Goal: Task Accomplishment & Management: Manage account settings

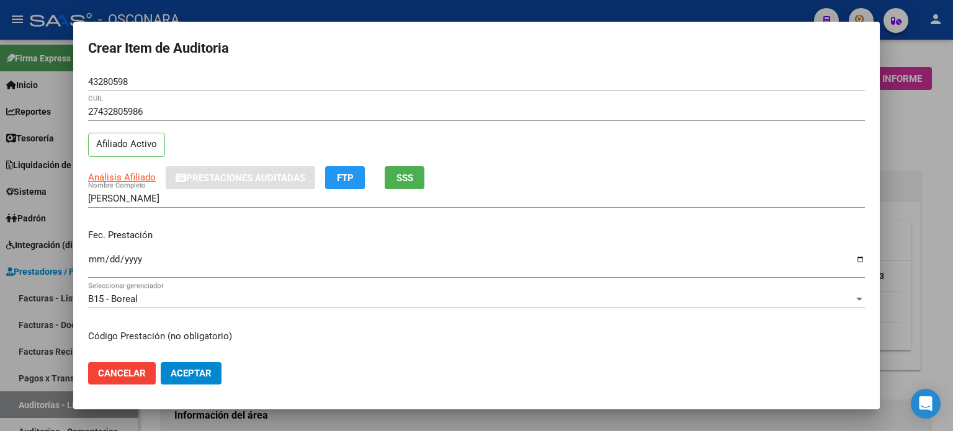
scroll to position [888, 0]
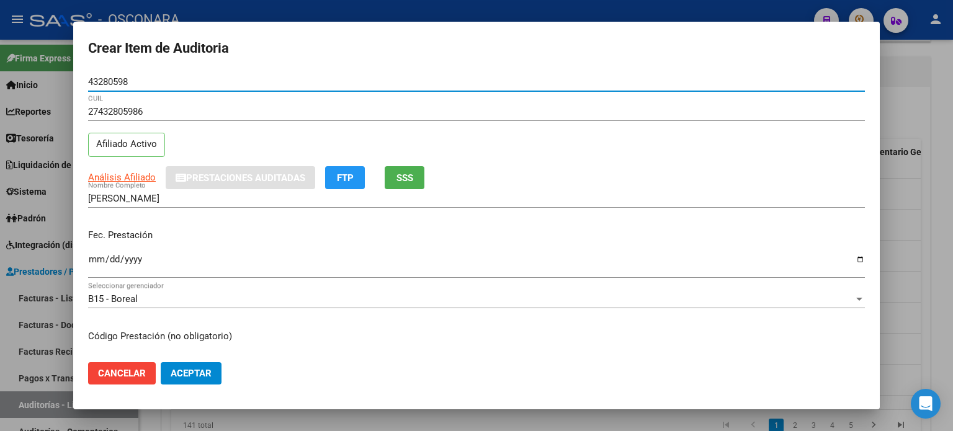
click at [143, 83] on input "43280598" at bounding box center [476, 81] width 776 height 11
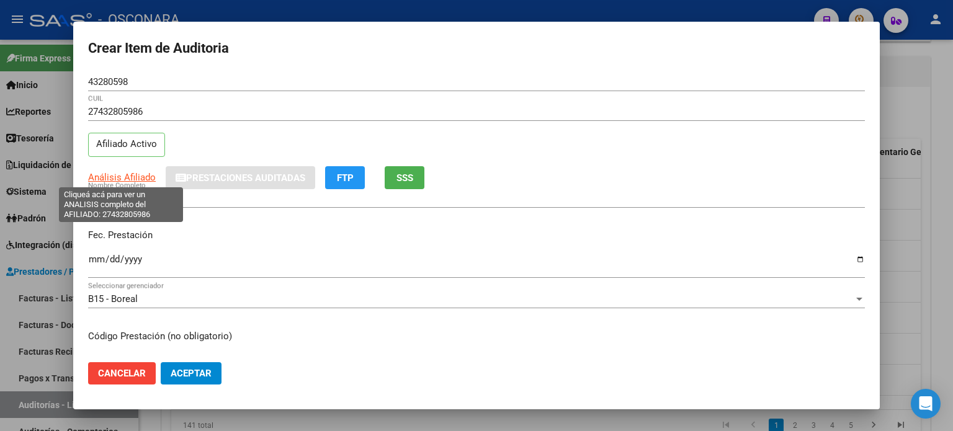
click at [123, 176] on span "Análisis Afiliado" at bounding box center [122, 177] width 68 height 11
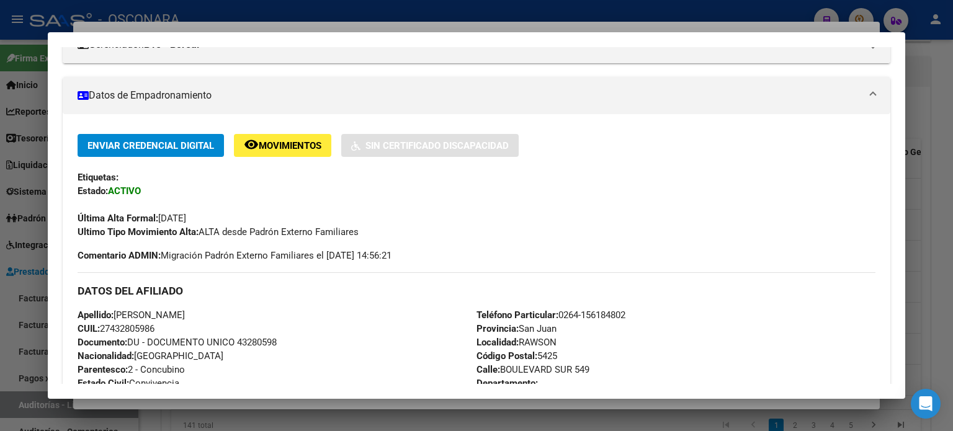
scroll to position [0, 0]
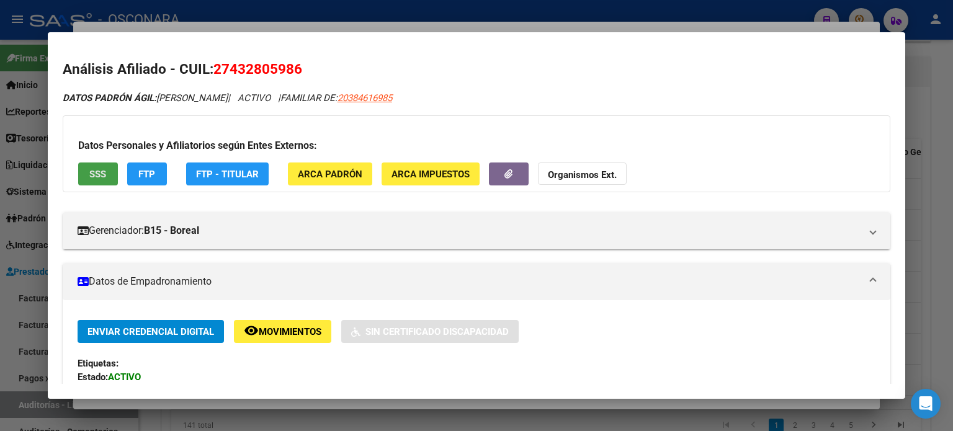
click at [101, 174] on span "SSS" at bounding box center [97, 174] width 17 height 11
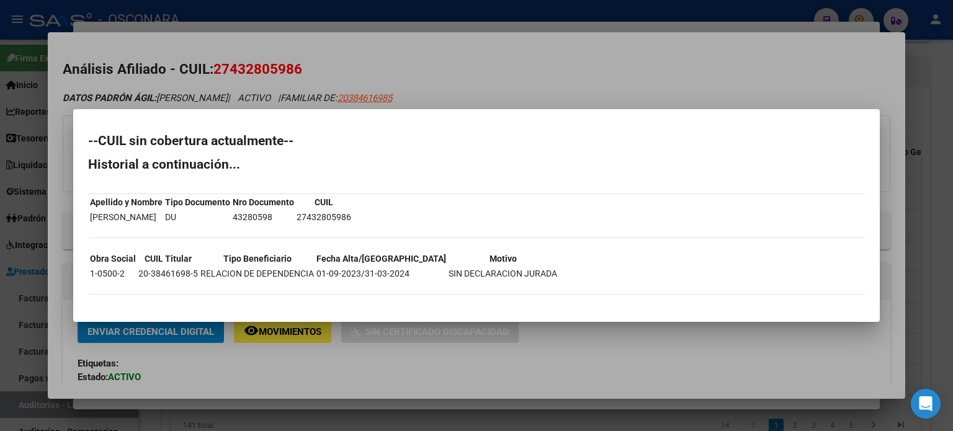
click at [618, 78] on div at bounding box center [476, 215] width 953 height 431
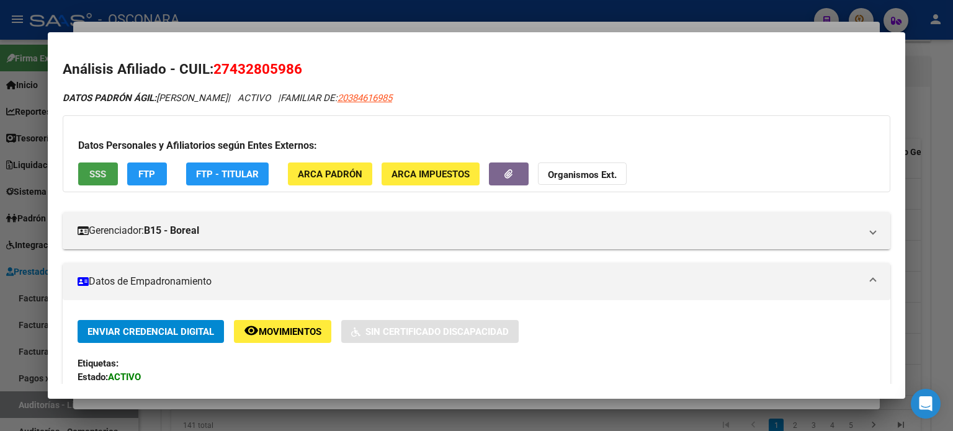
drag, startPoint x: 88, startPoint y: 177, endPoint x: 94, endPoint y: 182, distance: 7.5
click at [94, 182] on button "SSS" at bounding box center [98, 173] width 40 height 23
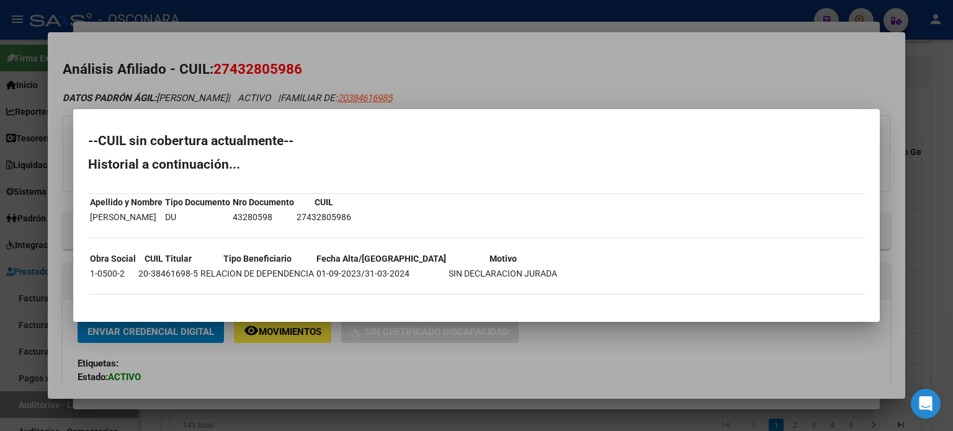
drag, startPoint x: 361, startPoint y: 275, endPoint x: 407, endPoint y: 276, distance: 46.5
click at [407, 276] on tr "1-0500-2 20-38461698-5 RELACION DE DEPENDENCIA 01-09-2023/31-03-2024 SIN DECLAR…" at bounding box center [323, 274] width 468 height 14
drag, startPoint x: 399, startPoint y: 265, endPoint x: 393, endPoint y: 273, distance: 10.7
drag, startPoint x: 393, startPoint y: 273, endPoint x: 368, endPoint y: 280, distance: 25.7
click at [371, 282] on div "--CUIL sin cobertura actualmente-- Historial a continuación... Apellido y Nombr…" at bounding box center [476, 221] width 776 height 172
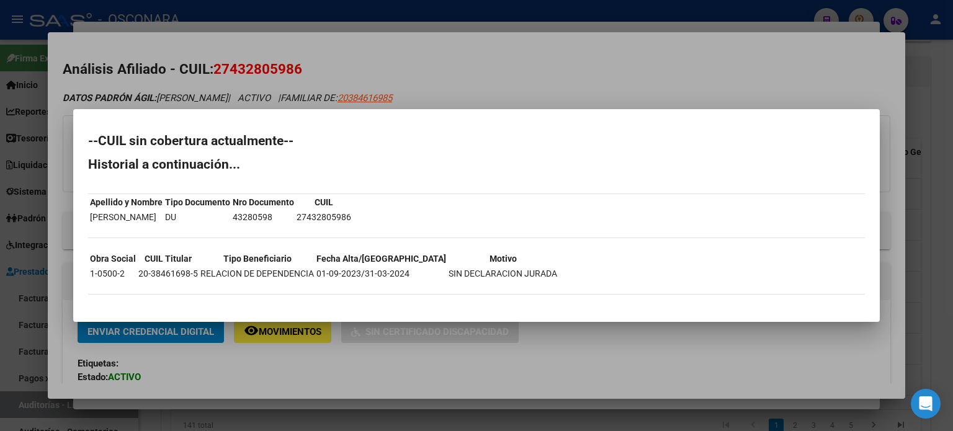
drag, startPoint x: 362, startPoint y: 269, endPoint x: 404, endPoint y: 274, distance: 42.5
click at [404, 274] on td "01-09-2023/31-03-2024" at bounding box center [381, 274] width 131 height 14
copy td "31-03-2024"
click at [462, 42] on div at bounding box center [476, 215] width 953 height 431
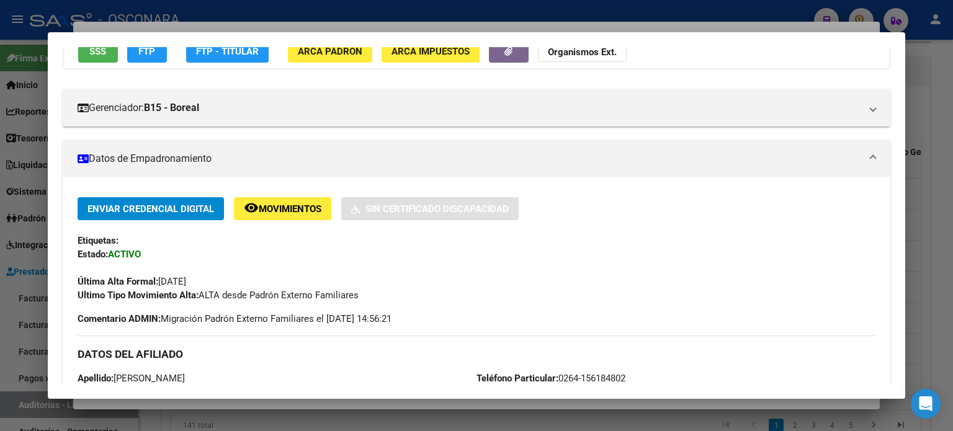
scroll to position [124, 0]
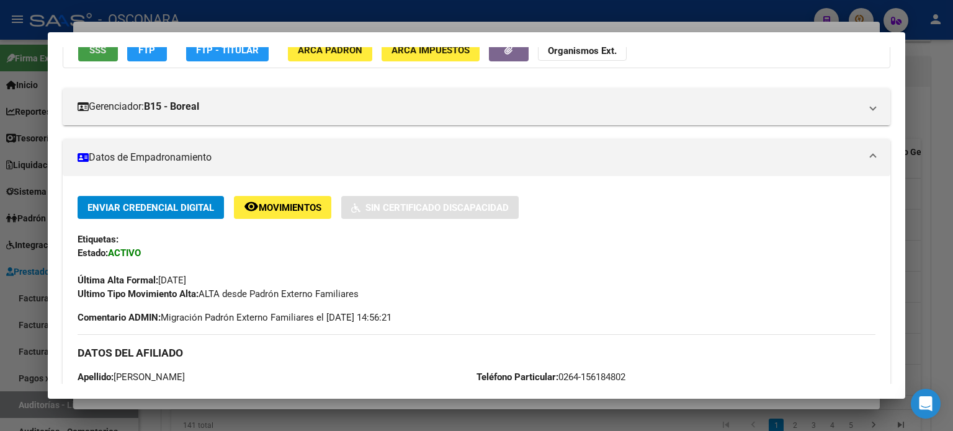
click at [112, 53] on button "SSS" at bounding box center [98, 49] width 40 height 23
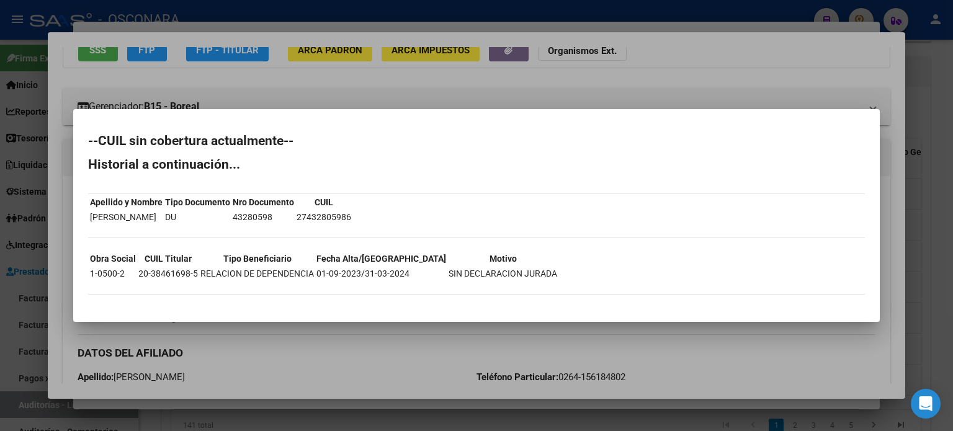
click at [693, 76] on div at bounding box center [476, 215] width 953 height 431
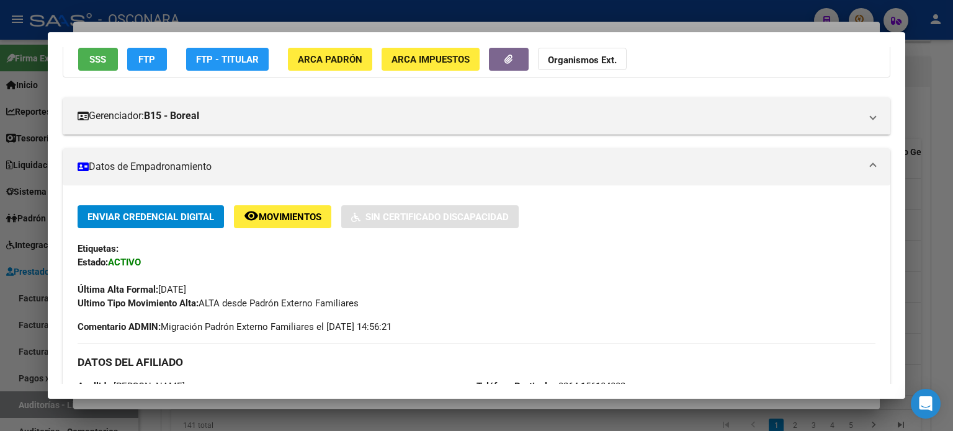
scroll to position [0, 0]
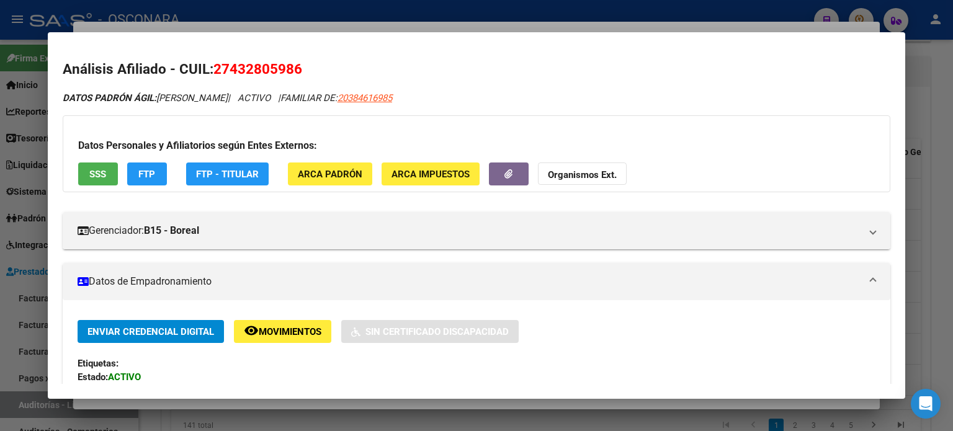
click at [365, 27] on div at bounding box center [476, 215] width 953 height 431
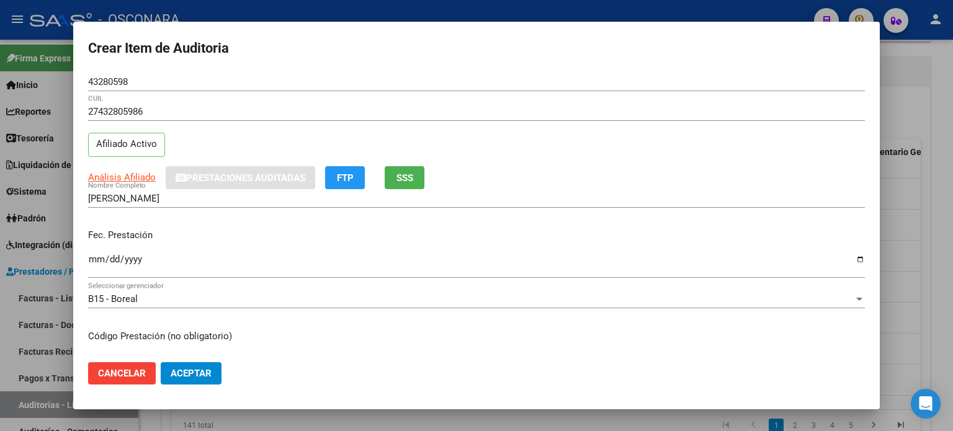
click at [95, 256] on input "Ingresar la fecha" at bounding box center [476, 264] width 776 height 20
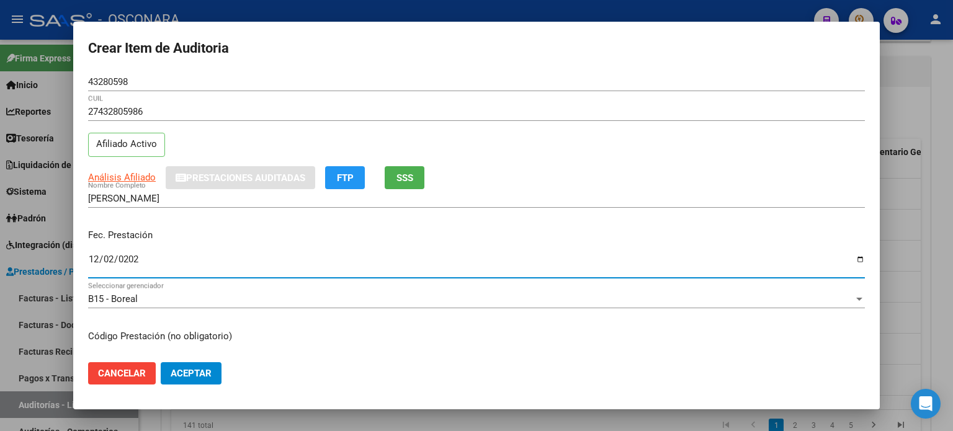
type input "2024-12-02"
click at [218, 225] on div "Fec. Prestación 2024-12-02 Ingresar la fecha" at bounding box center [476, 254] width 776 height 71
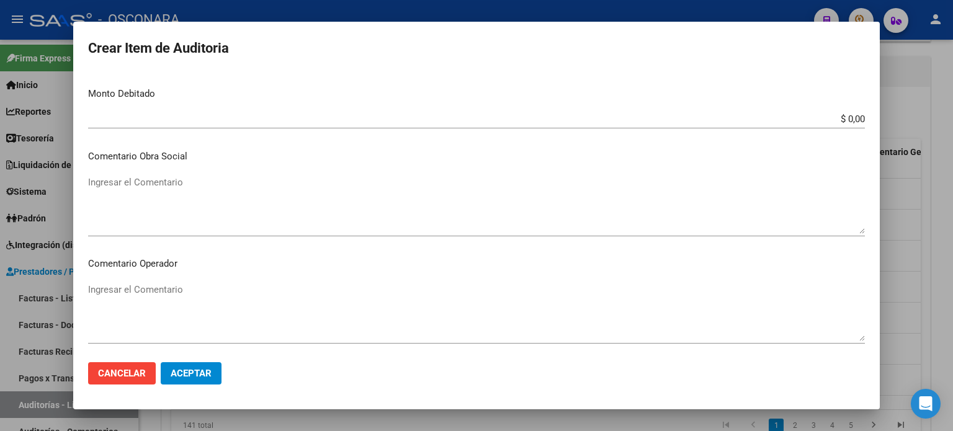
scroll to position [496, 0]
click at [149, 181] on textarea "Ingresar el Comentario" at bounding box center [476, 202] width 776 height 58
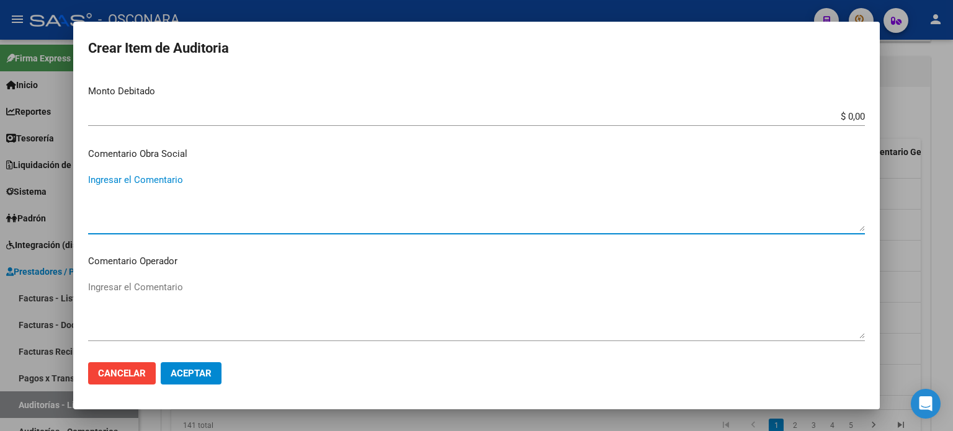
paste textarea "31-03-2024"
drag, startPoint x: 194, startPoint y: 180, endPoint x: 30, endPoint y: 183, distance: 163.7
click at [30, 183] on div "Crear Item de Auditoria 43280598 Nro Documento 27432805986 CUIL Afiliado Activo…" at bounding box center [476, 215] width 953 height 431
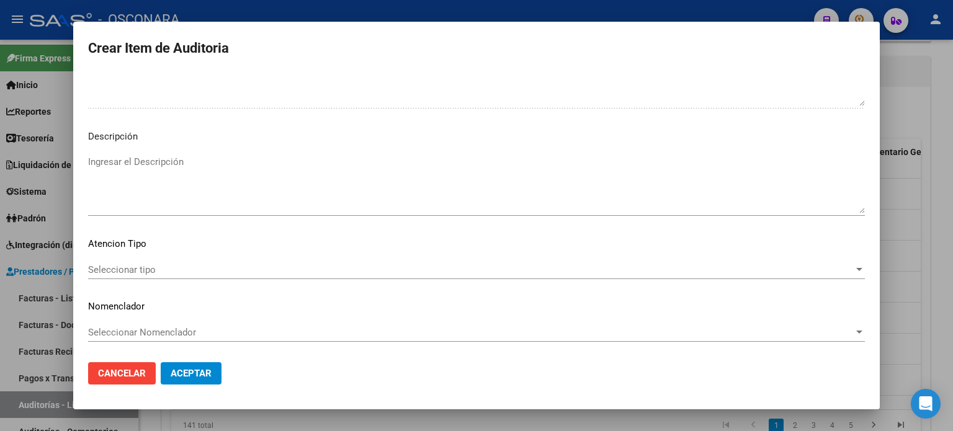
type textarea "baja desde 31-03-2024"
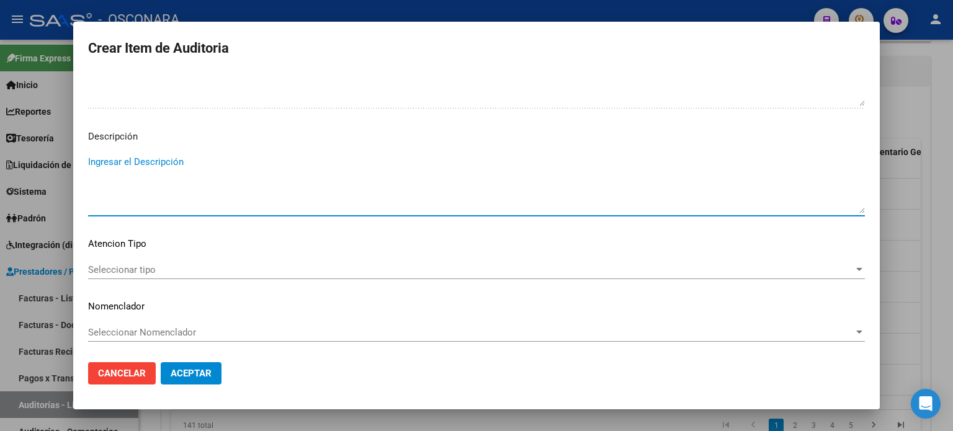
paste textarea "baja desde 31-03-2024"
type textarea "baja desde 31-03-2024"
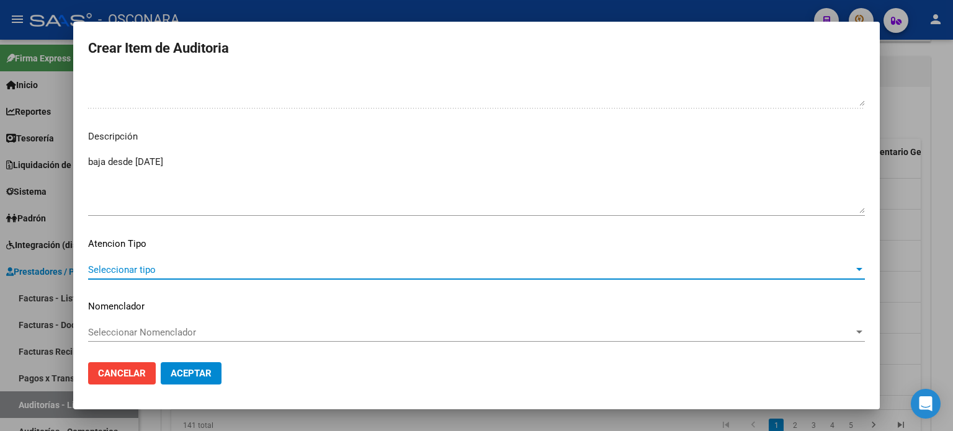
click at [147, 270] on span "Seleccionar tipo" at bounding box center [470, 269] width 765 height 11
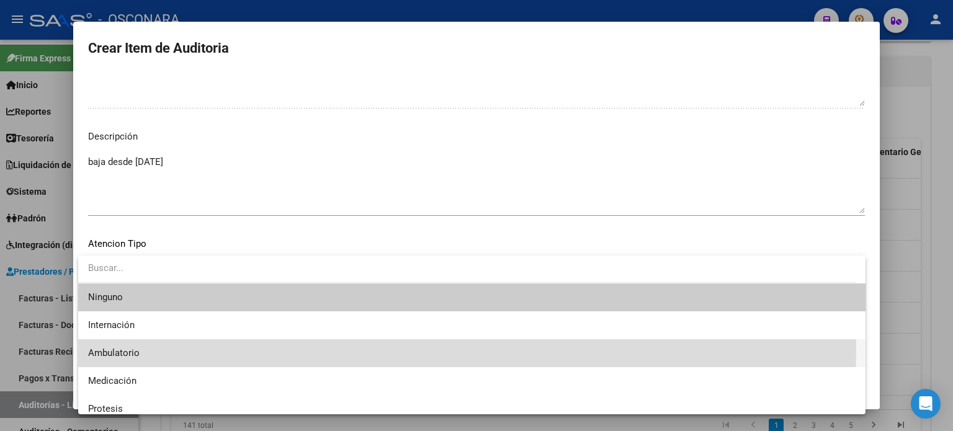
click at [151, 347] on span "Ambulatorio" at bounding box center [471, 353] width 767 height 28
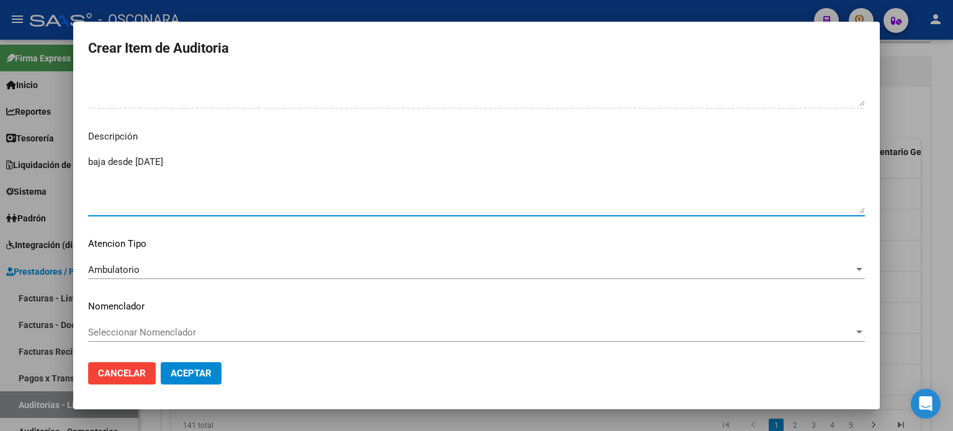
click at [319, 158] on textarea "baja desde 31-03-2024" at bounding box center [476, 184] width 776 height 58
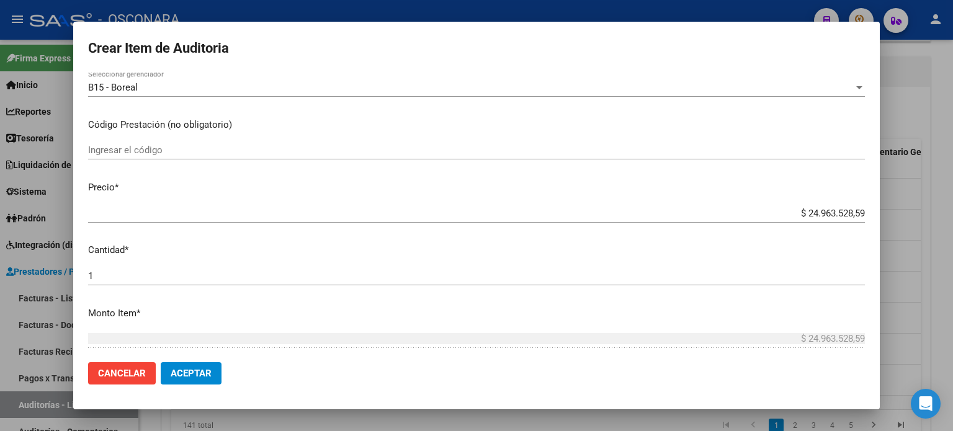
scroll to position [216, 0]
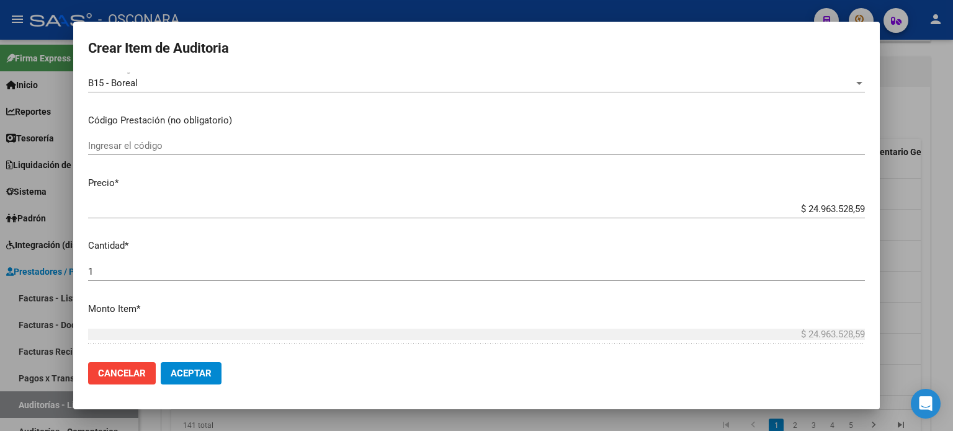
click at [856, 212] on app-form-text-field "Precio * $ 24.963.528,59 Ingresar el precio" at bounding box center [481, 195] width 786 height 38
click at [854, 208] on input "$ 24.963.528,59" at bounding box center [476, 208] width 776 height 11
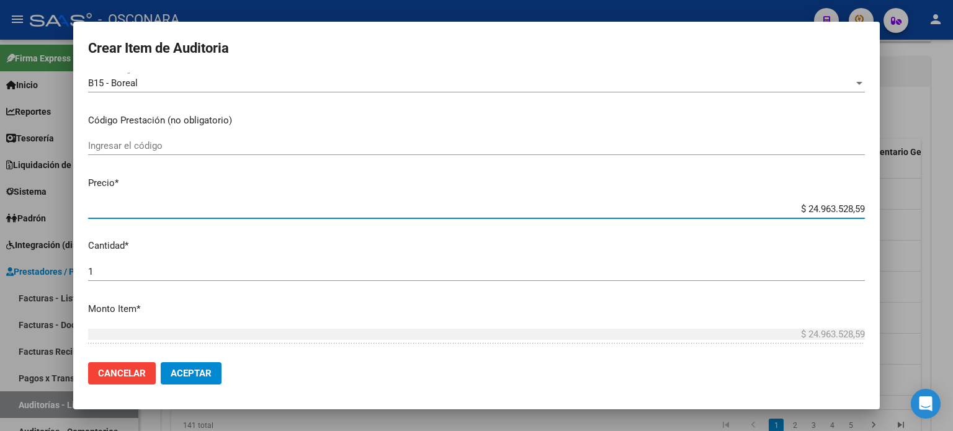
drag, startPoint x: 855, startPoint y: 208, endPoint x: 778, endPoint y: 202, distance: 76.5
click at [778, 202] on div "$ 24.963.528,59 Ingresar el precio" at bounding box center [476, 209] width 776 height 19
type input "$ 0,07"
type input "$ 0,78"
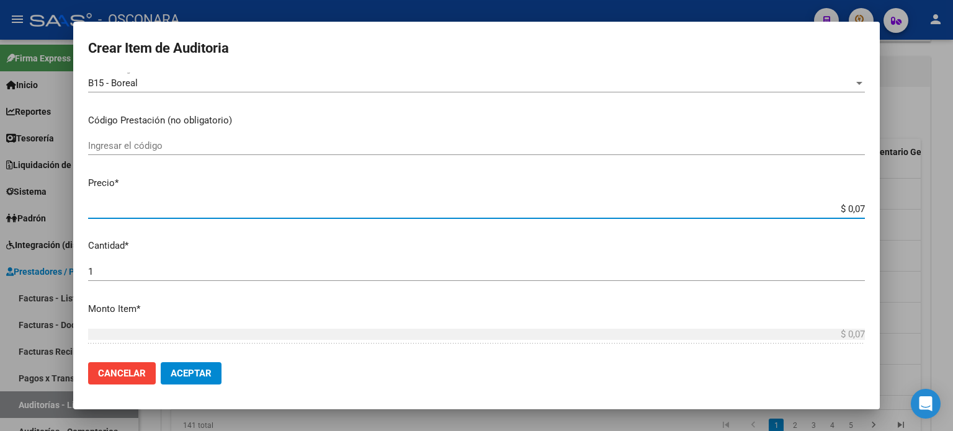
type input "$ 0,78"
type input "$ 7,83"
type input "$ 78,32"
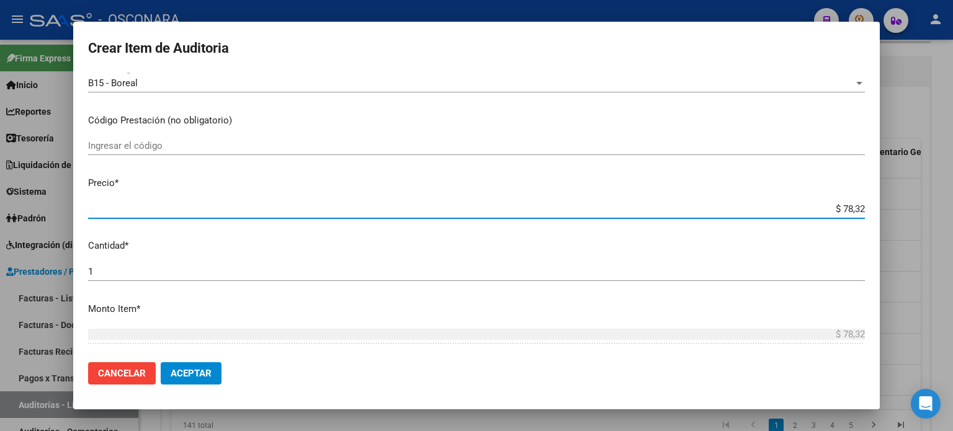
type input "$ 783,25"
type input "$ 7.832,50"
type input "$ 78.325,00"
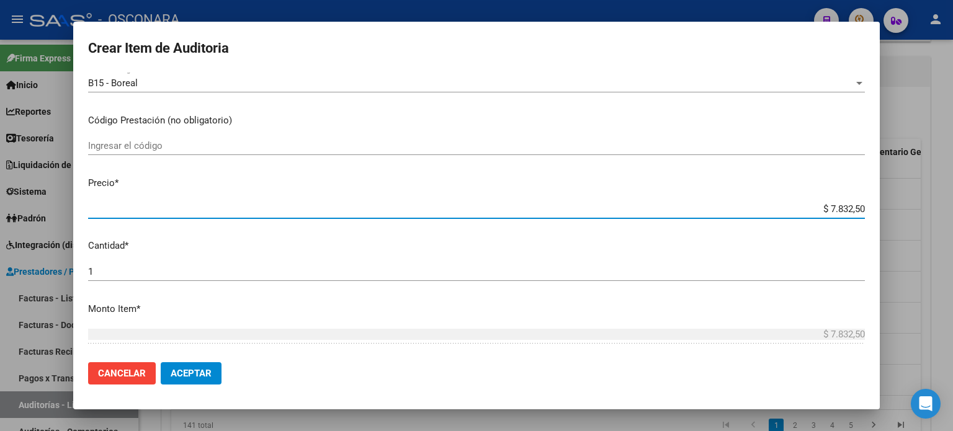
type input "$ 78.325,00"
type input "$ 783.250,00"
type input "$ 78.325,00"
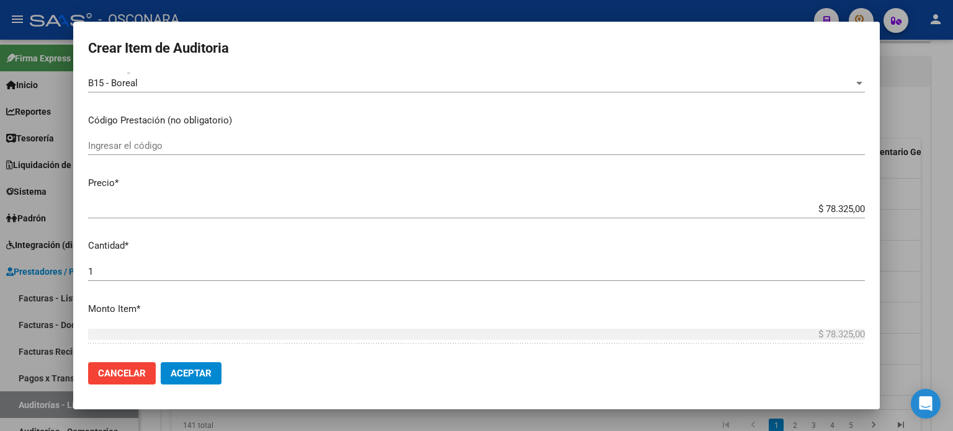
click at [438, 253] on mat-dialog-content "43280598 Nro Documento 27432805986 CUIL Afiliado Activo Análisis Afiliado Prest…" at bounding box center [476, 213] width 806 height 280
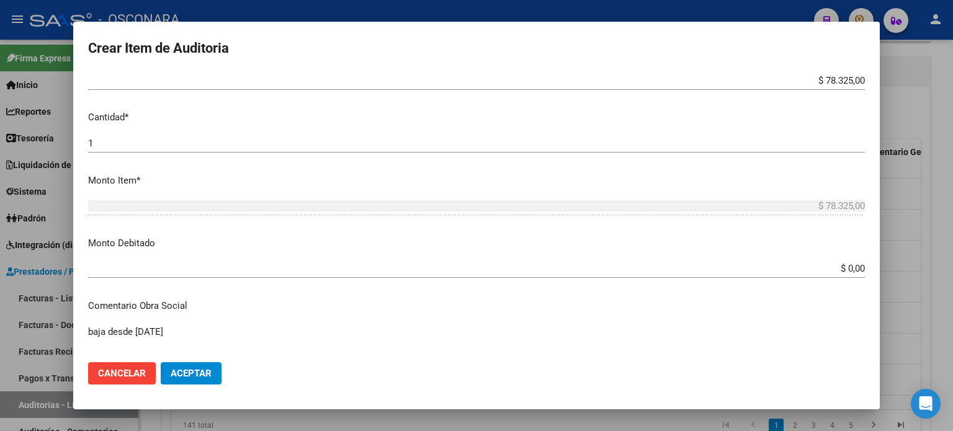
scroll to position [402, 0]
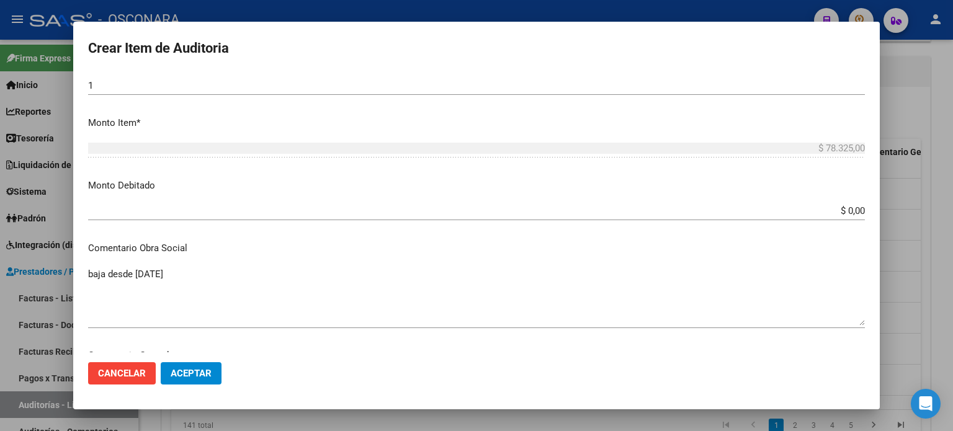
click at [852, 210] on input "$ 0,00" at bounding box center [476, 210] width 776 height 11
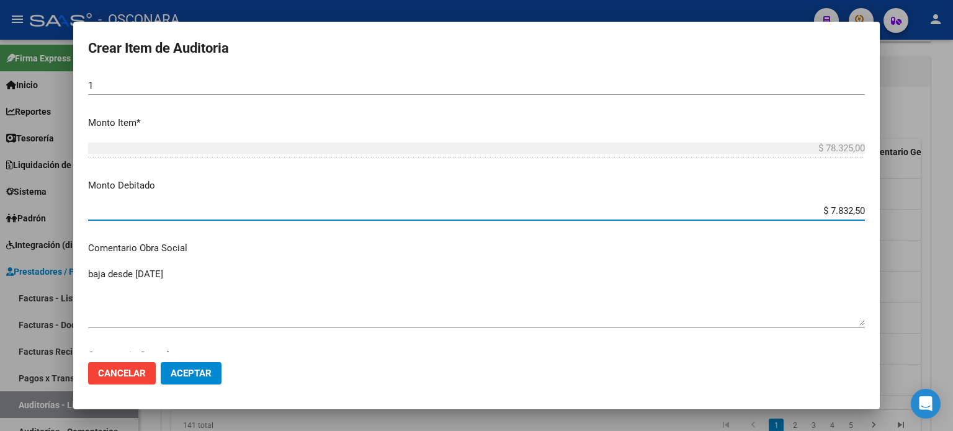
type input "$ 78.325,00"
click at [496, 313] on textarea "baja desde 31-03-2024" at bounding box center [476, 296] width 776 height 58
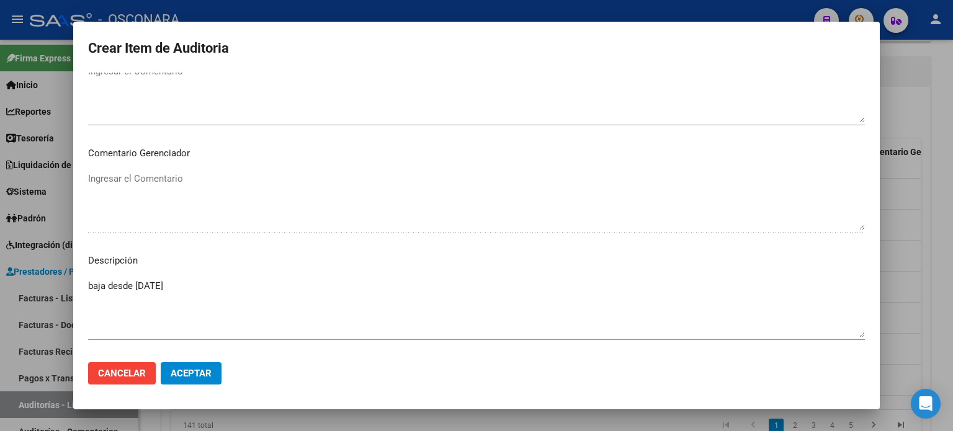
scroll to position [836, 0]
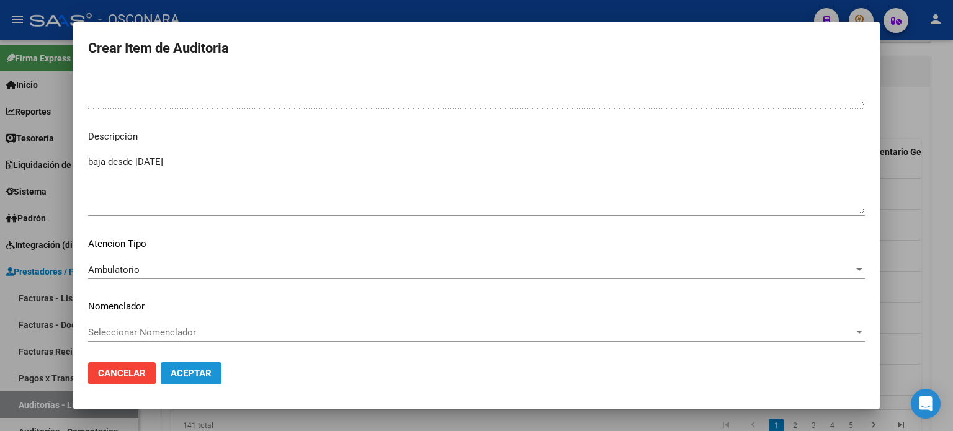
click at [204, 372] on span "Aceptar" at bounding box center [191, 373] width 41 height 11
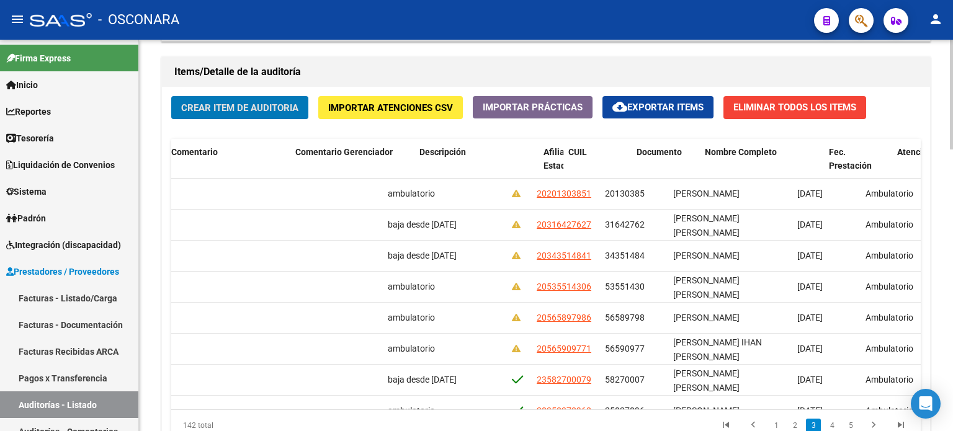
scroll to position [310, 600]
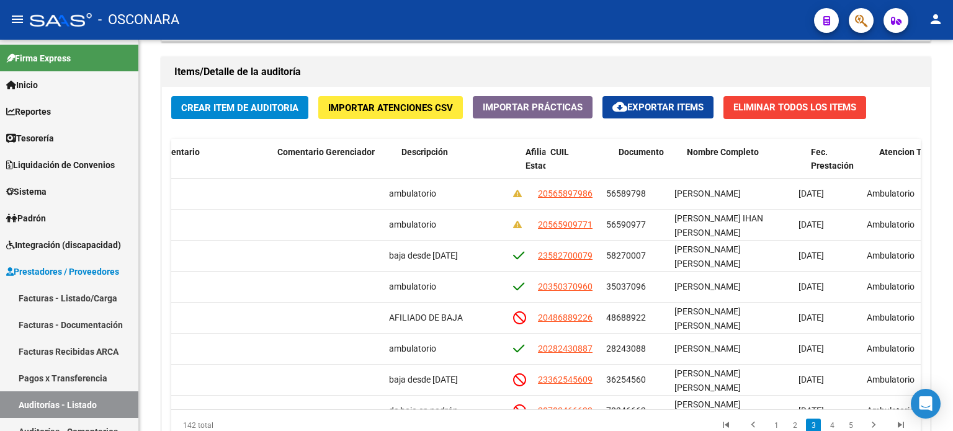
scroll to position [434, 0]
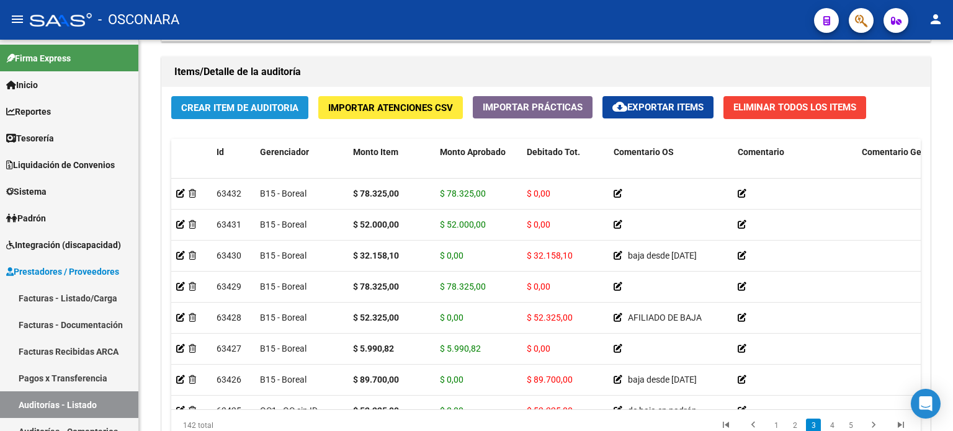
click at [202, 102] on span "Crear Item de Auditoria" at bounding box center [239, 107] width 117 height 11
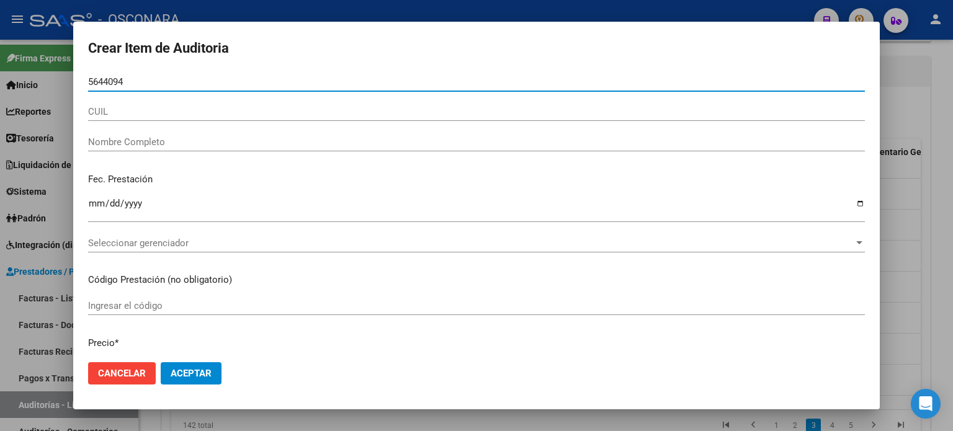
type input "56440944"
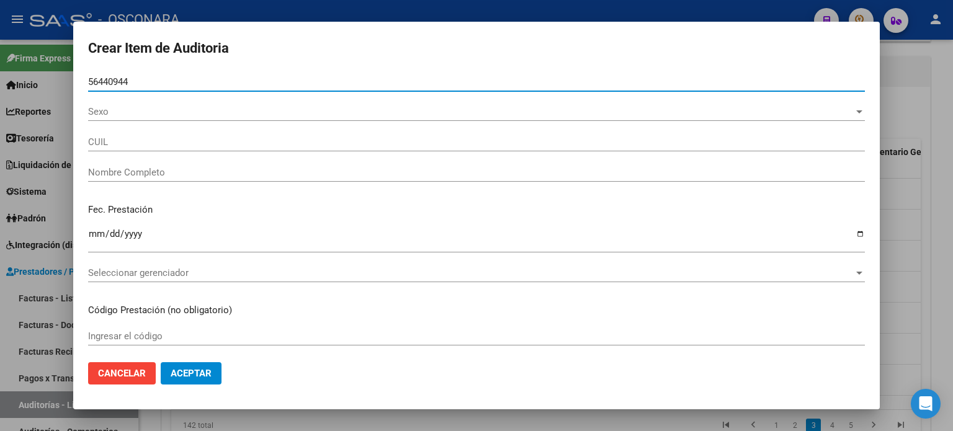
type input "27564409443"
type input "ARAYA SILVA ANA LAURA"
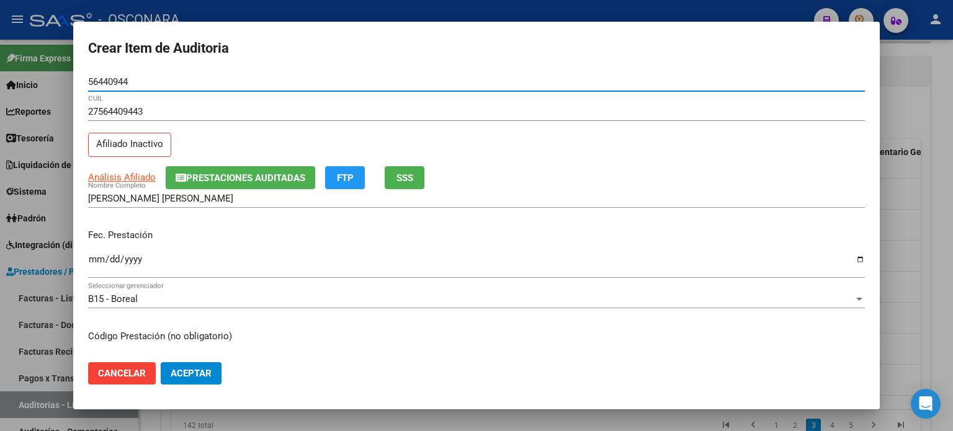
type input "56440944"
click at [241, 239] on p "Fec. Prestación" at bounding box center [476, 235] width 776 height 14
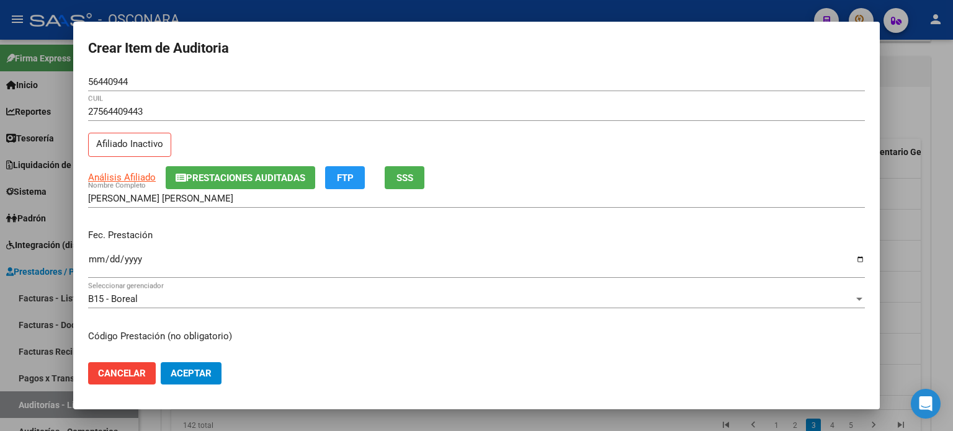
click at [86, 267] on mat-dialog-content "56440944 Nro Documento 27564409443 CUIL Afiliado Inactivo Análisis Afiliado Pre…" at bounding box center [476, 213] width 806 height 280
click at [91, 260] on input "Ingresar la fecha" at bounding box center [476, 264] width 776 height 20
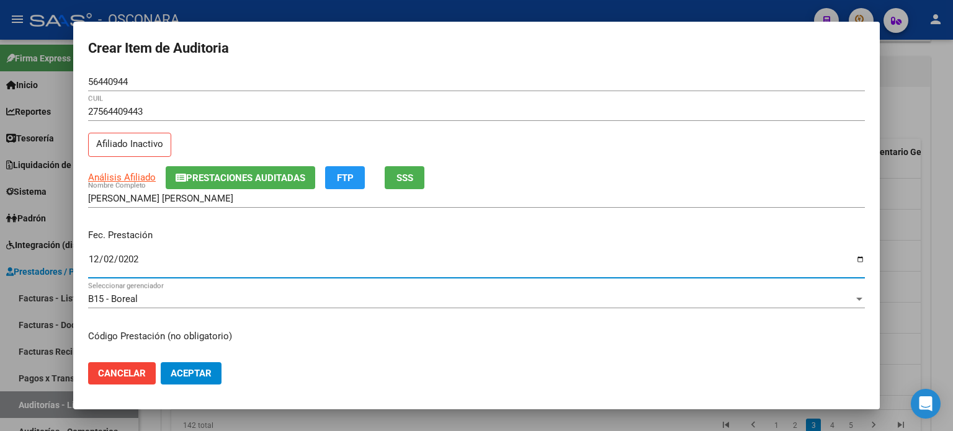
type input "2024-12-02"
click at [225, 225] on div "Fec. Prestación 2024-12-02 Ingresar la fecha" at bounding box center [476, 254] width 776 height 71
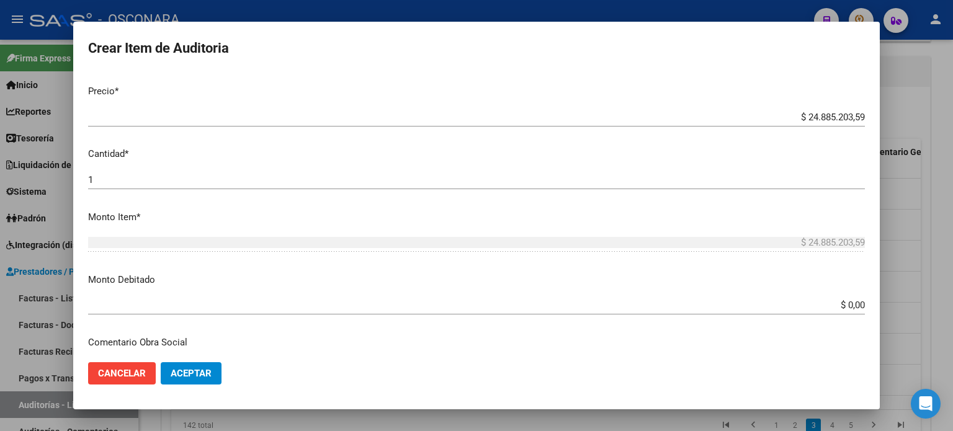
scroll to position [310, 0]
click at [856, 113] on app-form-text-field "Precio * $ 24.885.203,59 Ingresar el precio" at bounding box center [481, 101] width 786 height 38
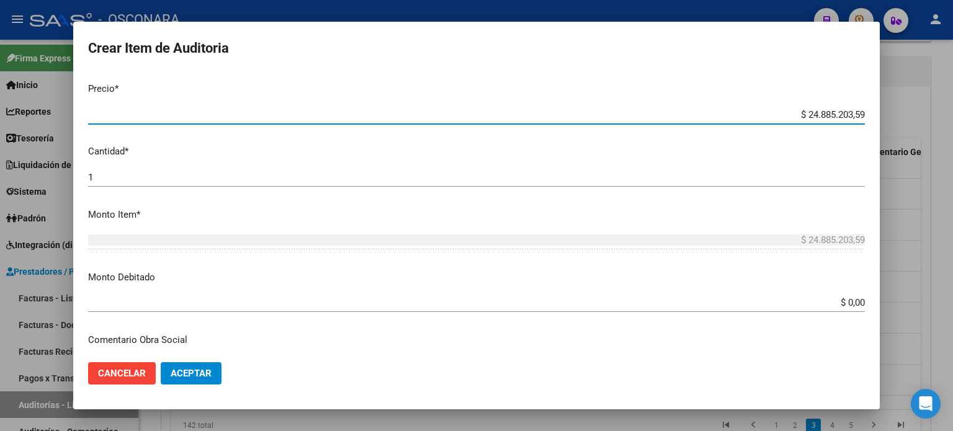
drag, startPoint x: 853, startPoint y: 113, endPoint x: 776, endPoint y: 100, distance: 78.0
click at [776, 100] on mat-dialog-content "56440944 Nro Documento 27564409443 CUIL Afiliado Inactivo Análisis Afiliado Pre…" at bounding box center [476, 213] width 806 height 280
type input "$ 0,02"
type input "$ 0,26"
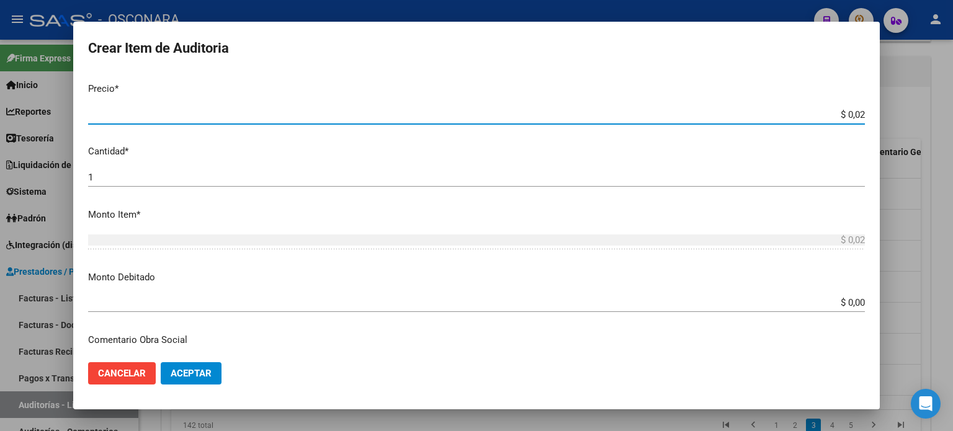
type input "$ 0,26"
type input "$ 2,60"
type input "$ 26,00"
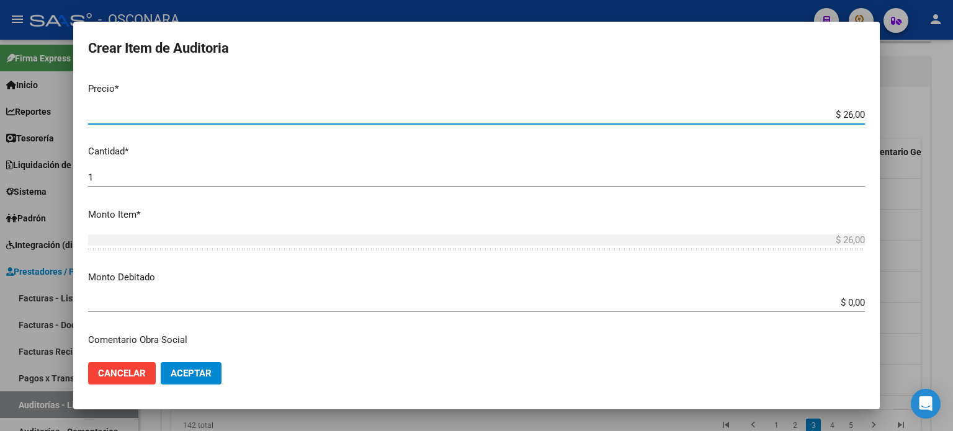
type input "$ 260,00"
type input "$ 2.600,00"
type input "$ 26.000,00"
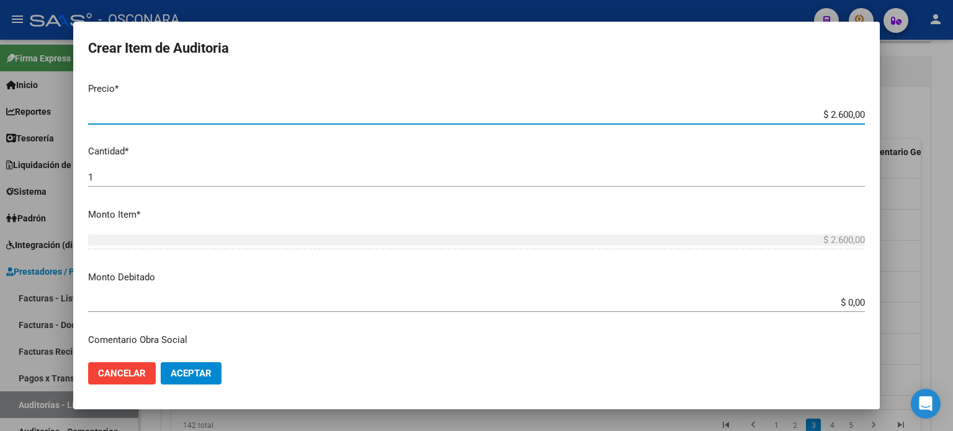
type input "$ 26.000,00"
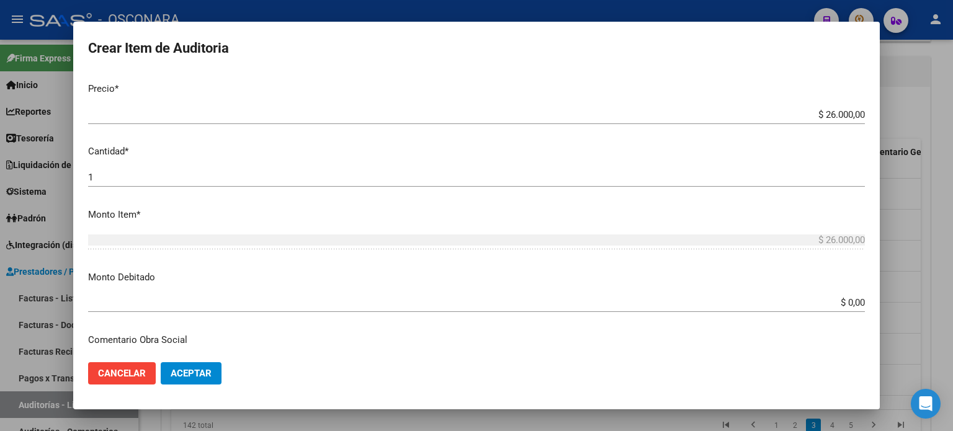
click at [375, 150] on p "Cantidad *" at bounding box center [476, 152] width 776 height 14
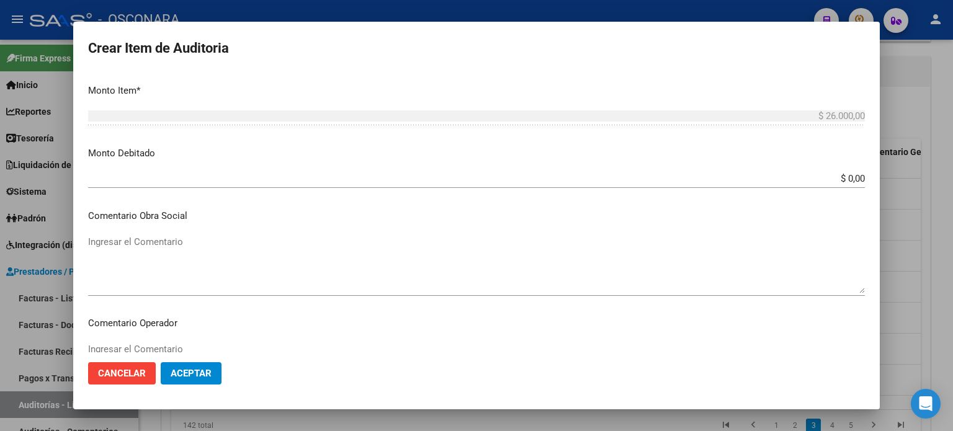
click at [853, 176] on input "$ 0,00" at bounding box center [476, 178] width 776 height 11
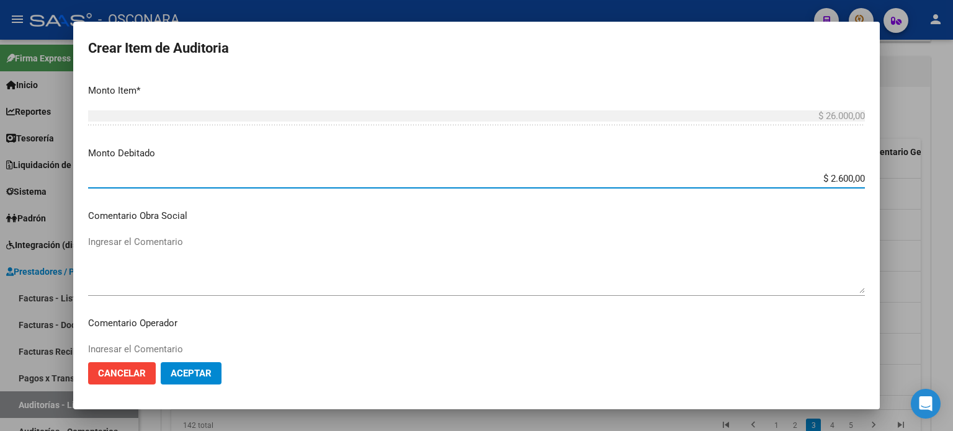
type input "$ 26.000,00"
click at [388, 224] on mat-dialog-content "56440944 Nro Documento 27564409443 CUIL Afiliado Inactivo Análisis Afiliado Pre…" at bounding box center [476, 213] width 806 height 280
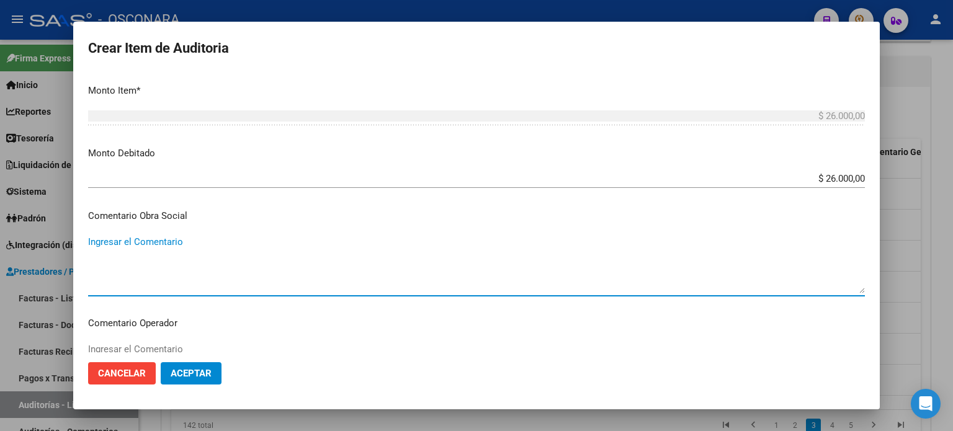
click at [211, 240] on textarea "Ingresar el Comentario" at bounding box center [476, 264] width 776 height 58
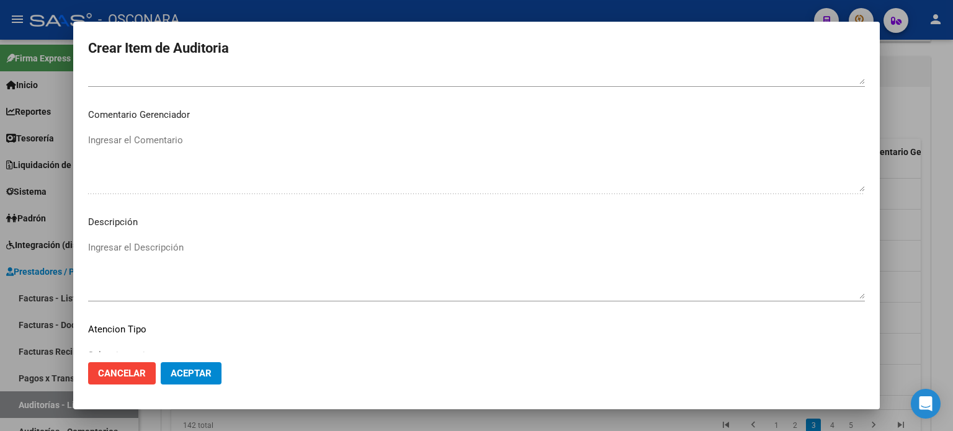
scroll to position [836, 0]
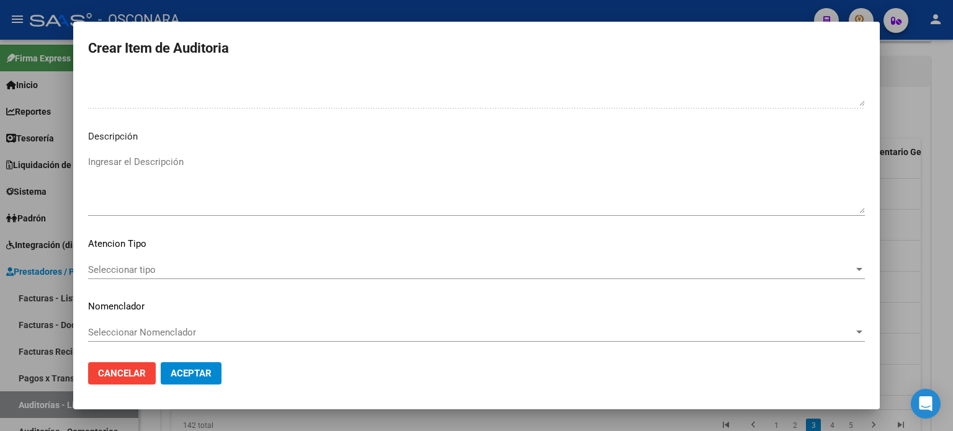
type textarea "afiliada de baja"
click at [138, 162] on textarea "Ingresar el Descripción" at bounding box center [476, 184] width 776 height 58
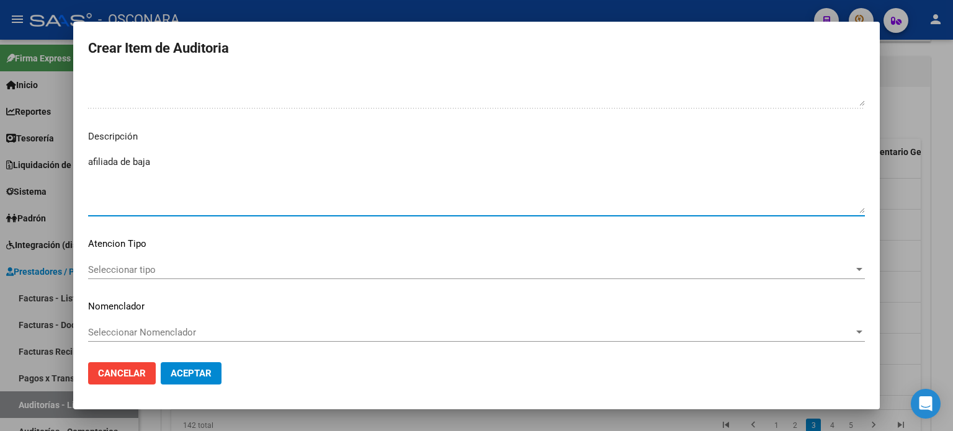
type textarea "afiliada de baja"
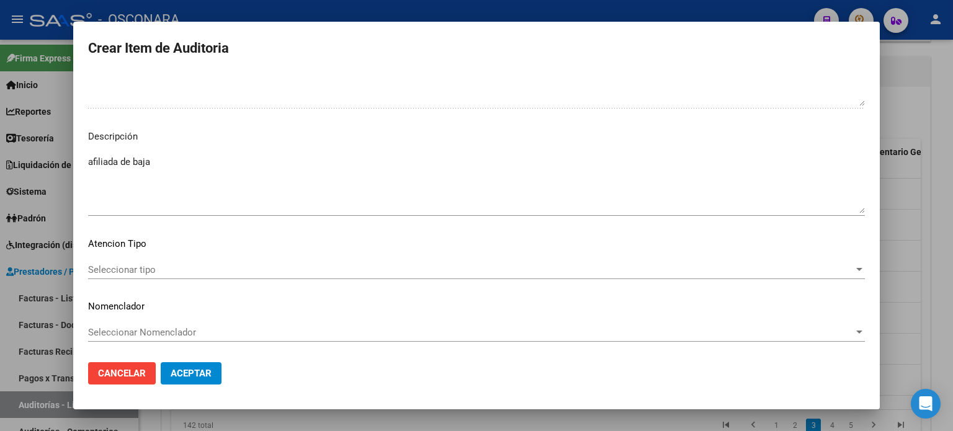
click at [142, 262] on div "Seleccionar tipo Seleccionar tipo" at bounding box center [476, 269] width 776 height 19
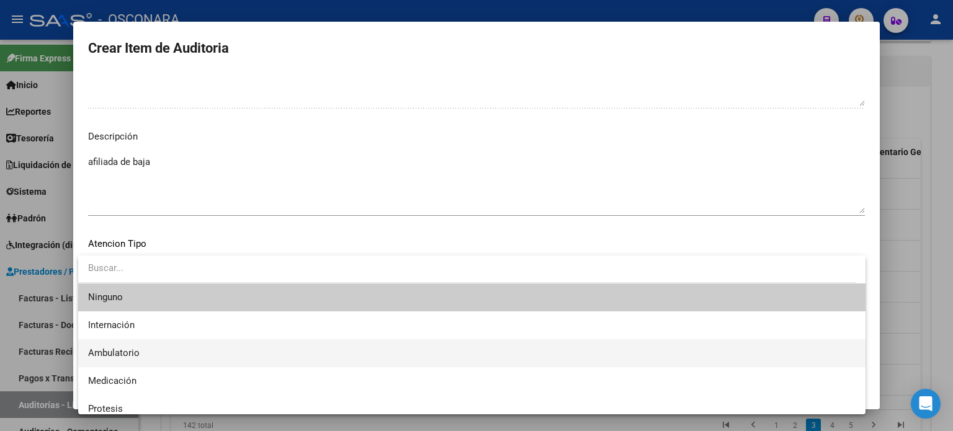
click at [122, 346] on span "Ambulatorio" at bounding box center [471, 353] width 767 height 28
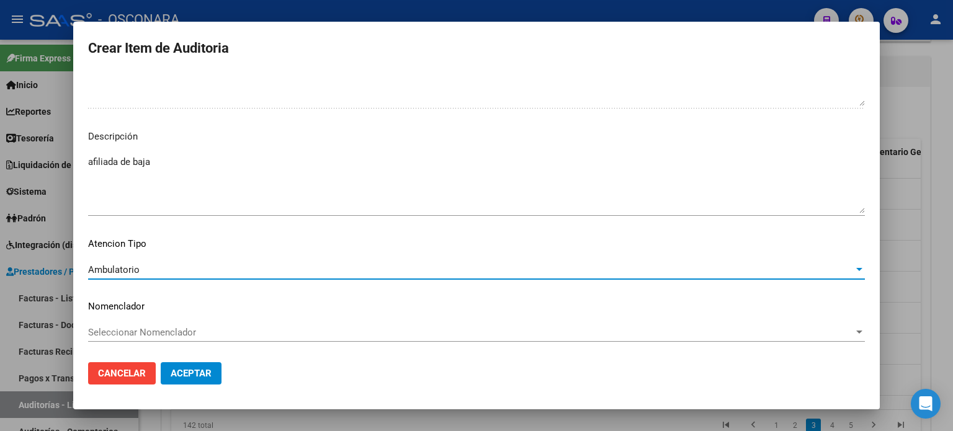
click at [186, 371] on span "Aceptar" at bounding box center [191, 373] width 41 height 11
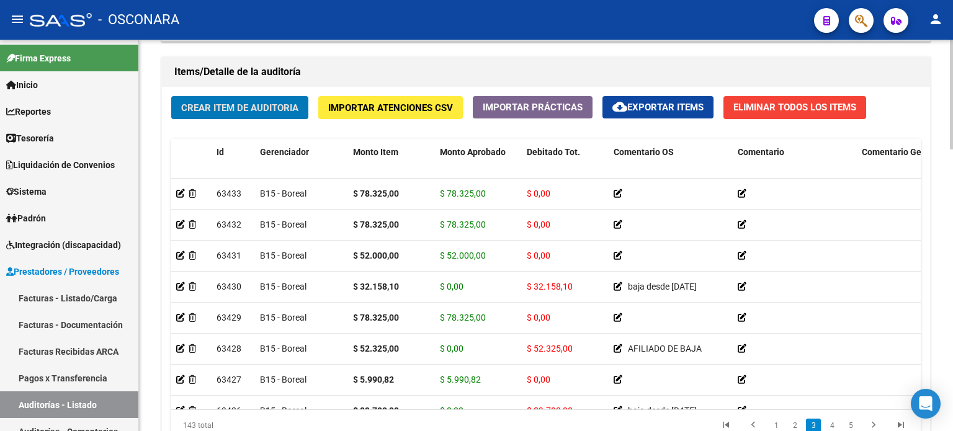
click at [203, 135] on div "Crear Item de Auditoria Importar Atenciones CSV Importar Prácticas cloud_downlo…" at bounding box center [546, 273] width 768 height 373
click at [216, 106] on span "Crear Item de Auditoria" at bounding box center [239, 107] width 117 height 11
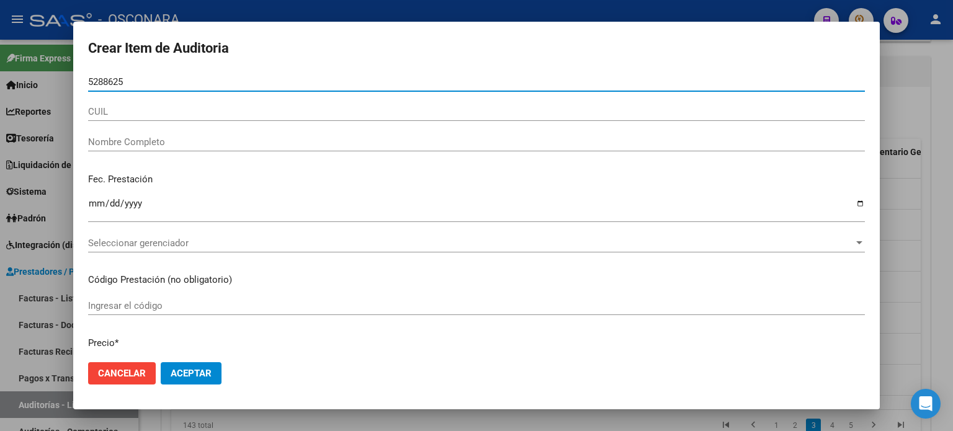
type input "52886258"
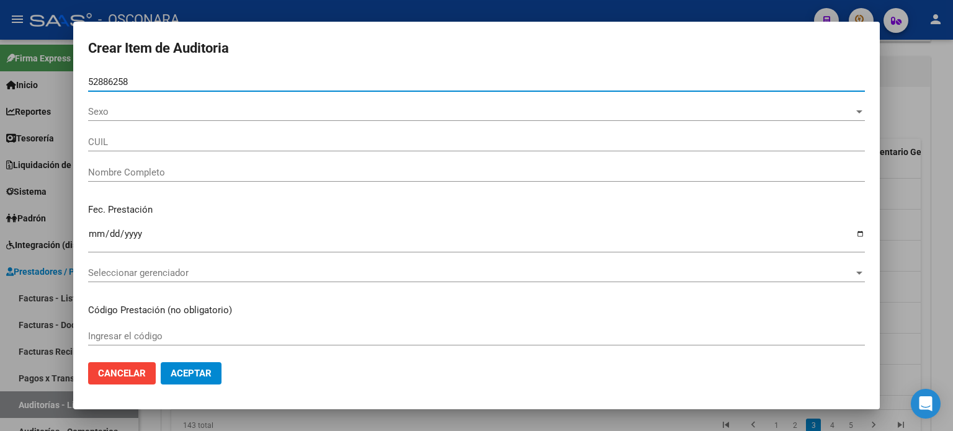
type input "27528862581"
type input "GUTIERREZ ZOE LUANA"
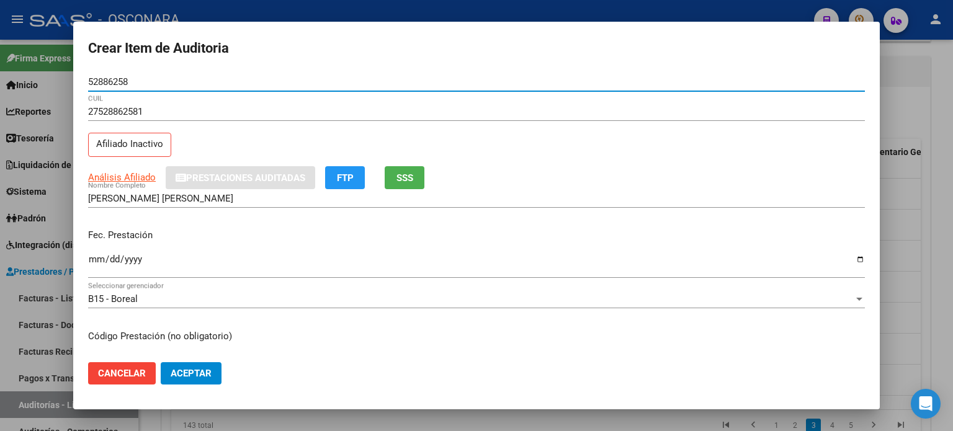
type input "52886258"
click at [271, 146] on div "27528862581 CUIL Afiliado Inactivo" at bounding box center [476, 133] width 776 height 63
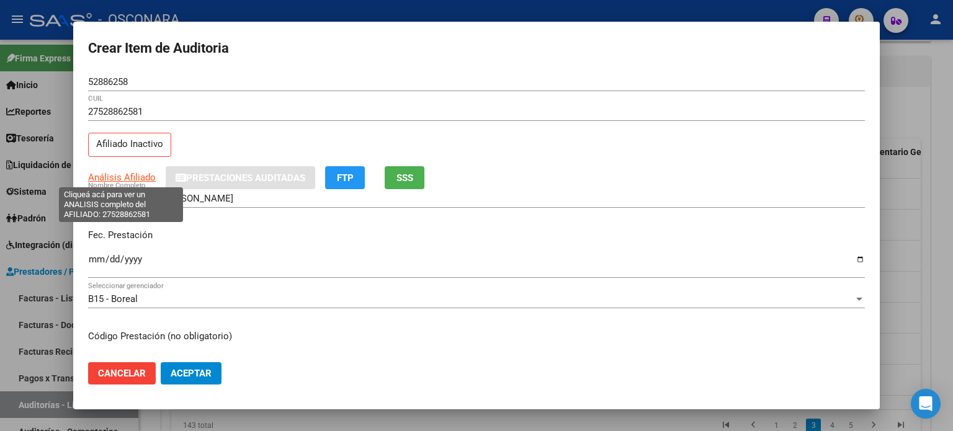
click at [107, 177] on span "Análisis Afiliado" at bounding box center [122, 177] width 68 height 11
type textarea "27528862581"
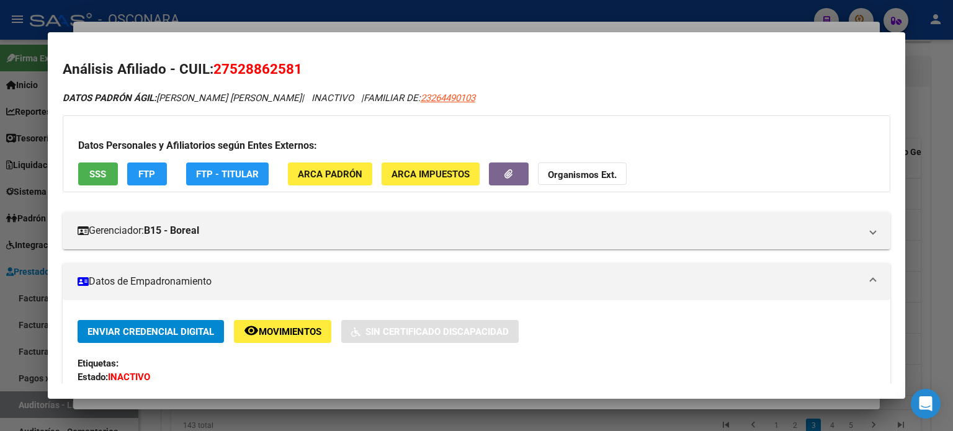
click at [95, 176] on span "SSS" at bounding box center [97, 174] width 17 height 11
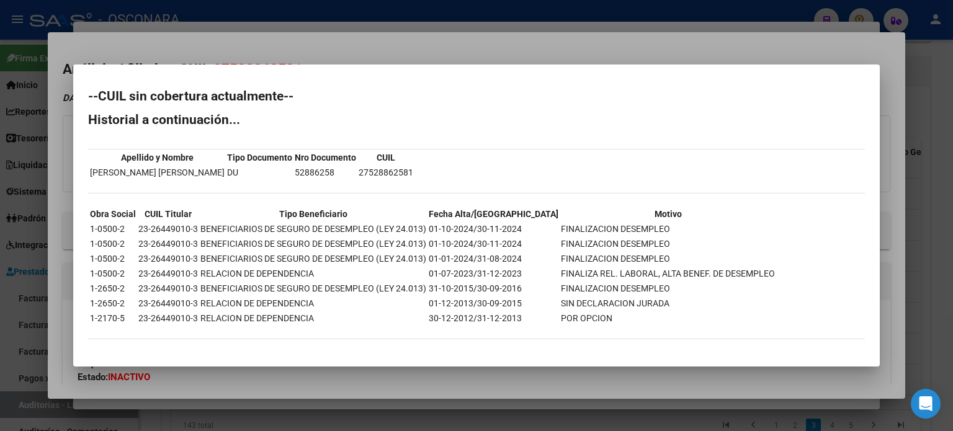
drag, startPoint x: 516, startPoint y: 229, endPoint x: 474, endPoint y: 223, distance: 42.6
click at [474, 223] on td "01-10-2024/30-11-2024" at bounding box center [493, 229] width 131 height 14
copy td "30-11-2024"
click at [458, 47] on div at bounding box center [476, 215] width 953 height 431
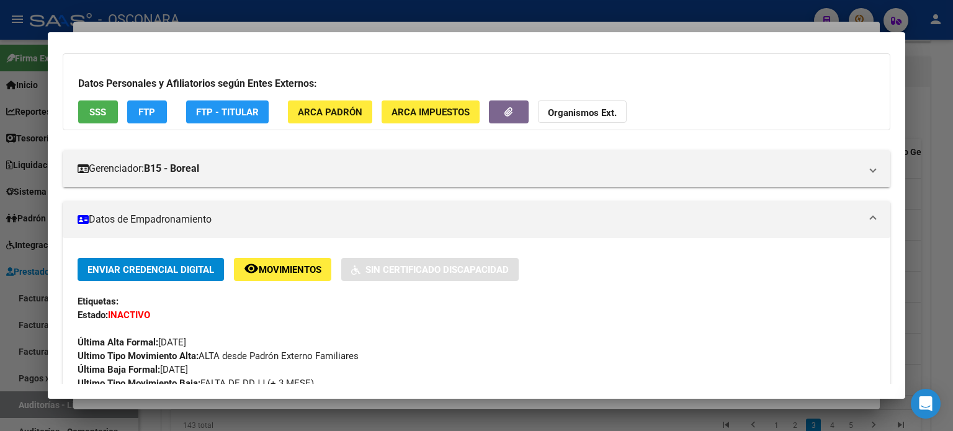
scroll to position [124, 0]
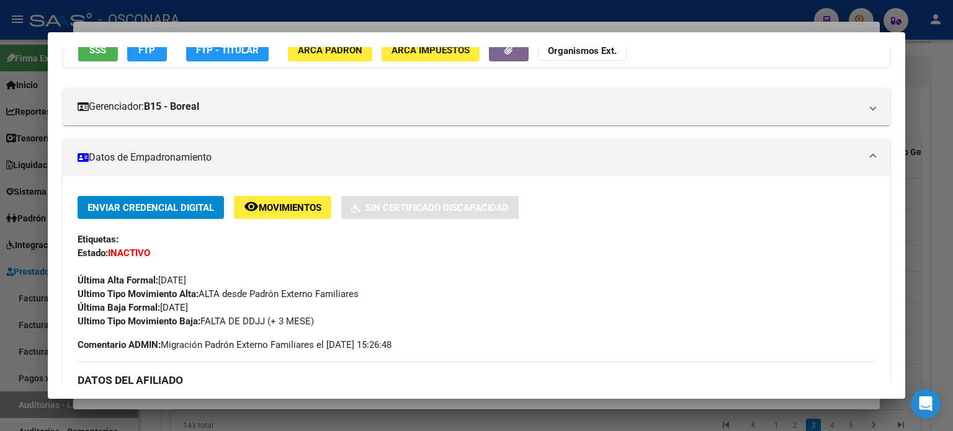
click at [227, 305] on div "Enviar Credencial Digital remove_red_eye Movimientos Sin Certificado Discapacid…" at bounding box center [477, 262] width 798 height 132
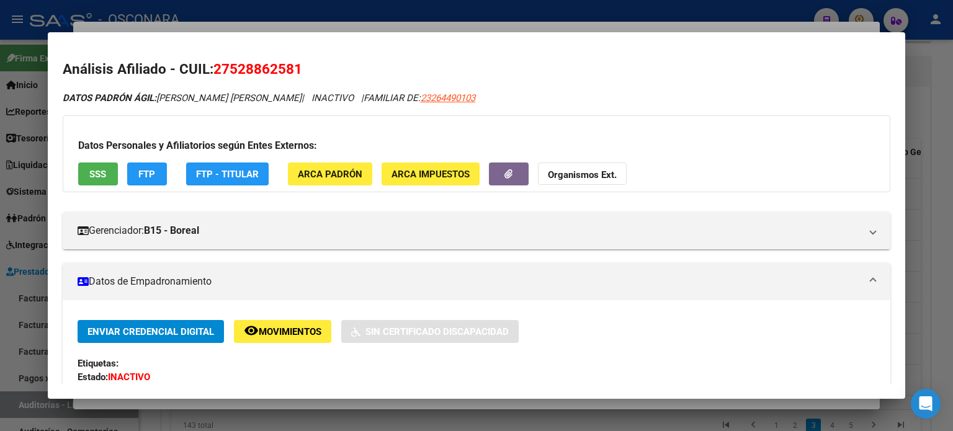
click at [236, 25] on div at bounding box center [476, 215] width 953 height 431
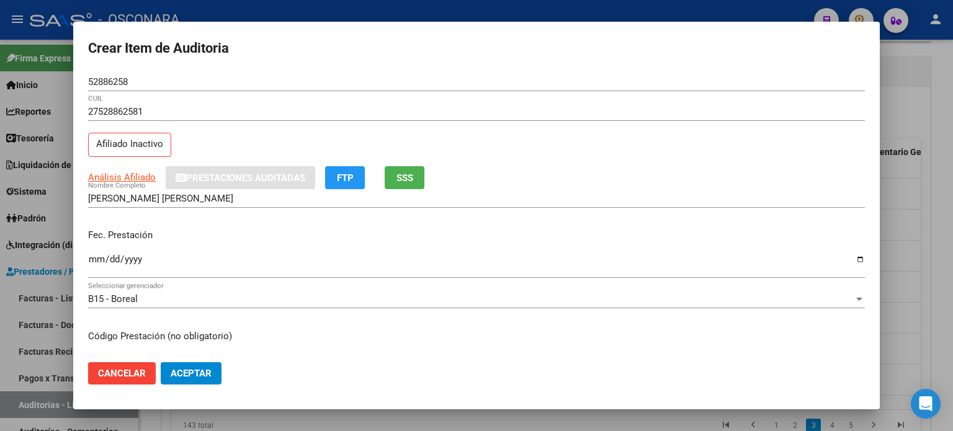
click at [99, 255] on input "Ingresar la fecha" at bounding box center [476, 264] width 776 height 20
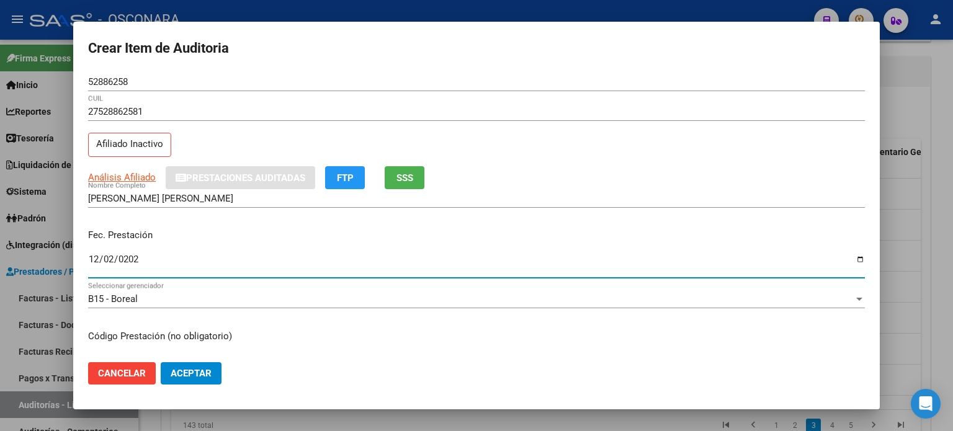
type input "2024-12-02"
click at [193, 229] on p "Fec. Prestación" at bounding box center [476, 235] width 776 height 14
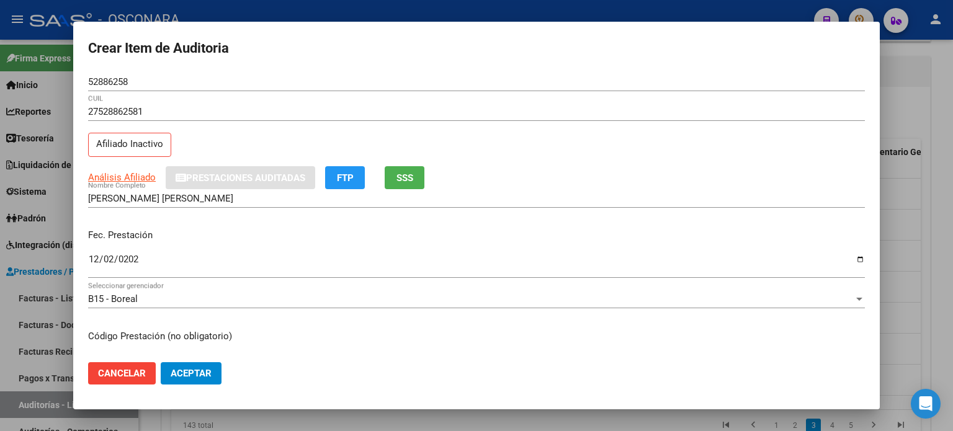
scroll to position [124, 0]
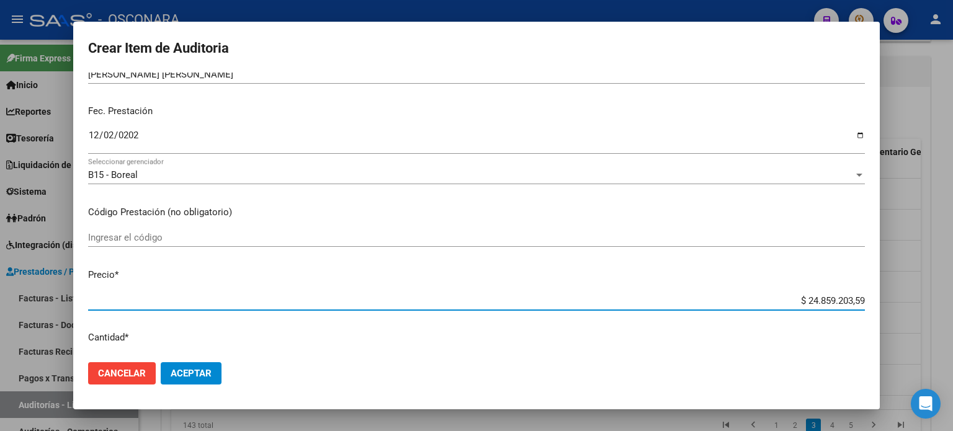
drag, startPoint x: 854, startPoint y: 296, endPoint x: 739, endPoint y: 300, distance: 114.8
click at [739, 300] on input "$ 24.859.203,59" at bounding box center [476, 300] width 776 height 11
type input "$ 0,02"
type input "$ 0,26"
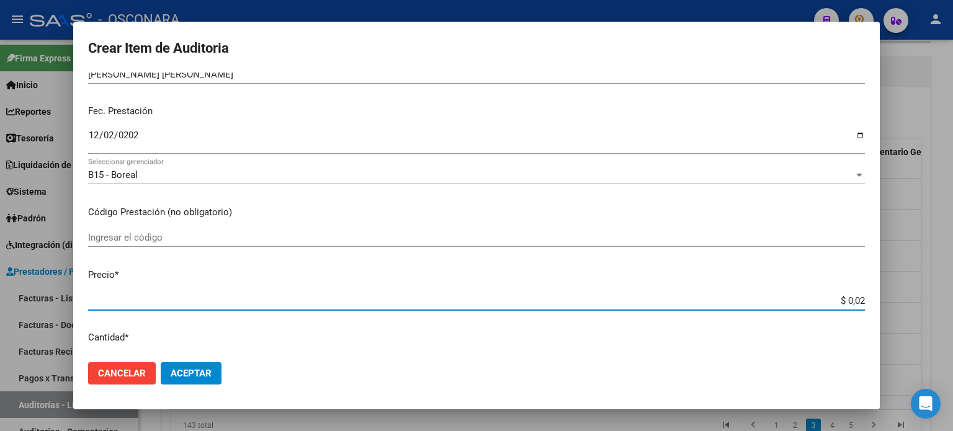
type input "$ 0,26"
type input "$ 2,60"
type input "$ 26,00"
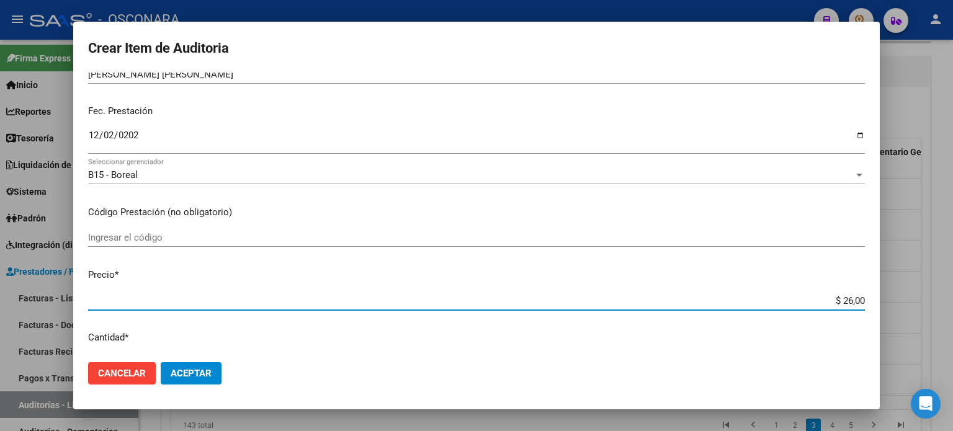
type input "$ 260,00"
type input "$ 2.600,00"
type input "$ 26.000,00"
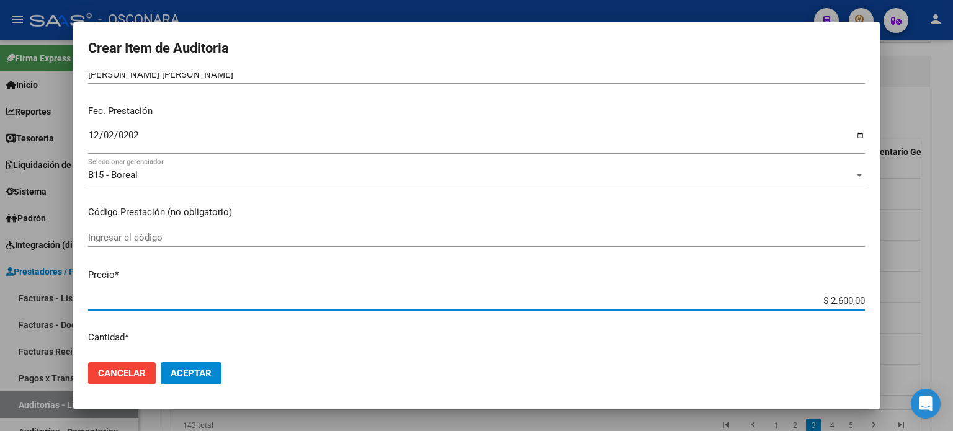
type input "$ 26.000,00"
click at [483, 269] on p "Precio *" at bounding box center [476, 275] width 776 height 14
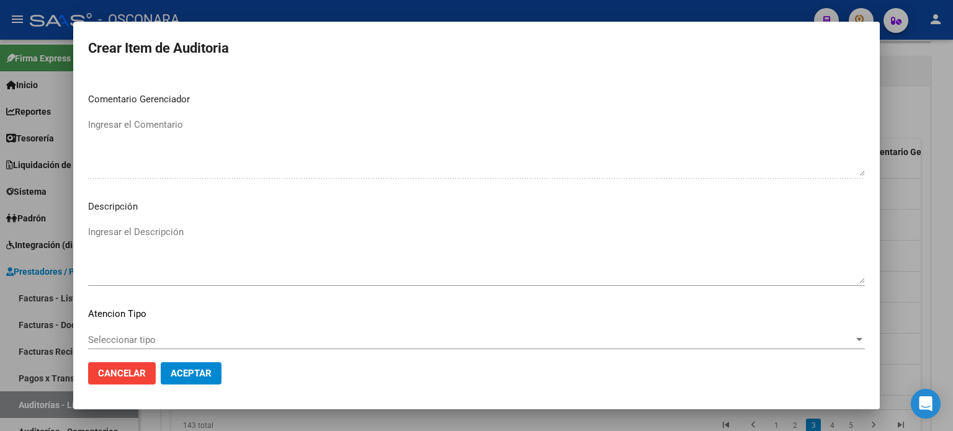
scroll to position [836, 0]
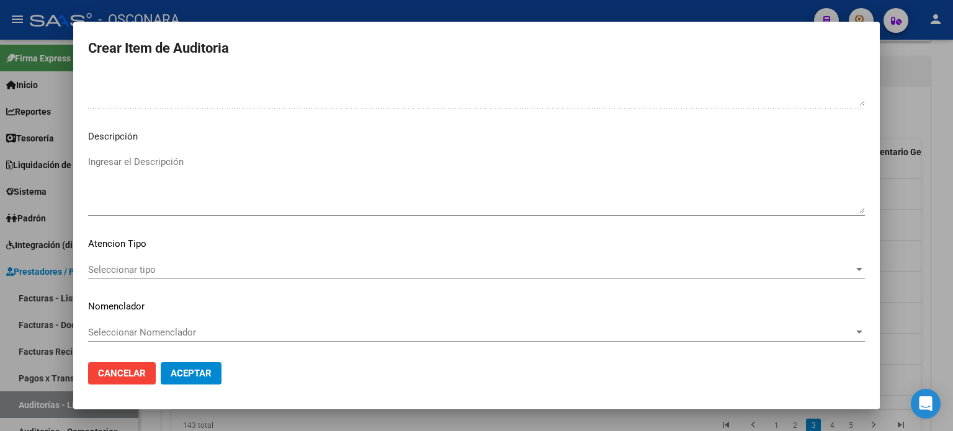
click at [117, 168] on textarea "Ingresar el Descripción" at bounding box center [476, 184] width 776 height 58
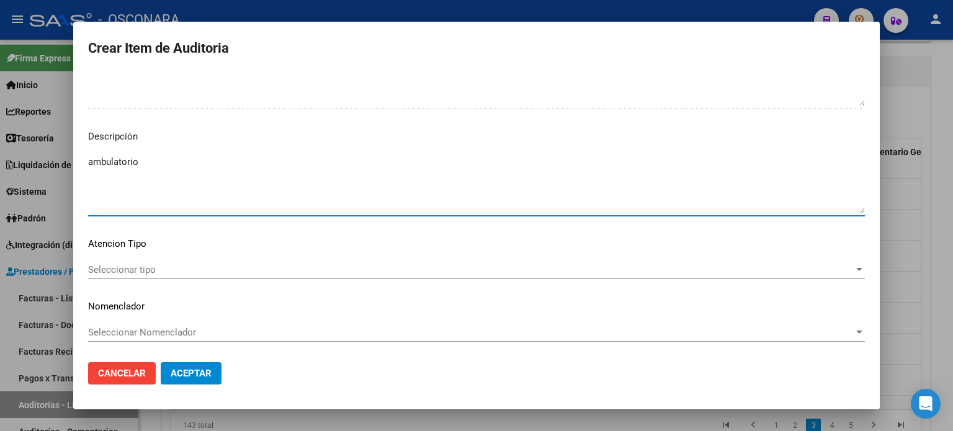
type textarea "ambulatorio"
click at [127, 266] on span "Seleccionar tipo" at bounding box center [470, 269] width 765 height 11
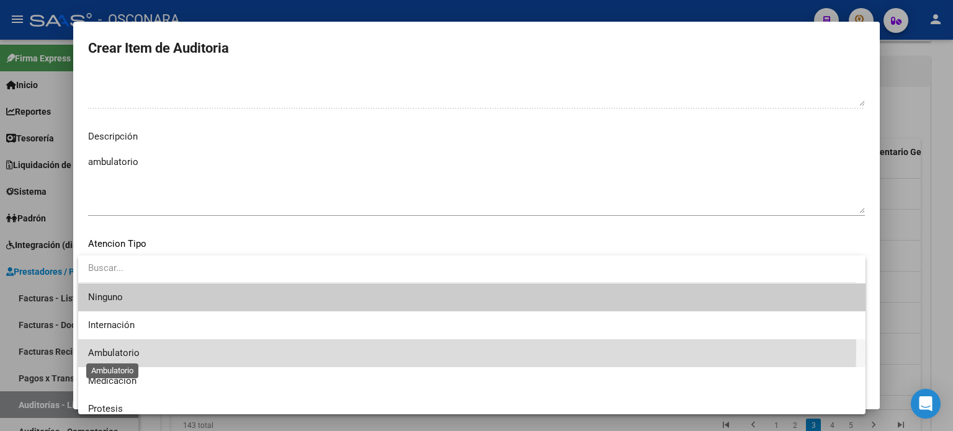
click at [135, 347] on span "Ambulatorio" at bounding box center [113, 352] width 51 height 11
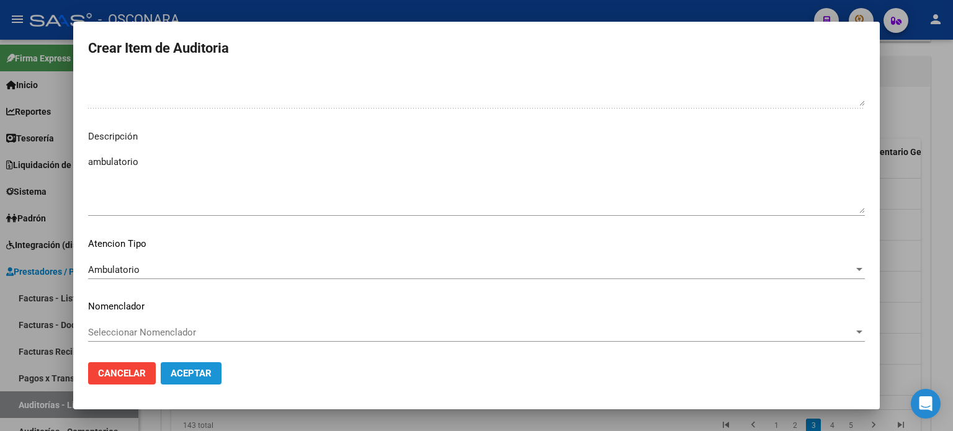
click at [184, 373] on span "Aceptar" at bounding box center [191, 373] width 41 height 11
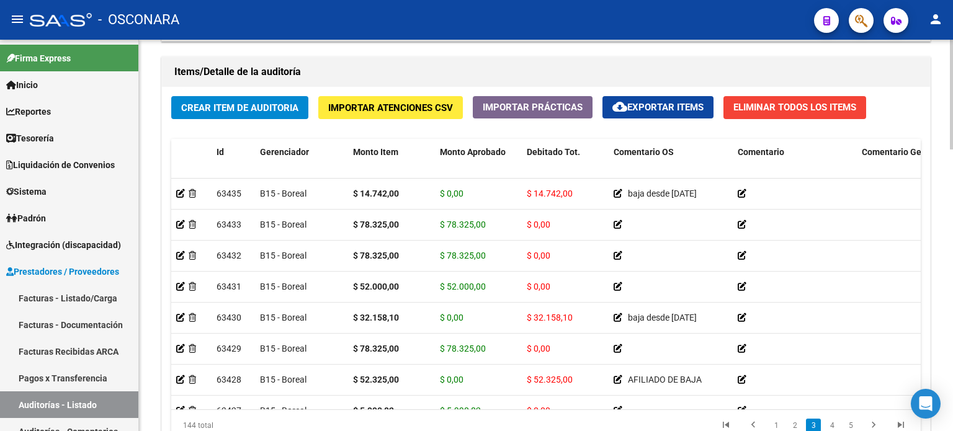
click at [241, 125] on div "Crear Item de Auditoria Importar Atenciones CSV Importar Prácticas cloud_downlo…" at bounding box center [546, 273] width 768 height 373
click at [241, 106] on span "Crear Item de Auditoria" at bounding box center [239, 107] width 117 height 11
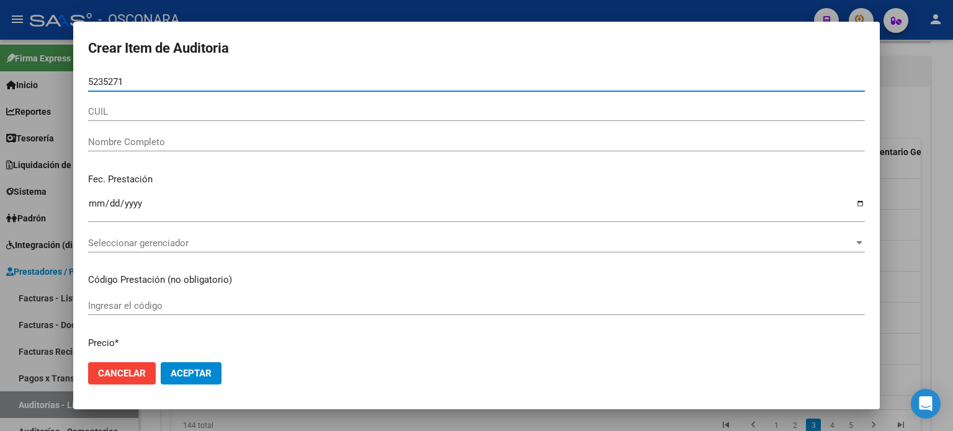
type input "52352713"
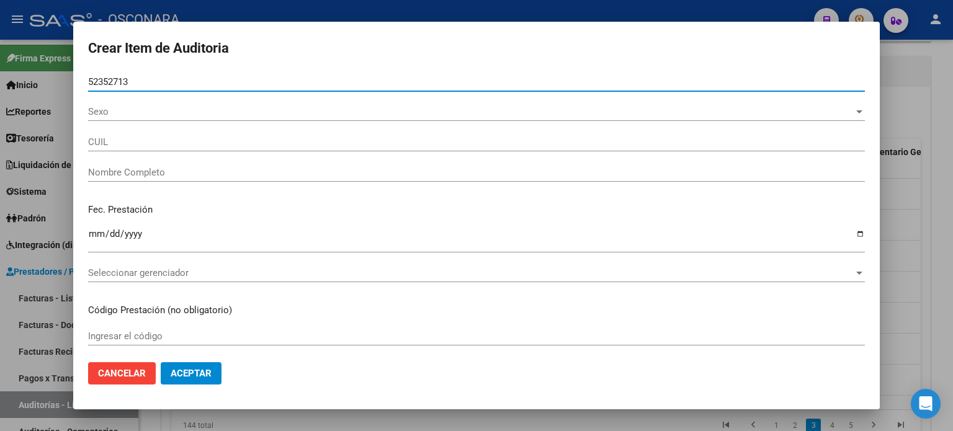
type input "23523527134"
type input "TORRES TORRES DULCE MARIA"
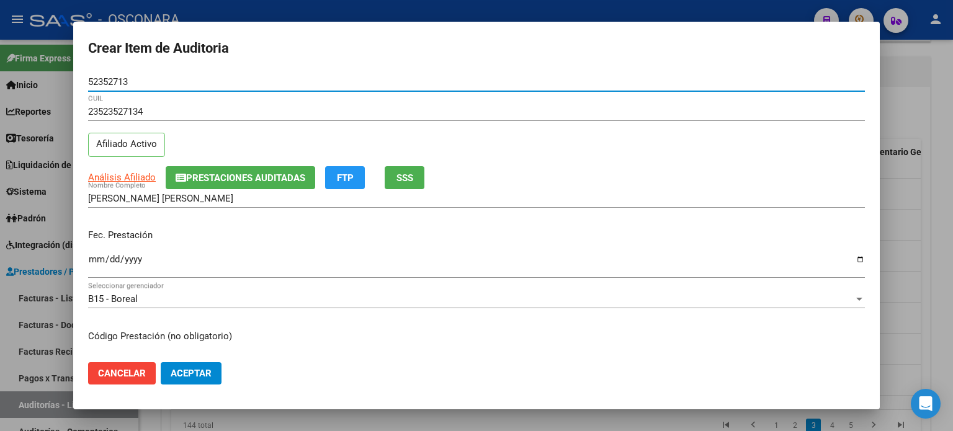
type input "52352713"
click at [196, 141] on div "23523527134 CUIL Afiliado Activo" at bounding box center [476, 133] width 776 height 63
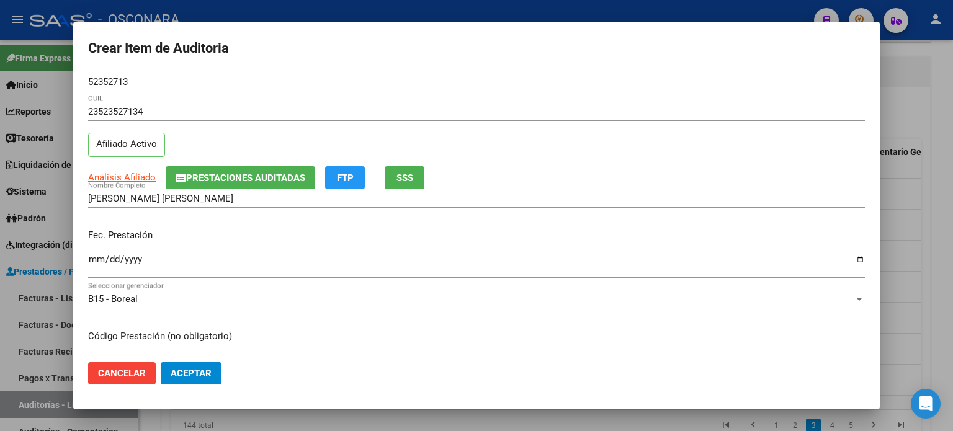
click at [99, 257] on input "Ingresar la fecha" at bounding box center [476, 264] width 776 height 20
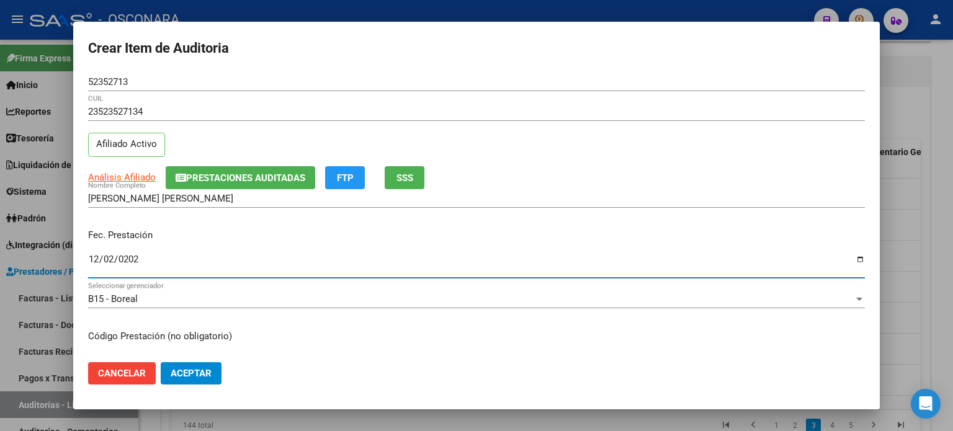
type input "2024-12-02"
click at [293, 234] on p "Fec. Prestación" at bounding box center [476, 235] width 776 height 14
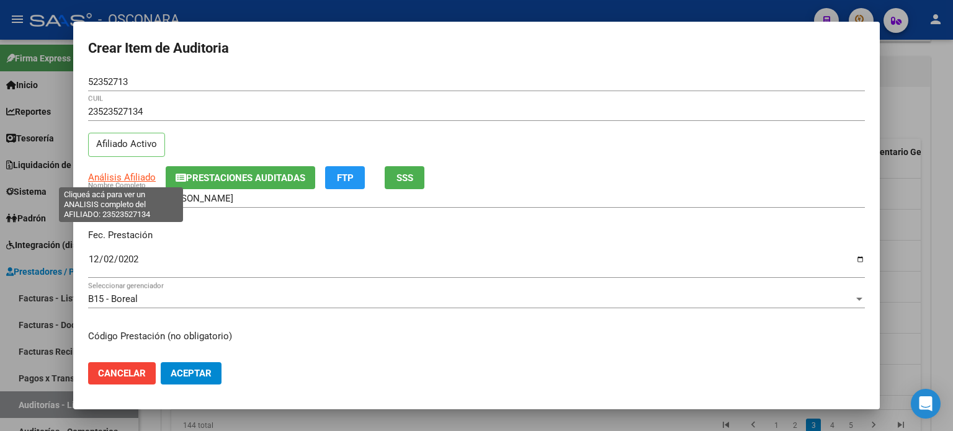
click at [130, 174] on span "Análisis Afiliado" at bounding box center [122, 177] width 68 height 11
type textarea "23523527134"
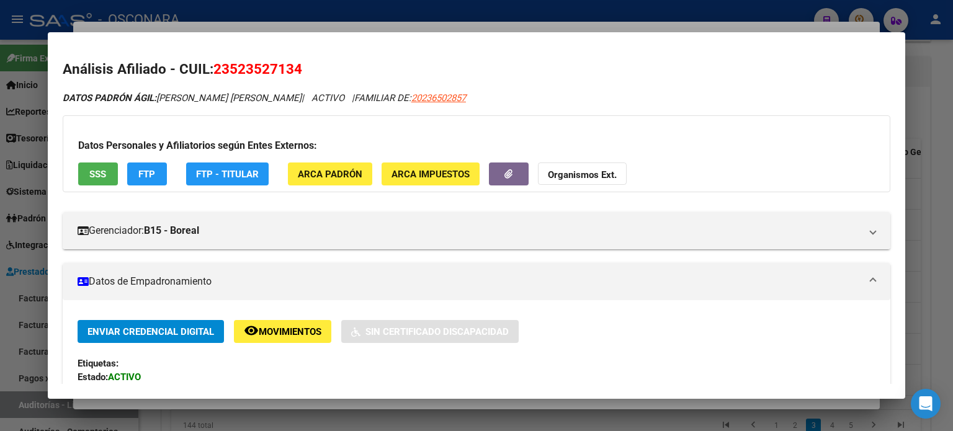
scroll to position [62, 0]
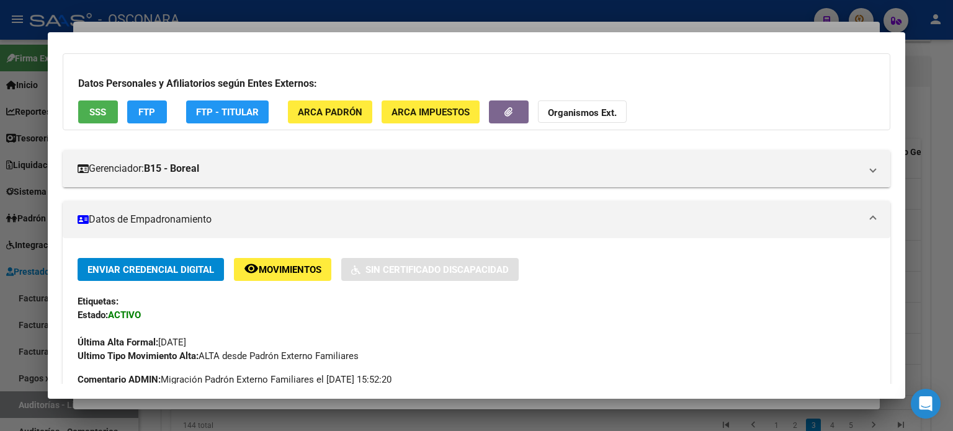
click at [97, 111] on span "SSS" at bounding box center [97, 112] width 17 height 11
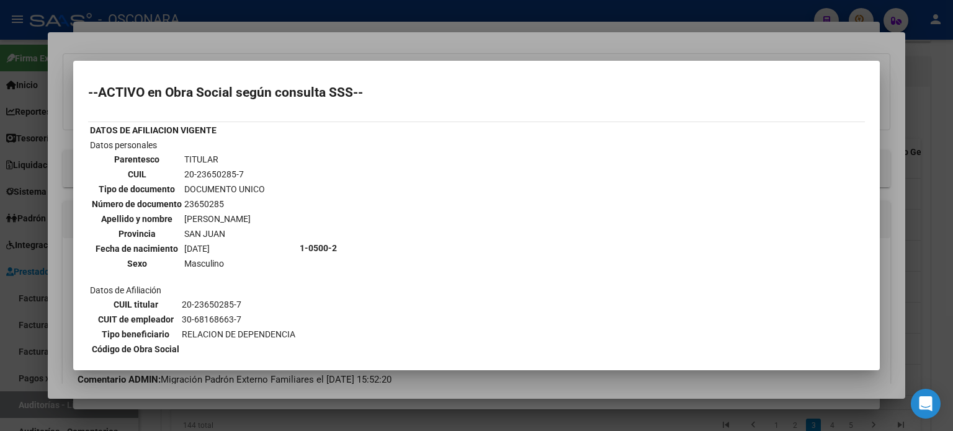
click at [422, 42] on div at bounding box center [476, 215] width 953 height 431
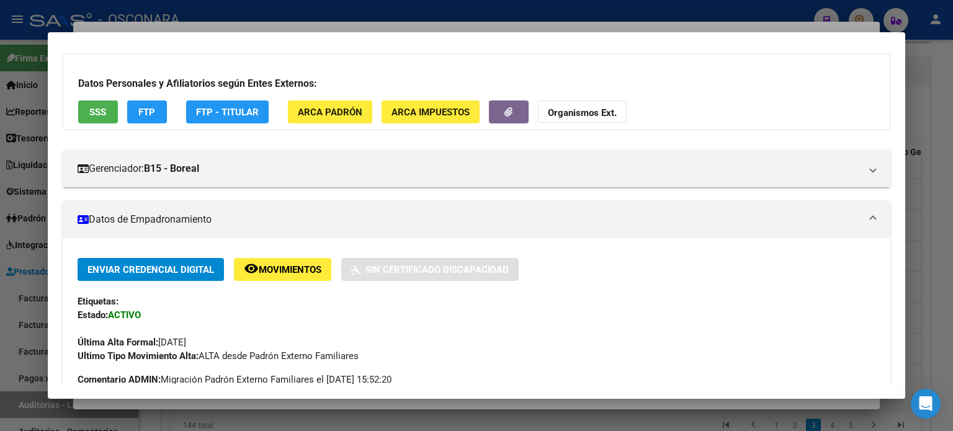
click at [423, 27] on div at bounding box center [476, 215] width 953 height 431
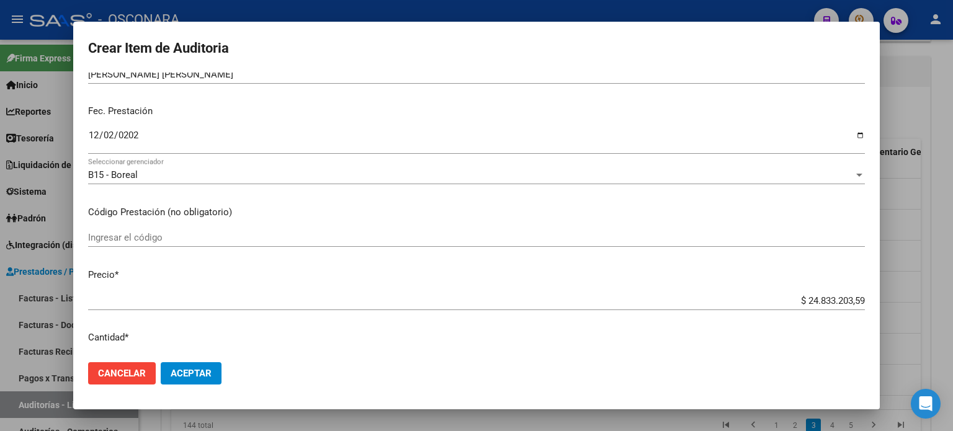
scroll to position [186, 0]
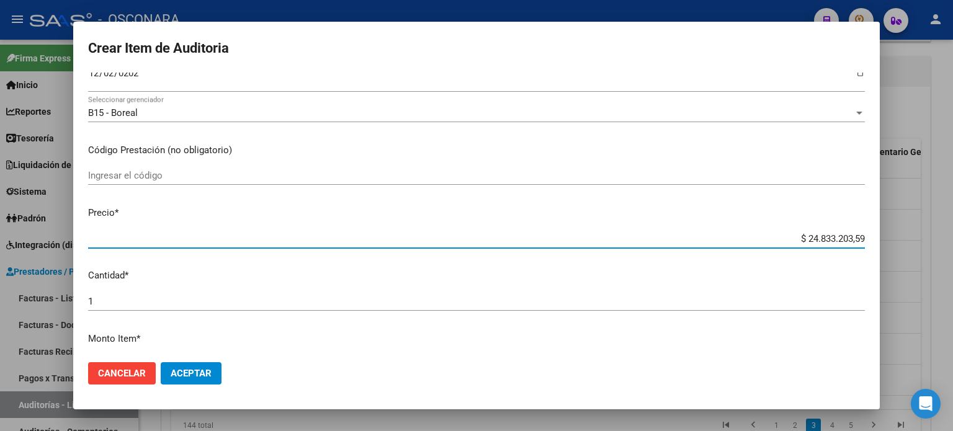
drag, startPoint x: 853, startPoint y: 238, endPoint x: 745, endPoint y: 228, distance: 109.0
click at [745, 228] on mat-dialog-content "52352713 Nro Documento 23523527134 CUIL Afiliado Activo Análisis Afiliado Prest…" at bounding box center [476, 213] width 806 height 280
type input "$ 0,08"
type input "$ 0,89"
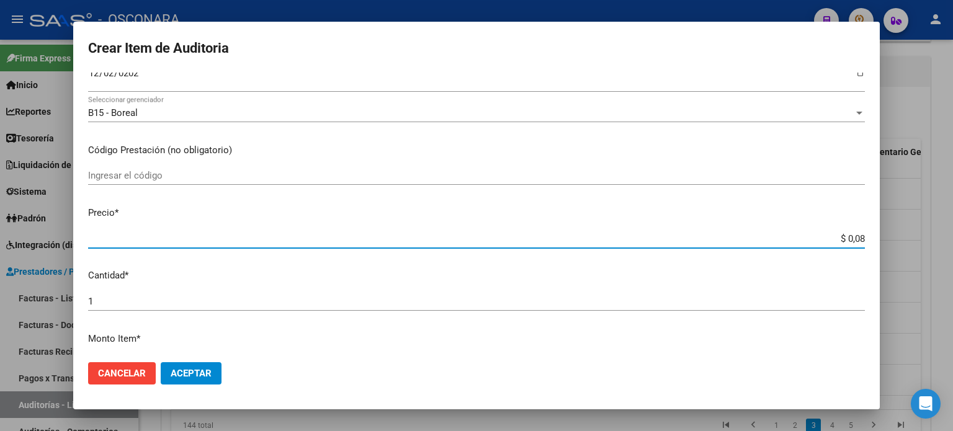
type input "$ 0,89"
type input "$ 8,98"
type input "$ 89,86"
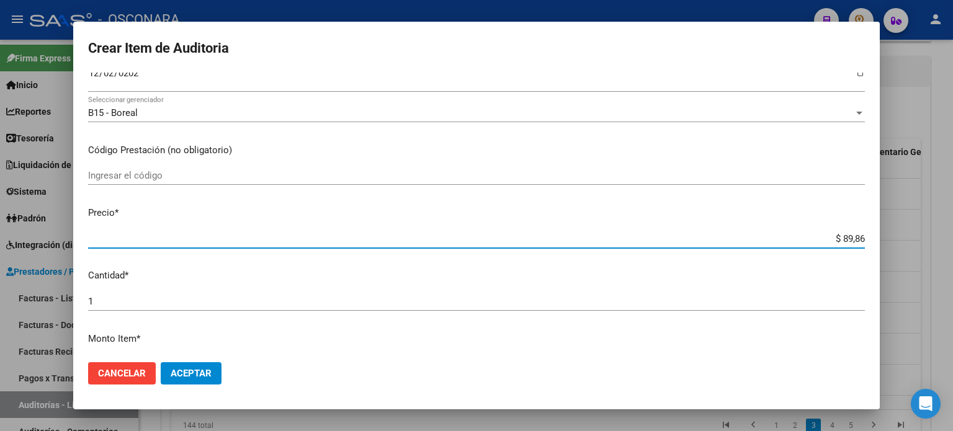
type input "$ 898,62"
type input "$ 8.986,23"
click at [744, 211] on p "Precio *" at bounding box center [476, 213] width 776 height 14
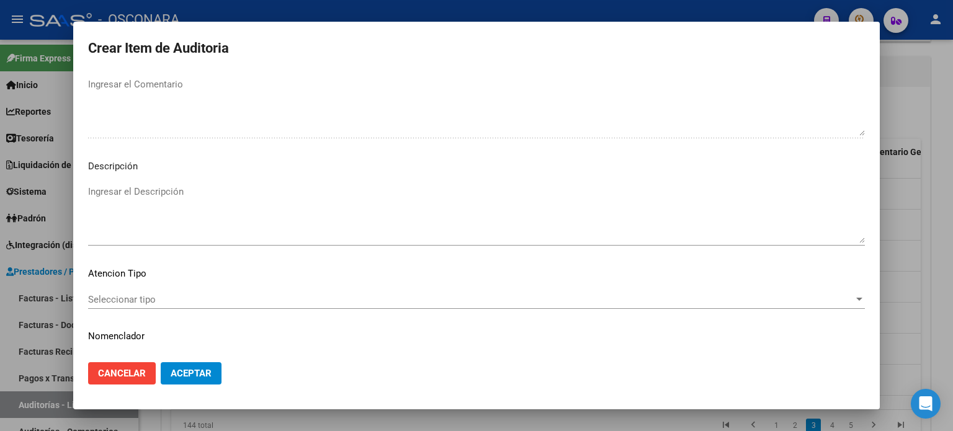
scroll to position [836, 0]
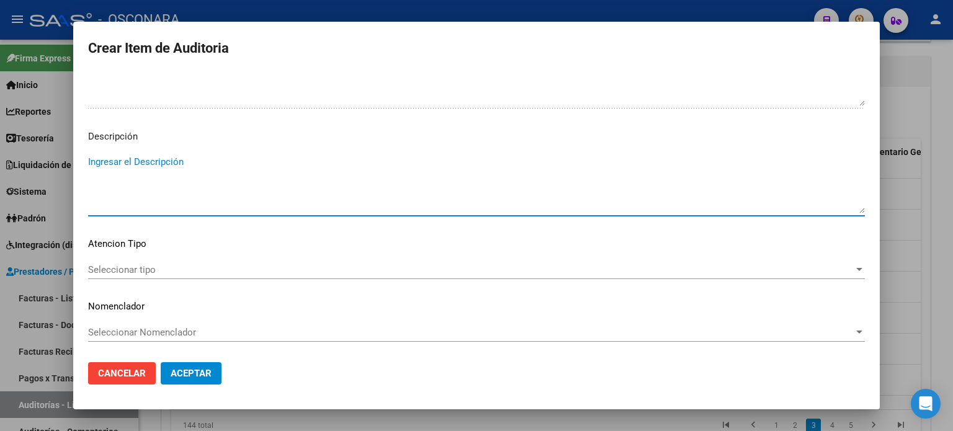
click at [181, 195] on textarea "Ingresar el Descripción" at bounding box center [476, 184] width 776 height 58
type textarea "ambulatorio"
click at [154, 265] on span "Seleccionar tipo" at bounding box center [470, 269] width 765 height 11
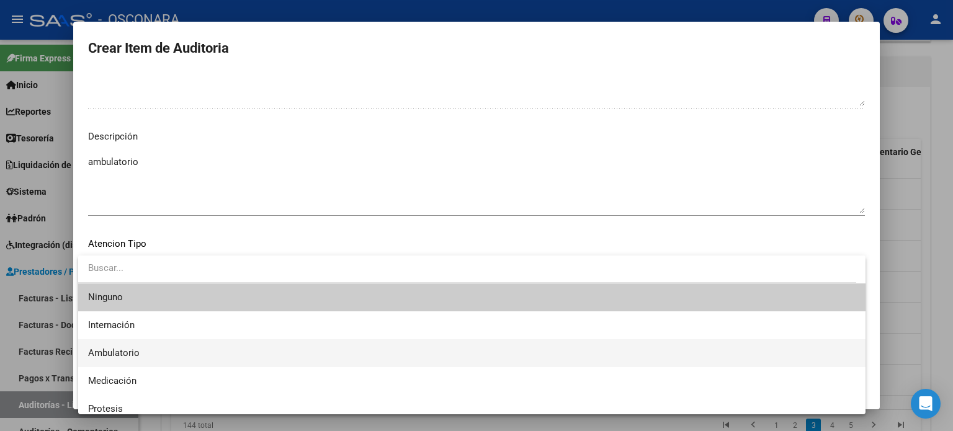
click at [160, 354] on span "Ambulatorio" at bounding box center [471, 353] width 767 height 28
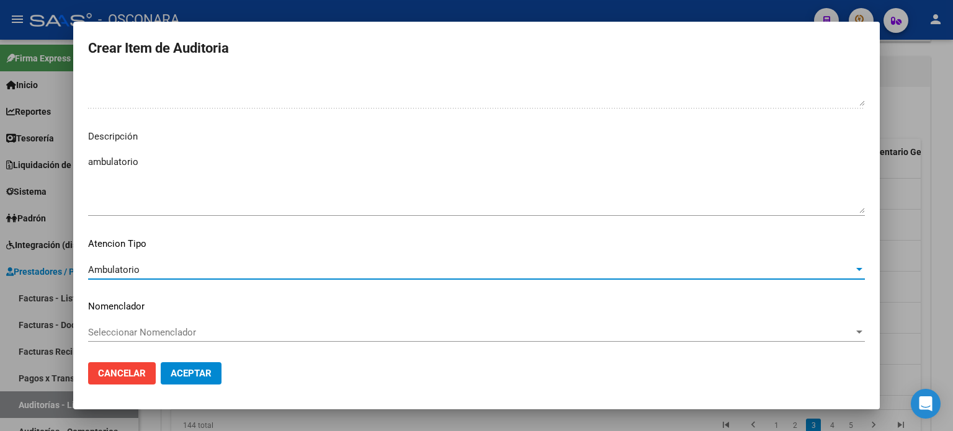
click at [191, 373] on span "Aceptar" at bounding box center [191, 373] width 41 height 11
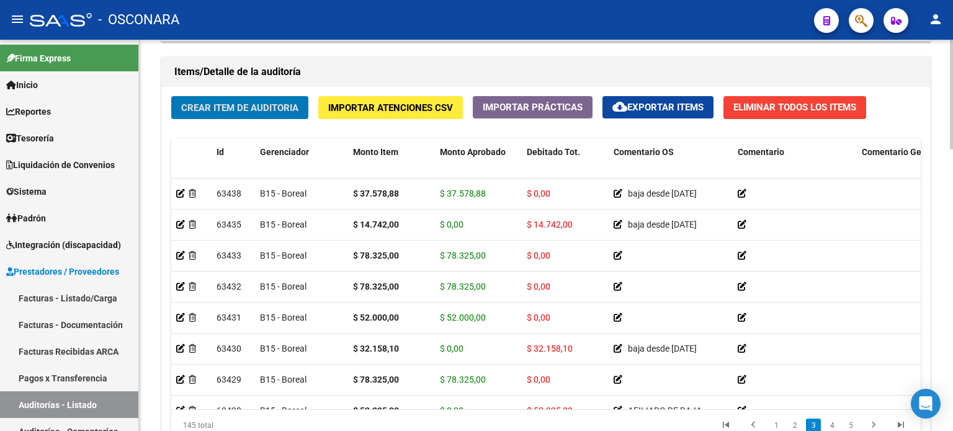
click at [201, 132] on div "Crear Item de Auditoria Importar Atenciones CSV Importar Prácticas cloud_downlo…" at bounding box center [546, 273] width 768 height 373
click at [216, 109] on span "Crear Item de Auditoria" at bounding box center [239, 107] width 117 height 11
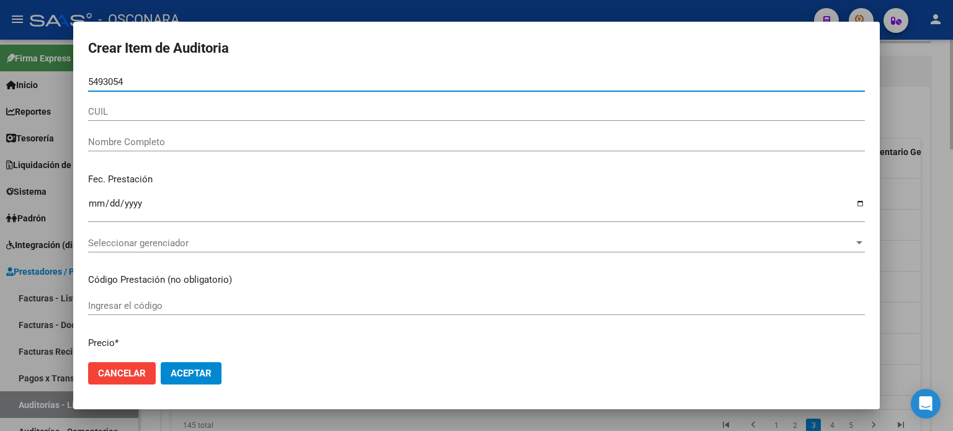
type input "54930548"
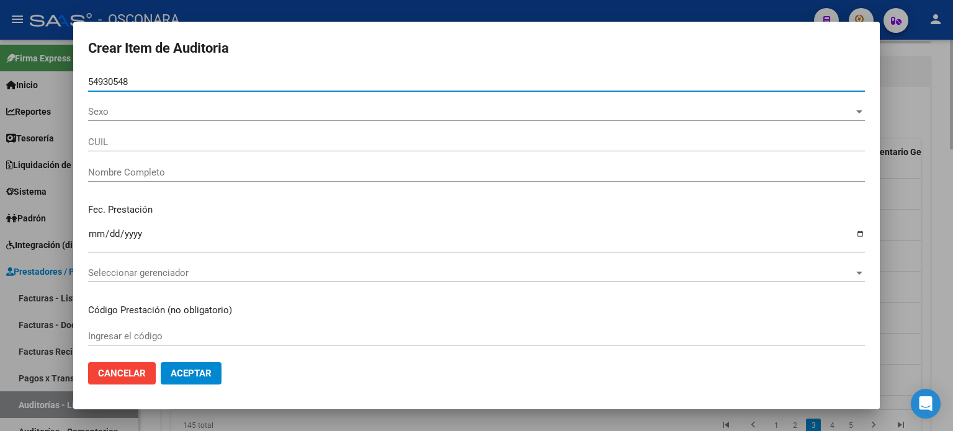
type input "20549305483"
type input "ROJAS LUCERO HERNAN JULIANO"
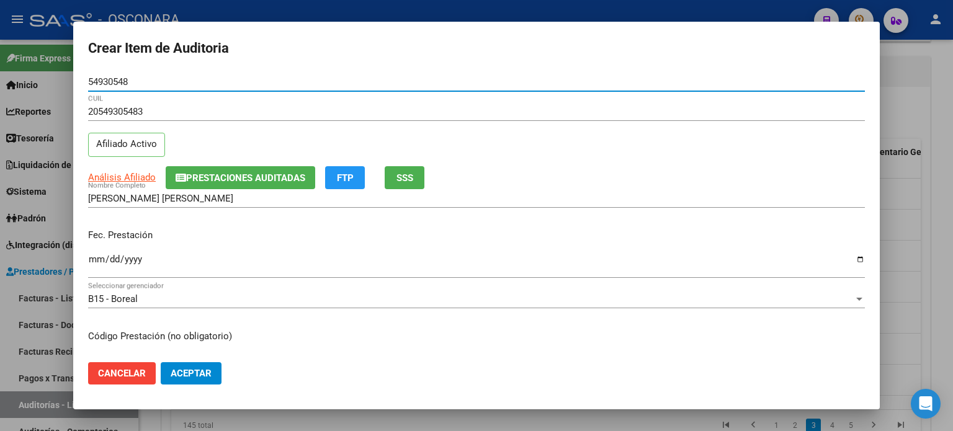
type input "54930548"
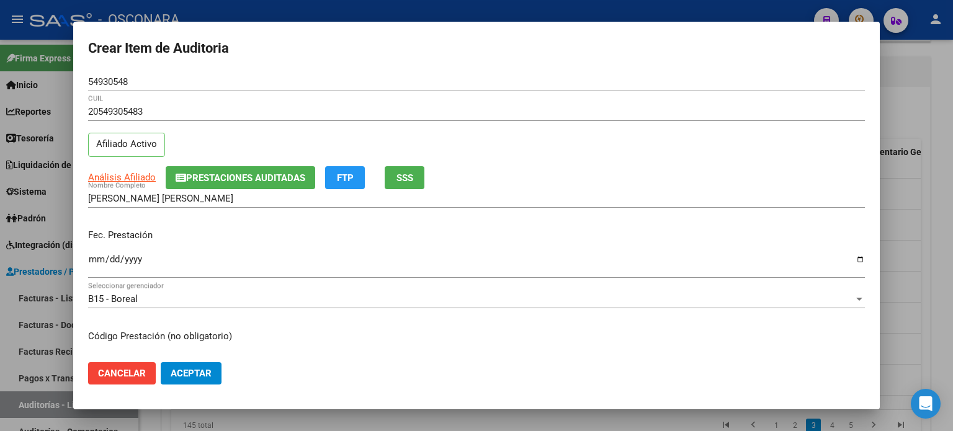
click at [249, 220] on div "Fec. Prestación Ingresar la fecha" at bounding box center [476, 254] width 776 height 71
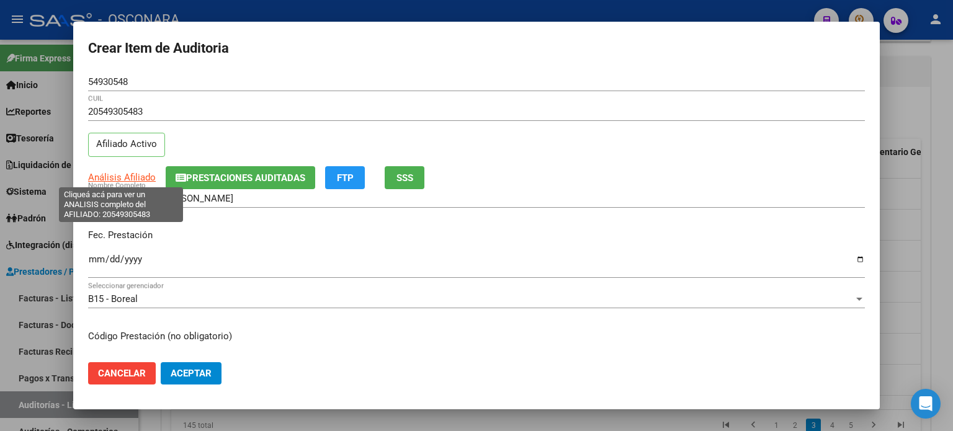
click at [100, 176] on span "Análisis Afiliado" at bounding box center [122, 177] width 68 height 11
type textarea "20549305483"
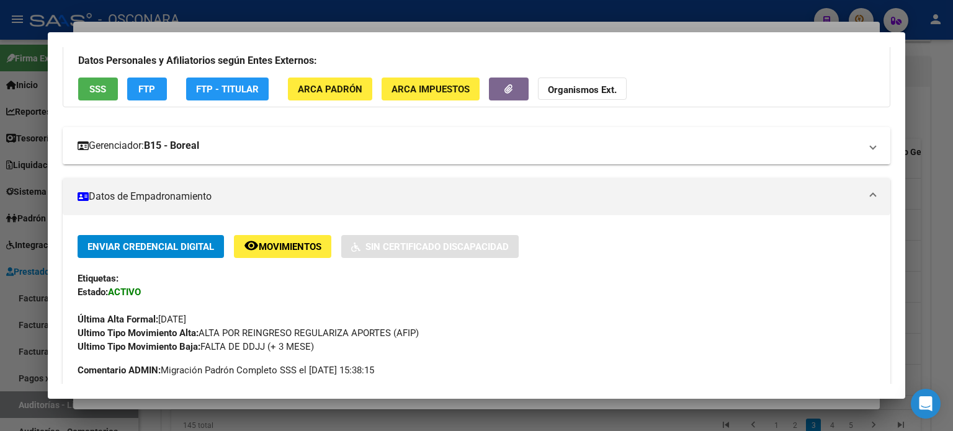
scroll to position [0, 0]
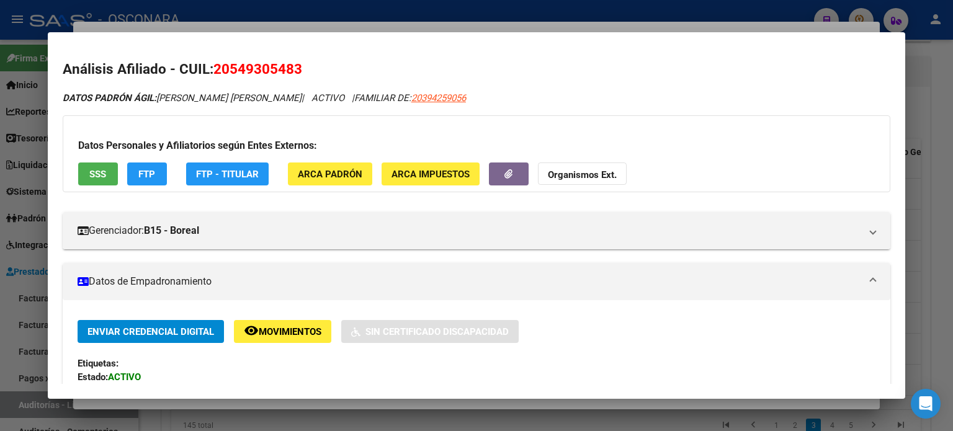
click at [113, 166] on button "SSS" at bounding box center [98, 173] width 40 height 23
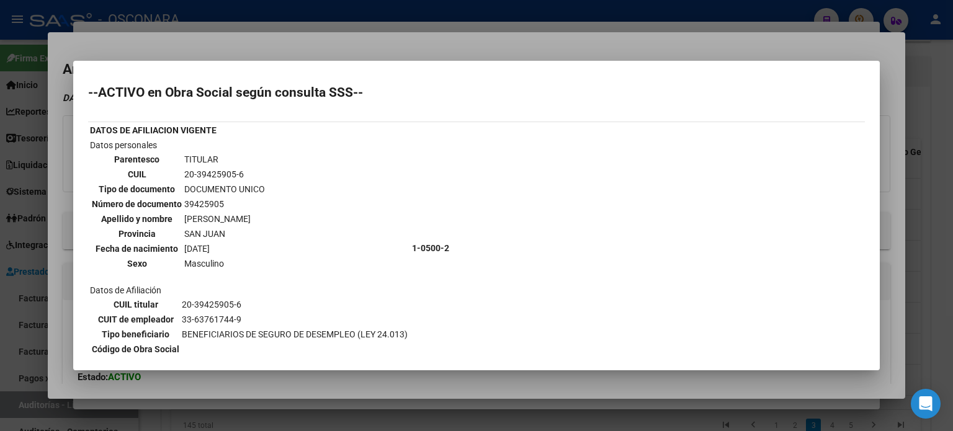
click at [387, 44] on div at bounding box center [476, 215] width 953 height 431
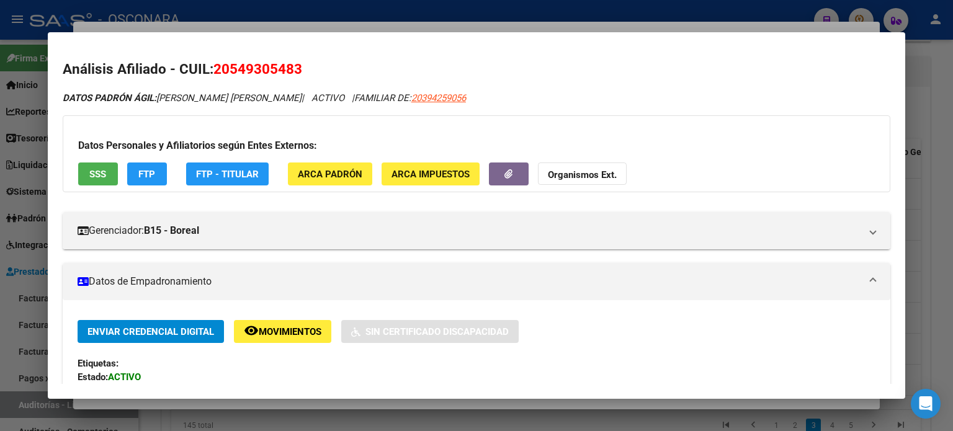
click at [382, 27] on div at bounding box center [476, 215] width 953 height 431
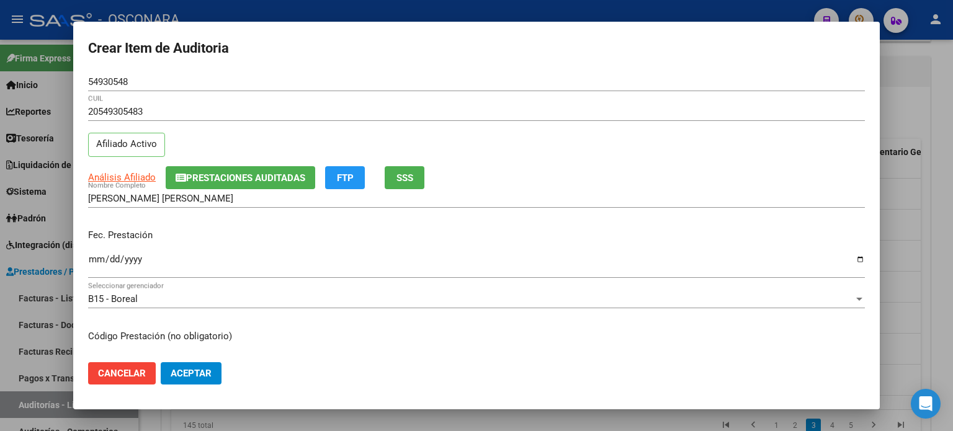
click at [96, 256] on input "Ingresar la fecha" at bounding box center [476, 264] width 776 height 20
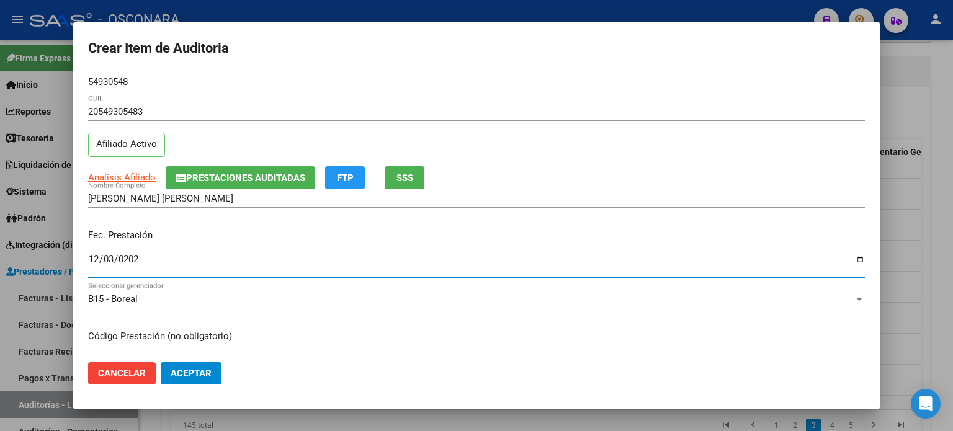
type input "2024-12-03"
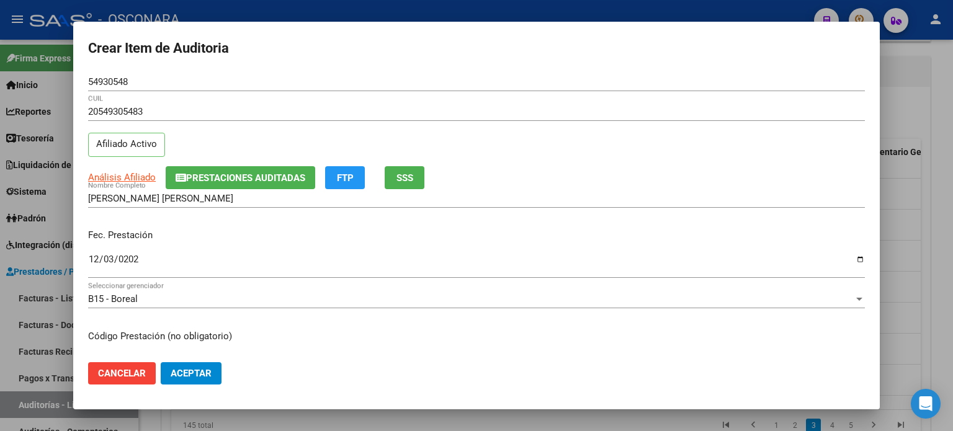
click at [201, 226] on div "Fec. Prestación 2024-12-03 Ingresar la fecha" at bounding box center [476, 254] width 776 height 71
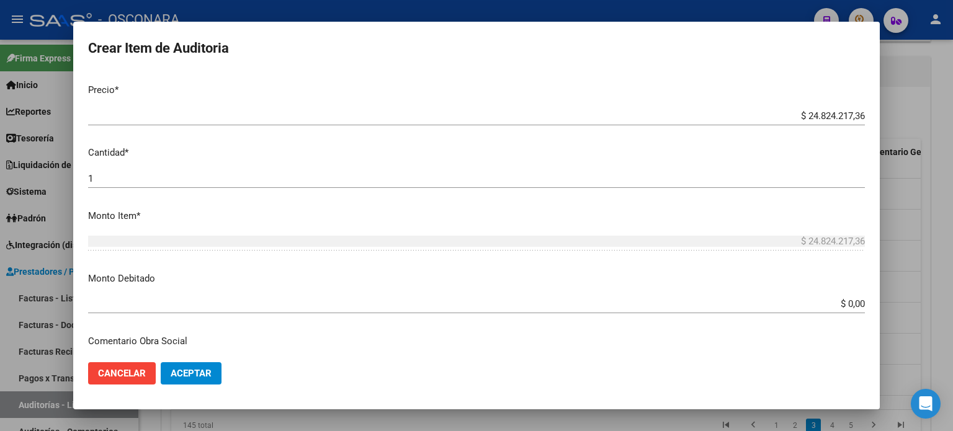
scroll to position [310, 0]
click at [855, 115] on app-form-text-field "Precio * $ 24.824.217,36 Ingresar el precio" at bounding box center [481, 101] width 786 height 38
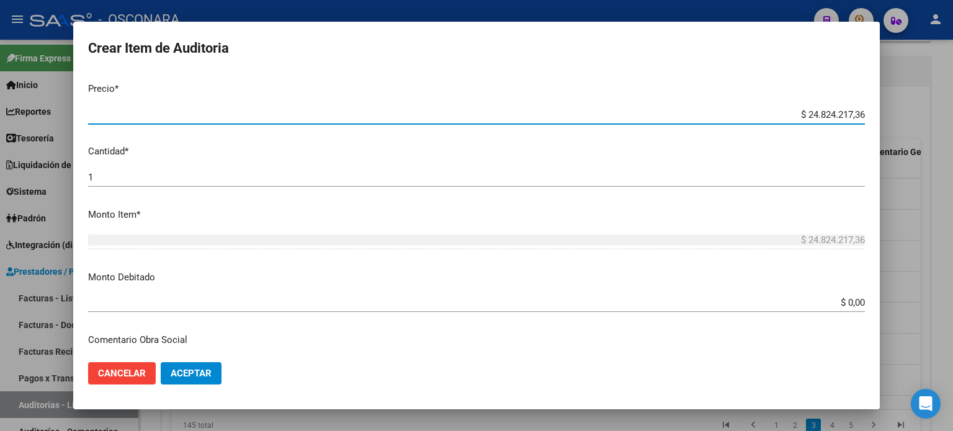
drag, startPoint x: 853, startPoint y: 115, endPoint x: 734, endPoint y: 122, distance: 119.3
click at [734, 122] on div "$ 24.824.217,36 Ingresar el precio" at bounding box center [476, 114] width 776 height 19
type input "$ 0,07"
type input "$ 0,78"
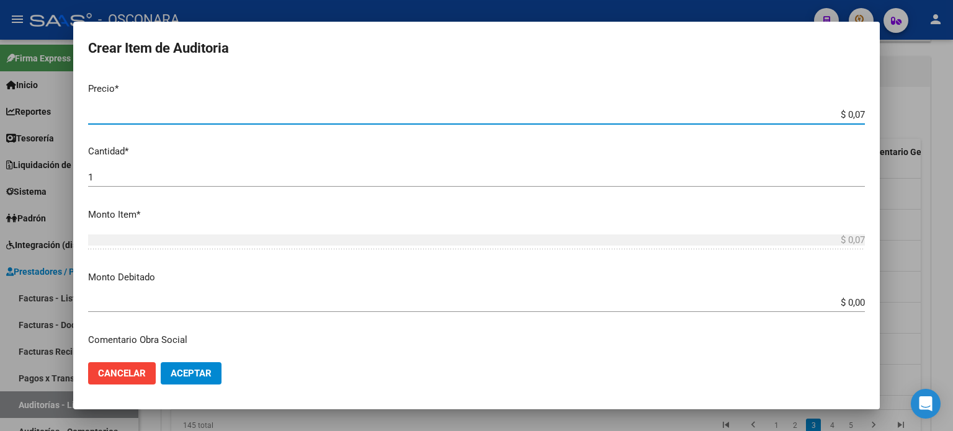
type input "$ 0,78"
type input "$ 7,83"
type input "$ 78,32"
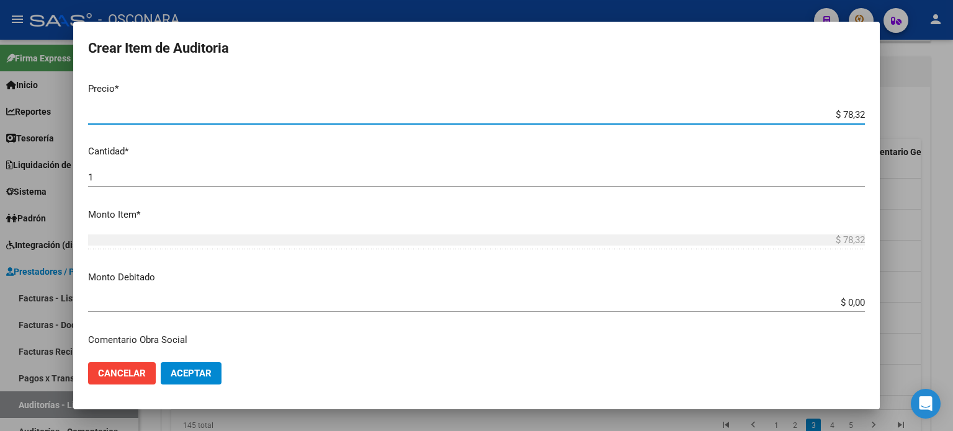
type input "$ 783,25"
type input "$ 7.832,50"
type input "$ 78.325,00"
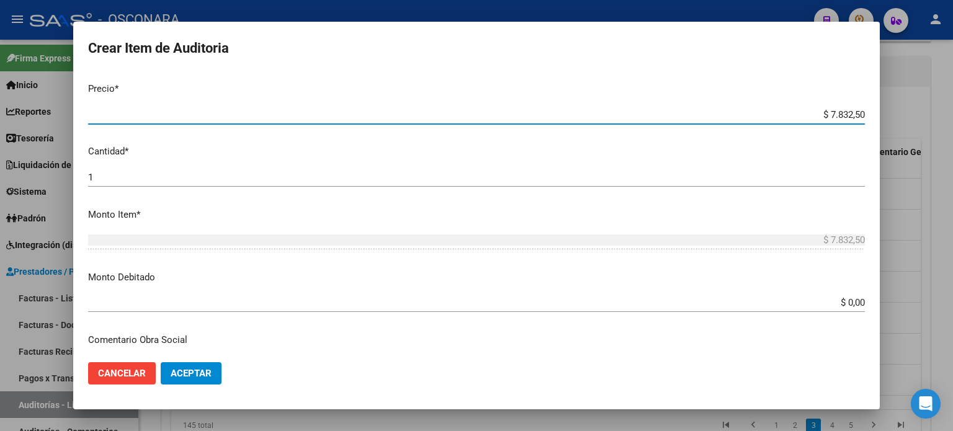
type input "$ 78.325,00"
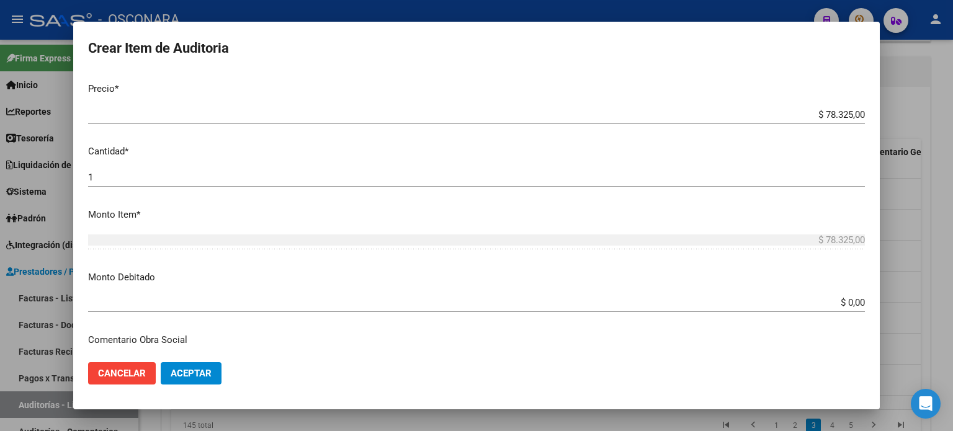
click at [568, 141] on mat-dialog-content "54930548 Nro Documento 20549305483 CUIL Afiliado Activo Análisis Afiliado Prest…" at bounding box center [476, 213] width 806 height 280
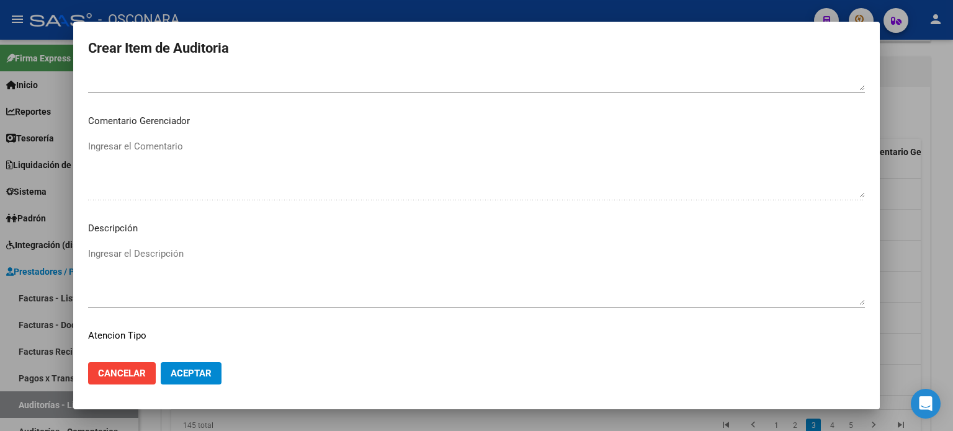
scroll to position [836, 0]
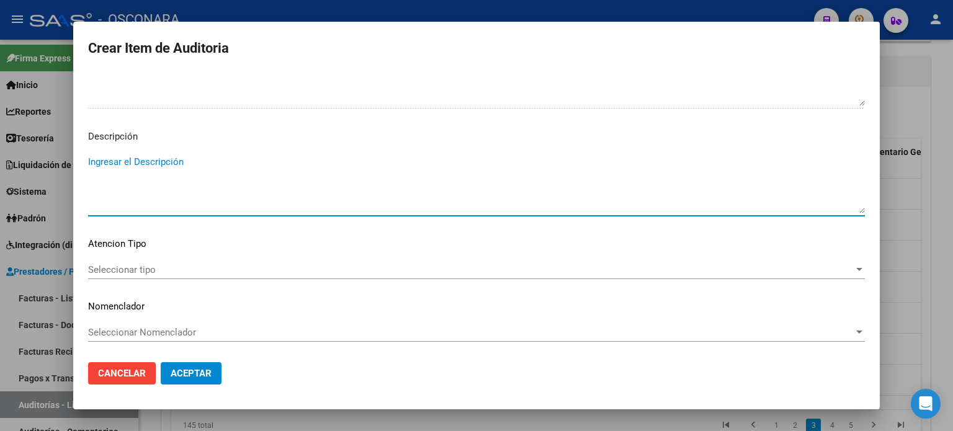
click at [192, 156] on textarea "Ingresar el Descripción" at bounding box center [476, 184] width 776 height 58
type textarea "ambulatorio"
click at [136, 264] on span "Seleccionar tipo" at bounding box center [470, 269] width 765 height 11
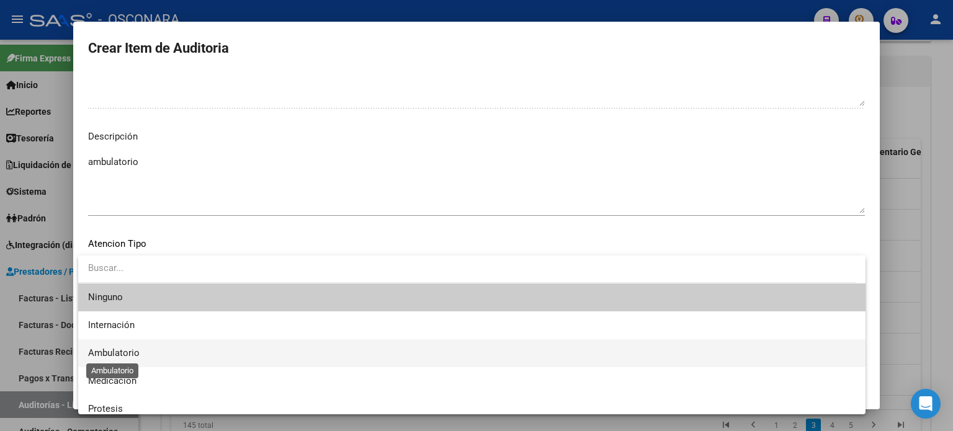
click at [136, 352] on span "Ambulatorio" at bounding box center [113, 352] width 51 height 11
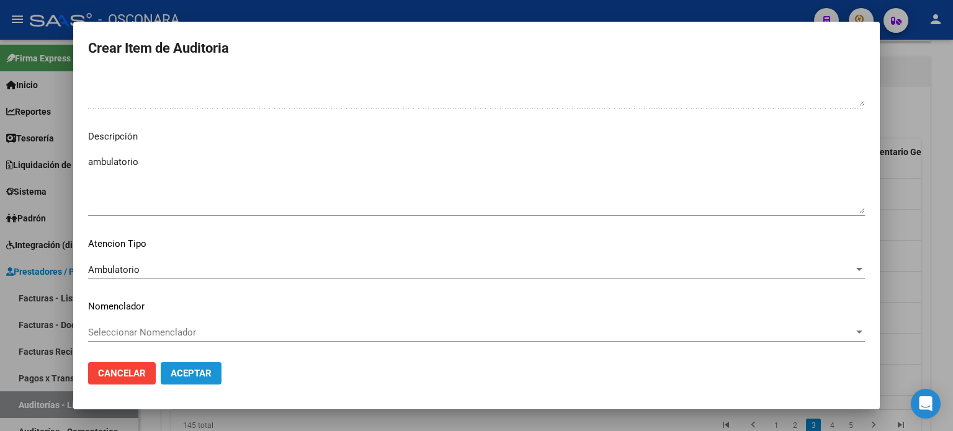
click at [198, 373] on span "Aceptar" at bounding box center [191, 373] width 41 height 11
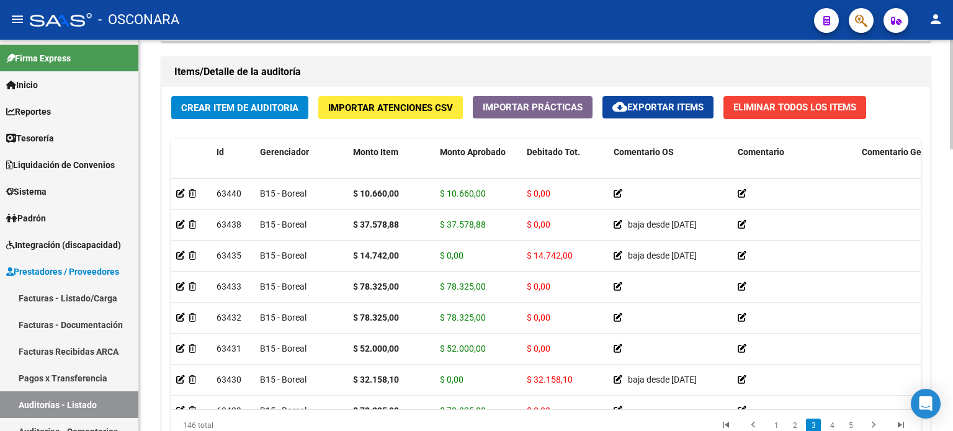
click at [222, 122] on div "Crear Item de Auditoria Importar Atenciones CSV Importar Prácticas cloud_downlo…" at bounding box center [546, 273] width 768 height 373
click at [241, 107] on span "Crear Item de Auditoria" at bounding box center [239, 107] width 117 height 11
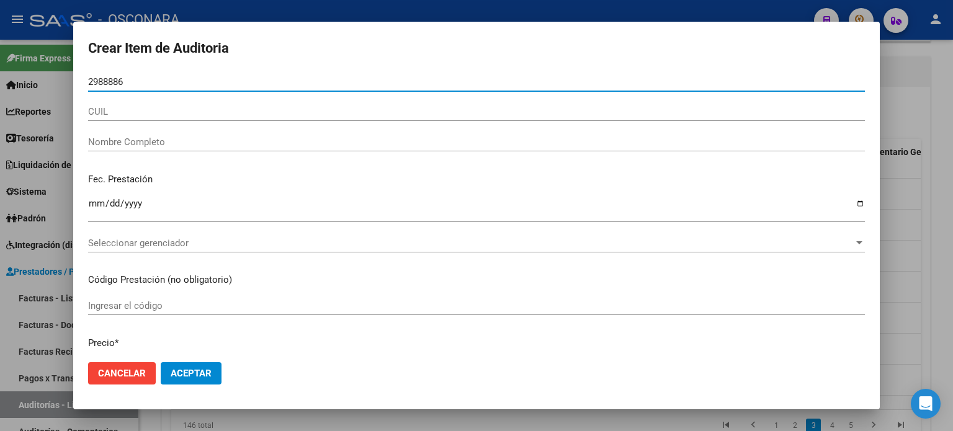
type input "29888860"
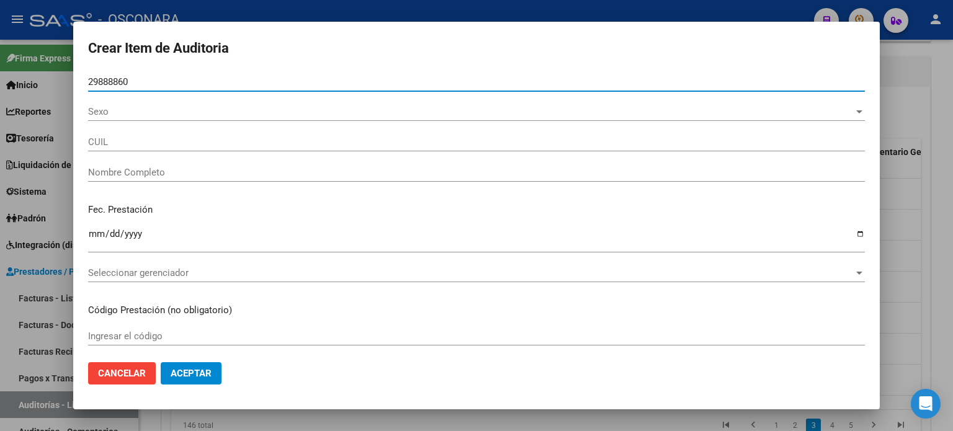
type input "20298888603"
type input "VILLEGAS HUGO ARIEL"
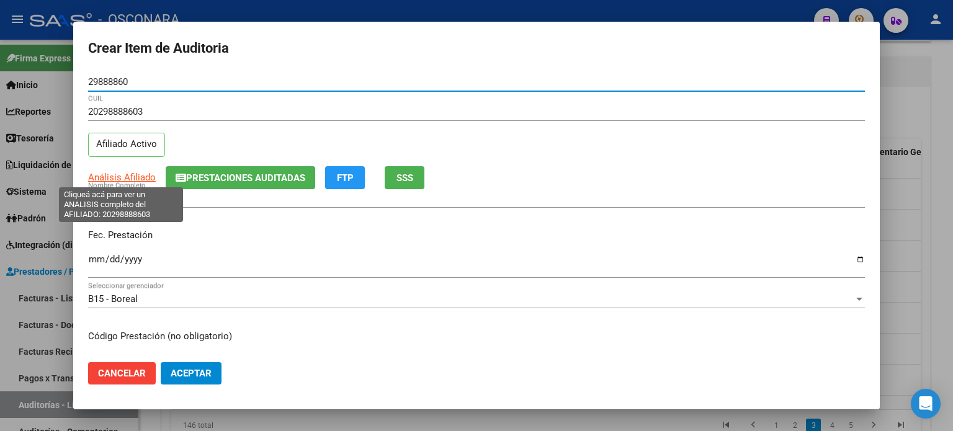
type input "29888860"
click at [134, 175] on span "Análisis Afiliado" at bounding box center [122, 177] width 68 height 11
type textarea "20298888603"
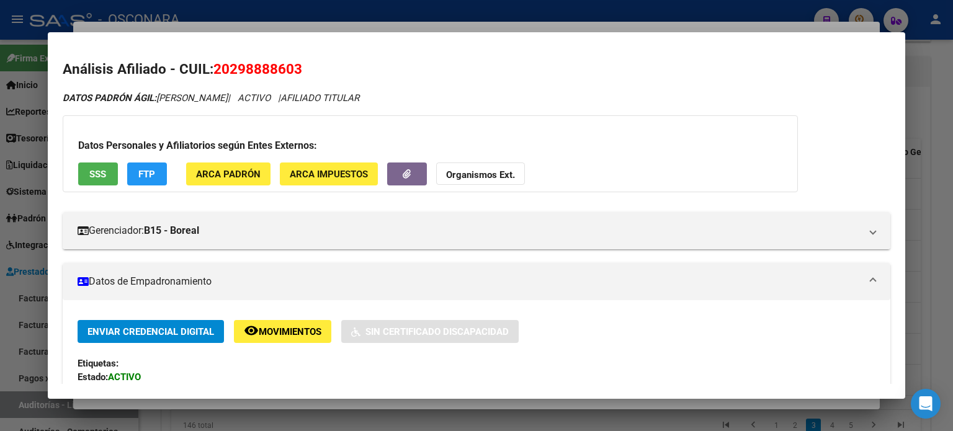
click at [302, 205] on div "Gerenciador: B15 - Boreal Atención telefónica: Atención: 08105552673 Atención e…" at bounding box center [476, 225] width 827 height 47
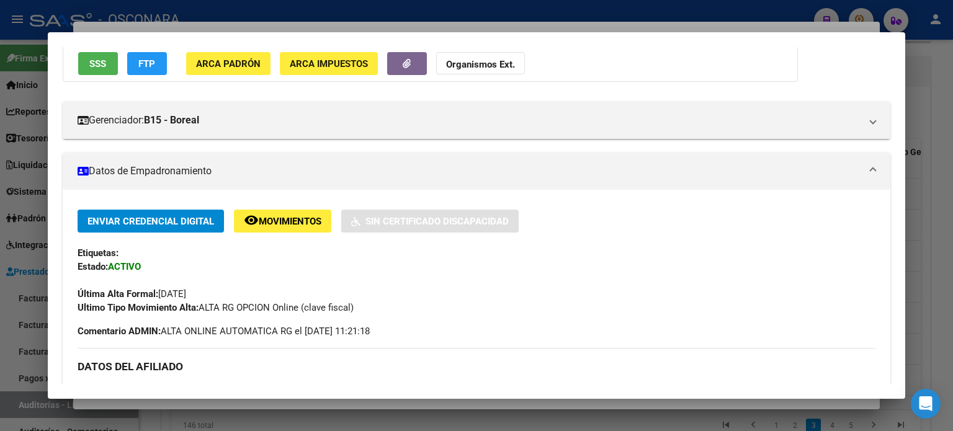
scroll to position [0, 0]
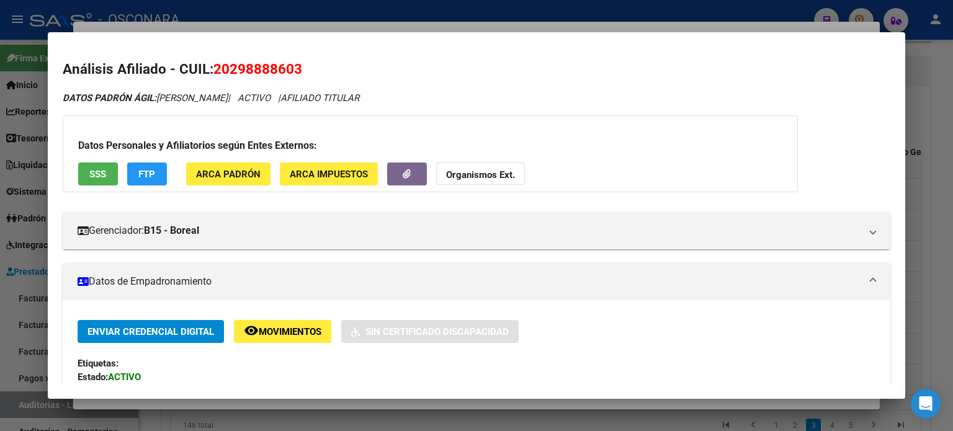
click at [89, 178] on span "SSS" at bounding box center [97, 174] width 17 height 11
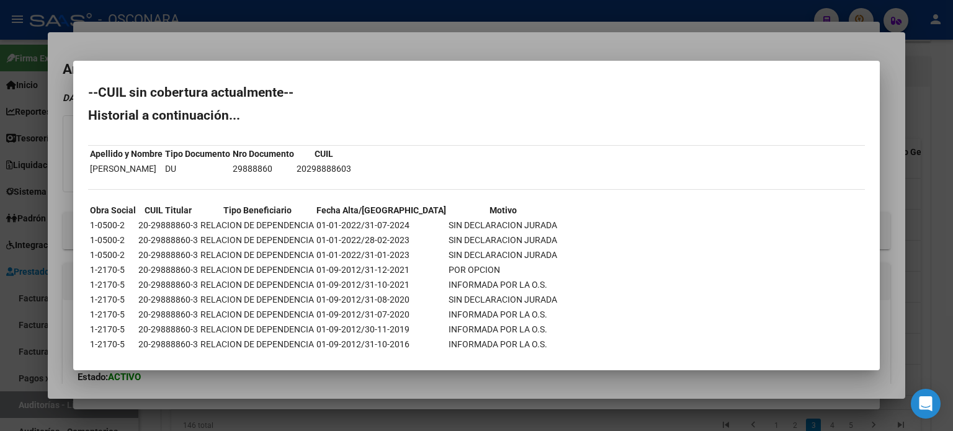
click at [401, 46] on div at bounding box center [476, 215] width 953 height 431
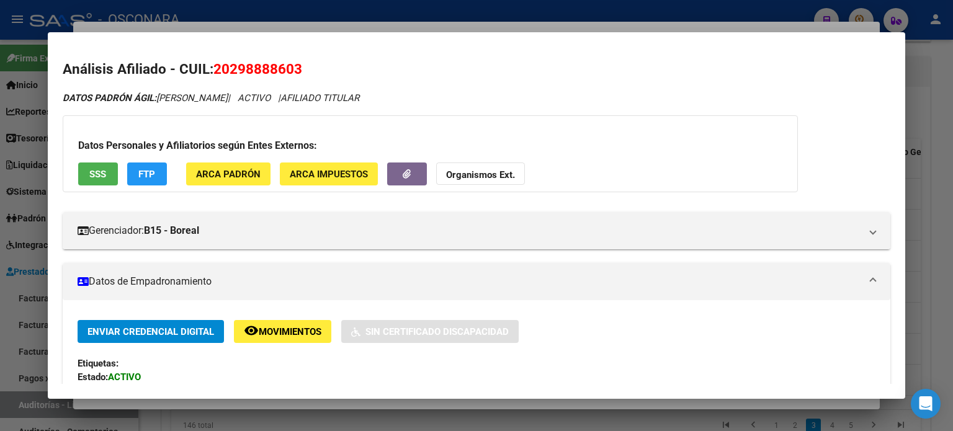
click at [399, 27] on div at bounding box center [476, 215] width 953 height 431
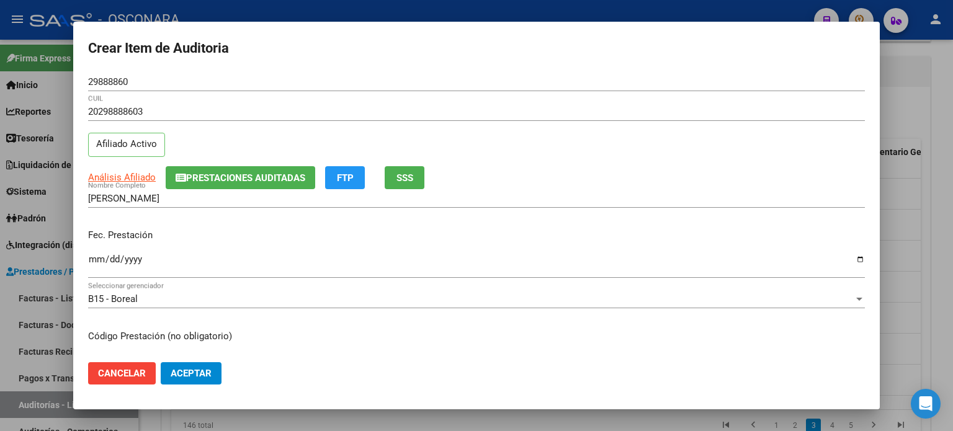
click at [97, 259] on input "Ingresar la fecha" at bounding box center [476, 264] width 776 height 20
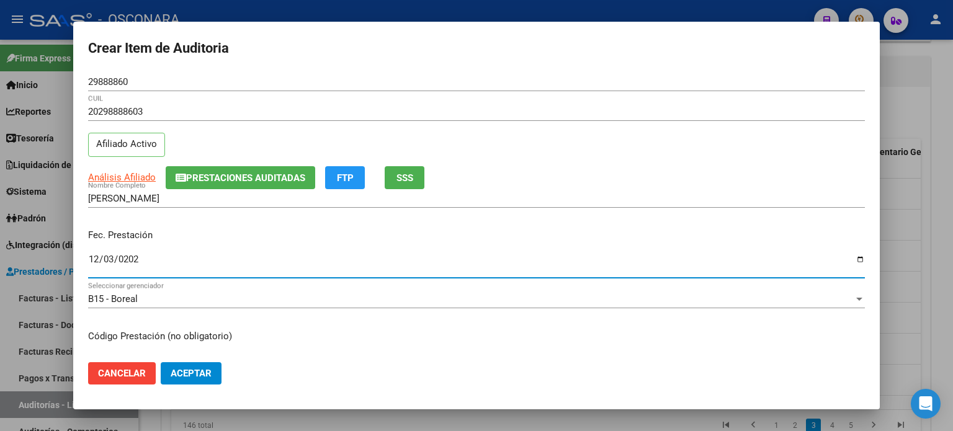
type input "2024-12-03"
click at [216, 227] on div "Fec. Prestación 2024-12-03 Ingresar la fecha" at bounding box center [476, 254] width 776 height 71
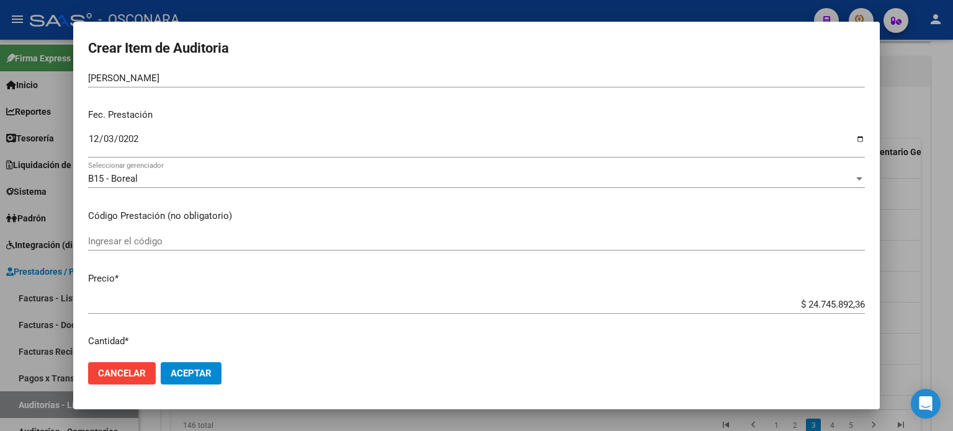
scroll to position [186, 0]
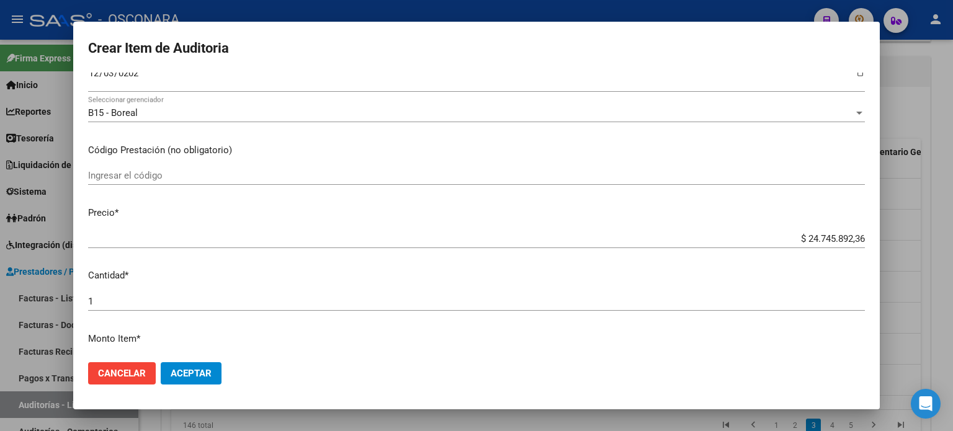
click at [852, 239] on input "$ 24.745.892,36" at bounding box center [476, 238] width 776 height 11
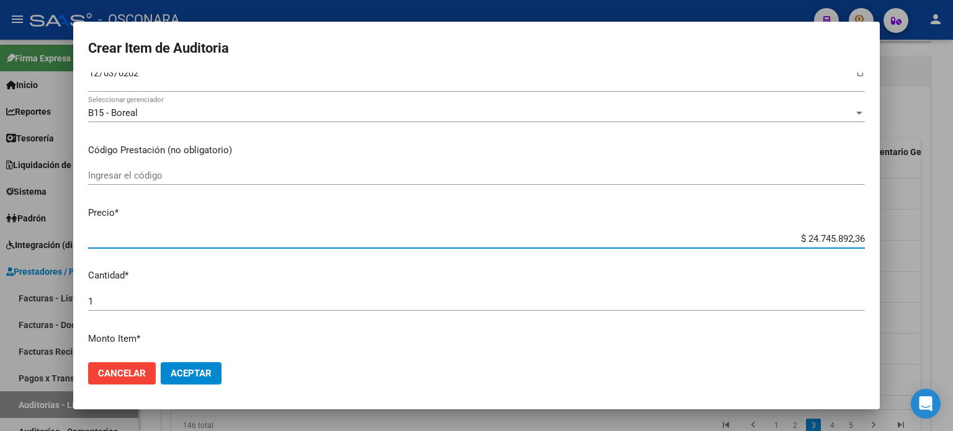
type input "$ 2.474.589,23"
type input "$ 2.474,58"
type input "$ 247,45"
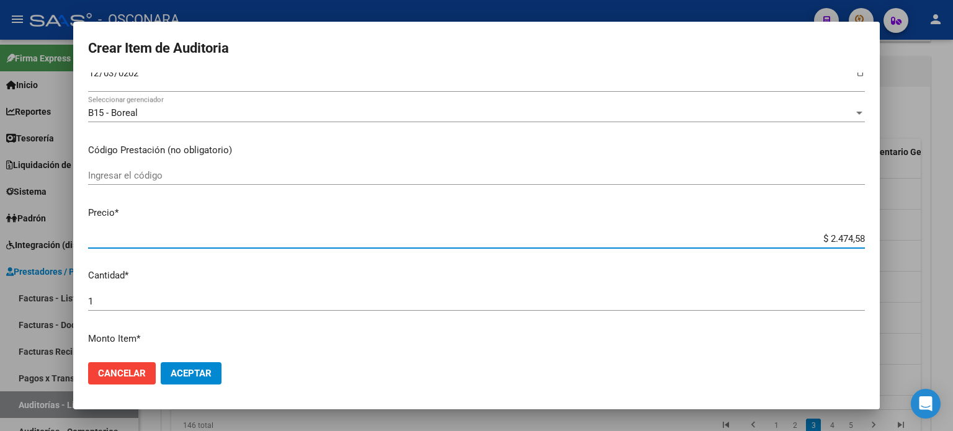
type input "$ 247,45"
type input "$ 24,74"
type input "$ 2,47"
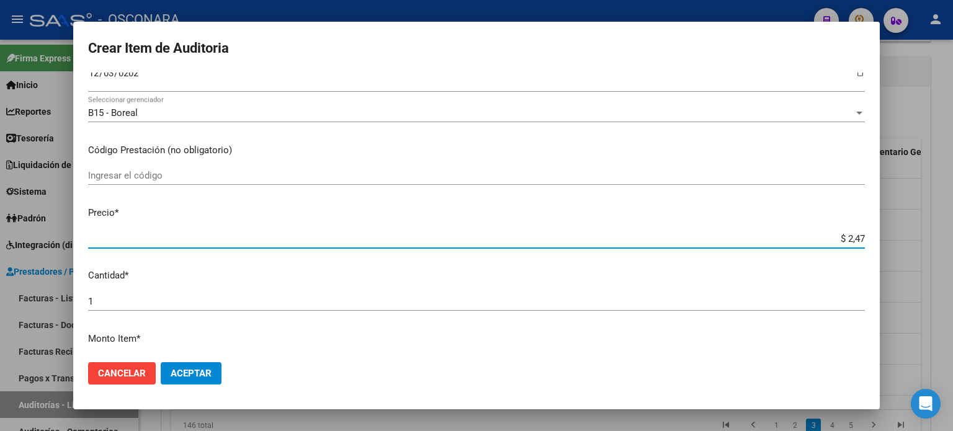
type input "$ 0,24"
type input "$ 0,02"
type input "$ 0,08"
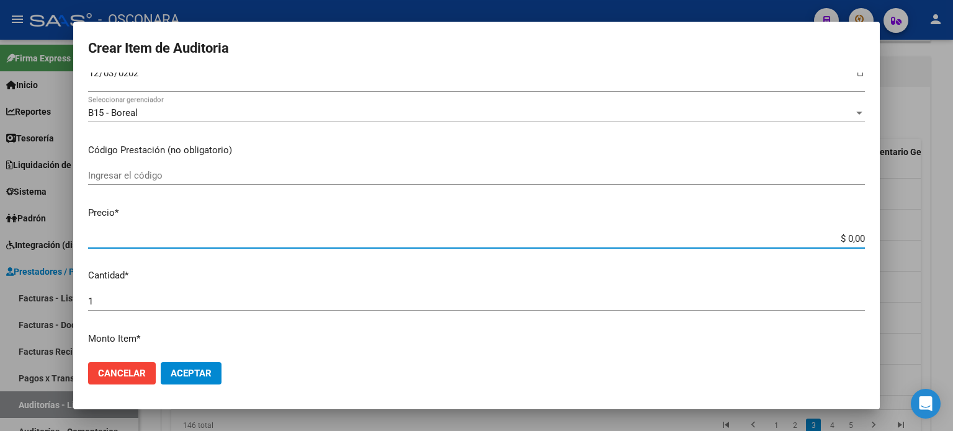
type input "$ 0,08"
type input "$ 0,89"
type input "$ 8,97"
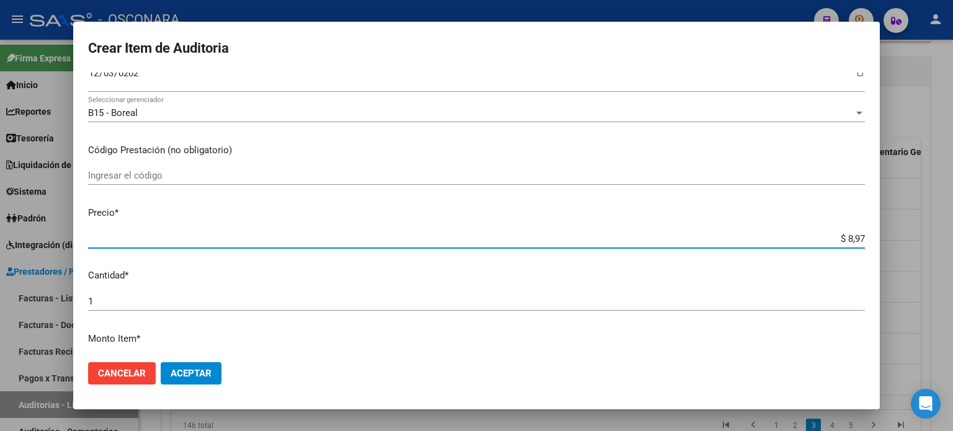
type input "$ 89,70"
type input "$ 897,00"
type input "$ 8.970,00"
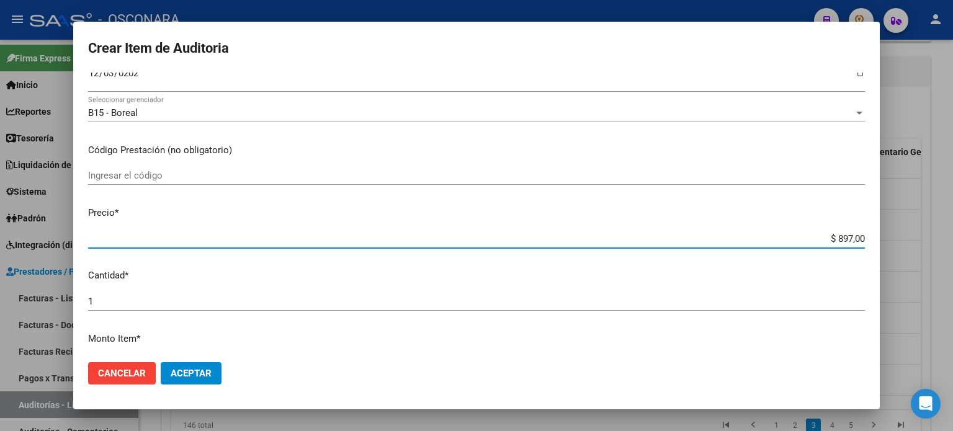
type input "$ 8.970,00"
type input "$ 89.700,00"
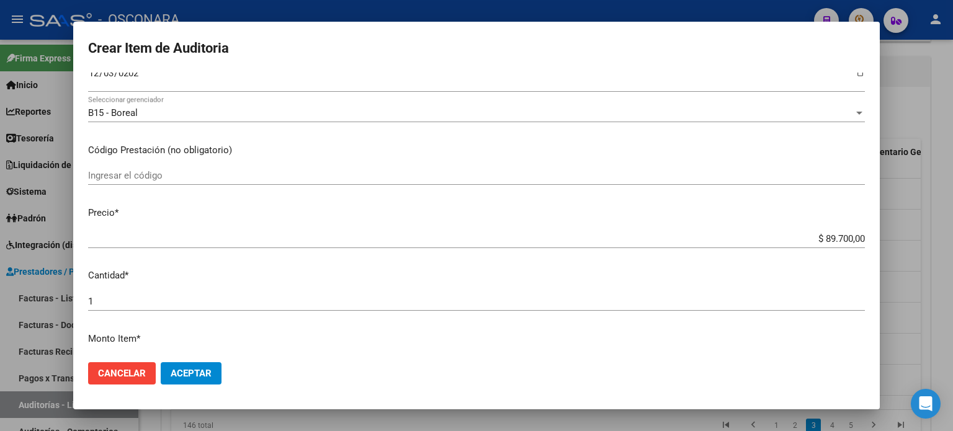
click at [532, 259] on div "$ 89.700,00 Ingresar el precio" at bounding box center [476, 244] width 776 height 30
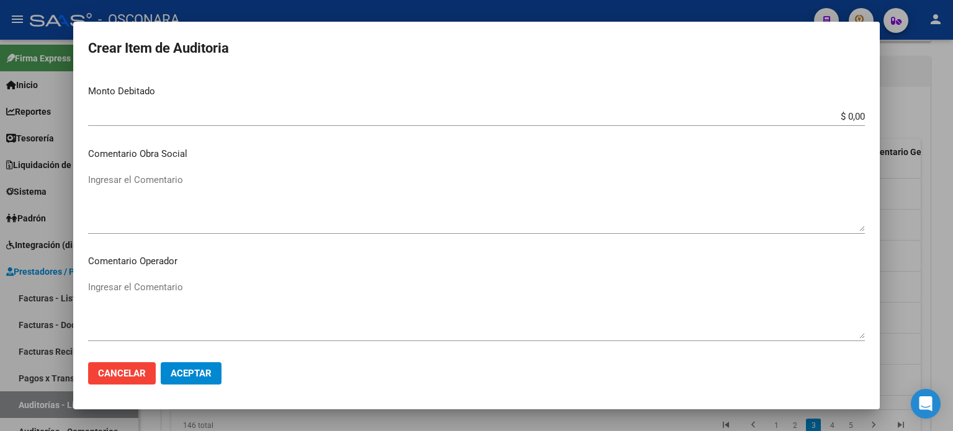
scroll to position [836, 0]
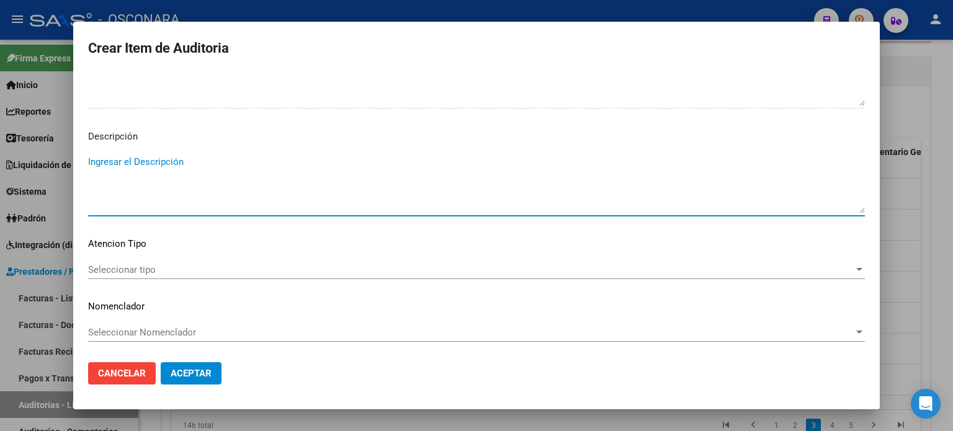
click at [163, 171] on textarea "Ingresar el Descripción" at bounding box center [476, 184] width 776 height 58
type textarea "ambulatorio"
click at [164, 264] on span "Seleccionar tipo" at bounding box center [470, 269] width 765 height 11
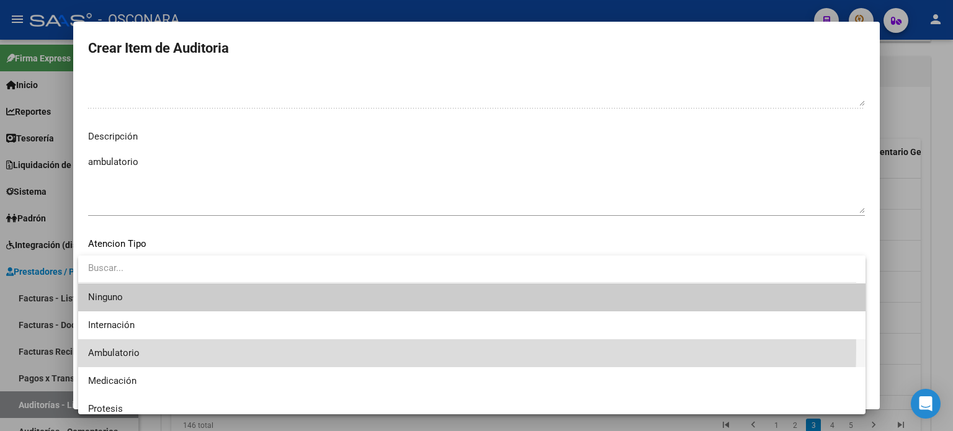
click at [143, 347] on span "Ambulatorio" at bounding box center [471, 353] width 767 height 28
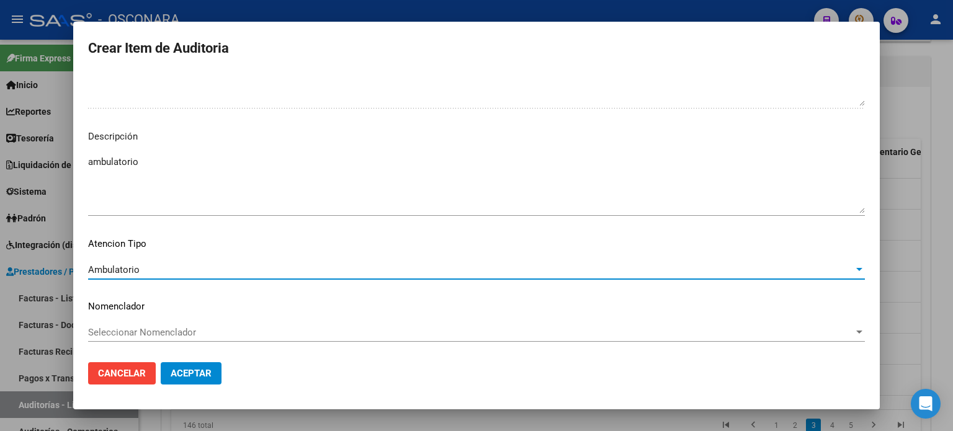
click at [184, 374] on span "Aceptar" at bounding box center [191, 373] width 41 height 11
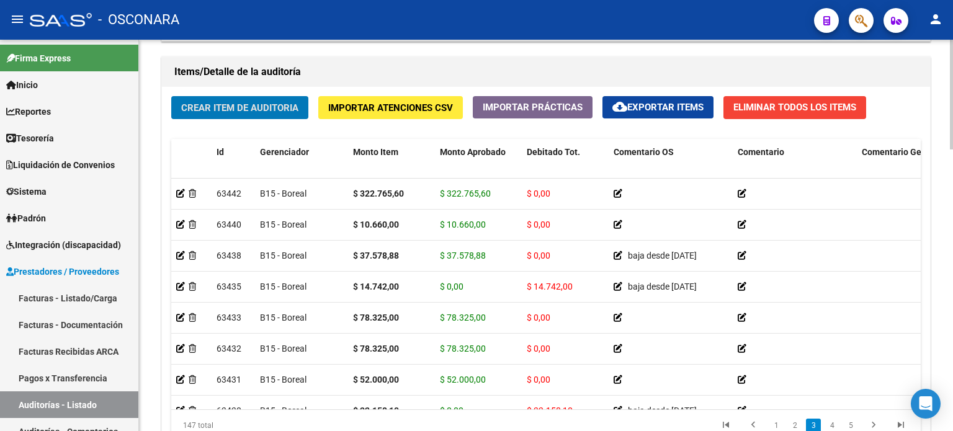
click at [268, 126] on div "Crear Item de Auditoria Importar Atenciones CSV Importar Prácticas cloud_downlo…" at bounding box center [546, 273] width 768 height 373
click at [268, 105] on span "Crear Item de Auditoria" at bounding box center [239, 107] width 117 height 11
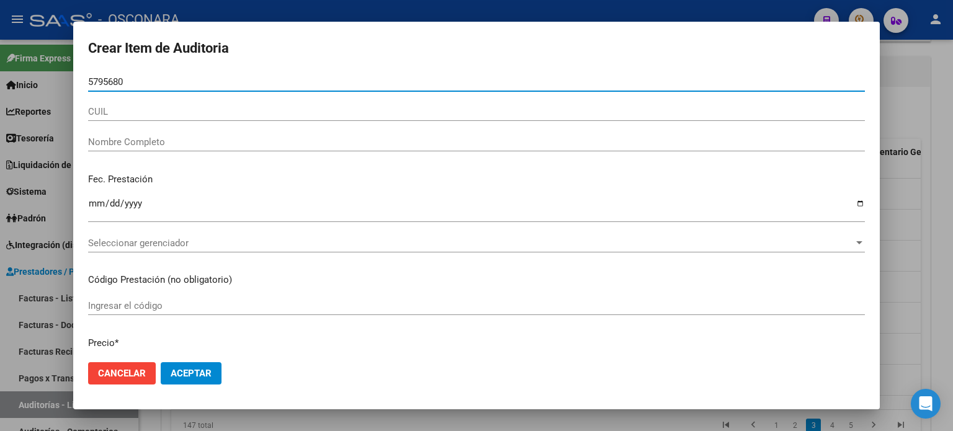
type input "57956808"
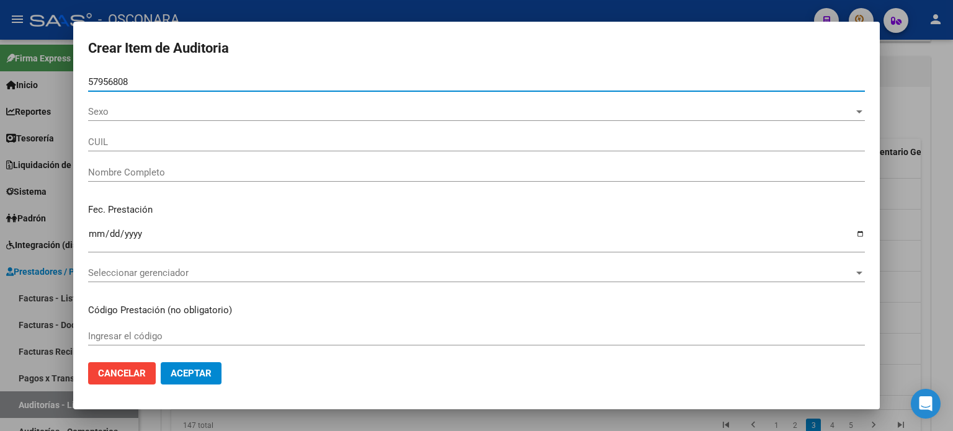
type input "23579568089"
type input "SEGURA GARCIA DYLAN SIMON"
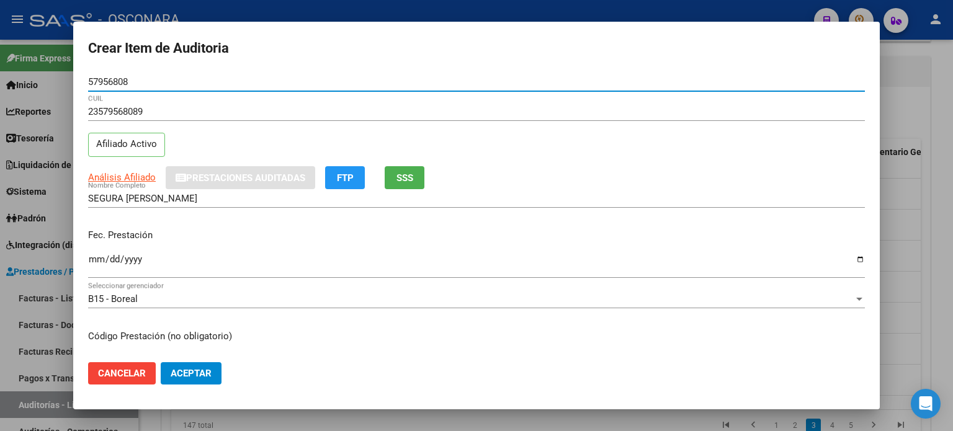
type input "57956808"
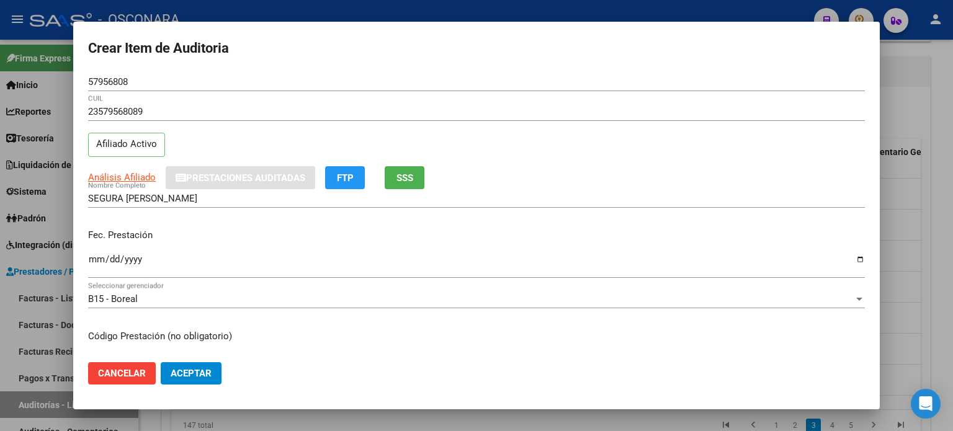
click at [219, 225] on div "Fec. Prestación Ingresar la fecha" at bounding box center [476, 254] width 776 height 71
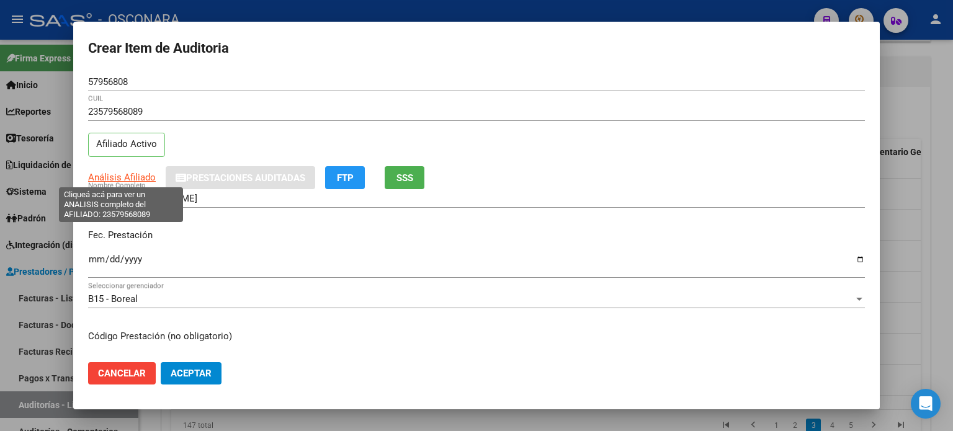
click at [128, 176] on span "Análisis Afiliado" at bounding box center [122, 177] width 68 height 11
type textarea "23579568089"
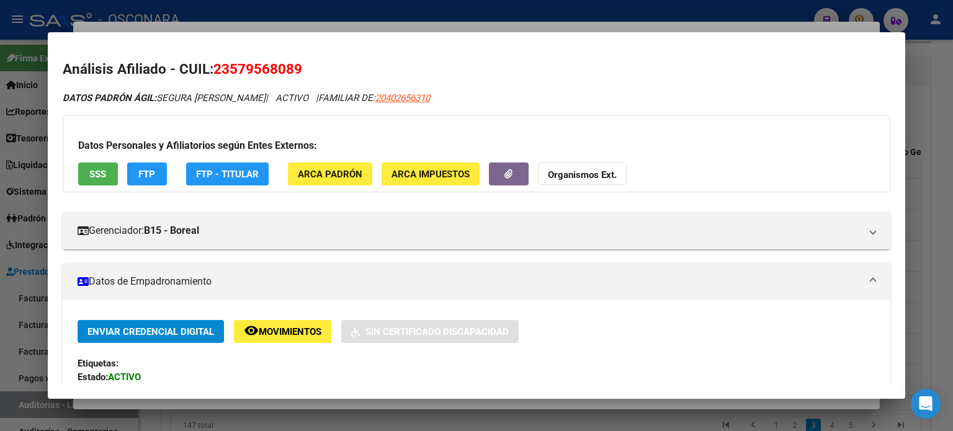
click at [97, 182] on button "SSS" at bounding box center [98, 173] width 40 height 23
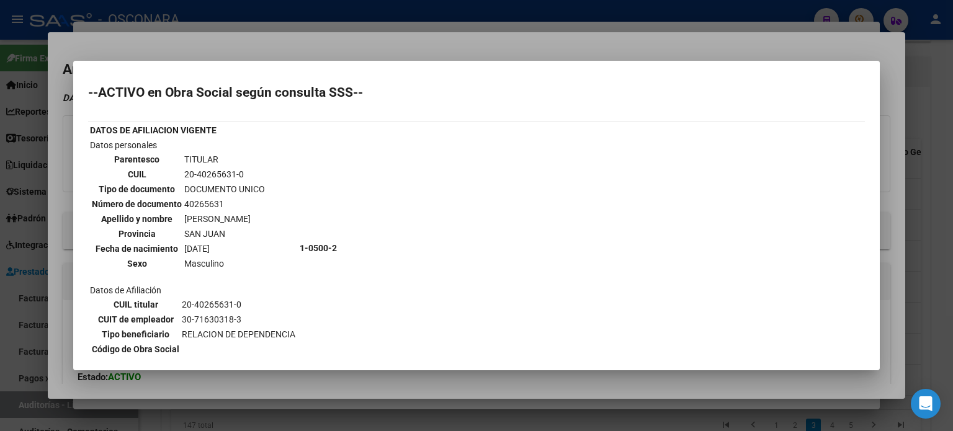
click at [388, 56] on div at bounding box center [476, 215] width 953 height 431
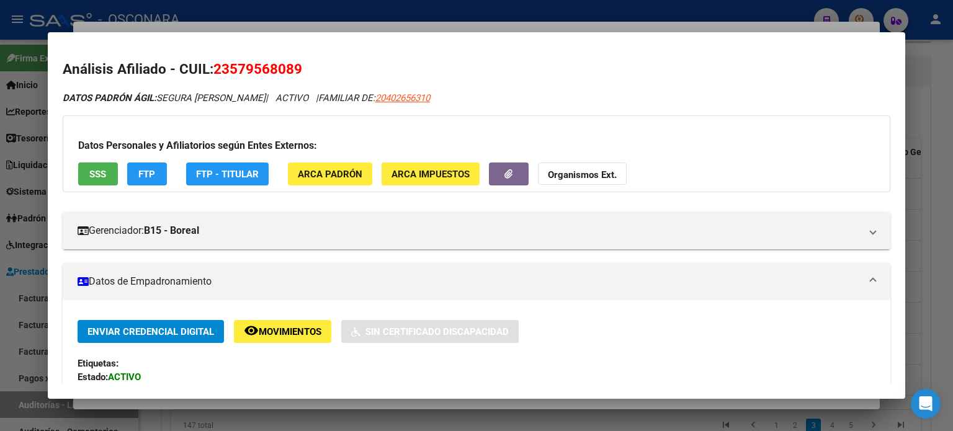
click at [373, 28] on div at bounding box center [476, 215] width 953 height 431
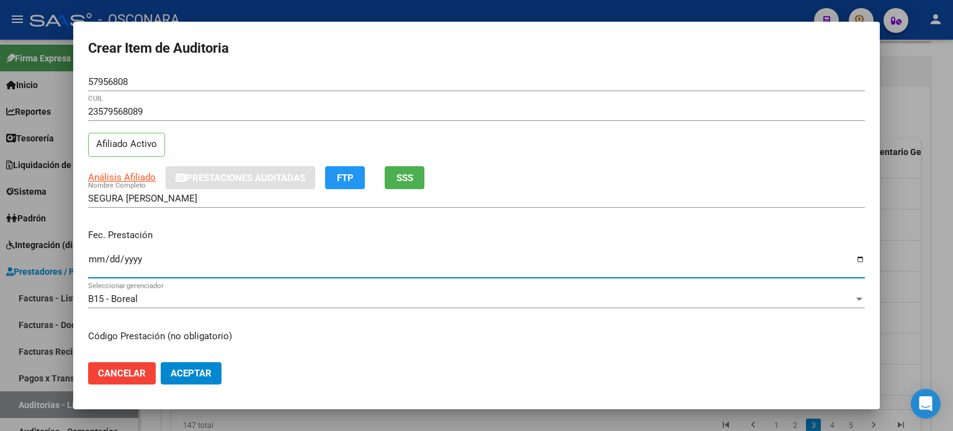
click at [97, 257] on input "Ingresar la fecha" at bounding box center [476, 264] width 776 height 20
type input "2024-12-03"
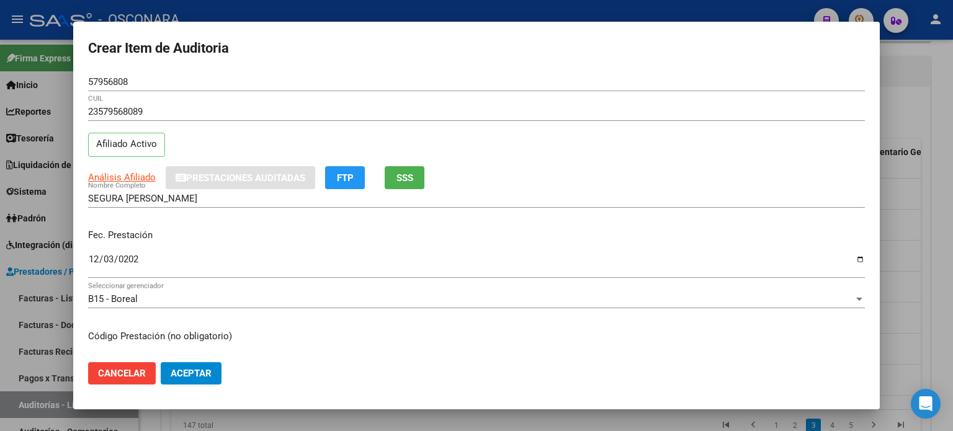
click at [417, 225] on div "Fec. Prestación 2024-12-03 Ingresar la fecha" at bounding box center [476, 254] width 776 height 71
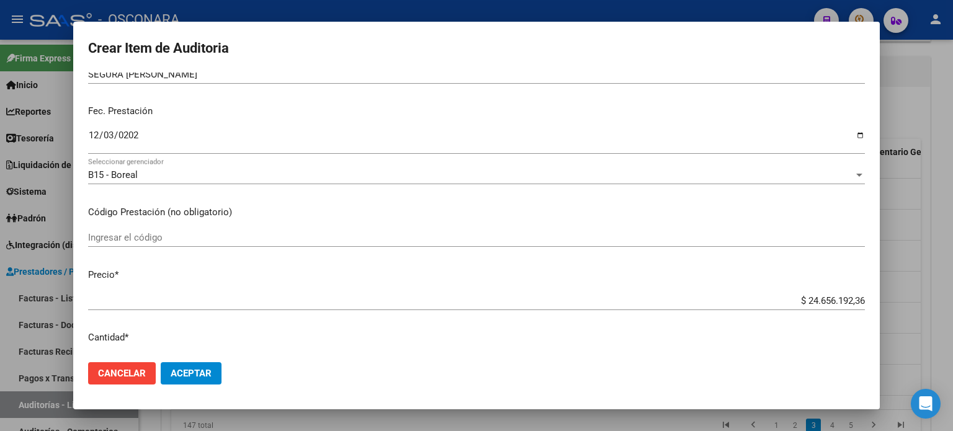
scroll to position [248, 0]
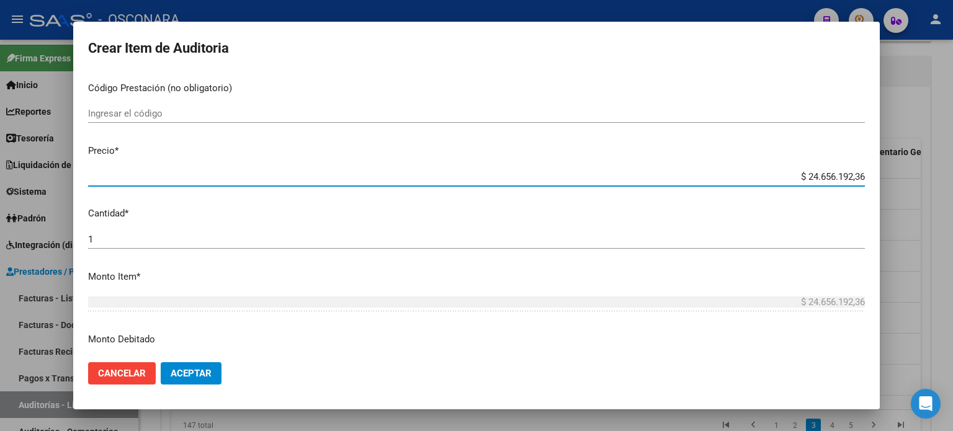
click at [854, 177] on input "$ 24.656.192,36" at bounding box center [476, 176] width 776 height 11
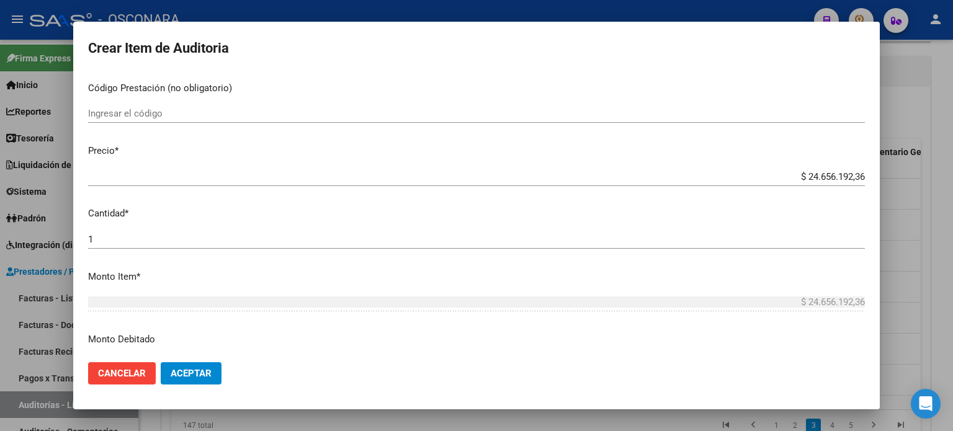
drag, startPoint x: 855, startPoint y: 178, endPoint x: 659, endPoint y: 177, distance: 196.0
click at [659, 177] on app-form-text-field "Precio * $ 24.656.192,36 Ingresar el precio" at bounding box center [481, 163] width 786 height 38
click at [848, 175] on input "$ 24.656.192,36" at bounding box center [476, 176] width 776 height 11
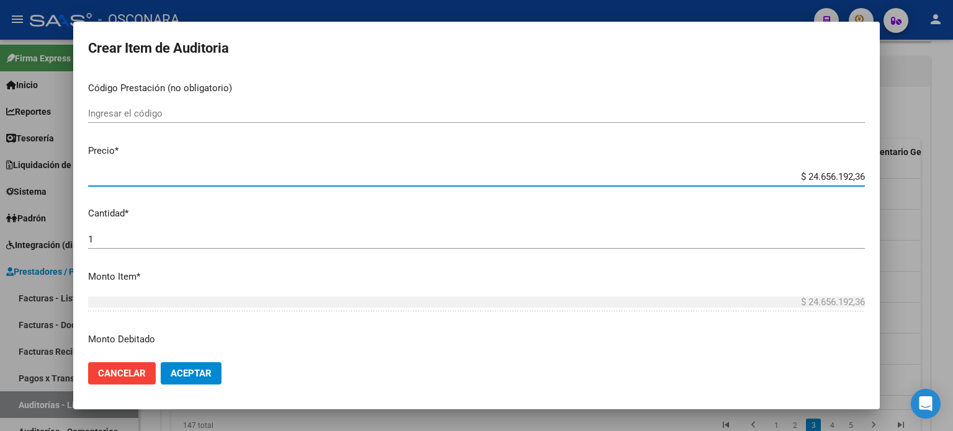
drag, startPoint x: 853, startPoint y: 179, endPoint x: 762, endPoint y: 172, distance: 92.0
click at [762, 172] on input "$ 24.656.192,36" at bounding box center [476, 176] width 776 height 11
type input "$ 0,07"
type input "$ 0,78"
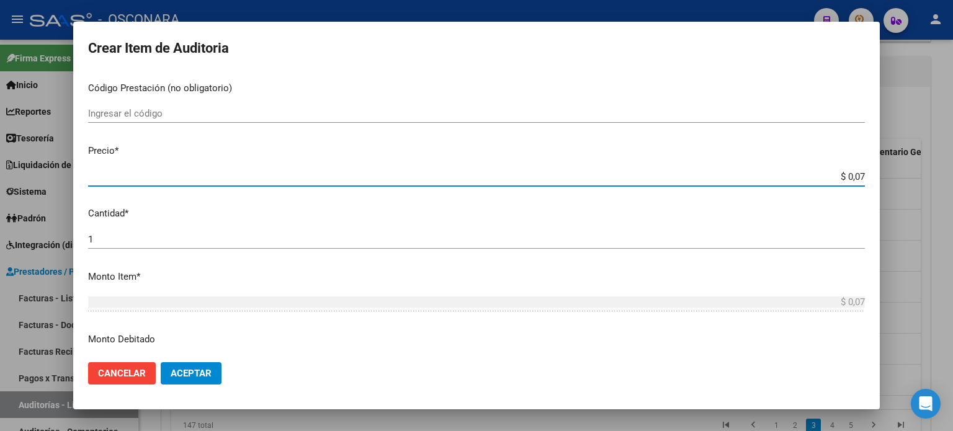
type input "$ 0,78"
type input "$ 7,83"
type input "$ 78,32"
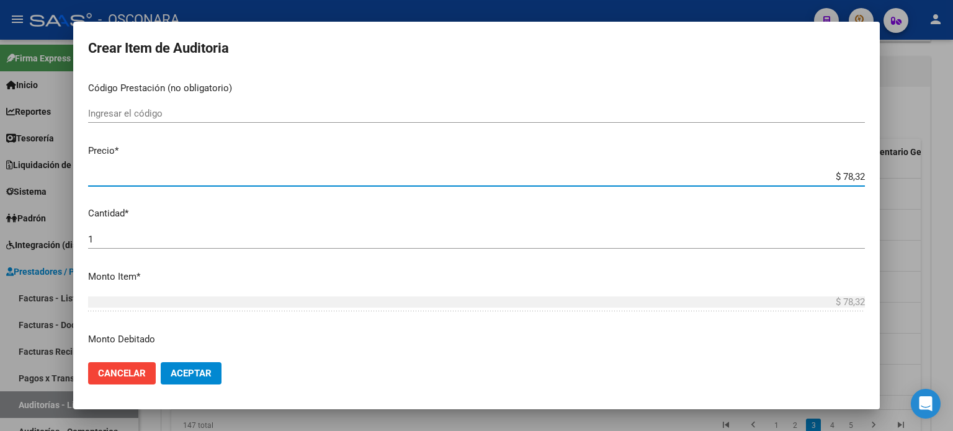
type input "$ 783,25"
type input "$ 7.832,50"
type input "$ 78.325,00"
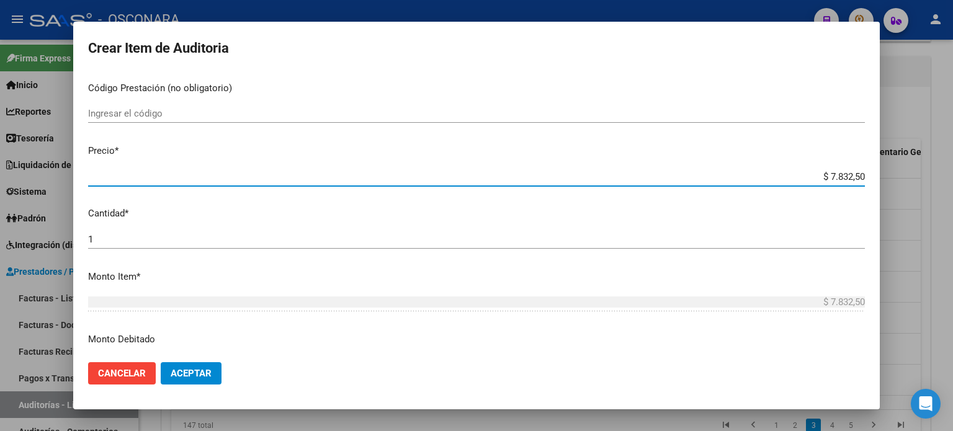
type input "$ 78.325,00"
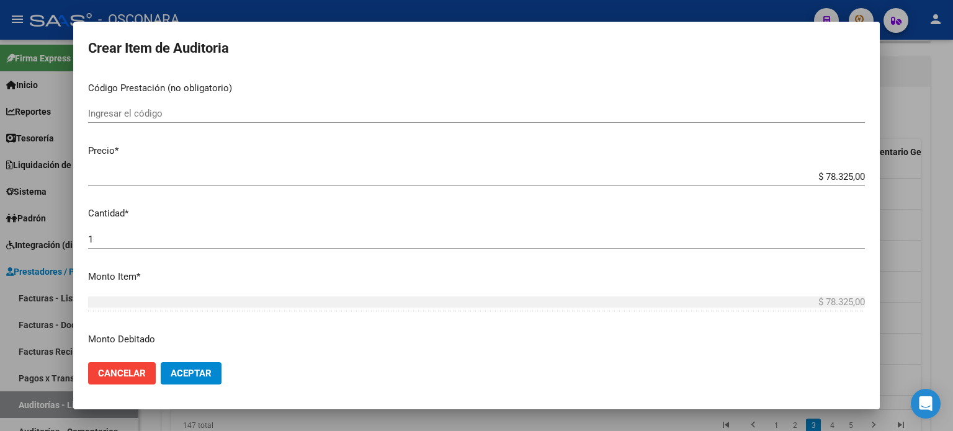
click at [689, 193] on div "$ 78.325,00 Ingresar el precio" at bounding box center [476, 182] width 776 height 30
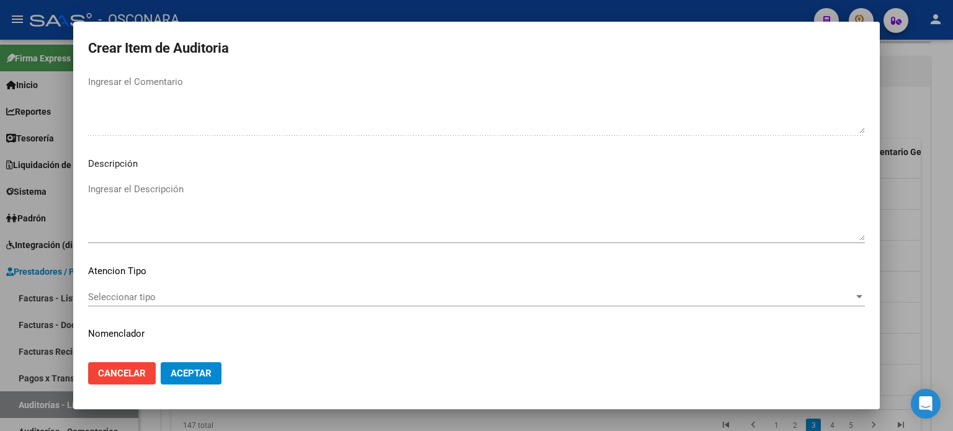
scroll to position [836, 0]
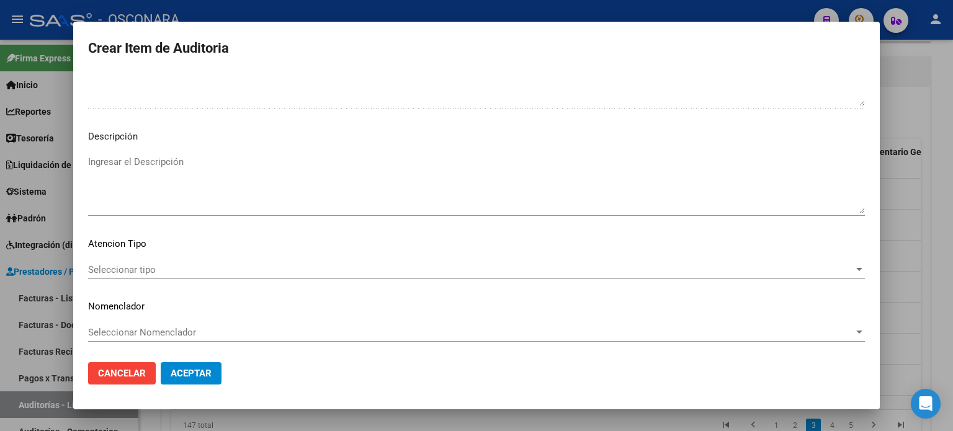
click at [143, 168] on textarea "Ingresar el Descripción" at bounding box center [476, 184] width 776 height 58
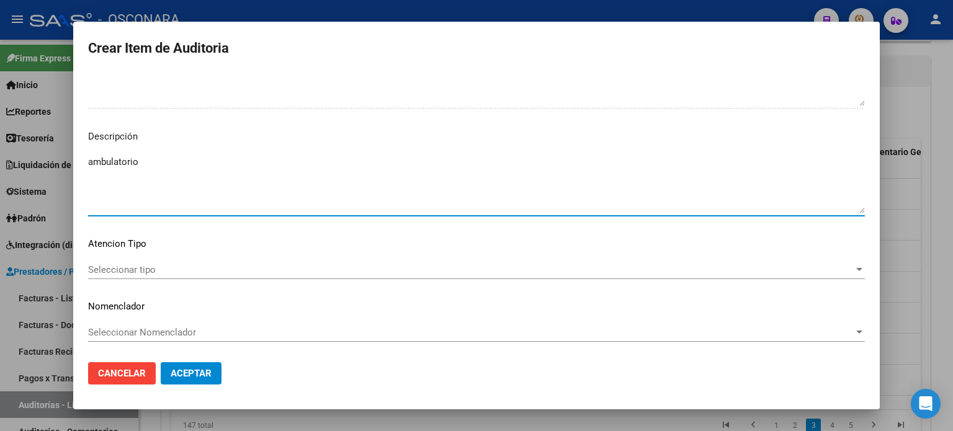
type textarea "ambulatorio"
click at [141, 262] on div "Seleccionar tipo Seleccionar tipo" at bounding box center [476, 269] width 776 height 19
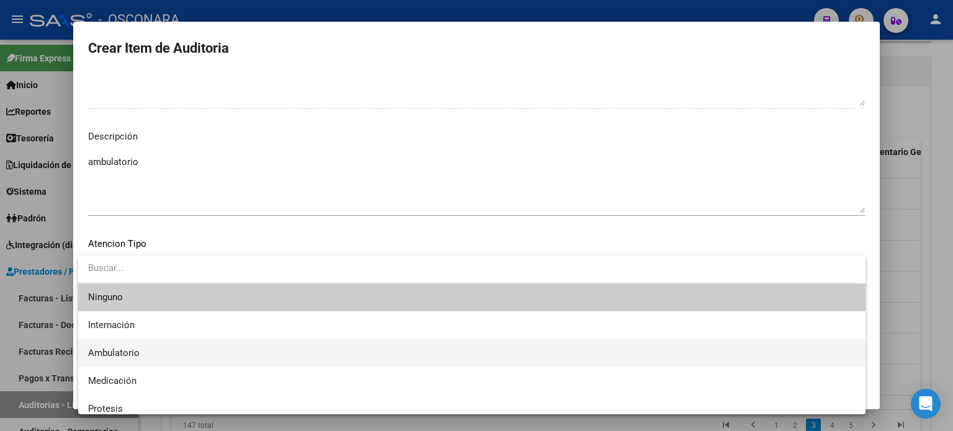
click at [126, 347] on span "Ambulatorio" at bounding box center [113, 352] width 51 height 11
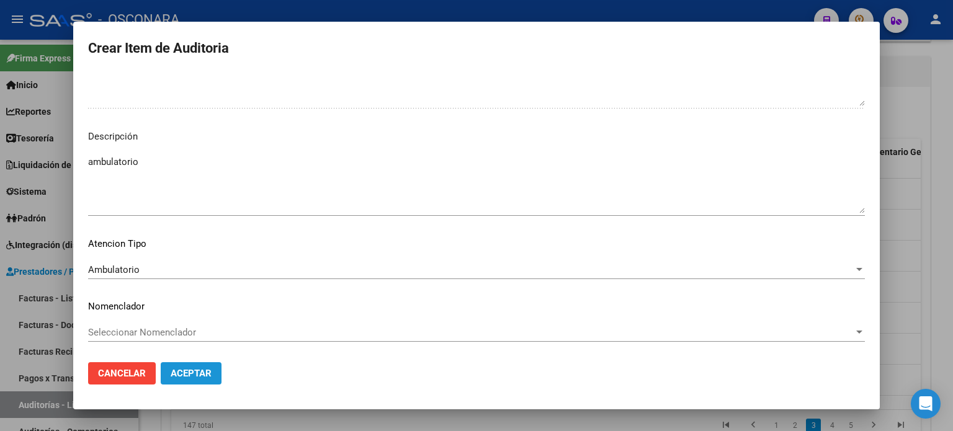
click at [210, 370] on span "Aceptar" at bounding box center [191, 373] width 41 height 11
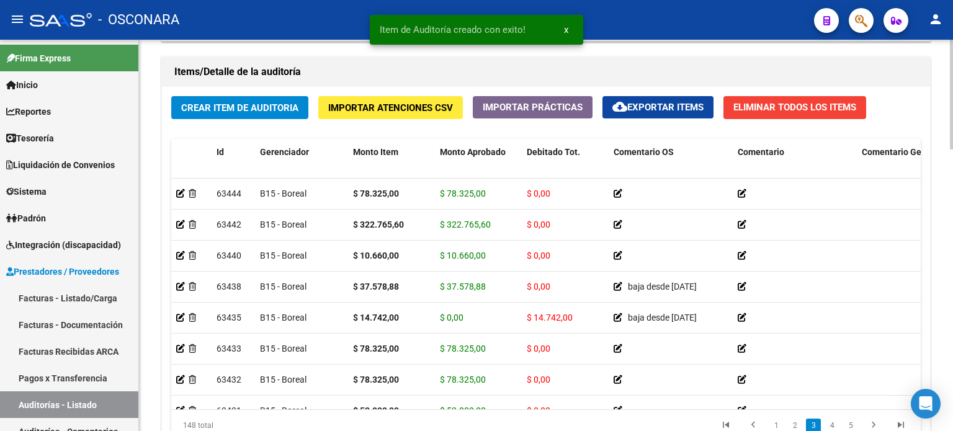
click at [266, 131] on div "Crear Item de Auditoria Importar Atenciones CSV Importar Prácticas cloud_downlo…" at bounding box center [546, 273] width 768 height 373
click at [270, 102] on span "Crear Item de Auditoria" at bounding box center [239, 107] width 117 height 11
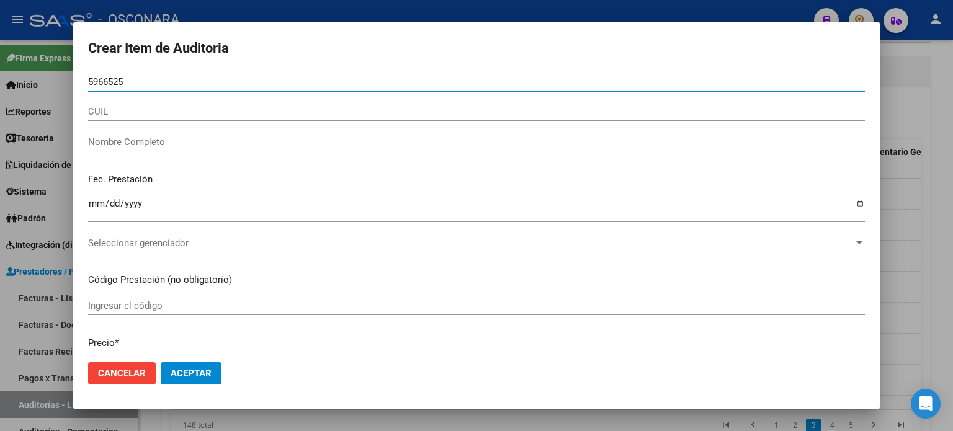
type input "59665254"
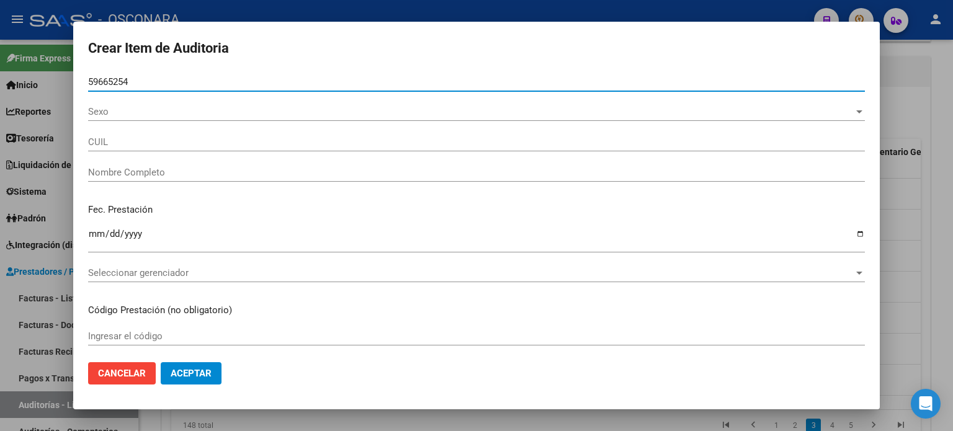
type input "27596652544"
type input "PAEZ LOPEZ EITHAN FRANCHESCO"
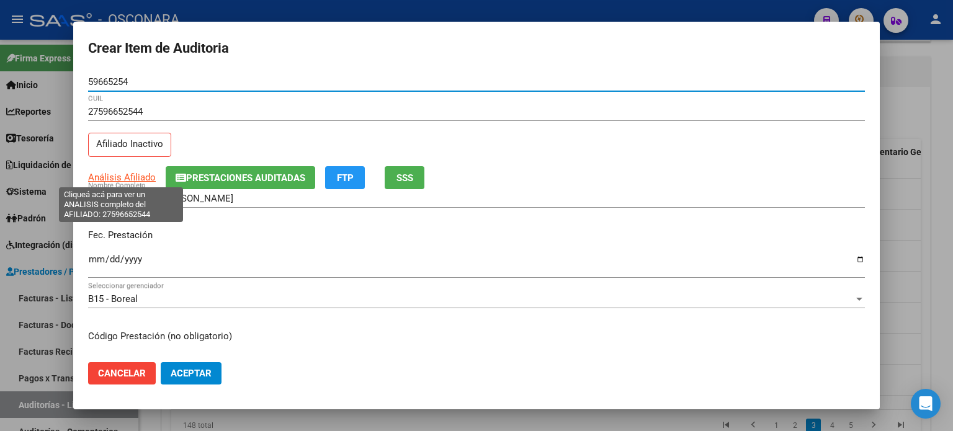
type input "59665254"
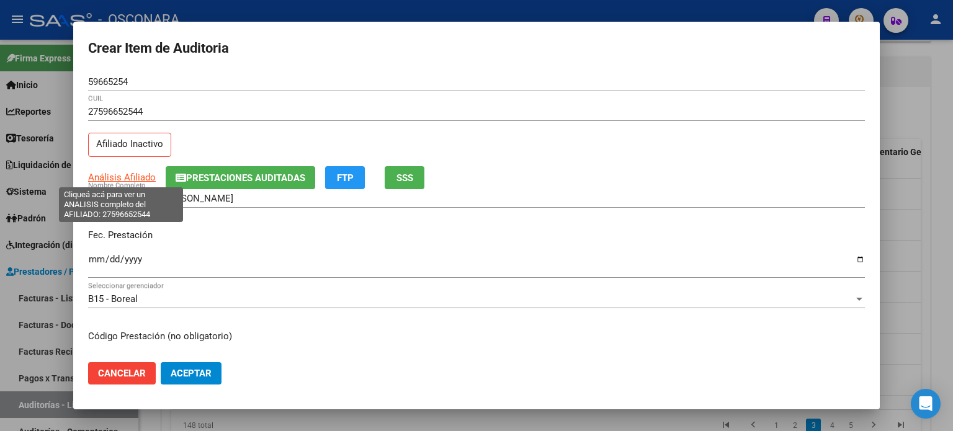
click at [104, 175] on span "Análisis Afiliado" at bounding box center [122, 177] width 68 height 11
type textarea "27596652544"
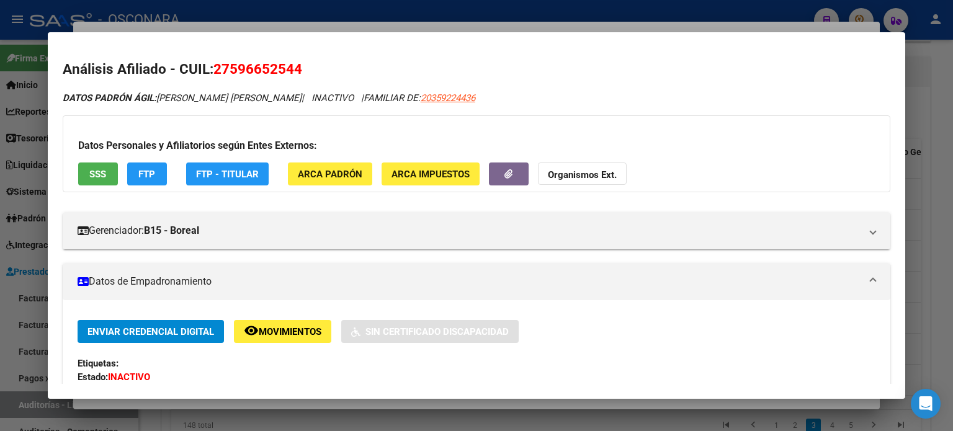
click at [99, 176] on span "SSS" at bounding box center [97, 174] width 17 height 11
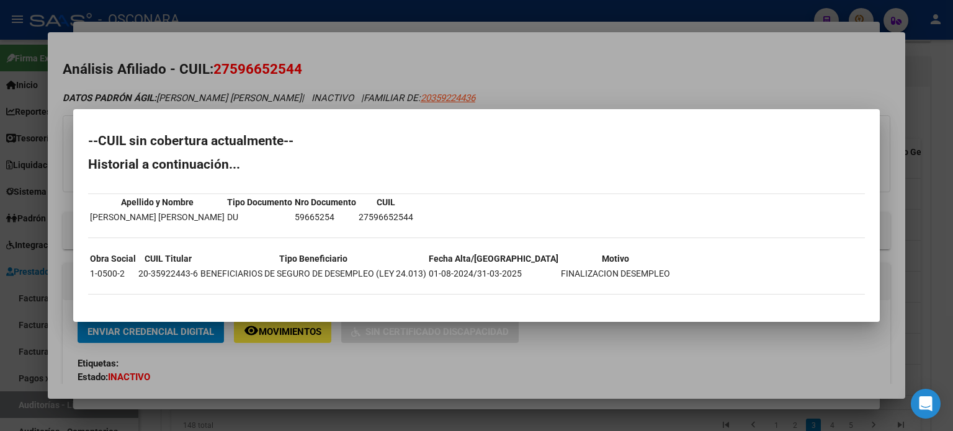
click at [565, 79] on div at bounding box center [476, 215] width 953 height 431
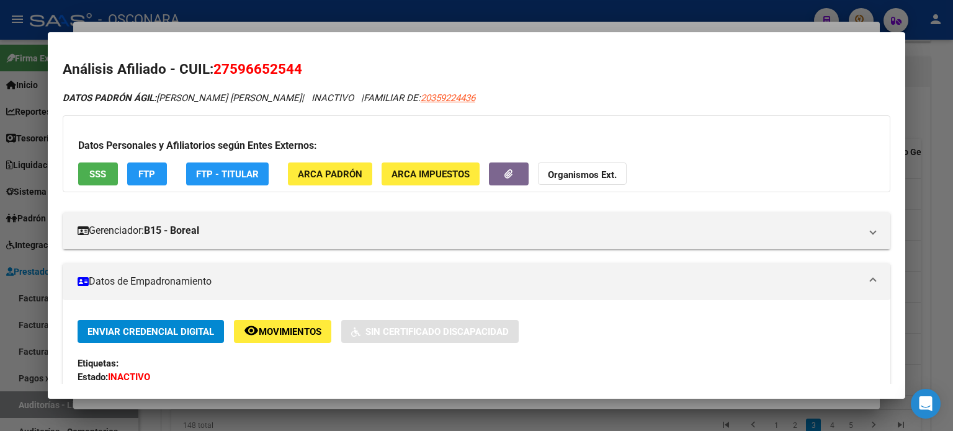
click at [274, 24] on div at bounding box center [476, 215] width 953 height 431
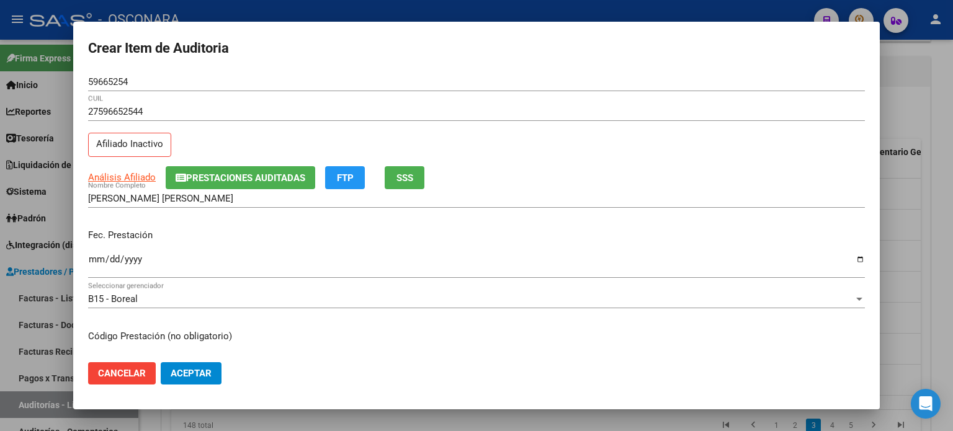
click at [88, 258] on input "Ingresar la fecha" at bounding box center [476, 264] width 776 height 20
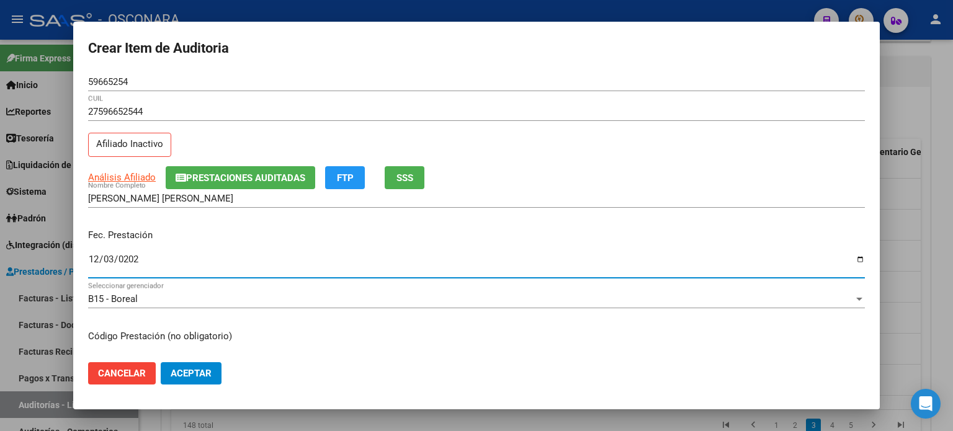
type input "2024-12-03"
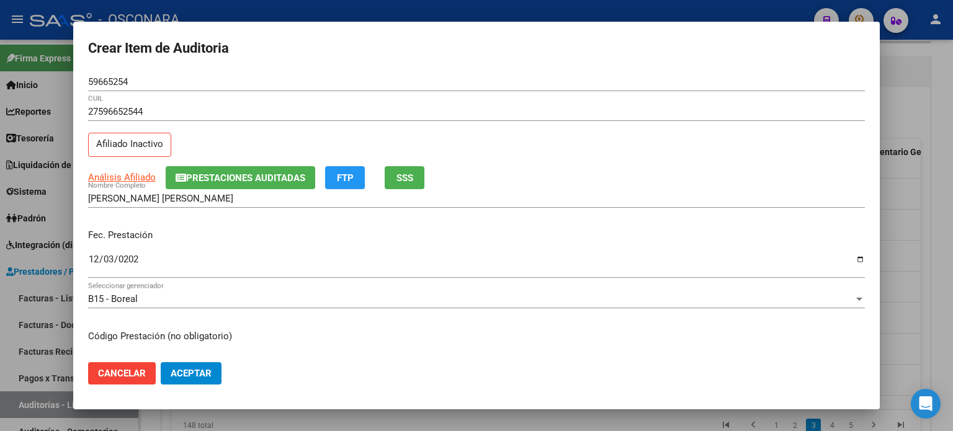
click at [243, 218] on div "PAEZ LOPEZ EITHAN FRANCHESCO Nombre Completo" at bounding box center [476, 204] width 776 height 30
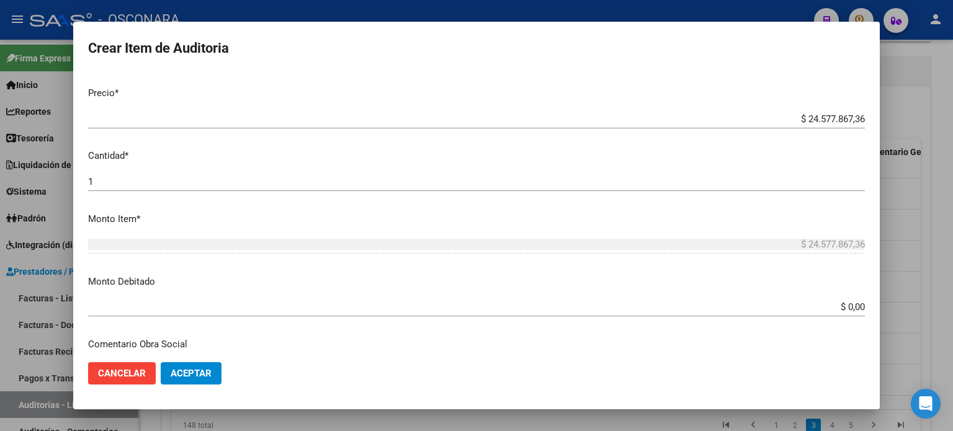
scroll to position [248, 0]
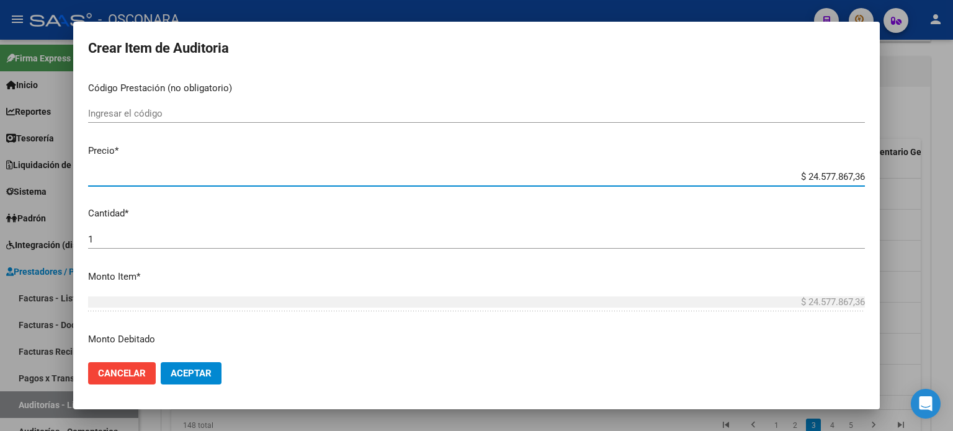
drag, startPoint x: 854, startPoint y: 176, endPoint x: 754, endPoint y: 170, distance: 100.0
click at [754, 170] on div "$ 24.577.867,36 Ingresar el precio" at bounding box center [476, 176] width 776 height 19
type input "$ 0,07"
type input "$ 0,78"
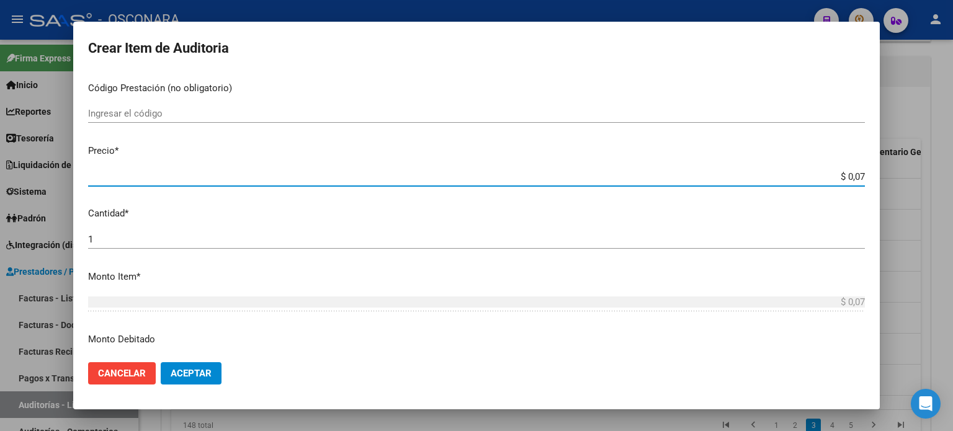
type input "$ 0,78"
type input "$ 7,83"
type input "$ 78,32"
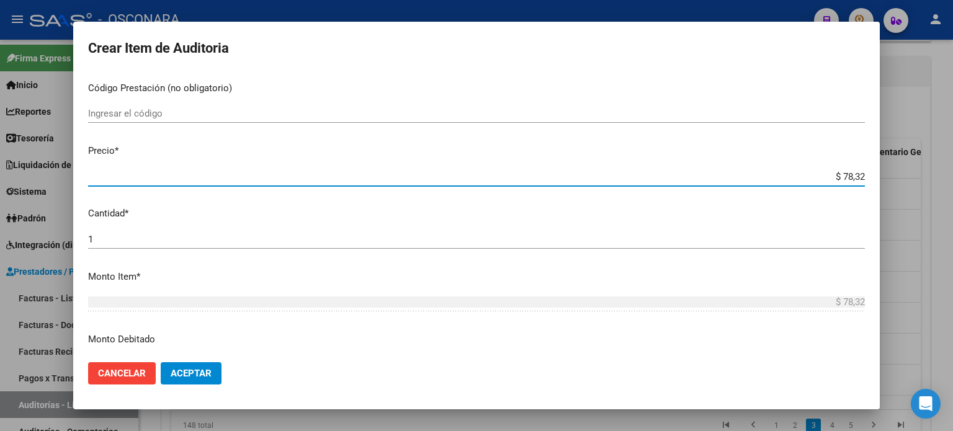
type input "$ 783,25"
type input "$ 7.832,50"
type input "$ 78.325,00"
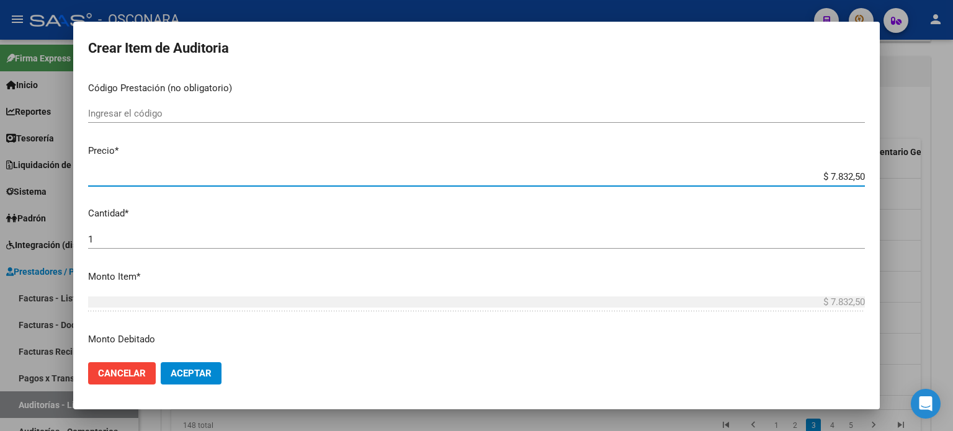
type input "$ 78.325,00"
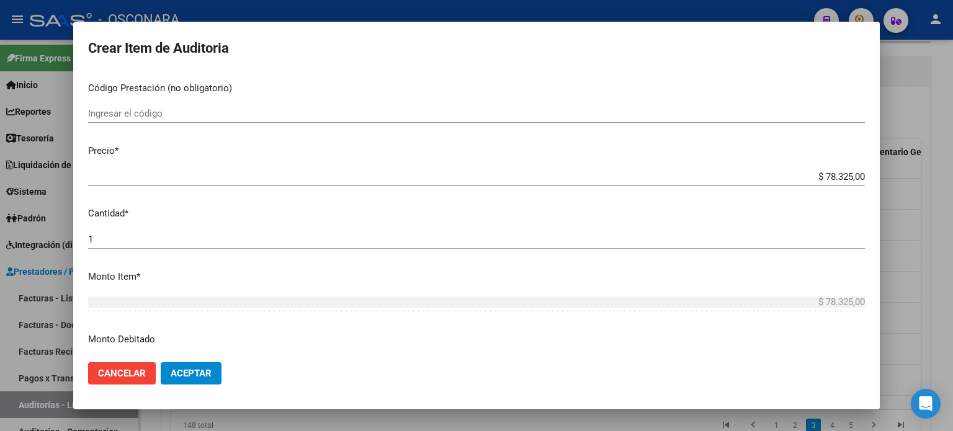
click at [583, 226] on mat-dialog-content "59665254 Nro Documento 27596652544 CUIL Afiliado Inactivo Análisis Afiliado Pre…" at bounding box center [476, 213] width 806 height 280
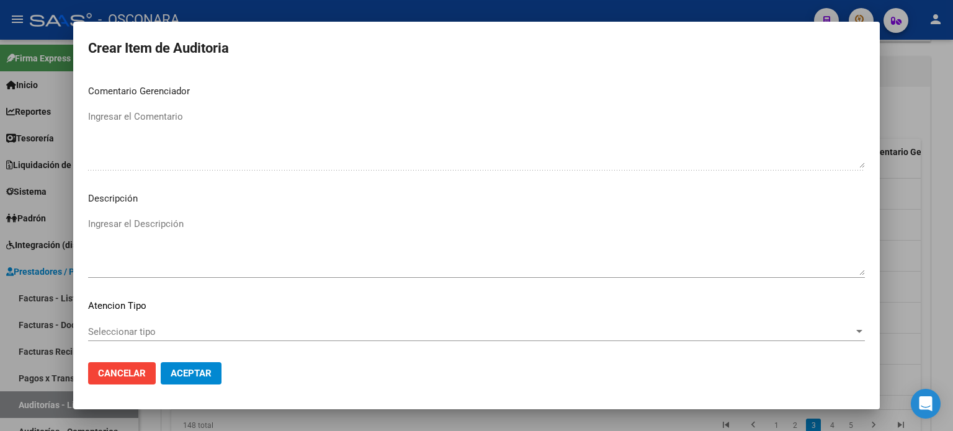
scroll to position [836, 0]
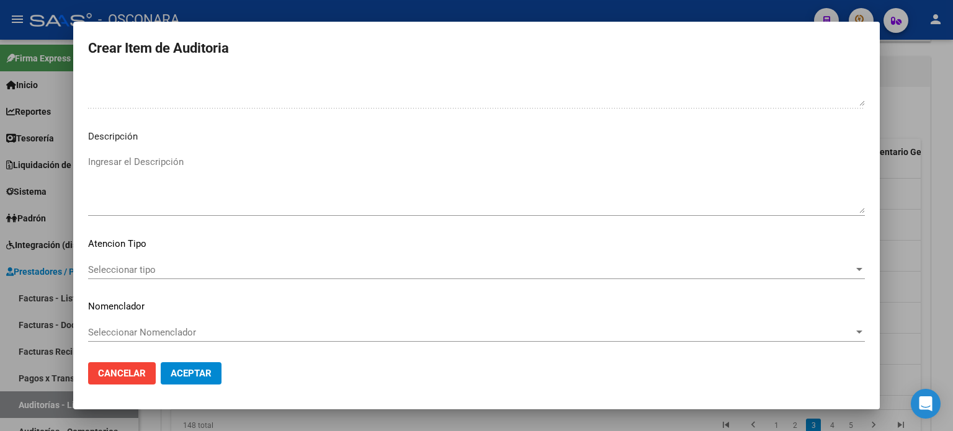
click at [164, 162] on textarea "Ingresar el Descripción" at bounding box center [476, 184] width 776 height 58
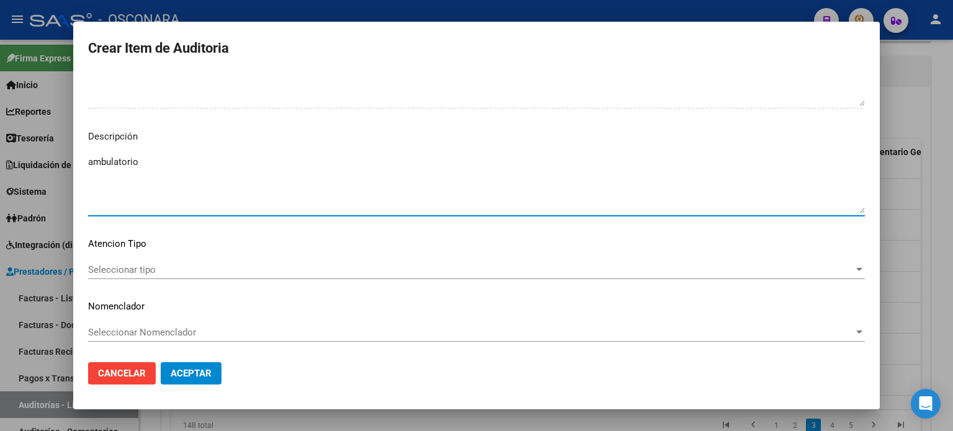
type textarea "ambulatorio"
click at [144, 272] on span "Seleccionar tipo" at bounding box center [470, 269] width 765 height 11
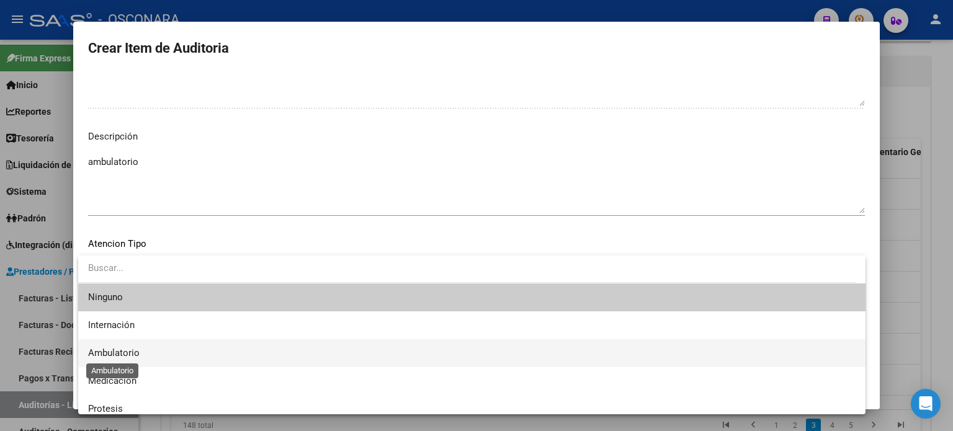
click at [127, 348] on span "Ambulatorio" at bounding box center [113, 352] width 51 height 11
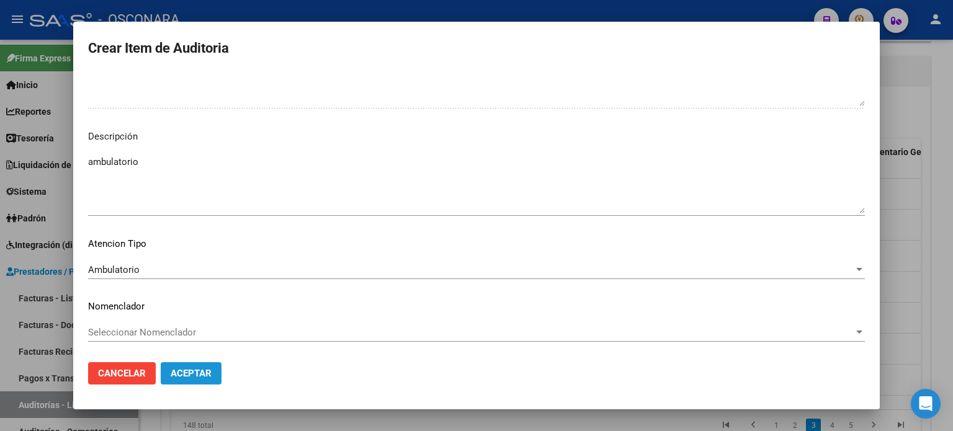
click at [188, 377] on span "Aceptar" at bounding box center [191, 373] width 41 height 11
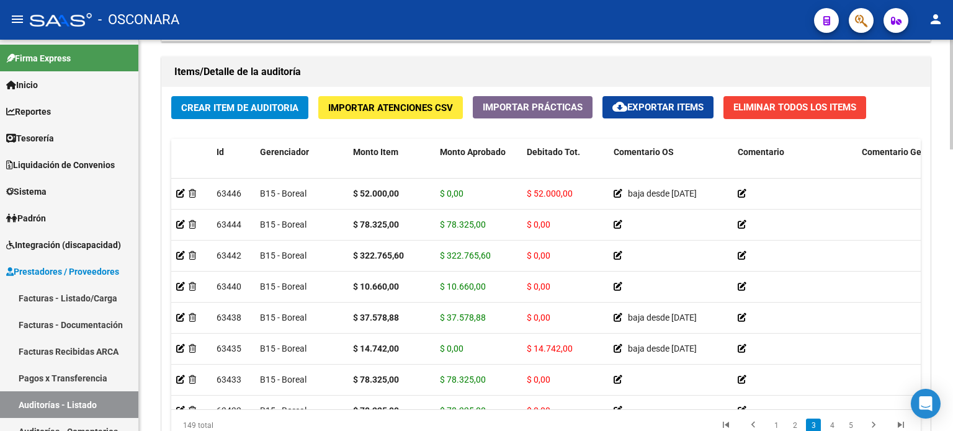
click at [215, 123] on div "Crear Item de Auditoria Importar Atenciones CSV Importar Prácticas cloud_downlo…" at bounding box center [546, 273] width 768 height 373
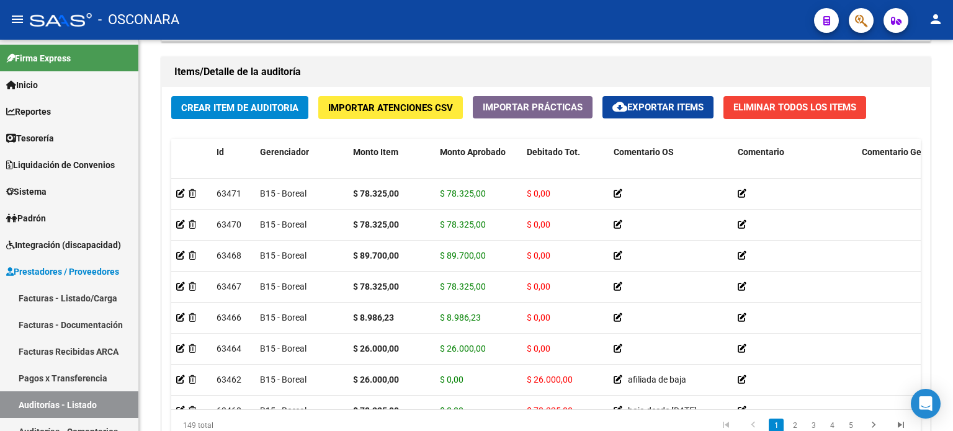
scroll to position [826, 0]
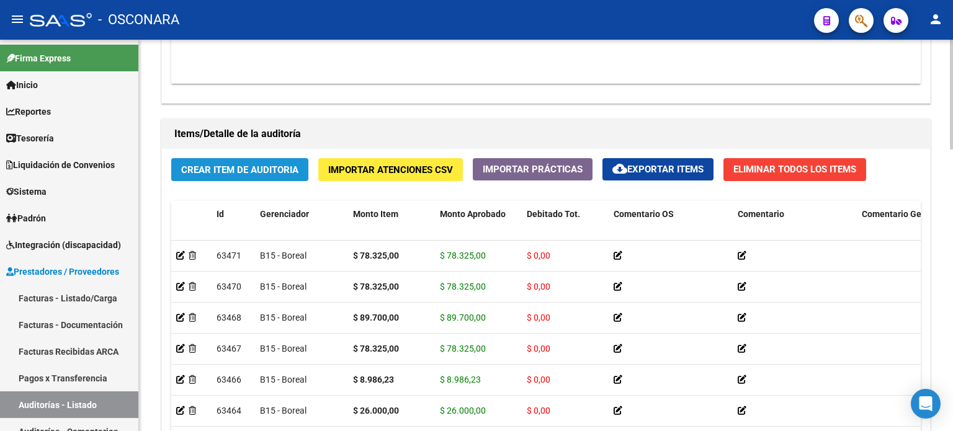
click at [217, 172] on span "Crear Item de Auditoria" at bounding box center [239, 169] width 117 height 11
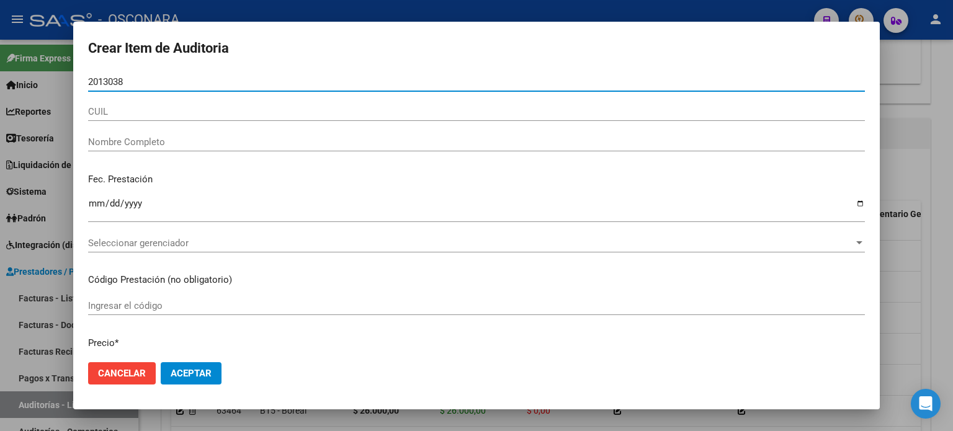
type input "20130385"
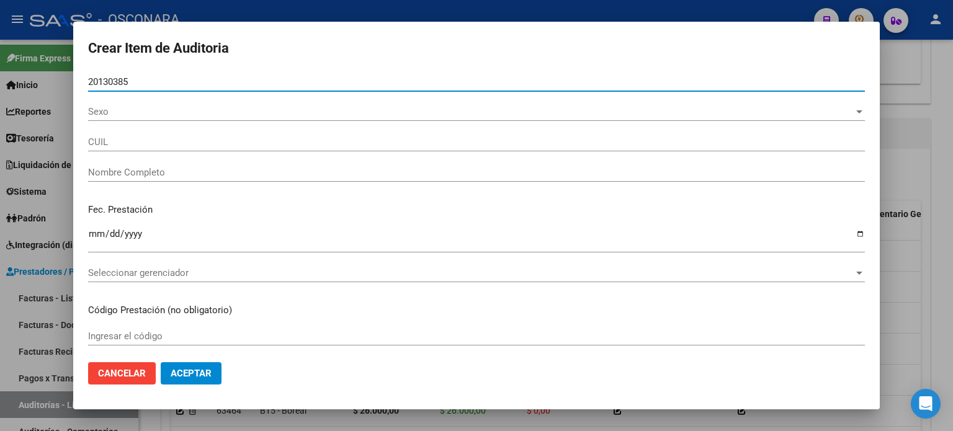
type input "20201303851"
type input "[PERSON_NAME]"
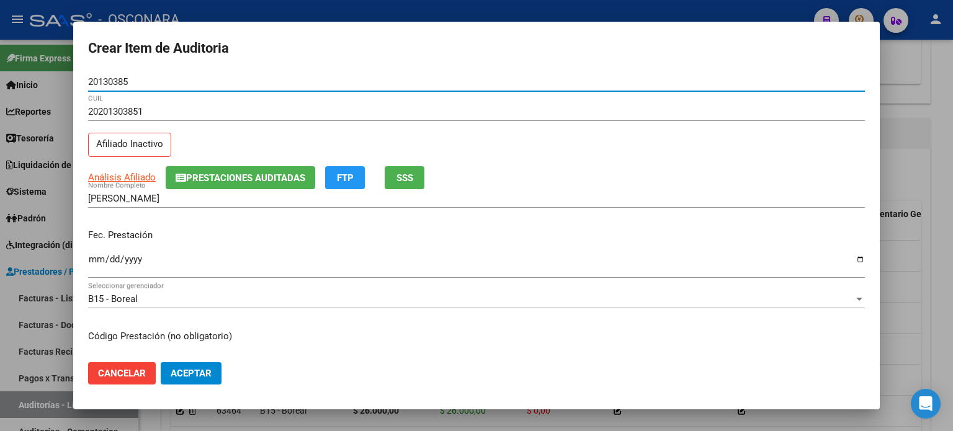
type input "20130385"
click at [172, 222] on div "Fec. Prestación Ingresar la fecha" at bounding box center [476, 254] width 776 height 71
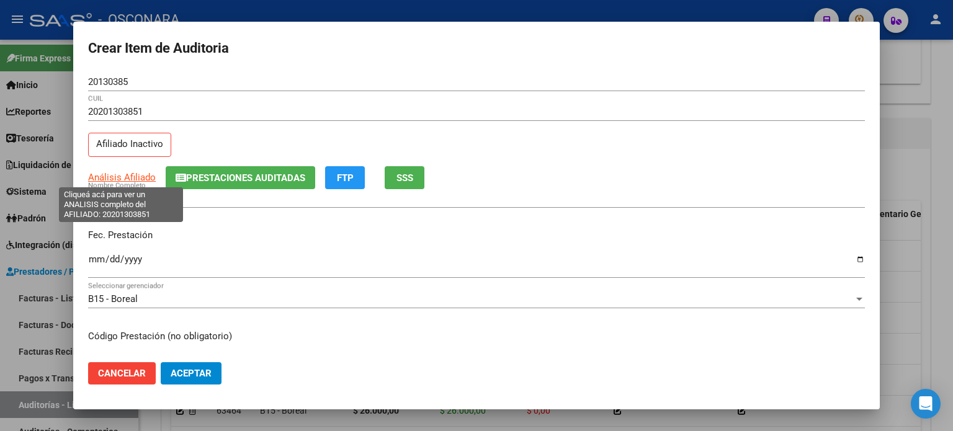
click at [100, 172] on span "Análisis Afiliado" at bounding box center [122, 177] width 68 height 11
type textarea "20201303851"
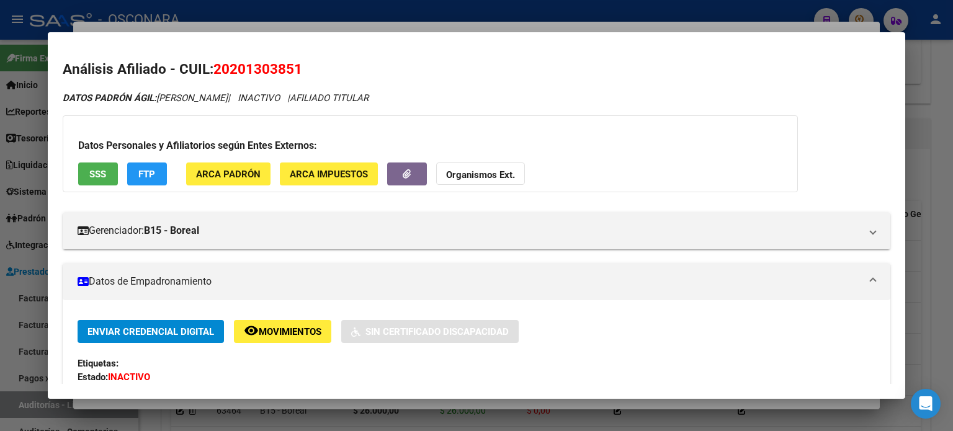
click at [112, 174] on button "SSS" at bounding box center [98, 173] width 40 height 23
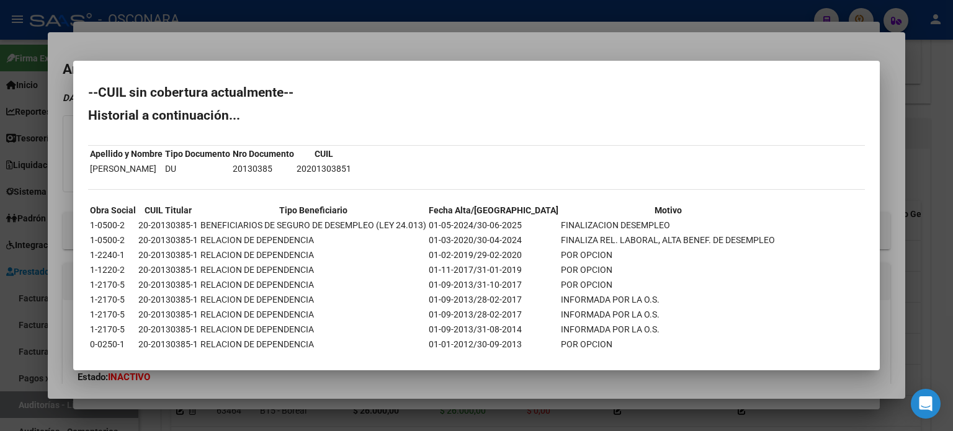
click at [336, 43] on div at bounding box center [476, 215] width 953 height 431
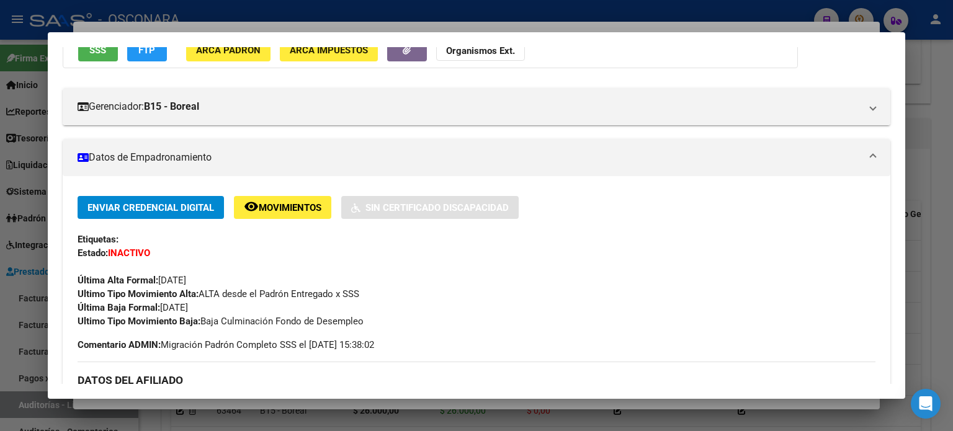
scroll to position [0, 0]
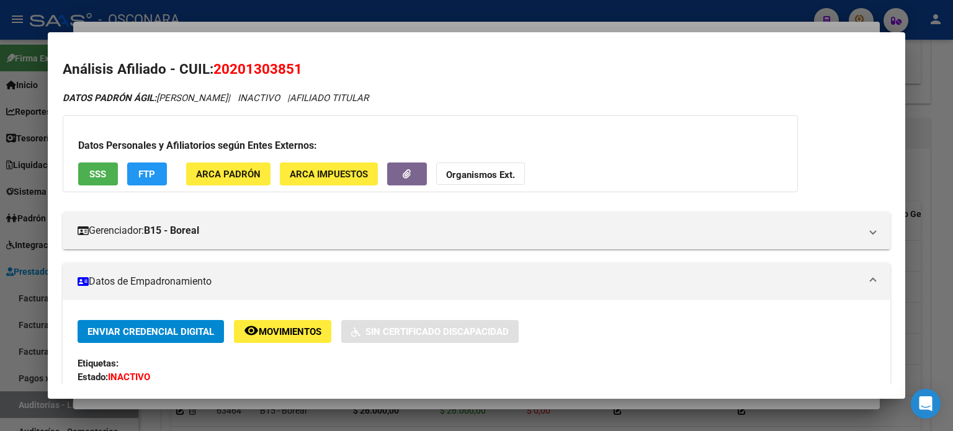
click at [254, 21] on div at bounding box center [476, 215] width 953 height 431
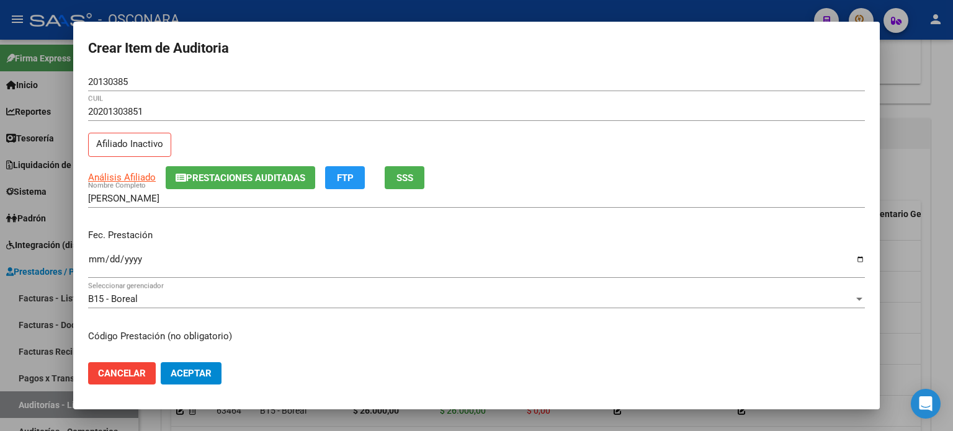
click at [92, 258] on input "Ingresar la fecha" at bounding box center [476, 264] width 776 height 20
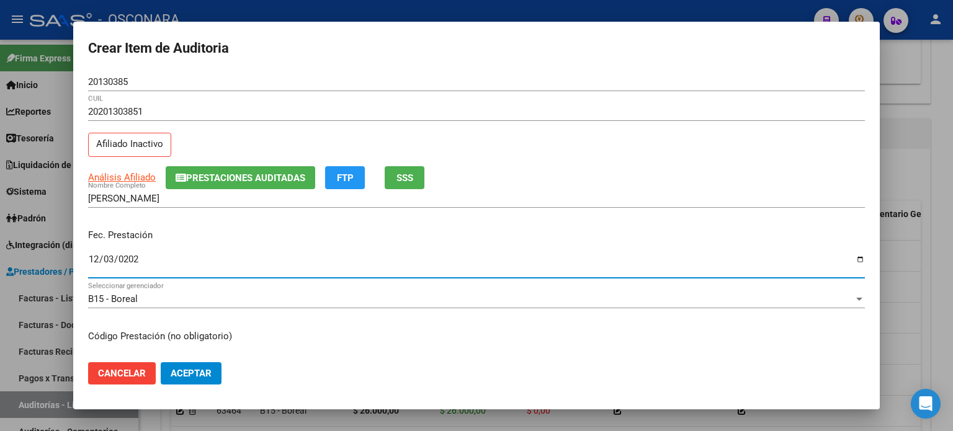
type input "2024-12-03"
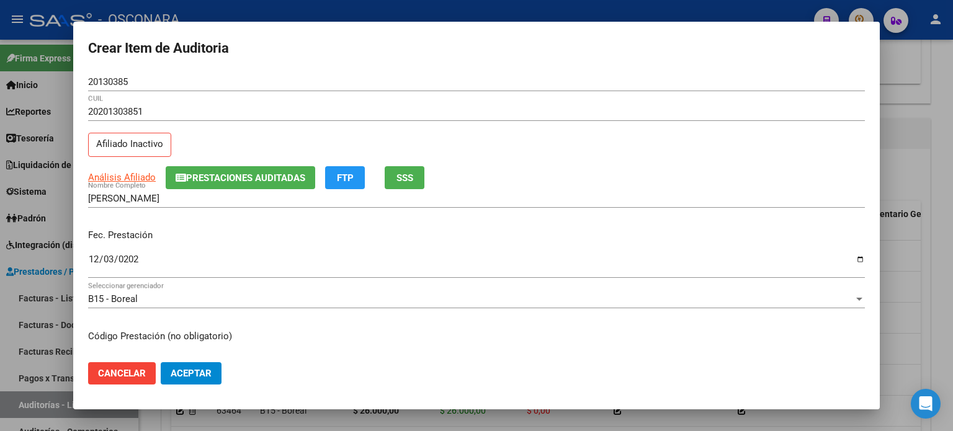
click at [438, 228] on p "Fec. Prestación" at bounding box center [476, 235] width 776 height 14
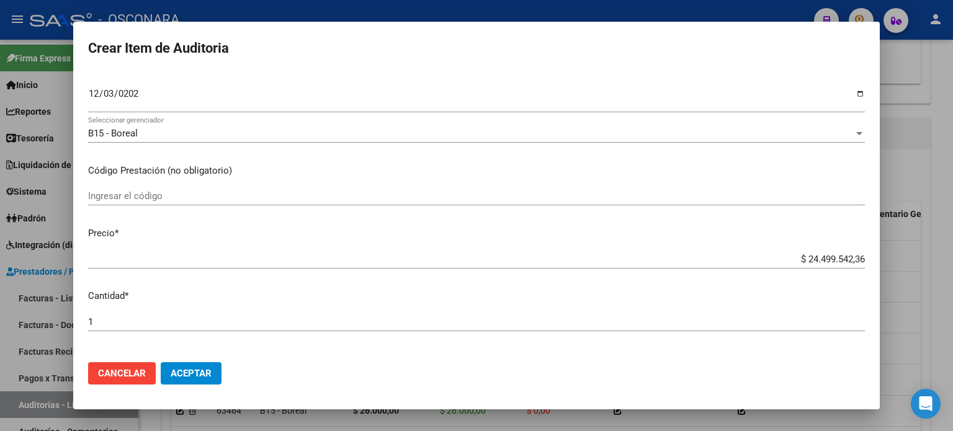
scroll to position [186, 0]
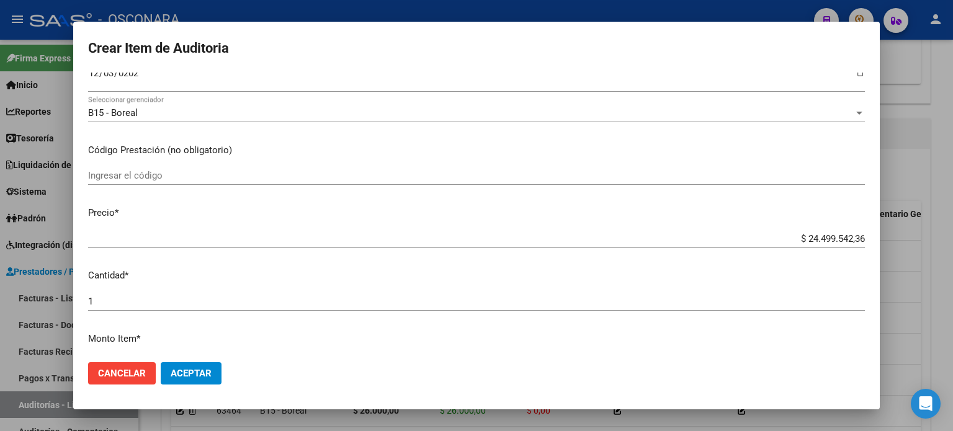
click at [856, 238] on app-form-text-field "Precio * $ 24.499.542,36 Ingresar el precio" at bounding box center [481, 225] width 786 height 38
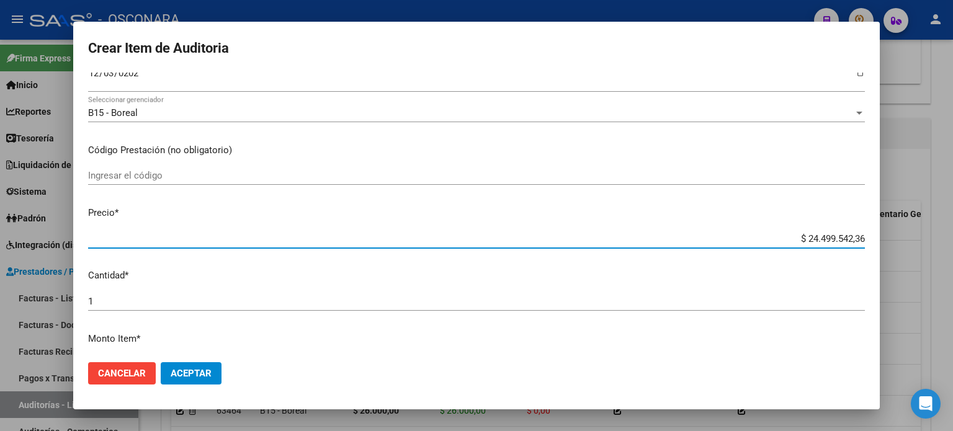
drag, startPoint x: 854, startPoint y: 239, endPoint x: 657, endPoint y: 269, distance: 198.8
click at [657, 269] on mat-dialog-content "20130385 Nro Documento 20201303851 CUIL Afiliado Inactivo Análisis Afiliado Pre…" at bounding box center [476, 213] width 806 height 280
type input "$ 0,01"
type input "$ 0,10"
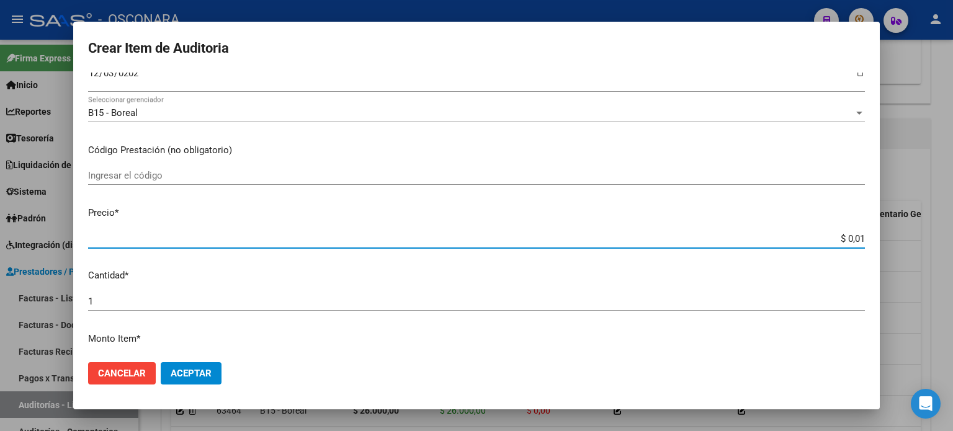
type input "$ 0,10"
type input "$ 1,06"
type input "$ 10,66"
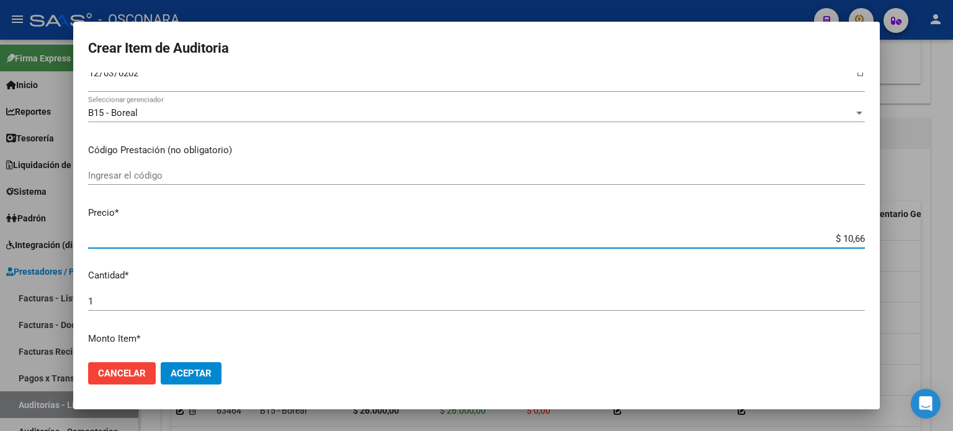
type input "$ 106,60"
type input "$ 1.066,00"
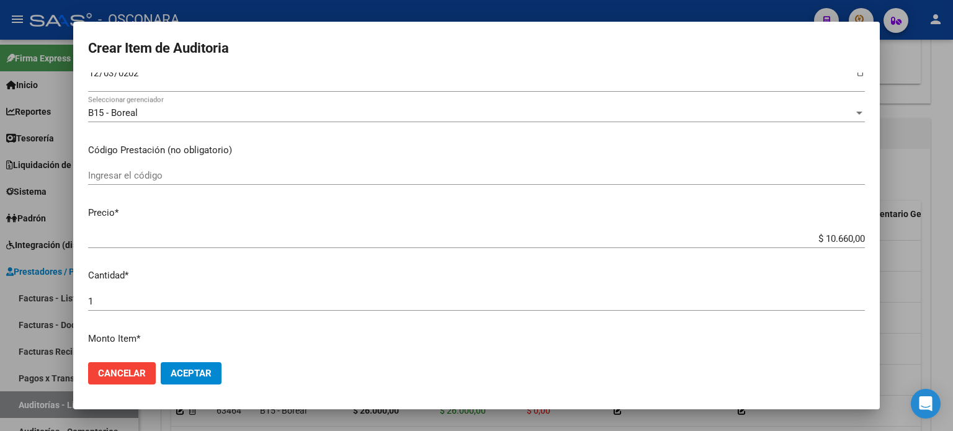
click at [504, 201] on mat-dialog-content "20130385 Nro Documento 20201303851 CUIL Afiliado Inactivo Análisis Afiliado Pre…" at bounding box center [476, 213] width 806 height 280
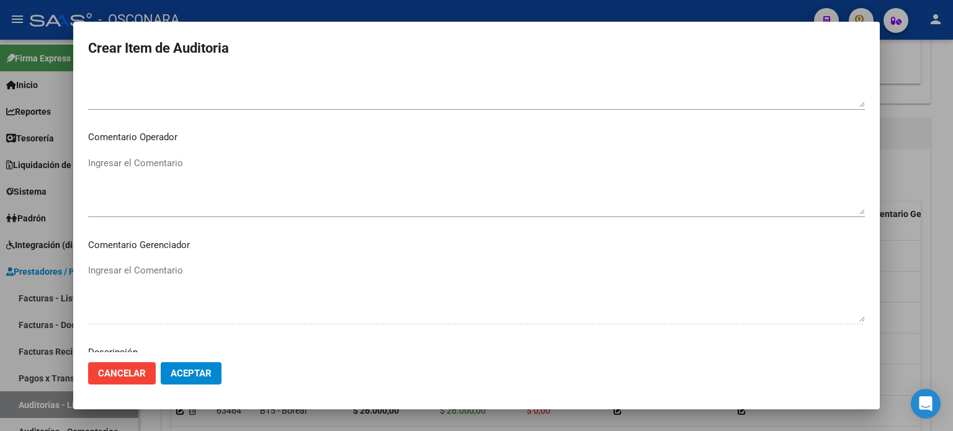
scroll to position [836, 0]
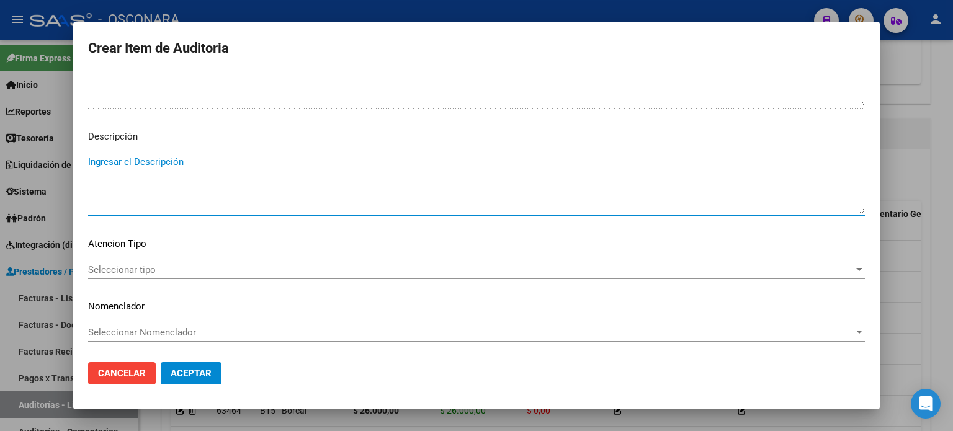
click at [192, 166] on textarea "Ingresar el Descripción" at bounding box center [476, 184] width 776 height 58
click at [138, 269] on span "Seleccionar tipo" at bounding box center [470, 269] width 765 height 11
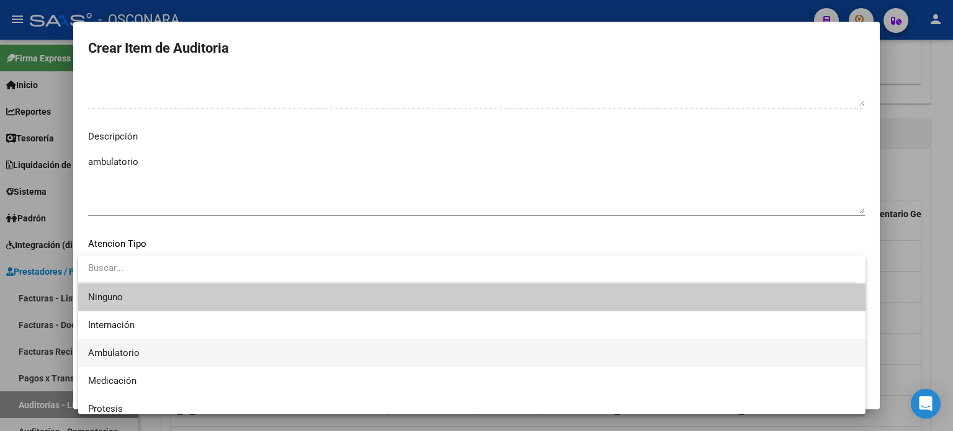
click at [134, 340] on span "Ambulatorio" at bounding box center [471, 353] width 767 height 28
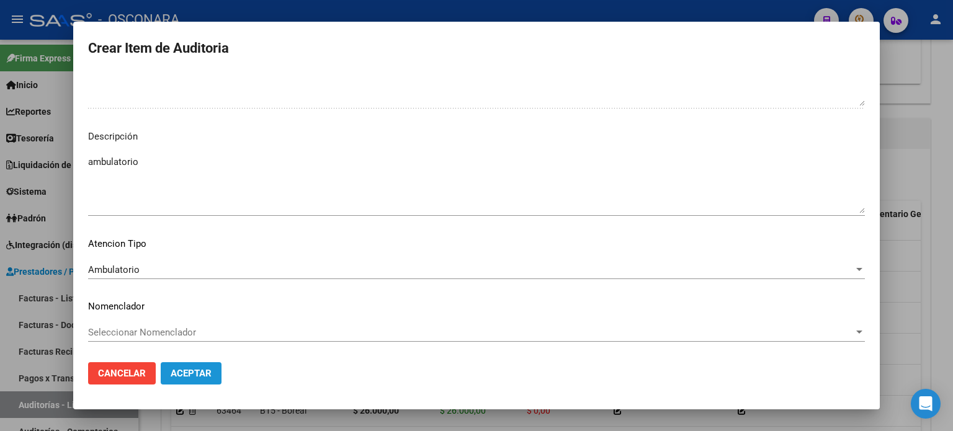
click at [174, 374] on span "Aceptar" at bounding box center [191, 373] width 41 height 11
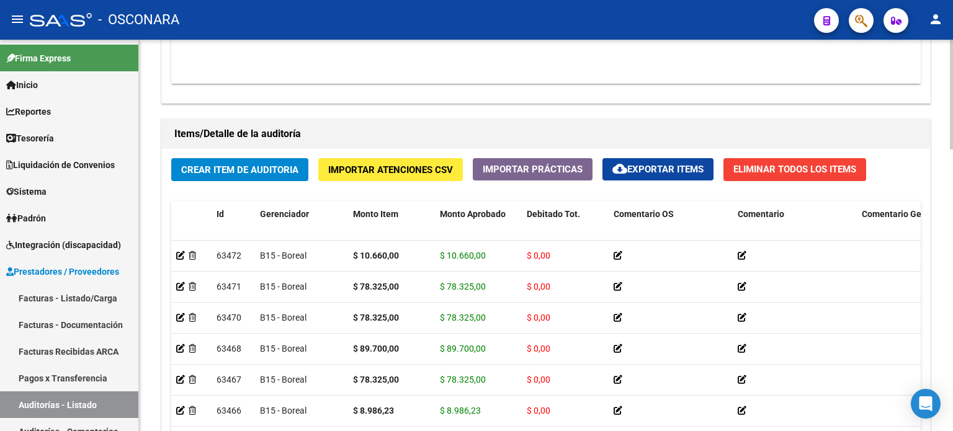
click at [233, 189] on div "Crear Item de Auditoria Importar Atenciones CSV Importar Prácticas cloud_downlo…" at bounding box center [546, 335] width 768 height 373
click at [231, 174] on span "Crear Item de Auditoria" at bounding box center [239, 169] width 117 height 11
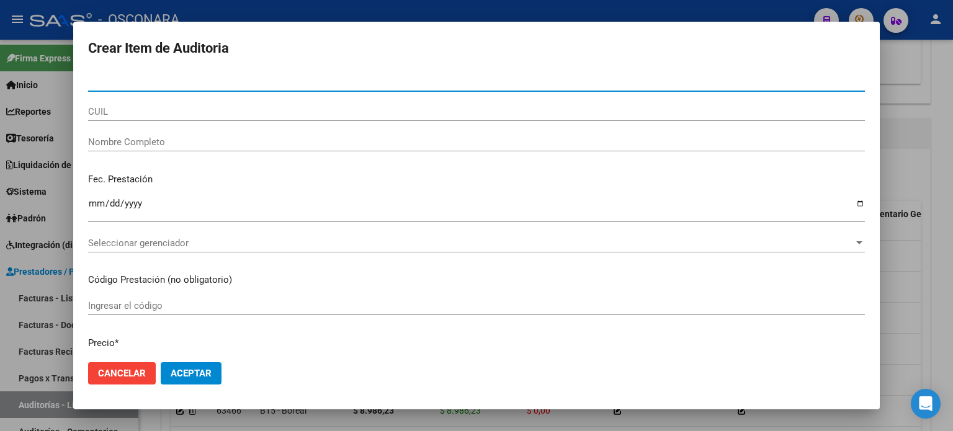
click at [97, 78] on input "Nro Documento" at bounding box center [476, 81] width 776 height 11
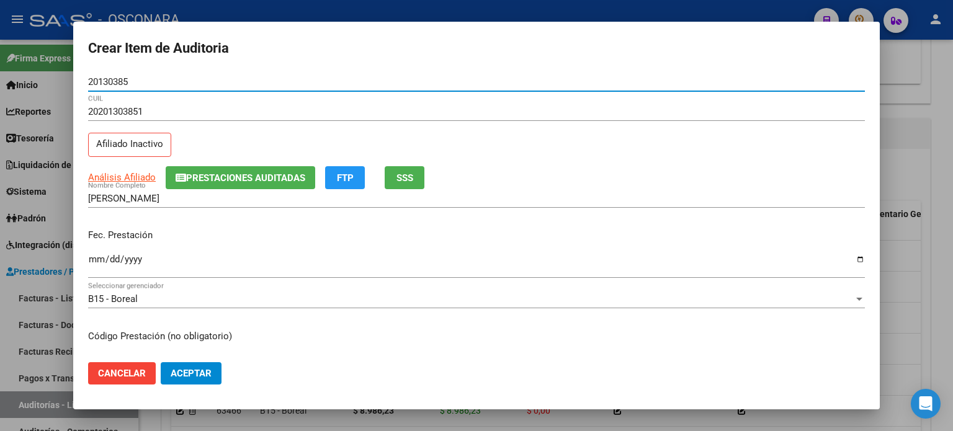
click at [211, 208] on div "PALMA CARLOS ALBERTO Nombre Completo" at bounding box center [476, 204] width 776 height 30
drag, startPoint x: 146, startPoint y: 82, endPoint x: 0, endPoint y: 71, distance: 146.8
click at [0, 71] on div "Crear Item de Auditoria 20130385 Nro Documento 20201303851 CUIL Afiliado Inacti…" at bounding box center [476, 215] width 953 height 431
click at [218, 145] on div "20380781825 CUIL Afiliado Inactivo" at bounding box center [476, 133] width 776 height 63
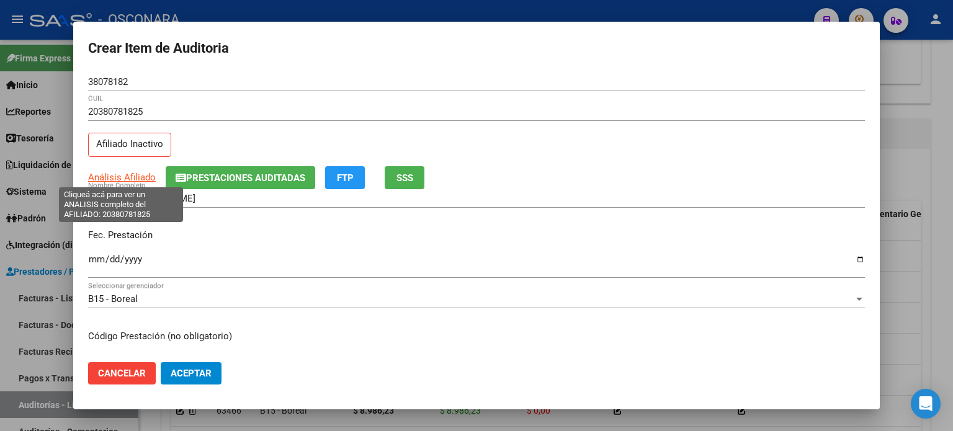
click at [113, 179] on span "Análisis Afiliado" at bounding box center [122, 177] width 68 height 11
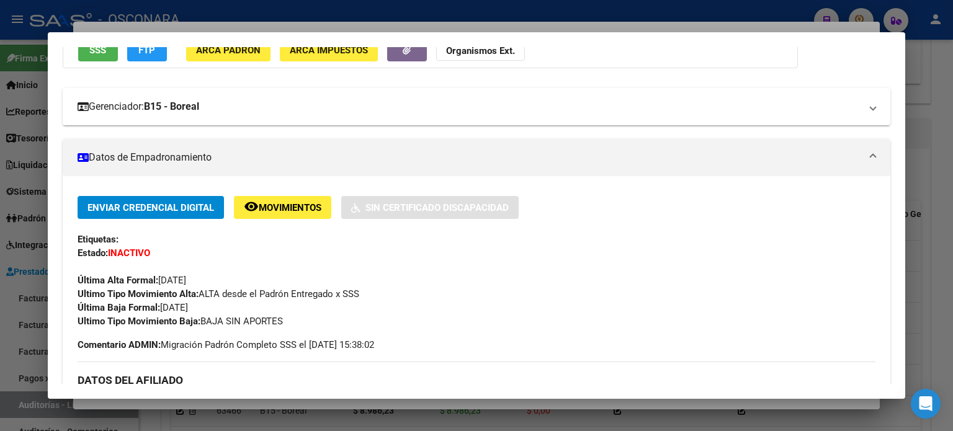
scroll to position [0, 0]
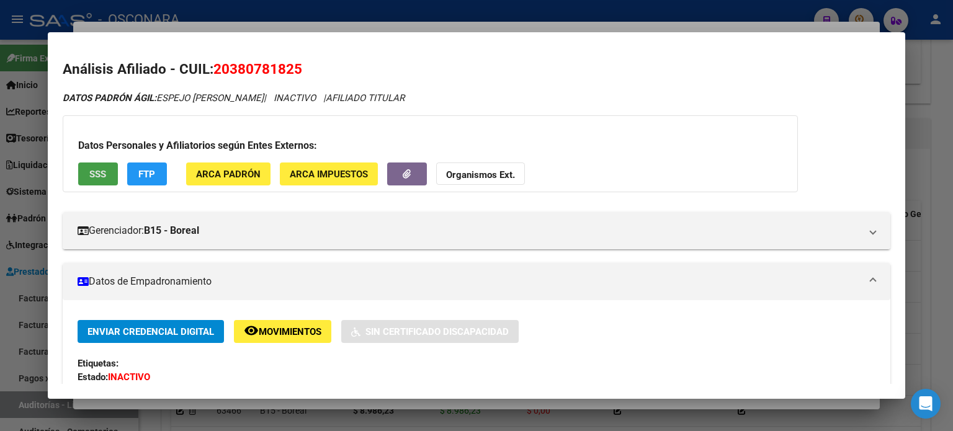
click at [89, 171] on span "SSS" at bounding box center [97, 174] width 17 height 11
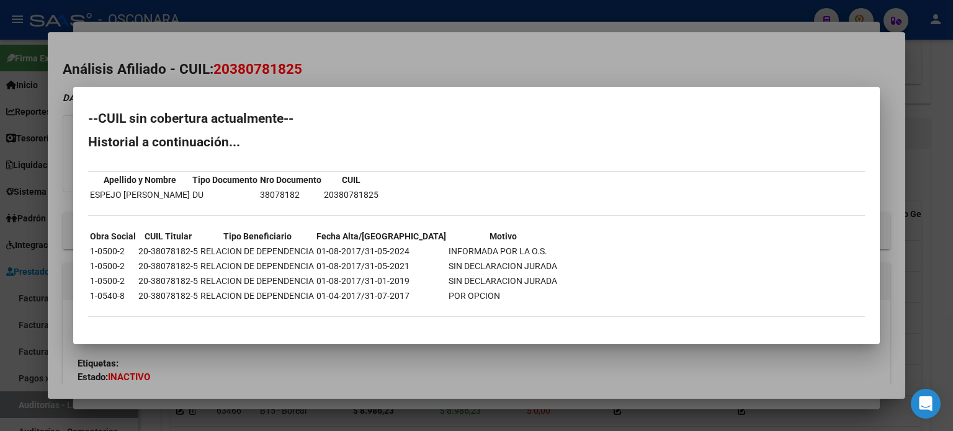
click at [429, 61] on div at bounding box center [476, 215] width 953 height 431
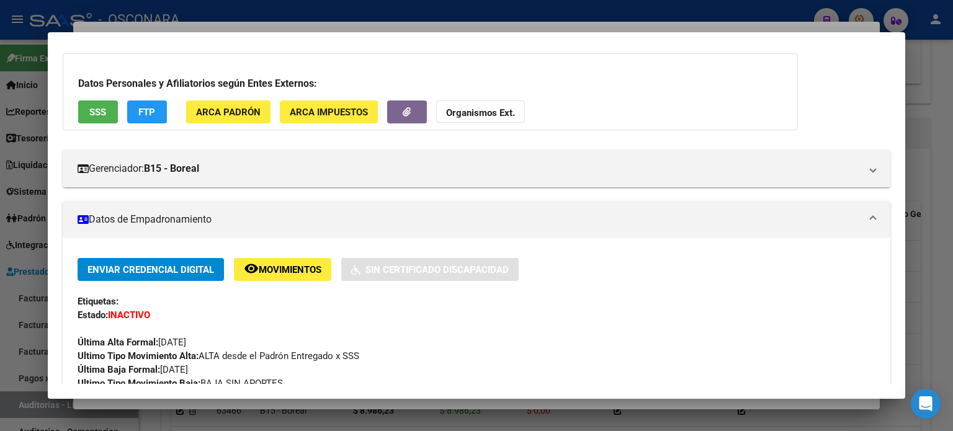
scroll to position [124, 0]
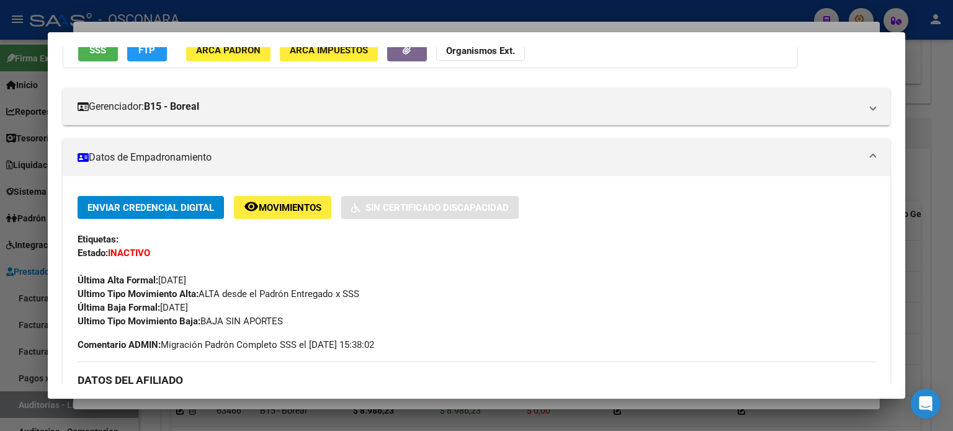
drag, startPoint x: 214, startPoint y: 309, endPoint x: 161, endPoint y: 303, distance: 53.8
click at [161, 303] on div "Enviar Credencial Digital remove_red_eye Movimientos Sin Certificado Discapacid…" at bounding box center [477, 262] width 798 height 132
copy span "31/03/2024"
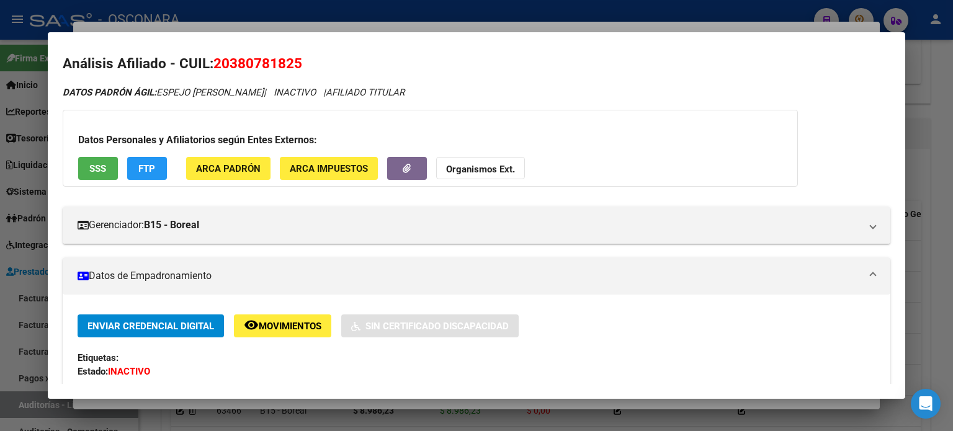
scroll to position [0, 0]
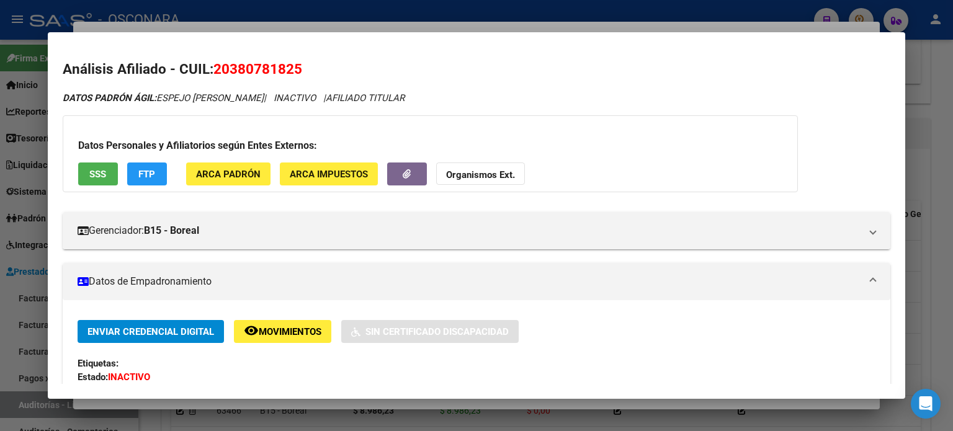
click at [386, 25] on div at bounding box center [476, 215] width 953 height 431
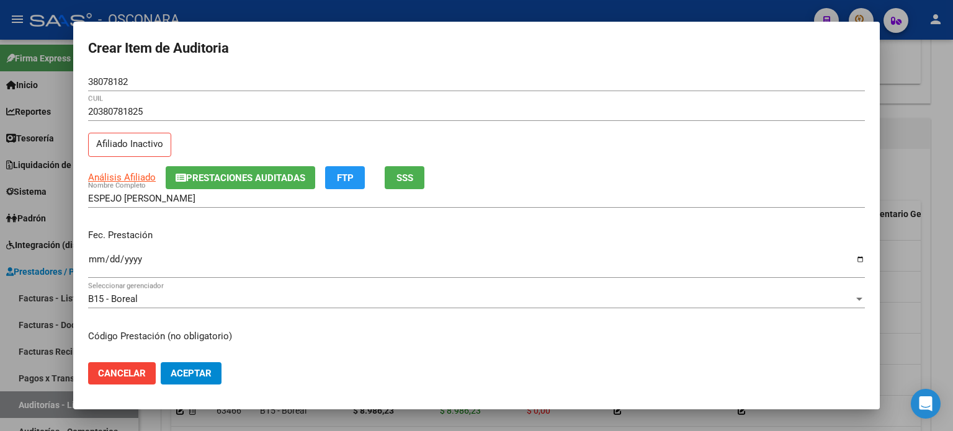
scroll to position [62, 0]
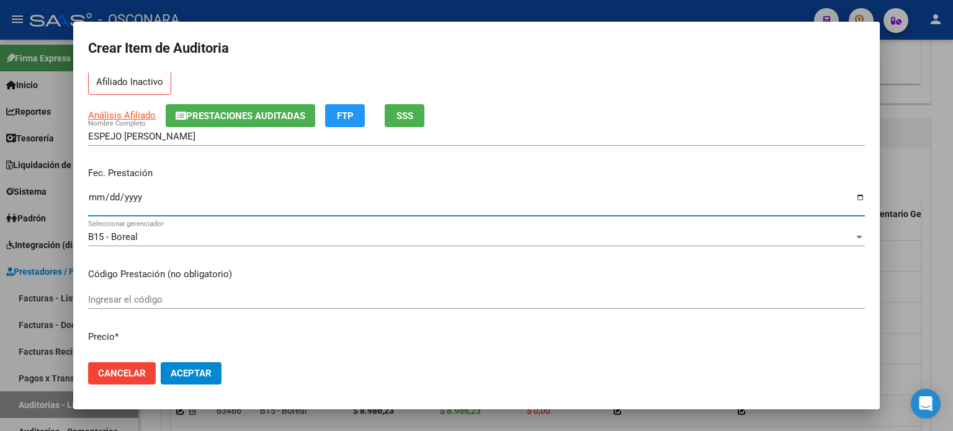
click at [94, 195] on input "Ingresar la fecha" at bounding box center [476, 202] width 776 height 20
click at [456, 264] on mat-dialog-content "38078182 Nro Documento 20380781825 CUIL Afiliado Inactivo Análisis Afiliado Pre…" at bounding box center [476, 213] width 806 height 280
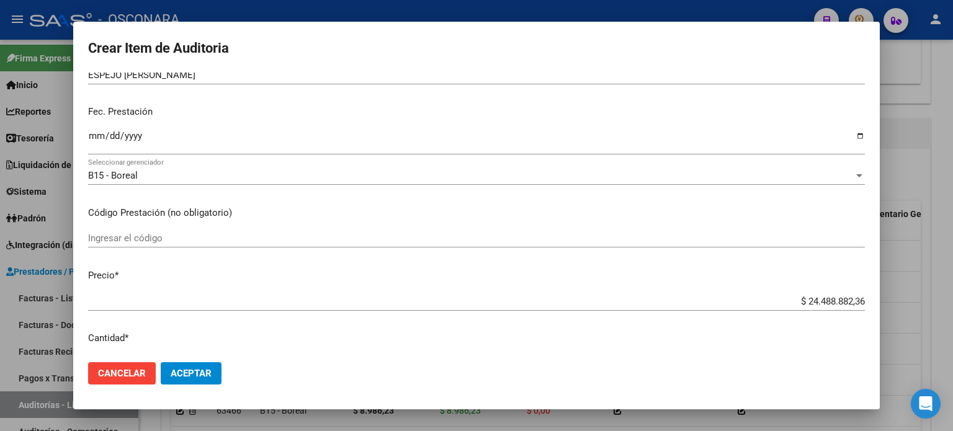
scroll to position [248, 0]
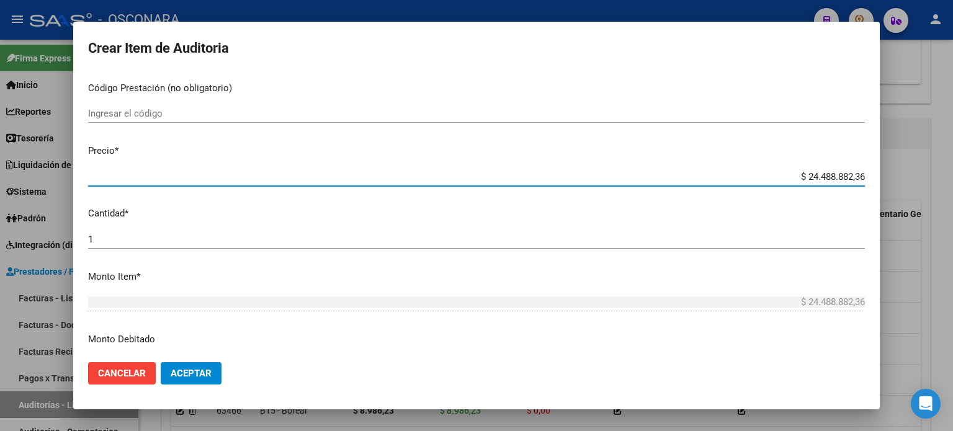
drag, startPoint x: 853, startPoint y: 175, endPoint x: 750, endPoint y: 170, distance: 103.1
click at [750, 170] on div "$ 24.488.882,36 Ingresar el precio" at bounding box center [476, 176] width 776 height 19
click at [629, 205] on mat-dialog-content "38078182 Nro Documento 20380781825 CUIL Afiliado Inactivo Análisis Afiliado Pre…" at bounding box center [476, 213] width 806 height 280
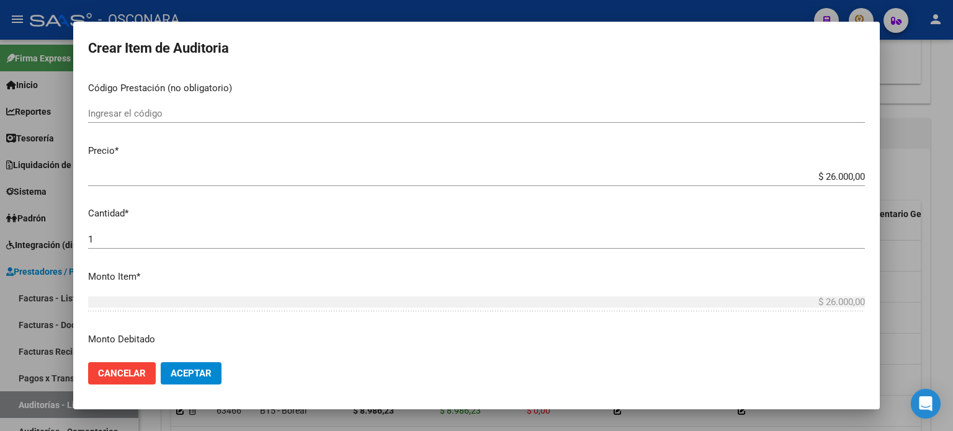
scroll to position [372, 0]
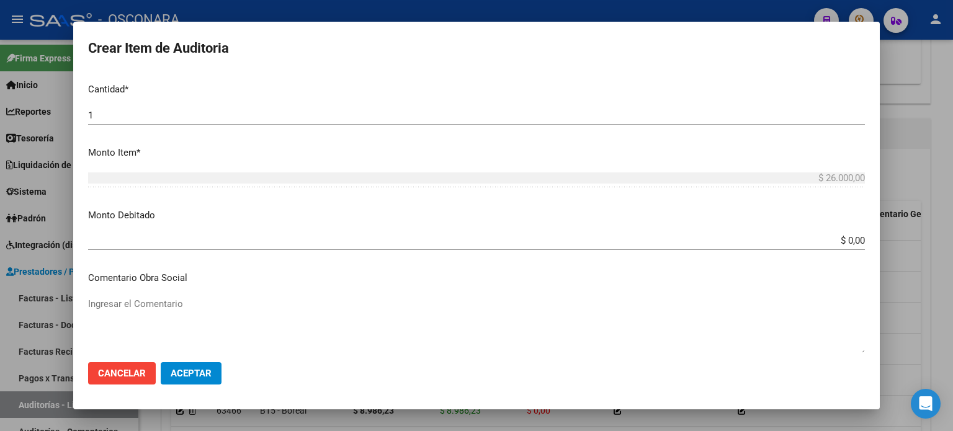
drag, startPoint x: 853, startPoint y: 241, endPoint x: 952, endPoint y: 234, distance: 98.8
click at [853, 241] on input "$ 0,00" at bounding box center [476, 240] width 776 height 11
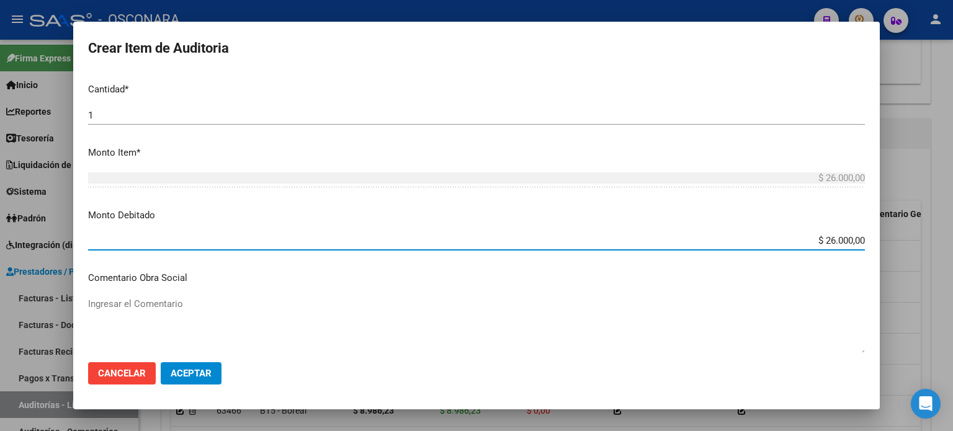
click at [461, 209] on p "Monto Debitado" at bounding box center [476, 215] width 776 height 14
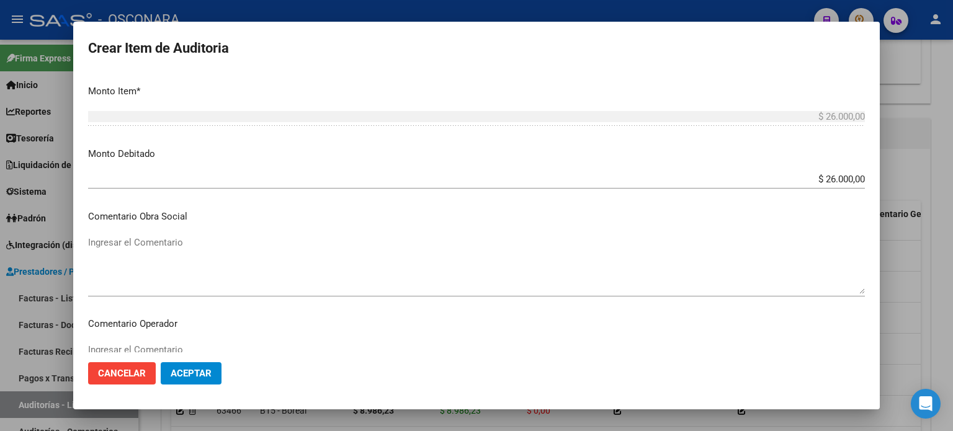
scroll to position [496, 0]
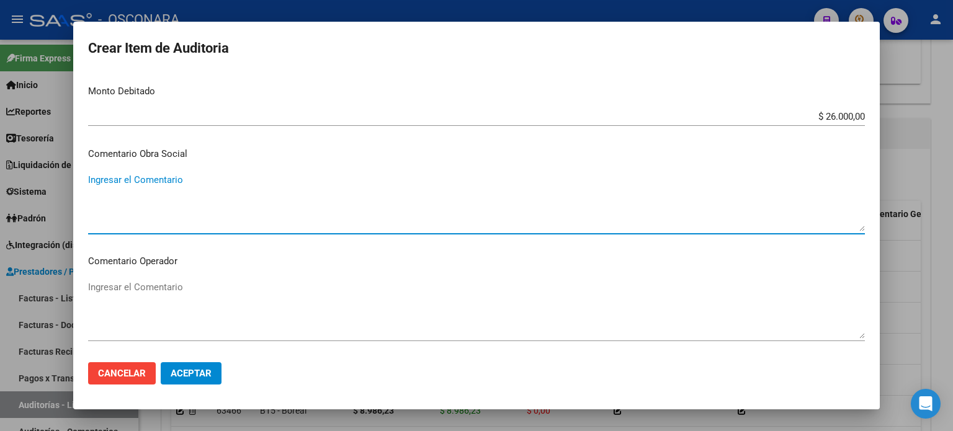
paste textarea "31/03/2024"
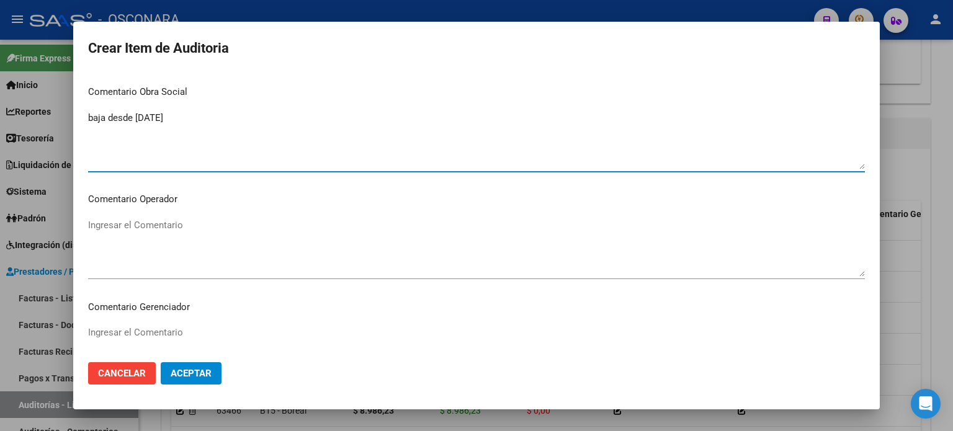
drag, startPoint x: 193, startPoint y: 120, endPoint x: 89, endPoint y: 109, distance: 104.9
click at [89, 109] on div "baja desde 31/03/2024 Ingresar el Comentario" at bounding box center [476, 140] width 776 height 63
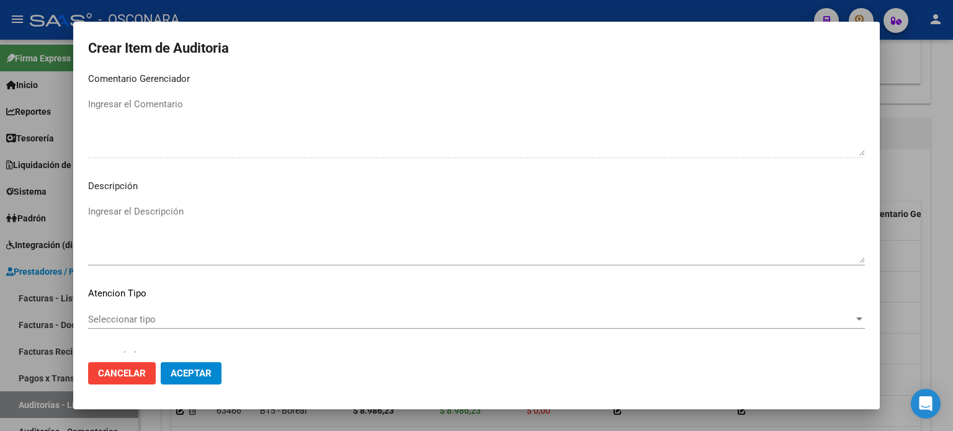
scroll to position [836, 0]
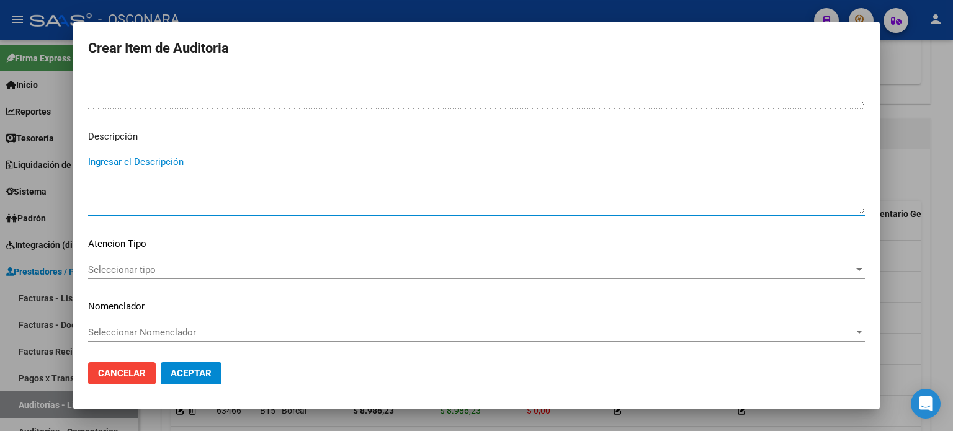
paste textarea "baja desde 31/03/2024"
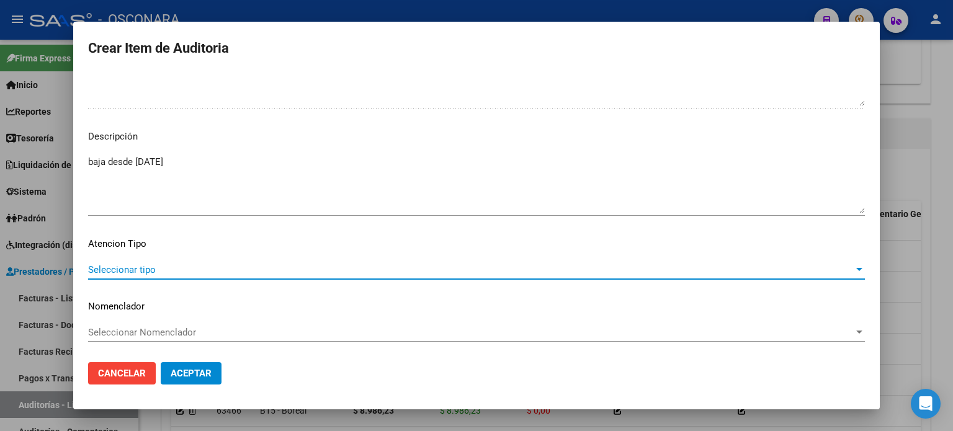
click at [113, 269] on span "Seleccionar tipo" at bounding box center [470, 269] width 765 height 11
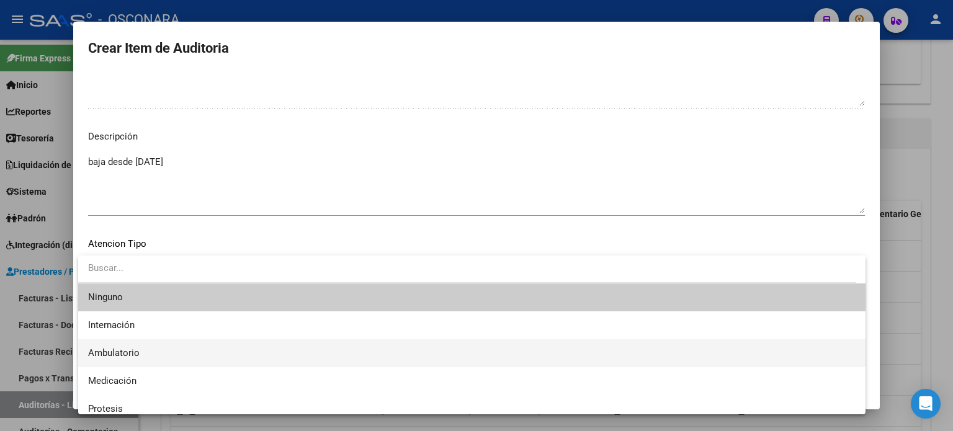
click at [122, 347] on span "Ambulatorio" at bounding box center [113, 352] width 51 height 11
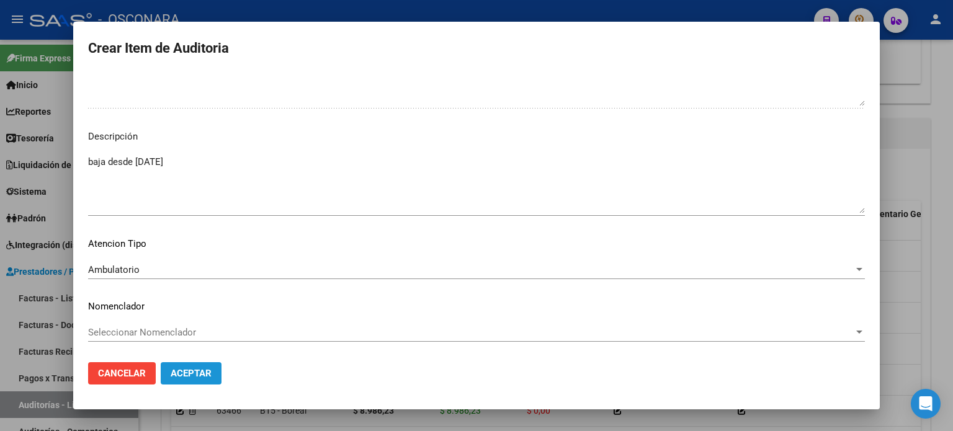
click at [185, 376] on span "Aceptar" at bounding box center [191, 373] width 41 height 11
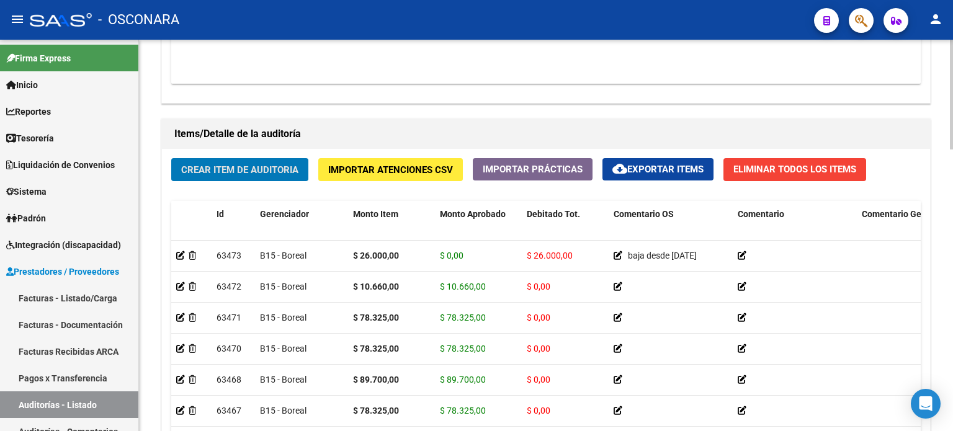
click at [241, 192] on div "Crear Item de Auditoria Importar Atenciones CSV Importar Prácticas cloud_downlo…" at bounding box center [546, 335] width 768 height 373
click at [246, 169] on span "Crear Item de Auditoria" at bounding box center [239, 169] width 117 height 11
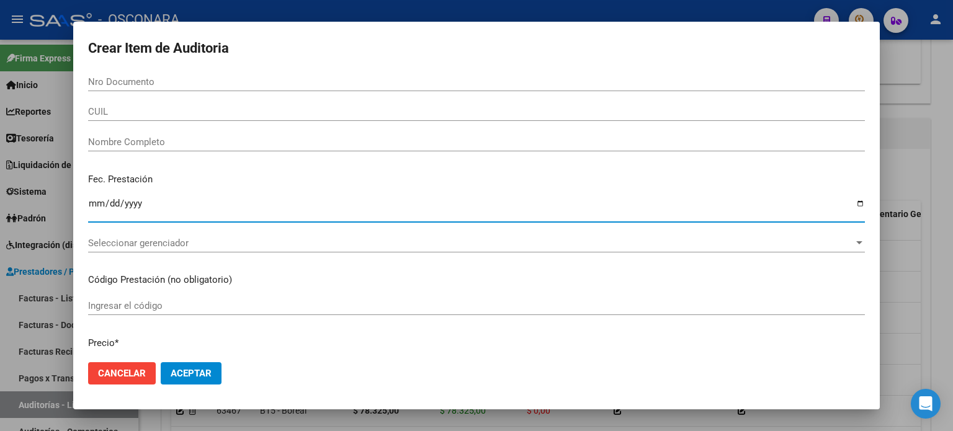
click at [96, 204] on input "2024-12-03" at bounding box center [476, 208] width 776 height 20
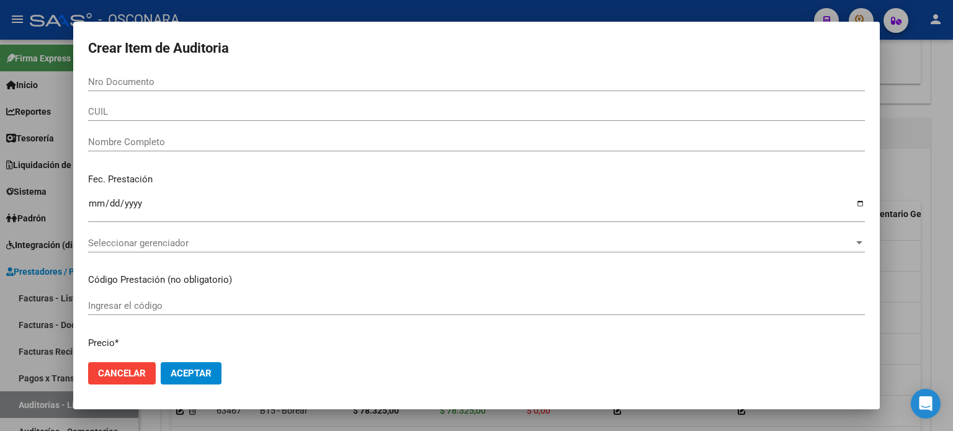
click at [251, 162] on div "Nombre Completo" at bounding box center [476, 148] width 776 height 30
click at [115, 79] on input "Nro Documento" at bounding box center [476, 81] width 776 height 11
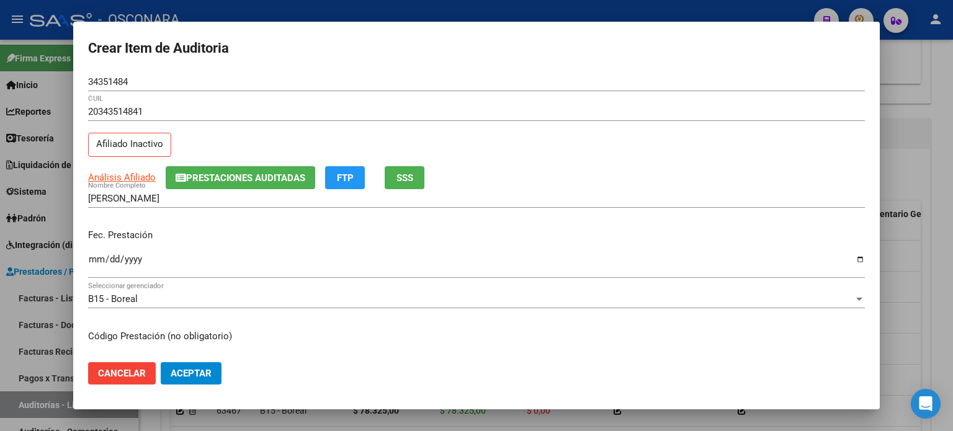
click at [230, 230] on p "Fec. Prestación" at bounding box center [476, 235] width 776 height 14
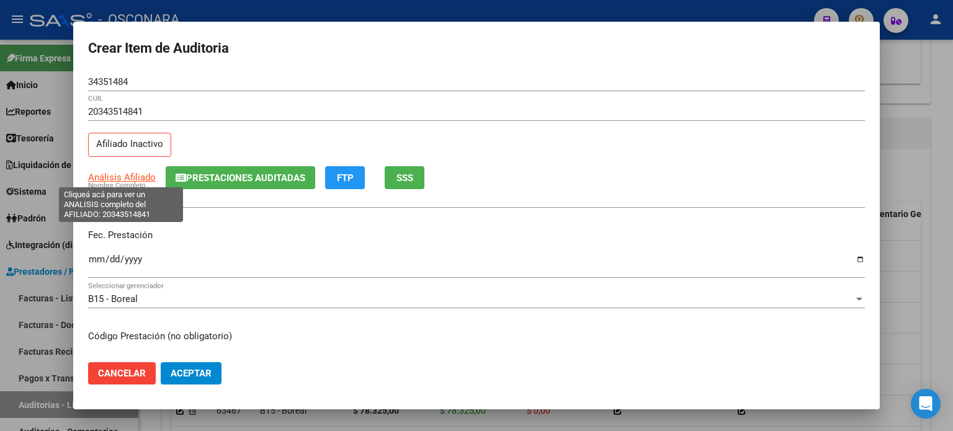
click at [131, 176] on span "Análisis Afiliado" at bounding box center [122, 177] width 68 height 11
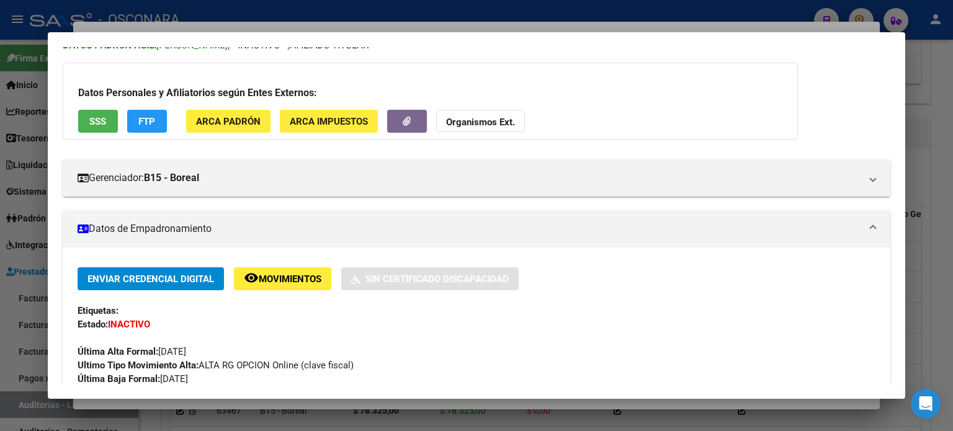
scroll to position [0, 0]
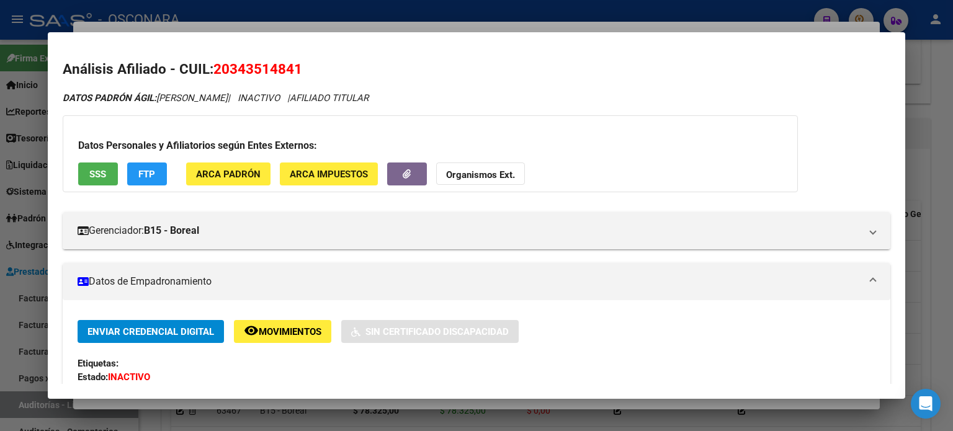
click at [89, 169] on span "SSS" at bounding box center [97, 174] width 17 height 11
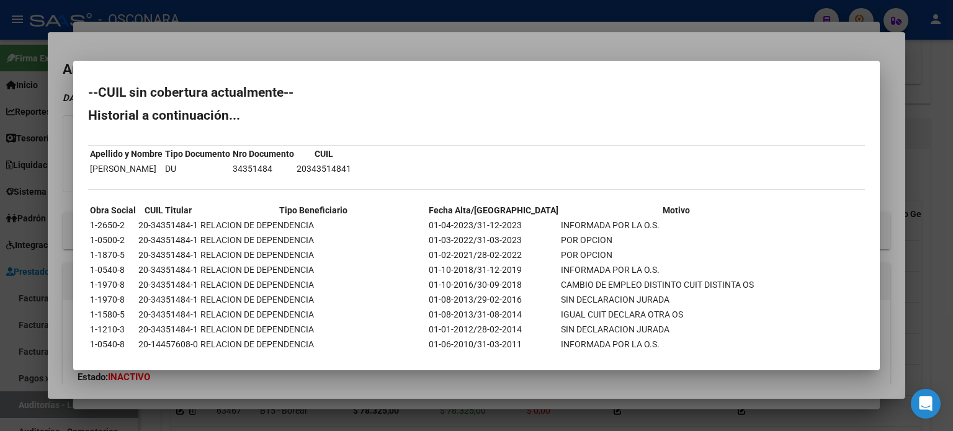
click at [456, 47] on div at bounding box center [476, 215] width 953 height 431
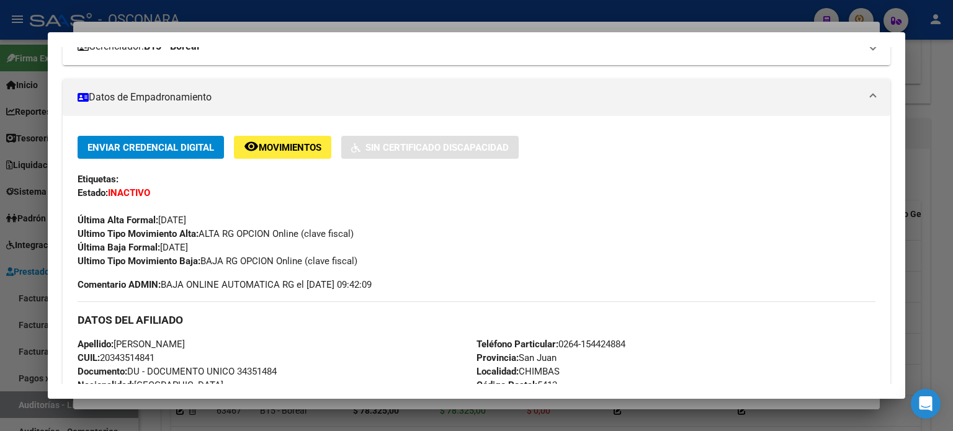
scroll to position [186, 0]
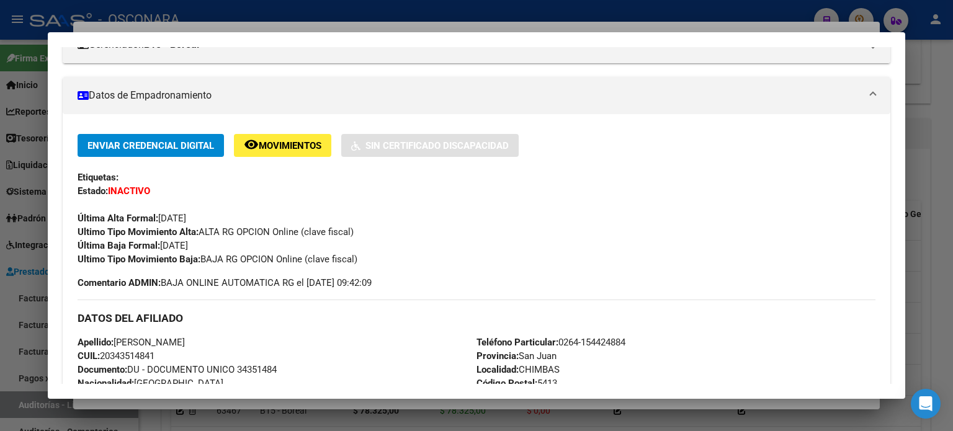
drag, startPoint x: 215, startPoint y: 246, endPoint x: 162, endPoint y: 241, distance: 53.5
click at [162, 241] on div "Enviar Credencial Digital remove_red_eye Movimientos Sin Certificado Discapacid…" at bounding box center [477, 200] width 798 height 132
click at [178, 177] on div "Etiquetas:" at bounding box center [477, 178] width 798 height 14
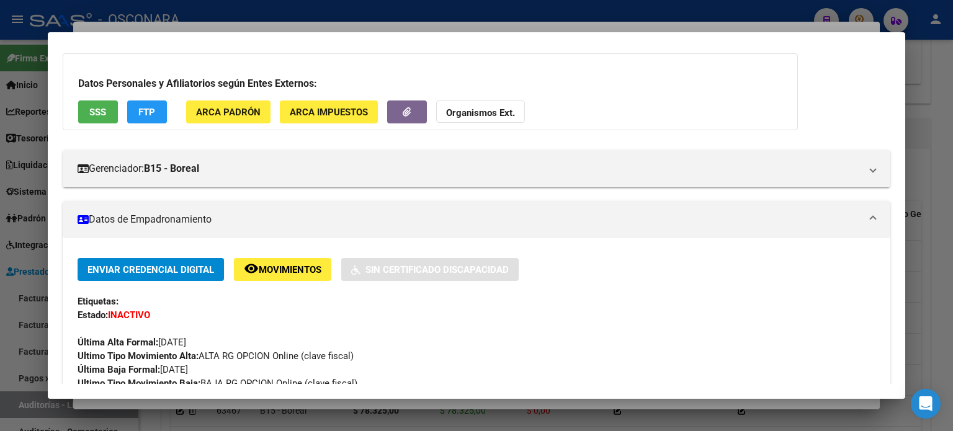
click at [99, 107] on span "SSS" at bounding box center [97, 112] width 17 height 11
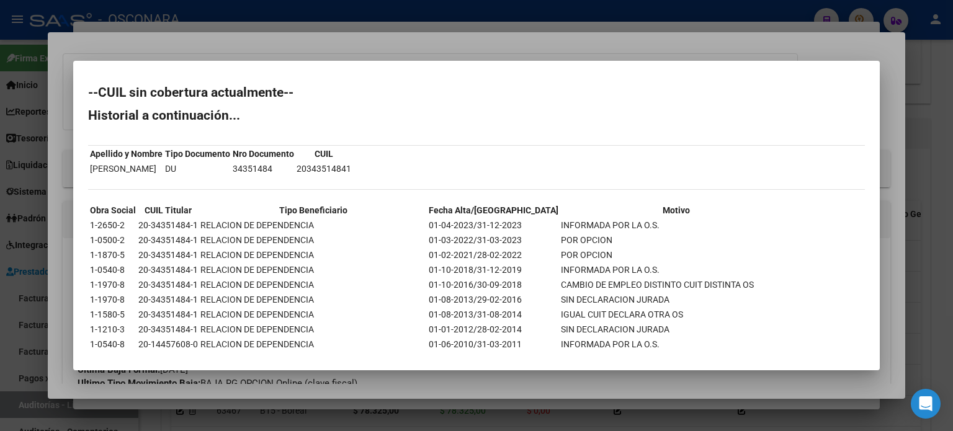
click at [433, 48] on div at bounding box center [476, 215] width 953 height 431
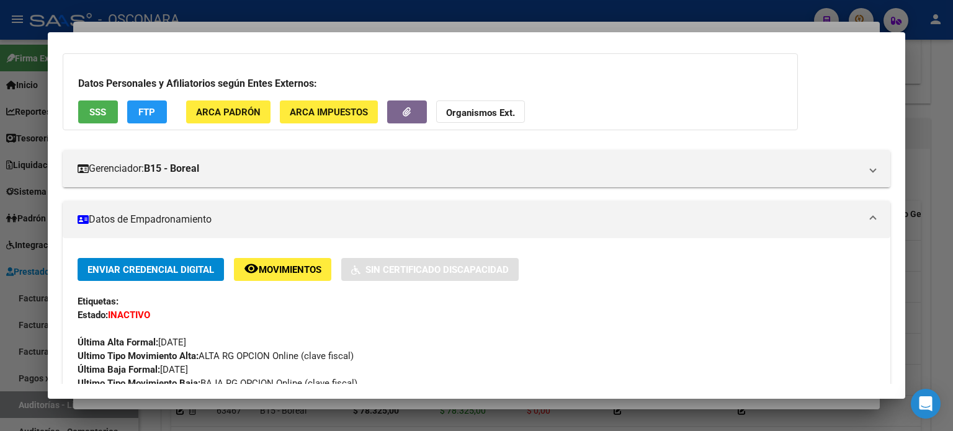
scroll to position [124, 0]
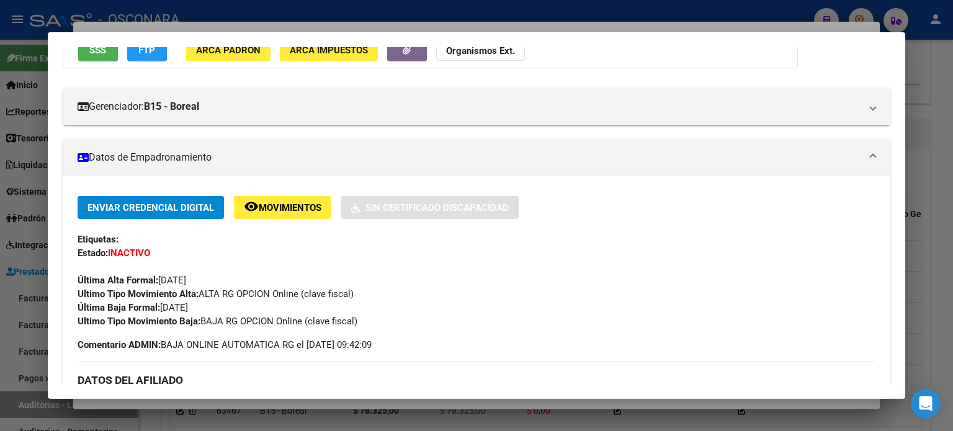
drag, startPoint x: 227, startPoint y: 303, endPoint x: 163, endPoint y: 312, distance: 64.5
click at [163, 312] on div "Enviar Credencial Digital remove_red_eye Movimientos Sin Certificado Discapacid…" at bounding box center [477, 262] width 798 height 132
copy span "[DATE]"
click at [280, 29] on div at bounding box center [476, 215] width 953 height 431
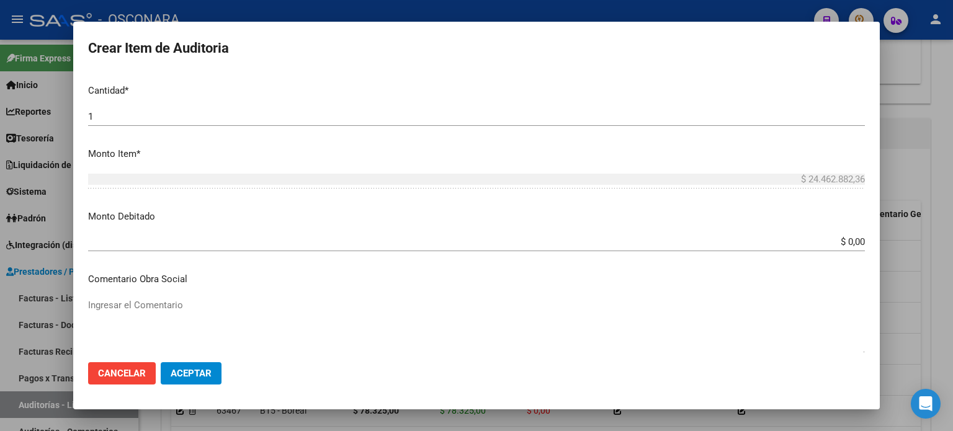
scroll to position [372, 0]
click at [145, 285] on p "Comentario Obra Social" at bounding box center [476, 278] width 776 height 14
click at [137, 300] on textarea "Ingresar el Comentario" at bounding box center [476, 326] width 776 height 58
paste textarea "[DATE]"
drag, startPoint x: 207, startPoint y: 307, endPoint x: 0, endPoint y: 305, distance: 206.5
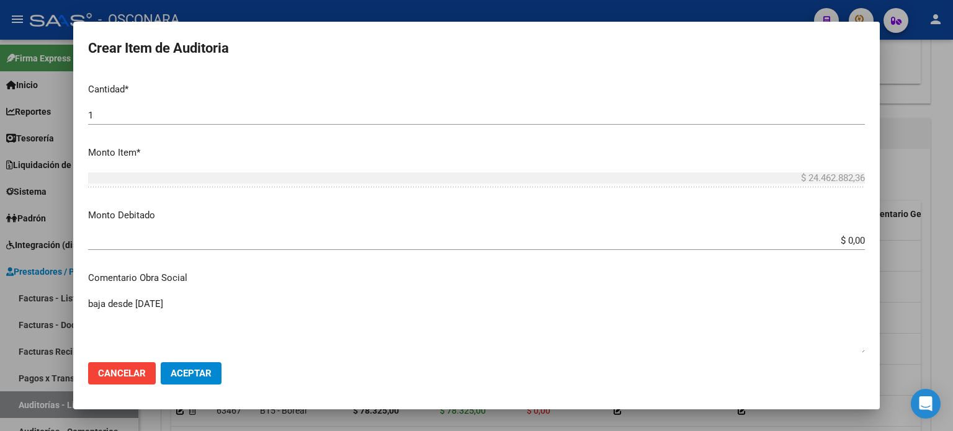
click at [0, 305] on div "Crear Item de Auditoria 34351484 Nro Documento 20343514841 CUIL Afiliado Inacti…" at bounding box center [476, 215] width 953 height 431
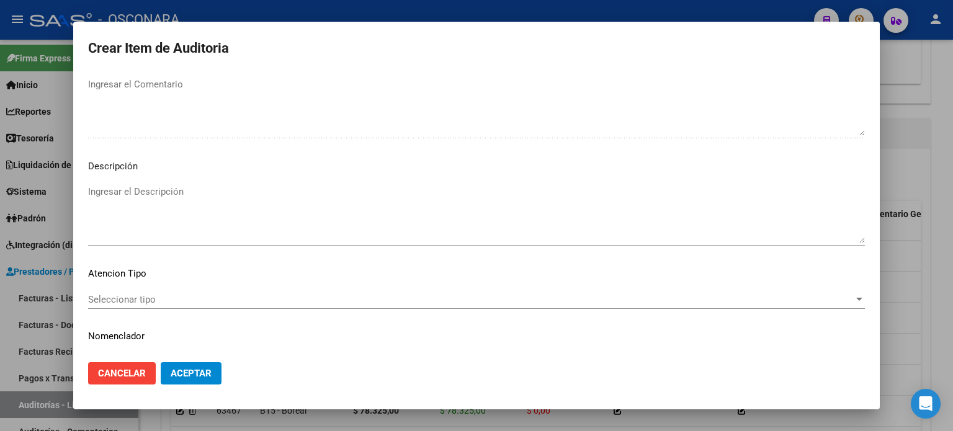
scroll to position [836, 0]
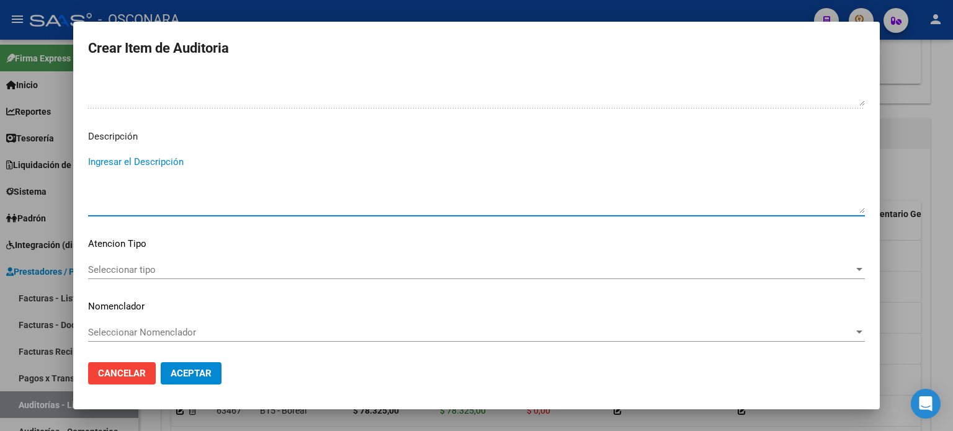
paste textarea "baja desde [DATE]"
click at [210, 271] on span "Seleccionar tipo" at bounding box center [470, 269] width 765 height 11
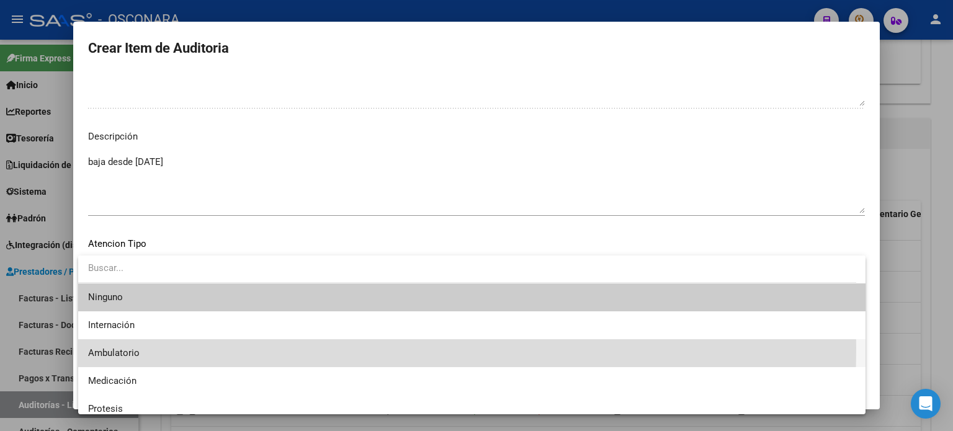
click at [149, 348] on span "Ambulatorio" at bounding box center [471, 353] width 767 height 28
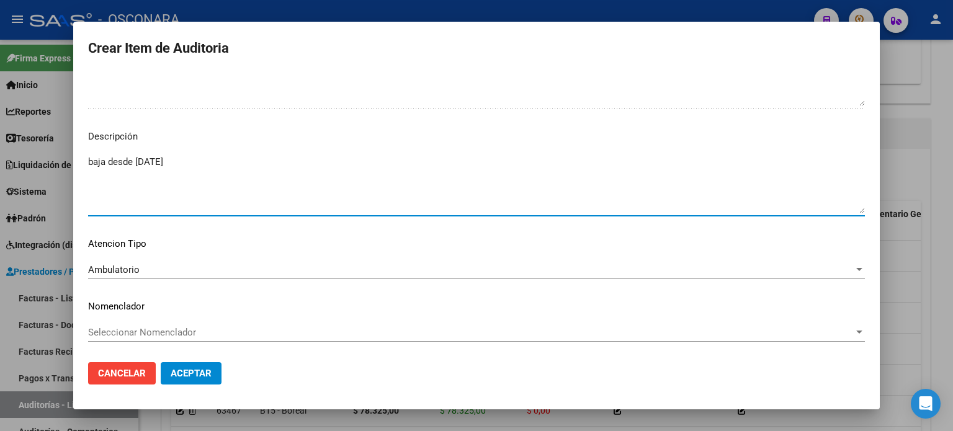
click at [350, 161] on textarea "baja desde [DATE]" at bounding box center [476, 184] width 776 height 58
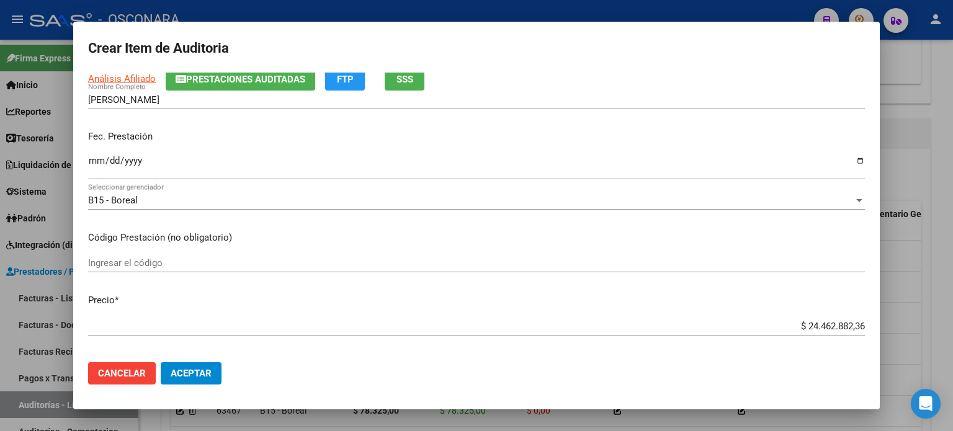
scroll to position [92, 0]
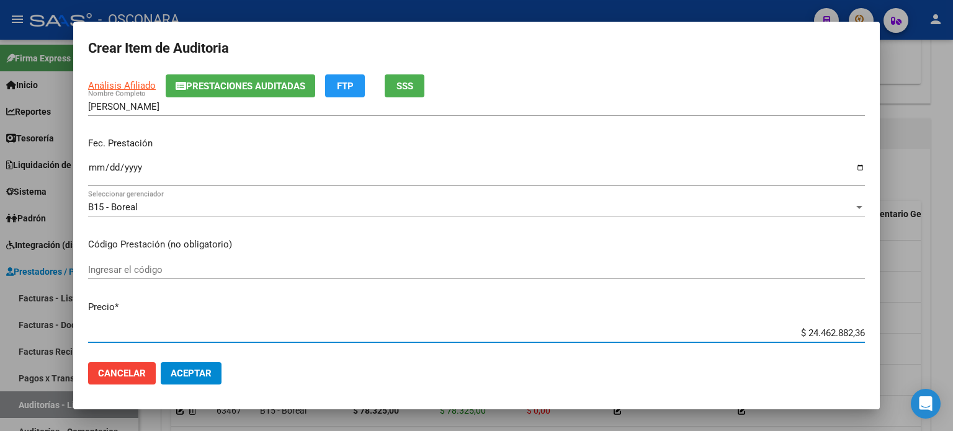
drag, startPoint x: 854, startPoint y: 332, endPoint x: 767, endPoint y: 326, distance: 87.6
click at [767, 327] on input "$ 24.462.882,36" at bounding box center [476, 332] width 776 height 11
click at [565, 290] on mat-dialog-content "34351484 Nro Documento 20343514841 CUIL Afiliado Inactivo Análisis Afiliado Pre…" at bounding box center [476, 213] width 806 height 280
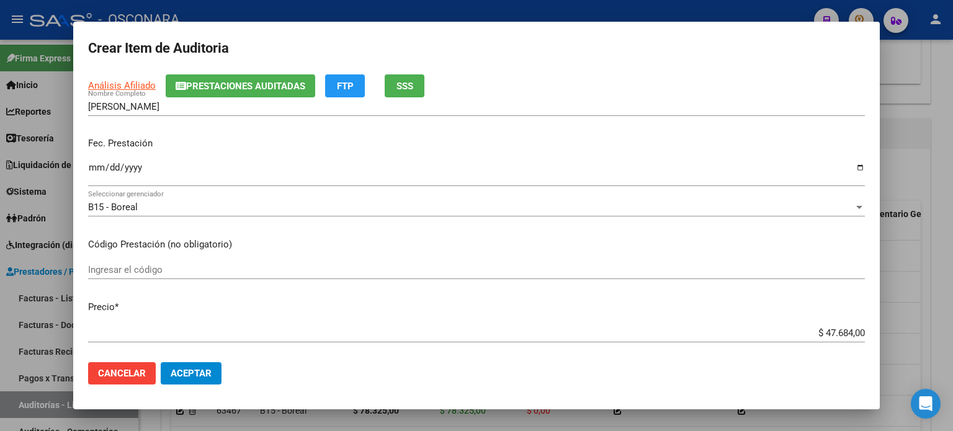
scroll to position [402, 0]
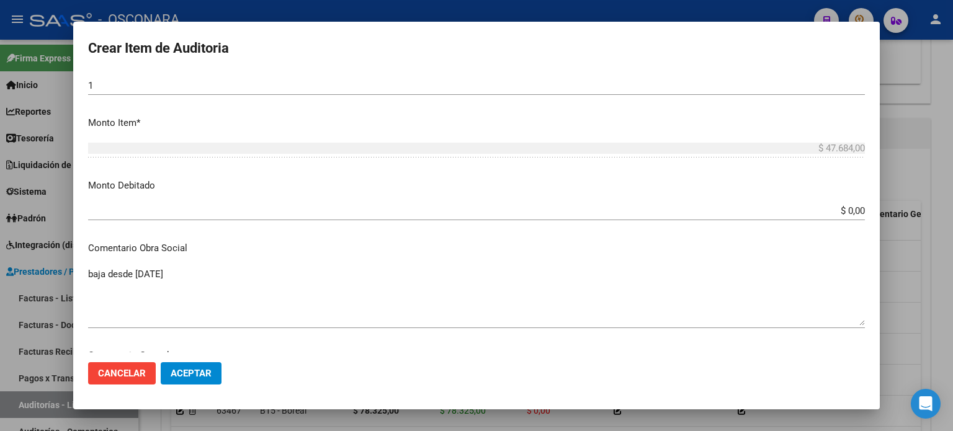
click at [854, 212] on input "$ 0,00" at bounding box center [476, 210] width 776 height 11
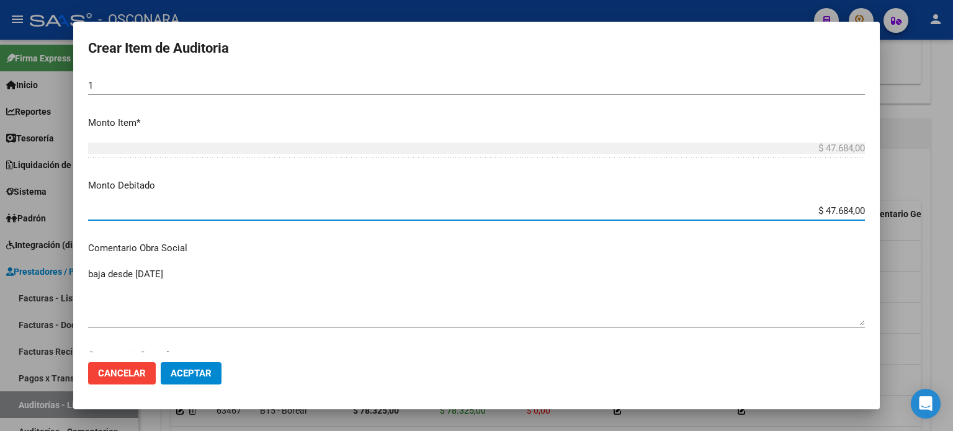
click at [562, 235] on mat-dialog-content "34351484 Nro Documento 20343514841 CUIL Afiliado Inactivo Análisis Afiliado Pre…" at bounding box center [476, 213] width 806 height 280
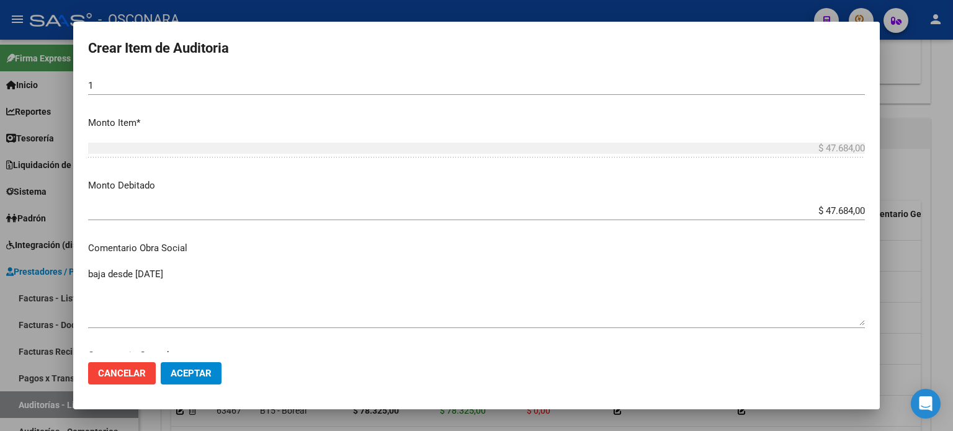
click at [195, 372] on span "Aceptar" at bounding box center [191, 373] width 41 height 11
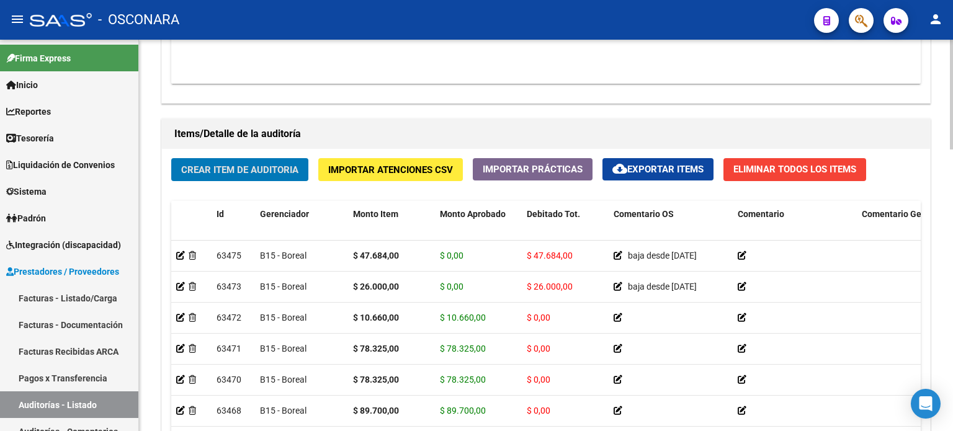
click at [263, 185] on div "Crear Item de Auditoria Importar Atenciones CSV Importar Prácticas cloud_downlo…" at bounding box center [546, 335] width 768 height 373
click at [263, 171] on span "Crear Item de Auditoria" at bounding box center [239, 169] width 117 height 11
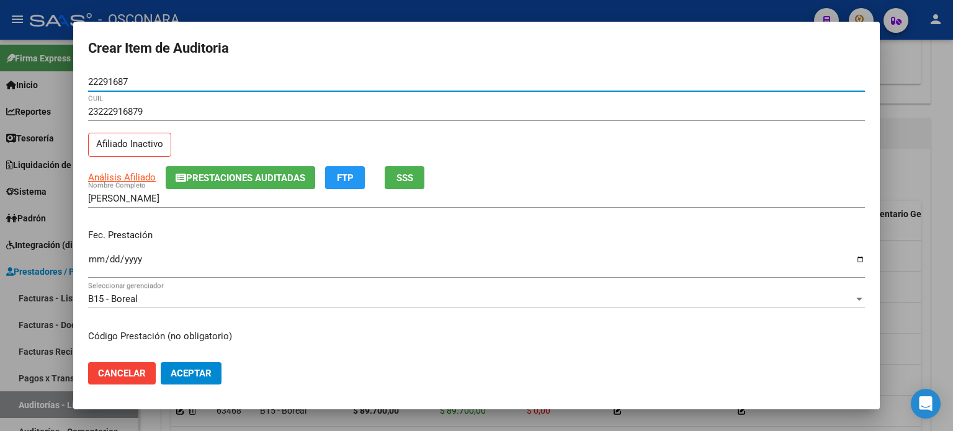
click at [241, 141] on div "23222916879 CUIL Afiliado Inactivo" at bounding box center [476, 133] width 776 height 63
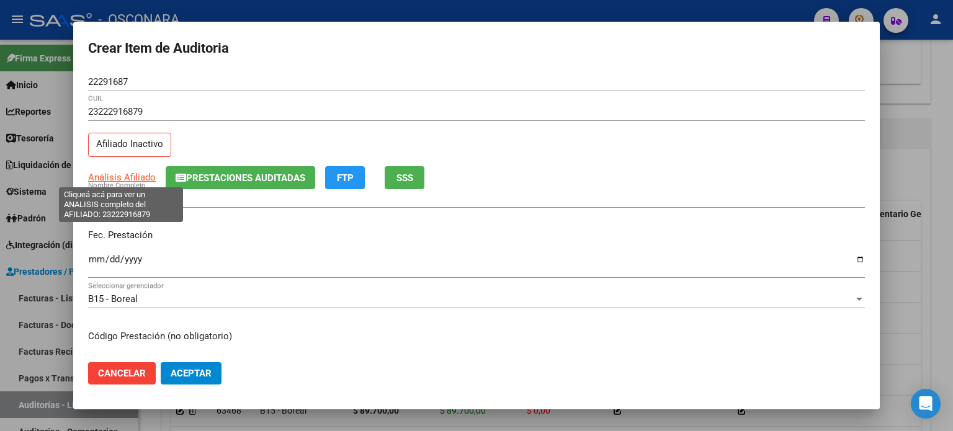
click at [117, 172] on span "Análisis Afiliado" at bounding box center [122, 177] width 68 height 11
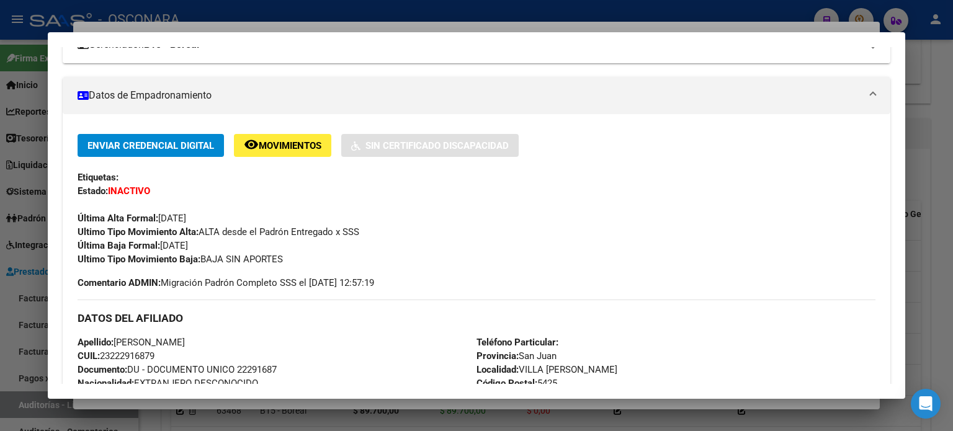
scroll to position [124, 0]
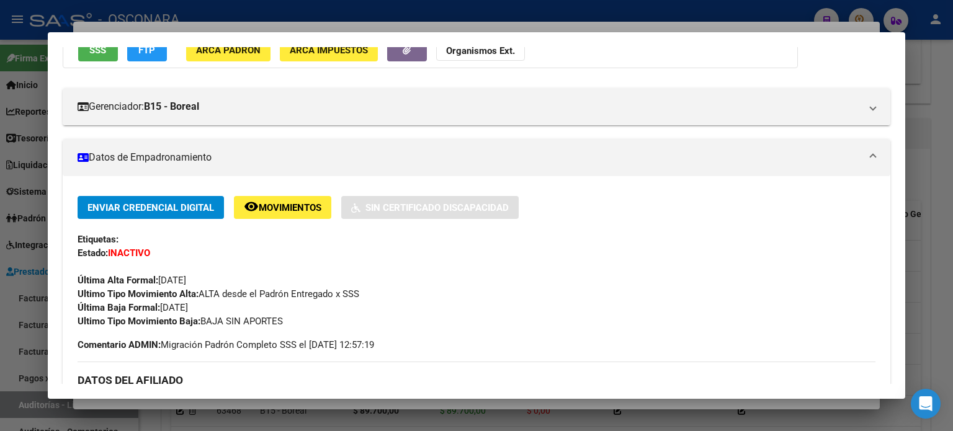
click at [102, 58] on button "SSS" at bounding box center [98, 49] width 40 height 23
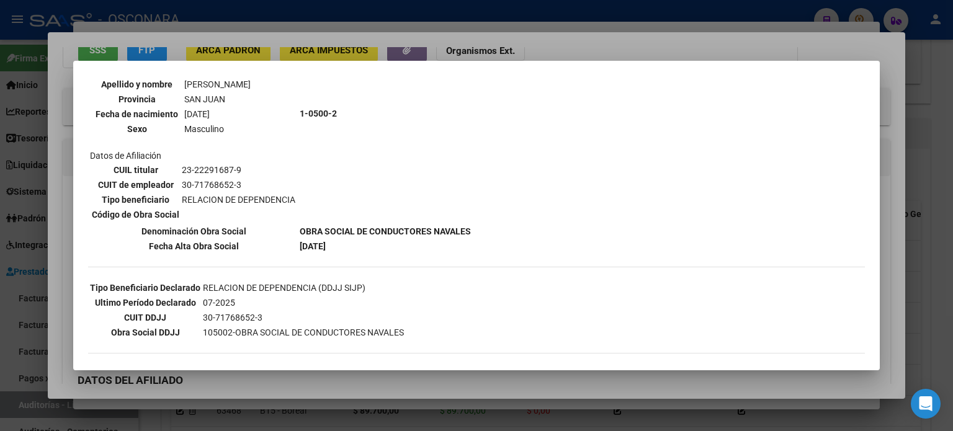
scroll to position [0, 0]
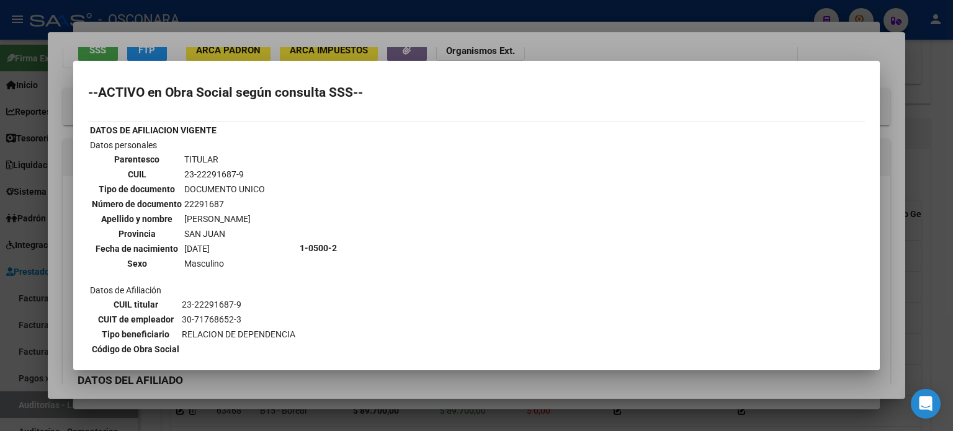
click at [553, 50] on div at bounding box center [476, 215] width 953 height 431
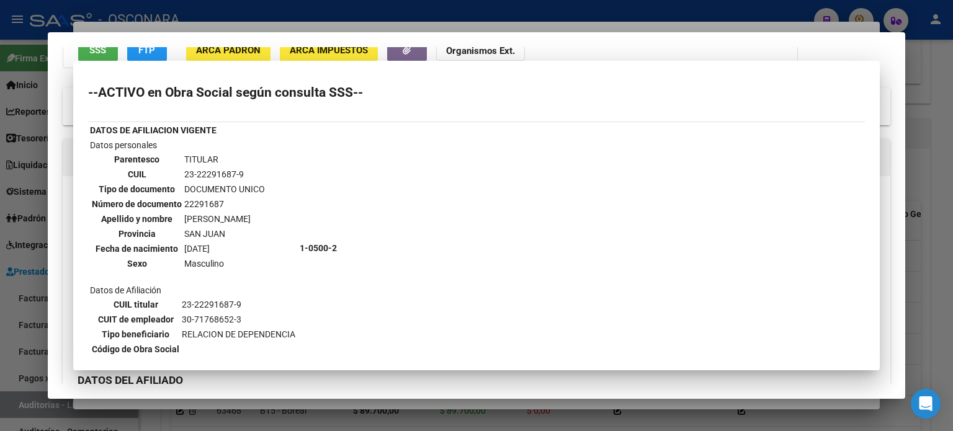
scroll to position [115, 0]
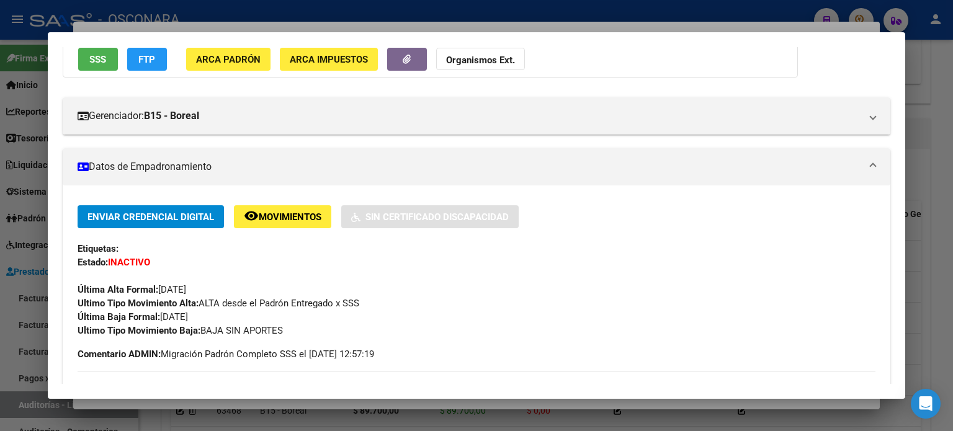
click at [278, 263] on div "Enviar Credencial Digital remove_red_eye Movimientos Sin Certificado Discapacid…" at bounding box center [477, 271] width 798 height 132
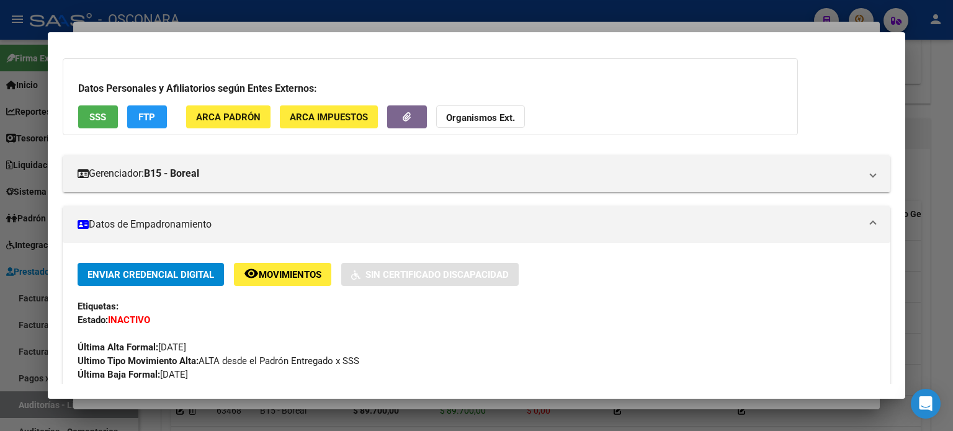
scroll to position [0, 0]
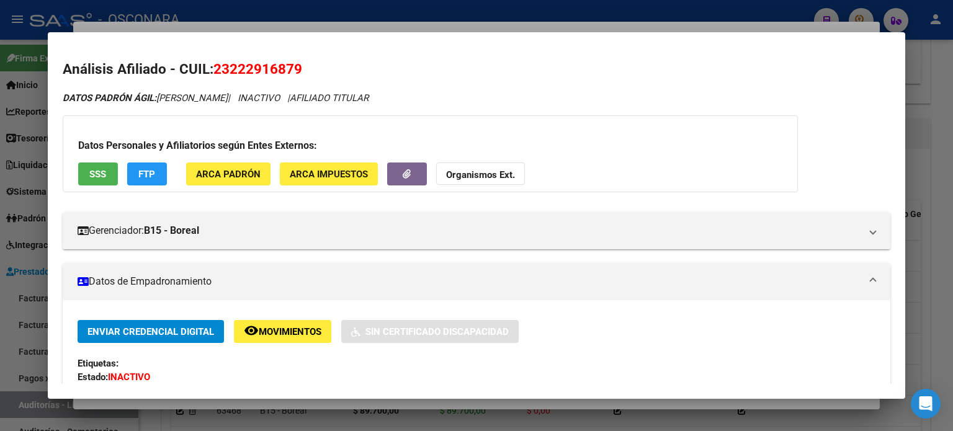
click at [292, 26] on div at bounding box center [476, 215] width 953 height 431
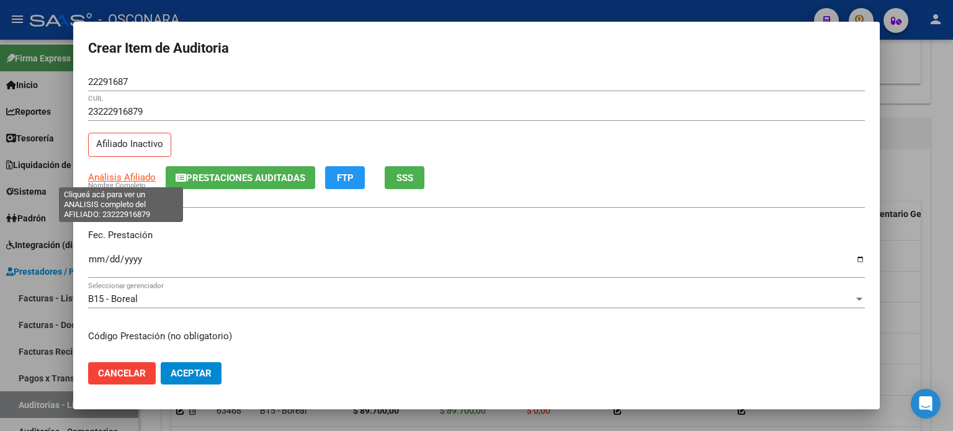
click at [117, 176] on span "Análisis Afiliado" at bounding box center [122, 177] width 68 height 11
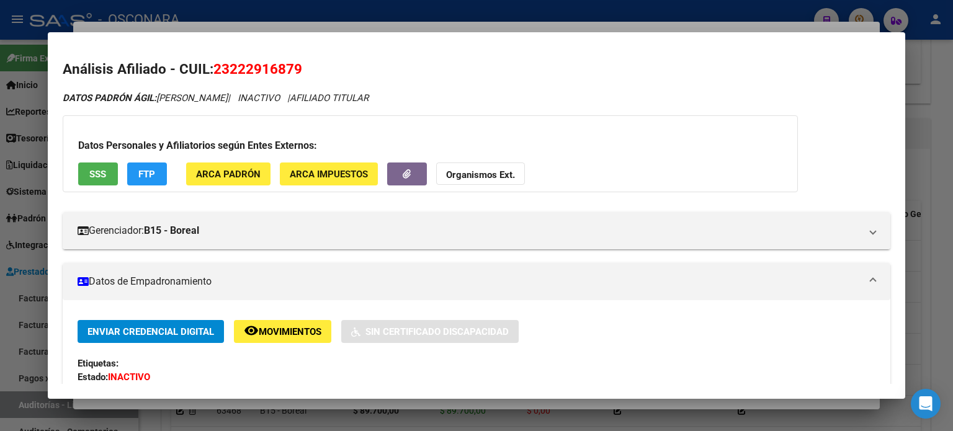
click at [107, 176] on button "SSS" at bounding box center [98, 173] width 40 height 23
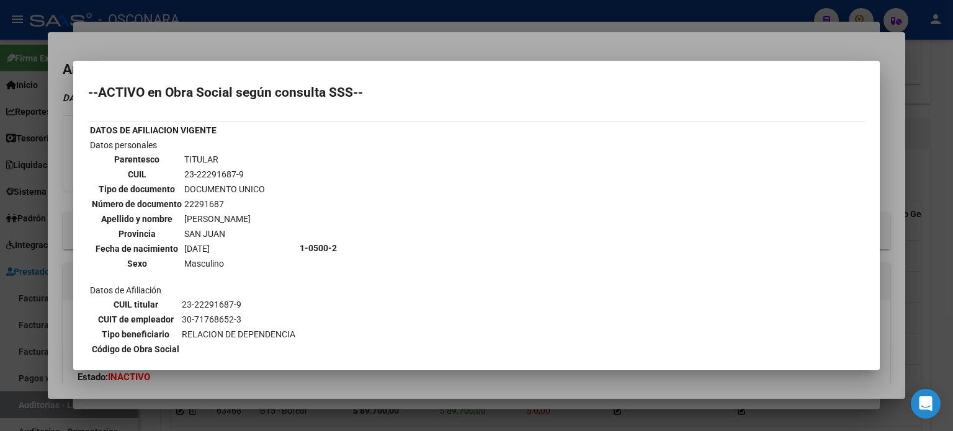
click at [257, 51] on div at bounding box center [476, 215] width 953 height 431
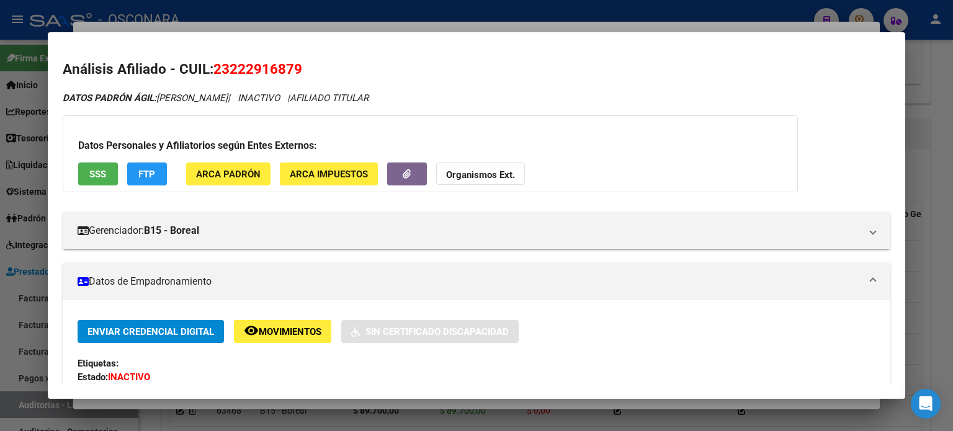
click at [249, 27] on div at bounding box center [476, 215] width 953 height 431
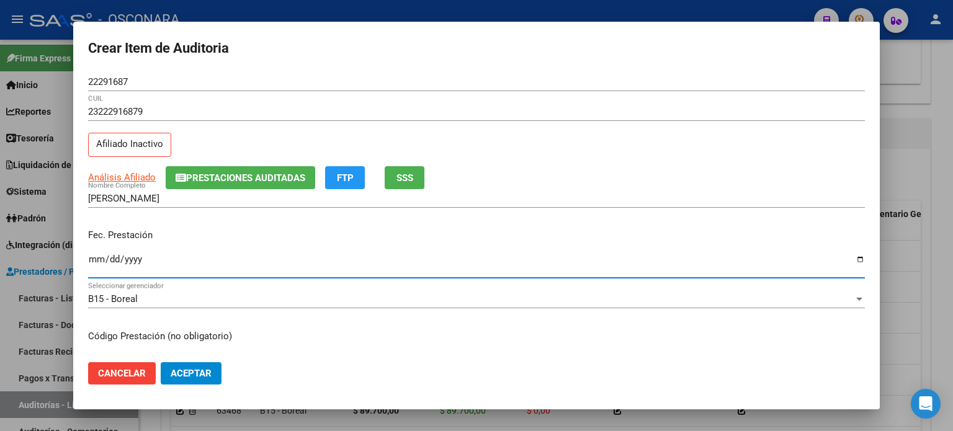
click at [102, 259] on input "Ingresar la fecha" at bounding box center [476, 264] width 776 height 20
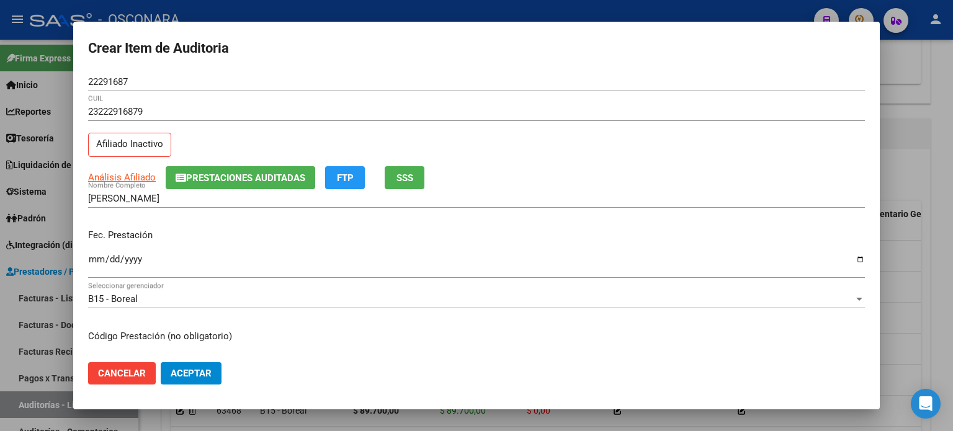
click at [233, 230] on p "Fec. Prestación" at bounding box center [476, 235] width 776 height 14
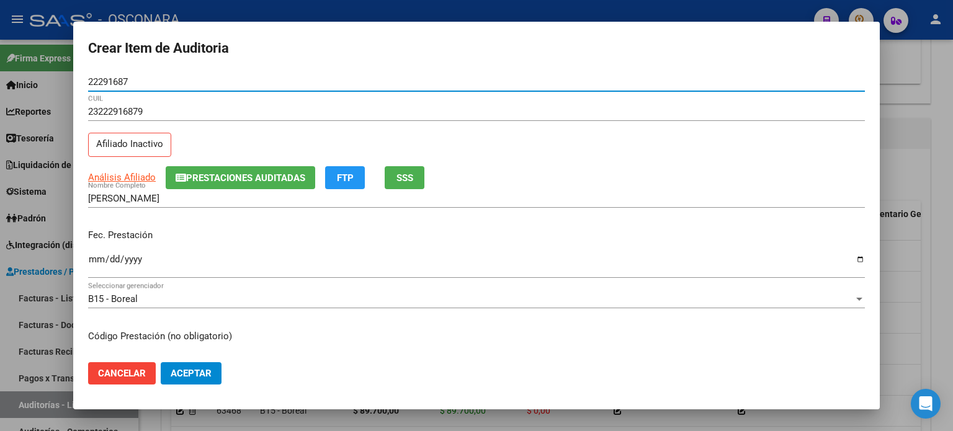
drag, startPoint x: 153, startPoint y: 79, endPoint x: 59, endPoint y: 76, distance: 94.3
click at [60, 76] on div "Crear Item de Auditoria 22291687 Nro Documento 23222916879 CUIL Afiliado Inacti…" at bounding box center [476, 215] width 953 height 431
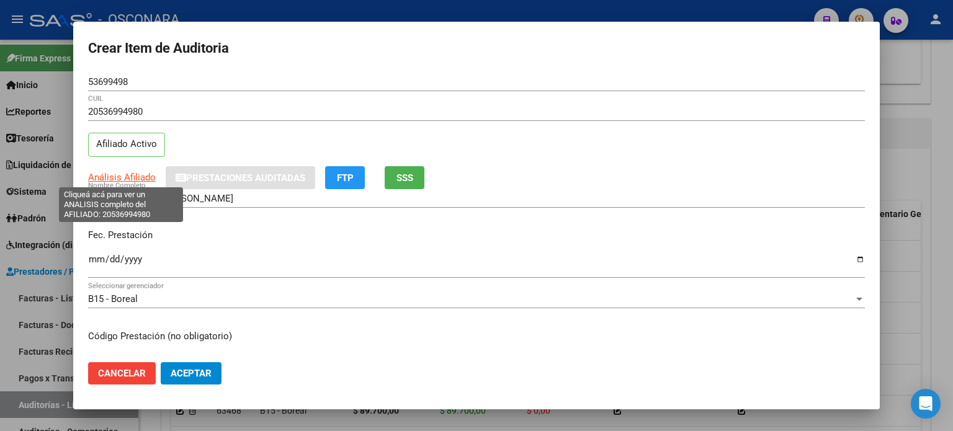
click at [118, 179] on span "Análisis Afiliado" at bounding box center [122, 177] width 68 height 11
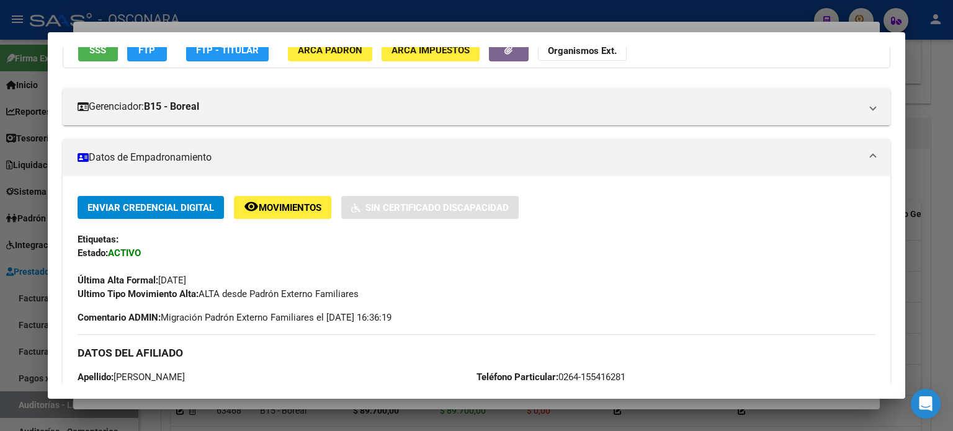
scroll to position [62, 0]
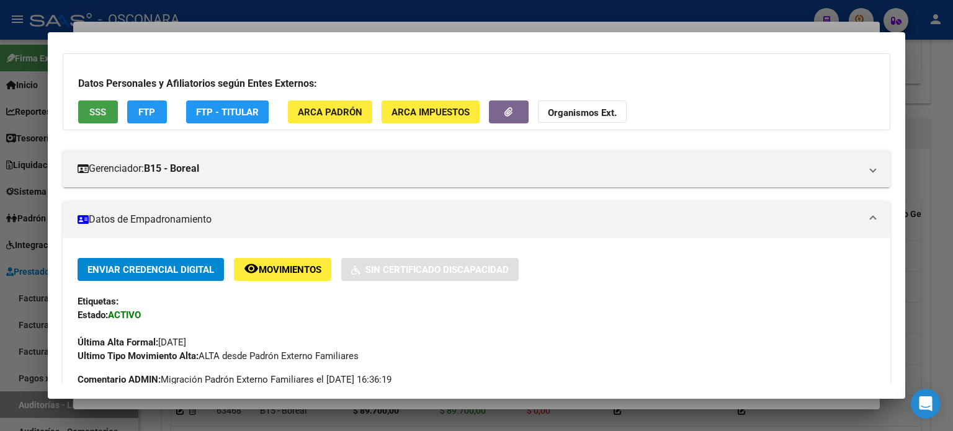
click at [102, 112] on span "SSS" at bounding box center [97, 112] width 17 height 11
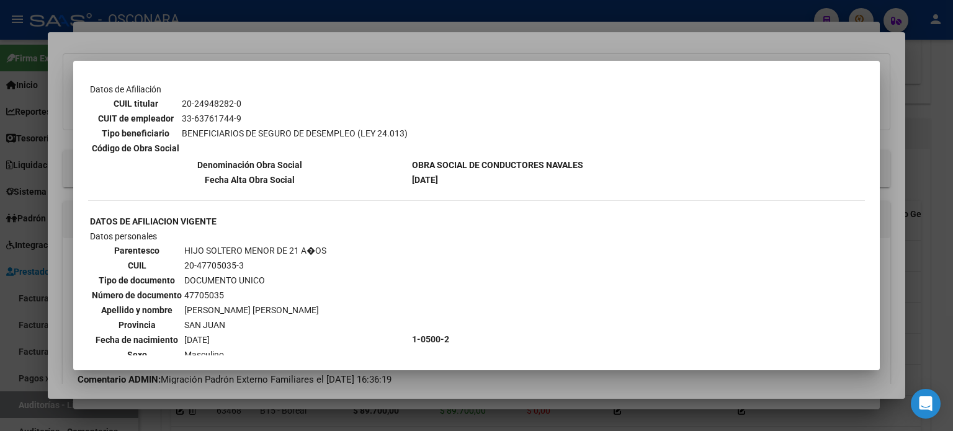
scroll to position [0, 0]
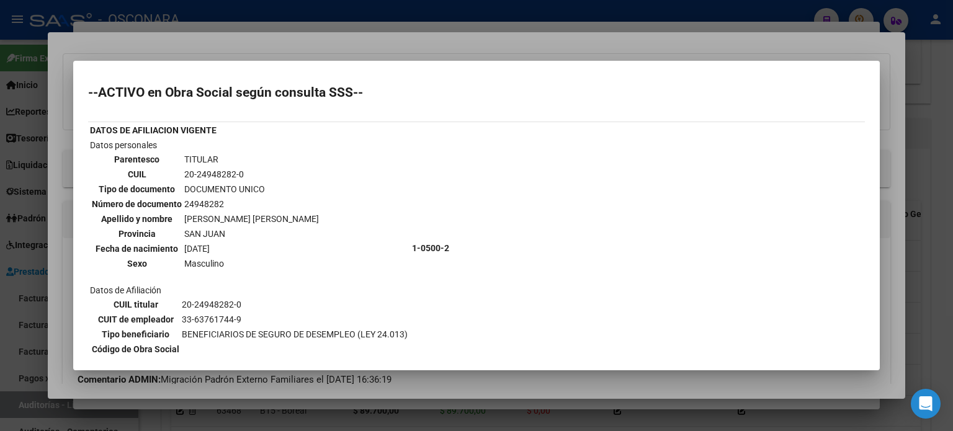
click at [364, 47] on div at bounding box center [476, 215] width 953 height 431
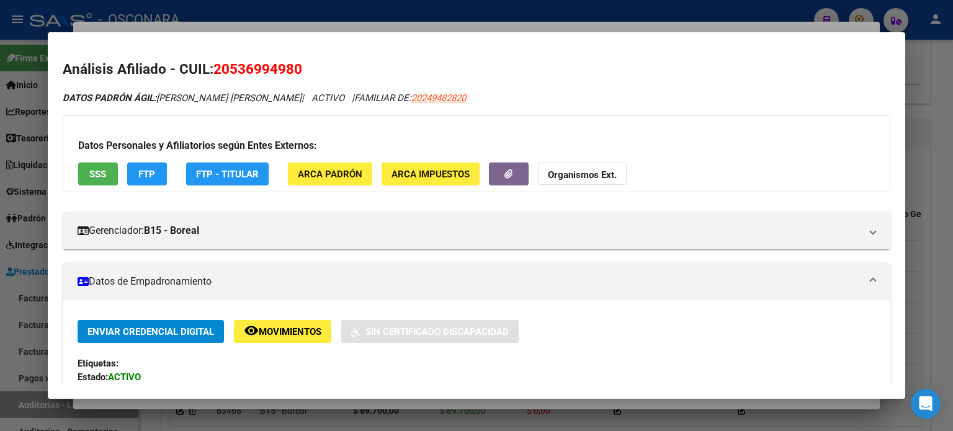
click at [230, 27] on div at bounding box center [476, 215] width 953 height 431
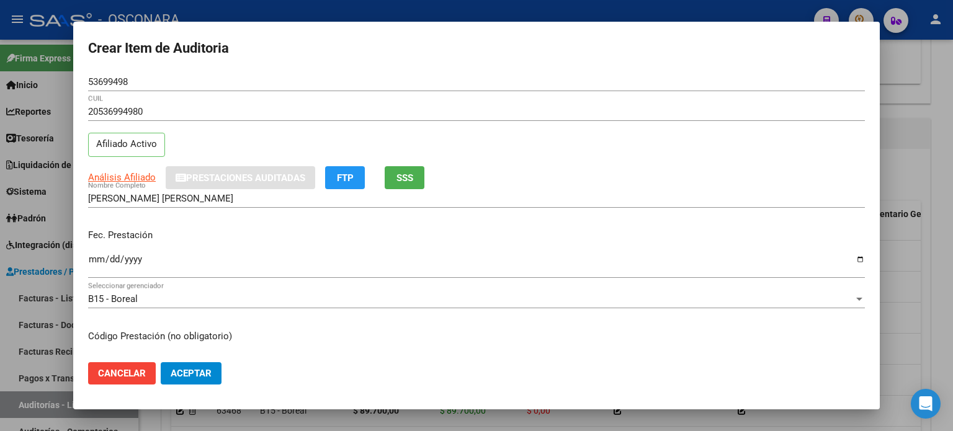
click at [91, 256] on input "Ingresar la fecha" at bounding box center [476, 264] width 776 height 20
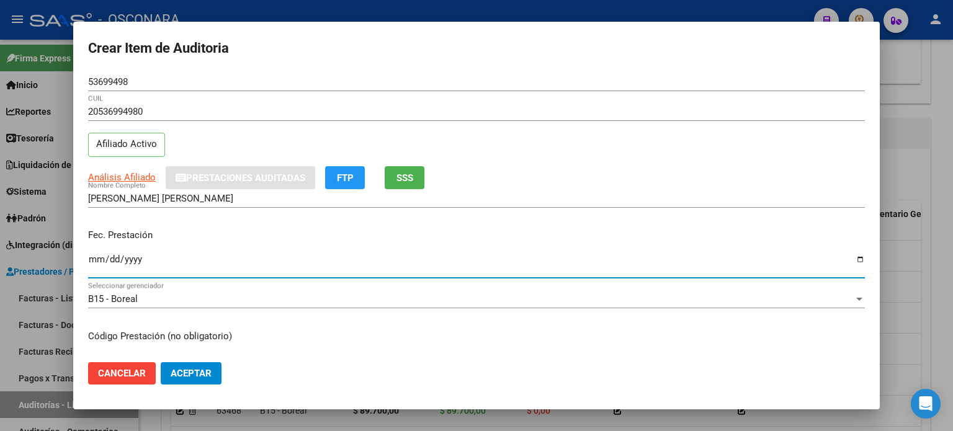
click at [320, 332] on p "Código Prestación (no obligatorio)" at bounding box center [476, 336] width 776 height 14
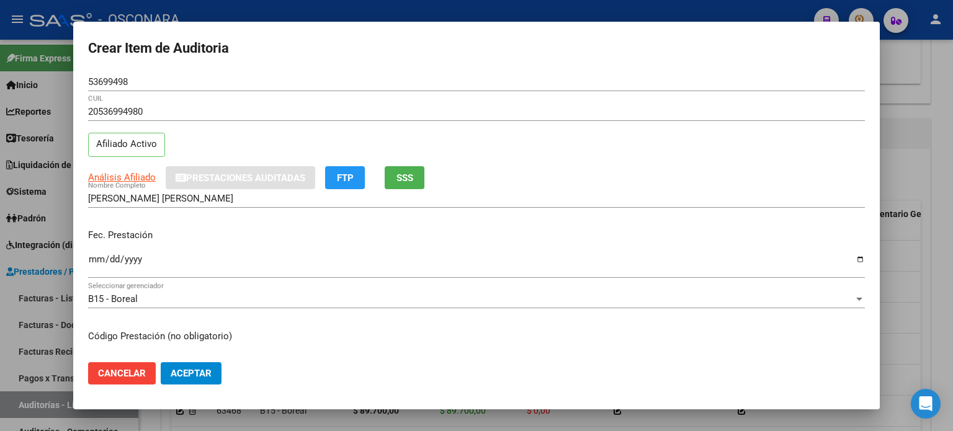
scroll to position [186, 0]
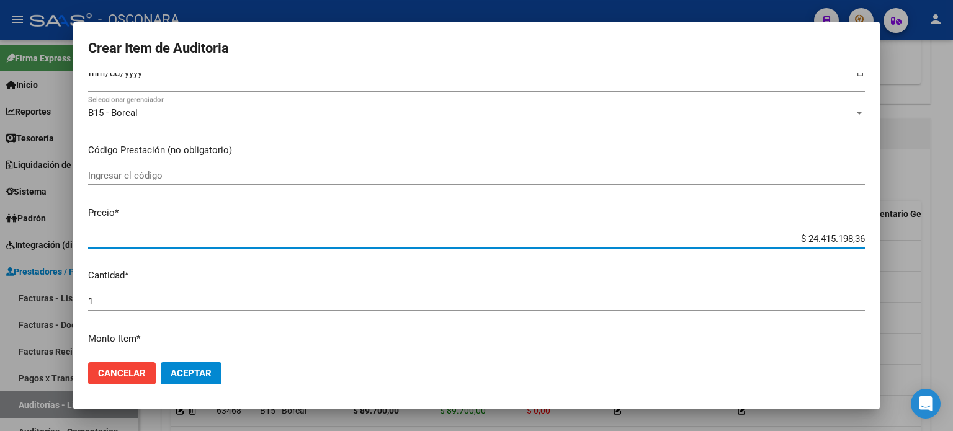
drag, startPoint x: 853, startPoint y: 238, endPoint x: 767, endPoint y: 227, distance: 87.5
click at [767, 227] on mat-dialog-content "53699498 Nro Documento 20536994980 CUIL Afiliado Activo Análisis Afiliado Prest…" at bounding box center [476, 213] width 806 height 280
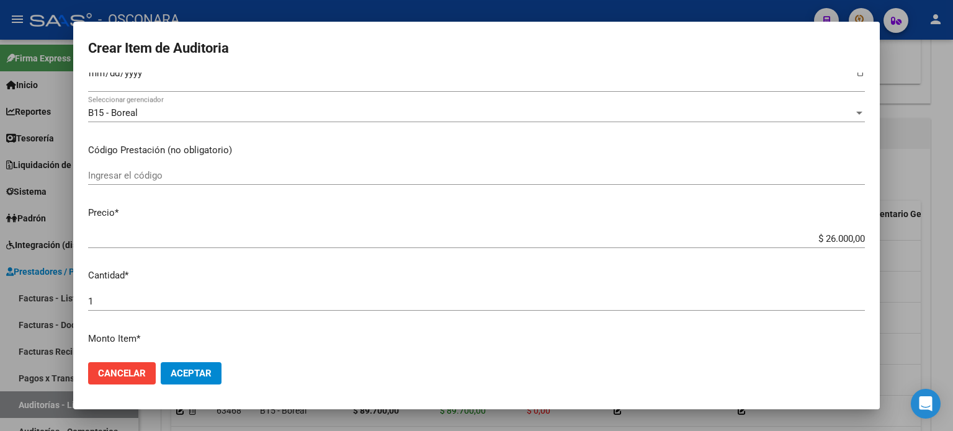
click at [423, 265] on mat-dialog-content "53699498 Nro Documento 20536994980 CUIL Afiliado Activo Análisis Afiliado Prest…" at bounding box center [476, 213] width 806 height 280
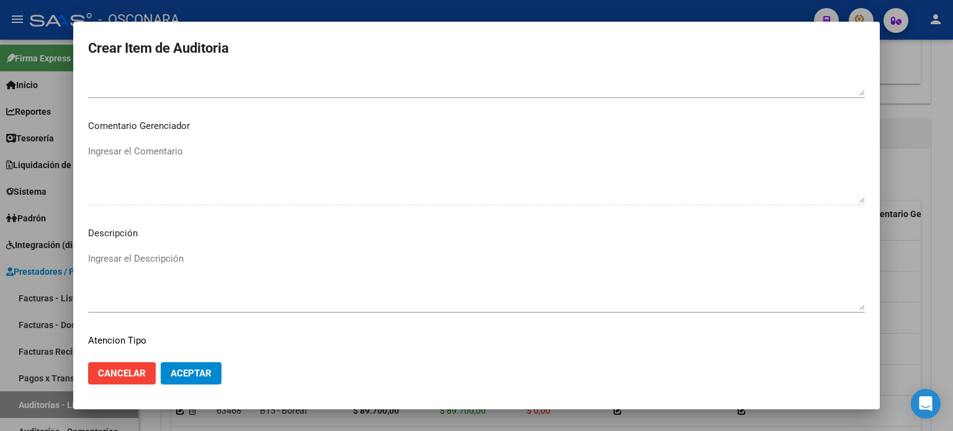
scroll to position [836, 0]
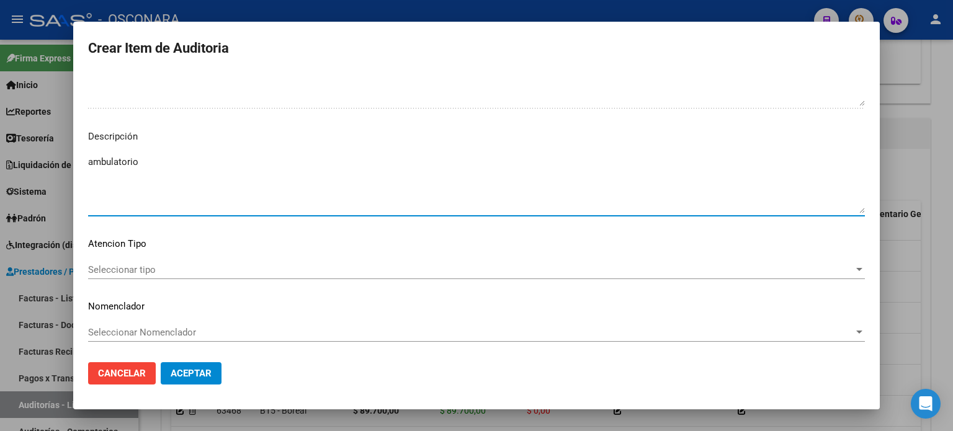
click at [228, 168] on textarea "ambulatorio" at bounding box center [476, 184] width 776 height 58
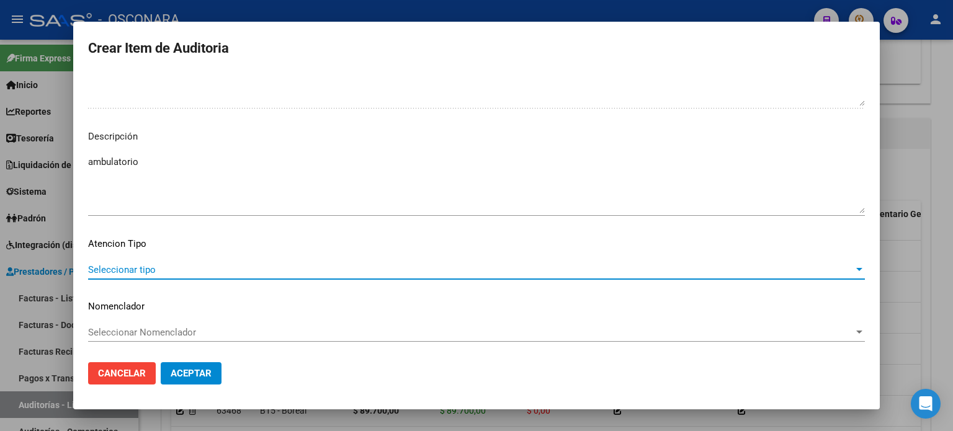
click at [193, 270] on span "Seleccionar tipo" at bounding box center [470, 269] width 765 height 11
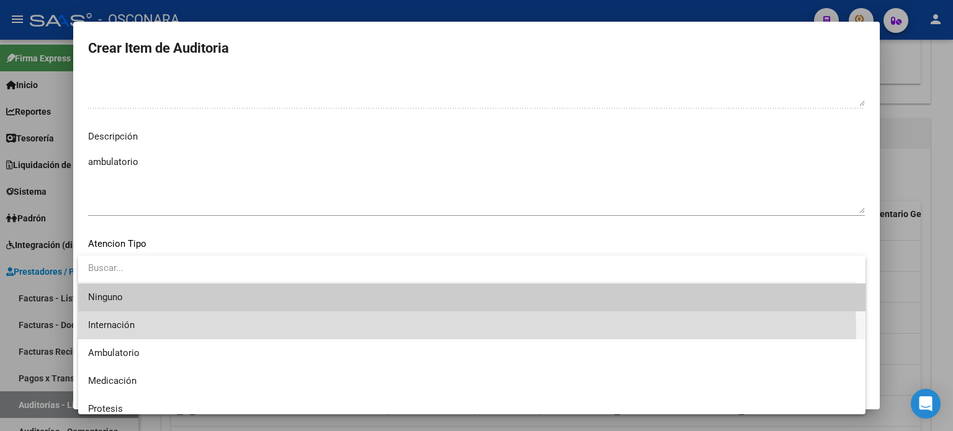
click at [158, 337] on span "Internación" at bounding box center [471, 325] width 767 height 28
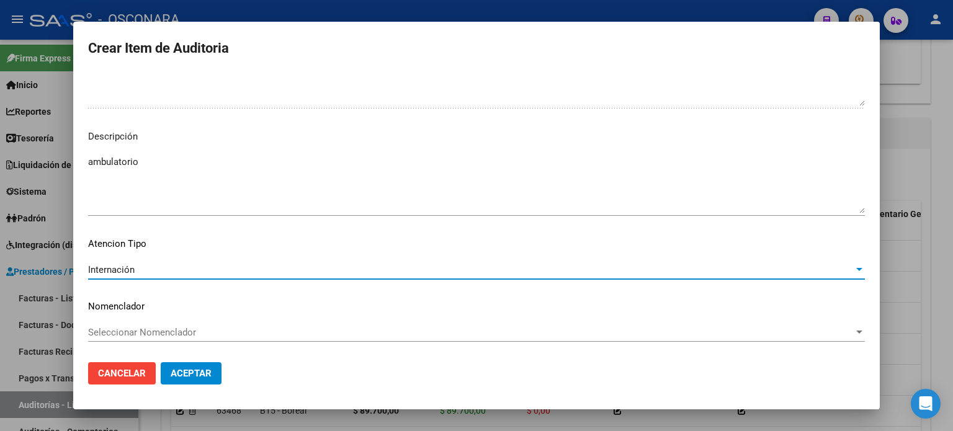
click at [158, 272] on div "Internación" at bounding box center [470, 269] width 765 height 11
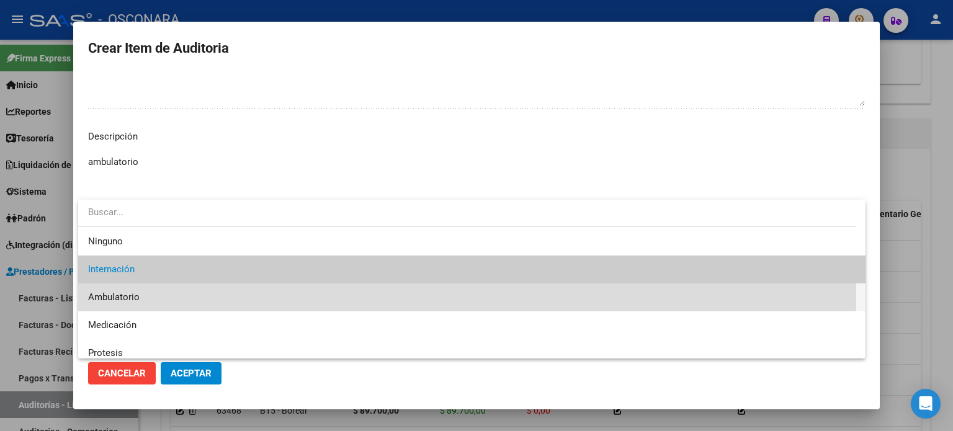
click at [142, 297] on span "Ambulatorio" at bounding box center [471, 297] width 767 height 28
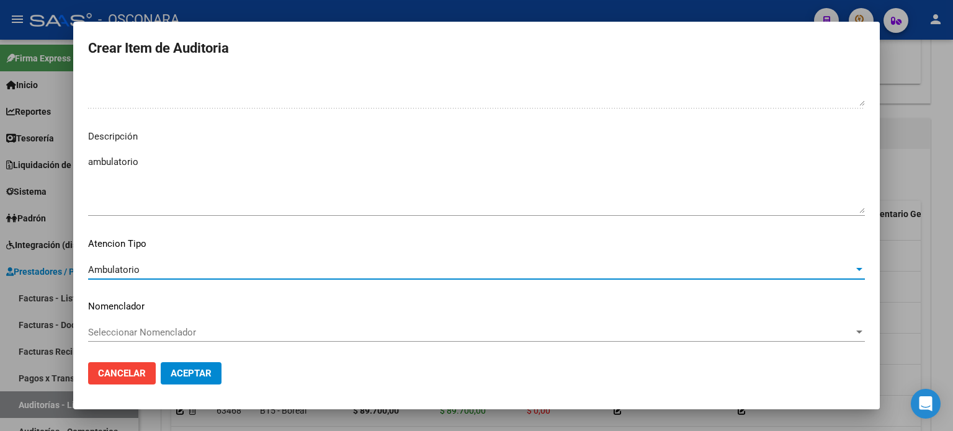
click at [179, 375] on span "Aceptar" at bounding box center [191, 373] width 41 height 11
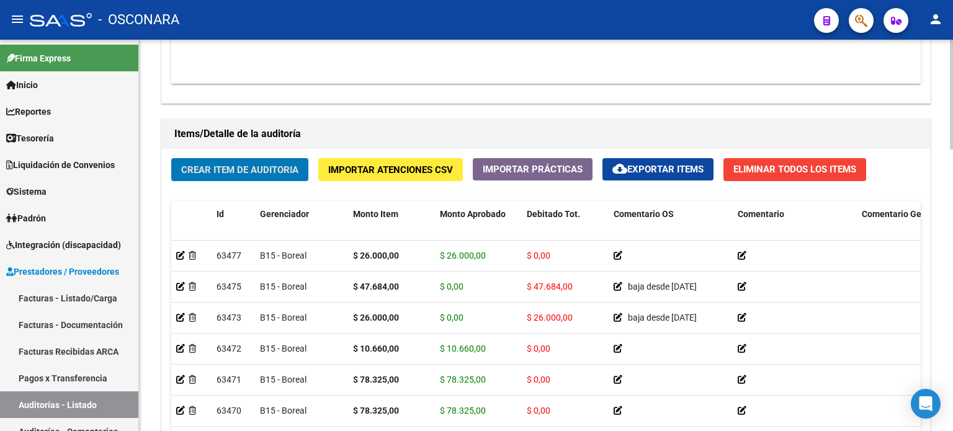
click at [270, 188] on div "Crear Item de Auditoria Importar Atenciones CSV Importar Prácticas cloud_downlo…" at bounding box center [546, 335] width 768 height 373
click at [265, 169] on span "Crear Item de Auditoria" at bounding box center [239, 169] width 117 height 11
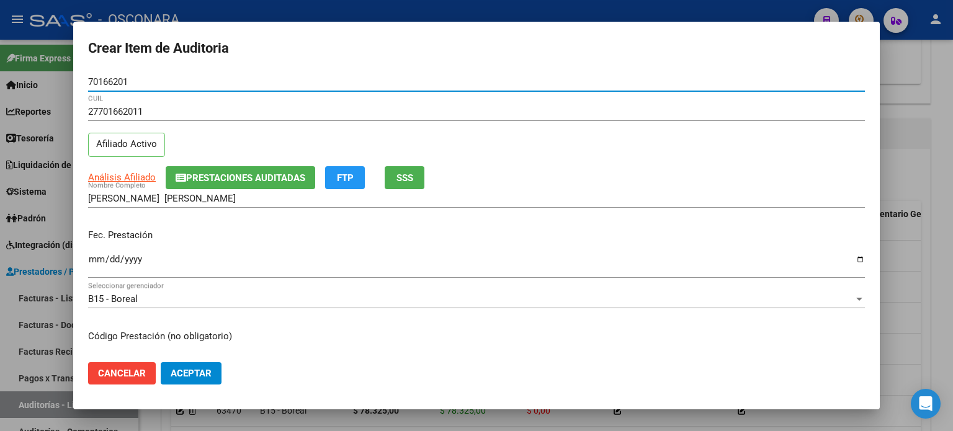
click at [301, 146] on div "27701662011 CUIL Afiliado Activo" at bounding box center [476, 133] width 776 height 63
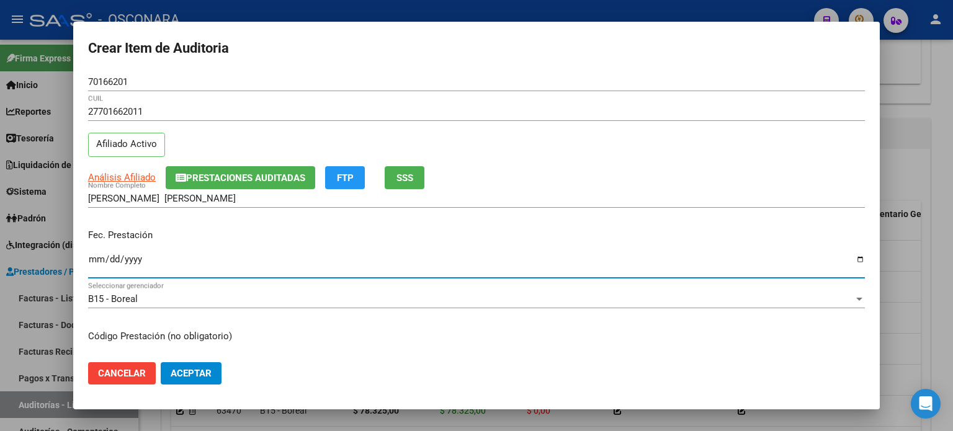
click at [96, 261] on input "Ingresar la fecha" at bounding box center [476, 264] width 776 height 20
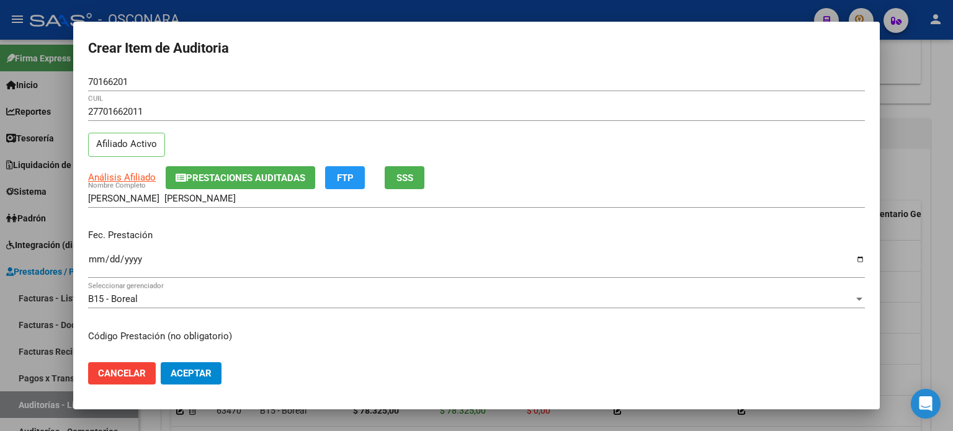
click at [315, 218] on div "VARGAS FERREYRA CATALINA LUJAN Nombre Completo" at bounding box center [476, 204] width 776 height 30
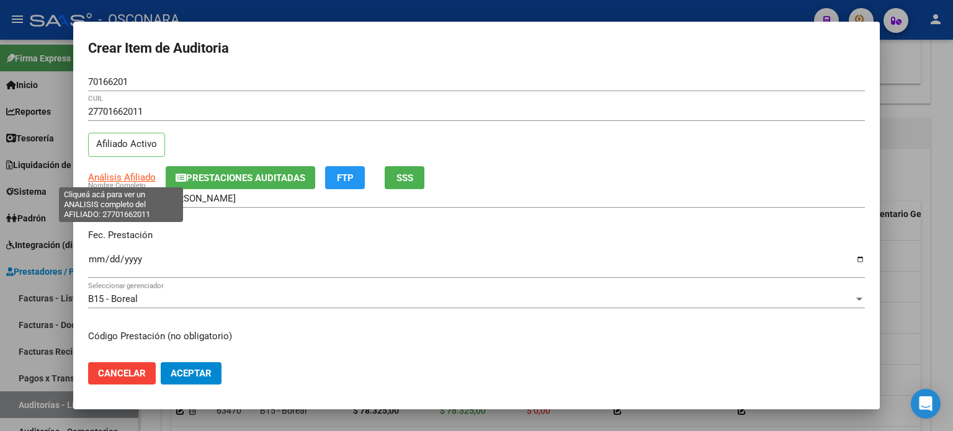
click at [122, 178] on span "Análisis Afiliado" at bounding box center [122, 177] width 68 height 11
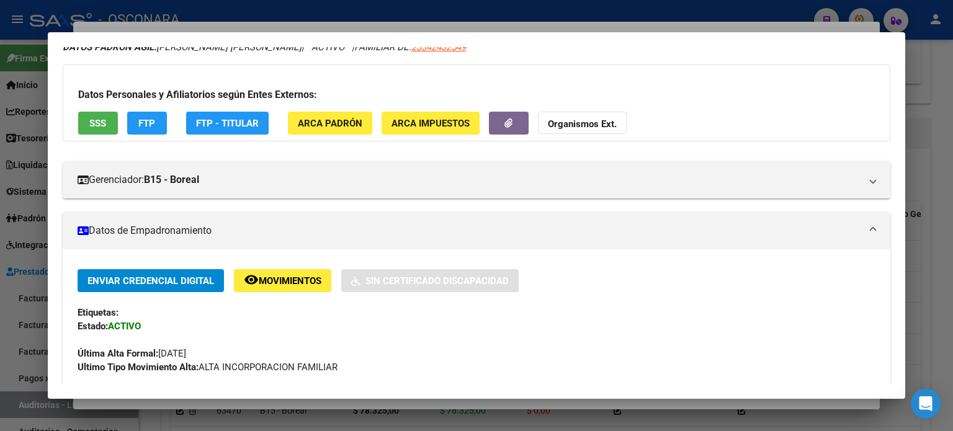
scroll to position [124, 0]
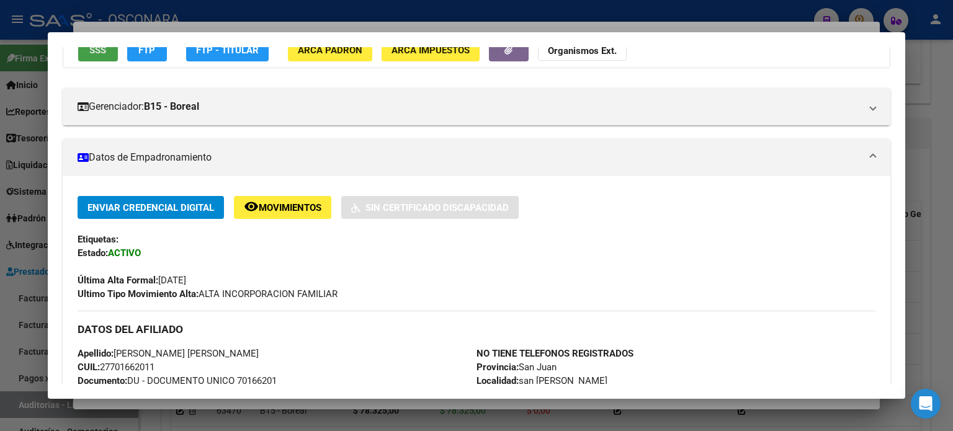
click at [96, 56] on span "SSS" at bounding box center [97, 50] width 17 height 11
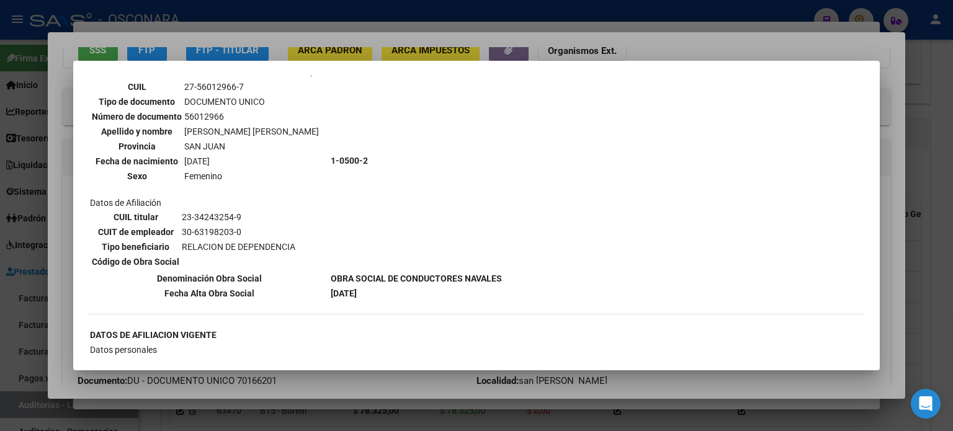
scroll to position [752, 0]
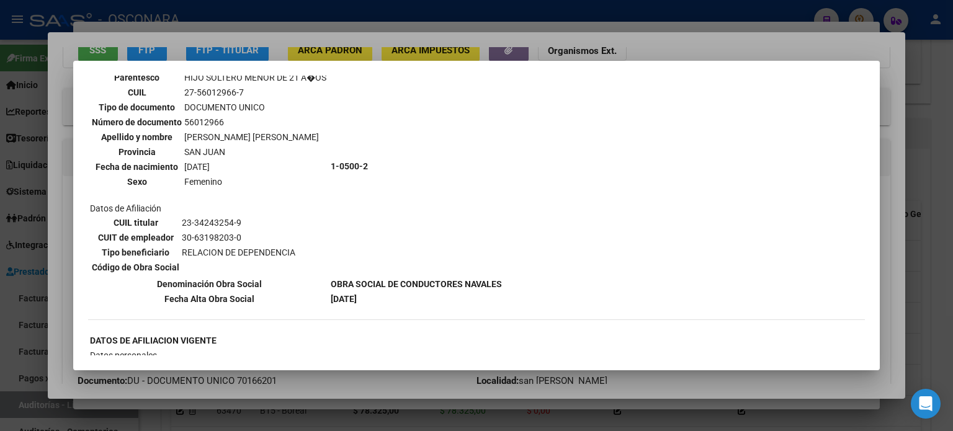
click at [629, 48] on div at bounding box center [476, 215] width 953 height 431
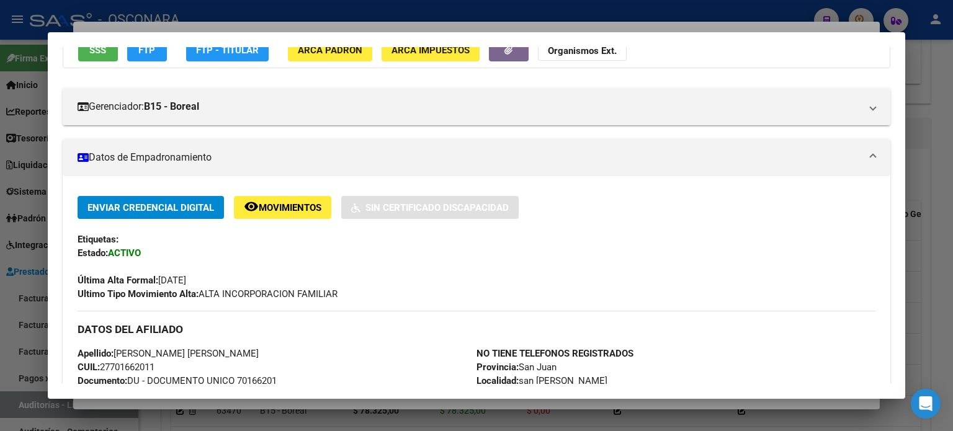
scroll to position [115, 0]
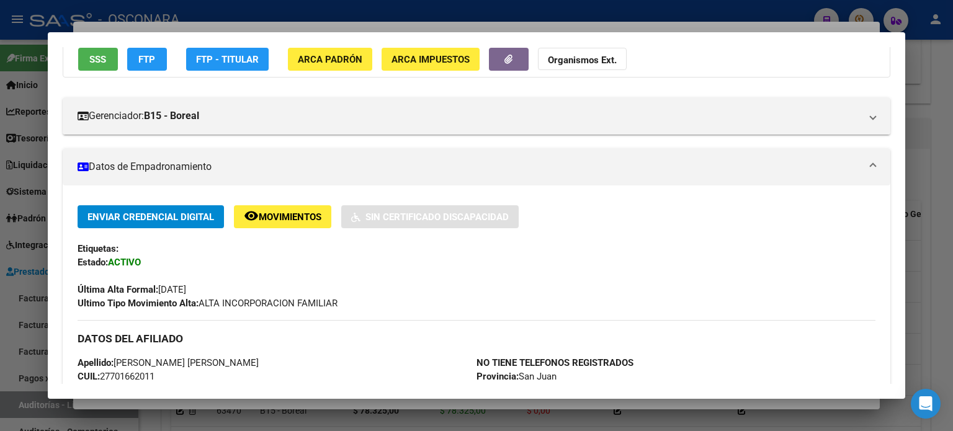
click at [459, 25] on div at bounding box center [476, 215] width 953 height 431
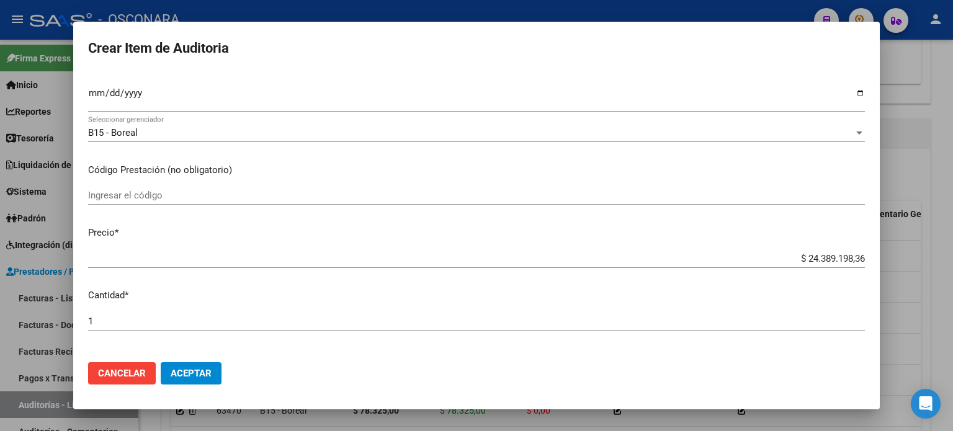
scroll to position [186, 0]
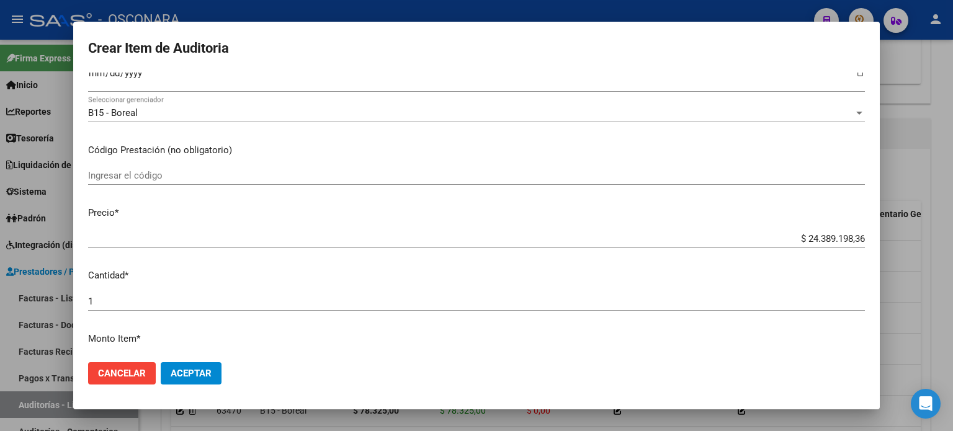
click at [855, 235] on app-form-text-field "Precio * $ 24.389.198,36 Ingresar el precio" at bounding box center [481, 225] width 786 height 38
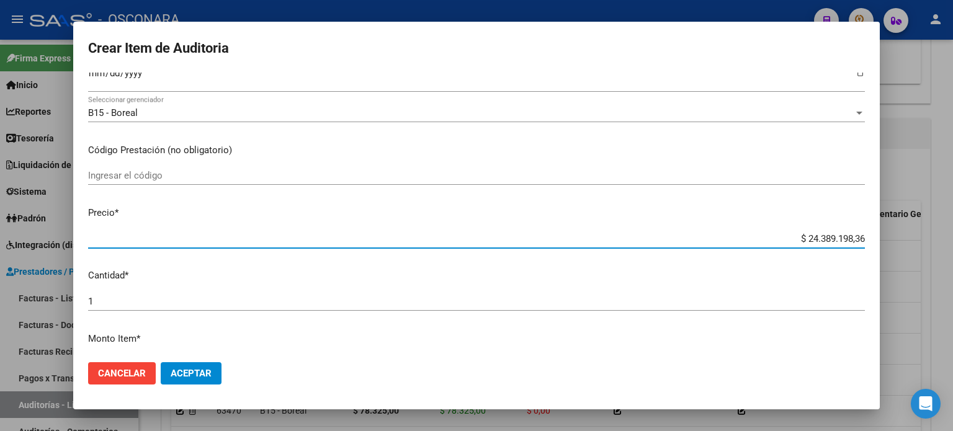
drag, startPoint x: 853, startPoint y: 241, endPoint x: 690, endPoint y: 238, distance: 163.1
click at [690, 238] on input "$ 24.389.198,36" at bounding box center [476, 238] width 776 height 11
click at [368, 197] on mat-dialog-content "70166201 Nro Documento 27701662011 CUIL Afiliado Activo Análisis Afiliado Prest…" at bounding box center [476, 213] width 806 height 280
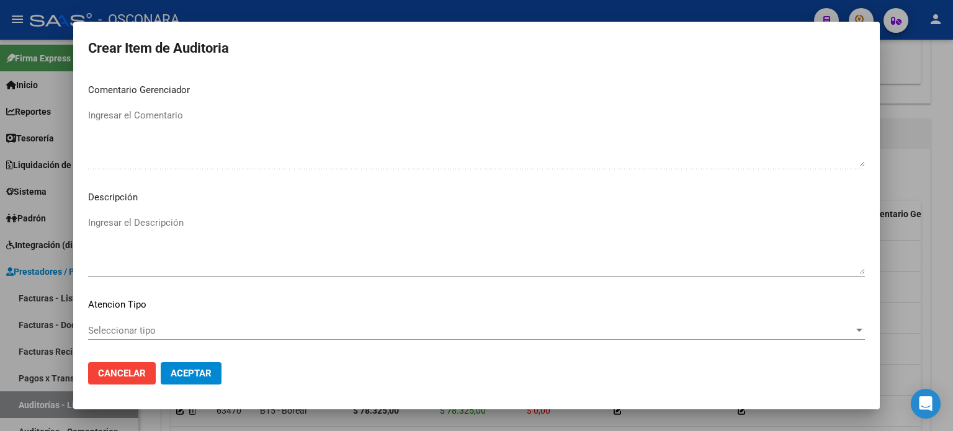
scroll to position [836, 0]
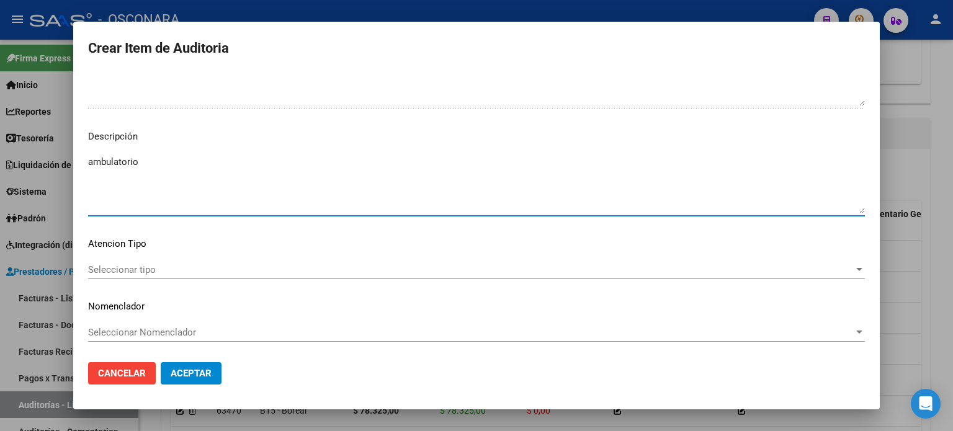
drag, startPoint x: 174, startPoint y: 164, endPoint x: 179, endPoint y: 238, distance: 73.9
click at [174, 165] on textarea "ambulatorio" at bounding box center [476, 184] width 776 height 58
click at [161, 258] on mat-dialog-content "70166201 Nro Documento 27701662011 CUIL Afiliado Activo Análisis Afiliado Prest…" at bounding box center [476, 213] width 806 height 280
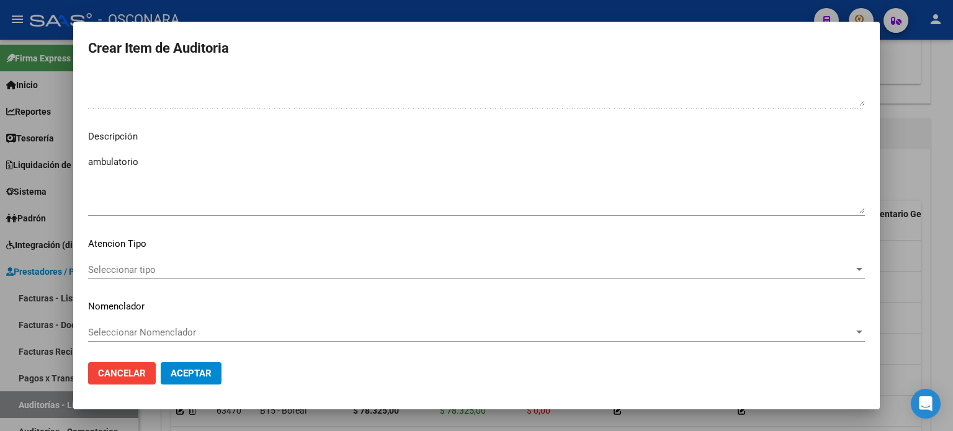
click at [148, 276] on div "Seleccionar tipo Seleccionar tipo" at bounding box center [476, 269] width 776 height 19
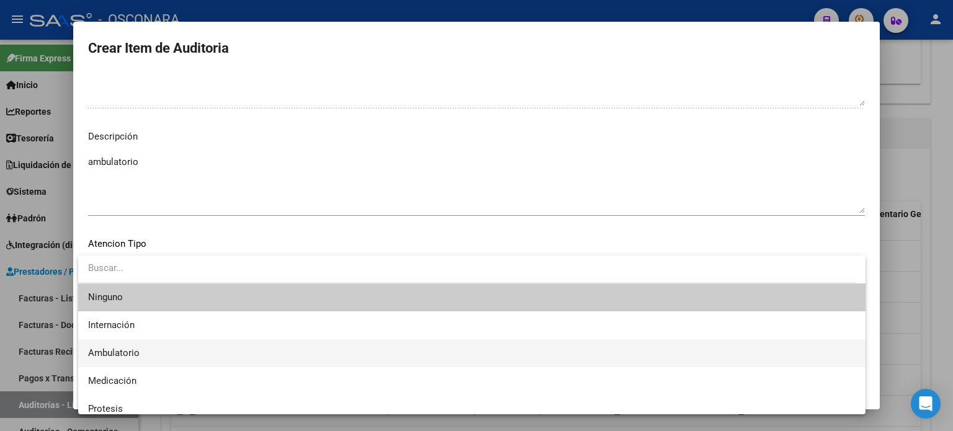
click at [135, 344] on span "Ambulatorio" at bounding box center [471, 353] width 767 height 28
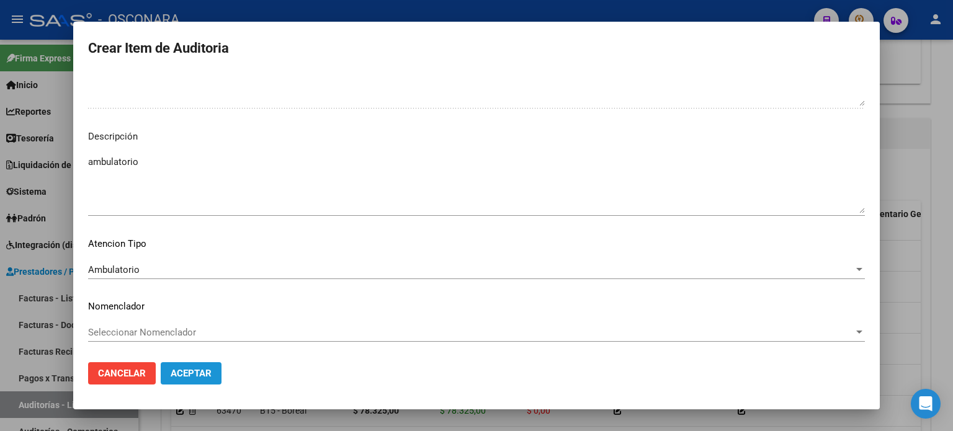
click at [190, 374] on span "Aceptar" at bounding box center [191, 373] width 41 height 11
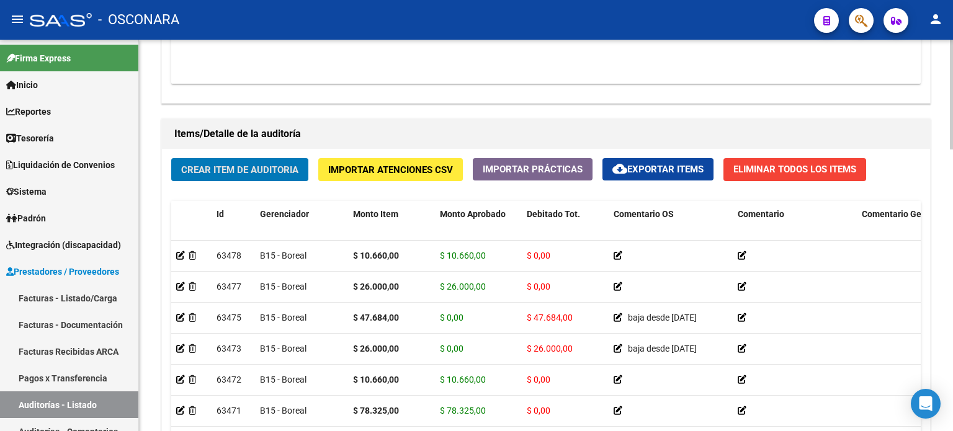
click at [203, 190] on div "Crear Item de Auditoria Importar Atenciones CSV Importar Prácticas cloud_downlo…" at bounding box center [546, 335] width 768 height 373
click at [211, 174] on span "Crear Item de Auditoria" at bounding box center [239, 169] width 117 height 11
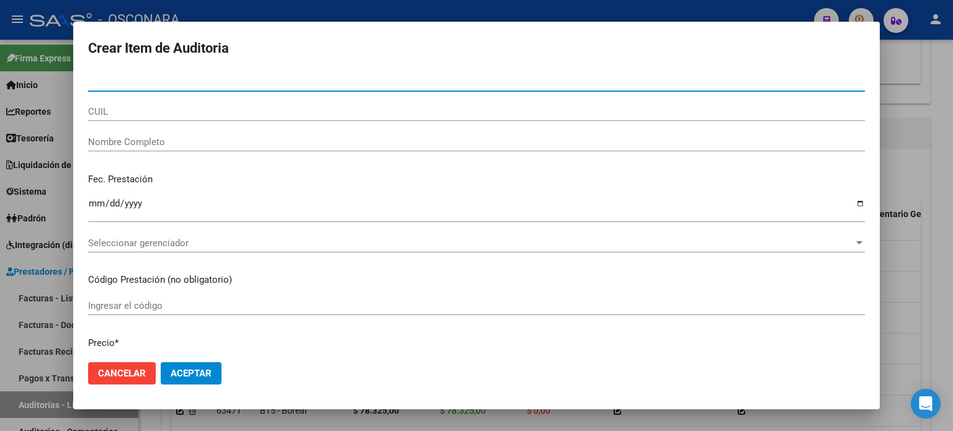
click at [144, 379] on button "Cancelar" at bounding box center [122, 373] width 68 height 22
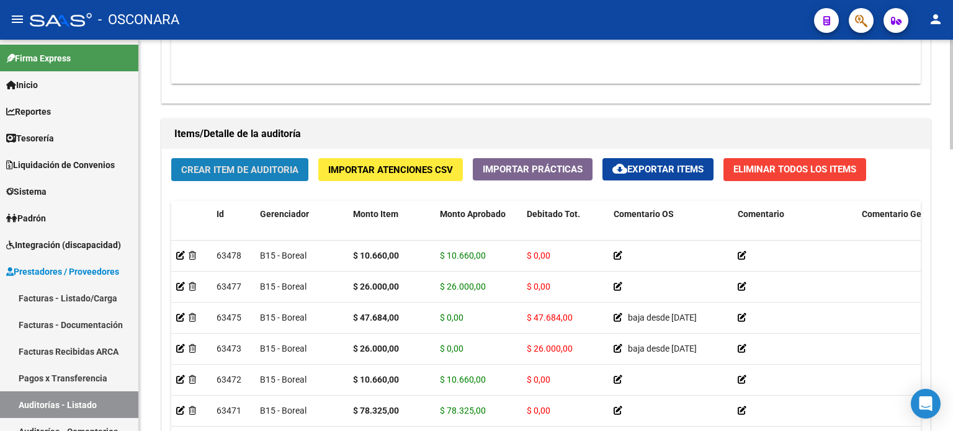
click at [270, 165] on span "Crear Item de Auditoria" at bounding box center [239, 169] width 117 height 11
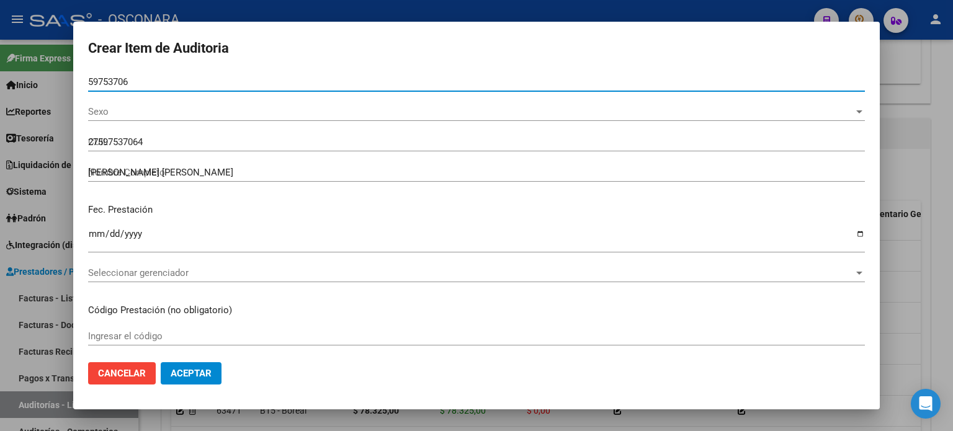
click at [158, 84] on input "59753706" at bounding box center [476, 81] width 776 height 11
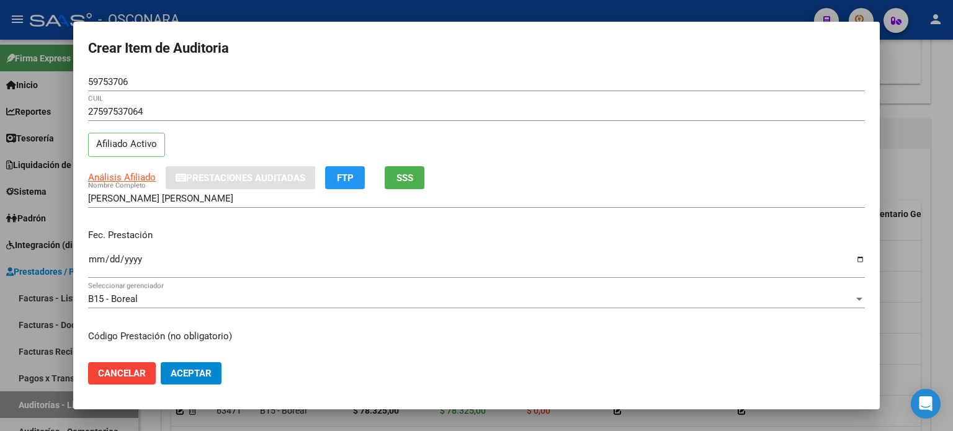
drag, startPoint x: 231, startPoint y: 226, endPoint x: 143, endPoint y: 198, distance: 91.8
click at [229, 226] on div "Fec. Prestación Ingresar la fecha" at bounding box center [476, 254] width 776 height 71
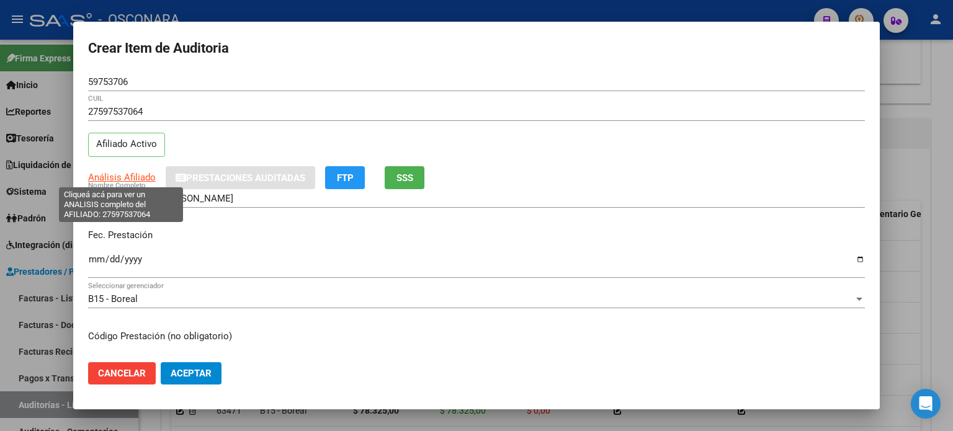
click at [129, 172] on span "Análisis Afiliado" at bounding box center [122, 177] width 68 height 11
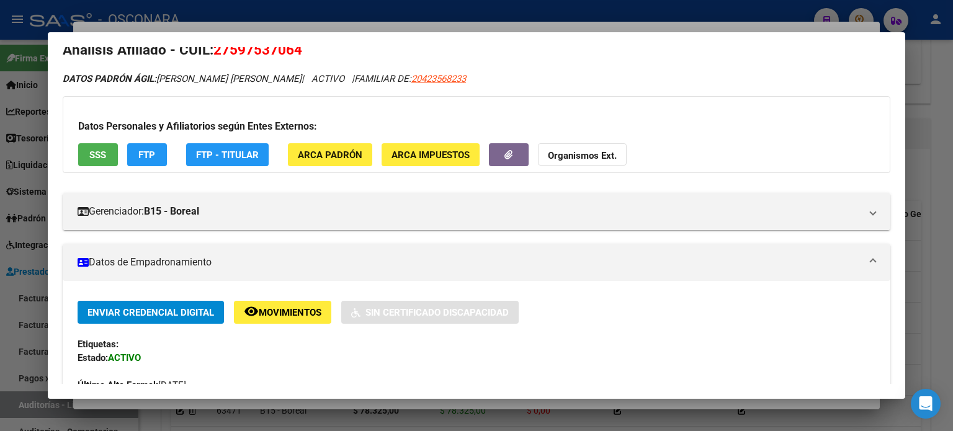
scroll to position [0, 0]
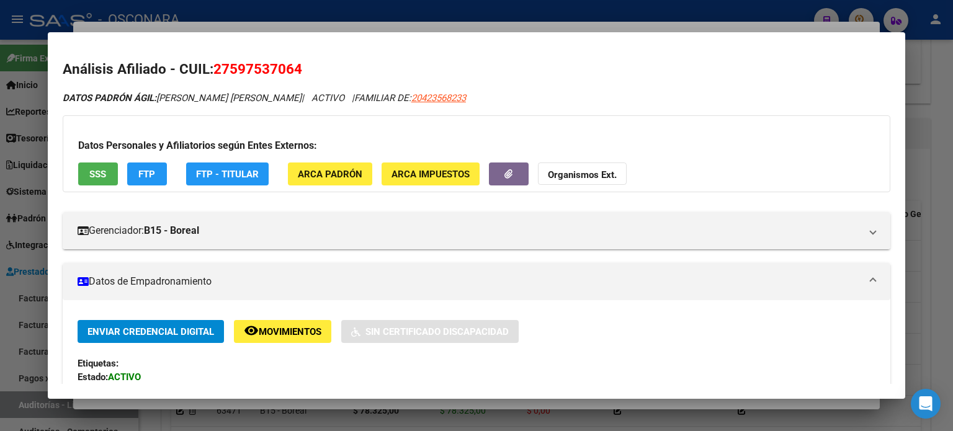
click at [110, 180] on button "SSS" at bounding box center [98, 173] width 40 height 23
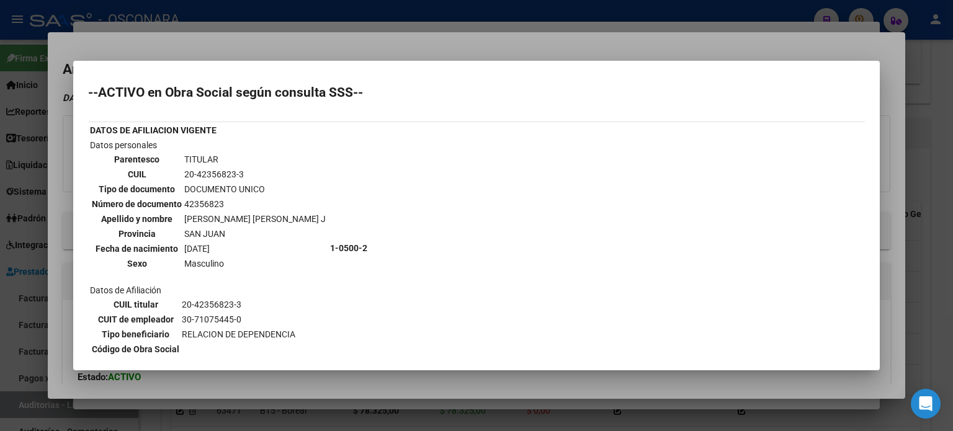
click at [264, 49] on div at bounding box center [476, 215] width 953 height 431
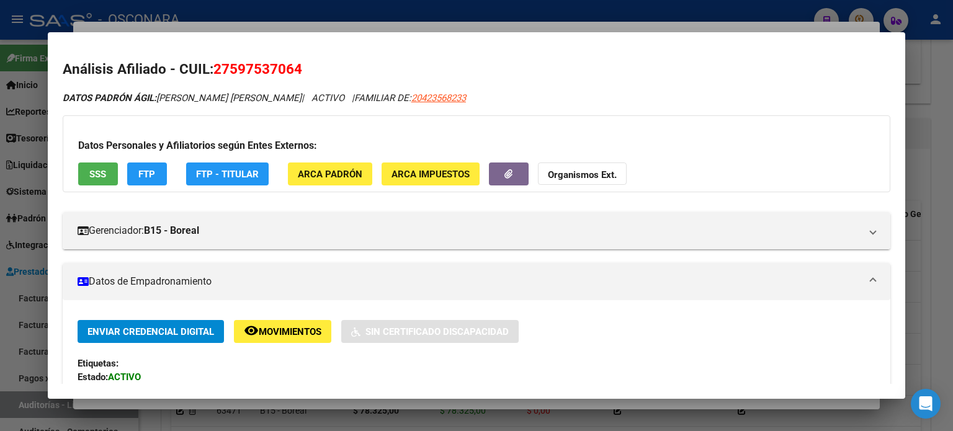
click at [199, 22] on div at bounding box center [476, 215] width 953 height 431
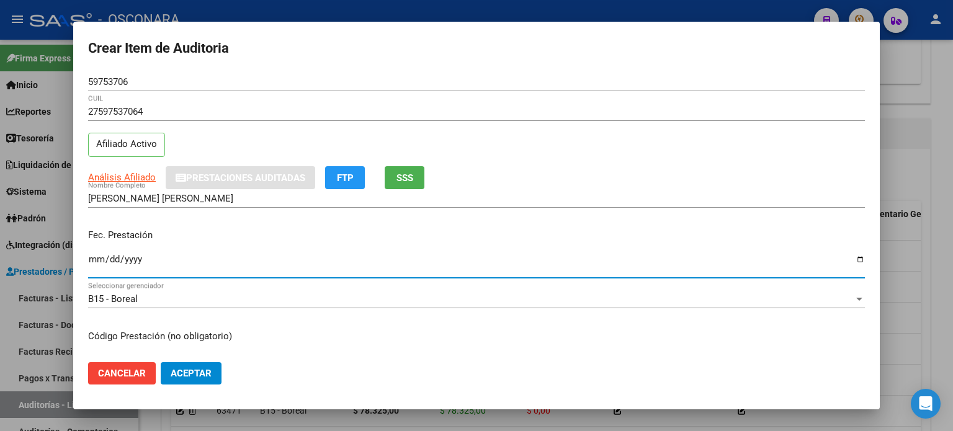
click at [99, 262] on input "Ingresar la fecha" at bounding box center [476, 264] width 776 height 20
click at [246, 226] on div "Fec. Prestación 2024-12-03 Ingresar la fecha" at bounding box center [476, 254] width 776 height 71
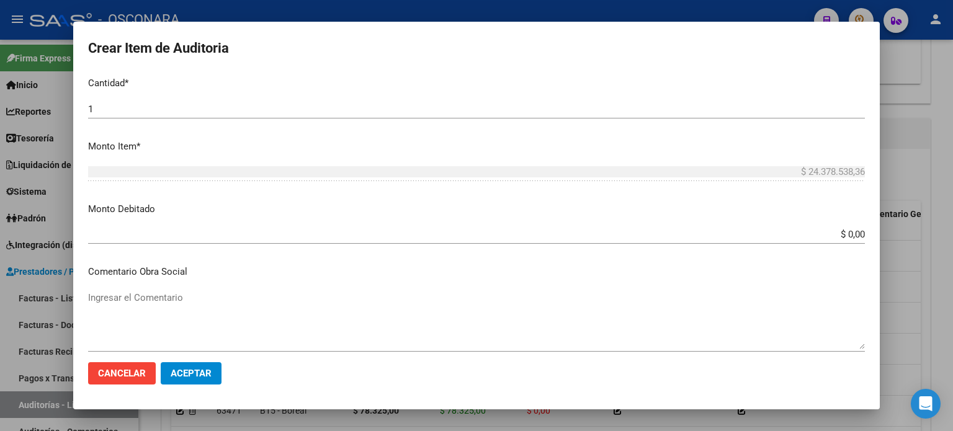
scroll to position [310, 0]
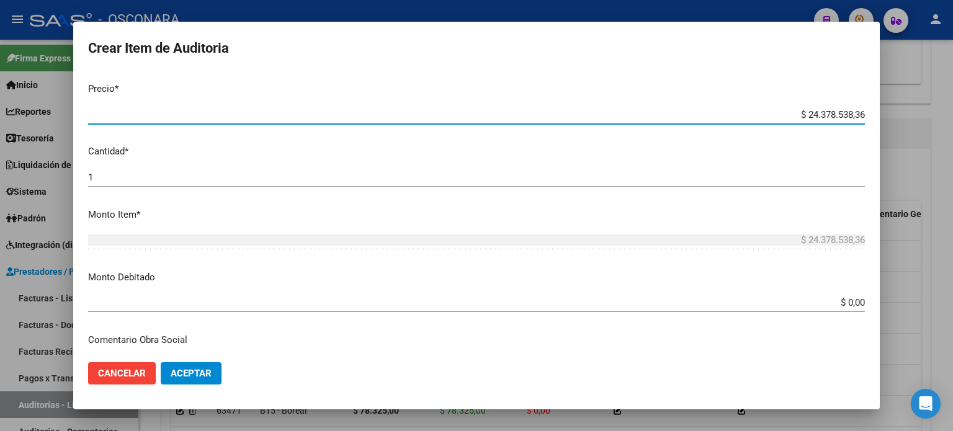
drag, startPoint x: 855, startPoint y: 112, endPoint x: 749, endPoint y: 102, distance: 106.0
click at [749, 102] on mat-dialog-content "59753706 Nro Documento 27597537064 CUIL Afiliado Activo Análisis Afiliado Prest…" at bounding box center [476, 213] width 806 height 280
click at [590, 150] on p "Cantidad *" at bounding box center [476, 152] width 776 height 14
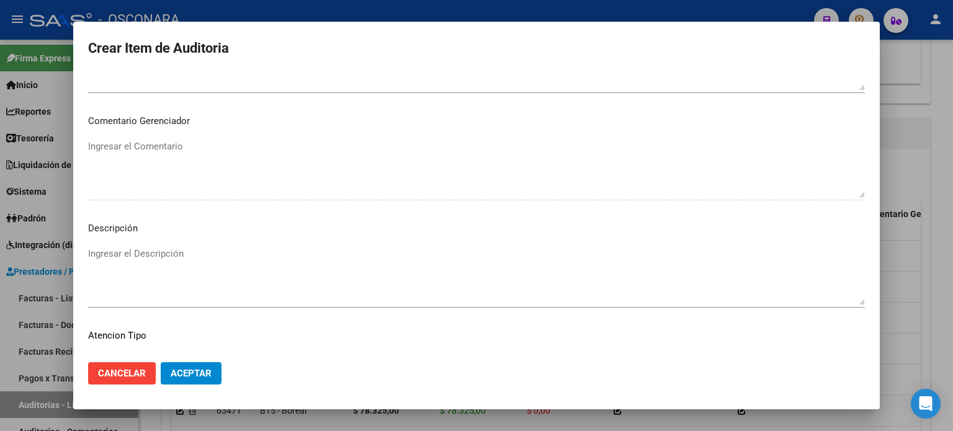
scroll to position [836, 0]
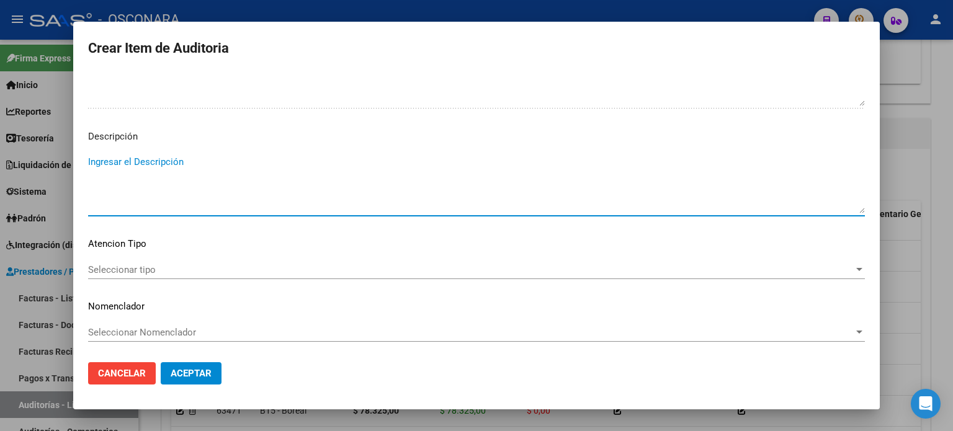
click at [290, 167] on textarea "Ingresar el Descripción" at bounding box center [476, 184] width 776 height 58
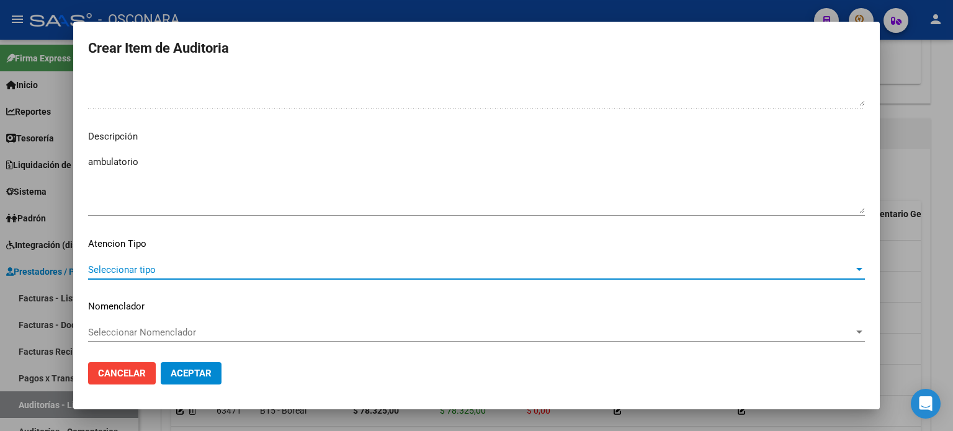
click at [221, 271] on span "Seleccionar tipo" at bounding box center [470, 269] width 765 height 11
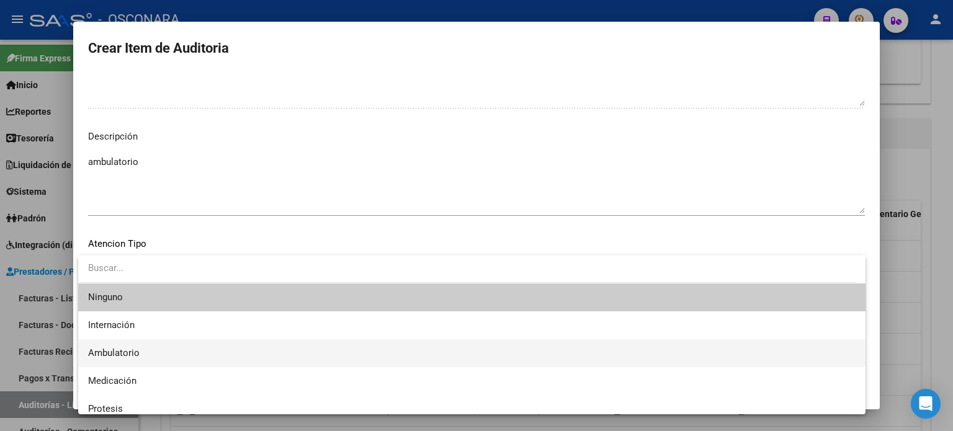
click at [182, 352] on span "Ambulatorio" at bounding box center [471, 353] width 767 height 28
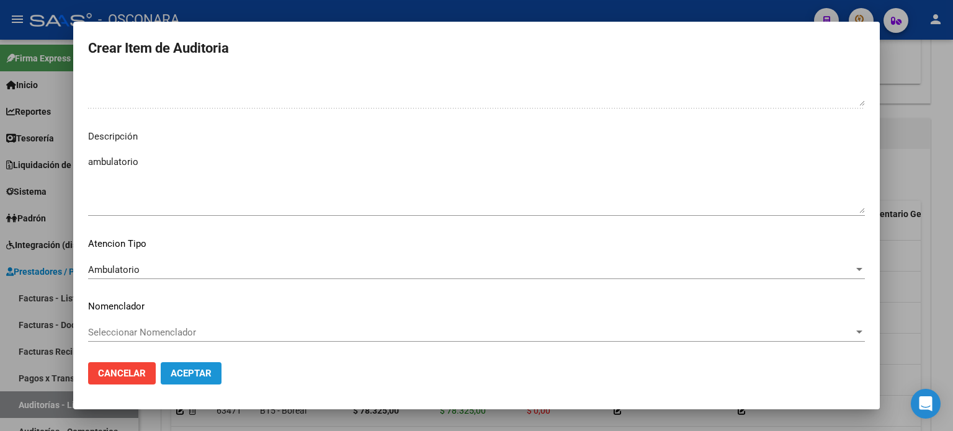
click at [193, 378] on span "Aceptar" at bounding box center [191, 373] width 41 height 11
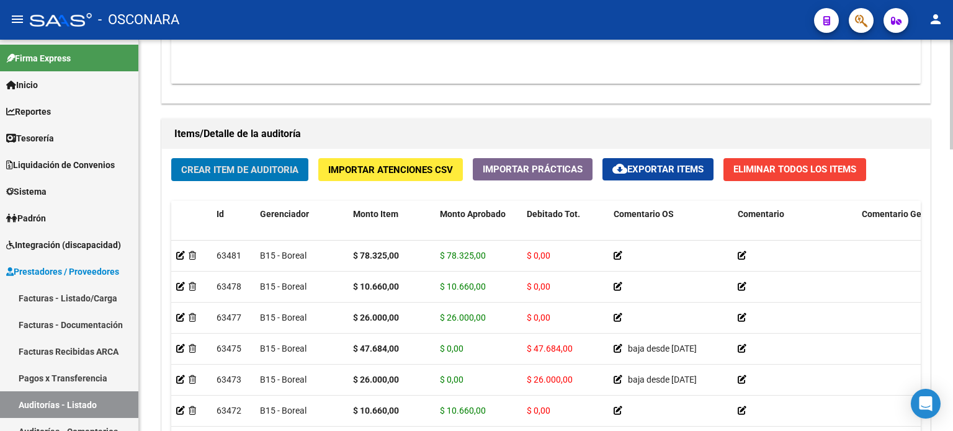
click at [246, 186] on div "Crear Item de Auditoria Importar Atenciones CSV Importar Prácticas cloud_downlo…" at bounding box center [546, 335] width 768 height 373
click at [250, 170] on span "Crear Item de Auditoria" at bounding box center [239, 169] width 117 height 11
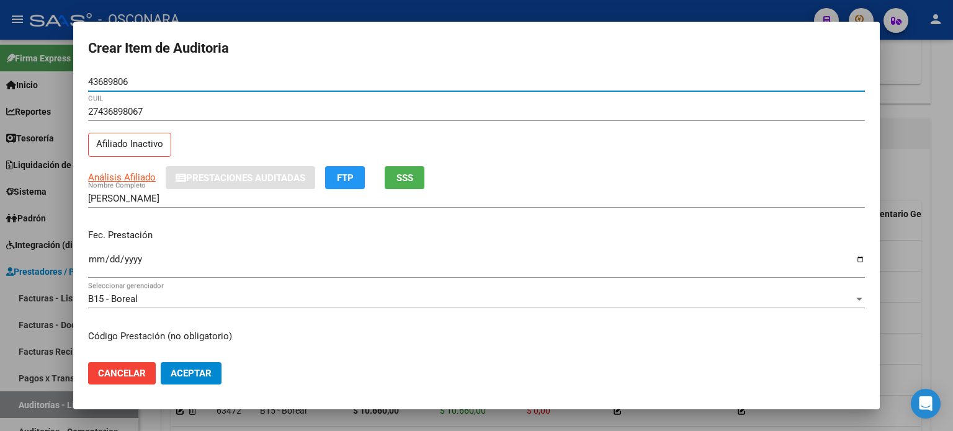
click at [96, 262] on input "Ingresar la fecha" at bounding box center [476, 264] width 776 height 20
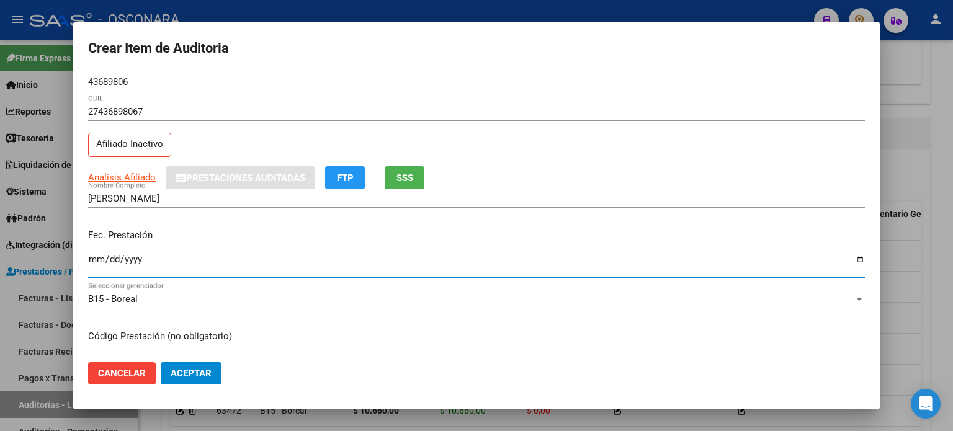
click at [255, 213] on div "CARRIZO GIULIANA MILAGROS Nombre Completo" at bounding box center [476, 204] width 776 height 30
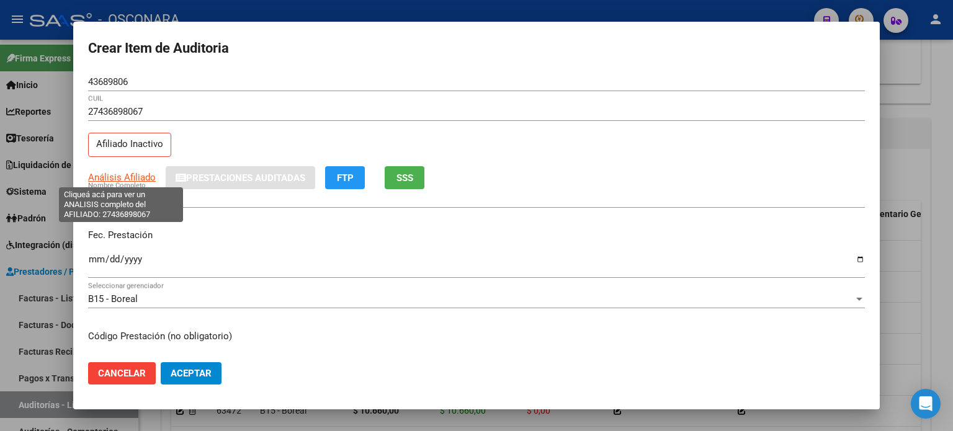
click at [115, 173] on span "Análisis Afiliado" at bounding box center [122, 177] width 68 height 11
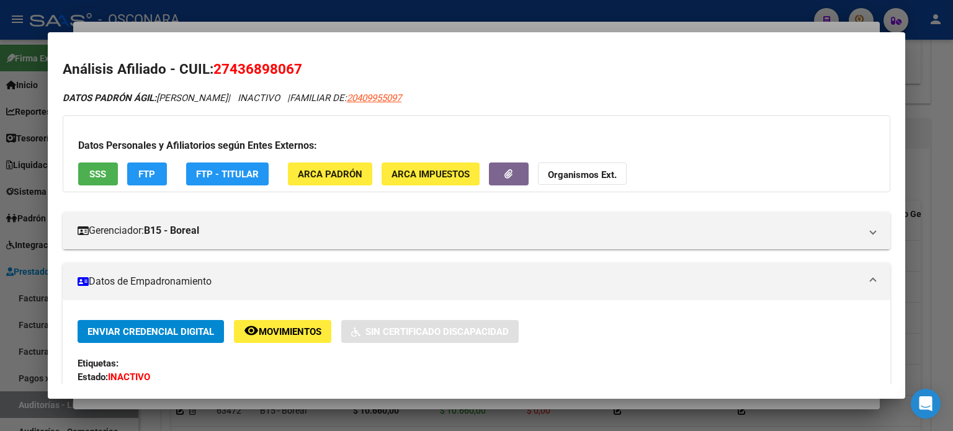
scroll to position [0, 0]
click at [110, 172] on button "SSS" at bounding box center [98, 173] width 40 height 23
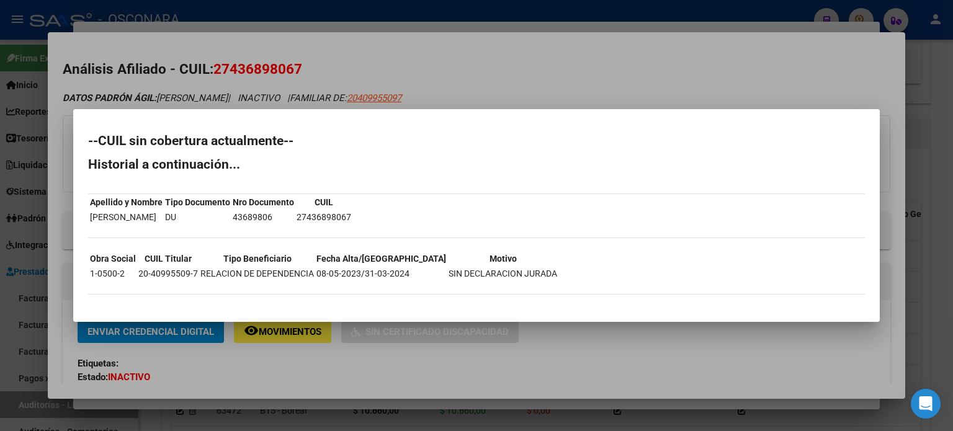
click at [545, 71] on div at bounding box center [476, 215] width 953 height 431
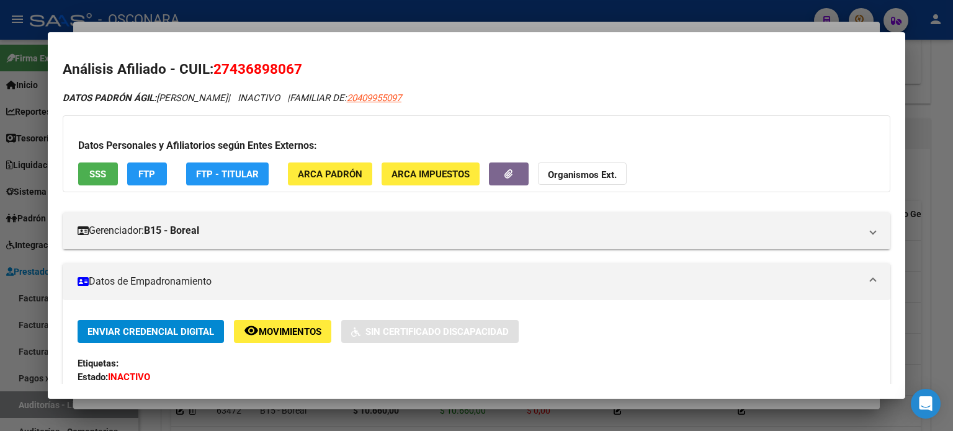
click at [436, 24] on div at bounding box center [476, 215] width 953 height 431
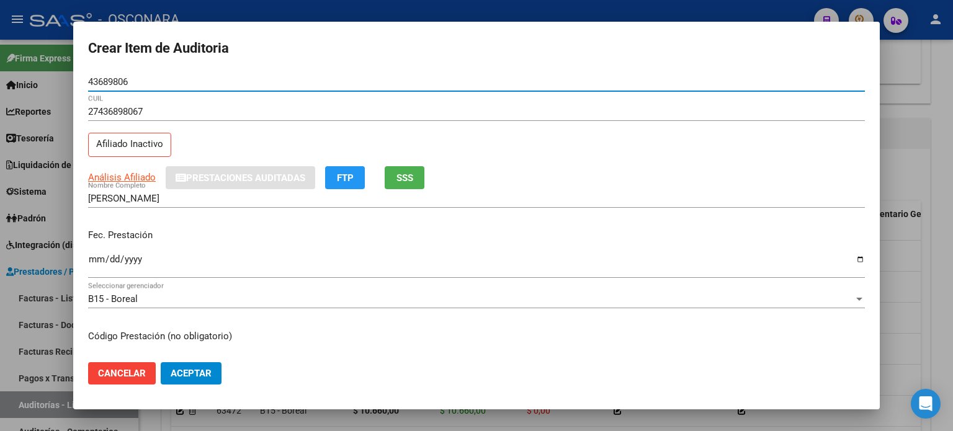
drag, startPoint x: 154, startPoint y: 84, endPoint x: 5, endPoint y: 85, distance: 149.5
click at [5, 85] on div "Crear Item de Auditoria 43689806 Nro Documento 27436898067 CUIL Afiliado Inacti…" at bounding box center [476, 215] width 953 height 431
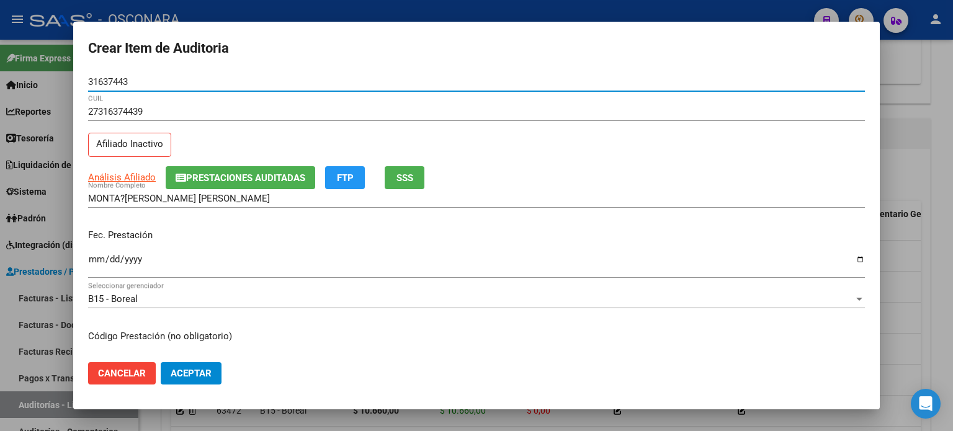
click at [242, 240] on p "Fec. Prestación" at bounding box center [476, 235] width 776 height 14
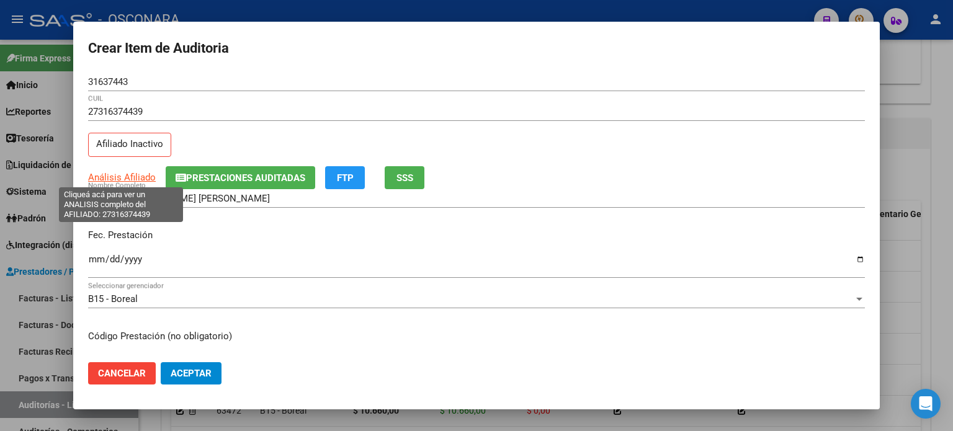
click at [107, 172] on span "Análisis Afiliado" at bounding box center [122, 177] width 68 height 11
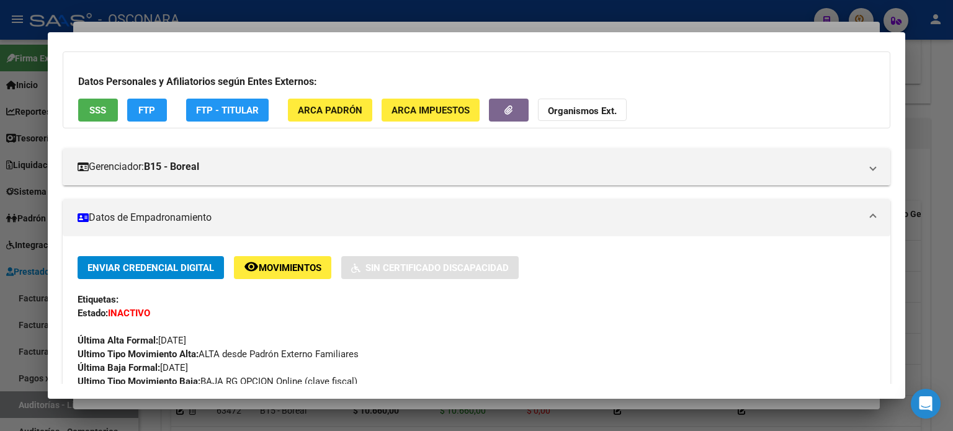
scroll to position [62, 0]
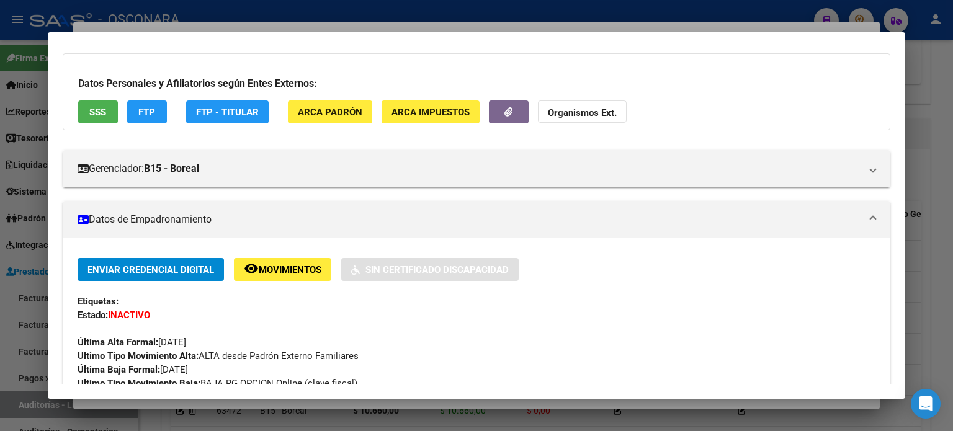
click at [94, 110] on span "SSS" at bounding box center [97, 112] width 17 height 11
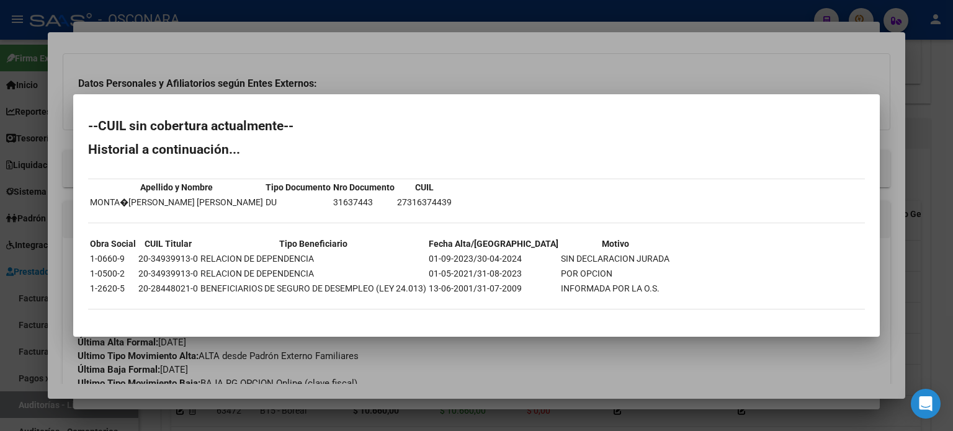
click at [406, 85] on div at bounding box center [476, 215] width 953 height 431
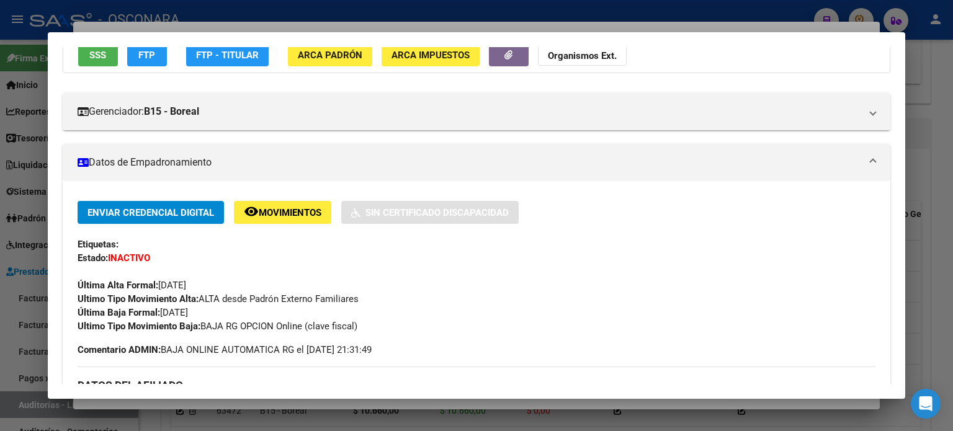
scroll to position [186, 0]
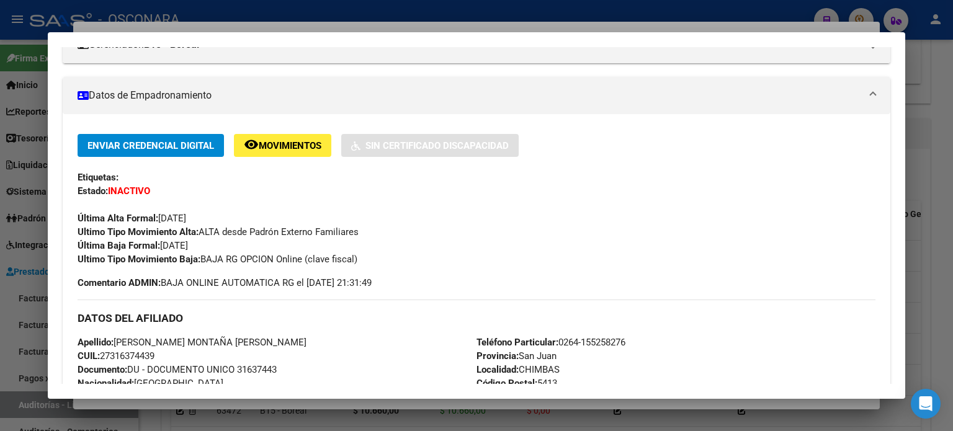
drag, startPoint x: 218, startPoint y: 241, endPoint x: 161, endPoint y: 244, distance: 56.6
click at [161, 244] on div "Enviar Credencial Digital remove_red_eye Movimientos Sin Certificado Discapacid…" at bounding box center [477, 200] width 798 height 132
copy span "01/09/2023"
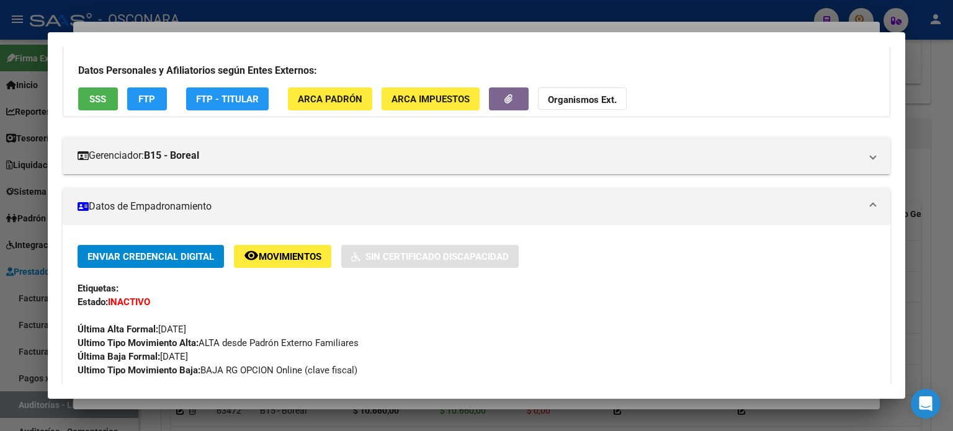
scroll to position [0, 0]
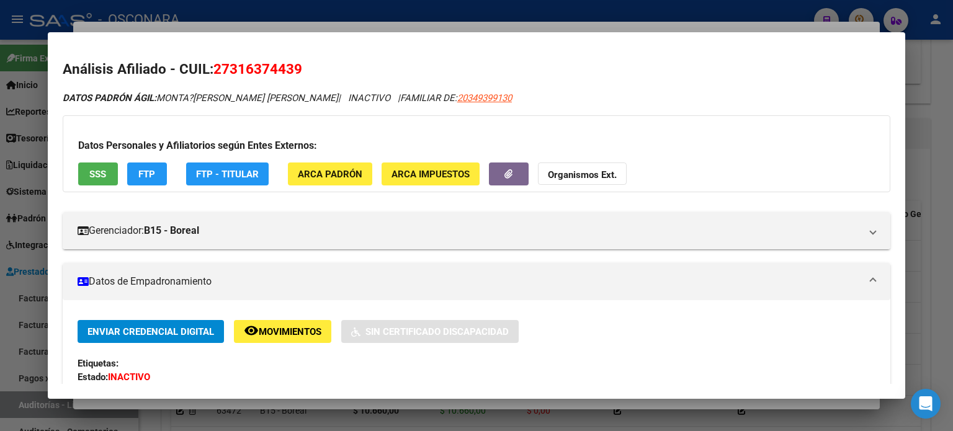
click at [280, 25] on div at bounding box center [476, 215] width 953 height 431
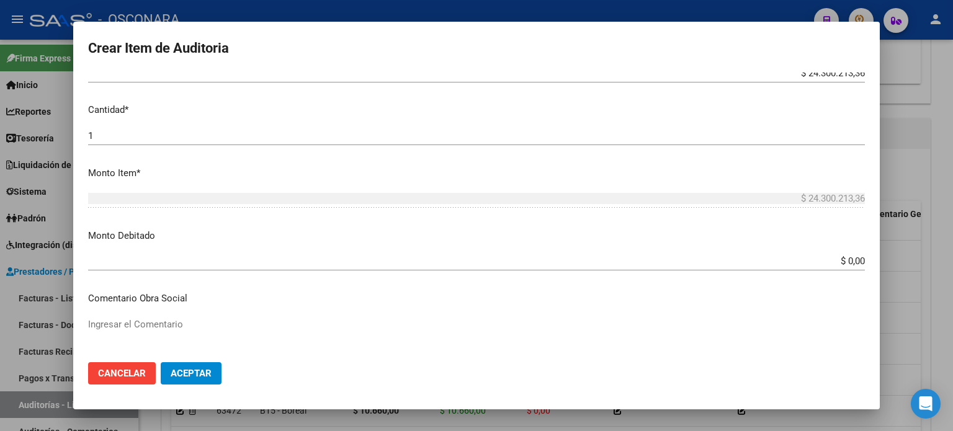
scroll to position [372, 0]
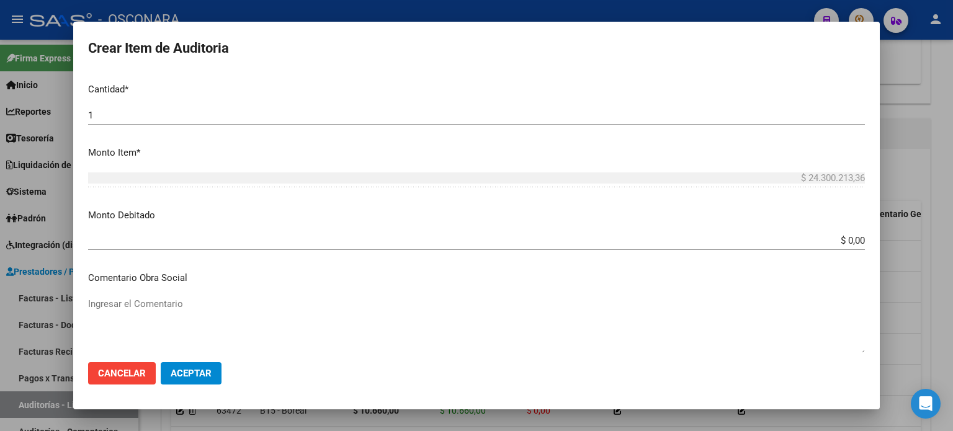
click at [149, 301] on textarea "Ingresar el Comentario" at bounding box center [476, 326] width 776 height 58
paste textarea "01/09/2023"
drag, startPoint x: 204, startPoint y: 308, endPoint x: 0, endPoint y: 308, distance: 204.0
click at [0, 308] on div "Crear Item de Auditoria 31637443 Nro Documento 27316374439 CUIL Afiliado Inacti…" at bounding box center [476, 215] width 953 height 431
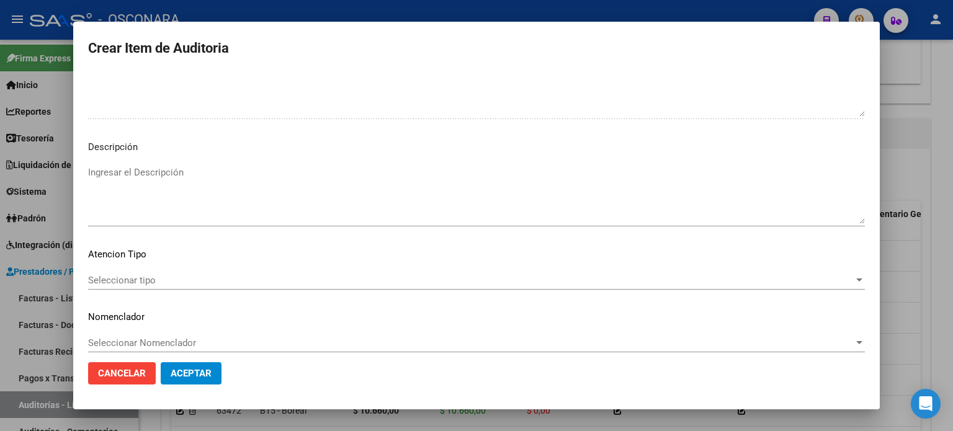
scroll to position [836, 0]
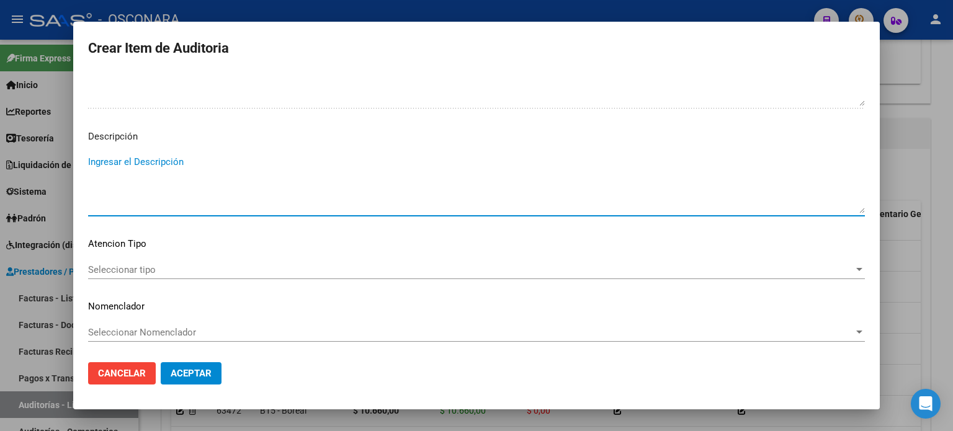
paste textarea "baja desde 01/09/2023"
click at [170, 262] on div "Seleccionar tipo Seleccionar tipo" at bounding box center [476, 269] width 776 height 19
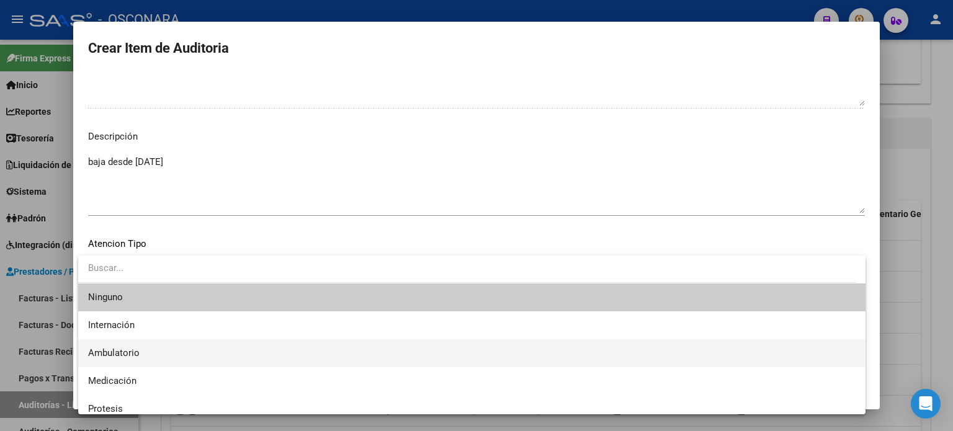
click at [134, 346] on span "Ambulatorio" at bounding box center [471, 353] width 767 height 28
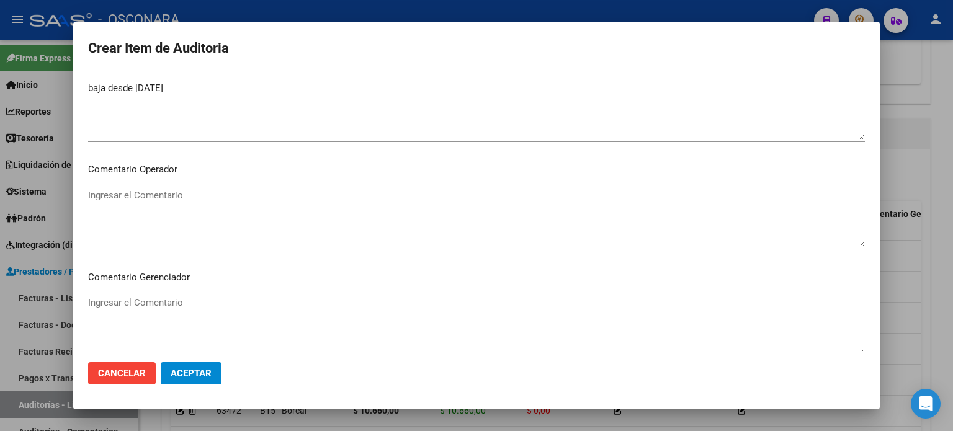
scroll to position [216, 0]
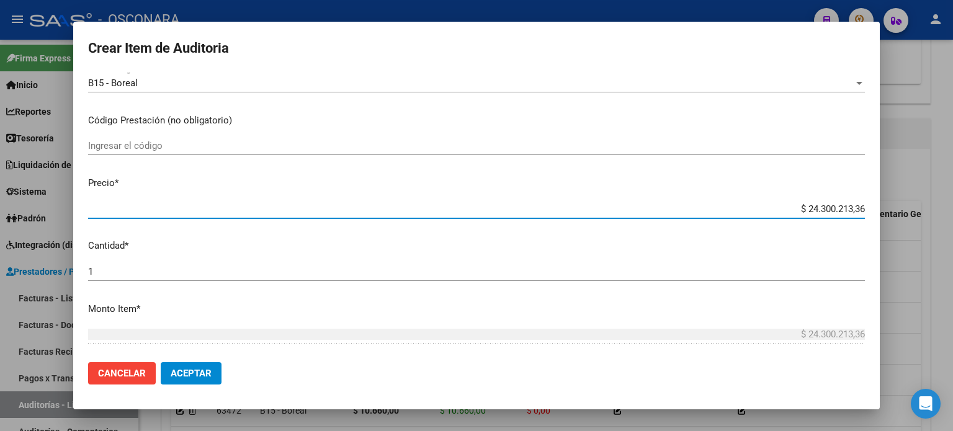
click at [853, 206] on input "$ 24.300.213,36" at bounding box center [476, 208] width 776 height 11
click at [549, 241] on p "Cantidad *" at bounding box center [476, 246] width 776 height 14
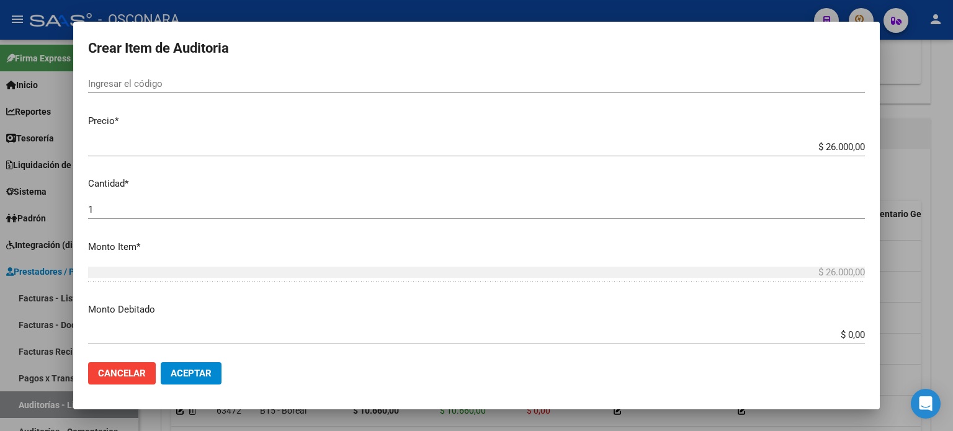
scroll to position [402, 0]
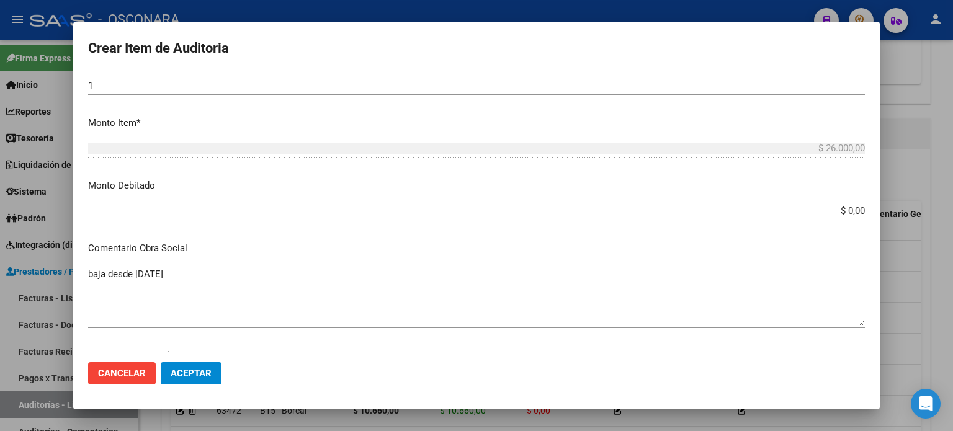
click at [853, 215] on input "$ 0,00" at bounding box center [476, 210] width 776 height 11
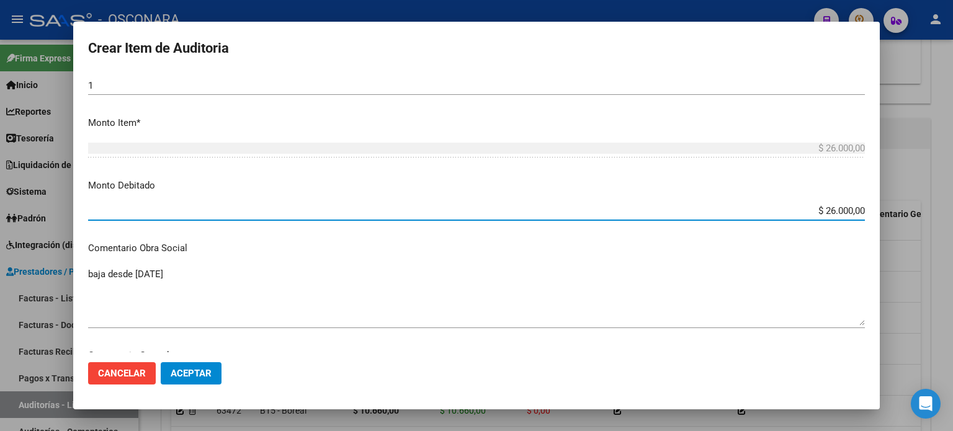
click at [503, 260] on mat-dialog-content "31637443 Nro Documento 27316374439 CUIL Afiliado Inactivo Análisis Afiliado Pre…" at bounding box center [476, 213] width 806 height 280
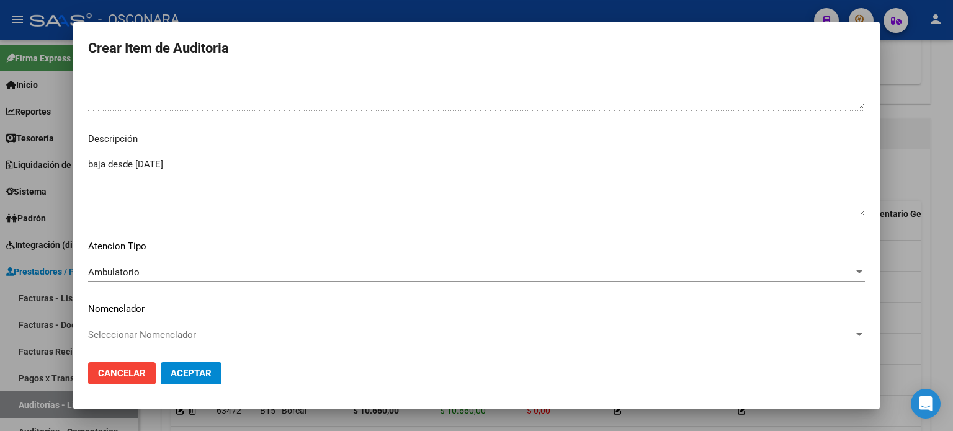
scroll to position [836, 0]
click at [193, 369] on span "Aceptar" at bounding box center [191, 373] width 41 height 11
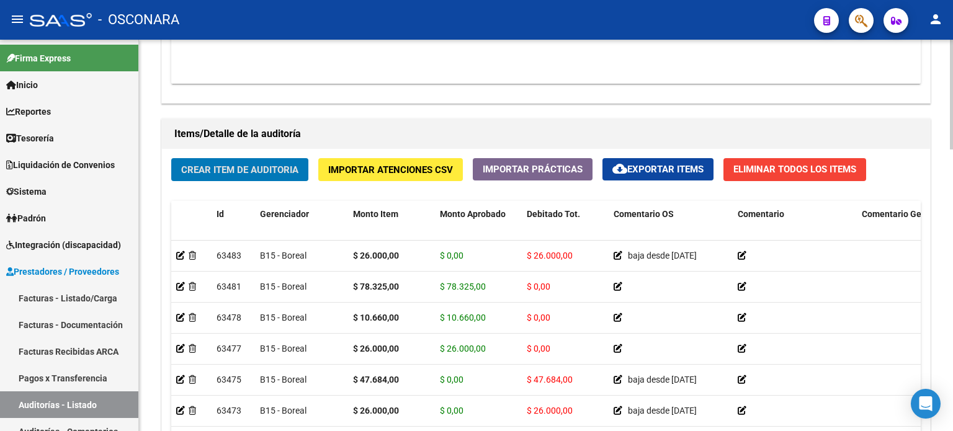
click at [285, 190] on div "Crear Item de Auditoria Importar Atenciones CSV Importar Prácticas cloud_downlo…" at bounding box center [546, 335] width 768 height 373
click at [285, 168] on span "Crear Item de Auditoria" at bounding box center [239, 169] width 117 height 11
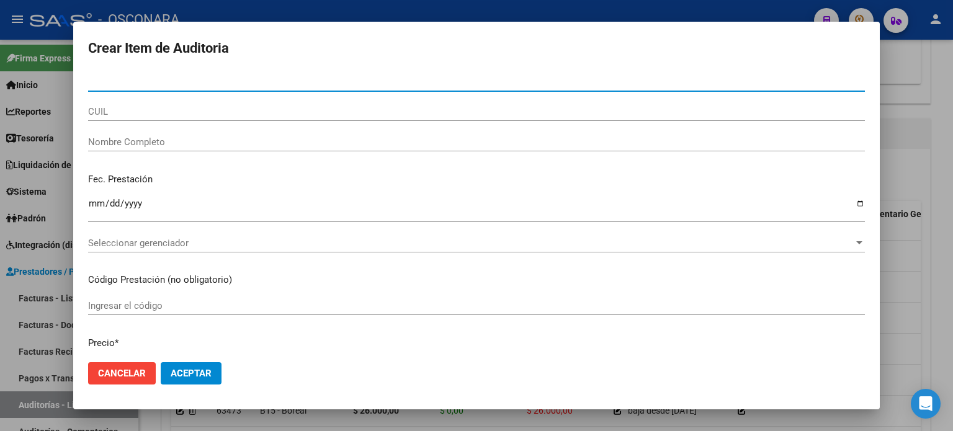
click at [122, 81] on input "Nro Documento" at bounding box center [476, 81] width 776 height 11
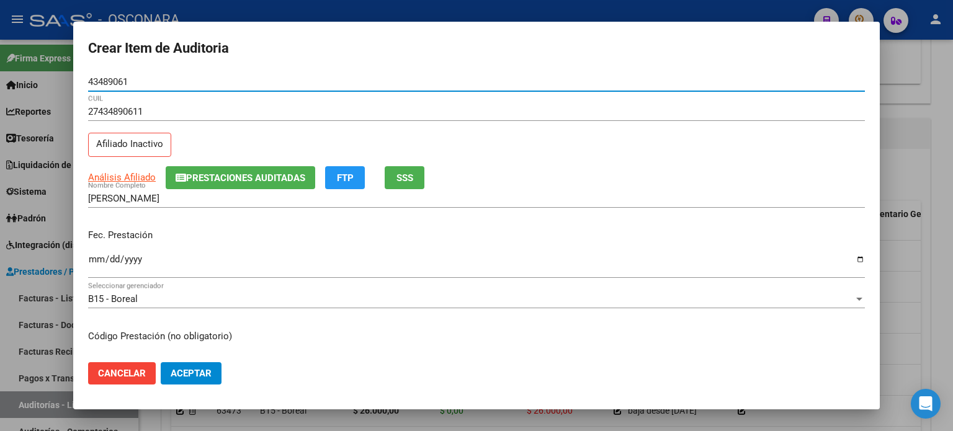
click at [181, 226] on div "Fec. Prestación Ingresar la fecha" at bounding box center [476, 254] width 776 height 71
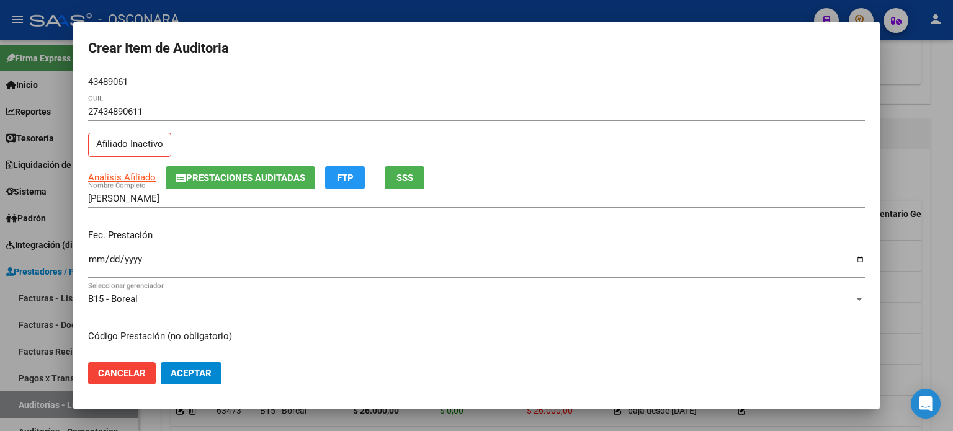
click at [172, 223] on div "Fec. Prestación Ingresar la fecha" at bounding box center [476, 254] width 776 height 71
click at [208, 218] on div "AGUIRRE MILAGROS DAIANA Nombre Completo" at bounding box center [476, 204] width 776 height 30
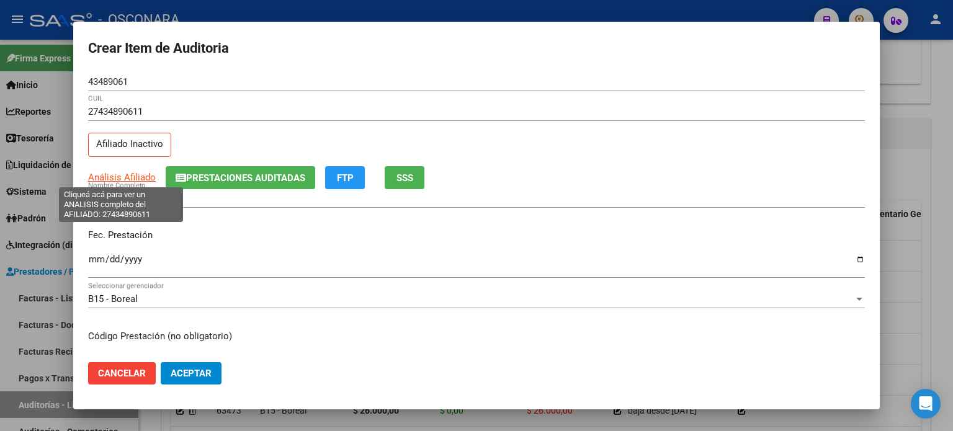
click at [121, 177] on span "Análisis Afiliado" at bounding box center [122, 177] width 68 height 11
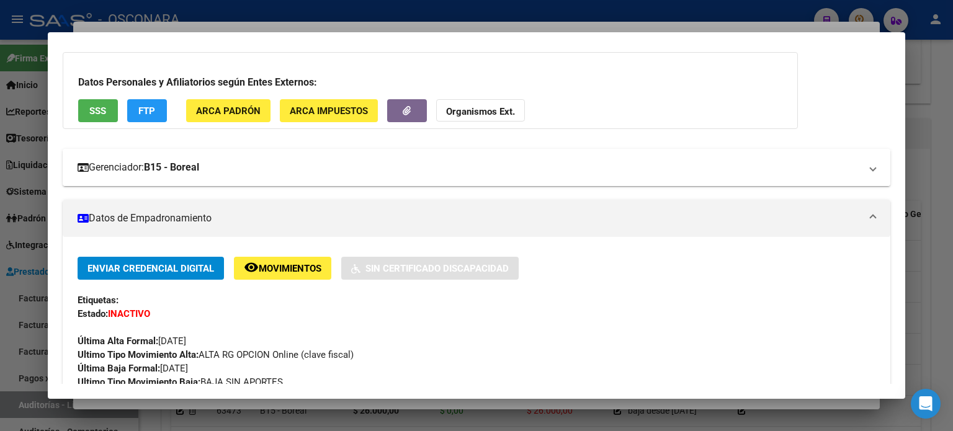
scroll to position [0, 0]
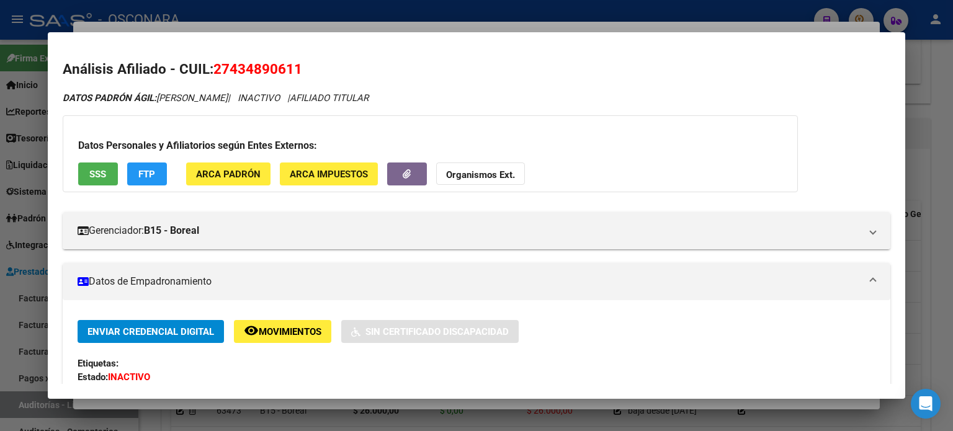
click at [104, 177] on span "SSS" at bounding box center [97, 174] width 17 height 11
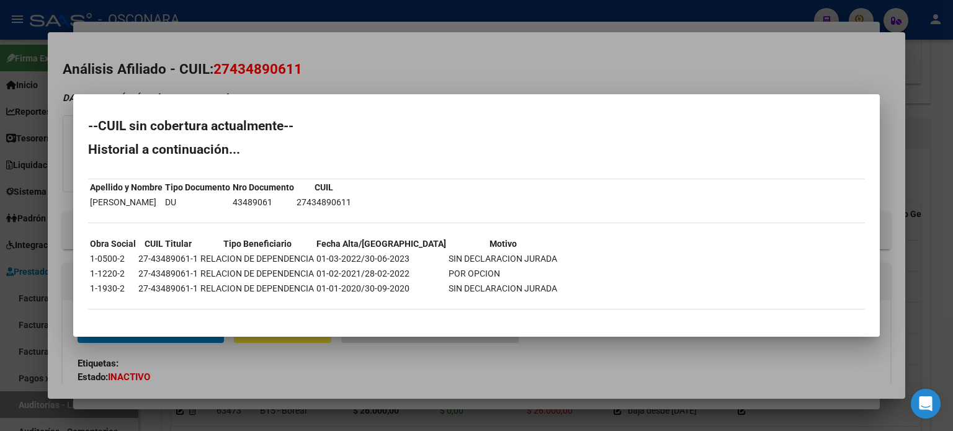
click at [370, 73] on div at bounding box center [476, 215] width 953 height 431
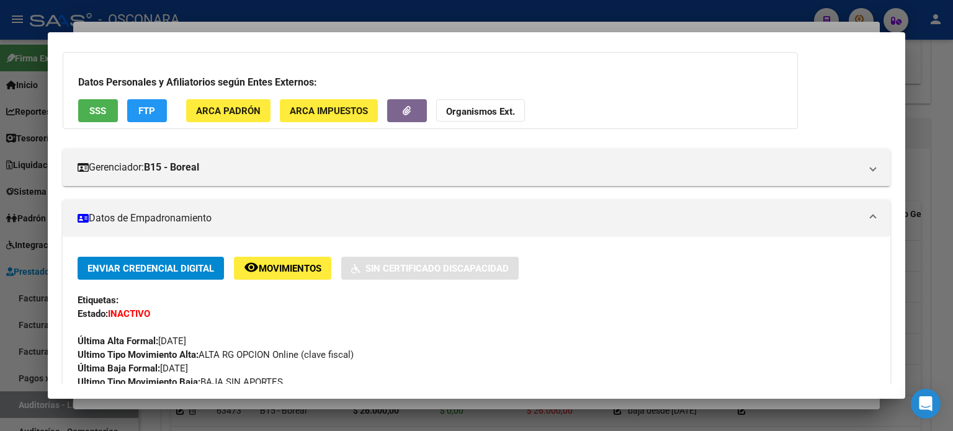
scroll to position [124, 0]
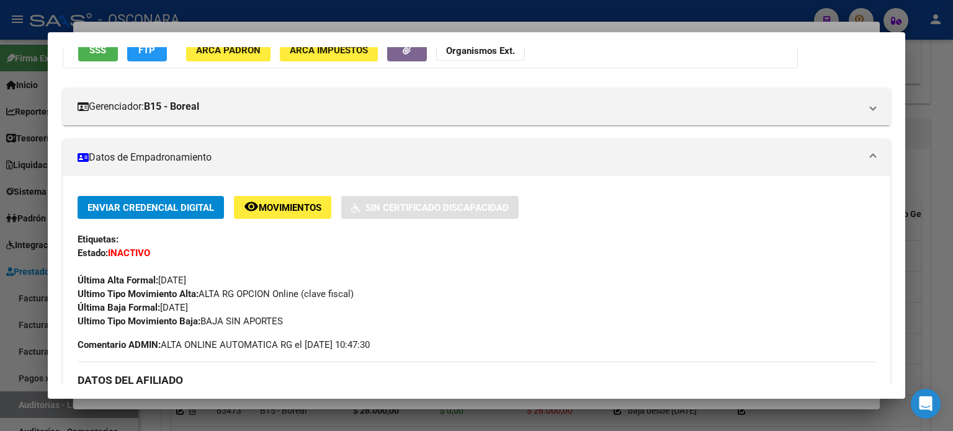
drag, startPoint x: 223, startPoint y: 309, endPoint x: 161, endPoint y: 310, distance: 61.4
click at [161, 310] on div "Enviar Credencial Digital remove_red_eye Movimientos Sin Certificado Discapacid…" at bounding box center [477, 262] width 798 height 132
copy span "31/03/2023"
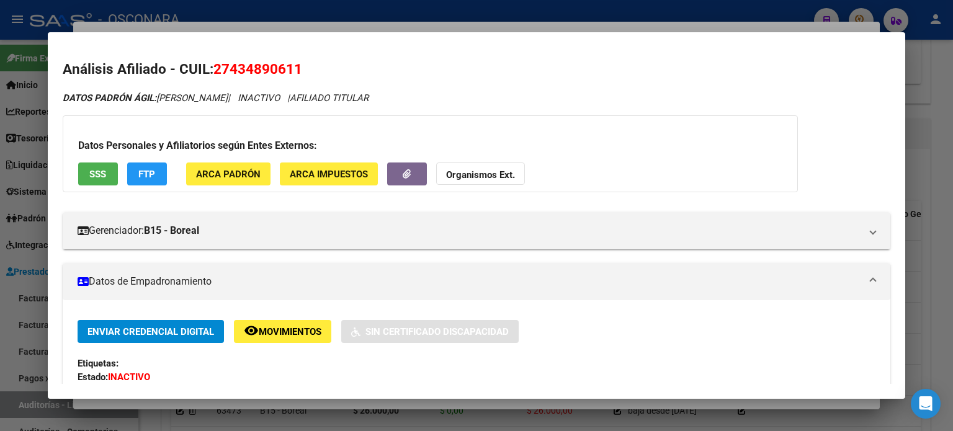
click at [363, 28] on div at bounding box center [476, 215] width 953 height 431
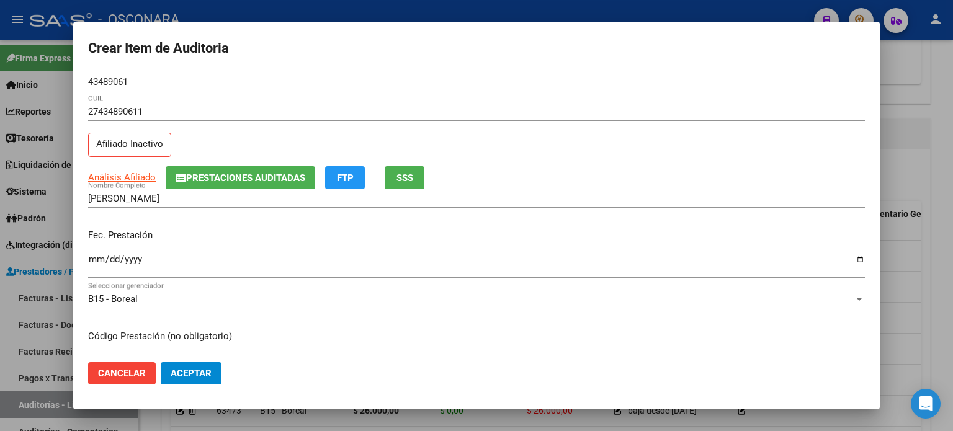
click at [96, 260] on input "Ingresar la fecha" at bounding box center [476, 264] width 776 height 20
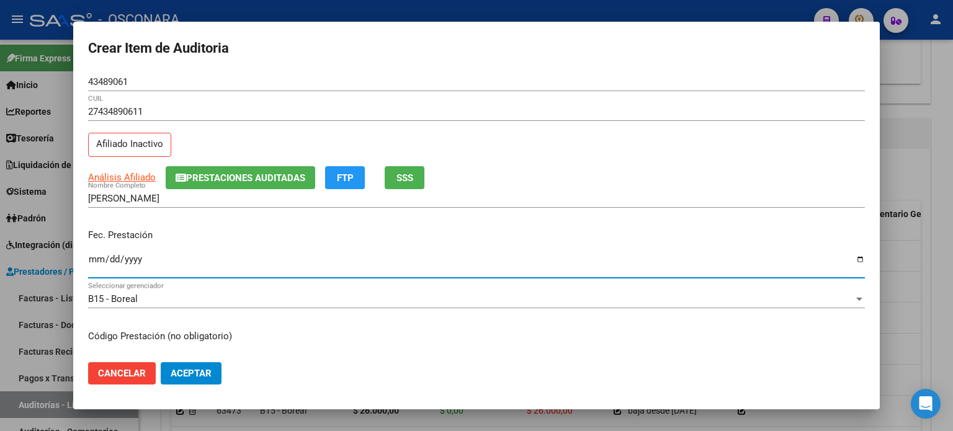
click at [280, 222] on div "Fec. Prestación 2024-12-03 Ingresar la fecha" at bounding box center [476, 254] width 776 height 71
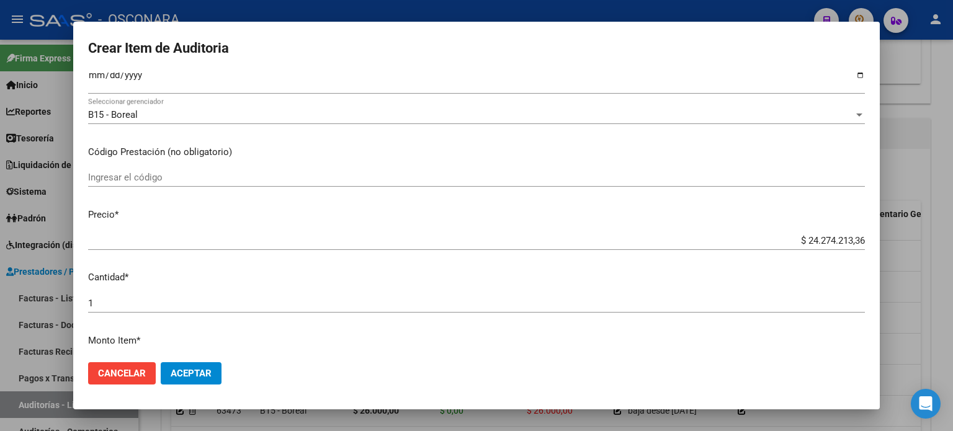
scroll to position [186, 0]
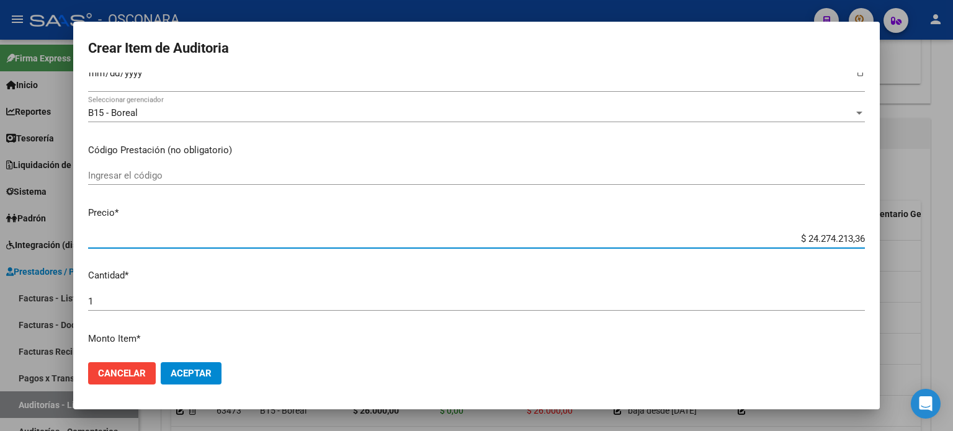
drag, startPoint x: 853, startPoint y: 239, endPoint x: 724, endPoint y: 233, distance: 128.6
click at [724, 233] on input "$ 24.274.213,36" at bounding box center [476, 238] width 776 height 11
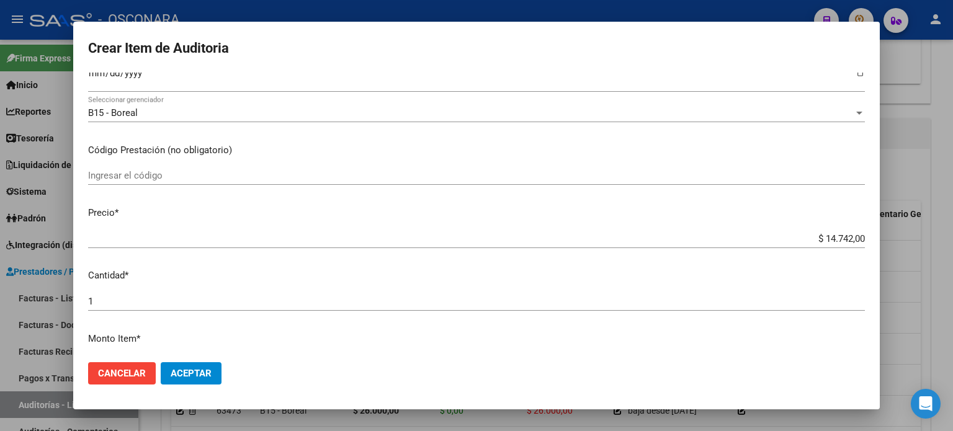
click at [492, 271] on p "Cantidad *" at bounding box center [476, 276] width 776 height 14
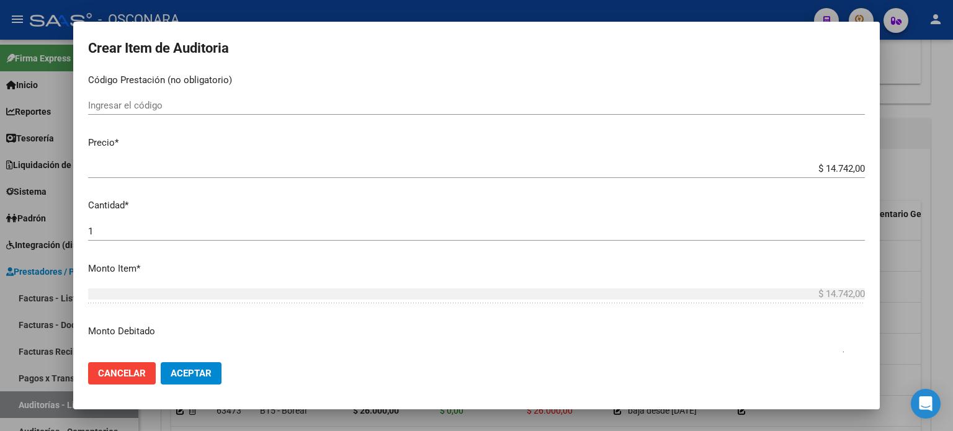
scroll to position [310, 0]
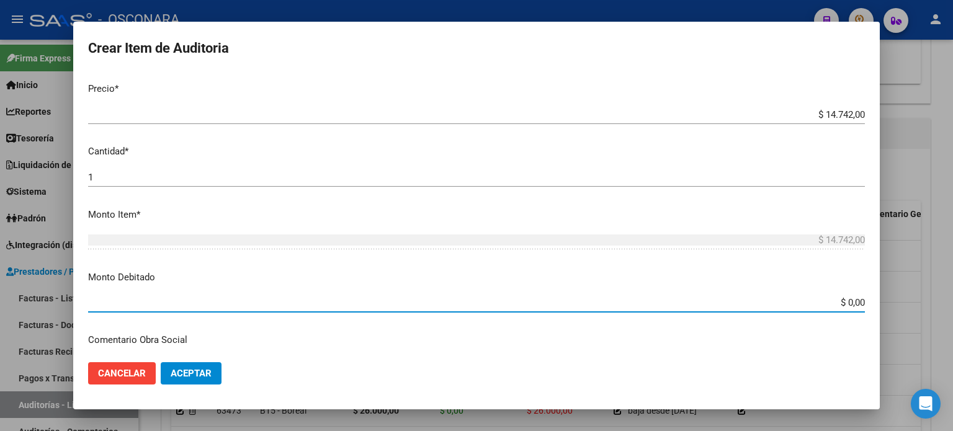
click at [852, 305] on input "$ 0,00" at bounding box center [476, 302] width 776 height 11
click at [446, 273] on p "Monto Debitado" at bounding box center [476, 277] width 776 height 14
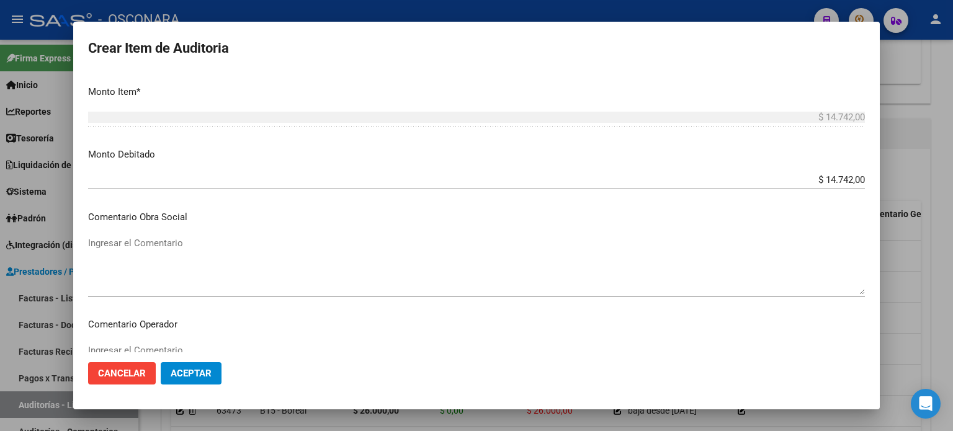
scroll to position [434, 0]
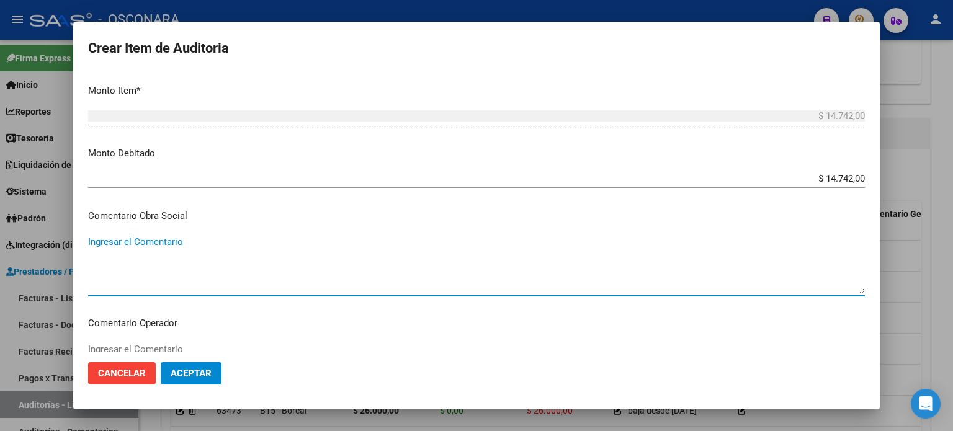
paste textarea "31/03/2023"
drag, startPoint x: 193, startPoint y: 243, endPoint x: 22, endPoint y: 242, distance: 171.8
click at [22, 242] on div "Crear Item de Auditoria 43489061 Nro Documento 27434890611 CUIL Afiliado Inacti…" at bounding box center [476, 215] width 953 height 431
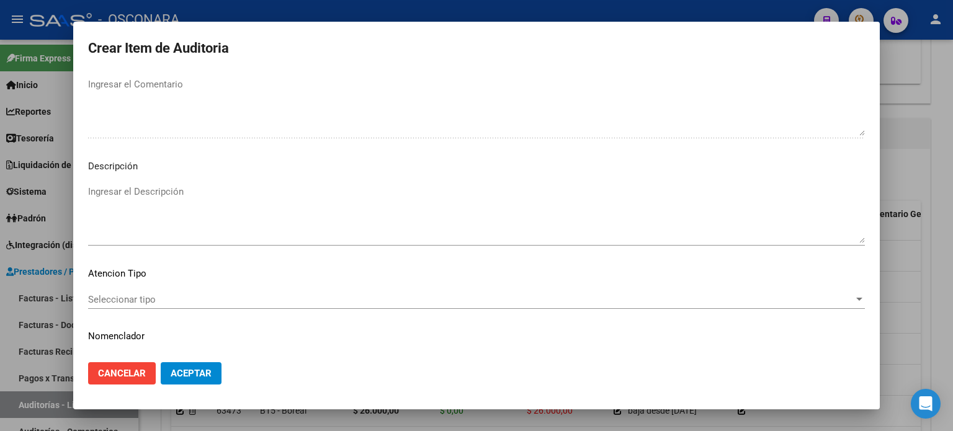
scroll to position [836, 0]
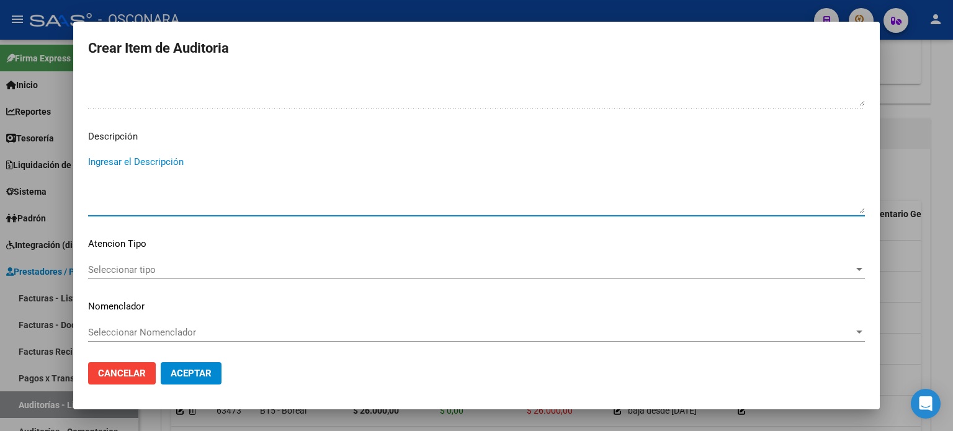
paste textarea "baja desde 31/03/2023"
click at [138, 264] on span "Seleccionar tipo" at bounding box center [470, 269] width 765 height 11
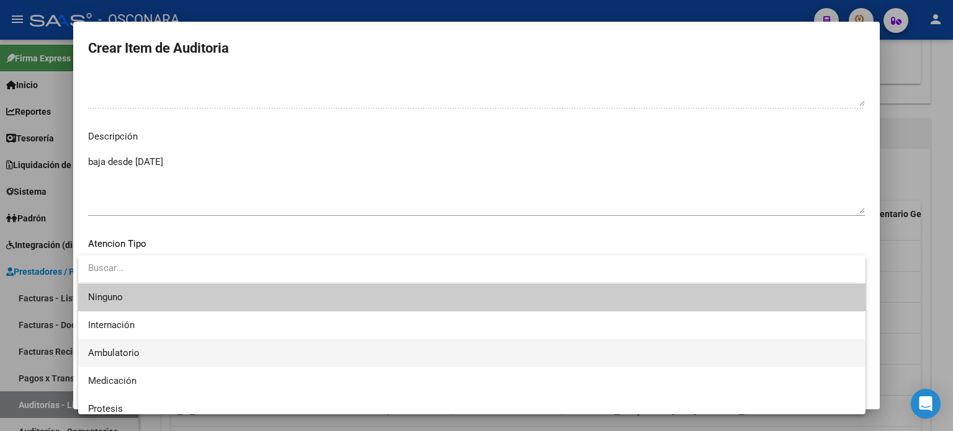
click at [127, 345] on span "Ambulatorio" at bounding box center [471, 353] width 767 height 28
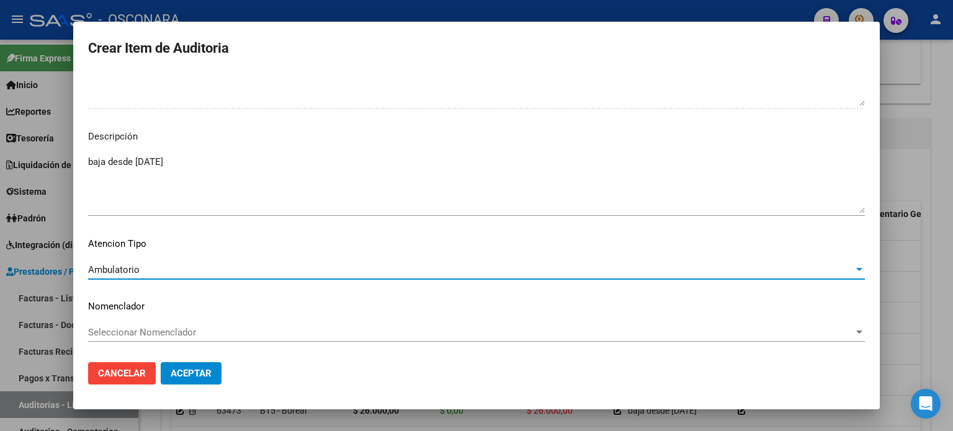
click at [171, 375] on span "Aceptar" at bounding box center [191, 373] width 41 height 11
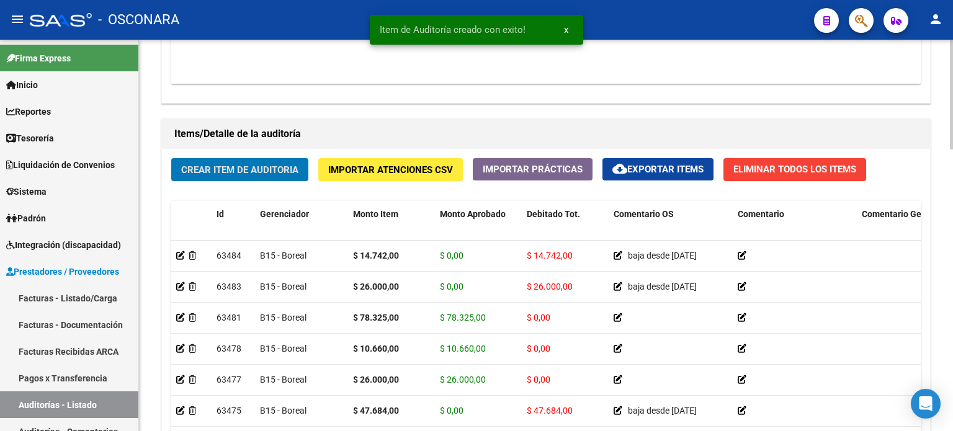
click at [231, 190] on div "Crear Item de Auditoria Importar Atenciones CSV Importar Prácticas cloud_downlo…" at bounding box center [546, 335] width 768 height 373
click at [263, 158] on button "Crear Item de Auditoria" at bounding box center [239, 169] width 137 height 23
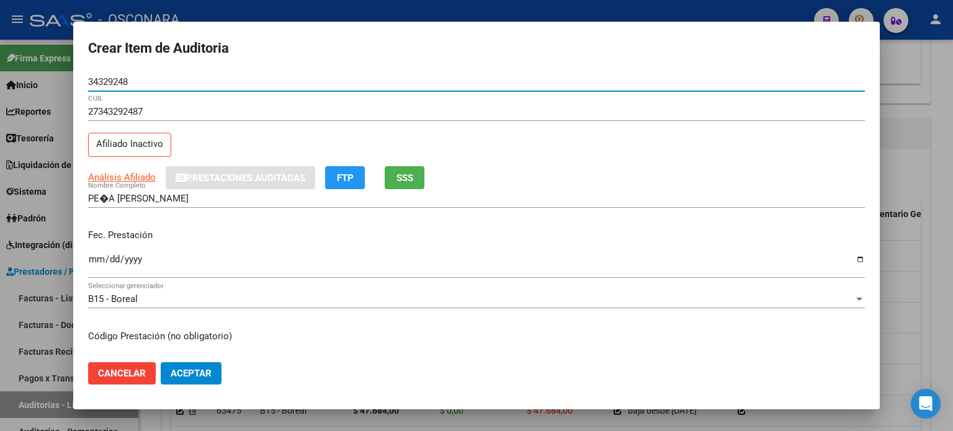
click at [230, 215] on div "PE�A GISELE DEL VALLE Nombre Completo" at bounding box center [476, 204] width 776 height 30
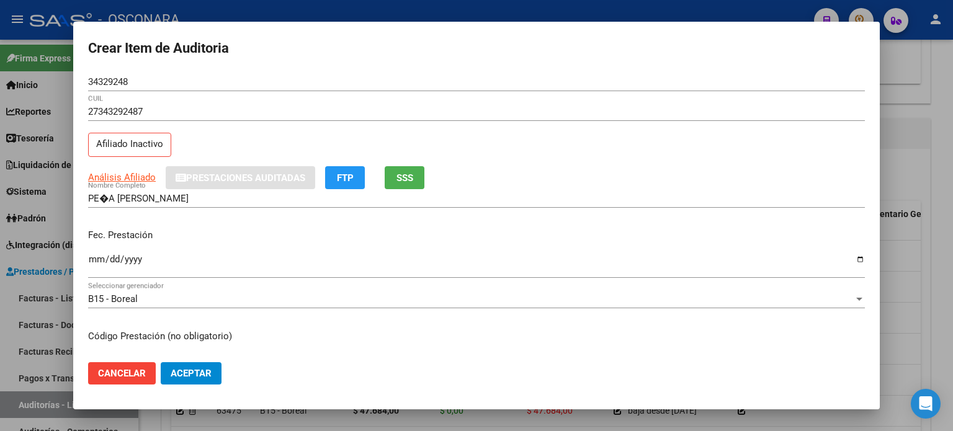
click at [89, 262] on input "Ingresar la fecha" at bounding box center [476, 264] width 776 height 20
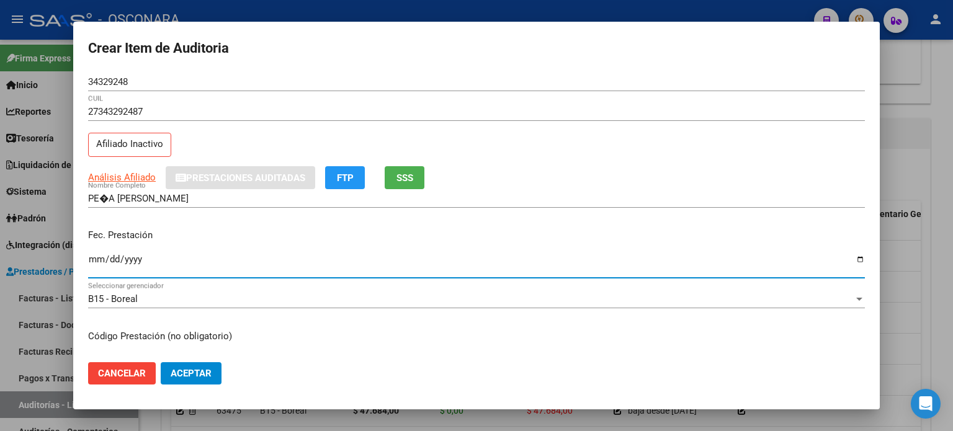
click at [251, 228] on p "Fec. Prestación" at bounding box center [476, 235] width 776 height 14
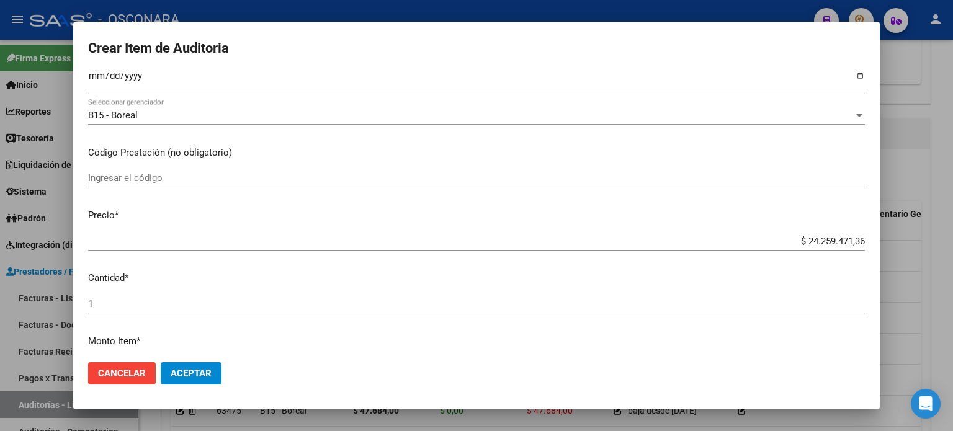
scroll to position [186, 0]
click at [856, 238] on app-form-text-field "Precio * $ 24.259.471,36 Ingresar el precio" at bounding box center [481, 225] width 786 height 38
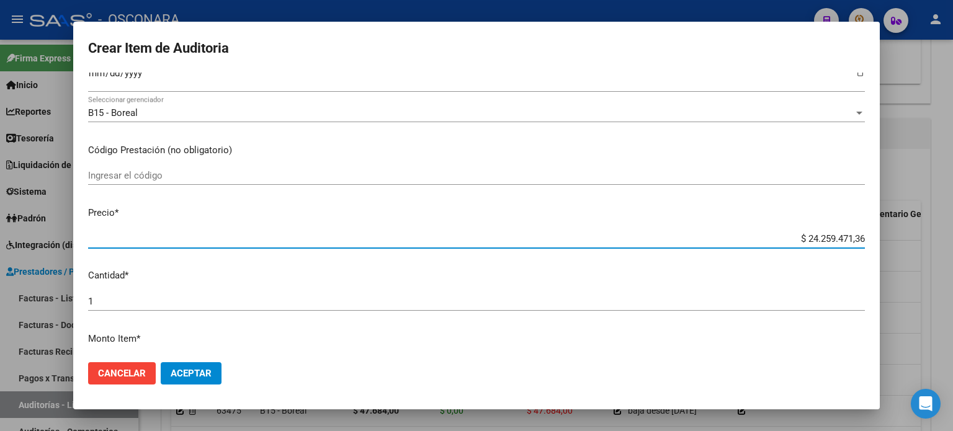
click at [851, 238] on input "$ 24.259.471,36" at bounding box center [476, 238] width 776 height 11
drag, startPoint x: 855, startPoint y: 240, endPoint x: 774, endPoint y: 224, distance: 82.2
click at [774, 224] on mat-dialog-content "34329248 Nro Documento 27343292487 CUIL Afiliado Inactivo Análisis Afiliado Pre…" at bounding box center [476, 213] width 806 height 280
click at [561, 274] on p "Cantidad *" at bounding box center [476, 276] width 776 height 14
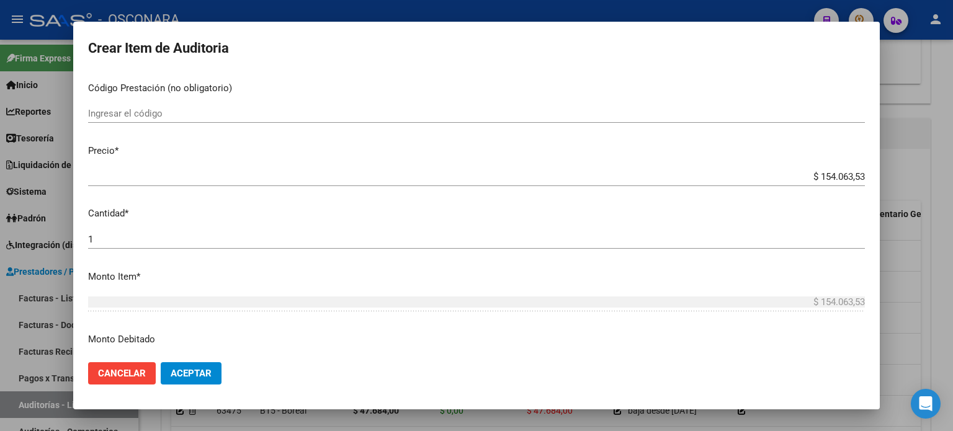
scroll to position [310, 0]
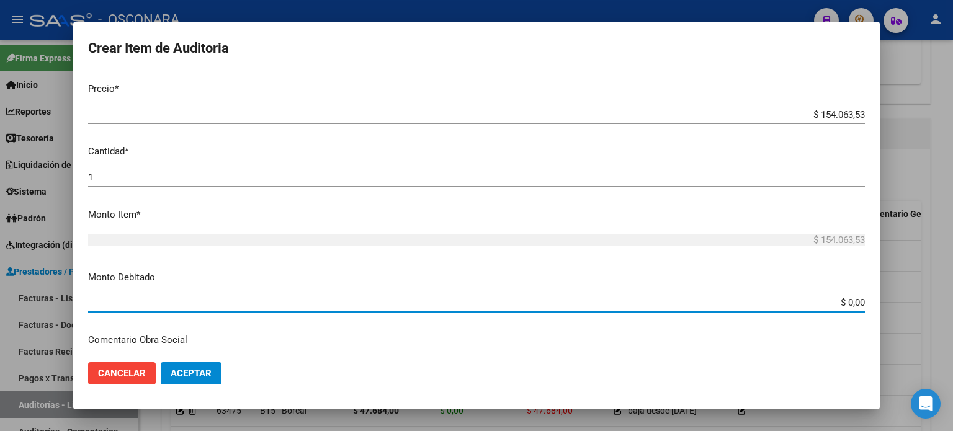
drag, startPoint x: 853, startPoint y: 303, endPoint x: 952, endPoint y: 265, distance: 105.8
click at [854, 304] on input "$ 0,00" at bounding box center [476, 302] width 776 height 11
click at [411, 342] on p "Comentario Obra Social" at bounding box center [476, 340] width 776 height 14
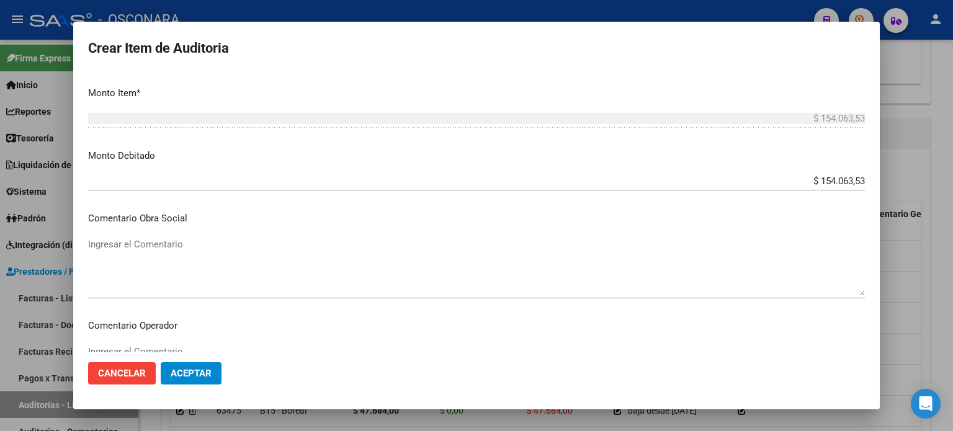
scroll to position [434, 0]
click at [129, 235] on textarea "Ingresar el Comentario" at bounding box center [476, 264] width 776 height 58
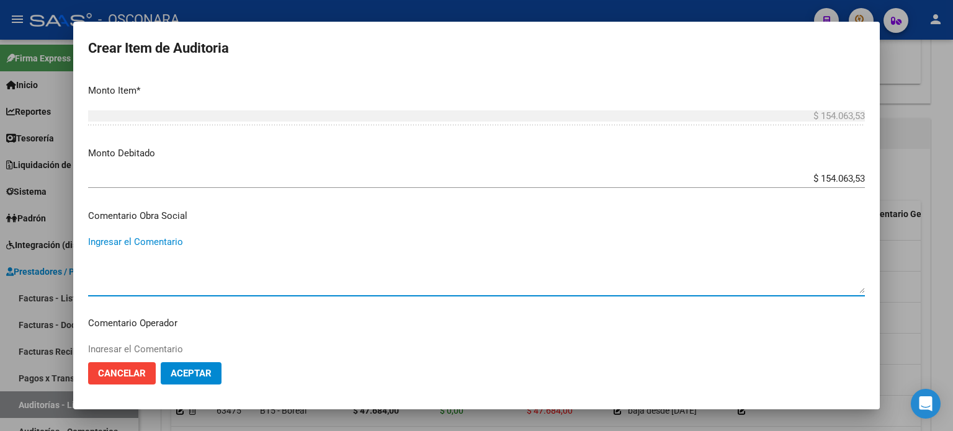
paste textarea "baja desde 31/03/2023"
drag, startPoint x: 198, startPoint y: 245, endPoint x: 82, endPoint y: 238, distance: 115.6
click at [82, 238] on mat-dialog-content "34329248 Nro Documento 27343292487 CUIL Afiliado Inactivo Análisis Afiliado Pre…" at bounding box center [476, 213] width 806 height 280
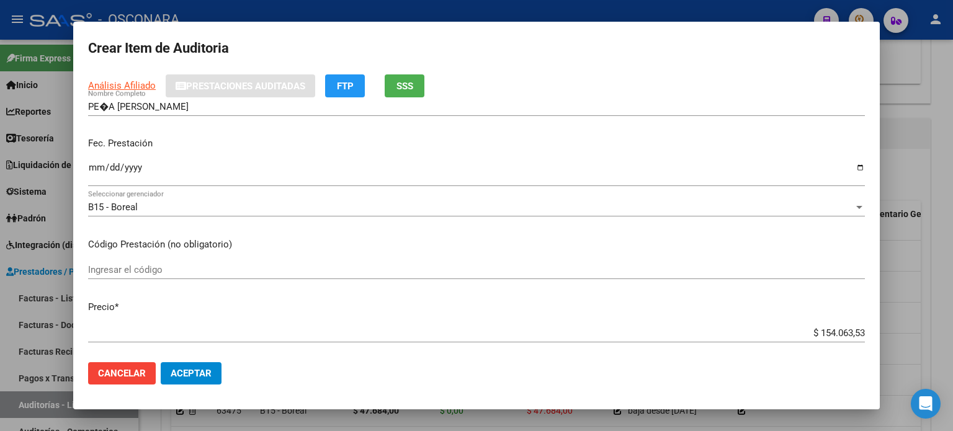
scroll to position [0, 0]
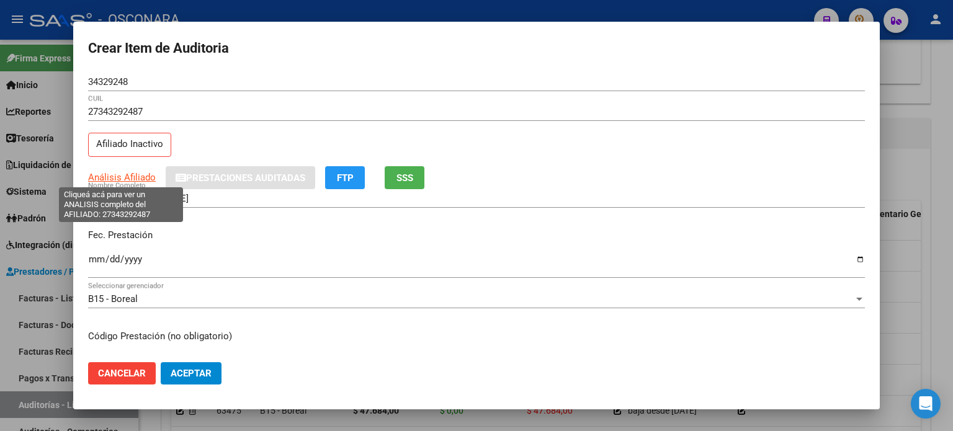
click at [115, 174] on span "Análisis Afiliado" at bounding box center [122, 177] width 68 height 11
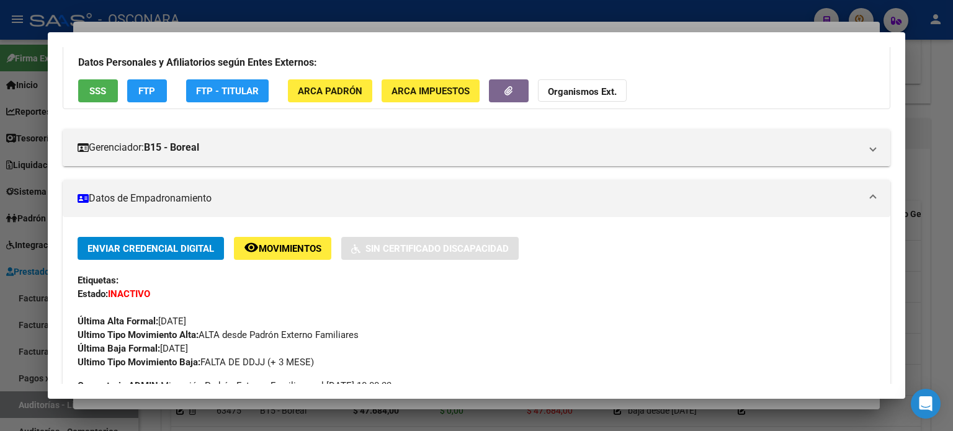
scroll to position [62, 0]
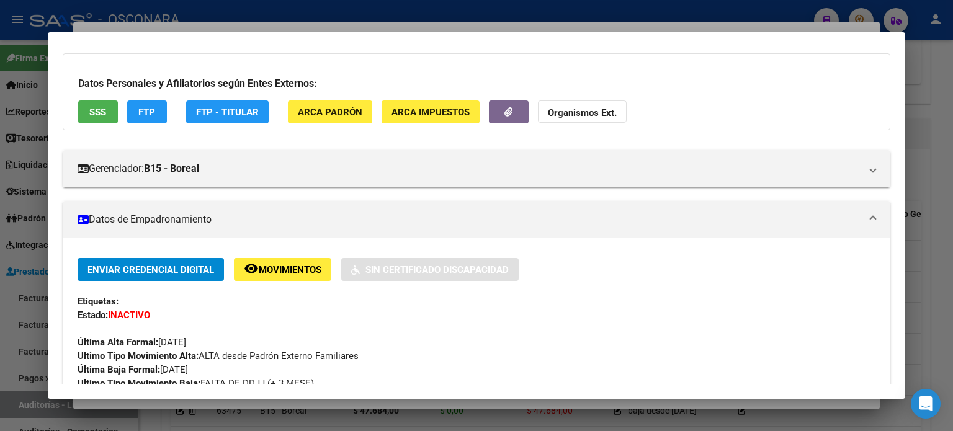
click at [96, 116] on span "SSS" at bounding box center [97, 112] width 17 height 11
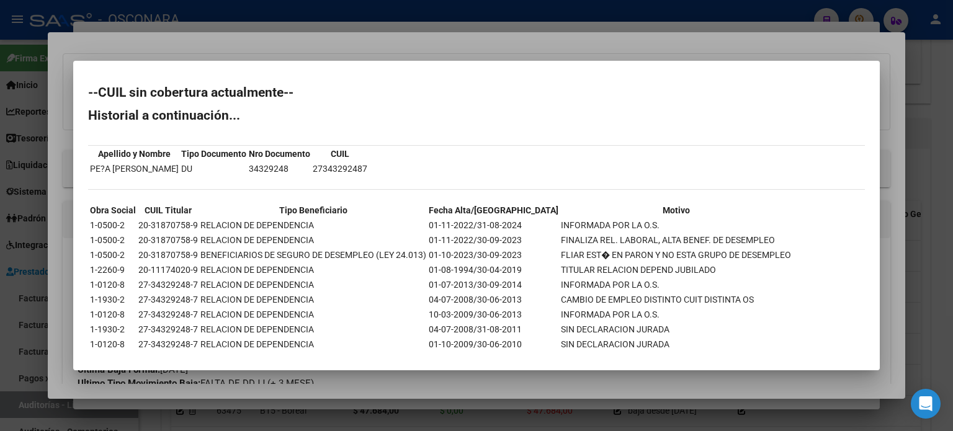
click at [376, 42] on div at bounding box center [476, 215] width 953 height 431
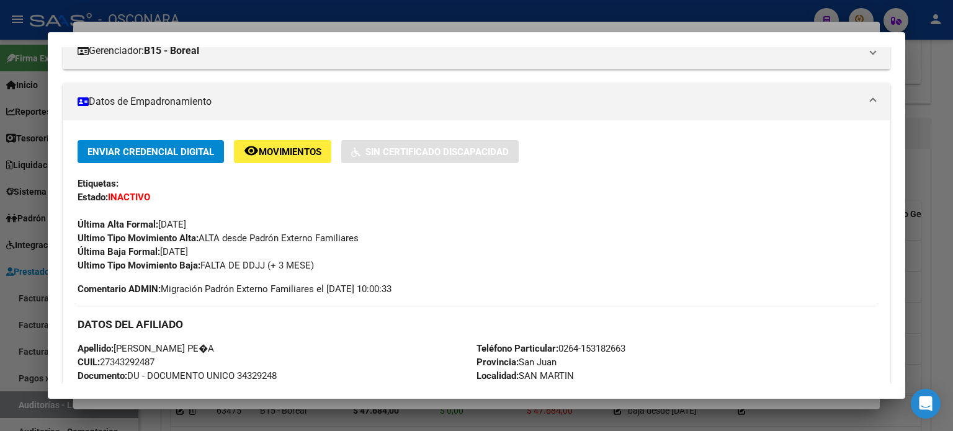
scroll to position [186, 0]
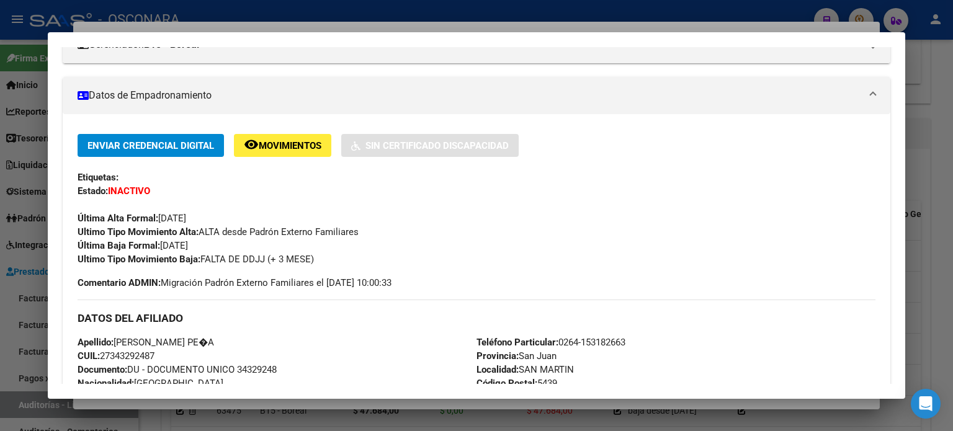
drag, startPoint x: 213, startPoint y: 244, endPoint x: 162, endPoint y: 246, distance: 50.3
click at [162, 246] on div "Enviar Credencial Digital remove_red_eye Movimientos Sin Certificado Discapacid…" at bounding box center [477, 200] width 798 height 132
copy span "31/07/2024"
click at [256, 44] on mat-dialog-container "Análisis Afiliado - CUIL: 27343292487 DATOS PADRÓN ÁGIL: PE�A GISELE DEL VALLE …" at bounding box center [476, 215] width 857 height 367
click at [257, 29] on div at bounding box center [476, 215] width 953 height 431
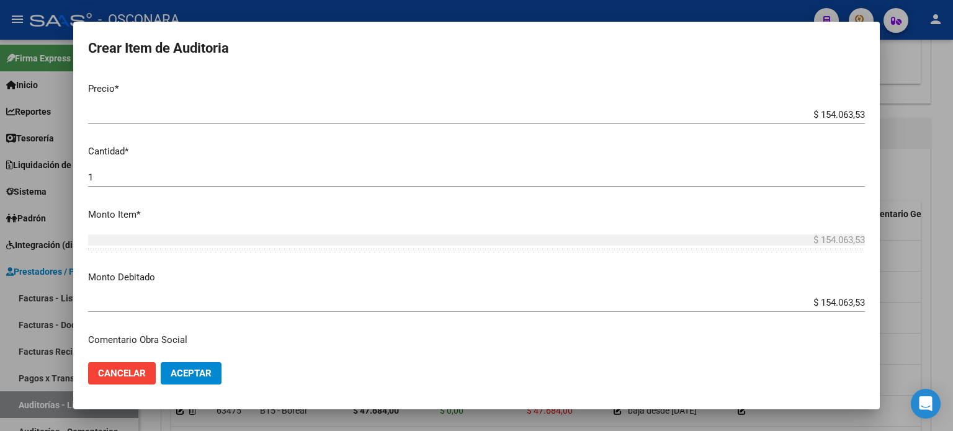
scroll to position [434, 0]
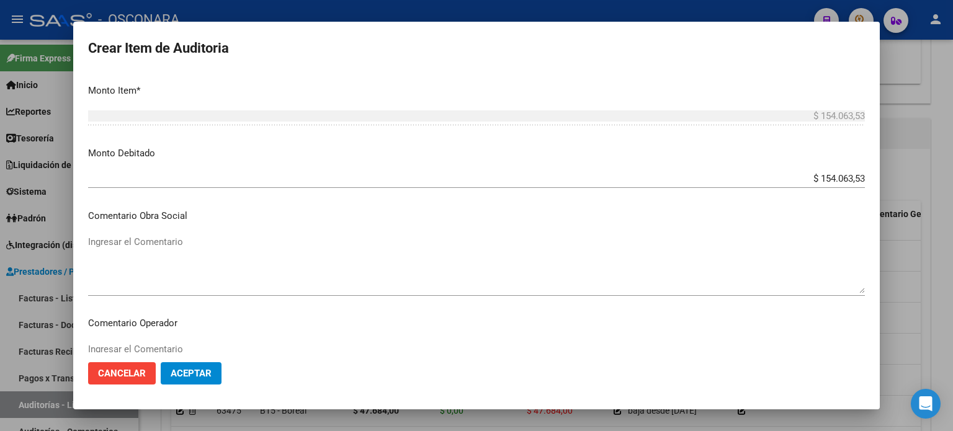
click at [158, 246] on textarea "Ingresar el Comentario" at bounding box center [476, 264] width 776 height 58
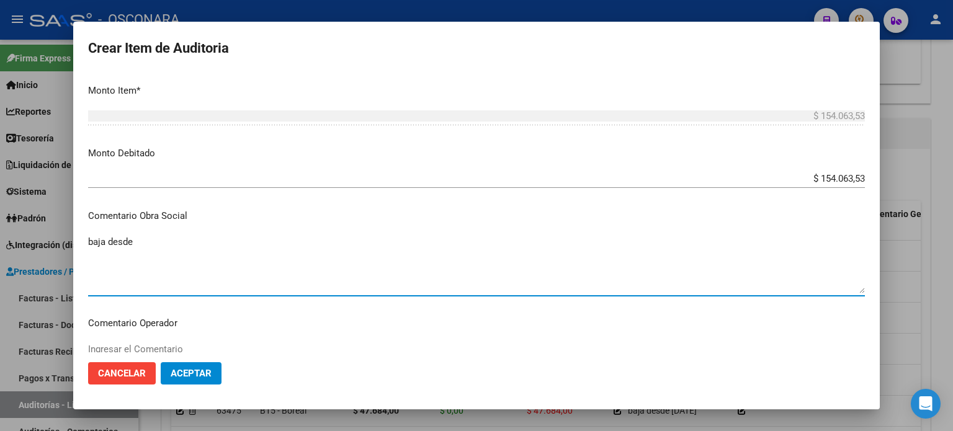
paste textarea "31/07/2024"
drag, startPoint x: 188, startPoint y: 243, endPoint x: 77, endPoint y: 239, distance: 111.1
click at [77, 239] on mat-dialog-content "34329248 Nro Documento 27343292487 CUIL Afiliado Inactivo Análisis Afiliado Pre…" at bounding box center [476, 213] width 806 height 280
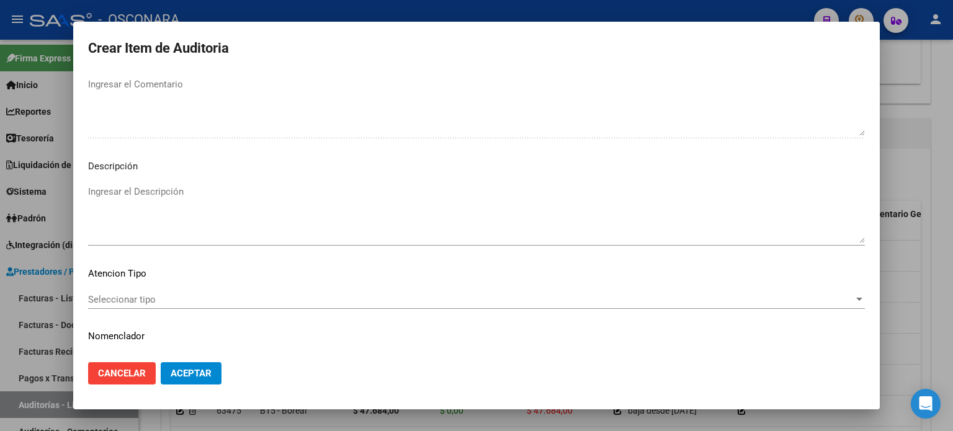
scroll to position [836, 0]
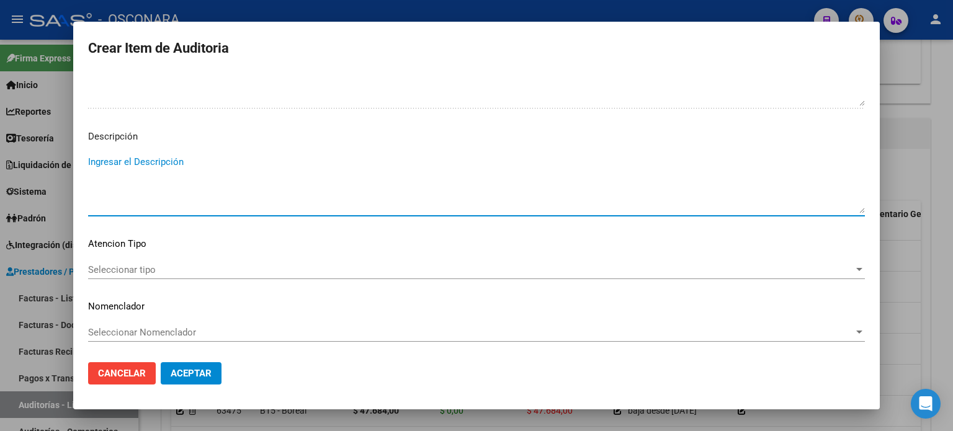
paste textarea "baja desde 31/07/2024"
click at [184, 277] on div "Seleccionar tipo Seleccionar tipo" at bounding box center [476, 269] width 776 height 19
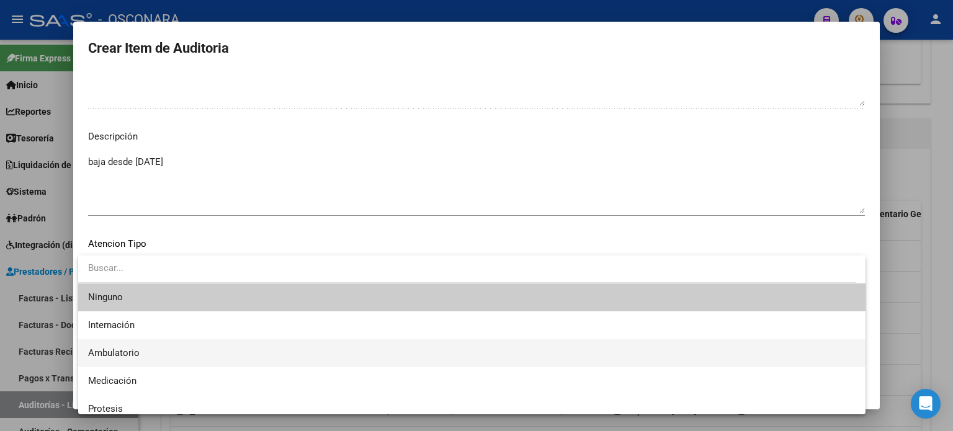
click at [170, 351] on span "Ambulatorio" at bounding box center [471, 353] width 767 height 28
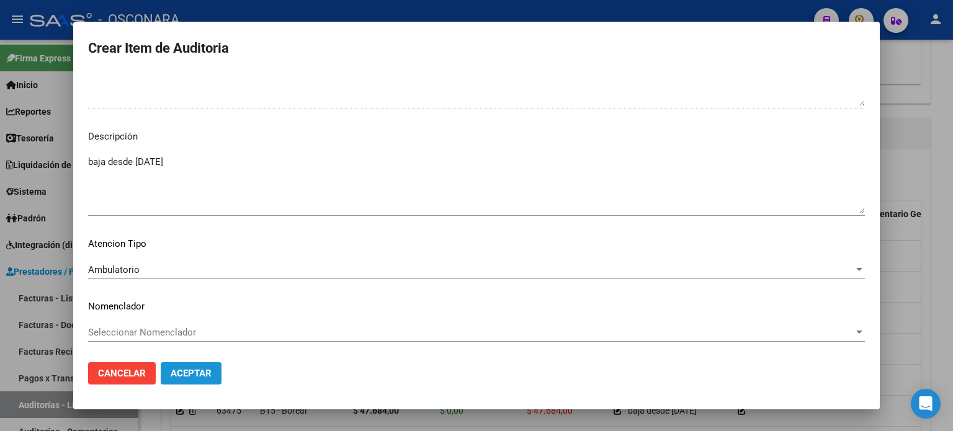
drag, startPoint x: 190, startPoint y: 378, endPoint x: 192, endPoint y: 406, distance: 28.0
click at [190, 378] on span "Aceptar" at bounding box center [191, 373] width 41 height 11
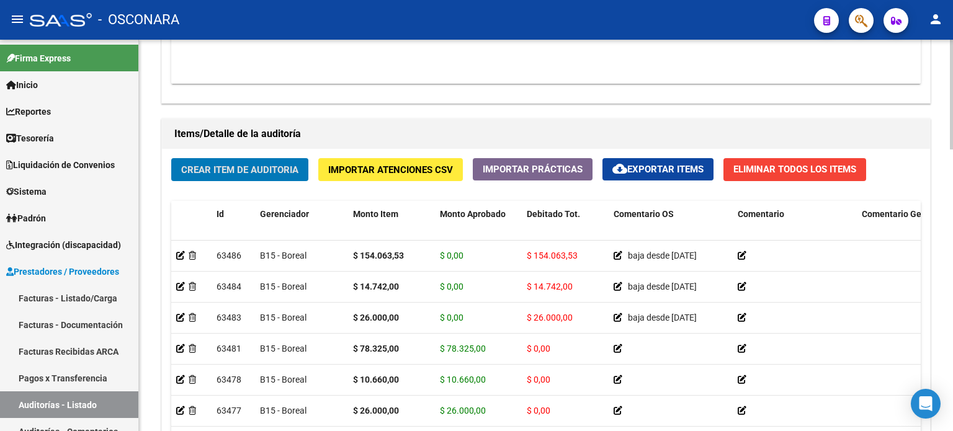
click at [247, 185] on div "Crear Item de Auditoria Importar Atenciones CSV Importar Prácticas cloud_downlo…" at bounding box center [546, 335] width 768 height 373
click at [246, 169] on span "Crear Item de Auditoria" at bounding box center [239, 169] width 117 height 11
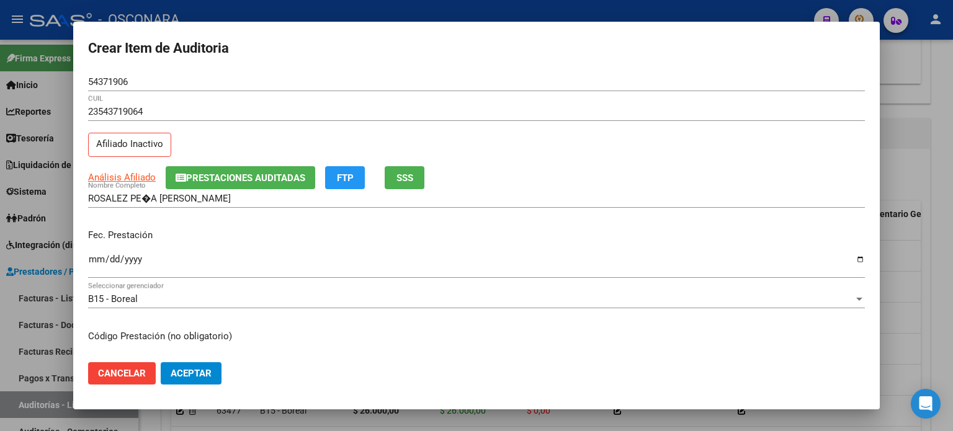
click at [206, 215] on div "ROSALEZ PE�A AMBAR MAGALI Nombre Completo" at bounding box center [476, 204] width 776 height 30
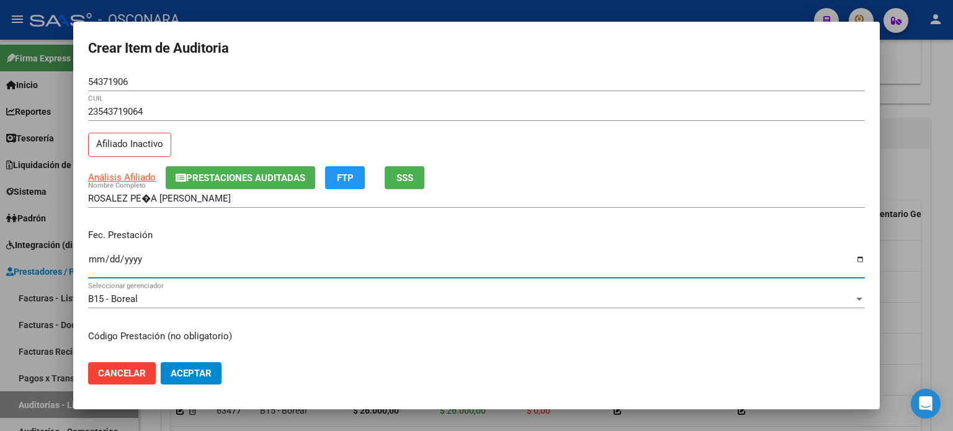
click at [95, 261] on input "Ingresar la fecha" at bounding box center [476, 264] width 776 height 20
click at [169, 225] on div "Fec. Prestación 2024-12-03 Ingresar la fecha" at bounding box center [476, 254] width 776 height 71
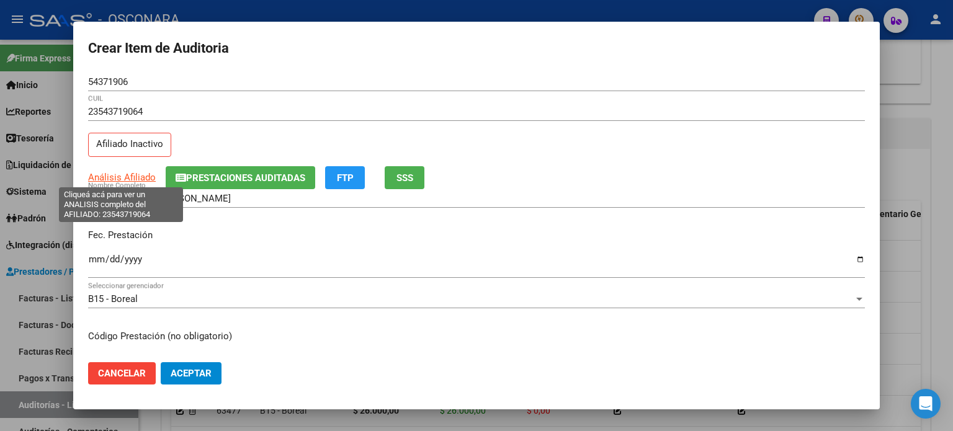
click at [115, 174] on span "Análisis Afiliado" at bounding box center [122, 177] width 68 height 11
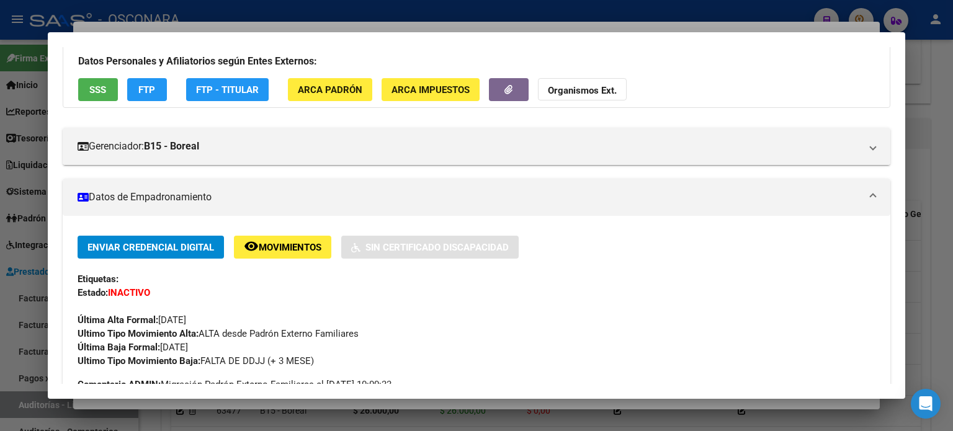
scroll to position [186, 0]
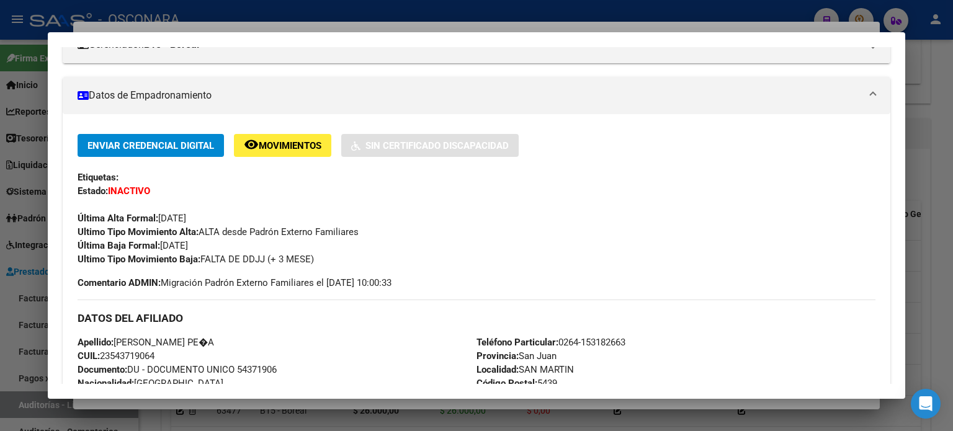
drag, startPoint x: 218, startPoint y: 246, endPoint x: 161, endPoint y: 252, distance: 58.0
click at [161, 252] on div "Enviar Credencial Digital remove_red_eye Movimientos Sin Certificado Discapacid…" at bounding box center [477, 200] width 798 height 132
copy span "31/07/2024"
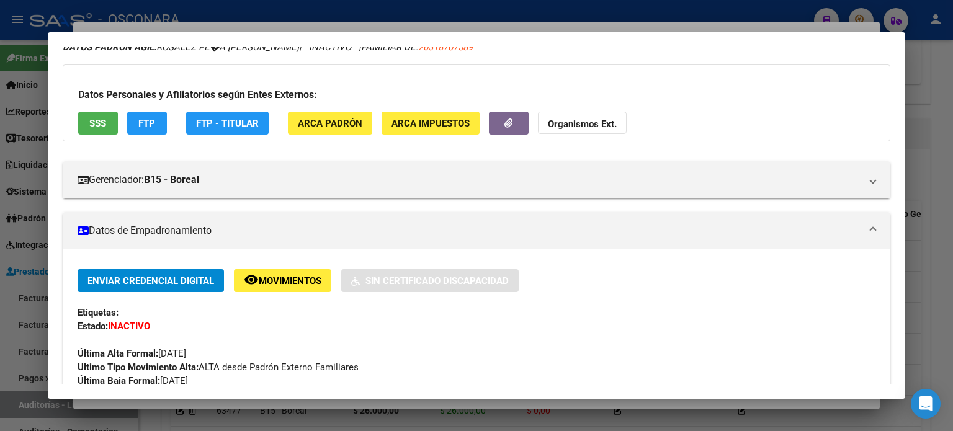
scroll to position [0, 0]
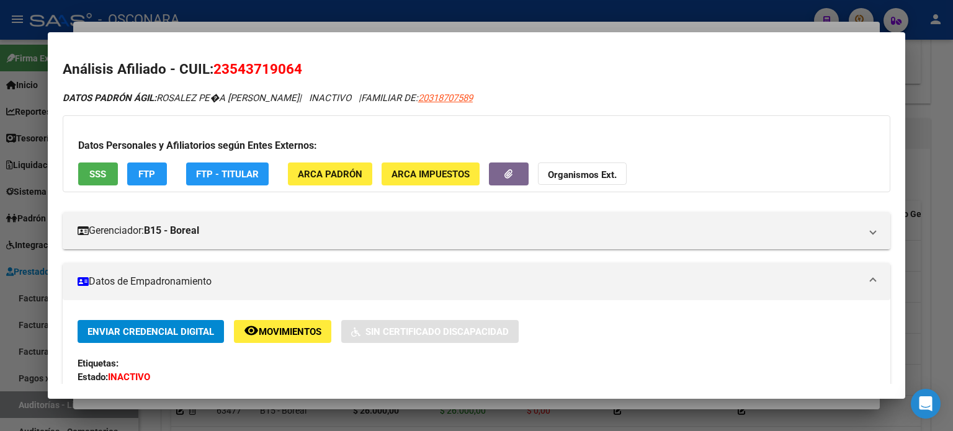
click at [367, 24] on div at bounding box center [476, 215] width 953 height 431
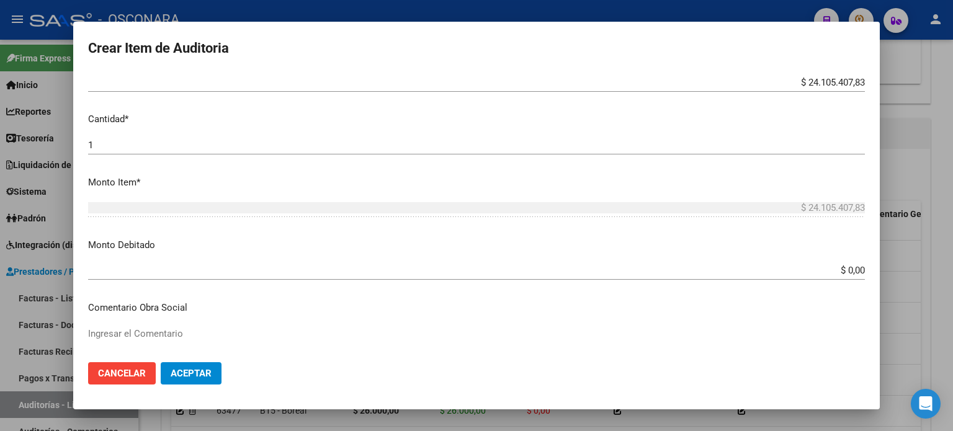
scroll to position [372, 0]
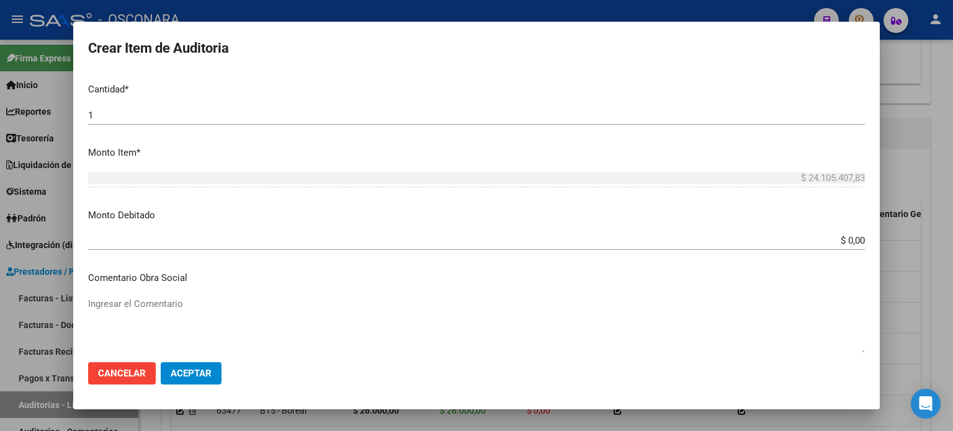
drag, startPoint x: 216, startPoint y: 277, endPoint x: 204, endPoint y: 297, distance: 23.4
paste textarea "31/07/2024"
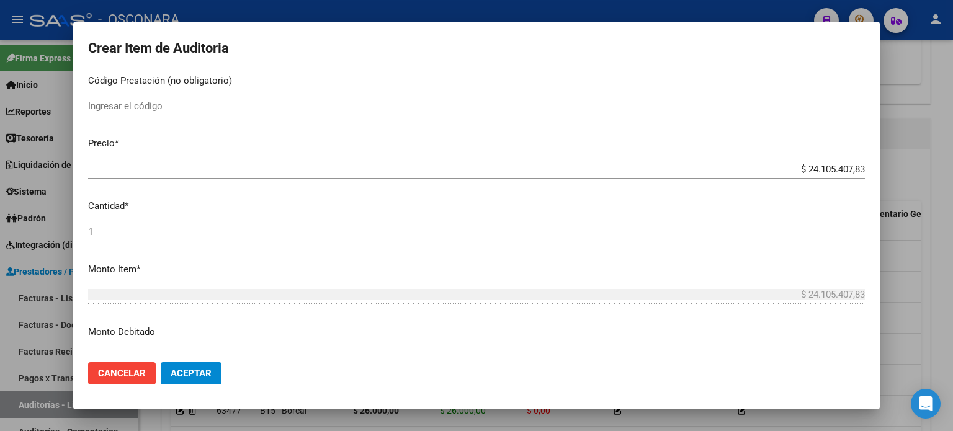
scroll to position [248, 0]
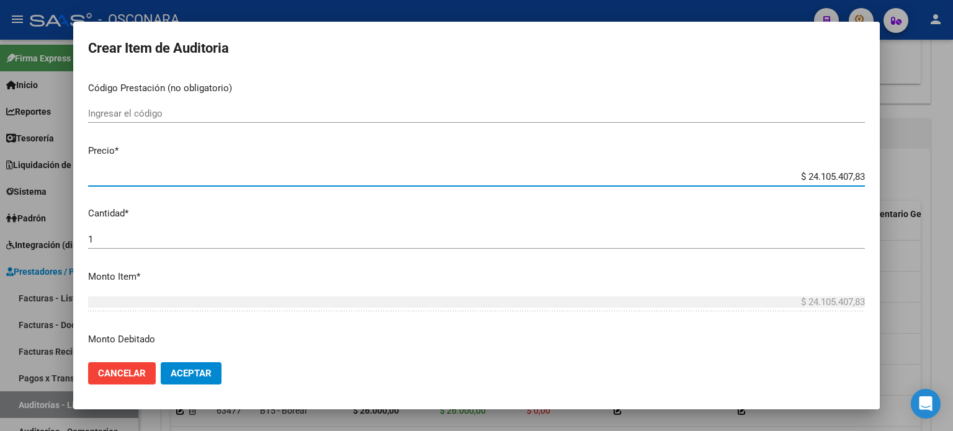
click at [853, 173] on input "$ 24.105.407,83" at bounding box center [476, 176] width 776 height 11
drag, startPoint x: 854, startPoint y: 174, endPoint x: 628, endPoint y: 180, distance: 226.5
click at [630, 180] on input "$ 24.105.407,83" at bounding box center [476, 176] width 776 height 11
click at [540, 211] on p "Cantidad *" at bounding box center [476, 214] width 776 height 14
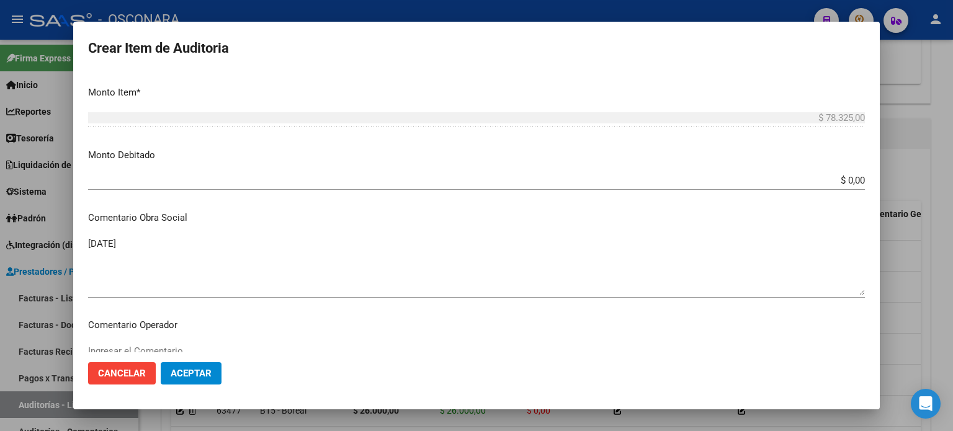
scroll to position [434, 0]
click at [854, 176] on input "$ 0,00" at bounding box center [476, 178] width 776 height 11
click at [81, 241] on mat-dialog-content "54371906 Nro Documento 23543719064 CUIL Afiliado Inactivo Análisis Afiliado Pre…" at bounding box center [476, 213] width 806 height 280
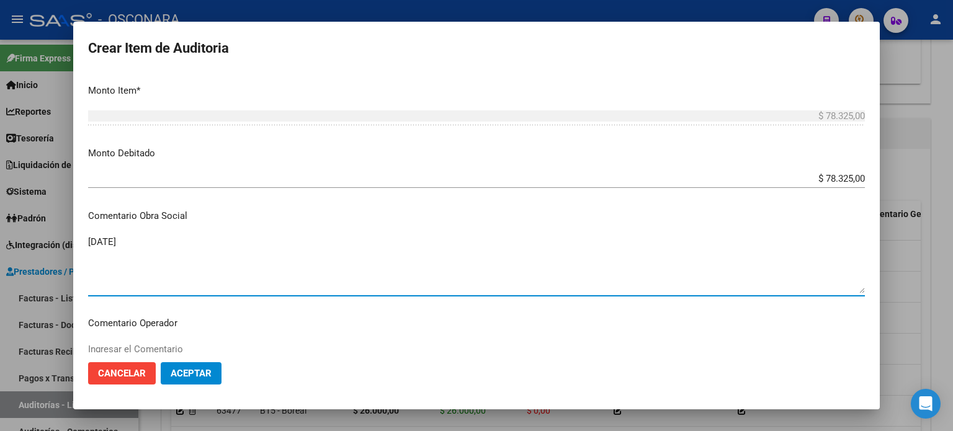
click at [93, 246] on textarea "31/07/2024" at bounding box center [476, 264] width 776 height 58
drag, startPoint x: 190, startPoint y: 242, endPoint x: 9, endPoint y: 235, distance: 181.9
click at [2, 233] on div "Crear Item de Auditoria 54371906 Nro Documento 23543719064 CUIL Afiliado Inacti…" at bounding box center [476, 215] width 953 height 431
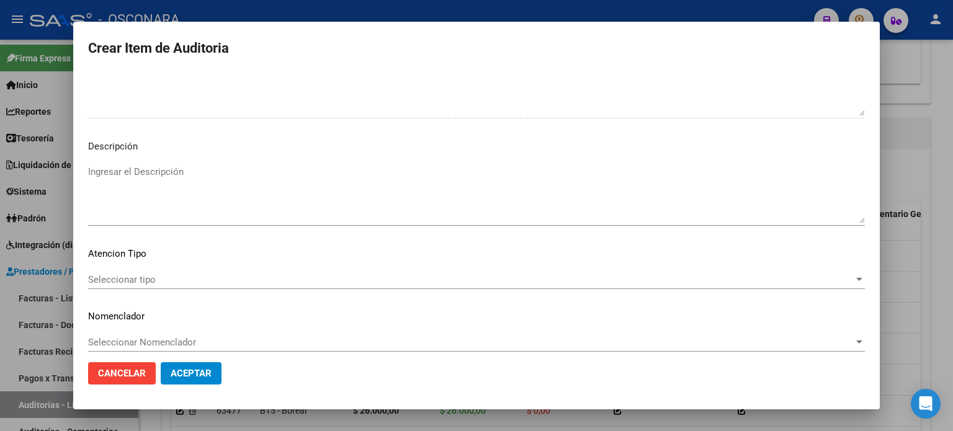
scroll to position [836, 0]
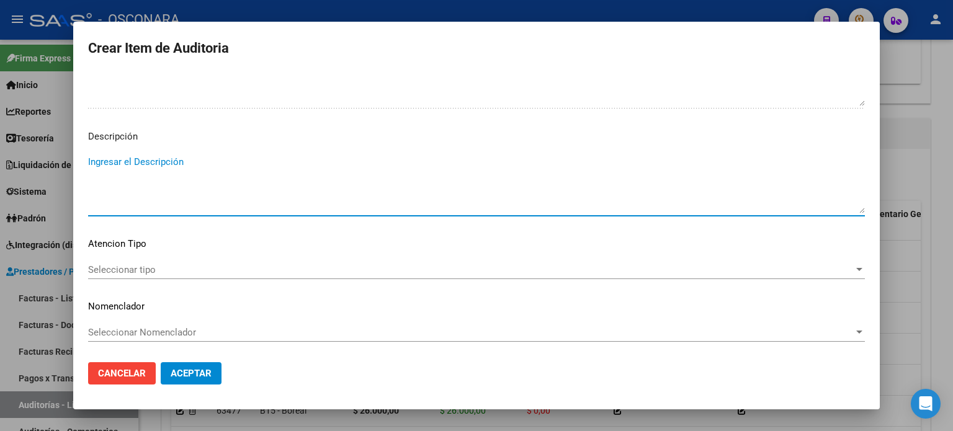
paste textarea "baja desde 31/07/2024"
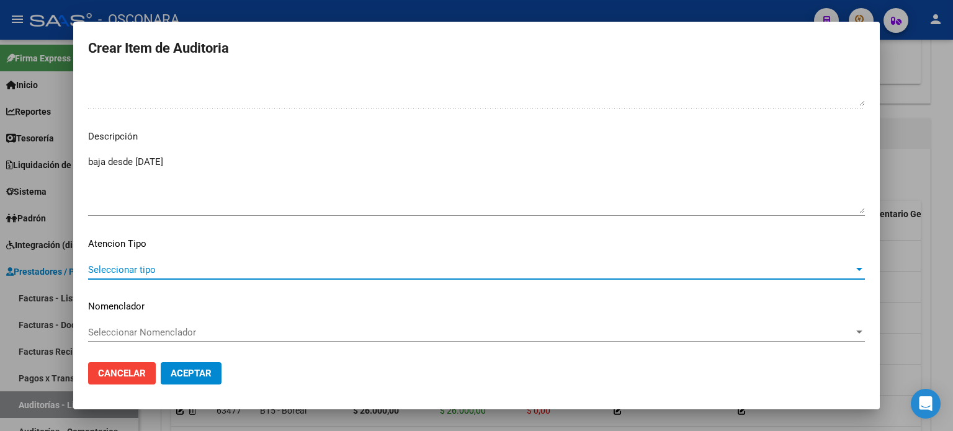
click at [139, 264] on span "Seleccionar tipo" at bounding box center [470, 269] width 765 height 11
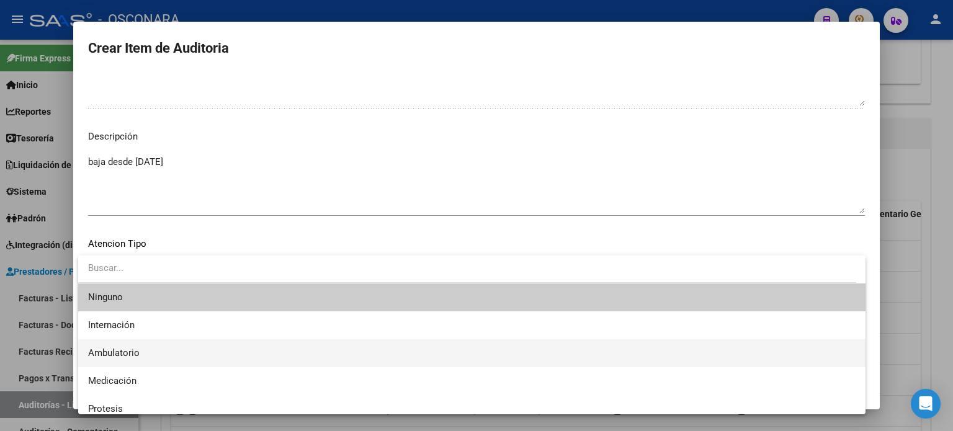
click at [124, 344] on span "Ambulatorio" at bounding box center [471, 353] width 767 height 28
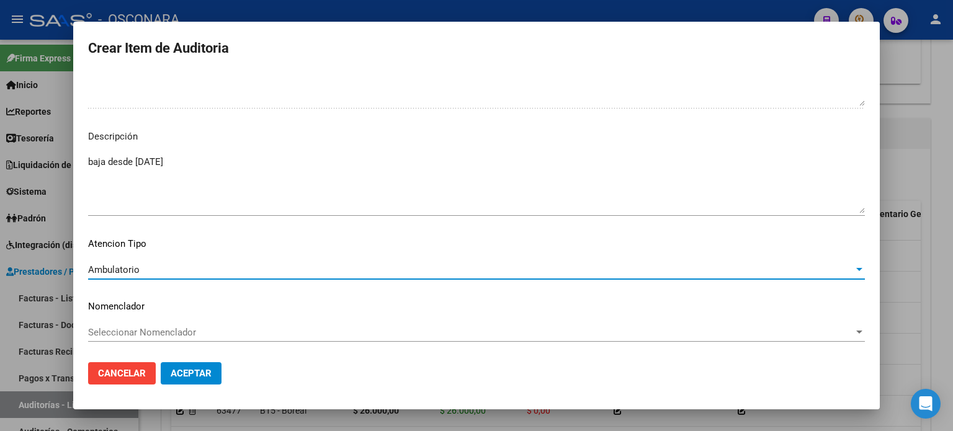
click at [203, 374] on span "Aceptar" at bounding box center [191, 373] width 41 height 11
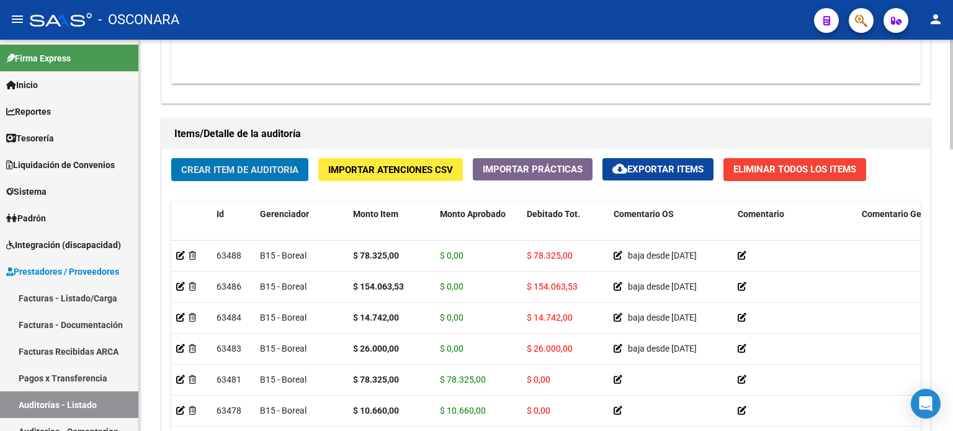
click at [164, 192] on div "Crear Item de Auditoria Importar Atenciones CSV Importar Prácticas cloud_downlo…" at bounding box center [546, 335] width 768 height 373
click at [218, 172] on span "Crear Item de Auditoria" at bounding box center [239, 169] width 117 height 11
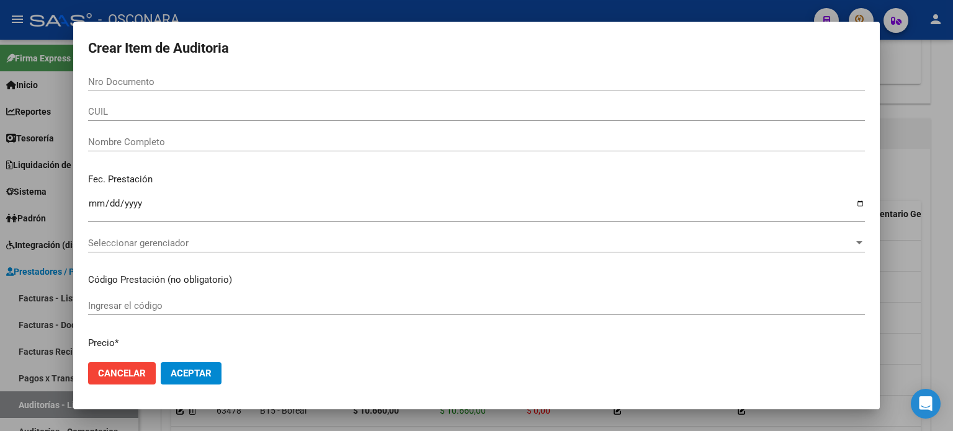
click at [66, 94] on div at bounding box center [476, 215] width 953 height 431
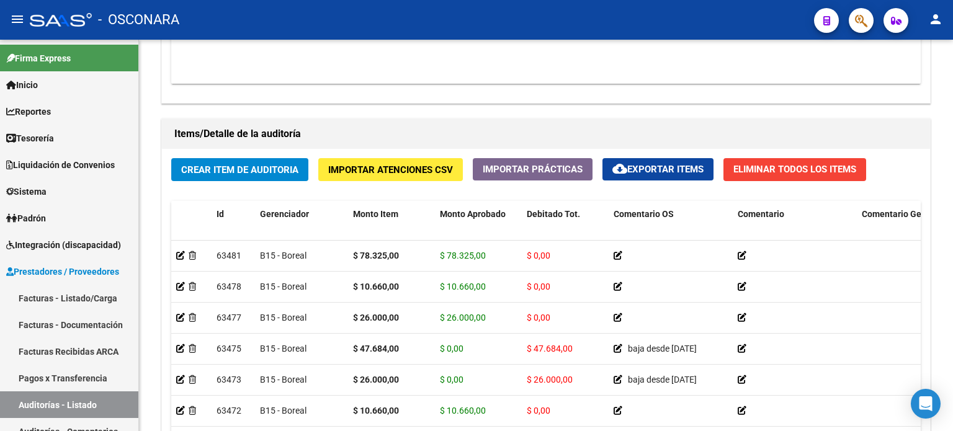
scroll to position [0, 0]
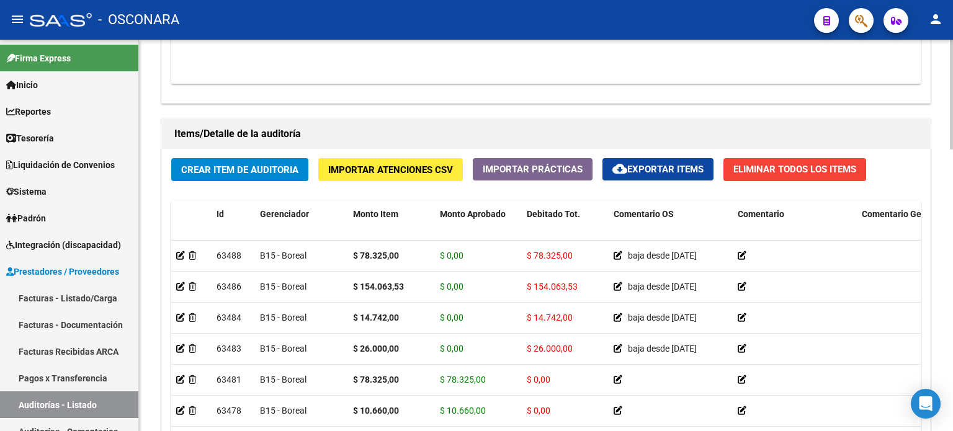
click at [226, 149] on div "Crear Item de Auditoria Importar Atenciones CSV Importar Prácticas cloud_downlo…" at bounding box center [546, 335] width 768 height 373
click at [201, 195] on div "Crear Item de Auditoria Importar Atenciones CSV Importar Prácticas cloud_downlo…" at bounding box center [546, 335] width 768 height 373
click at [247, 188] on div "Crear Item de Auditoria Importar Atenciones CSV Importar Prácticas cloud_downlo…" at bounding box center [546, 335] width 768 height 373
click at [250, 166] on span "Crear Item de Auditoria" at bounding box center [239, 169] width 117 height 11
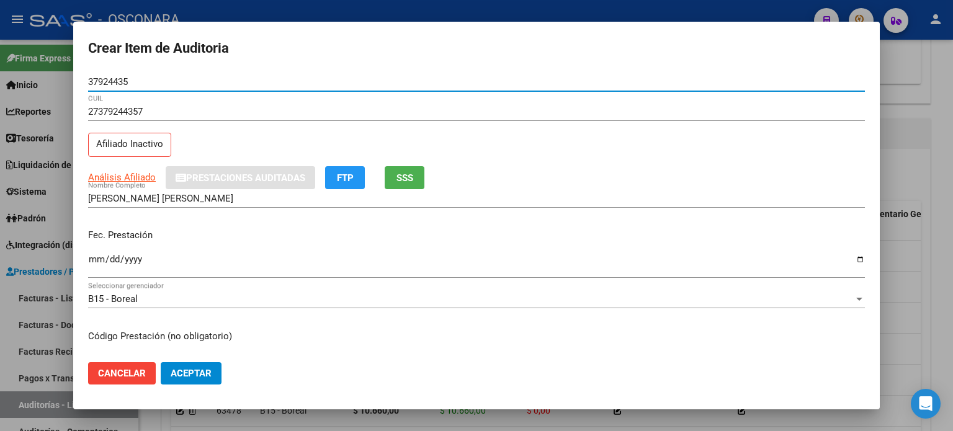
click at [160, 221] on div "Fec. Prestación Ingresar la fecha" at bounding box center [476, 254] width 776 height 71
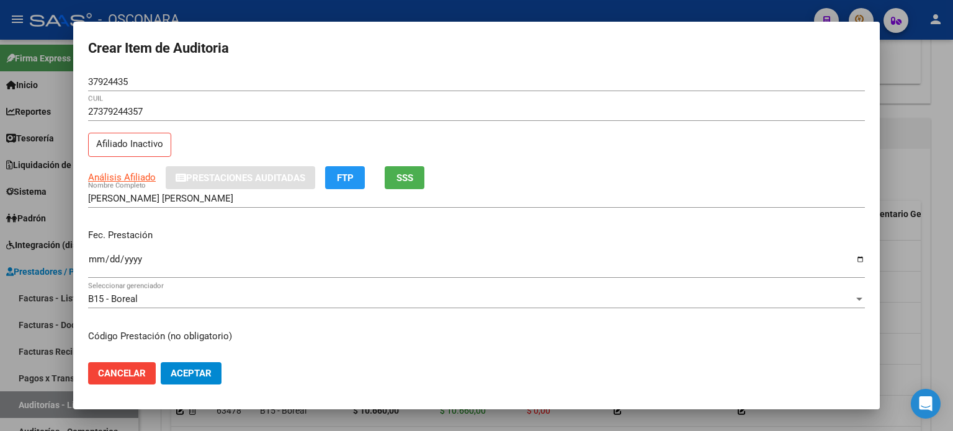
click at [160, 221] on div "Fec. Prestación Ingresar la fecha" at bounding box center [476, 254] width 776 height 71
click at [135, 215] on div "ABALLAY ORTIZ MARCELA NOELY Nombre Completo" at bounding box center [476, 204] width 776 height 30
click at [89, 262] on input "Ingresar la fecha" at bounding box center [476, 264] width 776 height 20
click at [250, 216] on div "ABALLAY ORTIZ MARCELA NOELY Nombre Completo" at bounding box center [476, 204] width 776 height 30
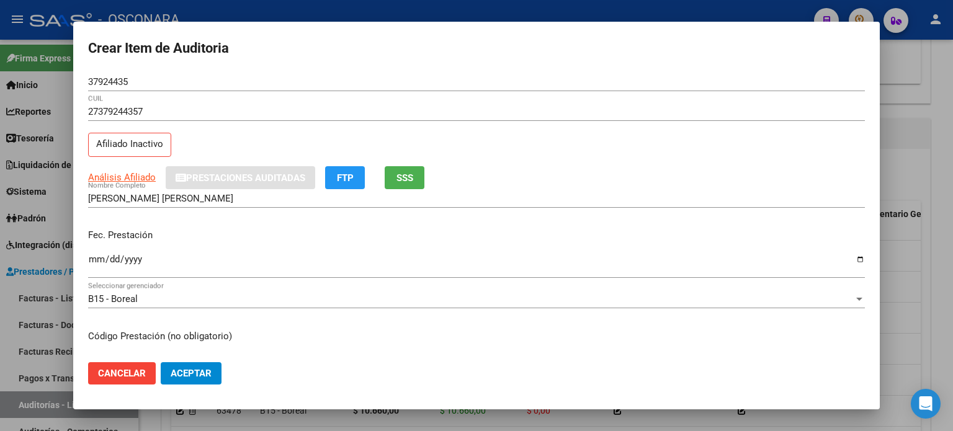
scroll to position [124, 0]
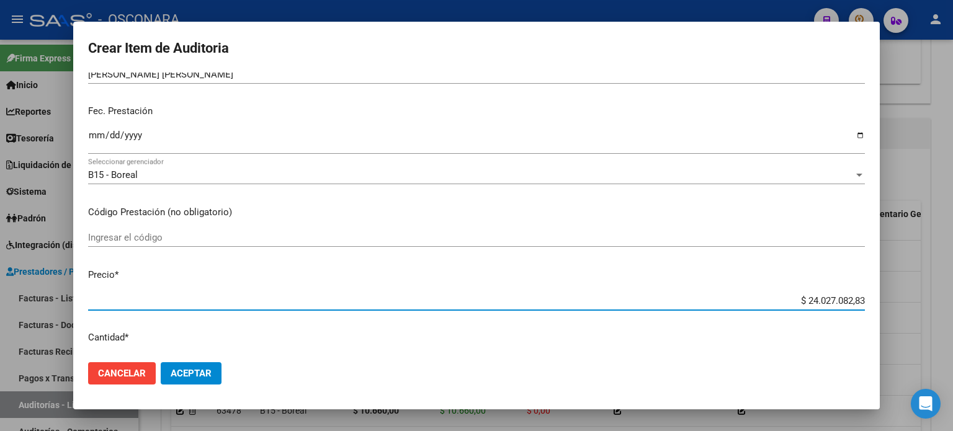
drag, startPoint x: 853, startPoint y: 300, endPoint x: 799, endPoint y: 288, distance: 55.2
click at [799, 288] on mat-dialog-content "37924435 Nro Documento 27379244357 CUIL Afiliado Inactivo Análisis Afiliado Pre…" at bounding box center [476, 213] width 806 height 280
click at [492, 121] on div "Fec. Prestación 2024-12-03 Ingresar la fecha" at bounding box center [476, 130] width 776 height 71
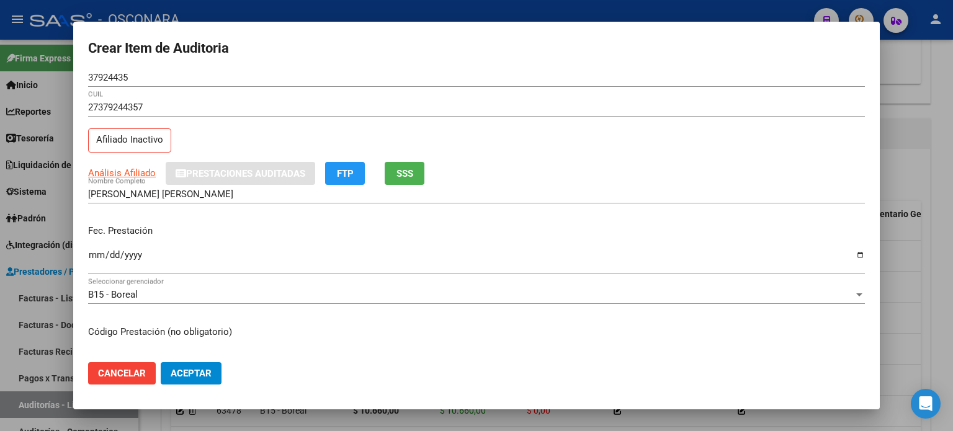
scroll to position [0, 0]
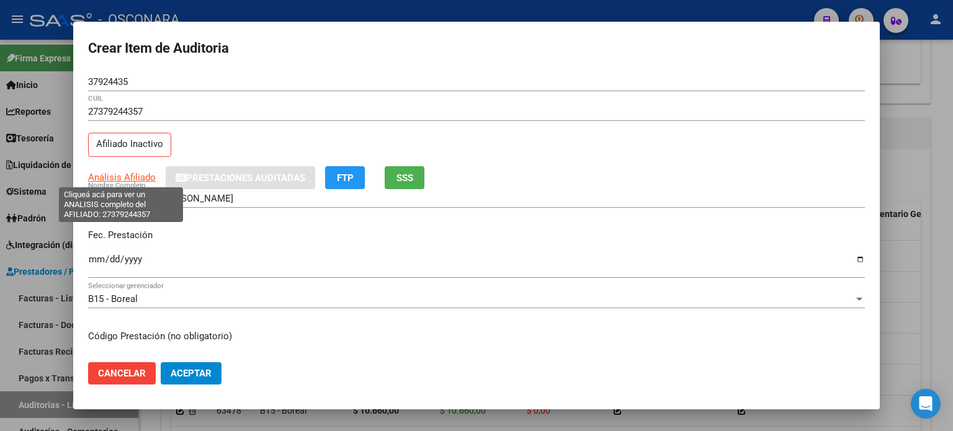
click at [117, 180] on span "Análisis Afiliado" at bounding box center [122, 177] width 68 height 11
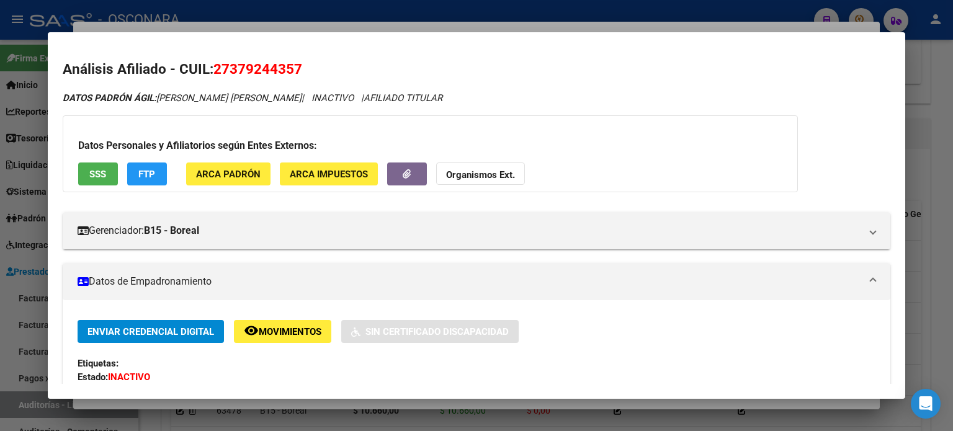
click at [99, 174] on span "SSS" at bounding box center [97, 174] width 17 height 11
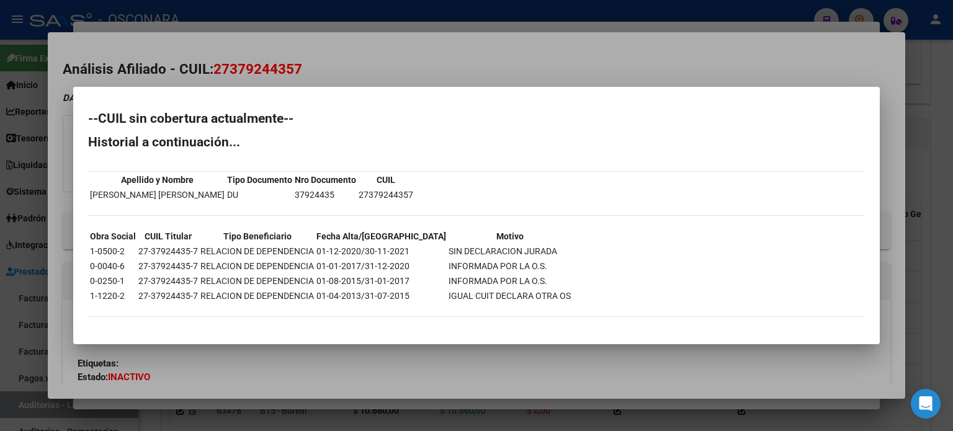
click at [424, 66] on div at bounding box center [476, 215] width 953 height 431
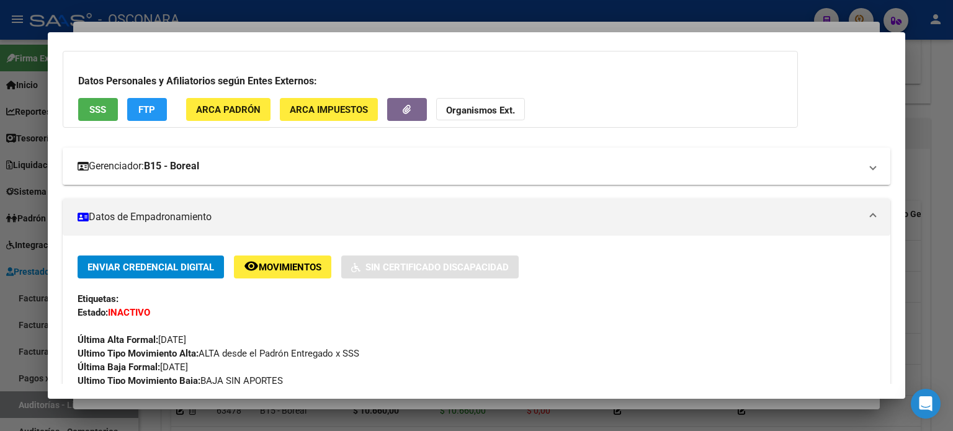
scroll to position [124, 0]
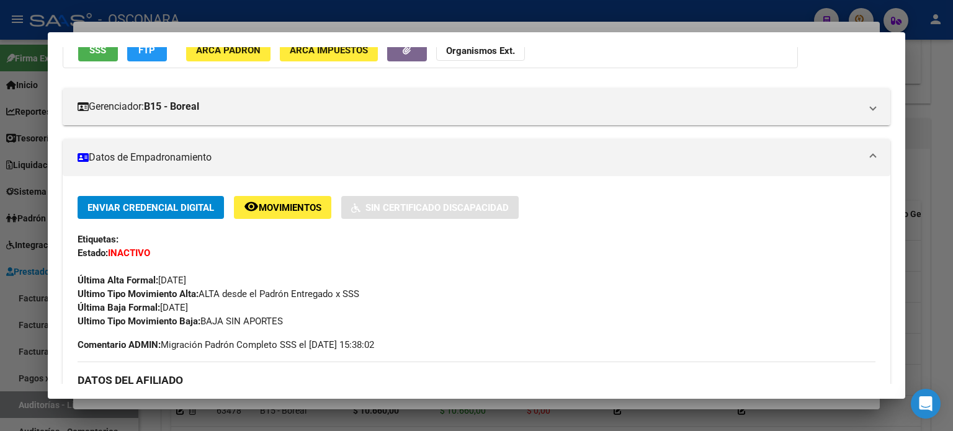
drag, startPoint x: 216, startPoint y: 308, endPoint x: 162, endPoint y: 301, distance: 54.5
click at [162, 301] on div "Enviar Credencial Digital remove_red_eye Movimientos Sin Certificado Discapacid…" at bounding box center [477, 262] width 798 height 132
click at [253, 309] on div "Enviar Credencial Digital remove_red_eye Movimientos Sin Certificado Discapacid…" at bounding box center [477, 262] width 798 height 132
drag, startPoint x: 213, startPoint y: 309, endPoint x: 162, endPoint y: 301, distance: 52.1
click at [162, 301] on div "Enviar Credencial Digital remove_red_eye Movimientos Sin Certificado Discapacid…" at bounding box center [477, 262] width 798 height 132
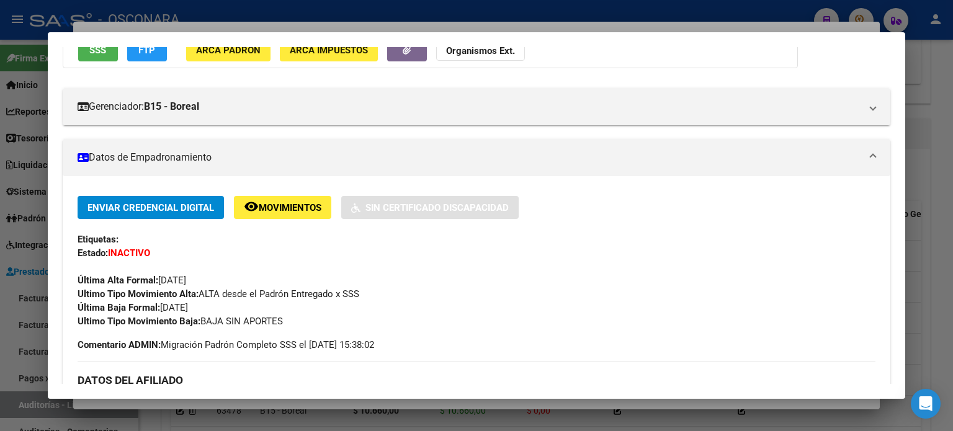
copy span "01/02/2022"
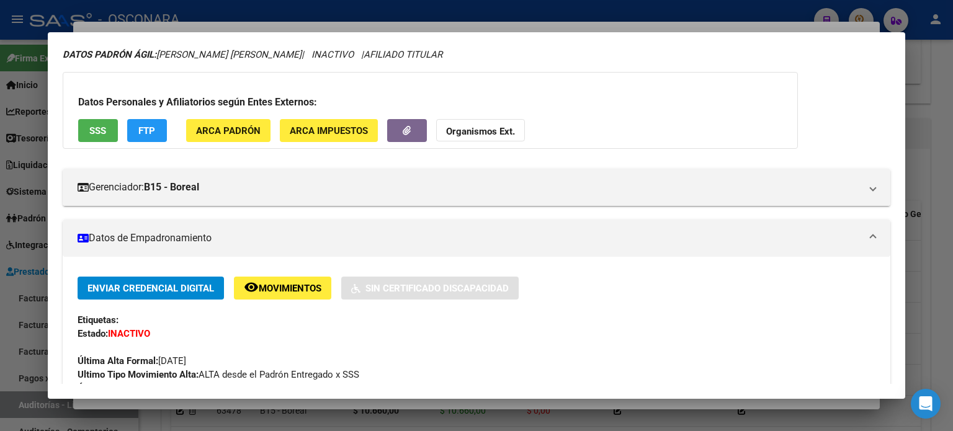
scroll to position [0, 0]
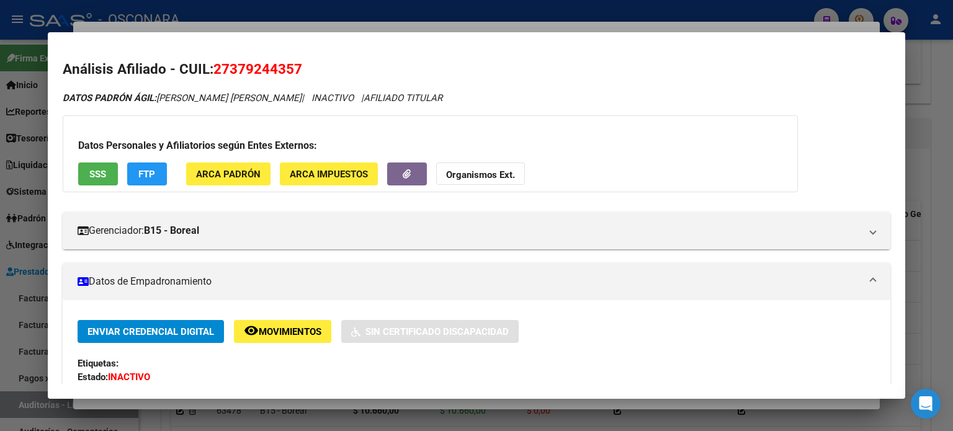
click at [343, 27] on div at bounding box center [476, 215] width 953 height 431
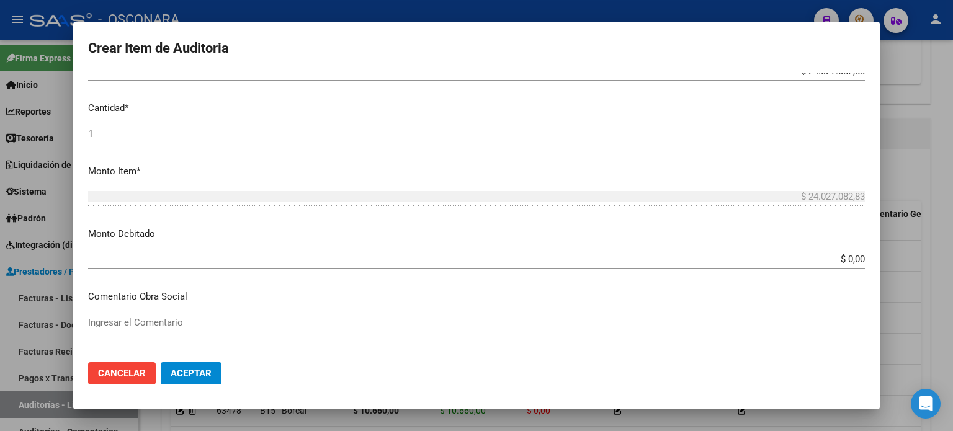
scroll to position [372, 0]
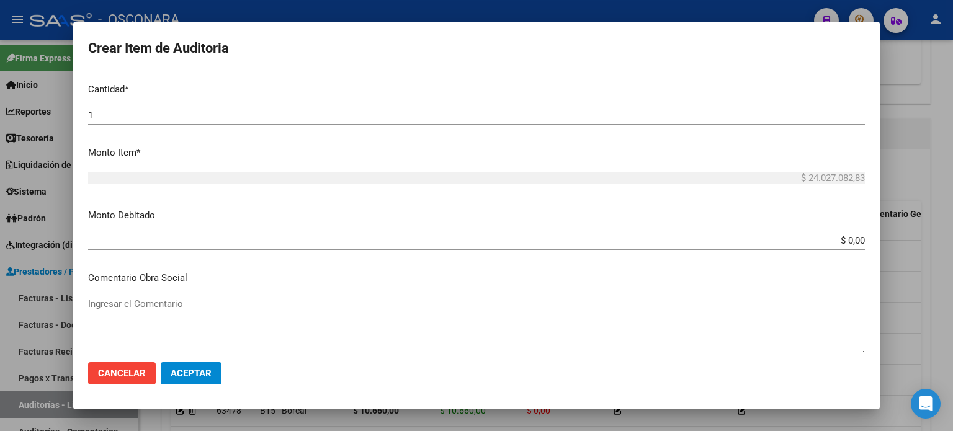
click at [161, 312] on textarea "Ingresar el Comentario" at bounding box center [476, 326] width 776 height 58
paste textarea "01/02/2022"
drag, startPoint x: 212, startPoint y: 302, endPoint x: 0, endPoint y: 301, distance: 212.1
click at [0, 301] on div "Crear Item de Auditoria 37924435 Nro Documento 27379244357 CUIL Afiliado Inacti…" at bounding box center [476, 215] width 953 height 431
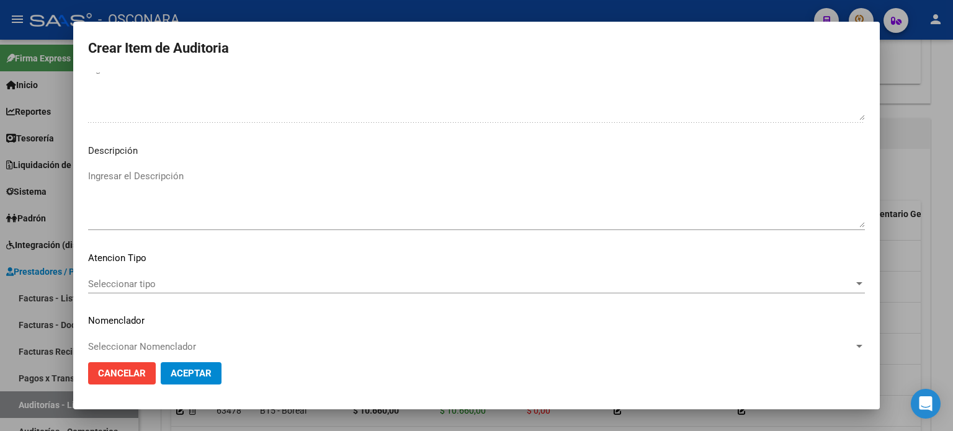
scroll to position [836, 0]
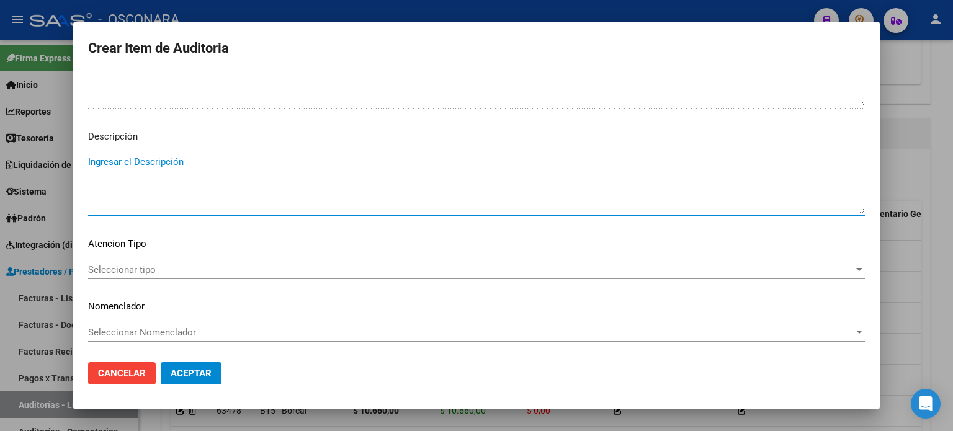
paste textarea "baja desde 01/02/2022"
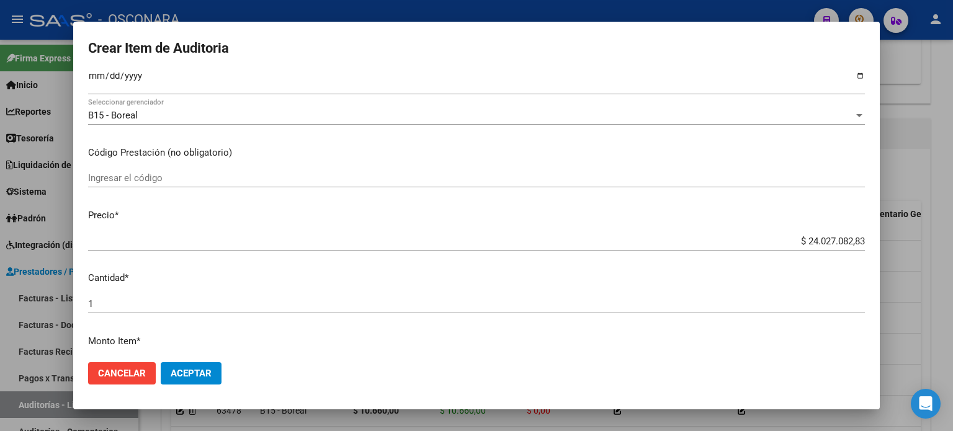
scroll to position [186, 0]
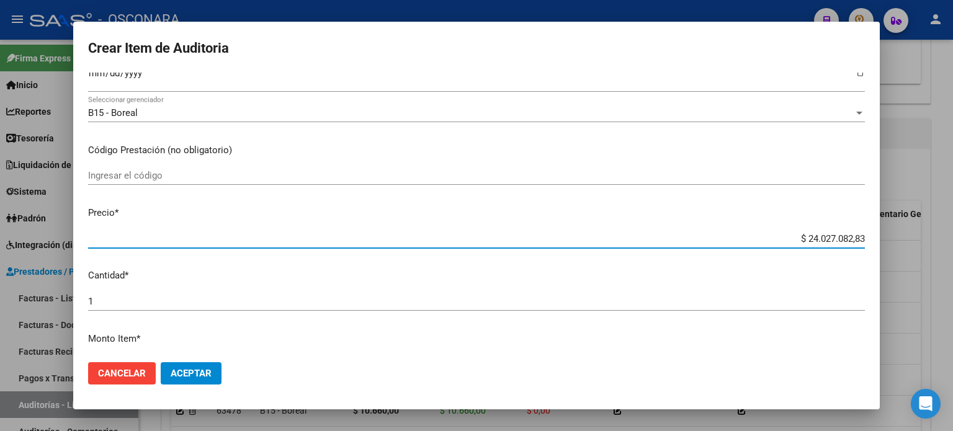
drag, startPoint x: 855, startPoint y: 238, endPoint x: 765, endPoint y: 231, distance: 90.1
click at [765, 231] on div "$ 24.027.082,83 Ingresar el precio" at bounding box center [476, 238] width 776 height 19
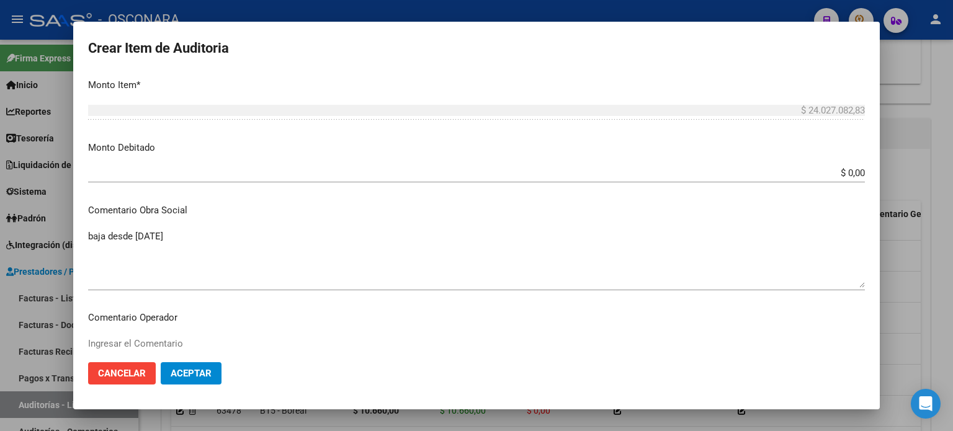
scroll to position [310, 0]
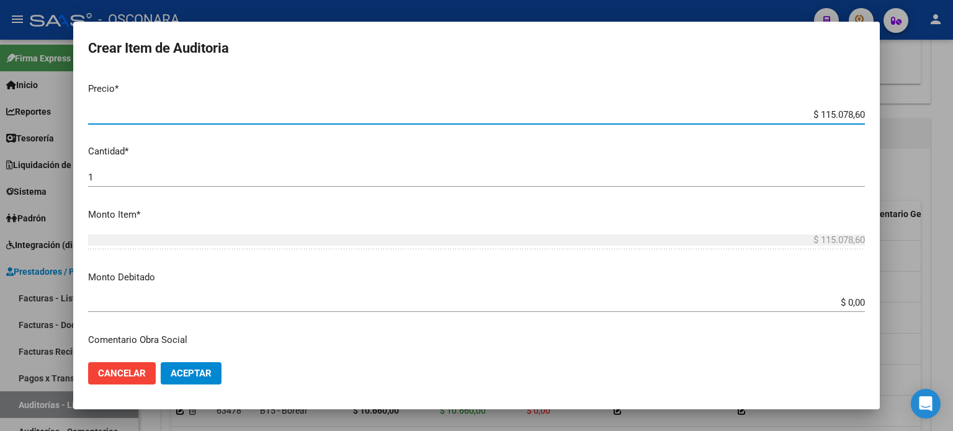
click at [852, 305] on input "$ 0,00" at bounding box center [476, 302] width 776 height 11
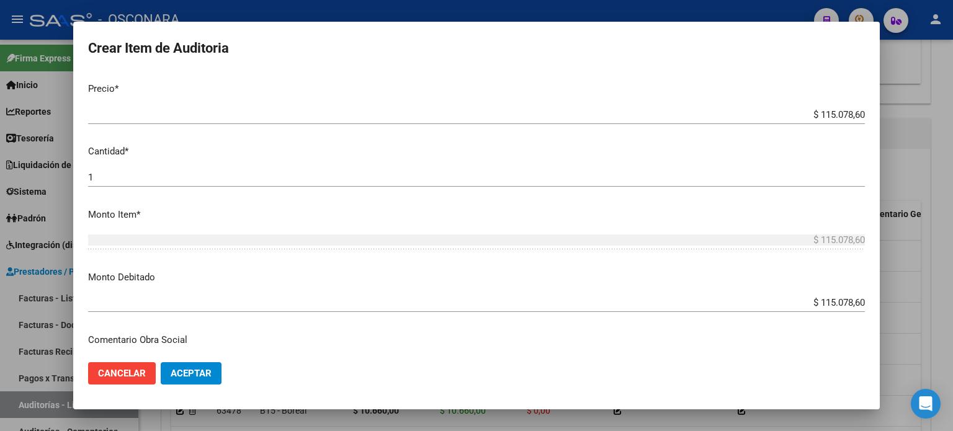
click at [486, 262] on mat-dialog-content "37924435 Nro Documento 27379244357 CUIL Afiliado Inactivo Análisis Afiliado Pre…" at bounding box center [476, 213] width 806 height 280
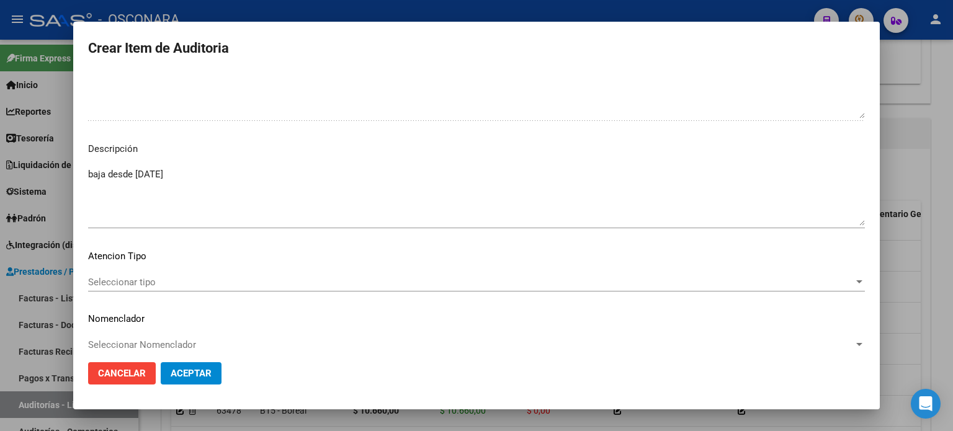
scroll to position [836, 0]
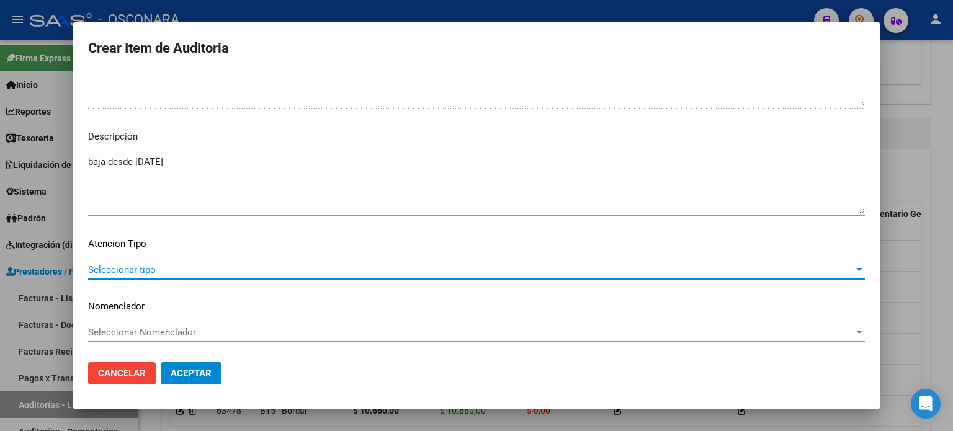
click at [184, 267] on span "Seleccionar tipo" at bounding box center [470, 269] width 765 height 11
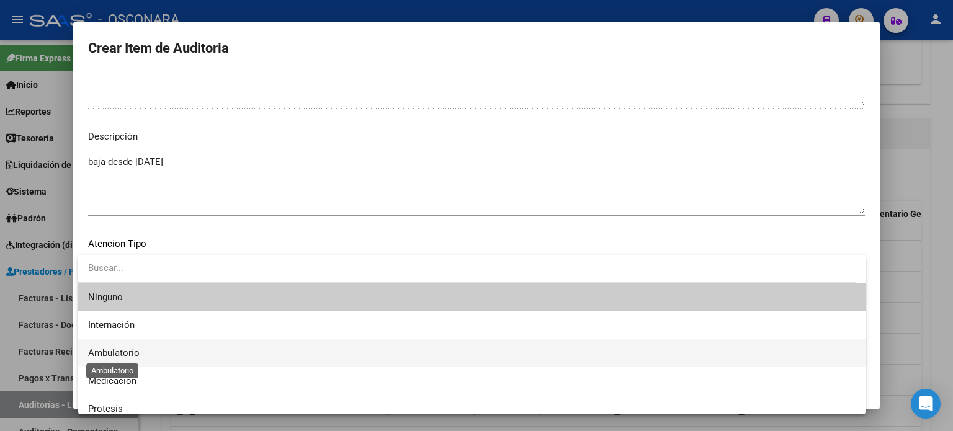
click at [135, 349] on span "Ambulatorio" at bounding box center [113, 352] width 51 height 11
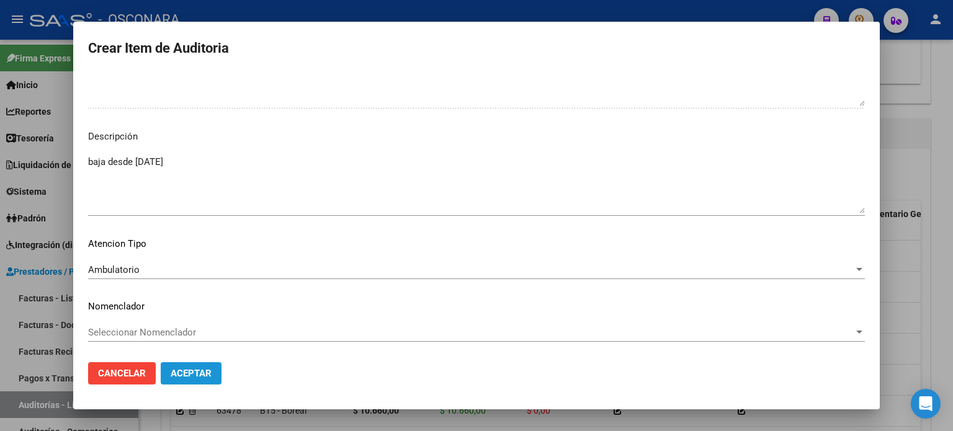
click at [207, 375] on span "Aceptar" at bounding box center [191, 373] width 41 height 11
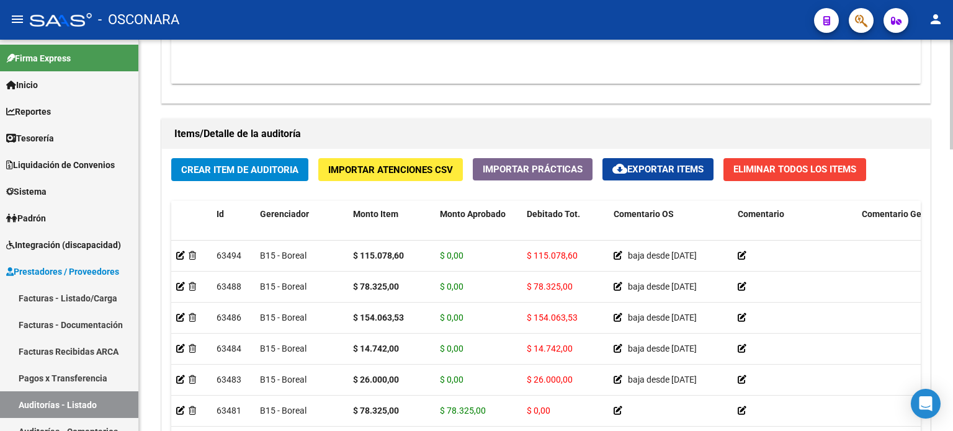
click at [268, 189] on div "Crear Item de Auditoria Importar Atenciones CSV Importar Prácticas cloud_downlo…" at bounding box center [546, 335] width 768 height 373
click at [252, 164] on span "Crear Item de Auditoria" at bounding box center [239, 169] width 117 height 11
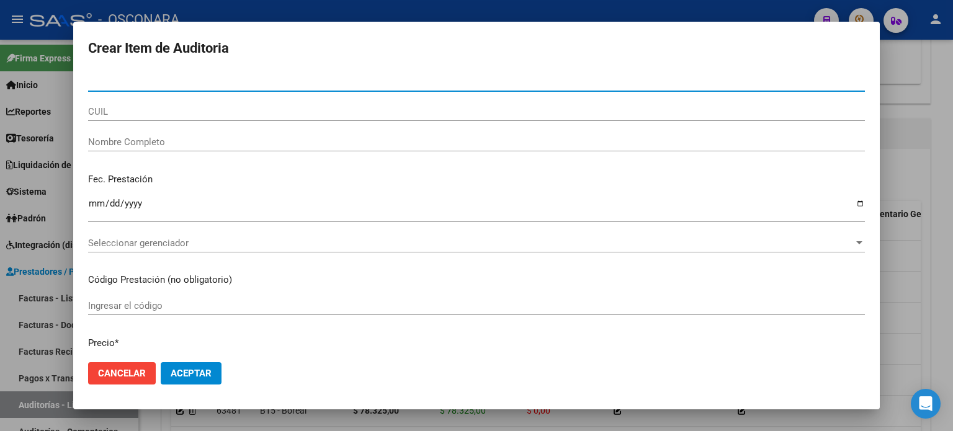
click at [117, 82] on input "Nro Documento" at bounding box center [476, 81] width 776 height 11
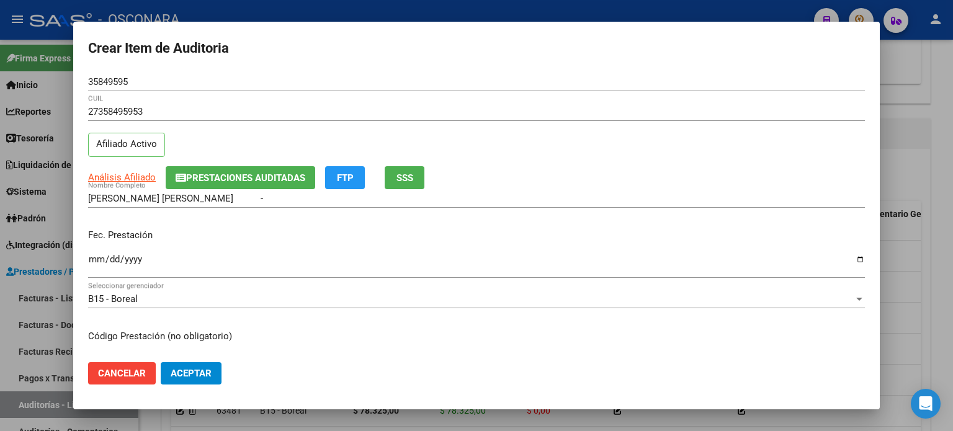
click at [221, 221] on div "Fec. Prestación Ingresar la fecha" at bounding box center [476, 254] width 776 height 71
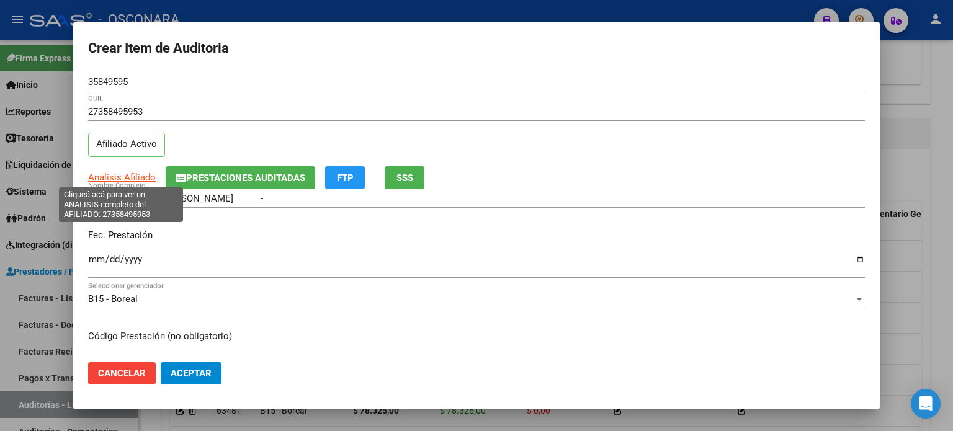
click at [118, 177] on span "Análisis Afiliado" at bounding box center [122, 177] width 68 height 11
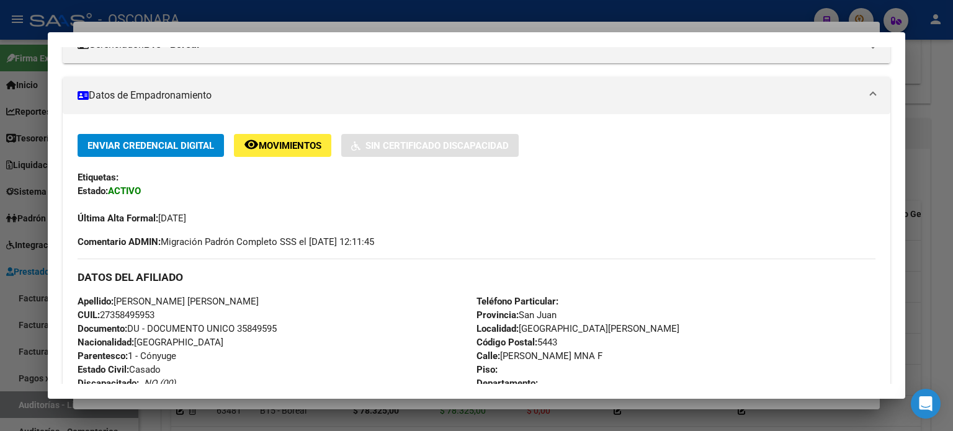
scroll to position [0, 0]
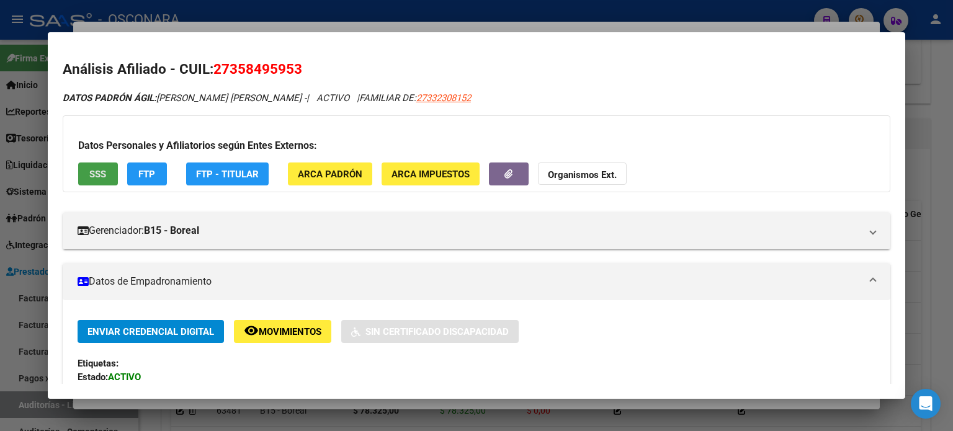
click at [109, 174] on button "SSS" at bounding box center [98, 173] width 40 height 23
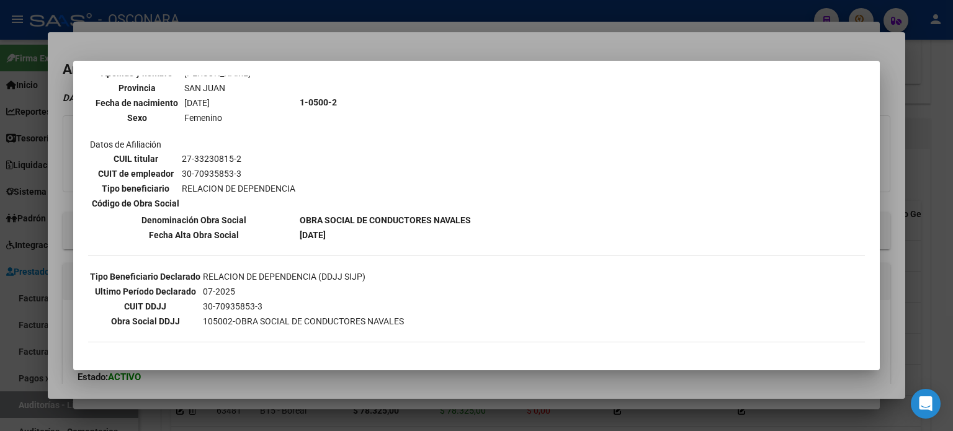
scroll to position [62, 0]
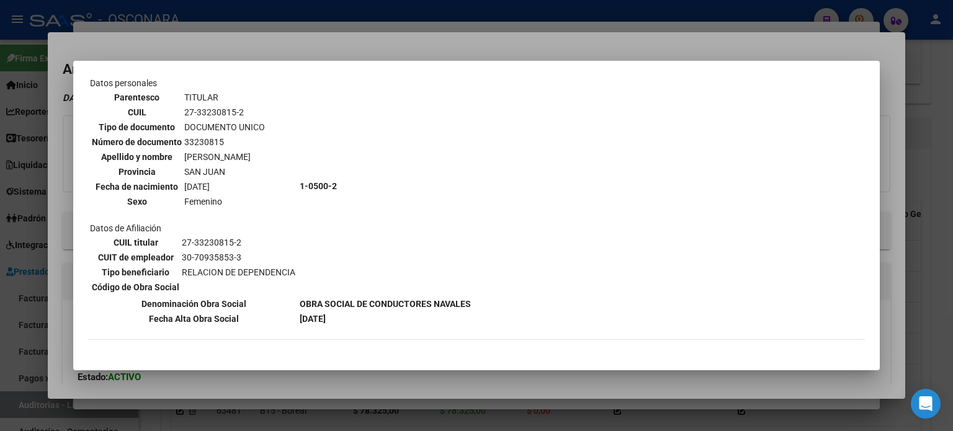
click at [325, 49] on div at bounding box center [476, 215] width 953 height 431
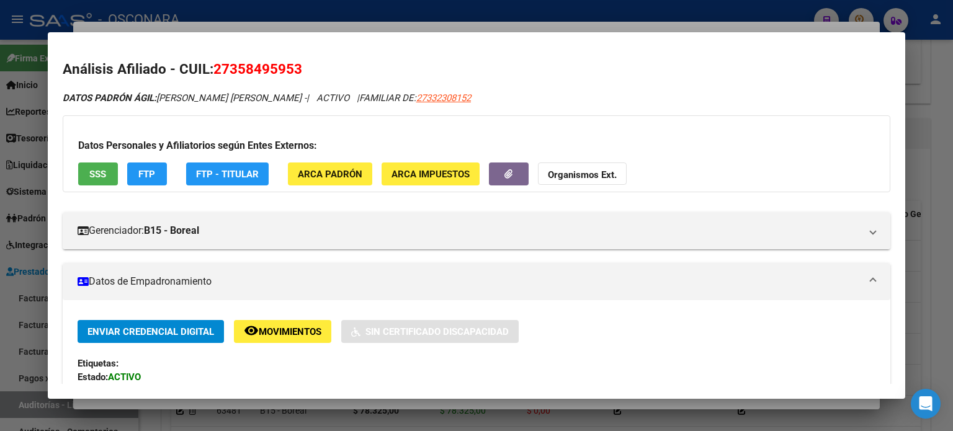
click at [322, 25] on div at bounding box center [476, 215] width 953 height 431
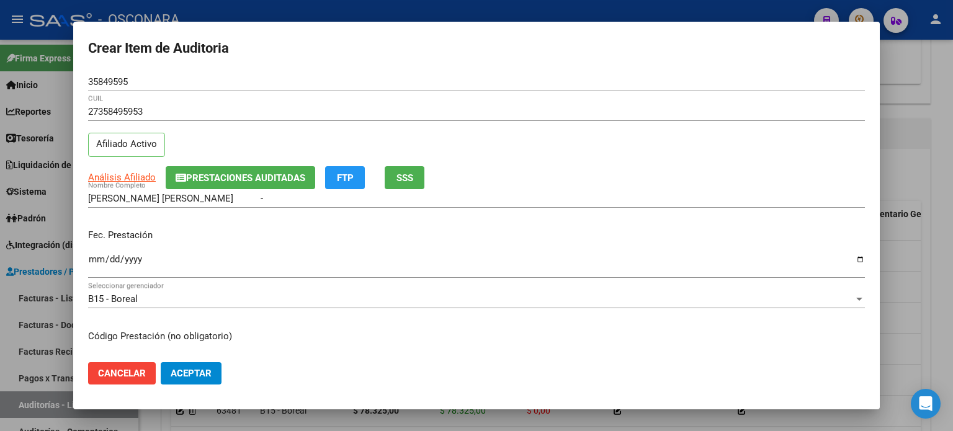
click at [98, 252] on div "Ingresar la fecha" at bounding box center [476, 265] width 776 height 27
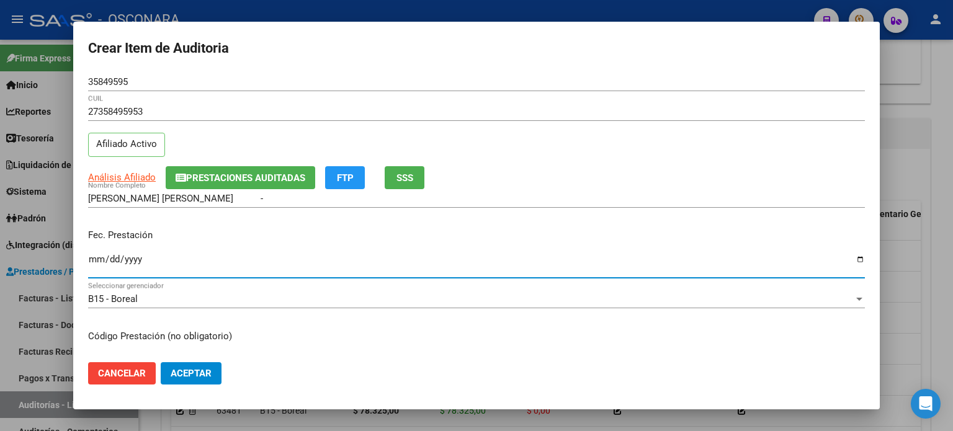
click at [230, 227] on div "Fec. Prestación 2024-12-03 Ingresar la fecha" at bounding box center [476, 254] width 776 height 71
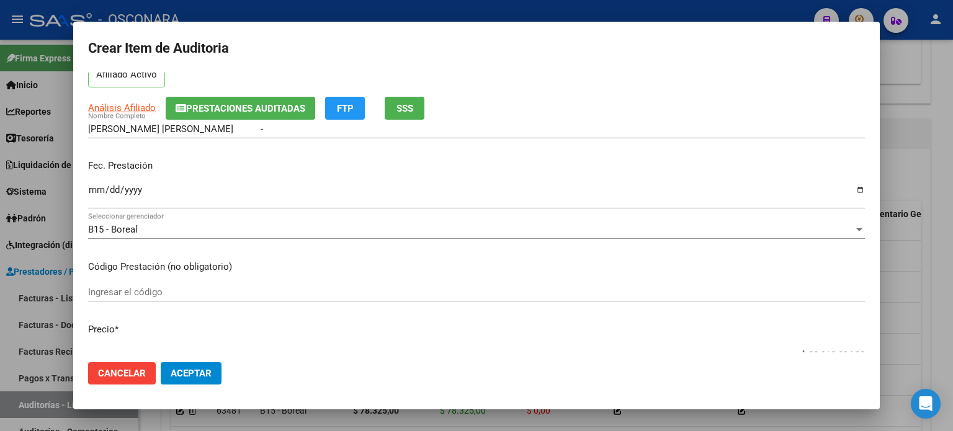
scroll to position [186, 0]
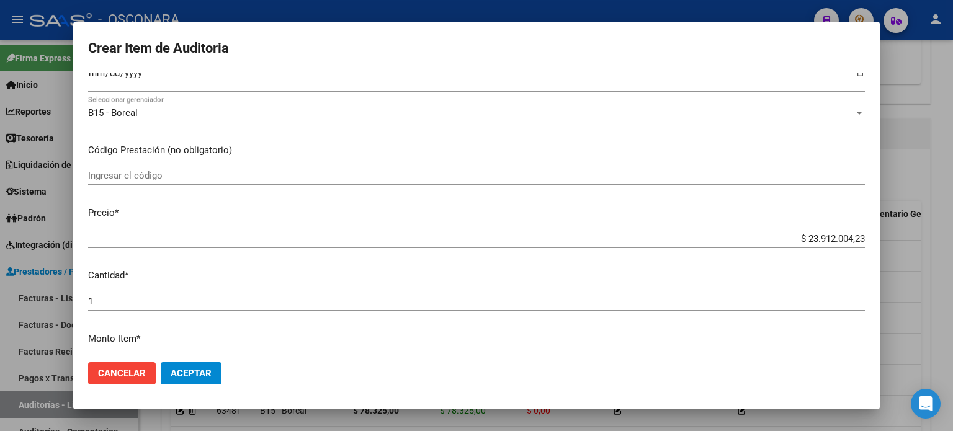
click at [854, 239] on input "$ 23.912.004,23" at bounding box center [476, 238] width 776 height 11
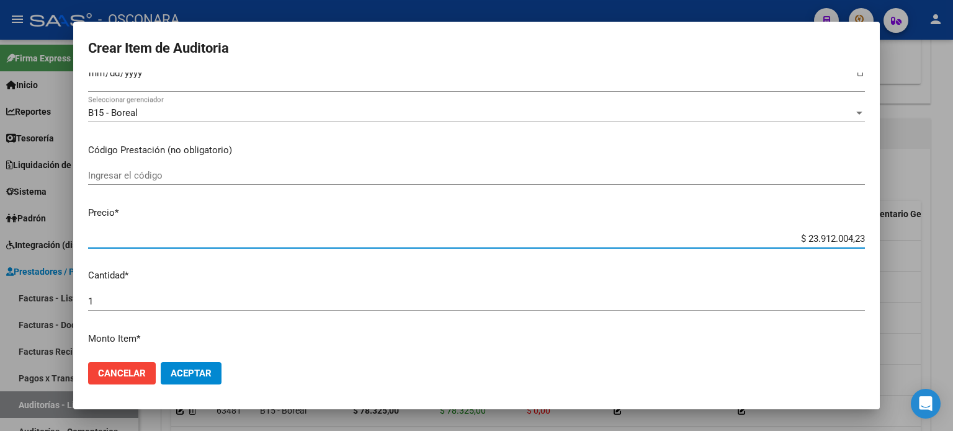
drag, startPoint x: 854, startPoint y: 239, endPoint x: 715, endPoint y: 233, distance: 139.1
click at [715, 233] on input "$ 23.912.004,23" at bounding box center [476, 238] width 776 height 11
click at [595, 261] on mat-dialog-content "35849595 Nro Documento 27358495953 CUIL Afiliado Activo Análisis Afiliado Prest…" at bounding box center [476, 213] width 806 height 280
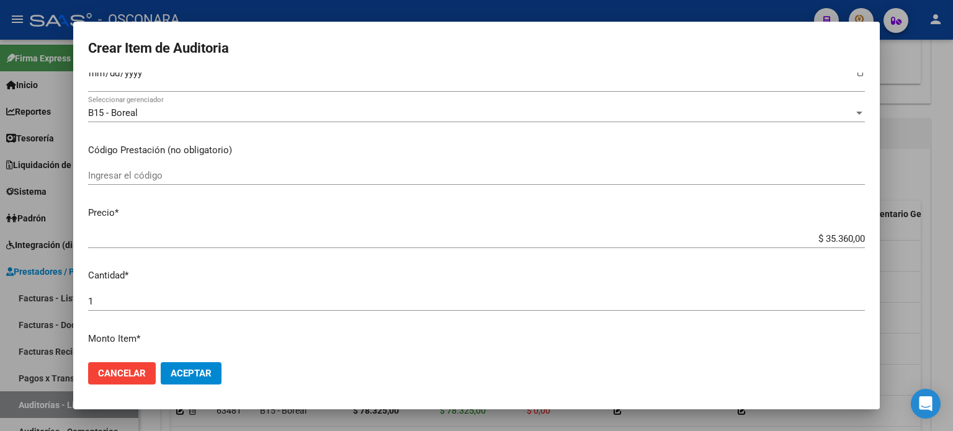
scroll to position [434, 0]
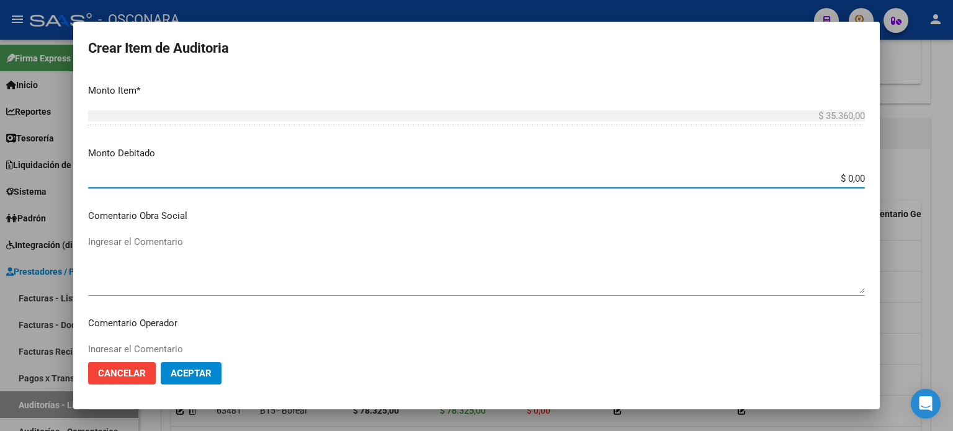
click at [852, 180] on input "$ 0,00" at bounding box center [476, 178] width 776 height 11
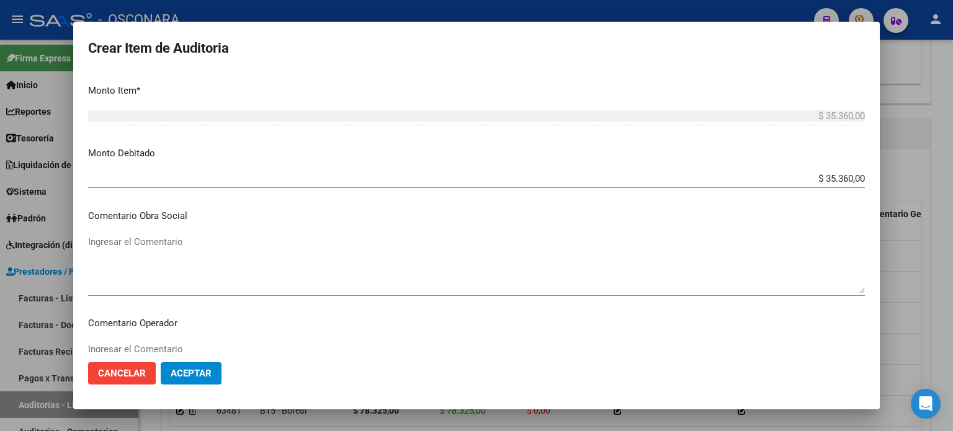
click at [592, 212] on p "Comentario Obra Social" at bounding box center [476, 216] width 776 height 14
click at [185, 249] on textarea "Ingresar el Comentario" at bounding box center [476, 264] width 776 height 58
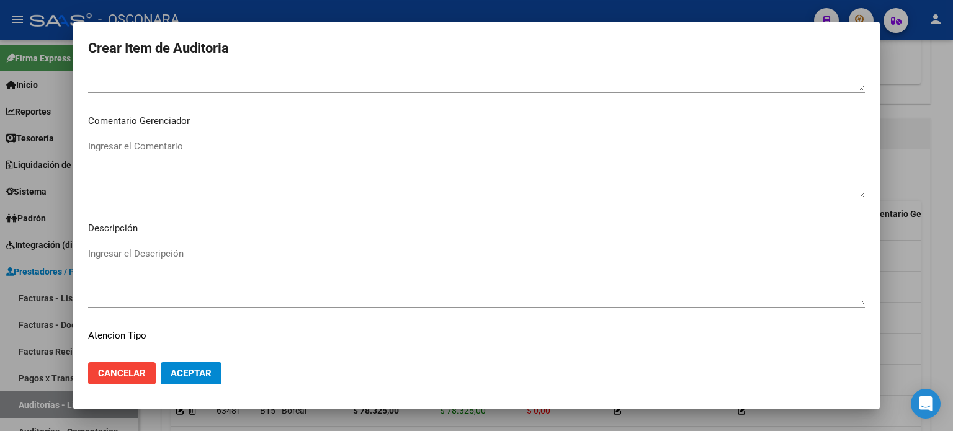
scroll to position [836, 0]
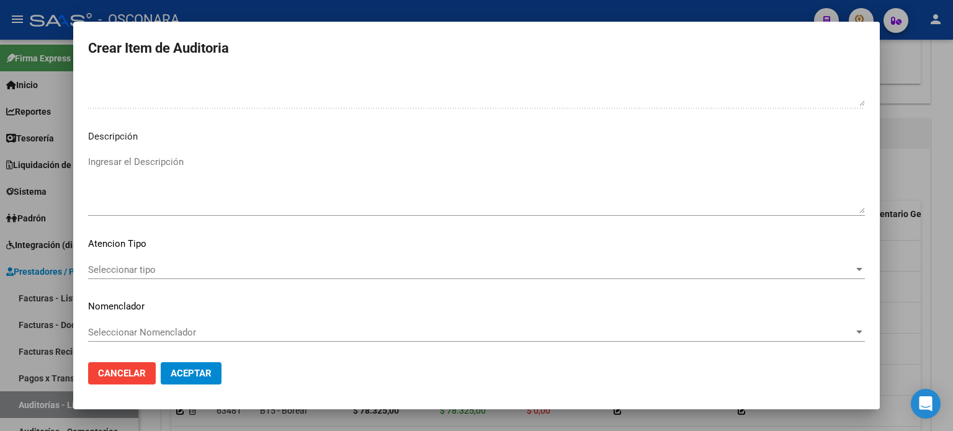
click at [168, 167] on textarea "Ingresar el Descripción" at bounding box center [476, 184] width 776 height 58
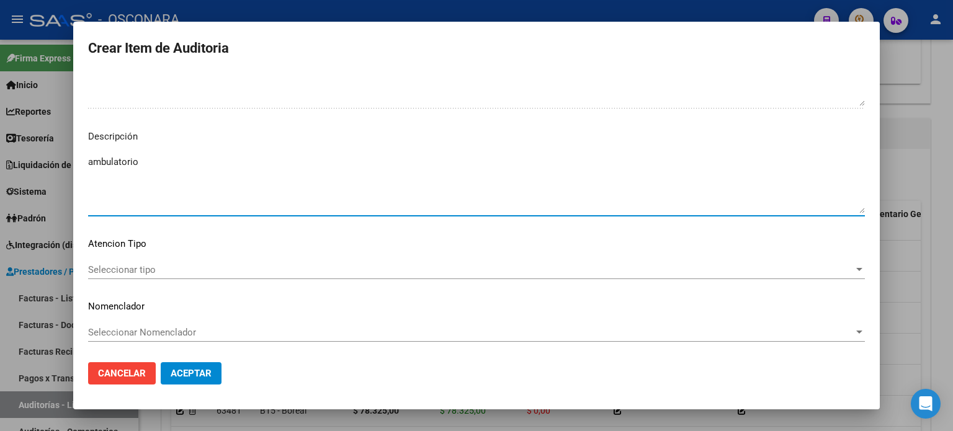
click at [172, 280] on div "Seleccionar tipo Seleccionar tipo" at bounding box center [476, 275] width 776 height 30
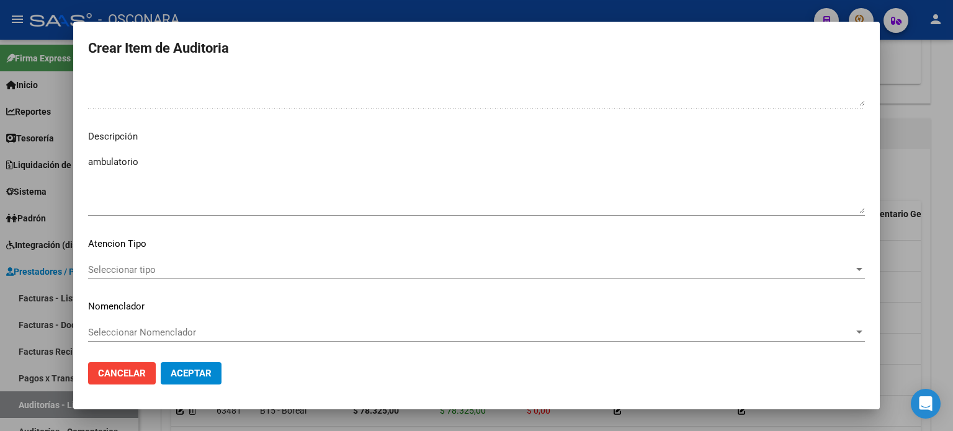
click at [198, 267] on span "Seleccionar tipo" at bounding box center [470, 269] width 765 height 11
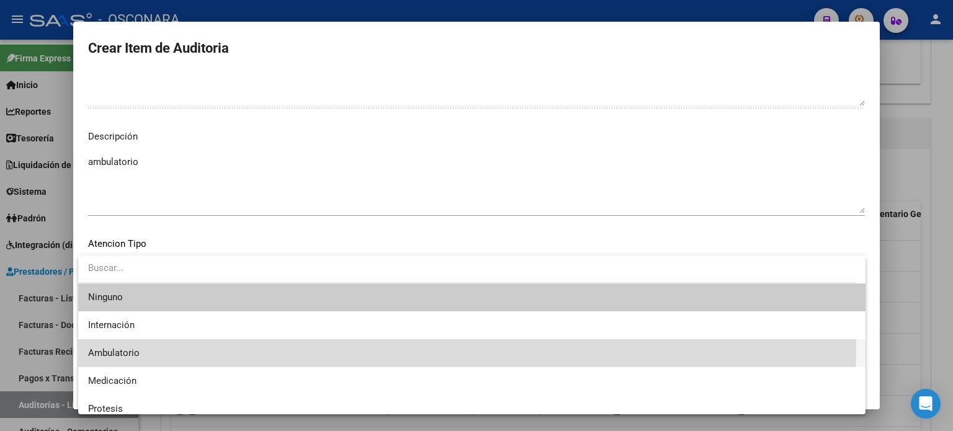
click at [158, 345] on span "Ambulatorio" at bounding box center [471, 353] width 767 height 28
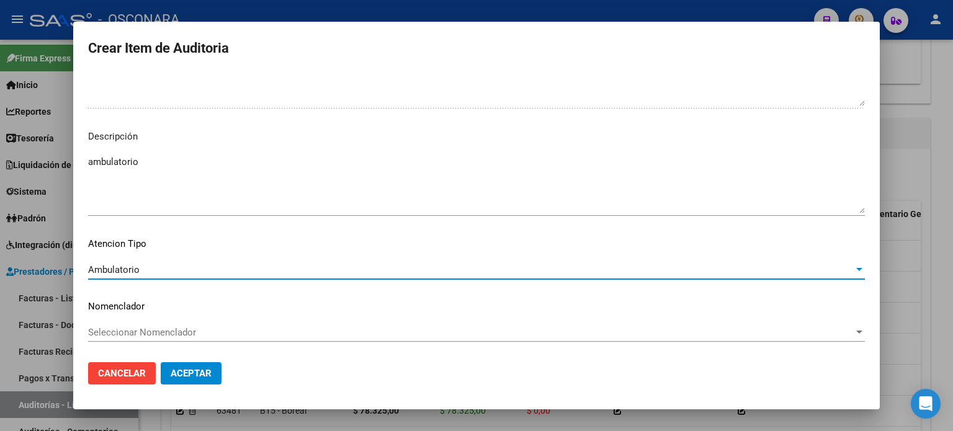
click at [192, 371] on span "Aceptar" at bounding box center [191, 373] width 41 height 11
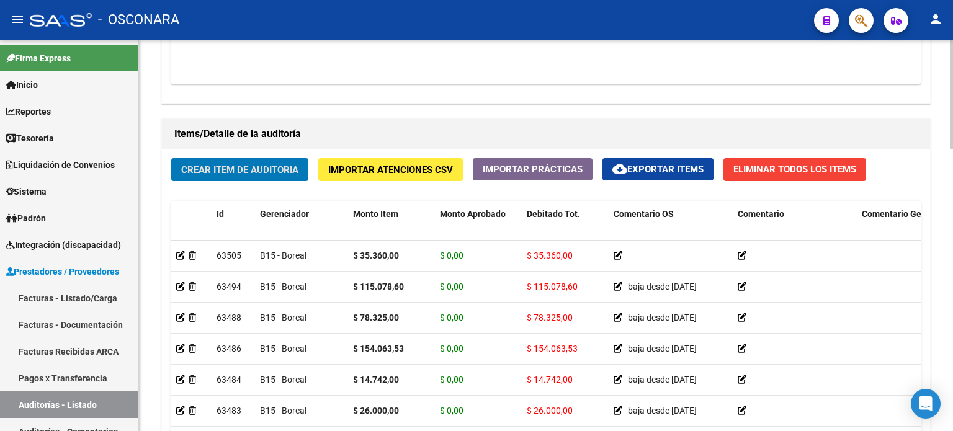
click at [268, 190] on div "Crear Item de Auditoria Importar Atenciones CSV Importar Prácticas cloud_downlo…" at bounding box center [546, 335] width 768 height 373
click at [271, 171] on span "Crear Item de Auditoria" at bounding box center [239, 169] width 117 height 11
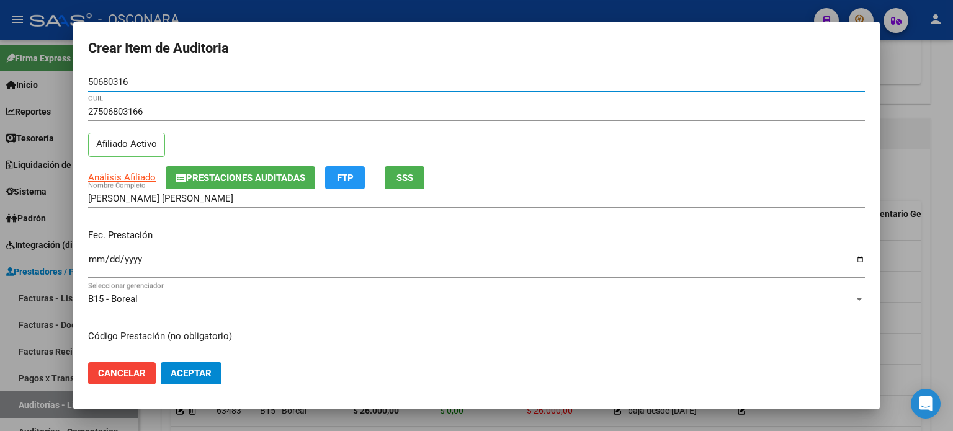
click at [263, 227] on div "Fec. Prestación Ingresar la fecha" at bounding box center [476, 254] width 776 height 71
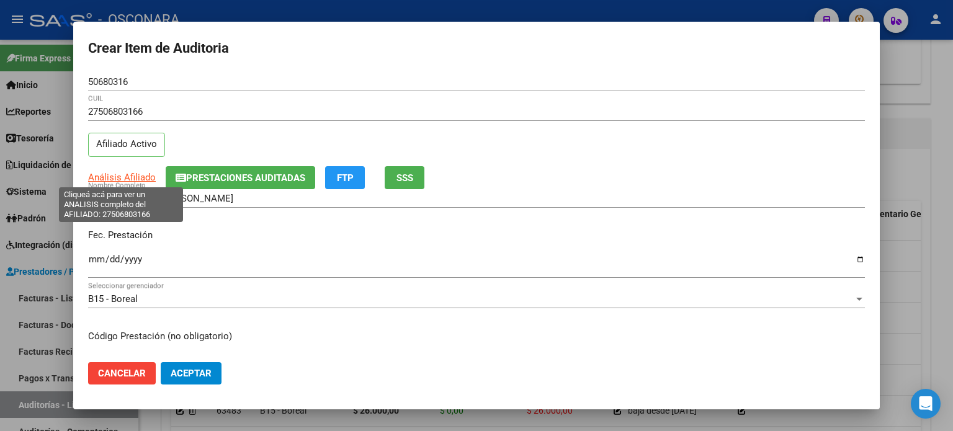
click at [126, 172] on span "Análisis Afiliado" at bounding box center [122, 177] width 68 height 11
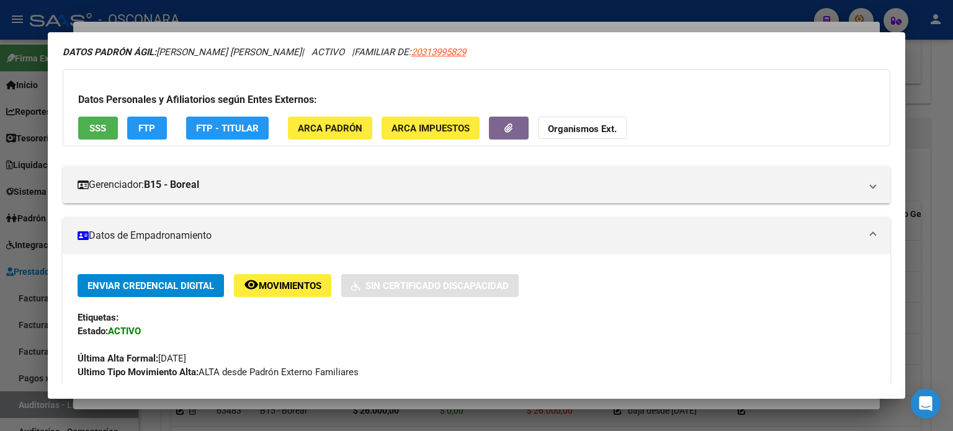
scroll to position [0, 0]
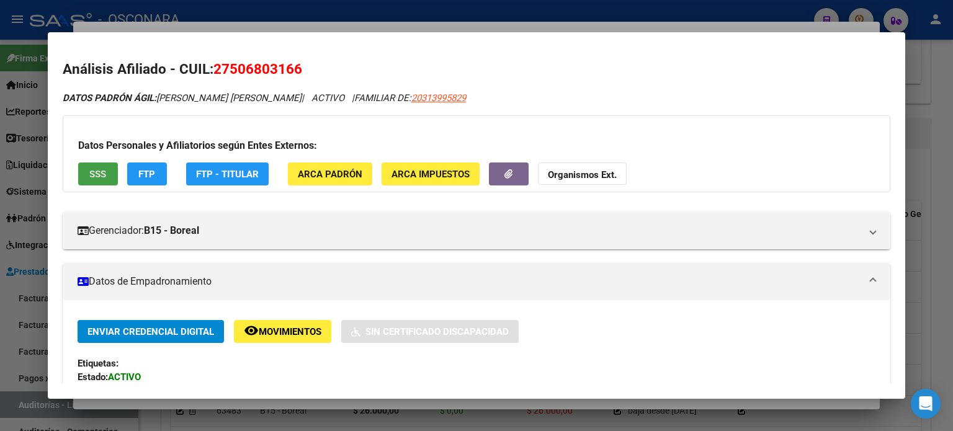
click at [97, 175] on span "SSS" at bounding box center [97, 174] width 17 height 11
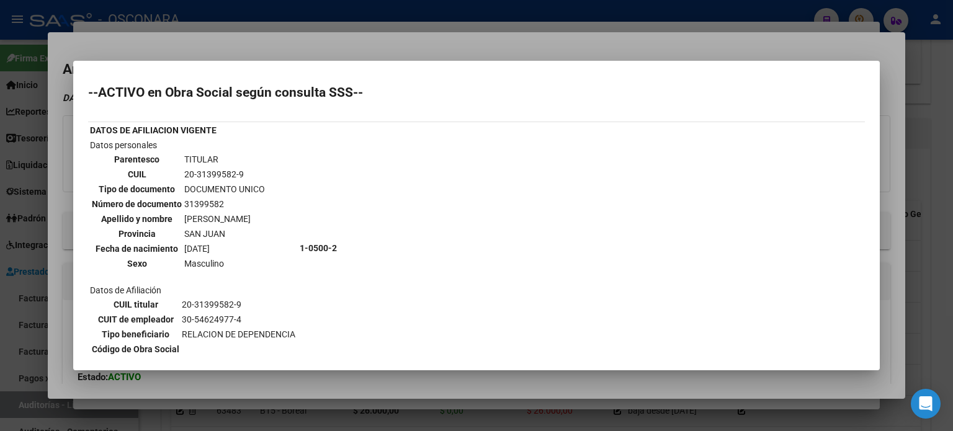
click at [437, 51] on div at bounding box center [476, 215] width 953 height 431
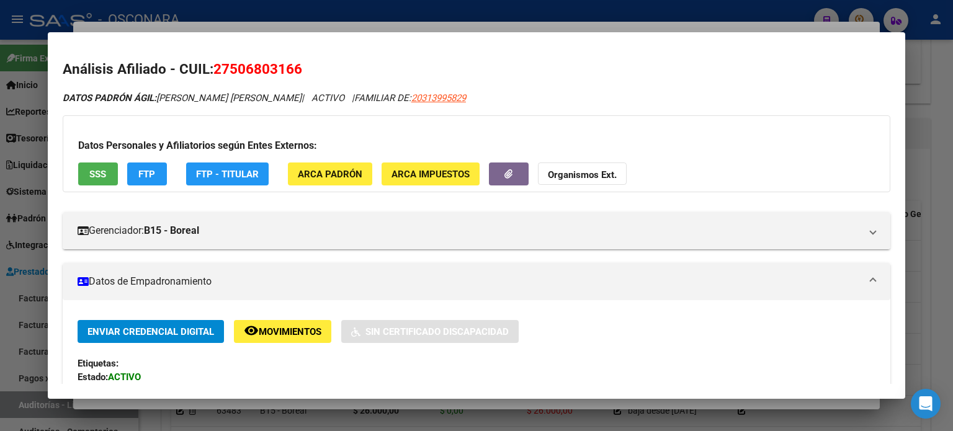
click at [335, 26] on div at bounding box center [476, 215] width 953 height 431
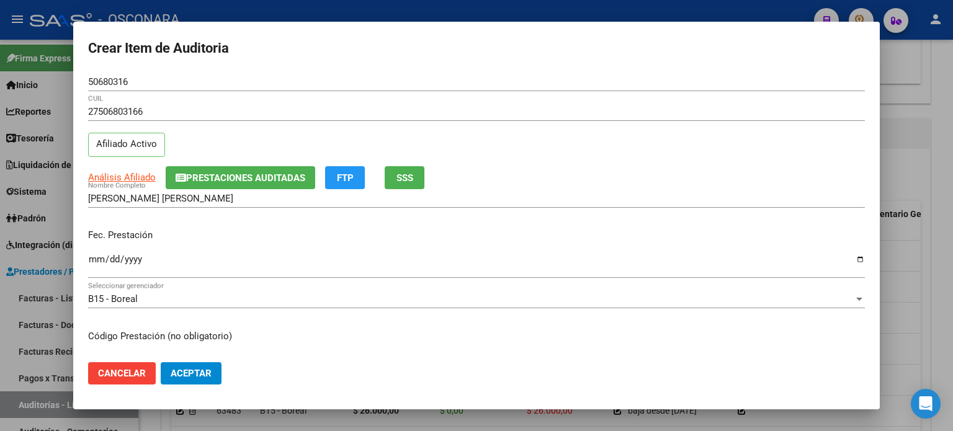
click at [97, 257] on input "Ingresar la fecha" at bounding box center [476, 264] width 776 height 20
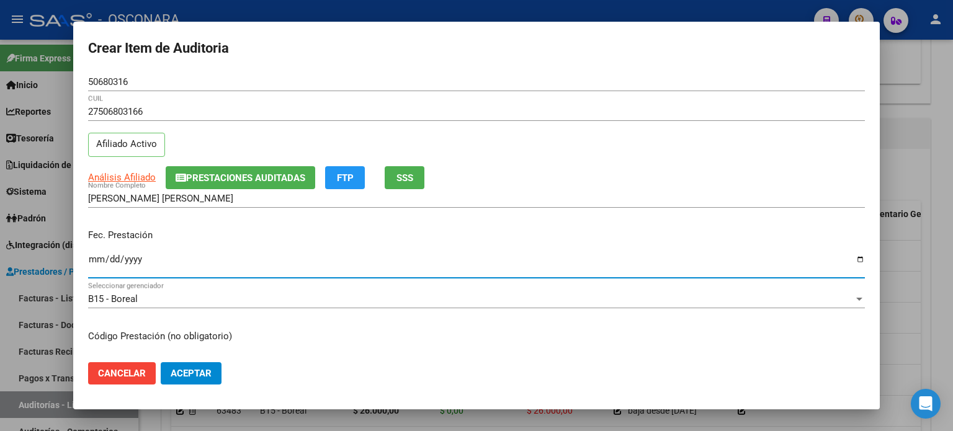
click at [197, 214] on div "PEREYRA ONORATA MILAGROS PILAR Nombre Completo" at bounding box center [476, 204] width 776 height 30
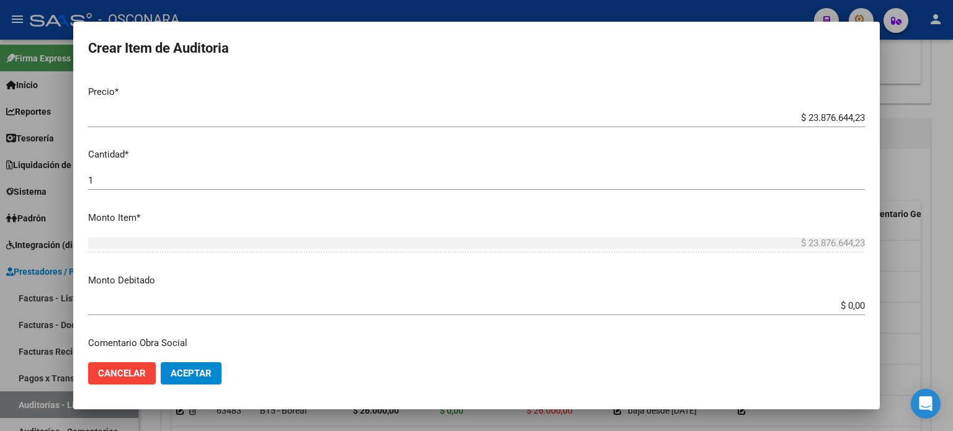
scroll to position [310, 0]
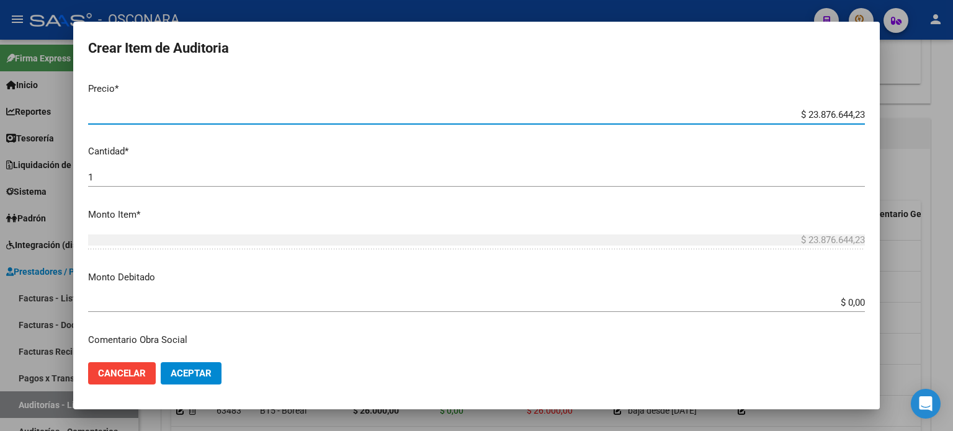
drag, startPoint x: 854, startPoint y: 117, endPoint x: 778, endPoint y: 97, distance: 78.7
click at [778, 97] on mat-dialog-content "50680316 Nro Documento 27506803166 CUIL Afiliado Activo Análisis Afiliado Prest…" at bounding box center [476, 213] width 806 height 280
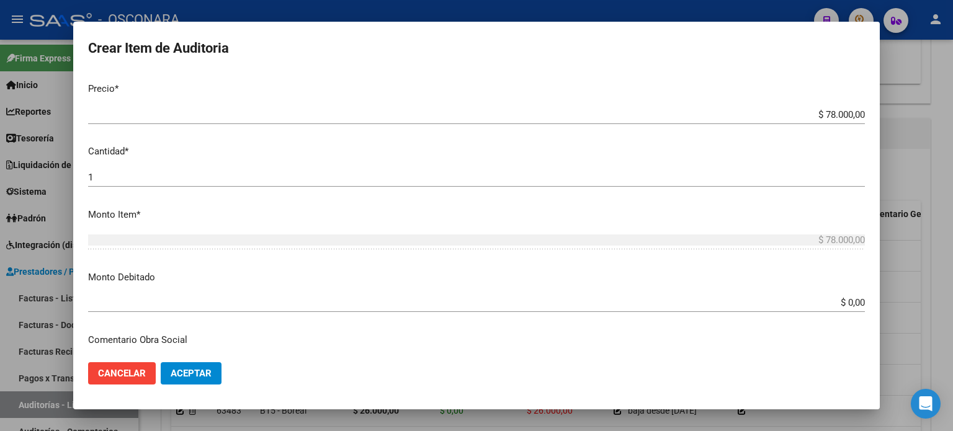
click at [690, 272] on p "Monto Debitado" at bounding box center [476, 277] width 776 height 14
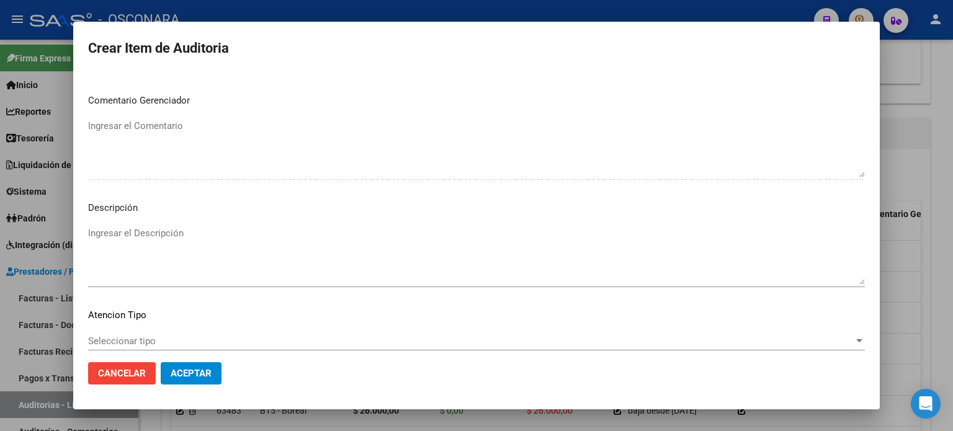
scroll to position [836, 0]
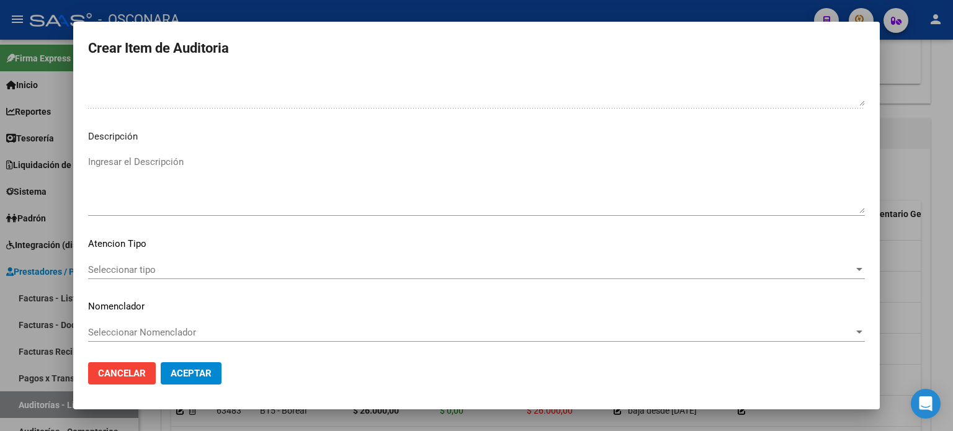
click at [308, 151] on mat-dialog-content "50680316 Nro Documento 27506803166 CUIL Afiliado Activo Análisis Afiliado Prest…" at bounding box center [476, 213] width 806 height 280
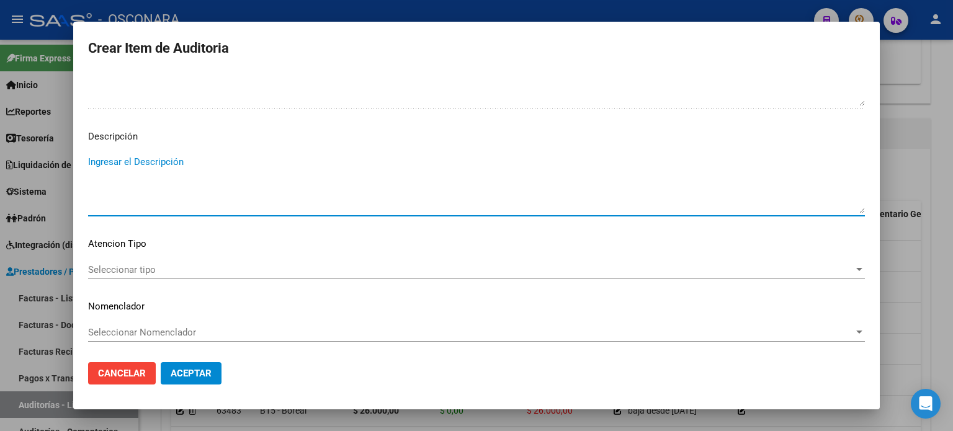
click at [300, 159] on textarea "Ingresar el Descripción" at bounding box center [476, 184] width 776 height 58
click at [177, 267] on span "Seleccionar tipo" at bounding box center [470, 269] width 765 height 11
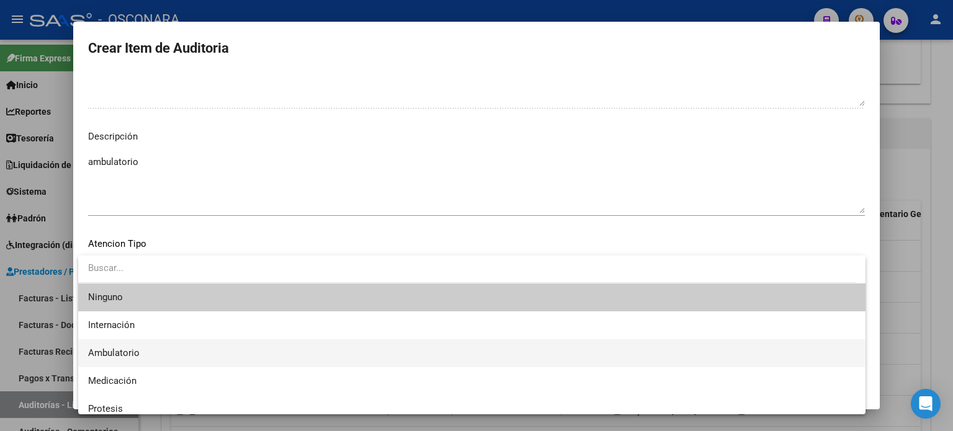
click at [176, 341] on span "Ambulatorio" at bounding box center [471, 353] width 767 height 28
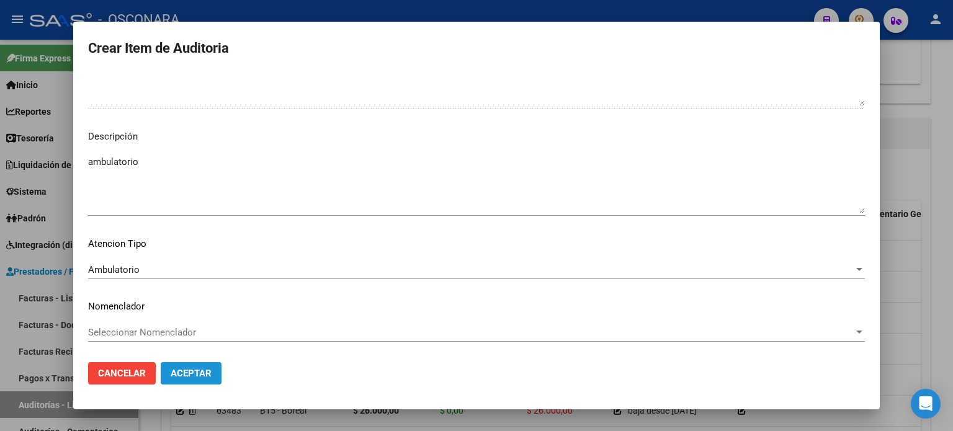
click at [175, 375] on span "Aceptar" at bounding box center [191, 373] width 41 height 11
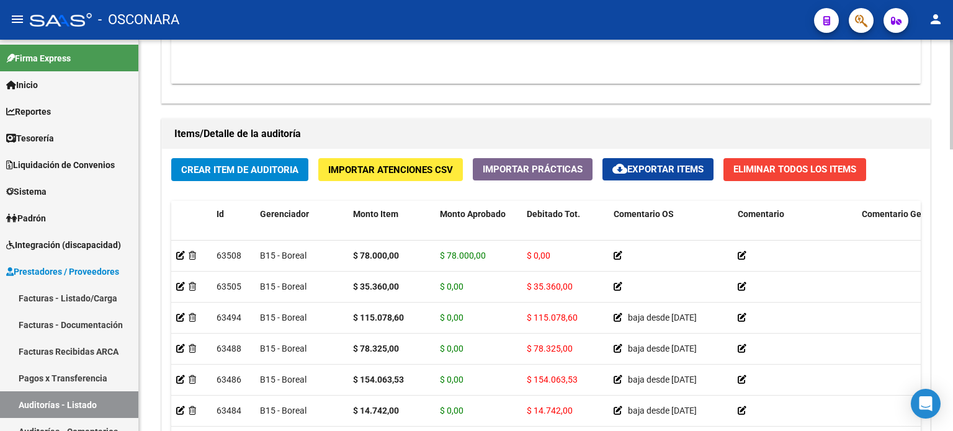
click at [229, 188] on div "Crear Item de Auditoria Importar Atenciones CSV Importar Prácticas cloud_downlo…" at bounding box center [546, 335] width 768 height 373
click at [262, 169] on span "Crear Item de Auditoria" at bounding box center [239, 169] width 117 height 11
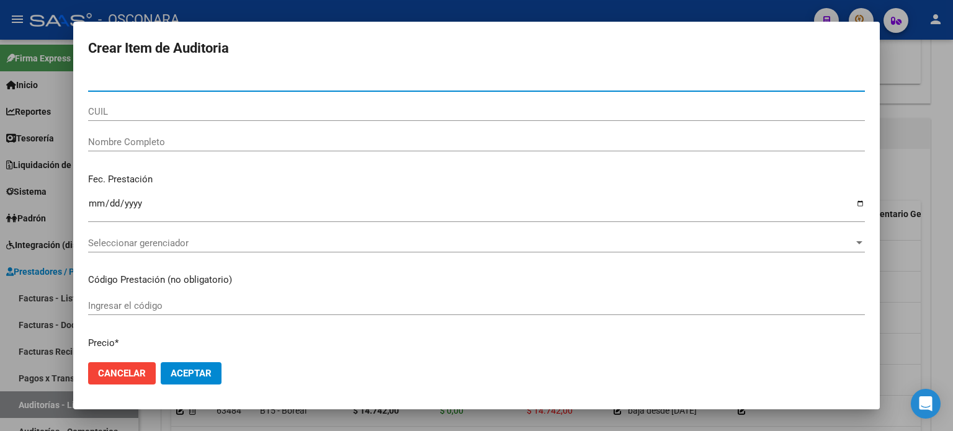
click at [206, 84] on input "Nro Documento" at bounding box center [476, 81] width 776 height 11
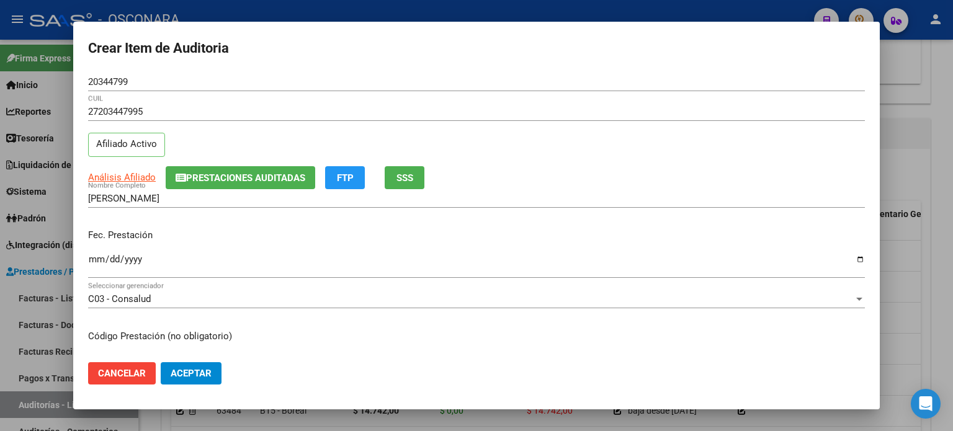
click at [221, 221] on div "Fec. Prestación Ingresar la fecha" at bounding box center [476, 254] width 776 height 71
click at [203, 216] on div "TAPIA RAMONA ELENA Nombre Completo" at bounding box center [476, 204] width 776 height 30
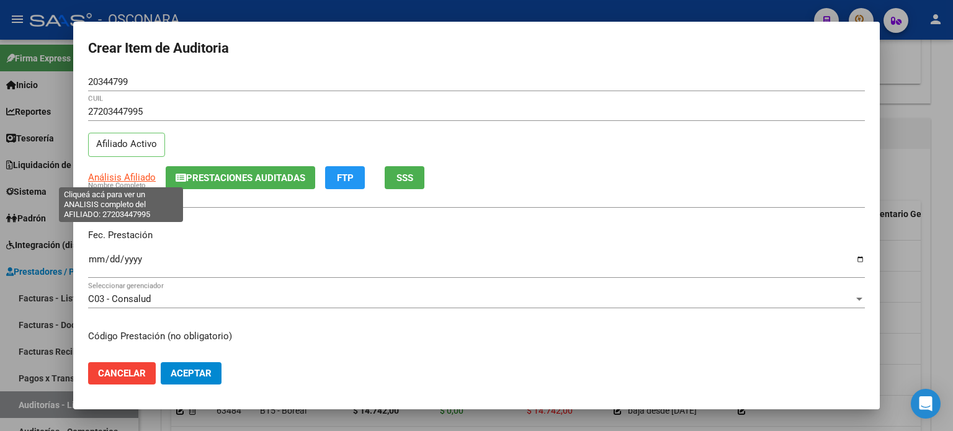
click at [137, 175] on span "Análisis Afiliado" at bounding box center [122, 177] width 68 height 11
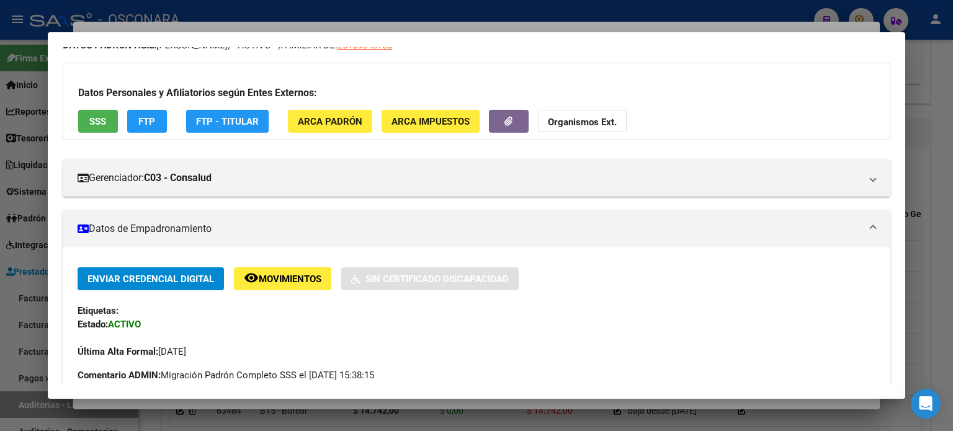
scroll to position [0, 0]
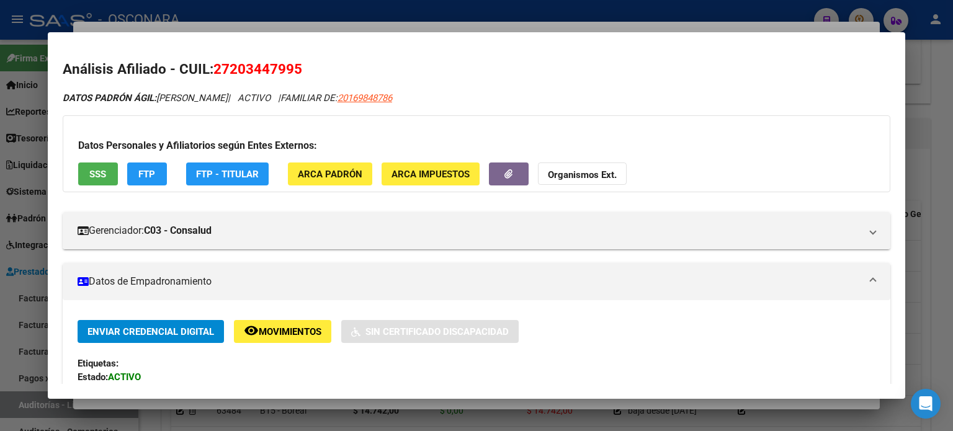
click at [87, 178] on button "SSS" at bounding box center [98, 173] width 40 height 23
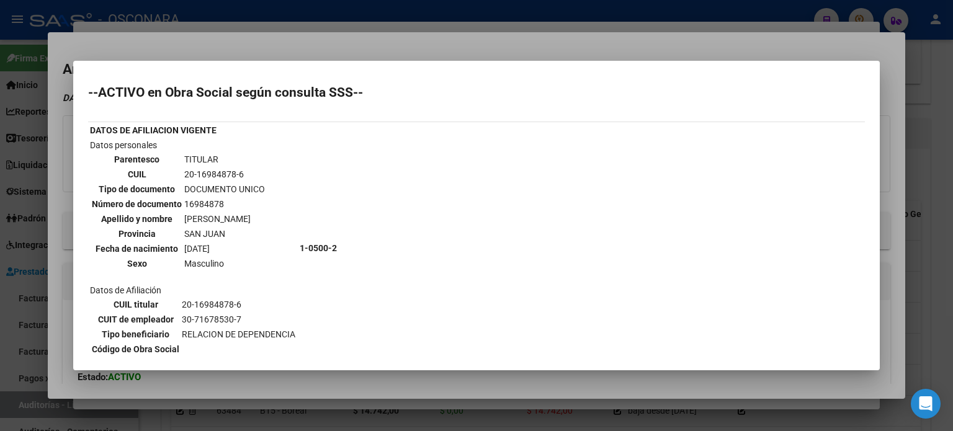
drag, startPoint x: 329, startPoint y: 54, endPoint x: 336, endPoint y: 34, distance: 21.2
click at [327, 54] on div at bounding box center [476, 215] width 953 height 431
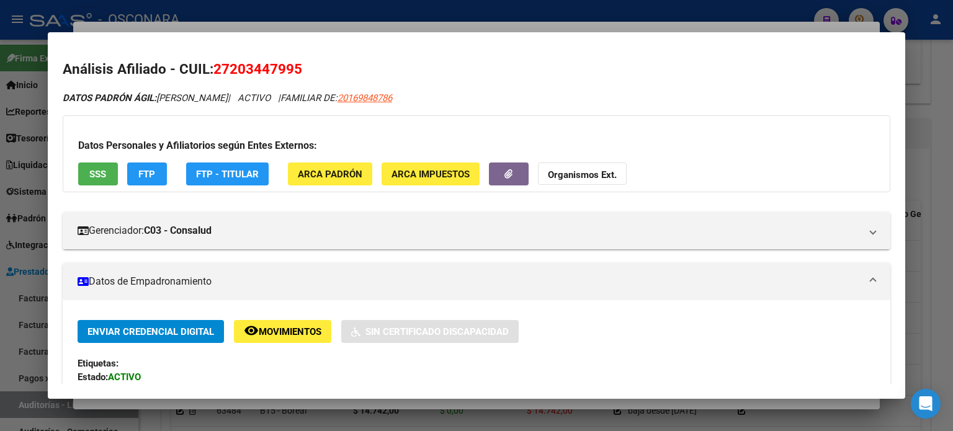
click at [337, 29] on div at bounding box center [476, 215] width 953 height 431
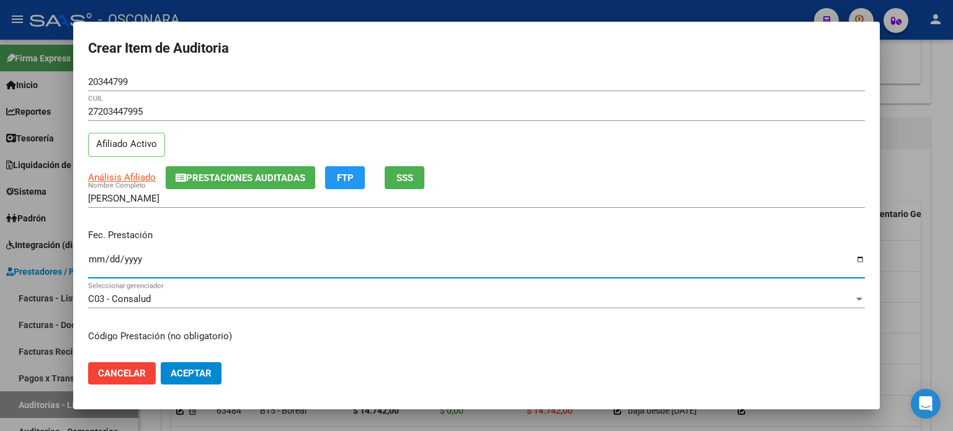
click at [99, 258] on input "Ingresar la fecha" at bounding box center [476, 264] width 776 height 20
click at [229, 225] on div "Fec. Prestación 2024-12-03 Ingresar la fecha" at bounding box center [476, 254] width 776 height 71
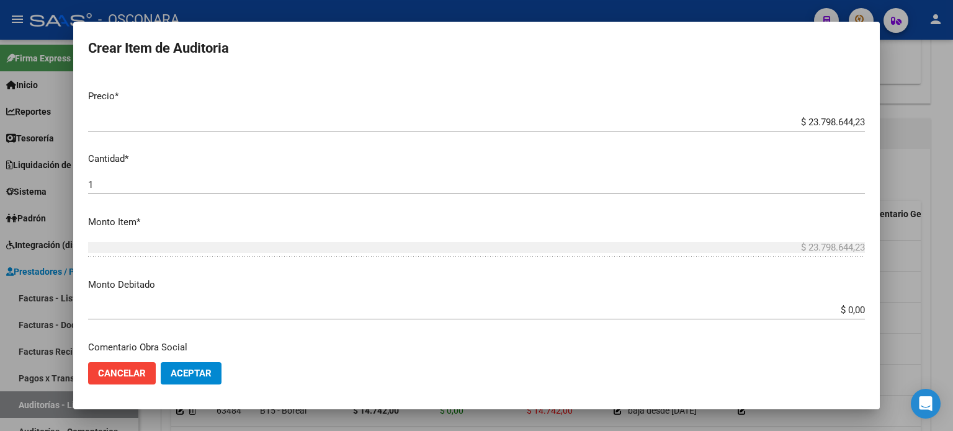
scroll to position [310, 0]
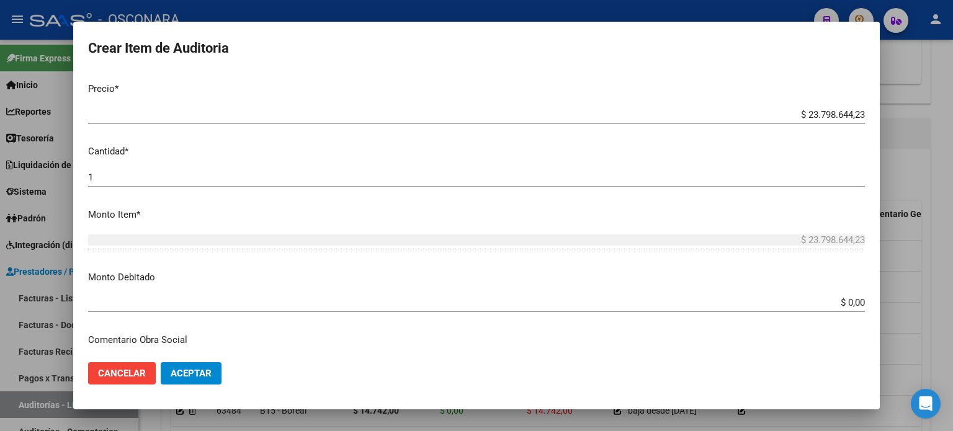
click at [855, 113] on app-form-text-field "Precio * $ 23.798.644,23 Ingresar el precio" at bounding box center [481, 101] width 786 height 38
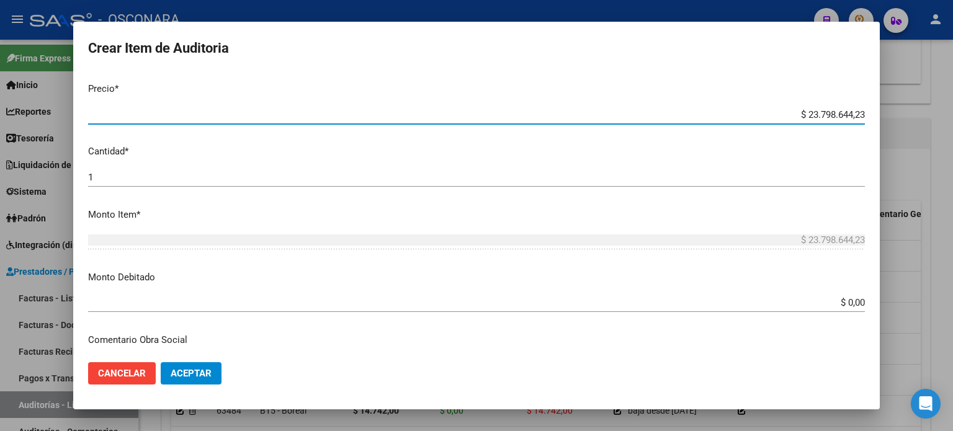
drag, startPoint x: 853, startPoint y: 112, endPoint x: 744, endPoint y: 110, distance: 109.2
click at [744, 110] on input "$ 23.798.644,23" at bounding box center [476, 114] width 776 height 11
click at [727, 131] on div "$ 6.500,00 Ingresar el precio" at bounding box center [476, 120] width 776 height 30
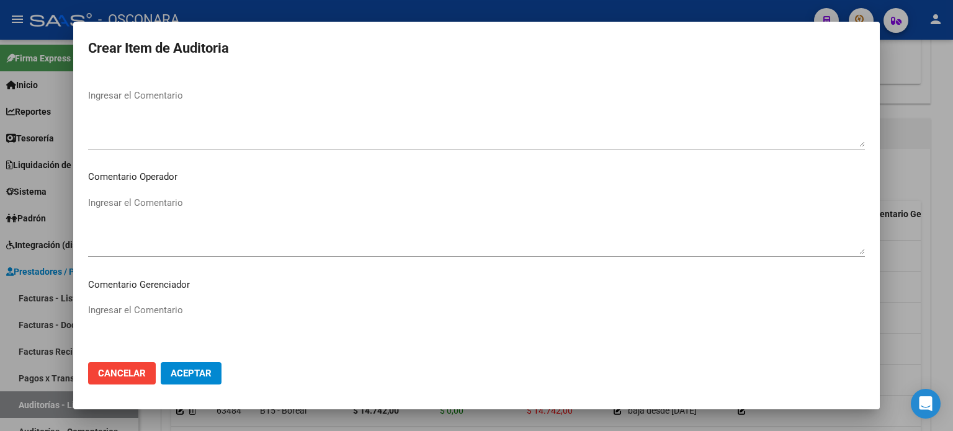
scroll to position [836, 0]
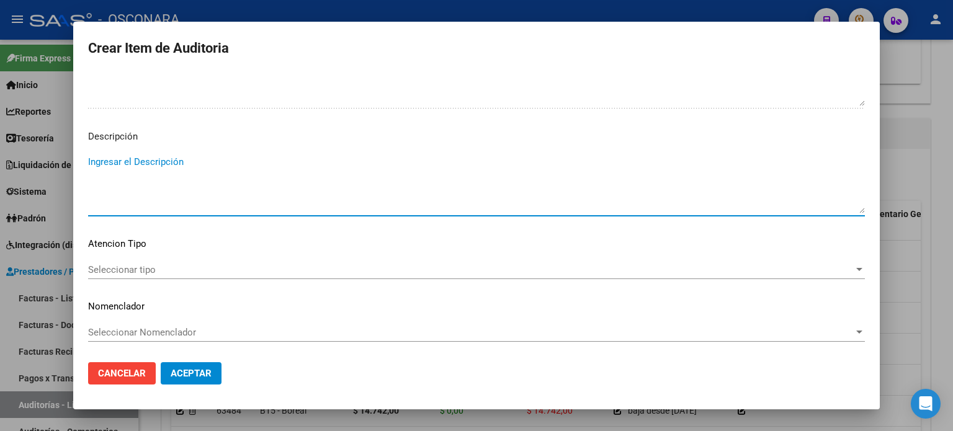
click at [357, 193] on textarea "Ingresar el Descripción" at bounding box center [476, 184] width 776 height 58
click at [263, 270] on span "Seleccionar tipo" at bounding box center [470, 269] width 765 height 11
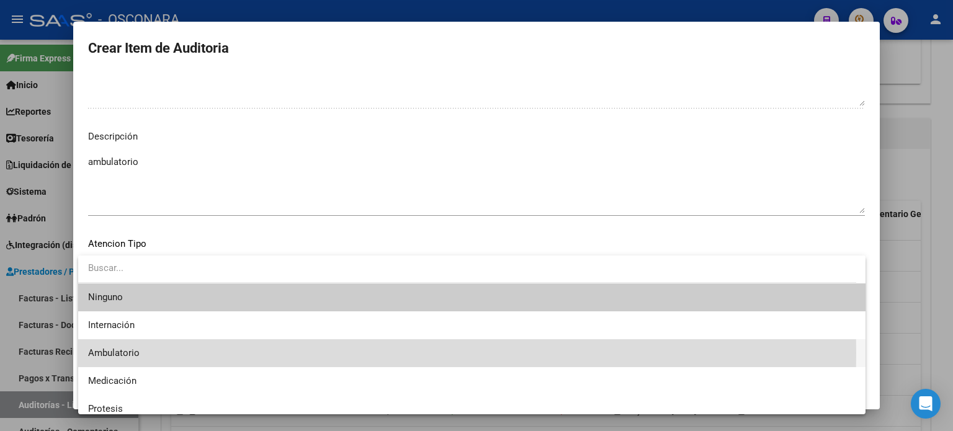
drag, startPoint x: 143, startPoint y: 353, endPoint x: 166, endPoint y: 349, distance: 22.6
click at [144, 353] on span "Ambulatorio" at bounding box center [471, 353] width 767 height 28
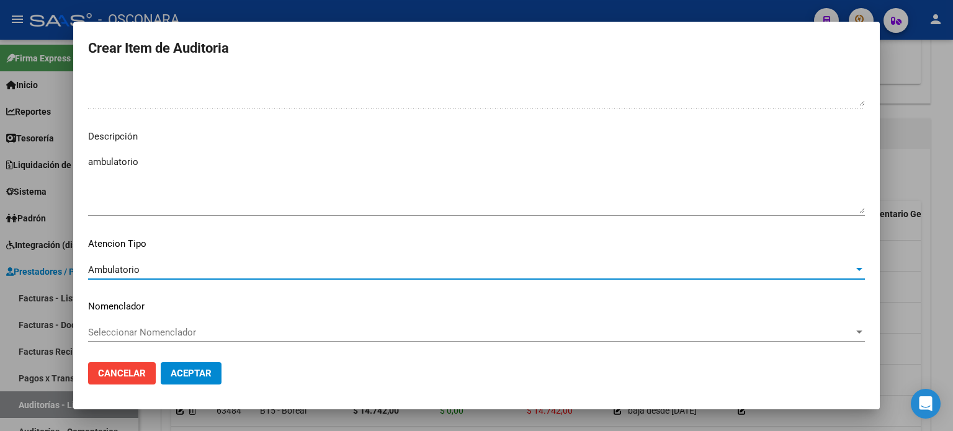
click at [184, 371] on span "Aceptar" at bounding box center [191, 373] width 41 height 11
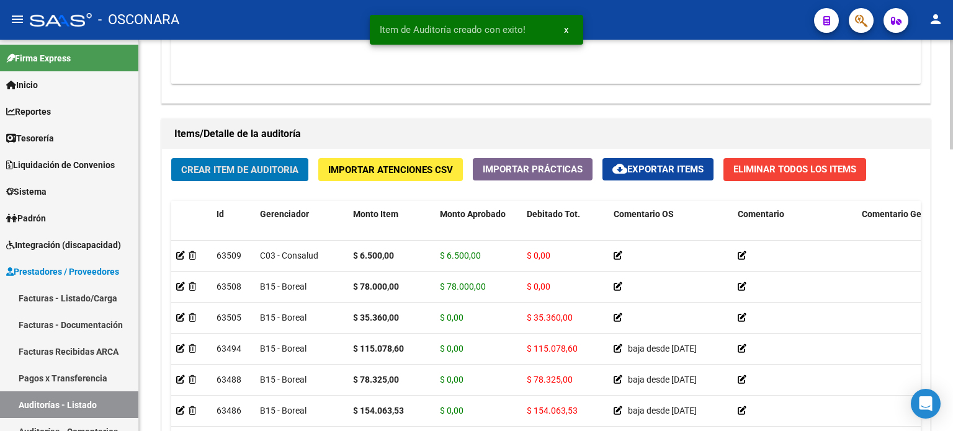
click at [193, 190] on div "Crear Item de Auditoria Importar Atenciones CSV Importar Prácticas cloud_downlo…" at bounding box center [546, 335] width 768 height 373
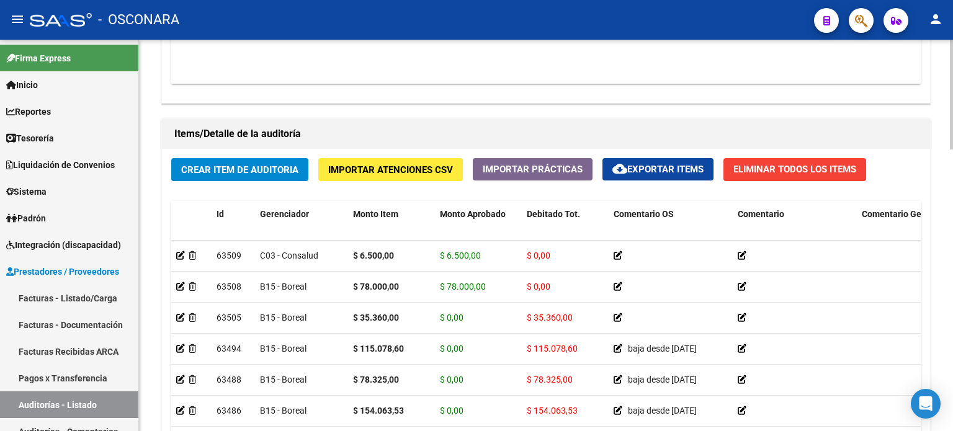
click at [211, 171] on span "Crear Item de Auditoria" at bounding box center [239, 169] width 117 height 11
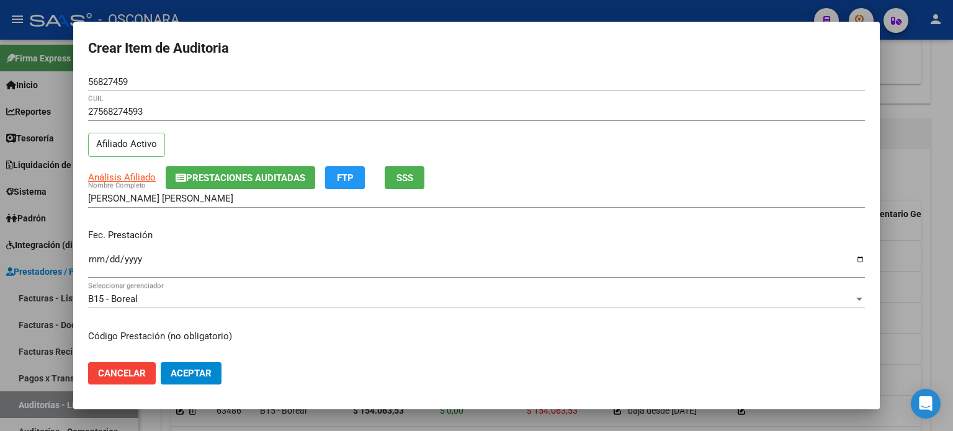
drag, startPoint x: 218, startPoint y: 225, endPoint x: 196, endPoint y: 223, distance: 21.8
click at [218, 224] on div "Fec. Prestación Ingresar la fecha" at bounding box center [476, 254] width 776 height 71
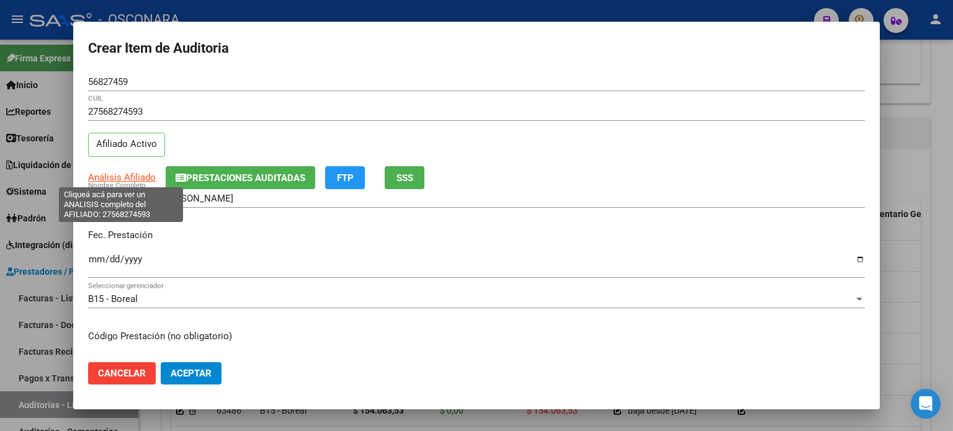
click at [118, 172] on span "Análisis Afiliado" at bounding box center [122, 177] width 68 height 11
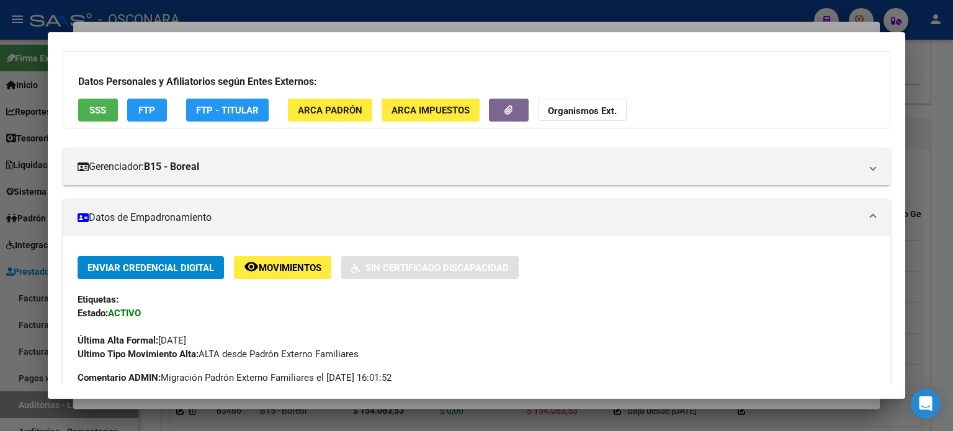
scroll to position [62, 0]
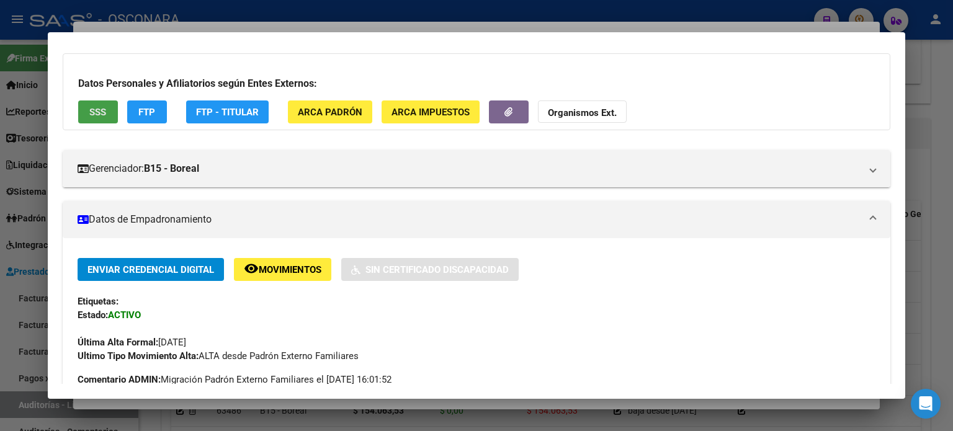
click at [107, 112] on button "SSS" at bounding box center [98, 111] width 40 height 23
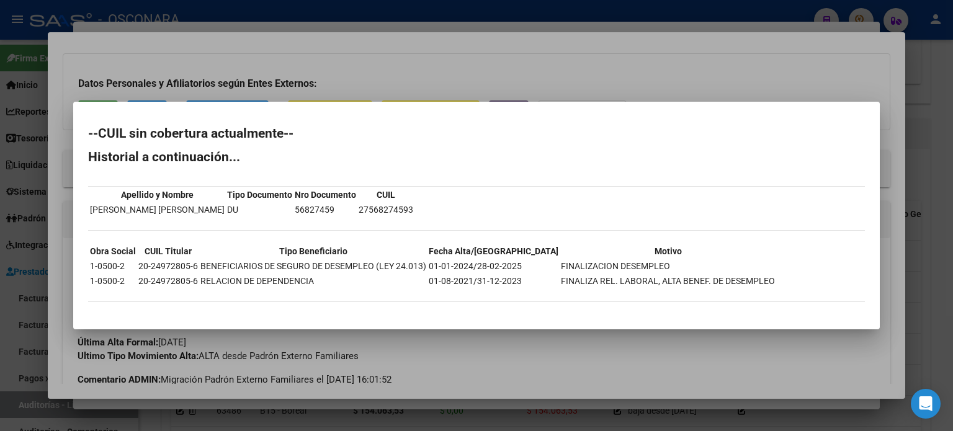
click at [434, 79] on div at bounding box center [476, 215] width 953 height 431
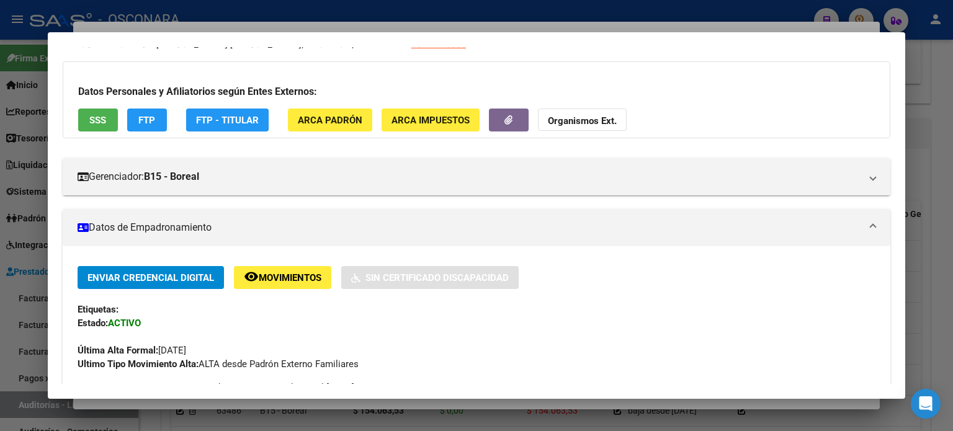
scroll to position [0, 0]
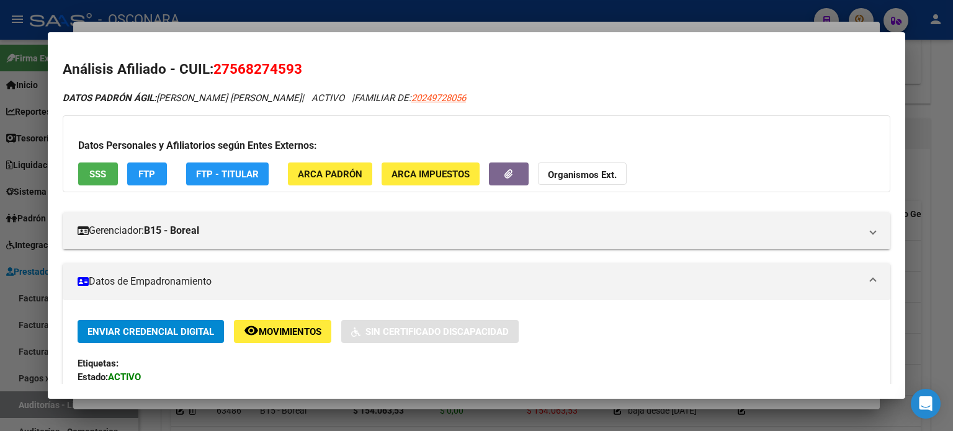
click at [378, 29] on div at bounding box center [476, 215] width 953 height 431
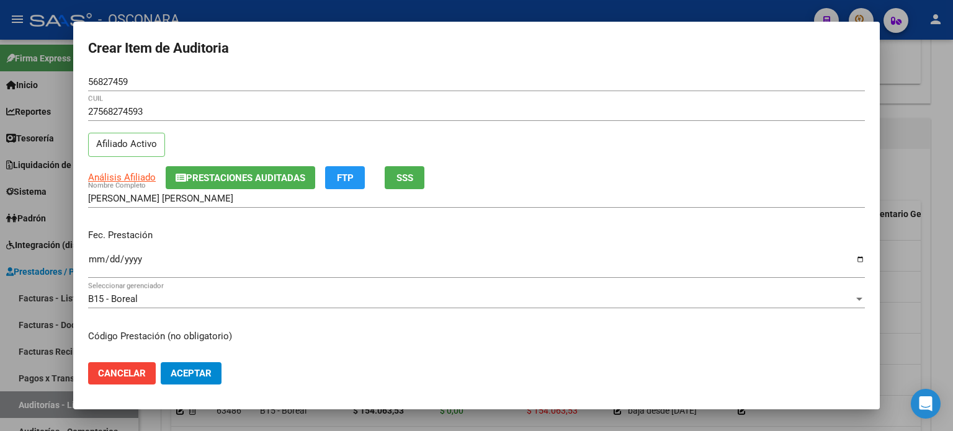
click at [97, 263] on input "Ingresar la fecha" at bounding box center [476, 264] width 776 height 20
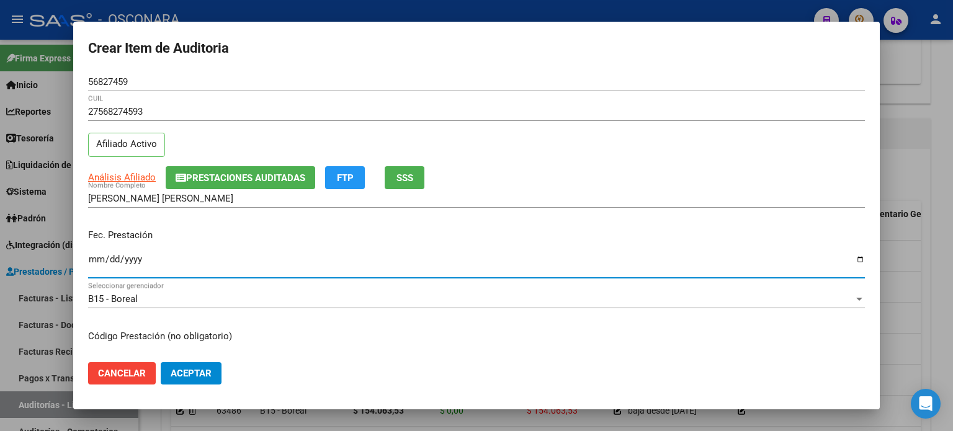
click at [282, 231] on p "Fec. Prestación" at bounding box center [476, 235] width 776 height 14
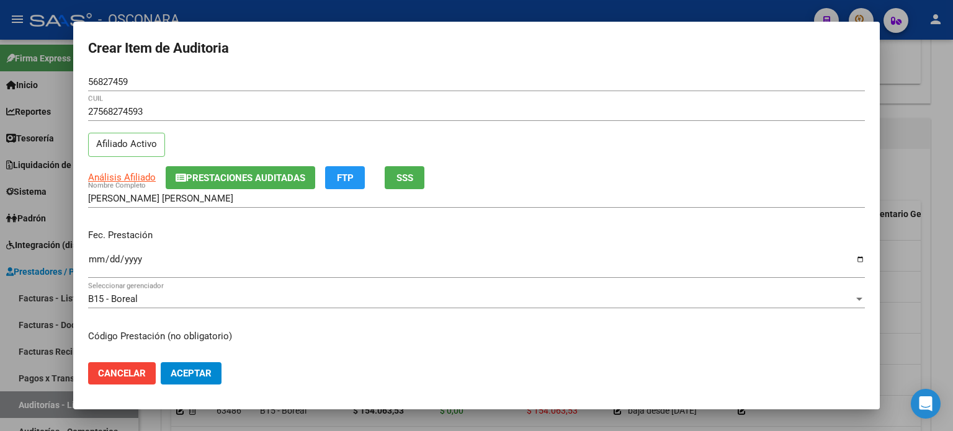
scroll to position [124, 0]
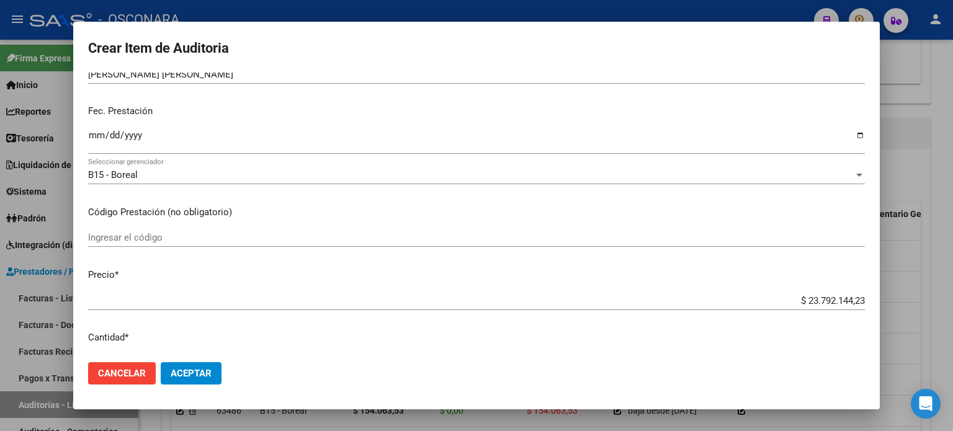
click at [855, 297] on app-form-text-field "Precio * $ 23.792.144,23 Ingresar el precio" at bounding box center [481, 287] width 786 height 38
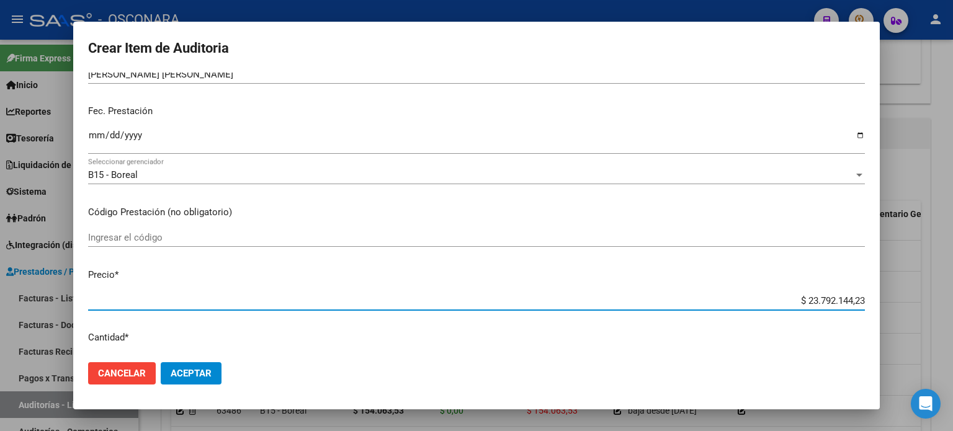
drag, startPoint x: 855, startPoint y: 302, endPoint x: 743, endPoint y: 301, distance: 111.6
click at [743, 301] on input "$ 23.792.144,23" at bounding box center [476, 300] width 776 height 11
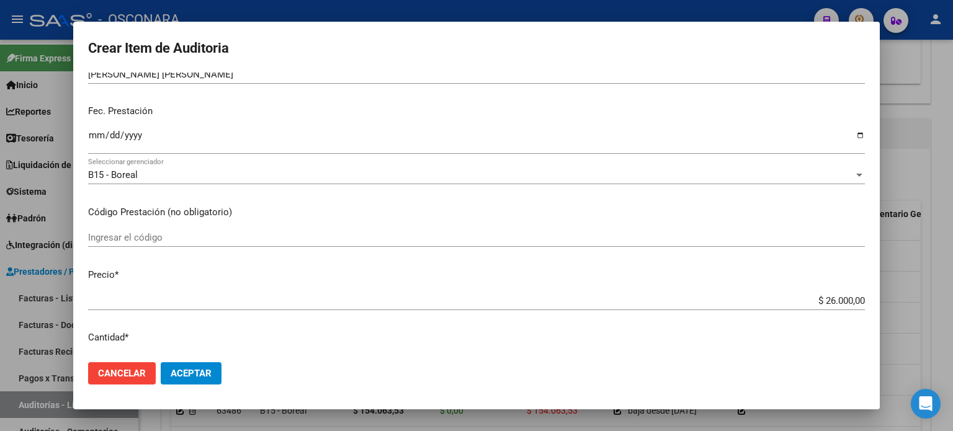
click at [520, 257] on div "Ingresar el código" at bounding box center [476, 243] width 776 height 30
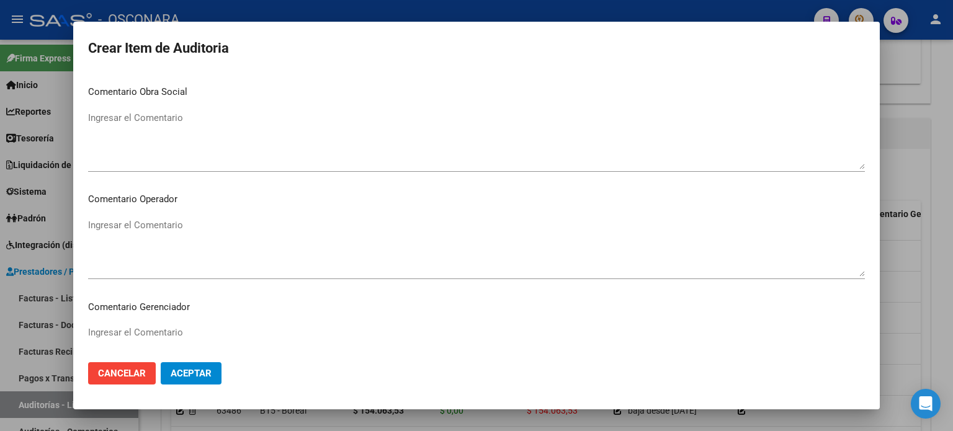
scroll to position [836, 0]
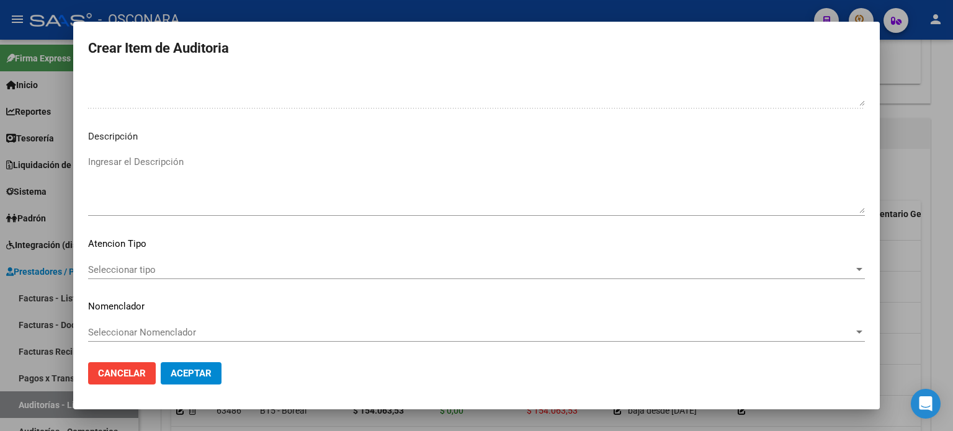
click at [174, 170] on textarea "Ingresar el Descripción" at bounding box center [476, 184] width 776 height 58
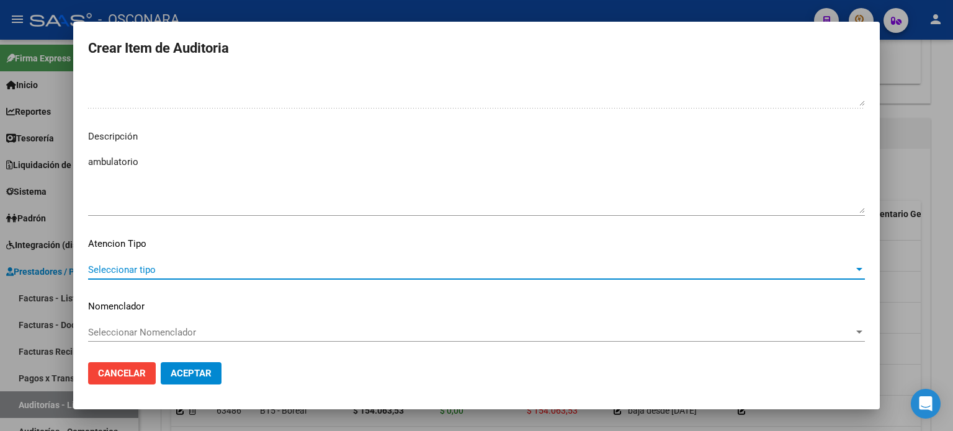
click at [117, 270] on span "Seleccionar tipo" at bounding box center [470, 269] width 765 height 11
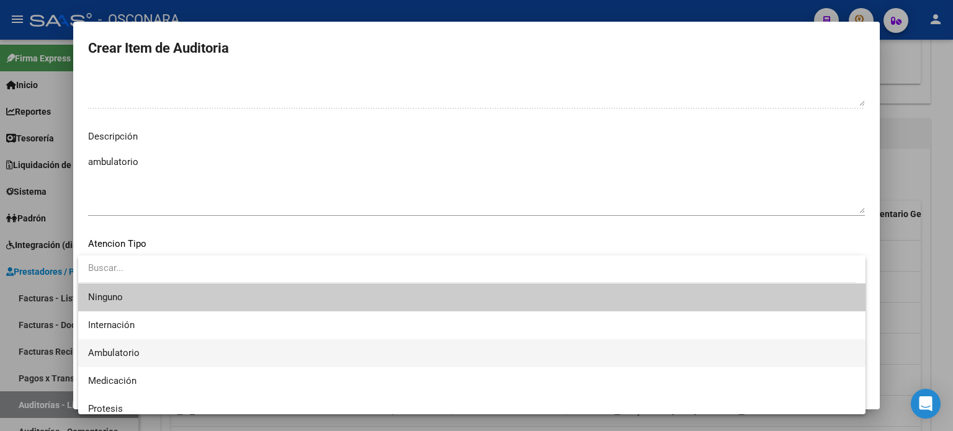
click at [117, 344] on span "Ambulatorio" at bounding box center [471, 353] width 767 height 28
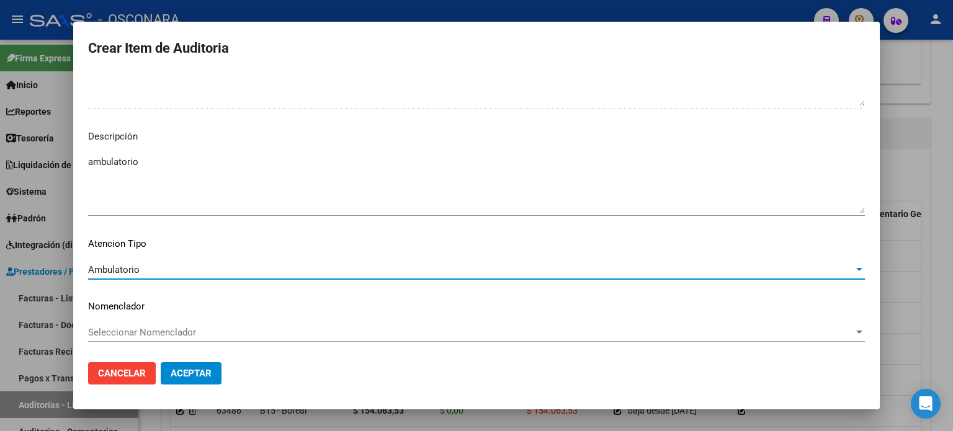
click at [197, 375] on span "Aceptar" at bounding box center [191, 373] width 41 height 11
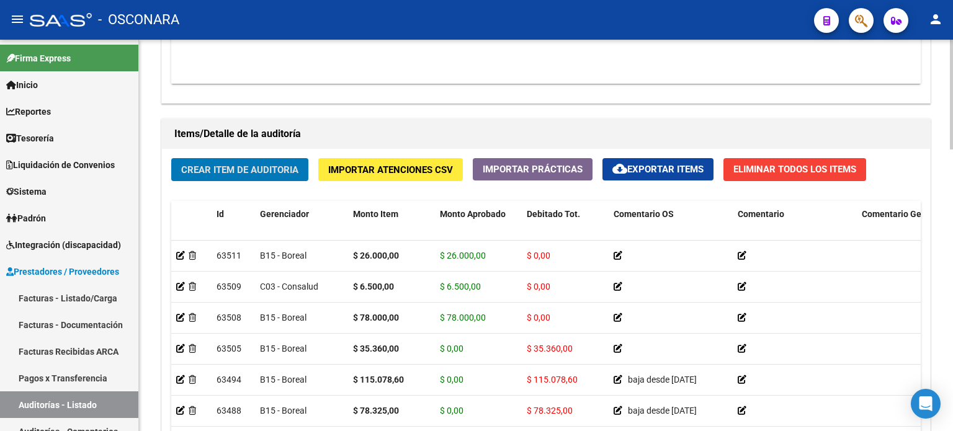
click at [210, 192] on div "Crear Item de Auditoria Importar Atenciones CSV Importar Prácticas cloud_downlo…" at bounding box center [546, 335] width 768 height 373
click at [220, 165] on span "Crear Item de Auditoria" at bounding box center [239, 169] width 117 height 11
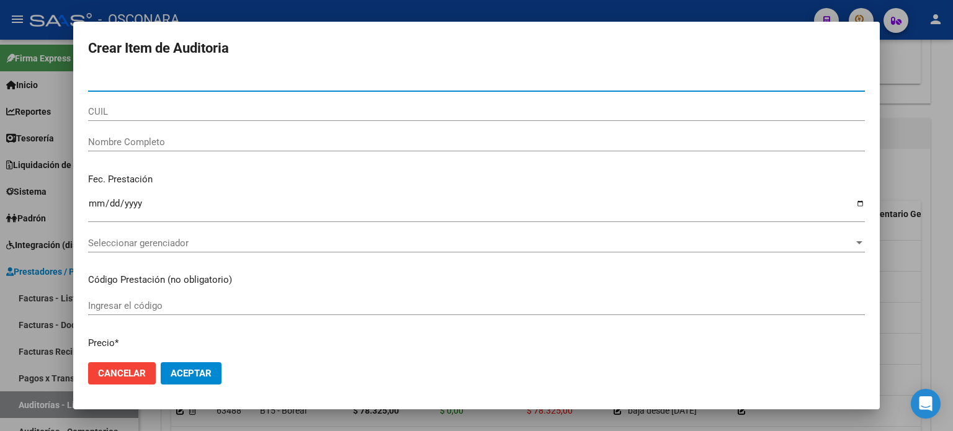
click at [111, 81] on input "Nro Documento" at bounding box center [476, 81] width 776 height 11
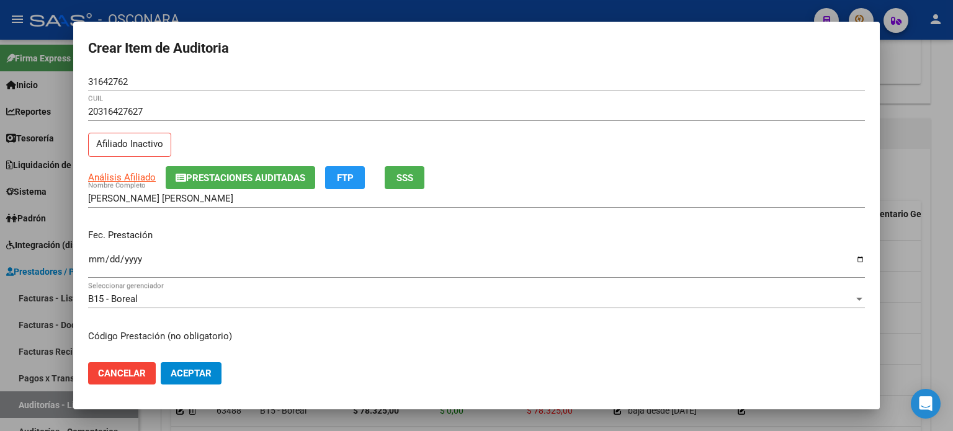
drag, startPoint x: 107, startPoint y: 127, endPoint x: 117, endPoint y: 131, distance: 10.8
click at [107, 127] on div "20316427627 CUIL" at bounding box center [476, 117] width 776 height 30
click at [186, 141] on div "20316427627 CUIL Afiliado Inactivo" at bounding box center [476, 133] width 776 height 63
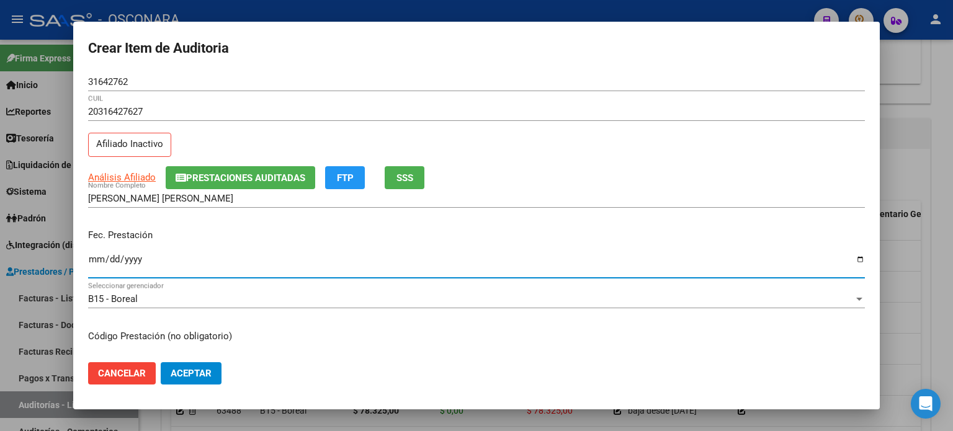
click at [91, 263] on input "Ingresar la fecha" at bounding box center [476, 264] width 776 height 20
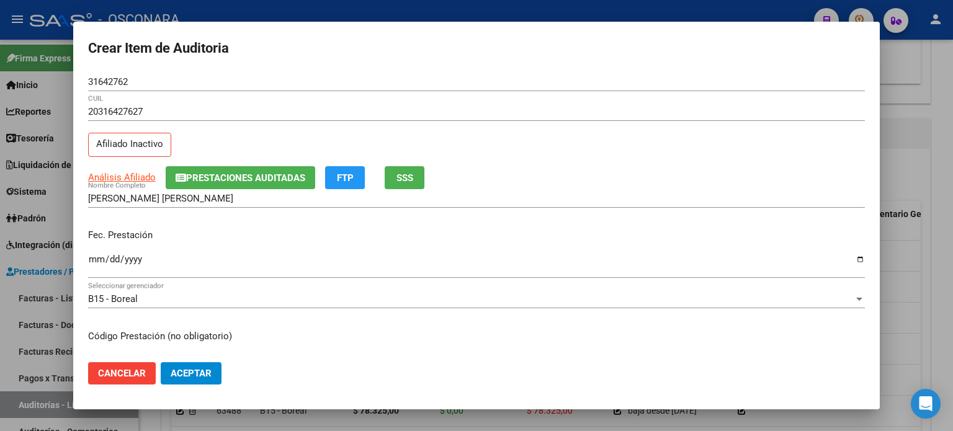
click at [250, 246] on div "Fec. Prestación 2024-12-04 Ingresar la fecha" at bounding box center [476, 254] width 776 height 71
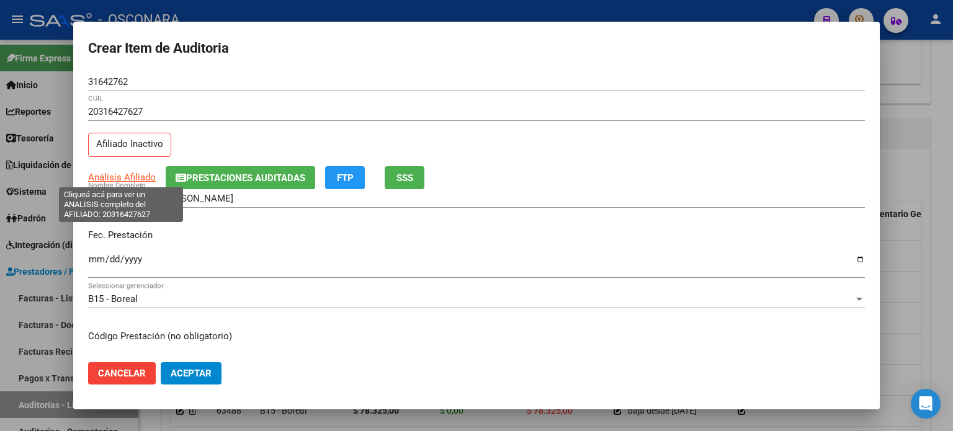
click at [113, 174] on span "Análisis Afiliado" at bounding box center [122, 177] width 68 height 11
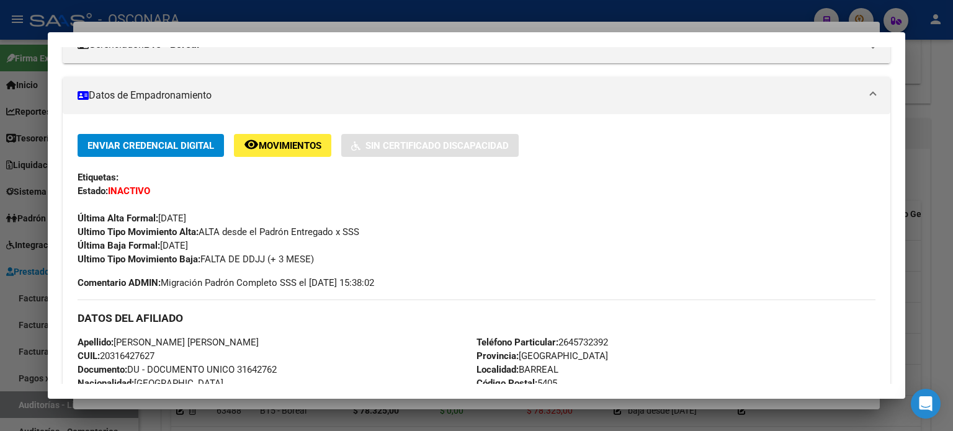
scroll to position [0, 0]
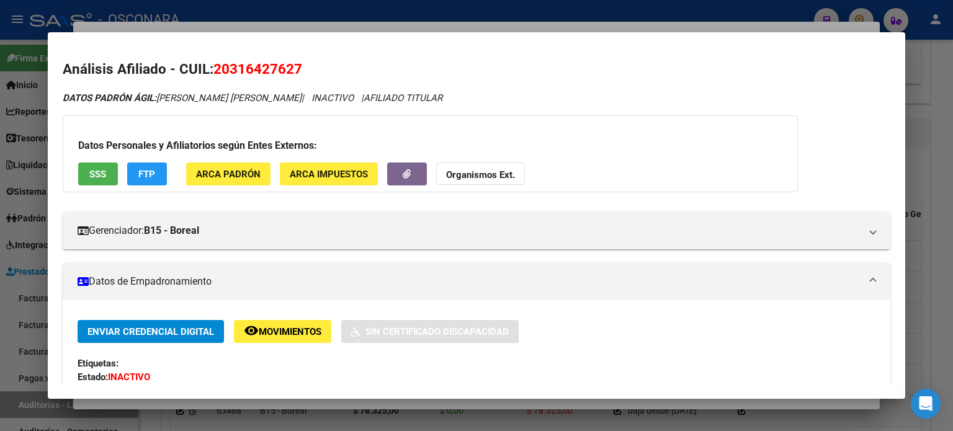
click at [99, 178] on span "SSS" at bounding box center [97, 174] width 17 height 11
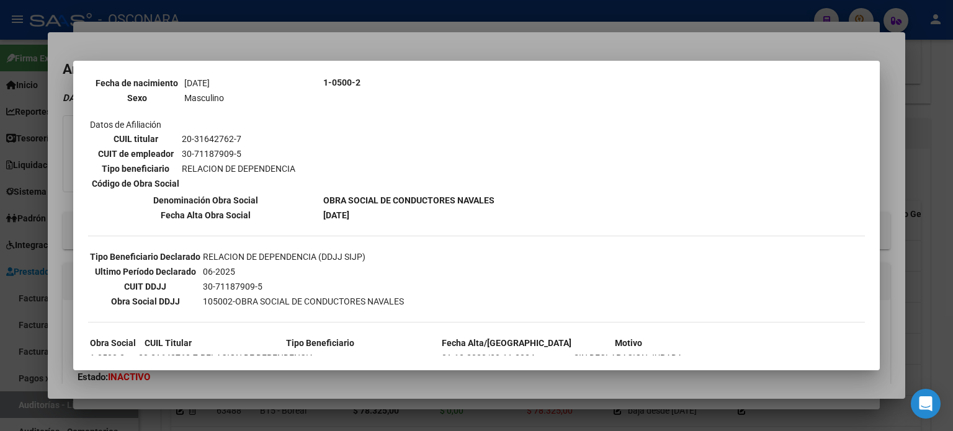
scroll to position [186, 0]
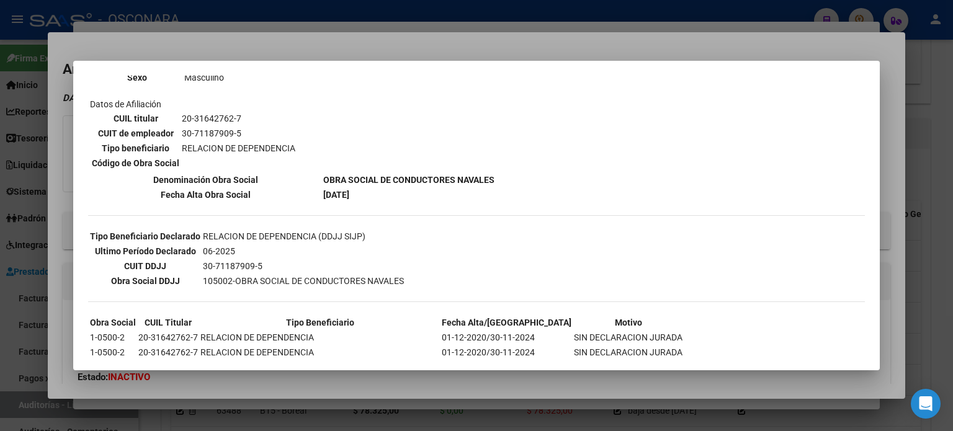
click at [430, 52] on div at bounding box center [476, 215] width 953 height 431
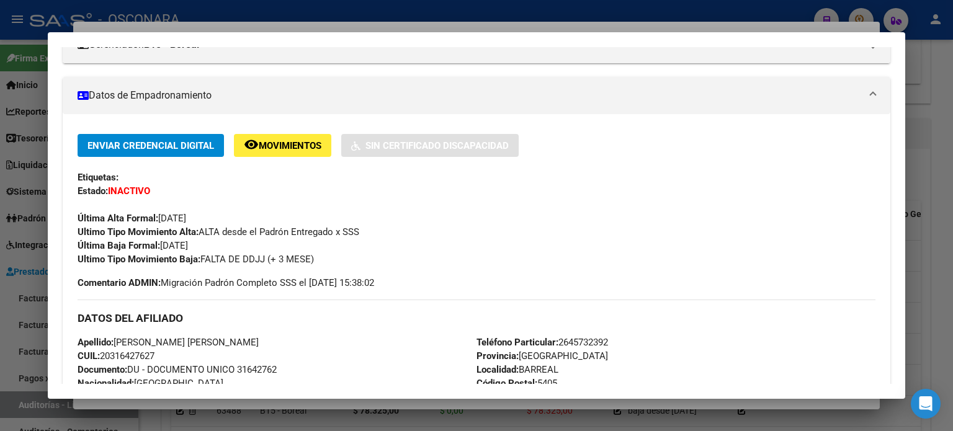
click at [275, 38] on mat-dialog-container "Análisis Afiliado - CUIL: 20316427627 DATOS PADRÓN ÁGIL: ZALAZAR JUAN MANUEL | …" at bounding box center [476, 215] width 857 height 367
click at [309, 23] on div at bounding box center [476, 215] width 953 height 431
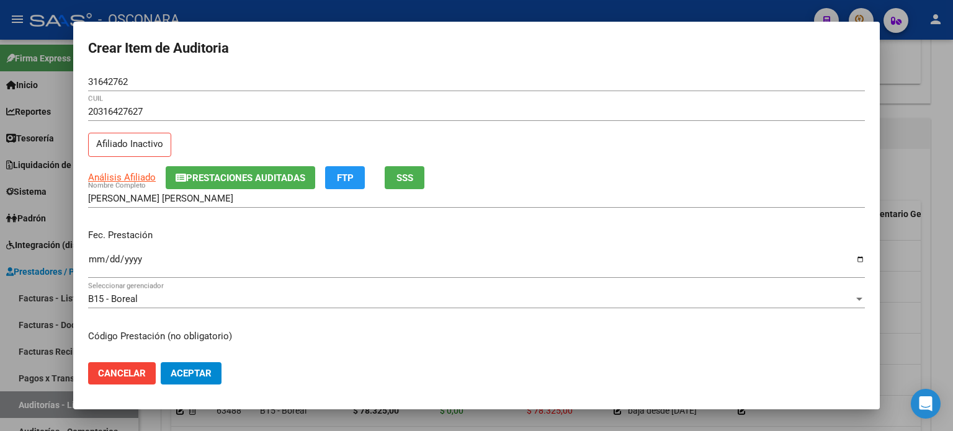
click at [334, 219] on div "Fec. Prestación 2024-12-04 Ingresar la fecha" at bounding box center [476, 254] width 776 height 71
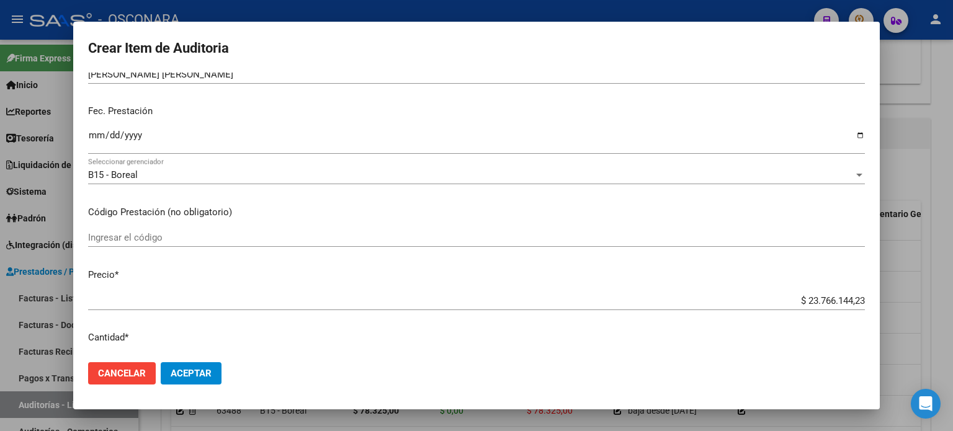
scroll to position [0, 0]
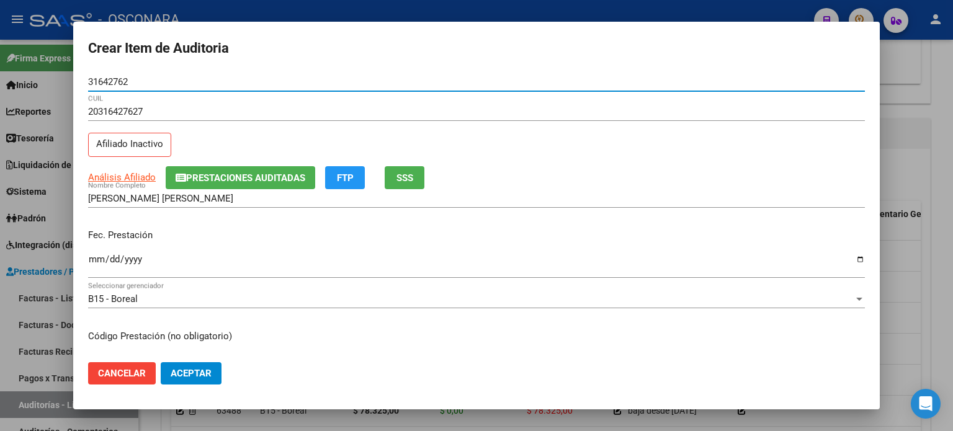
drag, startPoint x: 148, startPoint y: 76, endPoint x: 0, endPoint y: 71, distance: 147.7
click at [0, 73] on div "Crear Item de Auditoria 31642762 Nro Documento 20316427627 CUIL Afiliado Inacti…" at bounding box center [476, 215] width 953 height 431
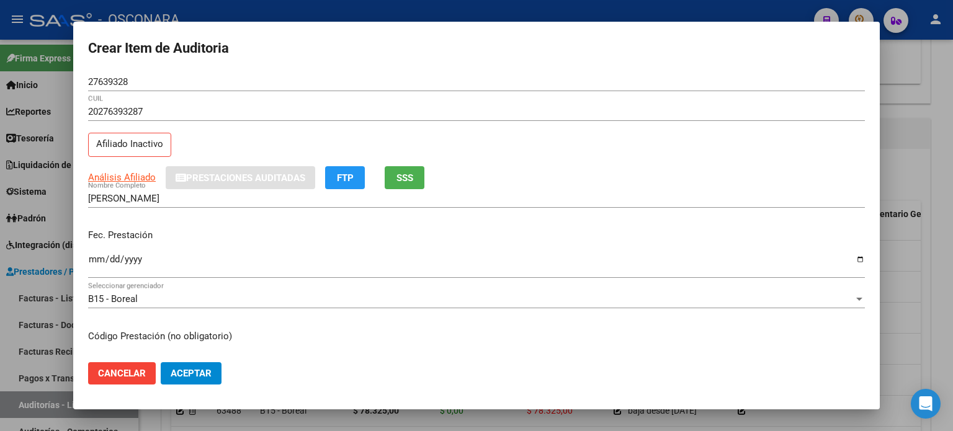
click at [288, 140] on div "20276393287 CUIL Afiliado Inactivo" at bounding box center [476, 133] width 776 height 63
click at [206, 236] on p "Fec. Prestación" at bounding box center [476, 235] width 776 height 14
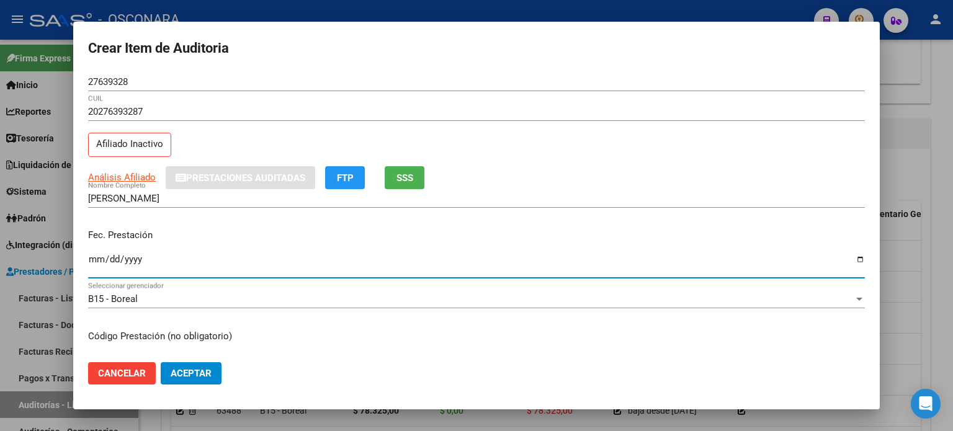
click at [243, 263] on input "2024-12-04" at bounding box center [476, 264] width 776 height 20
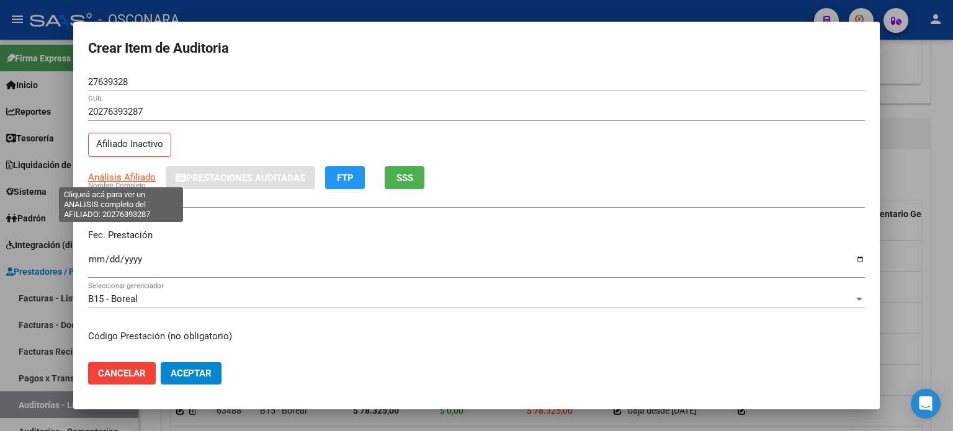
click at [106, 174] on span "Análisis Afiliado" at bounding box center [122, 177] width 68 height 11
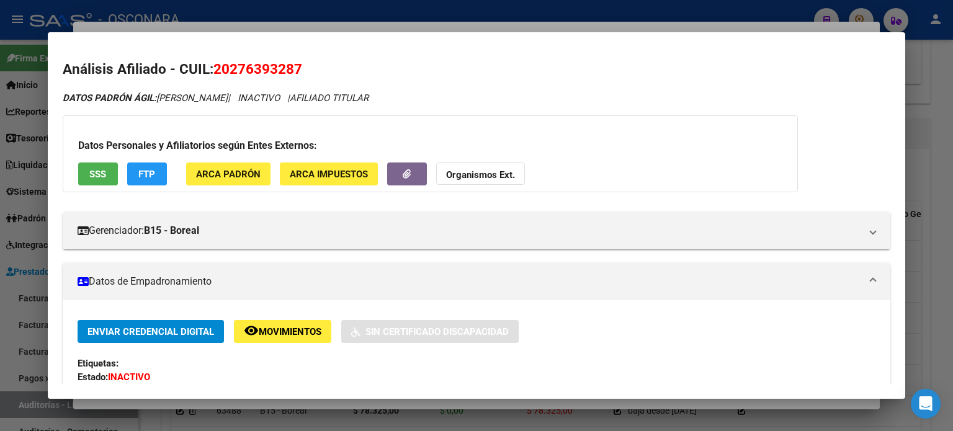
click at [86, 171] on button "SSS" at bounding box center [98, 173] width 40 height 23
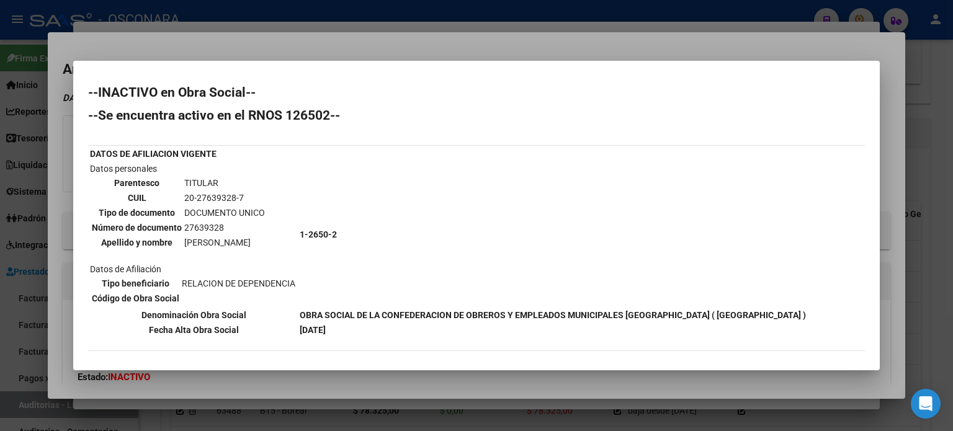
click at [386, 45] on div at bounding box center [476, 215] width 953 height 431
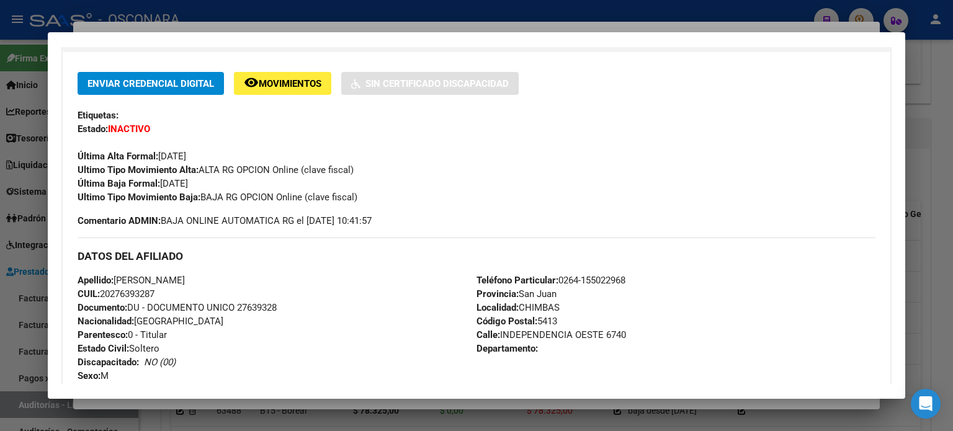
scroll to position [186, 0]
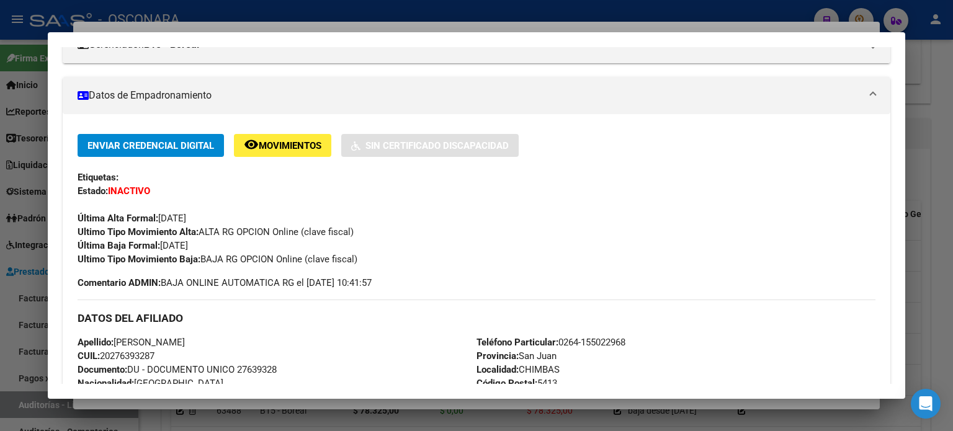
drag, startPoint x: 214, startPoint y: 249, endPoint x: 162, endPoint y: 239, distance: 52.4
click at [162, 239] on div "Enviar Credencial Digital remove_red_eye Movimientos Sin Certificado Discapacid…" at bounding box center [477, 200] width 798 height 132
copy span "01/02/2023"
click at [327, 25] on div at bounding box center [476, 215] width 953 height 431
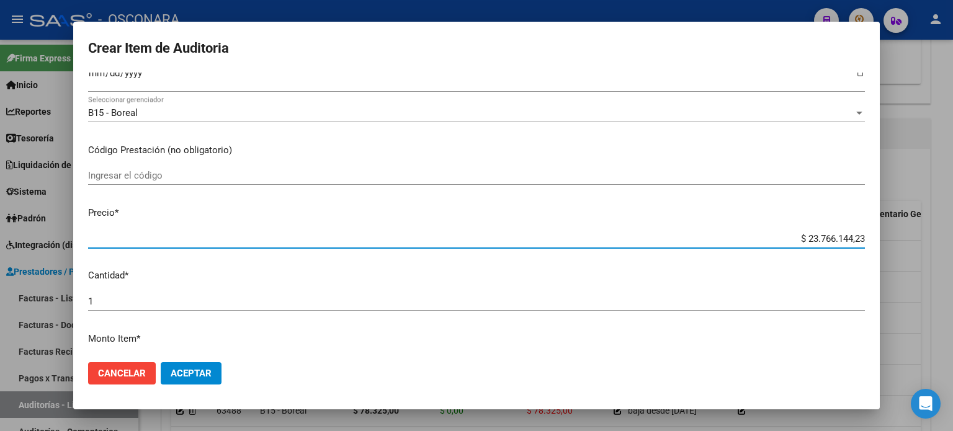
drag, startPoint x: 853, startPoint y: 235, endPoint x: 791, endPoint y: 238, distance: 62.7
click at [791, 238] on input "$ 23.766.144,23" at bounding box center [476, 238] width 776 height 11
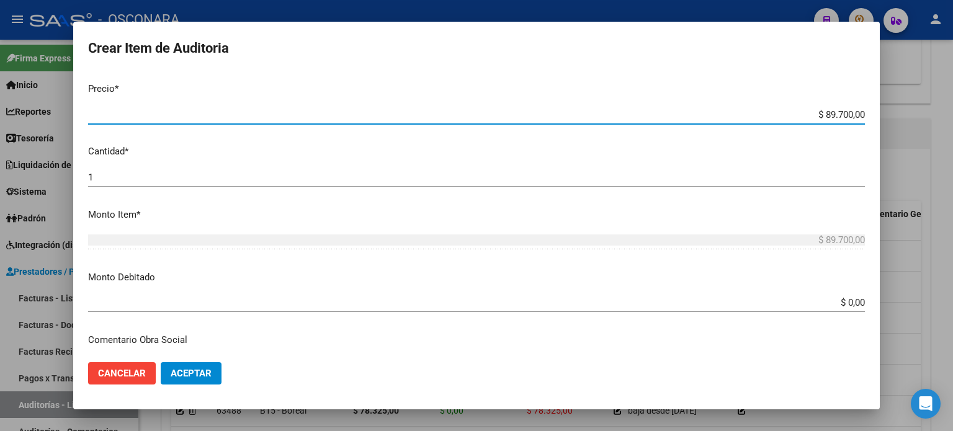
click at [850, 300] on input "$ 0,00" at bounding box center [476, 302] width 776 height 11
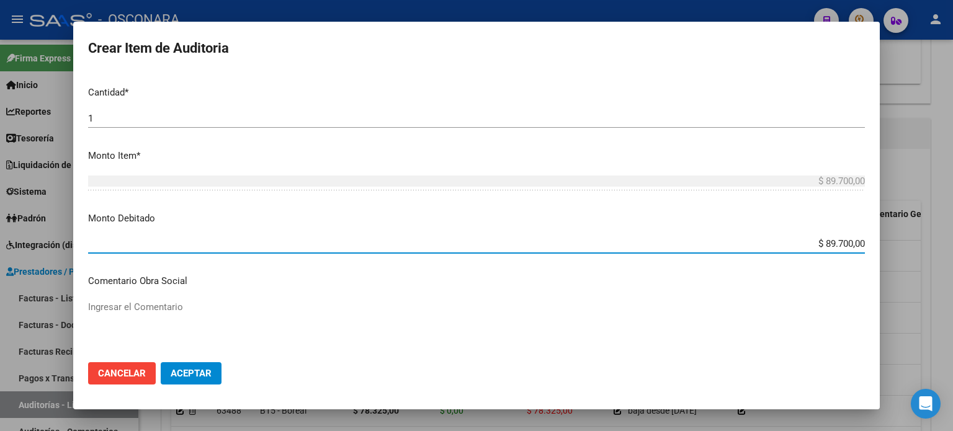
scroll to position [434, 0]
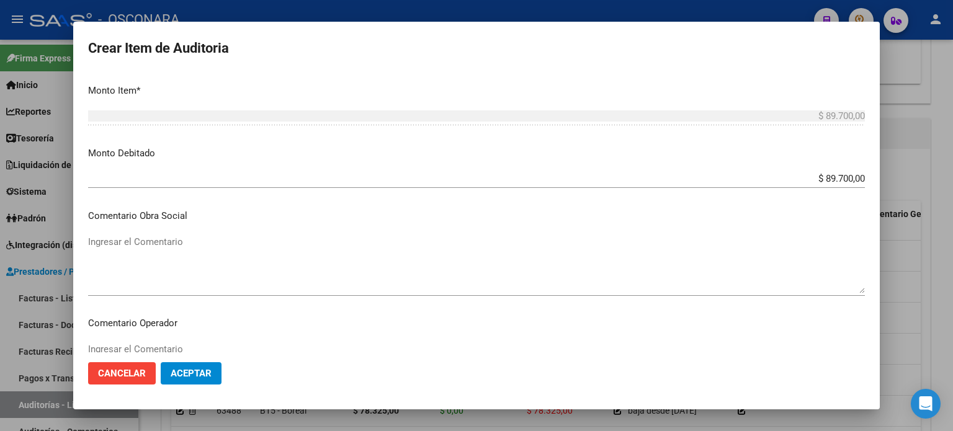
drag, startPoint x: 196, startPoint y: 231, endPoint x: 194, endPoint y: 241, distance: 10.1
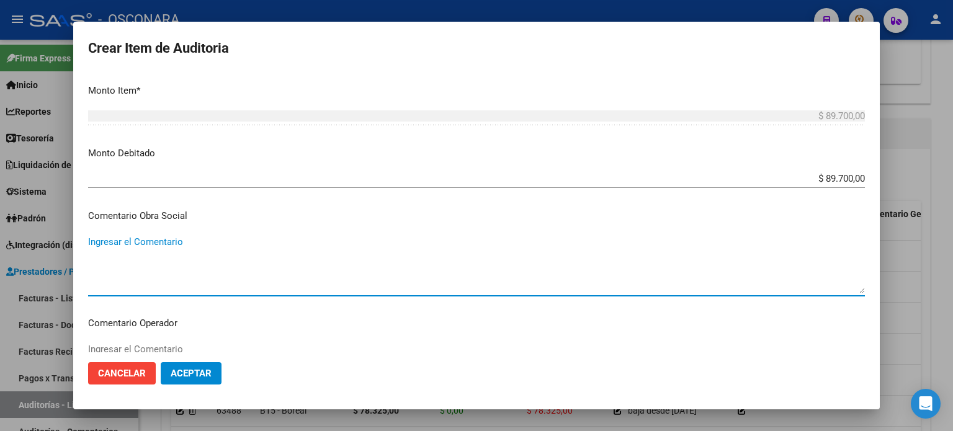
paste textarea "01/02/2023"
drag, startPoint x: 197, startPoint y: 239, endPoint x: 82, endPoint y: 235, distance: 114.8
click at [82, 235] on mat-dialog-content "27639328 Nro Documento 20276393287 CUIL Afiliado Inactivo Análisis Afiliado Pre…" at bounding box center [476, 213] width 806 height 280
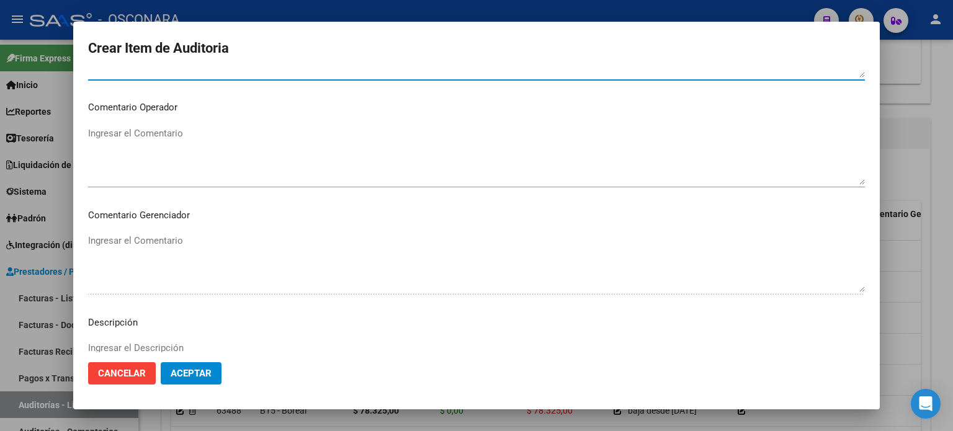
scroll to position [836, 0]
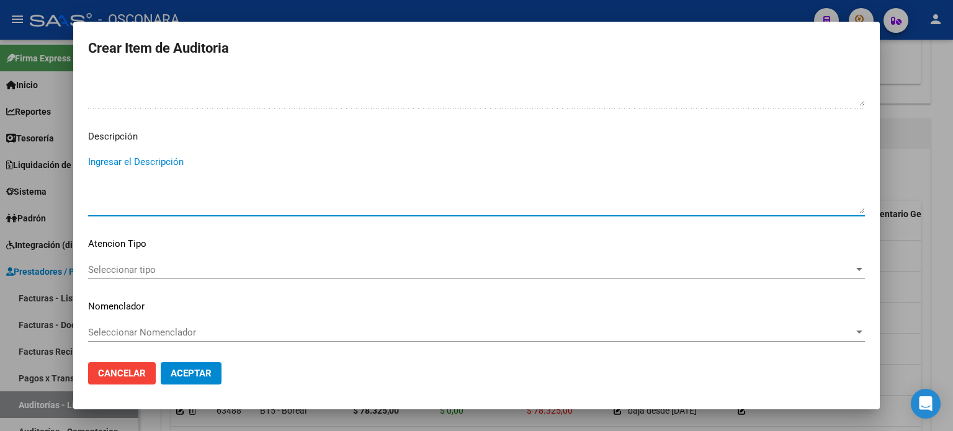
paste textarea "baja desde 01/02/2023"
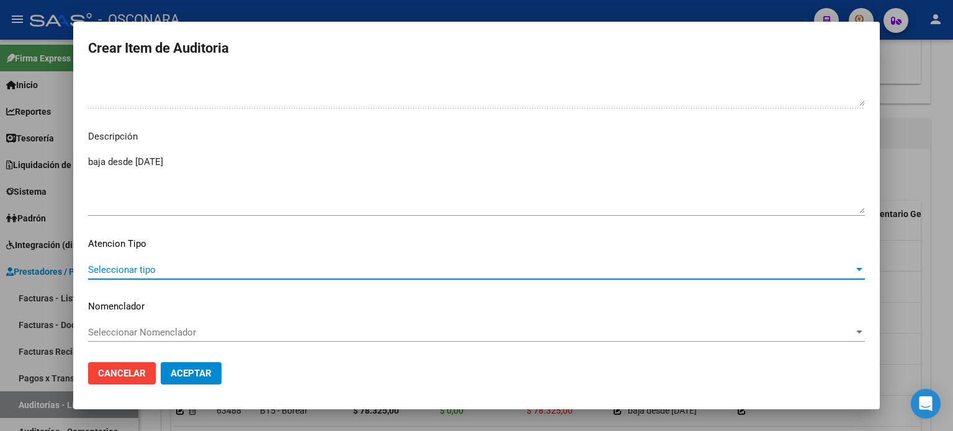
click at [158, 272] on span "Seleccionar tipo" at bounding box center [470, 269] width 765 height 11
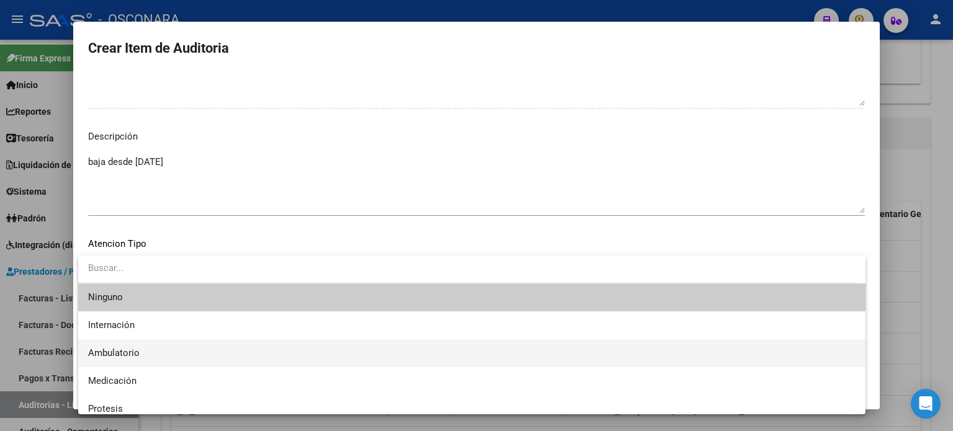
click at [154, 345] on span "Ambulatorio" at bounding box center [471, 353] width 767 height 28
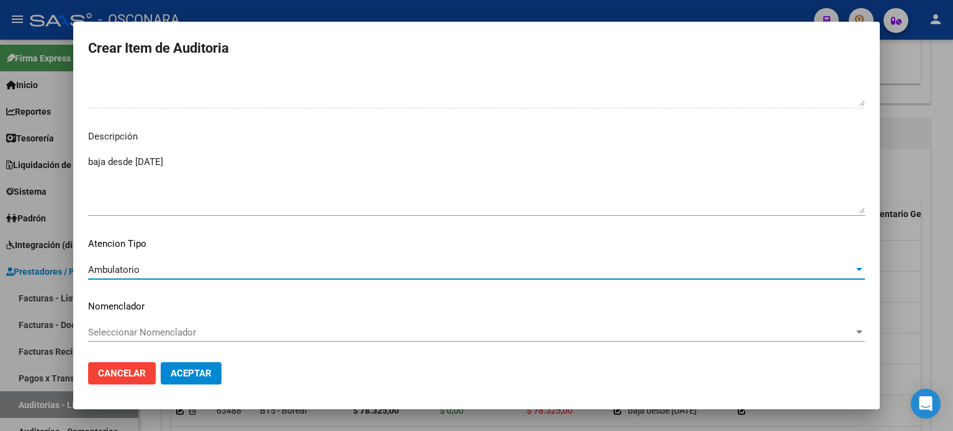
click at [202, 370] on span "Aceptar" at bounding box center [191, 373] width 41 height 11
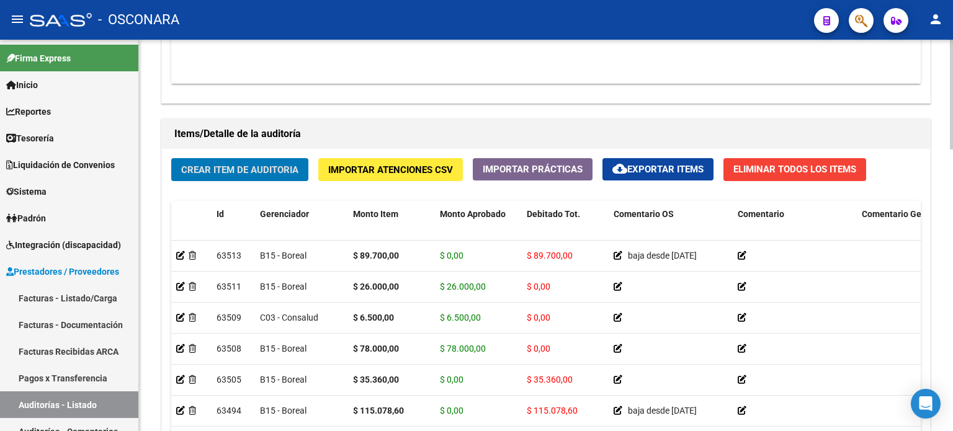
click at [235, 190] on div "Crear Item de Auditoria Importar Atenciones CSV Importar Prácticas cloud_downlo…" at bounding box center [546, 335] width 768 height 373
click at [233, 170] on span "Crear Item de Auditoria" at bounding box center [239, 169] width 117 height 11
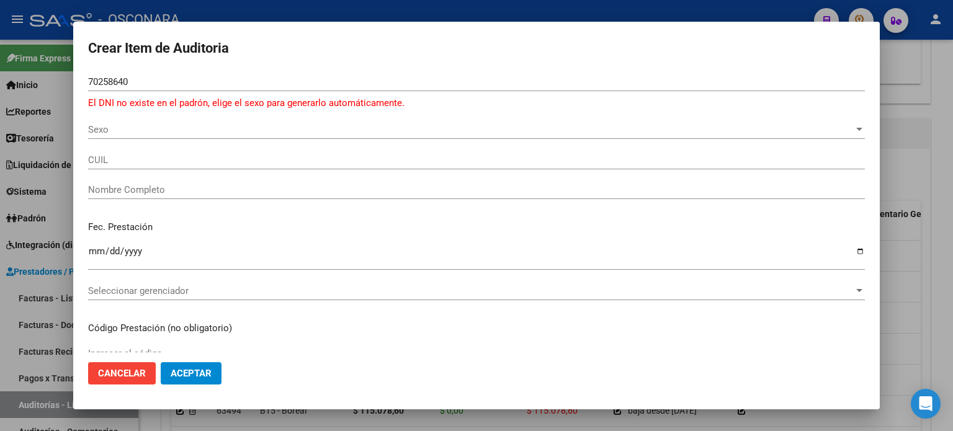
click at [172, 120] on div "Sexo Sexo" at bounding box center [476, 129] width 776 height 19
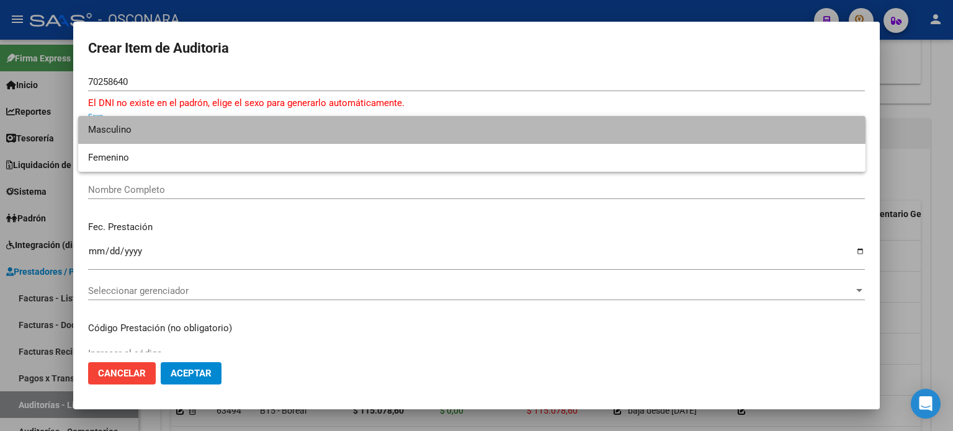
click at [158, 128] on span "Masculino" at bounding box center [471, 130] width 767 height 28
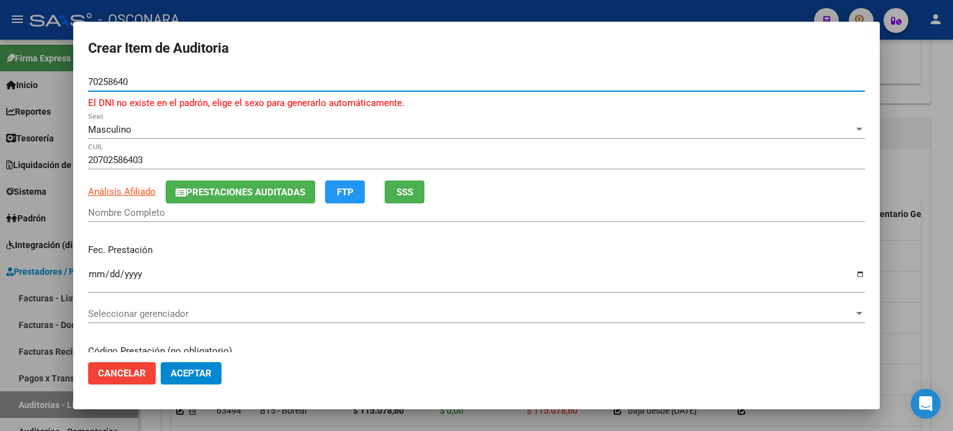
click at [197, 79] on input "70258640" at bounding box center [476, 81] width 776 height 11
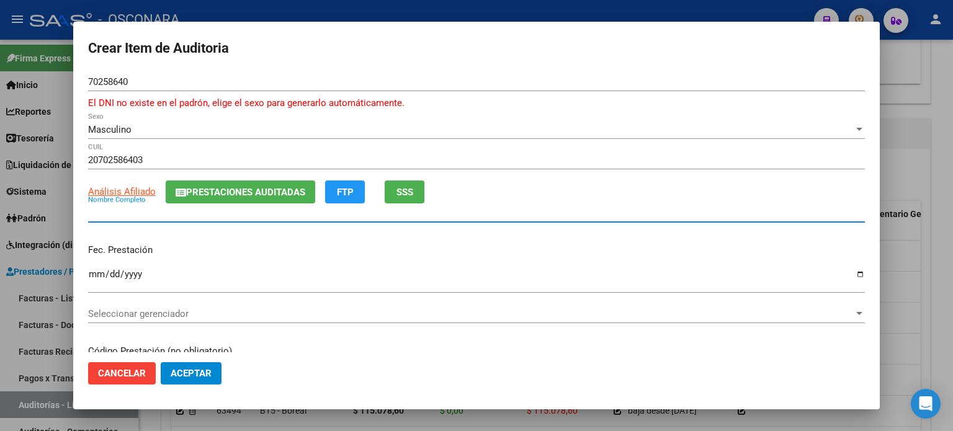
click at [97, 215] on input "Nombre Completo" at bounding box center [476, 212] width 776 height 11
click at [119, 189] on span "Análisis Afiliado" at bounding box center [122, 191] width 68 height 11
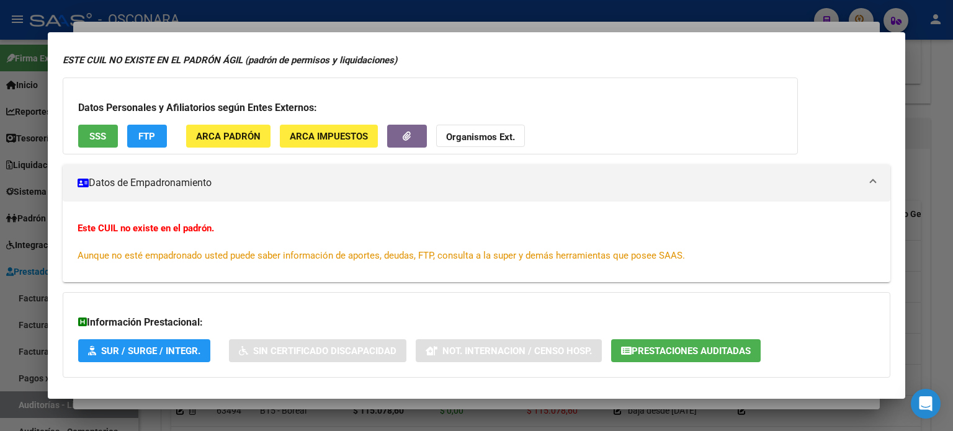
scroll to position [0, 0]
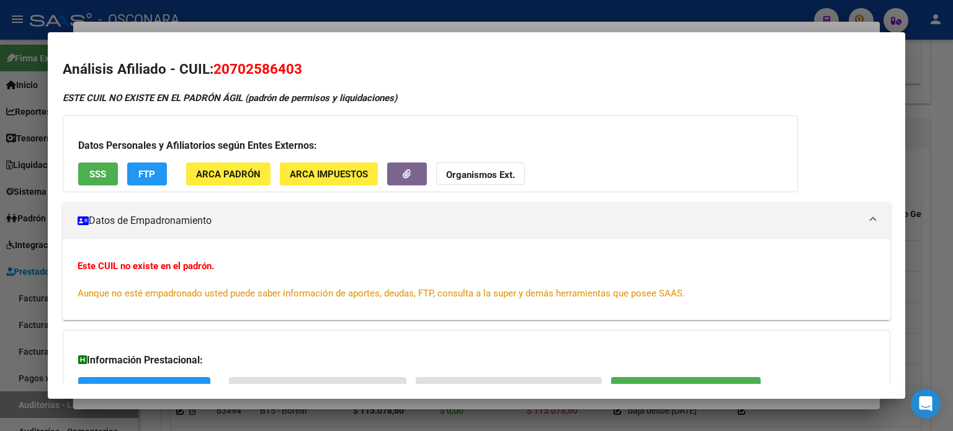
click at [409, 25] on div at bounding box center [476, 215] width 953 height 431
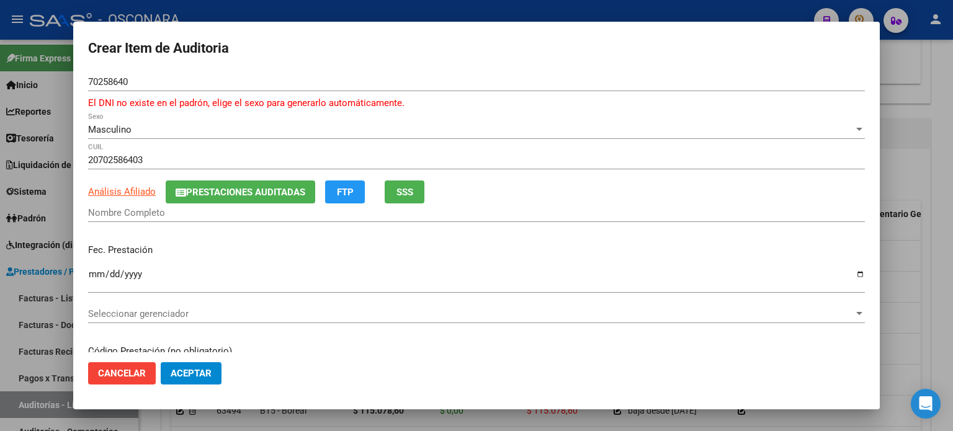
click at [92, 274] on input "Ingresar la fecha" at bounding box center [476, 279] width 776 height 20
click at [174, 234] on div "Fec. Prestación 2024-12-04 Ingresar la fecha" at bounding box center [476, 269] width 776 height 71
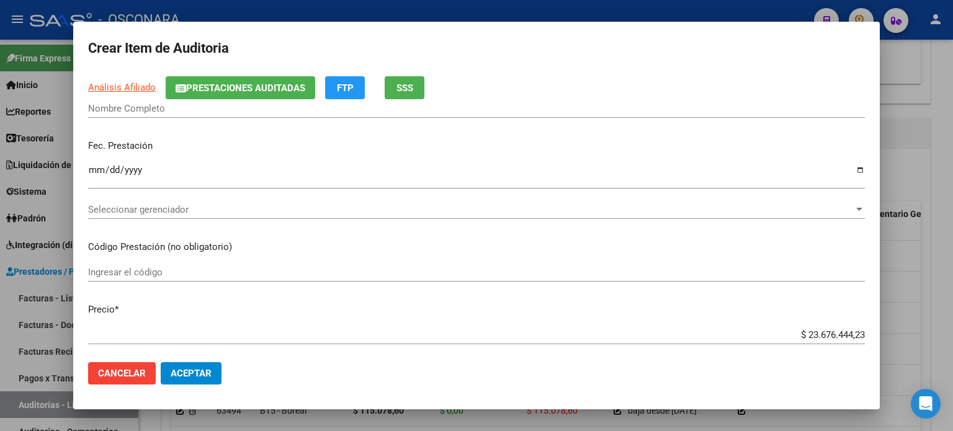
scroll to position [186, 0]
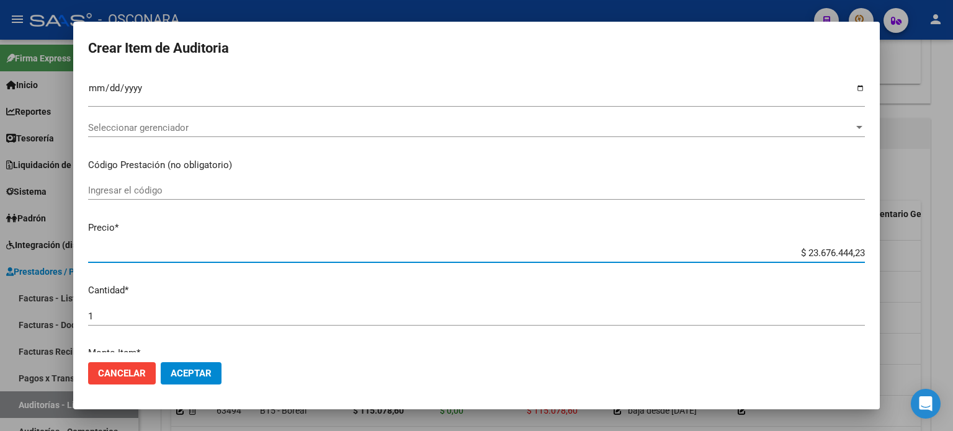
drag, startPoint x: 853, startPoint y: 254, endPoint x: 716, endPoint y: 255, distance: 137.1
click at [716, 255] on input "$ 23.676.444,23" at bounding box center [476, 252] width 776 height 11
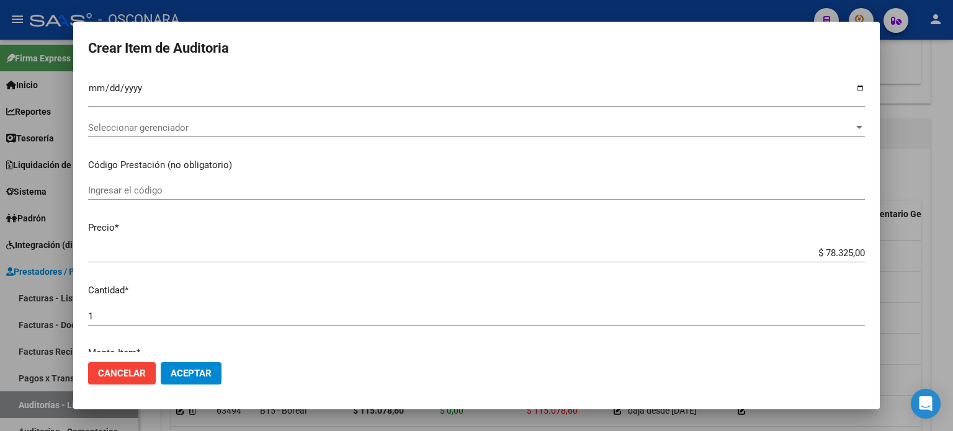
click at [490, 295] on p "Cantidad *" at bounding box center [476, 290] width 776 height 14
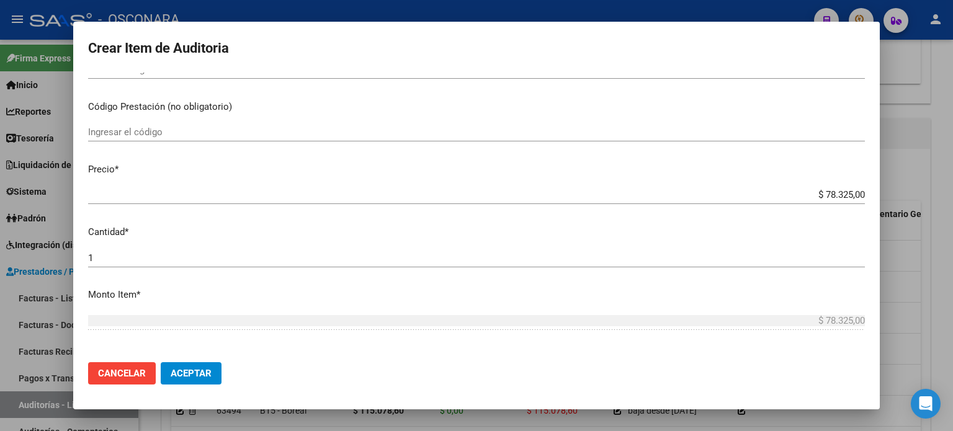
scroll to position [310, 0]
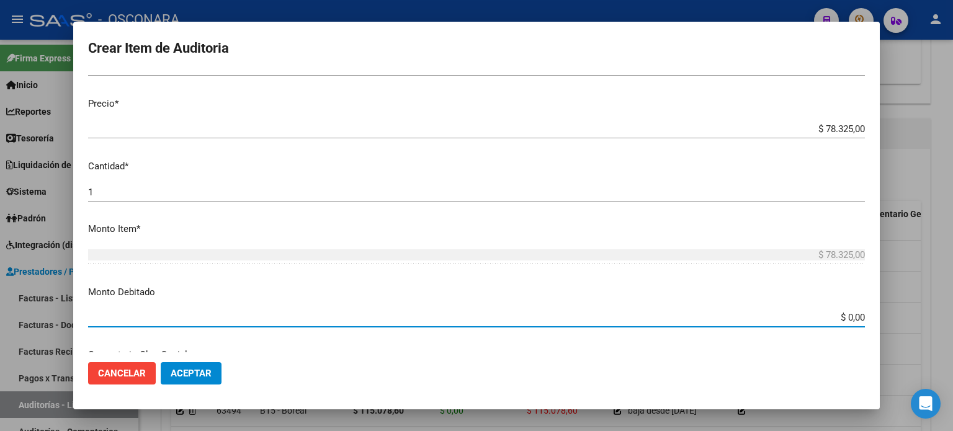
click at [853, 316] on input "$ 0,00" at bounding box center [476, 317] width 776 height 11
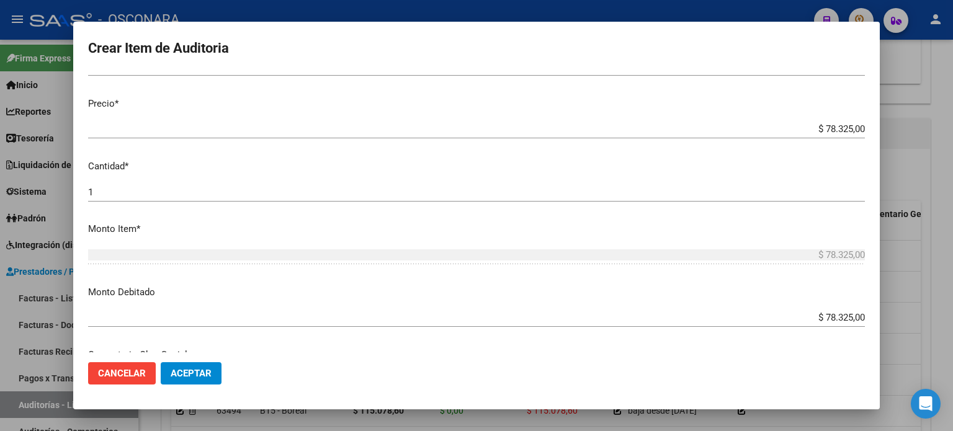
click at [326, 280] on mat-dialog-content "70258640 Nro Documento El DNI no existe en el padrón, elige el sexo para genera…" at bounding box center [476, 213] width 806 height 280
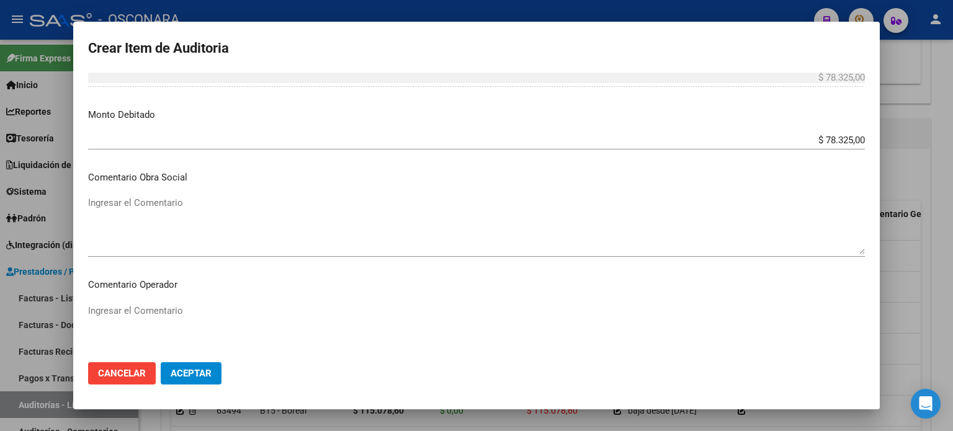
scroll to position [558, 0]
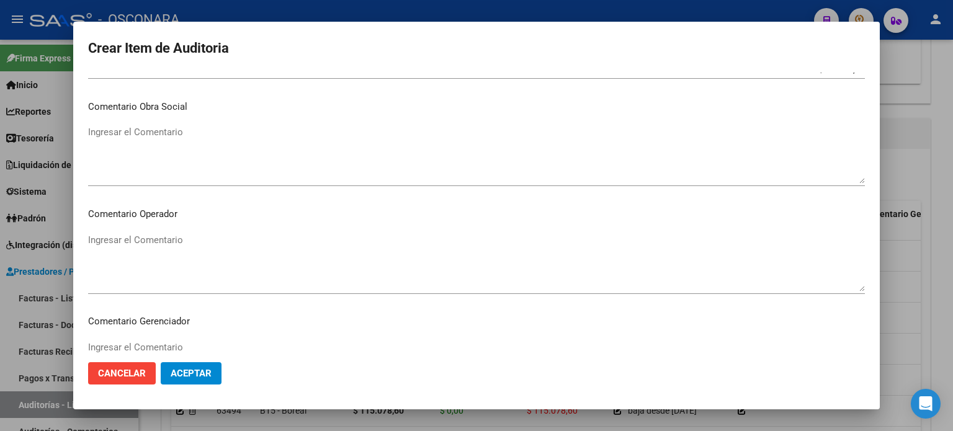
click at [151, 129] on textarea "Ingresar el Comentario" at bounding box center [476, 154] width 776 height 58
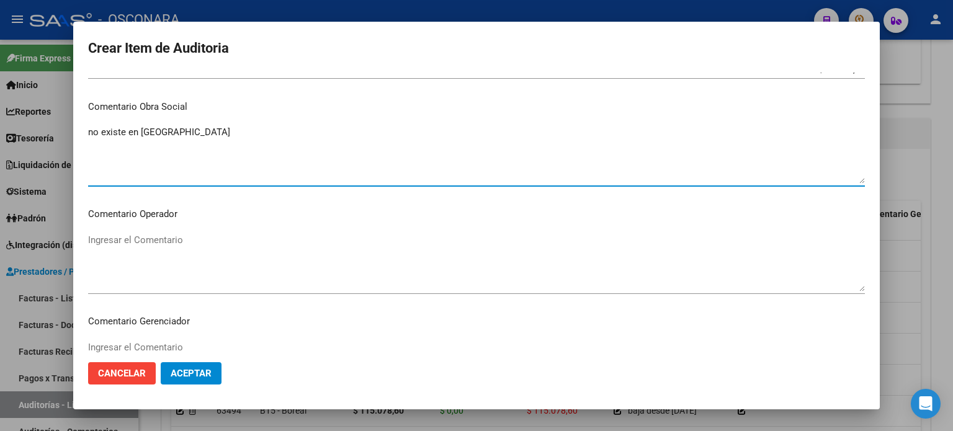
drag, startPoint x: 179, startPoint y: 130, endPoint x: 0, endPoint y: 139, distance: 178.9
click at [0, 139] on div "Crear Item de Auditoria 70258640 Nro Documento El DNI no existe en el padrón, e…" at bounding box center [476, 215] width 953 height 431
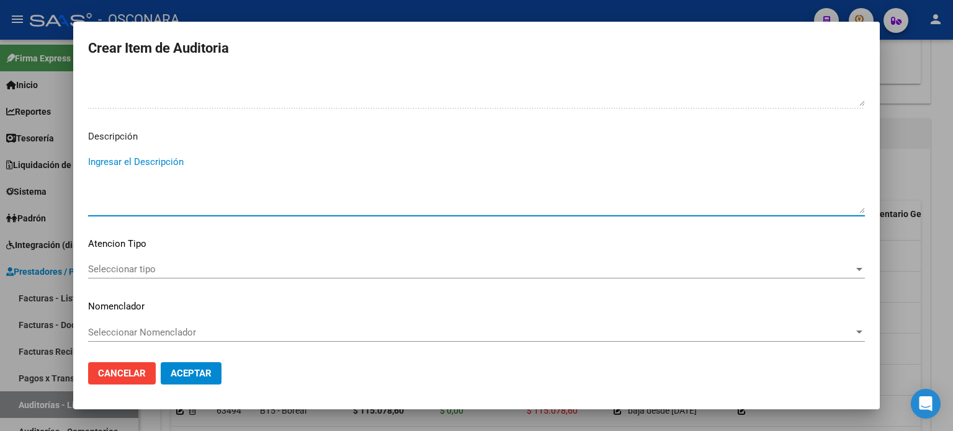
paste textarea "no existe en padrón"
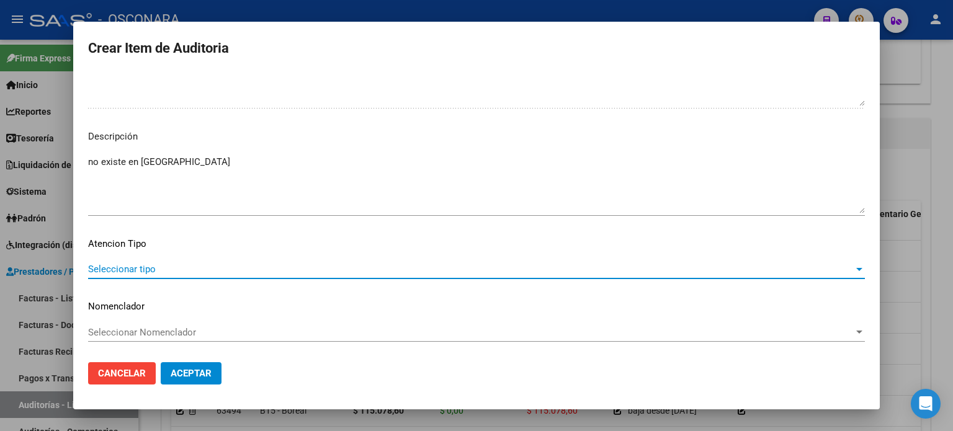
click at [152, 269] on span "Seleccionar tipo" at bounding box center [470, 269] width 765 height 11
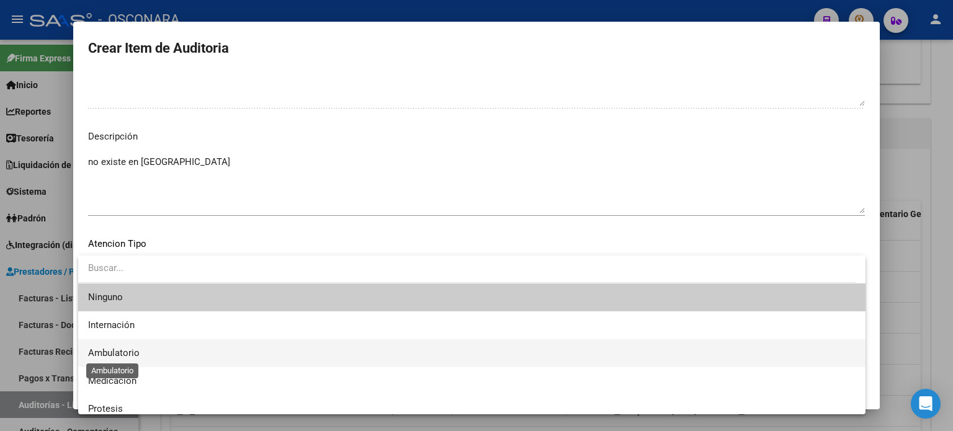
drag, startPoint x: 131, startPoint y: 354, endPoint x: 148, endPoint y: 375, distance: 26.9
click at [131, 354] on span "Ambulatorio" at bounding box center [113, 352] width 51 height 11
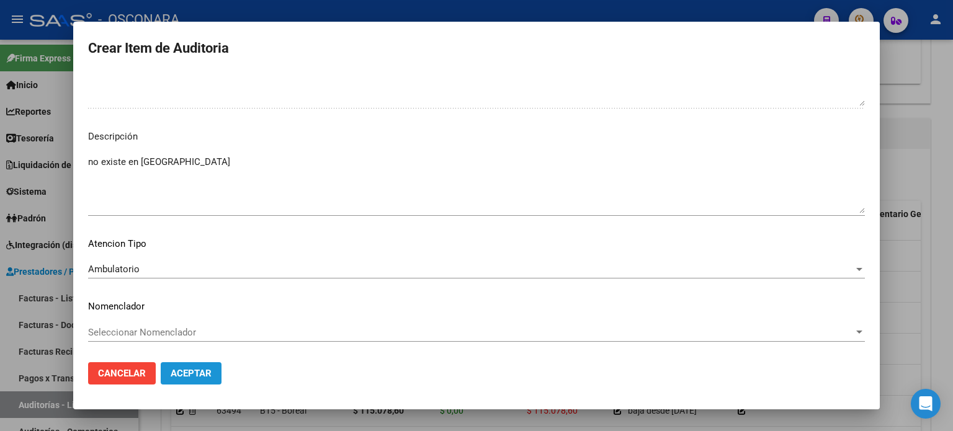
click at [184, 378] on span "Aceptar" at bounding box center [191, 373] width 41 height 11
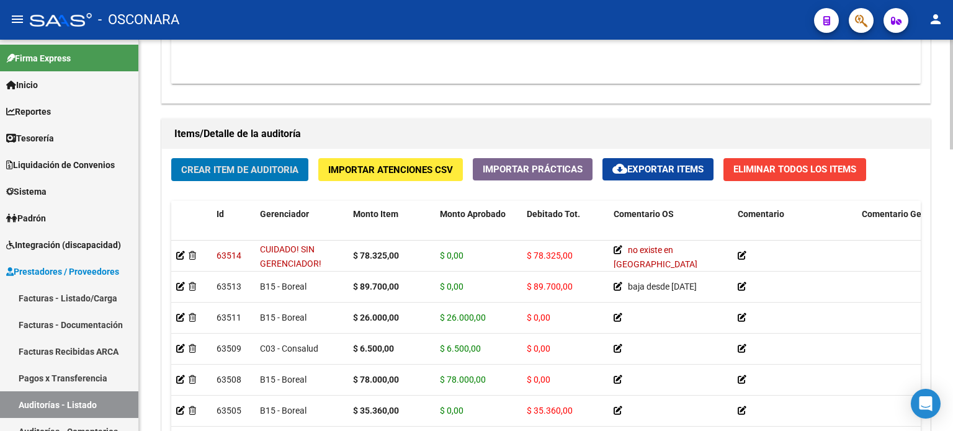
click at [260, 189] on div "Crear Item de Auditoria Importar Atenciones CSV Importar Prácticas cloud_downlo…" at bounding box center [546, 335] width 768 height 373
click at [253, 173] on span "Crear Item de Auditoria" at bounding box center [239, 169] width 117 height 11
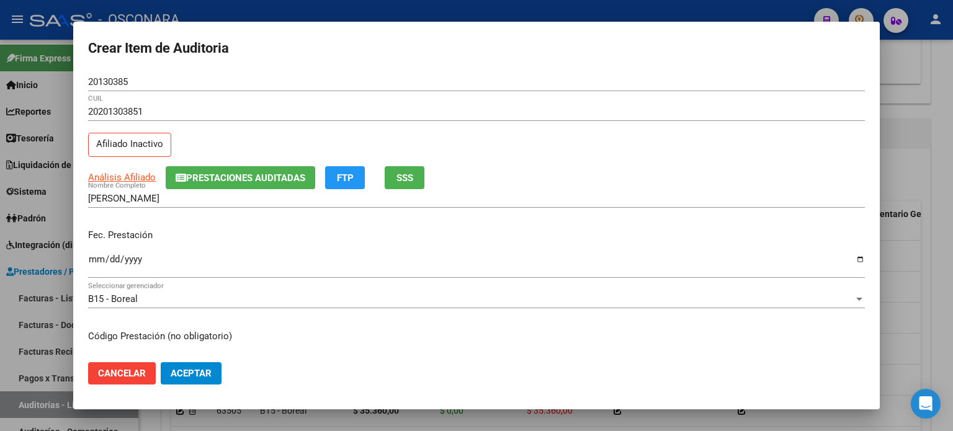
drag, startPoint x: 184, startPoint y: 213, endPoint x: 125, endPoint y: 180, distance: 66.9
click at [184, 213] on div "PALMA CARLOS ALBERTO Nombre Completo" at bounding box center [476, 204] width 776 height 30
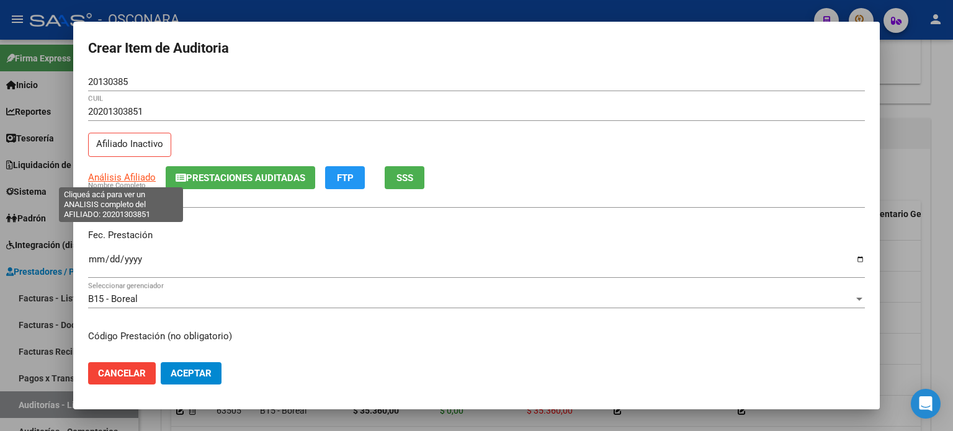
click at [119, 176] on span "Análisis Afiliado" at bounding box center [122, 177] width 68 height 11
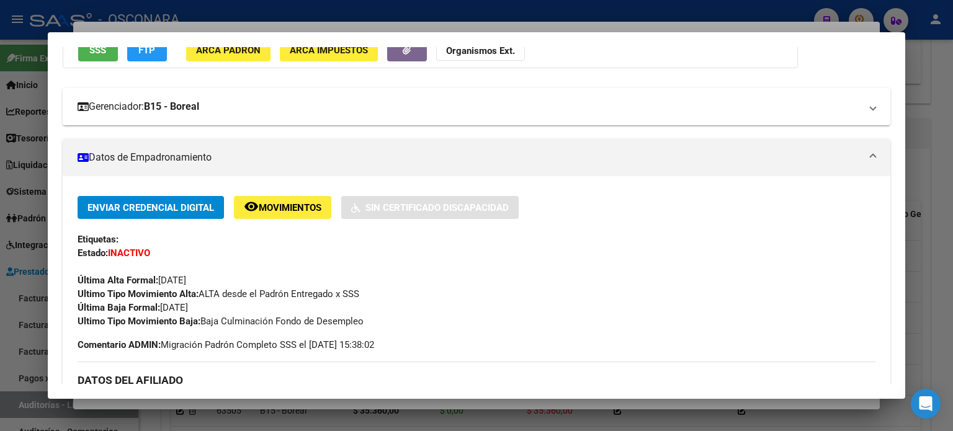
scroll to position [0, 0]
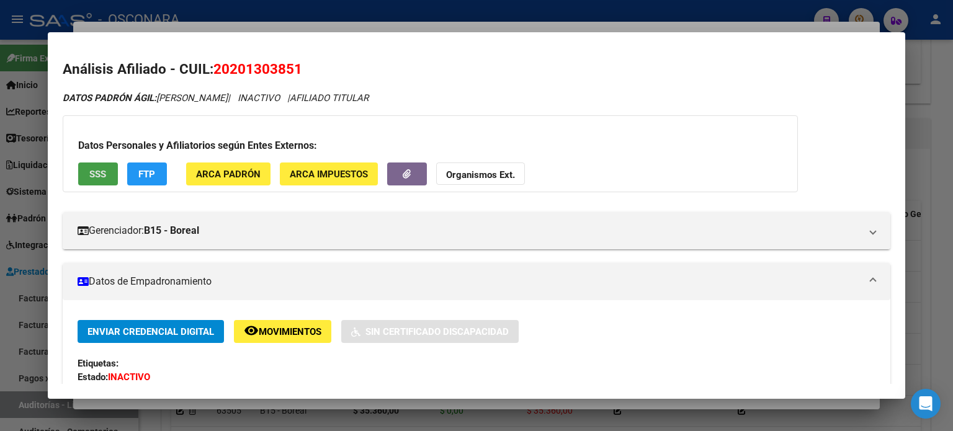
click at [102, 166] on button "SSS" at bounding box center [98, 173] width 40 height 23
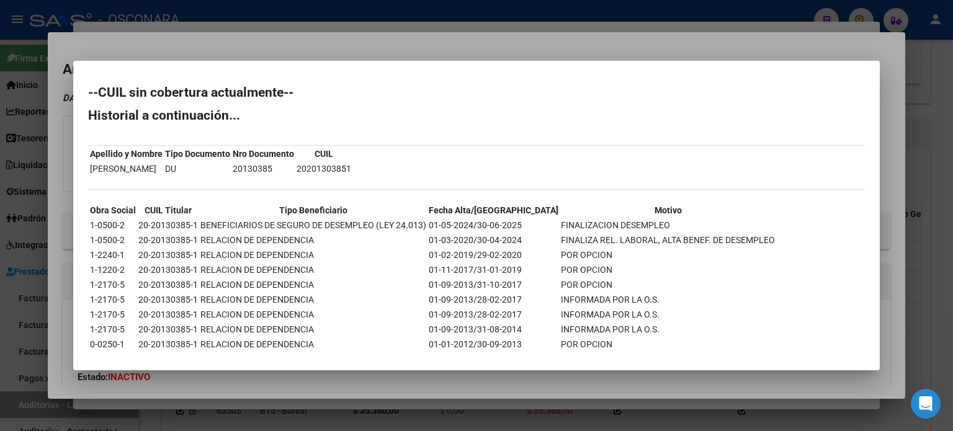
click at [424, 48] on div at bounding box center [476, 215] width 953 height 431
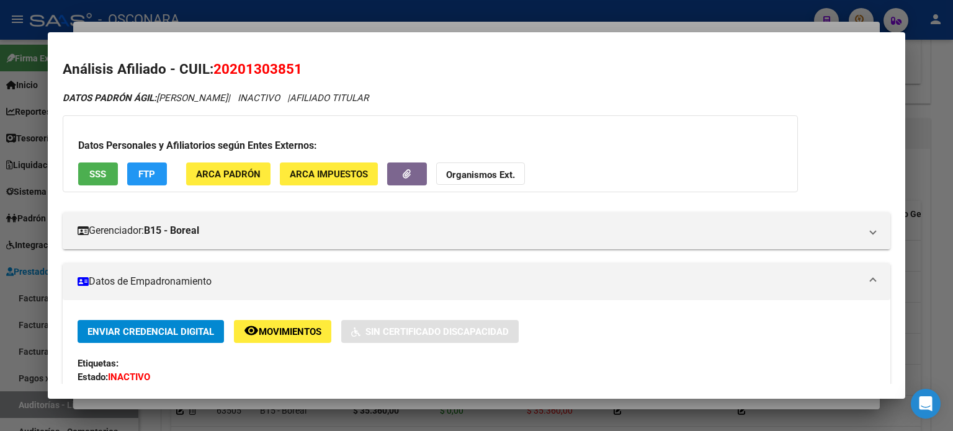
click at [425, 29] on div at bounding box center [476, 215] width 953 height 431
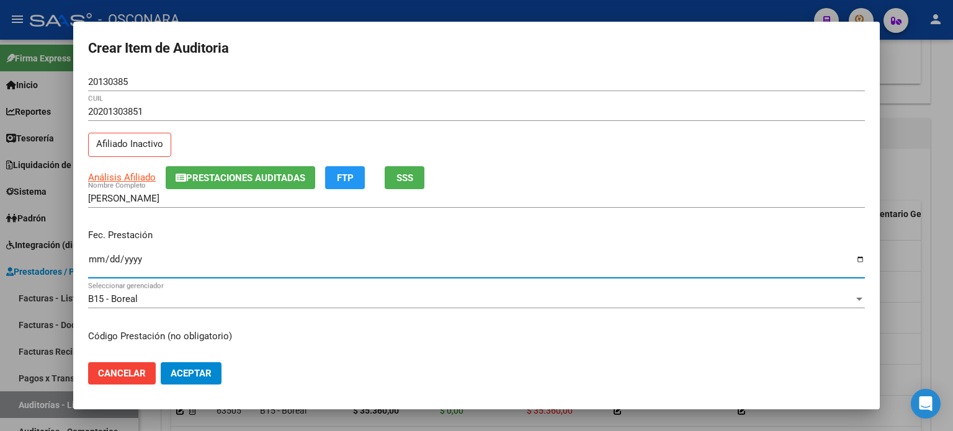
click at [94, 267] on input "Ingresar la fecha" at bounding box center [476, 264] width 776 height 20
click at [324, 218] on div "PALMA CARLOS ALBERTO Nombre Completo" at bounding box center [476, 204] width 776 height 30
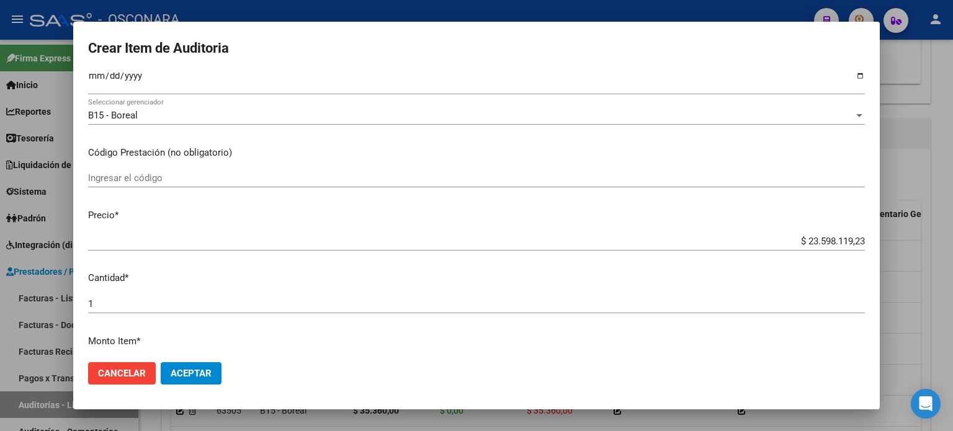
scroll to position [186, 0]
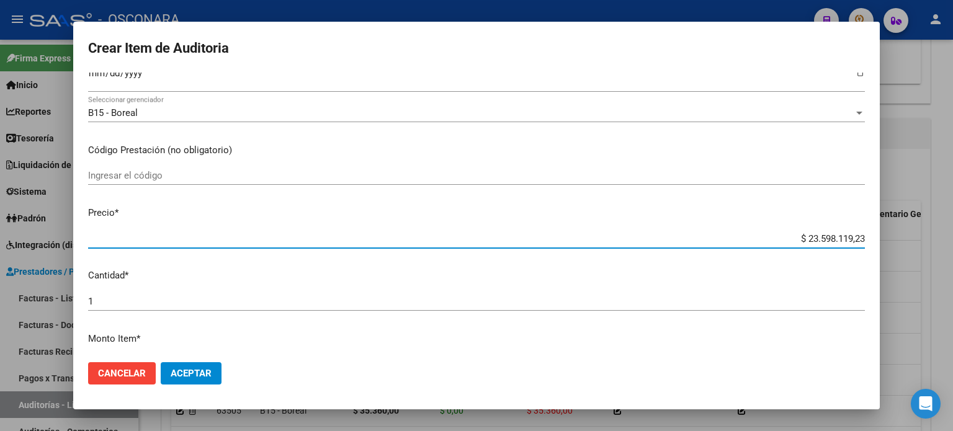
drag, startPoint x: 855, startPoint y: 238, endPoint x: 768, endPoint y: 232, distance: 87.0
click at [768, 232] on div "$ 23.598.119,23 Ingresar el precio" at bounding box center [476, 238] width 776 height 19
click at [607, 260] on mat-dialog-content "20130385 Nro Documento 20201303851 CUIL Afiliado Inactivo Análisis Afiliado Pre…" at bounding box center [476, 213] width 806 height 280
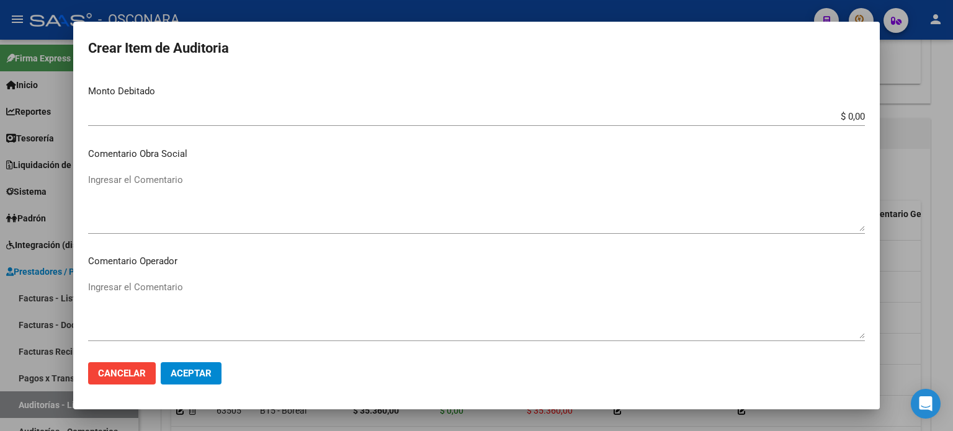
scroll to position [434, 0]
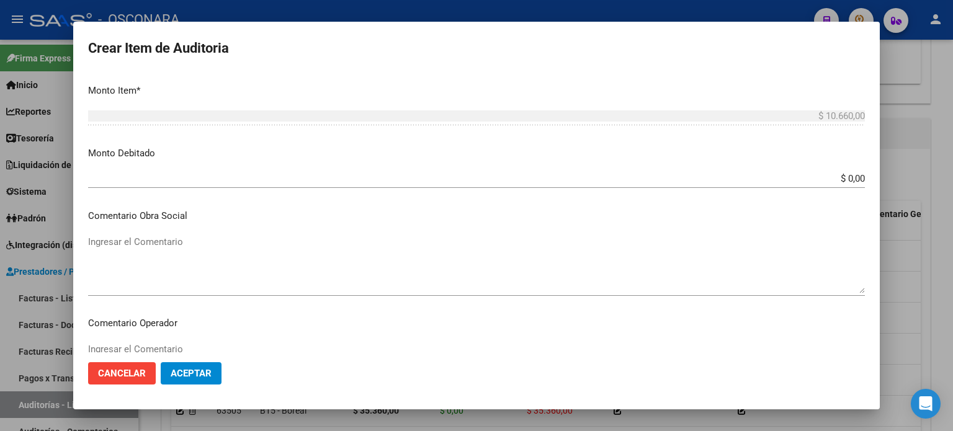
click at [852, 179] on input "$ 0,00" at bounding box center [476, 178] width 776 height 11
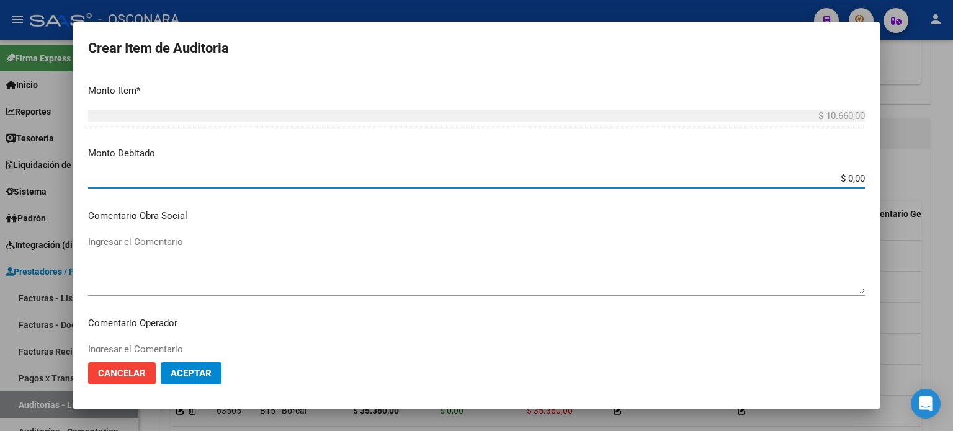
click at [855, 179] on input "$ 0,00" at bounding box center [476, 178] width 776 height 11
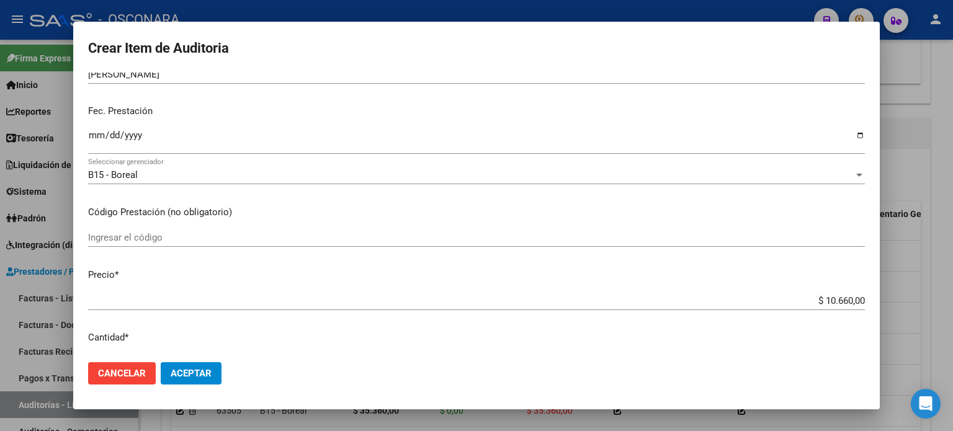
scroll to position [0, 0]
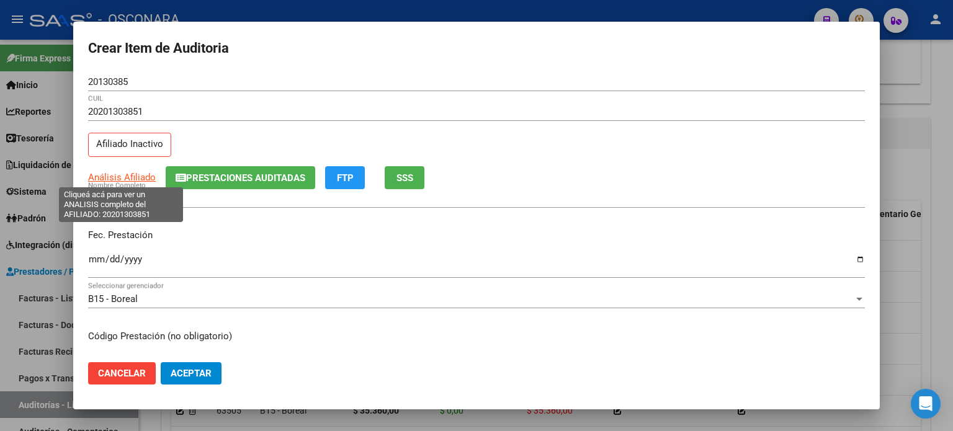
click at [122, 177] on span "Análisis Afiliado" at bounding box center [122, 177] width 68 height 11
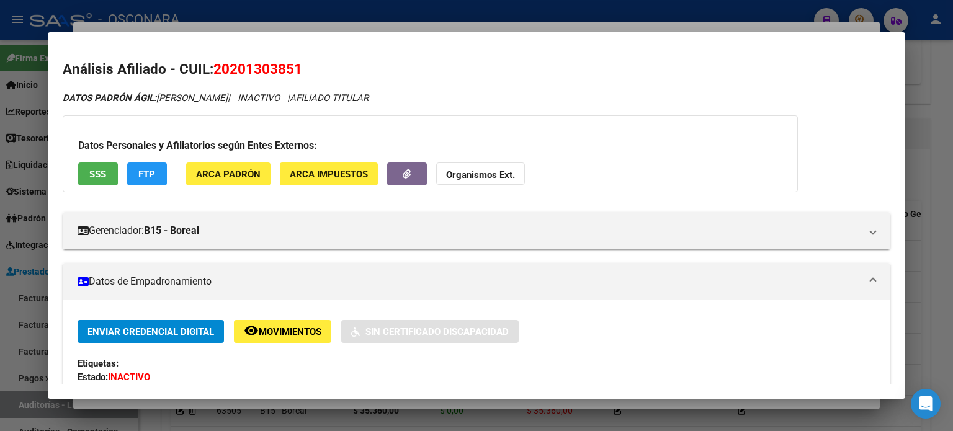
click at [417, 27] on div at bounding box center [476, 215] width 953 height 431
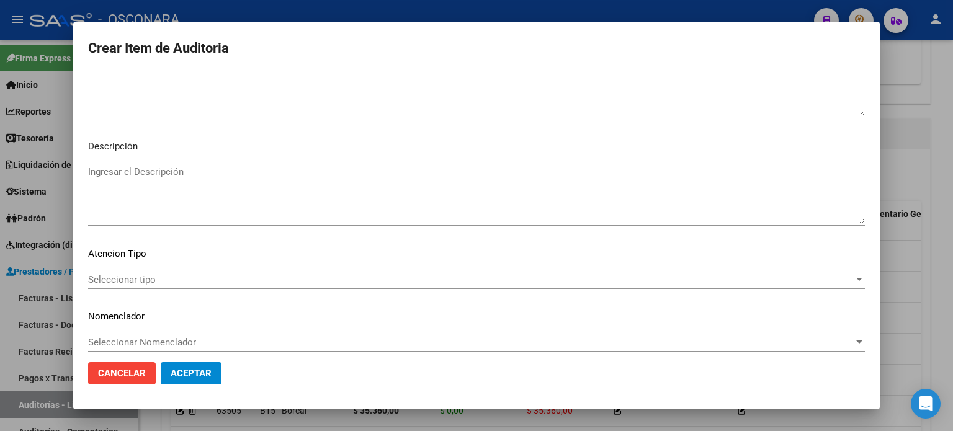
scroll to position [836, 0]
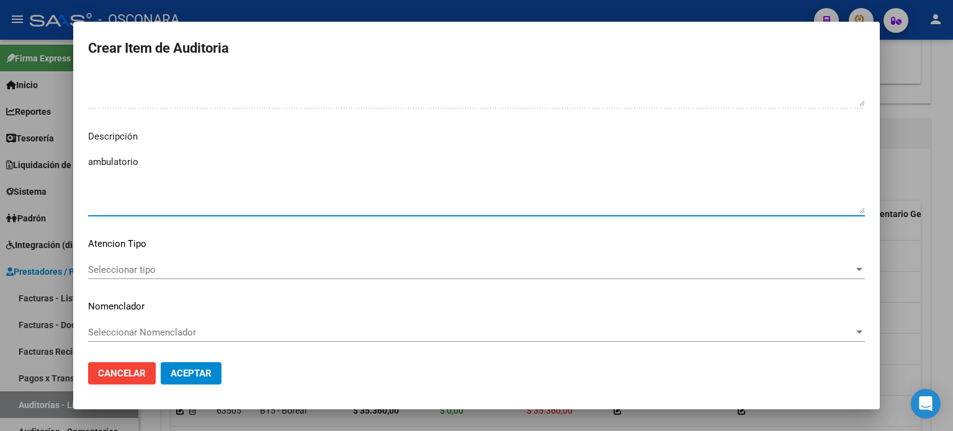
drag, startPoint x: 195, startPoint y: 165, endPoint x: 208, endPoint y: 179, distance: 19.3
click at [195, 164] on textarea "ambulatorio" at bounding box center [476, 184] width 776 height 58
click at [135, 265] on span "Seleccionar tipo" at bounding box center [470, 269] width 765 height 11
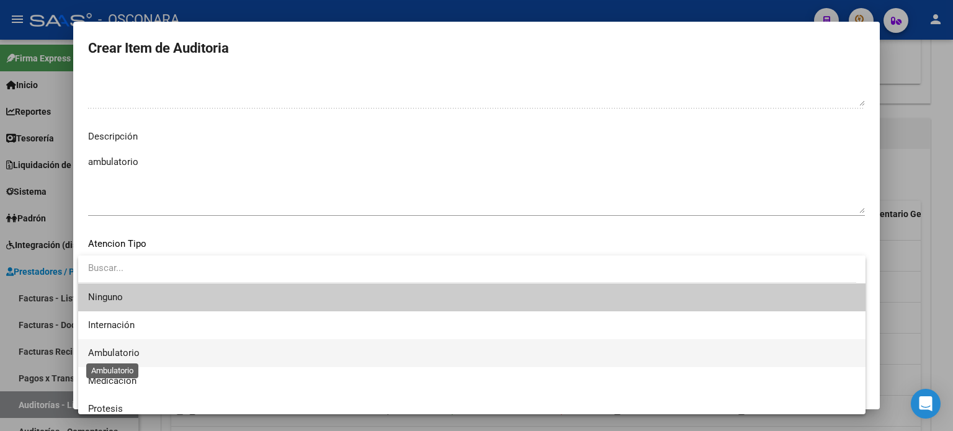
click at [128, 352] on span "Ambulatorio" at bounding box center [113, 352] width 51 height 11
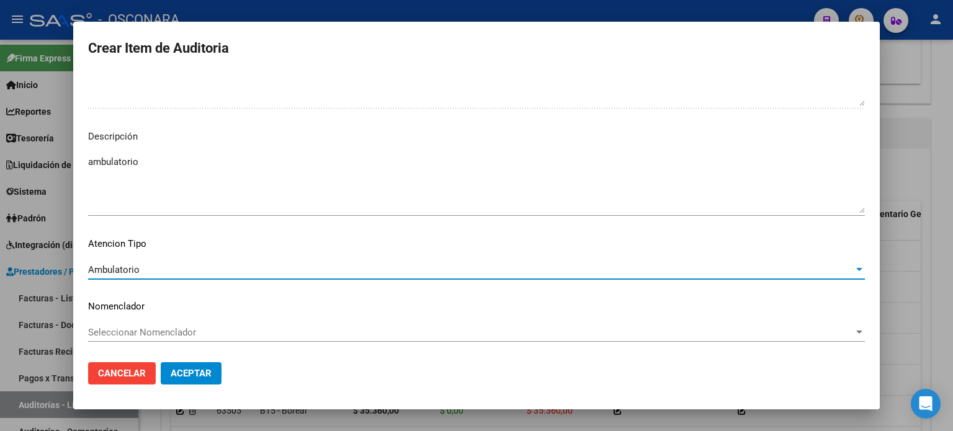
click at [203, 370] on span "Aceptar" at bounding box center [191, 373] width 41 height 11
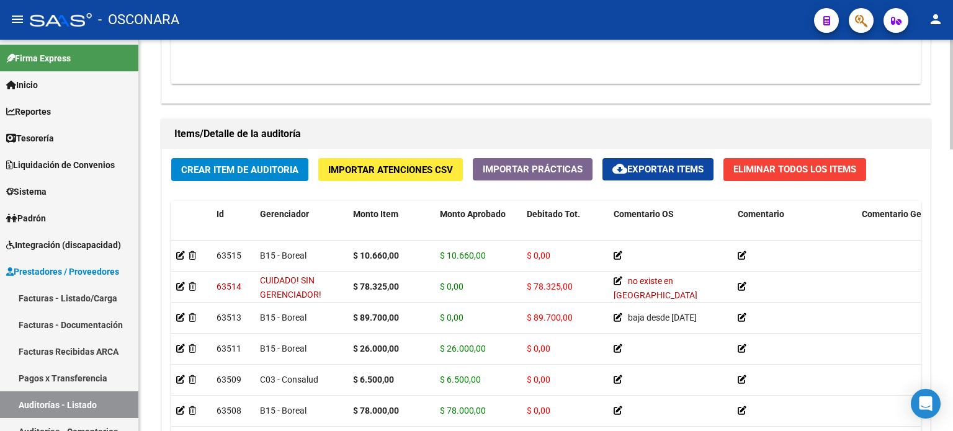
drag, startPoint x: 219, startPoint y: 187, endPoint x: 220, endPoint y: 174, distance: 13.0
click at [219, 187] on div "Crear Item de Auditoria Importar Atenciones CSV Importar Prácticas cloud_downlo…" at bounding box center [546, 335] width 768 height 373
click at [221, 167] on span "Crear Item de Auditoria" at bounding box center [239, 169] width 117 height 11
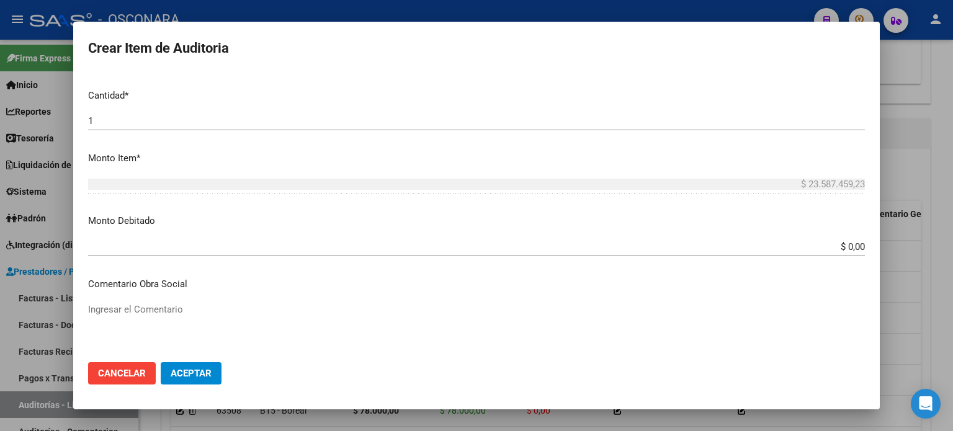
scroll to position [0, 0]
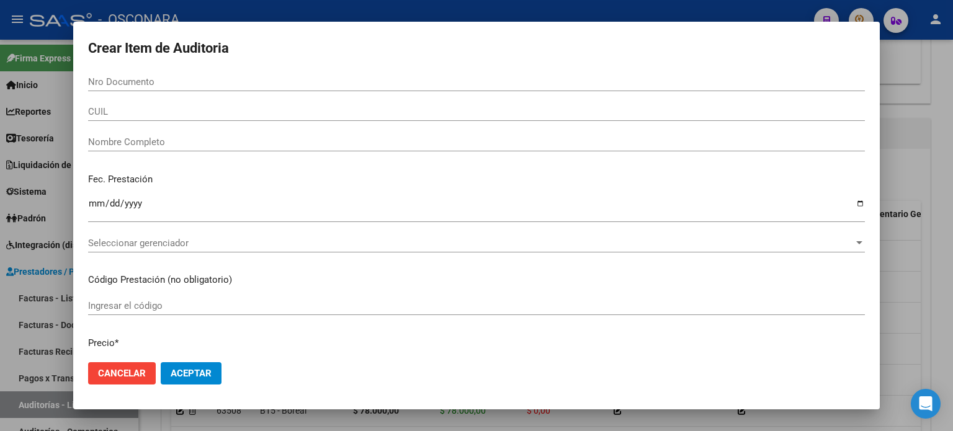
click at [301, 10] on div at bounding box center [476, 215] width 953 height 431
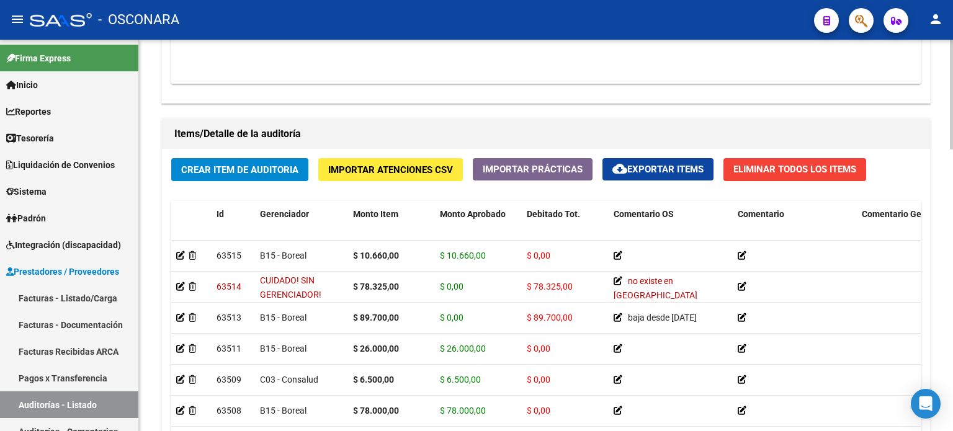
click at [269, 171] on span "Crear Item de Auditoria" at bounding box center [239, 169] width 117 height 11
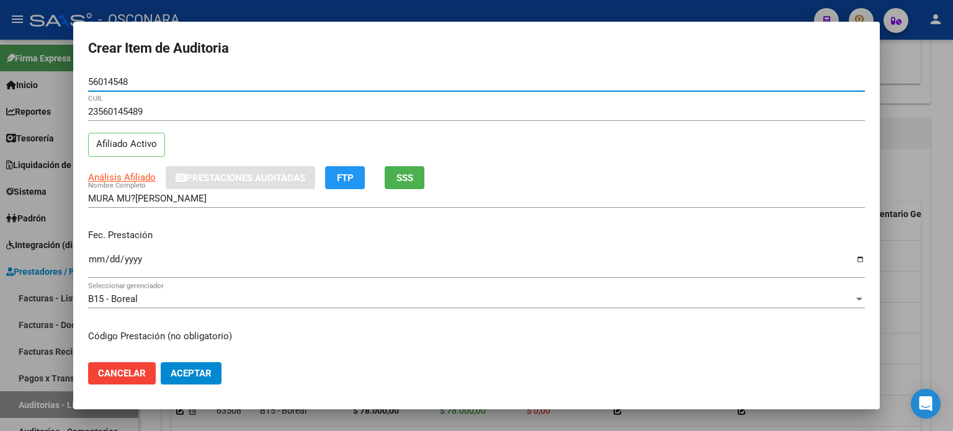
click at [256, 145] on div "23560145489 CUIL Afiliado Activo" at bounding box center [476, 133] width 776 height 63
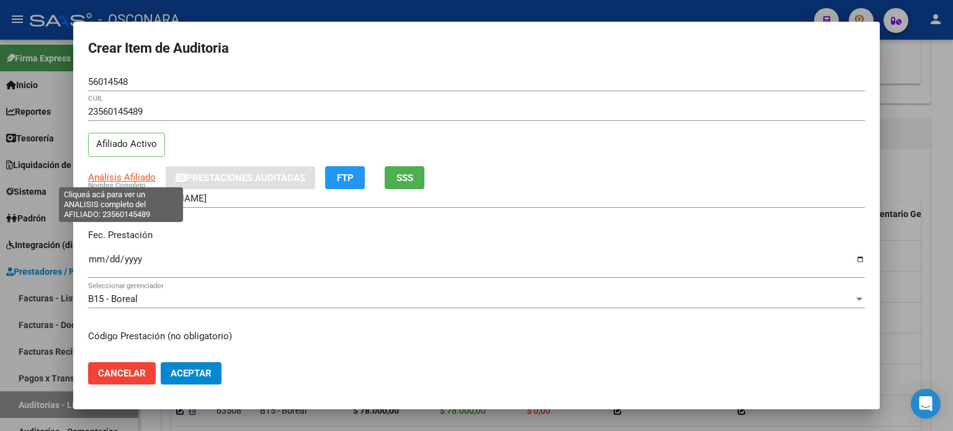
click at [122, 174] on span "Análisis Afiliado" at bounding box center [122, 177] width 68 height 11
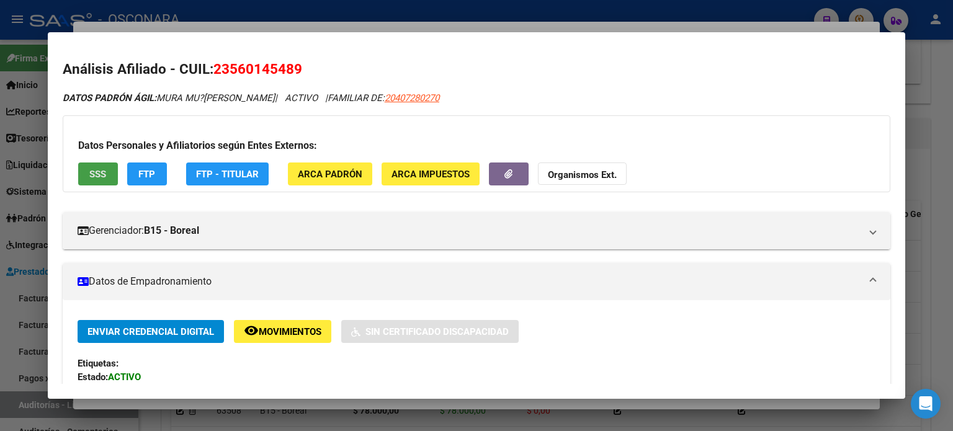
click at [107, 169] on button "SSS" at bounding box center [98, 173] width 40 height 23
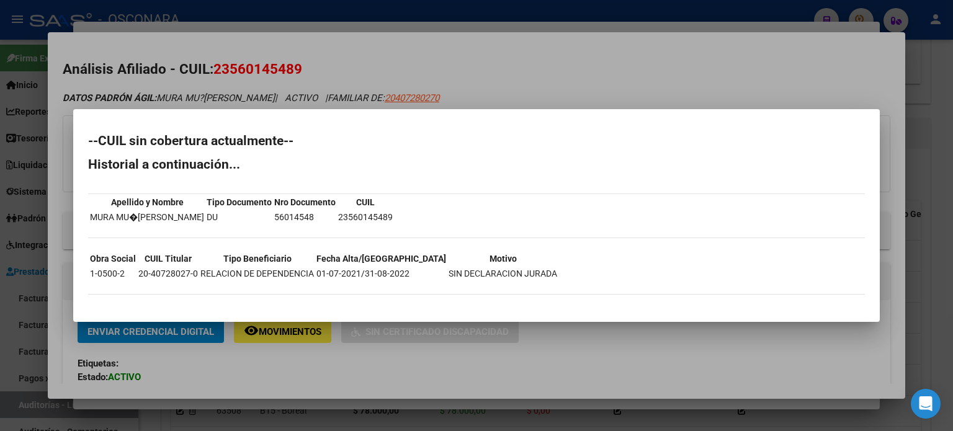
click at [510, 74] on div at bounding box center [476, 215] width 953 height 431
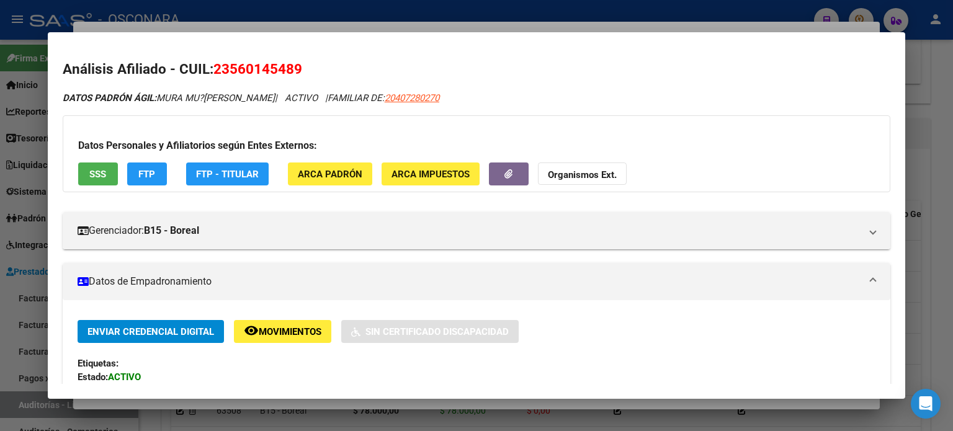
click at [402, 19] on div at bounding box center [476, 215] width 953 height 431
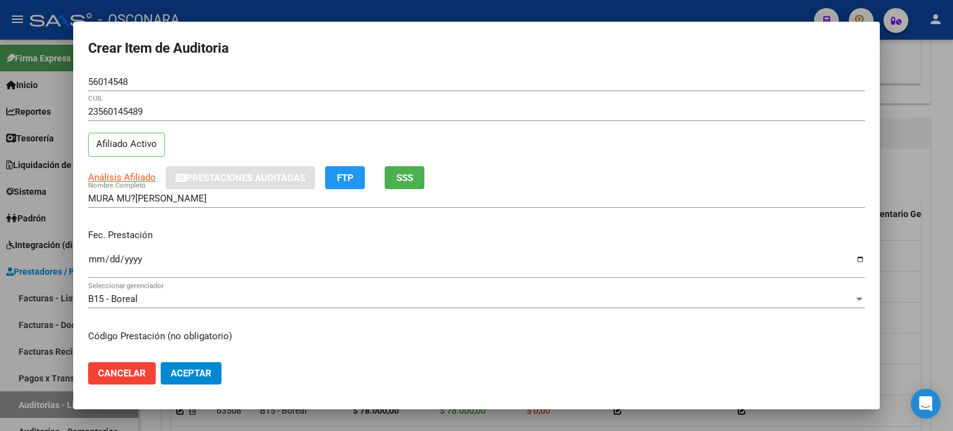
click at [96, 260] on input "Ingresar la fecha" at bounding box center [476, 264] width 776 height 20
click at [174, 228] on p "Fec. Prestación" at bounding box center [476, 235] width 776 height 14
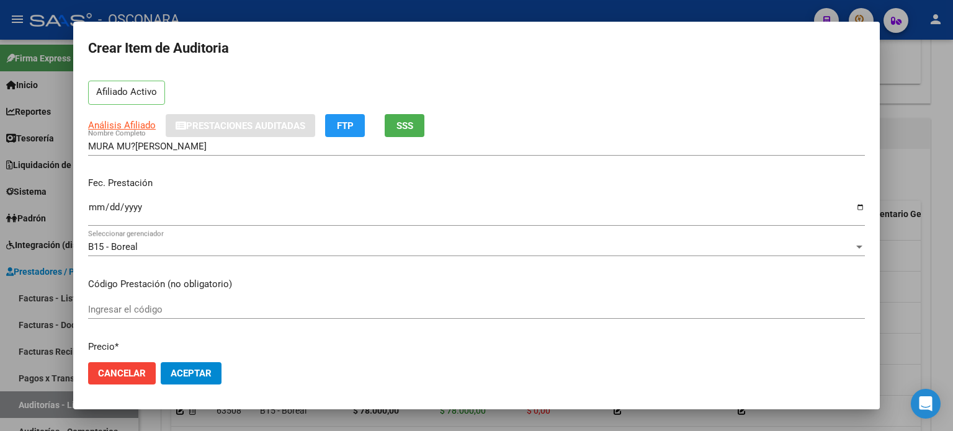
scroll to position [124, 0]
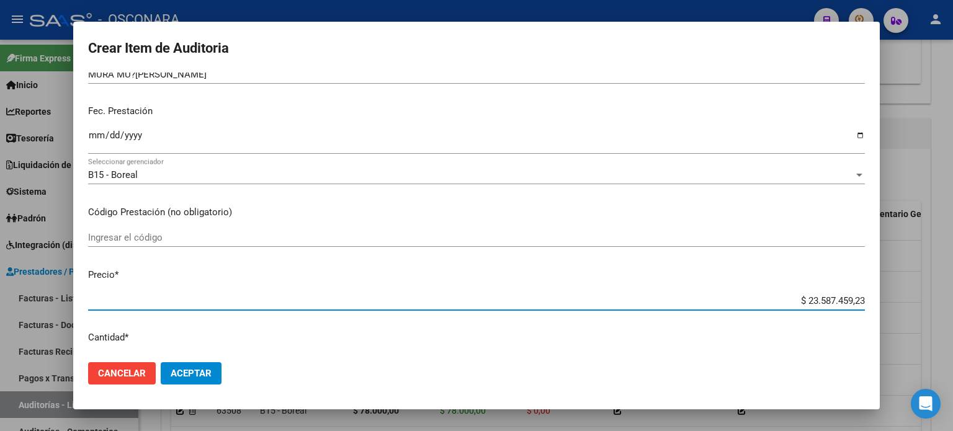
drag, startPoint x: 852, startPoint y: 300, endPoint x: 791, endPoint y: 286, distance: 62.3
click at [791, 286] on mat-dialog-content "56014548 Nro Documento 23560145489 CUIL Afiliado Activo Análisis Afiliado Prest…" at bounding box center [476, 213] width 806 height 280
click at [565, 277] on p "Precio *" at bounding box center [476, 275] width 776 height 14
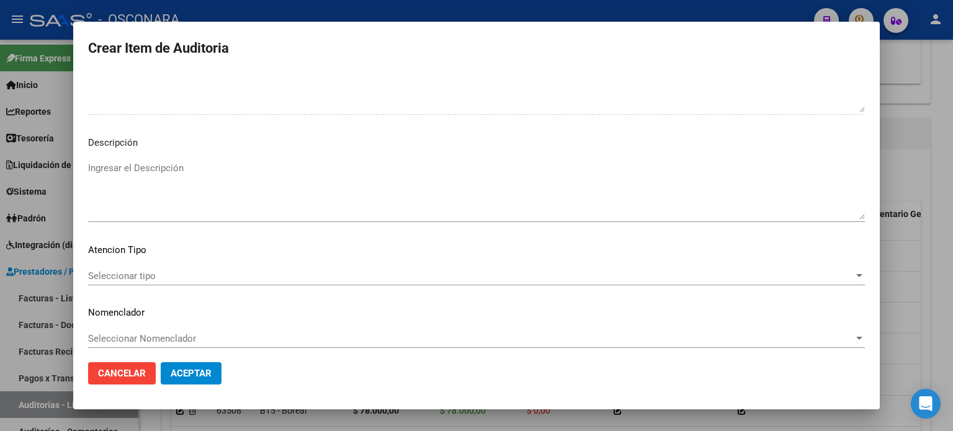
scroll to position [836, 0]
click at [122, 184] on textarea "Ingresar el Descripción" at bounding box center [476, 184] width 776 height 58
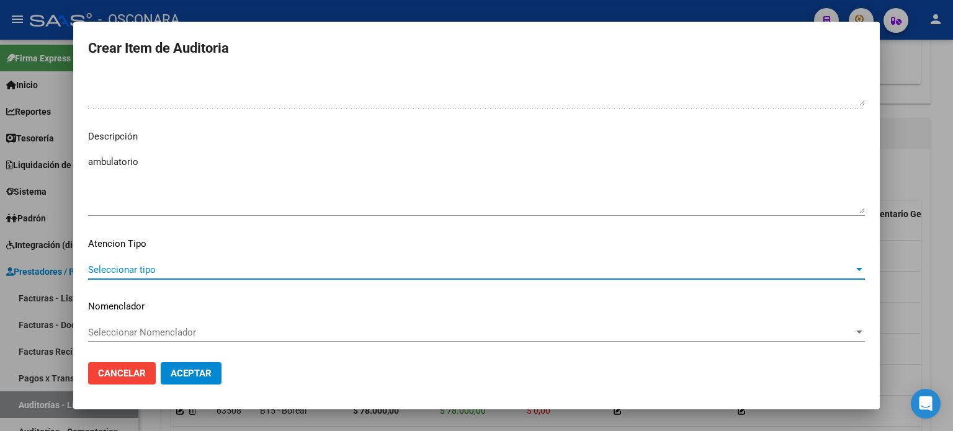
click at [126, 272] on span "Seleccionar tipo" at bounding box center [470, 269] width 765 height 11
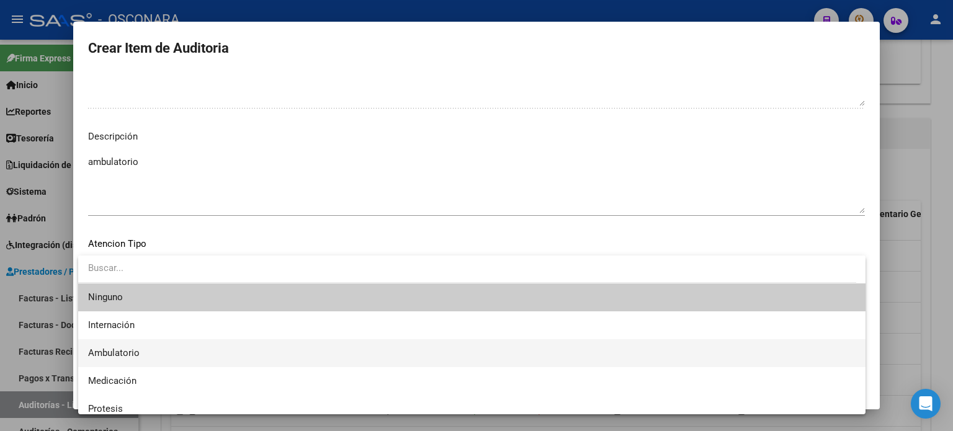
click at [124, 346] on span "Ambulatorio" at bounding box center [471, 353] width 767 height 28
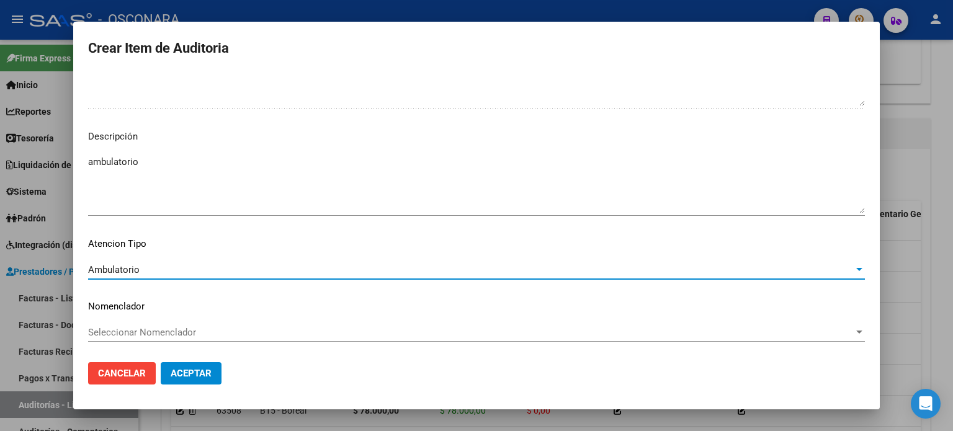
click at [206, 371] on span "Aceptar" at bounding box center [191, 373] width 41 height 11
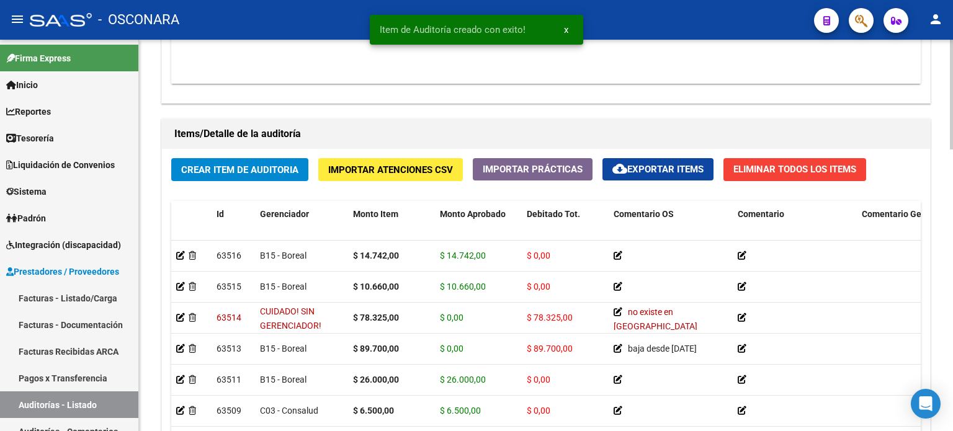
click at [218, 188] on div "Crear Item de Auditoria Importar Atenciones CSV Importar Prácticas cloud_downlo…" at bounding box center [546, 335] width 768 height 373
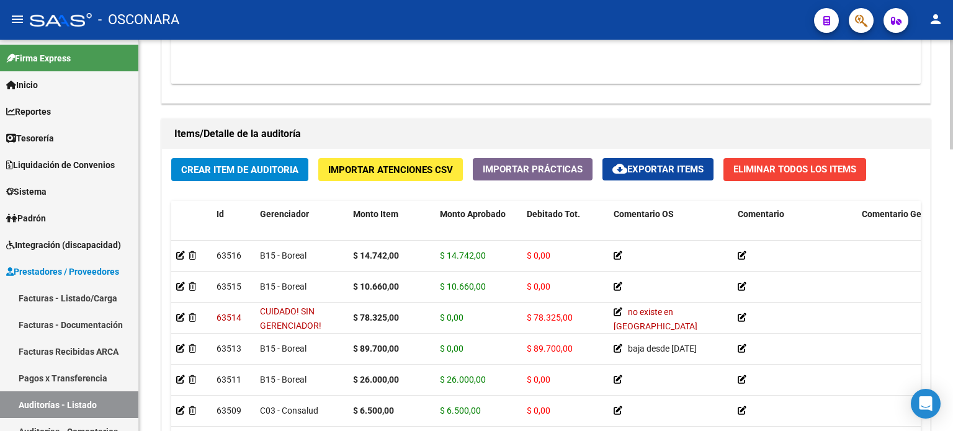
click at [226, 193] on div "Crear Item de Auditoria Importar Atenciones CSV Importar Prácticas cloud_downlo…" at bounding box center [546, 335] width 768 height 373
click at [232, 171] on span "Crear Item de Auditoria" at bounding box center [239, 169] width 117 height 11
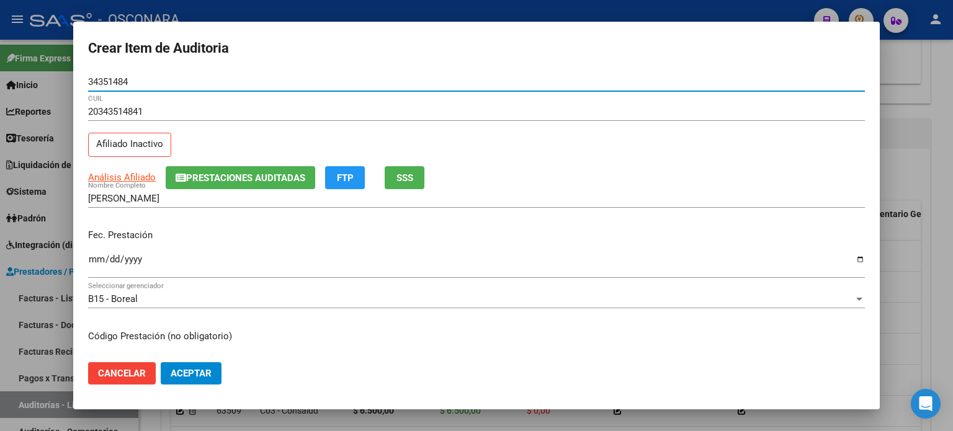
click at [196, 144] on div "20343514841 CUIL Afiliado Inactivo" at bounding box center [476, 133] width 776 height 63
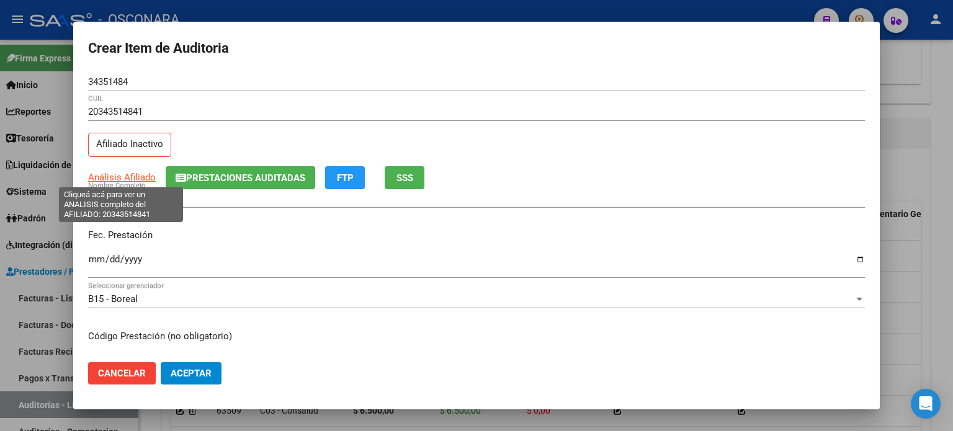
click at [115, 174] on span "Análisis Afiliado" at bounding box center [122, 177] width 68 height 11
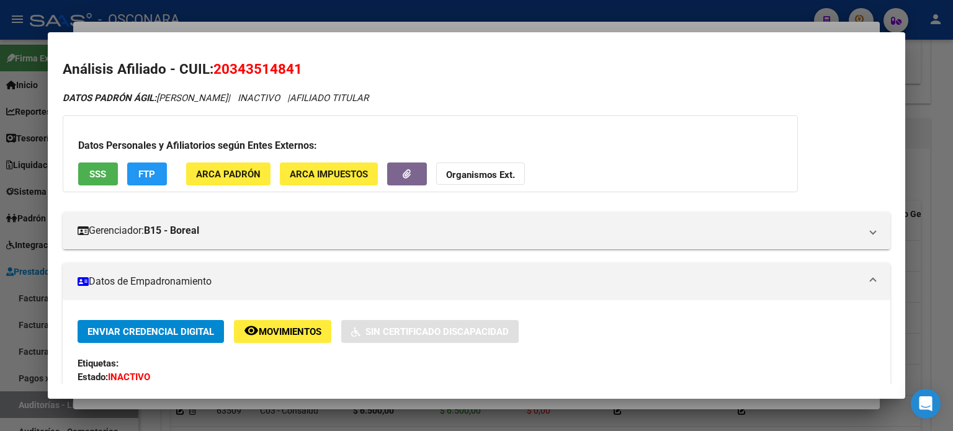
click at [188, 205] on div "Gerenciador: B15 - Boreal Atención telefónica: Atención: 08105552673 Atención e…" at bounding box center [476, 225] width 827 height 47
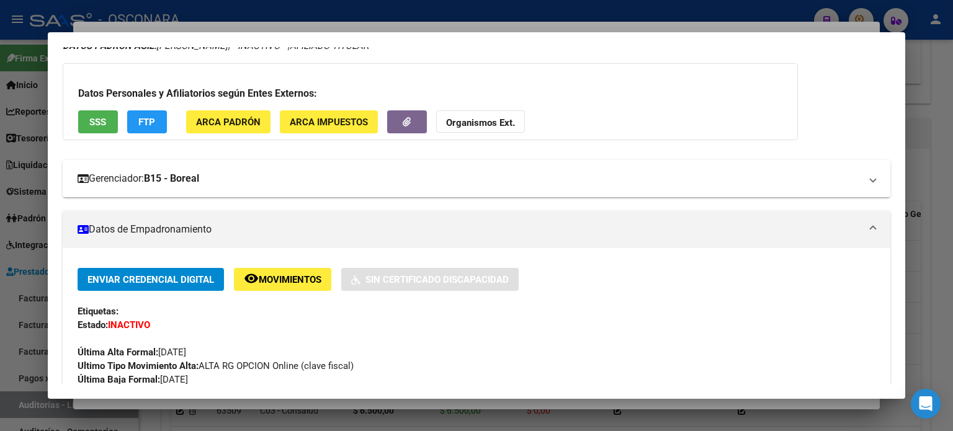
scroll to position [0, 0]
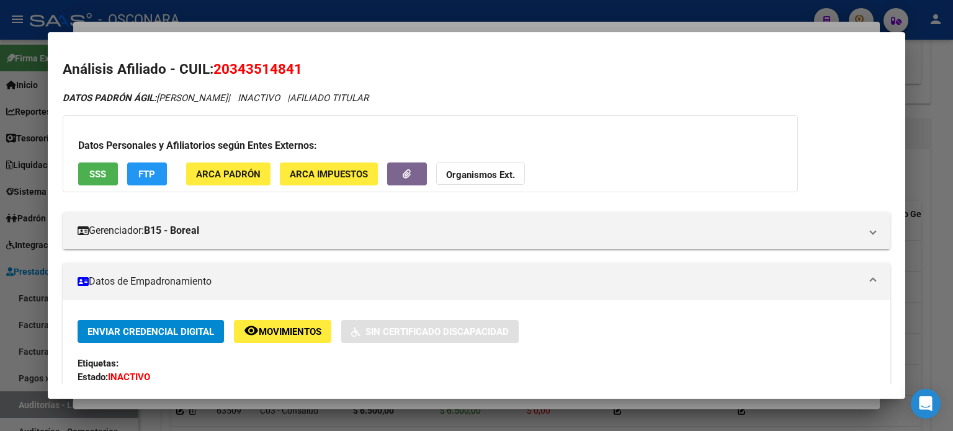
click at [87, 178] on button "SSS" at bounding box center [98, 173] width 40 height 23
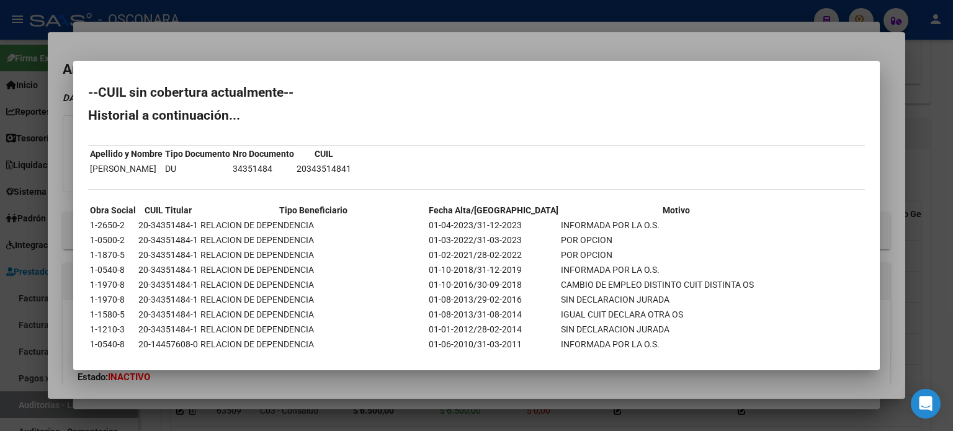
click at [434, 44] on div at bounding box center [476, 215] width 953 height 431
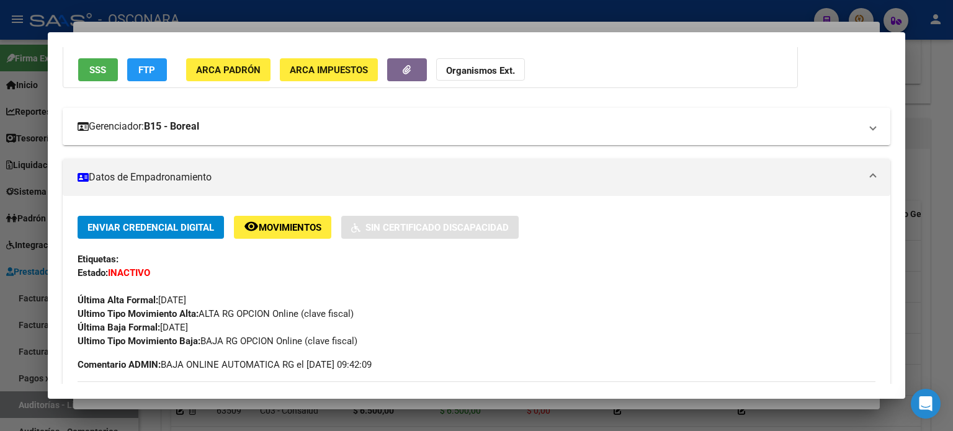
scroll to position [124, 0]
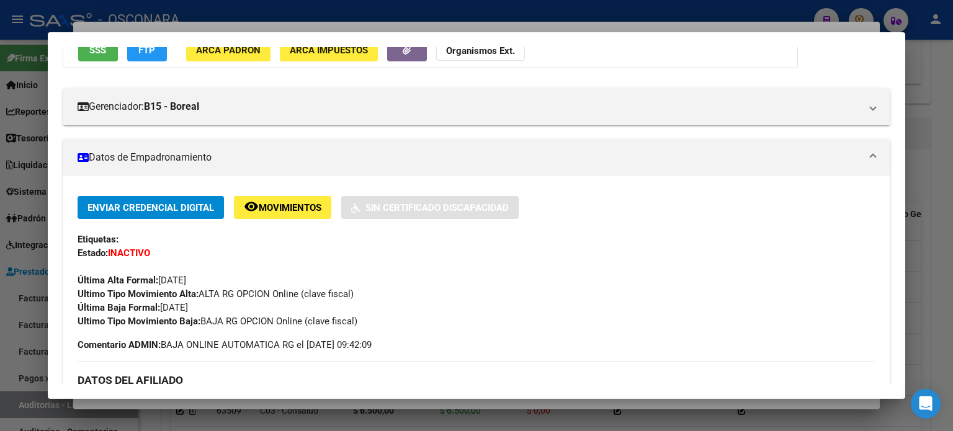
drag, startPoint x: 213, startPoint y: 305, endPoint x: 162, endPoint y: 313, distance: 52.0
click at [162, 313] on div "Enviar Credencial Digital remove_red_eye Movimientos Sin Certificado Discapacid…" at bounding box center [477, 262] width 798 height 132
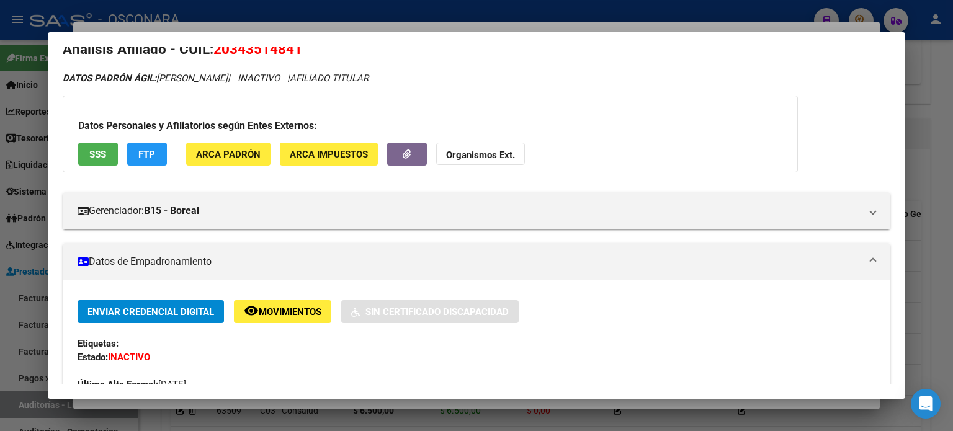
scroll to position [0, 0]
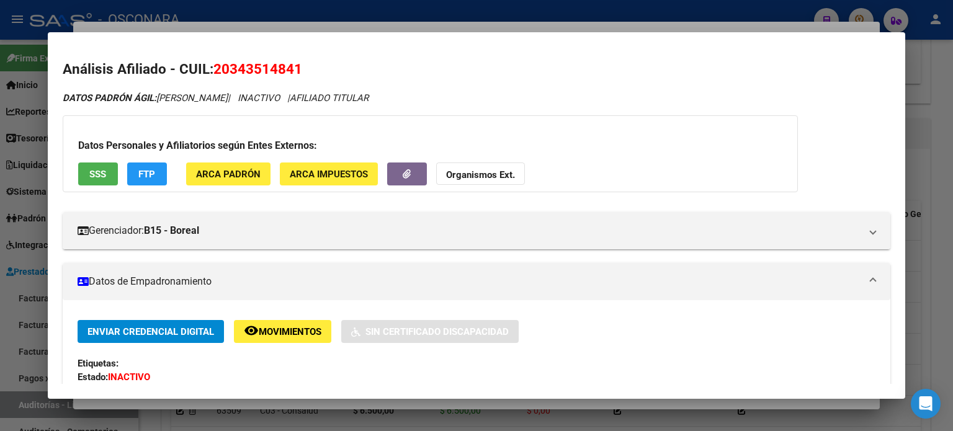
click at [347, 25] on div at bounding box center [476, 215] width 953 height 431
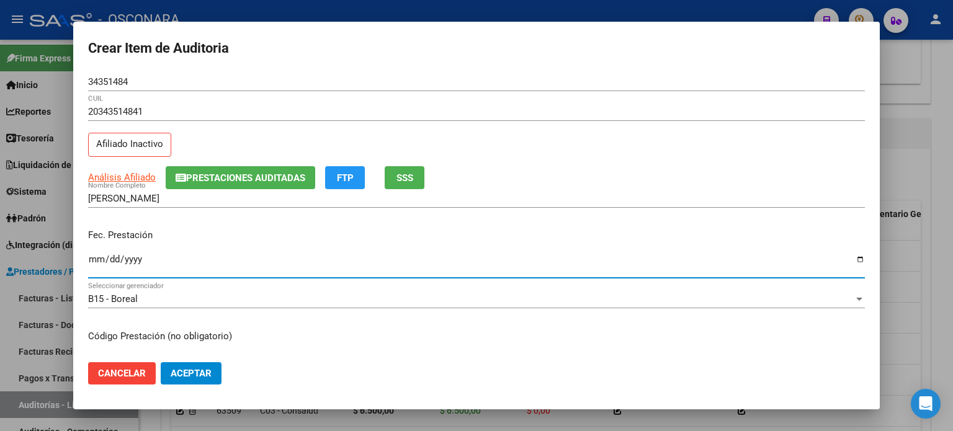
click at [95, 255] on input "Ingresar la fecha" at bounding box center [476, 264] width 776 height 20
click at [192, 228] on p "Fec. Prestación" at bounding box center [476, 235] width 776 height 14
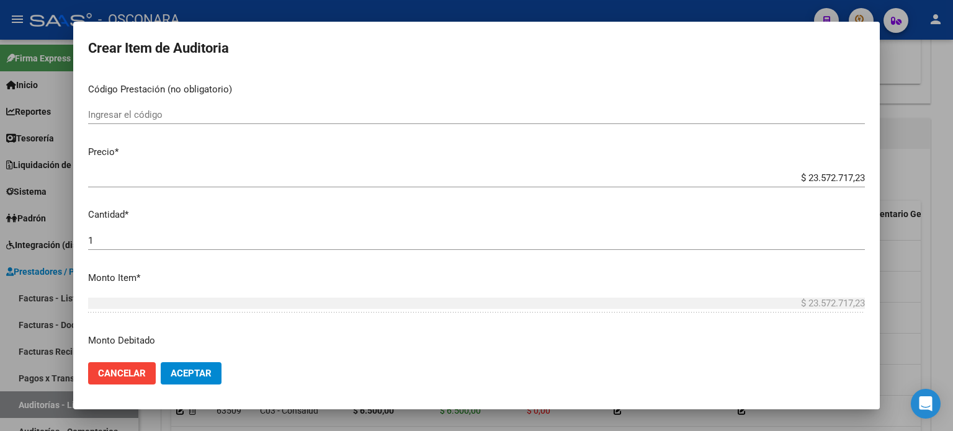
scroll to position [248, 0]
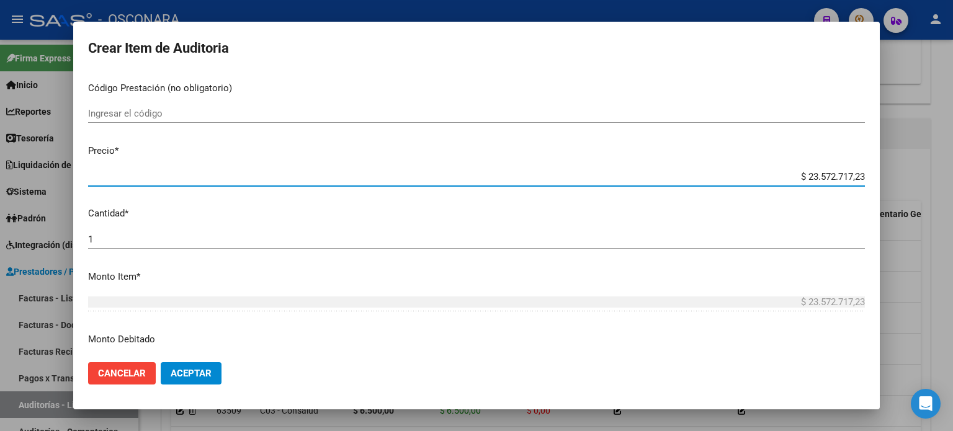
drag, startPoint x: 855, startPoint y: 177, endPoint x: 772, endPoint y: 165, distance: 83.4
click at [772, 165] on mat-dialog-content "34351484 Nro Documento 20343514841 CUIL Afiliado Inactivo Análisis Afiliado Pre…" at bounding box center [476, 213] width 806 height 280
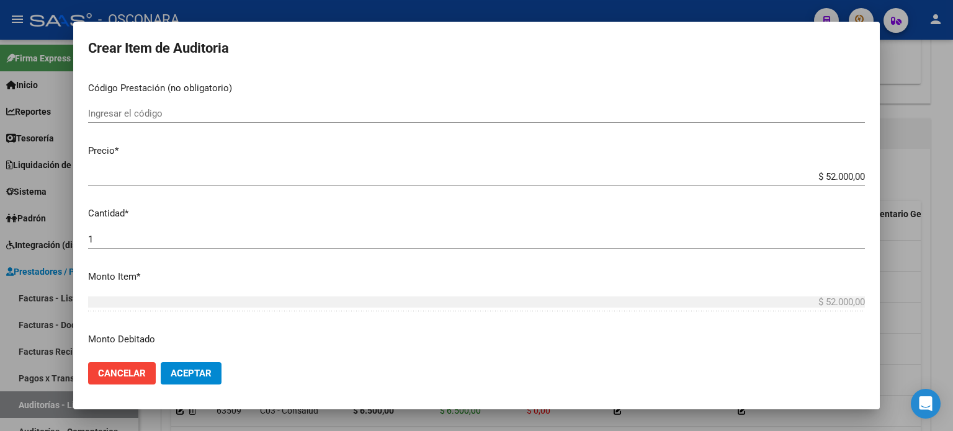
click at [687, 210] on p "Cantidad *" at bounding box center [476, 214] width 776 height 14
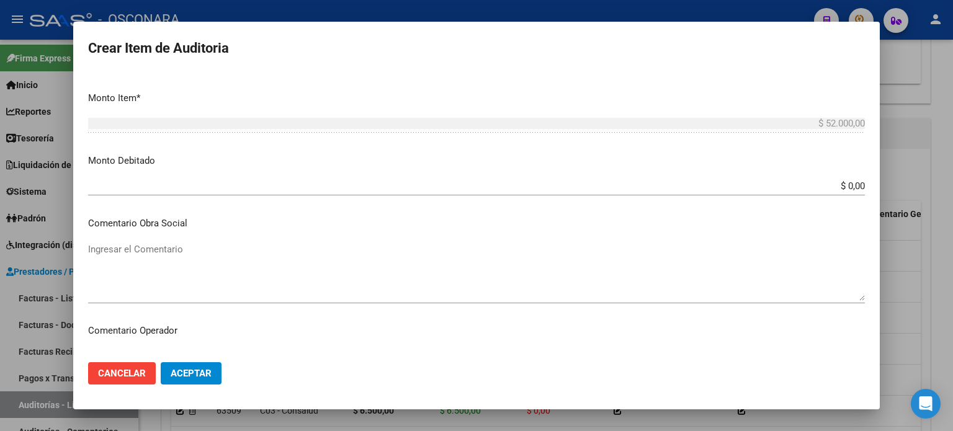
scroll to position [434, 0]
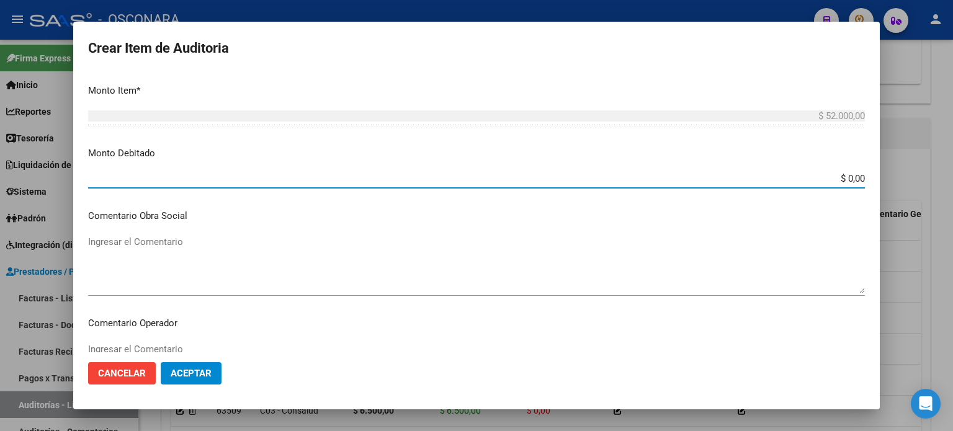
click at [854, 175] on input "$ 0,00" at bounding box center [476, 178] width 776 height 11
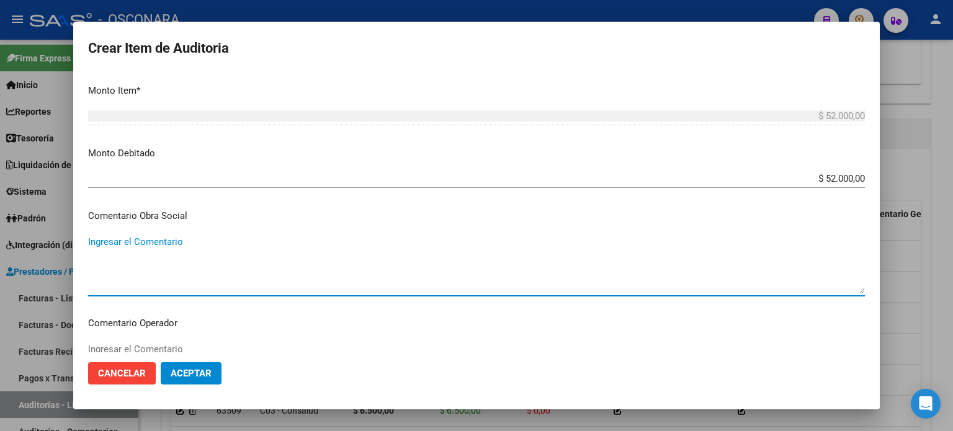
paste textarea "[DATE]"
click at [89, 241] on textarea "[DATE]" at bounding box center [476, 264] width 776 height 58
drag, startPoint x: 217, startPoint y: 244, endPoint x: 73, endPoint y: 242, distance: 144.5
click at [73, 242] on mat-dialog-content "34351484 Nro Documento 20343514841 CUIL Afiliado Inactivo Análisis Afiliado Pre…" at bounding box center [476, 213] width 806 height 280
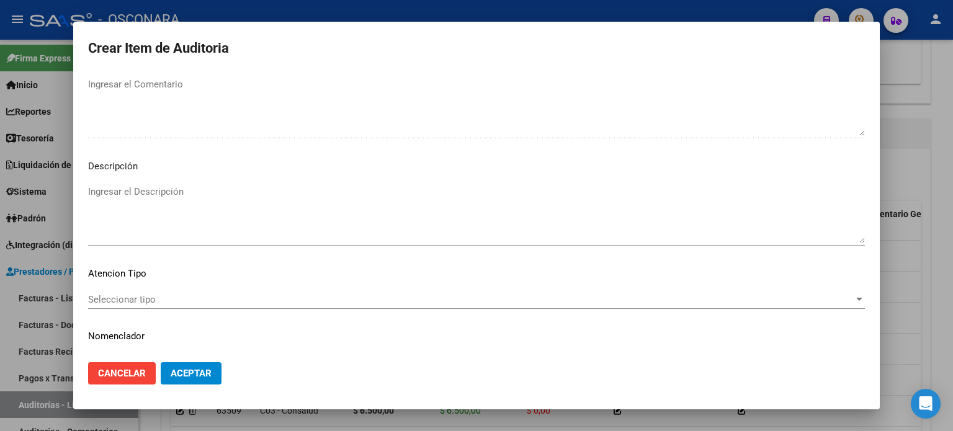
scroll to position [836, 0]
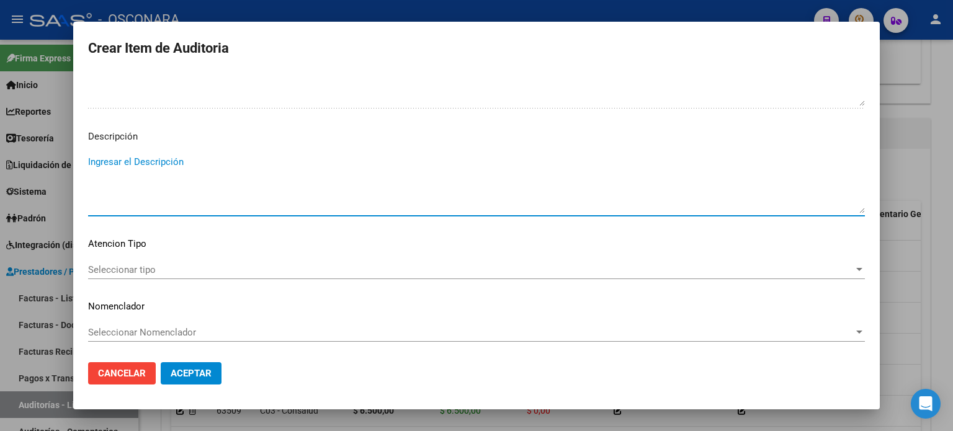
paste textarea "baja desde [DATE]"
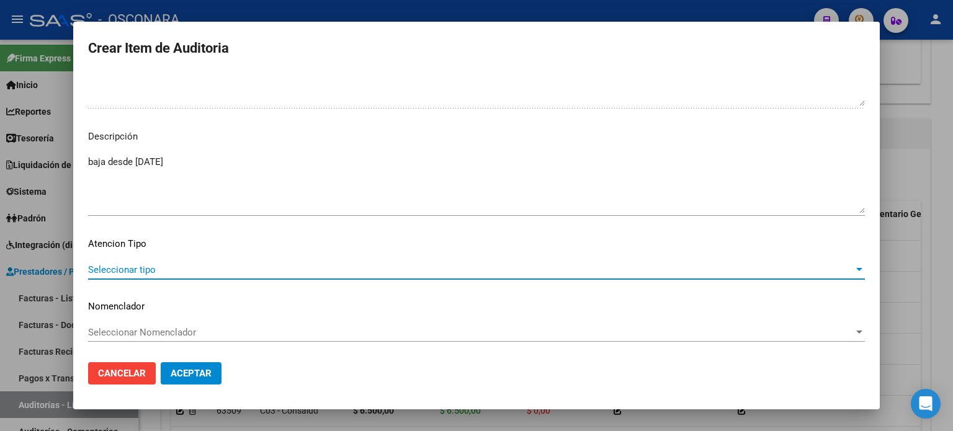
click at [143, 268] on span "Seleccionar tipo" at bounding box center [470, 269] width 765 height 11
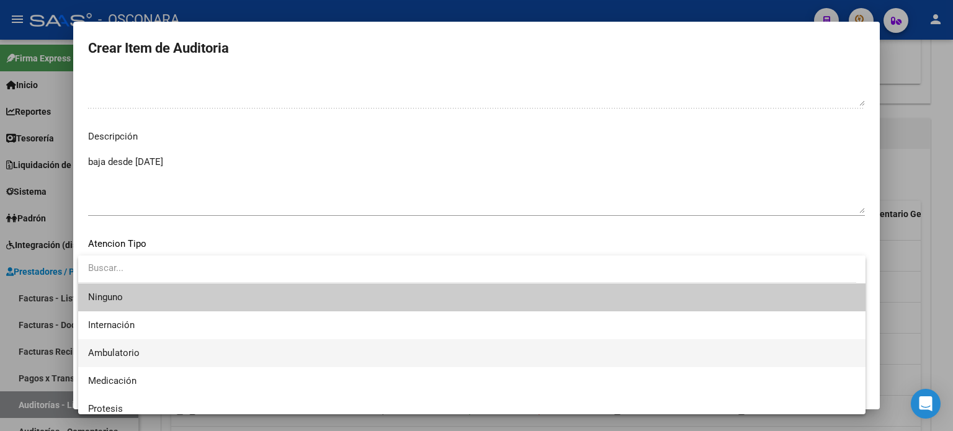
click at [141, 348] on span "Ambulatorio" at bounding box center [471, 353] width 767 height 28
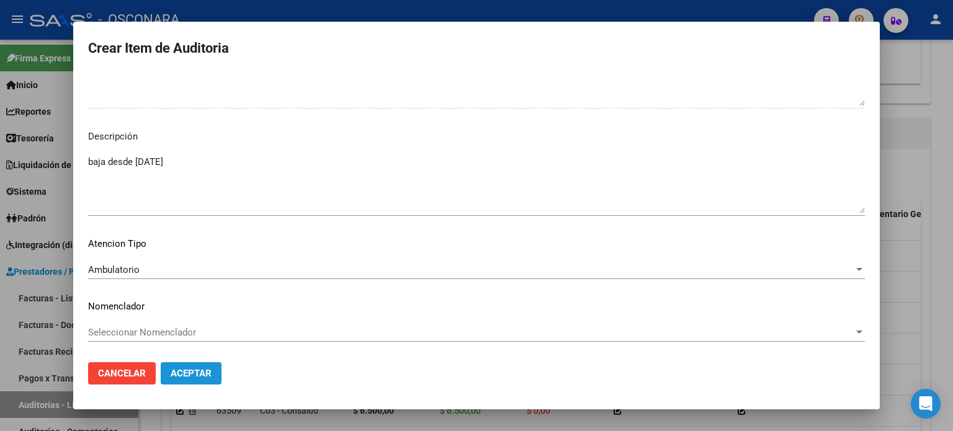
click at [180, 371] on span "Aceptar" at bounding box center [191, 373] width 41 height 11
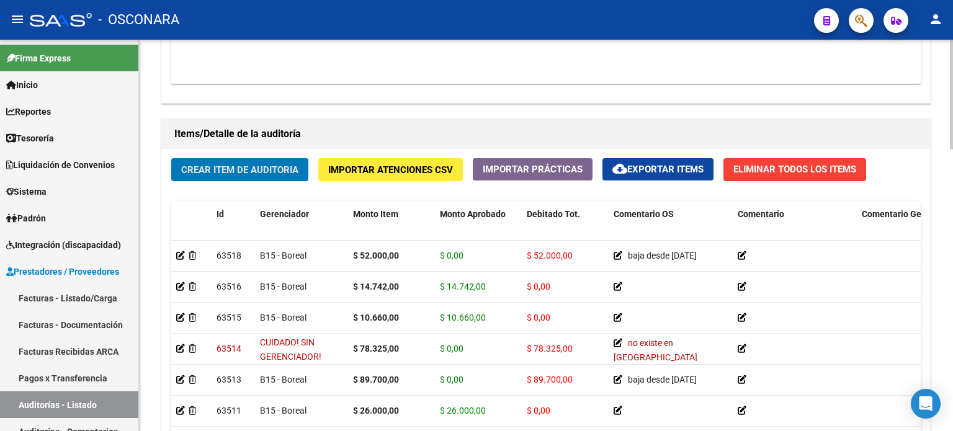
click at [236, 195] on div "Crear Item de Auditoria Importar Atenciones CSV Importar Prácticas cloud_downlo…" at bounding box center [546, 335] width 768 height 373
click at [253, 167] on span "Crear Item de Auditoria" at bounding box center [239, 169] width 117 height 11
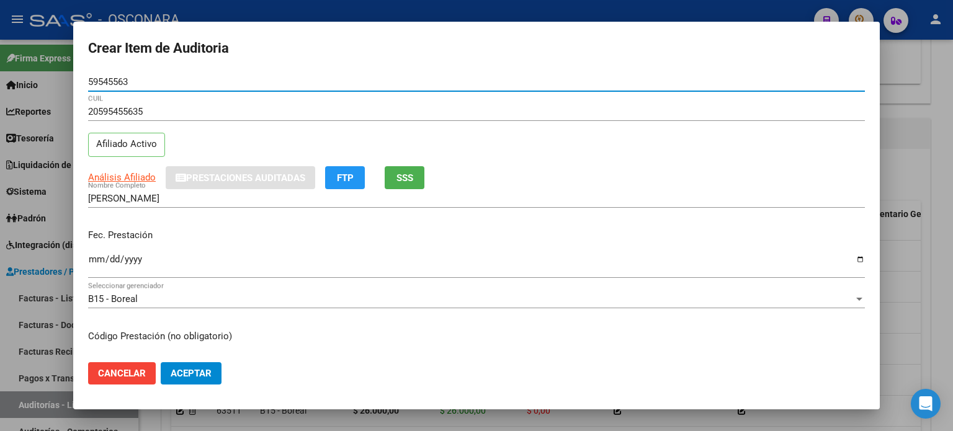
click at [209, 220] on div "Fec. Prestación Ingresar la fecha" at bounding box center [476, 254] width 776 height 71
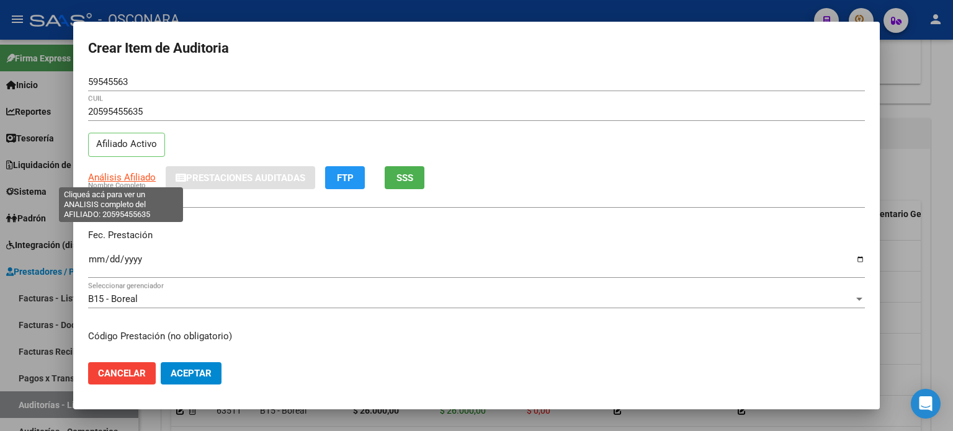
click at [104, 177] on span "Análisis Afiliado" at bounding box center [122, 177] width 68 height 11
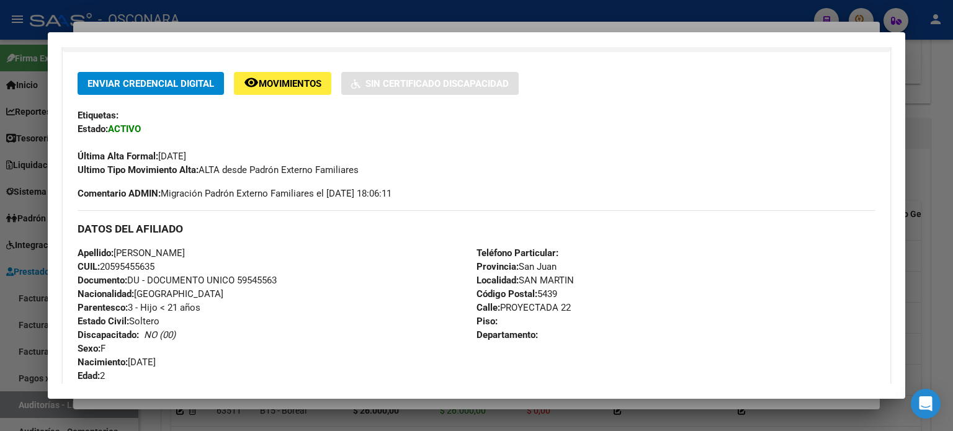
scroll to position [0, 0]
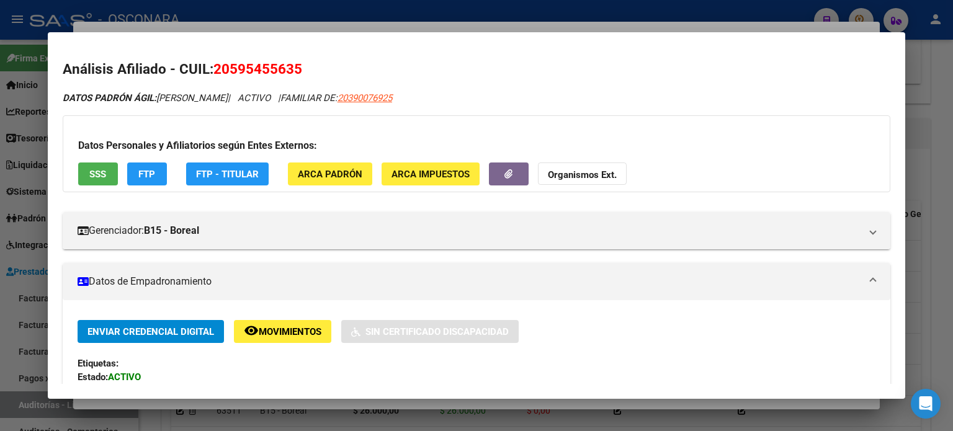
click at [87, 172] on button "SSS" at bounding box center [98, 173] width 40 height 23
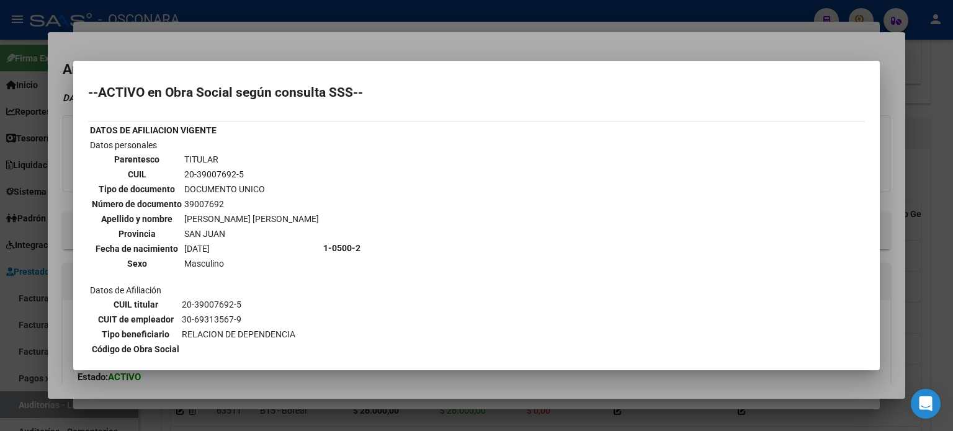
click at [277, 44] on div at bounding box center [476, 215] width 953 height 431
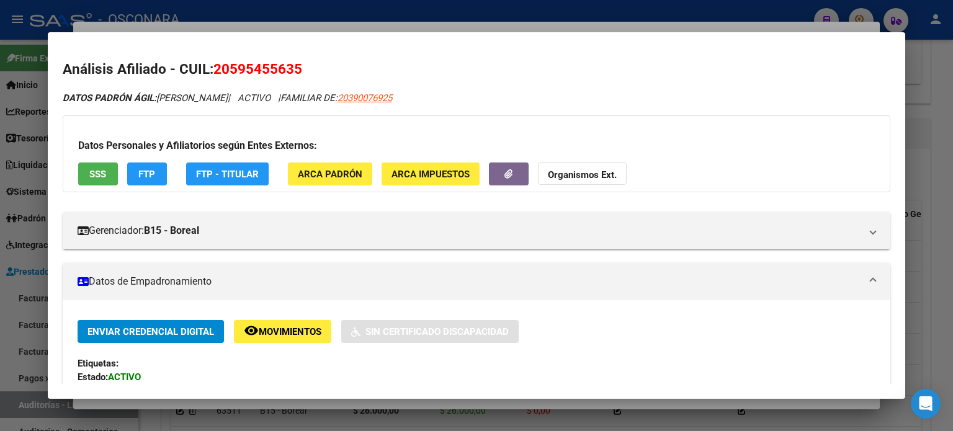
click at [105, 172] on span "SSS" at bounding box center [97, 174] width 17 height 11
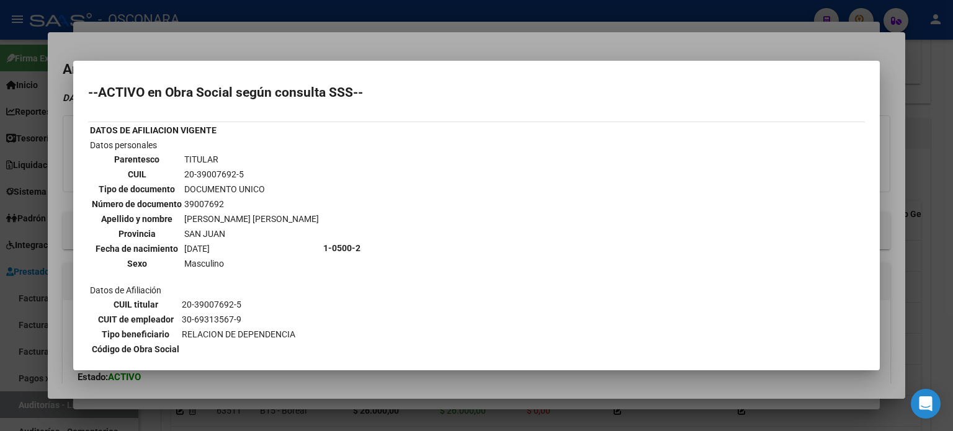
click at [288, 50] on div at bounding box center [476, 215] width 953 height 431
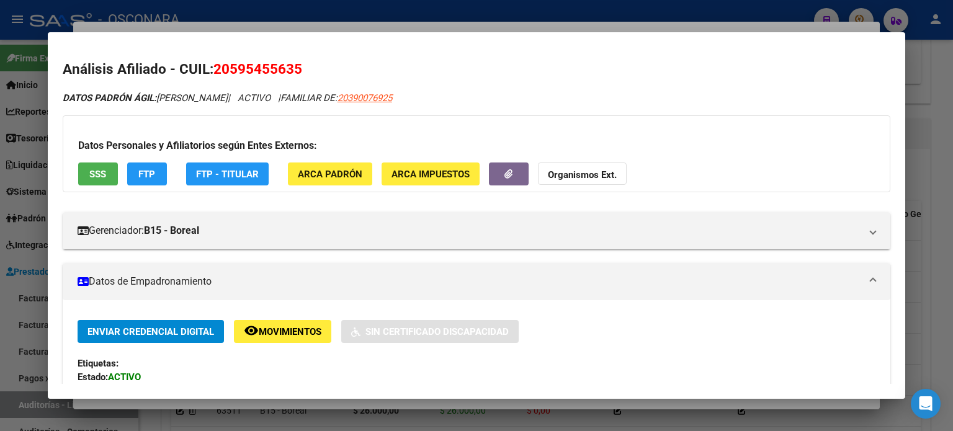
click at [290, 27] on div at bounding box center [476, 215] width 953 height 431
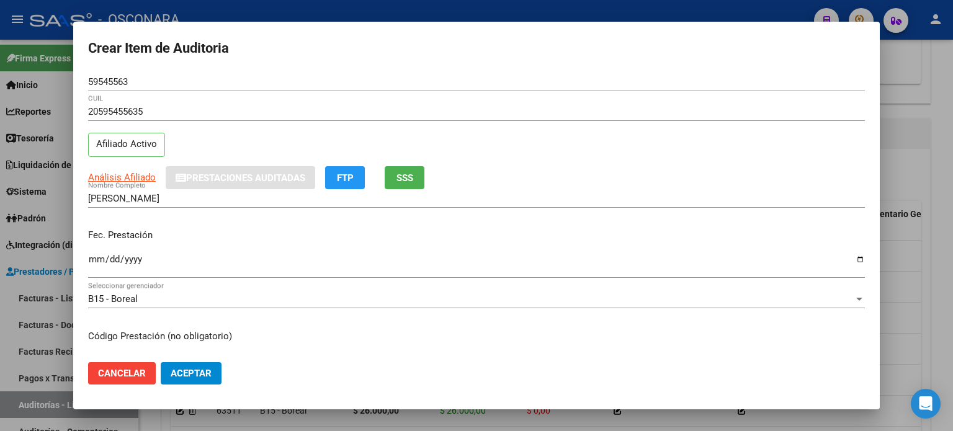
click at [95, 252] on div "Ingresar la fecha" at bounding box center [476, 265] width 776 height 27
click at [208, 228] on p "Fec. Prestación" at bounding box center [476, 235] width 776 height 14
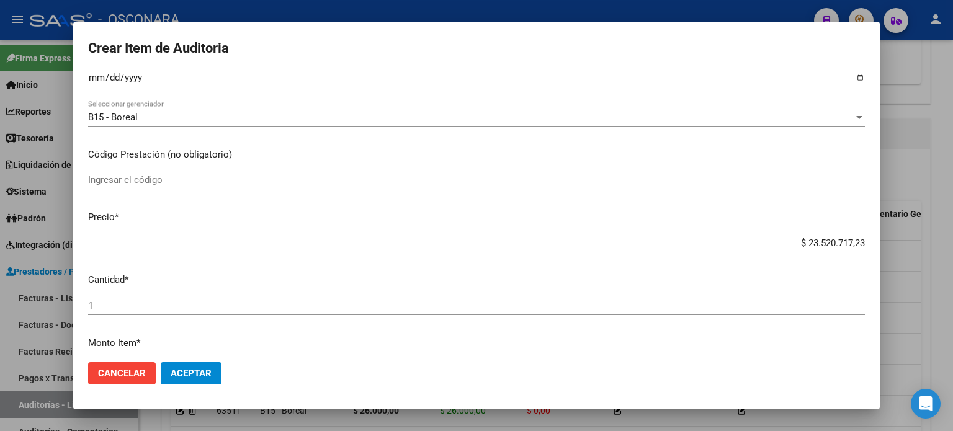
scroll to position [186, 0]
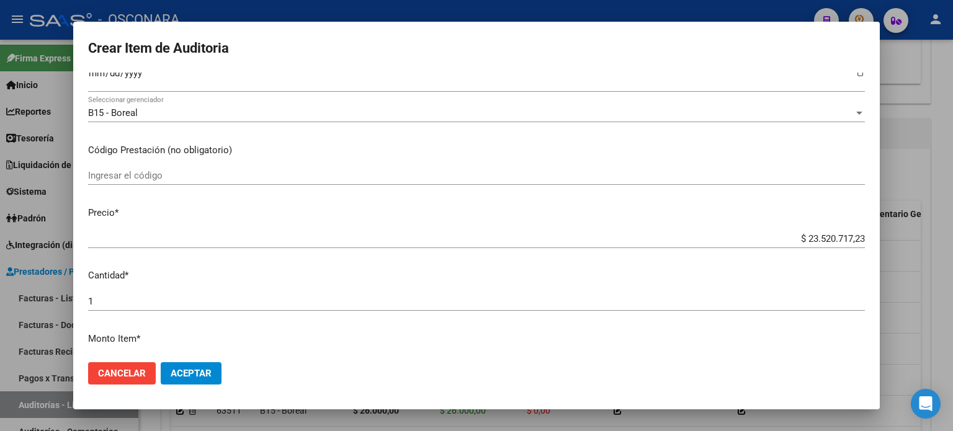
click at [855, 242] on app-form-text-field "Precio * $ 23.520.717,23 Ingresar el precio" at bounding box center [481, 225] width 786 height 38
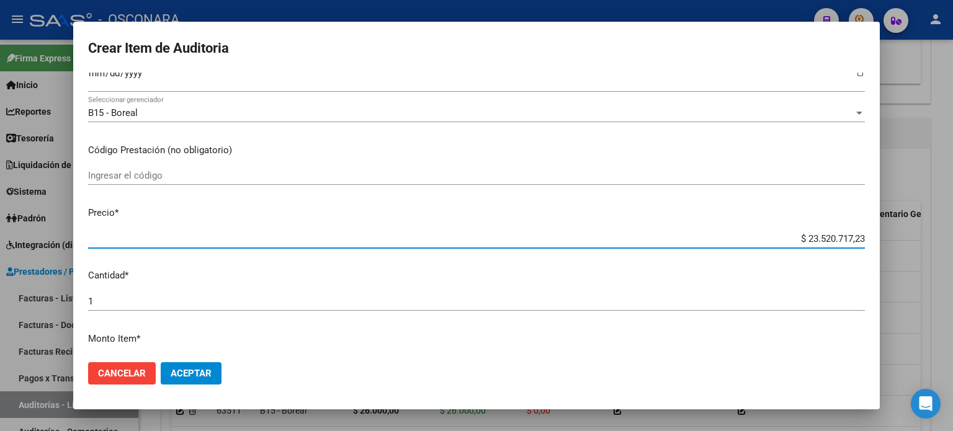
drag, startPoint x: 852, startPoint y: 235, endPoint x: 820, endPoint y: 231, distance: 31.8
click at [820, 231] on div "$ 23.520.717,23 Ingresar el precio" at bounding box center [476, 238] width 776 height 19
click at [853, 239] on input "$ 23.520.717,23" at bounding box center [476, 238] width 776 height 11
drag, startPoint x: 854, startPoint y: 239, endPoint x: 769, endPoint y: 235, distance: 85.0
click at [769, 235] on input "$ 23.520.717,23" at bounding box center [476, 238] width 776 height 11
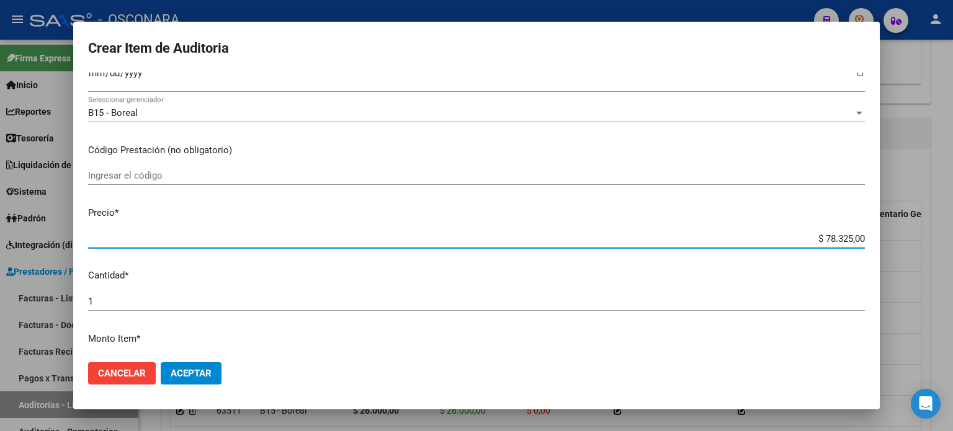
click at [600, 195] on div "Ingresar el código" at bounding box center [476, 181] width 776 height 30
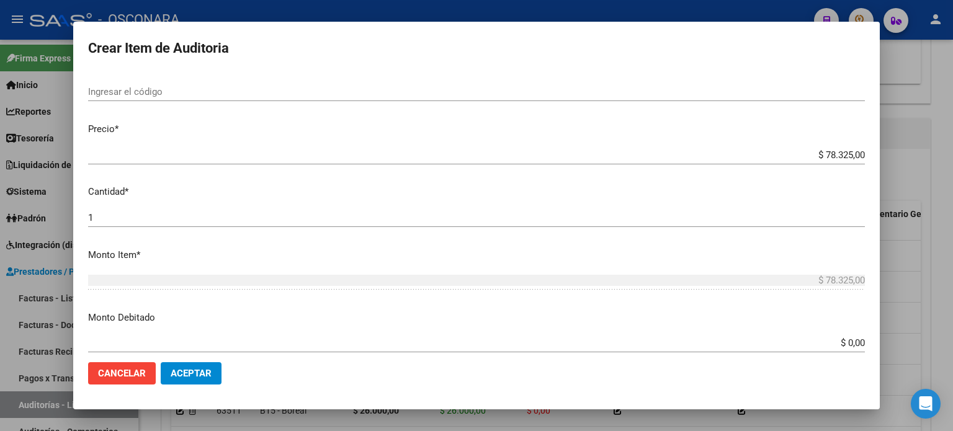
scroll to position [372, 0]
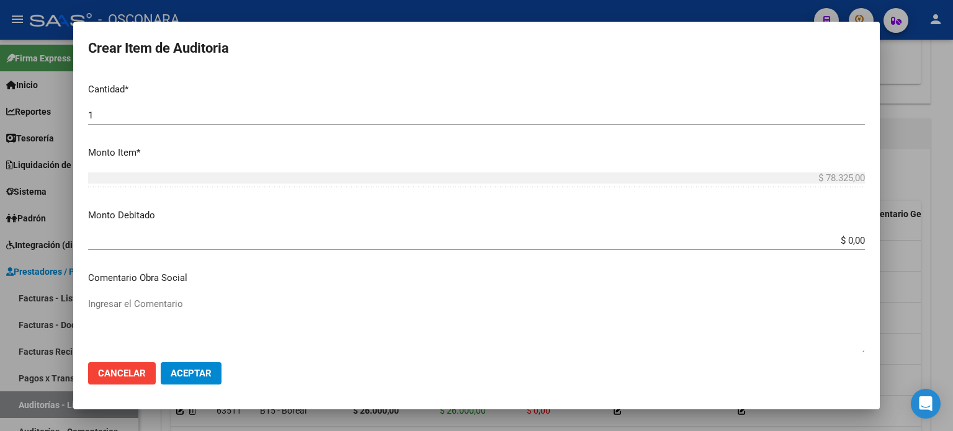
click at [426, 203] on mat-dialog-content "59545563 Nro Documento 20595455635 CUIL Afiliado Activo Análisis Afiliado Prest…" at bounding box center [476, 213] width 806 height 280
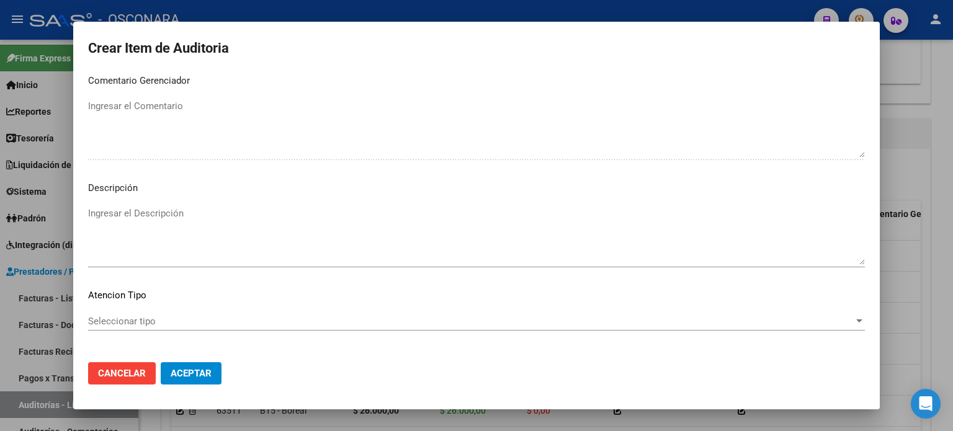
scroll to position [836, 0]
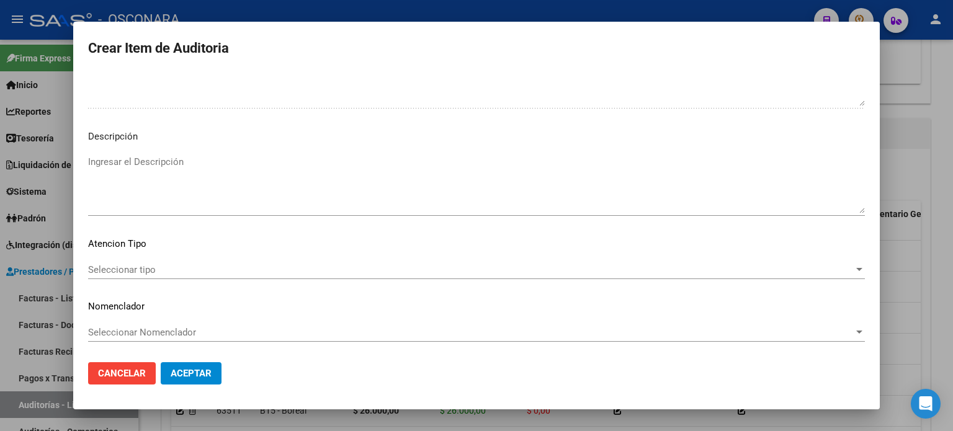
click at [167, 167] on textarea "Ingresar el Descripción" at bounding box center [476, 184] width 776 height 58
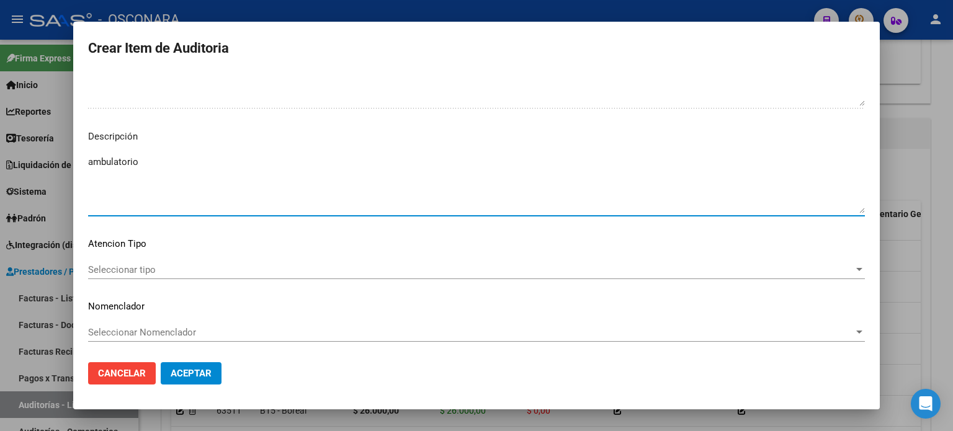
click at [139, 265] on span "Seleccionar tipo" at bounding box center [470, 269] width 765 height 11
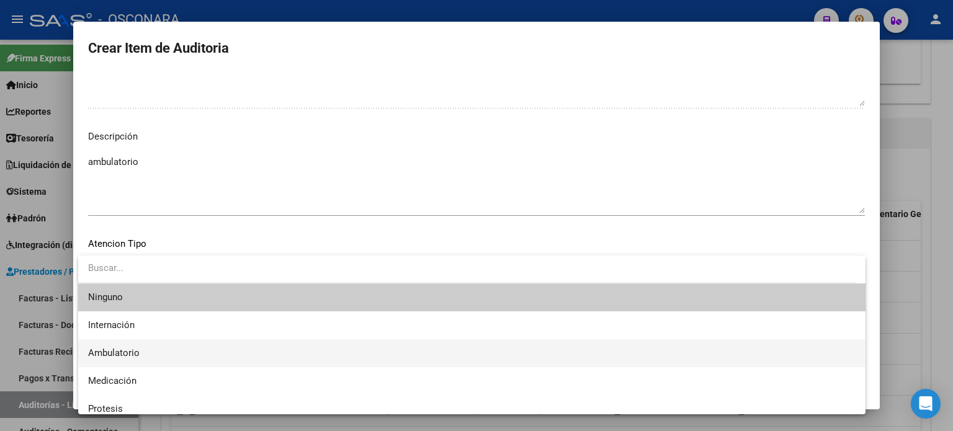
click at [148, 353] on span "Ambulatorio" at bounding box center [471, 353] width 767 height 28
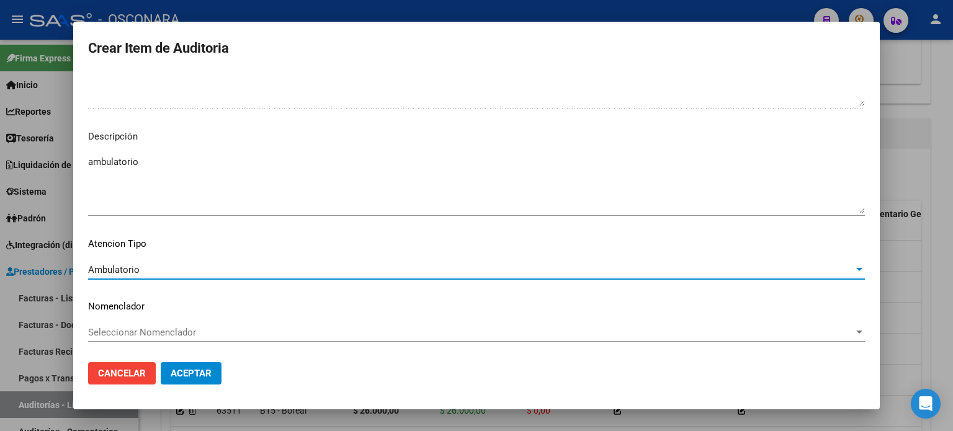
click at [196, 376] on span "Aceptar" at bounding box center [191, 373] width 41 height 11
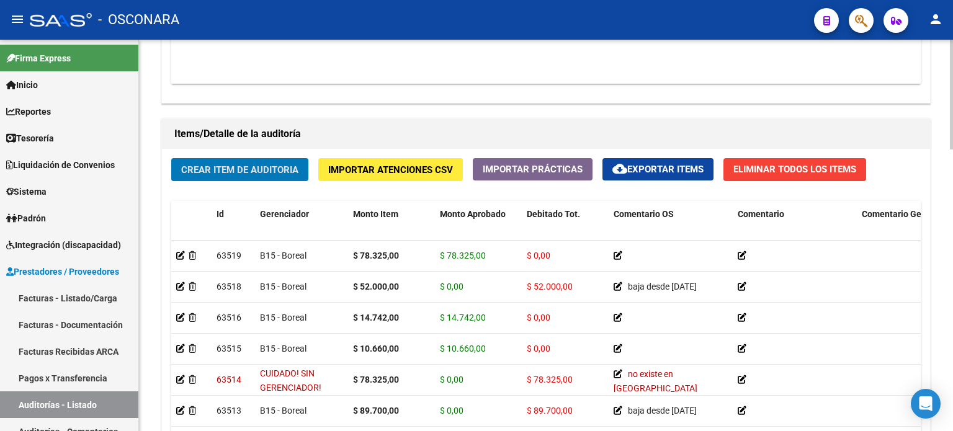
click at [244, 193] on div "Crear Item de Auditoria Importar Atenciones CSV Importar Prácticas cloud_downlo…" at bounding box center [546, 335] width 768 height 373
click at [249, 171] on span "Crear Item de Auditoria" at bounding box center [239, 169] width 117 height 11
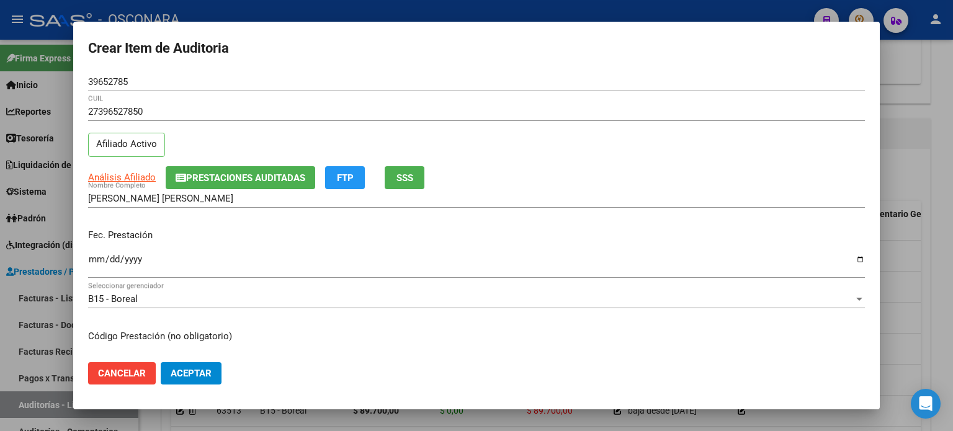
drag, startPoint x: 156, startPoint y: 204, endPoint x: 123, endPoint y: 189, distance: 36.3
click at [156, 204] on div "IBAÑEZ TELLO MACARENA DEL ROCIO Nombre Completo" at bounding box center [476, 198] width 776 height 19
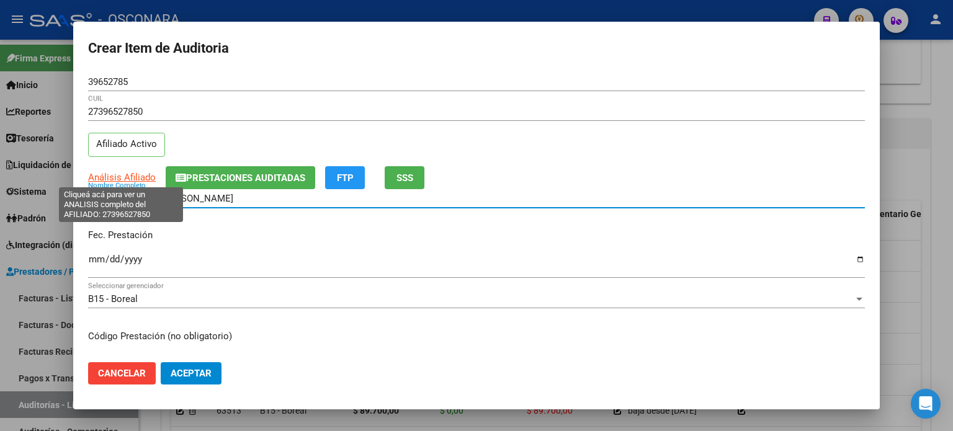
click at [116, 173] on span "Análisis Afiliado" at bounding box center [122, 177] width 68 height 11
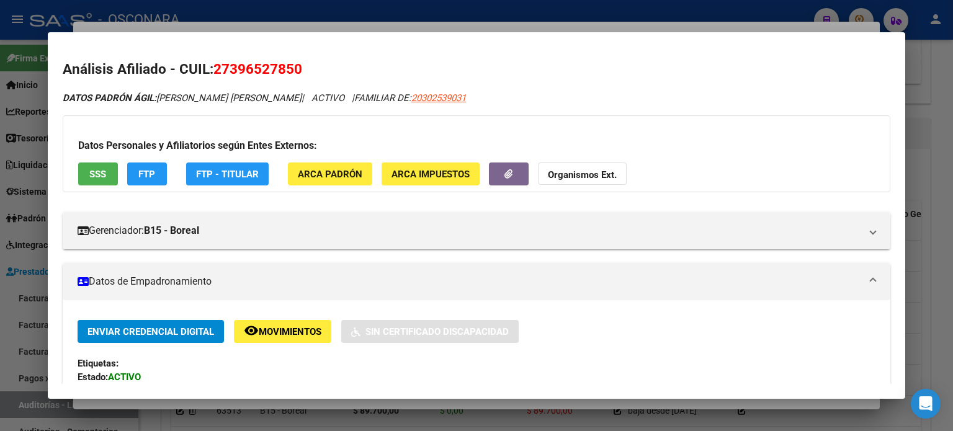
click at [151, 206] on div "Gerenciador: B15 - Boreal Atención telefónica: Atención: 08105552673 Atención e…" at bounding box center [476, 225] width 827 height 47
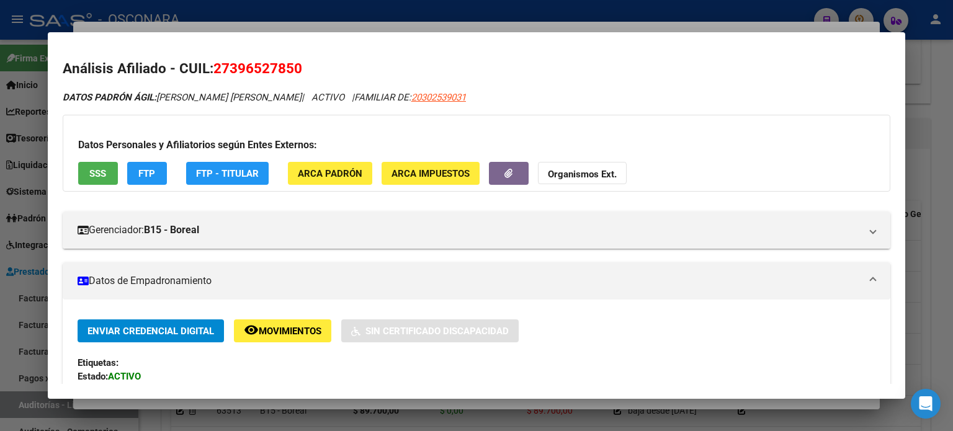
scroll to position [0, 0]
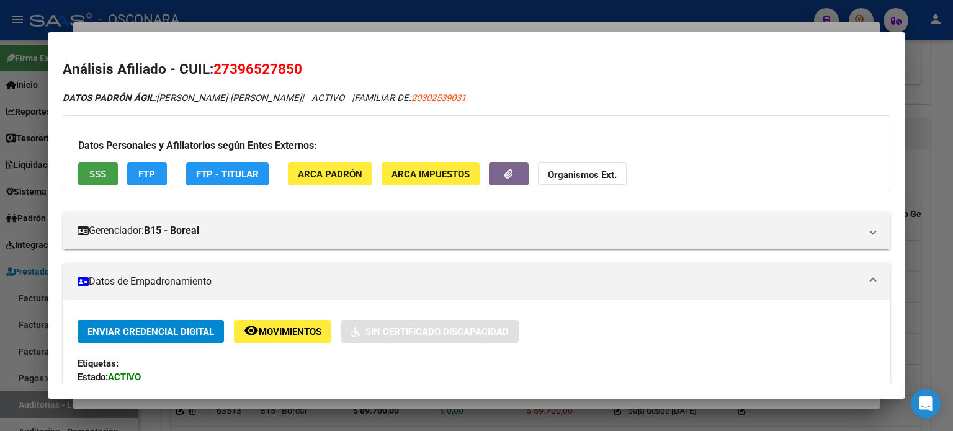
click at [92, 173] on span "SSS" at bounding box center [97, 174] width 17 height 11
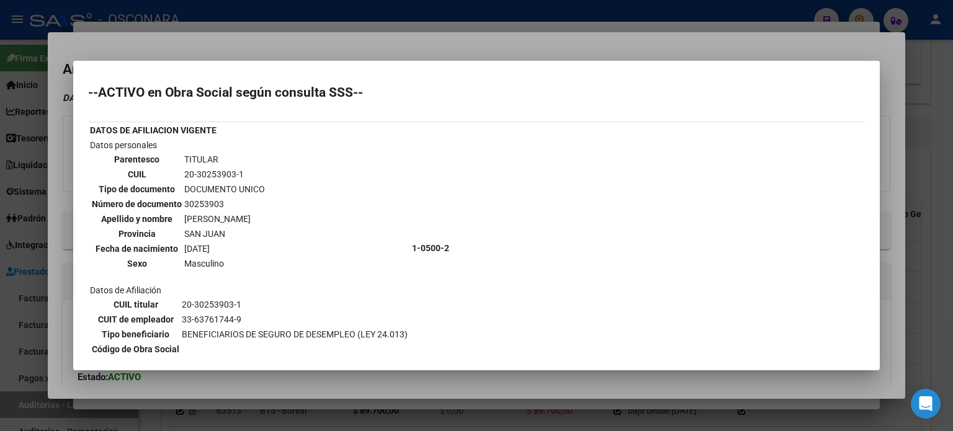
click at [362, 41] on div at bounding box center [476, 215] width 953 height 431
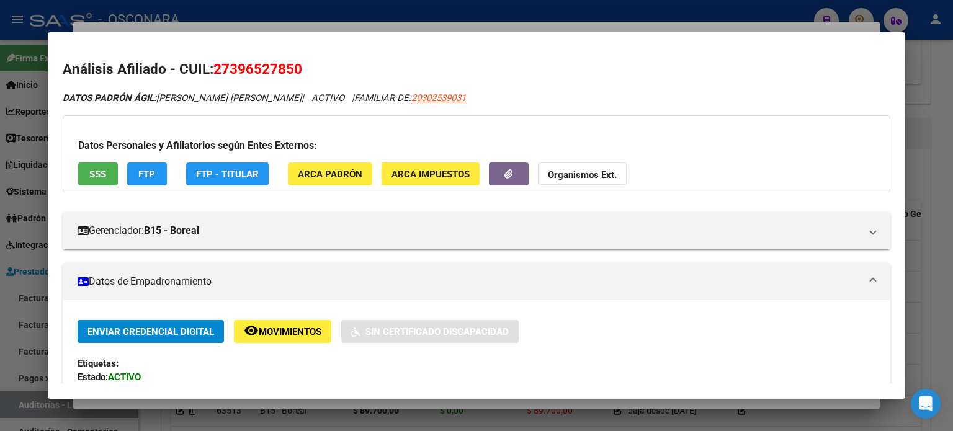
click at [353, 25] on div at bounding box center [476, 215] width 953 height 431
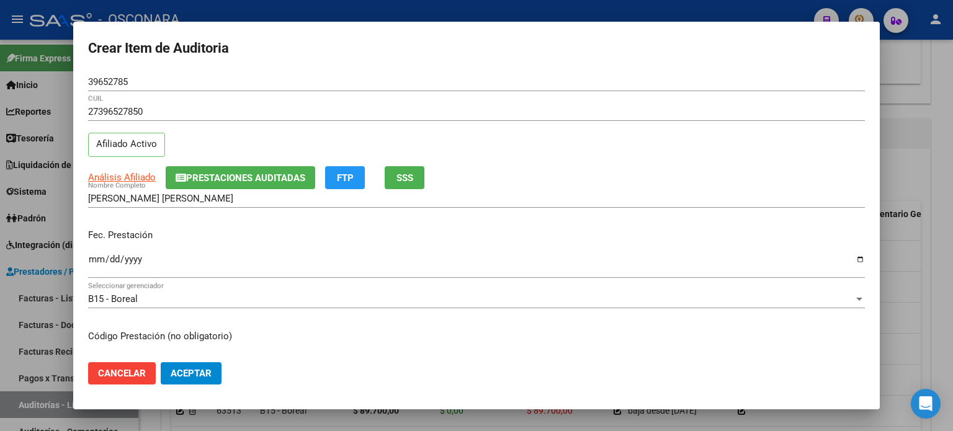
click at [96, 258] on input "Ingresar la fecha" at bounding box center [476, 264] width 776 height 20
click at [197, 233] on p "Fec. Prestación" at bounding box center [476, 235] width 776 height 14
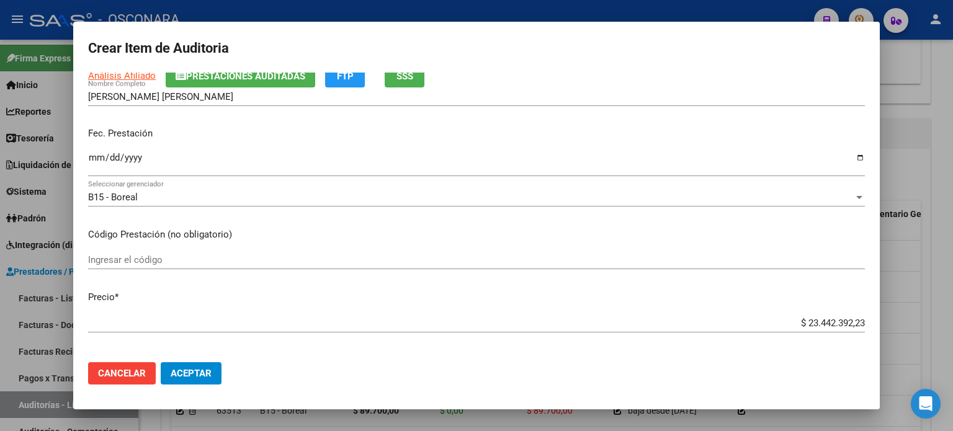
scroll to position [186, 0]
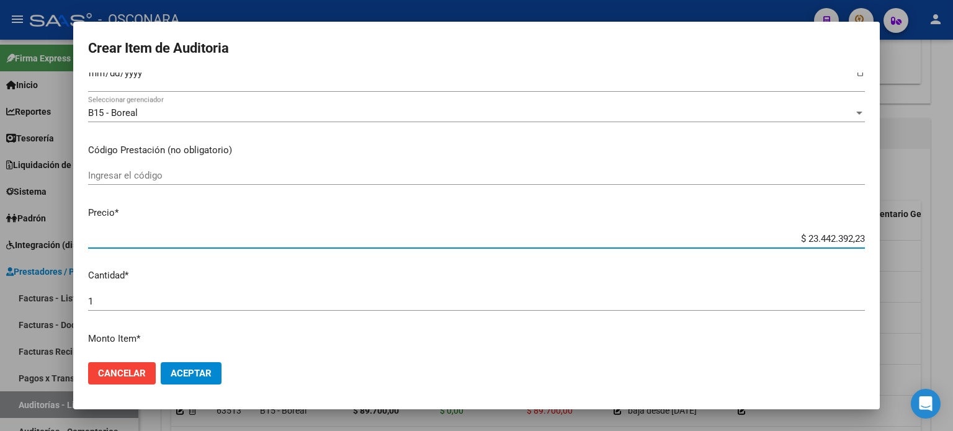
click at [855, 239] on input "$ 23.442.392,23" at bounding box center [476, 238] width 776 height 11
drag, startPoint x: 853, startPoint y: 238, endPoint x: 752, endPoint y: 234, distance: 101.8
click at [752, 234] on input "$ 23.442.392,23" at bounding box center [476, 238] width 776 height 11
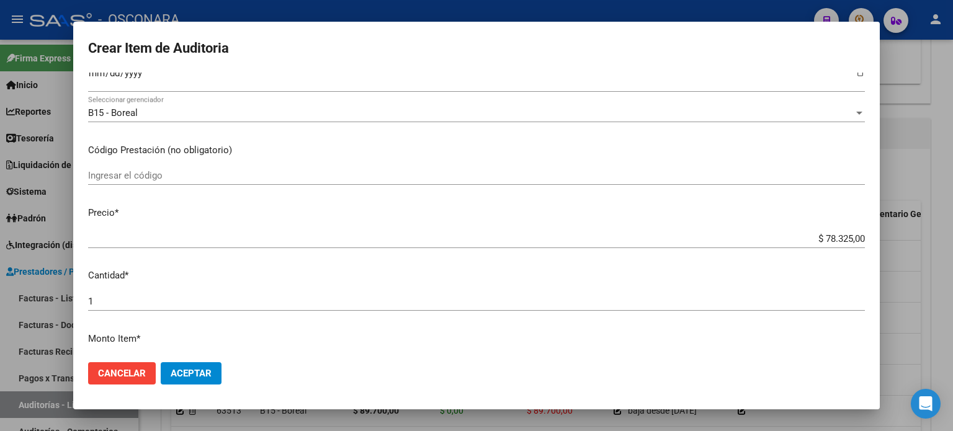
click at [451, 198] on mat-dialog-content "39652785 Nro Documento 27396527850 CUIL Afiliado Activo Análisis Afiliado Prest…" at bounding box center [476, 213] width 806 height 280
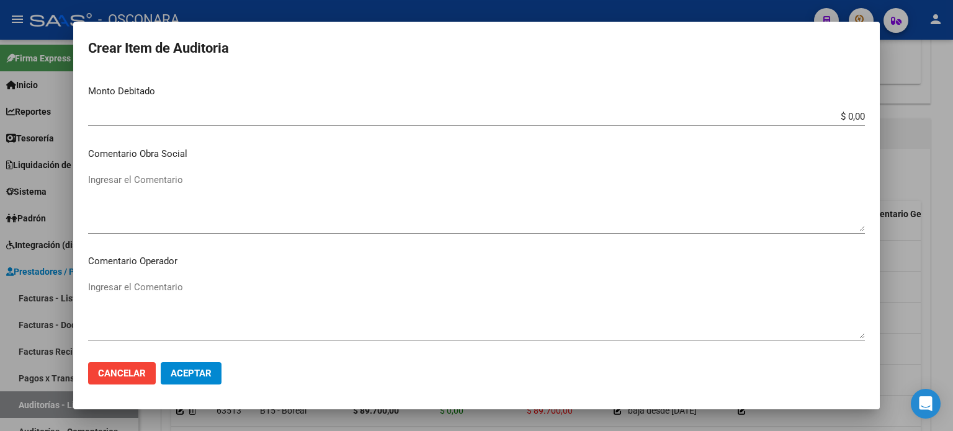
scroll to position [836, 0]
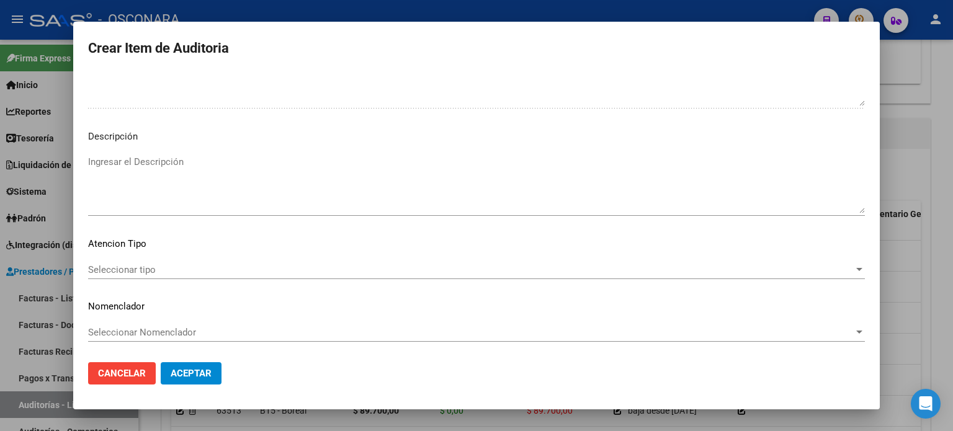
click at [273, 143] on p "Descripción" at bounding box center [476, 137] width 776 height 14
click at [247, 180] on textarea "Ingresar el Descripción" at bounding box center [476, 184] width 776 height 58
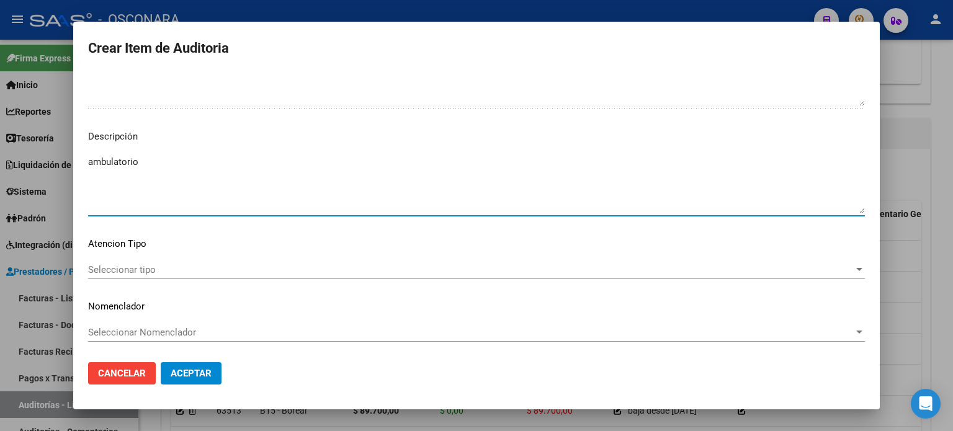
click at [203, 267] on span "Seleccionar tipo" at bounding box center [470, 269] width 765 height 11
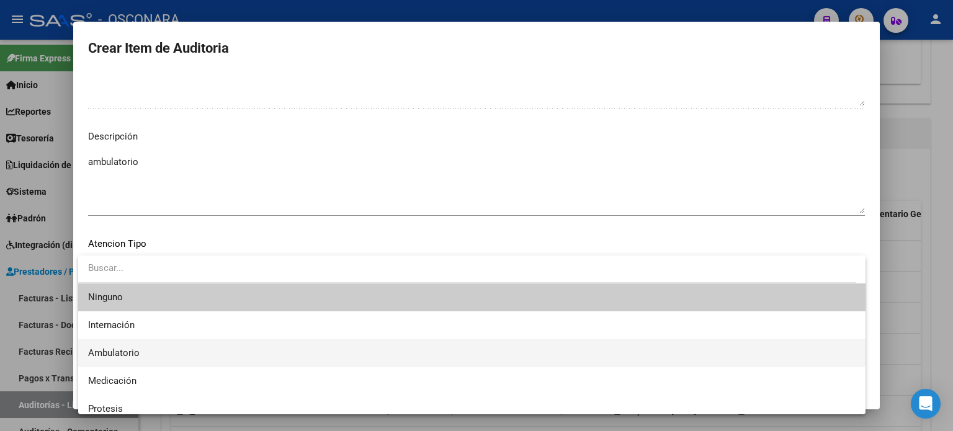
click at [169, 349] on span "Ambulatorio" at bounding box center [471, 353] width 767 height 28
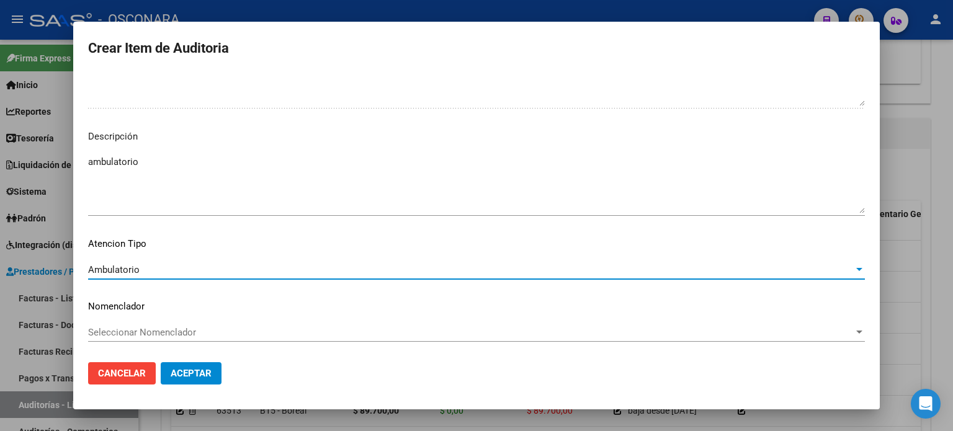
click at [187, 374] on span "Aceptar" at bounding box center [191, 373] width 41 height 11
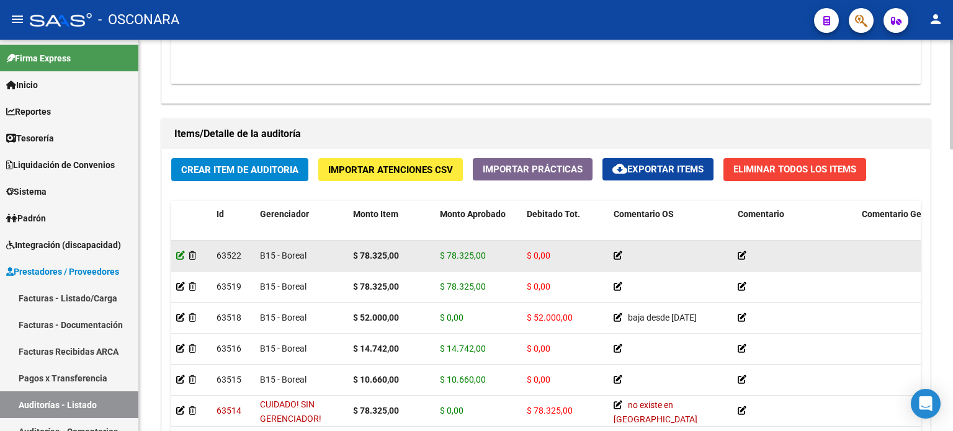
click at [179, 257] on icon at bounding box center [180, 255] width 9 height 9
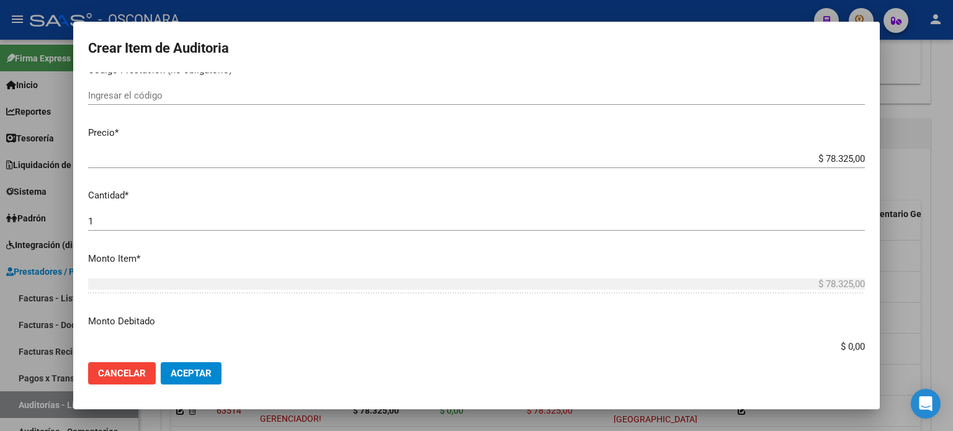
scroll to position [310, 0]
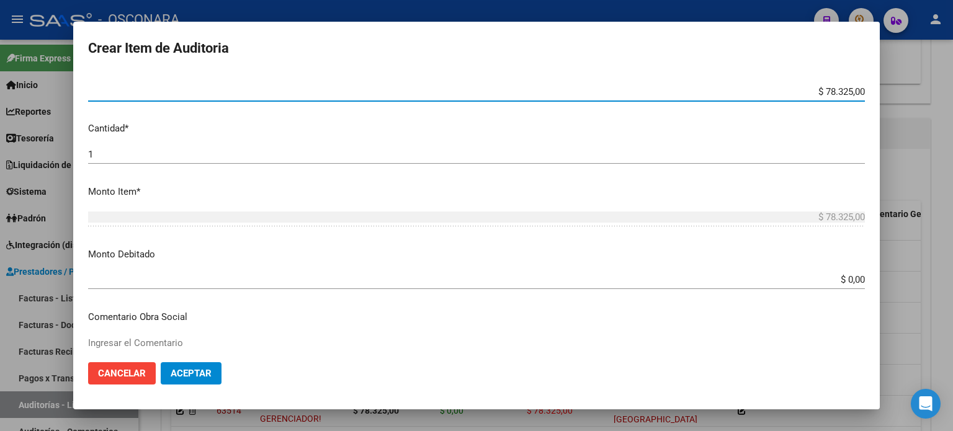
drag, startPoint x: 853, startPoint y: 91, endPoint x: 788, endPoint y: 87, distance: 65.3
click at [788, 87] on input "$ 78.325,00" at bounding box center [476, 91] width 776 height 11
click at [187, 378] on span "Aceptar" at bounding box center [191, 373] width 41 height 11
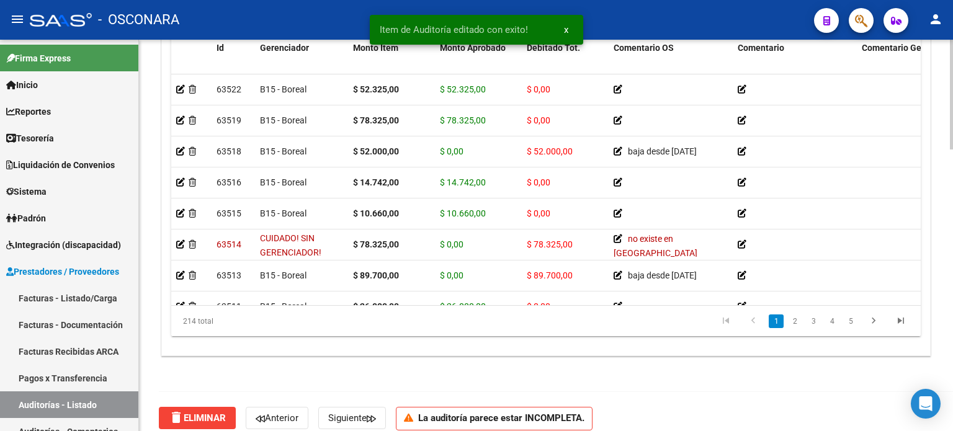
scroll to position [930, 0]
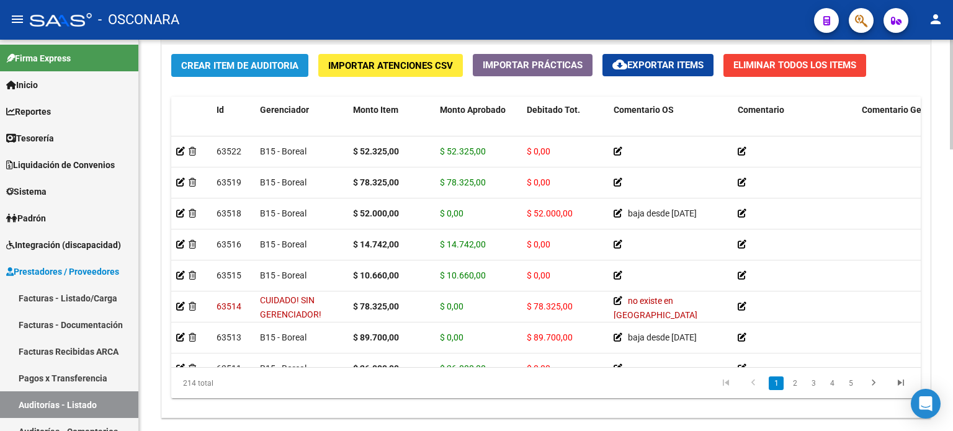
click at [247, 62] on span "Crear Item de Auditoria" at bounding box center [239, 65] width 117 height 11
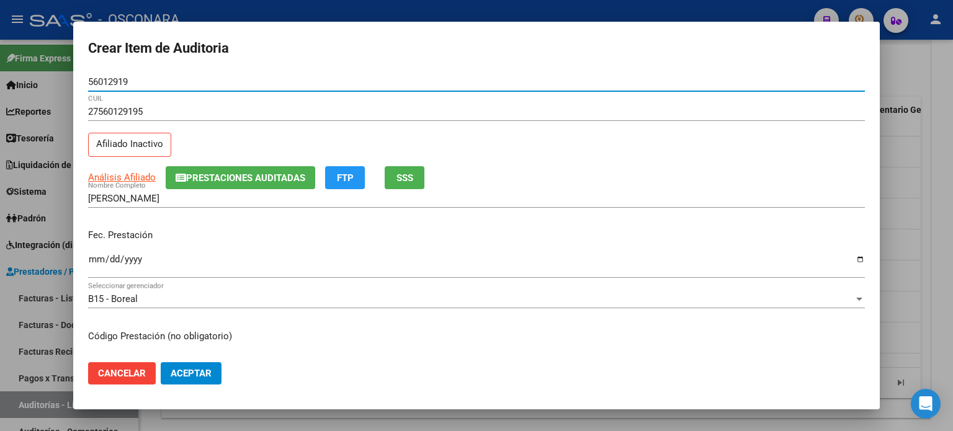
click at [257, 141] on div "27560129195 CUIL Afiliado Inactivo" at bounding box center [476, 133] width 776 height 63
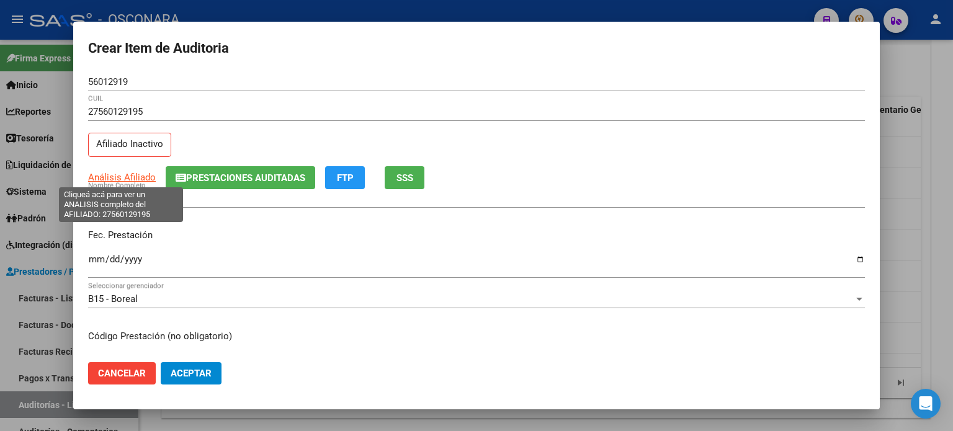
click at [118, 176] on span "Análisis Afiliado" at bounding box center [122, 177] width 68 height 11
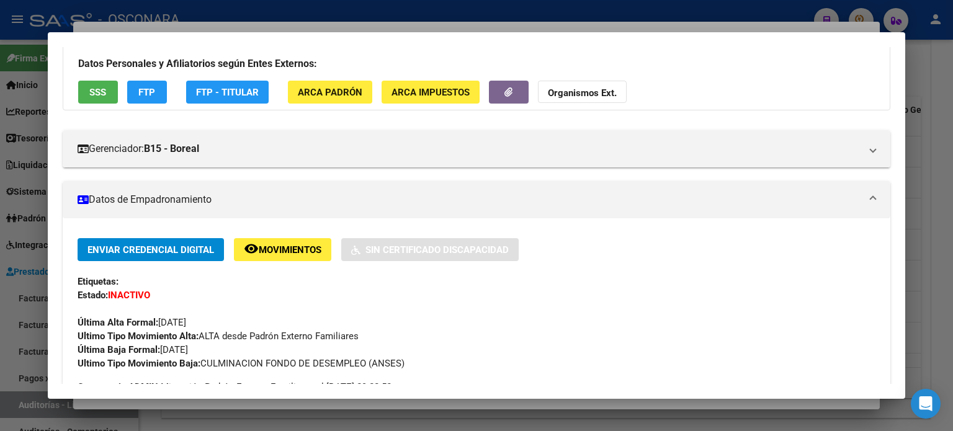
scroll to position [0, 0]
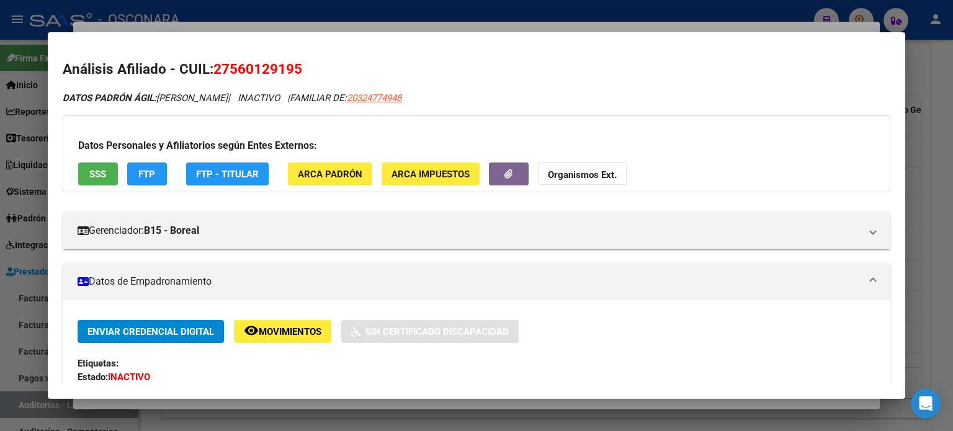
click at [94, 177] on span "SSS" at bounding box center [97, 174] width 17 height 11
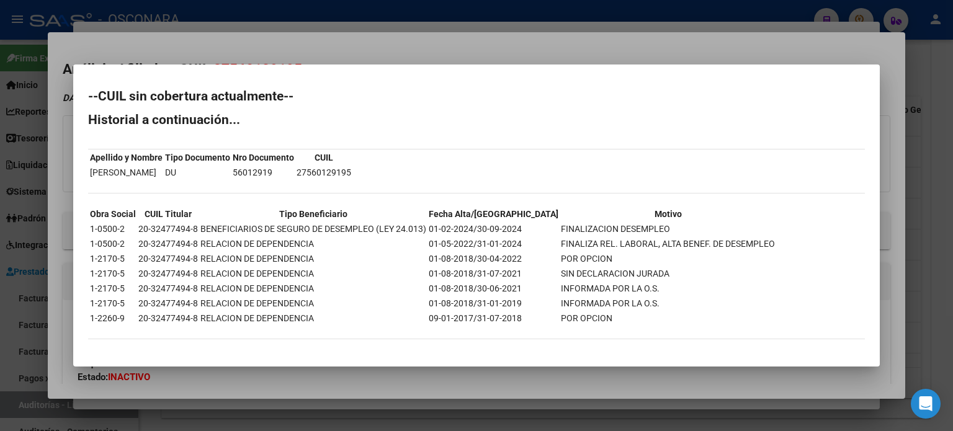
click at [522, 50] on div at bounding box center [476, 215] width 953 height 431
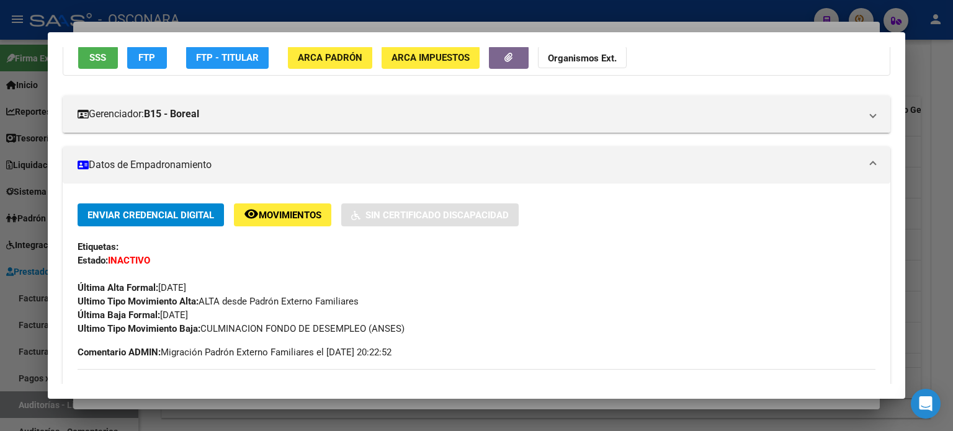
scroll to position [124, 0]
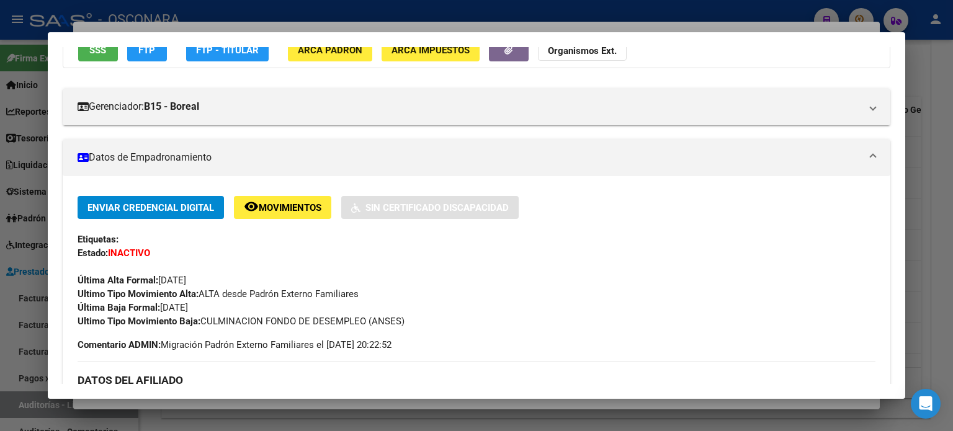
drag, startPoint x: 215, startPoint y: 306, endPoint x: 163, endPoint y: 306, distance: 52.1
click at [163, 306] on div "Enviar Credencial Digital remove_red_eye Movimientos Sin Certificado Discapacid…" at bounding box center [477, 262] width 798 height 132
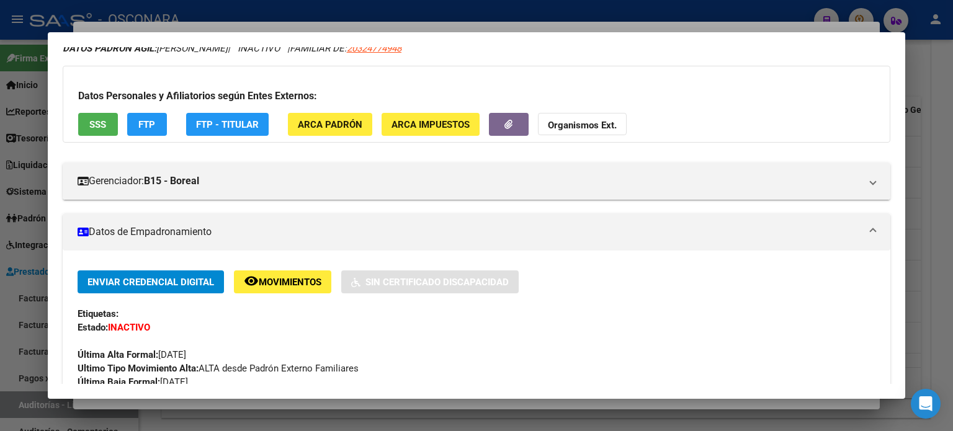
scroll to position [0, 0]
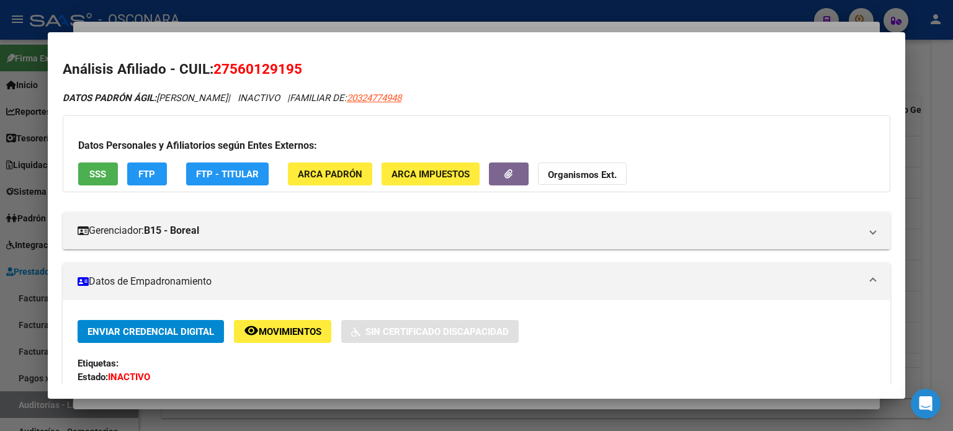
click at [349, 25] on div at bounding box center [476, 215] width 953 height 431
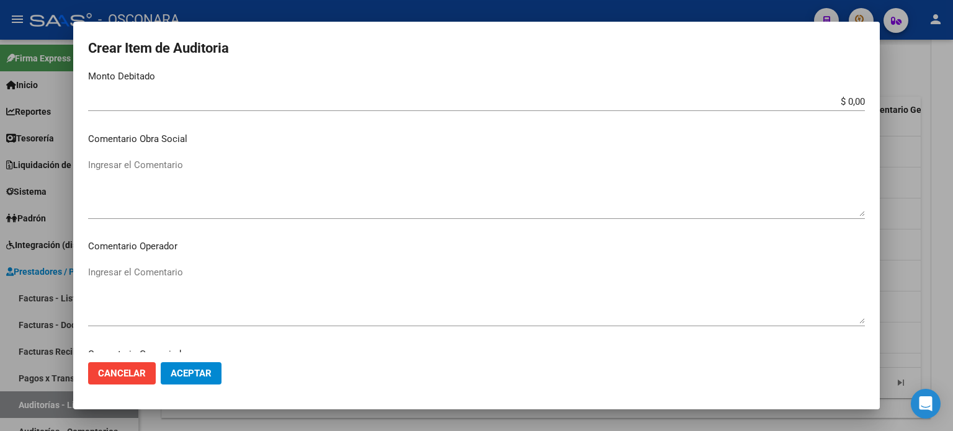
scroll to position [496, 0]
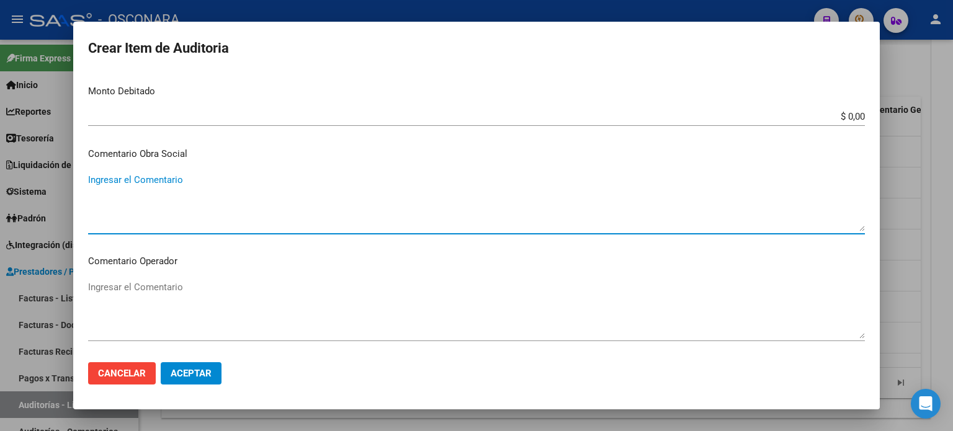
click at [171, 175] on textarea "Ingresar el Comentario" at bounding box center [476, 202] width 776 height 58
paste textarea "30/09/2024"
drag, startPoint x: 191, startPoint y: 183, endPoint x: 54, endPoint y: 177, distance: 137.2
click at [54, 177] on div "Crear Item de Auditoria 56012919 Nro Documento 27560129195 CUIL Afiliado Inacti…" at bounding box center [476, 215] width 953 height 431
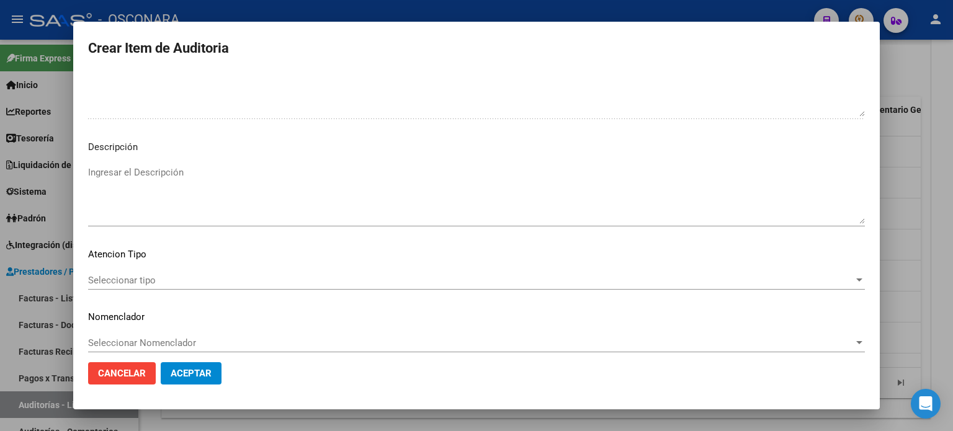
scroll to position [836, 0]
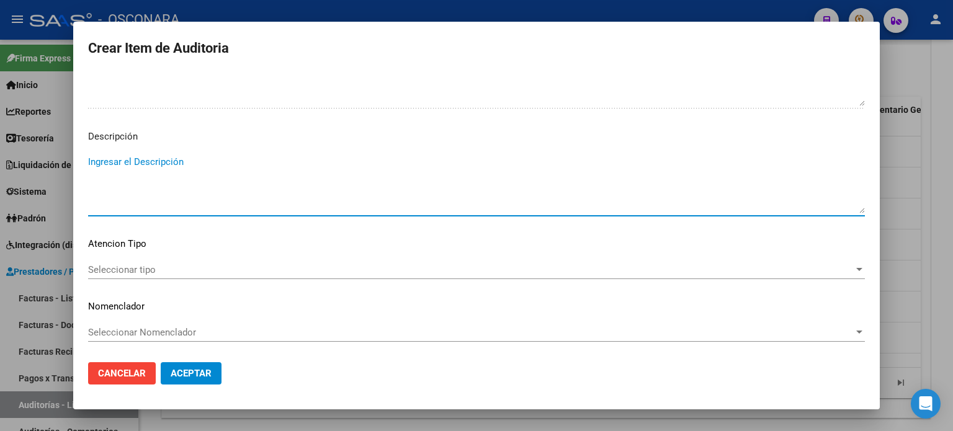
paste textarea "baja desde 30/09/2024"
click at [141, 264] on span "Seleccionar tipo" at bounding box center [470, 269] width 765 height 11
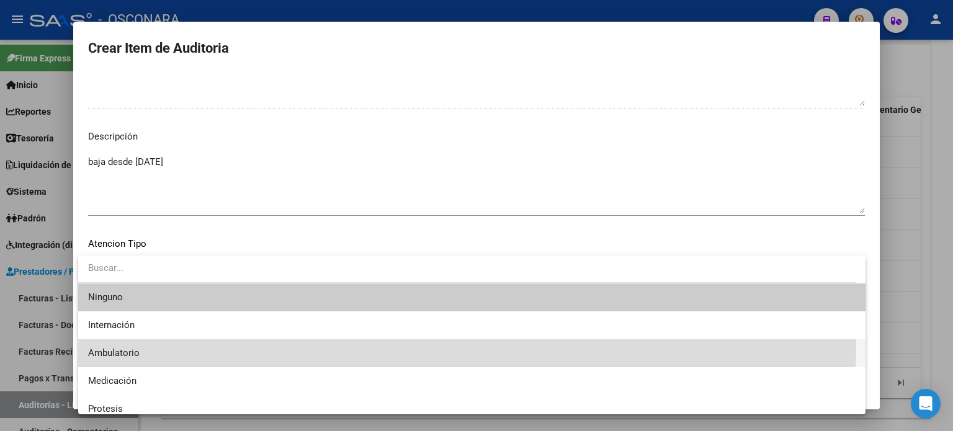
click at [143, 341] on span "Ambulatorio" at bounding box center [471, 353] width 767 height 28
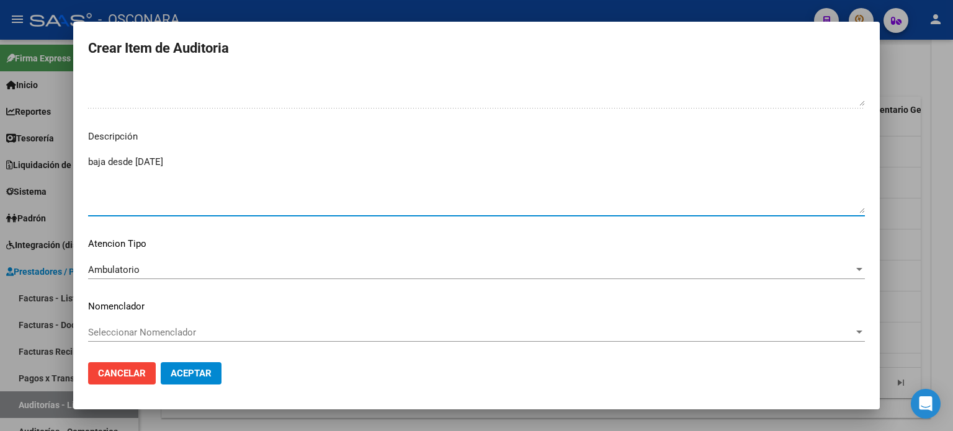
click at [357, 164] on textarea "baja desde 30/09/2024" at bounding box center [476, 184] width 776 height 58
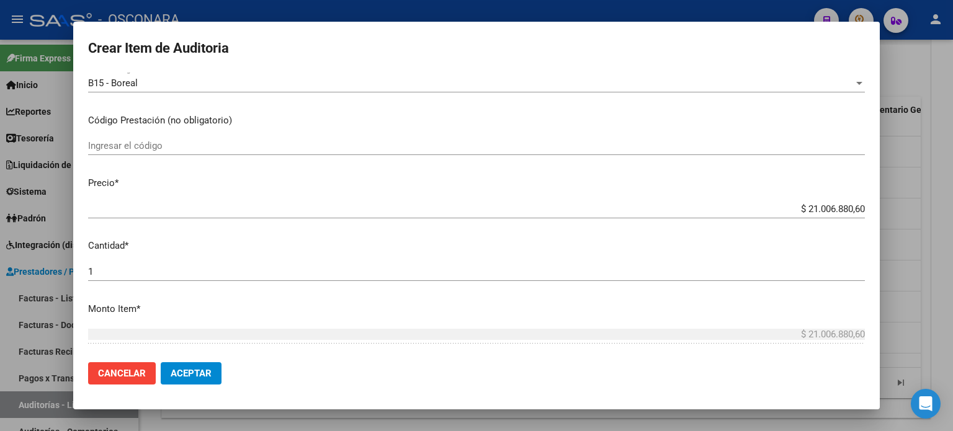
scroll to position [0, 0]
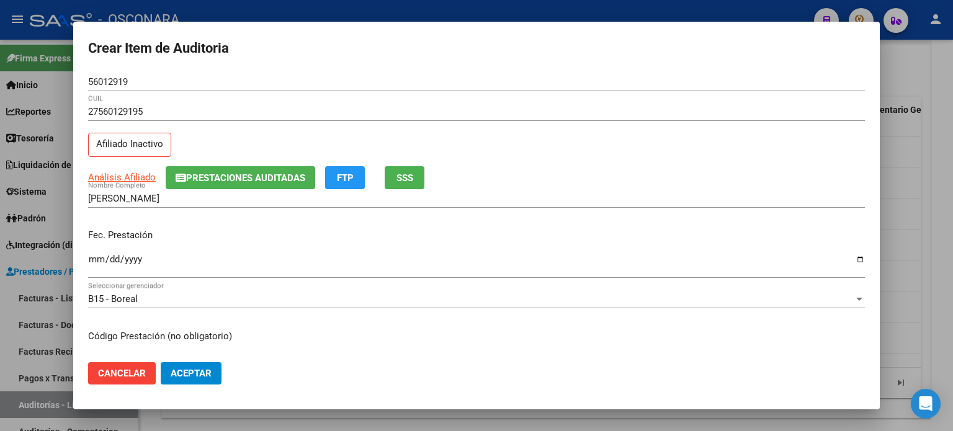
click at [95, 260] on input "Ingresar la fecha" at bounding box center [476, 264] width 776 height 20
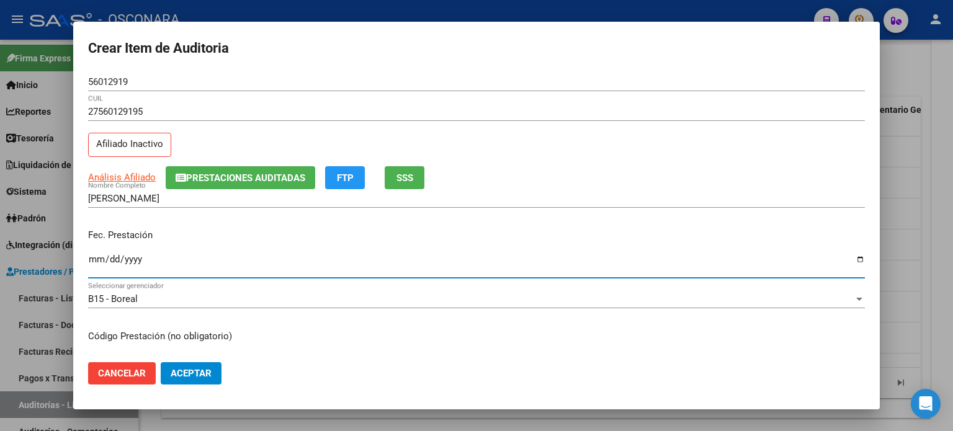
click at [335, 220] on div "Fec. Prestación 2024-12-04 Ingresar la fecha" at bounding box center [476, 254] width 776 height 71
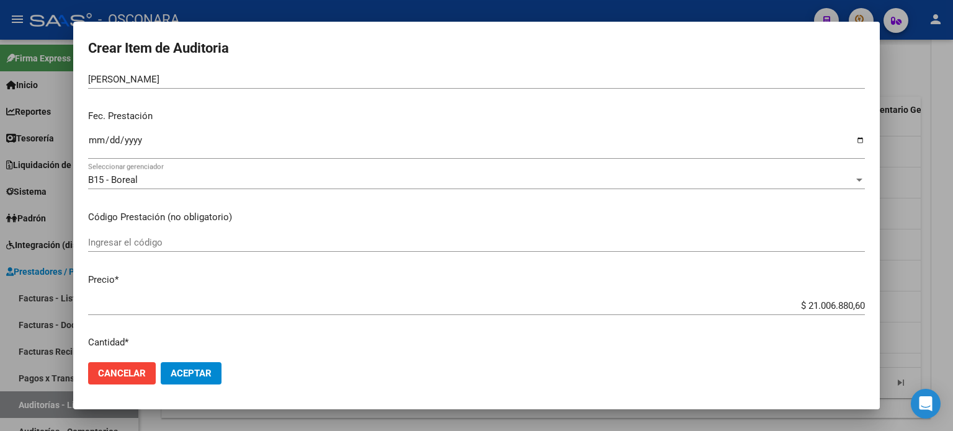
scroll to position [186, 0]
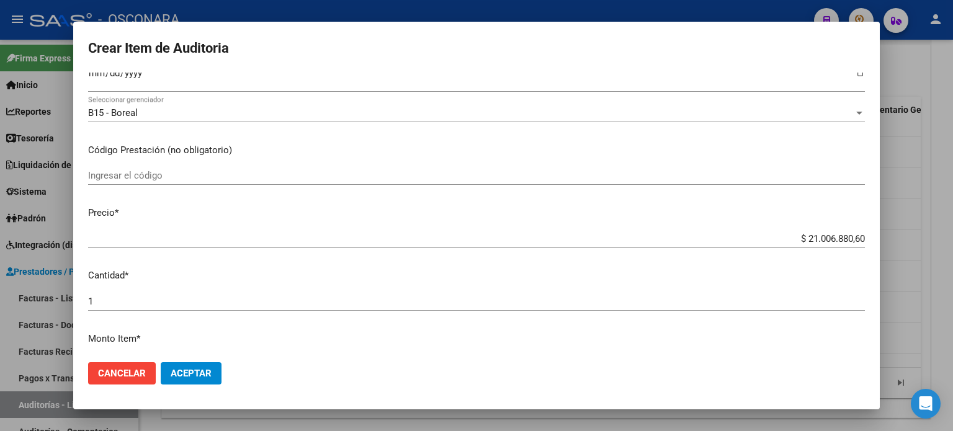
click at [853, 240] on input "$ 21.006.880,60" at bounding box center [476, 238] width 776 height 11
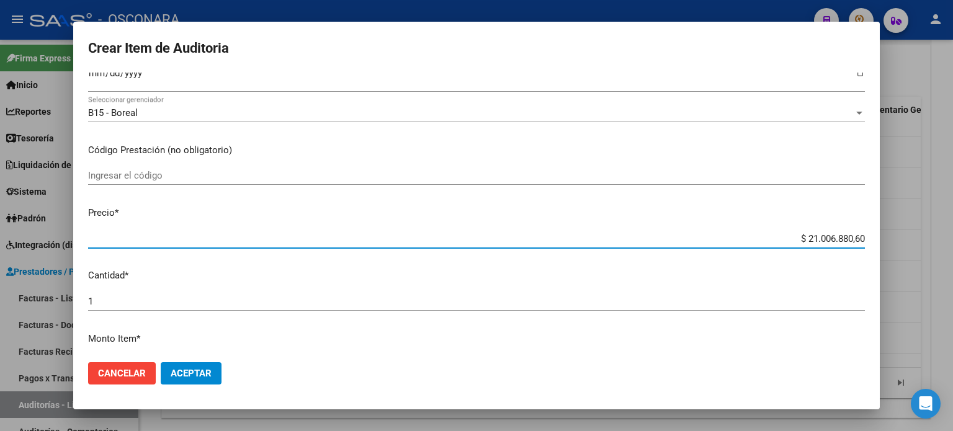
drag, startPoint x: 853, startPoint y: 240, endPoint x: 781, endPoint y: 236, distance: 72.1
click at [781, 236] on input "$ 21.006.880,60" at bounding box center [476, 238] width 776 height 11
click at [592, 265] on mat-dialog-content "56012919 Nro Documento 27560129195 CUIL Afiliado Inactivo Análisis Afiliado Pre…" at bounding box center [476, 213] width 806 height 280
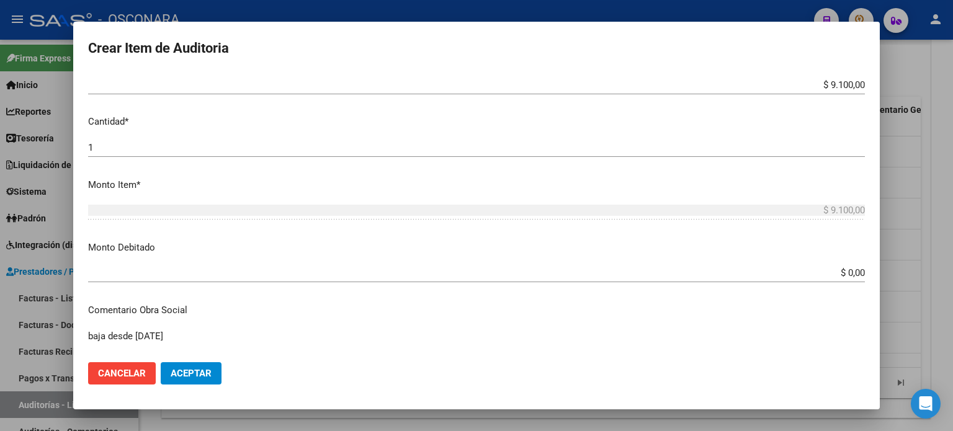
scroll to position [402, 0]
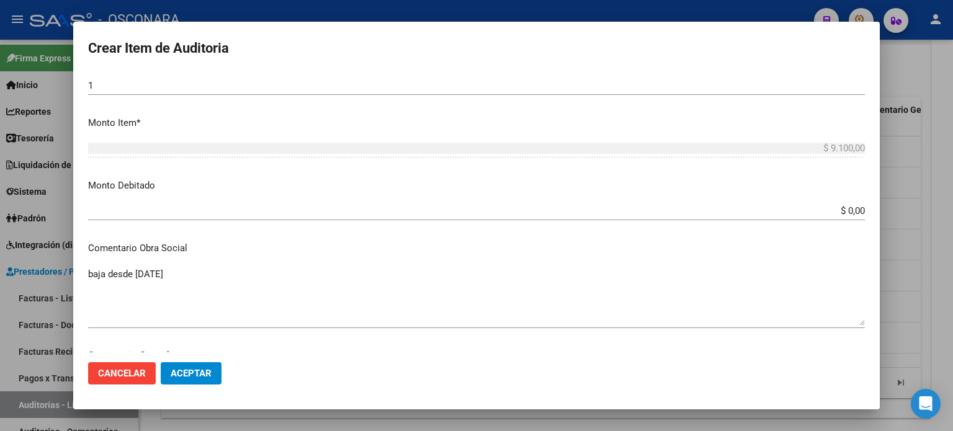
click at [853, 212] on input "$ 0,00" at bounding box center [476, 210] width 776 height 11
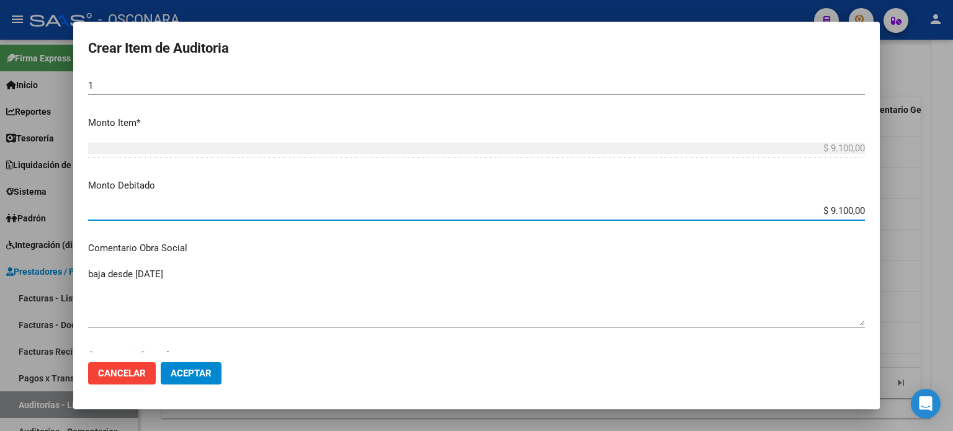
click at [179, 375] on span "Aceptar" at bounding box center [191, 373] width 41 height 11
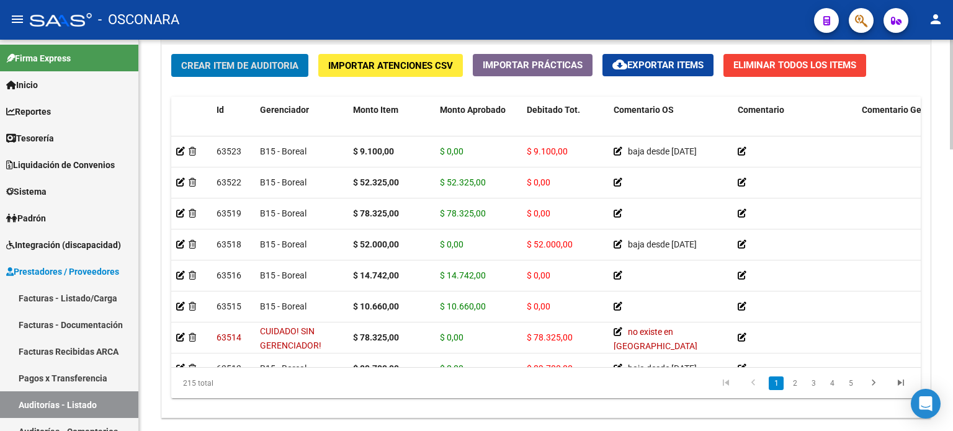
click at [265, 84] on div "Crear Item de Auditoria Importar Atenciones CSV Importar Prácticas cloud_downlo…" at bounding box center [546, 231] width 768 height 373
click at [267, 65] on span "Crear Item de Auditoria" at bounding box center [239, 65] width 117 height 11
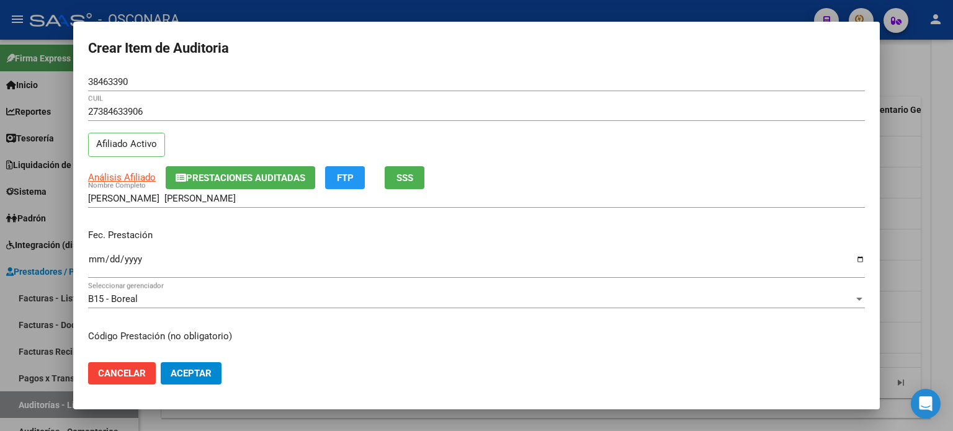
click at [207, 217] on div "SANTANA MALLEA BARBARA MELINA Nombre Completo" at bounding box center [476, 204] width 776 height 30
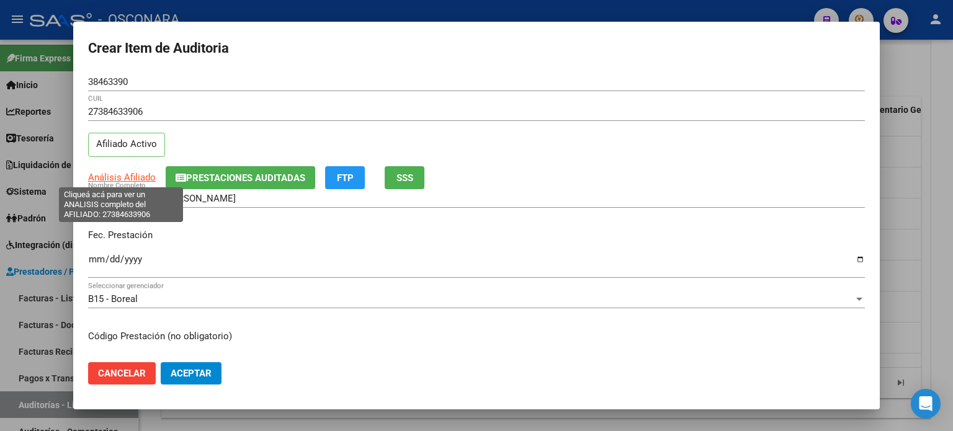
click at [131, 173] on span "Análisis Afiliado" at bounding box center [122, 177] width 68 height 11
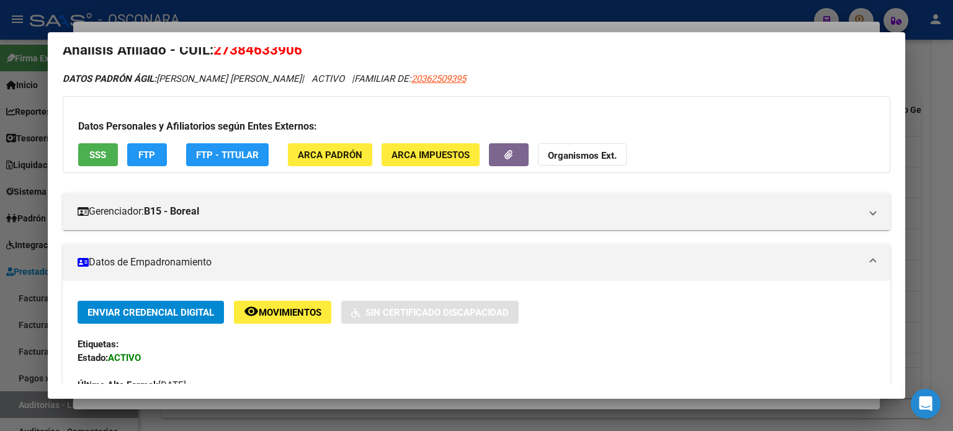
scroll to position [0, 0]
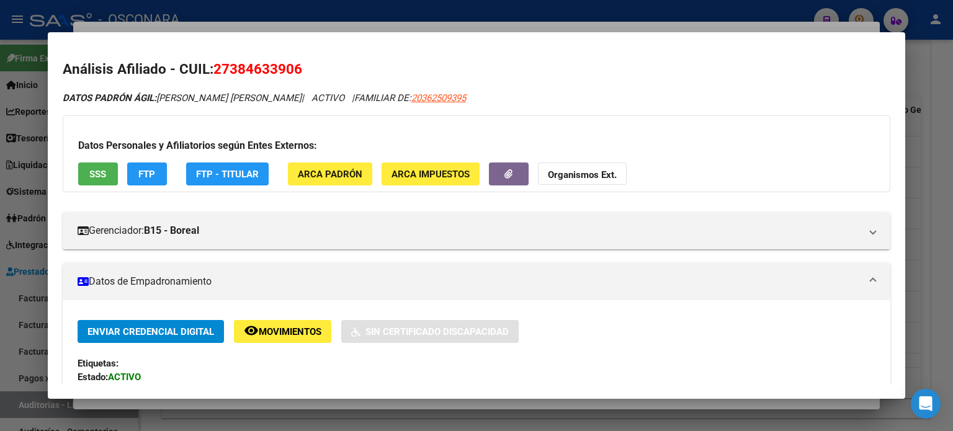
click at [90, 176] on span "SSS" at bounding box center [97, 174] width 17 height 11
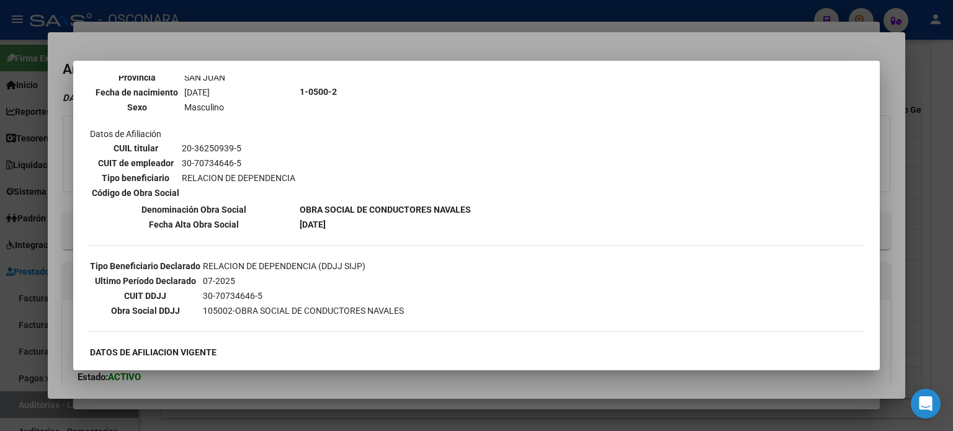
scroll to position [248, 0]
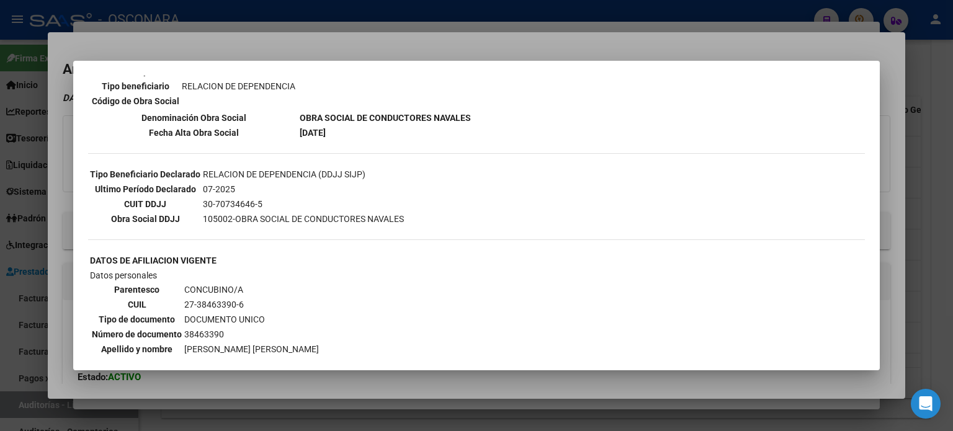
click at [367, 42] on div at bounding box center [476, 215] width 953 height 431
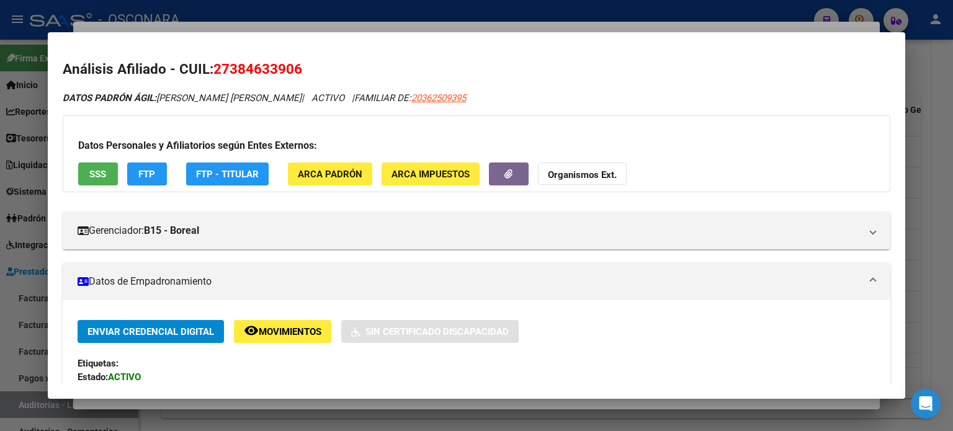
click at [370, 27] on div at bounding box center [476, 215] width 953 height 431
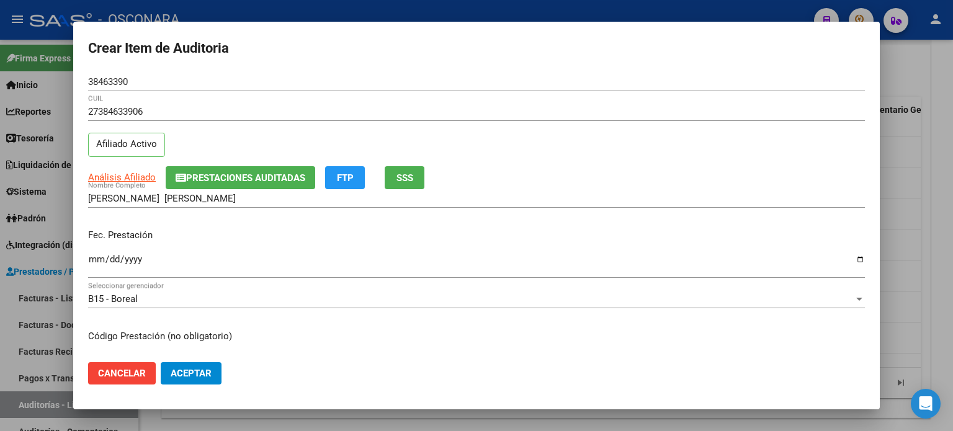
click at [97, 257] on input "Ingresar la fecha" at bounding box center [476, 264] width 776 height 20
click at [224, 230] on p "Fec. Prestación" at bounding box center [476, 235] width 776 height 14
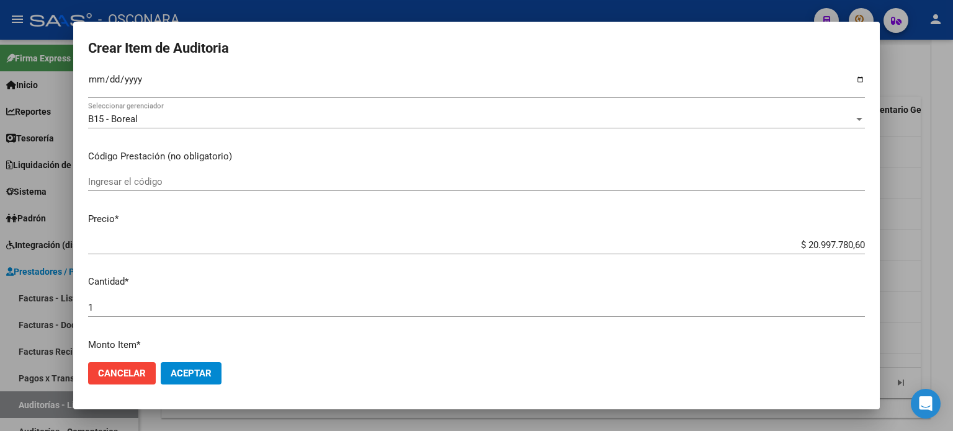
scroll to position [186, 0]
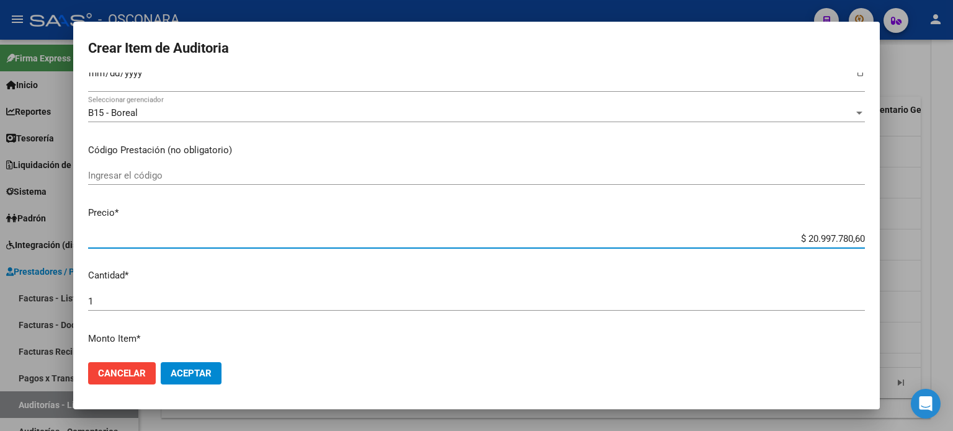
click at [854, 240] on input "$ 20.997.780,60" at bounding box center [476, 238] width 776 height 11
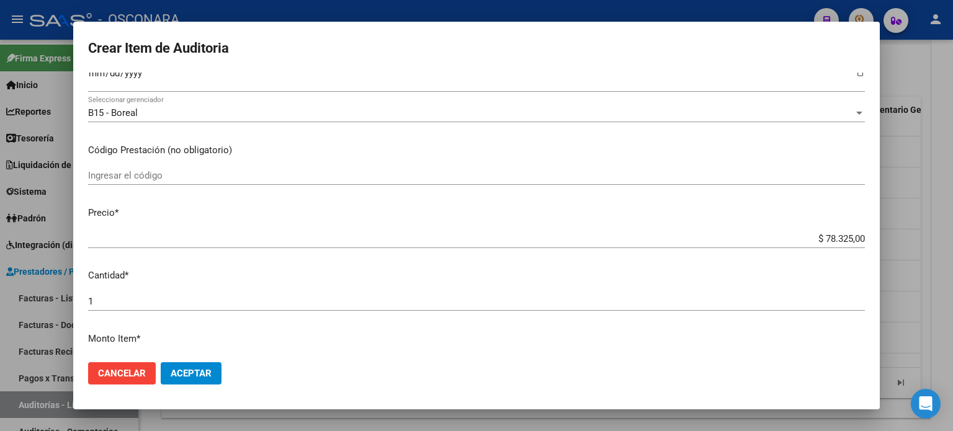
click at [501, 194] on div "Ingresar el código" at bounding box center [476, 181] width 776 height 30
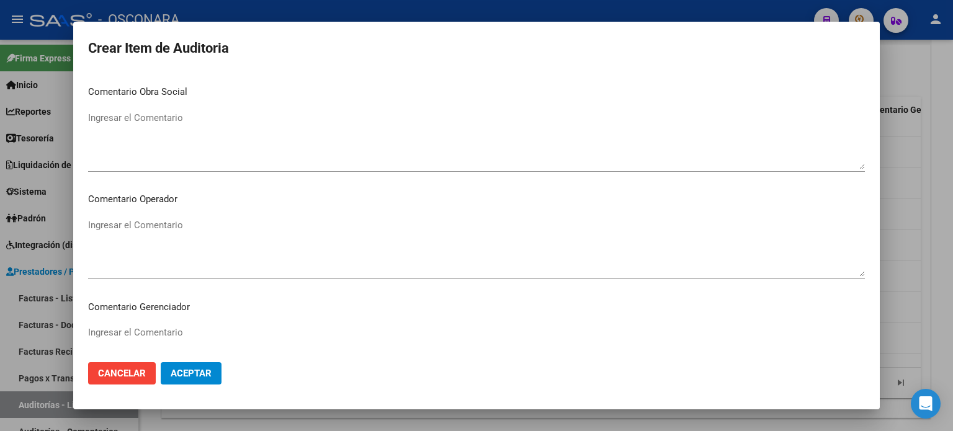
scroll to position [836, 0]
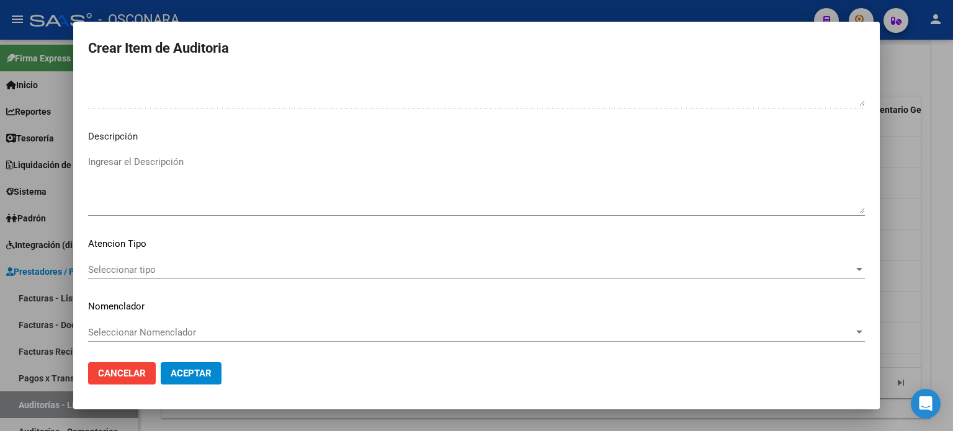
click at [186, 265] on span "Seleccionar tipo" at bounding box center [470, 269] width 765 height 11
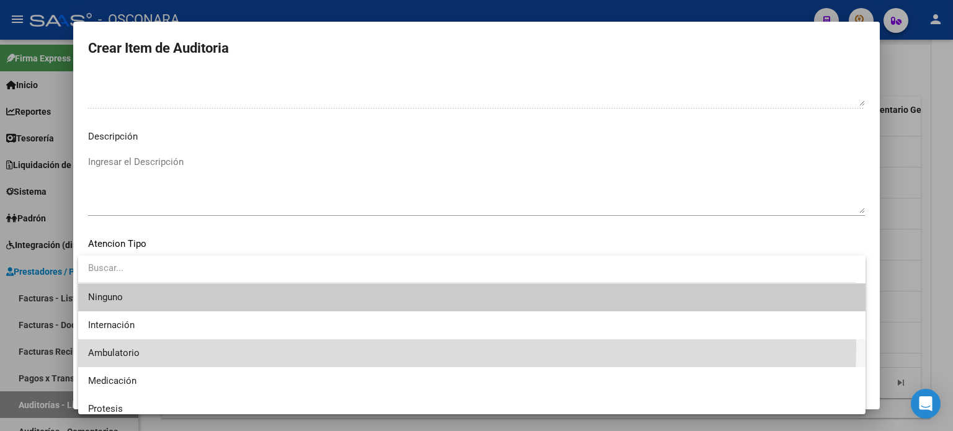
click at [151, 345] on span "Ambulatorio" at bounding box center [471, 353] width 767 height 28
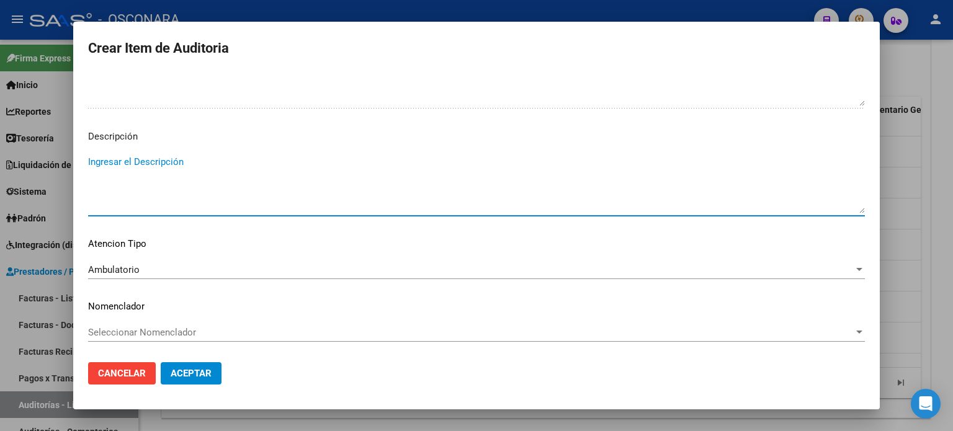
click at [181, 159] on textarea "Ingresar el Descripción" at bounding box center [476, 184] width 776 height 58
click at [196, 375] on span "Aceptar" at bounding box center [191, 373] width 41 height 11
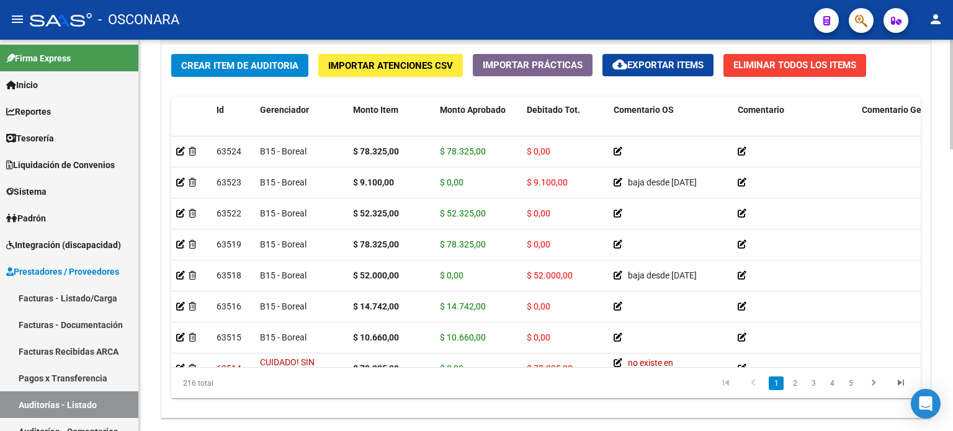
click at [272, 79] on div "Crear Item de Auditoria Importar Atenciones CSV Importar Prácticas cloud_downlo…" at bounding box center [546, 231] width 768 height 373
click at [267, 67] on span "Crear Item de Auditoria" at bounding box center [239, 65] width 117 height 11
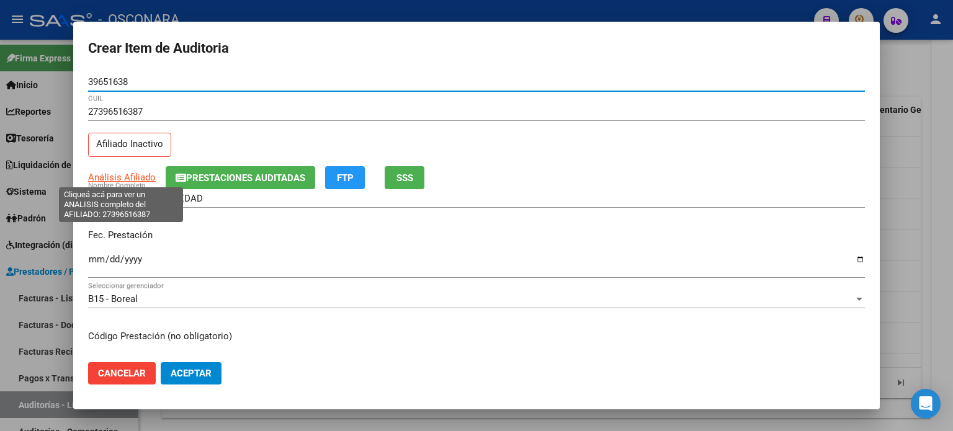
click at [132, 176] on span "Análisis Afiliado" at bounding box center [122, 177] width 68 height 11
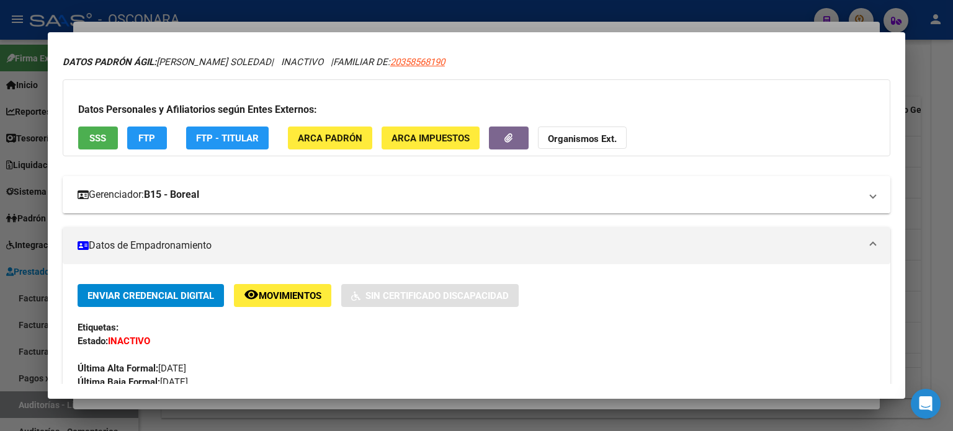
scroll to position [0, 0]
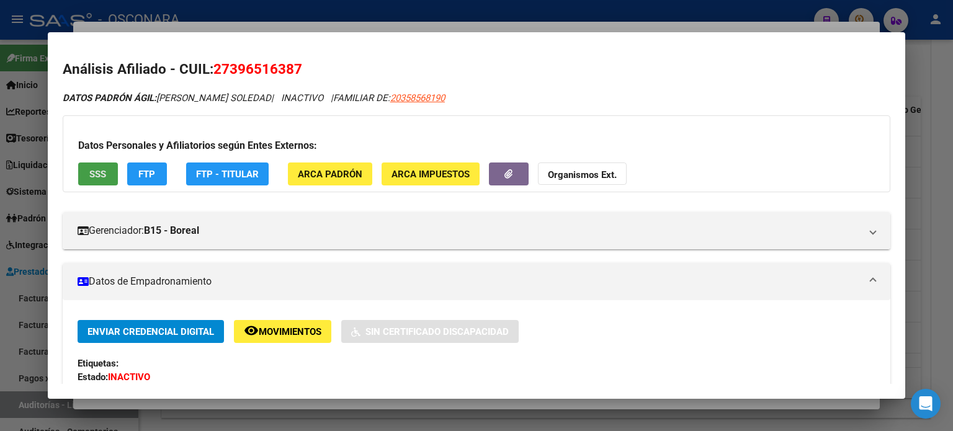
click at [108, 180] on button "SSS" at bounding box center [98, 173] width 40 height 23
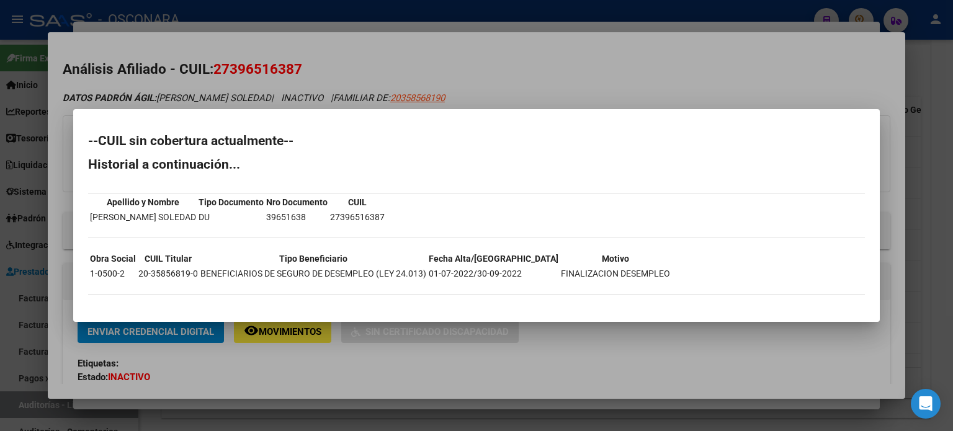
drag, startPoint x: 572, startPoint y: 64, endPoint x: 531, endPoint y: 88, distance: 47.2
click at [574, 64] on div at bounding box center [476, 215] width 953 height 431
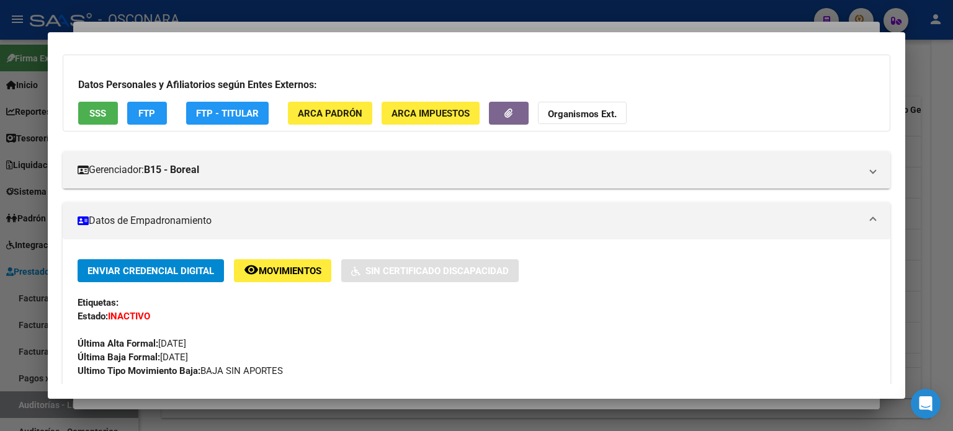
scroll to position [124, 0]
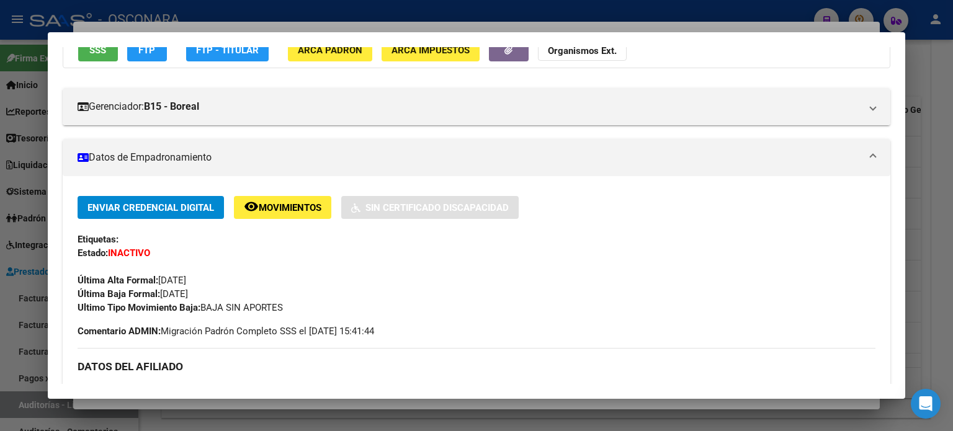
drag, startPoint x: 213, startPoint y: 295, endPoint x: 162, endPoint y: 291, distance: 51.0
click at [162, 291] on div "Enviar Credencial Digital remove_red_eye Movimientos Sin Certificado Discapacid…" at bounding box center [477, 255] width 798 height 118
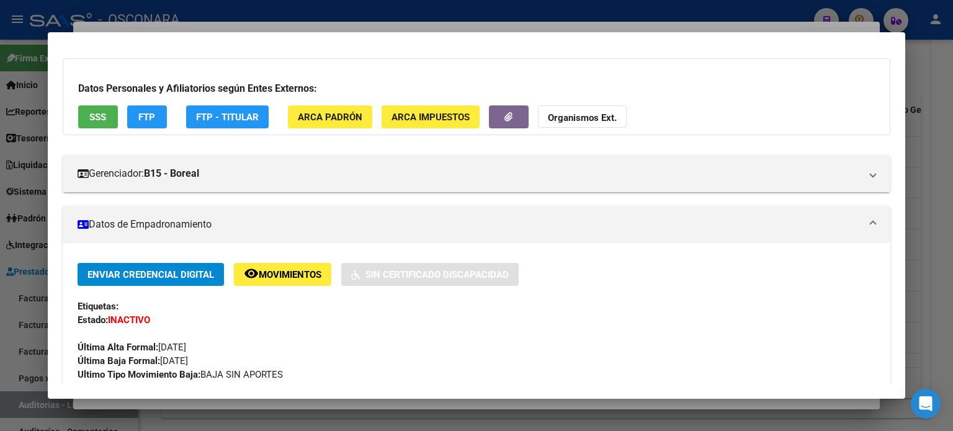
scroll to position [0, 0]
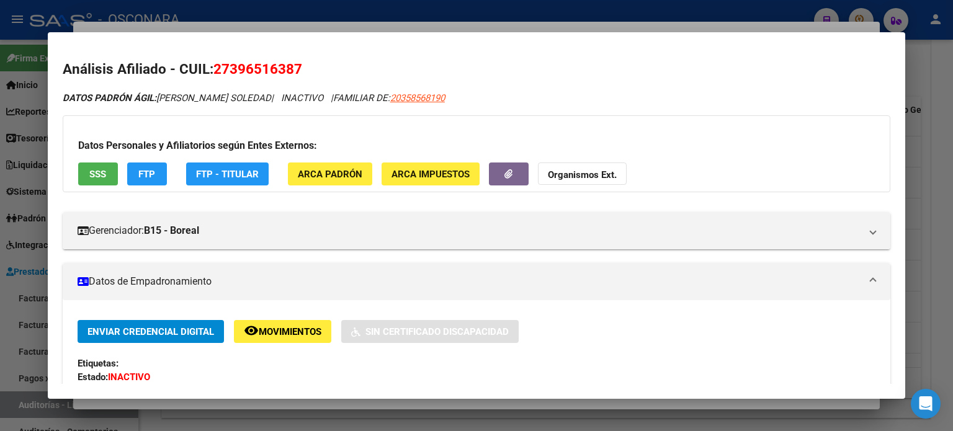
click at [516, 24] on div at bounding box center [476, 215] width 953 height 431
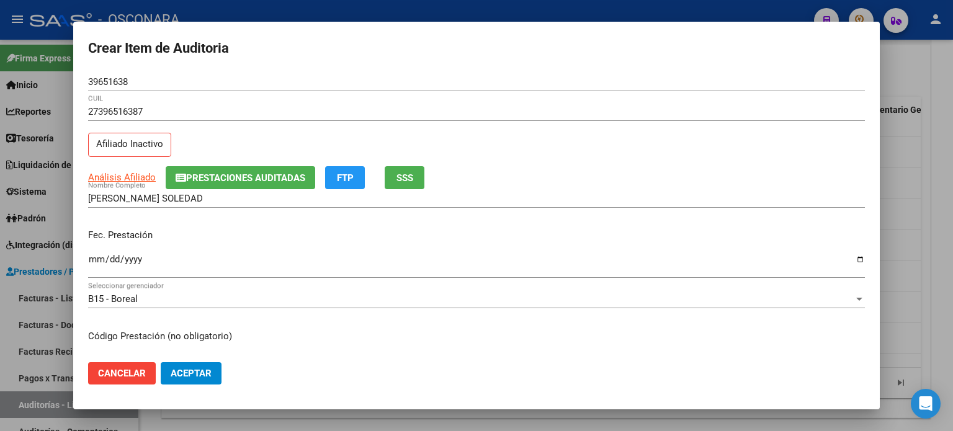
click at [92, 259] on input "Ingresar la fecha" at bounding box center [476, 264] width 776 height 20
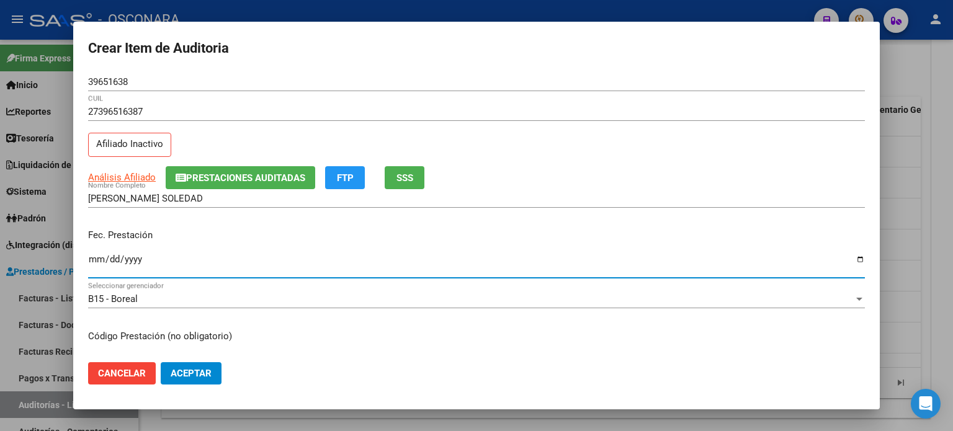
click at [395, 220] on div "Fec. Prestación 2024-12-04 Ingresar la fecha" at bounding box center [476, 254] width 776 height 71
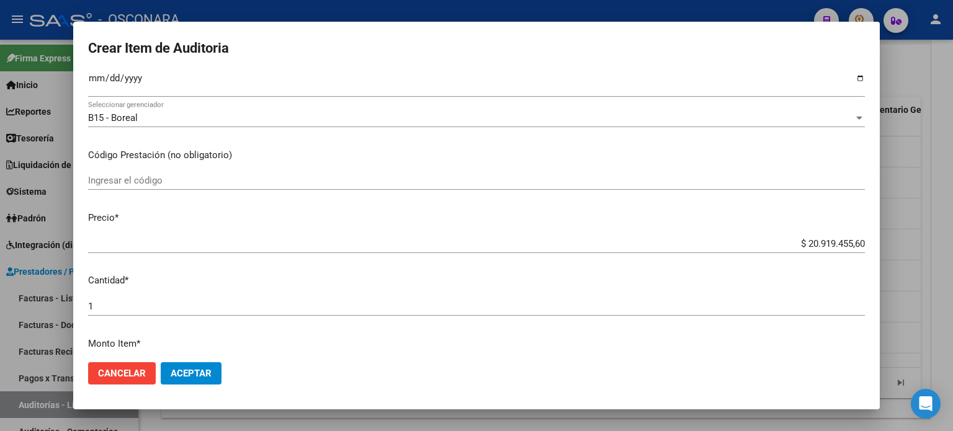
scroll to position [248, 0]
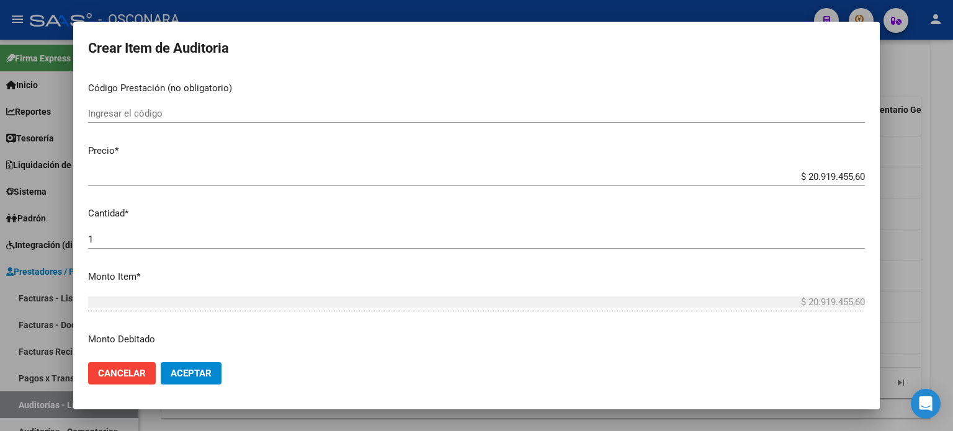
drag, startPoint x: 856, startPoint y: 175, endPoint x: 806, endPoint y: 168, distance: 50.1
click at [806, 168] on app-form-text-field "Precio * $ 20.919.455,60 Ingresar el precio" at bounding box center [481, 163] width 786 height 38
click at [851, 182] on input "$ 20.919.455,60" at bounding box center [476, 176] width 776 height 11
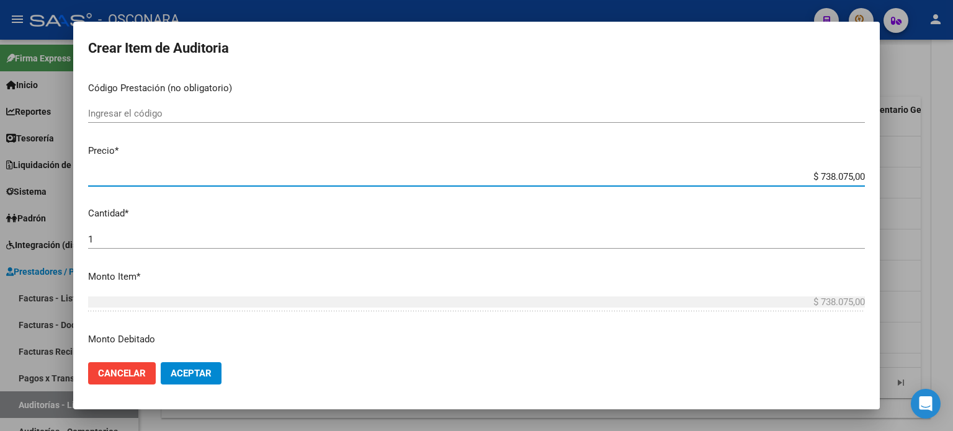
click at [428, 223] on mat-dialog-content "39651638 Nro Documento 27396516387 CUIL Afiliado Inactivo Análisis Afiliado Pre…" at bounding box center [476, 213] width 806 height 280
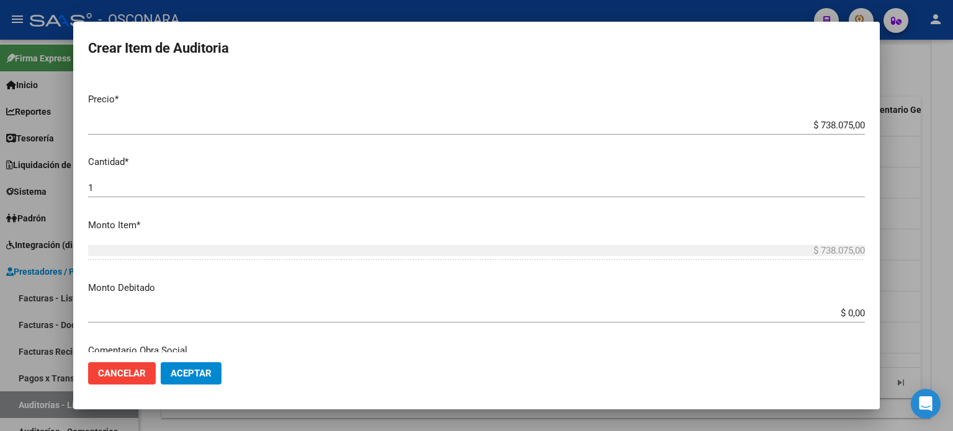
scroll to position [372, 0]
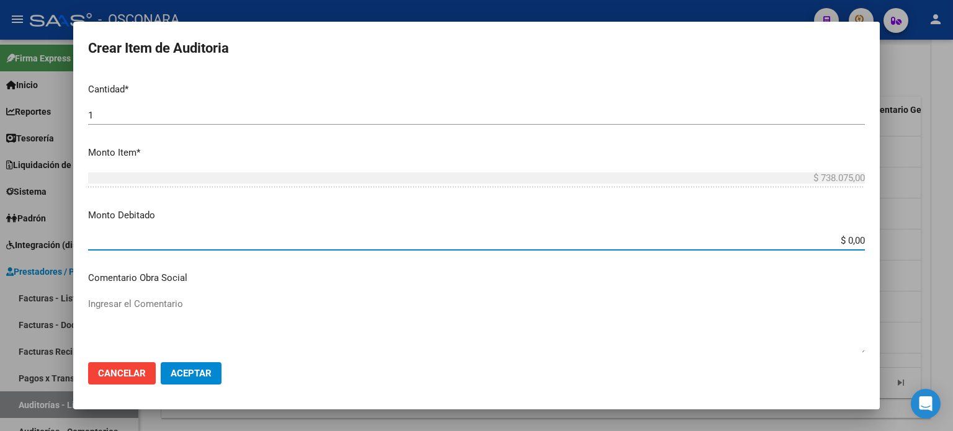
click at [854, 242] on input "$ 0,00" at bounding box center [476, 240] width 776 height 11
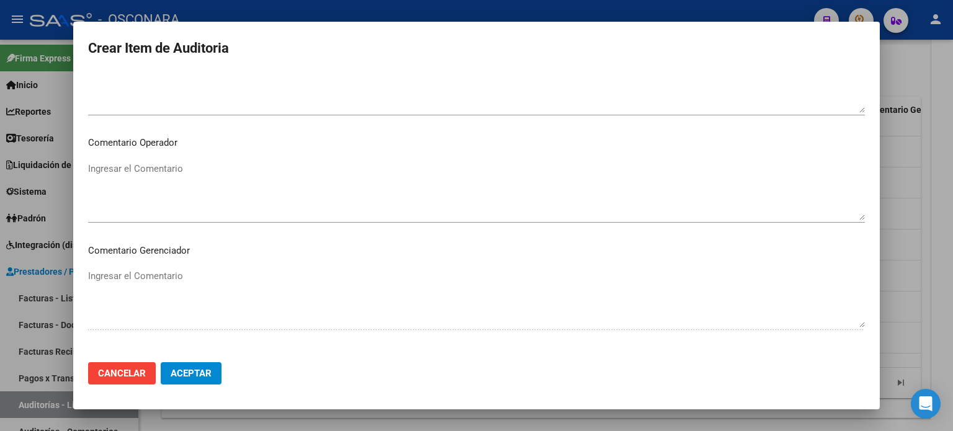
scroll to position [558, 0]
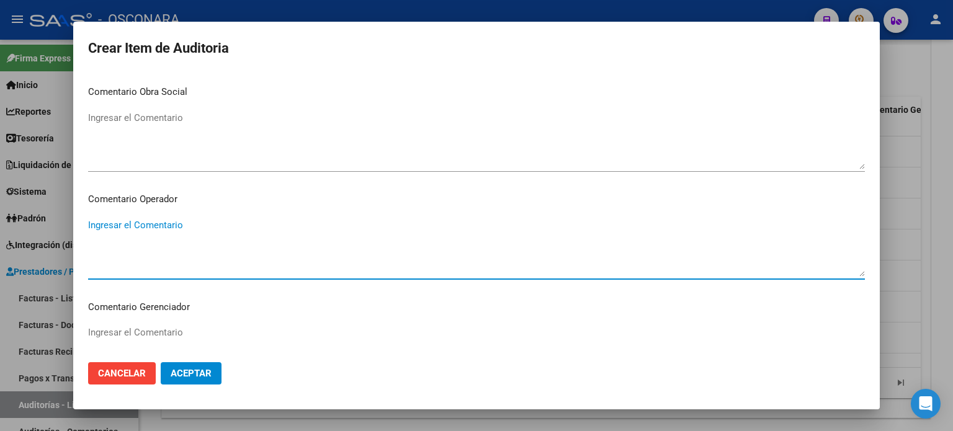
click at [167, 224] on textarea "Ingresar el Comentario" at bounding box center [476, 247] width 776 height 58
paste textarea "[DATE]"
drag, startPoint x: 229, startPoint y: 228, endPoint x: 78, endPoint y: 224, distance: 151.4
click at [78, 224] on mat-dialog-content "39651638 Nro Documento 27396516387 CUIL Afiliado Inactivo Análisis Afiliado Pre…" at bounding box center [476, 213] width 806 height 280
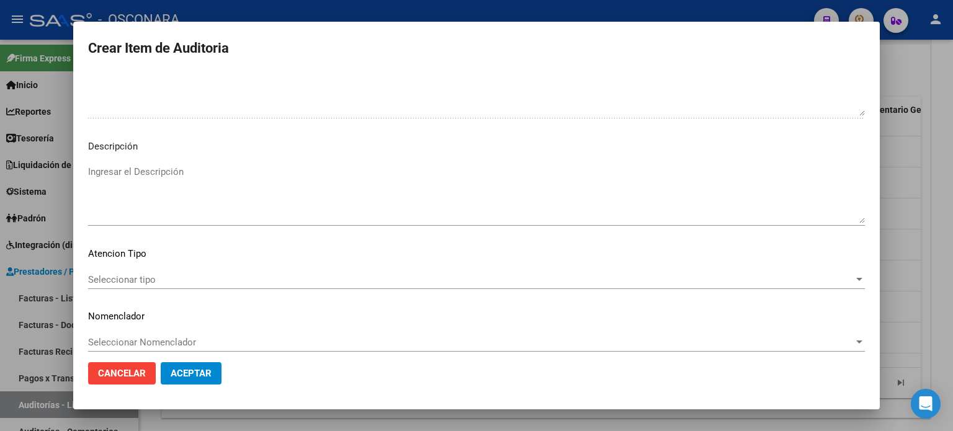
scroll to position [836, 0]
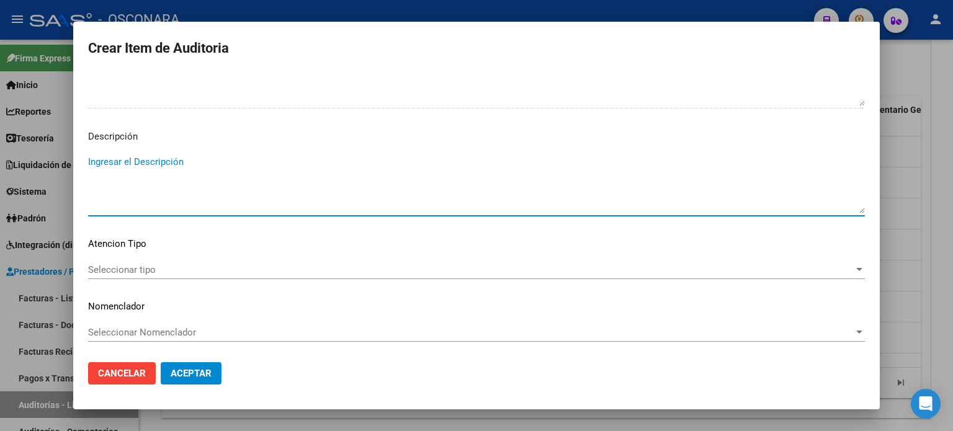
paste textarea "baja desde 30/06/2023"
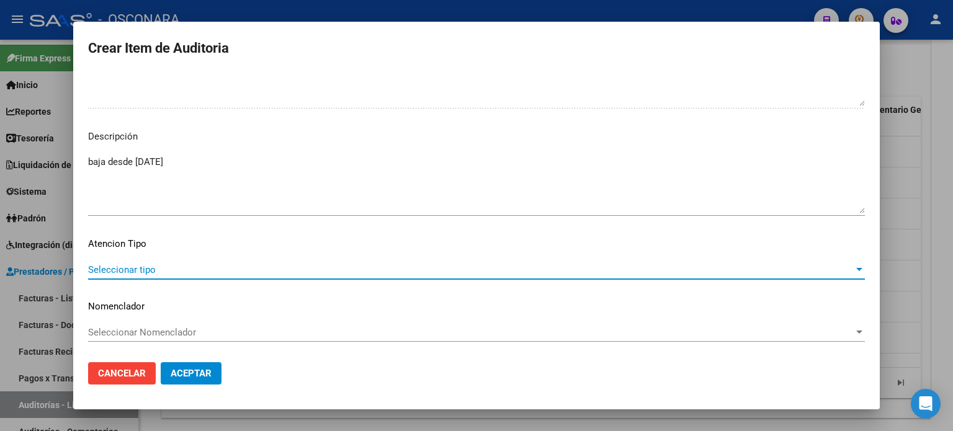
click at [122, 269] on span "Seleccionar tipo" at bounding box center [470, 269] width 765 height 11
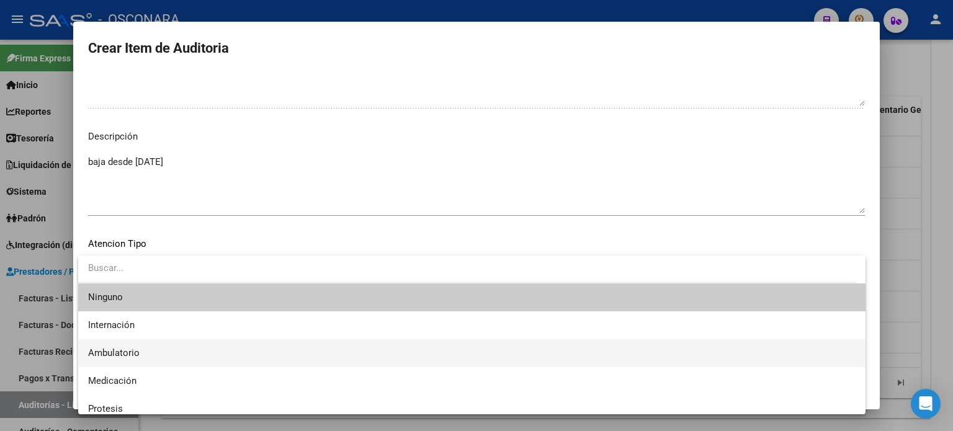
click at [154, 345] on span "Ambulatorio" at bounding box center [471, 353] width 767 height 28
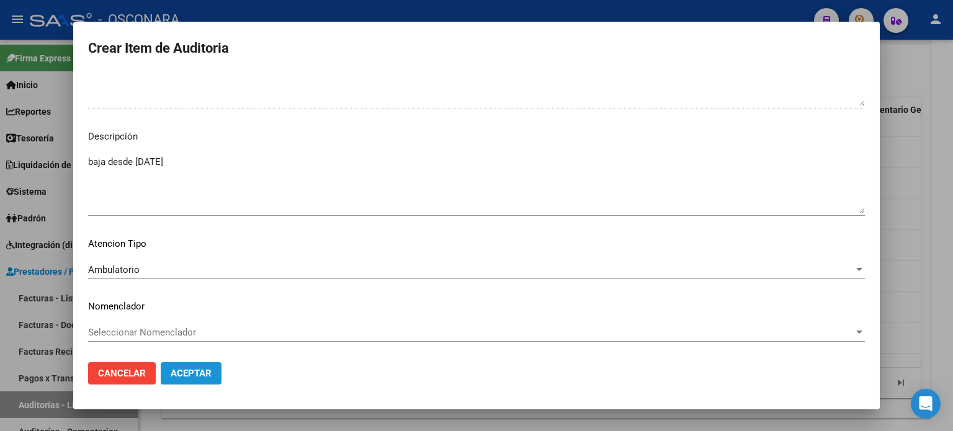
click at [206, 376] on span "Aceptar" at bounding box center [191, 373] width 41 height 11
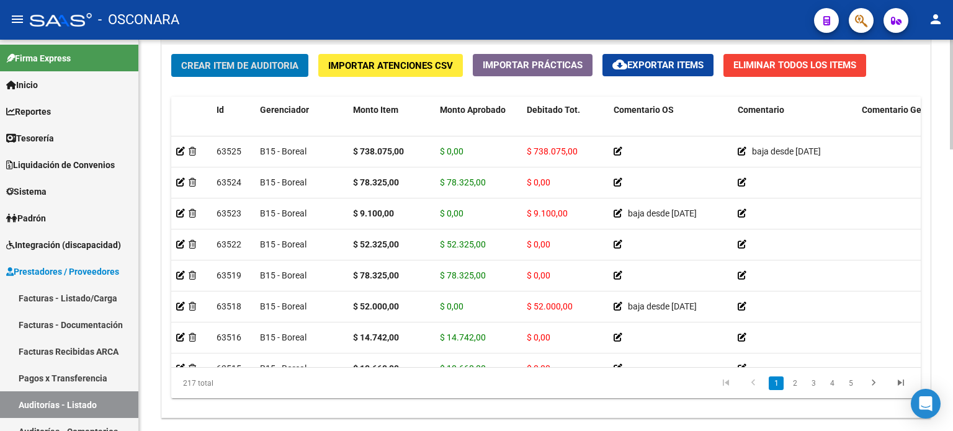
click at [272, 86] on div "Crear Item de Auditoria Importar Atenciones CSV Importar Prácticas cloud_downlo…" at bounding box center [546, 231] width 768 height 373
click at [273, 65] on span "Crear Item de Auditoria" at bounding box center [239, 65] width 117 height 11
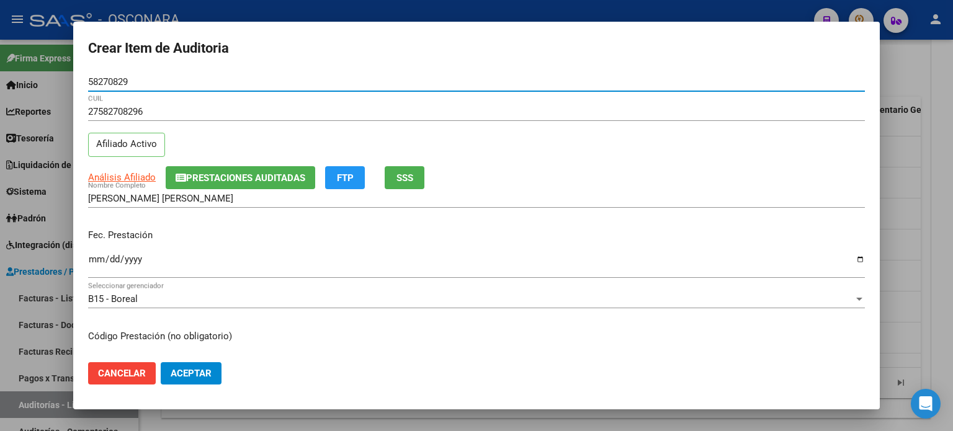
click at [222, 148] on div "27582708296 CUIL Afiliado Activo" at bounding box center [476, 133] width 776 height 63
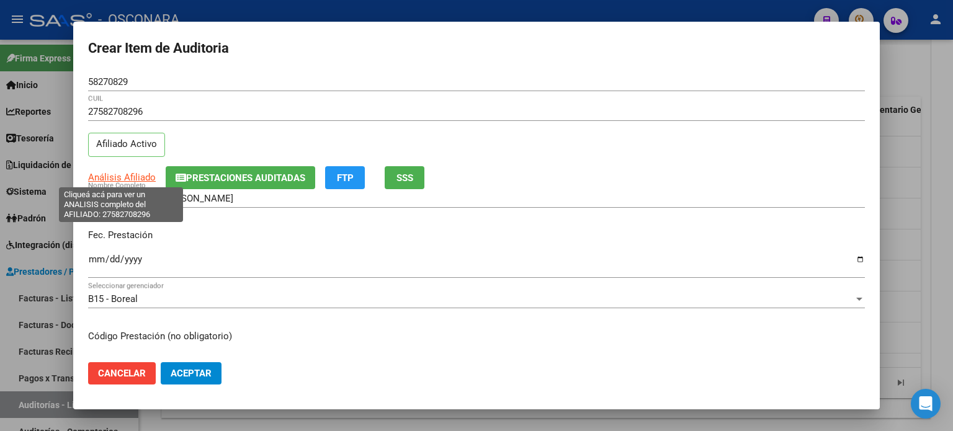
click at [122, 177] on span "Análisis Afiliado" at bounding box center [122, 177] width 68 height 11
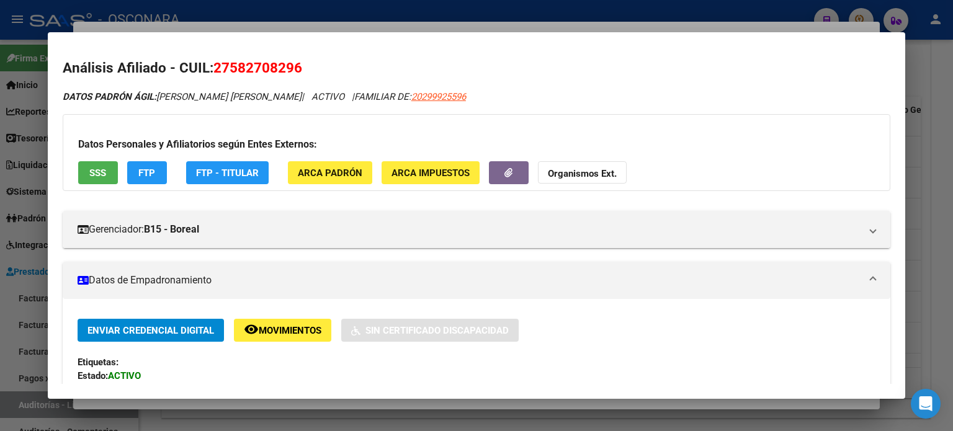
scroll to position [0, 0]
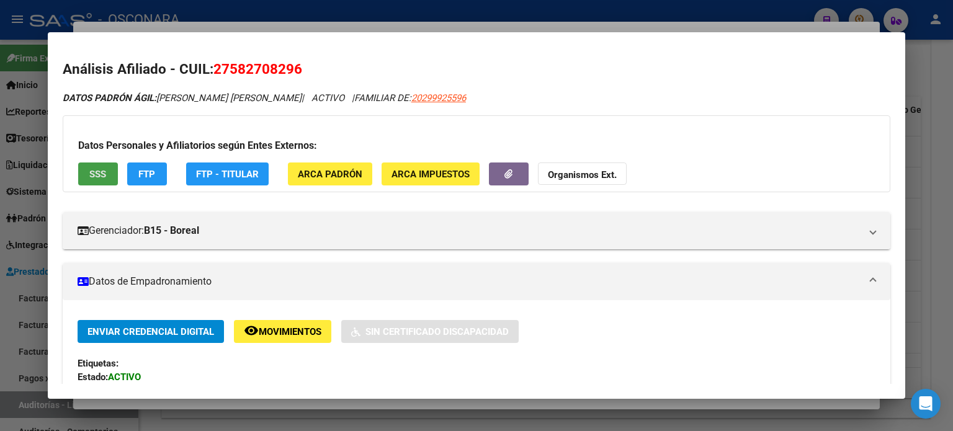
click at [110, 177] on button "SSS" at bounding box center [98, 173] width 40 height 23
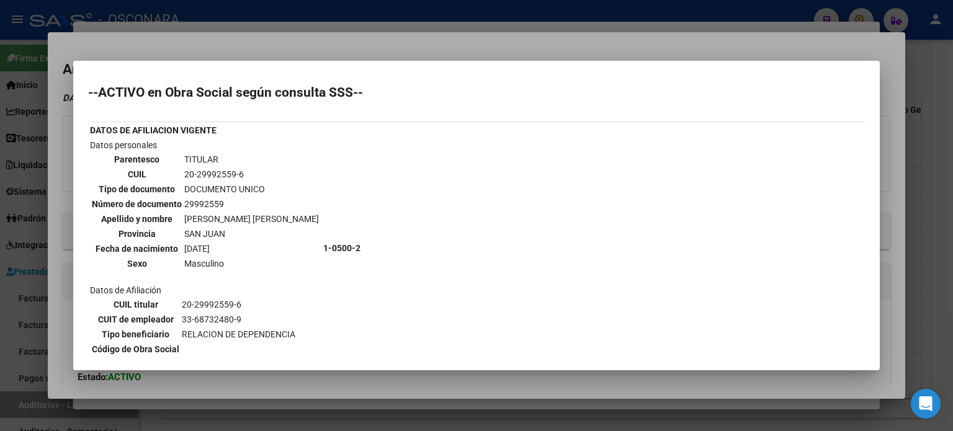
click at [299, 51] on div at bounding box center [476, 215] width 953 height 431
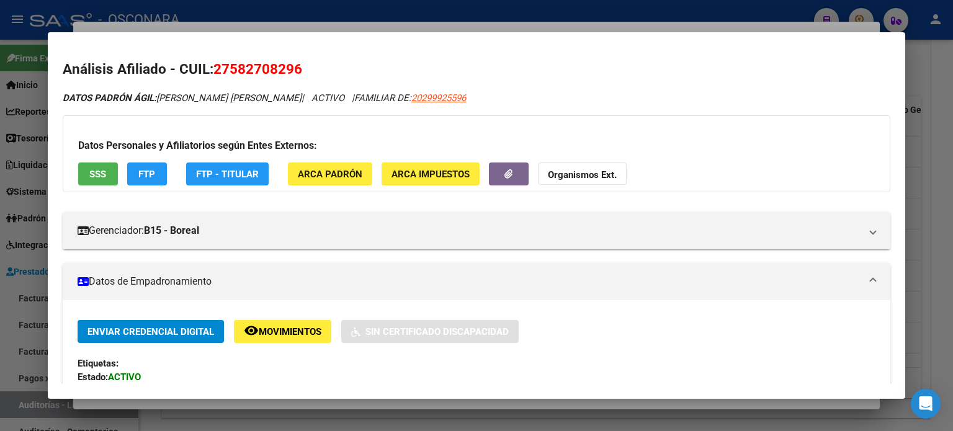
click at [320, 29] on div at bounding box center [476, 215] width 953 height 431
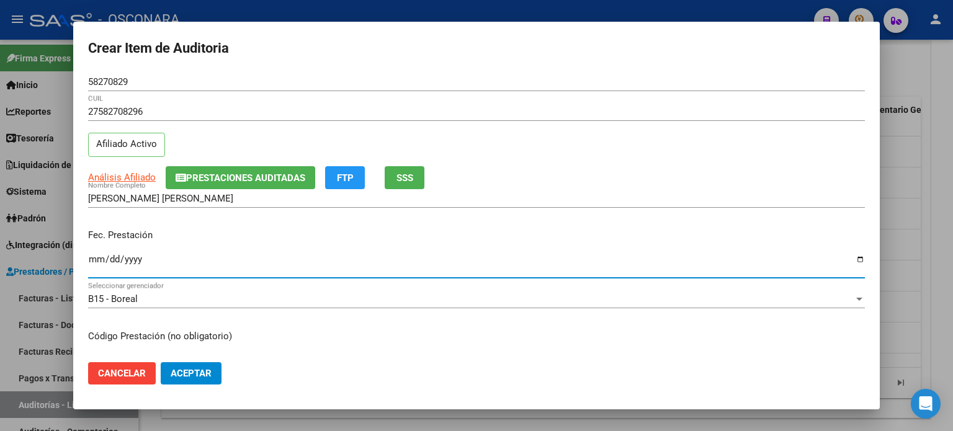
click at [95, 260] on input "Ingresar la fecha" at bounding box center [476, 264] width 776 height 20
click at [349, 218] on div "SAAVEDRA SOSA AINA NICOL Nombre Completo" at bounding box center [476, 204] width 776 height 30
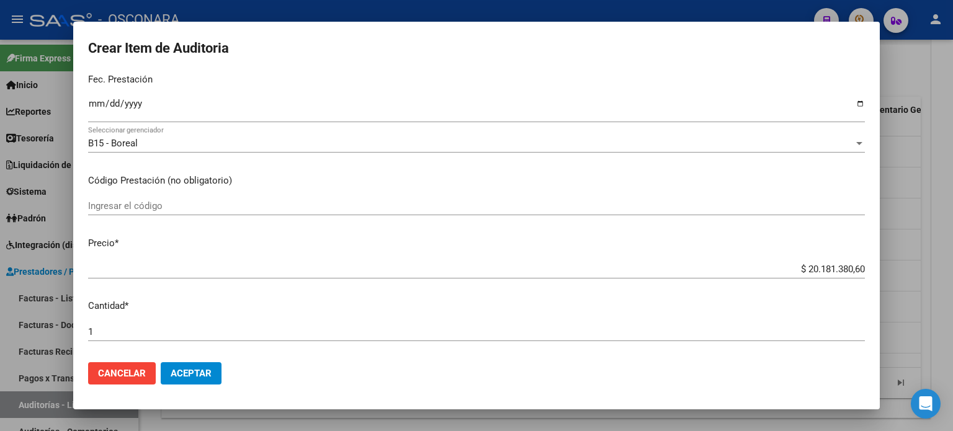
scroll to position [186, 0]
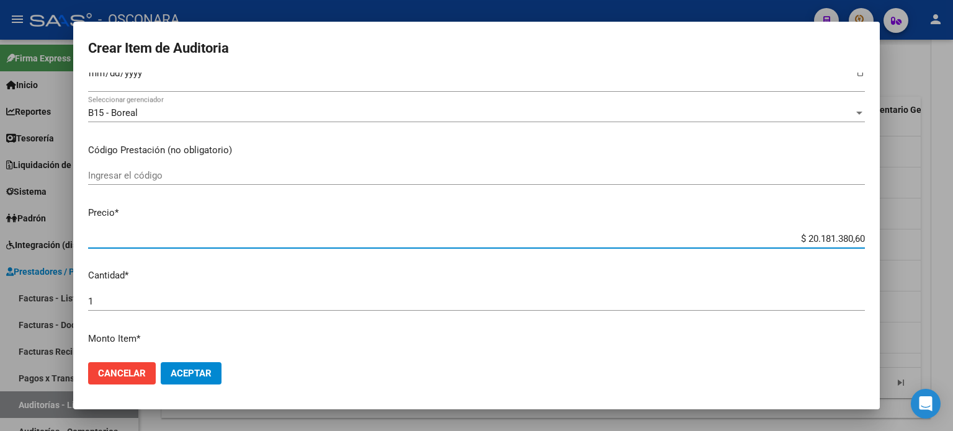
drag, startPoint x: 854, startPoint y: 239, endPoint x: 768, endPoint y: 233, distance: 86.4
click at [768, 233] on input "$ 20.181.380,60" at bounding box center [476, 238] width 776 height 11
click at [552, 192] on div "Ingresar el código" at bounding box center [476, 181] width 776 height 30
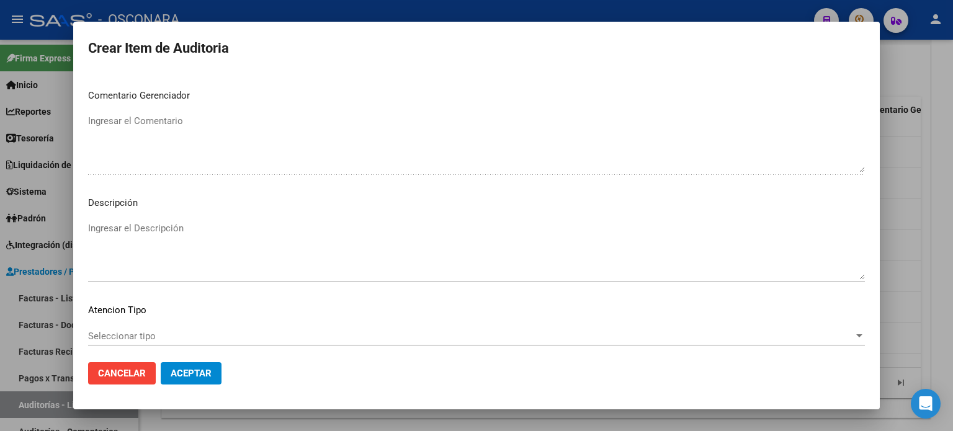
scroll to position [836, 0]
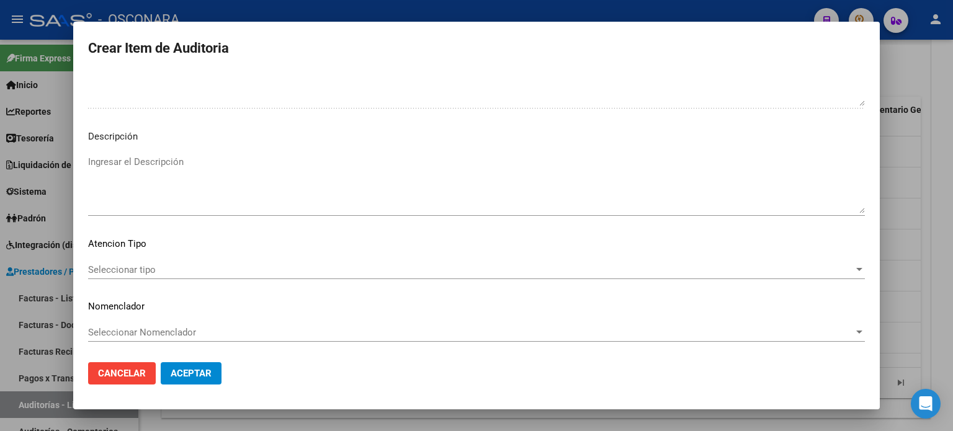
click at [394, 174] on textarea "Ingresar el Descripción" at bounding box center [476, 184] width 776 height 58
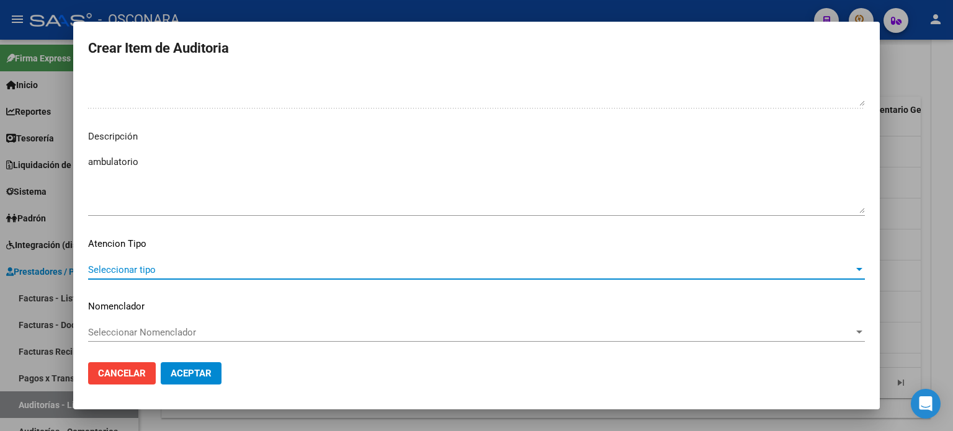
click at [212, 266] on span "Seleccionar tipo" at bounding box center [470, 269] width 765 height 11
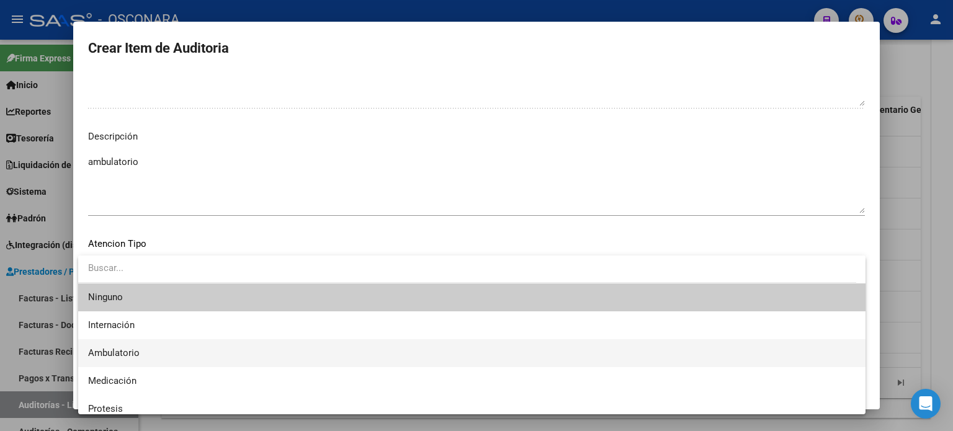
click at [161, 344] on span "Ambulatorio" at bounding box center [471, 353] width 767 height 28
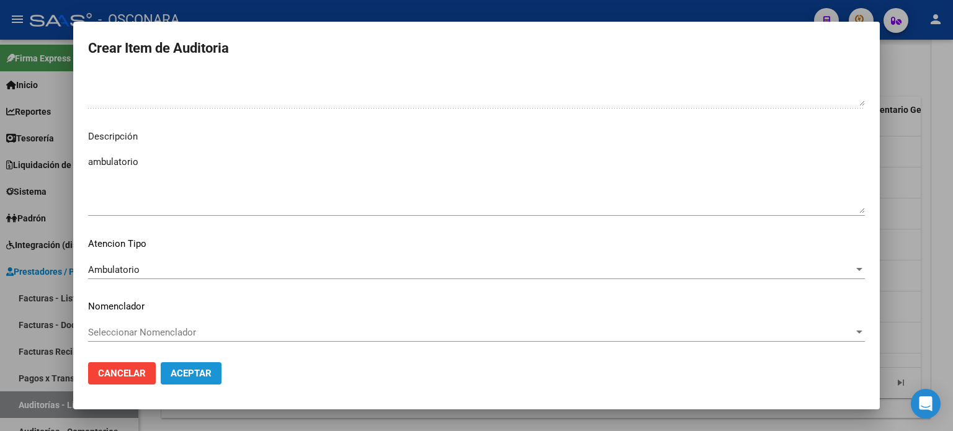
click at [196, 376] on span "Aceptar" at bounding box center [191, 373] width 41 height 11
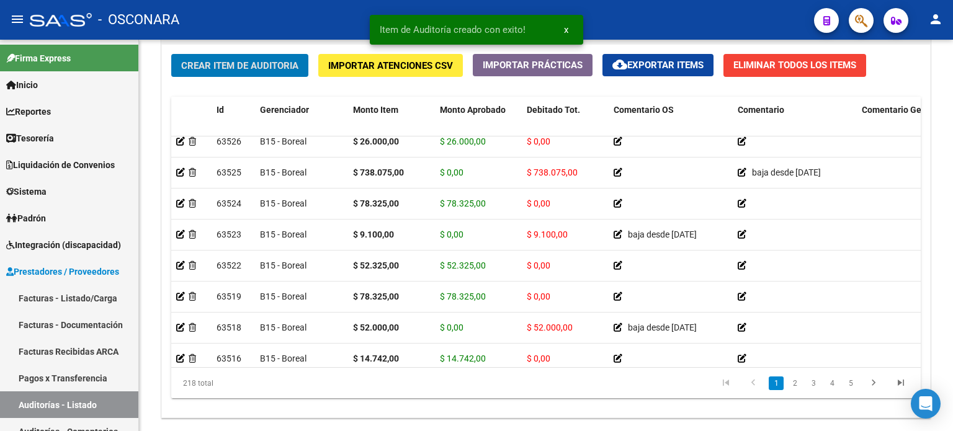
scroll to position [0, 0]
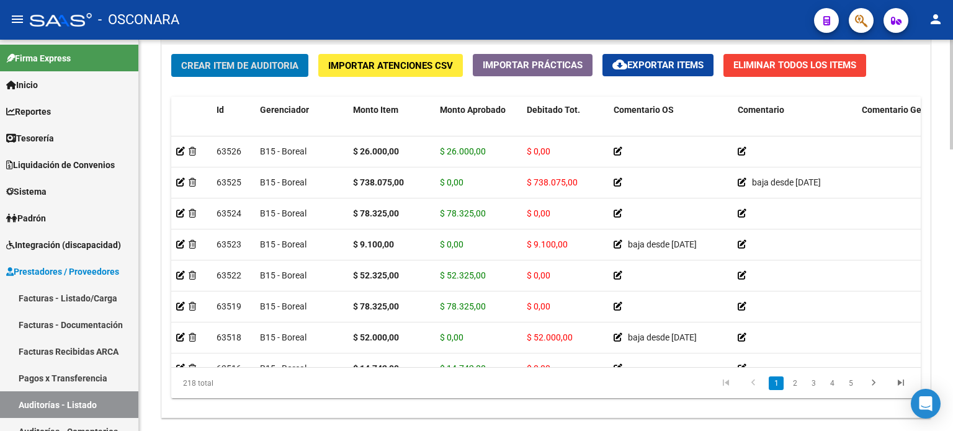
click at [260, 83] on div "Crear Item de Auditoria Importar Atenciones CSV Importar Prácticas cloud_downlo…" at bounding box center [546, 231] width 768 height 373
click at [258, 63] on span "Crear Item de Auditoria" at bounding box center [239, 65] width 117 height 11
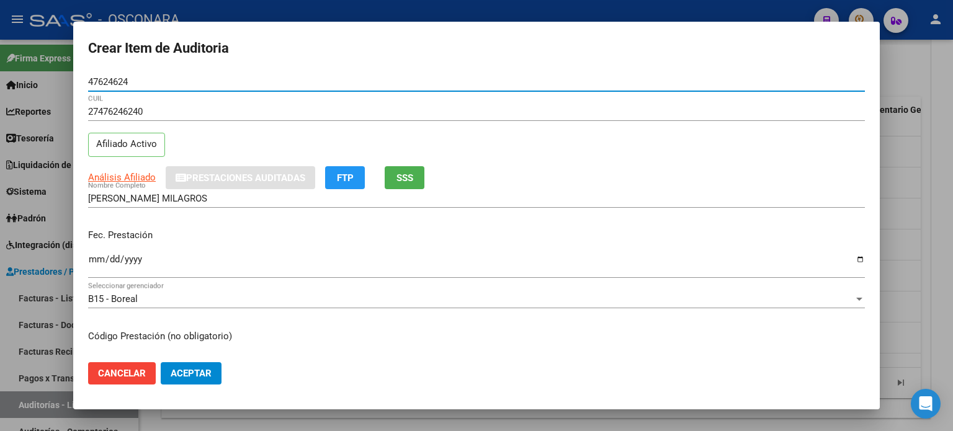
click at [223, 219] on div "Fec. Prestación Ingresar la fecha" at bounding box center [476, 254] width 776 height 71
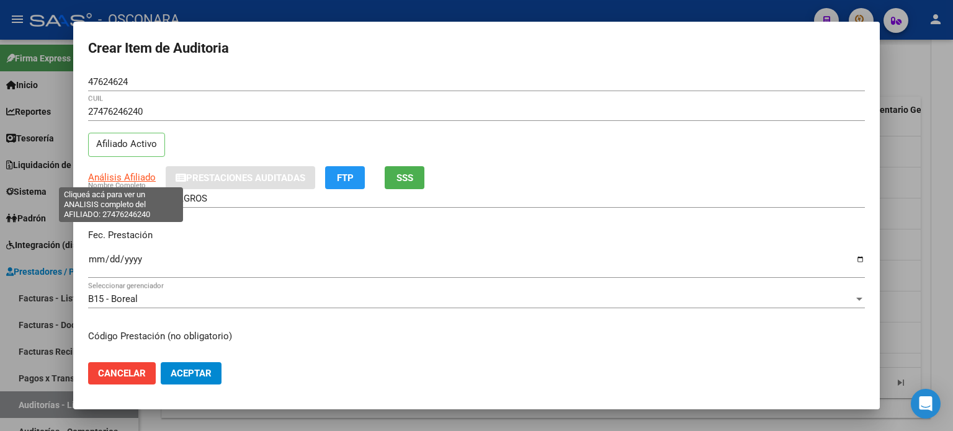
click at [101, 176] on span "Análisis Afiliado" at bounding box center [122, 177] width 68 height 11
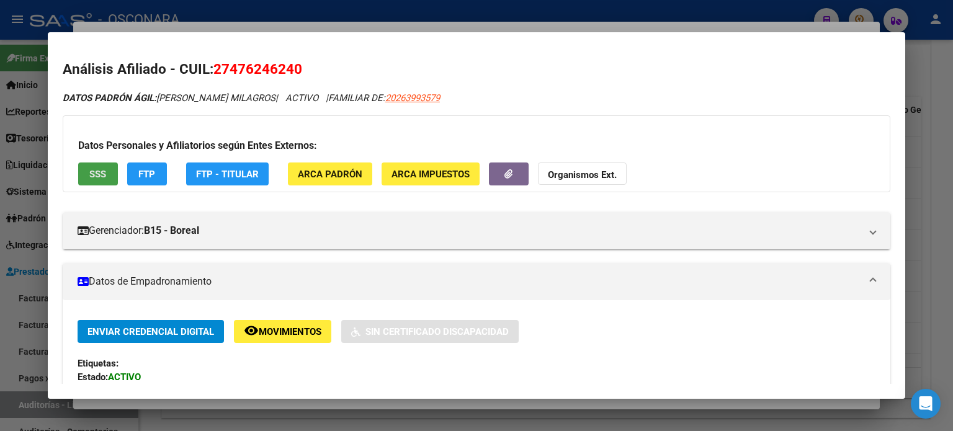
click at [94, 174] on span "SSS" at bounding box center [97, 174] width 17 height 11
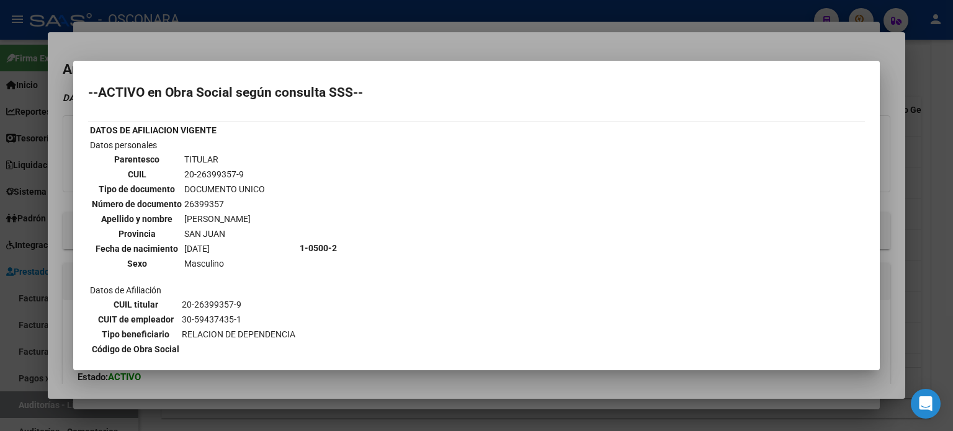
click at [294, 51] on div at bounding box center [476, 215] width 953 height 431
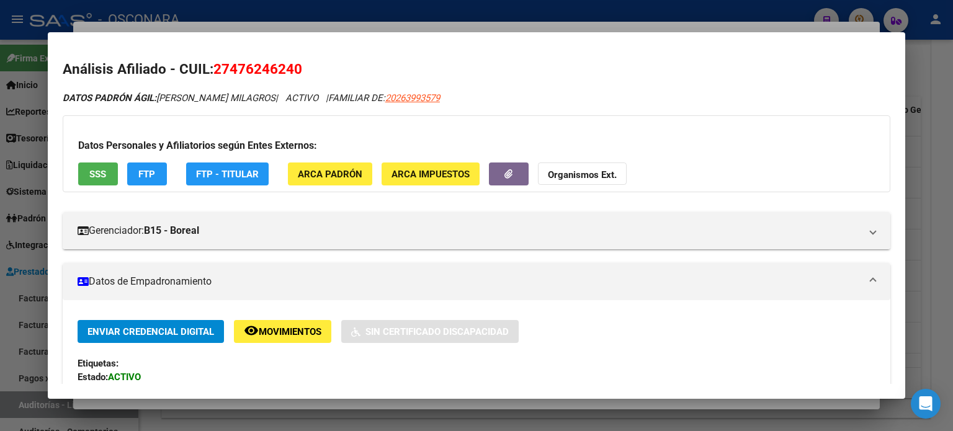
click at [295, 28] on div at bounding box center [476, 215] width 953 height 431
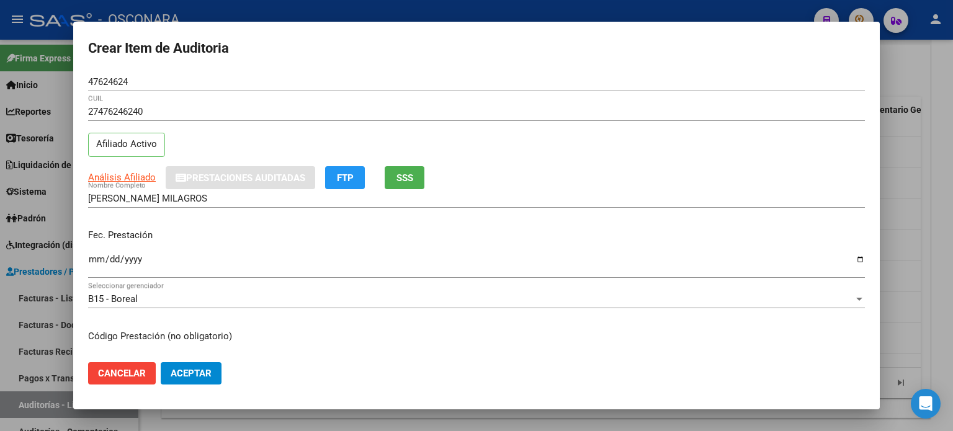
click at [97, 259] on input "Ingresar la fecha" at bounding box center [476, 264] width 776 height 20
click at [260, 228] on p "Fec. Prestación" at bounding box center [476, 235] width 776 height 14
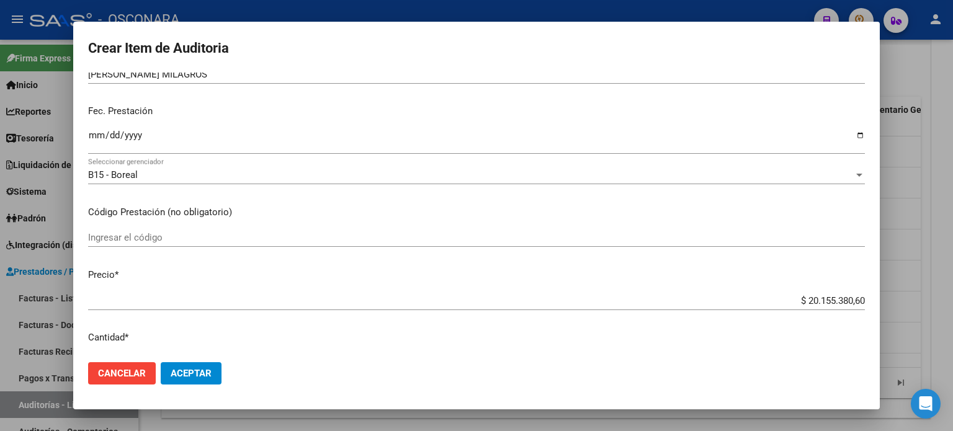
click at [854, 301] on input "$ 20.155.380,60" at bounding box center [476, 300] width 776 height 11
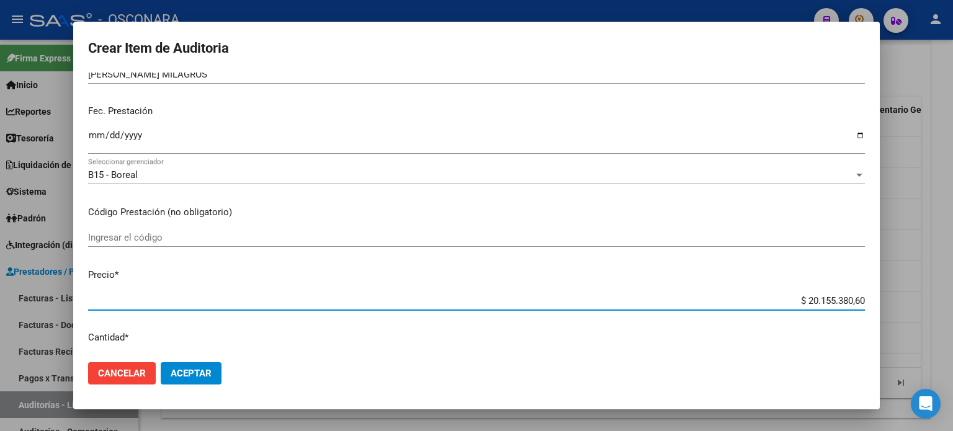
drag, startPoint x: 854, startPoint y: 301, endPoint x: 772, endPoint y: 293, distance: 82.2
click at [772, 293] on div "$ 20.155.380,60 Ingresar el precio" at bounding box center [476, 300] width 776 height 19
click at [473, 260] on mat-dialog-content "47624624 Nro Documento 27476246240 CUIL Afiliado Activo Análisis Afiliado Prest…" at bounding box center [476, 213] width 806 height 280
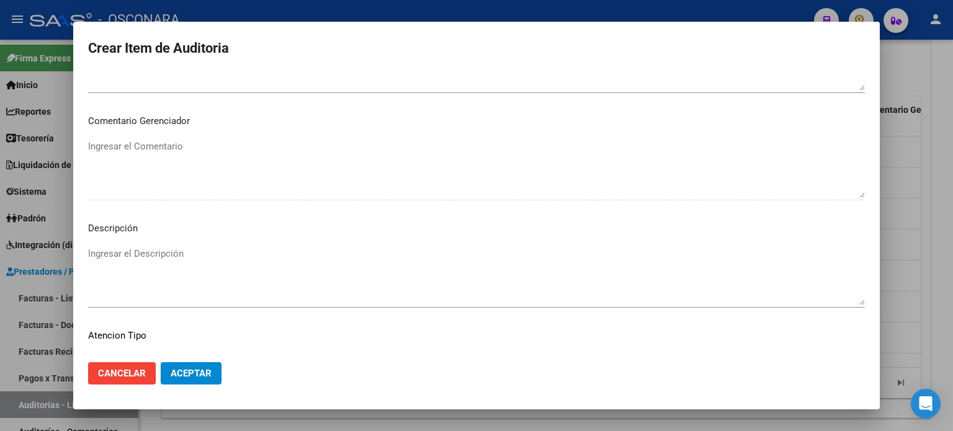
scroll to position [836, 0]
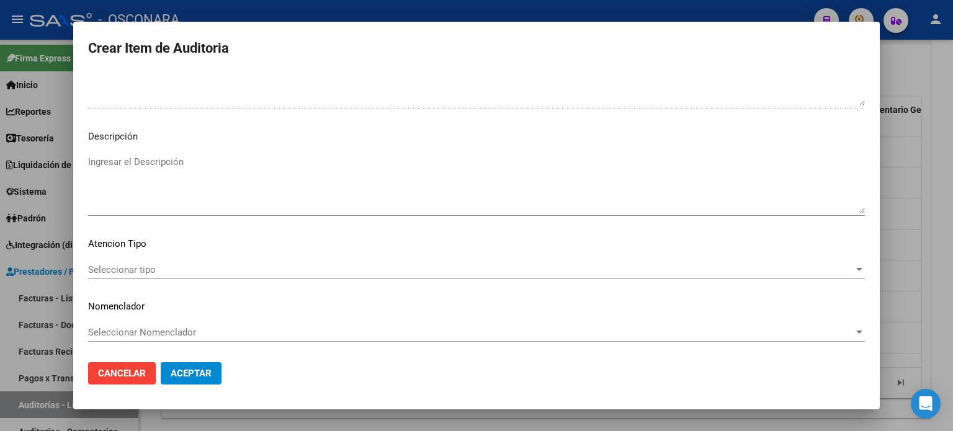
click at [145, 162] on textarea "Ingresar el Descripción" at bounding box center [476, 184] width 776 height 58
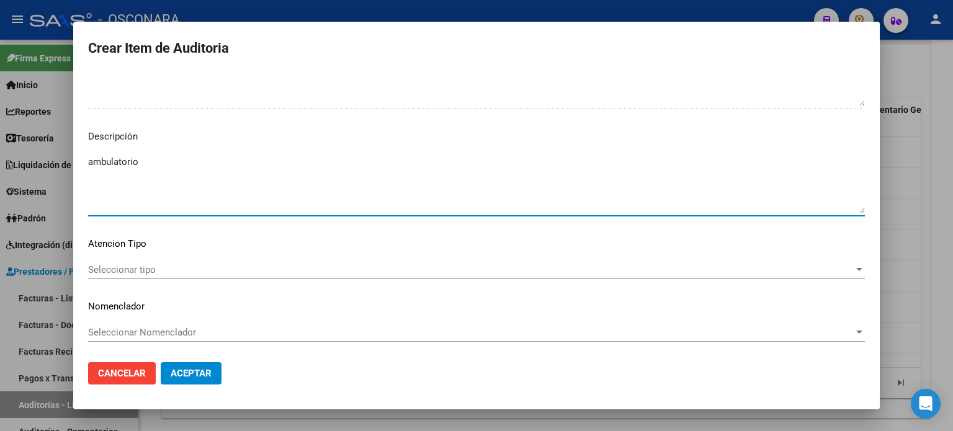
click at [122, 264] on span "Seleccionar tipo" at bounding box center [470, 269] width 765 height 11
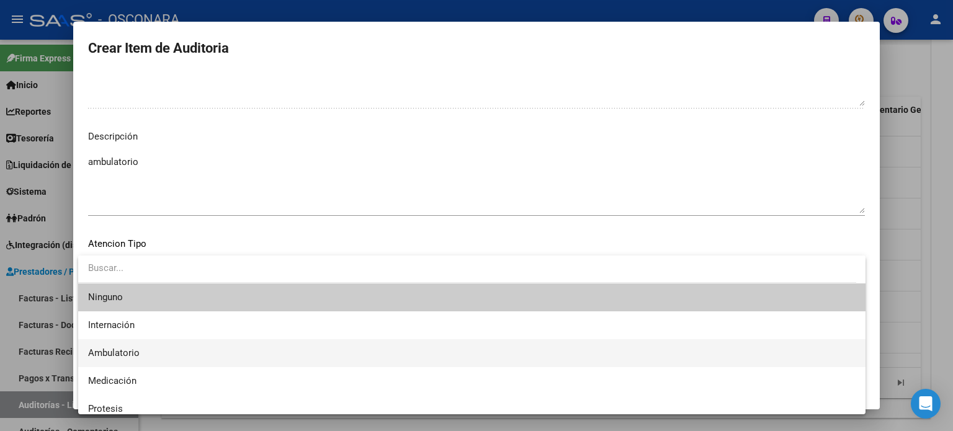
click at [149, 351] on span "Ambulatorio" at bounding box center [471, 353] width 767 height 28
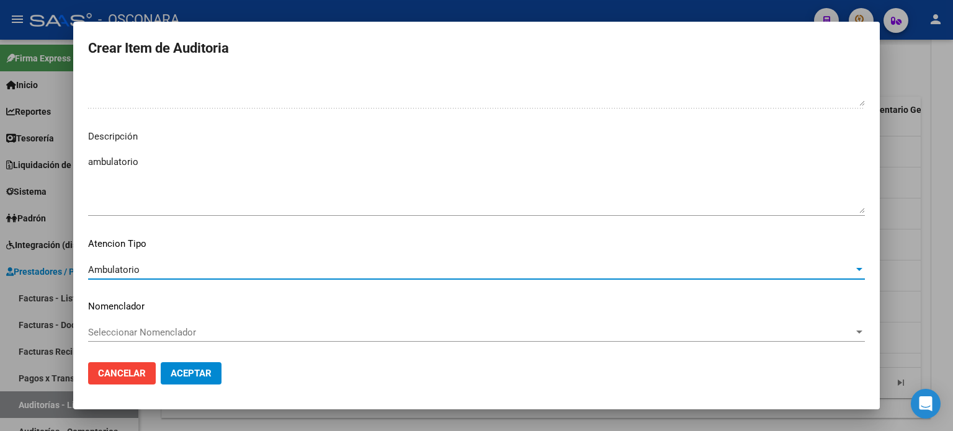
click at [205, 376] on span "Aceptar" at bounding box center [191, 373] width 41 height 11
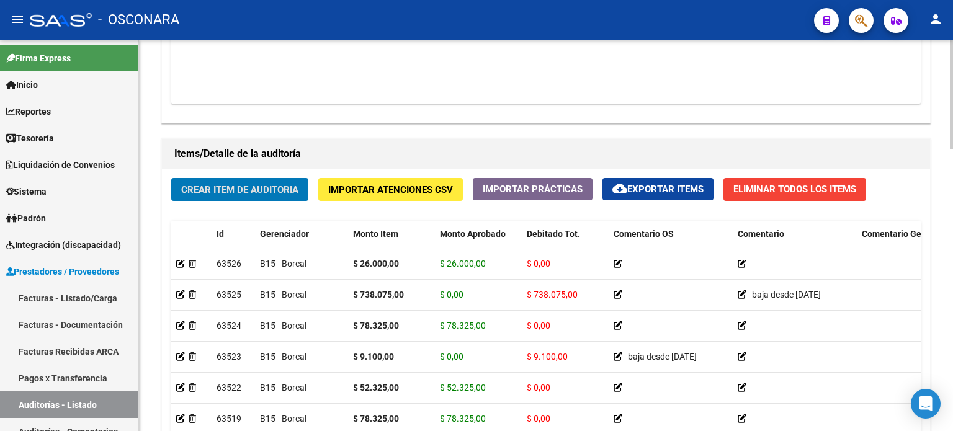
scroll to position [62, 0]
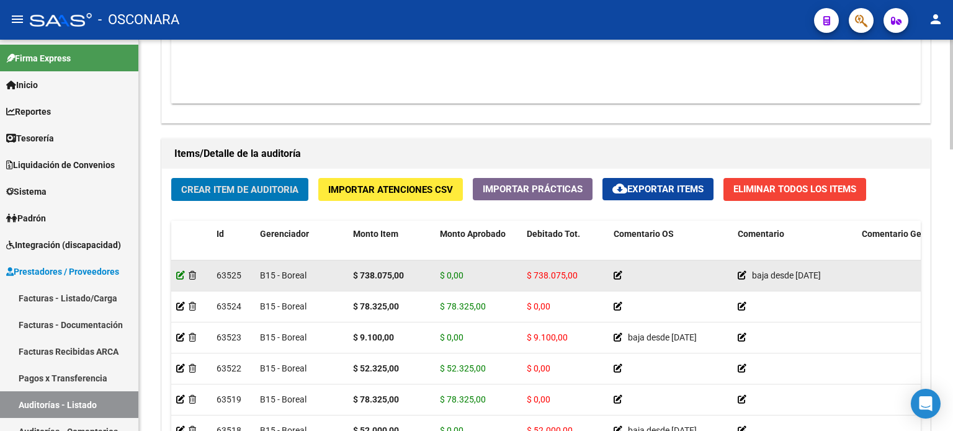
click at [181, 274] on icon at bounding box center [180, 275] width 9 height 9
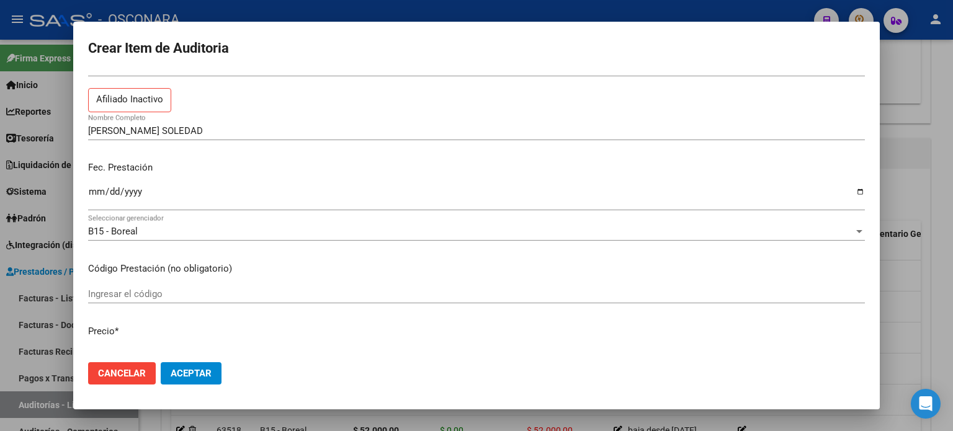
scroll to position [0, 0]
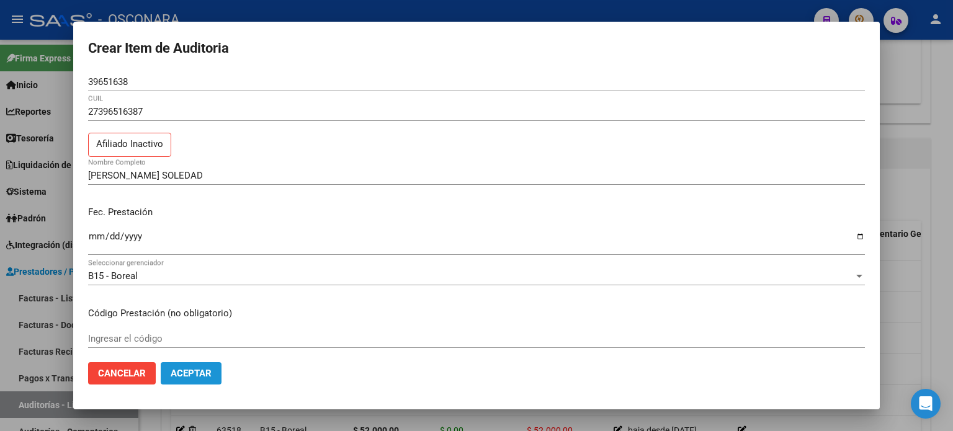
click at [200, 370] on span "Aceptar" at bounding box center [191, 373] width 41 height 11
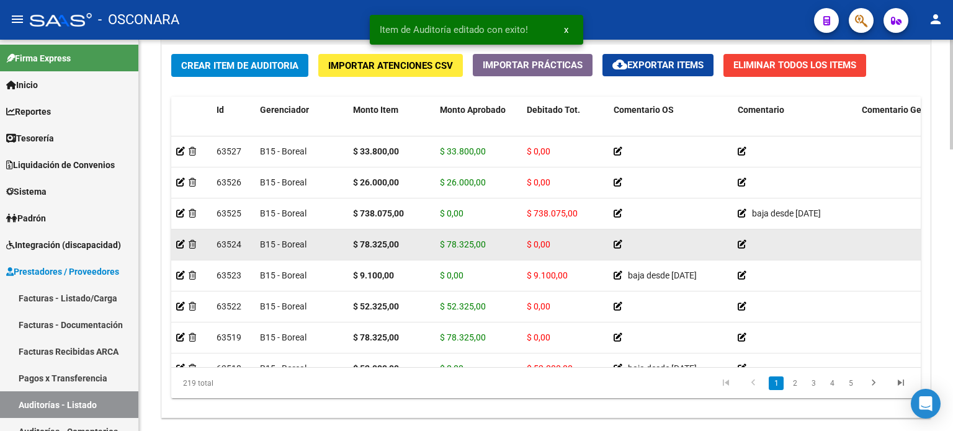
scroll to position [868, 0]
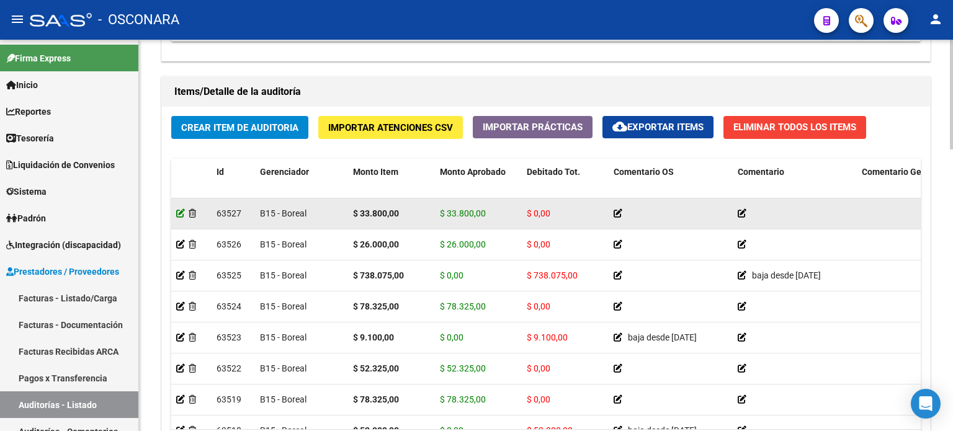
click at [179, 213] on icon at bounding box center [180, 213] width 9 height 9
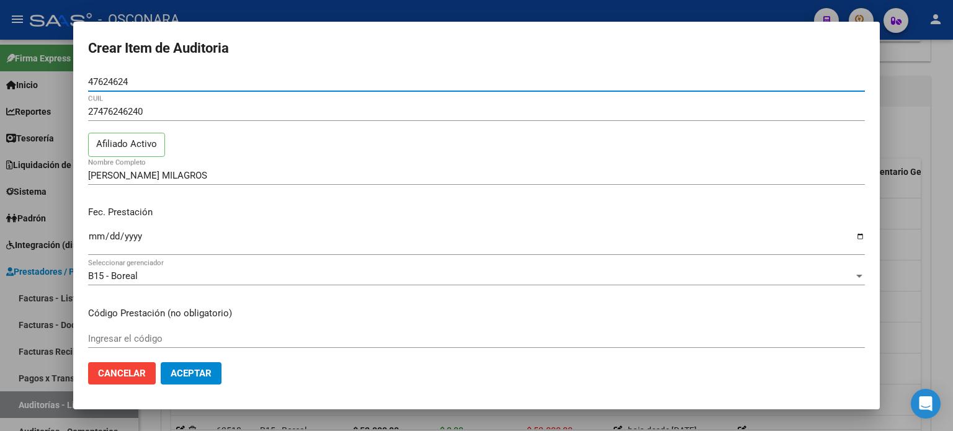
scroll to position [310, 0]
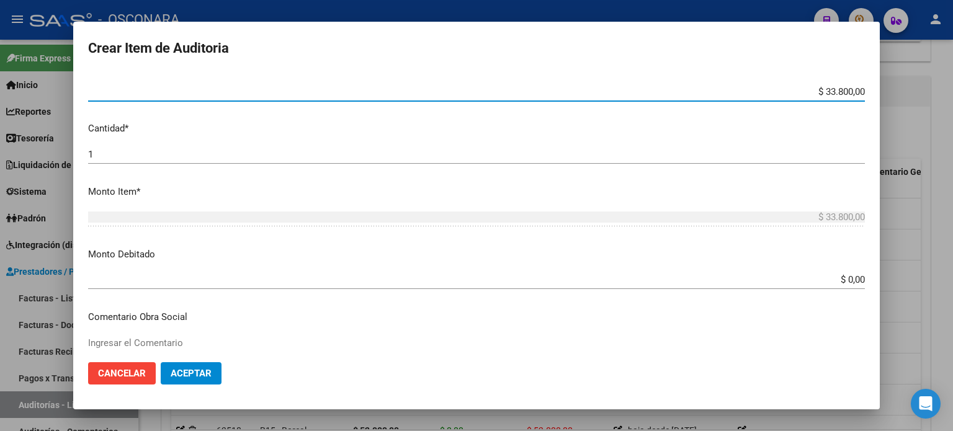
drag, startPoint x: 853, startPoint y: 89, endPoint x: 798, endPoint y: 84, distance: 55.4
click at [798, 84] on div "$ 33.800,00 Ingresar el precio" at bounding box center [476, 91] width 776 height 19
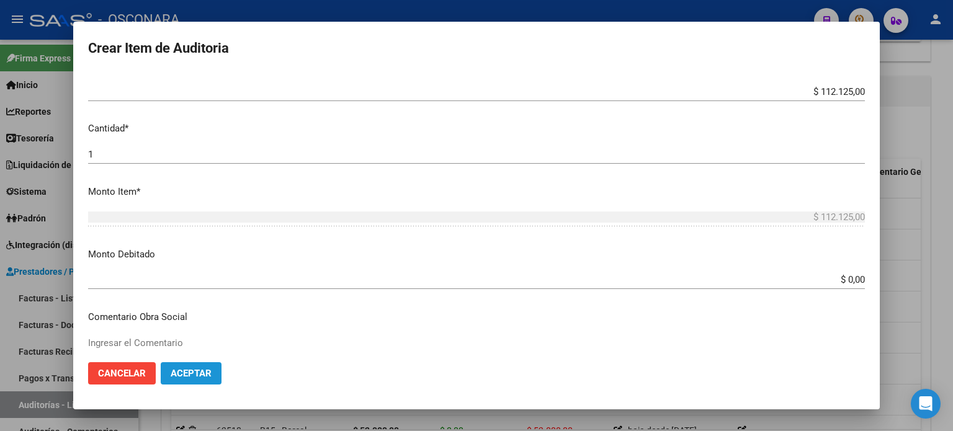
click at [210, 376] on span "Aceptar" at bounding box center [191, 373] width 41 height 11
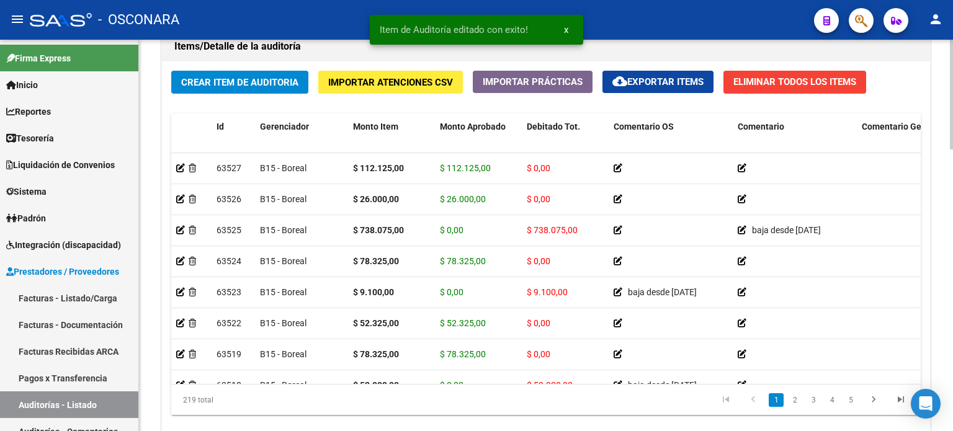
scroll to position [930, 0]
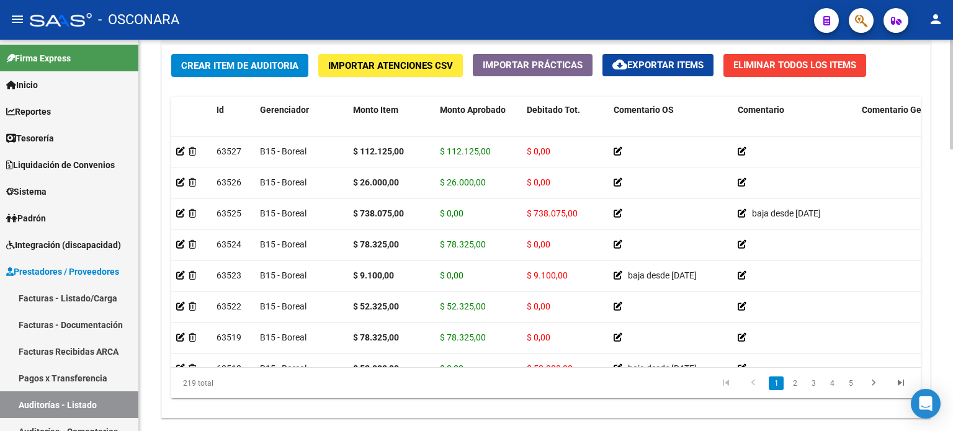
click at [295, 88] on div "Crear Item de Auditoria Importar Atenciones CSV Importar Prácticas cloud_downlo…" at bounding box center [546, 231] width 768 height 373
click at [241, 64] on span "Crear Item de Auditoria" at bounding box center [239, 65] width 117 height 11
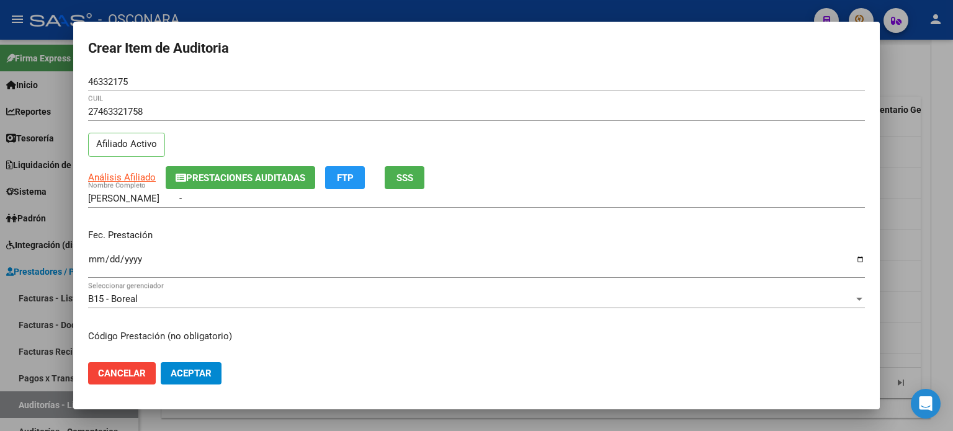
click at [337, 135] on div "27463321758 CUIL Afiliado Activo" at bounding box center [476, 133] width 776 height 63
click at [91, 262] on input "Ingresar la fecha" at bounding box center [476, 264] width 776 height 20
click at [221, 226] on div "Fec. Prestación 2024-12-04 Ingresar la fecha" at bounding box center [476, 254] width 776 height 71
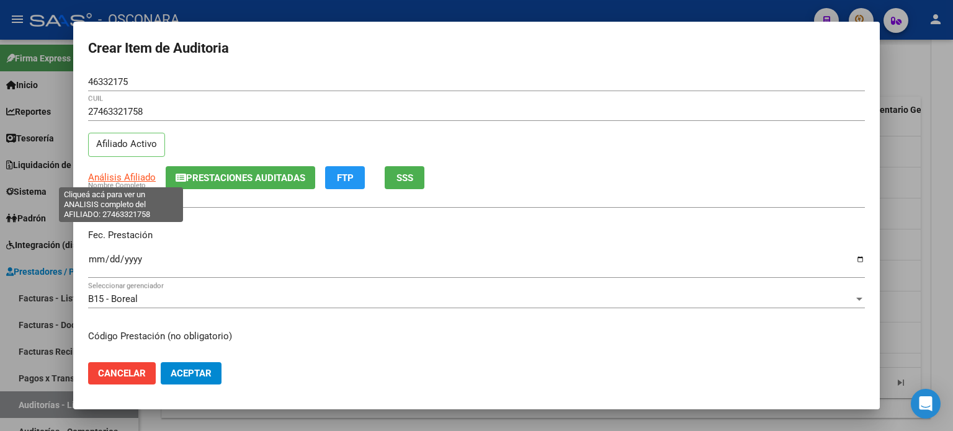
click at [135, 174] on span "Análisis Afiliado" at bounding box center [122, 177] width 68 height 11
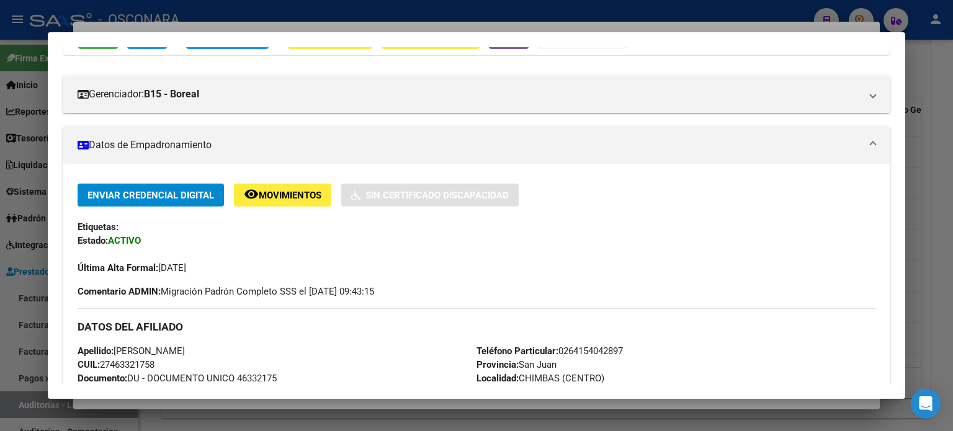
scroll to position [0, 0]
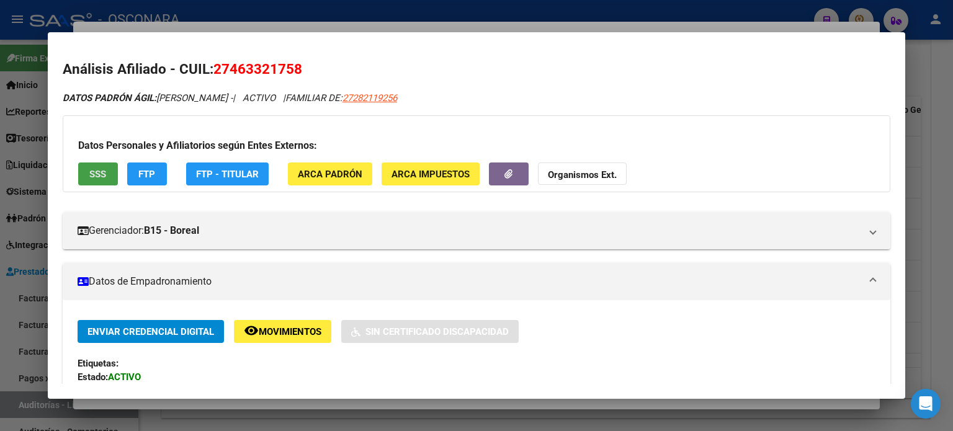
click at [113, 168] on button "SSS" at bounding box center [98, 173] width 40 height 23
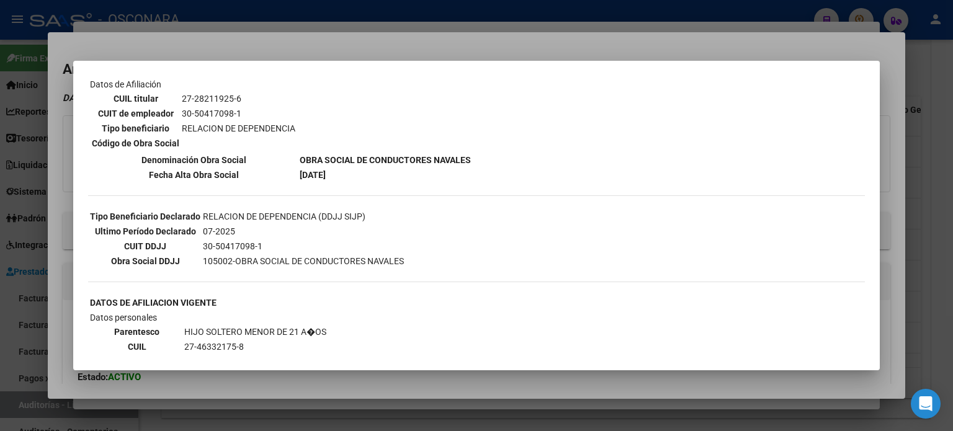
scroll to position [124, 0]
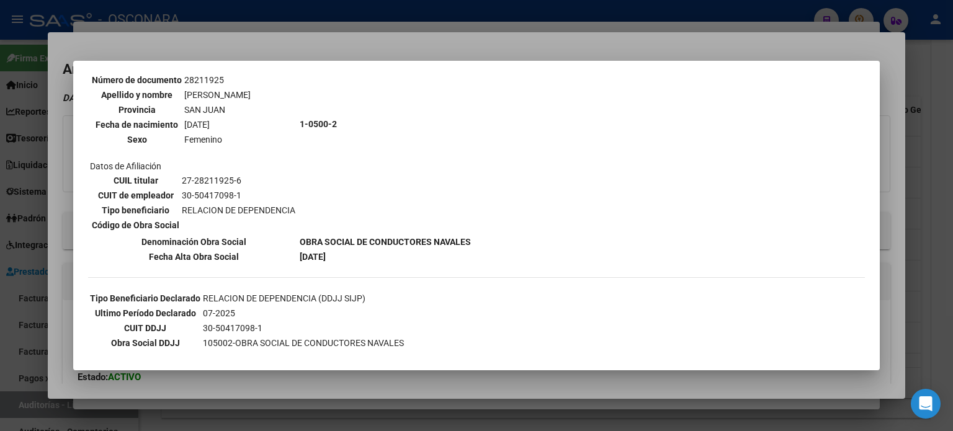
click at [434, 45] on div at bounding box center [476, 215] width 953 height 431
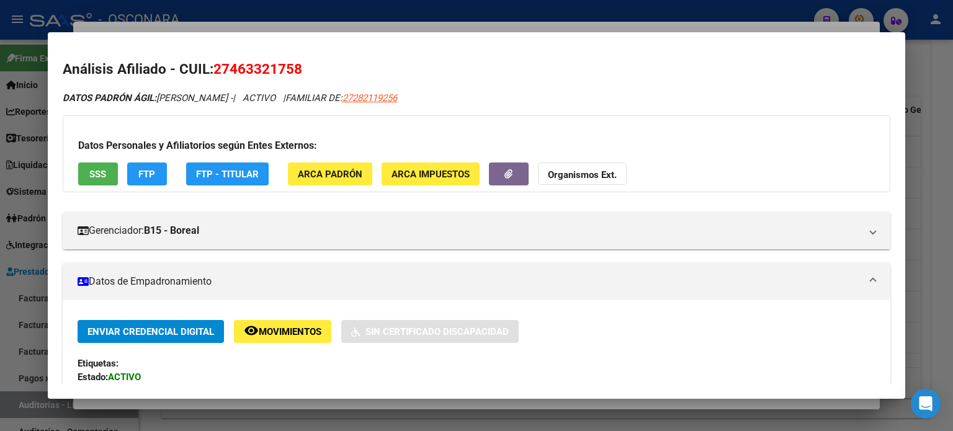
click at [435, 28] on div at bounding box center [476, 215] width 953 height 431
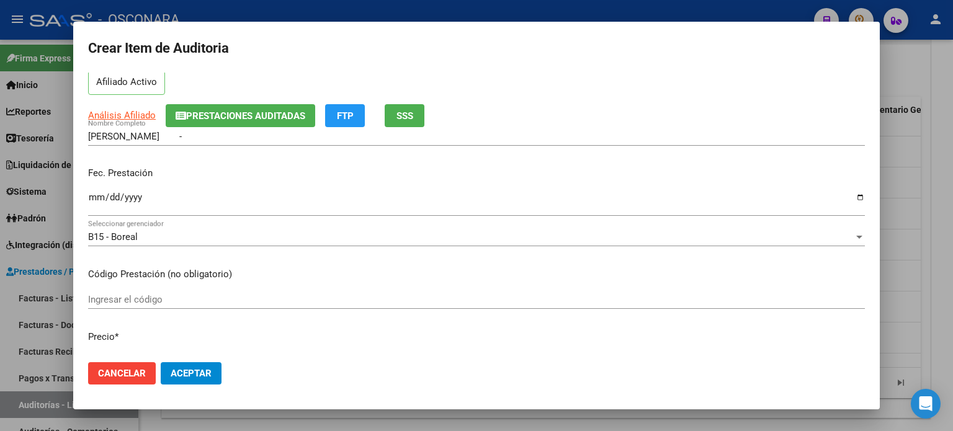
scroll to position [186, 0]
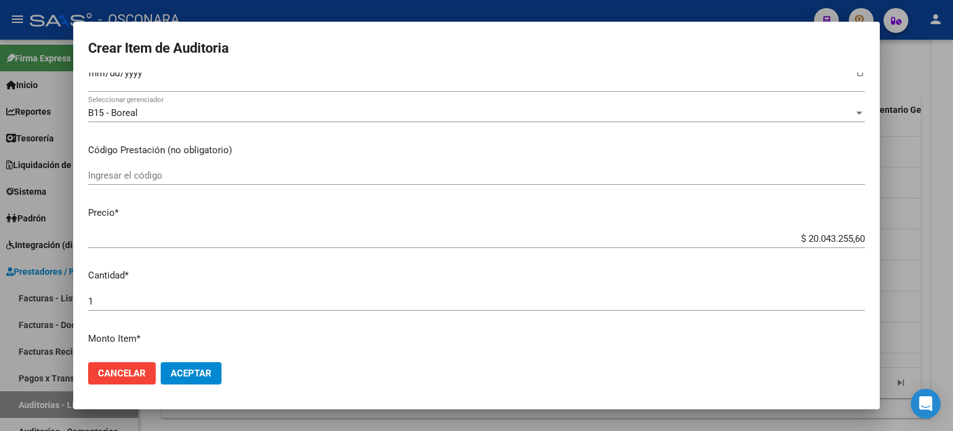
click at [853, 235] on app-form-text-field "Precio * $ 20.043.255,60 Ingresar el precio" at bounding box center [481, 225] width 786 height 38
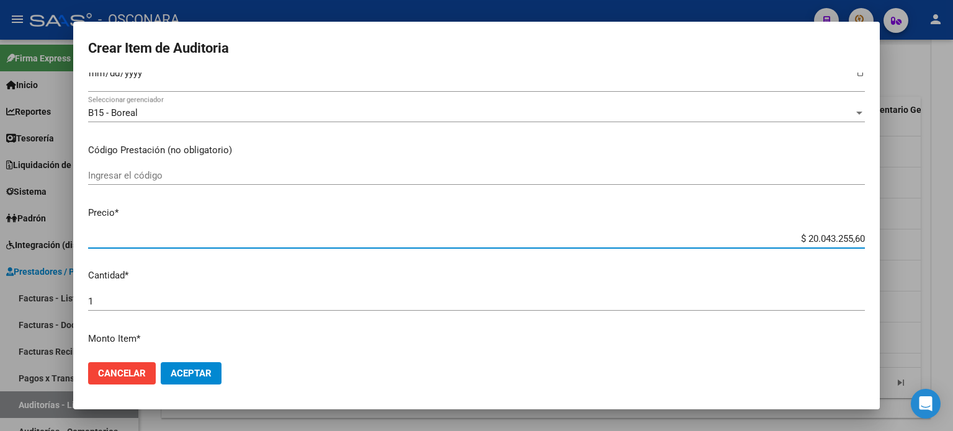
drag, startPoint x: 853, startPoint y: 235, endPoint x: 778, endPoint y: 227, distance: 75.5
click at [778, 227] on mat-dialog-content "46332175 Nro Documento 27463321758 CUIL Afiliado Activo Análisis Afiliado Prest…" at bounding box center [476, 213] width 806 height 280
click at [408, 198] on mat-dialog-content "46332175 Nro Documento 27463321758 CUIL Afiliado Activo Análisis Afiliado Prest…" at bounding box center [476, 213] width 806 height 280
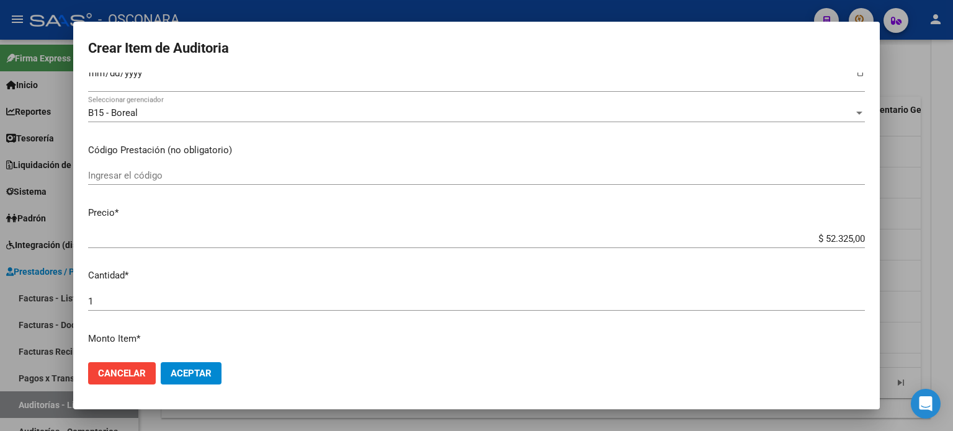
scroll to position [248, 0]
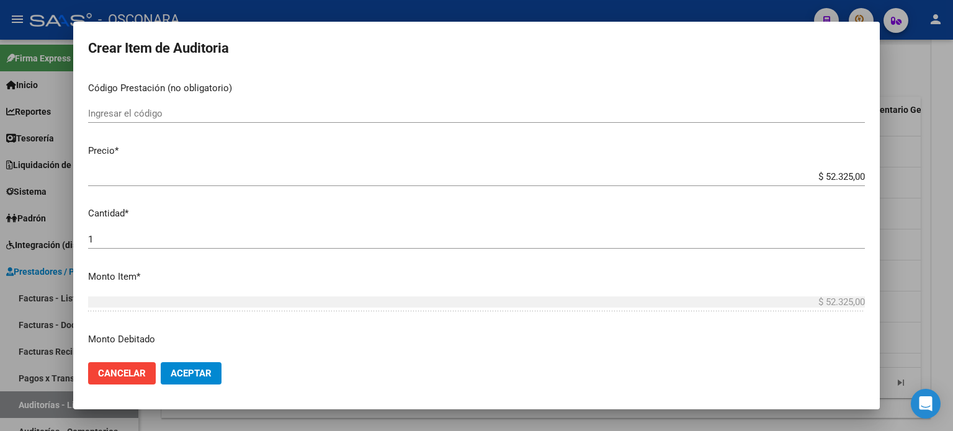
click at [408, 198] on mat-dialog-content "46332175 Nro Documento 27463321758 CUIL Afiliado Activo Análisis Afiliado Prest…" at bounding box center [476, 213] width 806 height 280
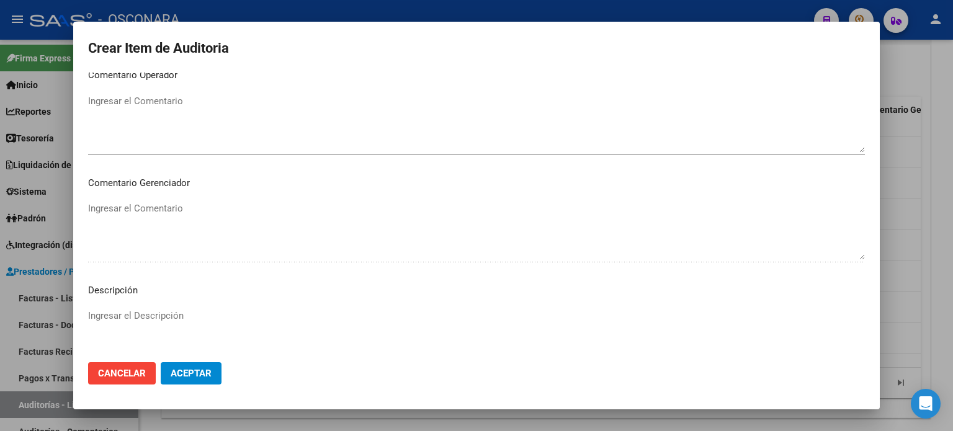
scroll to position [836, 0]
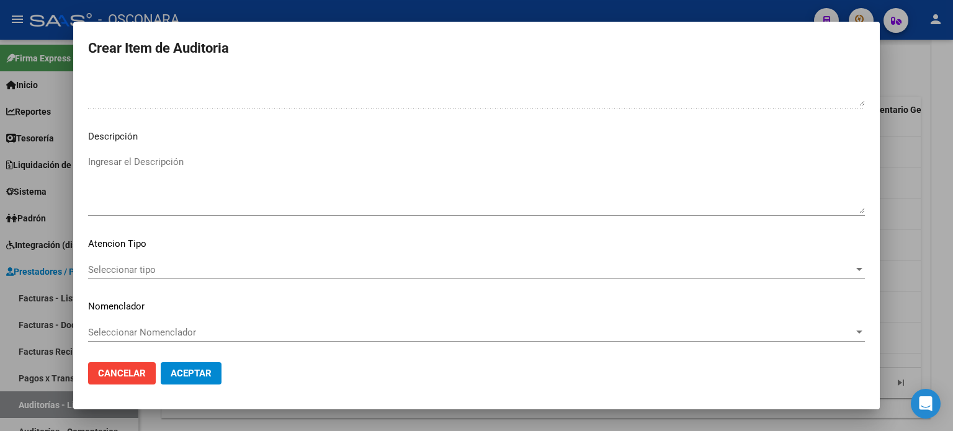
click at [325, 158] on textarea "Ingresar el Descripción" at bounding box center [476, 184] width 776 height 58
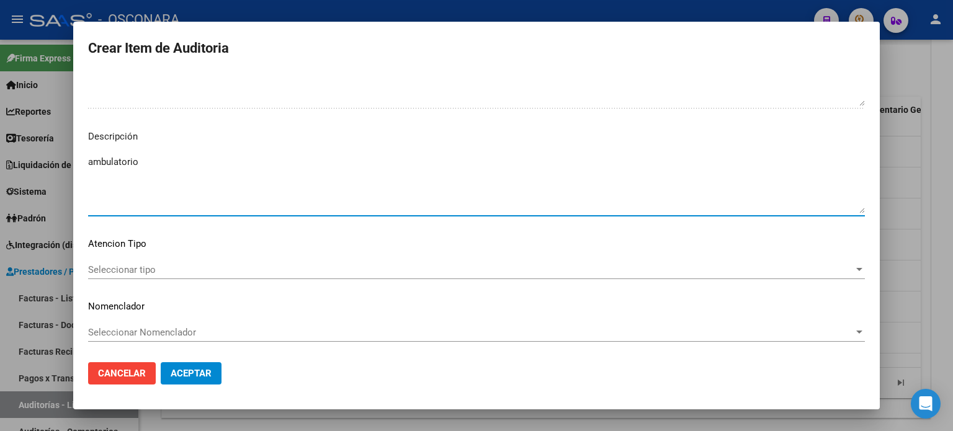
click at [304, 195] on textarea "ambulatorio" at bounding box center [476, 184] width 776 height 58
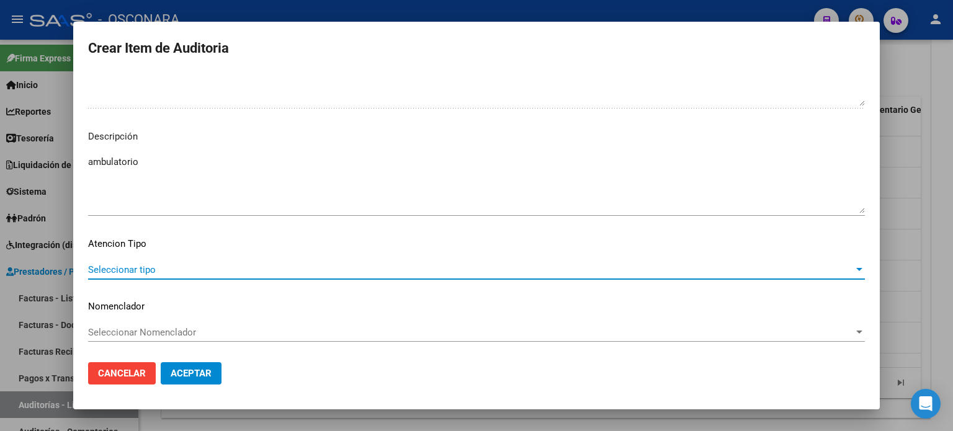
click at [143, 273] on span "Seleccionar tipo" at bounding box center [470, 269] width 765 height 11
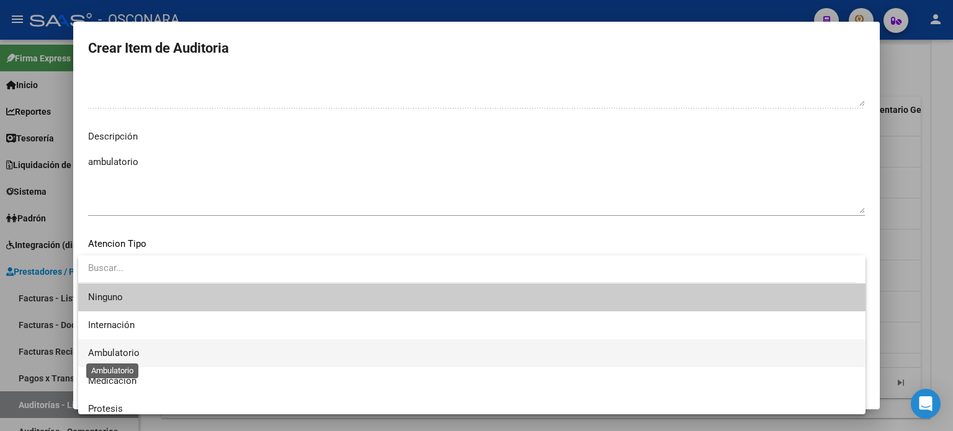
click at [136, 347] on span "Ambulatorio" at bounding box center [113, 352] width 51 height 11
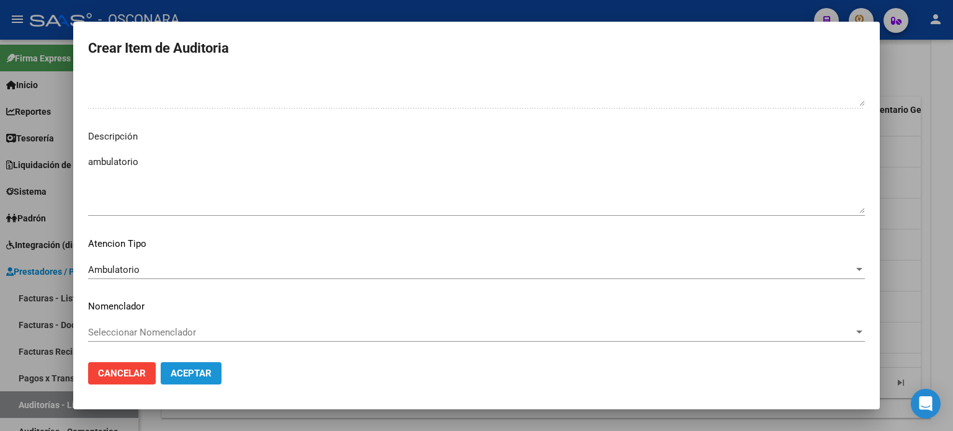
click at [179, 373] on span "Aceptar" at bounding box center [191, 373] width 41 height 11
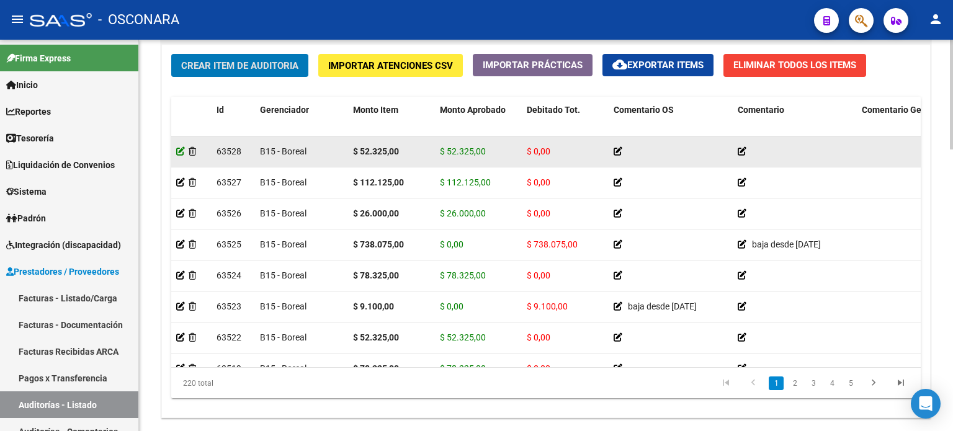
click at [179, 153] on icon at bounding box center [180, 151] width 9 height 9
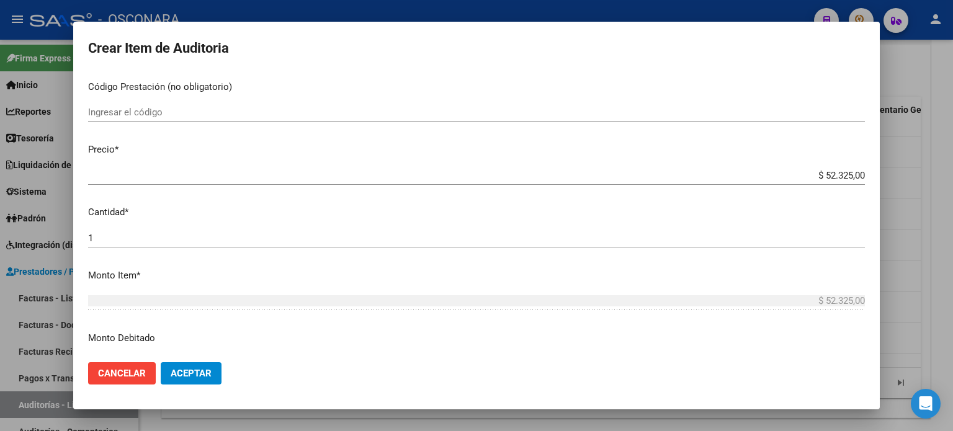
scroll to position [248, 0]
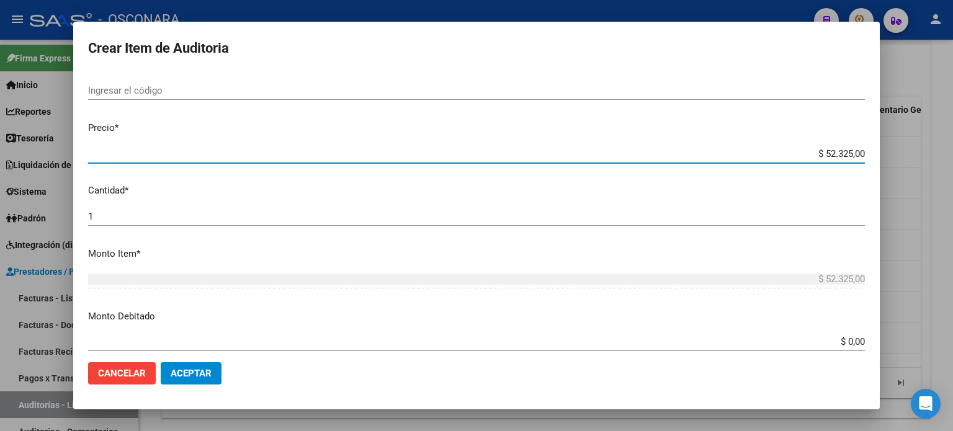
drag, startPoint x: 853, startPoint y: 153, endPoint x: 774, endPoint y: 151, distance: 79.4
click at [775, 151] on input "$ 52.325,00" at bounding box center [476, 153] width 776 height 11
click at [655, 176] on mat-dialog-content "46332175 Nro Documento 27463321758 CUIL Afiliado Activo TALLATTA MARTINA ARIANA…" at bounding box center [476, 213] width 806 height 280
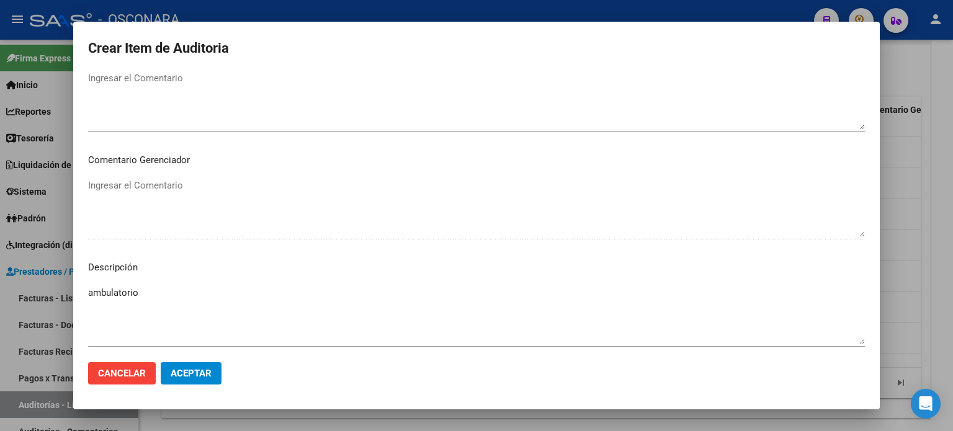
scroll to position [813, 0]
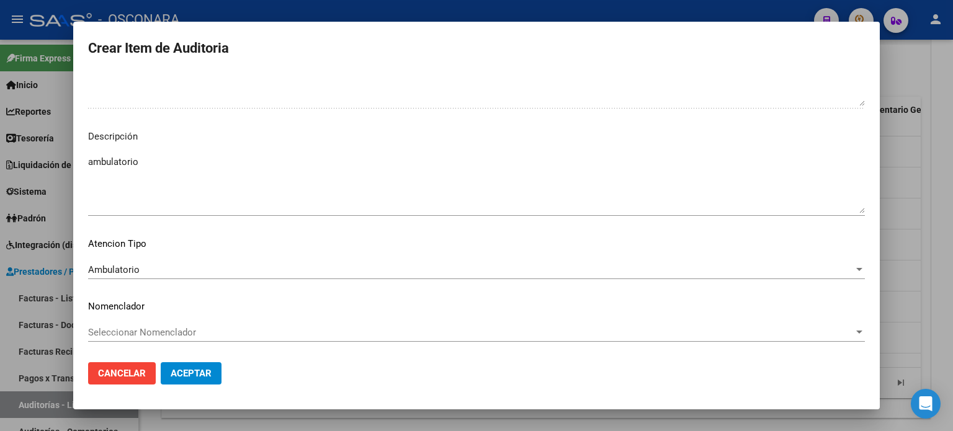
click at [189, 381] on button "Aceptar" at bounding box center [191, 373] width 61 height 22
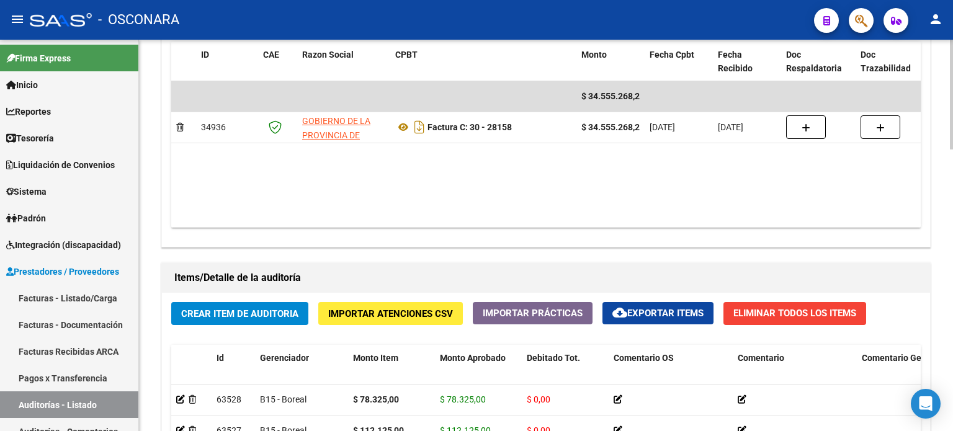
scroll to position [806, 0]
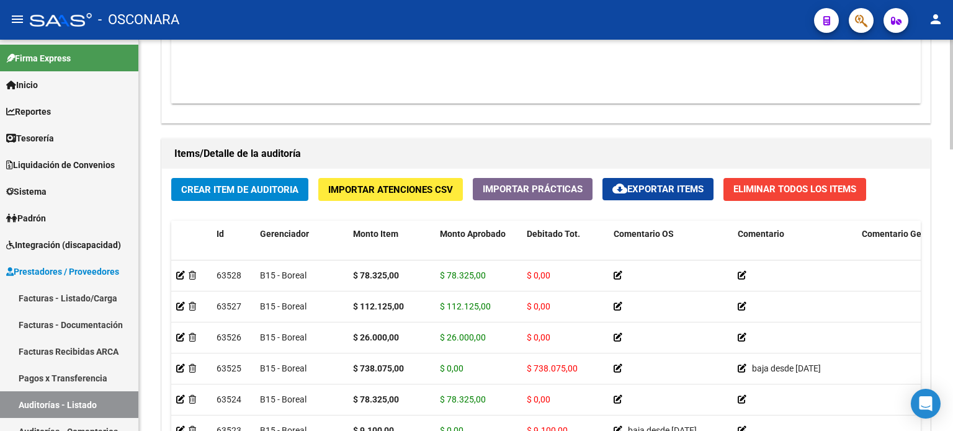
click at [220, 190] on span "Crear Item de Auditoria" at bounding box center [239, 189] width 117 height 11
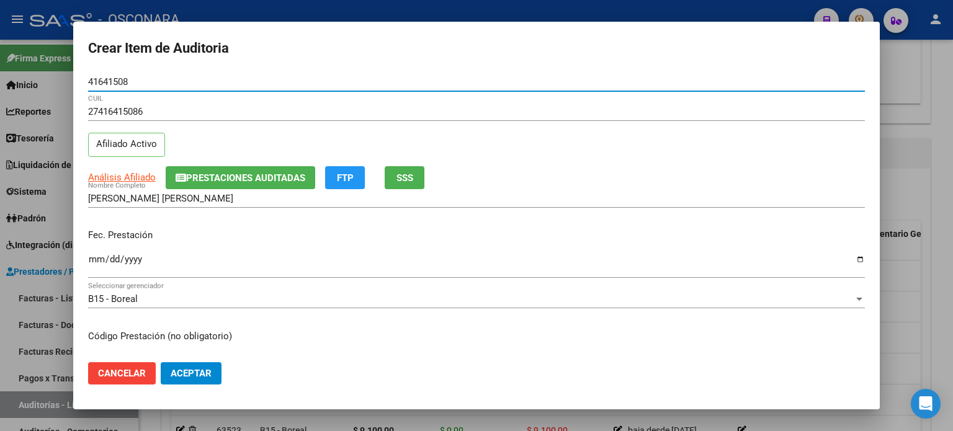
click at [232, 130] on div "27416415086 CUIL" at bounding box center [476, 117] width 776 height 30
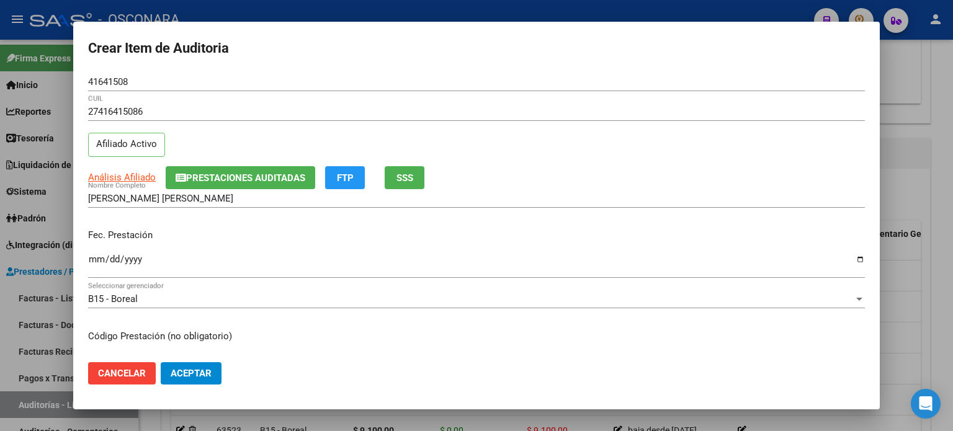
click at [226, 233] on p "Fec. Prestación" at bounding box center [476, 235] width 776 height 14
click at [153, 211] on div "ABALLAY REYNOSO ROCIO BELEN Nombre Completo" at bounding box center [476, 204] width 776 height 30
click at [143, 221] on div "Fec. Prestación Ingresar la fecha" at bounding box center [476, 254] width 776 height 71
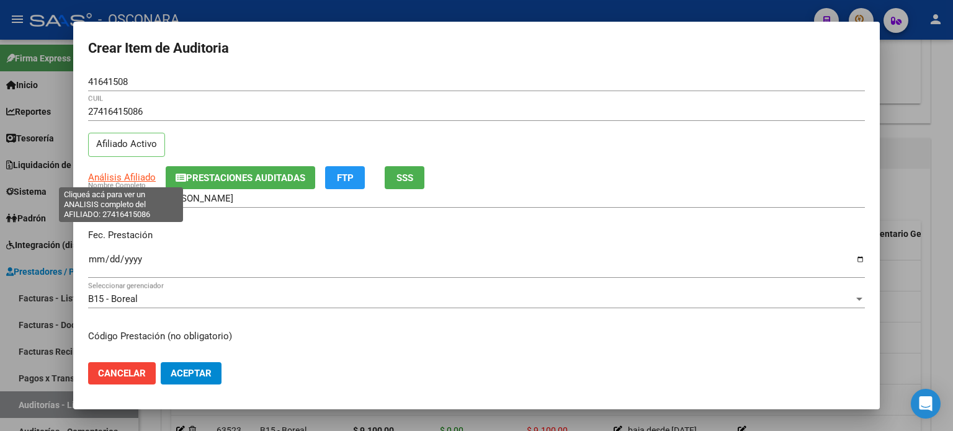
click at [140, 172] on span "Análisis Afiliado" at bounding box center [122, 177] width 68 height 11
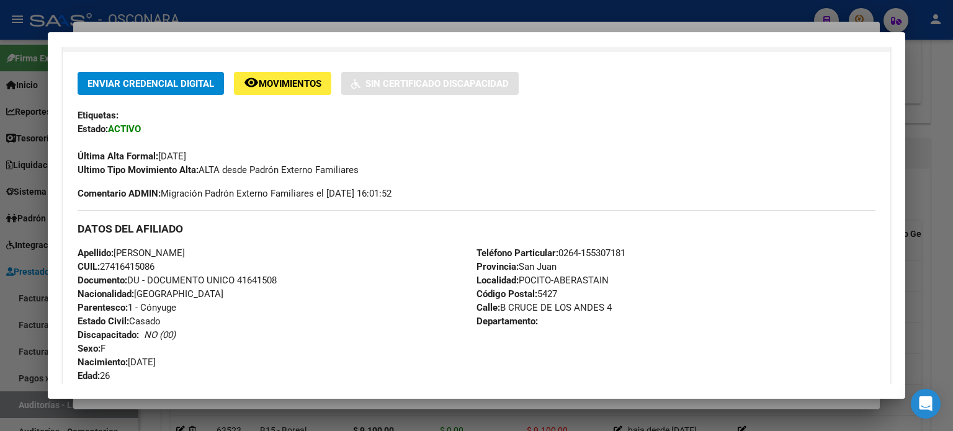
scroll to position [0, 0]
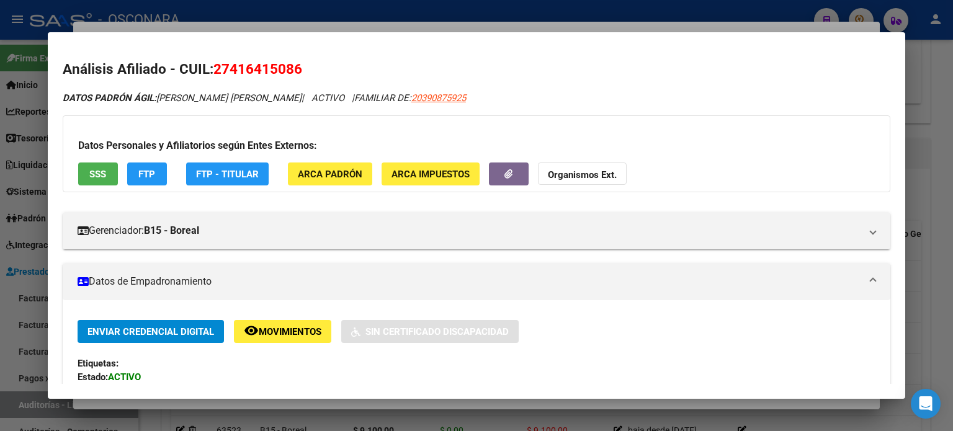
click at [96, 176] on span "SSS" at bounding box center [97, 174] width 17 height 11
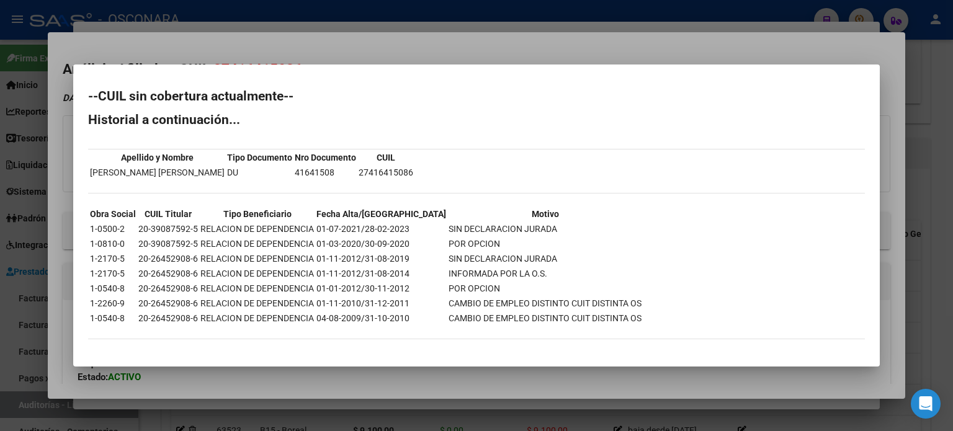
click at [340, 52] on div at bounding box center [476, 215] width 953 height 431
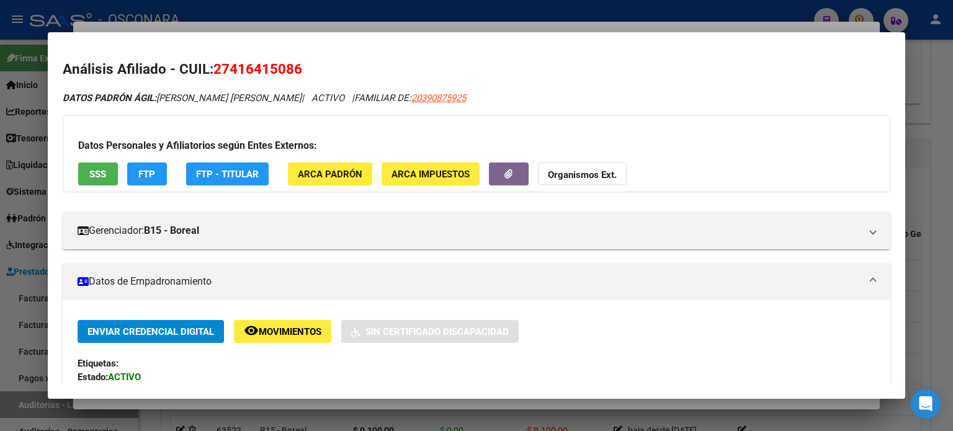
click at [138, 24] on div at bounding box center [476, 215] width 953 height 431
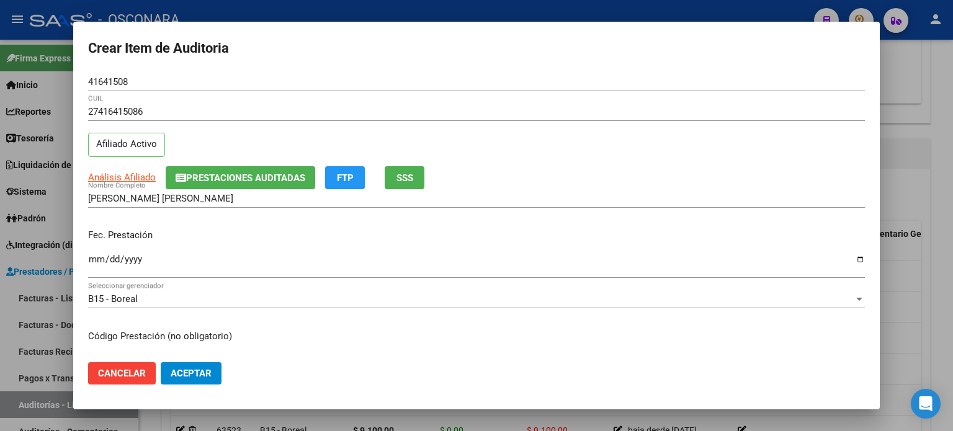
click at [228, 233] on p "Fec. Prestación" at bounding box center [476, 235] width 776 height 14
click at [236, 223] on div "Fec. Prestación Ingresar la fecha" at bounding box center [476, 254] width 776 height 71
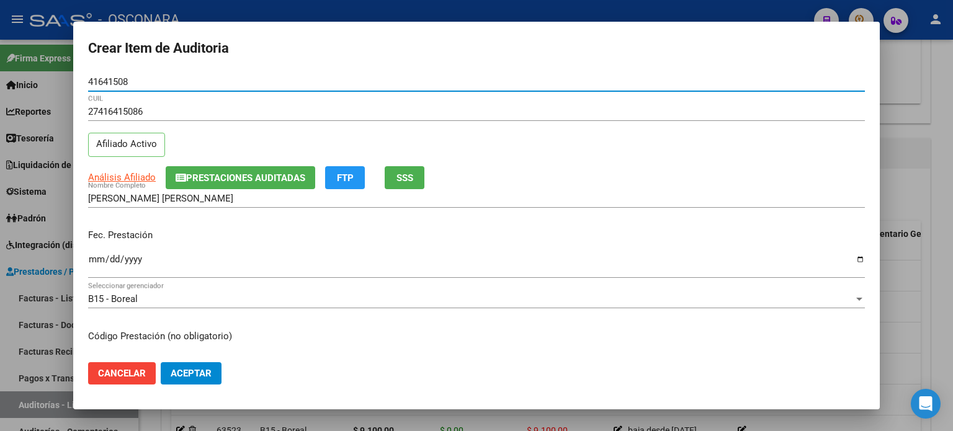
drag, startPoint x: 136, startPoint y: 82, endPoint x: 33, endPoint y: 51, distance: 107.9
click at [33, 51] on div "Crear Item de Auditoria 41641508 Nro Documento 27416415086 CUIL Afiliado Activo…" at bounding box center [476, 215] width 953 height 431
click at [267, 145] on div "27355107979 CUIL Afiliado Inactivo" at bounding box center [476, 133] width 776 height 63
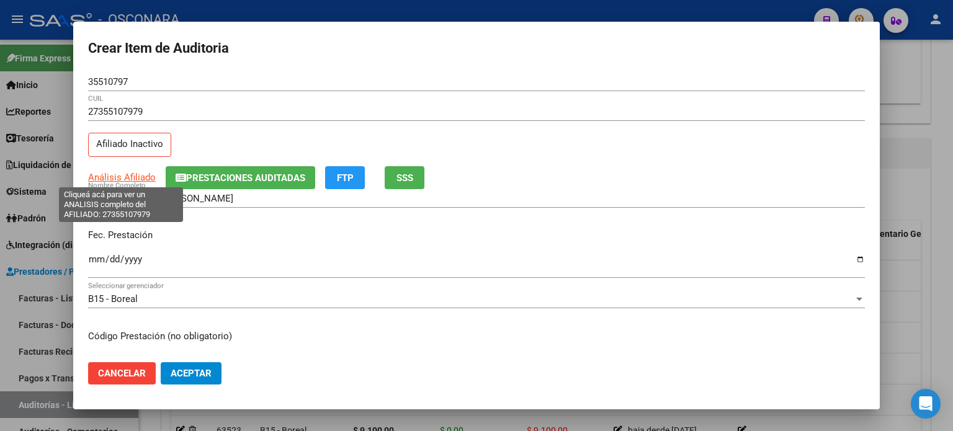
click at [123, 173] on span "Análisis Afiliado" at bounding box center [122, 177] width 68 height 11
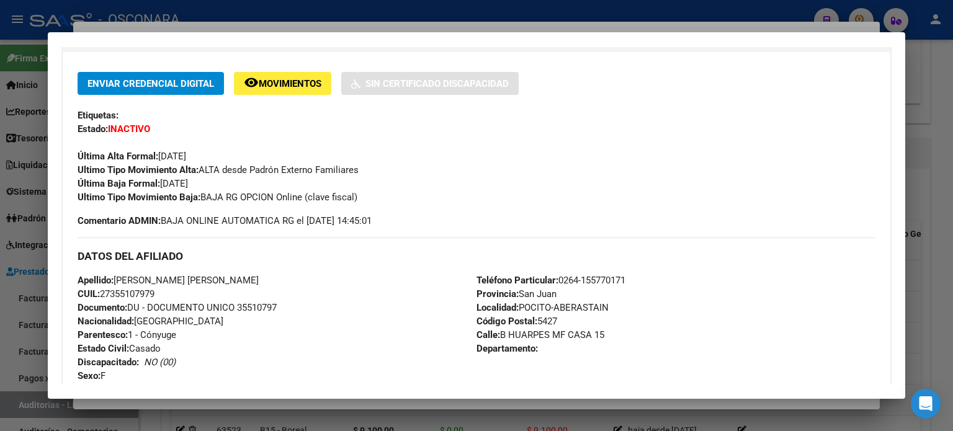
scroll to position [124, 0]
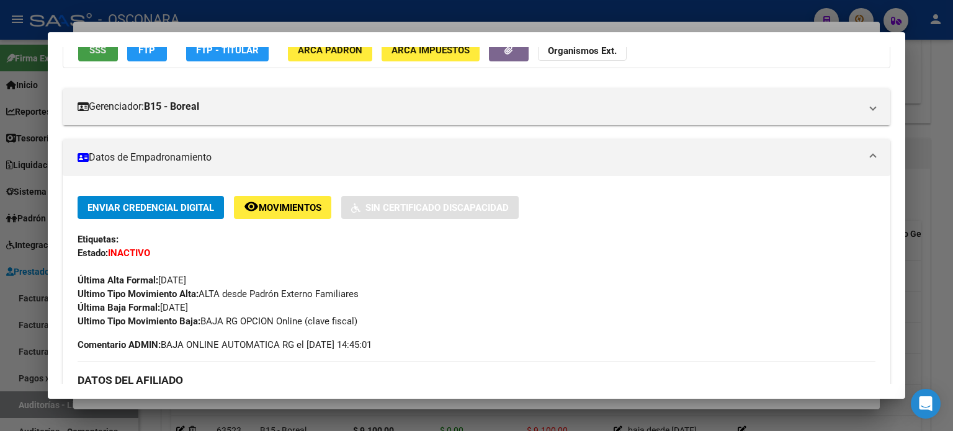
click at [101, 55] on span "SSS" at bounding box center [97, 50] width 17 height 11
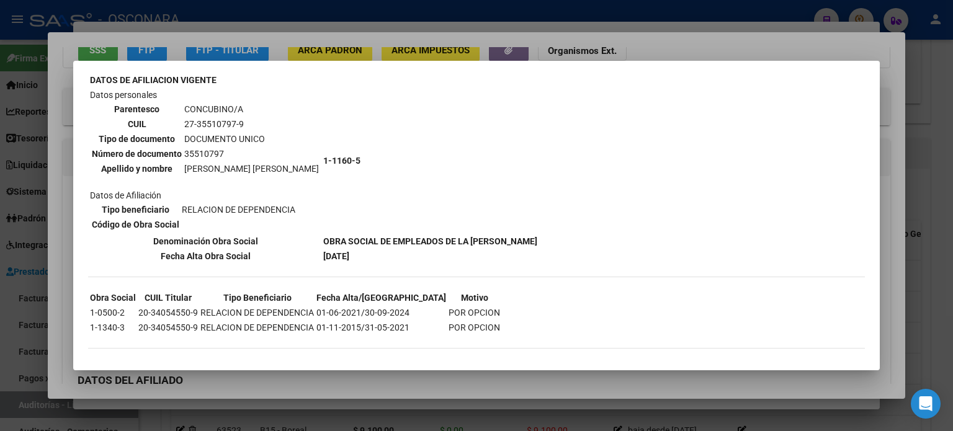
scroll to position [0, 0]
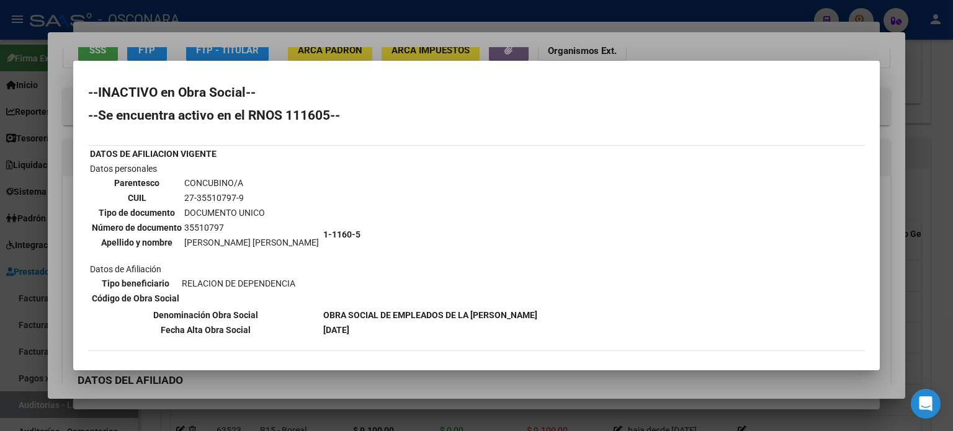
click at [275, 42] on div at bounding box center [476, 215] width 953 height 431
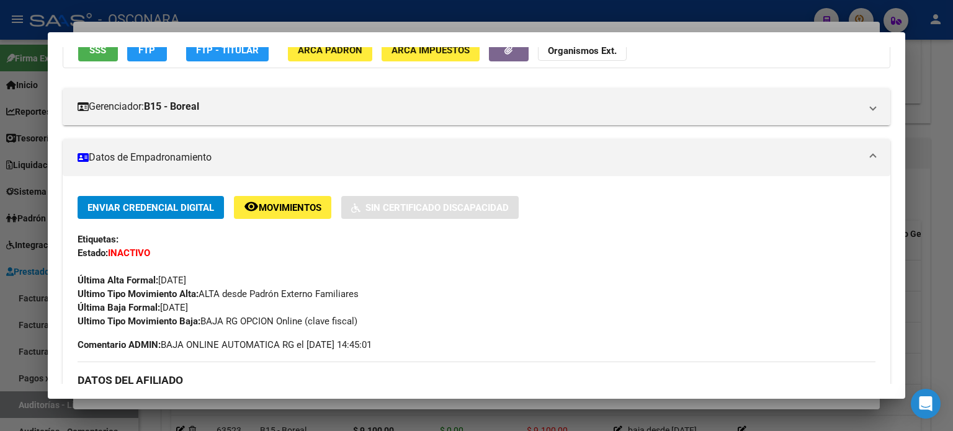
scroll to position [115, 0]
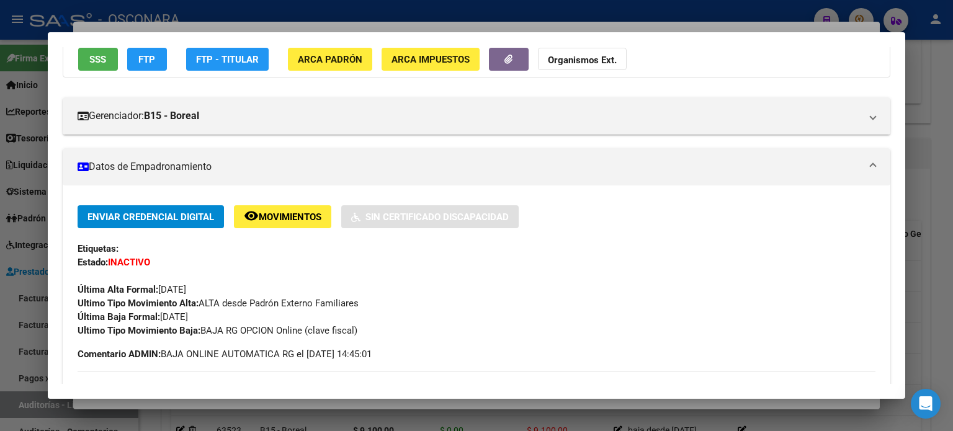
drag, startPoint x: 226, startPoint y: 314, endPoint x: 161, endPoint y: 313, distance: 65.1
click at [161, 313] on div "Enviar Credencial Digital remove_red_eye Movimientos Sin Certificado Discapacid…" at bounding box center [477, 271] width 798 height 132
click at [283, 24] on div at bounding box center [476, 215] width 953 height 431
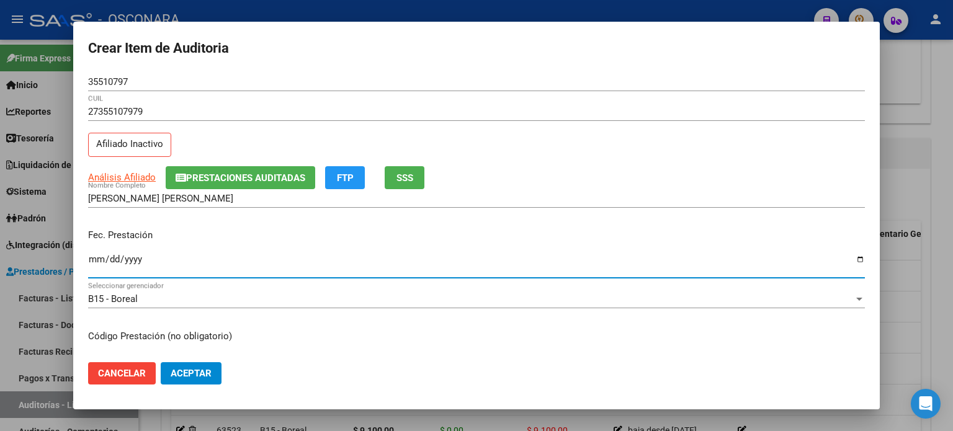
click at [92, 257] on input "Ingresar la fecha" at bounding box center [476, 264] width 776 height 20
click at [247, 225] on div "Fec. Prestación 2024-12-04 Ingresar la fecha" at bounding box center [476, 254] width 776 height 71
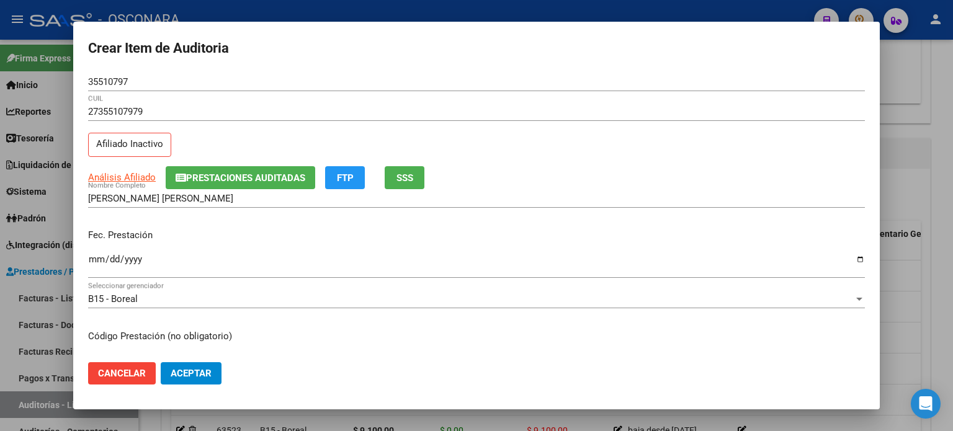
scroll to position [248, 0]
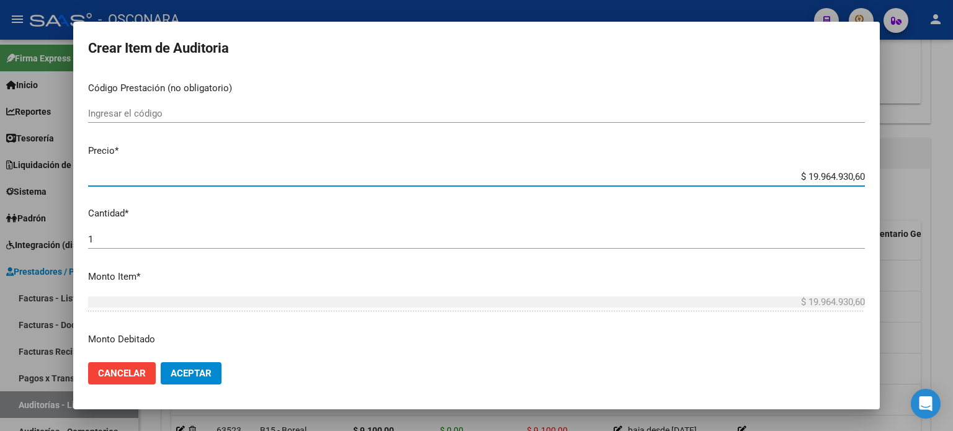
drag, startPoint x: 855, startPoint y: 179, endPoint x: 762, endPoint y: 167, distance: 93.7
click at [762, 167] on div "$ 19.964.930,60 Ingresar el precio" at bounding box center [476, 176] width 776 height 19
click at [730, 202] on mat-dialog-content "35510797 Nro Documento 27355107979 CUIL Afiliado Inactivo Análisis Afiliado Pre…" at bounding box center [476, 213] width 806 height 280
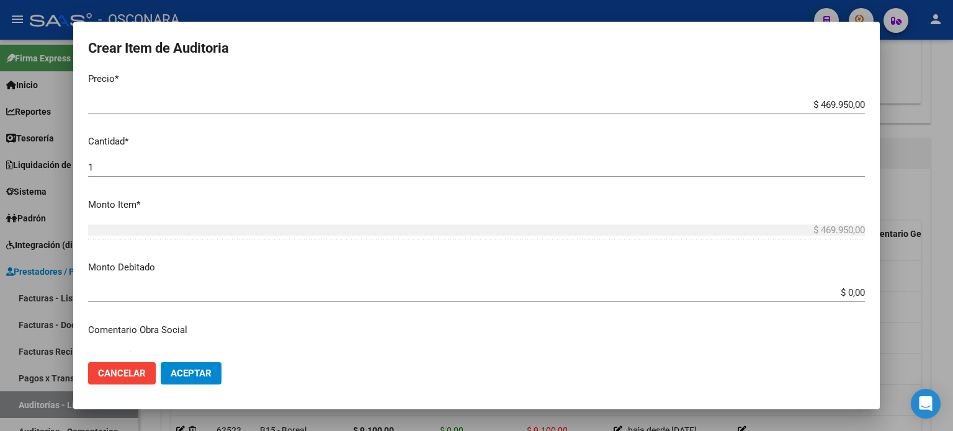
scroll to position [434, 0]
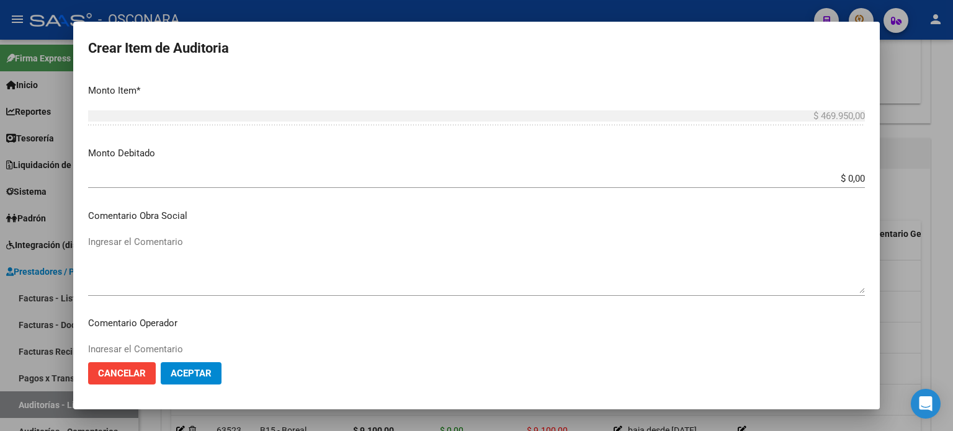
click at [852, 179] on input "$ 0,00" at bounding box center [476, 178] width 776 height 11
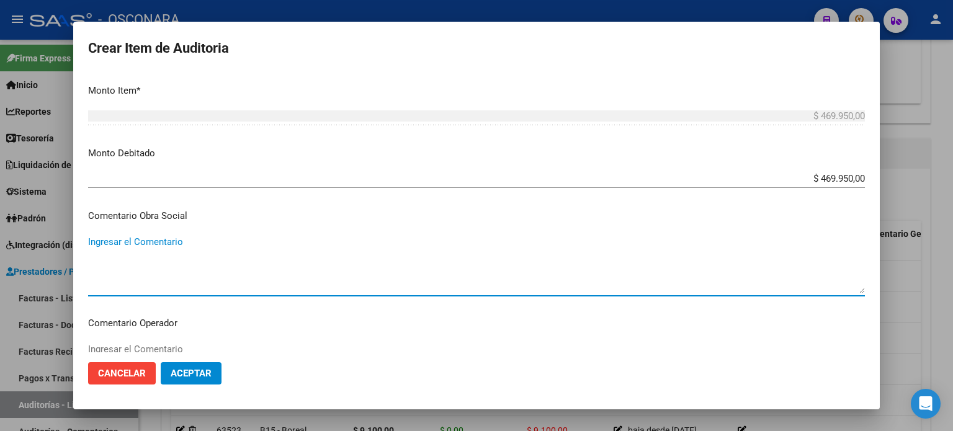
paste textarea "01/10/2024"
drag, startPoint x: 91, startPoint y: 241, endPoint x: 172, endPoint y: 203, distance: 89.9
click at [91, 241] on textarea "01/10/2024" at bounding box center [476, 264] width 776 height 58
drag, startPoint x: 207, startPoint y: 240, endPoint x: 0, endPoint y: 240, distance: 206.5
click at [0, 240] on div "Crear Item de Auditoria 35510797 Nro Documento 27355107979 CUIL Afiliado Inacti…" at bounding box center [476, 215] width 953 height 431
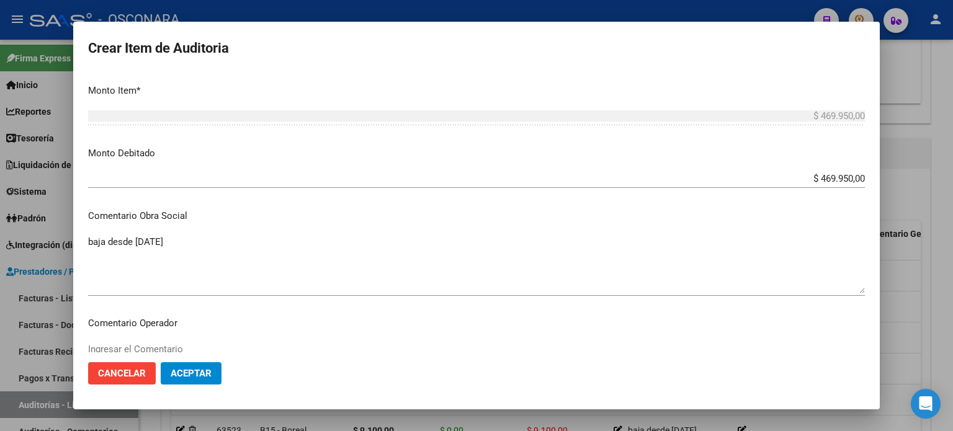
click at [210, 311] on mat-dialog-content "35510797 Nro Documento 27355107979 CUIL Afiliado Inactivo Análisis Afiliado Pre…" at bounding box center [476, 213] width 806 height 280
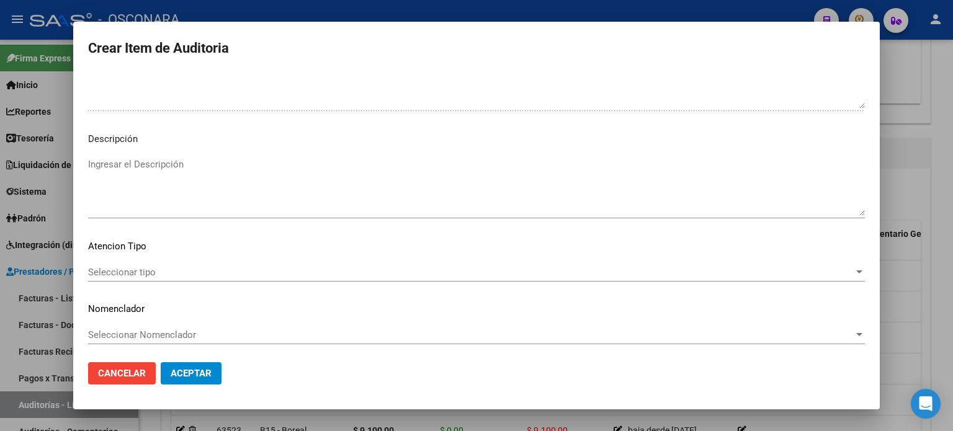
scroll to position [836, 0]
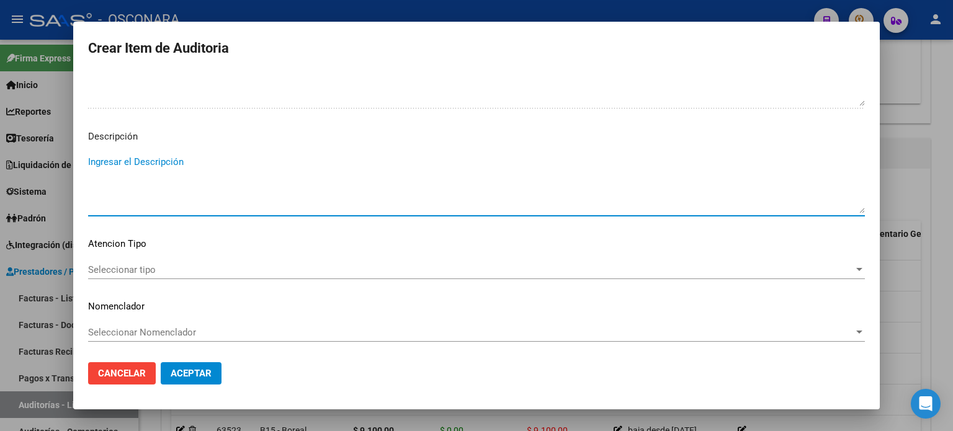
paste textarea "baja desde [DATE]"
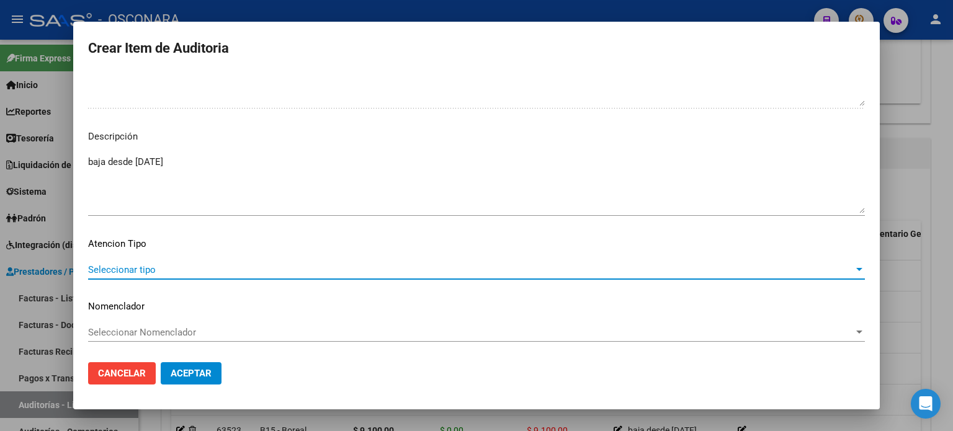
click at [169, 267] on span "Seleccionar tipo" at bounding box center [470, 269] width 765 height 11
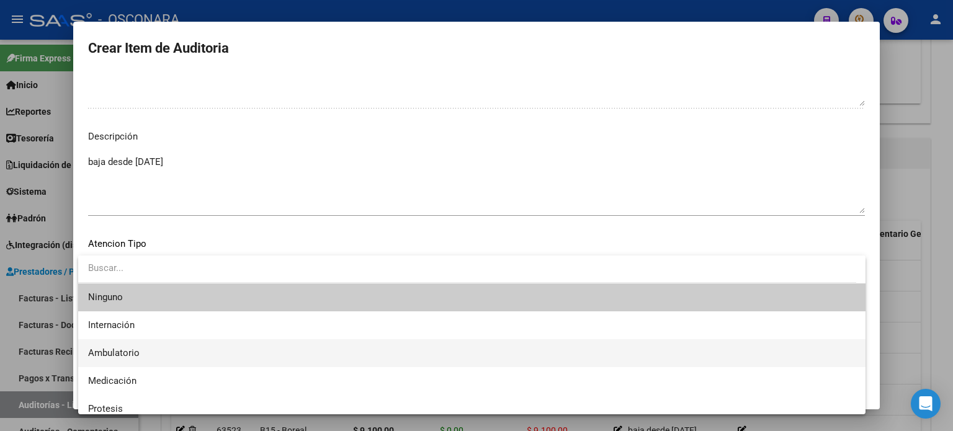
click at [151, 349] on span "Ambulatorio" at bounding box center [471, 353] width 767 height 28
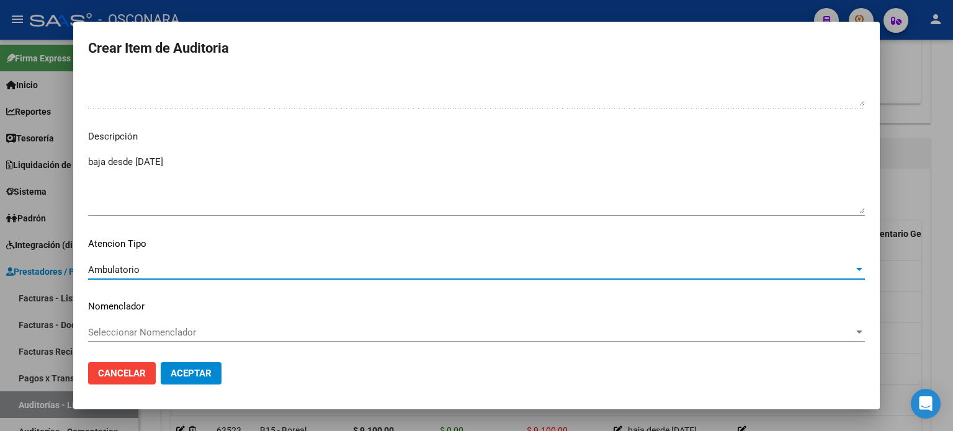
click at [191, 373] on span "Aceptar" at bounding box center [191, 373] width 41 height 11
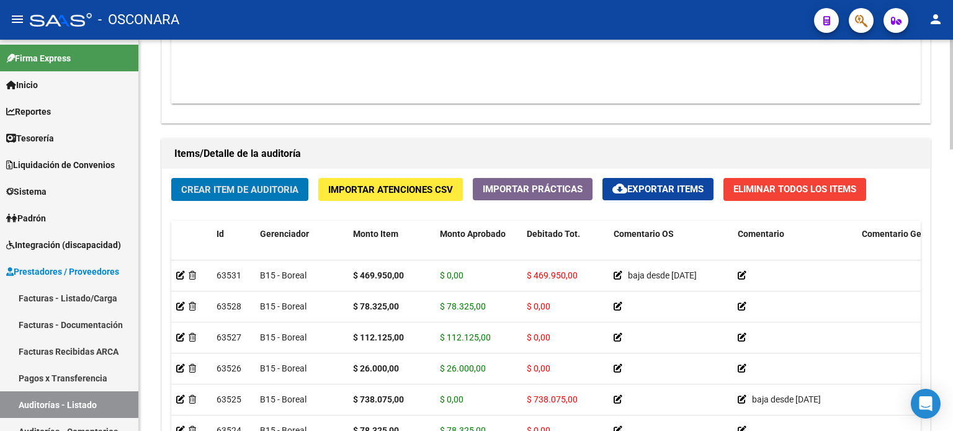
click at [212, 208] on div "Crear Item de Auditoria Importar Atenciones CSV Importar Prácticas cloud_downlo…" at bounding box center [546, 355] width 768 height 373
click at [229, 193] on span "Crear Item de Auditoria" at bounding box center [239, 189] width 117 height 11
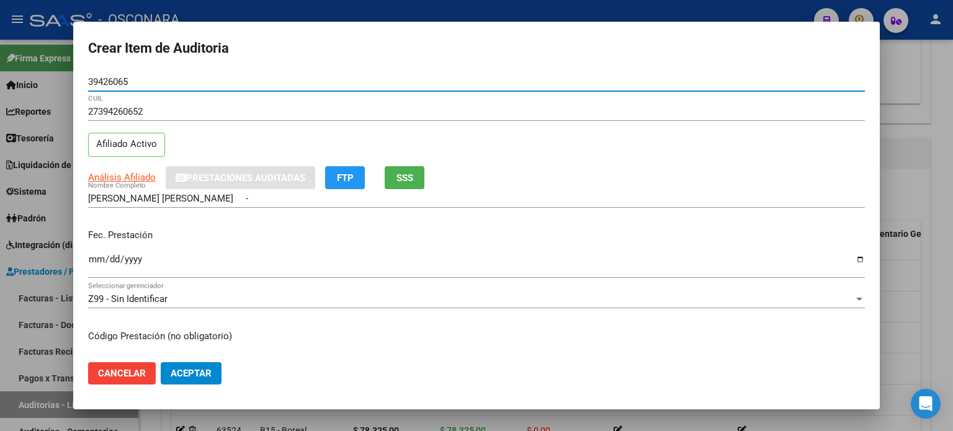
click at [181, 222] on div "Fec. Prestación Ingresar la fecha" at bounding box center [476, 254] width 776 height 71
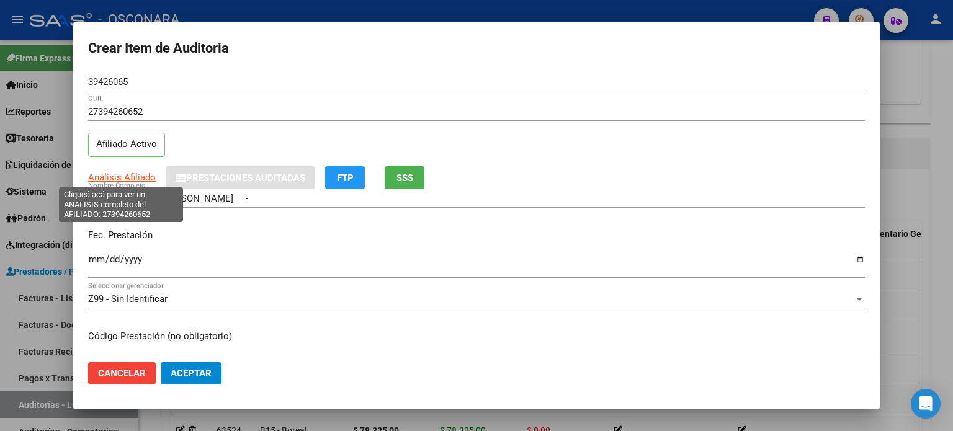
click at [122, 175] on span "Análisis Afiliado" at bounding box center [122, 177] width 68 height 11
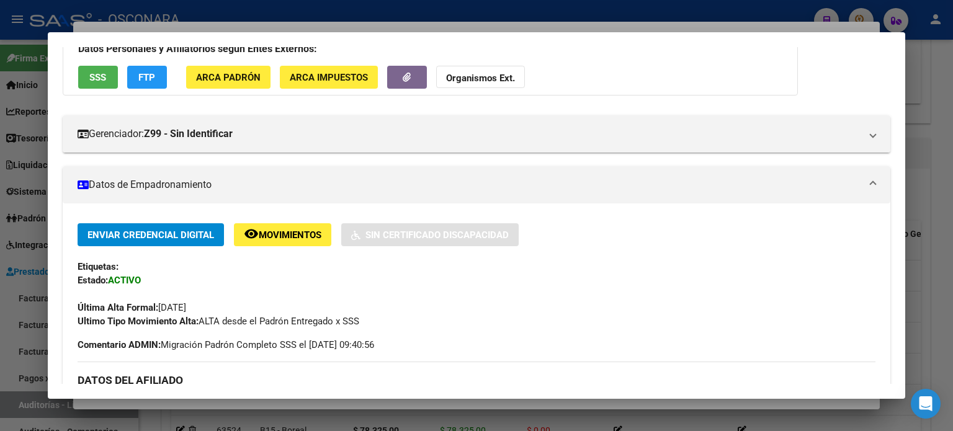
scroll to position [0, 0]
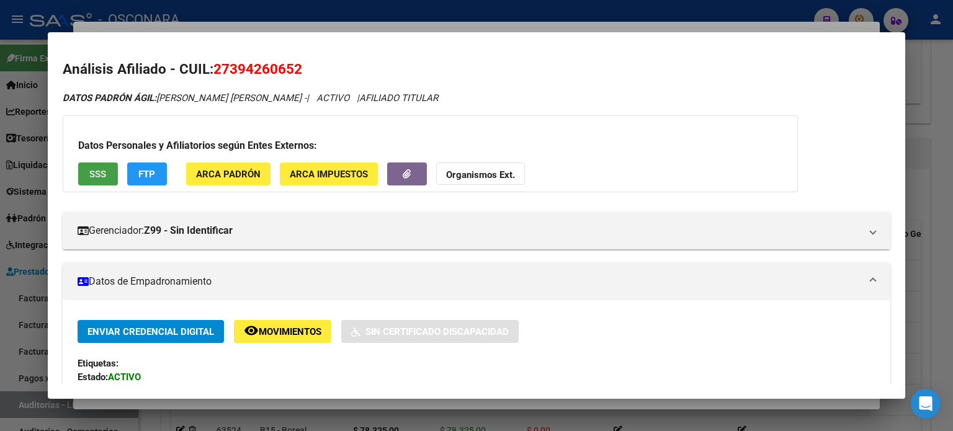
click at [94, 174] on span "SSS" at bounding box center [97, 174] width 17 height 11
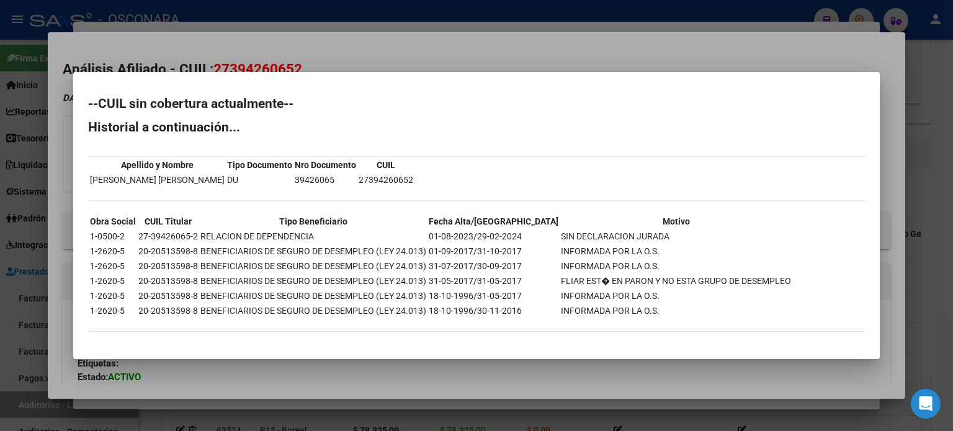
click at [375, 47] on div at bounding box center [476, 215] width 953 height 431
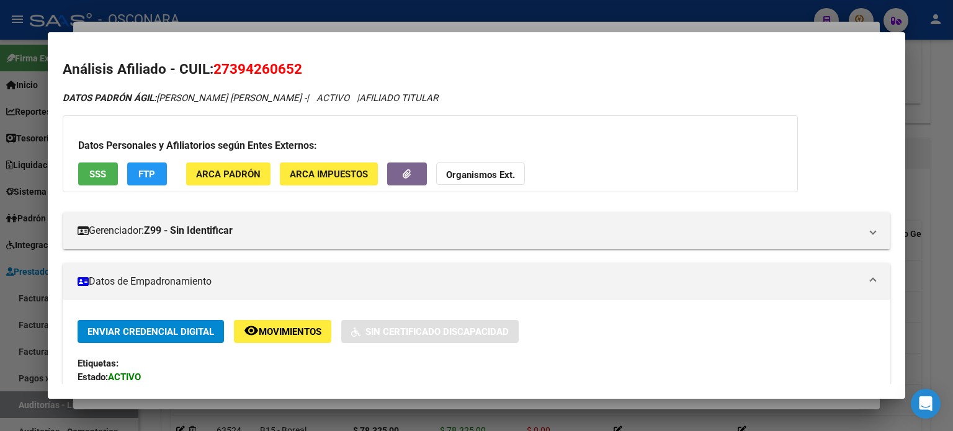
click at [308, 21] on div at bounding box center [476, 215] width 953 height 431
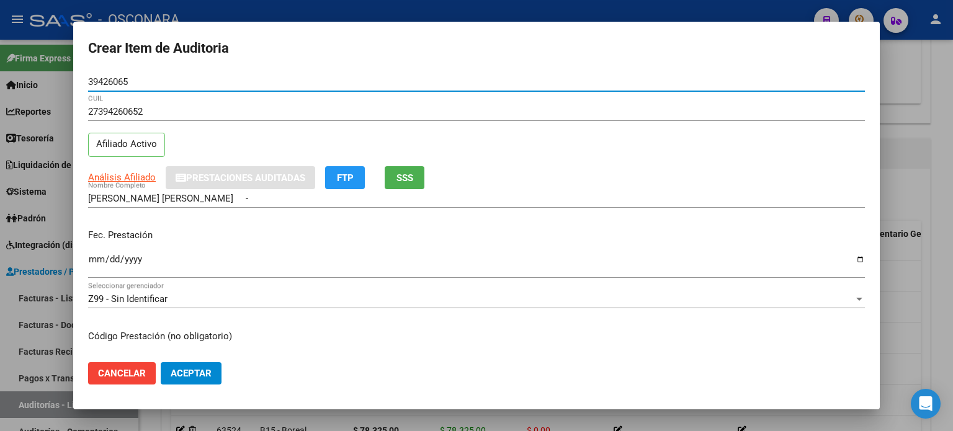
drag, startPoint x: 158, startPoint y: 81, endPoint x: 0, endPoint y: 66, distance: 158.8
click at [0, 66] on div "Crear Item de Auditoria 39426065 Nro Documento 27394260652 CUIL Afiliado Activo…" at bounding box center [476, 215] width 953 height 431
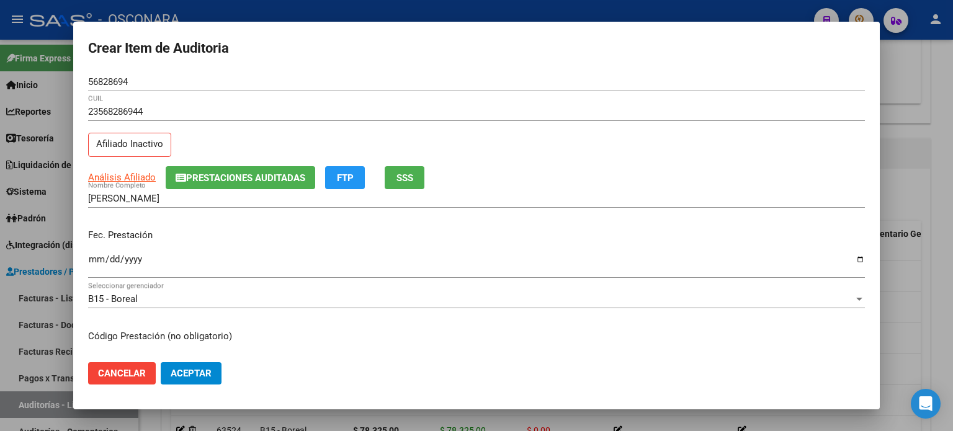
click at [227, 127] on div "23568286944 CUIL" at bounding box center [476, 117] width 776 height 30
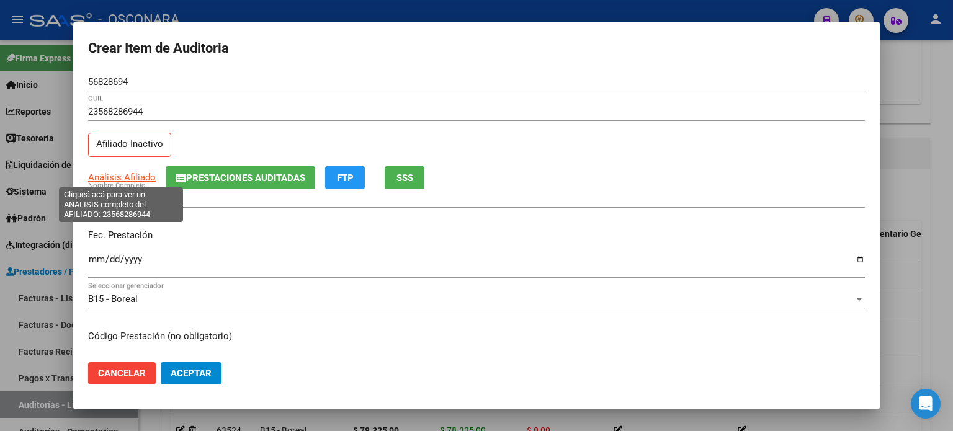
click at [117, 178] on span "Análisis Afiliado" at bounding box center [122, 177] width 68 height 11
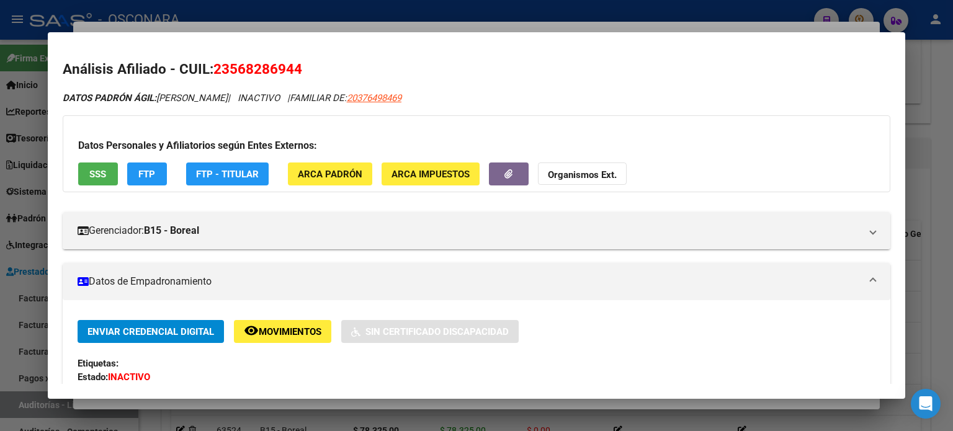
click at [105, 171] on span "SSS" at bounding box center [97, 174] width 17 height 11
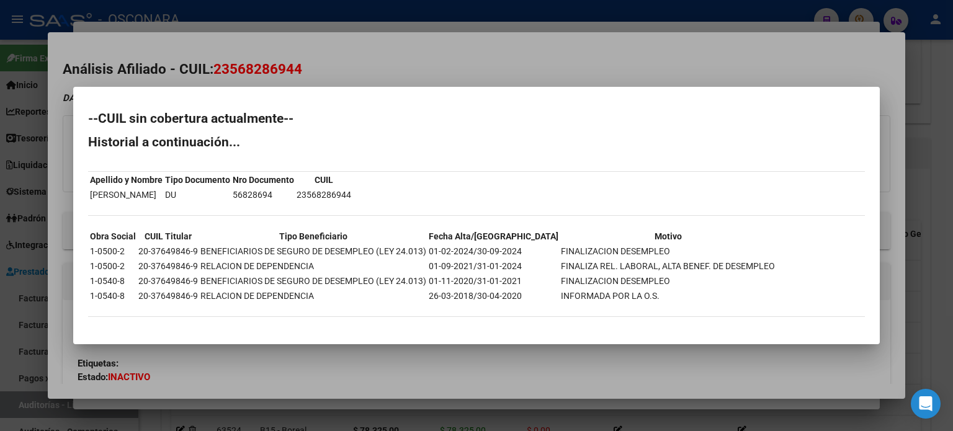
click at [456, 66] on div at bounding box center [476, 215] width 953 height 431
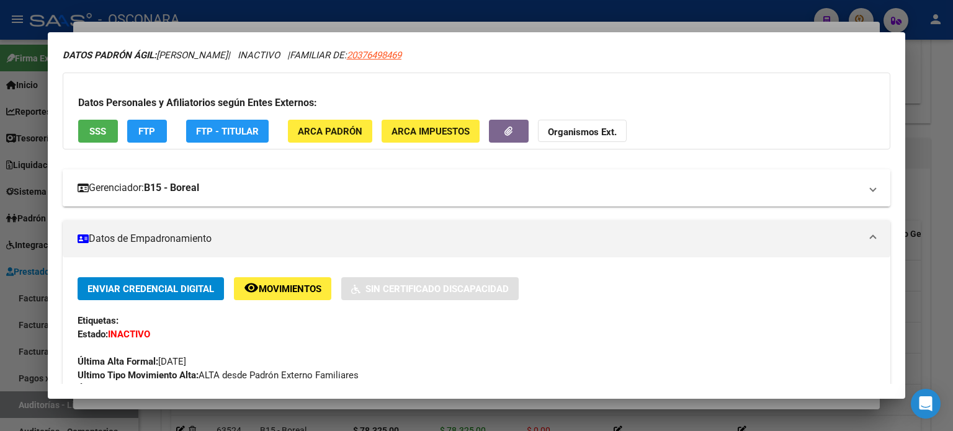
scroll to position [124, 0]
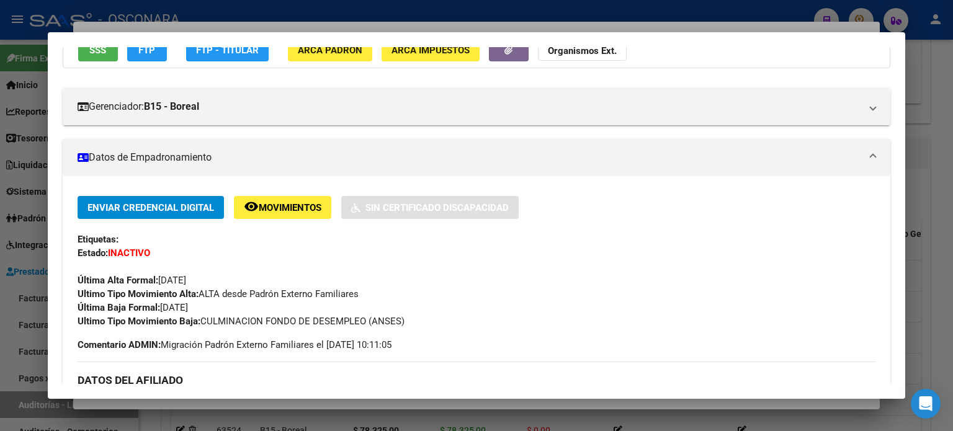
drag, startPoint x: 223, startPoint y: 312, endPoint x: 162, endPoint y: 302, distance: 61.6
click at [162, 302] on div "Enviar Credencial Digital remove_red_eye Movimientos Sin Certificado Discapacid…" at bounding box center [477, 262] width 798 height 132
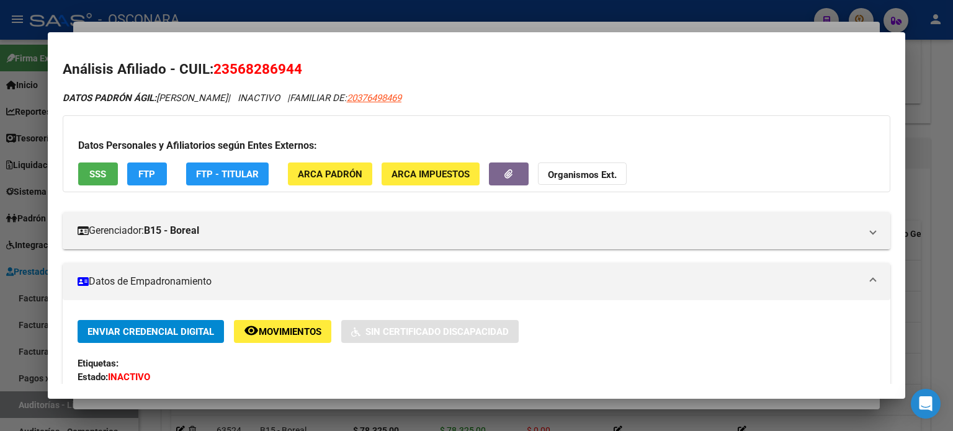
click at [423, 29] on div at bounding box center [476, 215] width 953 height 431
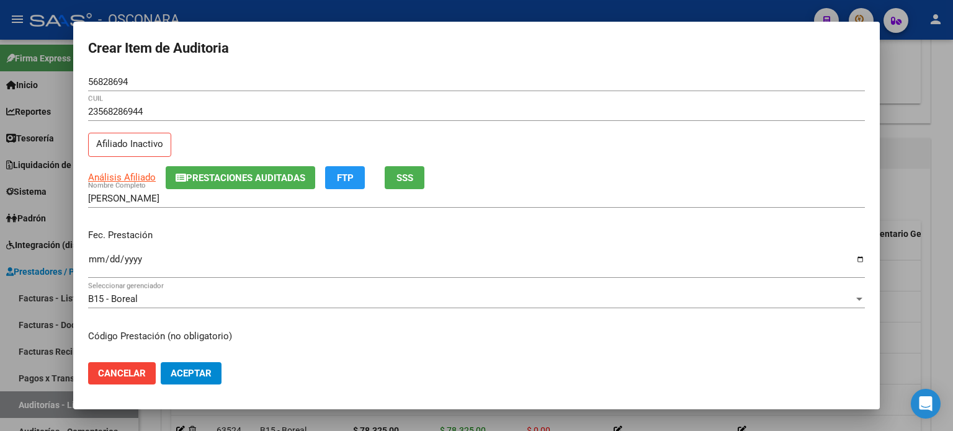
click at [94, 260] on input "Ingresar la fecha" at bounding box center [476, 264] width 776 height 20
click at [248, 238] on p "Fec. Prestación" at bounding box center [476, 235] width 776 height 14
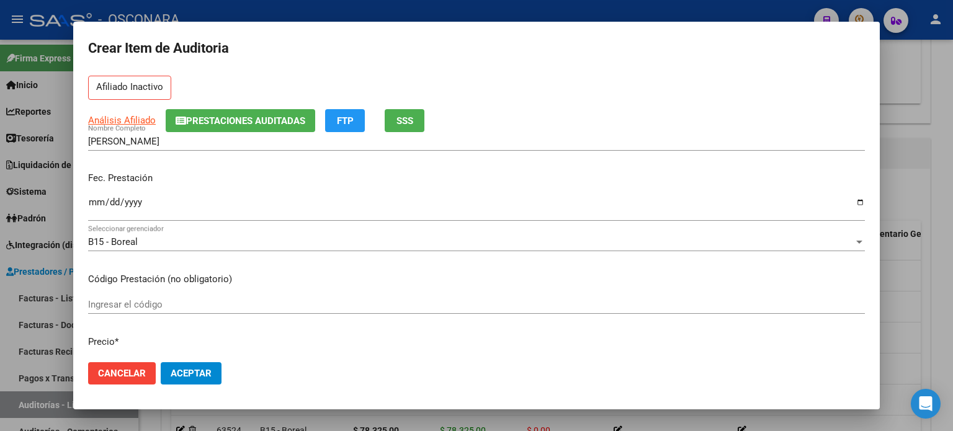
scroll to position [124, 0]
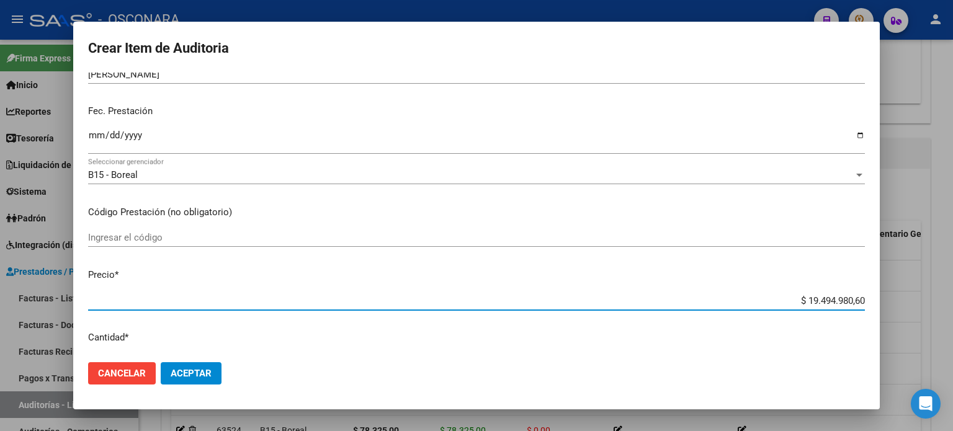
drag, startPoint x: 852, startPoint y: 302, endPoint x: 763, endPoint y: 300, distance: 89.3
click at [763, 300] on input "$ 19.494.980,60" at bounding box center [476, 300] width 776 height 11
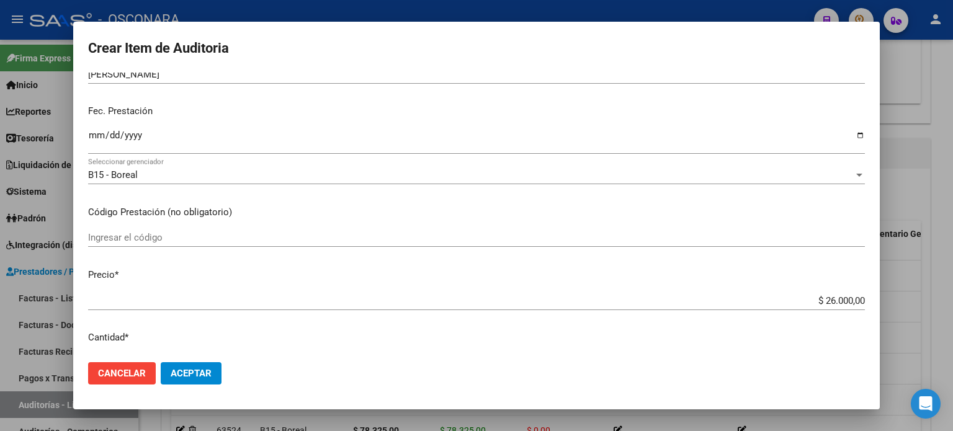
click at [505, 282] on mat-dialog-content "56828694 Nro Documento 23568286944 CUIL Afiliado Inactivo Análisis Afiliado Pre…" at bounding box center [476, 213] width 806 height 280
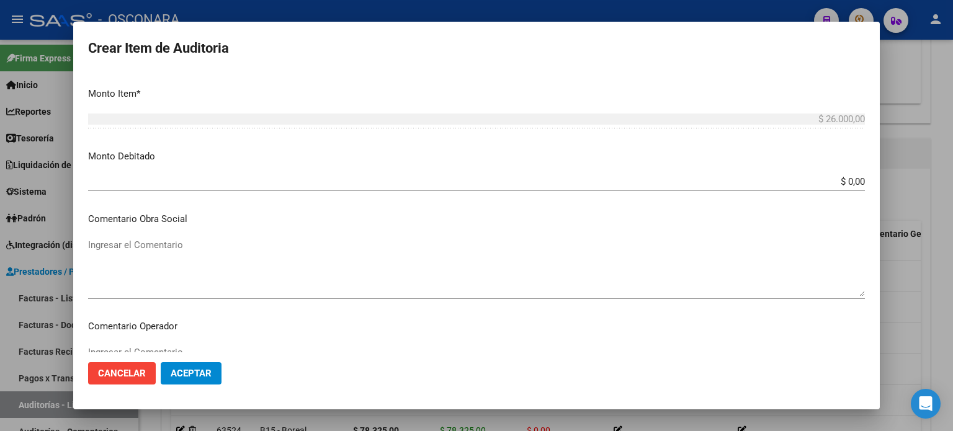
scroll to position [434, 0]
click at [856, 176] on app-form-text-field "Monto Debitado $ 0,00 Ingresar el monto" at bounding box center [481, 165] width 786 height 38
click at [854, 179] on input "$ 0,00" at bounding box center [476, 178] width 776 height 11
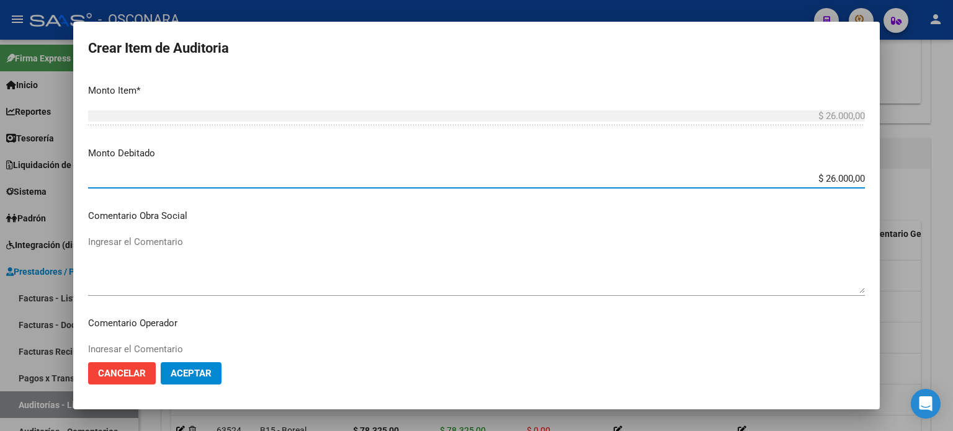
click at [480, 210] on p "Comentario Obra Social" at bounding box center [476, 216] width 776 height 14
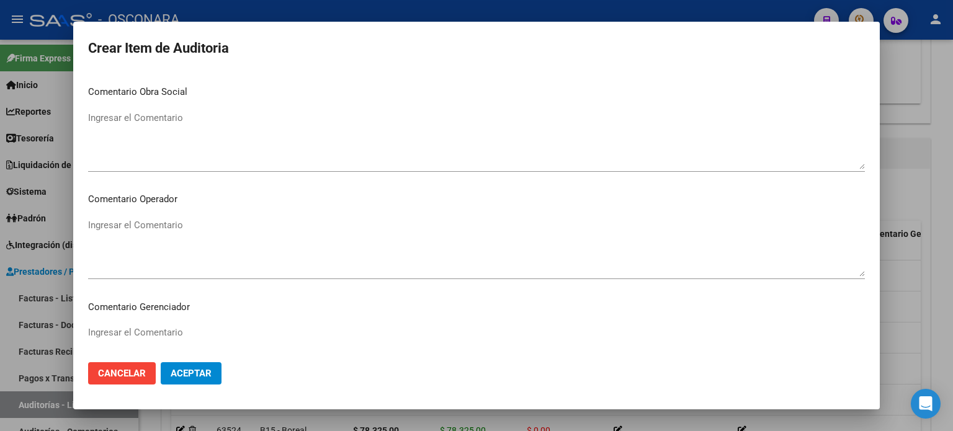
scroll to position [558, 0]
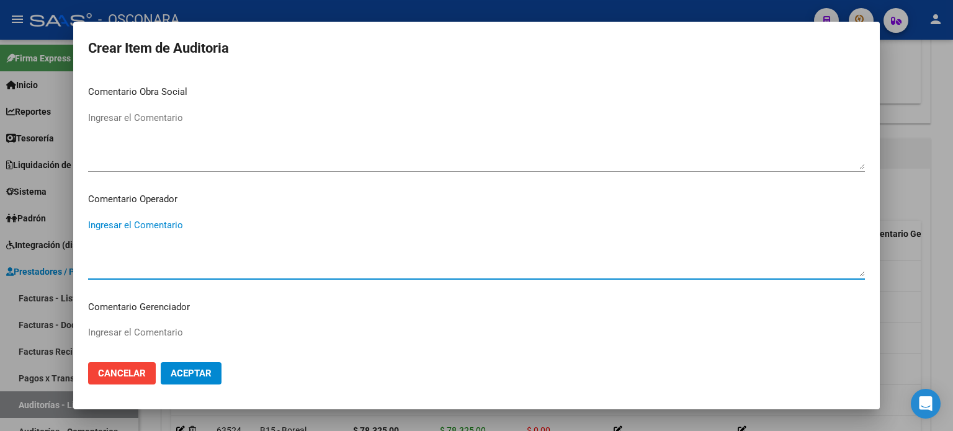
paste textarea "30/09/2024"
drag, startPoint x: 131, startPoint y: 226, endPoint x: 142, endPoint y: 399, distance: 172.7
click at [132, 226] on textarea "baja desde 30/09/2024" at bounding box center [476, 247] width 776 height 58
drag, startPoint x: 202, startPoint y: 229, endPoint x: 33, endPoint y: 234, distance: 168.1
click at [33, 234] on div "Crear Item de Auditoria 56828694 Nro Documento 23568286944 CUIL Afiliado Inacti…" at bounding box center [476, 215] width 953 height 431
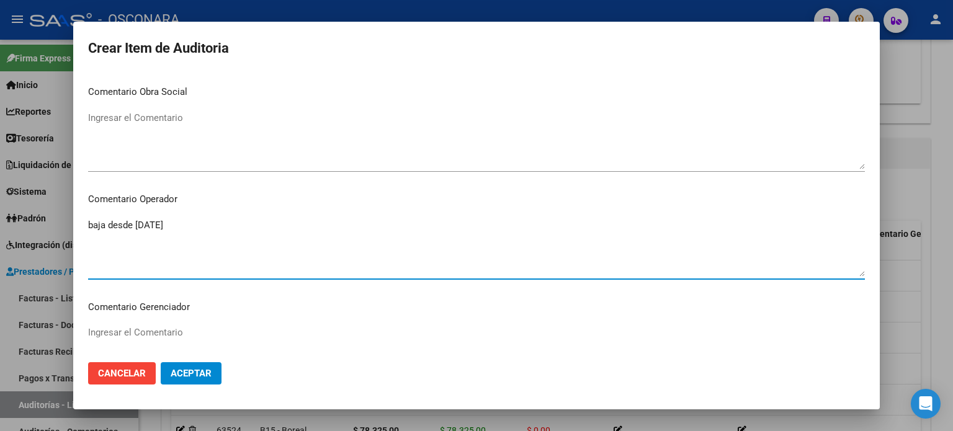
scroll to position [836, 0]
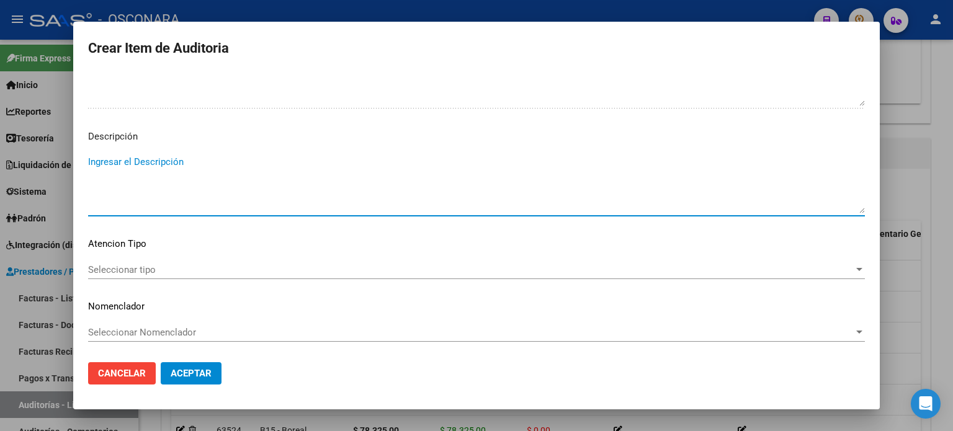
paste textarea "baja desde 30/09/2024"
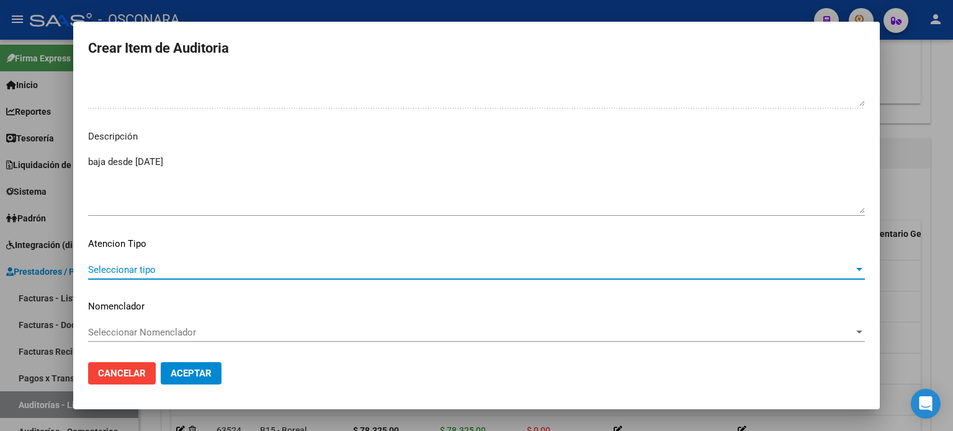
click at [153, 265] on span "Seleccionar tipo" at bounding box center [470, 269] width 765 height 11
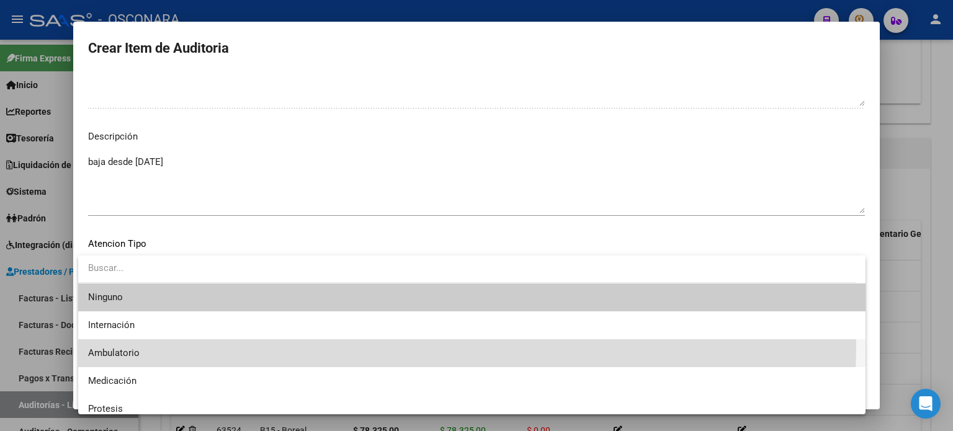
click at [148, 342] on span "Ambulatorio" at bounding box center [471, 353] width 767 height 28
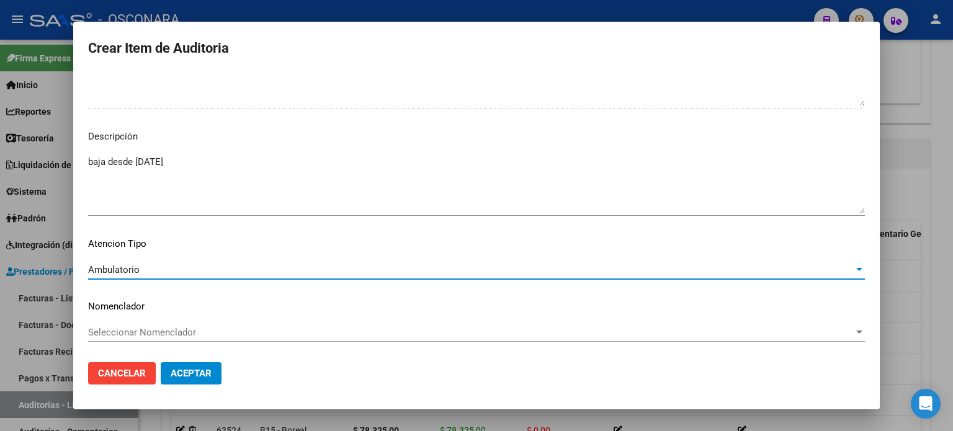
click at [183, 373] on span "Aceptar" at bounding box center [191, 373] width 41 height 11
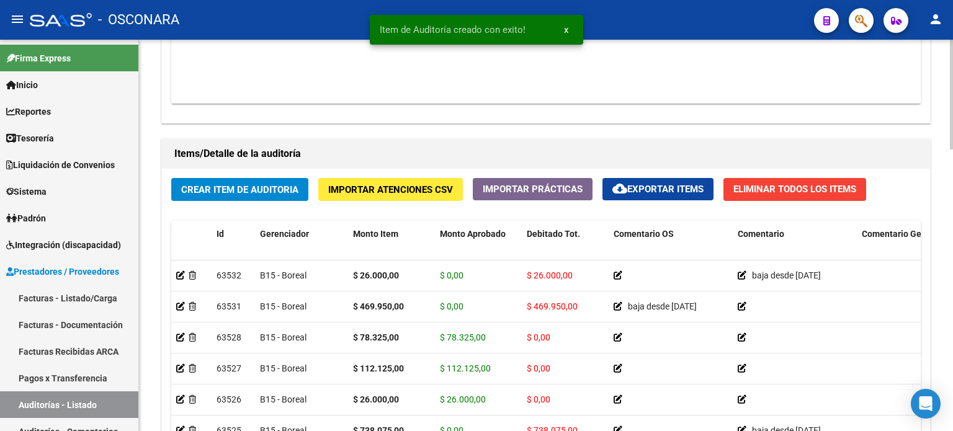
click at [228, 207] on div "Crear Item de Auditoria Importar Atenciones CSV Importar Prácticas cloud_downlo…" at bounding box center [546, 355] width 768 height 373
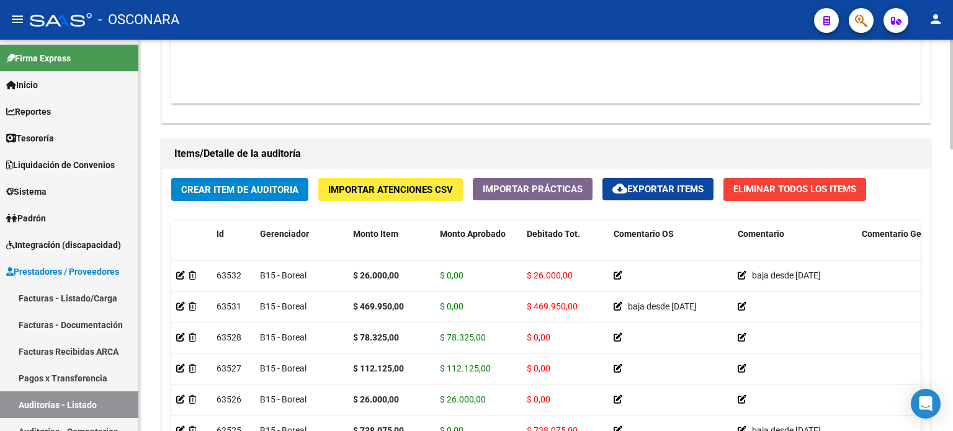
click at [224, 192] on span "Crear Item de Auditoria" at bounding box center [239, 189] width 117 height 11
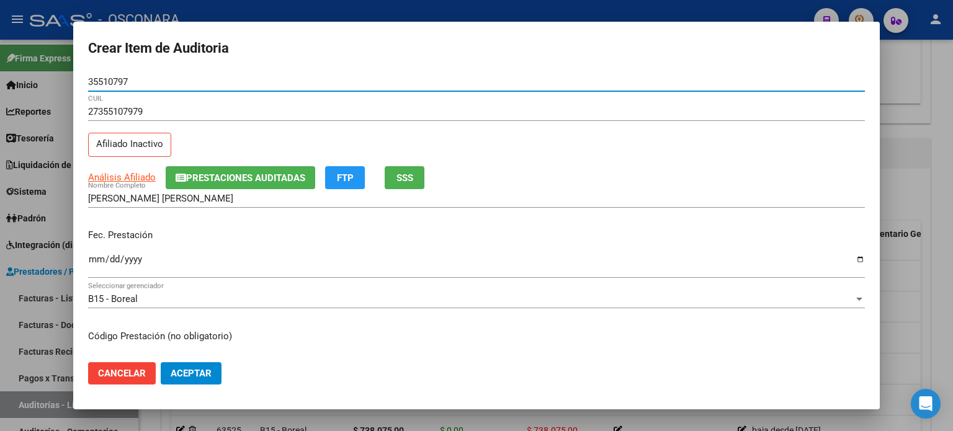
click at [213, 217] on div "GODOY TEJADA MARIA DEL VALLE Nombre Completo" at bounding box center [476, 204] width 776 height 30
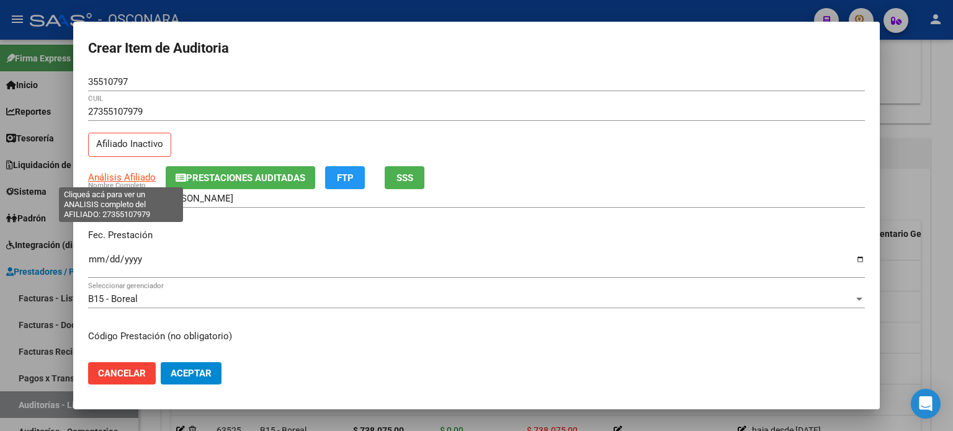
click at [122, 178] on span "Análisis Afiliado" at bounding box center [122, 177] width 68 height 11
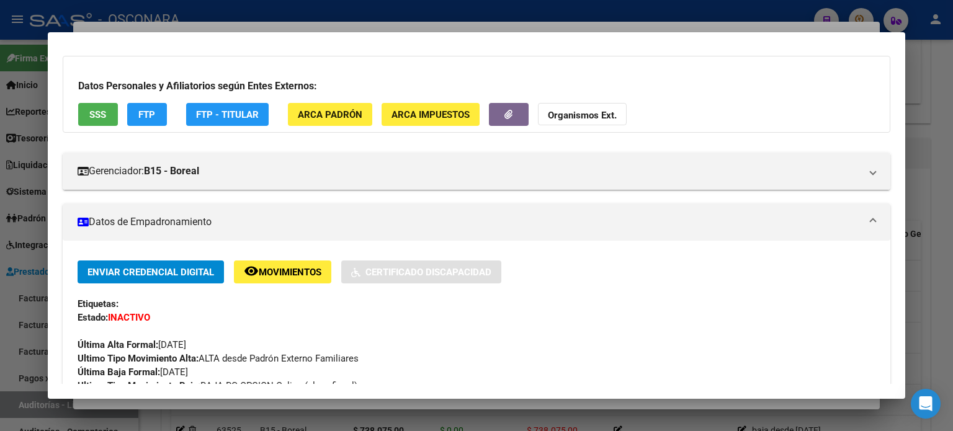
scroll to position [124, 0]
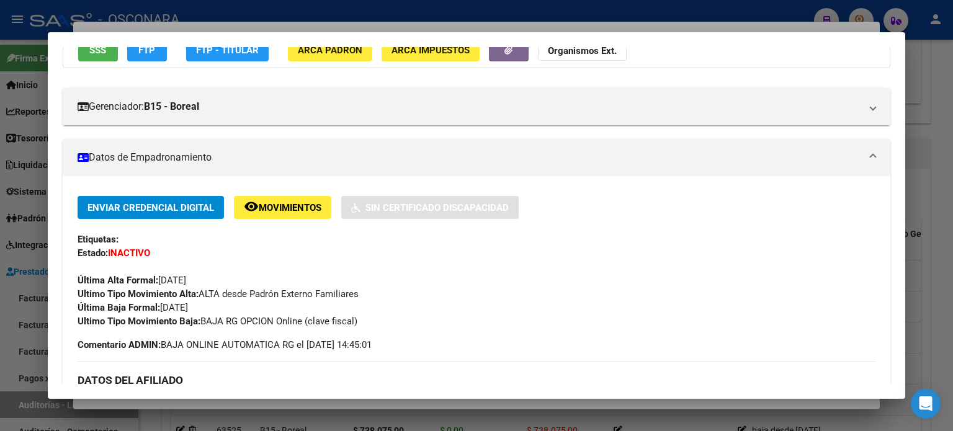
click at [541, 24] on div at bounding box center [476, 215] width 953 height 431
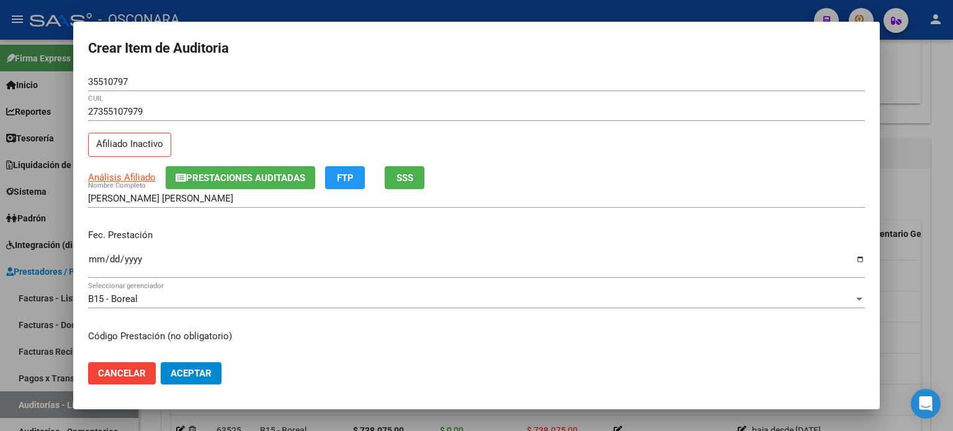
click at [91, 259] on input "Ingresar la fecha" at bounding box center [476, 264] width 776 height 20
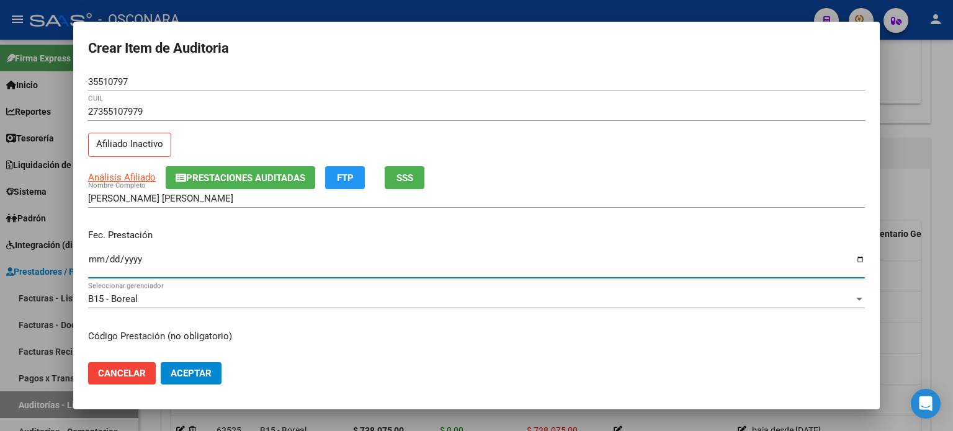
click at [251, 220] on div "Fec. Prestación 2024-12-04 Ingresar la fecha" at bounding box center [476, 254] width 776 height 71
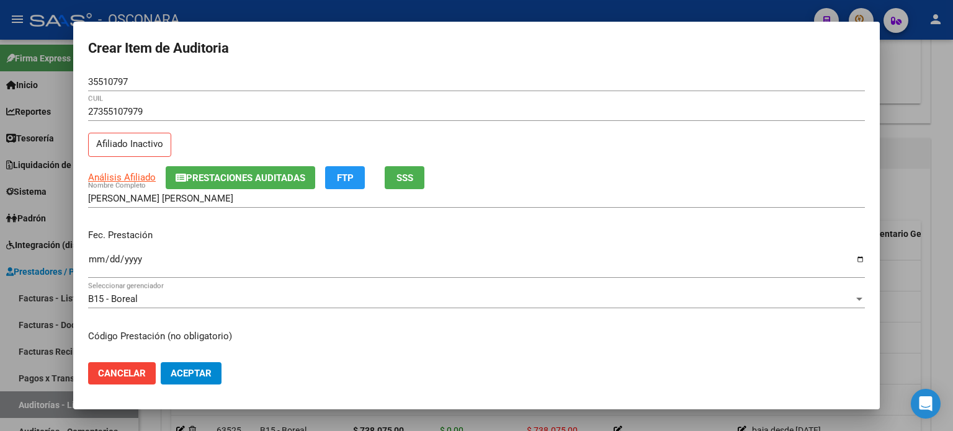
scroll to position [248, 0]
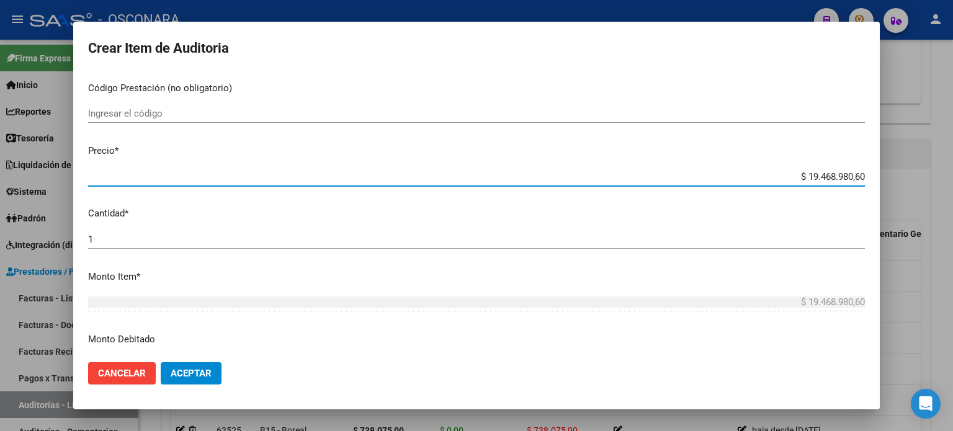
drag, startPoint x: 853, startPoint y: 176, endPoint x: 585, endPoint y: 193, distance: 269.1
click at [591, 193] on div "$ 19.468.980,60 Ingresar el precio" at bounding box center [476, 182] width 776 height 30
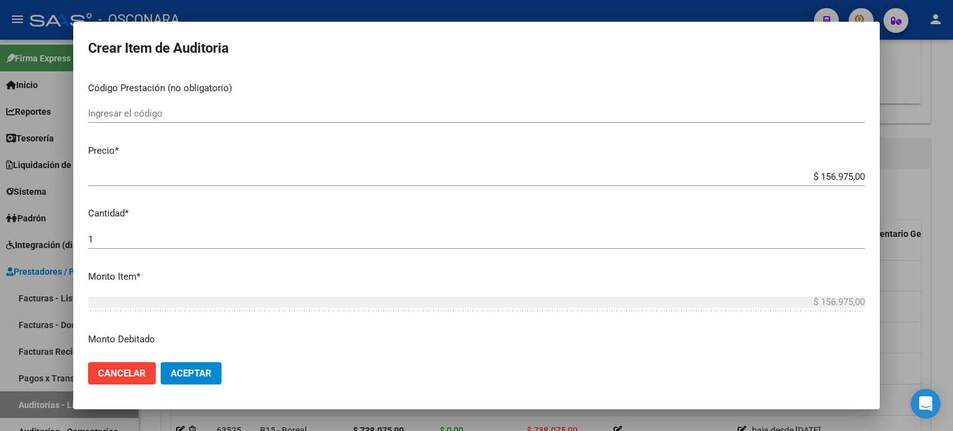
click at [600, 213] on p "Cantidad *" at bounding box center [476, 214] width 776 height 14
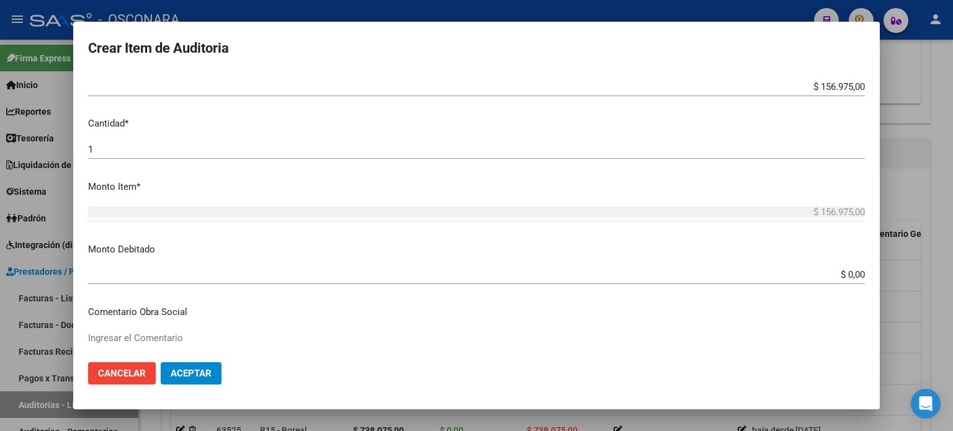
scroll to position [434, 0]
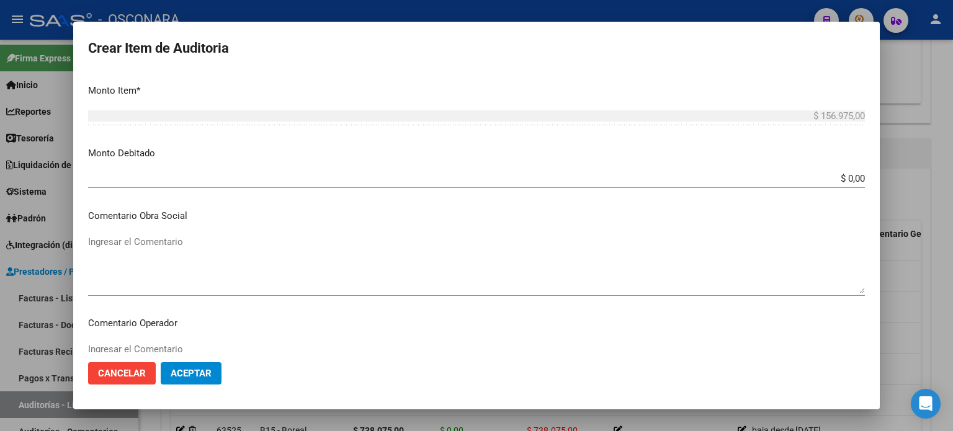
click at [855, 175] on input "$ 0,00" at bounding box center [476, 178] width 776 height 11
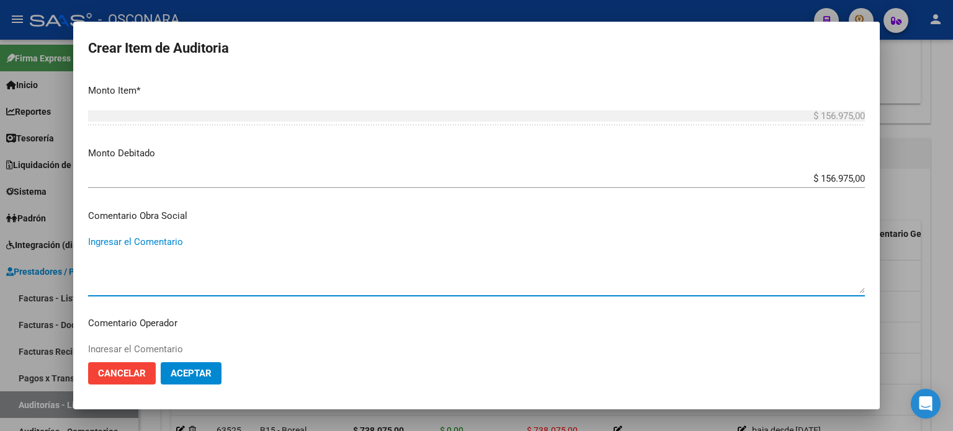
click at [156, 245] on textarea "Ingresar el Comentario" at bounding box center [476, 264] width 776 height 58
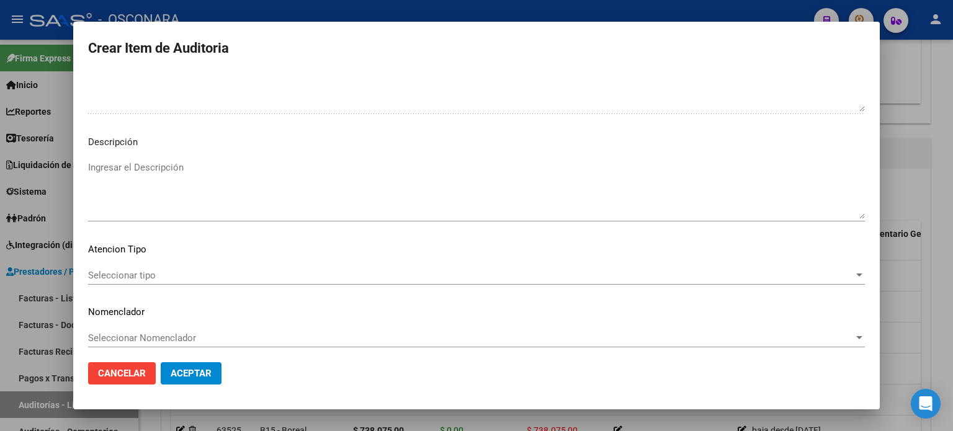
scroll to position [836, 0]
click at [151, 269] on span "Seleccionar tipo" at bounding box center [470, 269] width 765 height 11
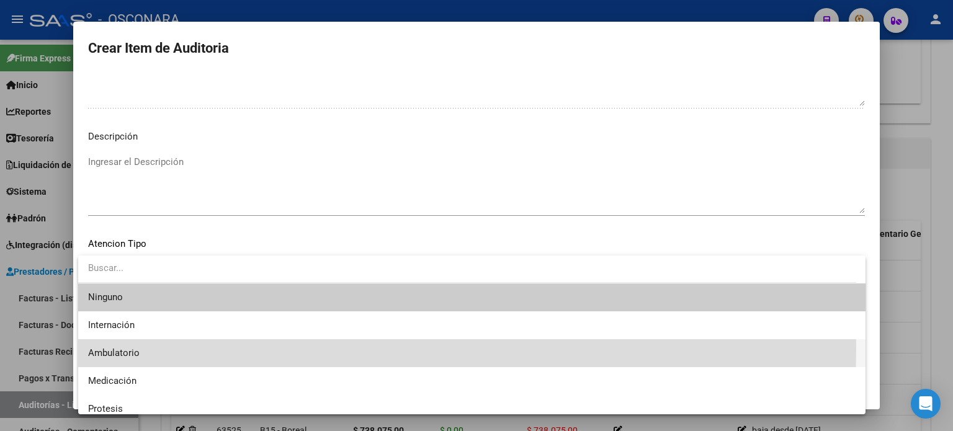
click at [141, 347] on span "Ambulatorio" at bounding box center [471, 353] width 767 height 28
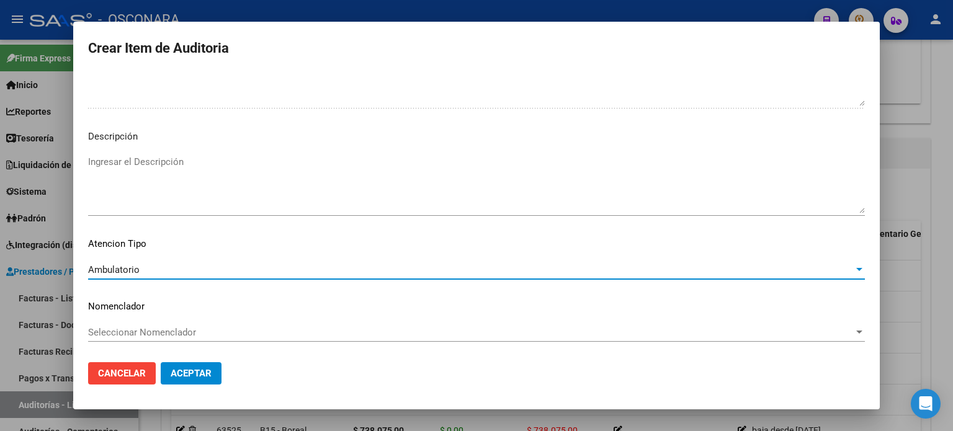
click at [184, 370] on span "Aceptar" at bounding box center [191, 373] width 41 height 11
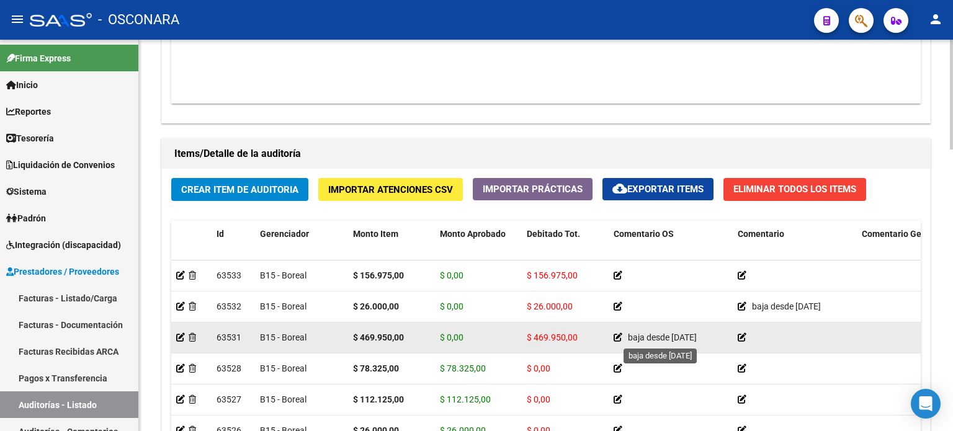
drag, startPoint x: 718, startPoint y: 337, endPoint x: 630, endPoint y: 329, distance: 87.8
click at [630, 331] on div "baja desde [DATE]" at bounding box center [670, 338] width 114 height 14
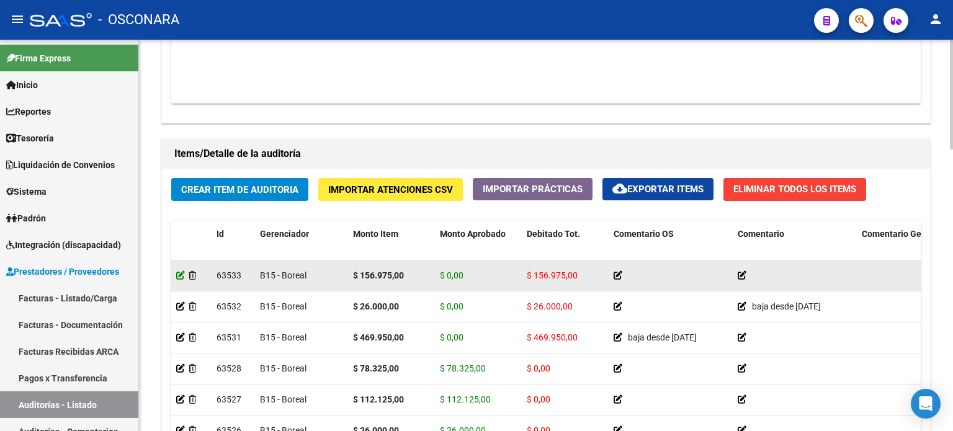
click at [181, 271] on icon at bounding box center [180, 275] width 9 height 9
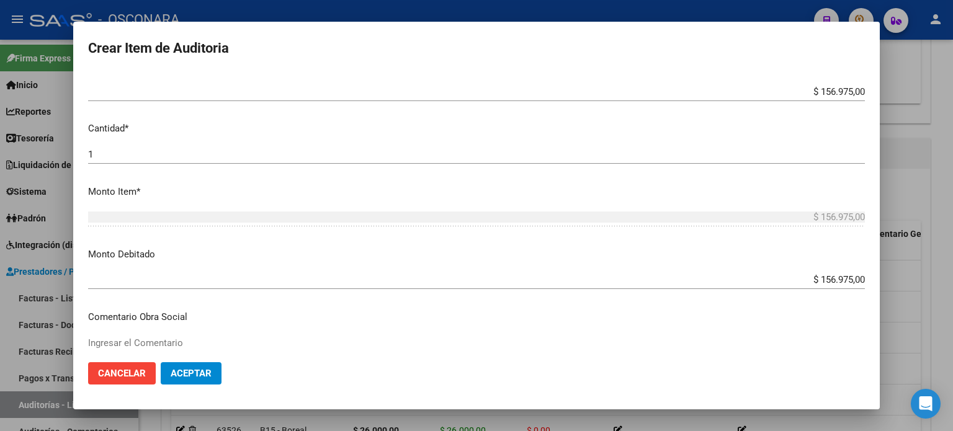
scroll to position [434, 0]
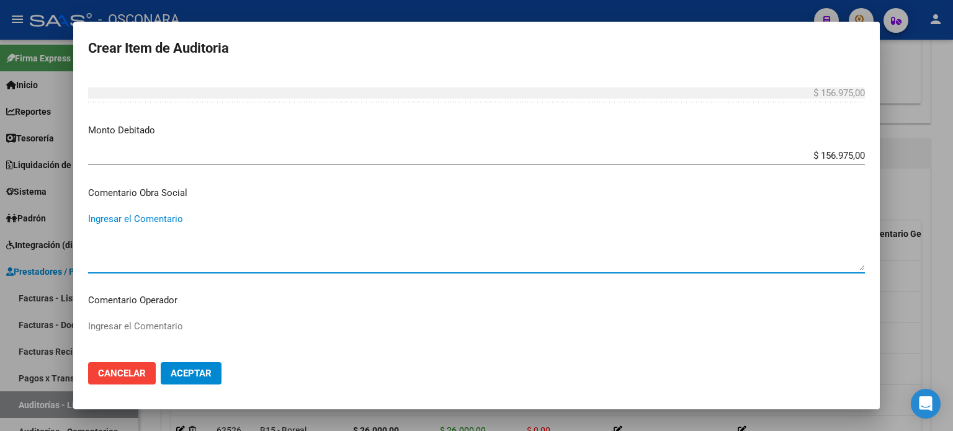
paste textarea "baja desde [DATE]"
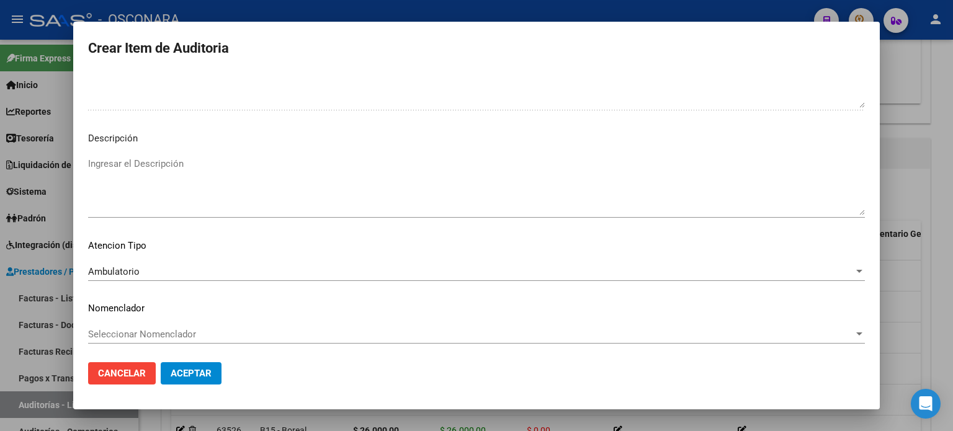
scroll to position [813, 0]
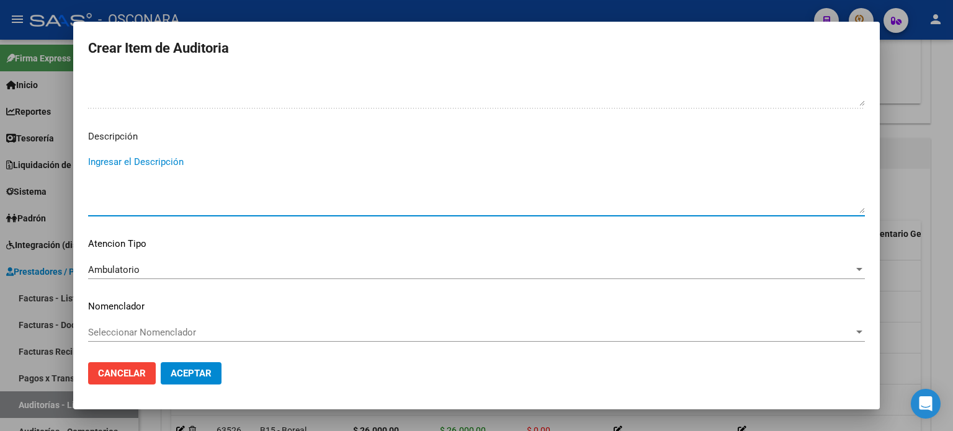
paste textarea "baja desde [DATE]"
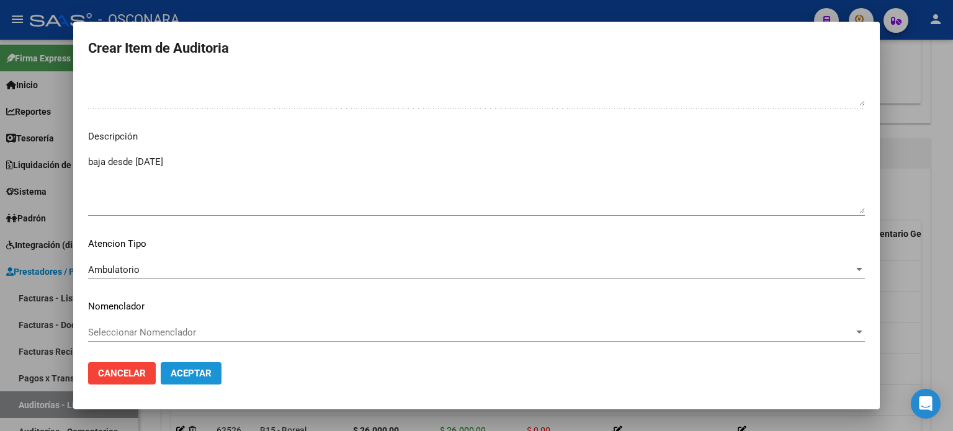
click at [188, 373] on span "Aceptar" at bounding box center [191, 373] width 41 height 11
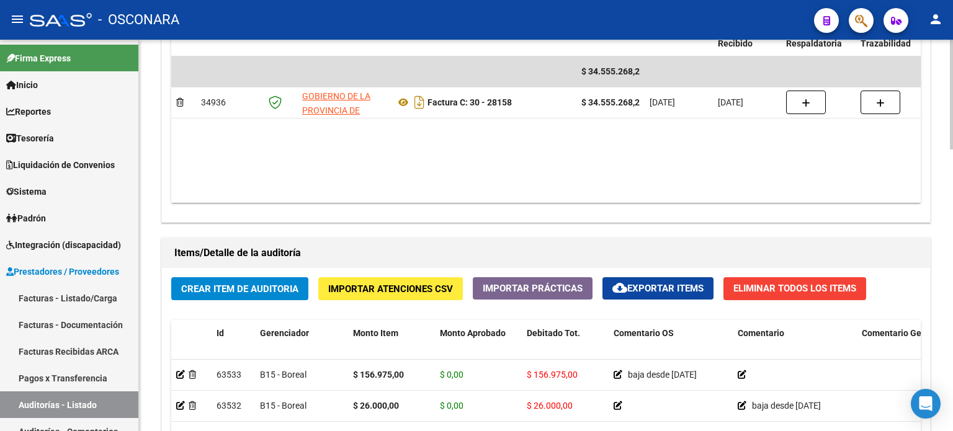
scroll to position [806, 0]
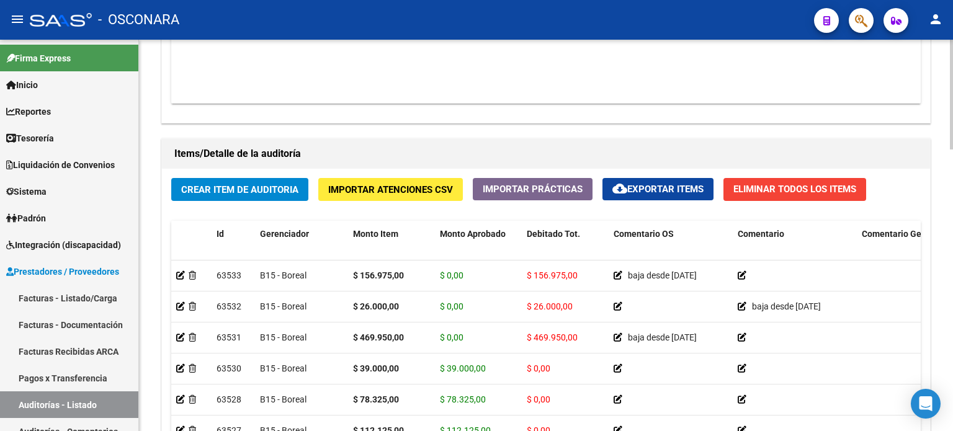
click at [347, 206] on div "Crear Item de Auditoria Importar Atenciones CSV Importar Prácticas cloud_downlo…" at bounding box center [546, 355] width 768 height 373
click at [190, 213] on div "Crear Item de Auditoria Importar Atenciones CSV Importar Prácticas cloud_downlo…" at bounding box center [546, 355] width 768 height 373
click at [192, 193] on span "Crear Item de Auditoria" at bounding box center [239, 189] width 117 height 11
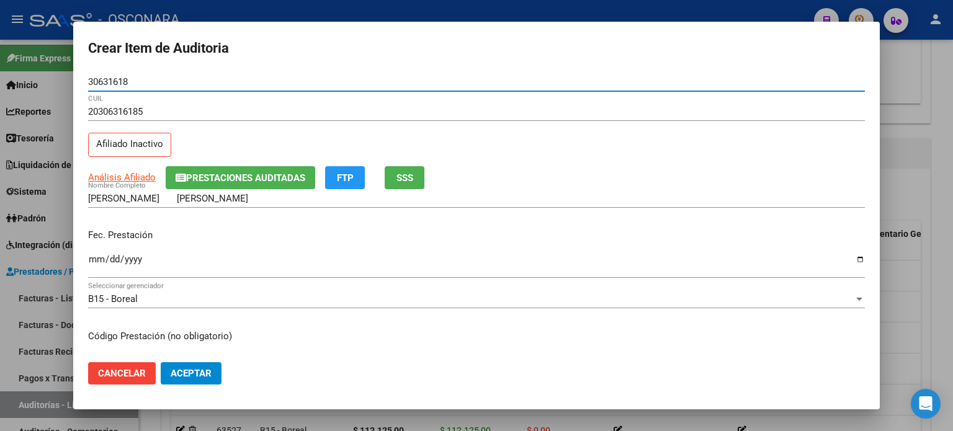
click at [280, 144] on div "20306316185 CUIL Afiliado Inactivo" at bounding box center [476, 133] width 776 height 63
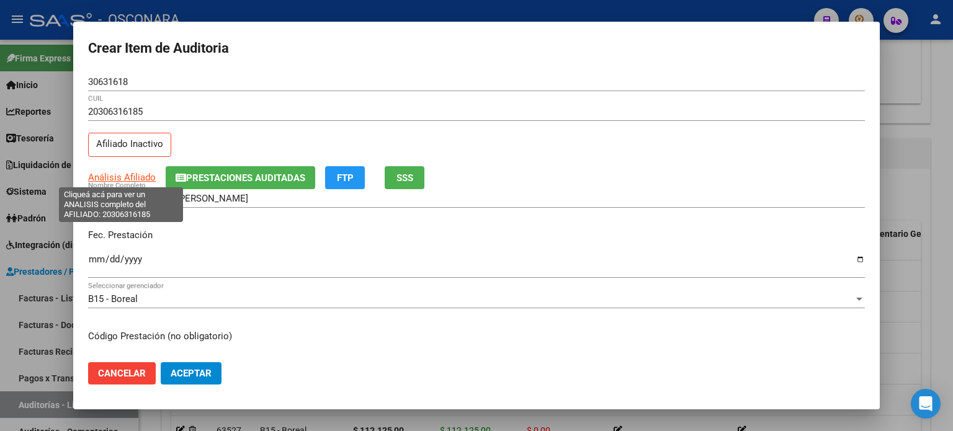
click at [131, 172] on span "Análisis Afiliado" at bounding box center [122, 177] width 68 height 11
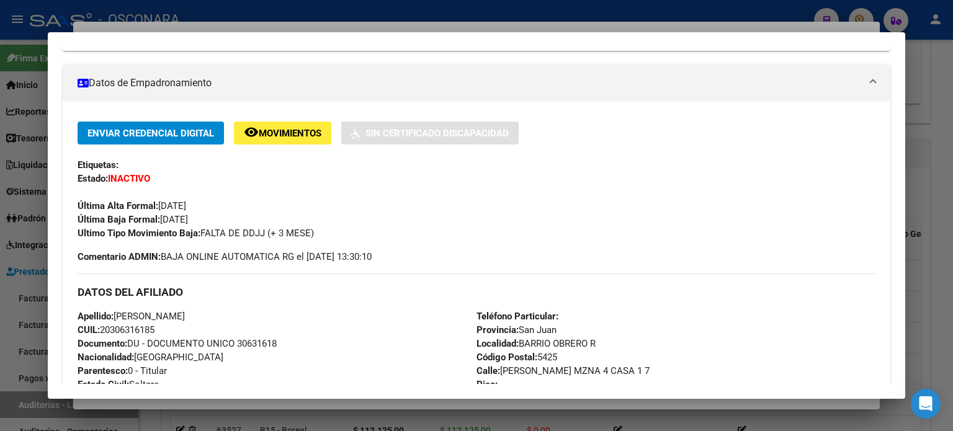
scroll to position [124, 0]
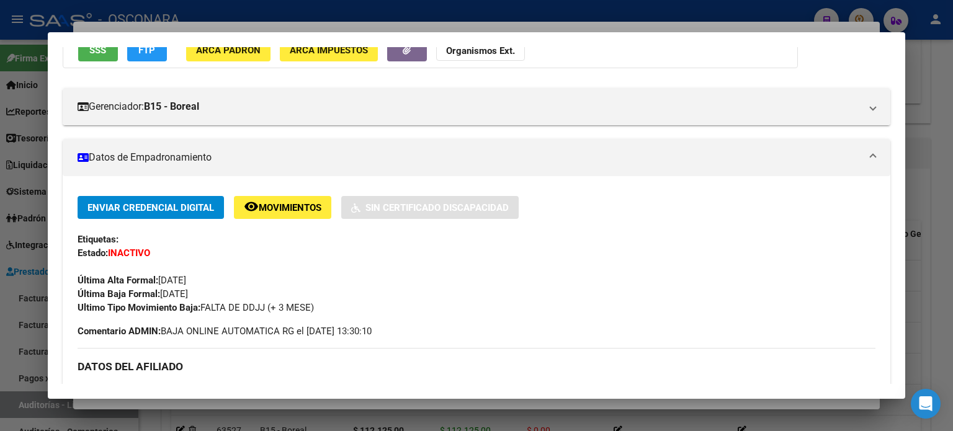
click at [99, 58] on button "SSS" at bounding box center [98, 49] width 40 height 23
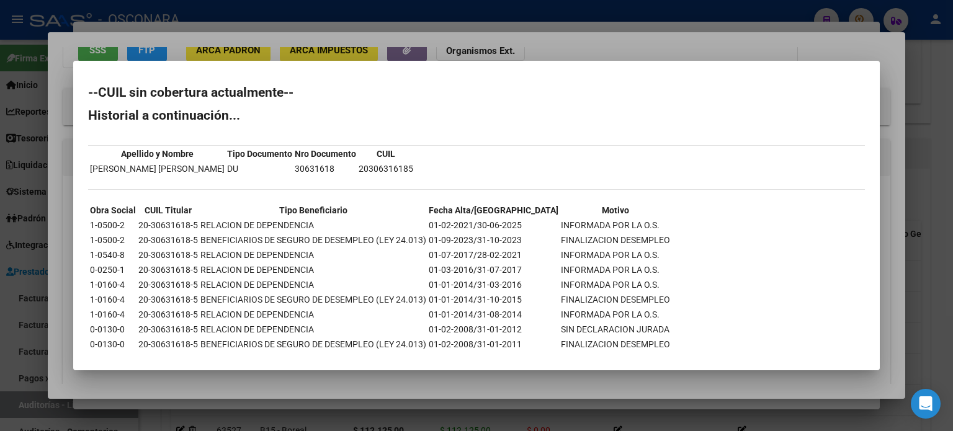
click at [587, 47] on div at bounding box center [476, 215] width 953 height 431
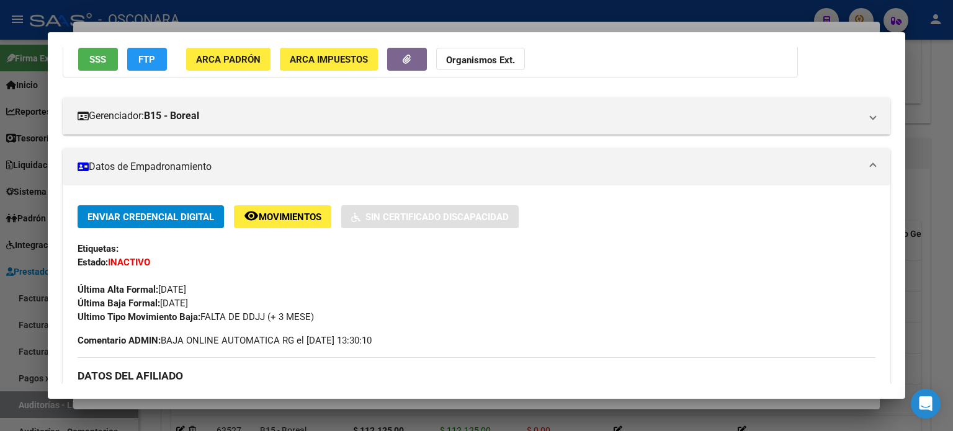
scroll to position [0, 0]
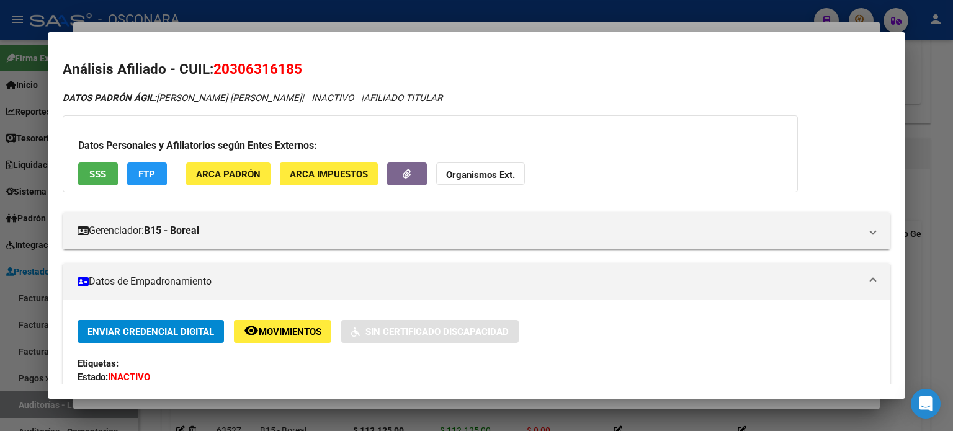
click at [500, 27] on div at bounding box center [476, 215] width 953 height 431
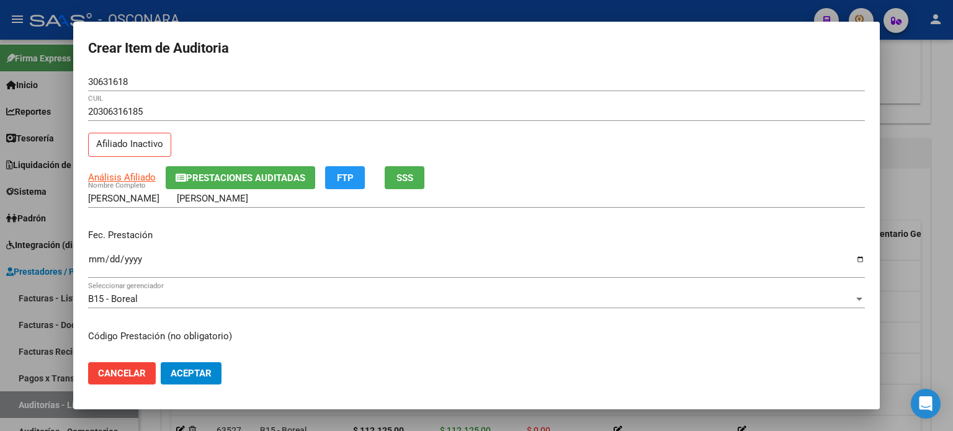
click at [99, 257] on input "Ingresar la fecha" at bounding box center [476, 264] width 776 height 20
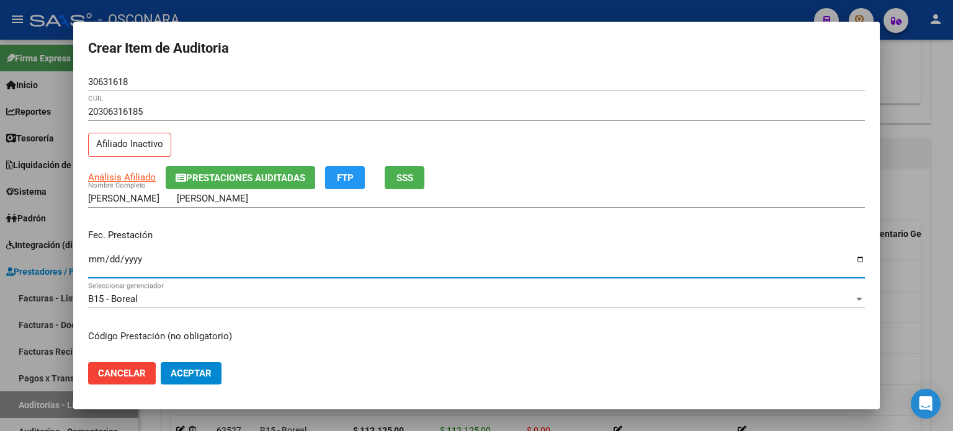
click at [189, 229] on p "Fec. Prestación" at bounding box center [476, 235] width 776 height 14
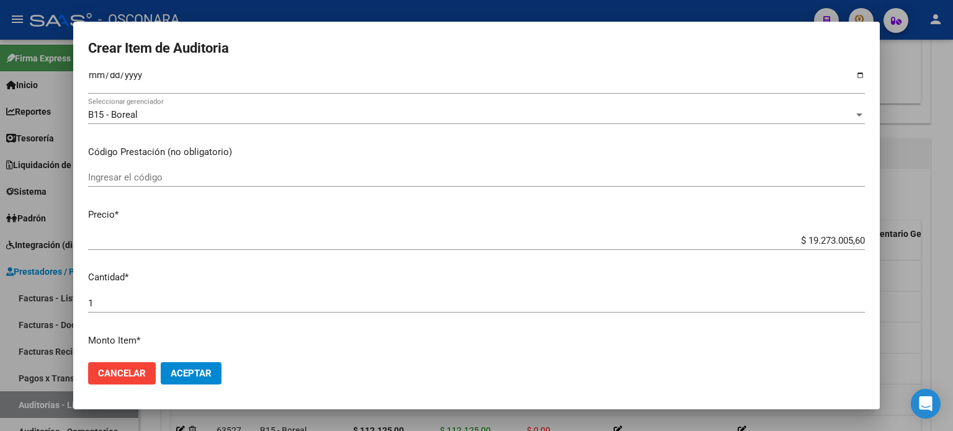
scroll to position [186, 0]
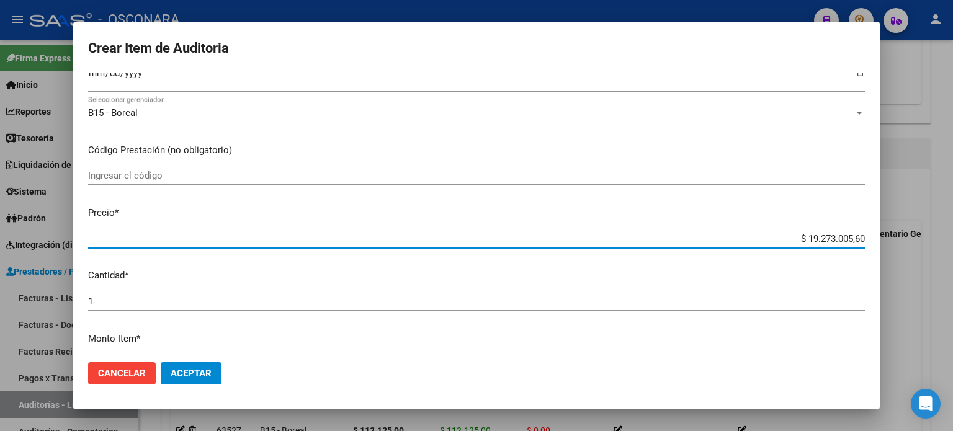
drag, startPoint x: 853, startPoint y: 239, endPoint x: 749, endPoint y: 220, distance: 105.9
click at [750, 220] on mat-dialog-content "30631618 Nro Documento 20306316185 CUIL Afiliado Inactivo Análisis Afiliado Pre…" at bounding box center [476, 213] width 806 height 280
click at [557, 277] on p "Cantidad *" at bounding box center [476, 276] width 776 height 14
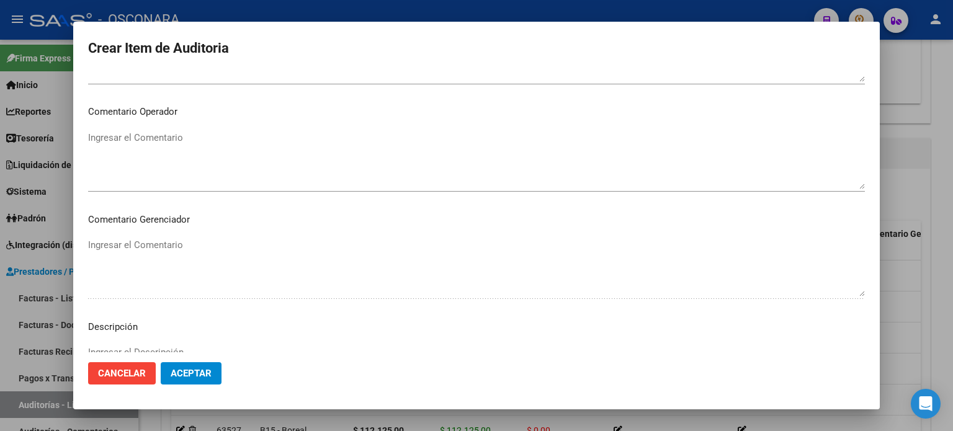
scroll to position [836, 0]
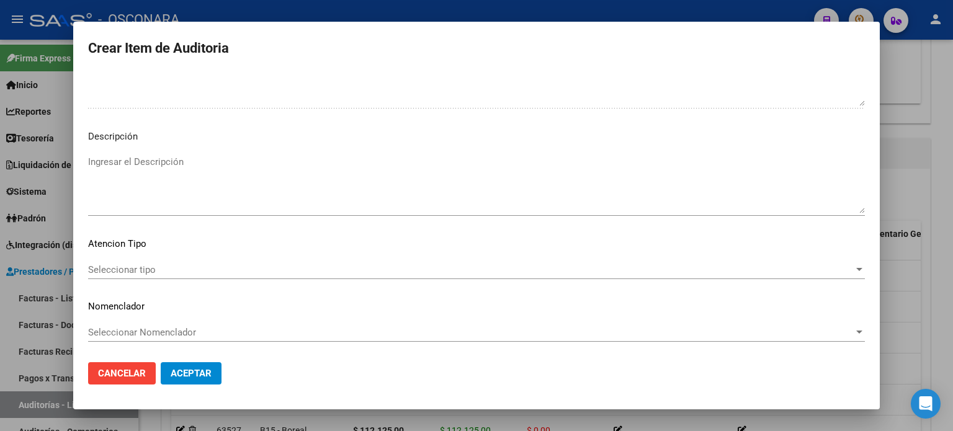
click at [396, 189] on textarea "Ingresar el Descripción" at bounding box center [476, 184] width 776 height 58
click at [181, 262] on div "Seleccionar tipo Seleccionar tipo" at bounding box center [476, 269] width 776 height 19
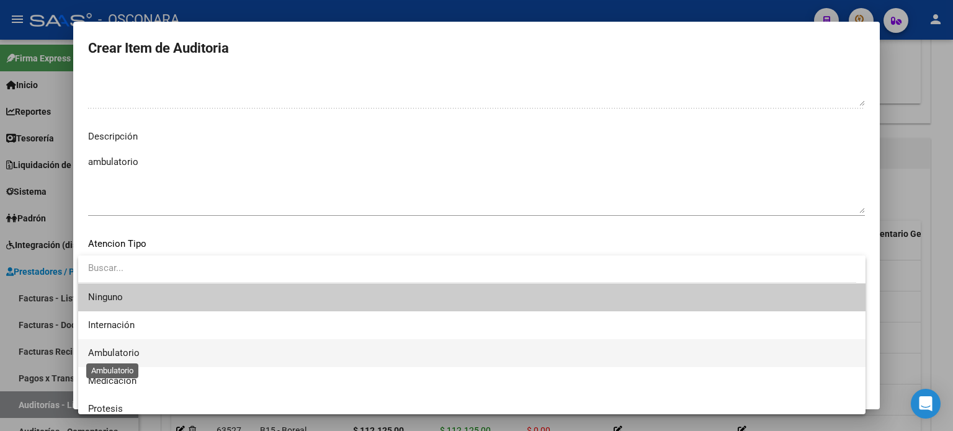
click at [128, 354] on span "Ambulatorio" at bounding box center [113, 352] width 51 height 11
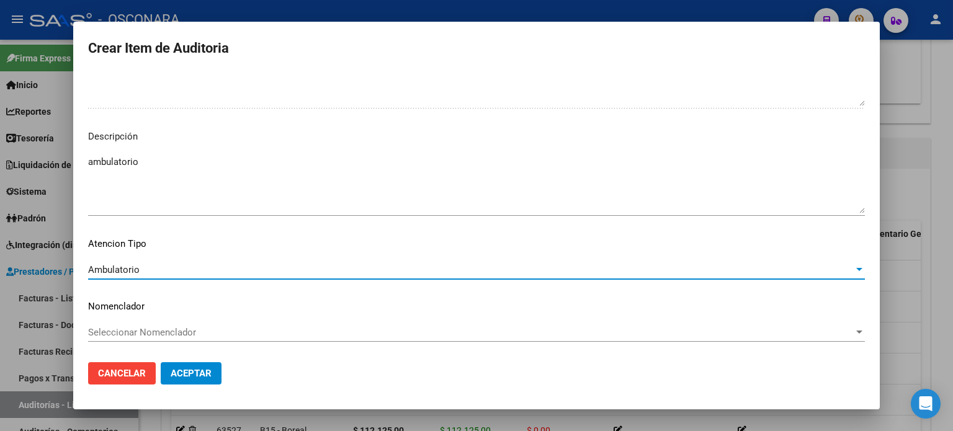
click at [189, 376] on span "Aceptar" at bounding box center [191, 373] width 41 height 11
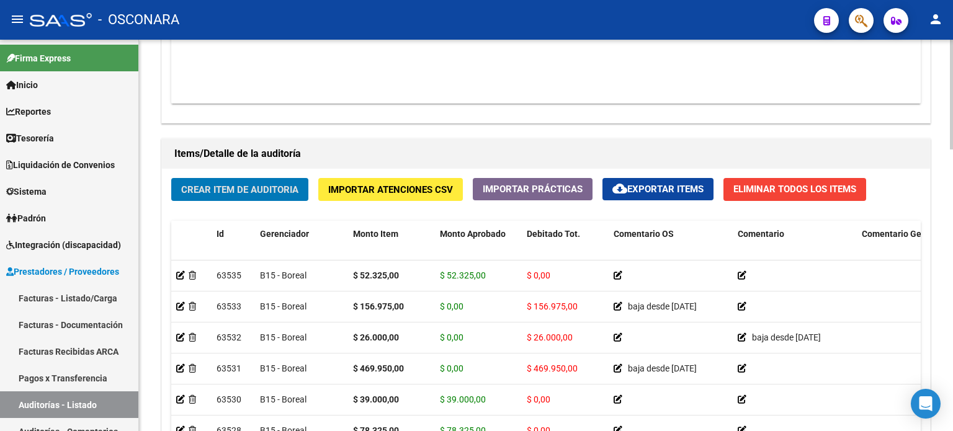
click at [321, 215] on div "Crear Item de Auditoria Importar Atenciones CSV Importar Prácticas cloud_downlo…" at bounding box center [546, 355] width 768 height 373
click at [300, 191] on button "Crear Item de Auditoria" at bounding box center [239, 189] width 137 height 23
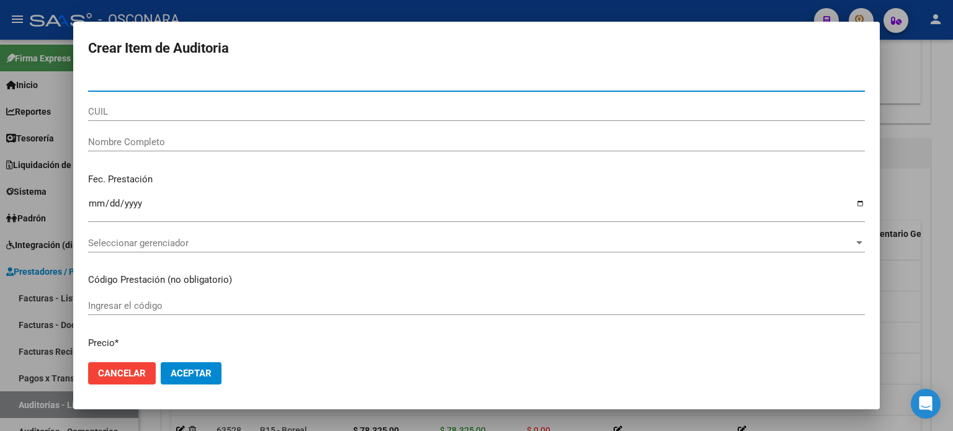
click at [96, 84] on input "Nro Documento" at bounding box center [476, 81] width 776 height 11
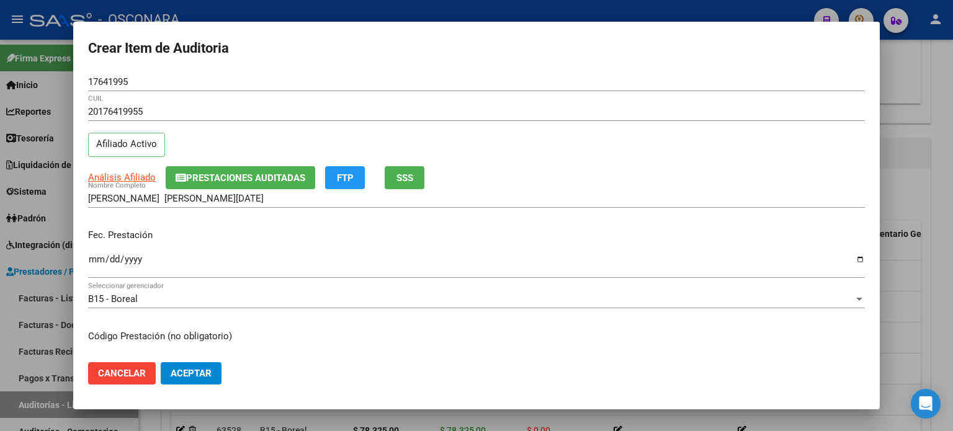
click at [235, 146] on div "20176419955 CUIL Afiliado Activo" at bounding box center [476, 133] width 776 height 63
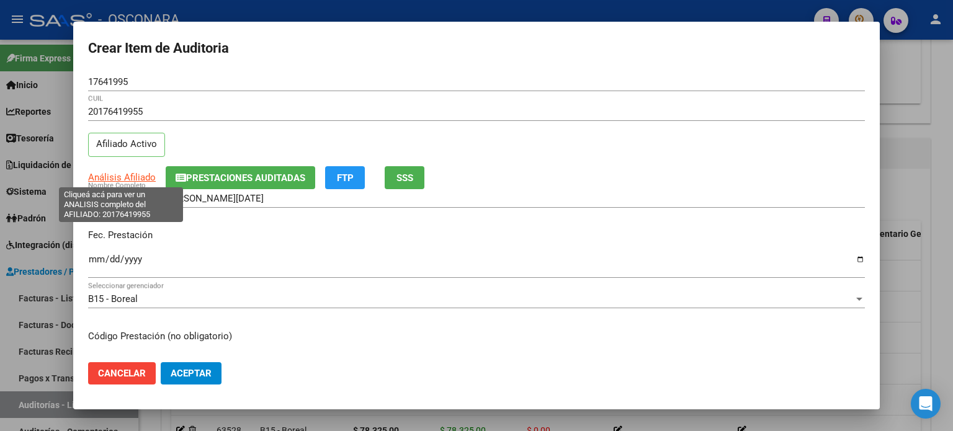
click at [143, 176] on span "Análisis Afiliado" at bounding box center [122, 177] width 68 height 11
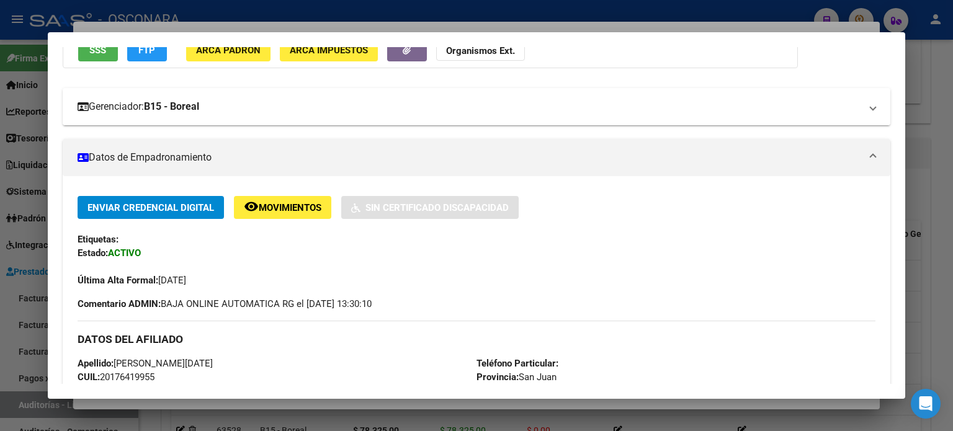
scroll to position [0, 0]
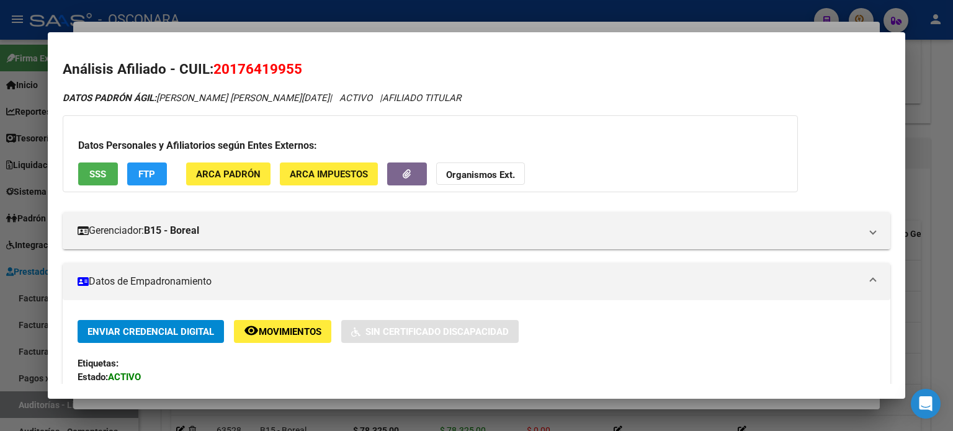
click at [107, 174] on button "SSS" at bounding box center [98, 173] width 40 height 23
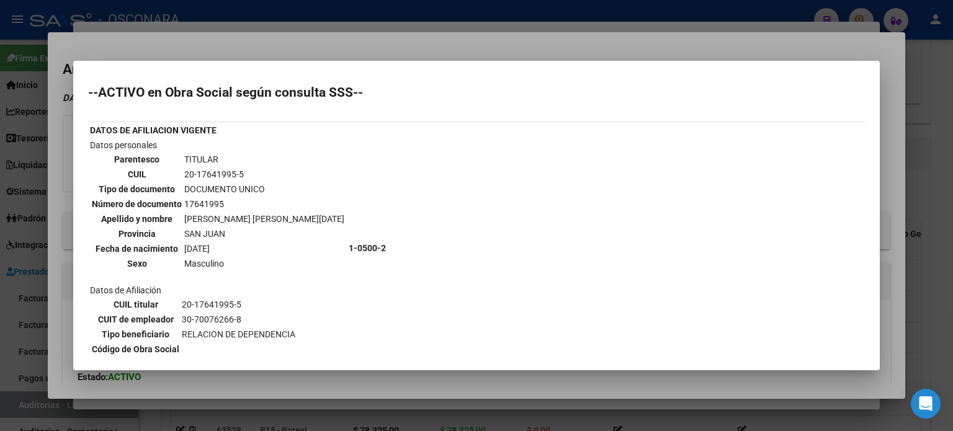
click at [342, 50] on div at bounding box center [476, 215] width 953 height 431
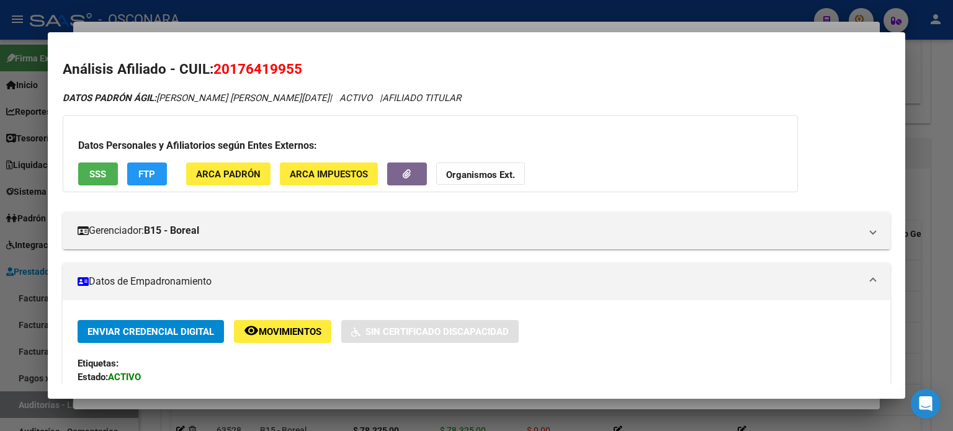
click at [348, 25] on div at bounding box center [476, 215] width 953 height 431
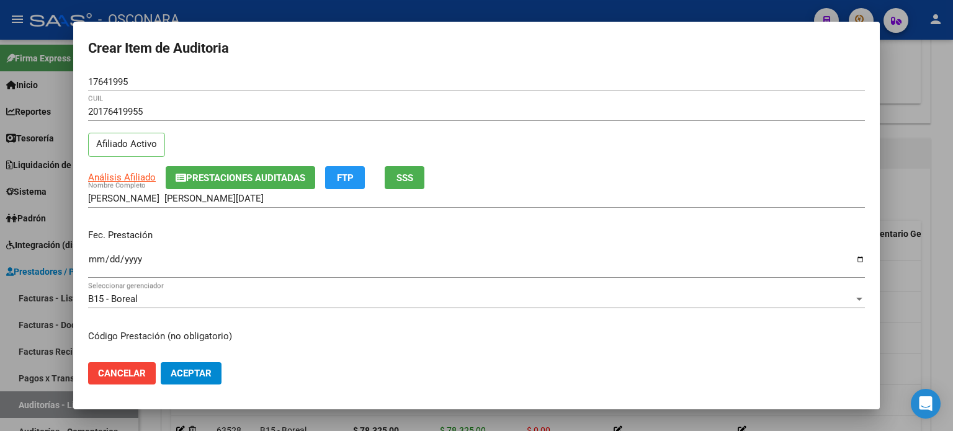
click at [97, 260] on input "Ingresar la fecha" at bounding box center [476, 264] width 776 height 20
click at [210, 216] on div "VICENTELA FLORES LUIS DOMINGO Nombre Completo" at bounding box center [476, 204] width 776 height 30
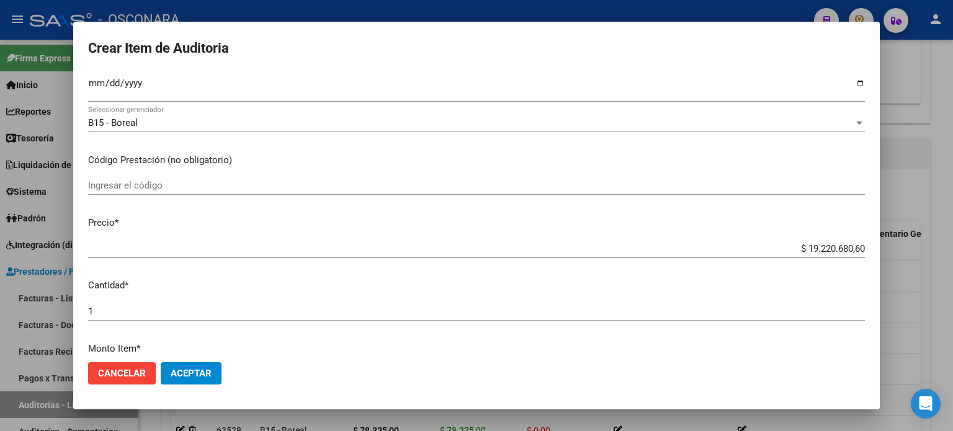
scroll to position [186, 0]
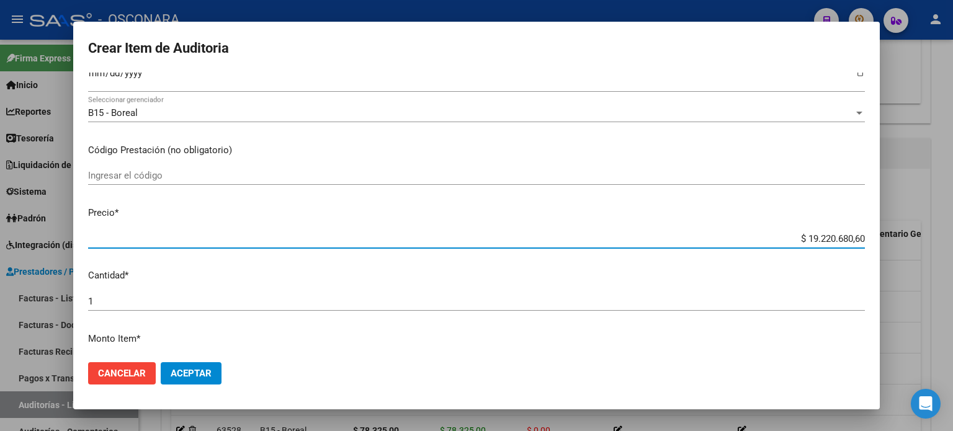
drag, startPoint x: 855, startPoint y: 236, endPoint x: 770, endPoint y: 225, distance: 85.8
click at [770, 225] on mat-dialog-content "17641995 Nro Documento 20176419955 CUIL Afiliado Activo Análisis Afiliado Prest…" at bounding box center [476, 213] width 806 height 280
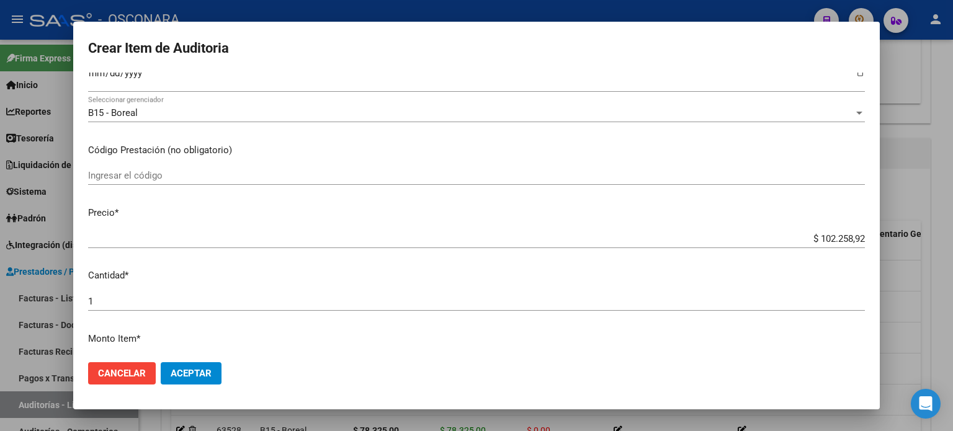
click at [172, 262] on mat-dialog-content "17641995 Nro Documento 20176419955 CUIL Afiliado Activo Análisis Afiliado Prest…" at bounding box center [476, 213] width 806 height 280
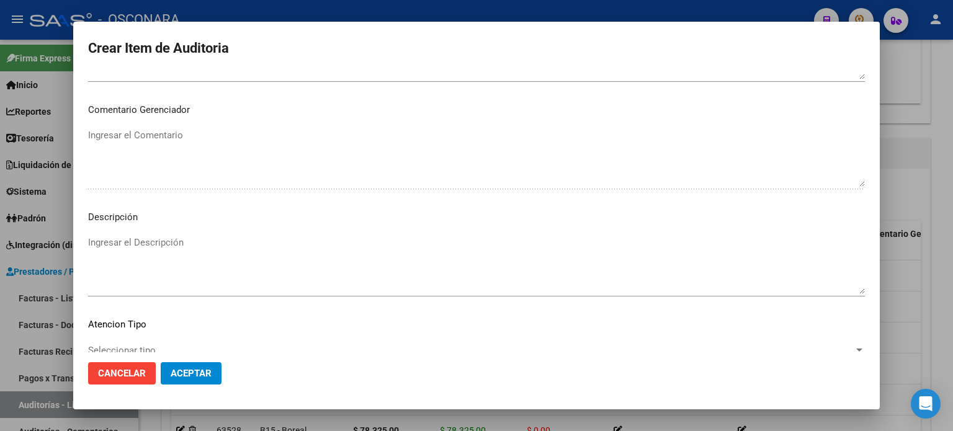
scroll to position [836, 0]
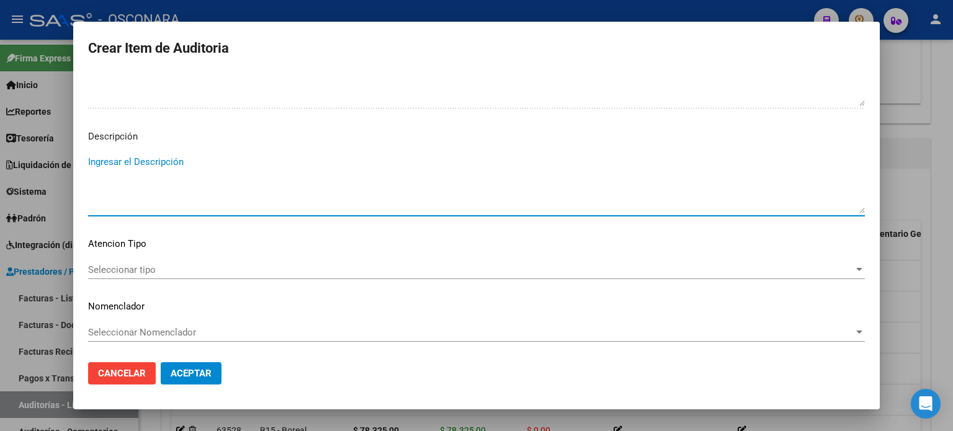
click at [156, 158] on textarea "Ingresar el Descripción" at bounding box center [476, 184] width 776 height 58
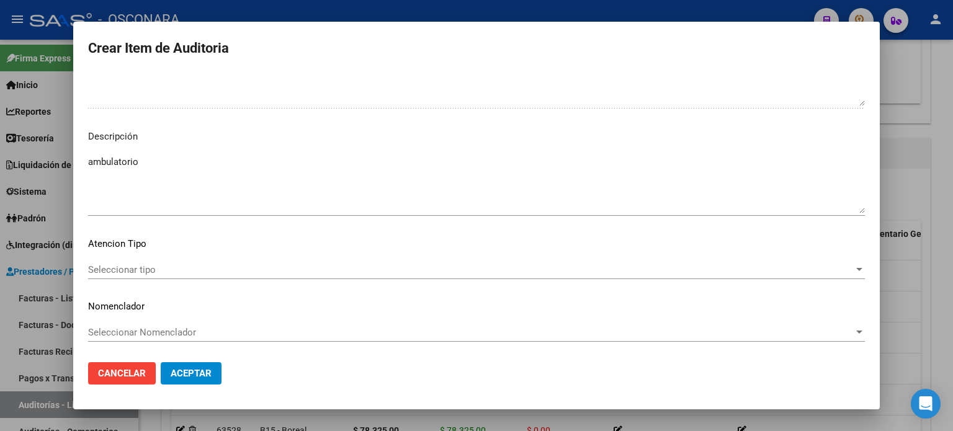
click at [118, 275] on div "Seleccionar tipo Seleccionar tipo" at bounding box center [476, 269] width 776 height 19
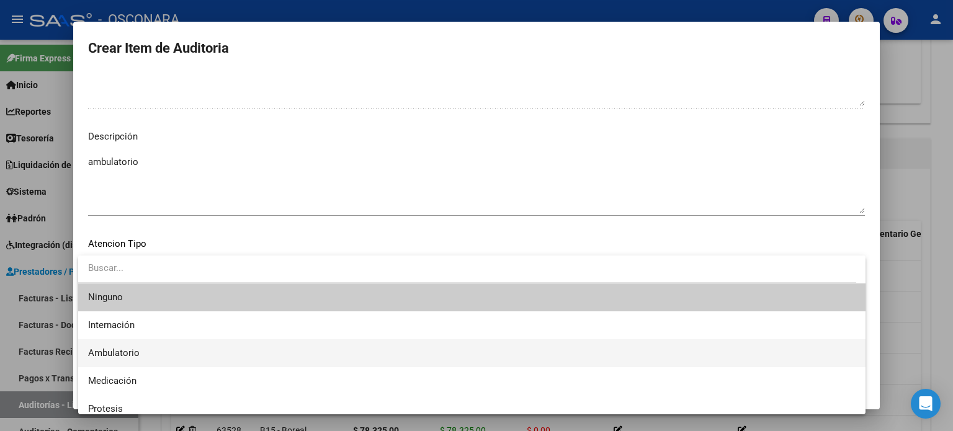
click at [159, 347] on span "Ambulatorio" at bounding box center [471, 353] width 767 height 28
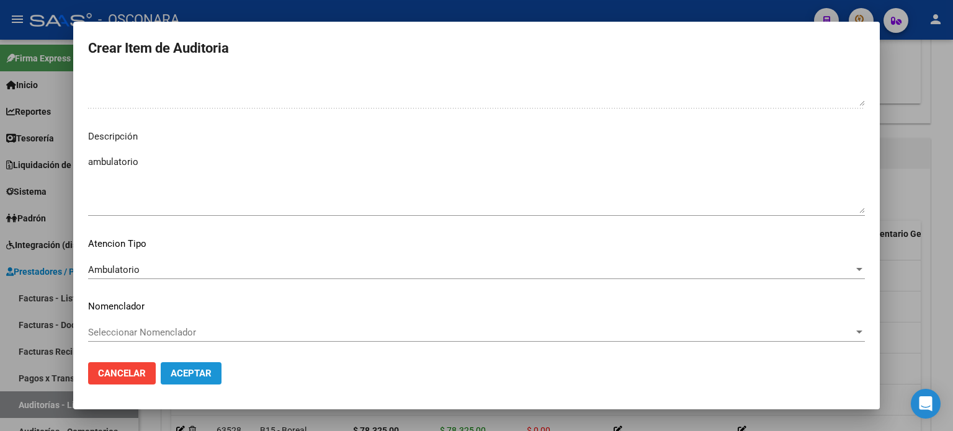
click at [189, 371] on span "Aceptar" at bounding box center [191, 373] width 41 height 11
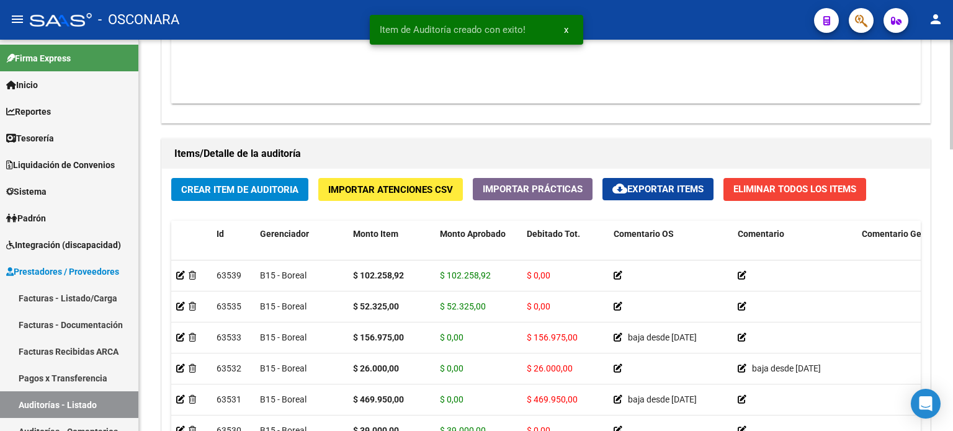
click at [223, 213] on div "Crear Item de Auditoria Importar Atenciones CSV Importar Prácticas cloud_downlo…" at bounding box center [546, 355] width 768 height 373
click at [230, 190] on span "Crear Item de Auditoria" at bounding box center [239, 189] width 117 height 11
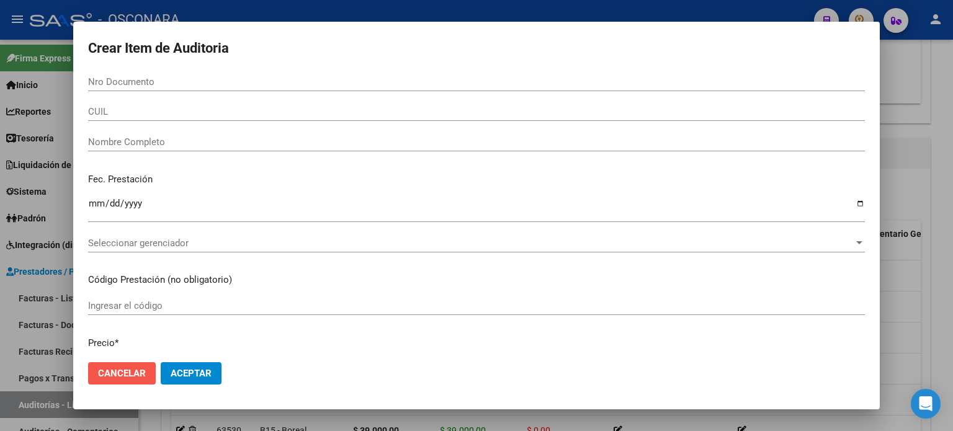
click at [117, 378] on span "Cancelar" at bounding box center [122, 373] width 48 height 11
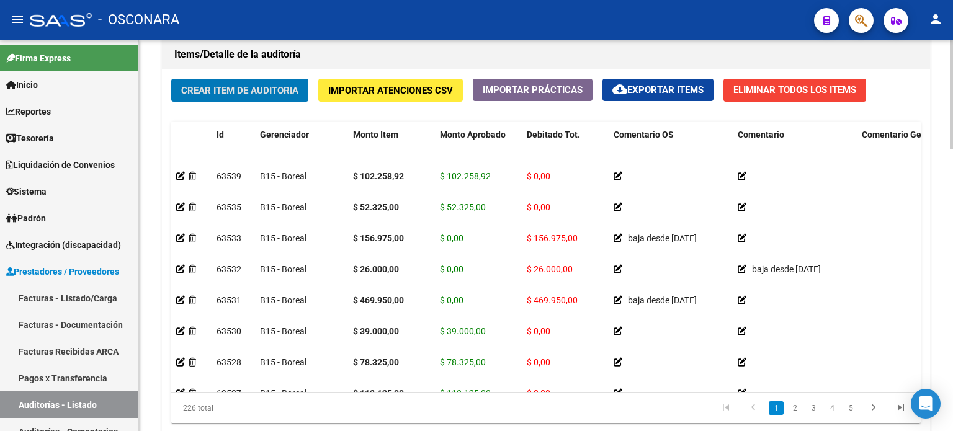
scroll to position [928, 0]
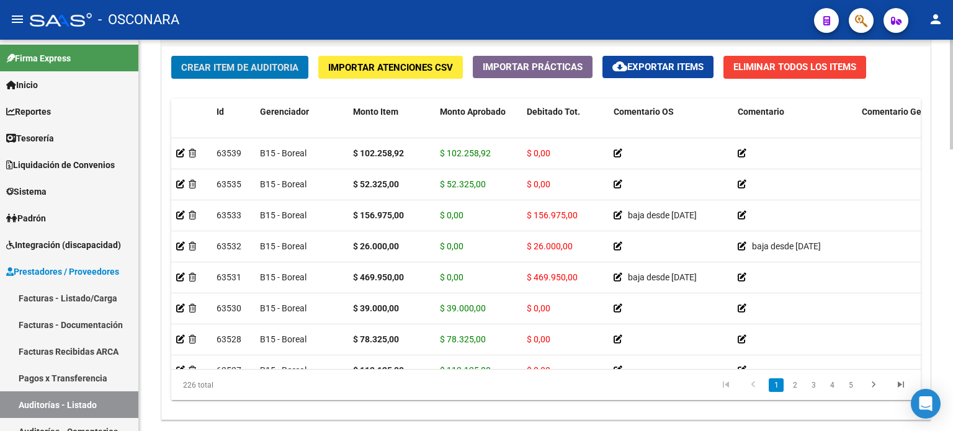
click at [949, 316] on div at bounding box center [950, 355] width 3 height 110
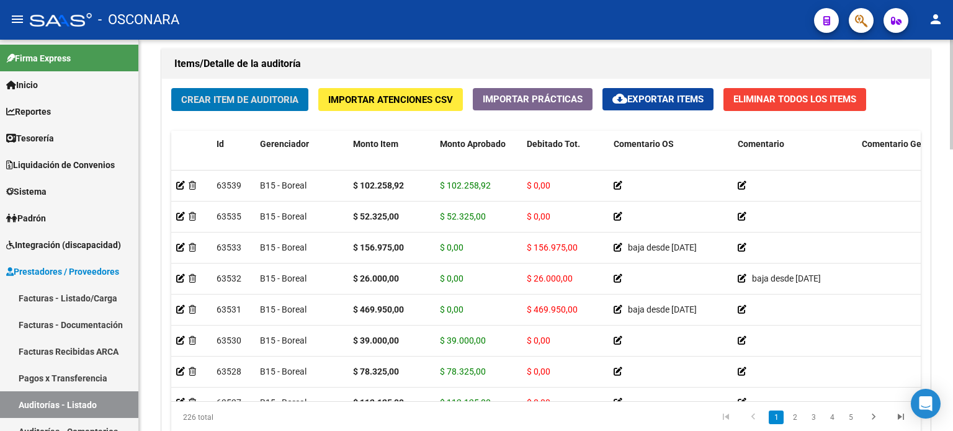
scroll to position [866, 0]
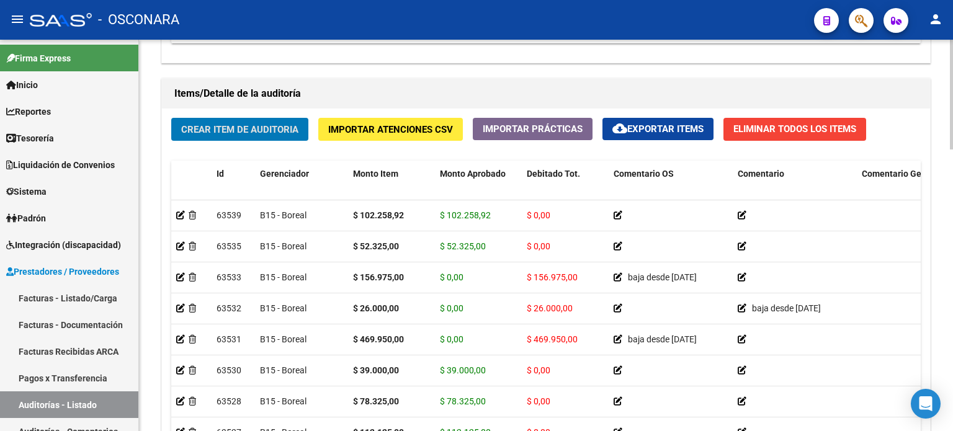
click at [241, 133] on span "Crear Item de Auditoria" at bounding box center [239, 129] width 117 height 11
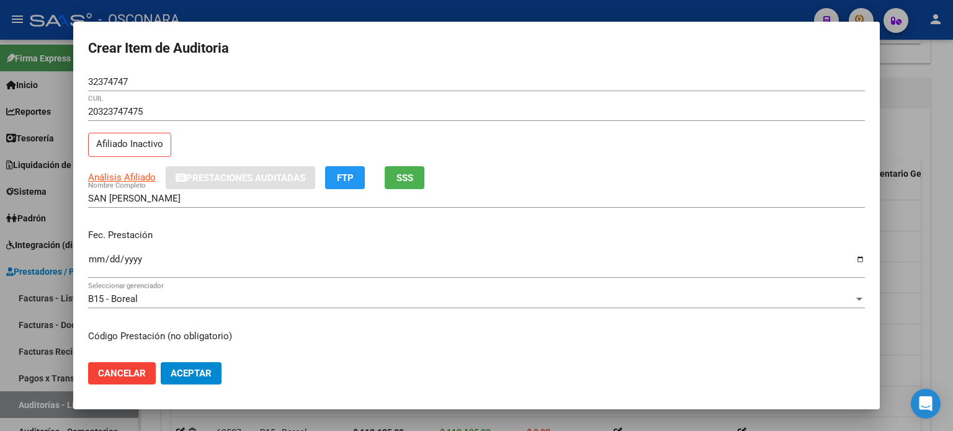
click at [163, 215] on div "SAN FRANCISCO MIGUEL ENRIQUE Nombre Completo" at bounding box center [476, 204] width 776 height 30
click at [89, 260] on input "Ingresar la fecha" at bounding box center [476, 264] width 776 height 20
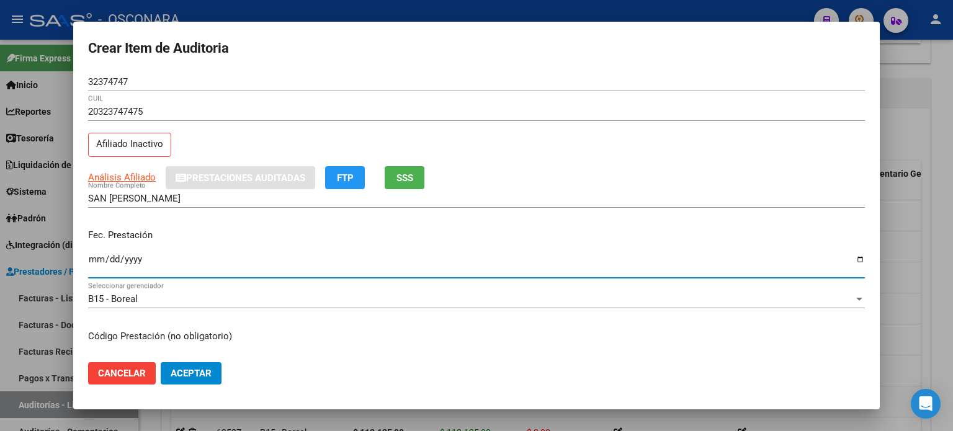
click at [192, 223] on div "Fec. Prestación [DATE] Ingresar la fecha" at bounding box center [476, 254] width 776 height 71
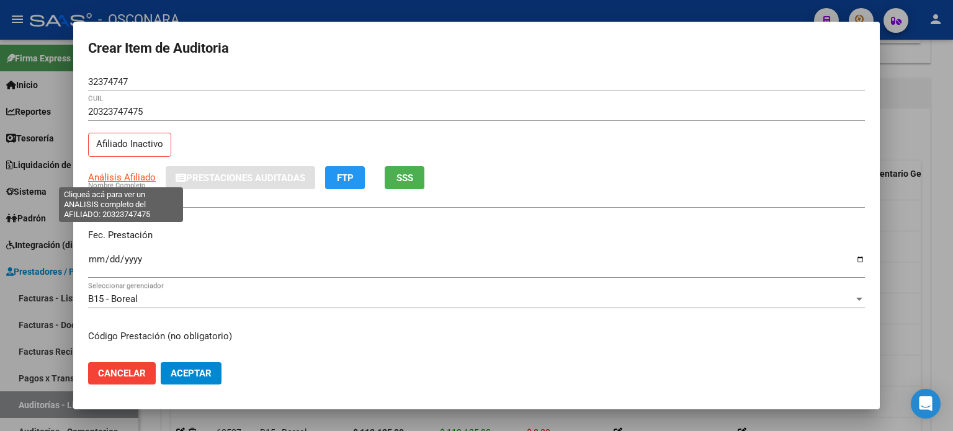
click at [122, 172] on span "Análisis Afiliado" at bounding box center [122, 177] width 68 height 11
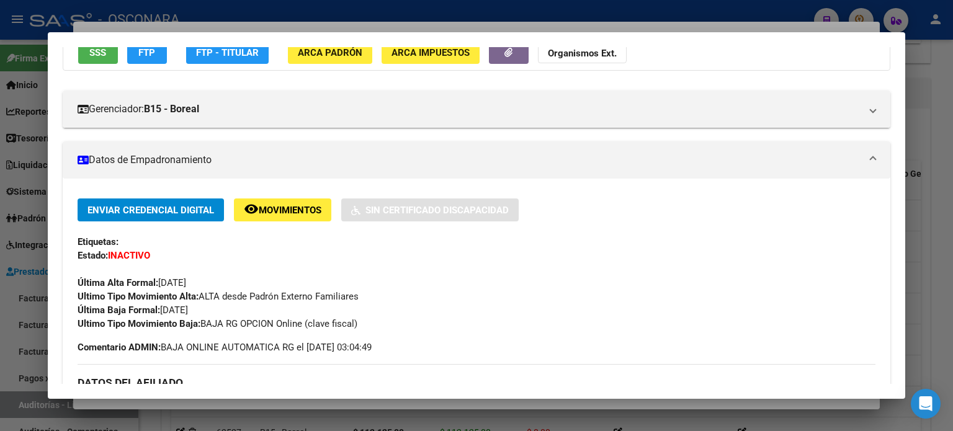
scroll to position [124, 0]
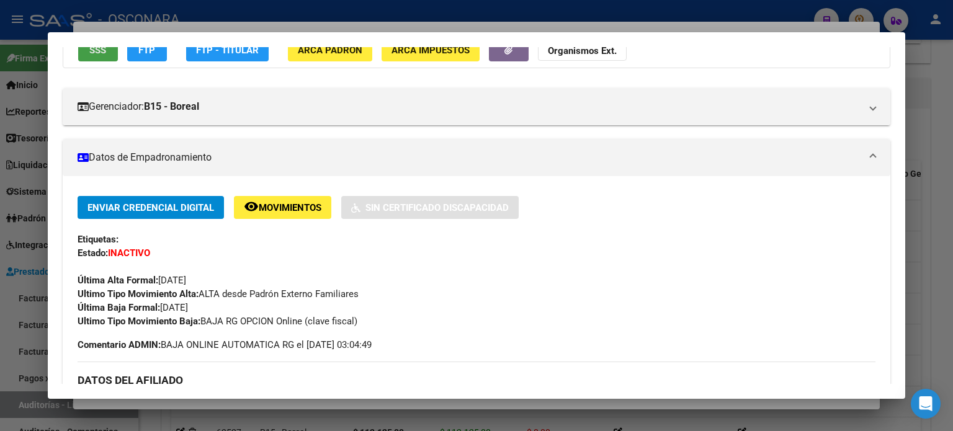
click at [104, 53] on span "SSS" at bounding box center [97, 50] width 17 height 11
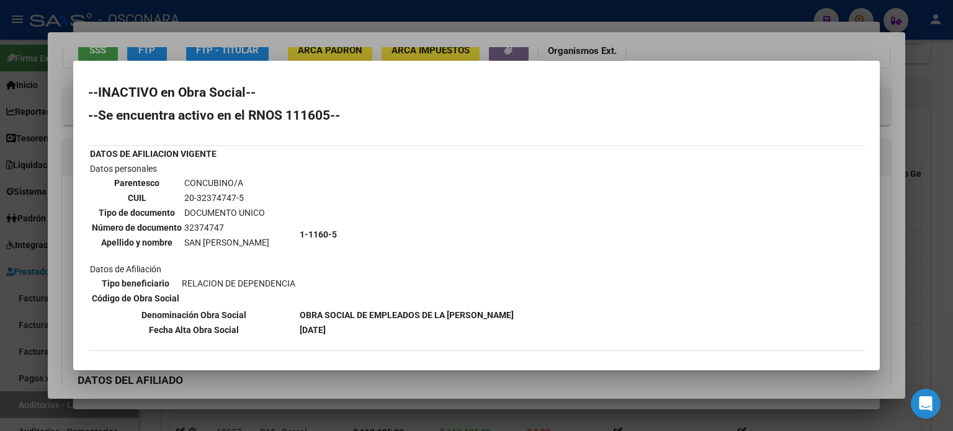
scroll to position [74, 0]
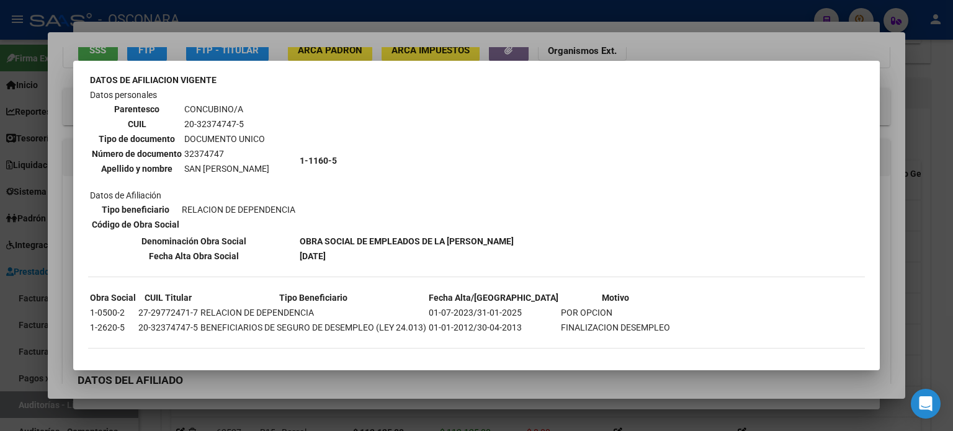
click at [389, 36] on div at bounding box center [476, 215] width 953 height 431
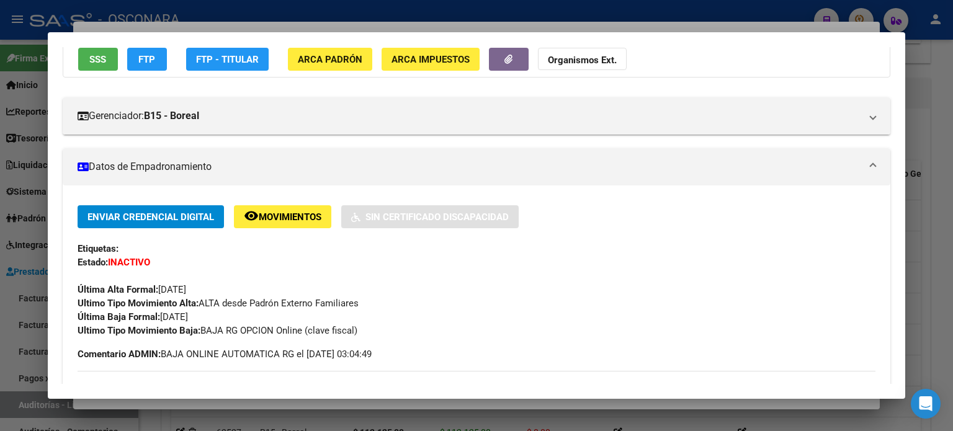
scroll to position [0, 0]
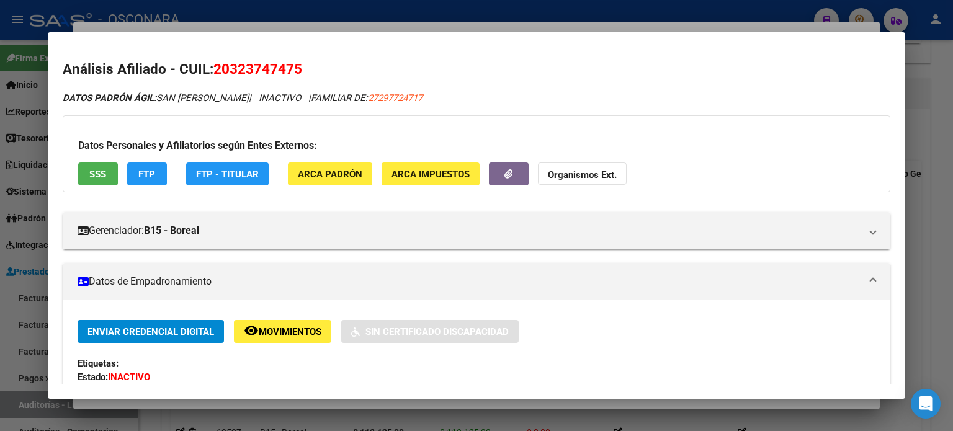
click at [308, 27] on div at bounding box center [476, 215] width 953 height 431
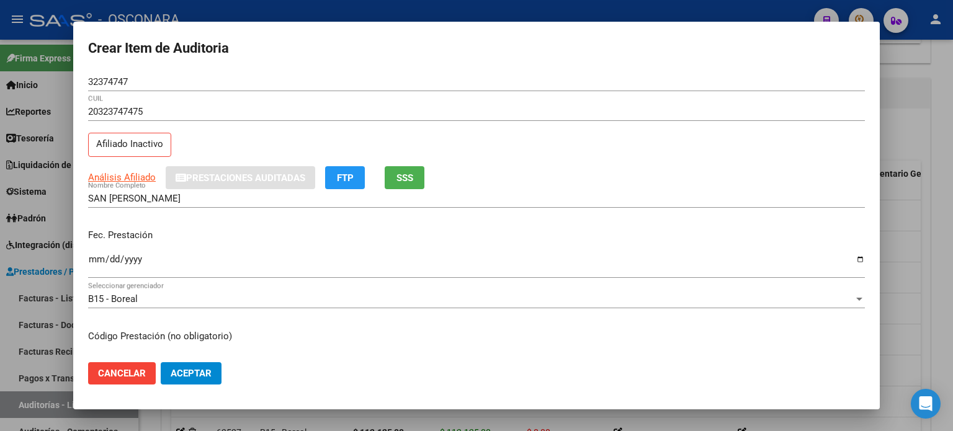
click at [275, 215] on div "SAN FRANCISCO MIGUEL ENRIQUE Nombre Completo" at bounding box center [476, 204] width 776 height 30
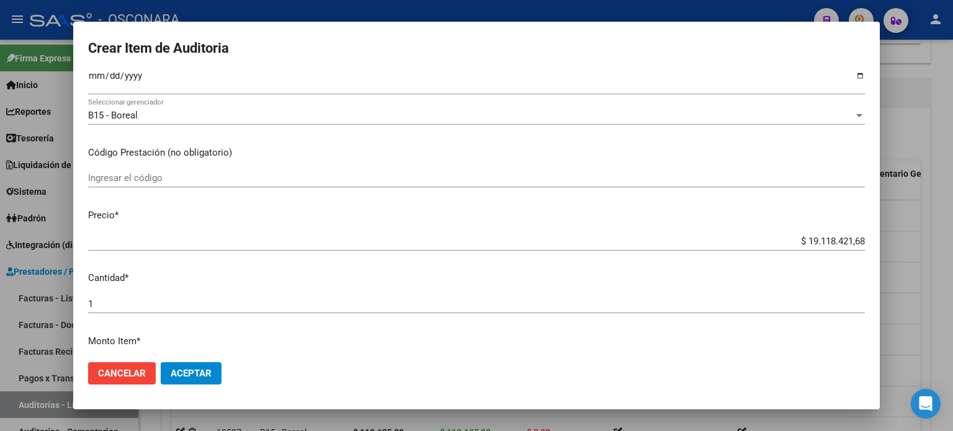
scroll to position [186, 0]
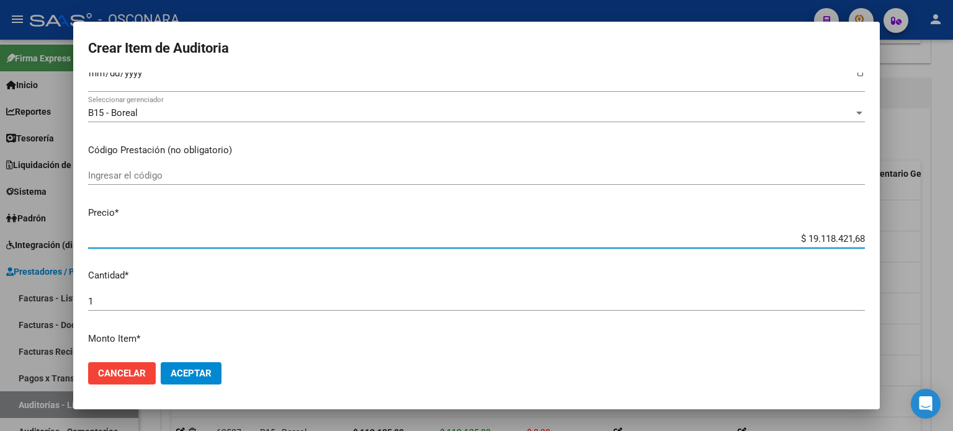
drag, startPoint x: 854, startPoint y: 234, endPoint x: 746, endPoint y: 221, distance: 108.8
click at [746, 221] on mat-dialog-content "32374747 Nro Documento 20323747475 CUIL Afiliado Inactivo Análisis Afiliado Pre…" at bounding box center [476, 213] width 806 height 280
click at [422, 289] on mat-dialog-content "32374747 Nro Documento 20323747475 CUIL Afiliado Inactivo Análisis Afiliado Pre…" at bounding box center [476, 213] width 806 height 280
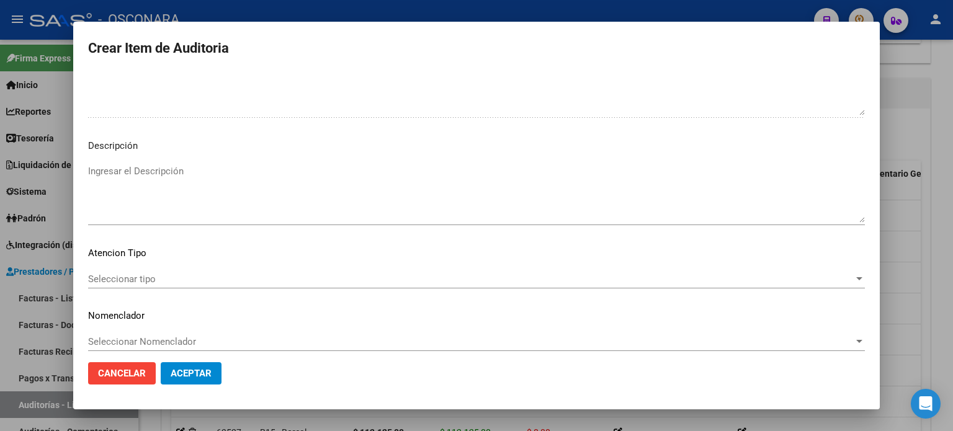
scroll to position [836, 0]
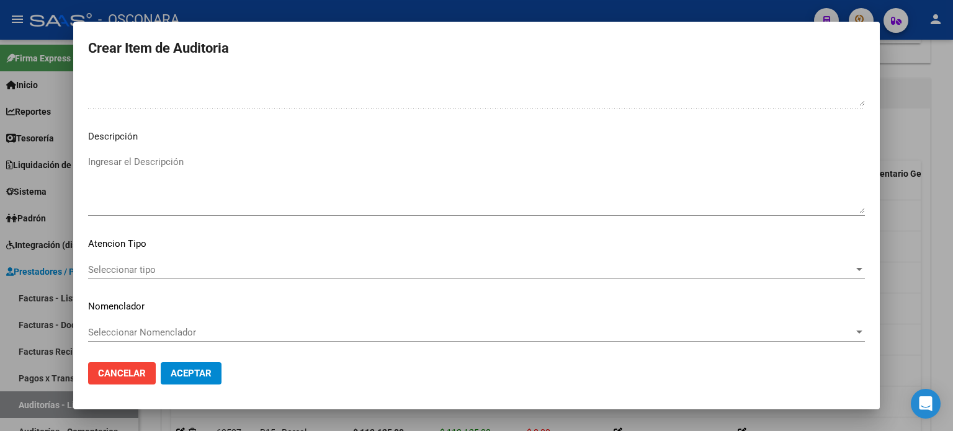
drag, startPoint x: 162, startPoint y: 249, endPoint x: 155, endPoint y: 260, distance: 13.9
click at [163, 248] on p "Atencion Tipo" at bounding box center [476, 244] width 776 height 14
click at [155, 260] on div "Seleccionar tipo Seleccionar tipo" at bounding box center [476, 269] width 776 height 19
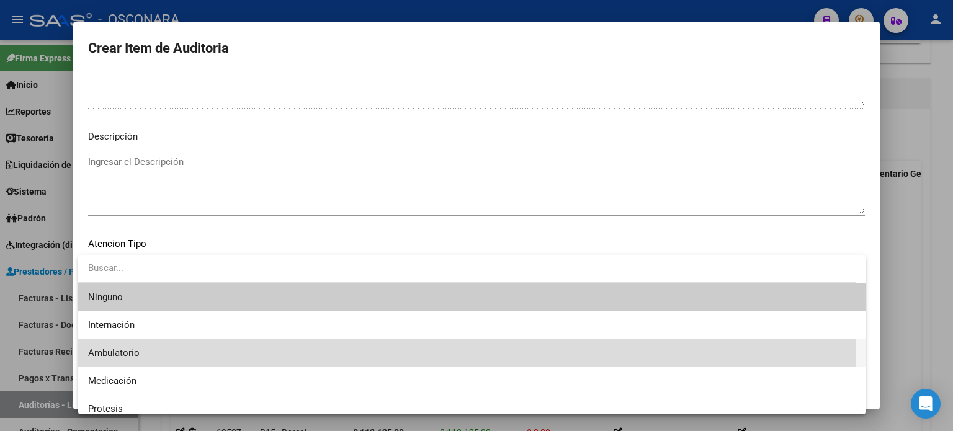
drag, startPoint x: 131, startPoint y: 345, endPoint x: 174, endPoint y: 243, distance: 110.9
click at [131, 346] on span "Ambulatorio" at bounding box center [471, 353] width 767 height 28
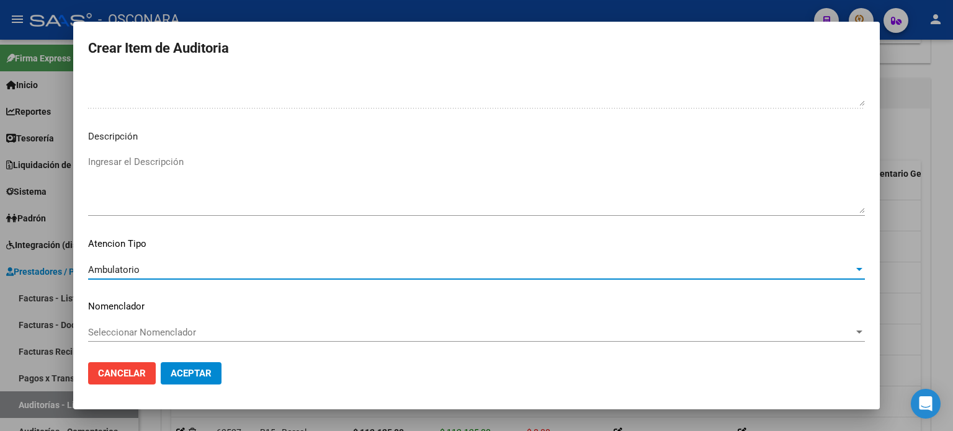
click at [176, 209] on textarea "Ingresar el Descripción" at bounding box center [476, 184] width 776 height 58
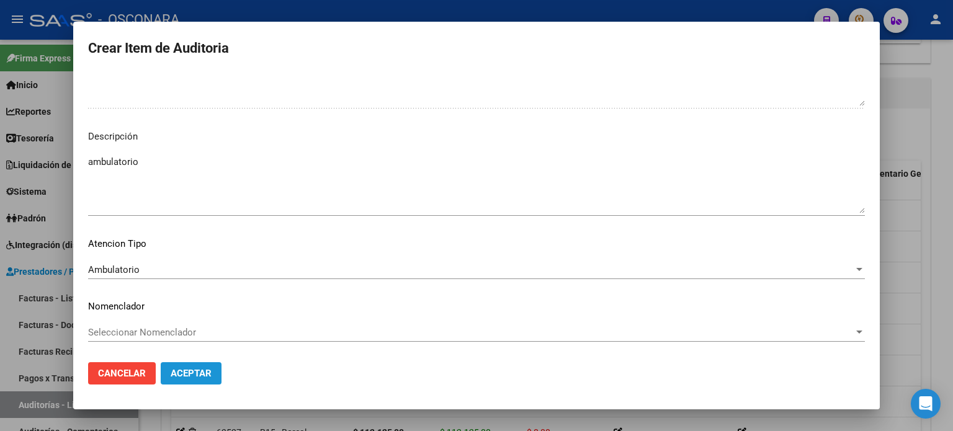
click at [181, 376] on span "Aceptar" at bounding box center [191, 373] width 41 height 11
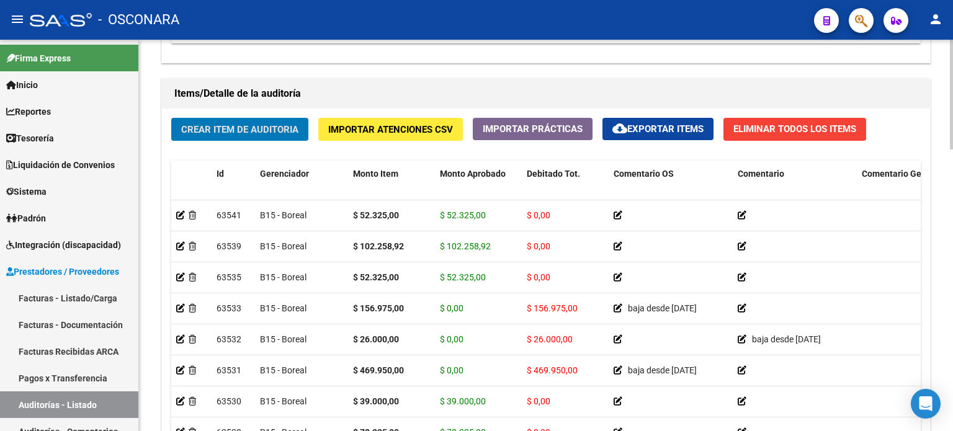
click at [282, 145] on div "Crear Item de Auditoria Importar Atenciones CSV Importar Prácticas cloud_downlo…" at bounding box center [546, 295] width 768 height 373
click at [246, 131] on span "Crear Item de Auditoria" at bounding box center [239, 129] width 117 height 11
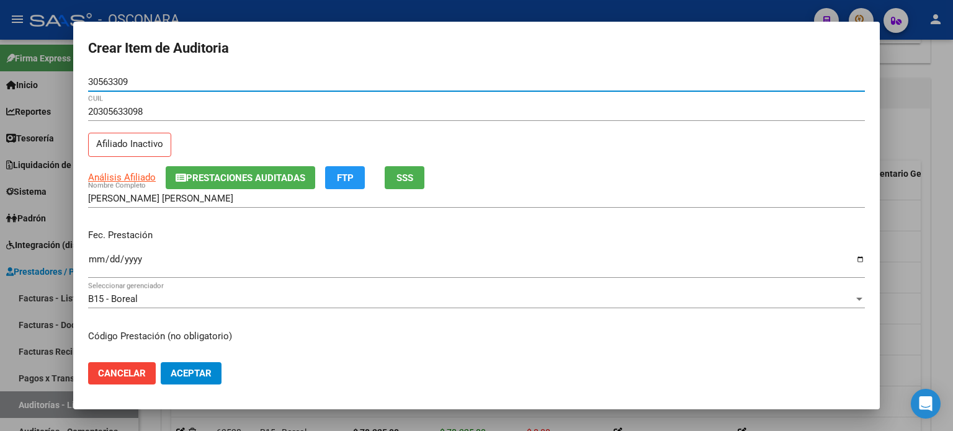
click at [161, 220] on div "Fec. Prestación Ingresar la fecha" at bounding box center [476, 254] width 776 height 71
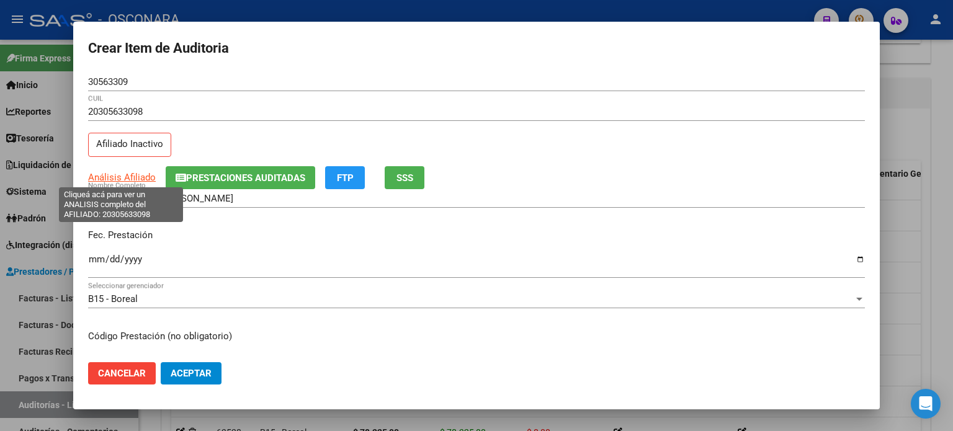
click at [120, 179] on span "Análisis Afiliado" at bounding box center [122, 177] width 68 height 11
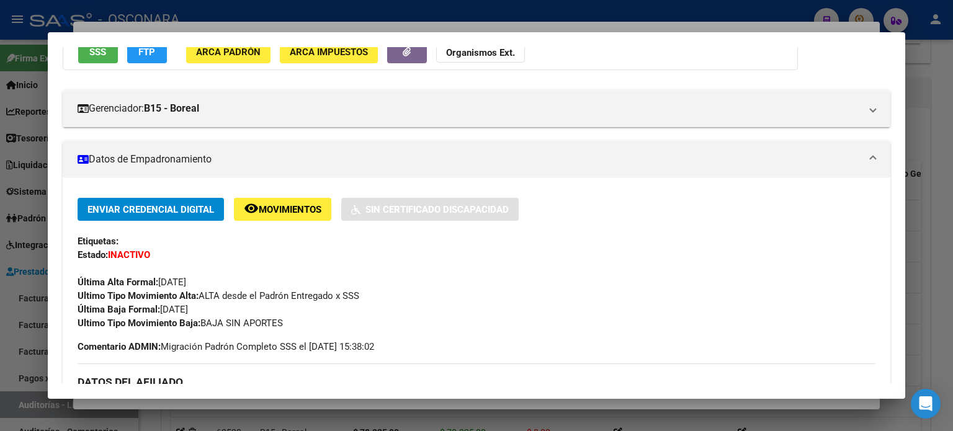
scroll to position [124, 0]
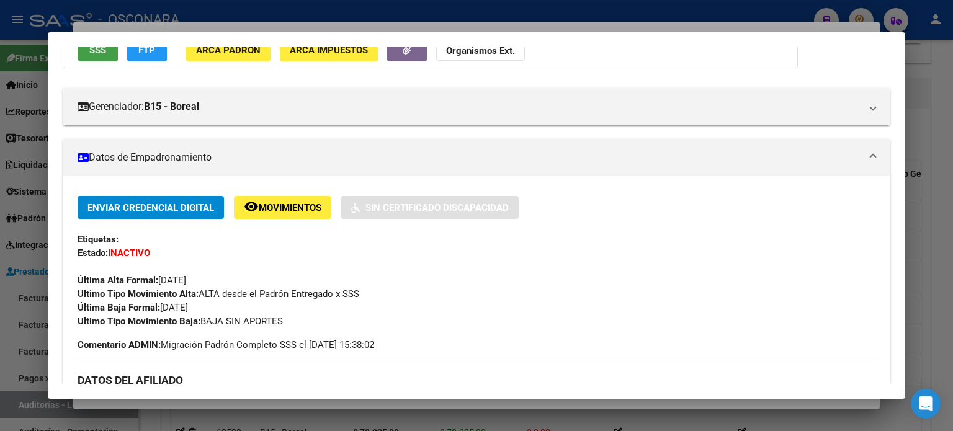
click at [105, 55] on span "SSS" at bounding box center [97, 50] width 17 height 11
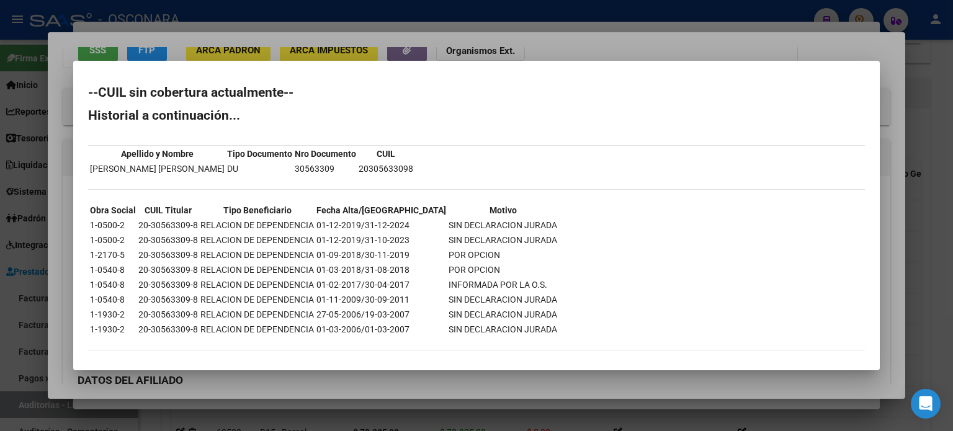
click at [545, 47] on div at bounding box center [476, 215] width 953 height 431
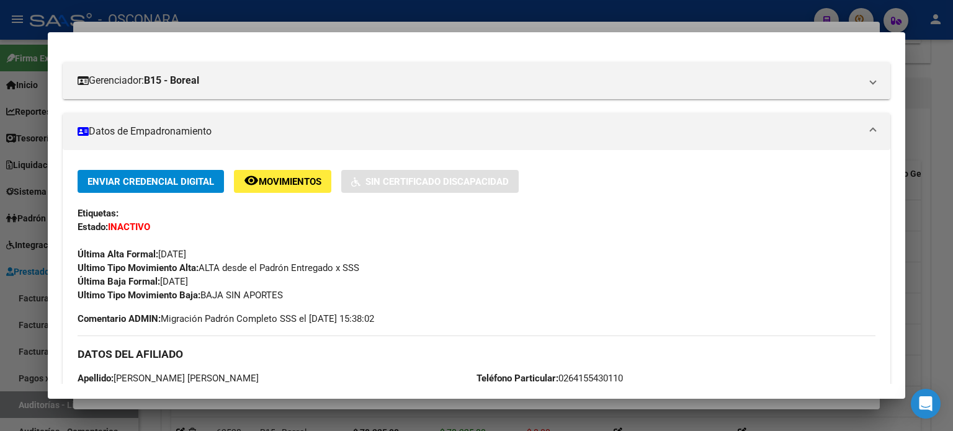
scroll to position [177, 0]
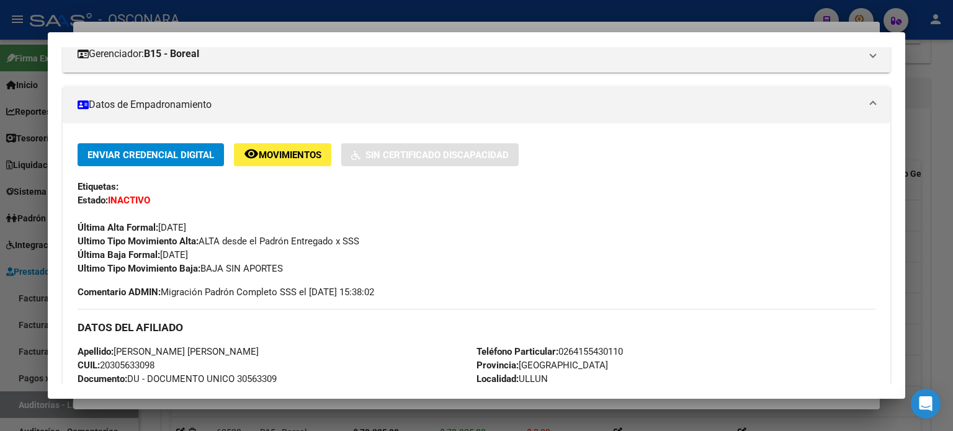
drag, startPoint x: 216, startPoint y: 255, endPoint x: 161, endPoint y: 252, distance: 54.6
click at [161, 252] on div "Enviar Credencial Digital remove_red_eye Movimientos Sin Certificado Discapacid…" at bounding box center [477, 209] width 798 height 132
click at [352, 30] on div at bounding box center [476, 215] width 953 height 431
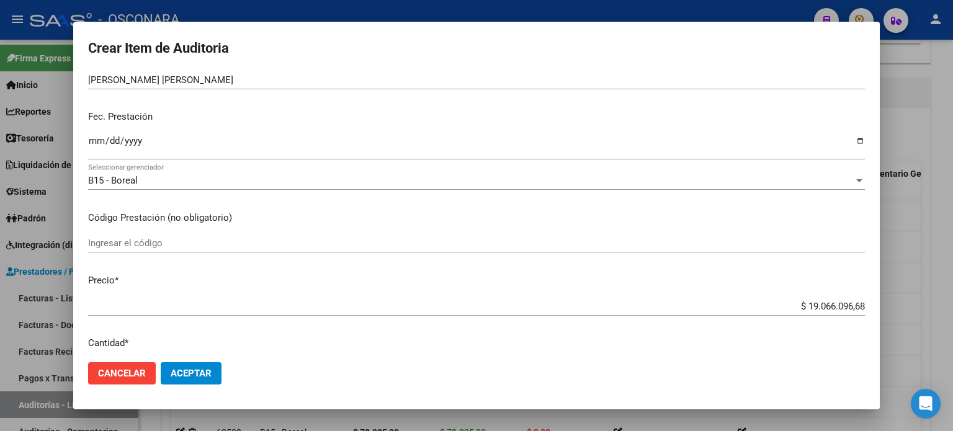
scroll to position [124, 0]
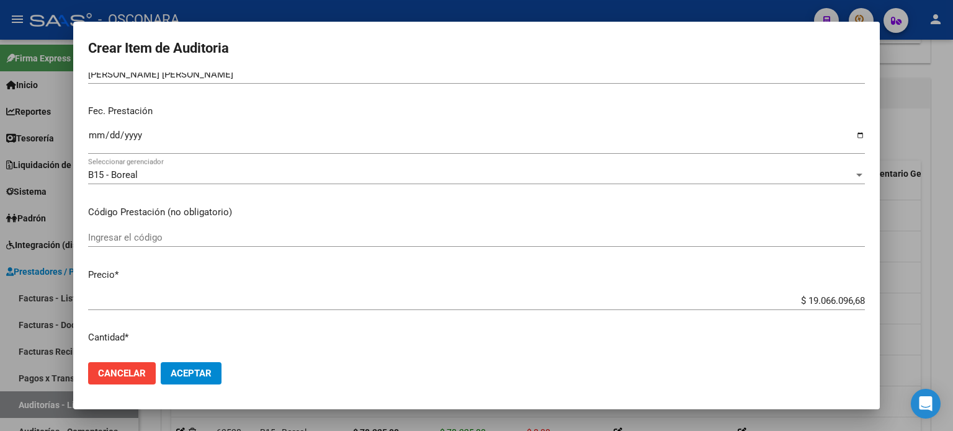
click at [99, 136] on input "Ingresar la fecha" at bounding box center [476, 140] width 776 height 20
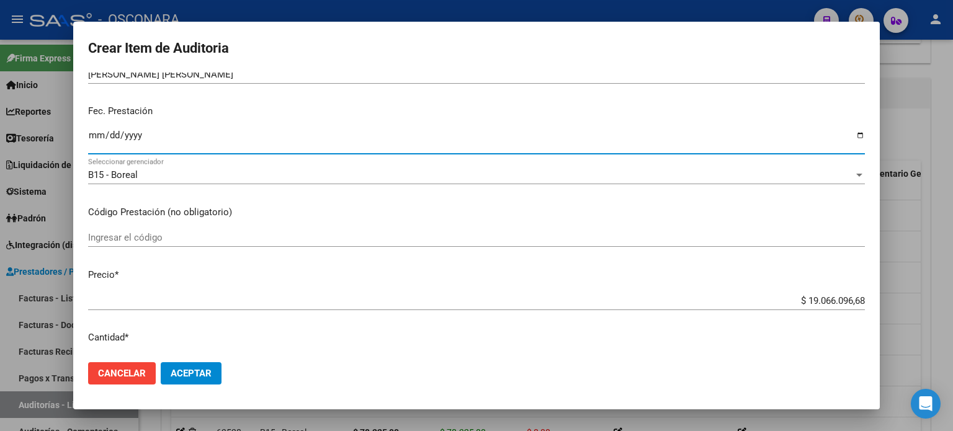
click at [382, 197] on mat-dialog-content "30563309 Nro Documento 20305633098 CUIL Afiliado Inactivo Análisis Afiliado Pre…" at bounding box center [476, 213] width 806 height 280
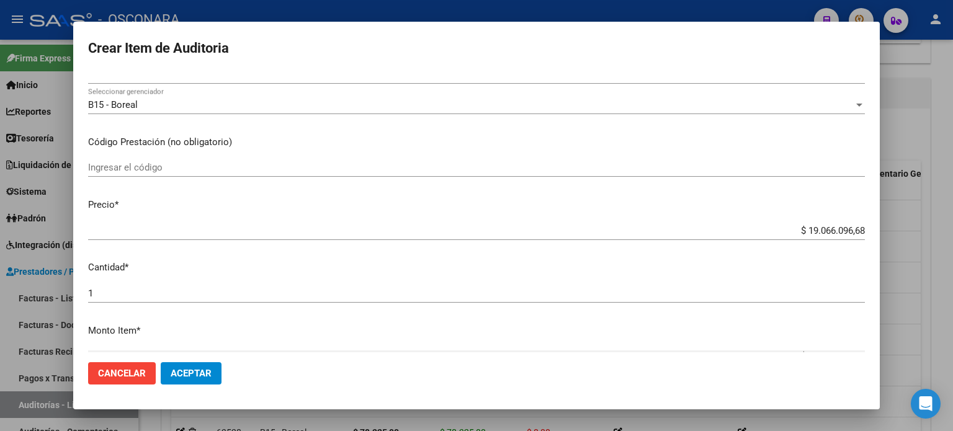
scroll to position [248, 0]
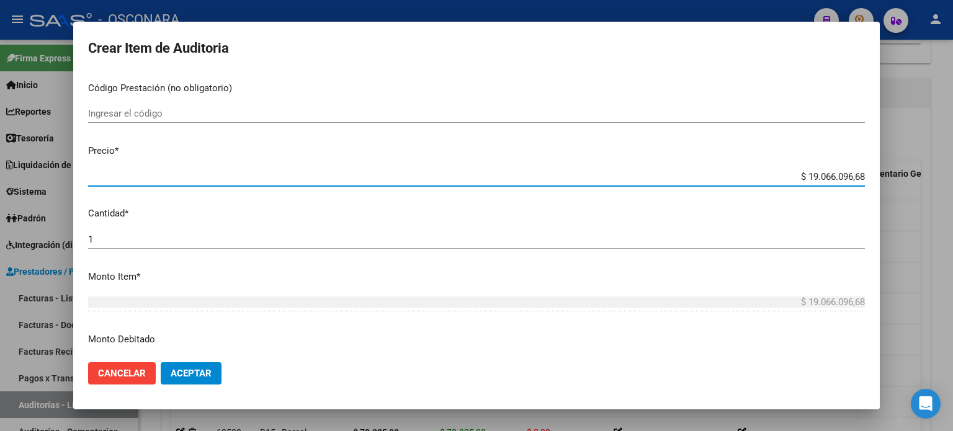
drag, startPoint x: 855, startPoint y: 175, endPoint x: 762, endPoint y: 171, distance: 92.5
click at [762, 171] on input "$ 19.066.096,68" at bounding box center [476, 176] width 776 height 11
click at [629, 216] on p "Cantidad *" at bounding box center [476, 214] width 776 height 14
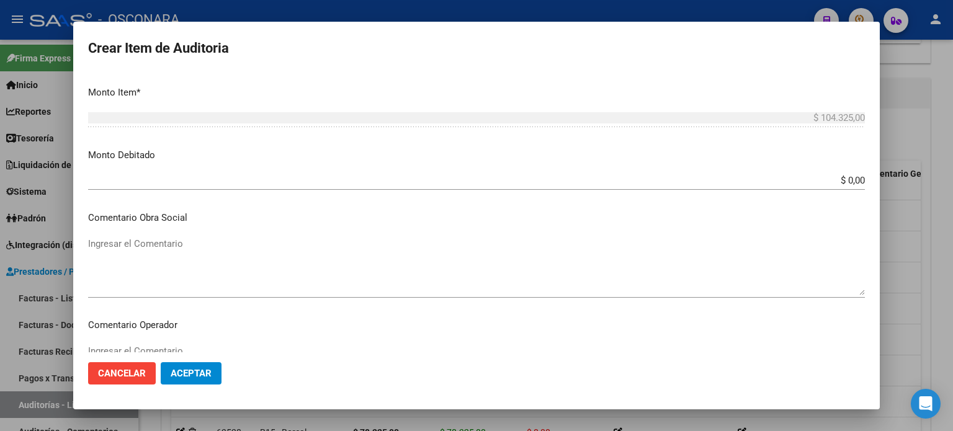
scroll to position [434, 0]
click at [854, 177] on input "$ 0,00" at bounding box center [476, 178] width 776 height 11
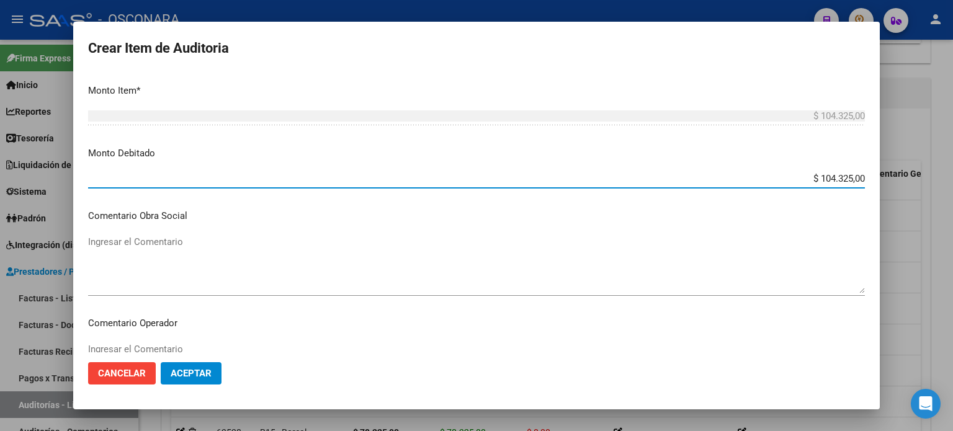
click at [248, 247] on textarea "Ingresar el Comentario" at bounding box center [476, 264] width 776 height 58
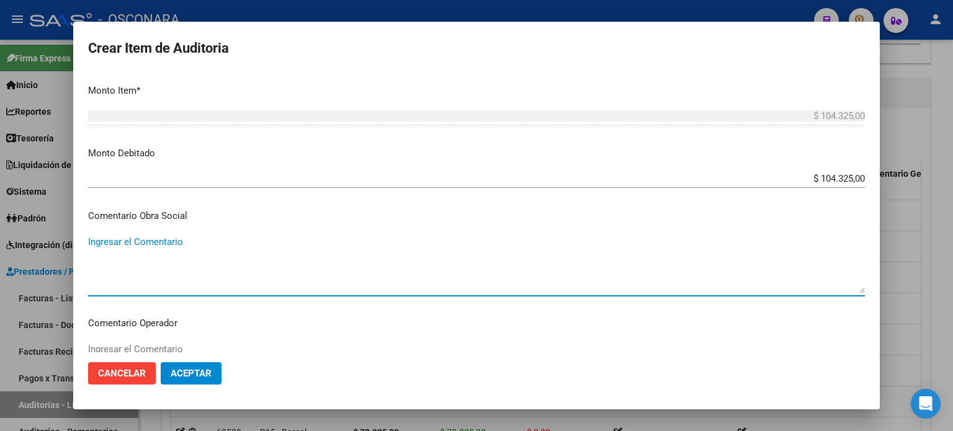
paste textarea "31/07/2023"
drag, startPoint x: 196, startPoint y: 238, endPoint x: 63, endPoint y: 239, distance: 133.3
click at [63, 239] on div "Crear Item de Auditoria 30563309 Nro Documento 20305633098 CUIL Afiliado Inacti…" at bounding box center [476, 215] width 953 height 431
paste textarea
drag, startPoint x: 88, startPoint y: 242, endPoint x: 153, endPoint y: 228, distance: 66.7
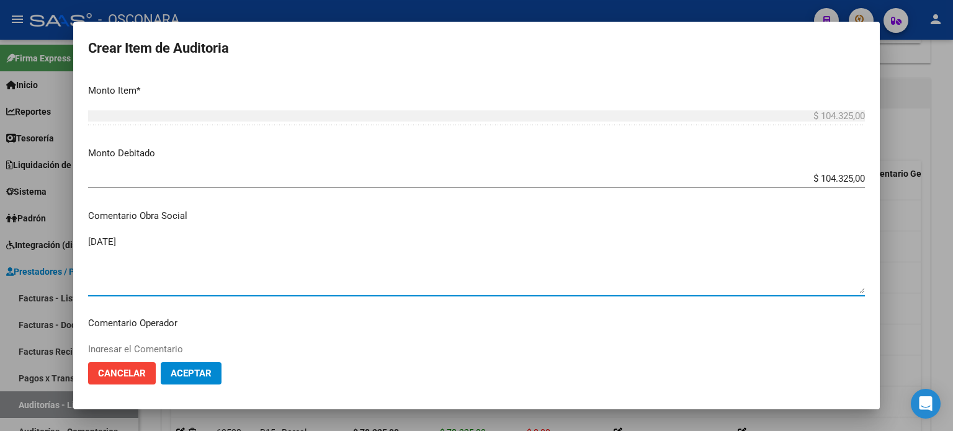
click at [89, 242] on textarea "31/07/2023" at bounding box center [476, 264] width 776 height 58
drag, startPoint x: 188, startPoint y: 243, endPoint x: 59, endPoint y: 239, distance: 129.1
click at [59, 239] on div "Crear Item de Auditoria 30563309 Nro Documento 20305633098 CUIL Afiliado Inacti…" at bounding box center [476, 215] width 953 height 431
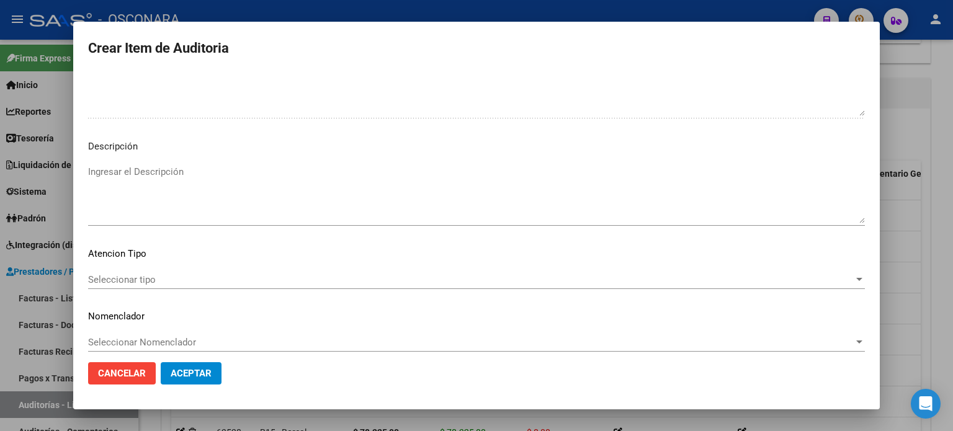
scroll to position [836, 0]
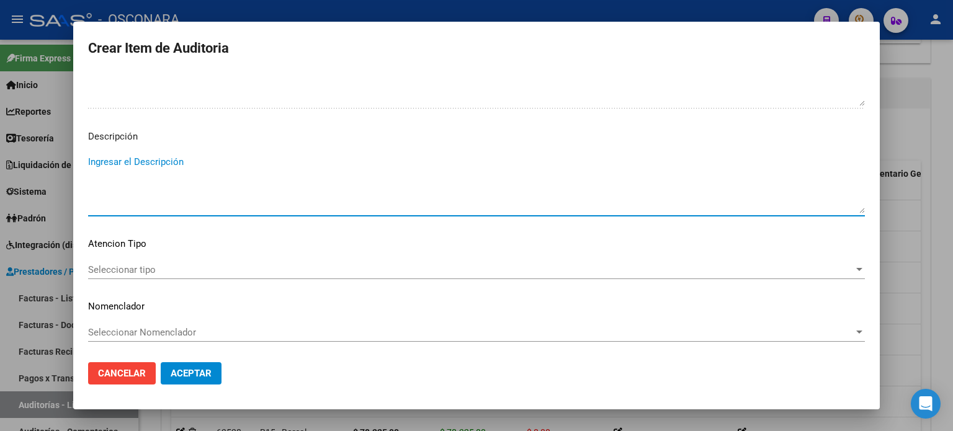
paste textarea "baja desde [DATE]"
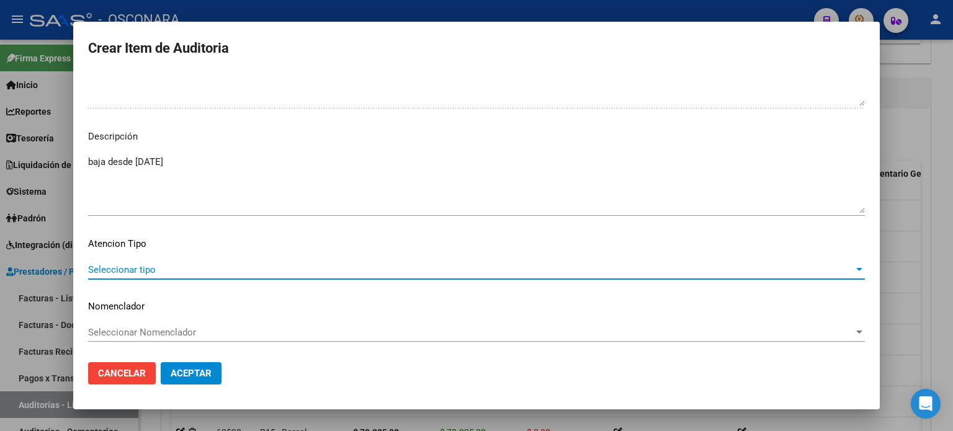
click at [154, 272] on span "Seleccionar tipo" at bounding box center [470, 269] width 765 height 11
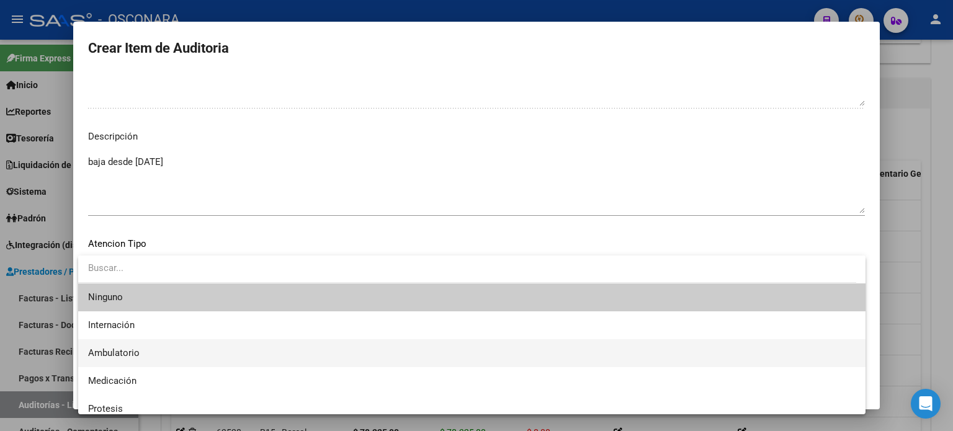
click at [156, 344] on span "Ambulatorio" at bounding box center [471, 353] width 767 height 28
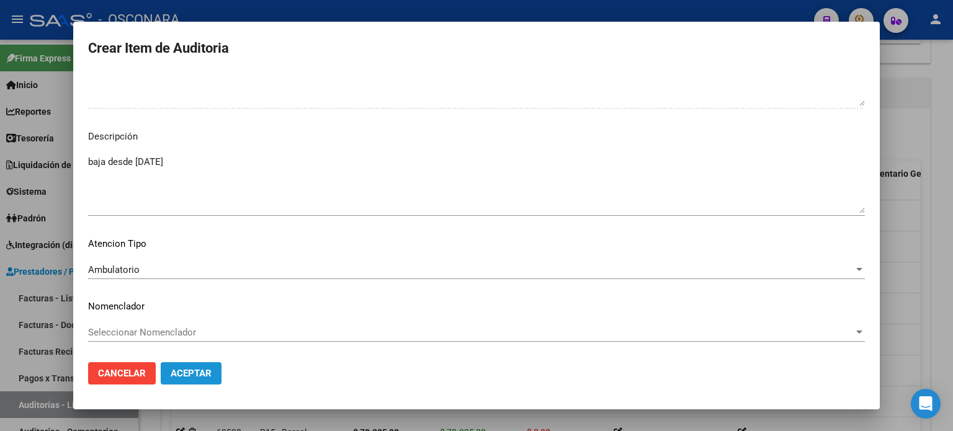
click at [189, 378] on span "Aceptar" at bounding box center [191, 373] width 41 height 11
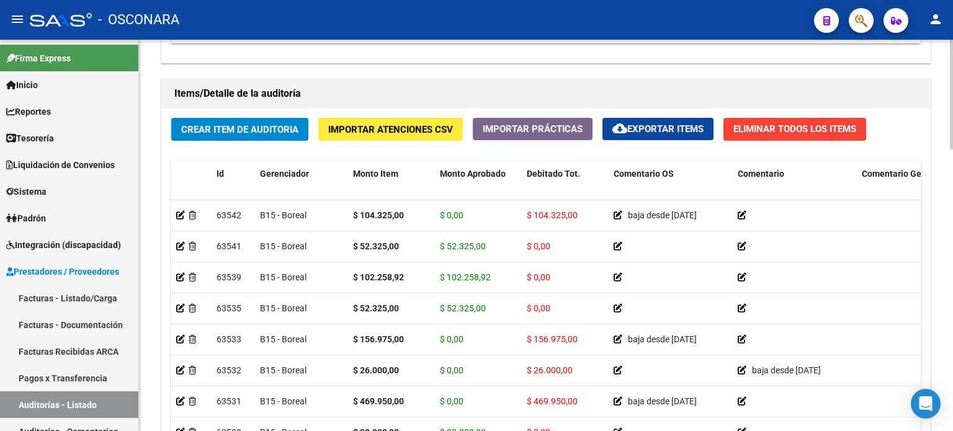
click at [290, 154] on div "Crear Item de Auditoria Importar Atenciones CSV Importar Prácticas cloud_downlo…" at bounding box center [546, 295] width 768 height 373
click at [289, 129] on span "Crear Item de Auditoria" at bounding box center [239, 129] width 117 height 11
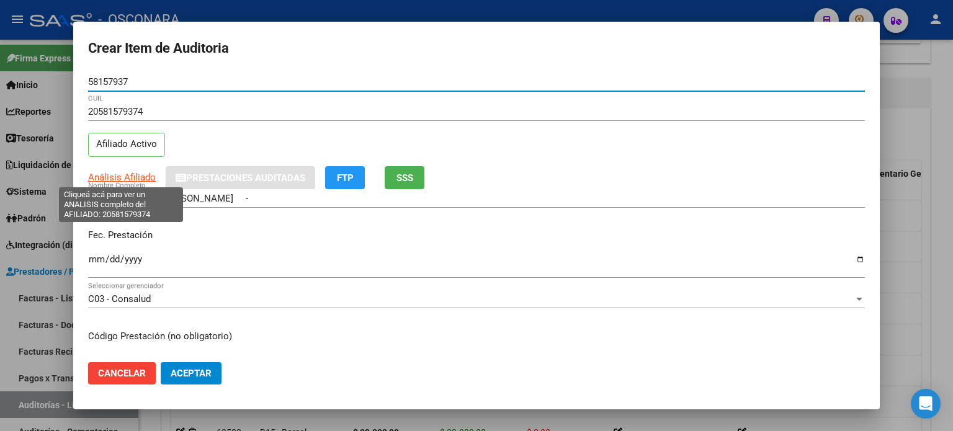
click at [146, 176] on span "Análisis Afiliado" at bounding box center [122, 177] width 68 height 11
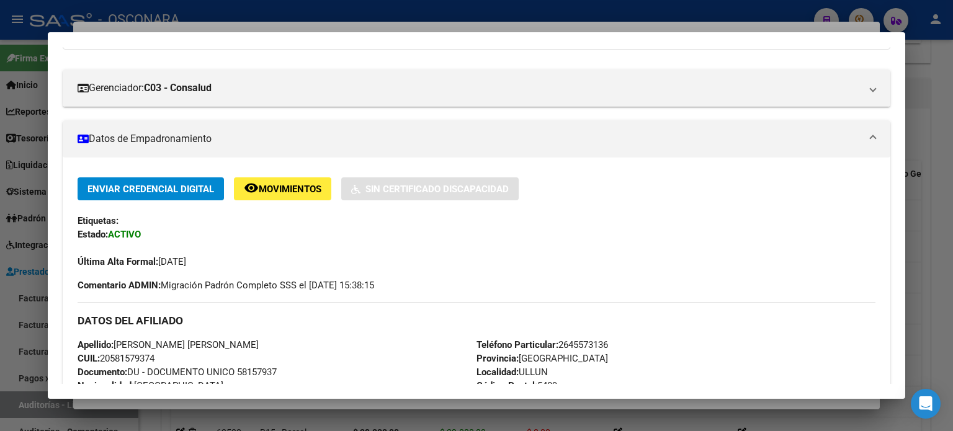
scroll to position [62, 0]
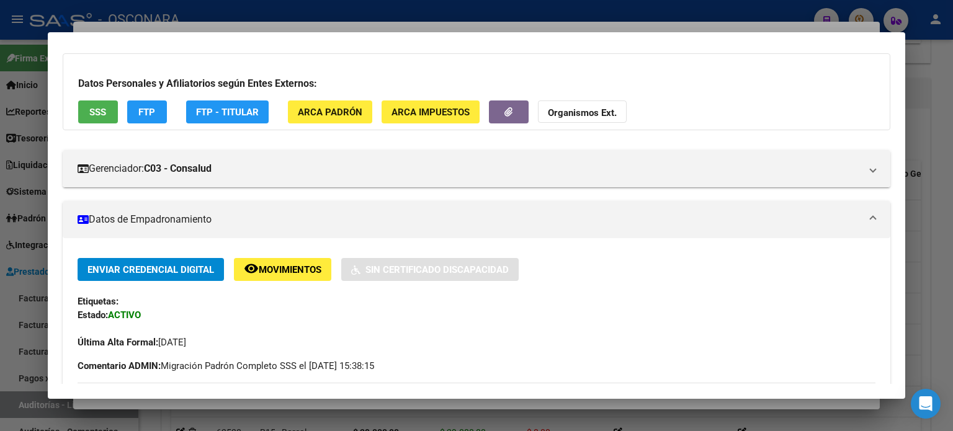
click at [96, 116] on span "SSS" at bounding box center [97, 112] width 17 height 11
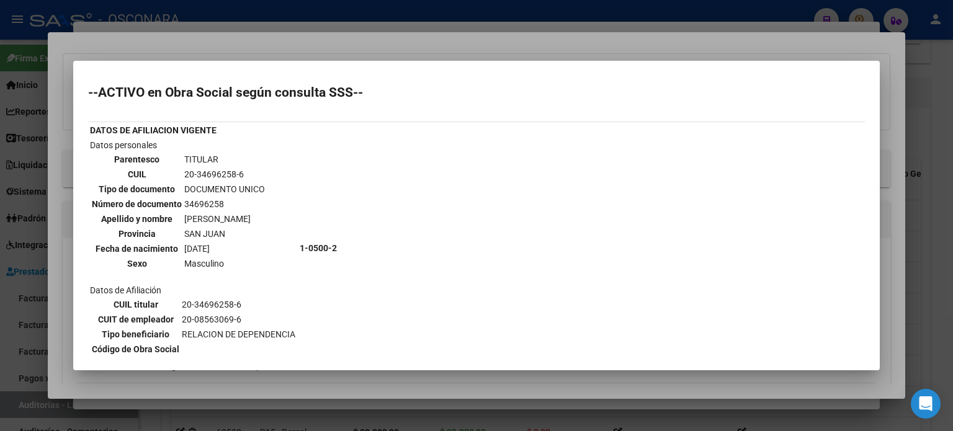
click at [152, 47] on div at bounding box center [476, 215] width 953 height 431
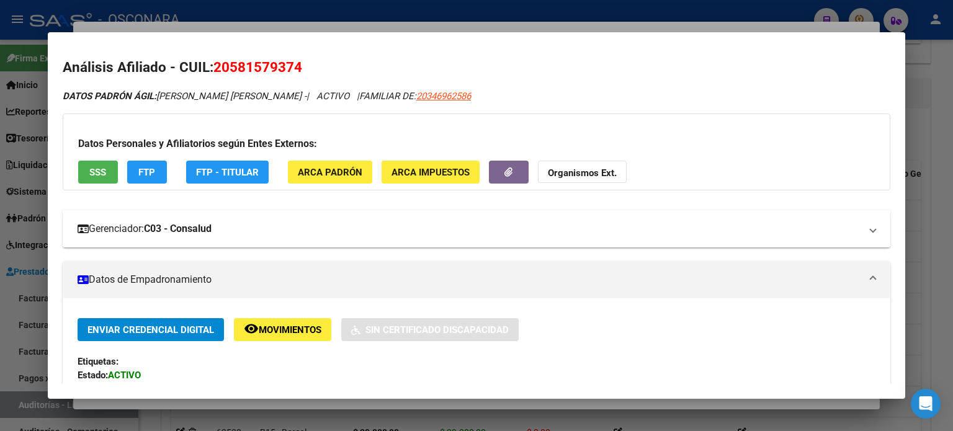
scroll to position [0, 0]
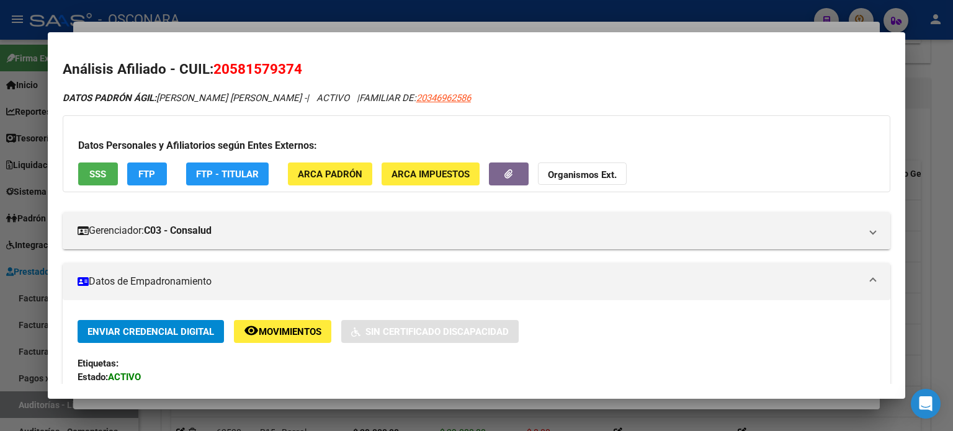
click at [217, 27] on div at bounding box center [476, 215] width 953 height 431
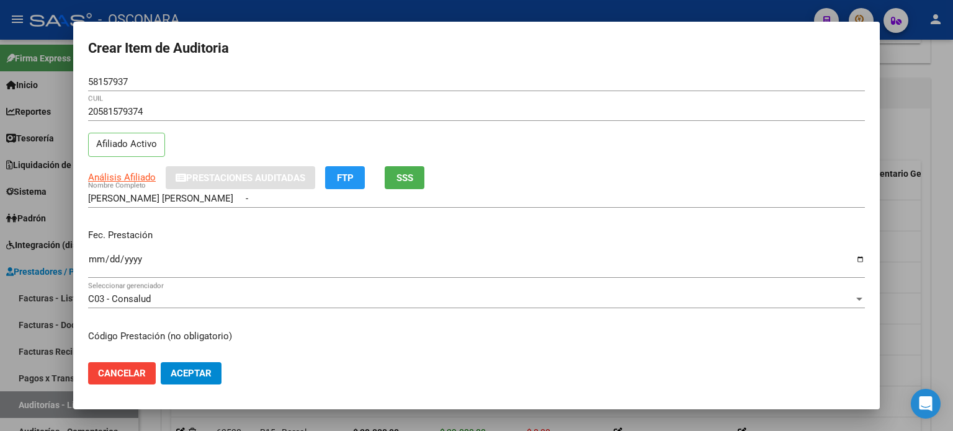
click at [86, 259] on mat-dialog-content "58157937 Nro Documento 20581579374 CUIL Afiliado Activo Análisis Afiliado Prest…" at bounding box center [476, 213] width 806 height 280
click at [91, 261] on input "Ingresar la fecha" at bounding box center [476, 264] width 776 height 20
click at [342, 233] on p "Fec. Prestación" at bounding box center [476, 235] width 776 height 14
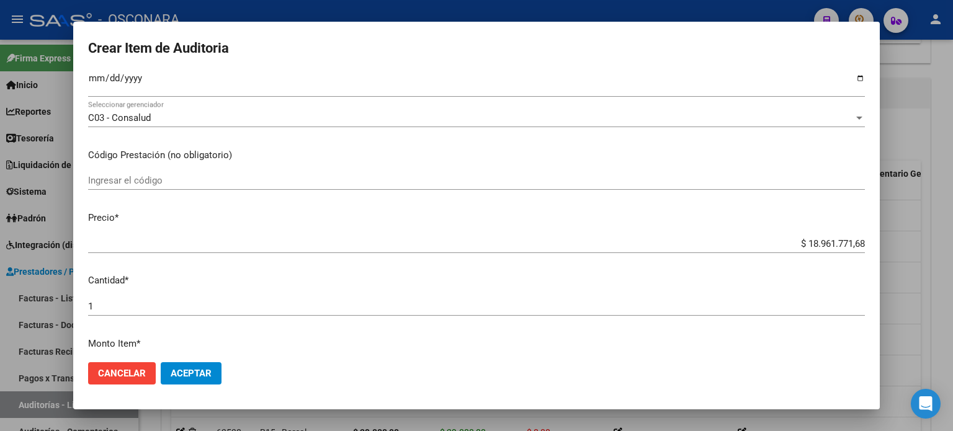
scroll to position [186, 0]
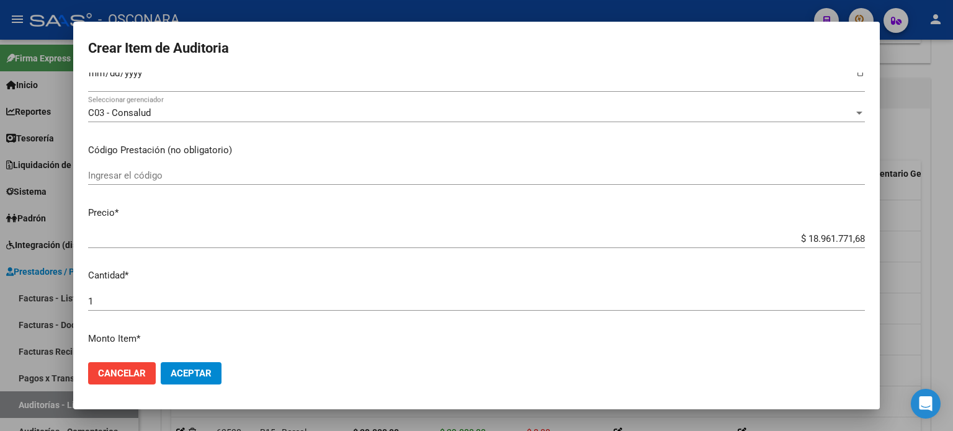
drag, startPoint x: 855, startPoint y: 237, endPoint x: 762, endPoint y: 230, distance: 93.9
click at [762, 230] on app-form-text-field "Precio * $ 18.961.771,68 Ingresar el precio" at bounding box center [481, 225] width 786 height 38
click at [855, 238] on app-form-text-field "Precio * $ 18.961.771,68 Ingresar el precio" at bounding box center [481, 225] width 786 height 38
drag, startPoint x: 855, startPoint y: 238, endPoint x: 764, endPoint y: 232, distance: 91.4
click at [764, 232] on app-form-text-field "Precio * $ 18.961.771,68 Ingresar el precio" at bounding box center [481, 225] width 786 height 38
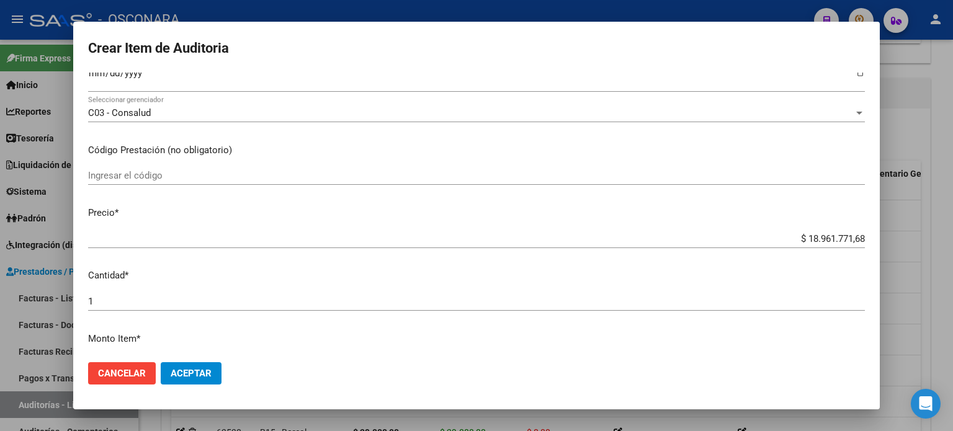
click at [834, 240] on input "$ 18.961.771,68" at bounding box center [476, 238] width 776 height 11
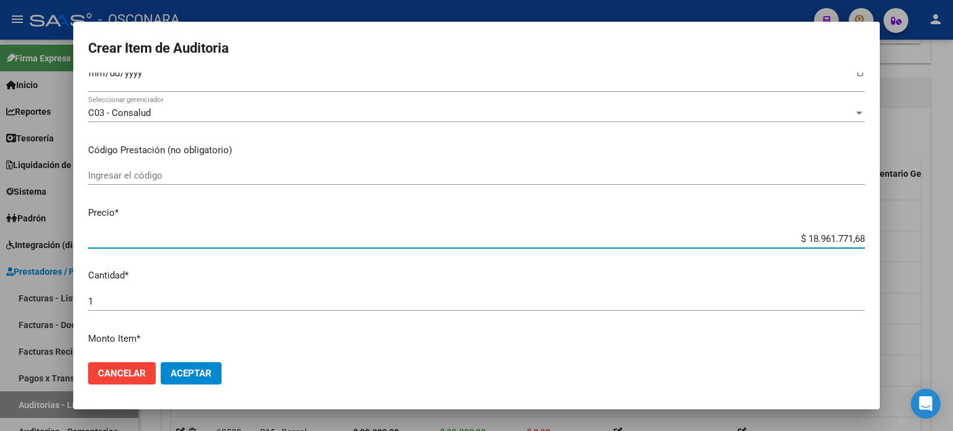
click at [852, 239] on input "$ 18.961.771,68" at bounding box center [476, 238] width 776 height 11
click at [853, 233] on input "$ 18.961.771,68" at bounding box center [476, 238] width 776 height 11
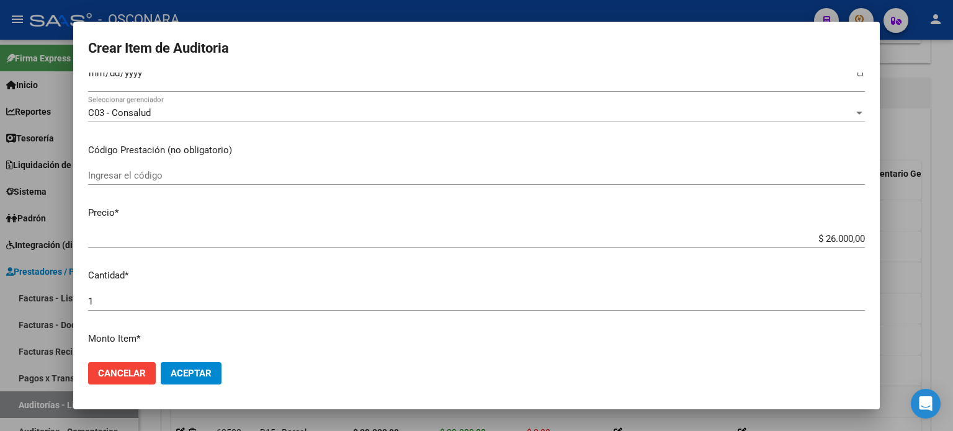
click at [533, 200] on mat-dialog-content "58157937 Nro Documento 20581579374 CUIL Afiliado Activo Análisis Afiliado Prest…" at bounding box center [476, 213] width 806 height 280
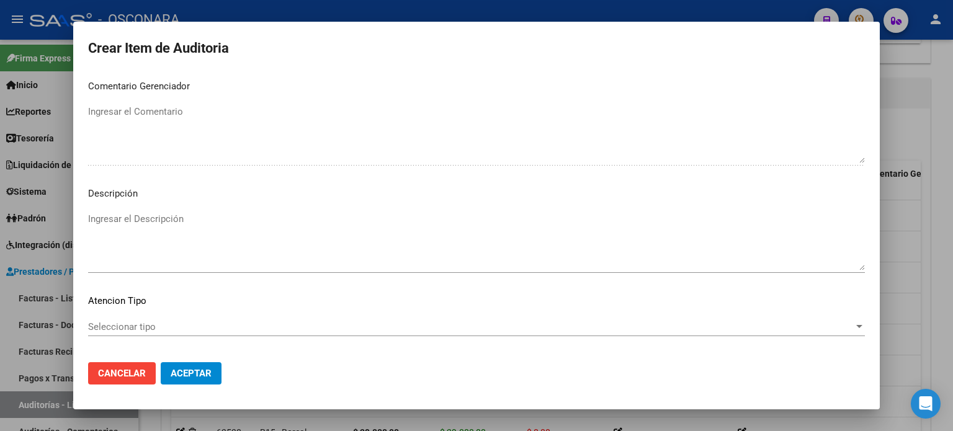
scroll to position [836, 0]
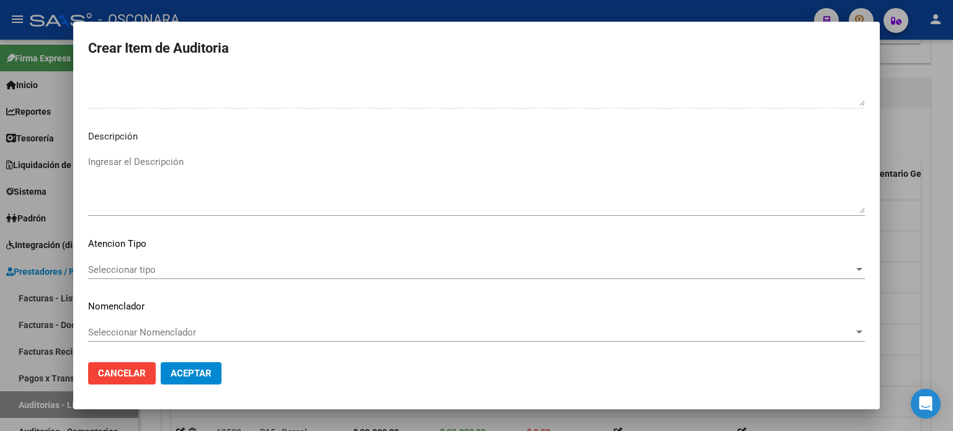
click at [210, 161] on textarea "Ingresar el Descripción" at bounding box center [476, 184] width 776 height 58
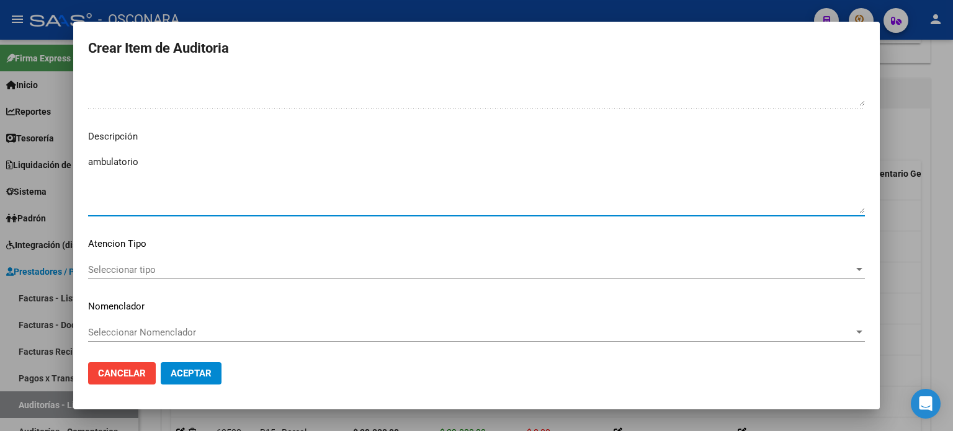
click at [141, 267] on span "Seleccionar tipo" at bounding box center [470, 269] width 765 height 11
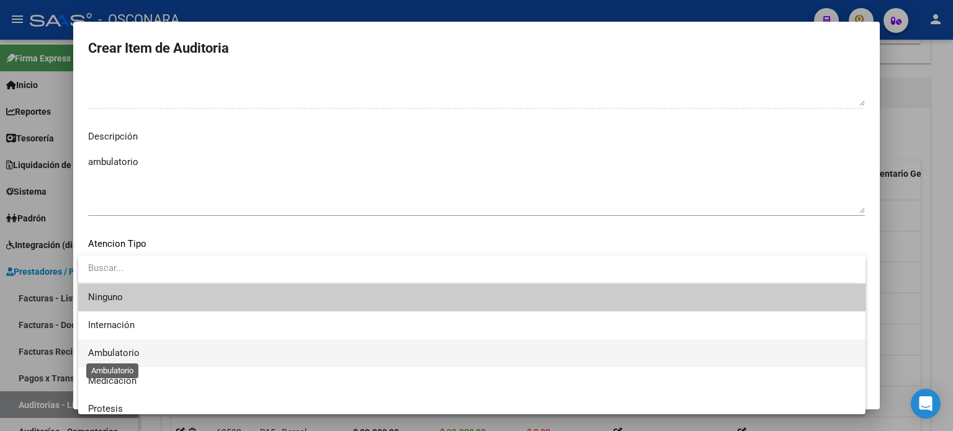
click at [120, 358] on span "Ambulatorio" at bounding box center [471, 353] width 767 height 28
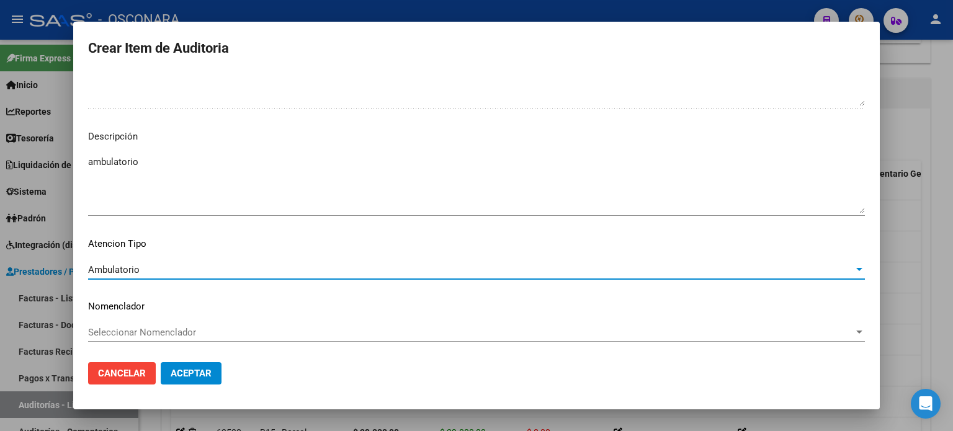
click at [318, 158] on textarea "ambulatorio" at bounding box center [476, 184] width 776 height 58
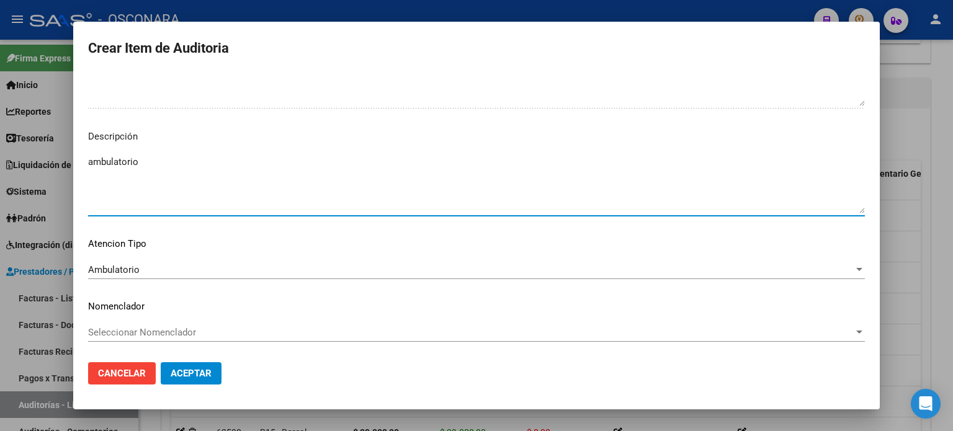
click at [185, 375] on span "Aceptar" at bounding box center [191, 373] width 41 height 11
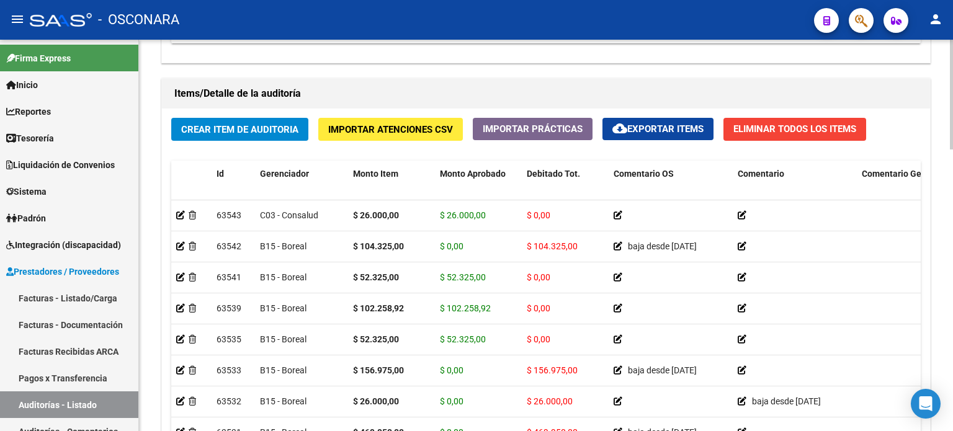
click at [310, 149] on div "Crear Item de Auditoria Importar Atenciones CSV Importar Prácticas cloud_downlo…" at bounding box center [546, 295] width 768 height 373
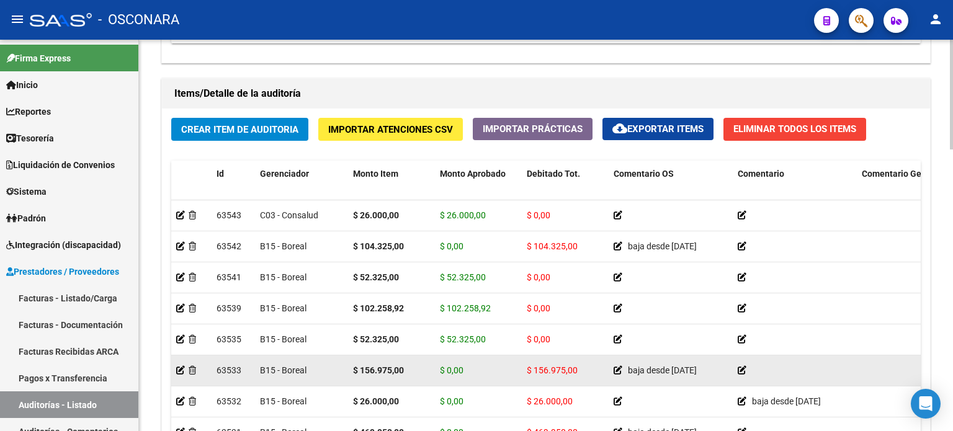
drag, startPoint x: 313, startPoint y: 156, endPoint x: 352, endPoint y: 373, distance: 220.6
click at [313, 156] on div "Crear Item de Auditoria Importar Atenciones CSV Importar Prácticas cloud_downlo…" at bounding box center [546, 295] width 768 height 373
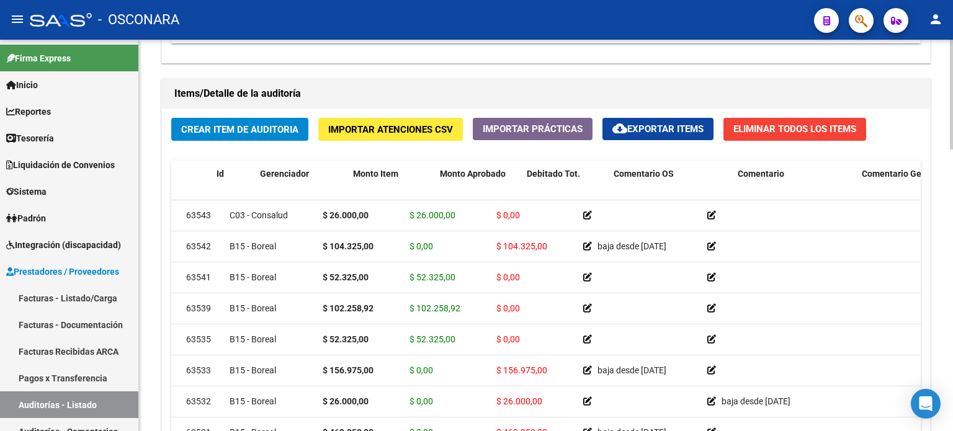
scroll to position [0, 0]
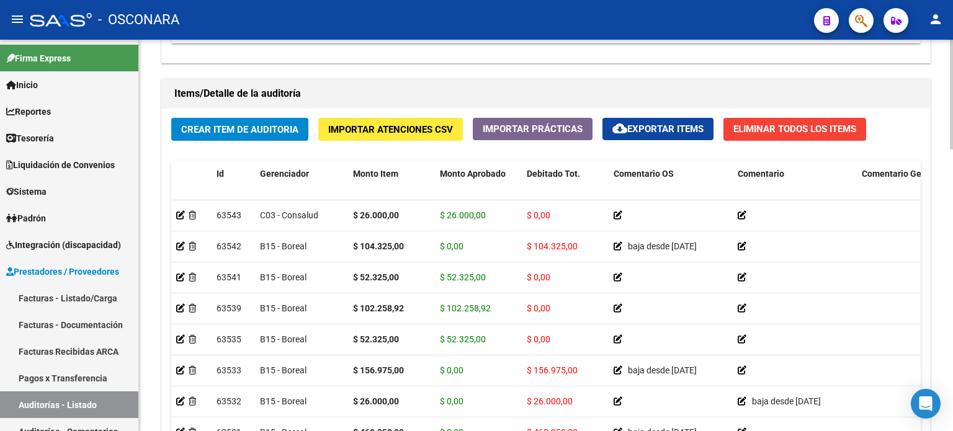
click at [234, 143] on div "Crear Item de Auditoria Importar Atenciones CSV Importar Prácticas cloud_downlo…" at bounding box center [546, 295] width 768 height 373
click at [233, 133] on span "Crear Item de Auditoria" at bounding box center [239, 129] width 117 height 11
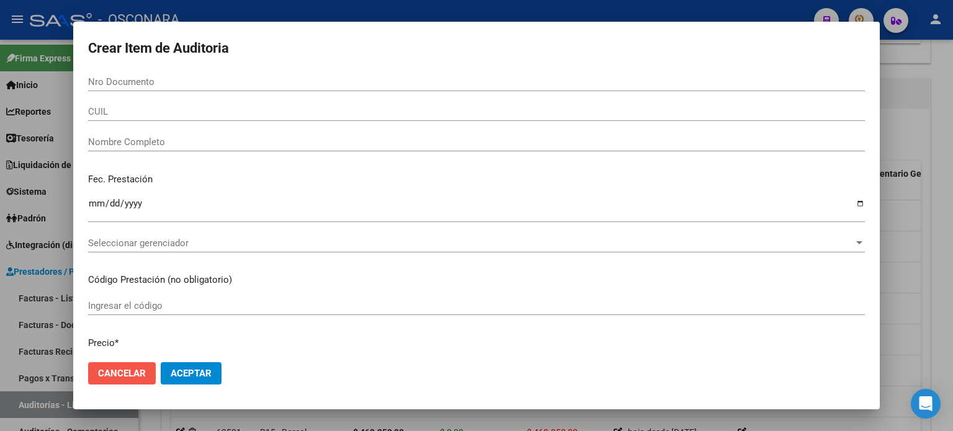
click at [119, 374] on span "Cancelar" at bounding box center [122, 373] width 48 height 11
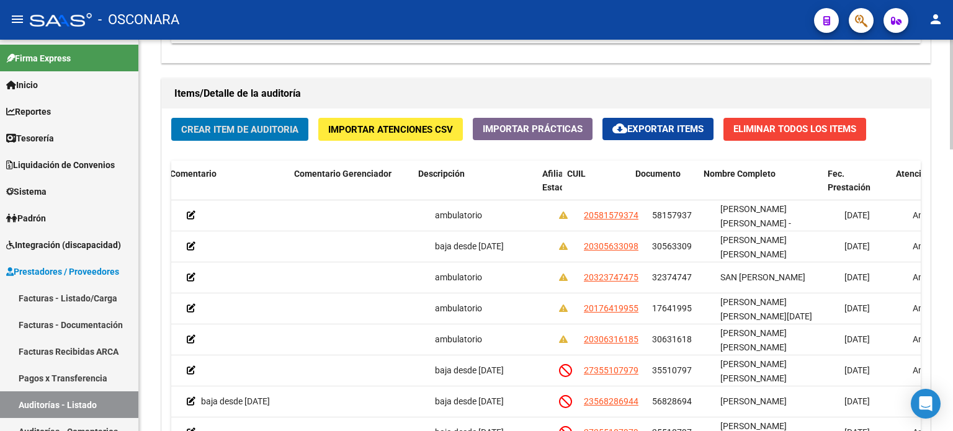
scroll to position [0, 567]
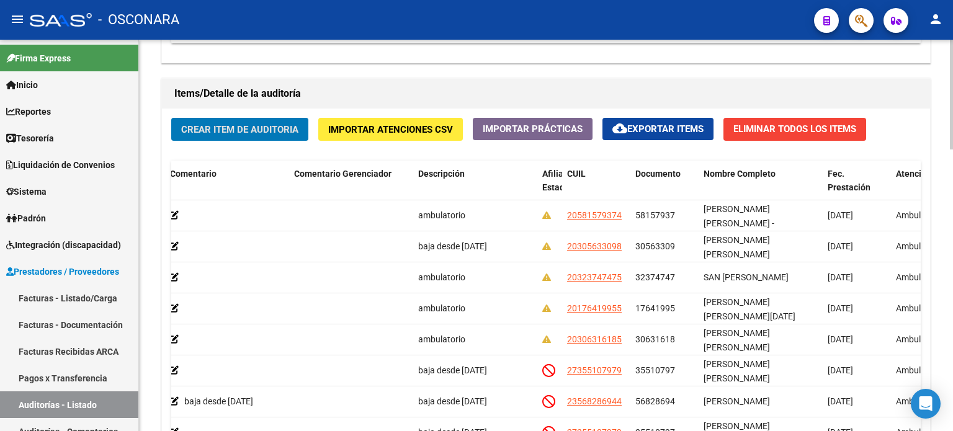
click at [254, 131] on span "Crear Item de Auditoria" at bounding box center [239, 129] width 117 height 11
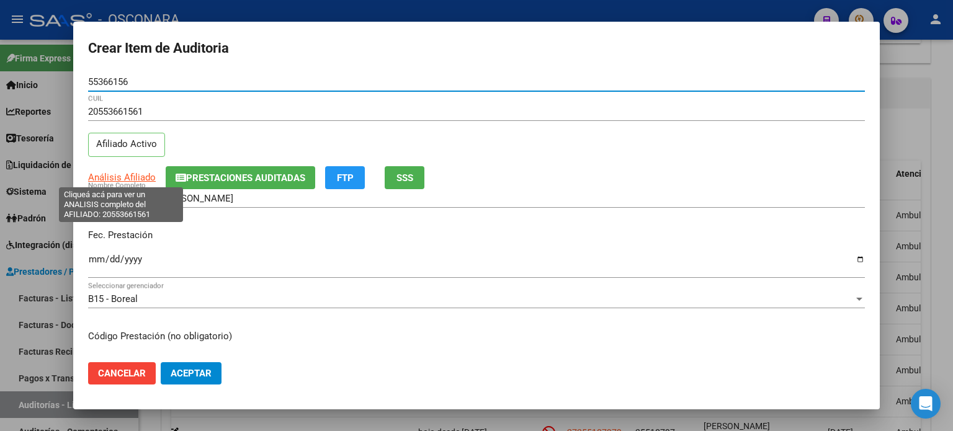
click at [124, 176] on span "Análisis Afiliado" at bounding box center [122, 177] width 68 height 11
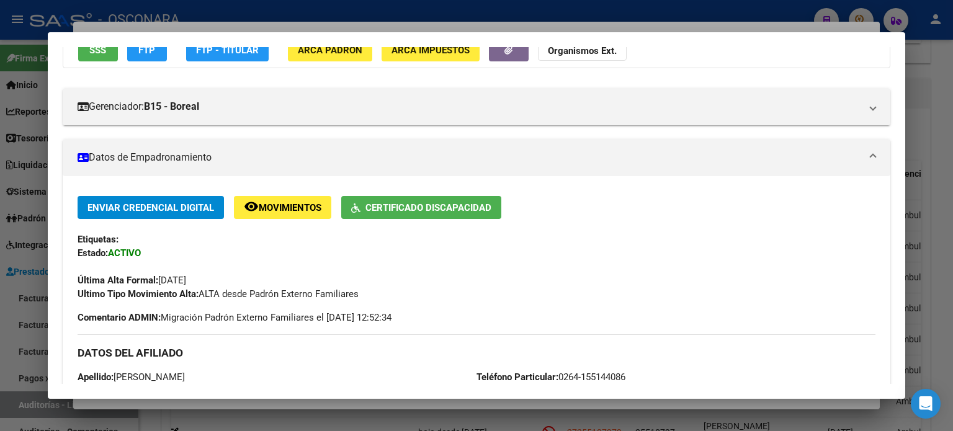
scroll to position [0, 0]
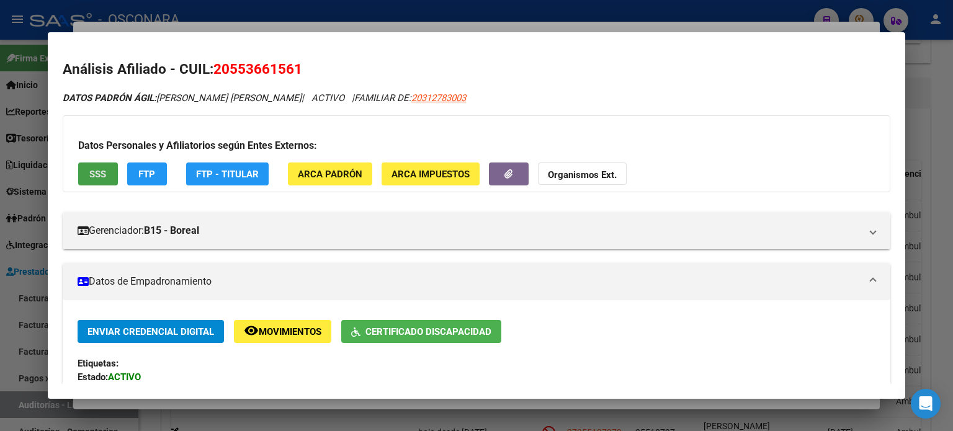
click at [100, 174] on span "SSS" at bounding box center [97, 174] width 17 height 11
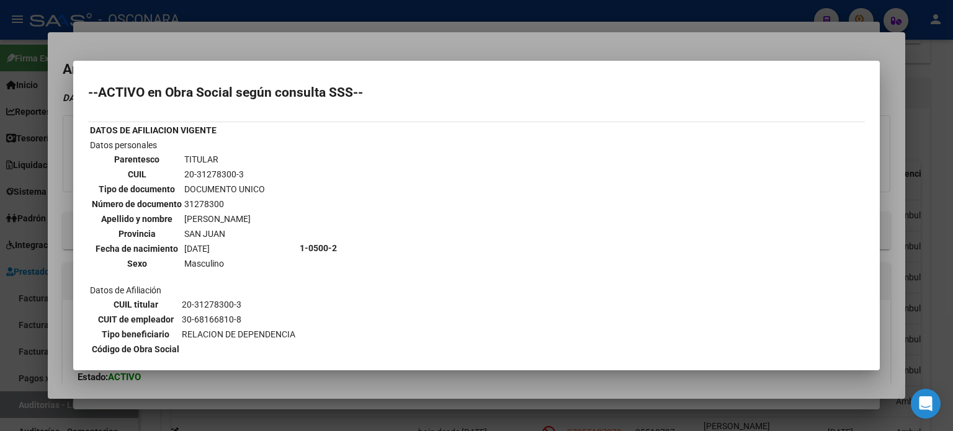
click at [397, 47] on div at bounding box center [476, 215] width 953 height 431
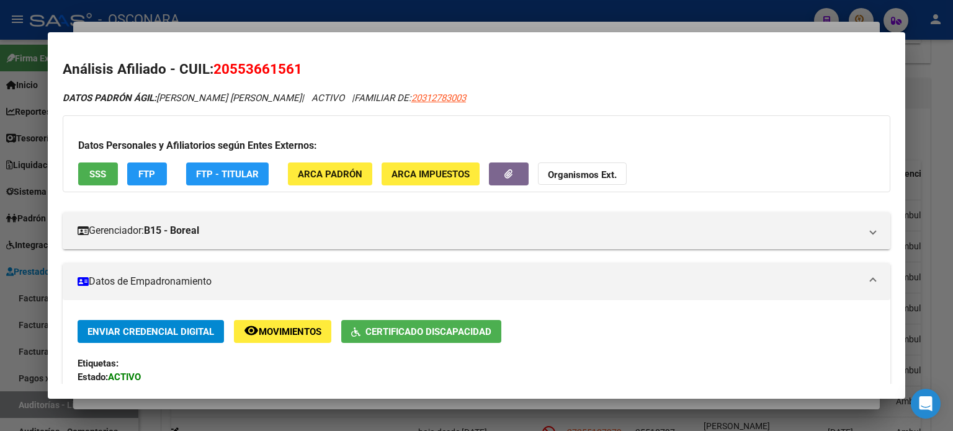
click at [394, 29] on div at bounding box center [476, 215] width 953 height 431
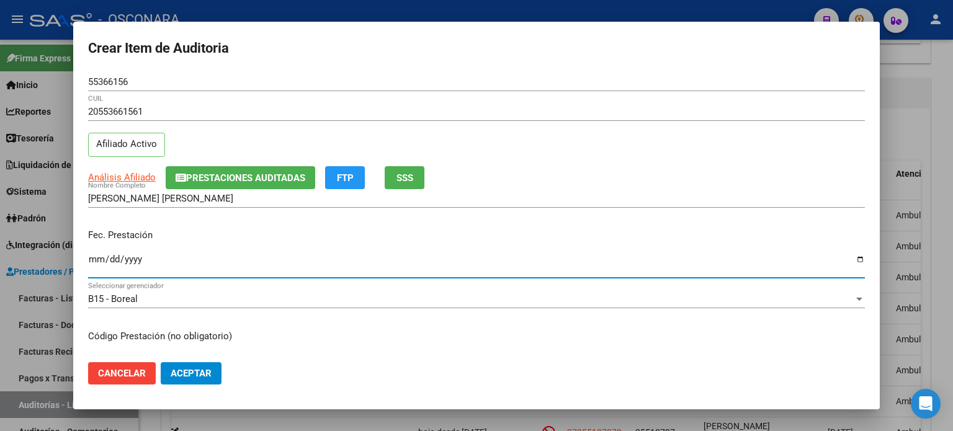
click at [99, 262] on input "Ingresar la fecha" at bounding box center [476, 264] width 776 height 20
click at [224, 213] on div "ARACENA ZARATE CIRO BENJAMIN Nombre Completo" at bounding box center [476, 204] width 776 height 30
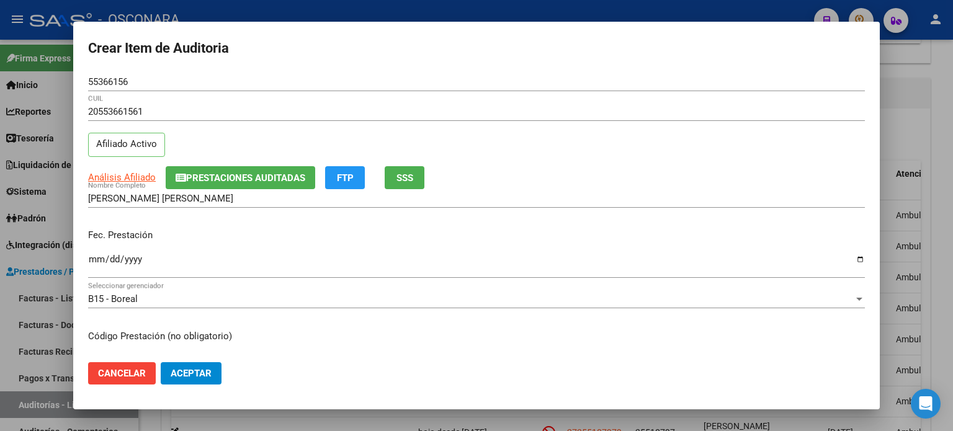
click at [268, 239] on p "Fec. Prestación" at bounding box center [476, 235] width 776 height 14
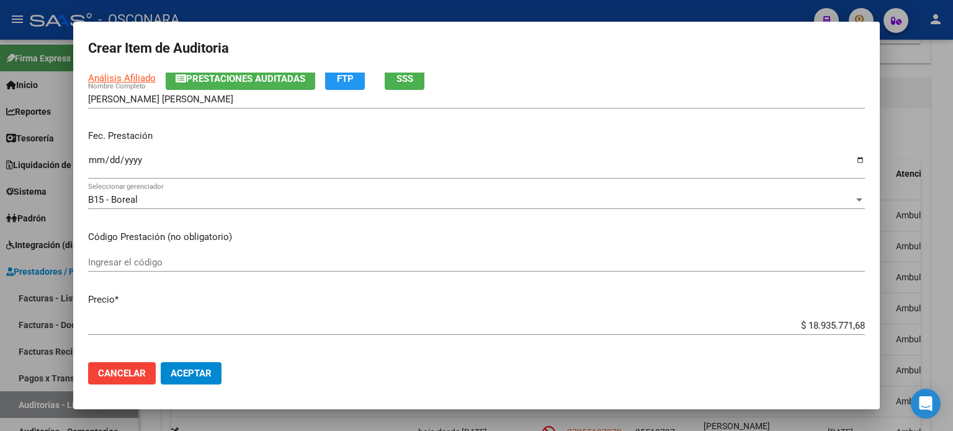
scroll to position [248, 0]
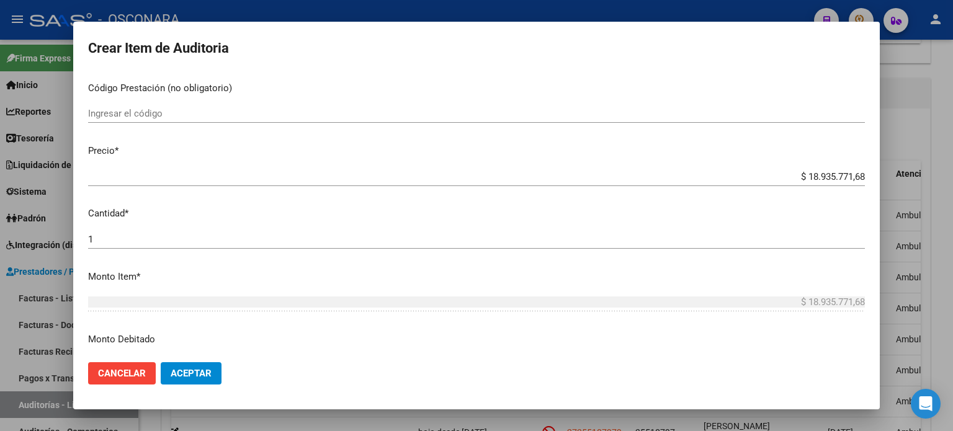
drag, startPoint x: 852, startPoint y: 176, endPoint x: 751, endPoint y: 169, distance: 101.3
click at [751, 169] on app-form-text-field "Precio * $ 18.935.771,68 Ingresar el precio" at bounding box center [481, 163] width 786 height 38
click at [853, 176] on input "$ 18.935.771,68" at bounding box center [476, 176] width 776 height 11
click at [443, 215] on p "Cantidad *" at bounding box center [476, 214] width 776 height 14
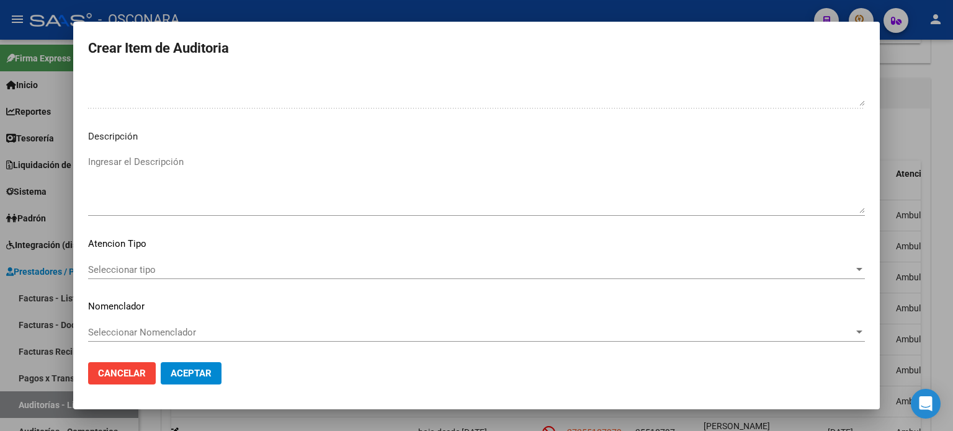
scroll to position [836, 0]
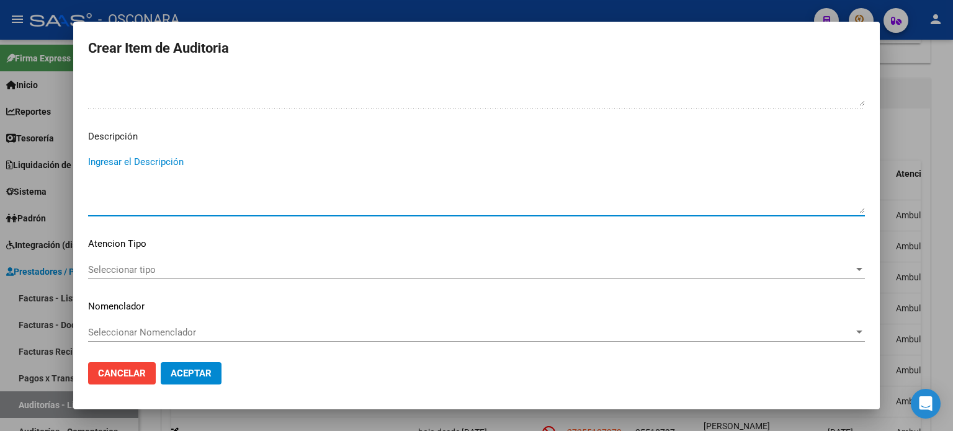
click at [215, 167] on textarea "Ingresar el Descripción" at bounding box center [476, 184] width 776 height 58
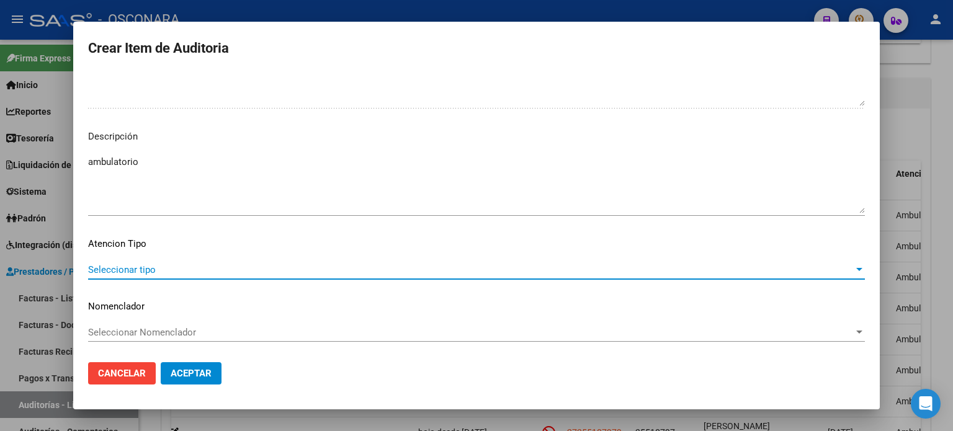
click at [198, 265] on span "Seleccionar tipo" at bounding box center [470, 269] width 765 height 11
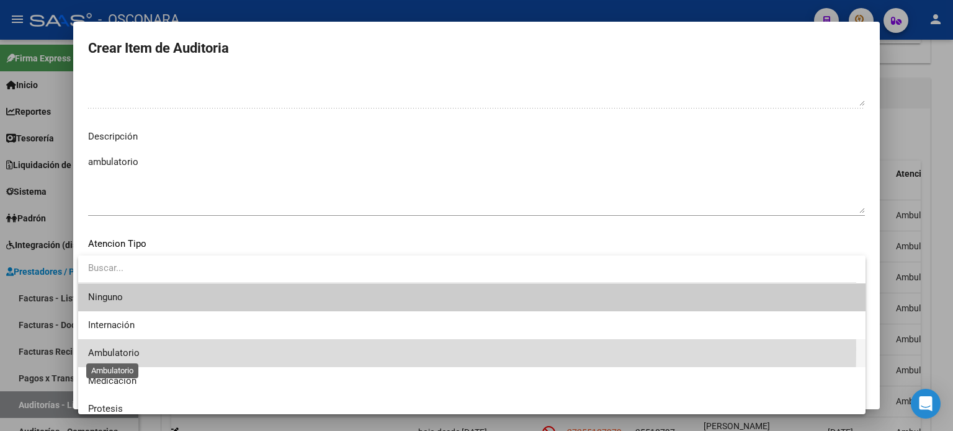
drag, startPoint x: 110, startPoint y: 349, endPoint x: 205, endPoint y: 377, distance: 98.3
click at [110, 349] on span "Ambulatorio" at bounding box center [113, 352] width 51 height 11
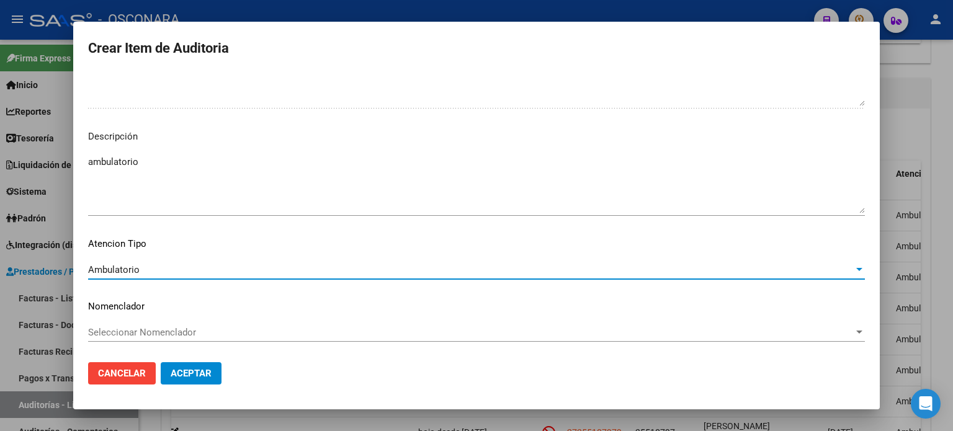
click at [203, 370] on span "Aceptar" at bounding box center [191, 373] width 41 height 11
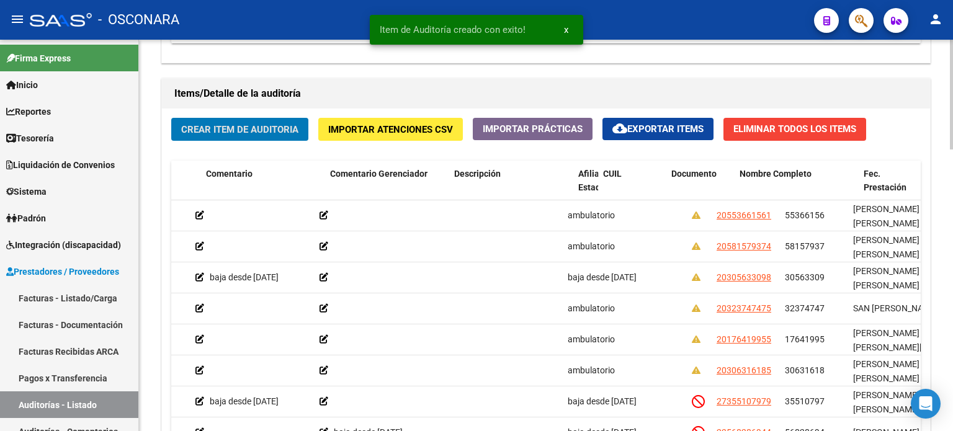
scroll to position [0, 0]
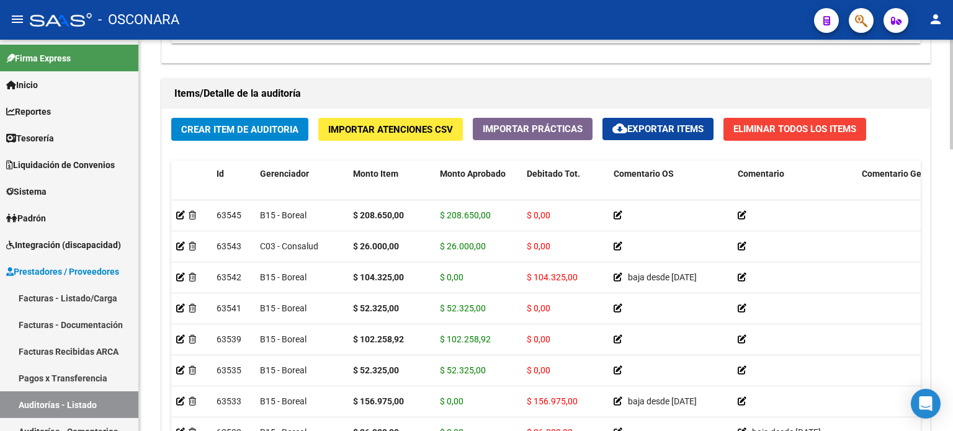
click at [236, 158] on div "Crear Item de Auditoria Importar Atenciones CSV Importar Prácticas cloud_downlo…" at bounding box center [546, 295] width 768 height 373
click at [247, 128] on span "Crear Item de Auditoria" at bounding box center [239, 129] width 117 height 11
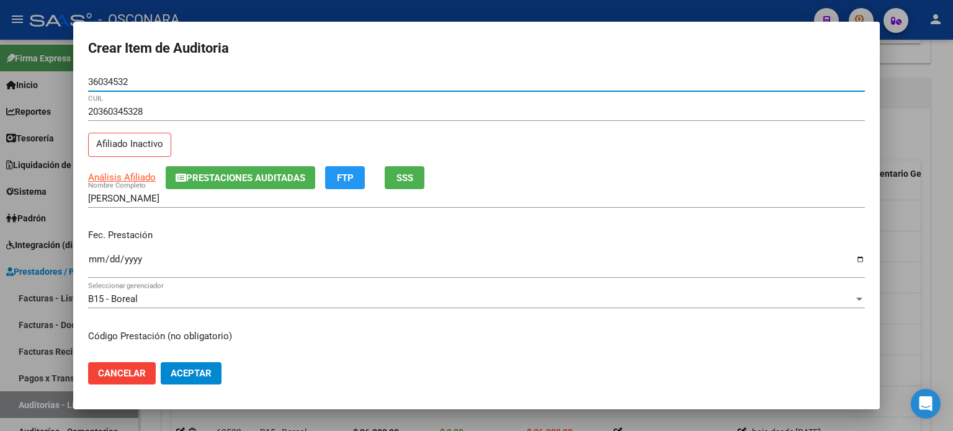
click at [205, 233] on p "Fec. Prestación" at bounding box center [476, 235] width 776 height 14
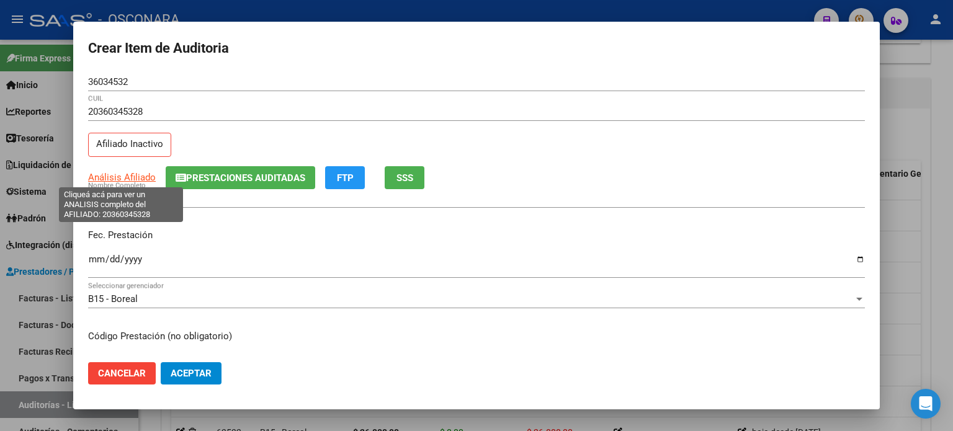
click at [103, 177] on span "Análisis Afiliado" at bounding box center [122, 177] width 68 height 11
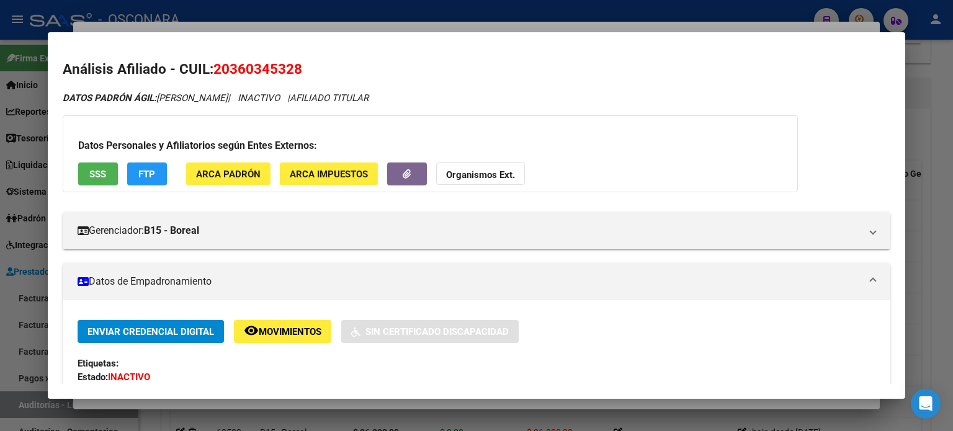
click at [103, 177] on span "SSS" at bounding box center [97, 174] width 17 height 11
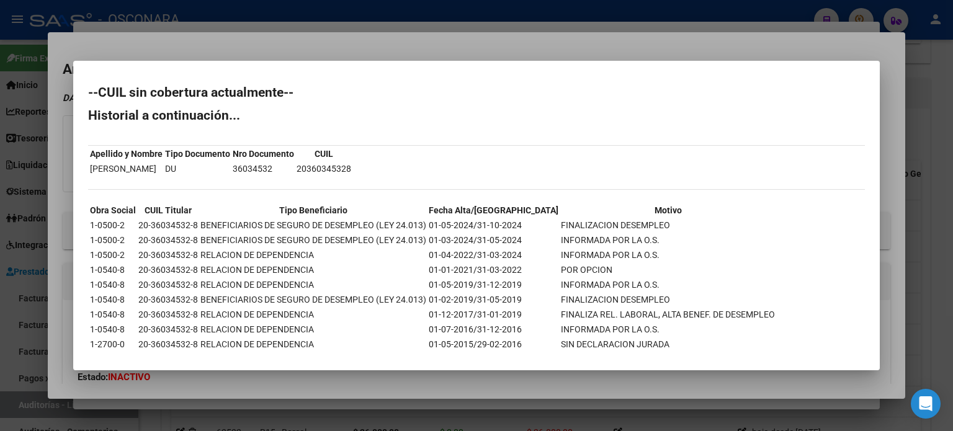
click at [337, 52] on div at bounding box center [476, 215] width 953 height 431
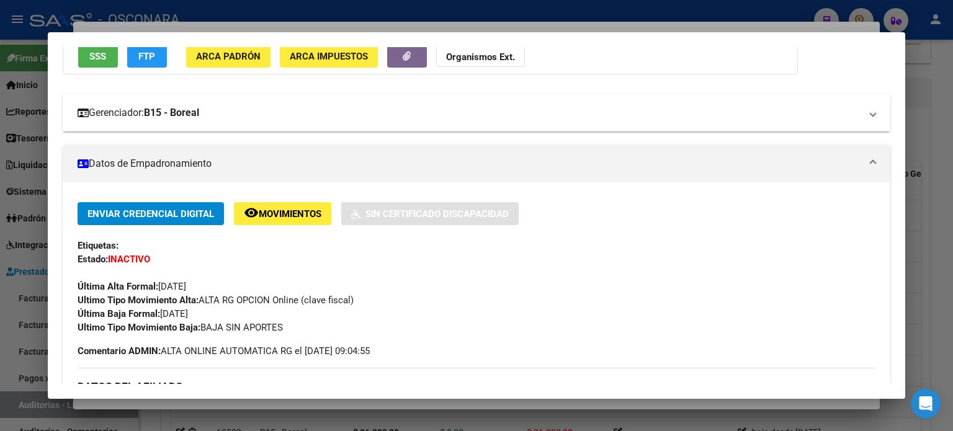
scroll to position [124, 0]
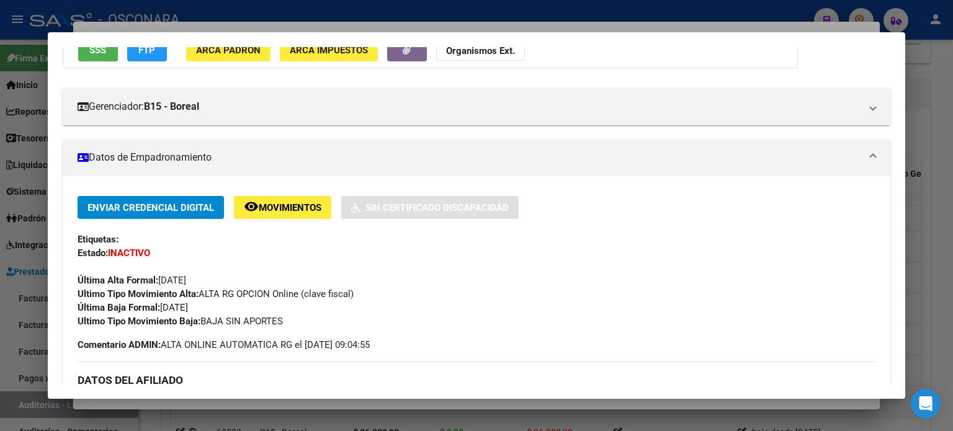
drag, startPoint x: 211, startPoint y: 308, endPoint x: 164, endPoint y: 306, distance: 47.8
click at [164, 306] on div "Enviar Credencial Digital remove_red_eye Movimientos Sin Certificado Discapacid…" at bounding box center [477, 262] width 798 height 132
click at [259, 28] on div at bounding box center [476, 215] width 953 height 431
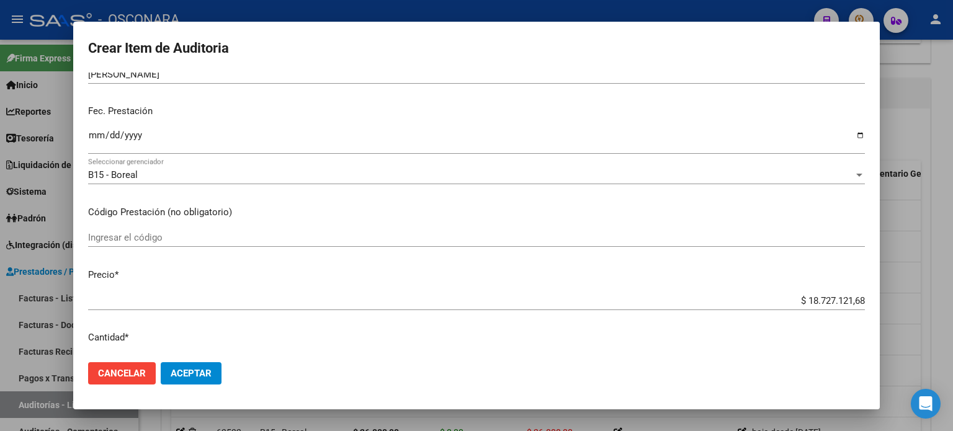
click at [95, 138] on input "Ingresar la fecha" at bounding box center [476, 140] width 776 height 20
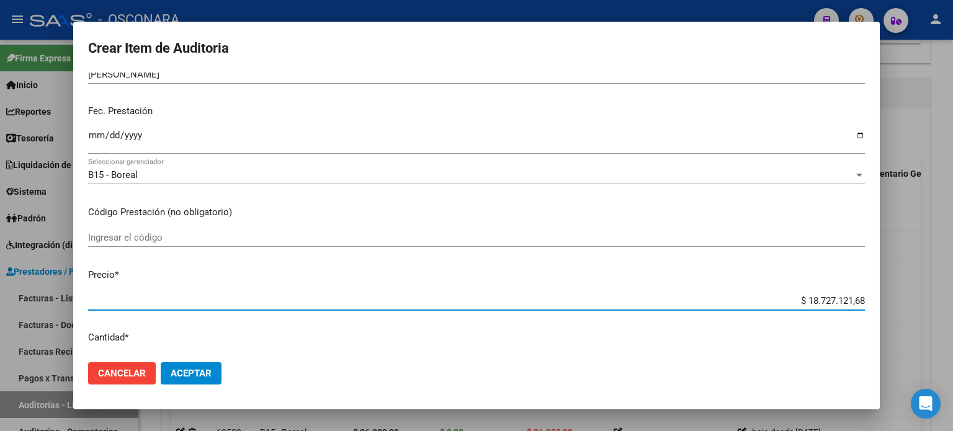
drag, startPoint x: 853, startPoint y: 300, endPoint x: 743, endPoint y: 294, distance: 110.5
click at [743, 294] on div "$ 18.727.121,68 Ingresar el precio" at bounding box center [476, 300] width 776 height 19
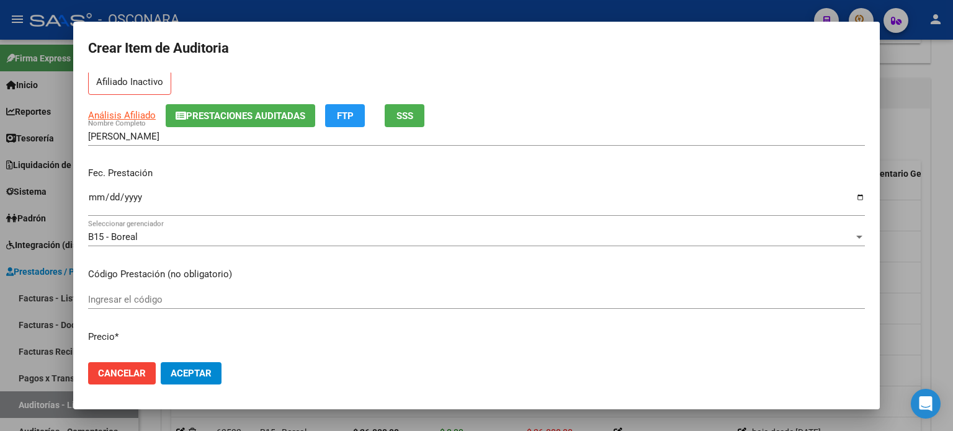
click at [318, 267] on p "Código Prestación (no obligatorio)" at bounding box center [476, 274] width 776 height 14
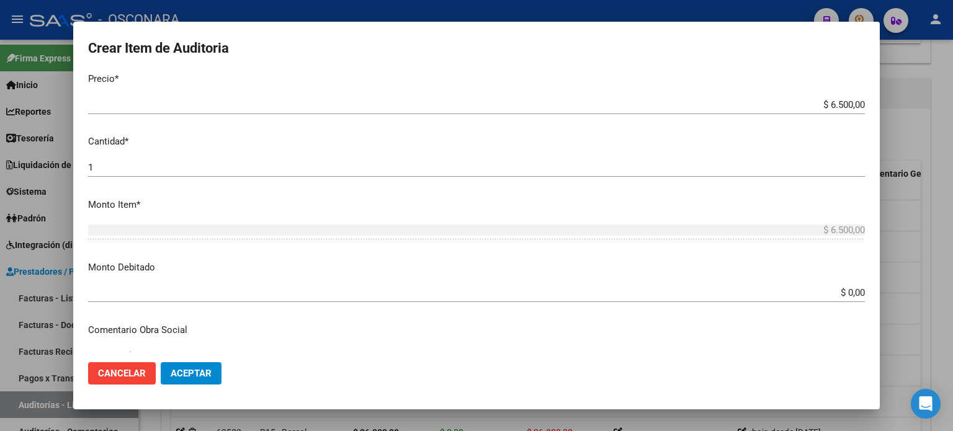
scroll to position [372, 0]
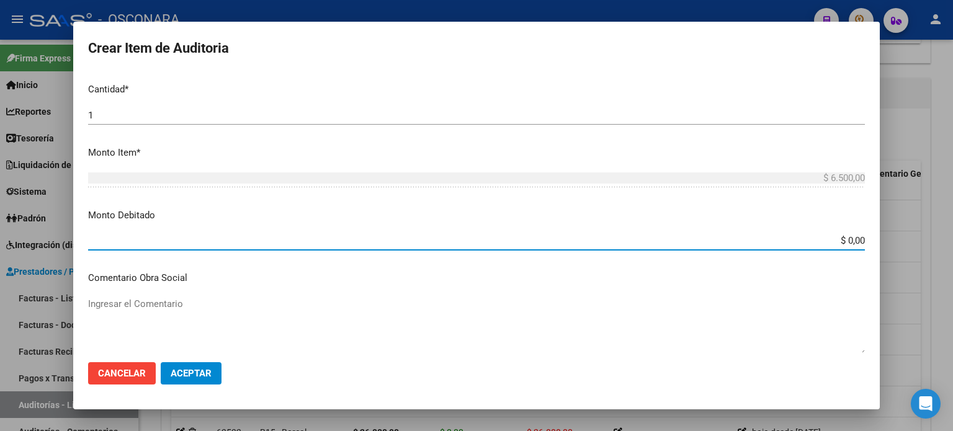
click at [851, 246] on input "$ 0,00" at bounding box center [476, 240] width 776 height 11
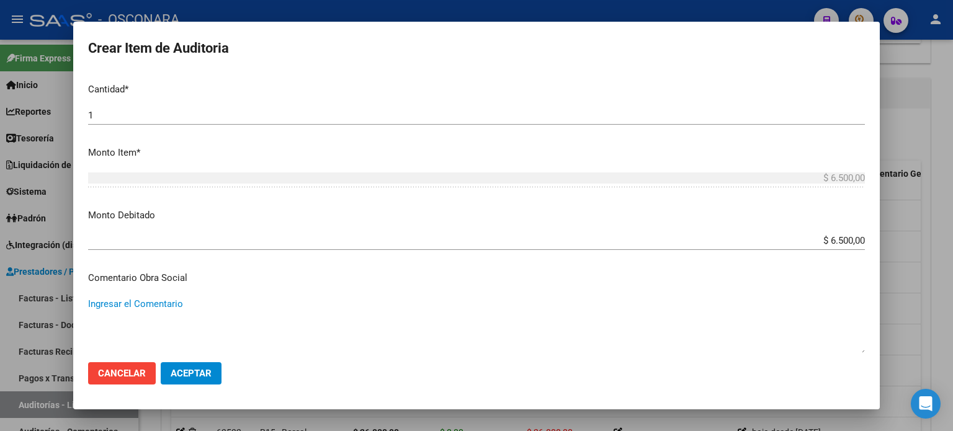
paste textarea "[DATE]"
drag, startPoint x: 187, startPoint y: 305, endPoint x: 9, endPoint y: 300, distance: 177.4
click at [9, 300] on div "Crear Item de Auditoria 36034532 Nro Documento 20360345328 CUIL Afiliado Inacti…" at bounding box center [476, 215] width 953 height 431
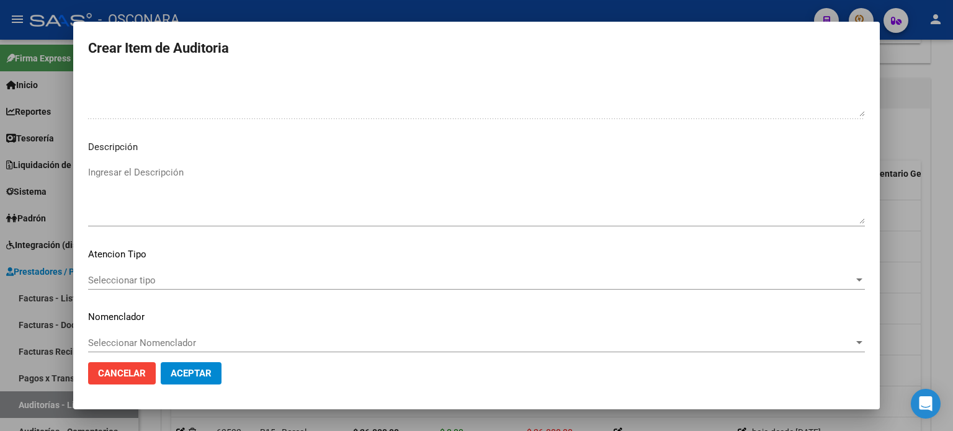
scroll to position [836, 0]
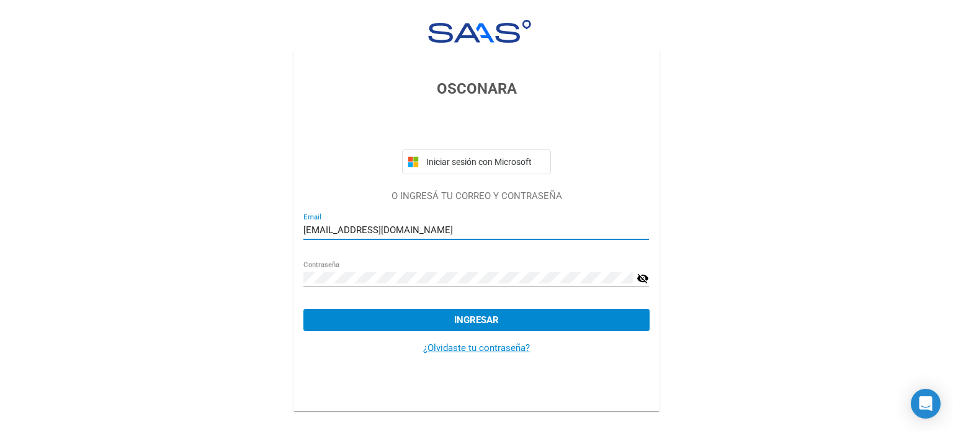
click at [443, 314] on button "Ingresar" at bounding box center [475, 320] width 345 height 22
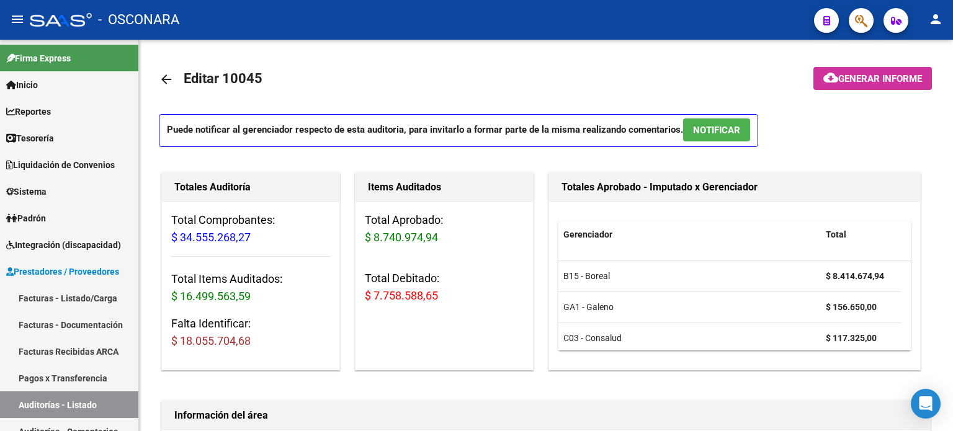
click at [933, 19] on mat-icon "person" at bounding box center [935, 19] width 15 height 15
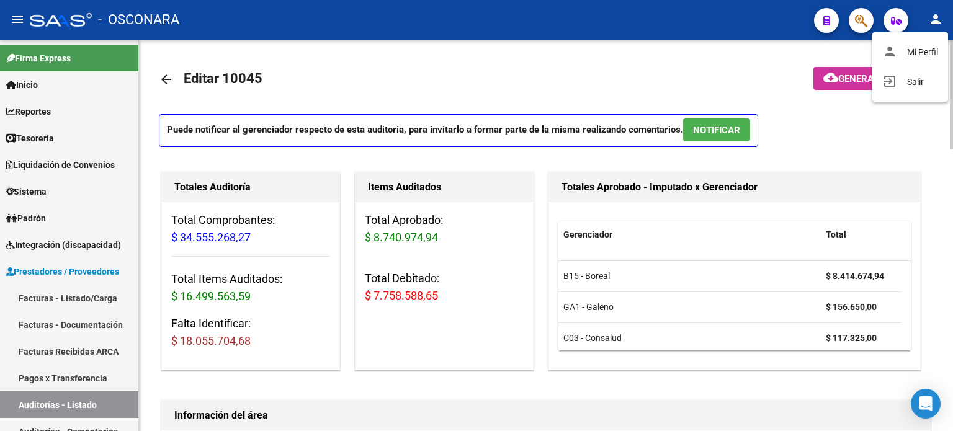
drag, startPoint x: 574, startPoint y: 76, endPoint x: 554, endPoint y: 138, distance: 65.7
click at [574, 76] on div at bounding box center [476, 215] width 953 height 431
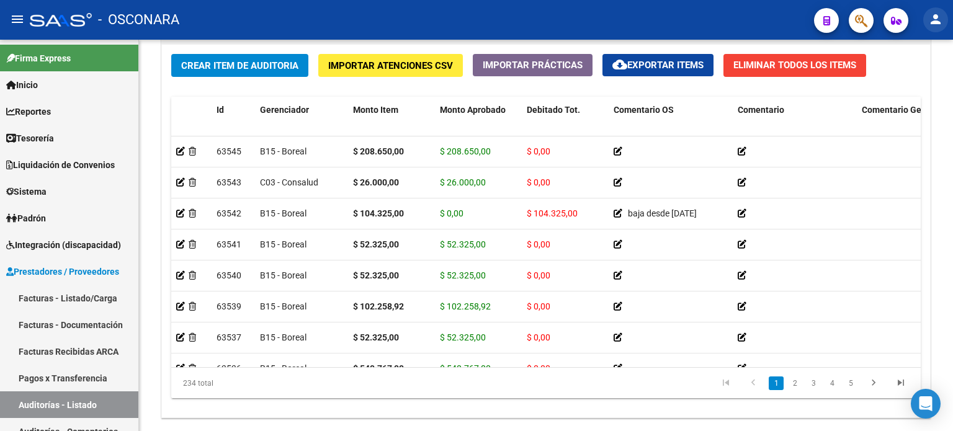
click at [930, 22] on mat-icon "person" at bounding box center [935, 19] width 15 height 15
click at [911, 50] on button "person Mi Perfil" at bounding box center [910, 52] width 76 height 30
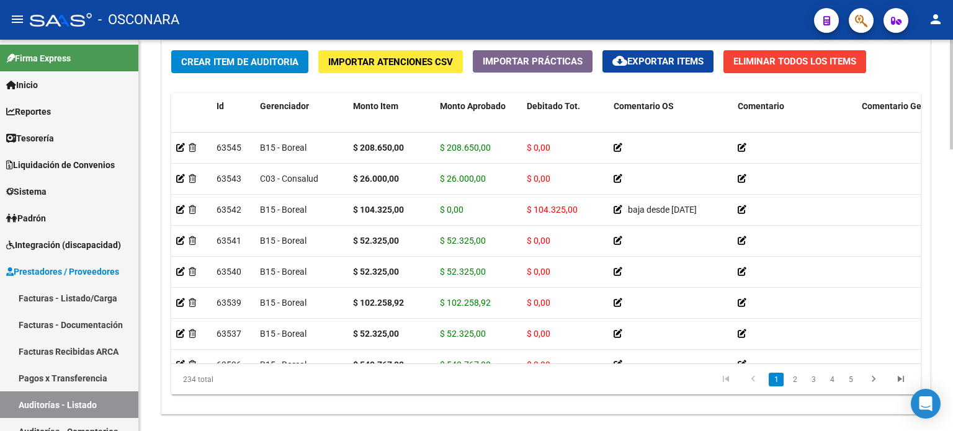
scroll to position [868, 0]
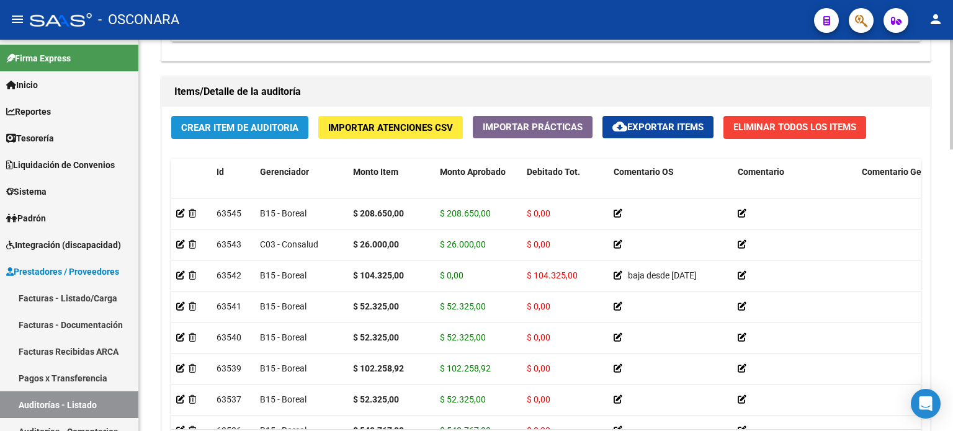
click at [234, 124] on span "Crear Item de Auditoria" at bounding box center [239, 127] width 117 height 11
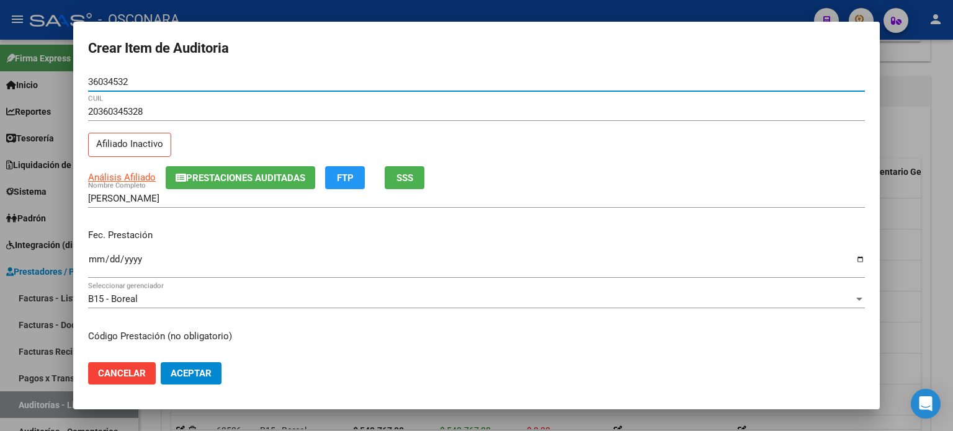
click at [97, 256] on input "Ingresar la fecha" at bounding box center [476, 264] width 776 height 20
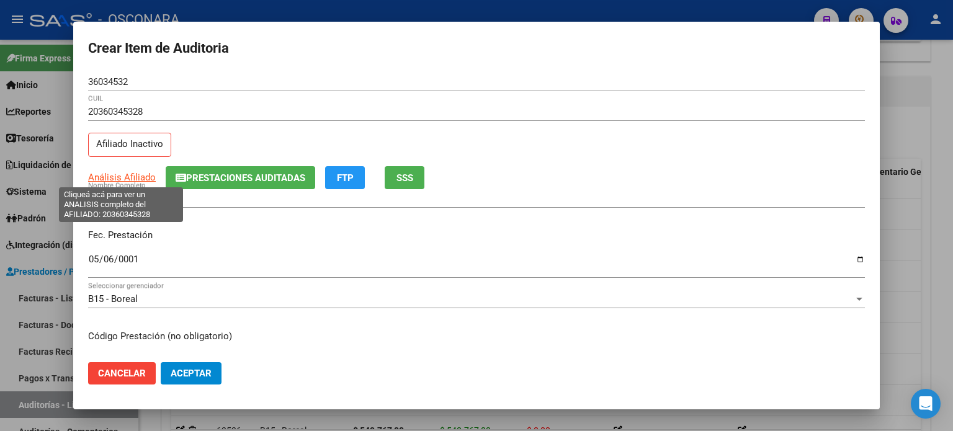
click at [131, 175] on span "Análisis Afiliado" at bounding box center [122, 177] width 68 height 11
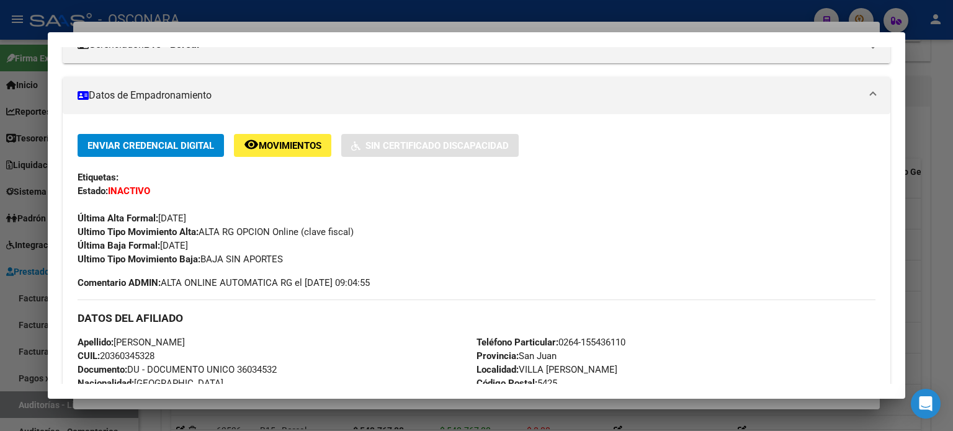
scroll to position [0, 0]
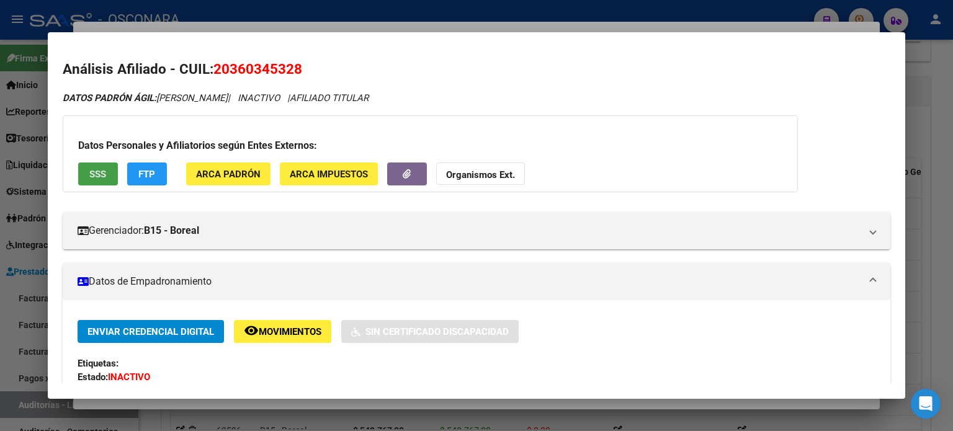
click at [97, 169] on span "SSS" at bounding box center [97, 174] width 17 height 11
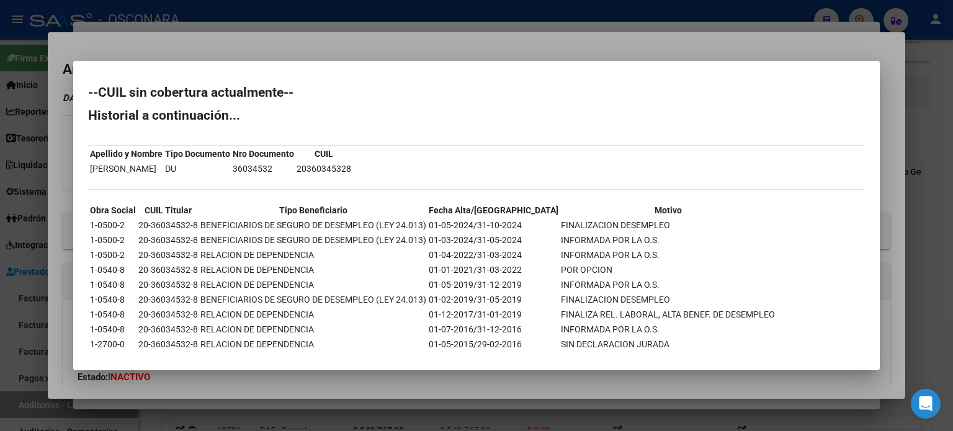
click at [352, 42] on div at bounding box center [476, 215] width 953 height 431
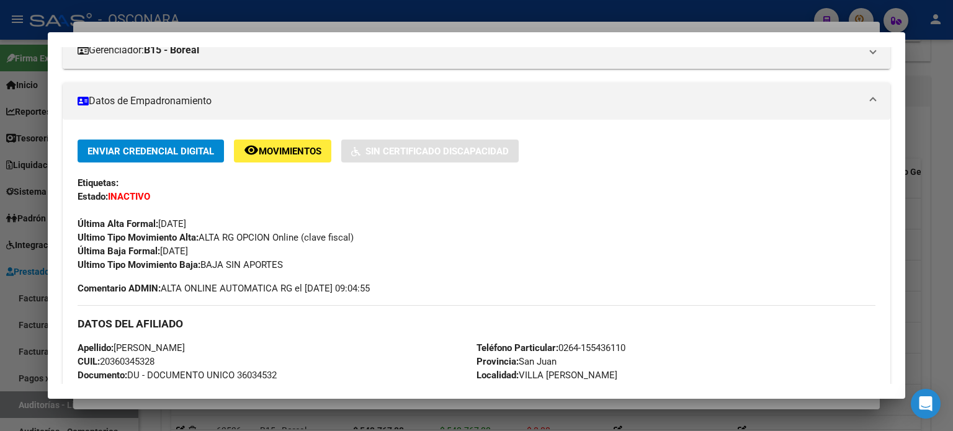
scroll to position [186, 0]
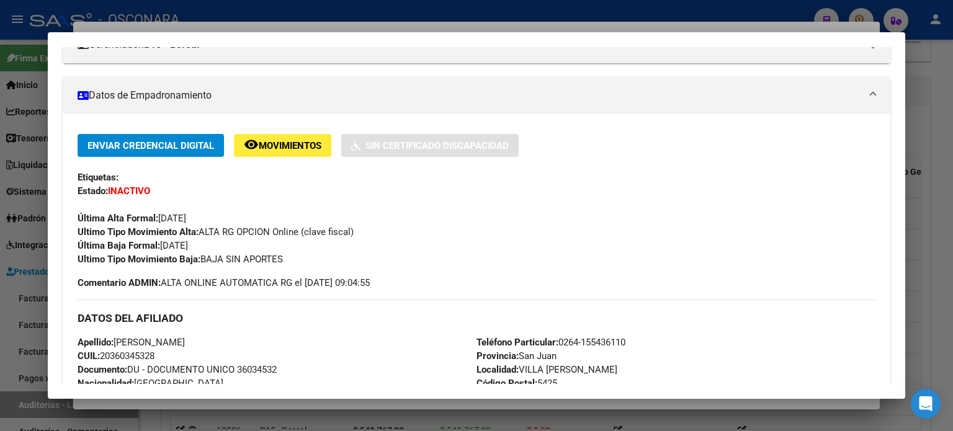
drag, startPoint x: 225, startPoint y: 250, endPoint x: 161, endPoint y: 243, distance: 64.2
click at [161, 243] on div "Enviar Credencial Digital remove_red_eye Movimientos Sin Certificado Discapacid…" at bounding box center [477, 200] width 798 height 132
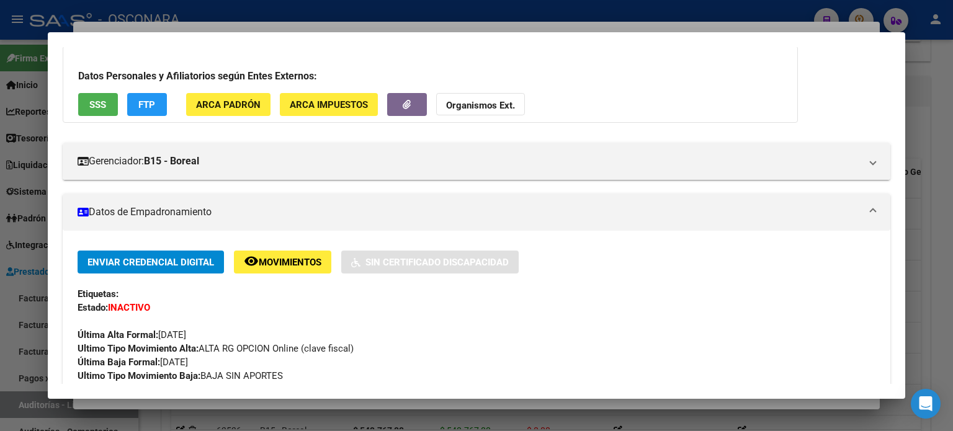
scroll to position [0, 0]
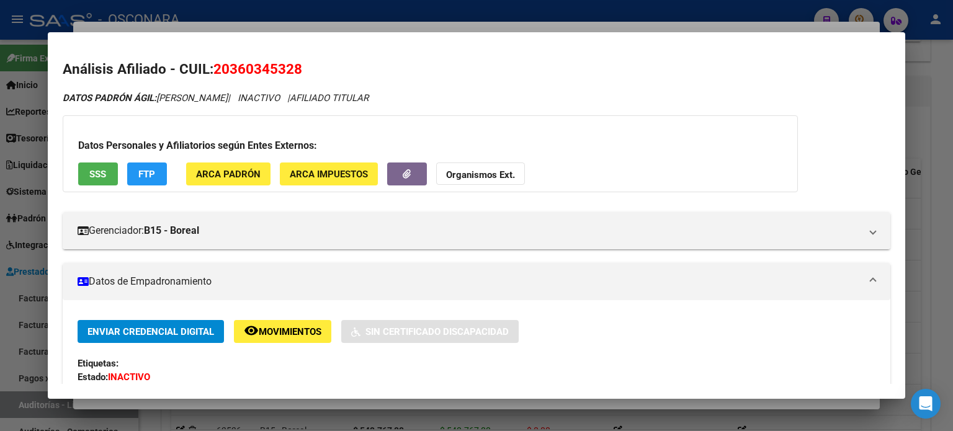
click at [357, 29] on div at bounding box center [476, 215] width 953 height 431
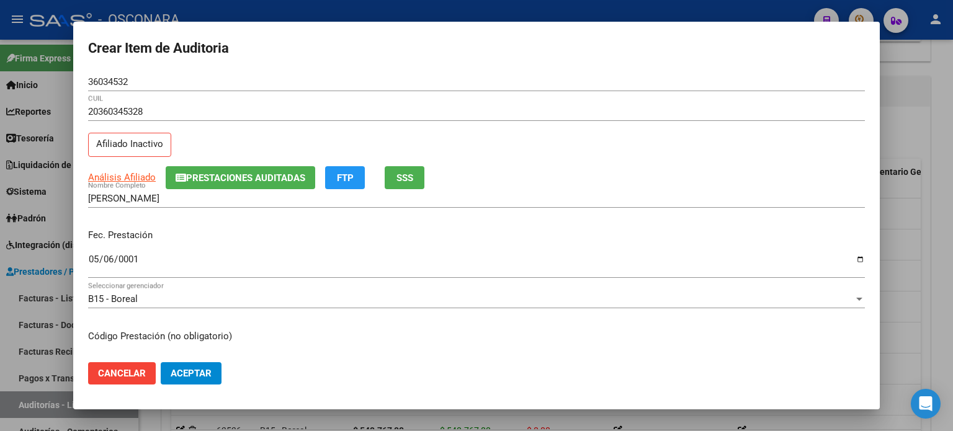
click at [97, 260] on input "0001-05-06" at bounding box center [476, 264] width 776 height 20
click at [301, 228] on div "Fec. Prestación [DATE] Ingresar la fecha" at bounding box center [476, 254] width 776 height 71
click at [368, 218] on div "CASTRO MIGUEL ALEJANDRO Nombre Completo" at bounding box center [476, 204] width 776 height 30
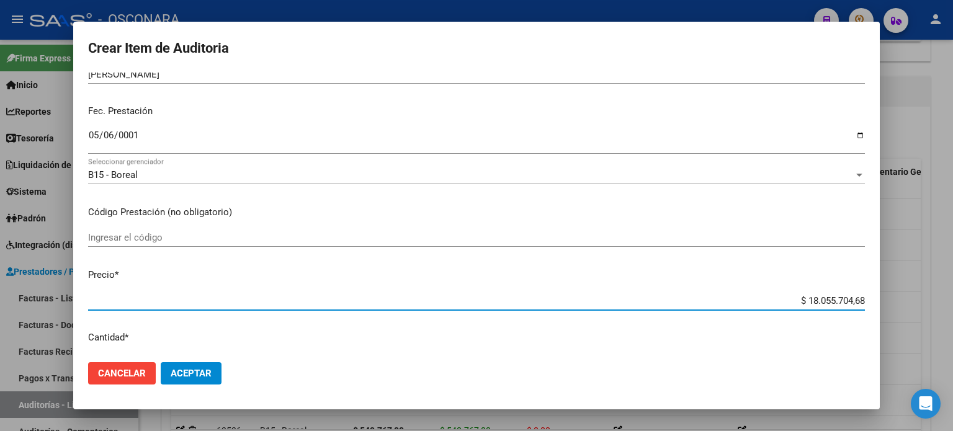
drag, startPoint x: 854, startPoint y: 300, endPoint x: 760, endPoint y: 300, distance: 93.6
click at [761, 300] on input "$ 18.055.704,68" at bounding box center [476, 300] width 776 height 11
click at [465, 256] on div "Ingresar el código" at bounding box center [476, 243] width 776 height 30
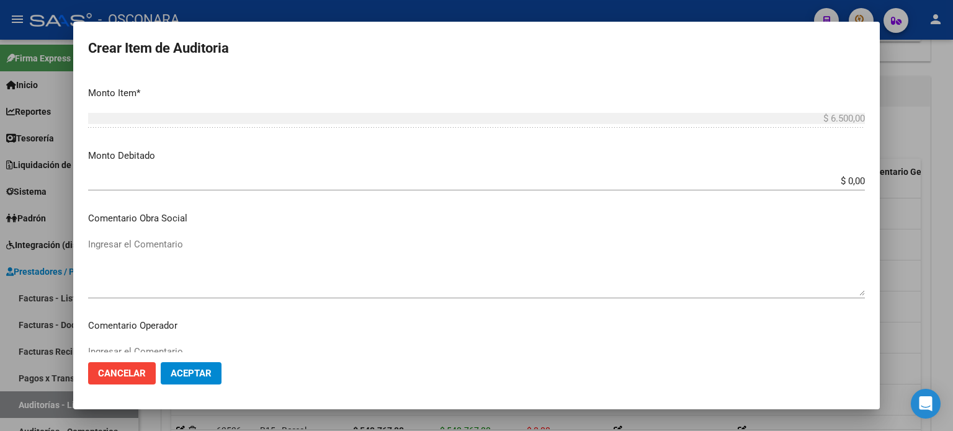
scroll to position [434, 0]
click at [856, 177] on app-form-text-field "Monto Debitado $ 0,00 Ingresar el monto" at bounding box center [481, 165] width 786 height 38
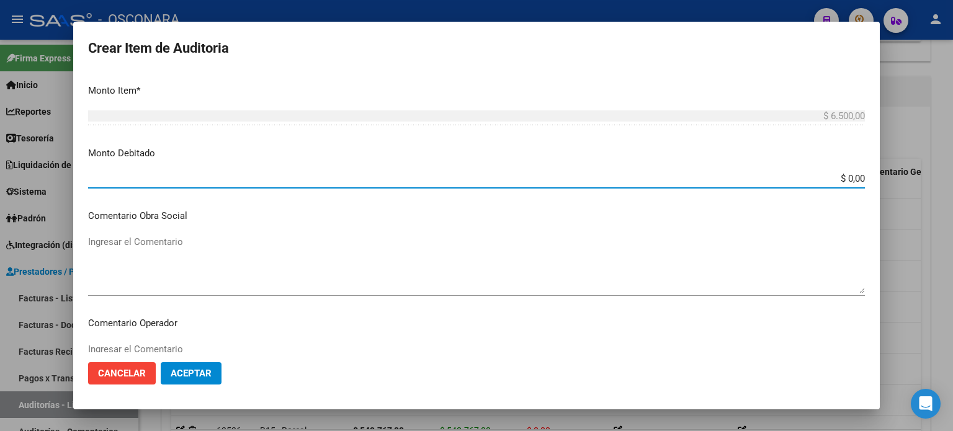
click at [853, 178] on input "$ 0,00" at bounding box center [476, 178] width 776 height 11
click at [291, 236] on textarea "Ingresar el Comentario" at bounding box center [476, 264] width 776 height 58
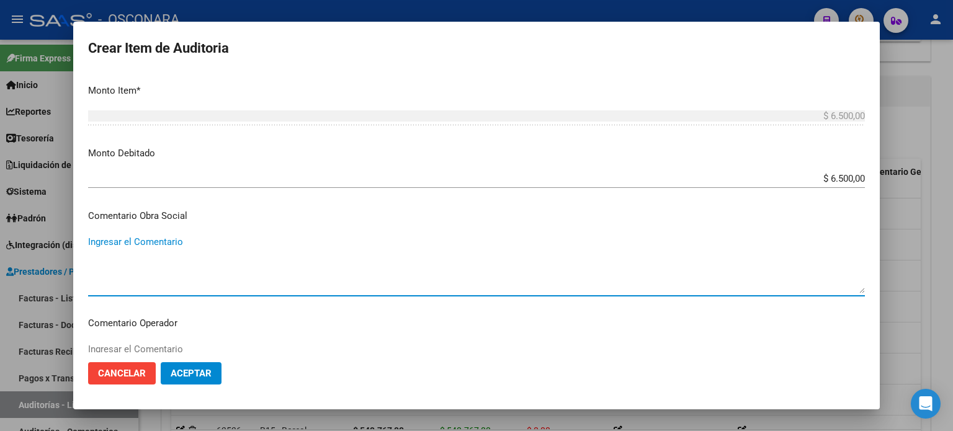
paste textarea "[DATE]"
drag, startPoint x: 249, startPoint y: 235, endPoint x: 49, endPoint y: 231, distance: 199.7
click at [47, 231] on div "Crear Item de Auditoria 36034532 Nro Documento 20360345328 CUIL Afiliado Inacti…" at bounding box center [476, 215] width 953 height 431
click at [258, 241] on textarea "baja desde [DATE]" at bounding box center [476, 264] width 776 height 58
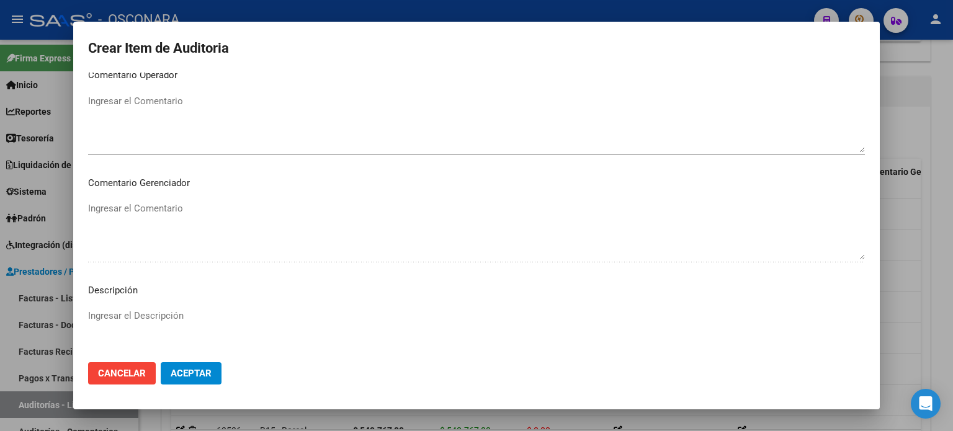
scroll to position [836, 0]
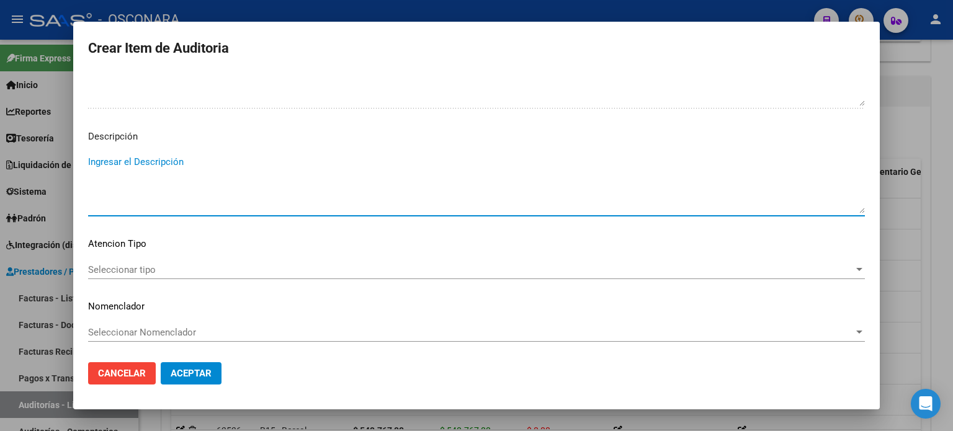
paste textarea "baja desde [DATE]"
click at [122, 267] on span "Seleccionar tipo" at bounding box center [470, 269] width 765 height 11
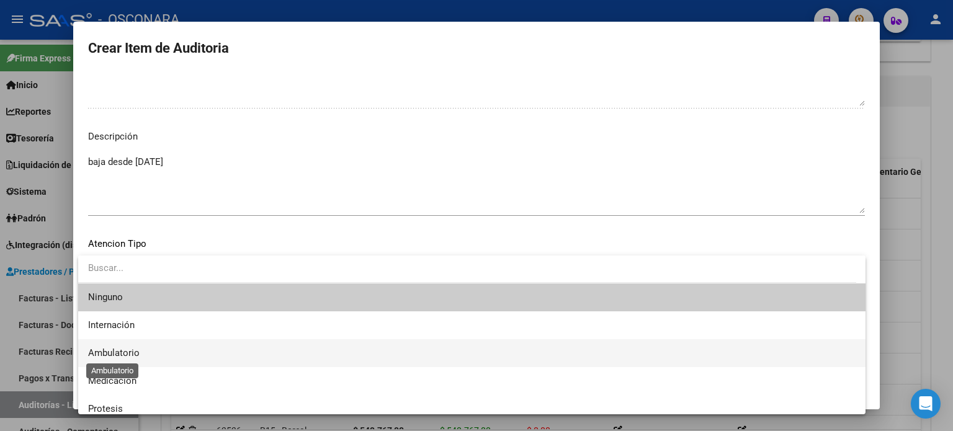
click at [139, 348] on span "Ambulatorio" at bounding box center [113, 352] width 51 height 11
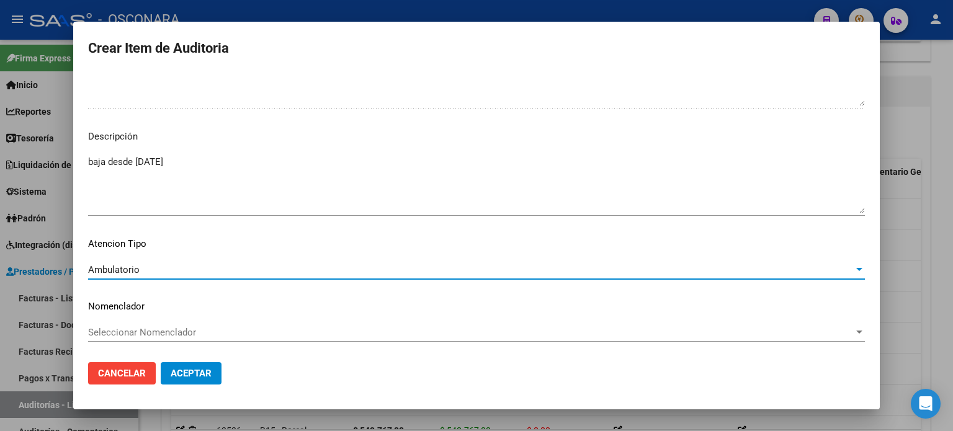
click at [167, 369] on button "Aceptar" at bounding box center [191, 373] width 61 height 22
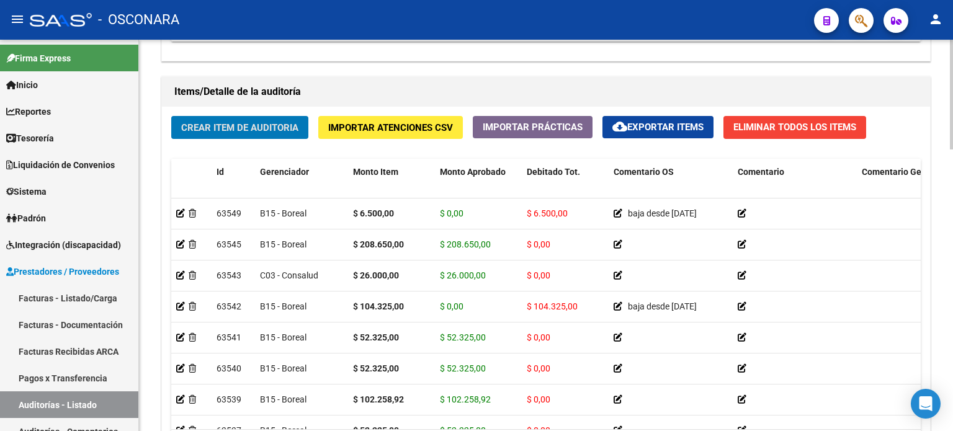
click at [280, 145] on div "Crear Item de Auditoria Importar Atenciones CSV Importar Prácticas cloud_downlo…" at bounding box center [546, 293] width 768 height 373
click at [274, 130] on span "Crear Item de Auditoria" at bounding box center [239, 127] width 117 height 11
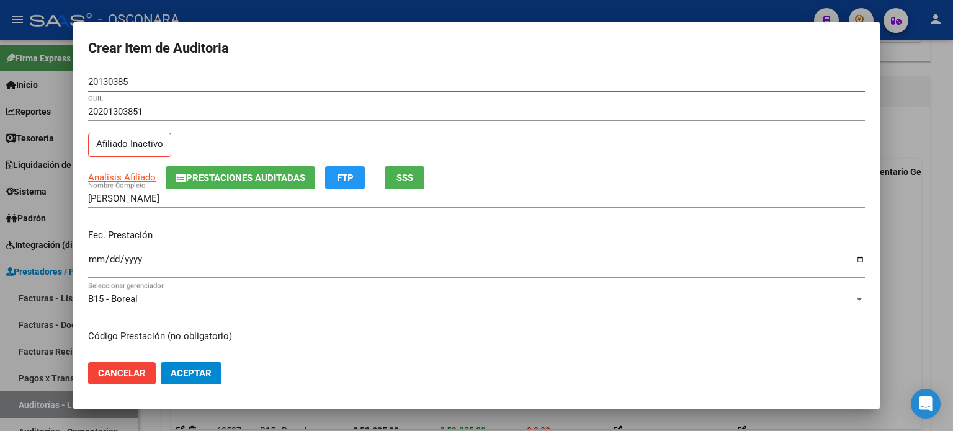
click at [362, 142] on div "20201303851 CUIL Afiliado Inactivo" at bounding box center [476, 133] width 776 height 63
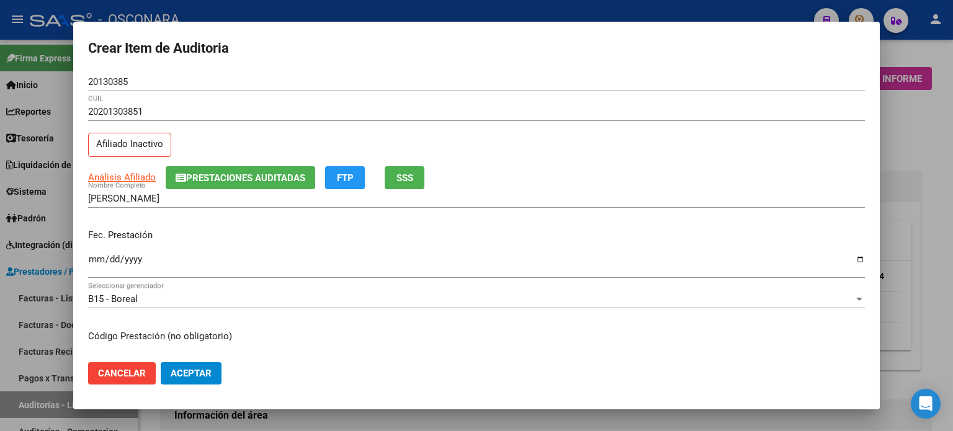
scroll to position [868, 0]
click at [99, 258] on input "Ingresar la fecha" at bounding box center [476, 264] width 776 height 20
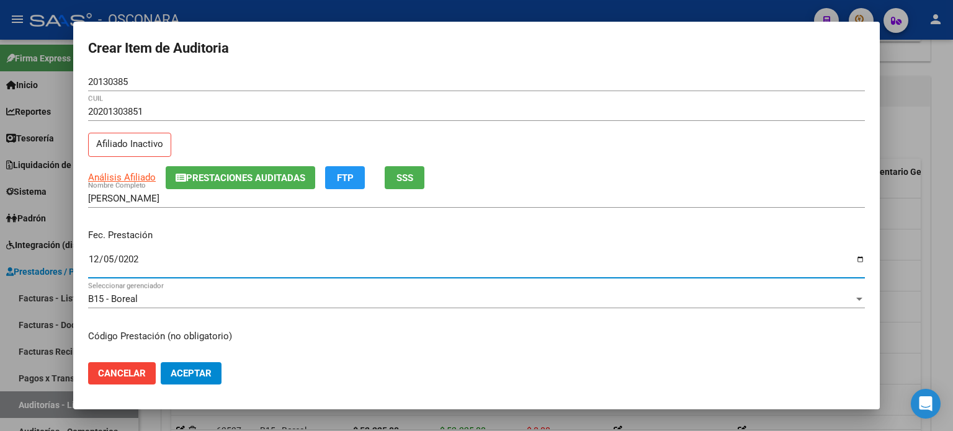
type input "[DATE]"
click at [234, 223] on div "Fec. Prestación [DATE] Ingresar la fecha" at bounding box center [476, 254] width 776 height 71
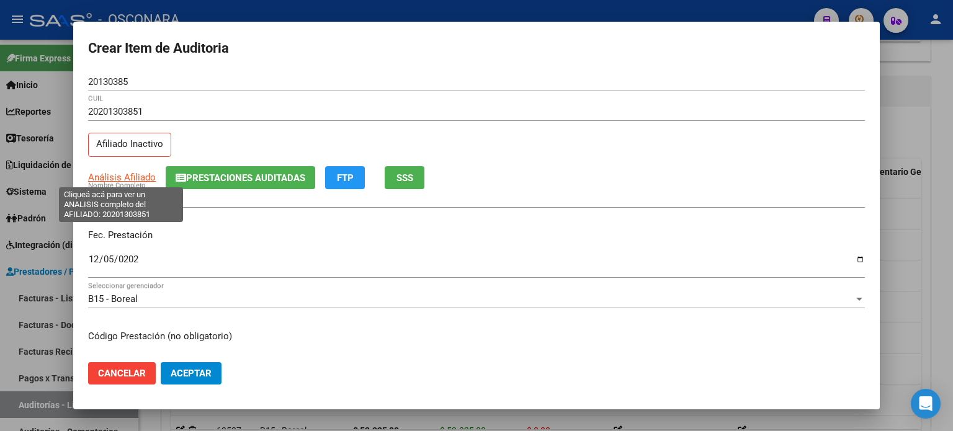
click at [136, 175] on span "Análisis Afiliado" at bounding box center [122, 177] width 68 height 11
type textarea "20201303851"
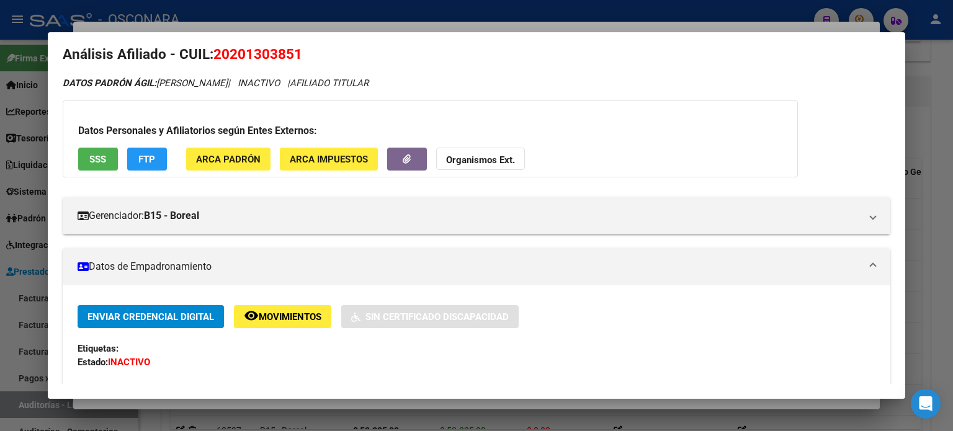
scroll to position [0, 0]
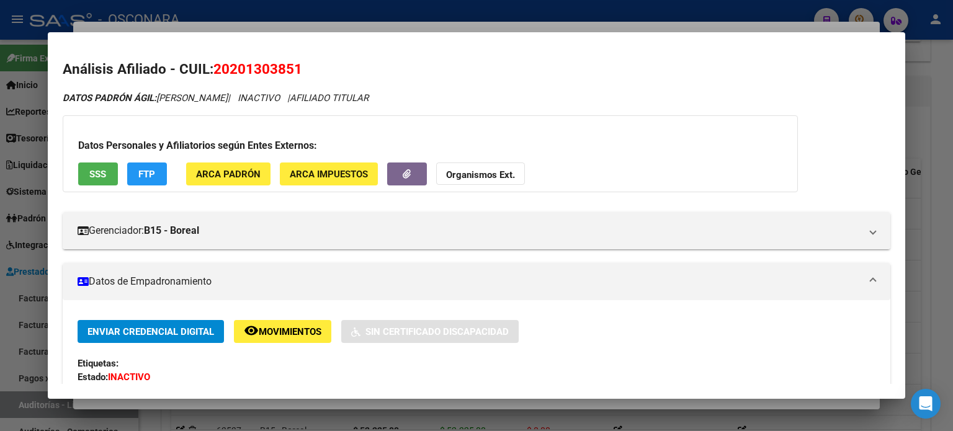
click at [102, 176] on span "SSS" at bounding box center [97, 174] width 17 height 11
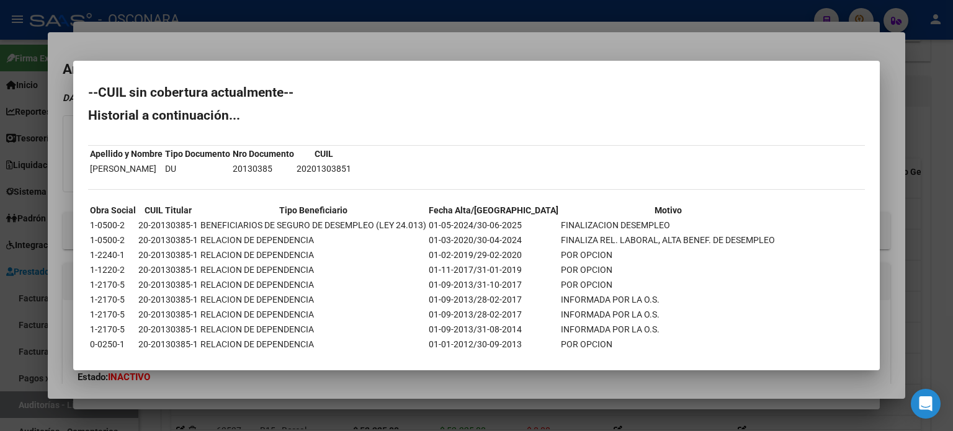
click at [473, 45] on div at bounding box center [476, 215] width 953 height 431
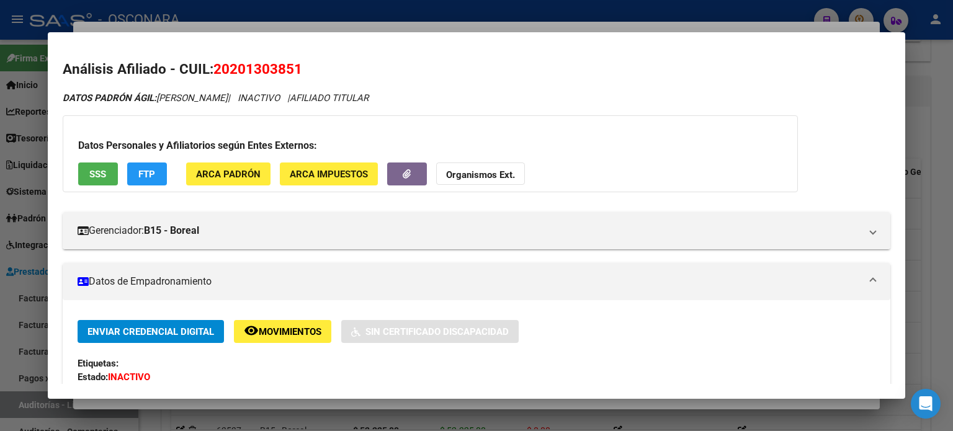
click at [234, 28] on div at bounding box center [476, 215] width 953 height 431
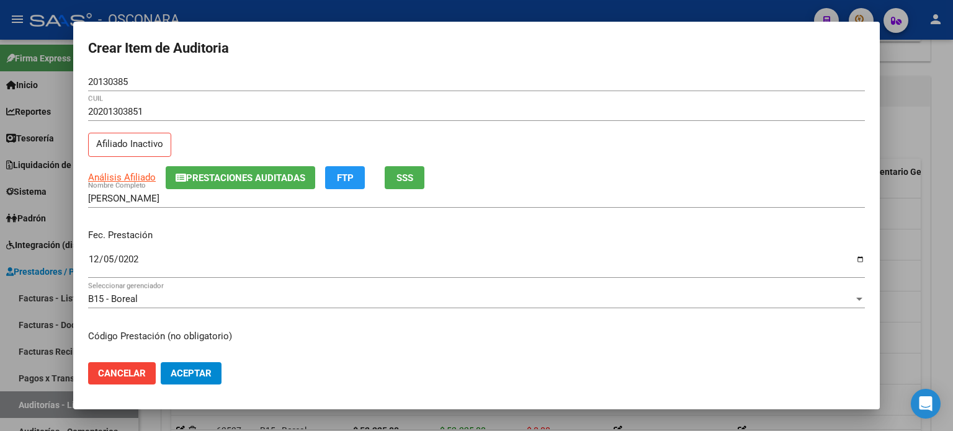
scroll to position [186, 0]
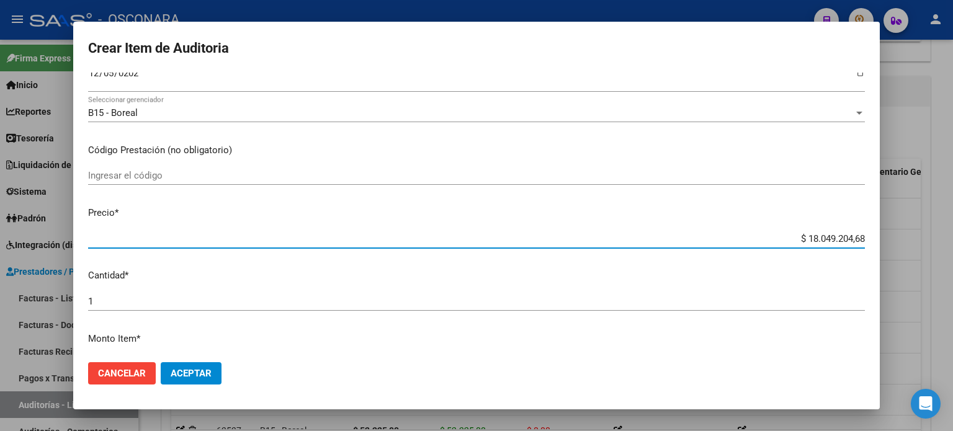
drag, startPoint x: 853, startPoint y: 238, endPoint x: 759, endPoint y: 231, distance: 94.5
click at [760, 231] on div "$ 18.049.204,68 Ingresar el precio" at bounding box center [476, 238] width 776 height 19
type input "$ 0,01"
type input "$ 0,10"
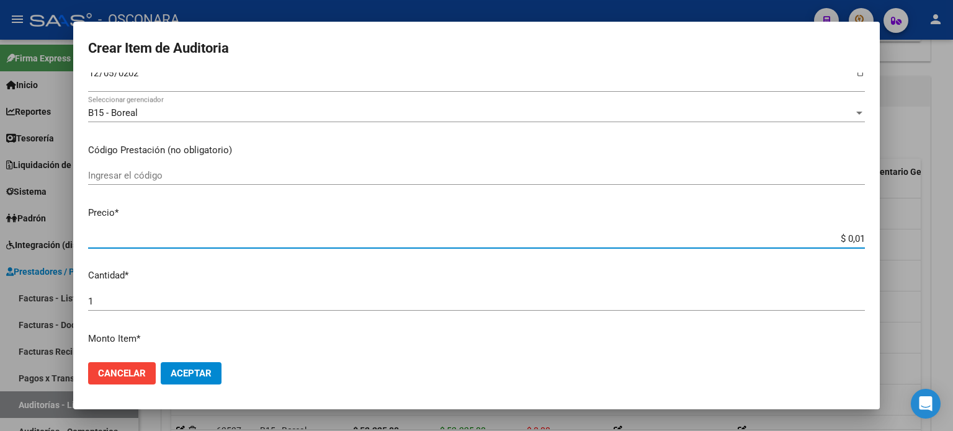
type input "$ 0,10"
type input "$ 1,06"
type input "$ 10,66"
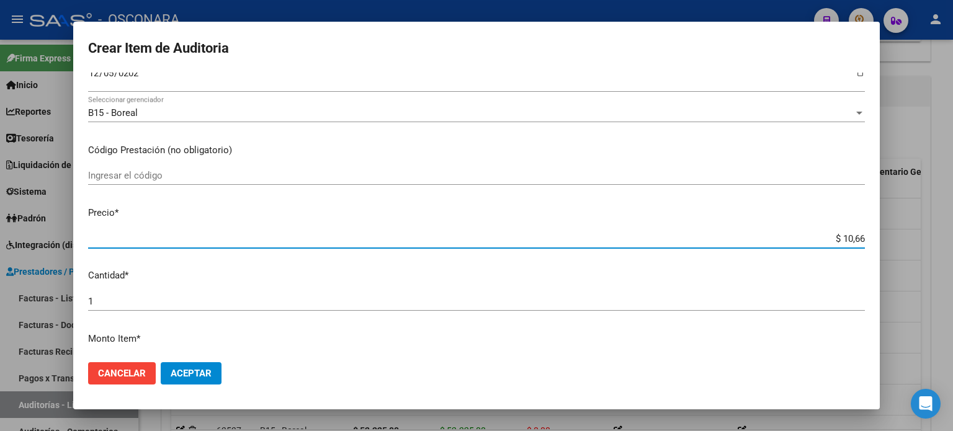
type input "$ 106,60"
type input "$ 1.066,00"
type input "$ 10.660,00"
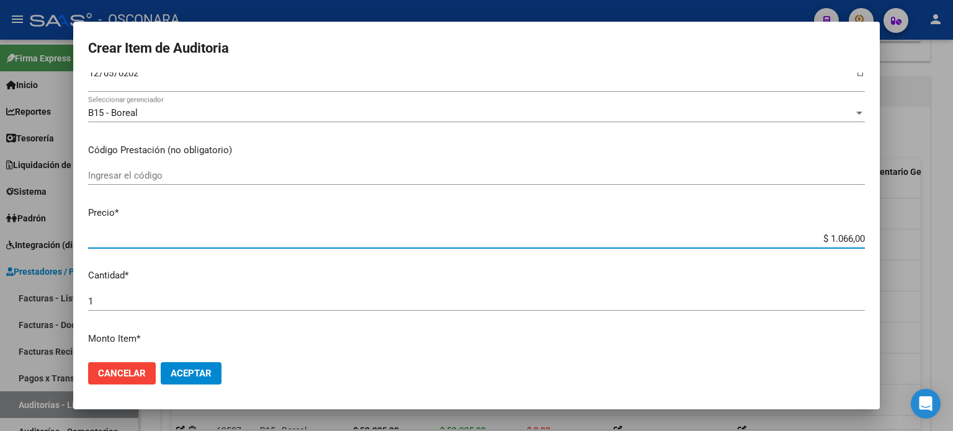
type input "$ 10.660,00"
type input "$ 106.600,00"
type input "$ 10.660,00"
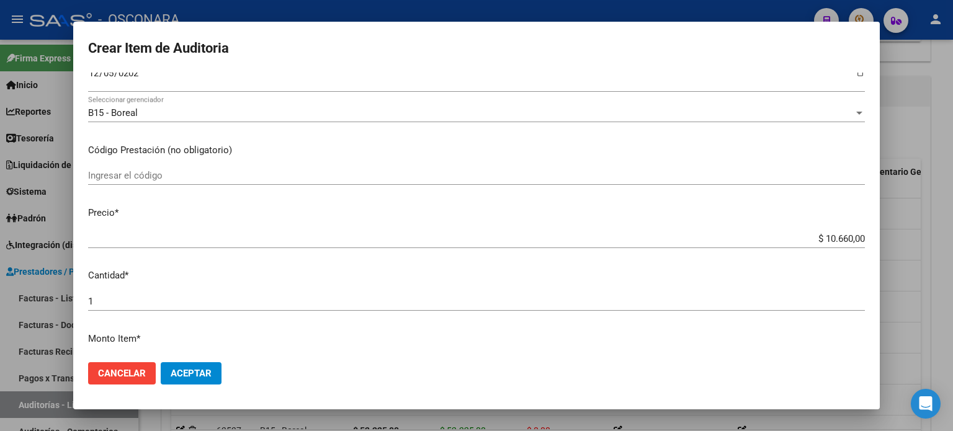
click at [293, 205] on mat-dialog-content "20130385 Nro Documento 20201303851 CUIL Afiliado Inactivo Análisis Afiliado Pre…" at bounding box center [476, 213] width 806 height 280
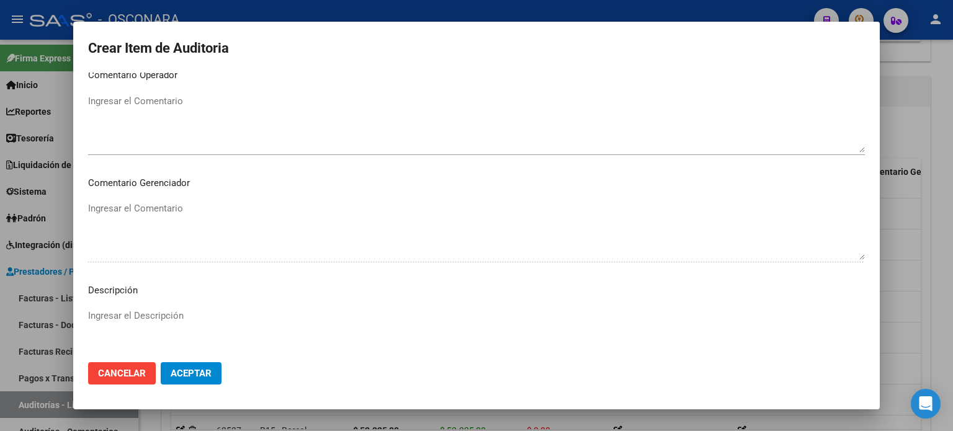
scroll to position [836, 0]
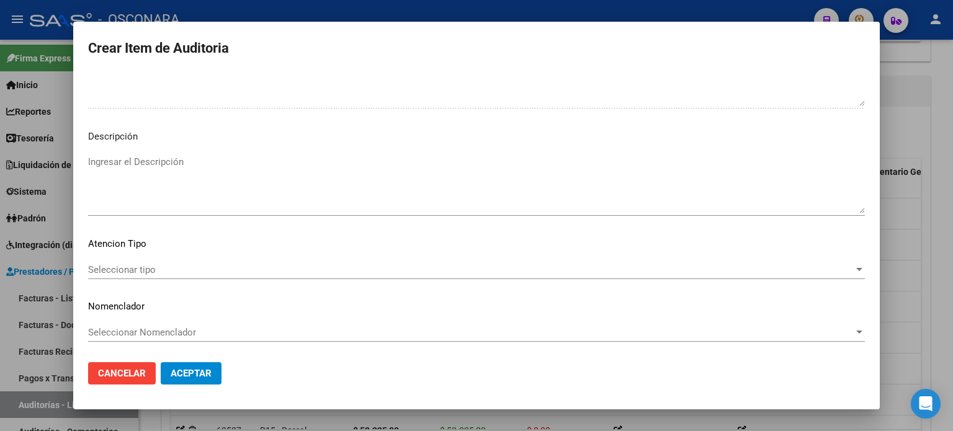
click at [347, 161] on textarea "Ingresar el Descripción" at bounding box center [476, 184] width 776 height 58
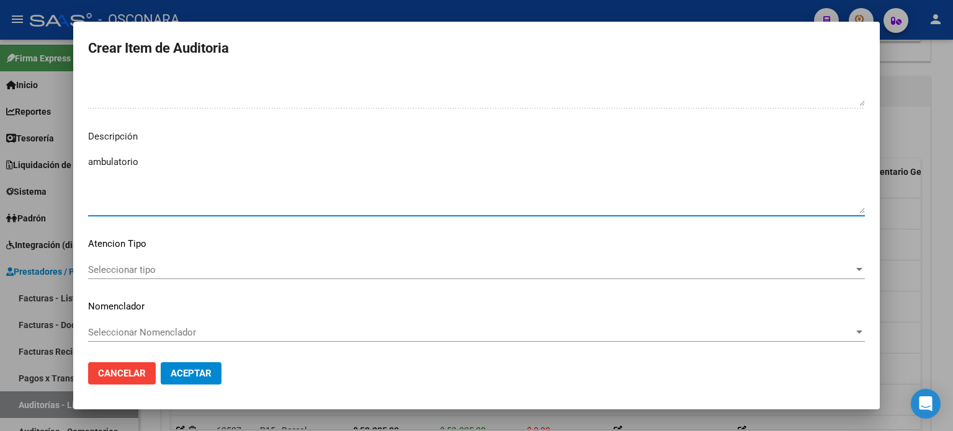
type textarea "ambulatorio"
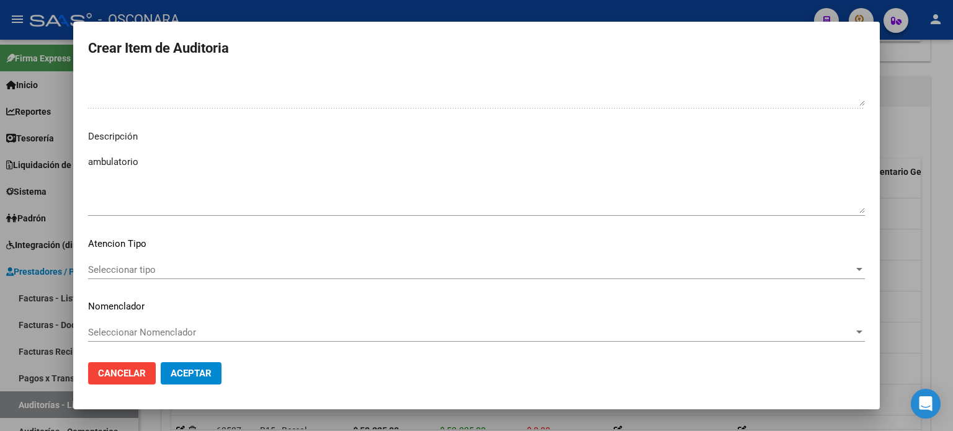
click at [152, 277] on div "Seleccionar tipo Seleccionar tipo" at bounding box center [476, 269] width 776 height 19
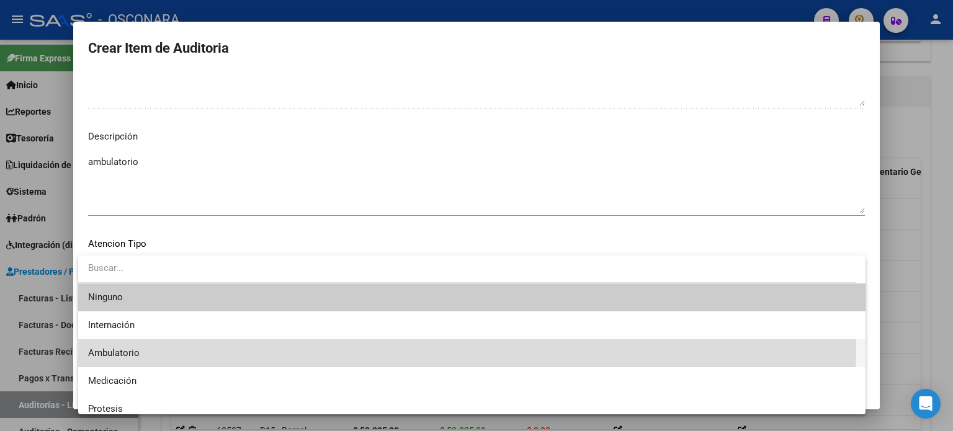
click at [122, 345] on span "Ambulatorio" at bounding box center [471, 353] width 767 height 28
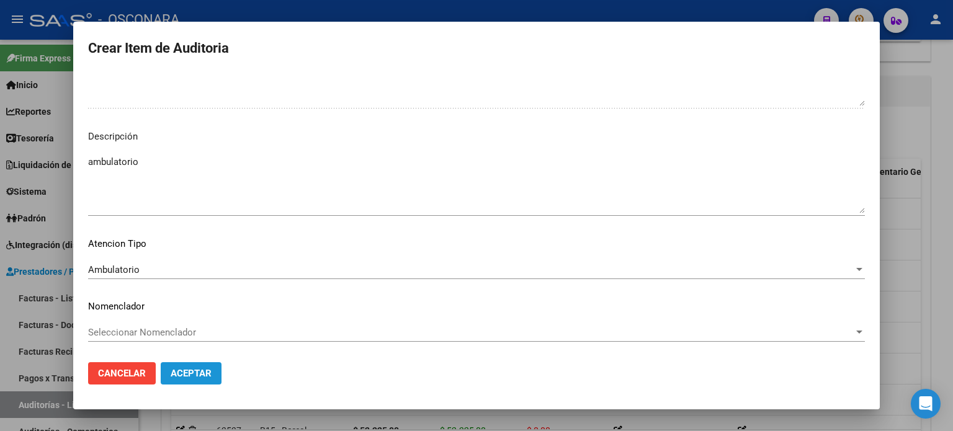
click at [184, 374] on span "Aceptar" at bounding box center [191, 373] width 41 height 11
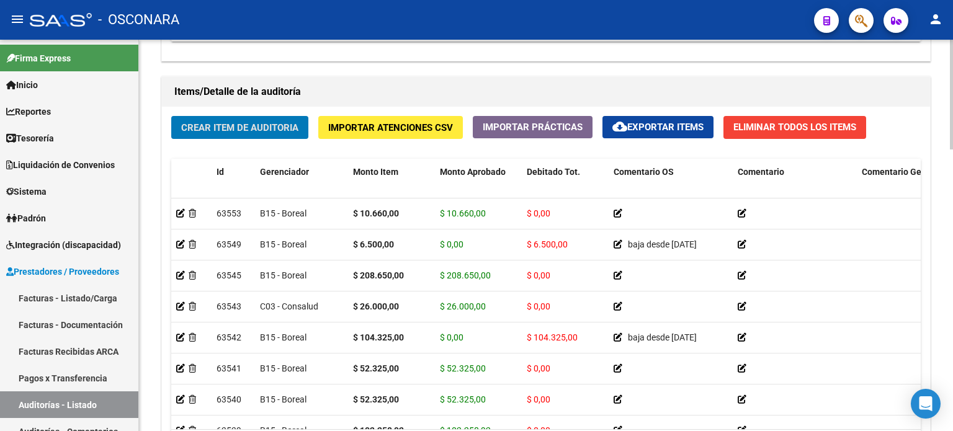
click at [189, 150] on div "Crear Item de Auditoria Importar Atenciones CSV Importar Prácticas cloud_downlo…" at bounding box center [546, 293] width 768 height 373
click at [206, 130] on span "Crear Item de Auditoria" at bounding box center [239, 127] width 117 height 11
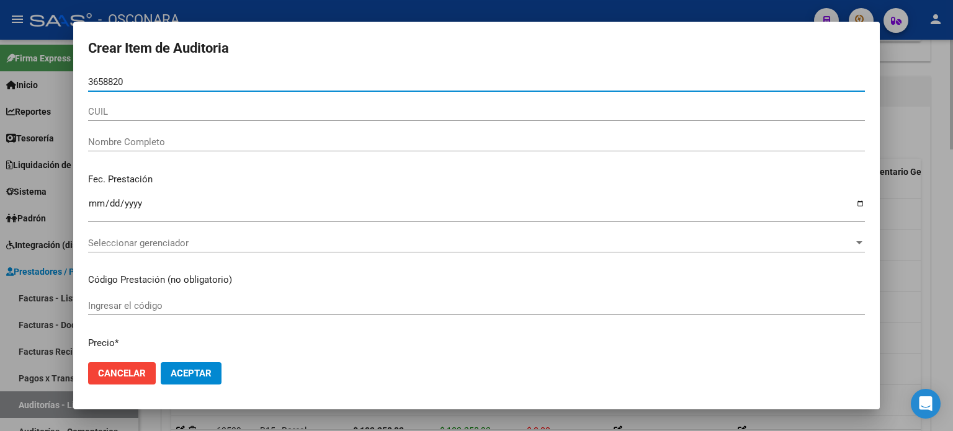
type input "36588204"
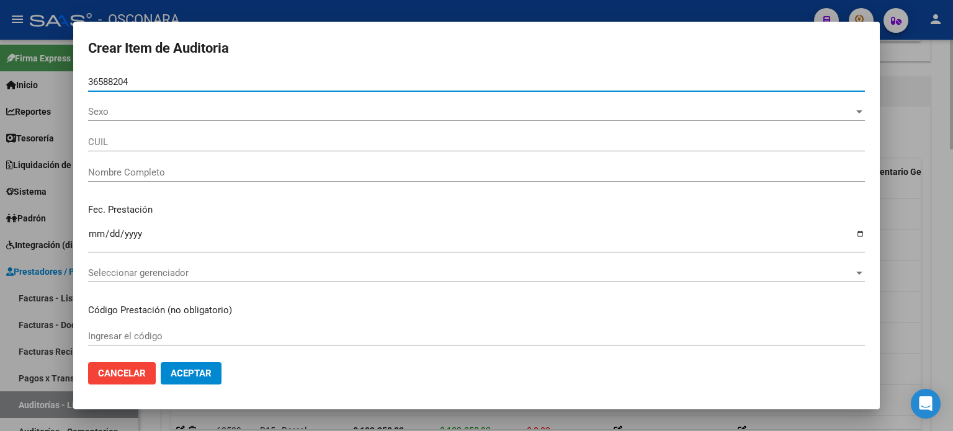
type input "20365882046"
type input "[PERSON_NAME] [PERSON_NAME]"
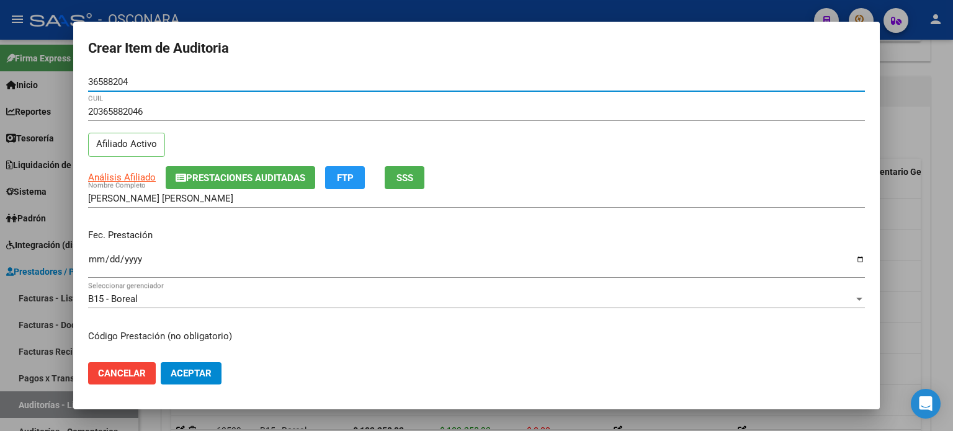
type input "36588204"
click at [179, 226] on div "Fec. Prestación Ingresar la fecha" at bounding box center [476, 254] width 776 height 71
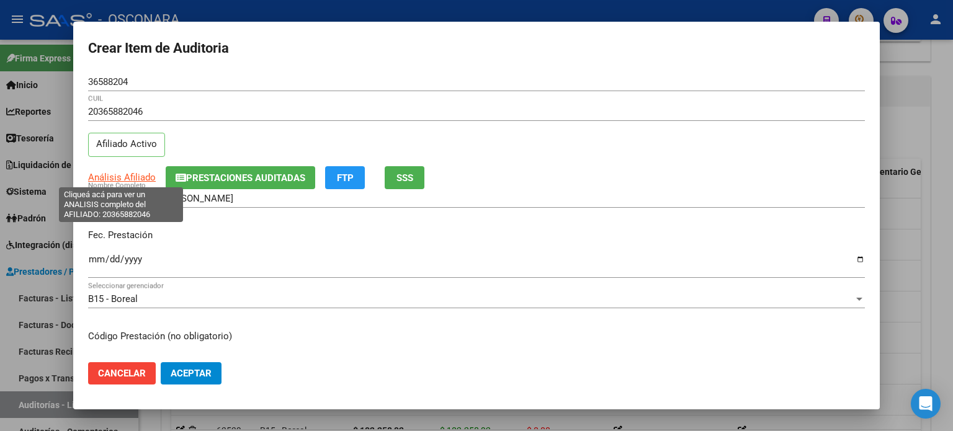
click at [111, 177] on span "Análisis Afiliado" at bounding box center [122, 177] width 68 height 11
type textarea "20365882046"
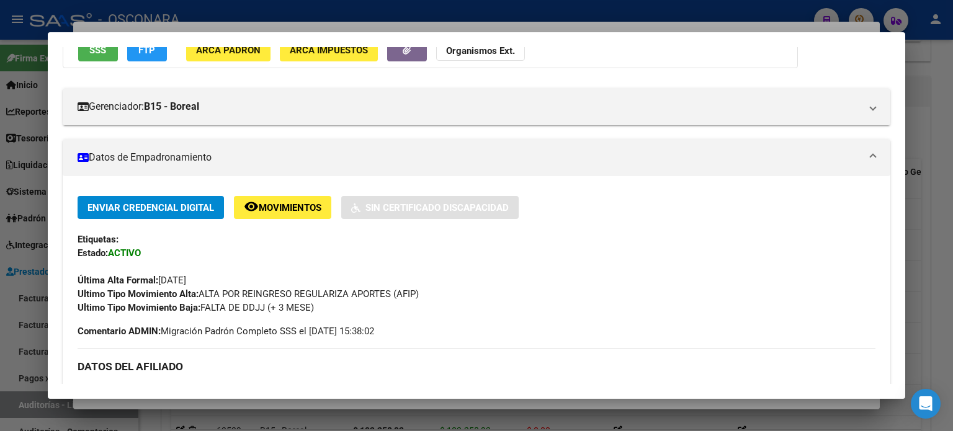
scroll to position [0, 0]
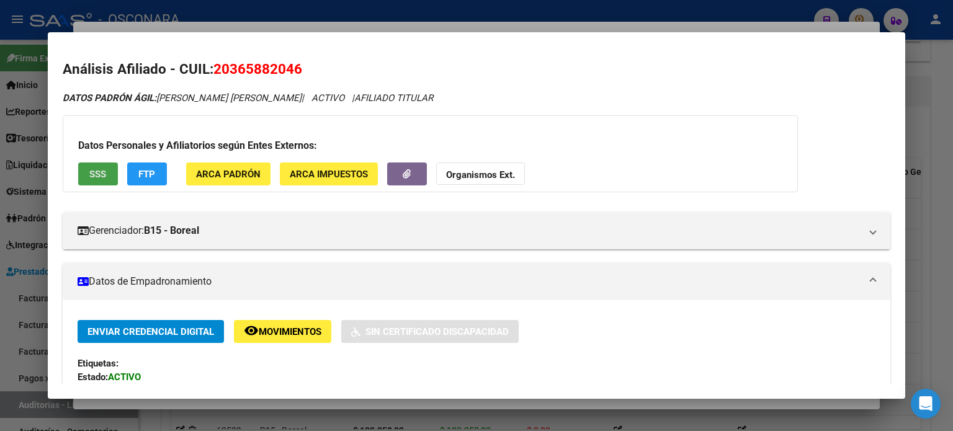
click at [110, 176] on button "SSS" at bounding box center [98, 173] width 40 height 23
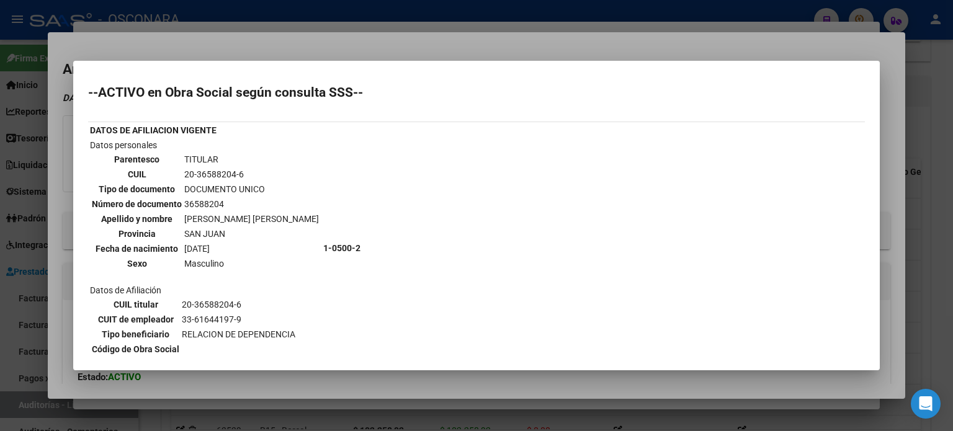
click at [443, 47] on div at bounding box center [476, 215] width 953 height 431
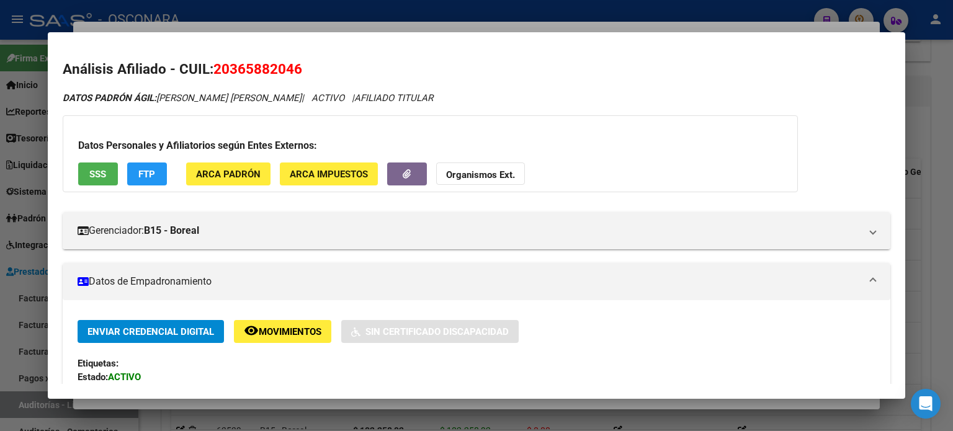
click at [449, 27] on div at bounding box center [476, 215] width 953 height 431
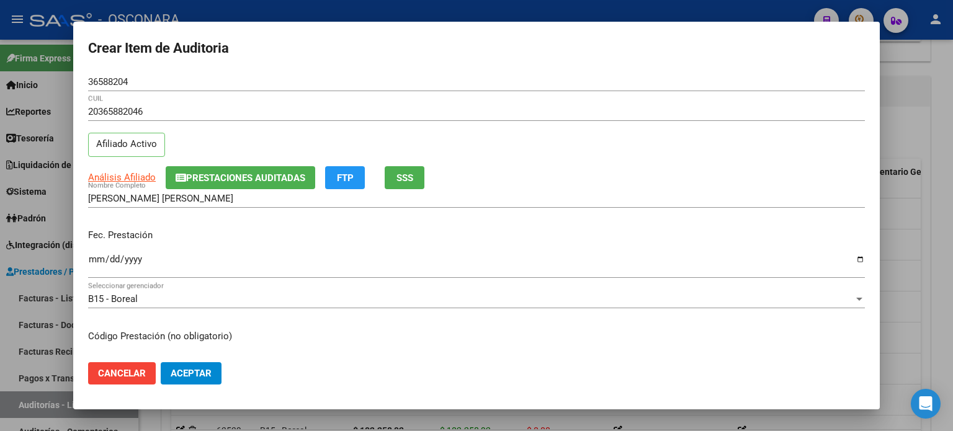
click at [97, 253] on div "Ingresar la fecha" at bounding box center [476, 265] width 776 height 27
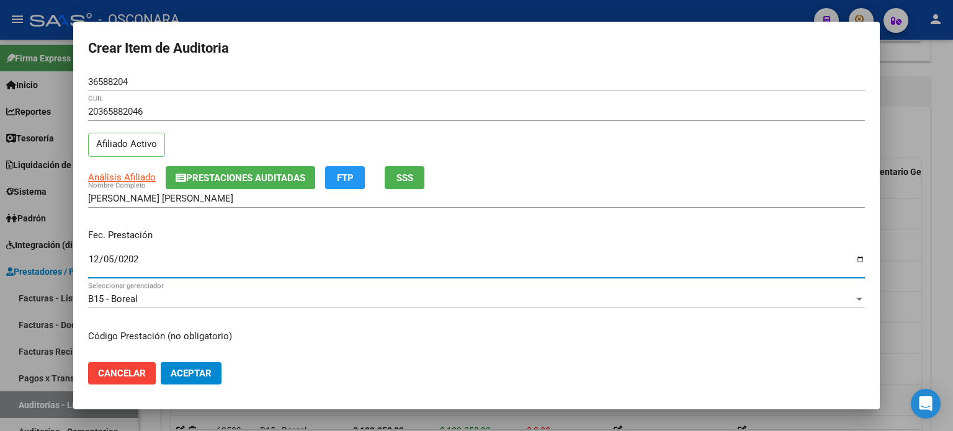
type input "[DATE]"
click at [238, 213] on div "[PERSON_NAME] [PERSON_NAME] Nombre Completo" at bounding box center [476, 204] width 776 height 30
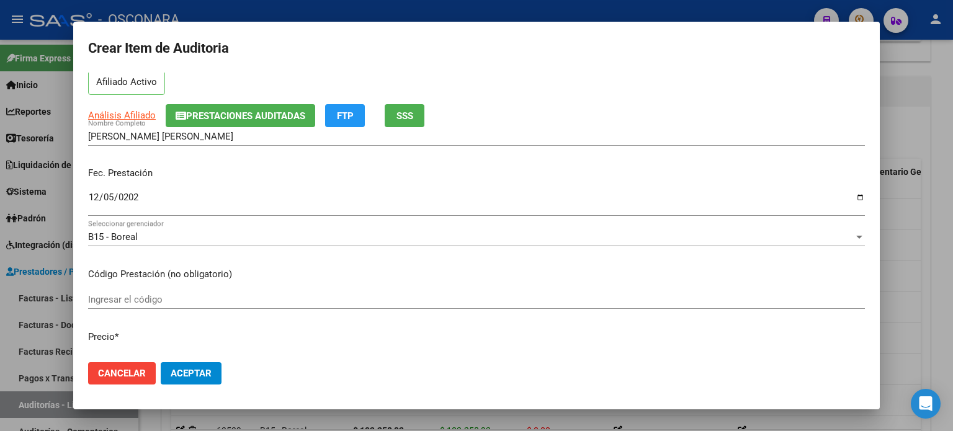
scroll to position [310, 0]
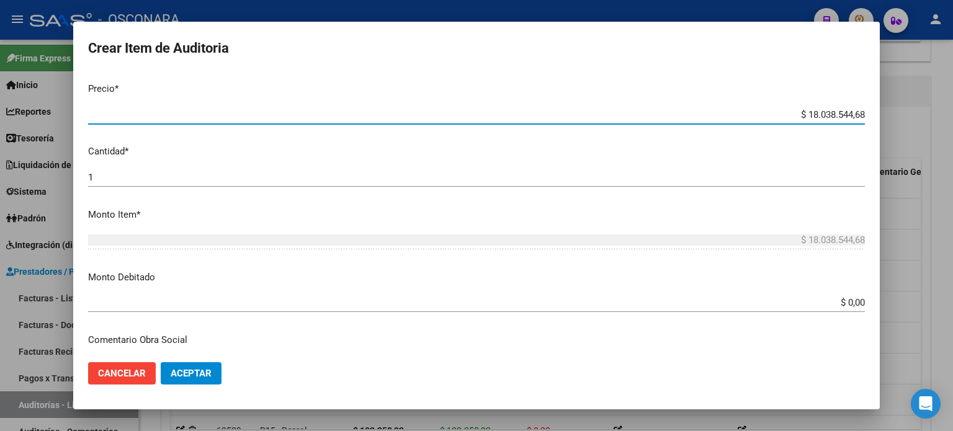
drag, startPoint x: 853, startPoint y: 115, endPoint x: 784, endPoint y: 110, distance: 69.6
click at [784, 110] on input "$ 18.038.544,68" at bounding box center [476, 114] width 776 height 11
type input "$ 0,01"
type input "$ 0,10"
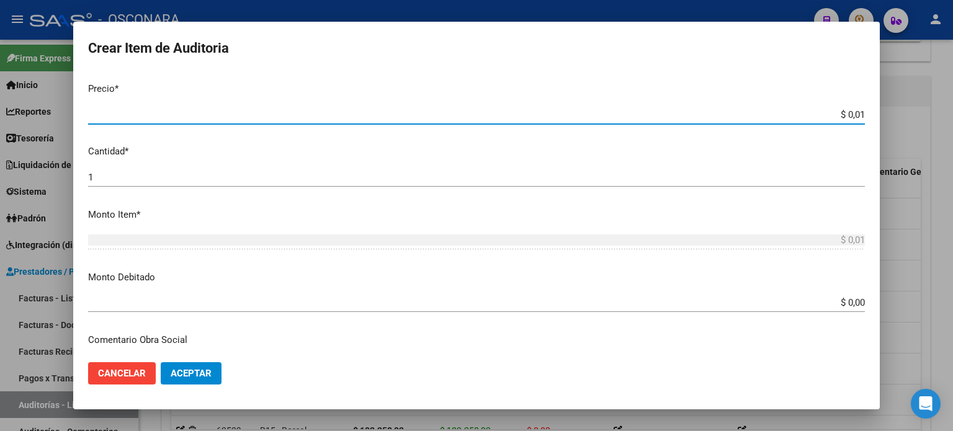
type input "$ 0,10"
type input "$ 1,04"
type input "$ 10,46"
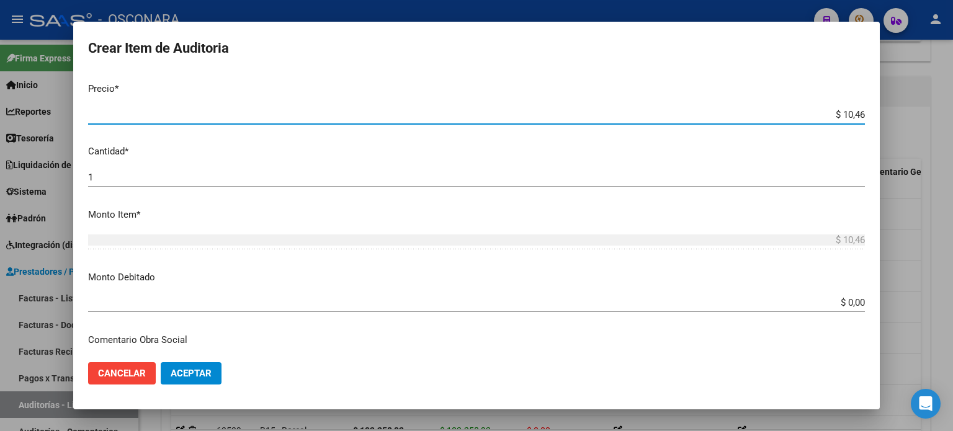
type input "$ 104,65"
type input "$ 1.046,50"
type input "$ 10.465,00"
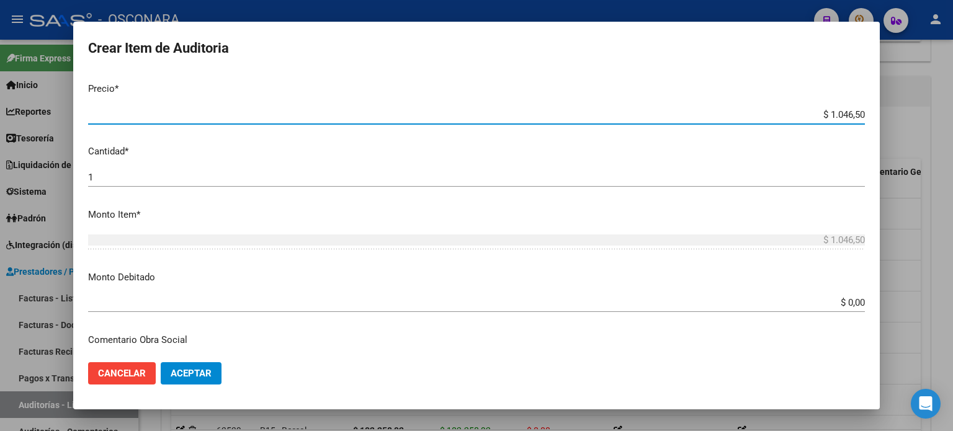
type input "$ 10.465,00"
type input "$ 104.650,00"
click at [502, 157] on p "Cantidad *" at bounding box center [476, 152] width 776 height 14
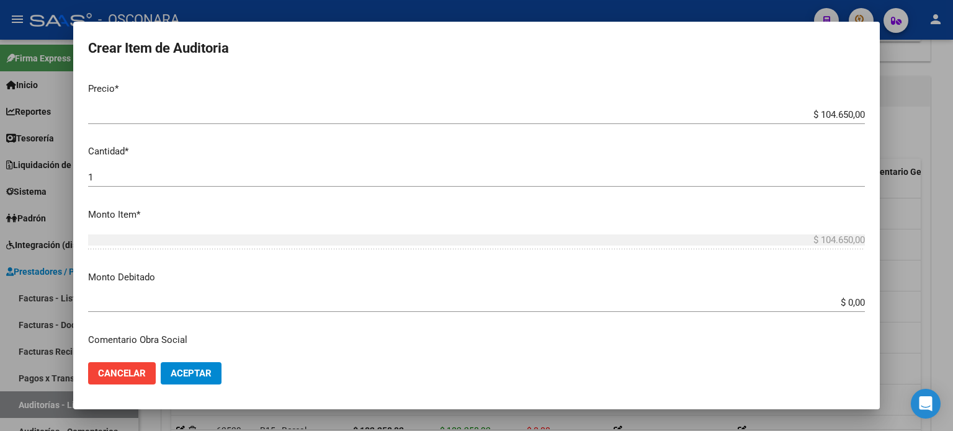
click at [345, 264] on mat-dialog-content "36588204 Nro Documento 20365882046 CUIL Afiliado Activo Análisis Afiliado Prest…" at bounding box center [476, 213] width 806 height 280
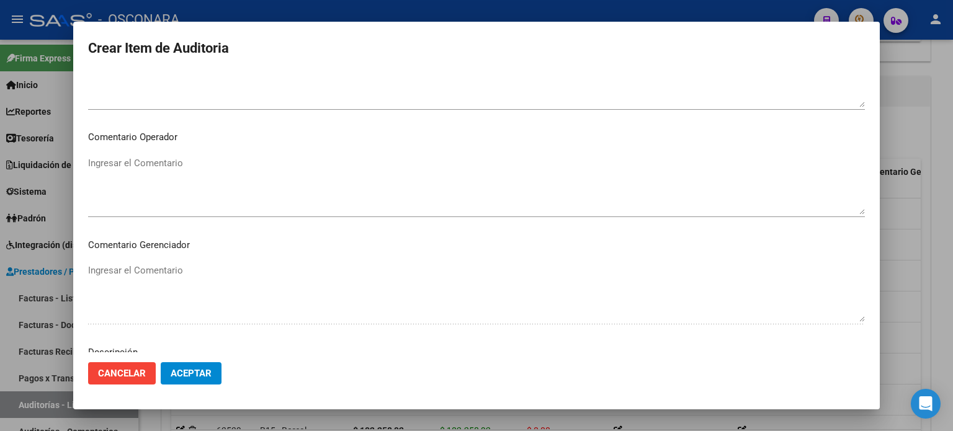
scroll to position [836, 0]
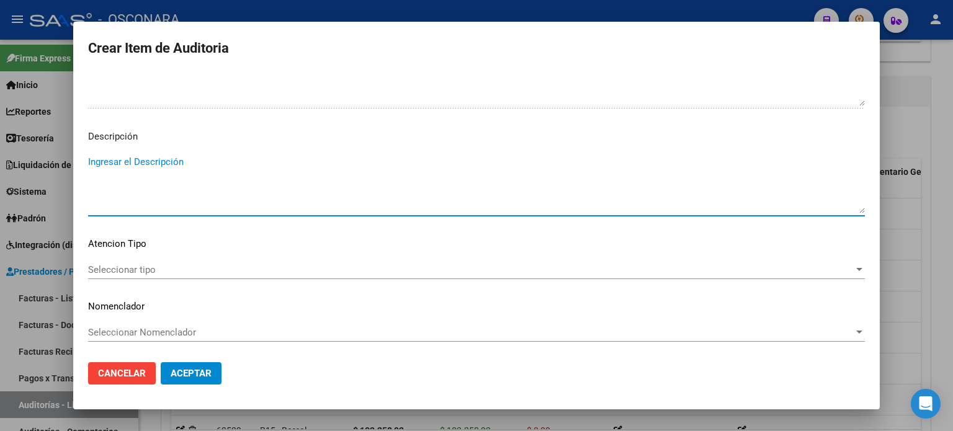
click at [252, 172] on textarea "Ingresar el Descripción" at bounding box center [476, 184] width 776 height 58
type textarea "ambulatorio"
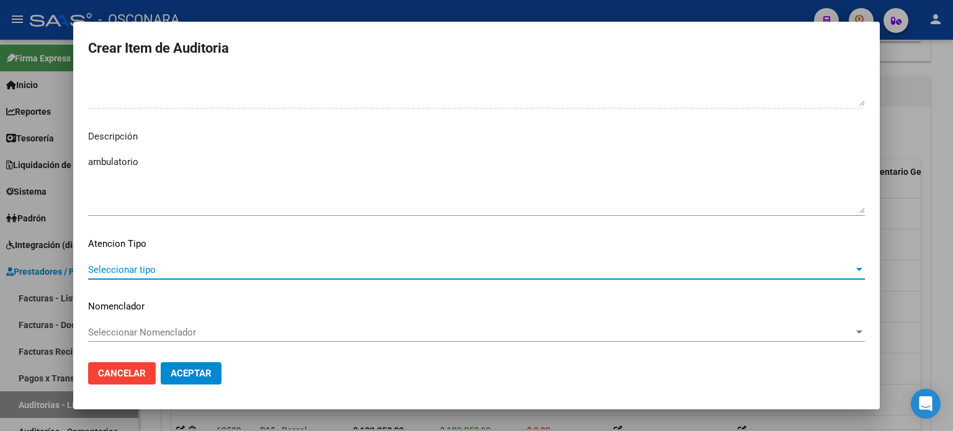
click at [211, 274] on span "Seleccionar tipo" at bounding box center [470, 269] width 765 height 11
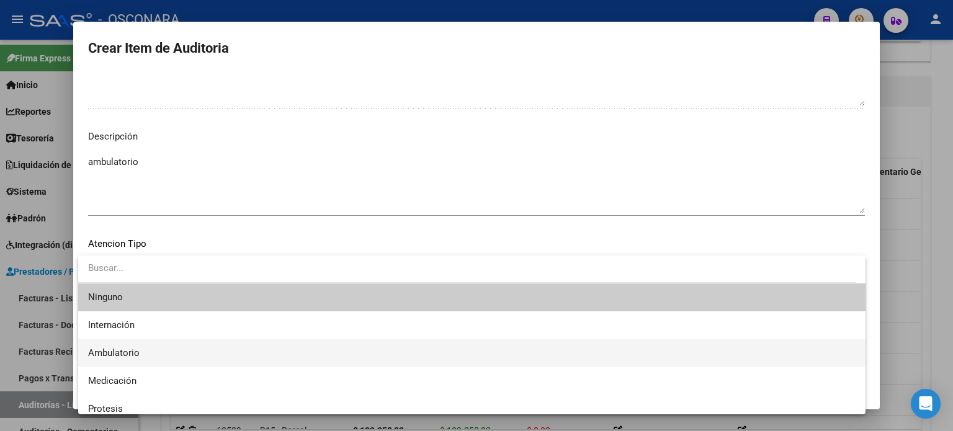
click at [208, 349] on span "Ambulatorio" at bounding box center [471, 353] width 767 height 28
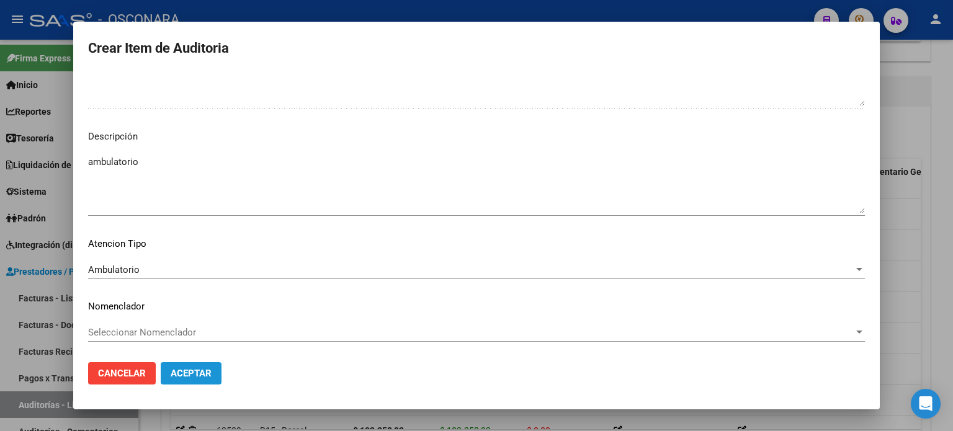
drag, startPoint x: 203, startPoint y: 373, endPoint x: 236, endPoint y: 171, distance: 205.4
click at [207, 367] on button "Aceptar" at bounding box center [191, 373] width 61 height 22
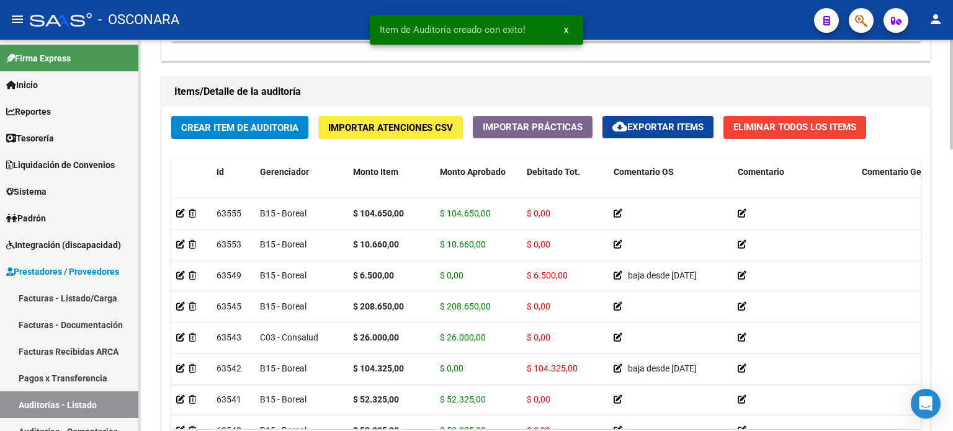
click at [246, 148] on div "Crear Item de Auditoria Importar Atenciones CSV Importar Prácticas cloud_downlo…" at bounding box center [546, 293] width 768 height 373
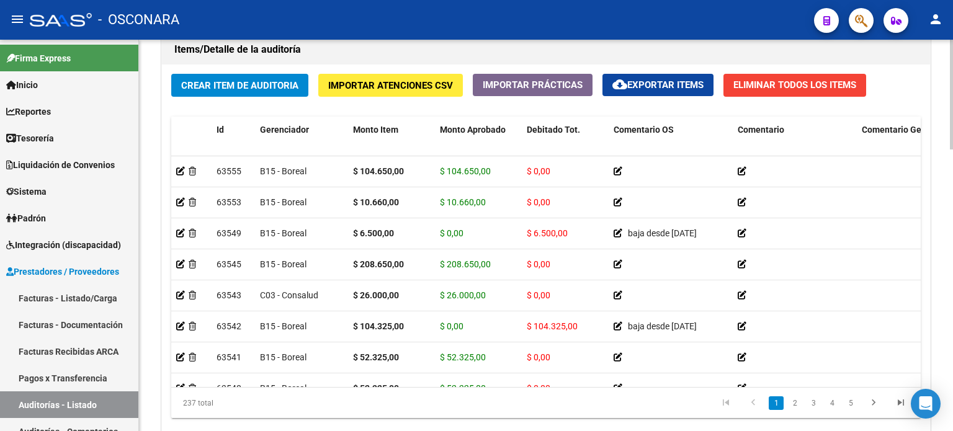
scroll to position [932, 0]
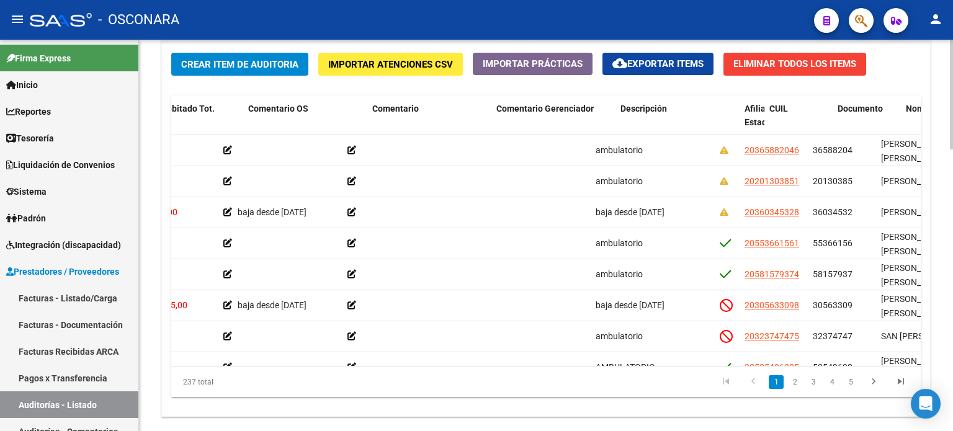
scroll to position [0, 0]
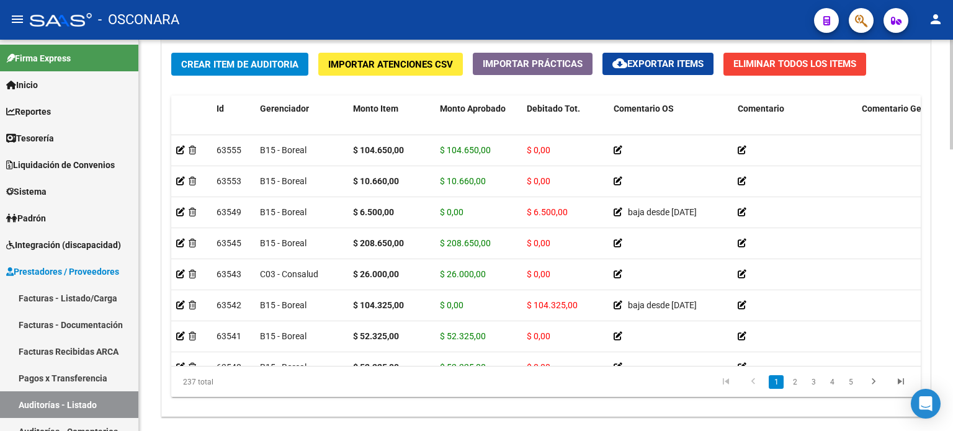
click at [208, 59] on span "Crear Item de Auditoria" at bounding box center [239, 64] width 117 height 11
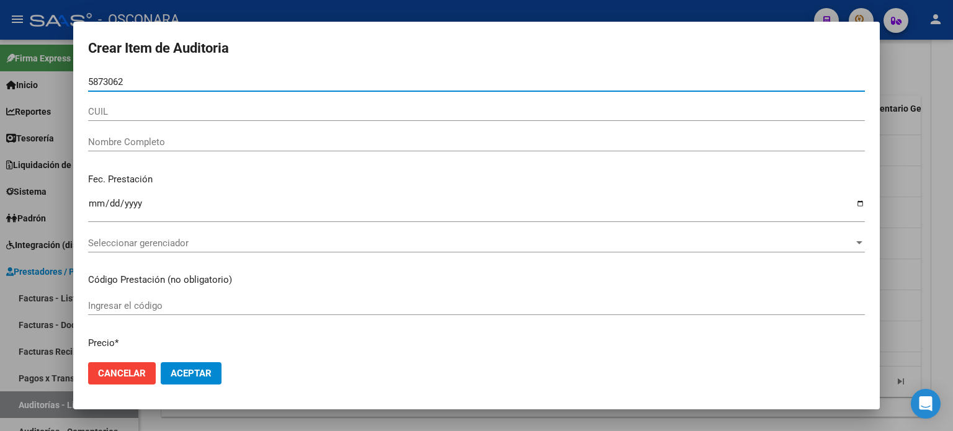
type input "58730622"
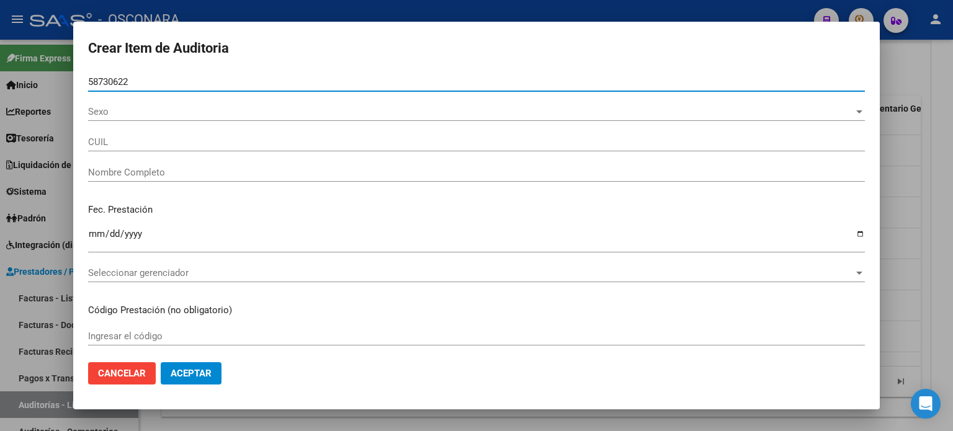
type input "20587306221"
type input "[PERSON_NAME] [PERSON_NAME]"
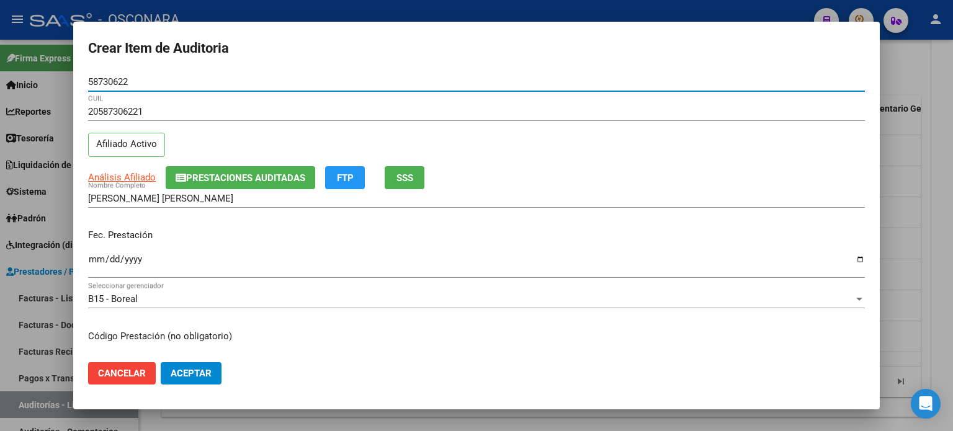
type input "58730622"
click at [213, 134] on div "20587306221 CUIL Afiliado Activo" at bounding box center [476, 133] width 776 height 63
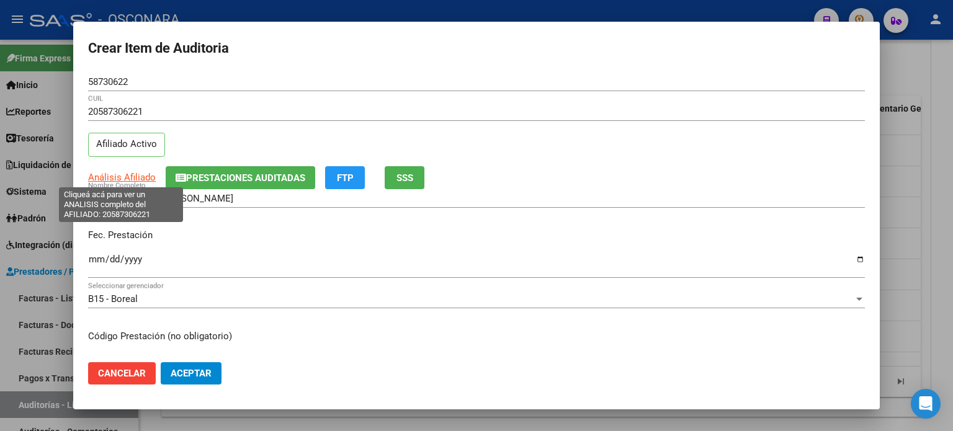
click at [127, 176] on span "Análisis Afiliado" at bounding box center [122, 177] width 68 height 11
type textarea "20587306221"
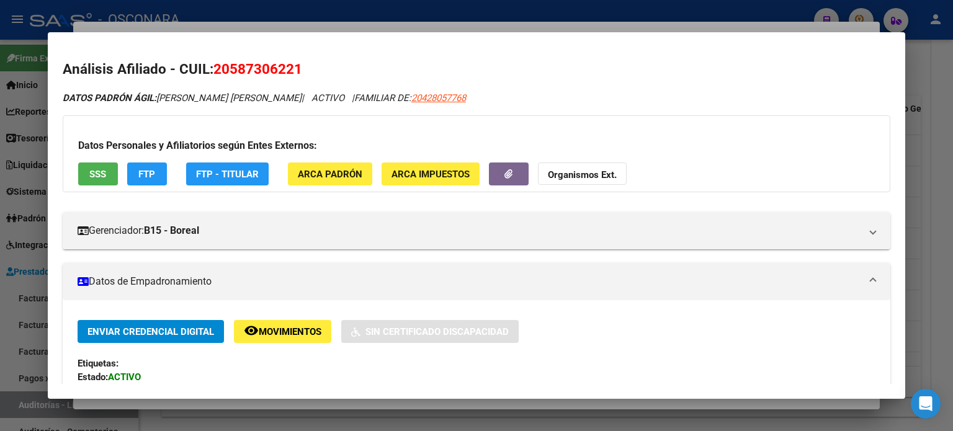
click at [355, 27] on div at bounding box center [476, 215] width 953 height 431
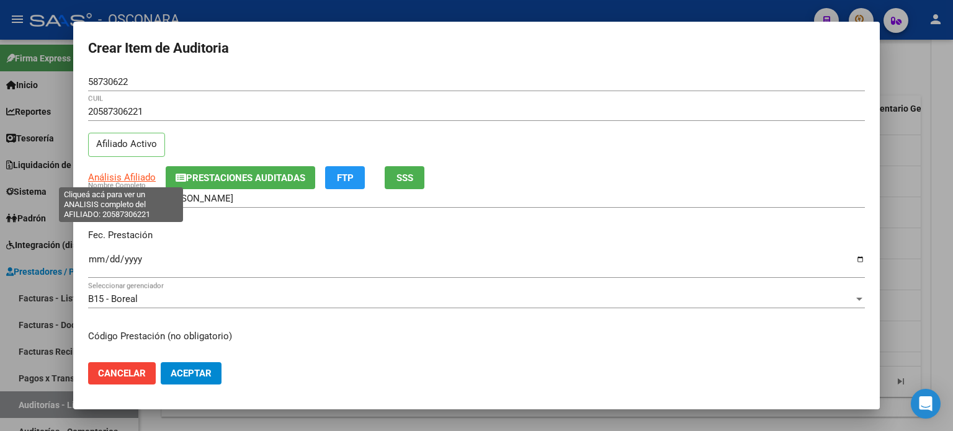
click at [120, 175] on span "Análisis Afiliado" at bounding box center [122, 177] width 68 height 11
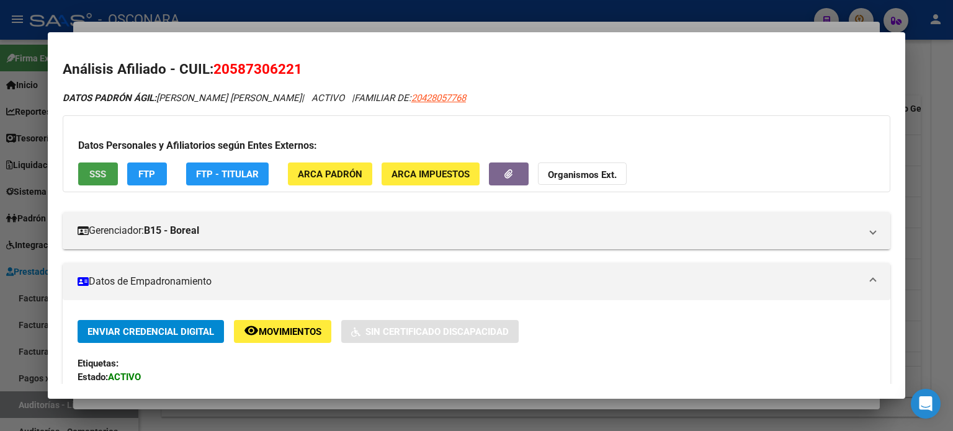
click at [97, 171] on span "SSS" at bounding box center [97, 174] width 17 height 11
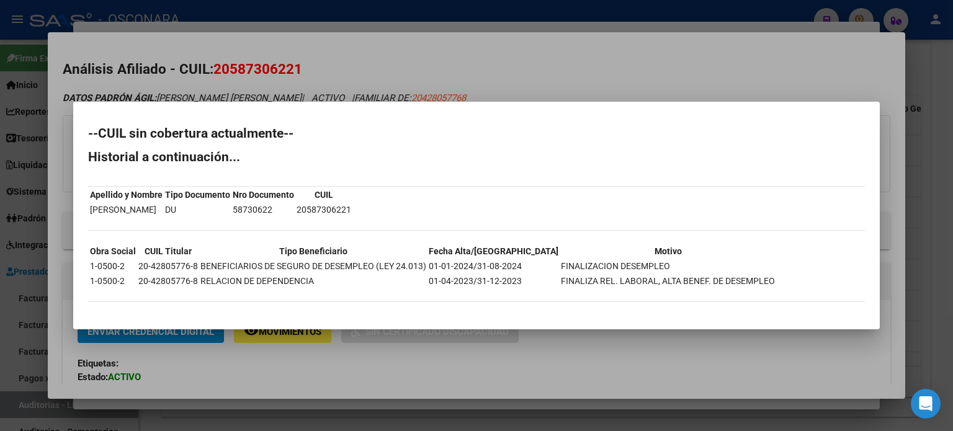
click at [527, 50] on div at bounding box center [476, 215] width 953 height 431
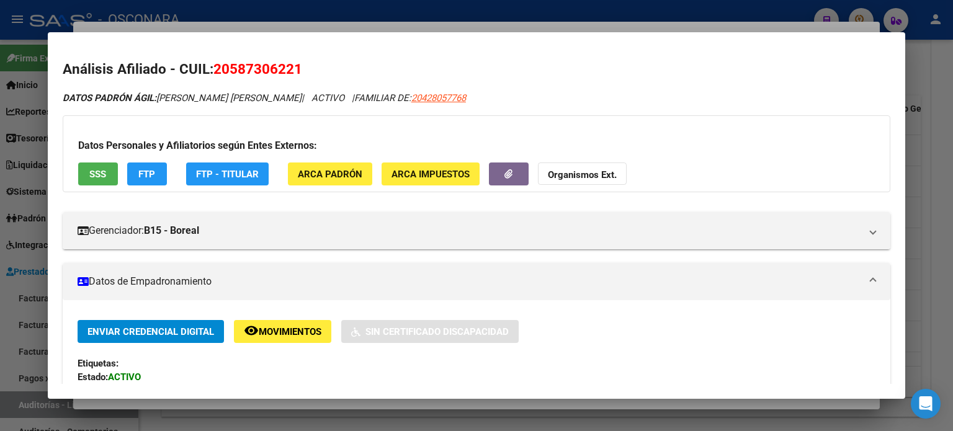
click at [404, 23] on div at bounding box center [476, 215] width 953 height 431
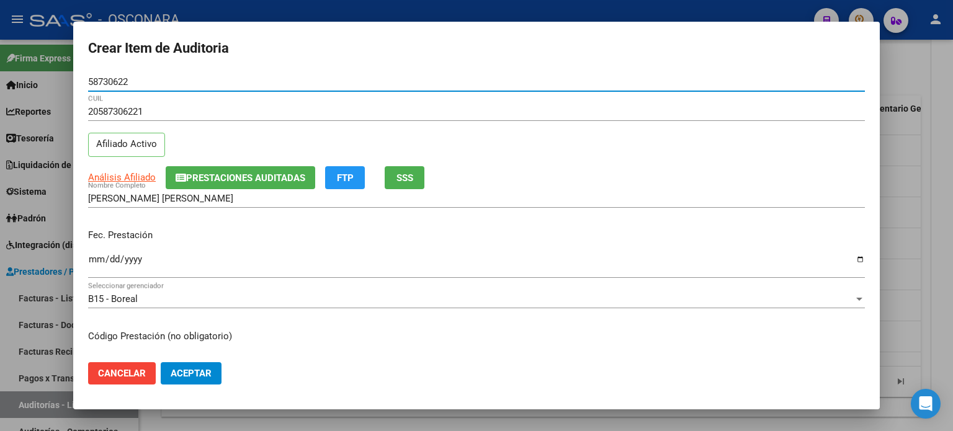
drag, startPoint x: 175, startPoint y: 79, endPoint x: 0, endPoint y: 74, distance: 175.0
click at [0, 74] on div "Crear Item de Auditoria 58730622 Nro Documento 20587306221 CUIL Afiliado Activo…" at bounding box center [476, 215] width 953 height 431
type input "34351484"
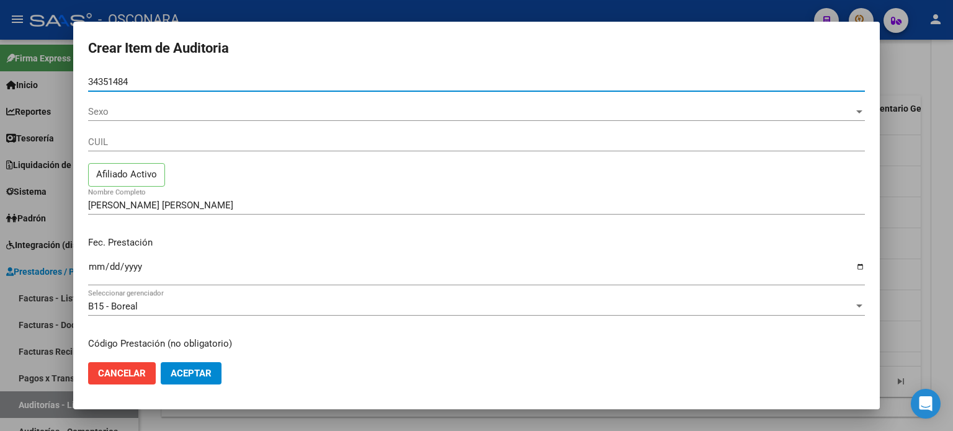
type input "20343514841"
type input "[PERSON_NAME]"
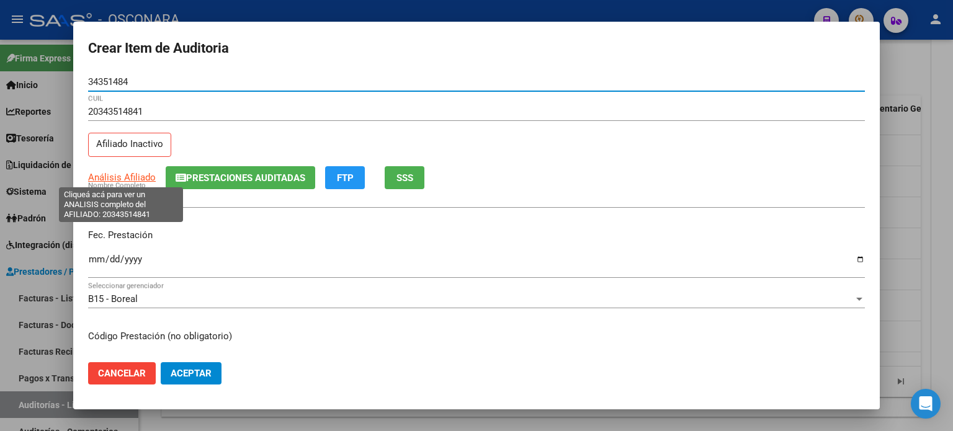
type input "34351484"
click at [112, 182] on span "Análisis Afiliado" at bounding box center [122, 177] width 68 height 11
type textarea "20343514841"
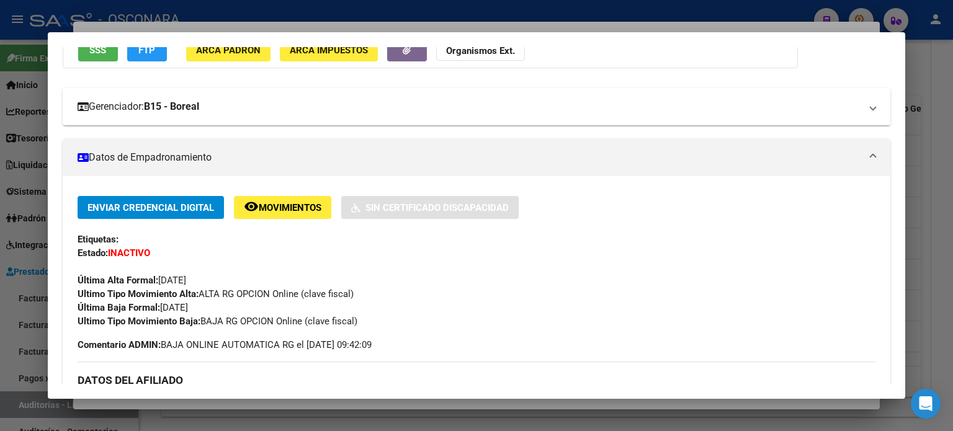
scroll to position [62, 0]
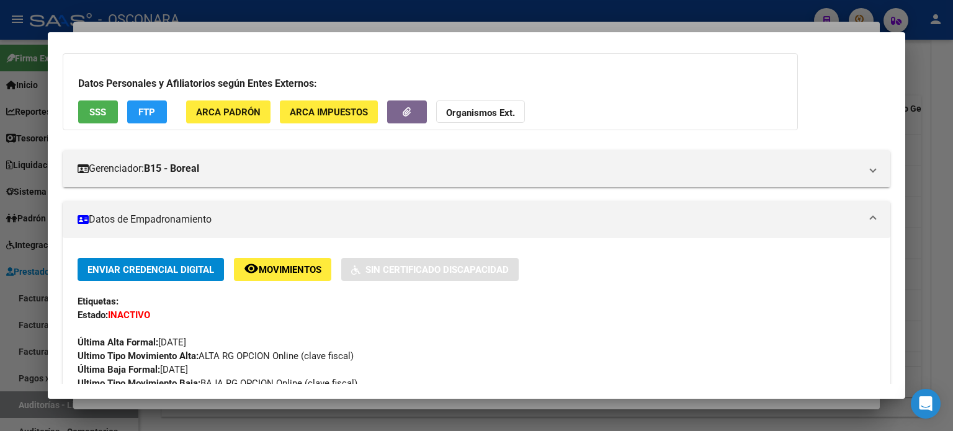
click at [106, 112] on span "SSS" at bounding box center [97, 112] width 17 height 11
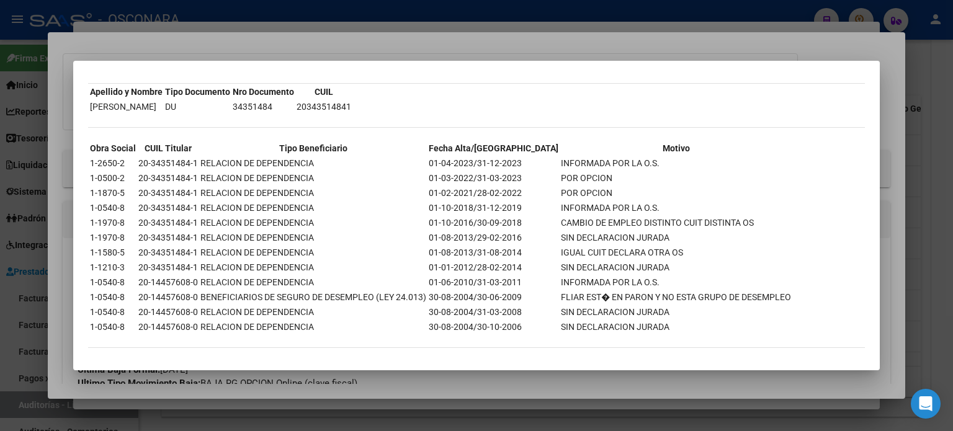
click at [510, 48] on div at bounding box center [476, 215] width 953 height 431
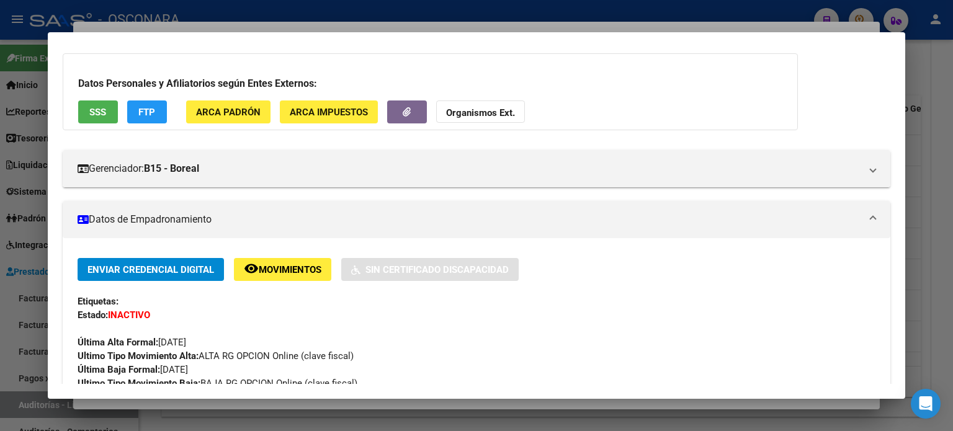
scroll to position [186, 0]
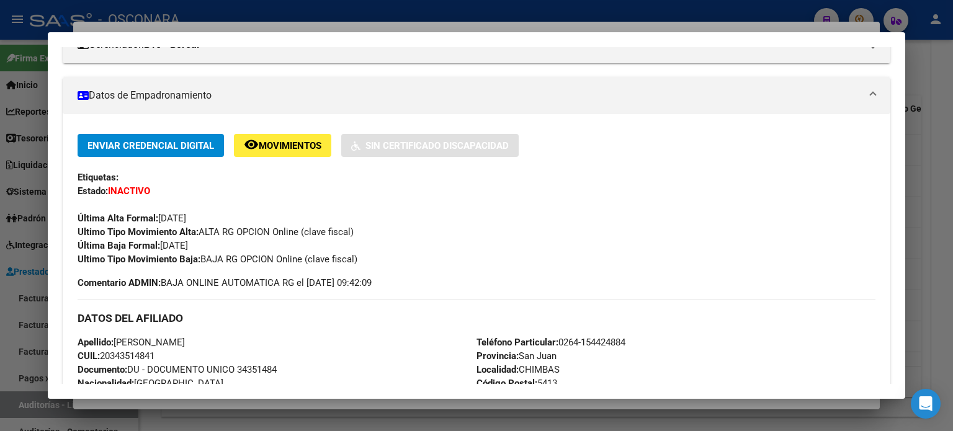
drag, startPoint x: 218, startPoint y: 247, endPoint x: 162, endPoint y: 241, distance: 56.2
click at [162, 241] on div "Enviar Credencial Digital remove_red_eye Movimientos Sin Certificado Discapacid…" at bounding box center [477, 200] width 798 height 132
copy span "[DATE]"
click at [290, 42] on mat-dialog-container "Análisis Afiliado - CUIL: 20343514841 DATOS PADRÓN ÁGIL: [PERSON_NAME] | INACTI…" at bounding box center [476, 215] width 857 height 367
click at [293, 30] on div at bounding box center [476, 215] width 953 height 431
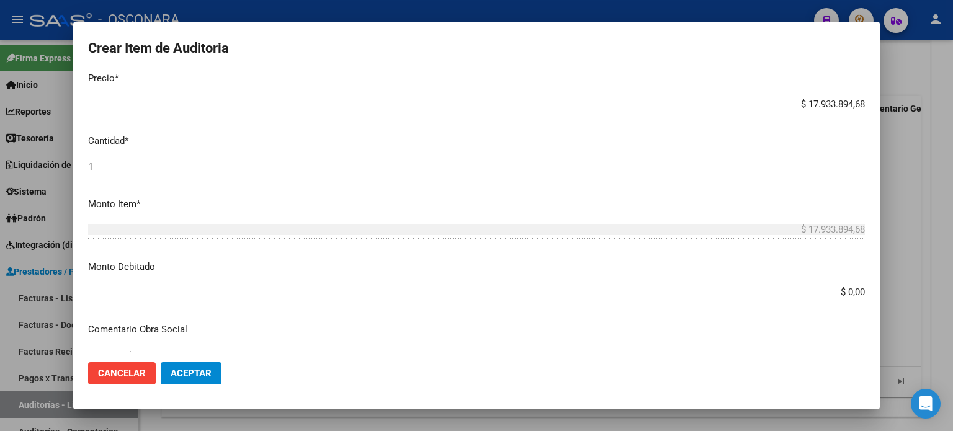
scroll to position [372, 0]
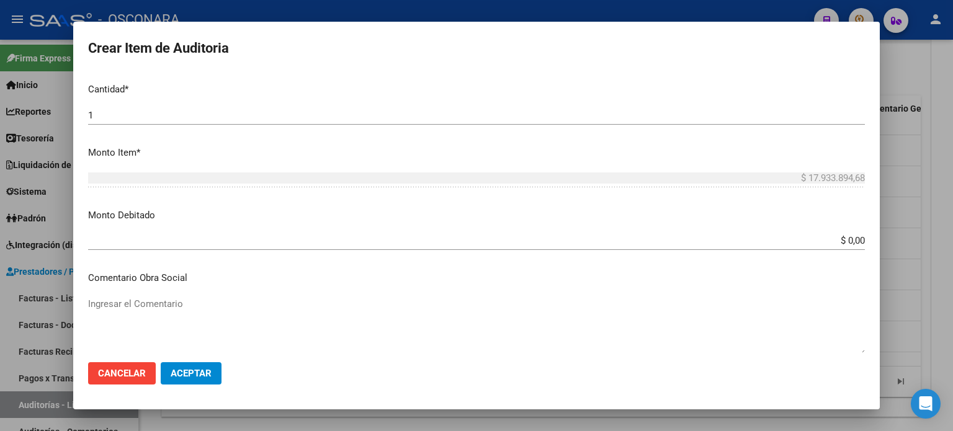
click at [166, 307] on textarea "Ingresar el Comentario" at bounding box center [476, 326] width 776 height 58
paste textarea "[DATE]"
drag, startPoint x: 193, startPoint y: 307, endPoint x: 51, endPoint y: 291, distance: 143.5
click at [51, 291] on div "Crear Item de Auditoria 34351484 Nro Documento 20343514841 CUIL Afiliado Inacti…" at bounding box center [476, 215] width 953 height 431
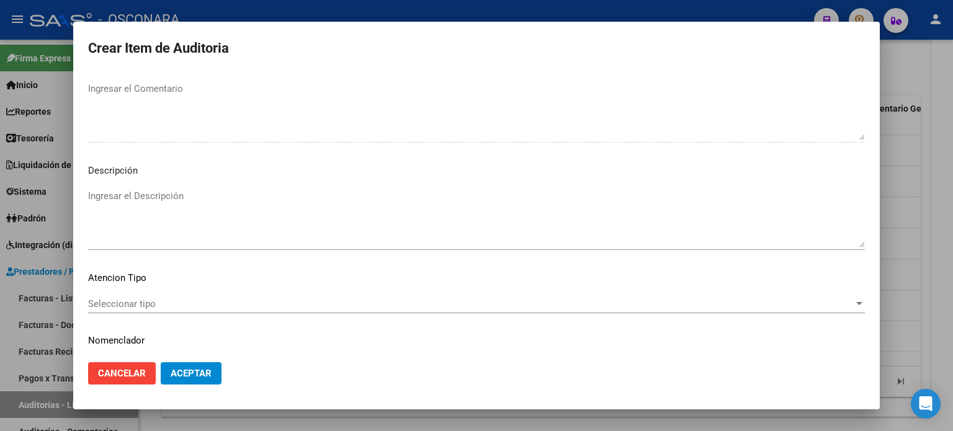
scroll to position [836, 0]
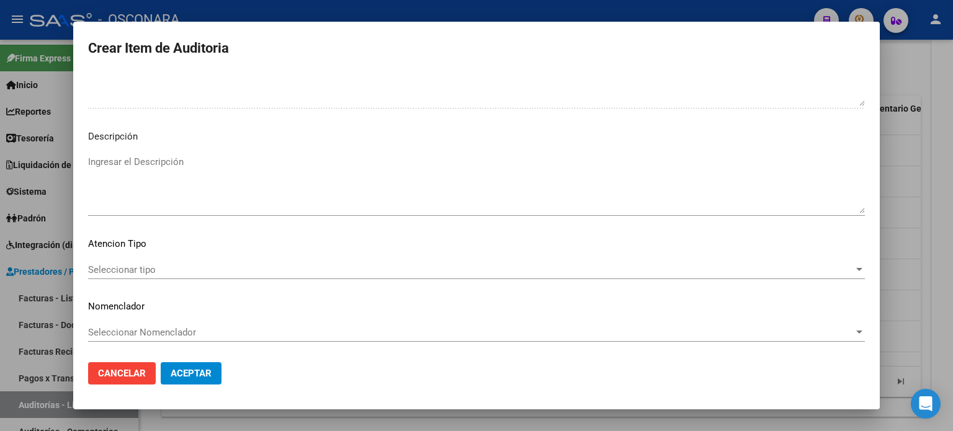
type textarea "baja desde [DATE]"
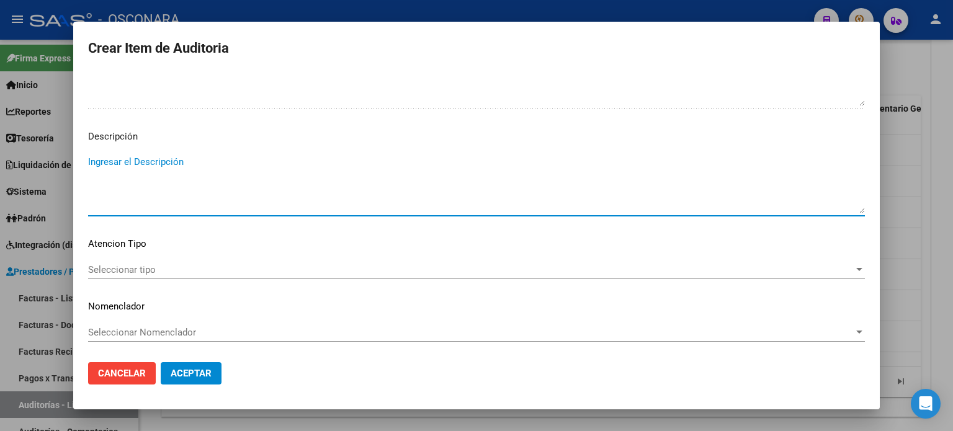
paste textarea "baja desde [DATE]"
type textarea "baja desde [DATE]"
click at [192, 270] on span "Seleccionar tipo" at bounding box center [470, 269] width 765 height 11
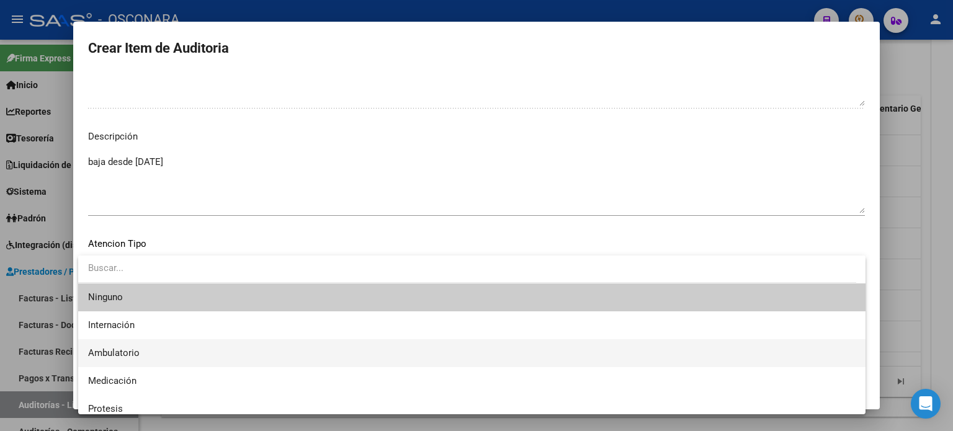
click at [171, 350] on span "Ambulatorio" at bounding box center [471, 353] width 767 height 28
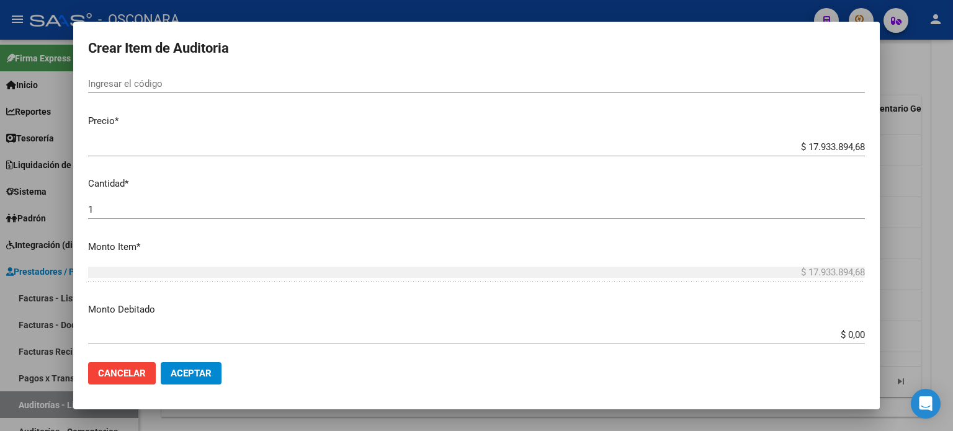
scroll to position [0, 0]
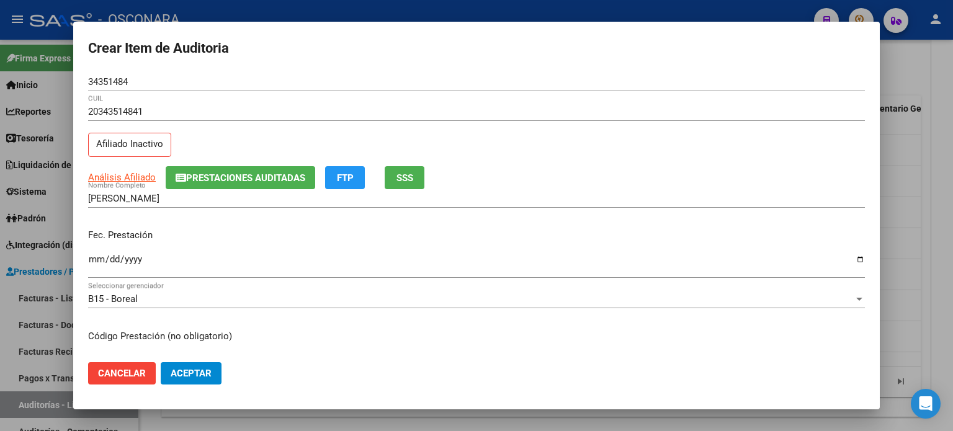
click at [610, 142] on div "20343514841 CUIL Afiliado Inactivo" at bounding box center [476, 133] width 776 height 63
click at [91, 259] on input "Ingresar la fecha" at bounding box center [476, 264] width 776 height 20
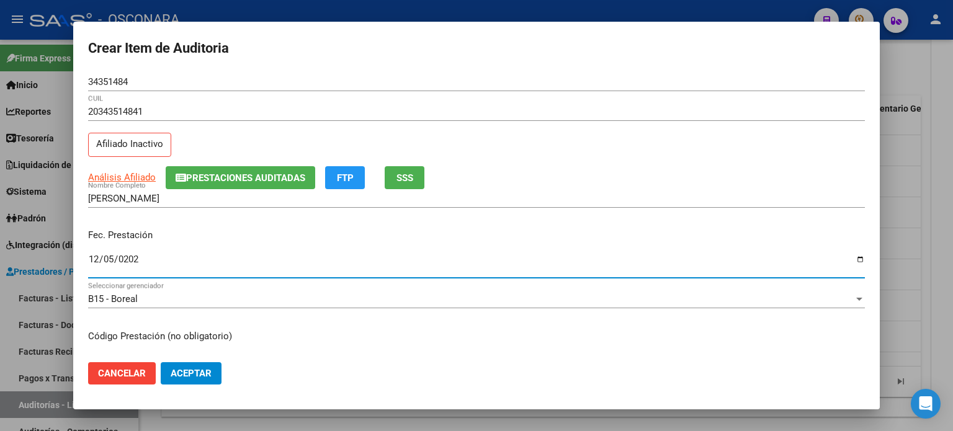
type input "[DATE]"
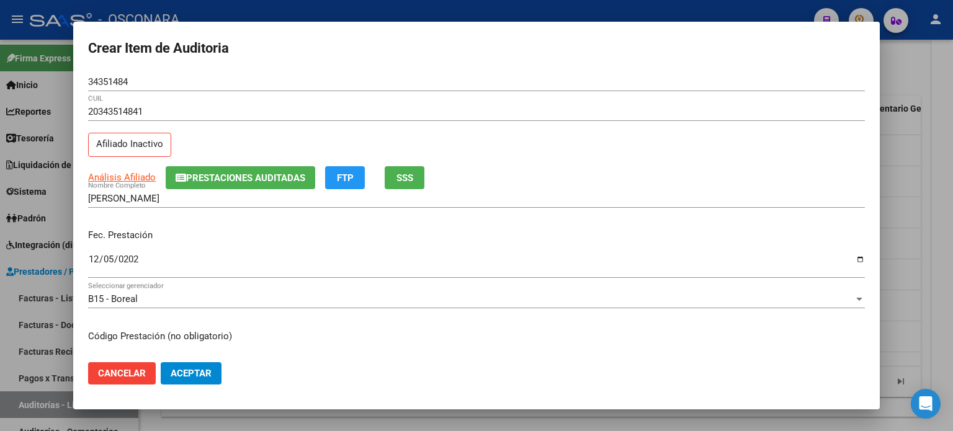
click at [464, 324] on mat-dialog-content "34351484 Nro Documento 20343514841 CUIL Afiliado Inactivo Análisis Afiliado Pre…" at bounding box center [476, 213] width 806 height 280
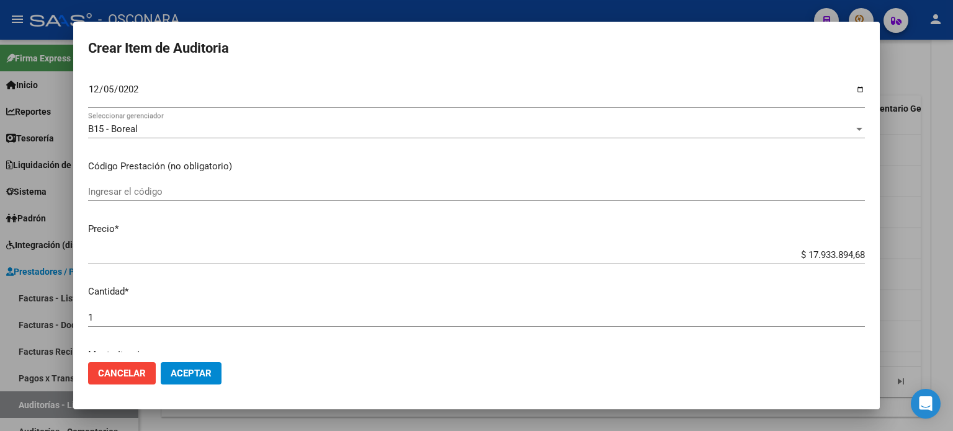
scroll to position [186, 0]
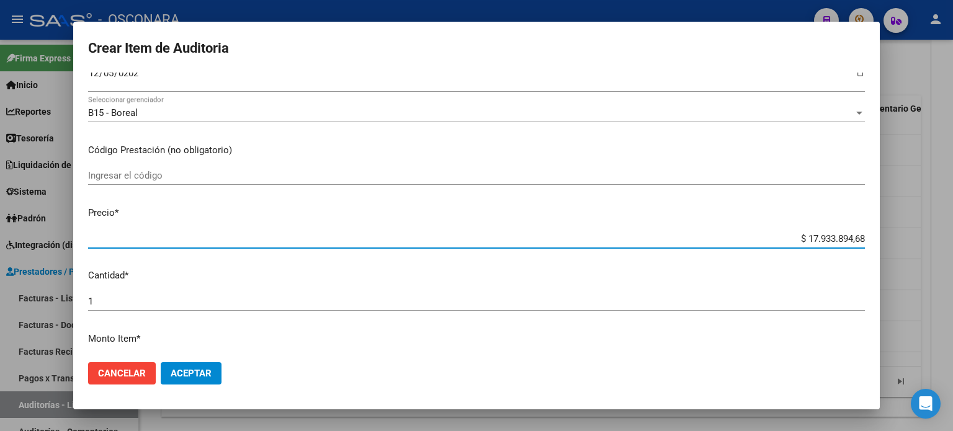
drag, startPoint x: 855, startPoint y: 240, endPoint x: 760, endPoint y: 235, distance: 95.0
click at [760, 235] on input "$ 17.933.894,68" at bounding box center [476, 238] width 776 height 11
type input "$ 0,01"
type input "$ 0,14"
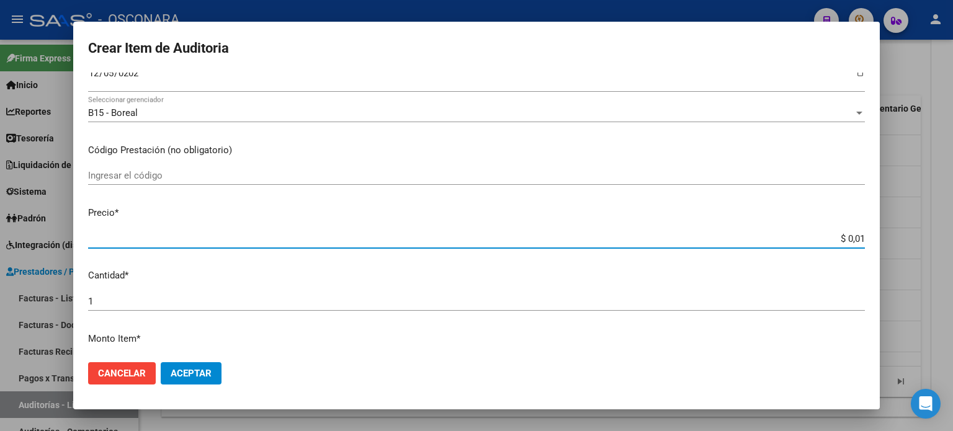
type input "$ 0,14"
type input "$ 1,47"
type input "$ 14,74"
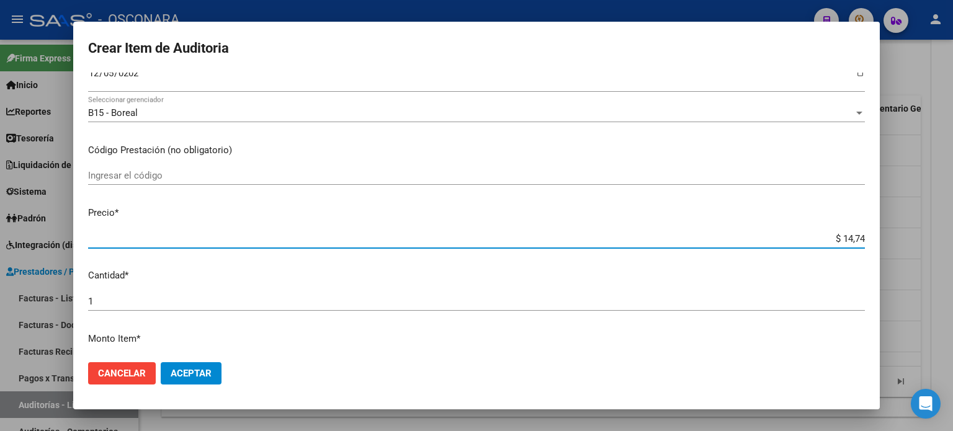
type input "$ 147,42"
type input "$ 1.474,20"
type input "$ 14.742,00"
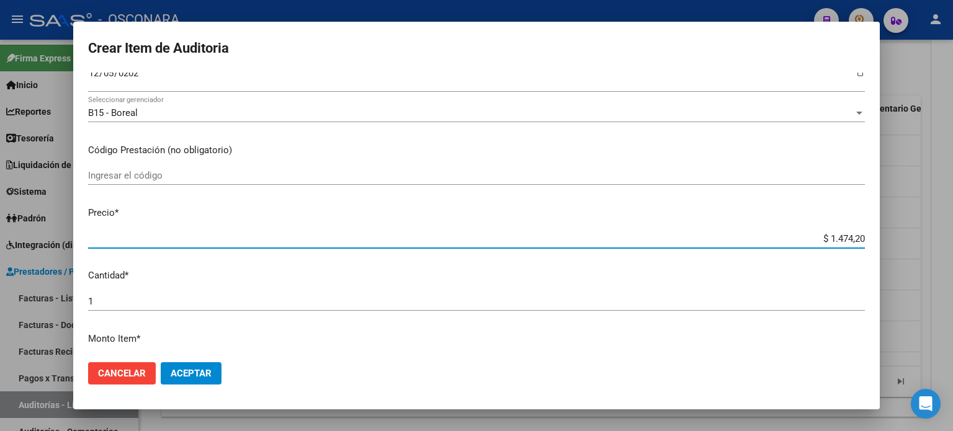
type input "$ 14.742,00"
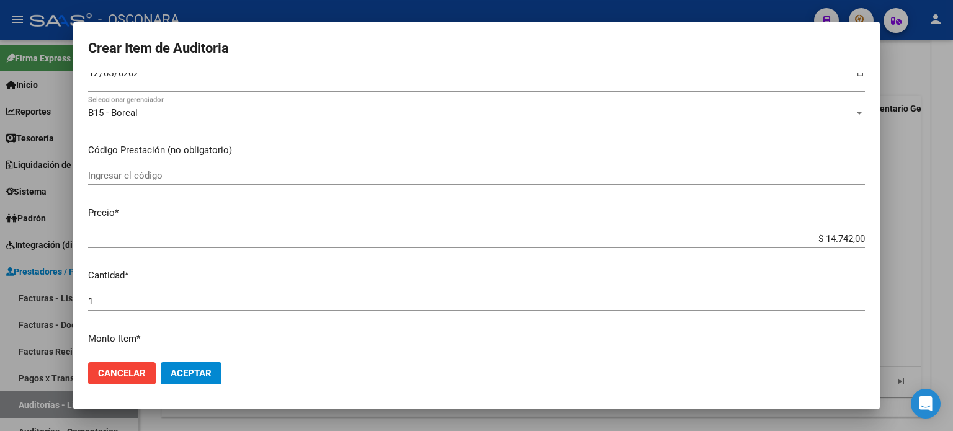
click at [501, 272] on p "Cantidad *" at bounding box center [476, 276] width 776 height 14
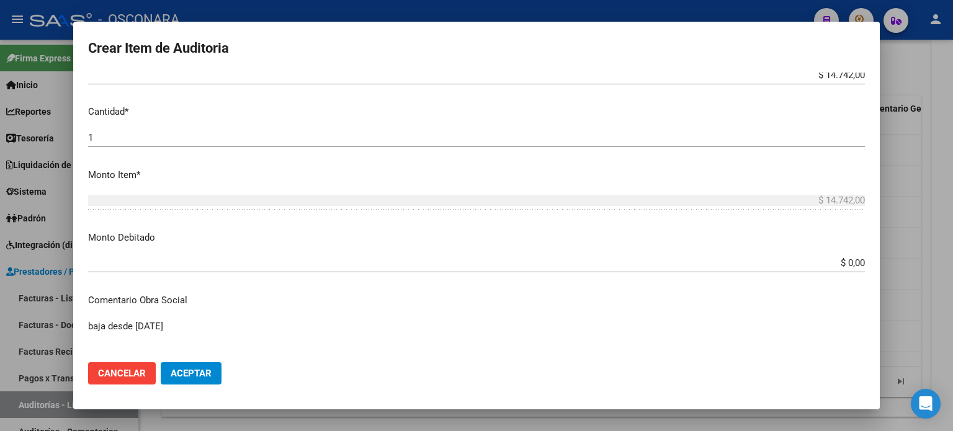
scroll to position [372, 0]
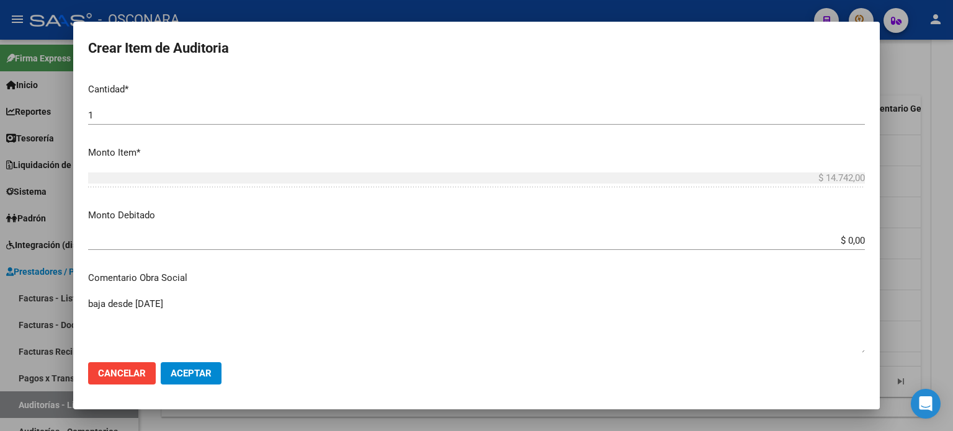
click at [855, 241] on app-form-text-field "Monto Debitado $ 0,00 Ingresar el monto" at bounding box center [481, 227] width 786 height 38
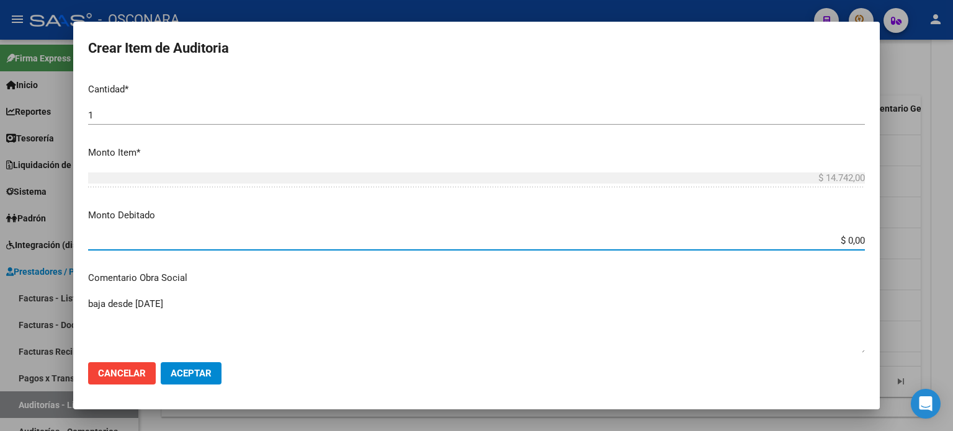
click at [853, 239] on input "$ 0,00" at bounding box center [476, 240] width 776 height 11
type input "$ 14.742,00"
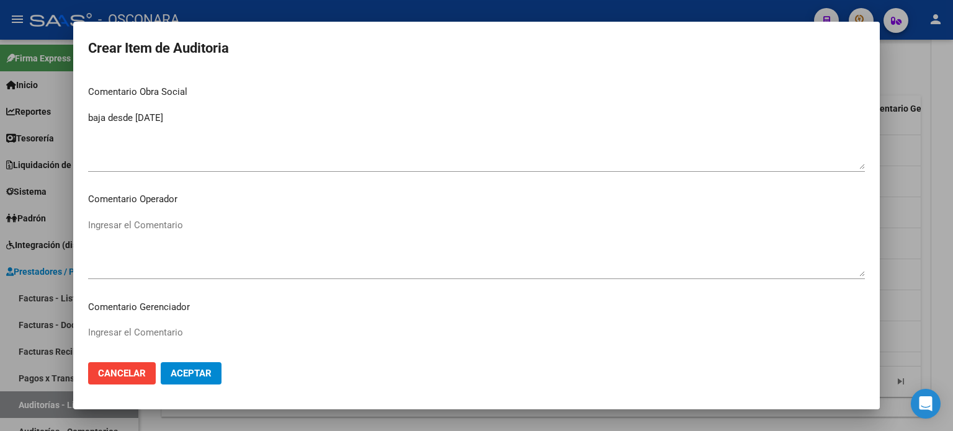
scroll to position [836, 0]
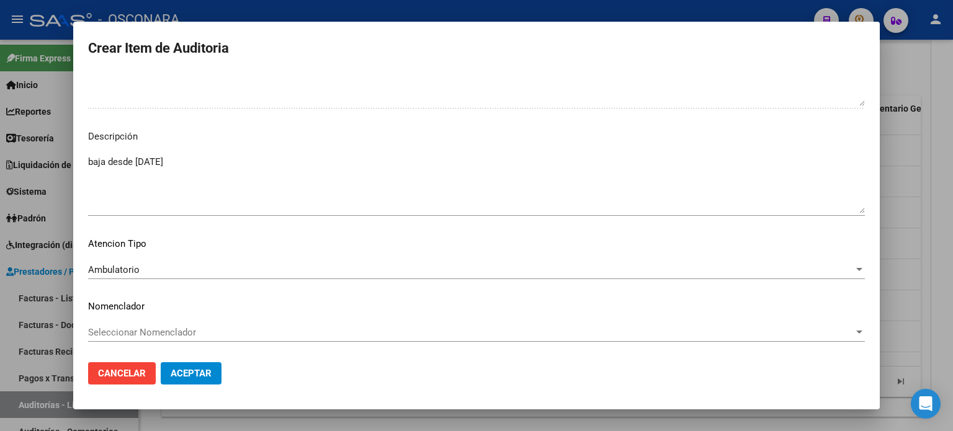
click at [197, 374] on span "Aceptar" at bounding box center [191, 373] width 41 height 11
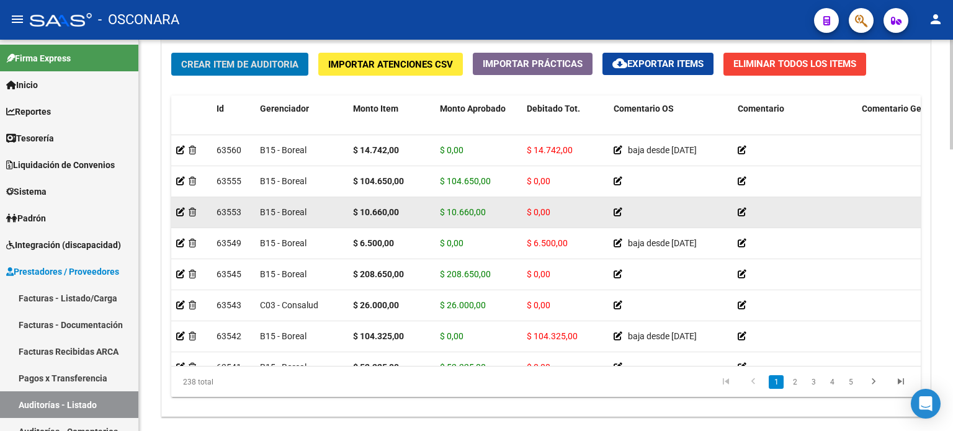
scroll to position [869, 0]
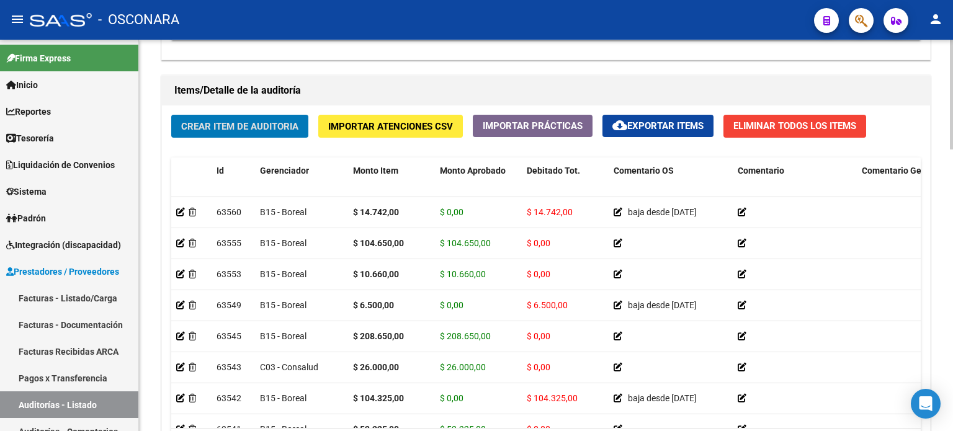
click at [221, 148] on div "Crear Item de Auditoria Importar Atenciones CSV Importar Prácticas cloud_downlo…" at bounding box center [546, 291] width 768 height 373
click at [230, 125] on span "Crear Item de Auditoria" at bounding box center [239, 126] width 117 height 11
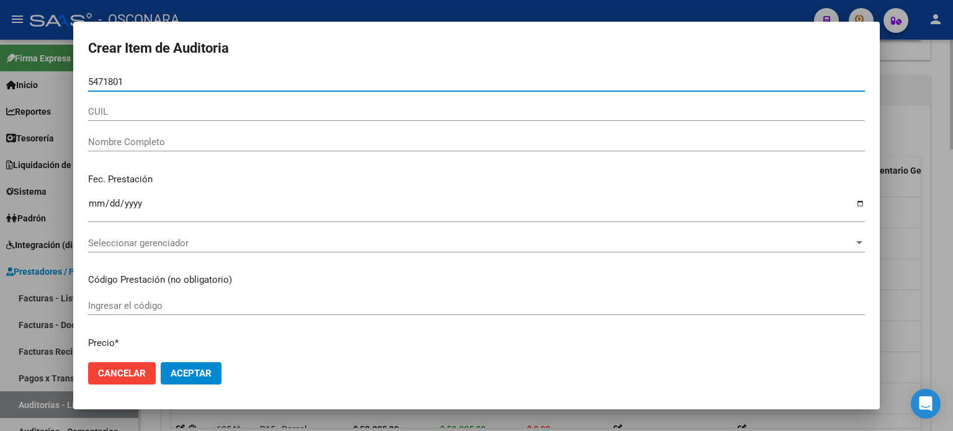
type input "54718018"
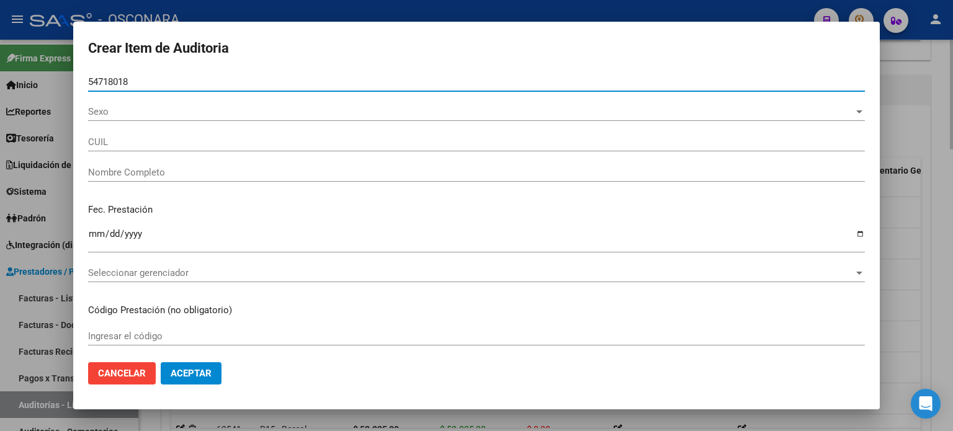
type input "20547180187"
type input "[PERSON_NAME] [PERSON_NAME]"
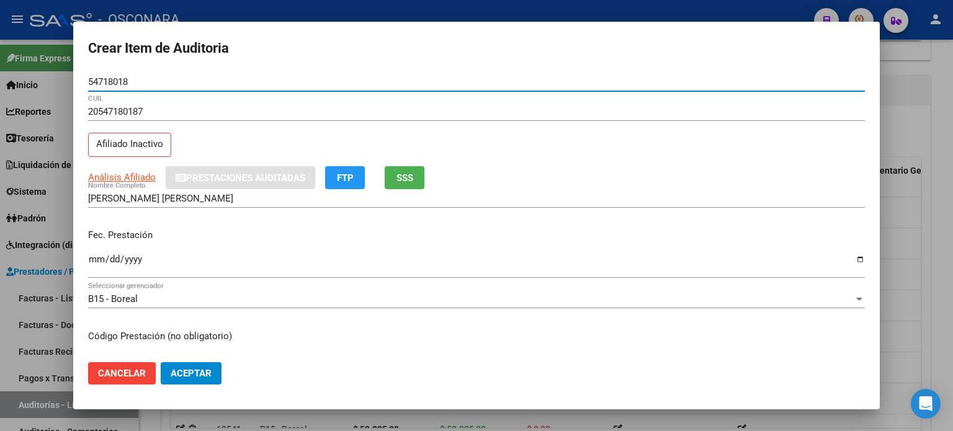
type input "54718018"
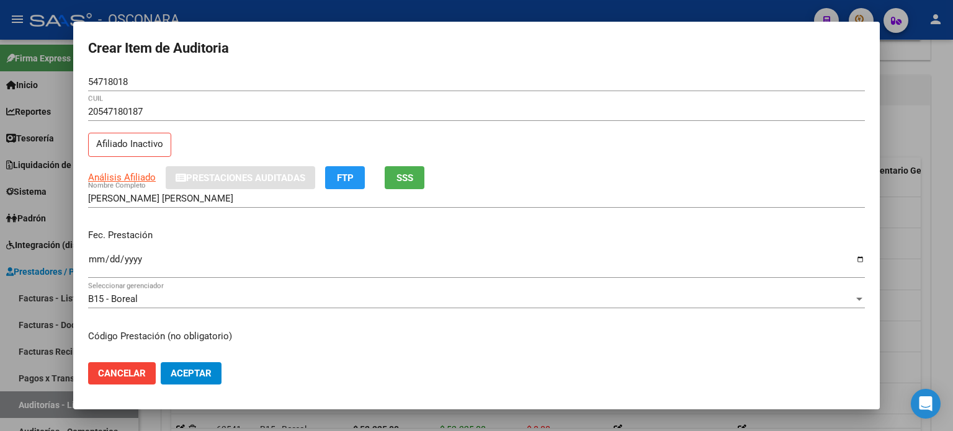
click at [230, 146] on div "20547180187 CUIL Afiliado Inactivo" at bounding box center [476, 133] width 776 height 63
click at [97, 260] on input "Ingresar la fecha" at bounding box center [476, 264] width 776 height 20
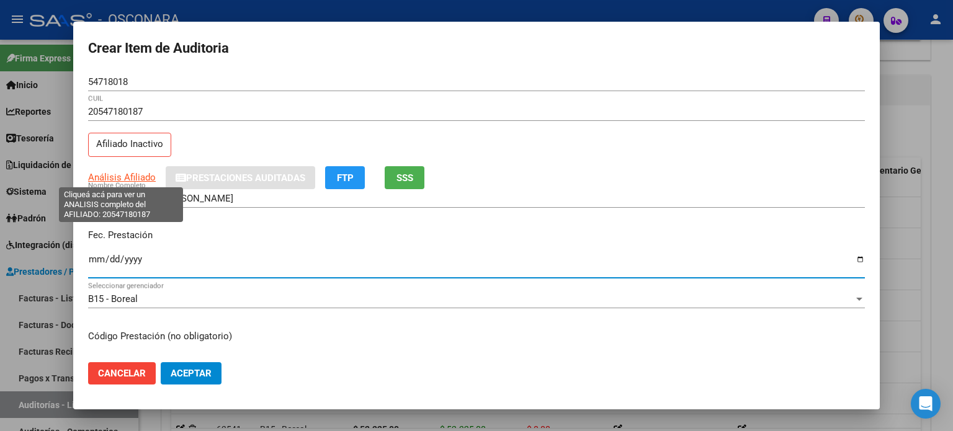
click at [123, 180] on span "Análisis Afiliado" at bounding box center [122, 177] width 68 height 11
type textarea "20547180187"
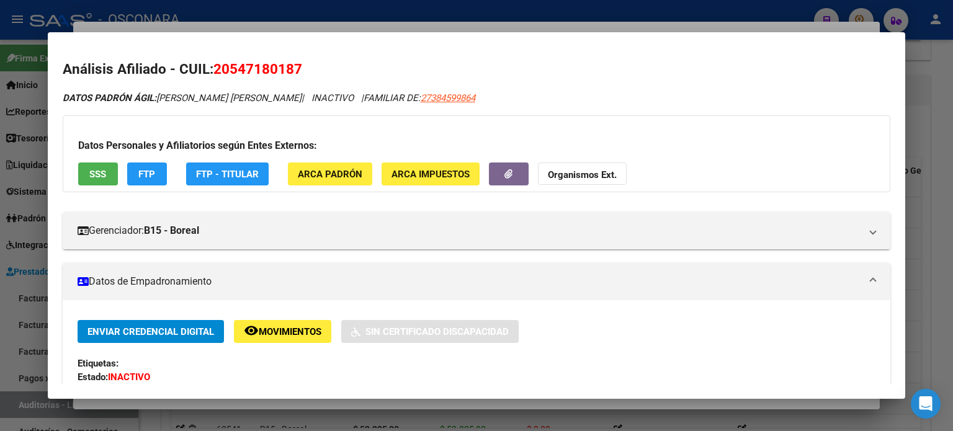
scroll to position [186, 0]
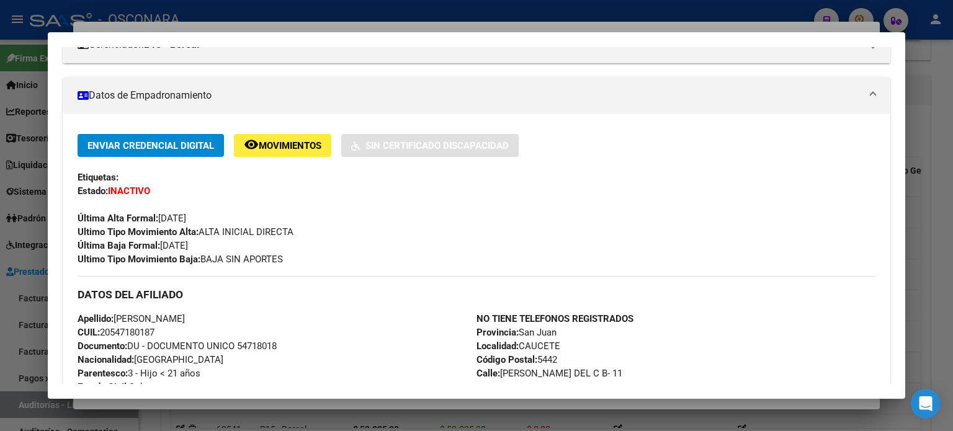
drag, startPoint x: 218, startPoint y: 242, endPoint x: 161, endPoint y: 240, distance: 57.1
click at [161, 240] on div "Enviar Credencial Digital remove_red_eye Movimientos Sin Certificado Discapacid…" at bounding box center [477, 200] width 798 height 132
copy span "[DATE]"
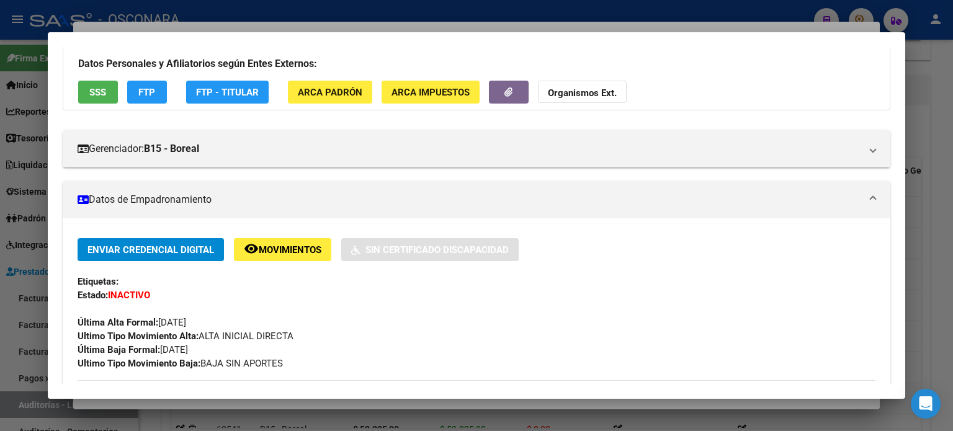
scroll to position [0, 0]
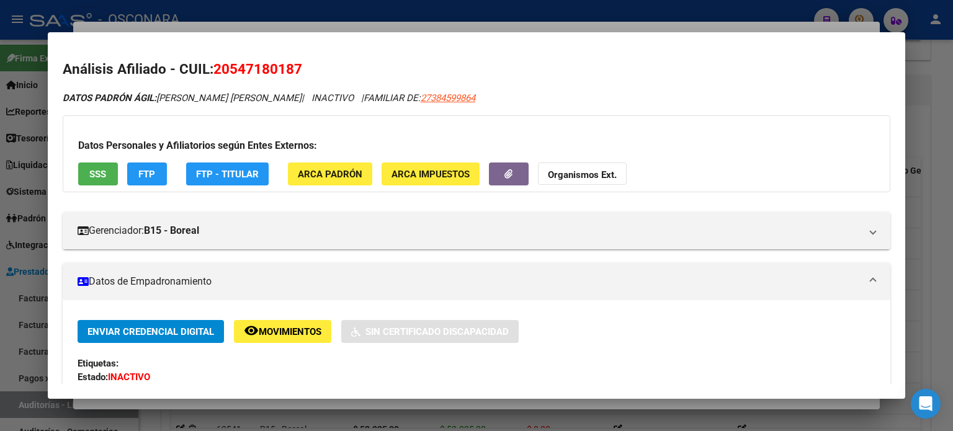
click at [99, 168] on span "SSS" at bounding box center [97, 173] width 17 height 11
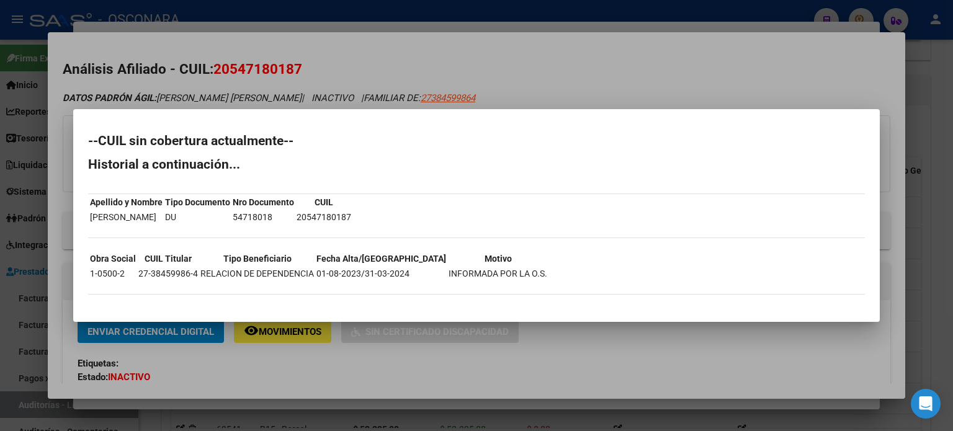
click at [499, 47] on div at bounding box center [476, 215] width 953 height 431
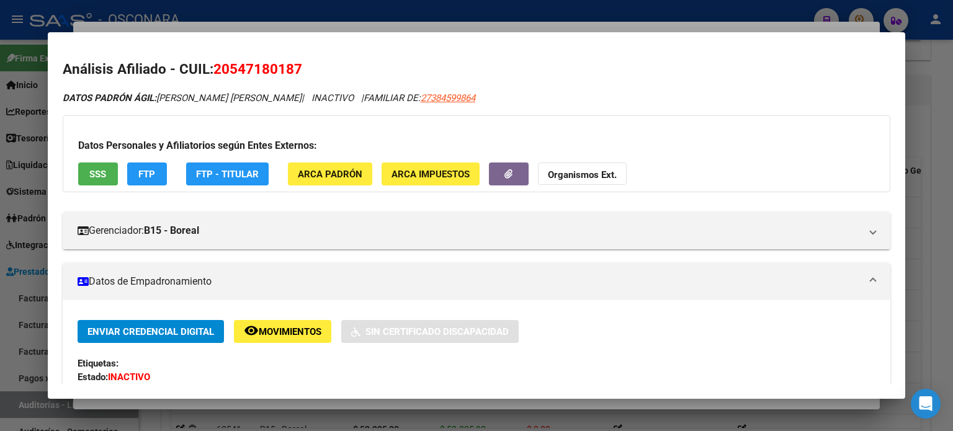
click at [432, 22] on div at bounding box center [476, 215] width 953 height 431
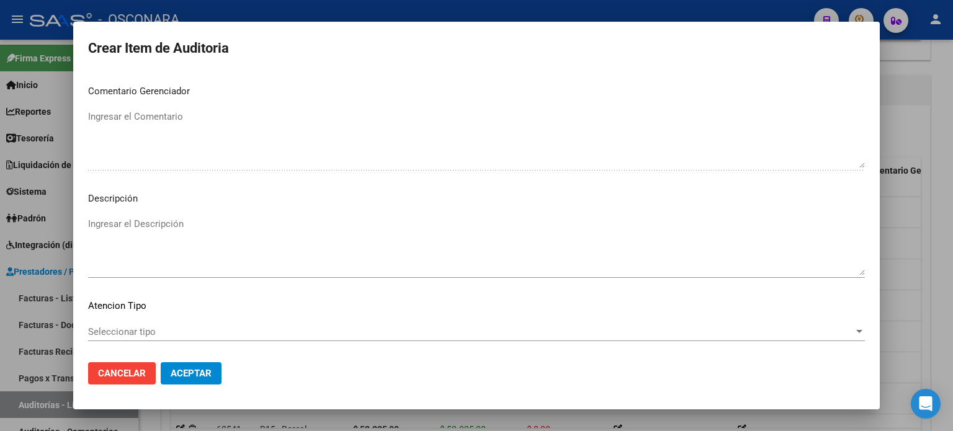
scroll to position [836, 0]
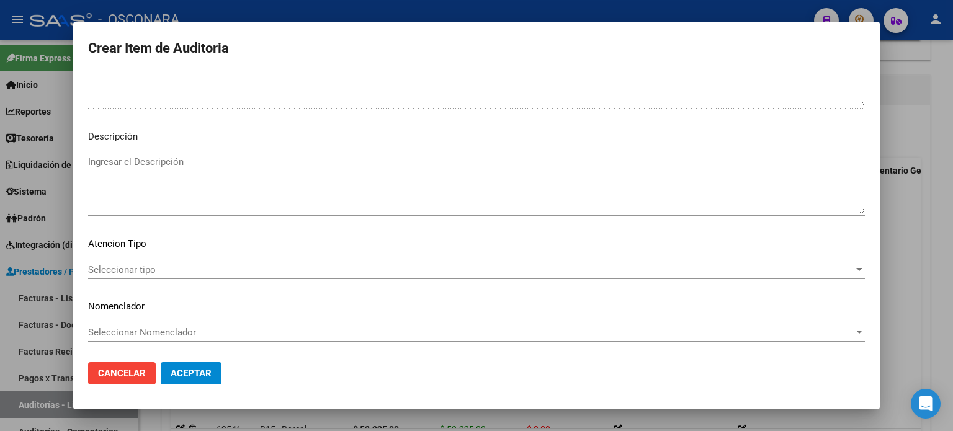
click at [235, 163] on textarea "Ingresar el Descripción" at bounding box center [476, 184] width 776 height 58
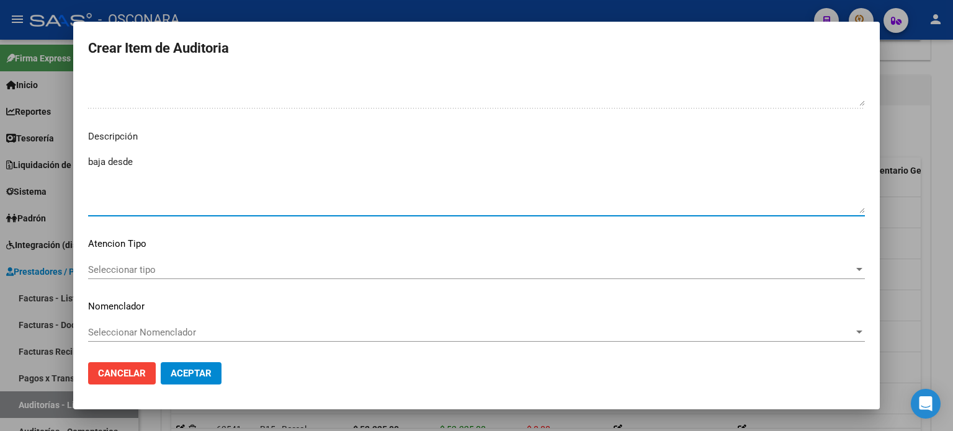
paste textarea "[DATE]"
drag, startPoint x: 235, startPoint y: 163, endPoint x: 56, endPoint y: 164, distance: 179.2
click at [57, 164] on div "Crear Item de Auditoria 54718018 Nro Documento 20547180187 CUIL Afiliado Inacti…" at bounding box center [476, 215] width 953 height 431
type textarea "baja desde [DATE]"
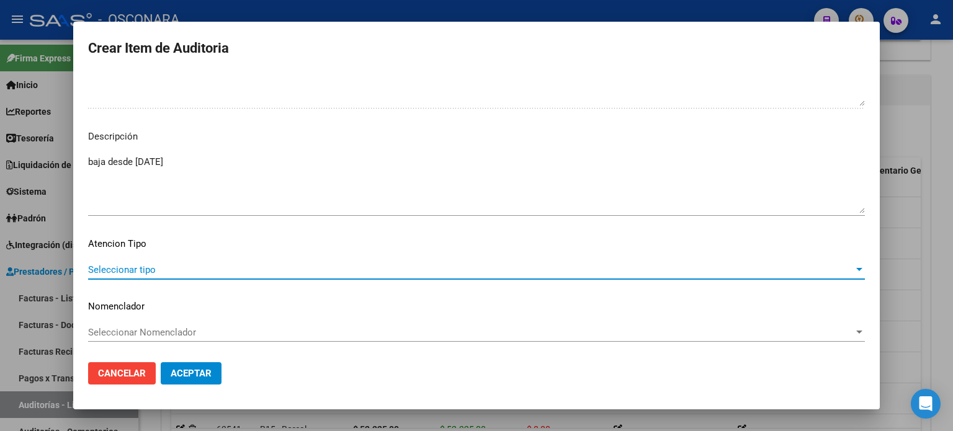
click at [179, 268] on span "Seleccionar tipo" at bounding box center [470, 269] width 765 height 11
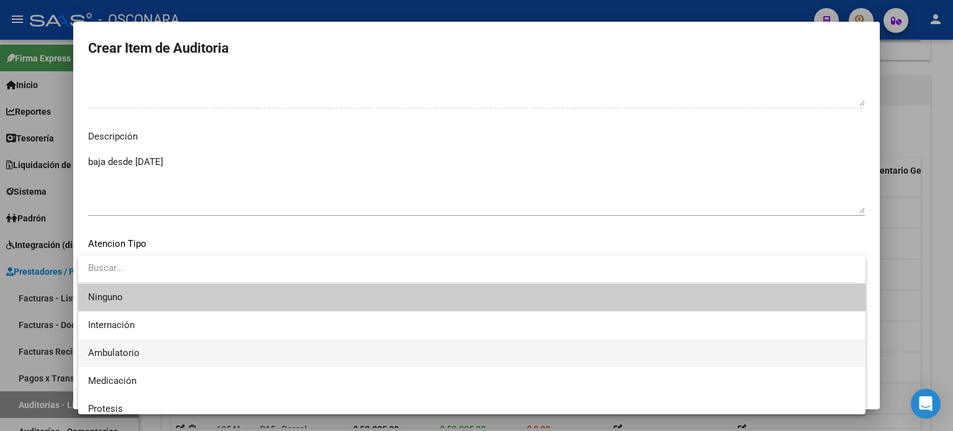
click at [150, 350] on span "Ambulatorio" at bounding box center [471, 353] width 767 height 28
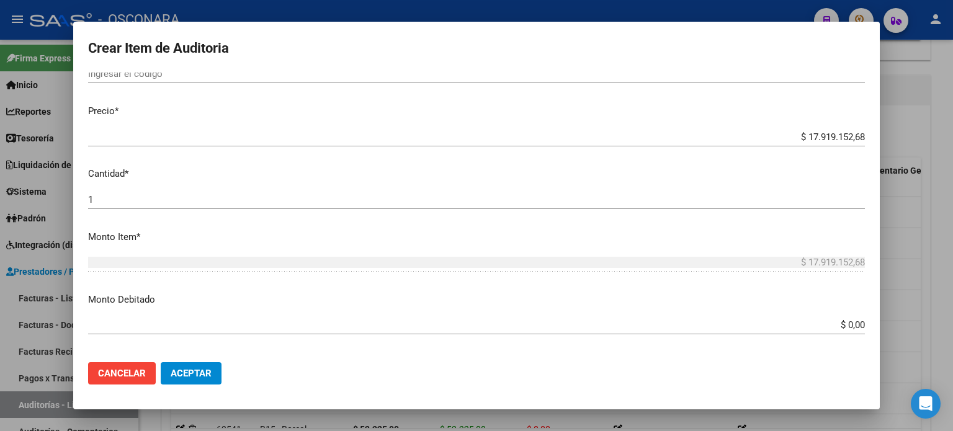
scroll to position [402, 0]
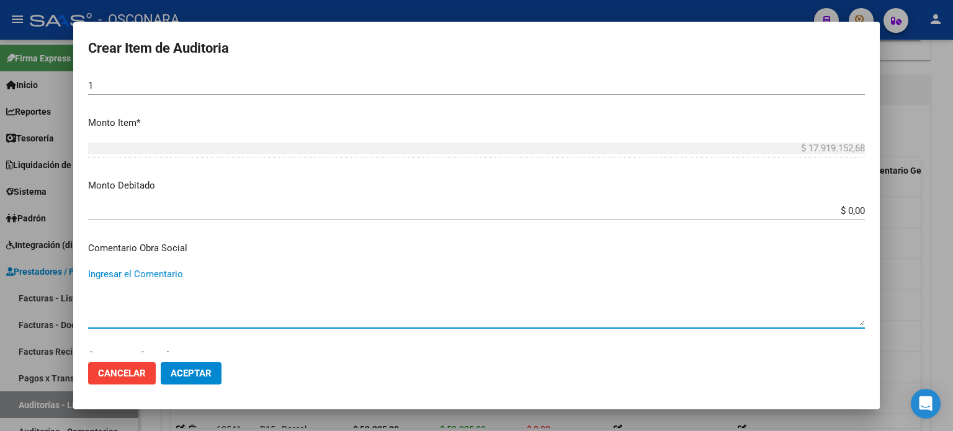
paste textarea "baja desde [DATE]"
type textarea "baja desde [DATE]"
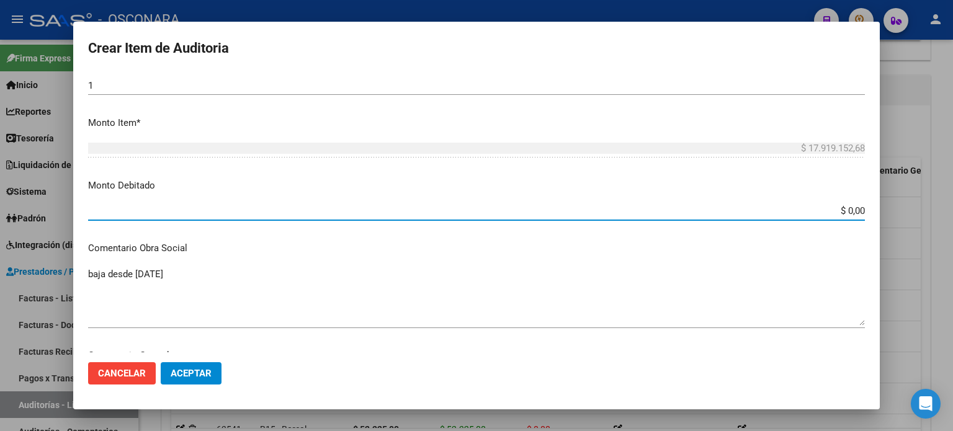
click at [853, 207] on input "$ 0,00" at bounding box center [476, 210] width 776 height 11
type input "$ 26.000,00"
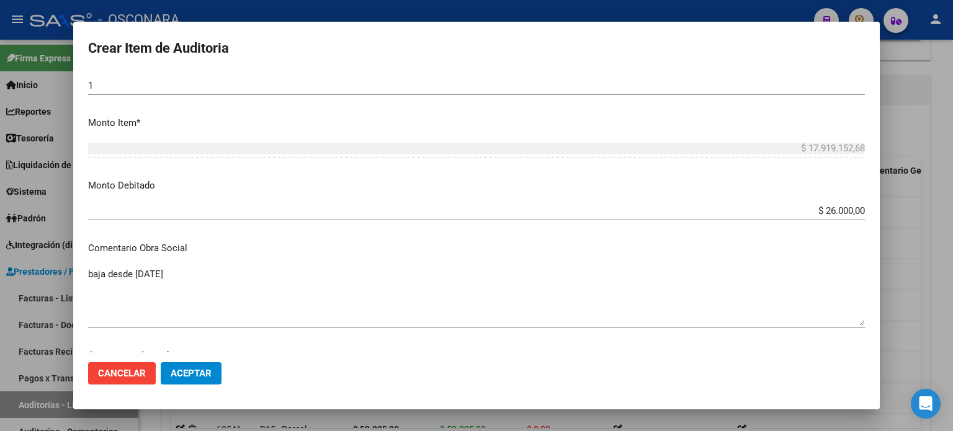
click at [729, 174] on mat-dialog-content "54718018 Nro Documento 20547180187 CUIL Afiliado Inactivo Análisis Afiliado Pre…" at bounding box center [476, 213] width 806 height 280
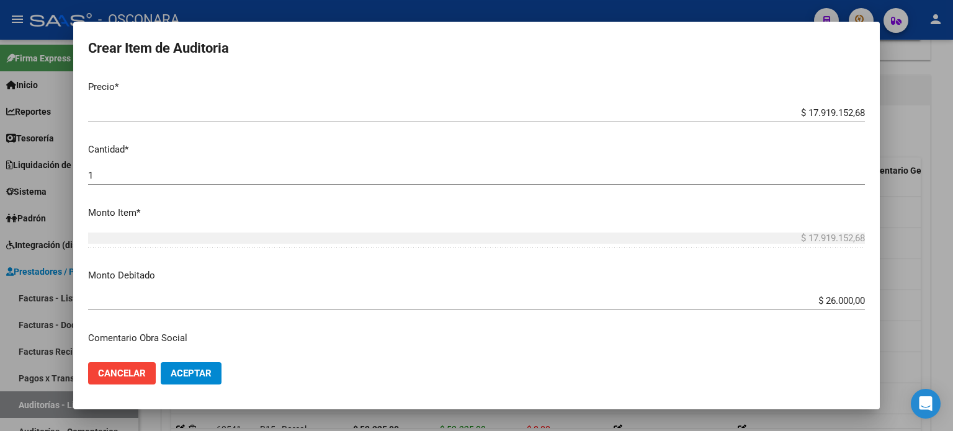
scroll to position [216, 0]
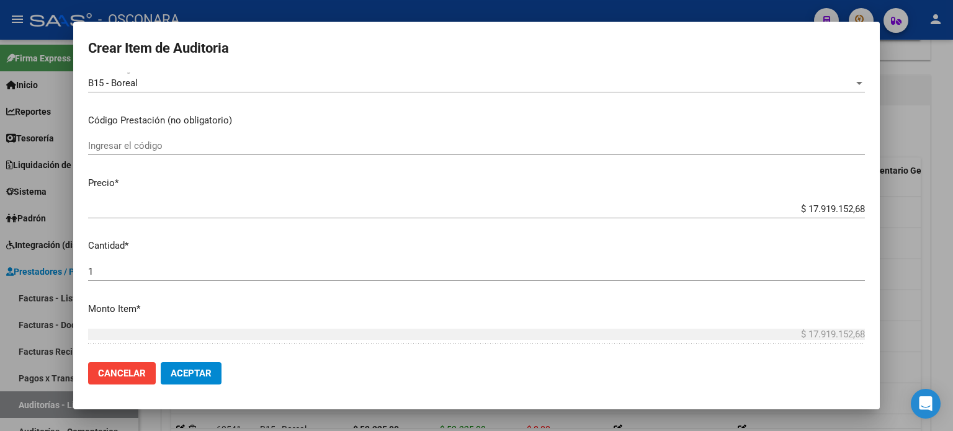
drag, startPoint x: 856, startPoint y: 205, endPoint x: 739, endPoint y: 205, distance: 116.6
click at [739, 205] on app-form-text-field "Precio * $ 17.919.152,68 Ingresar el precio" at bounding box center [481, 195] width 786 height 38
click at [852, 213] on input "$ 17.919.152,68" at bounding box center [476, 208] width 776 height 11
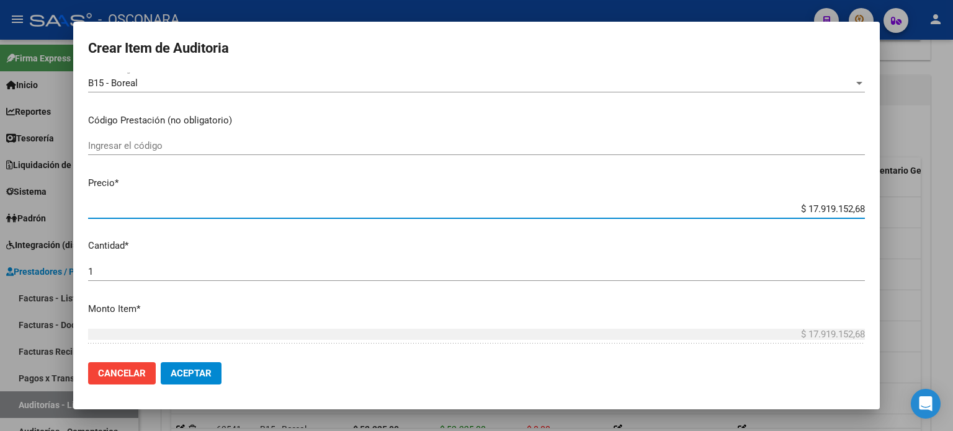
type input "$ 1.791.915,26"
type input "$ 179.191,52"
type input "$ 17.919,15"
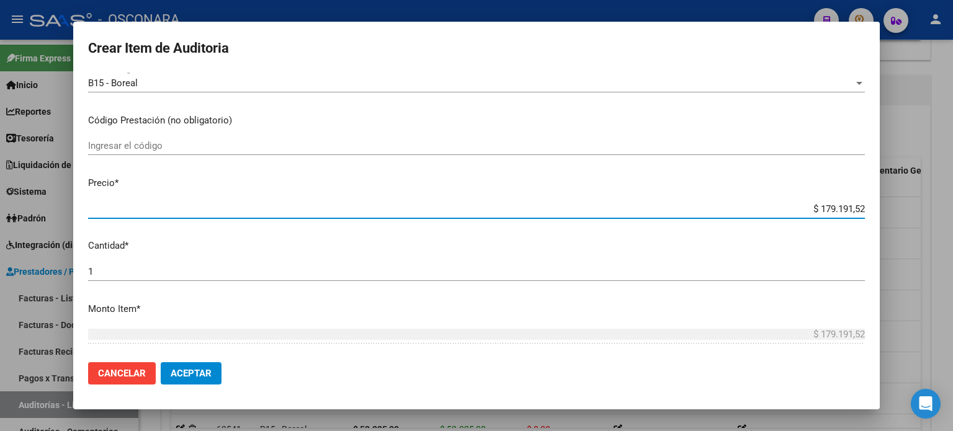
type input "$ 17.919,15"
type input "$ 1.791,91"
type input "$ 179,19"
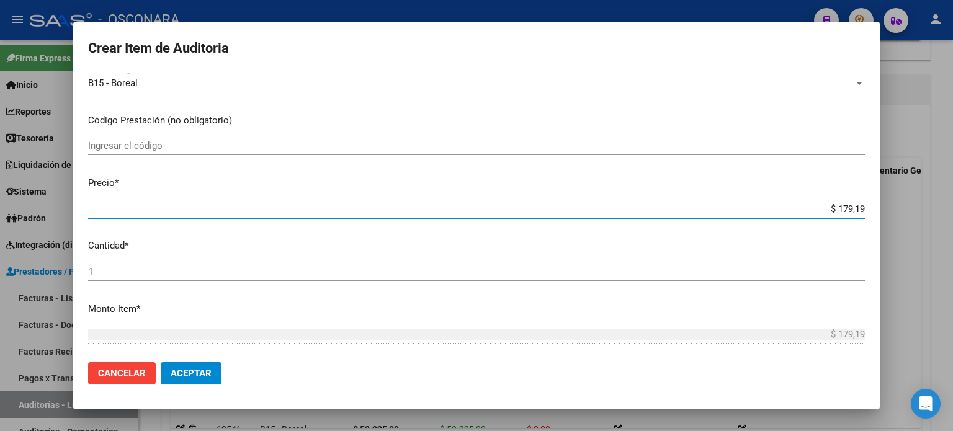
type input "$ 17,91"
type input "$ 1,79"
type input "$ 0,17"
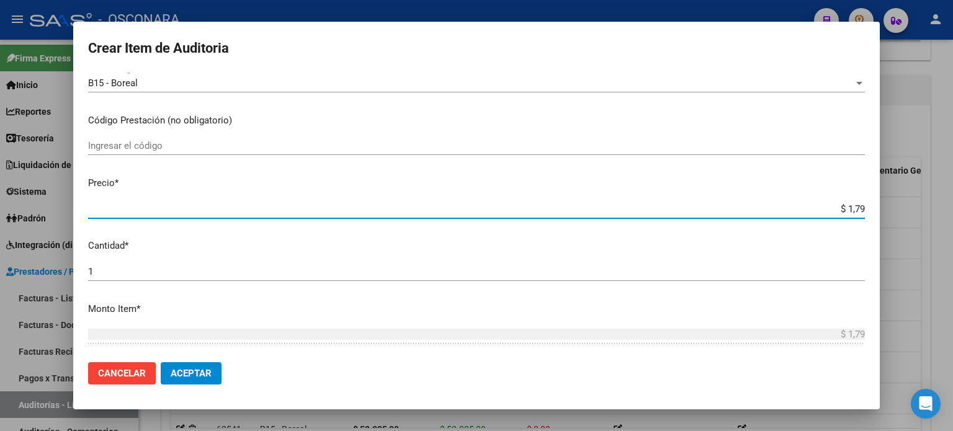
type input "$ 0,17"
type input "$ 0,01"
type input "$ 0,02"
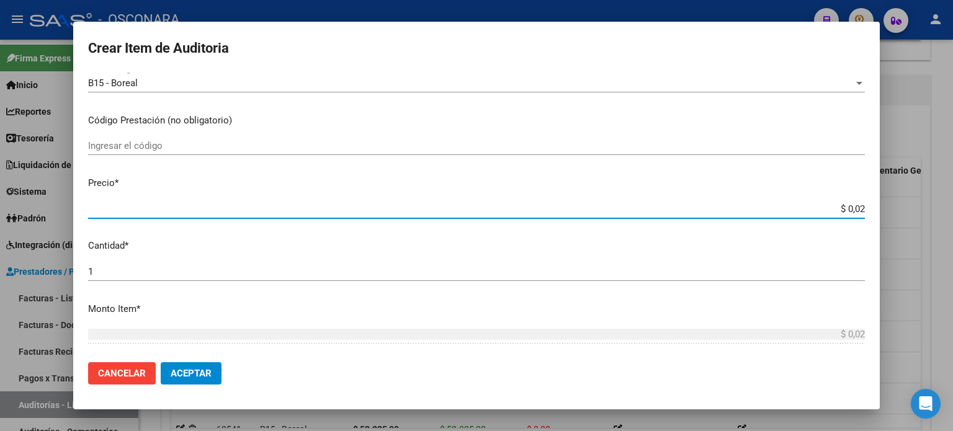
type input "$ 0,26"
type input "$ 2,60"
type input "$ 26,00"
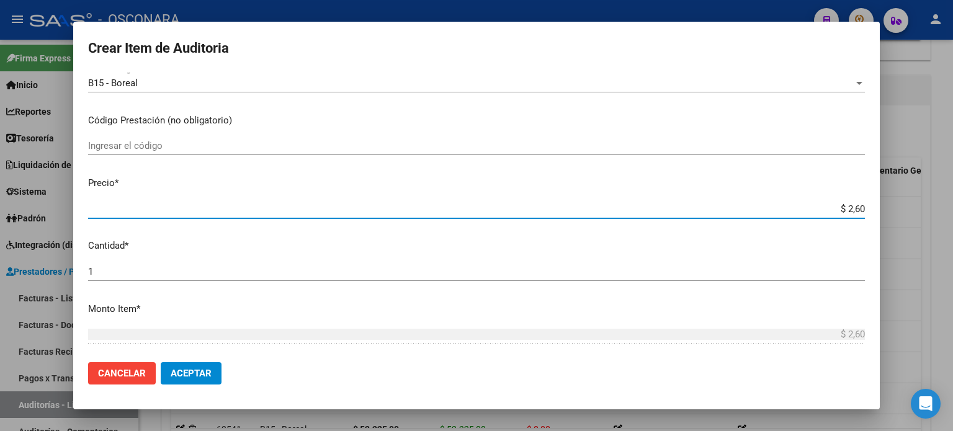
type input "$ 26,00"
type input "$ 260,00"
type input "$ 2.600,00"
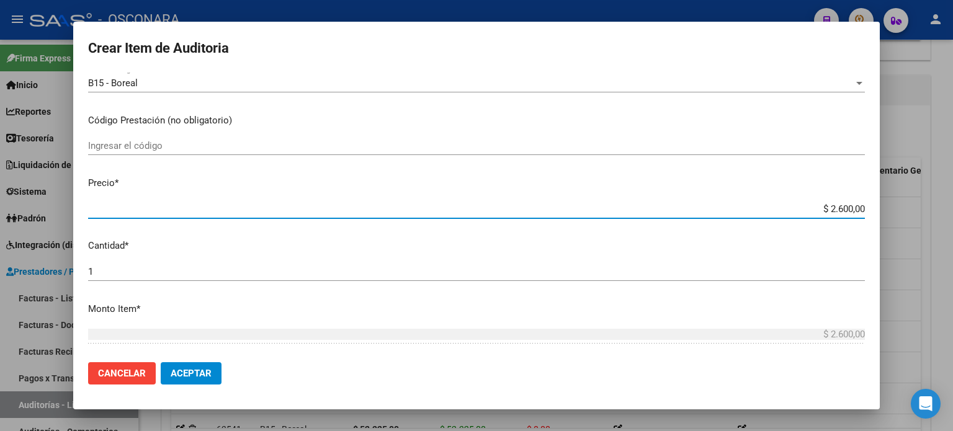
type input "$ 26.000,00"
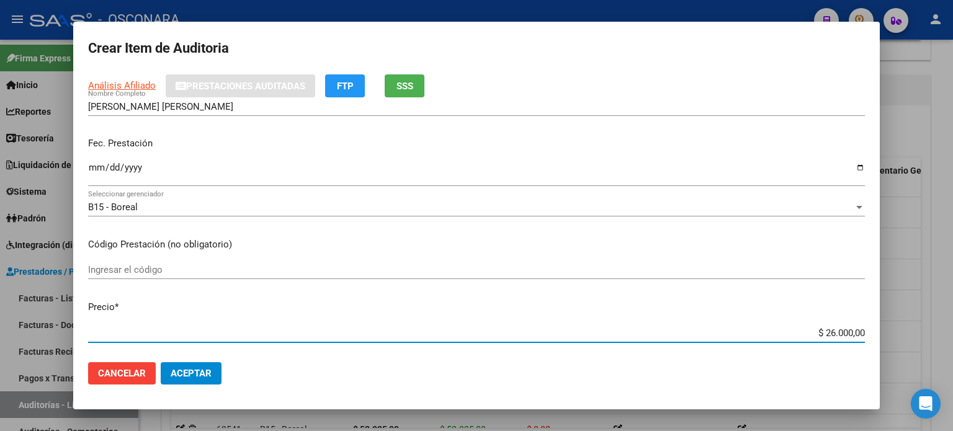
click at [92, 170] on input "Ingresar la fecha" at bounding box center [476, 172] width 776 height 20
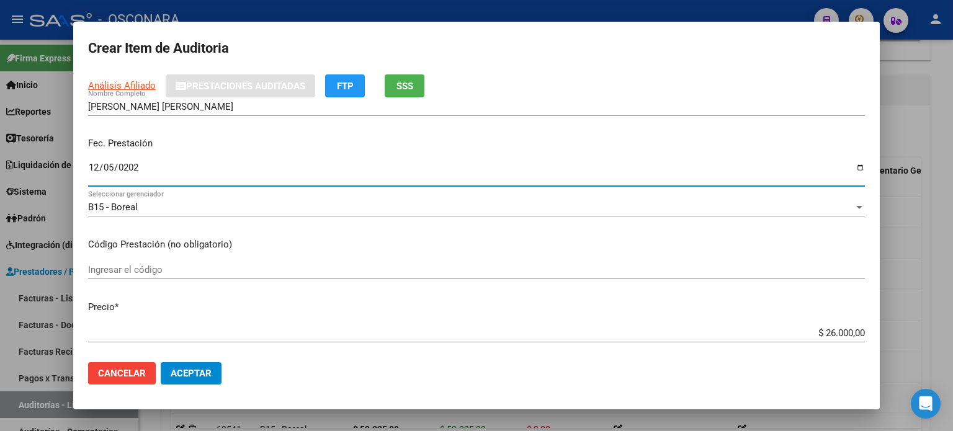
type input "[DATE]"
click at [200, 373] on span "Aceptar" at bounding box center [191, 373] width 41 height 11
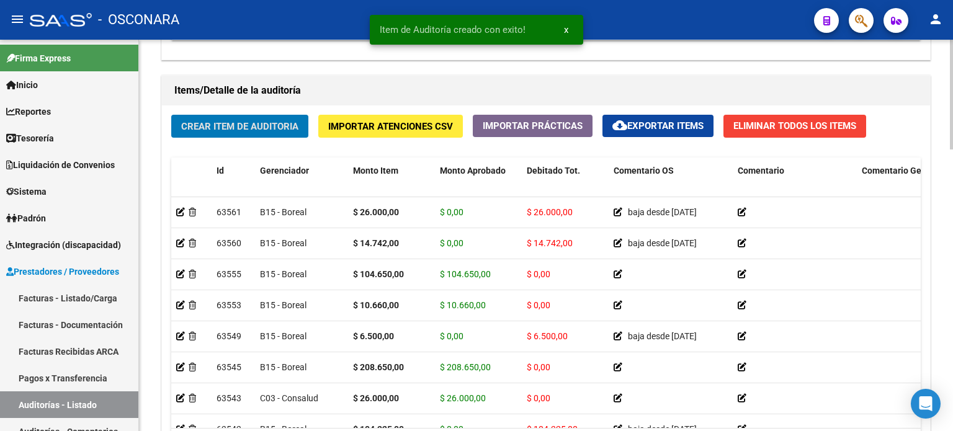
click at [174, 146] on div "Crear Item de Auditoria Importar Atenciones CSV Importar Prácticas cloud_downlo…" at bounding box center [546, 291] width 768 height 373
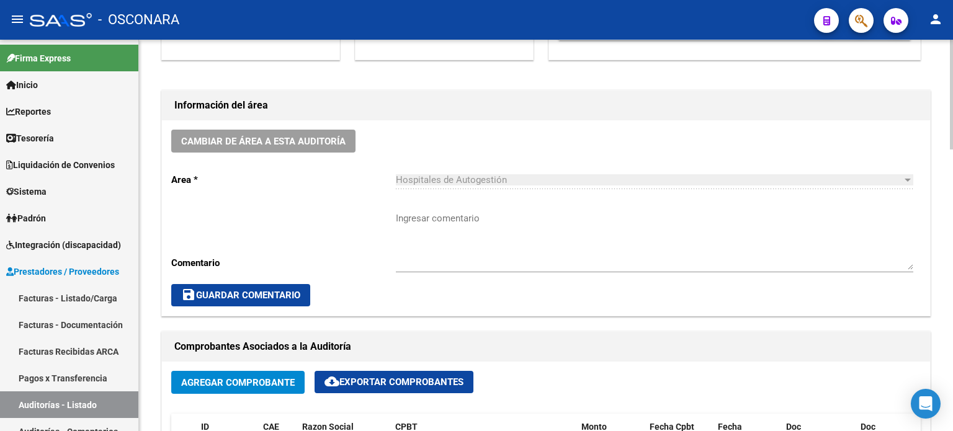
scroll to position [0, 0]
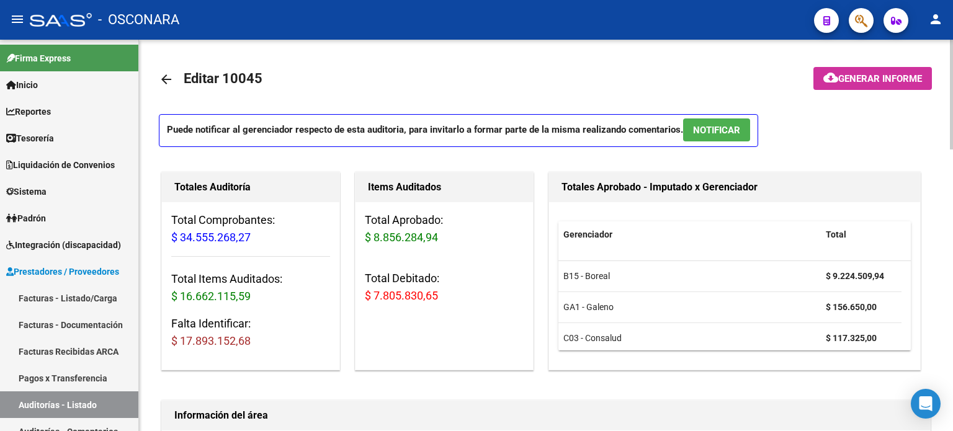
click at [430, 78] on mat-toolbar-row "arrow_back Editar 10045" at bounding box center [460, 80] width 603 height 40
click at [169, 76] on mat-icon "arrow_back" at bounding box center [166, 79] width 15 height 15
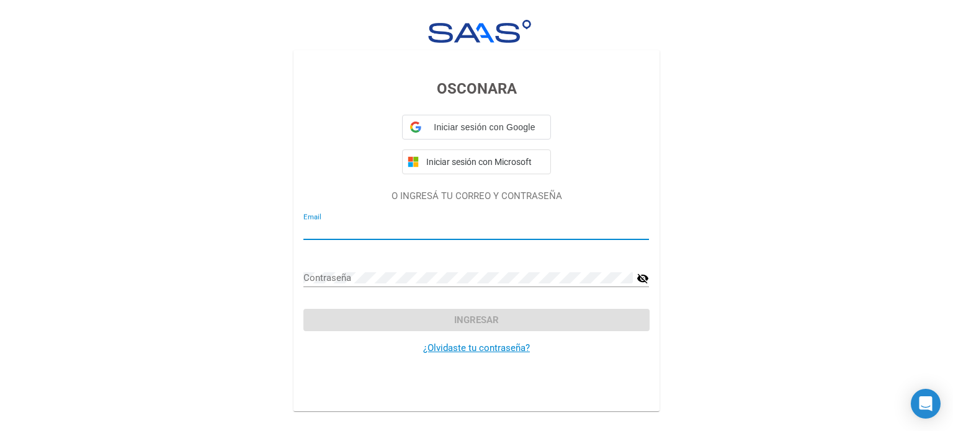
type input "[EMAIL_ADDRESS][DOMAIN_NAME]"
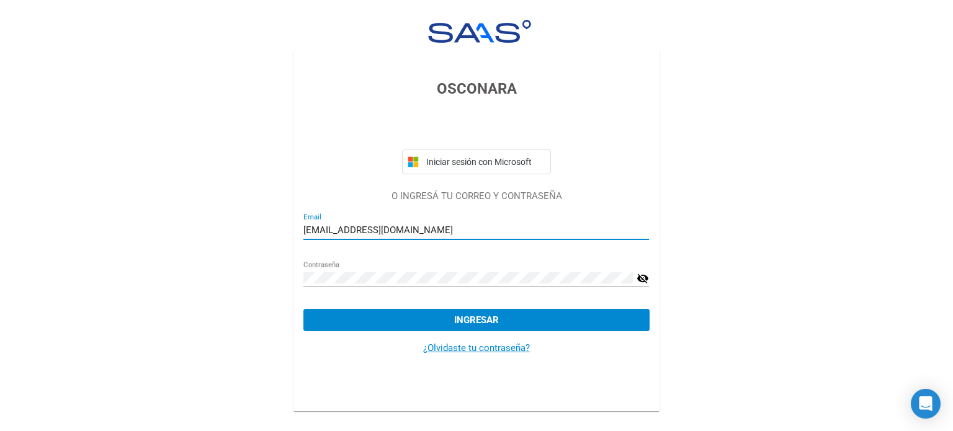
click at [420, 322] on button "Ingresar" at bounding box center [475, 320] width 345 height 22
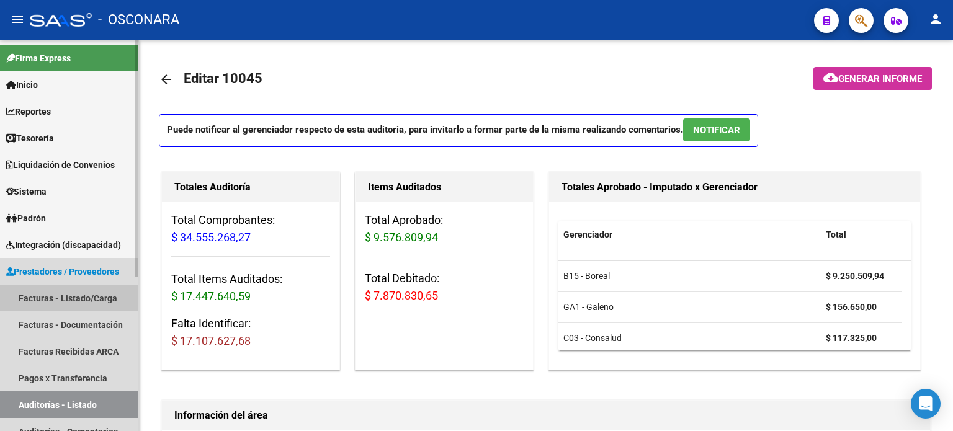
click at [62, 293] on link "Facturas - Listado/Carga" at bounding box center [69, 298] width 138 height 27
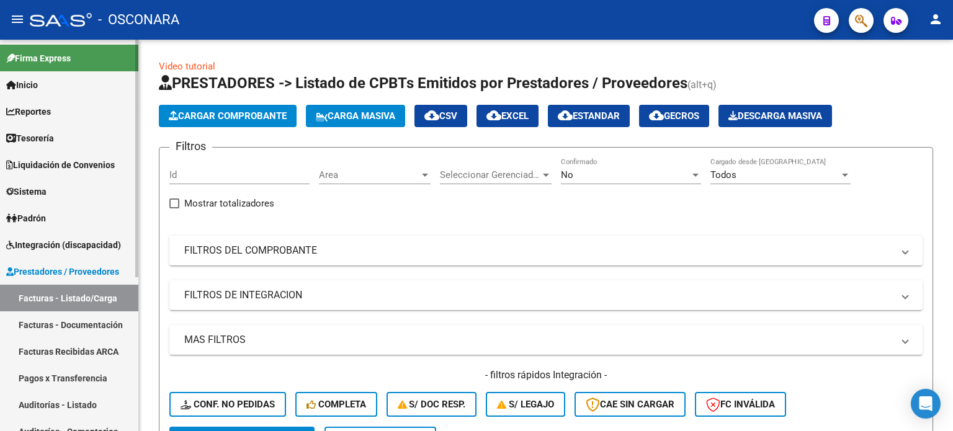
click at [87, 403] on link "Auditorías - Listado" at bounding box center [69, 404] width 138 height 27
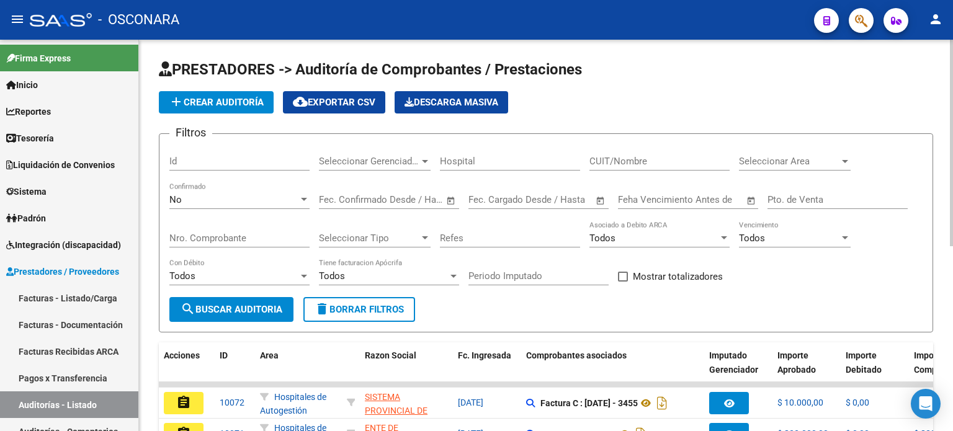
click at [209, 229] on div "Nro. Comprobante" at bounding box center [239, 234] width 140 height 27
type input "2296"
click at [241, 200] on div "No" at bounding box center [233, 199] width 129 height 11
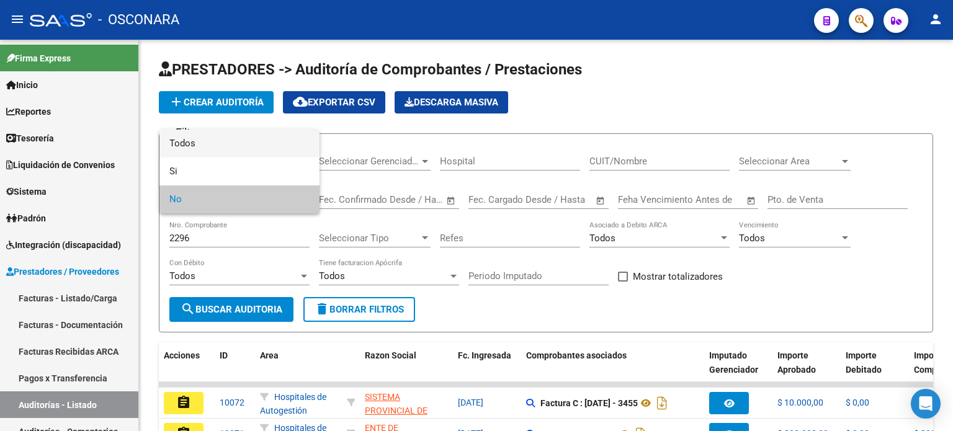
click at [246, 151] on span "Todos" at bounding box center [239, 144] width 140 height 28
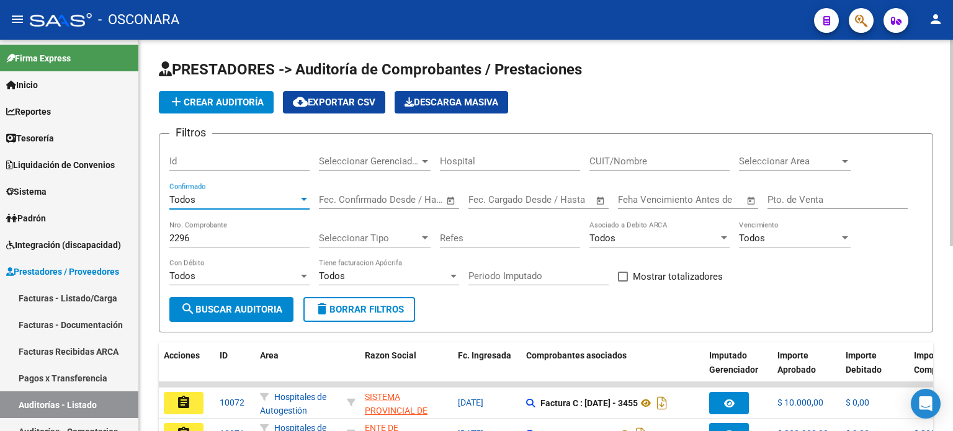
click at [221, 312] on span "search Buscar Auditoria" at bounding box center [231, 309] width 102 height 11
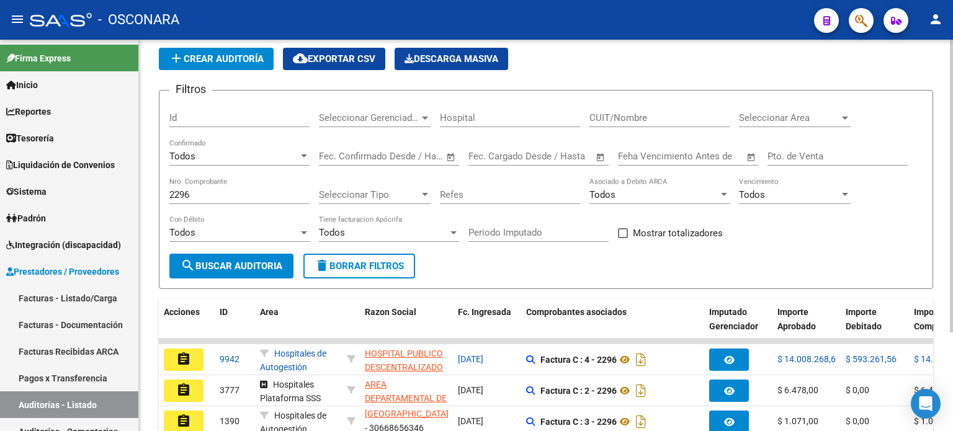
scroll to position [62, 0]
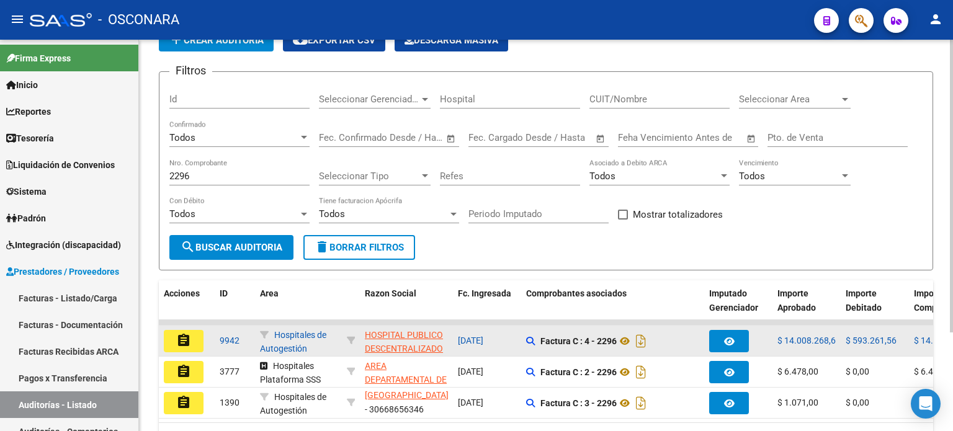
click at [179, 336] on mat-icon "assignment" at bounding box center [183, 340] width 15 height 15
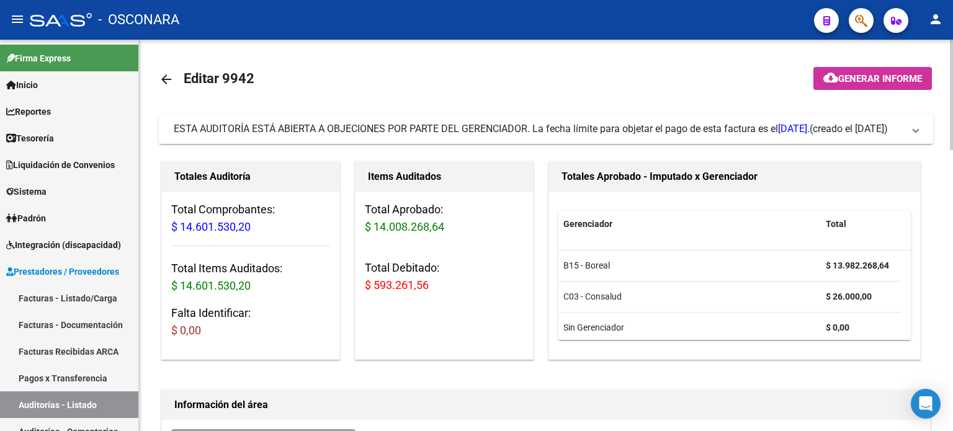
click at [887, 136] on span "(creado el [DATE])" at bounding box center [848, 129] width 78 height 14
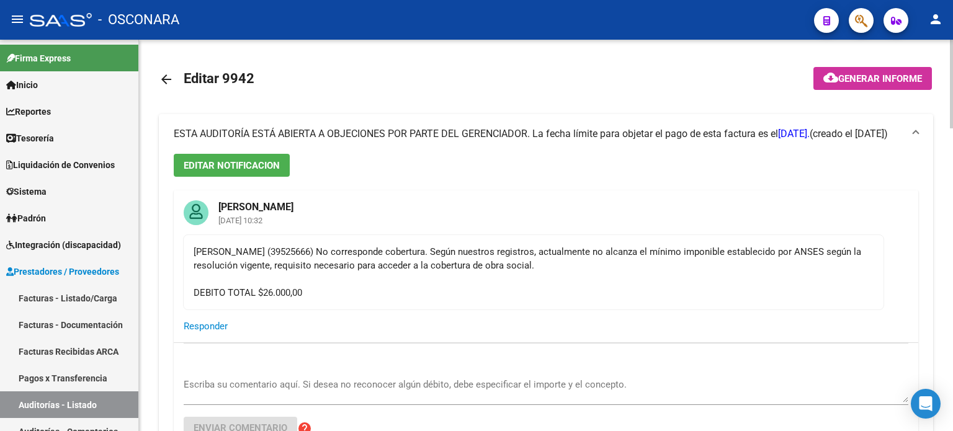
drag, startPoint x: 193, startPoint y: 251, endPoint x: 484, endPoint y: 251, distance: 290.9
click at [484, 251] on div "[PERSON_NAME] (39525666) No corresponde cobertura. Según nuestros registros, ac…" at bounding box center [533, 272] width 680 height 55
copy div "[PERSON_NAME] (39525666) No corresponde cobertura."
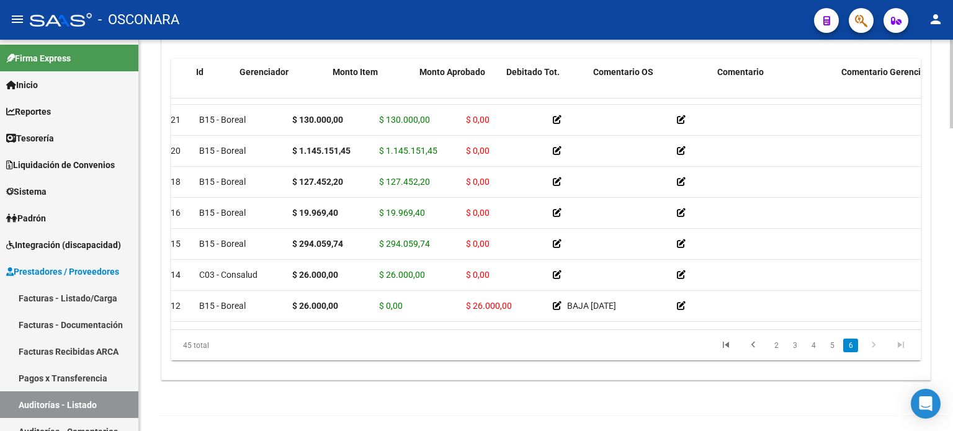
scroll to position [1048, 0]
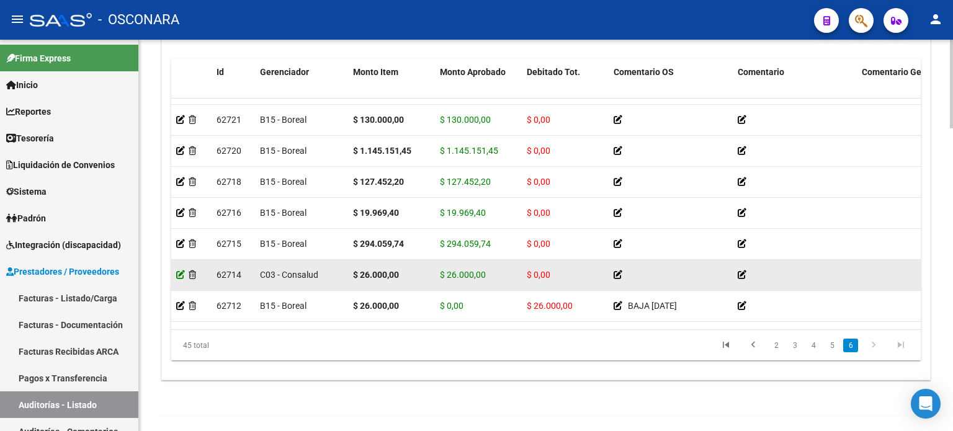
click at [182, 272] on icon at bounding box center [180, 274] width 9 height 9
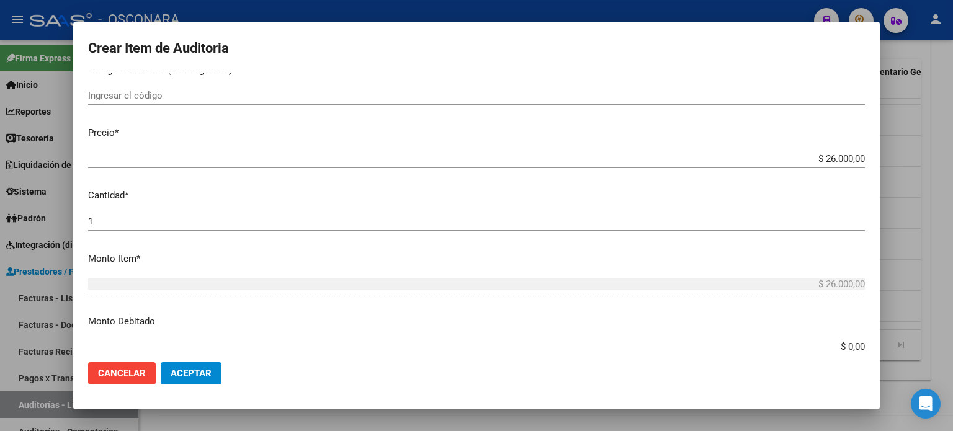
scroll to position [310, 0]
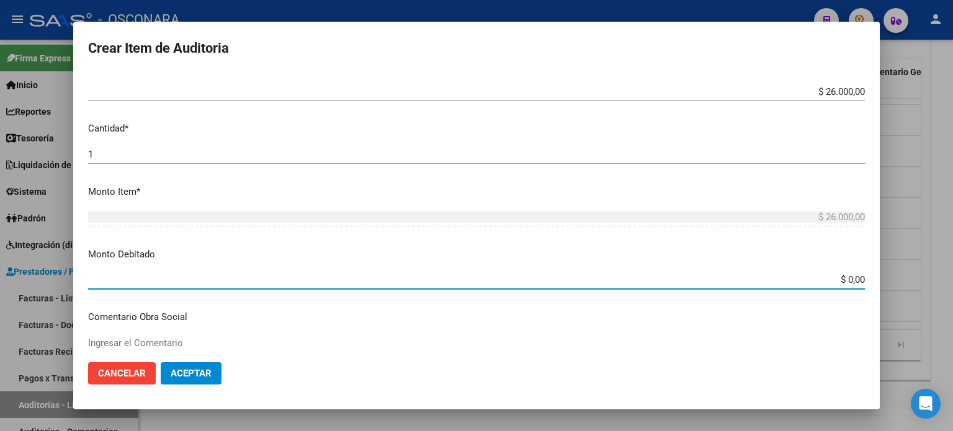
click at [853, 280] on input "$ 0,00" at bounding box center [476, 279] width 776 height 11
type input "$ 26.000,00"
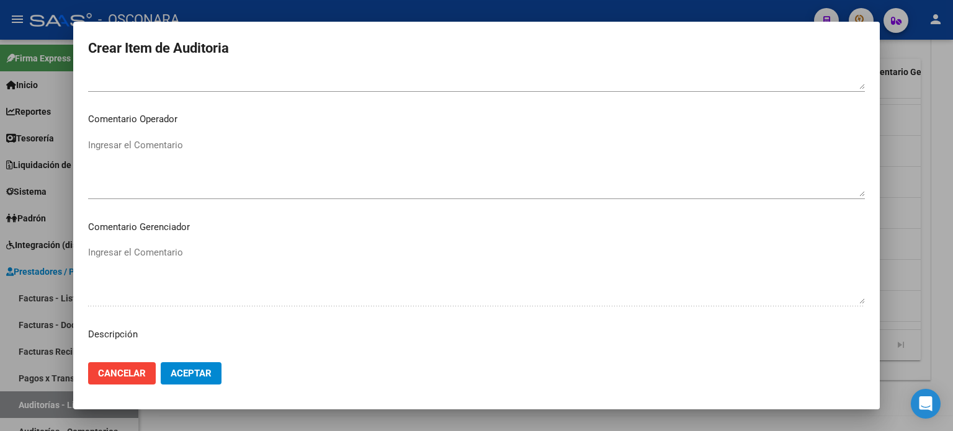
scroll to position [620, 0]
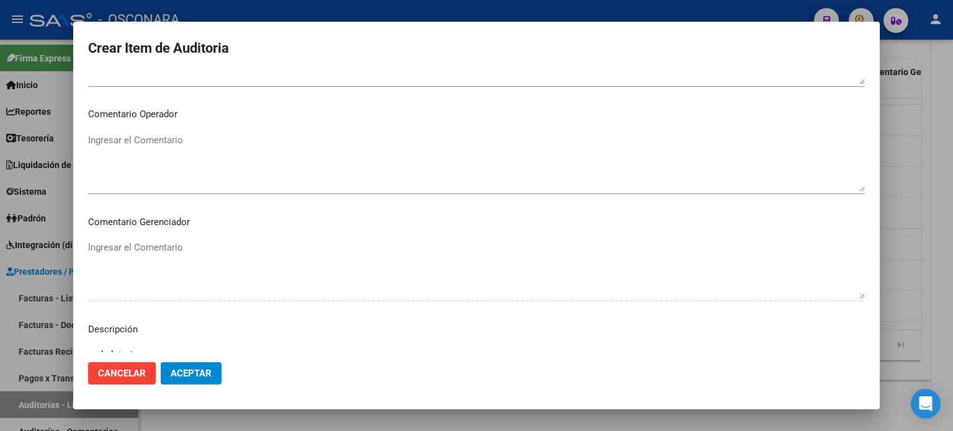
click at [90, 325] on p "Descripción" at bounding box center [476, 329] width 776 height 14
click at [102, 300] on div "Ingresar el Comentario" at bounding box center [476, 269] width 776 height 63
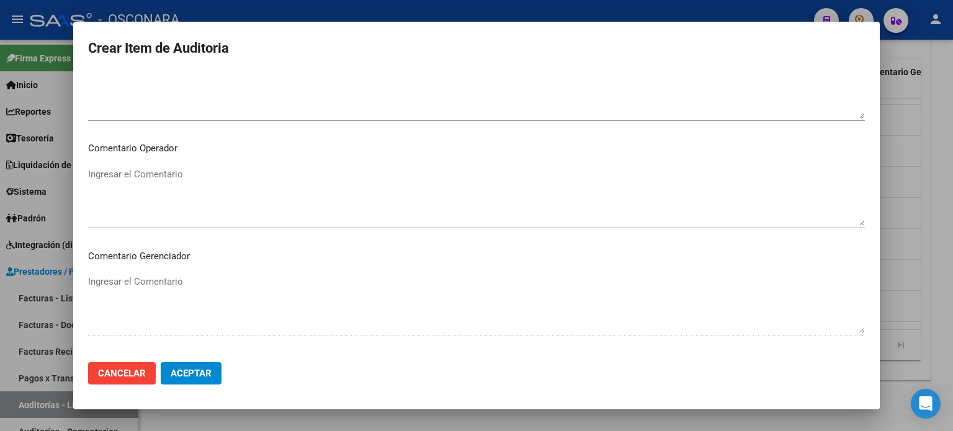
scroll to position [496, 0]
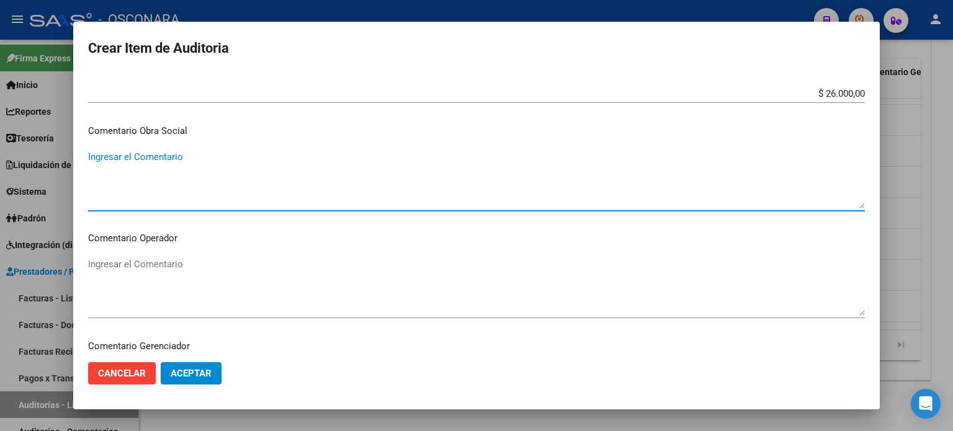
paste textarea "[PERSON_NAME] (39525666) No corresponde cobertura."
click at [91, 153] on textarea "[PERSON_NAME] (39525666) No corresponde cobertura." at bounding box center [476, 179] width 776 height 58
drag, startPoint x: 486, startPoint y: 151, endPoint x: 64, endPoint y: 143, distance: 421.8
click at [65, 143] on div "Crear Item de Auditoria 39525666 Nro Documento 27395256667 CUIL Afiliado Activo…" at bounding box center [476, 215] width 953 height 431
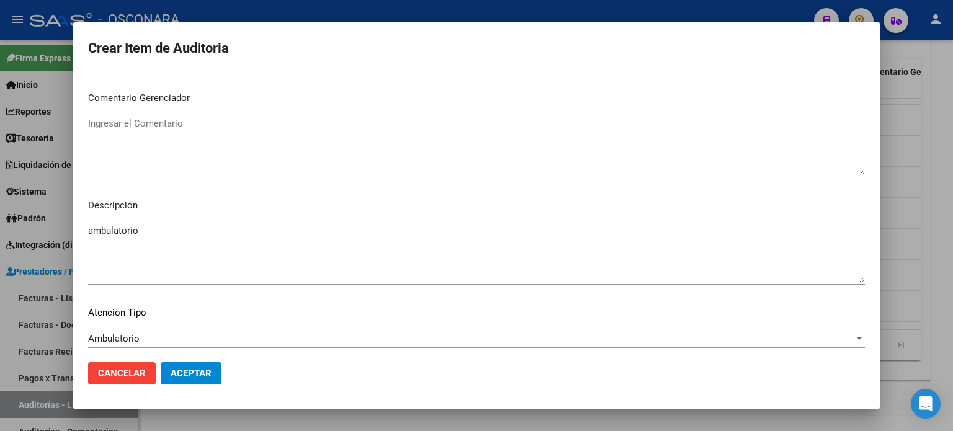
scroll to position [813, 0]
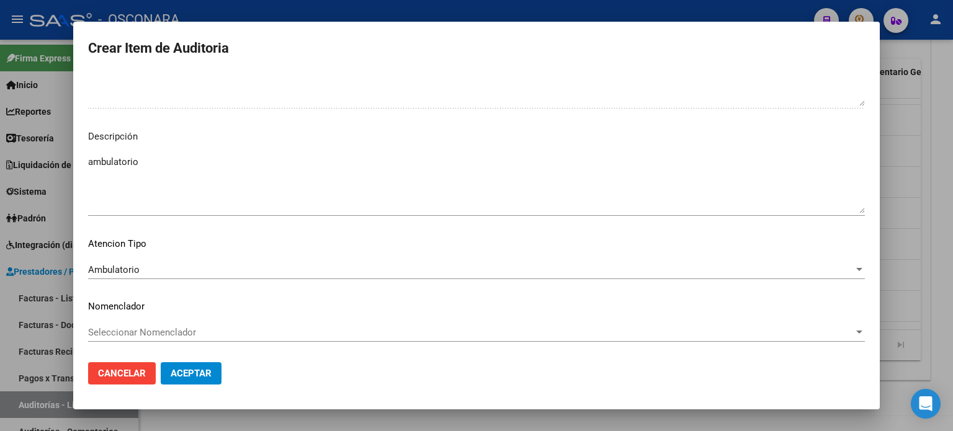
type textarea "Gerenciador informa [PERSON_NAME] (39525666) No corresponde cobertura."
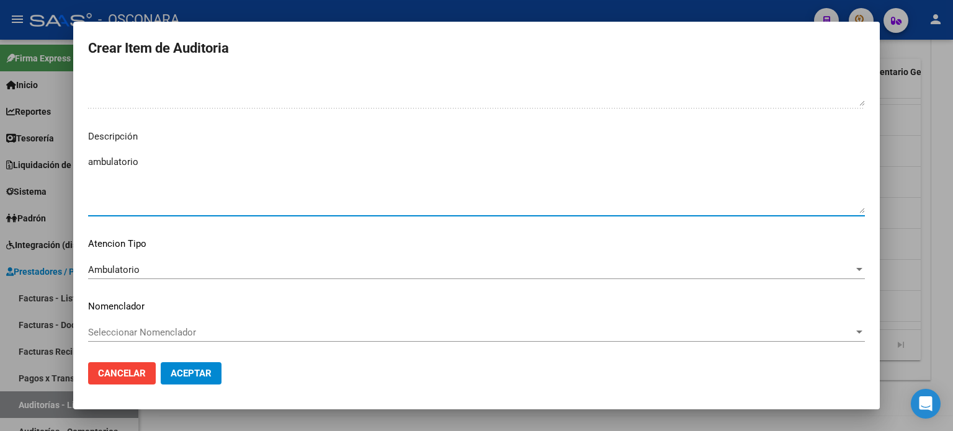
drag, startPoint x: 145, startPoint y: 166, endPoint x: 0, endPoint y: 169, distance: 144.5
click at [0, 169] on div "Crear Item de Auditoria 39525666 Nro Documento 27395256667 CUIL Afiliado Activo…" at bounding box center [476, 215] width 953 height 431
paste textarea "Gerenciador informa [PERSON_NAME] (39525666) No corresponde cobertura."
type textarea "Gerenciador informa [PERSON_NAME] (39525666) No corresponde cobertura."
click at [202, 369] on span "Aceptar" at bounding box center [191, 373] width 41 height 11
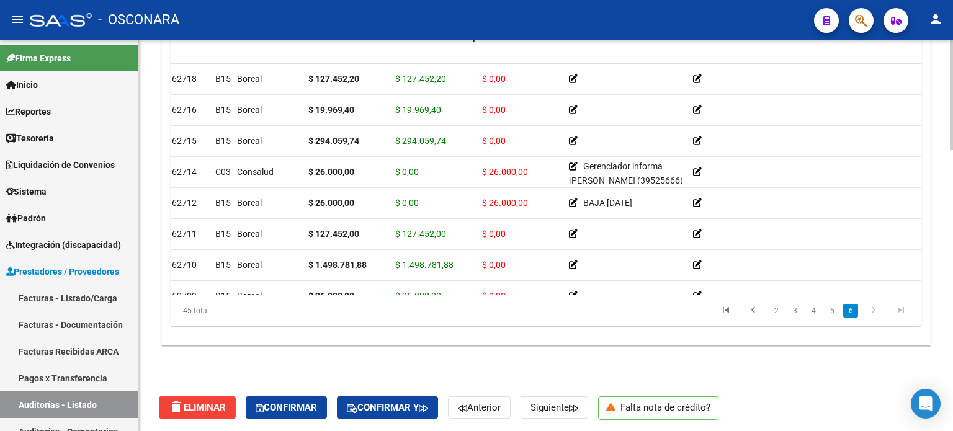
scroll to position [1116, 0]
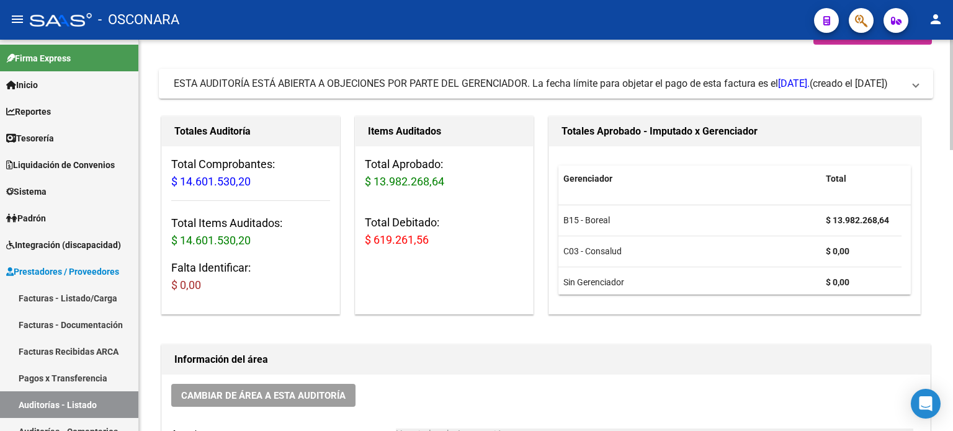
scroll to position [0, 0]
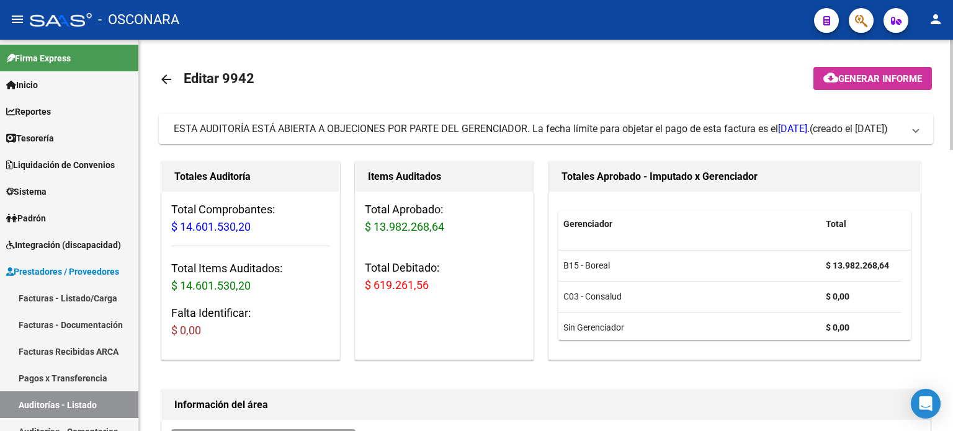
click at [896, 80] on span "Generar informe" at bounding box center [880, 78] width 84 height 11
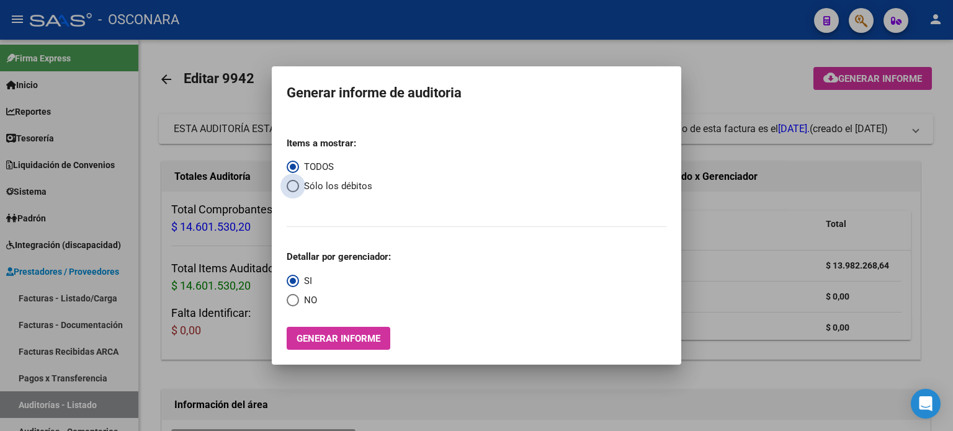
click at [295, 189] on span "Select an option" at bounding box center [293, 186] width 12 height 12
click at [295, 189] on input "Sólo los débitos" at bounding box center [293, 186] width 12 height 12
radio input "true"
click at [291, 171] on span "Select an option" at bounding box center [293, 167] width 12 height 12
click at [291, 171] on input "TODOS" at bounding box center [293, 167] width 12 height 12
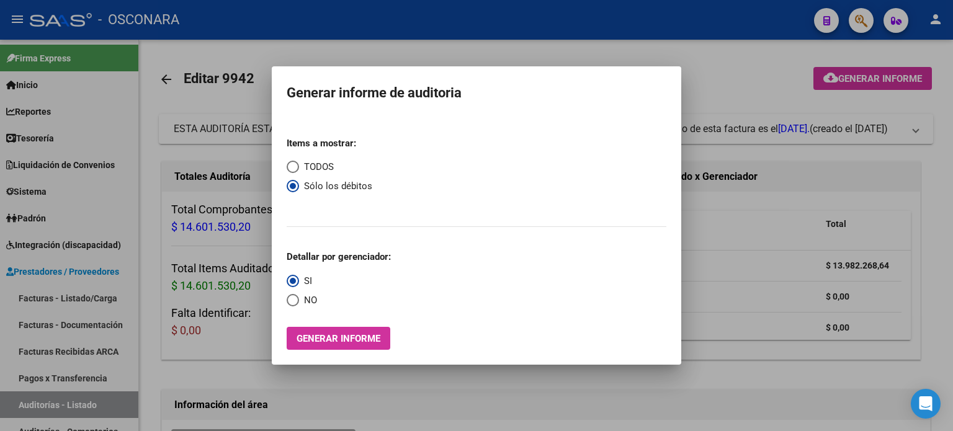
radio input "true"
click at [389, 36] on div at bounding box center [476, 215] width 953 height 431
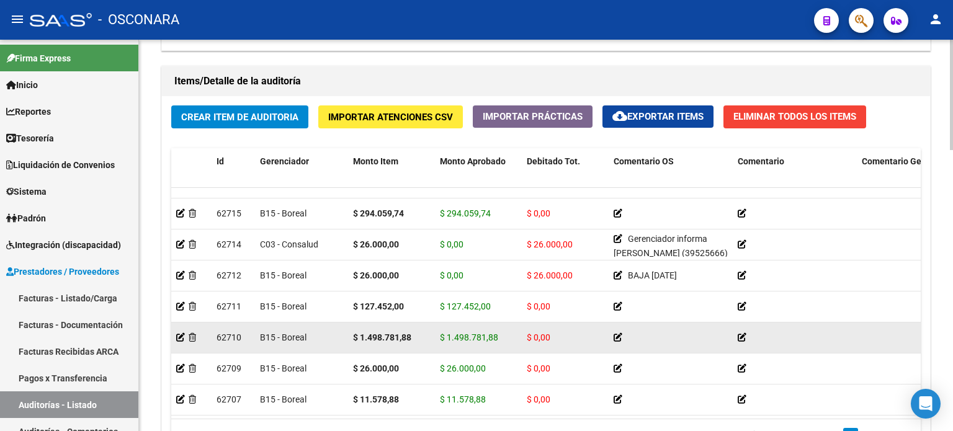
scroll to position [994, 0]
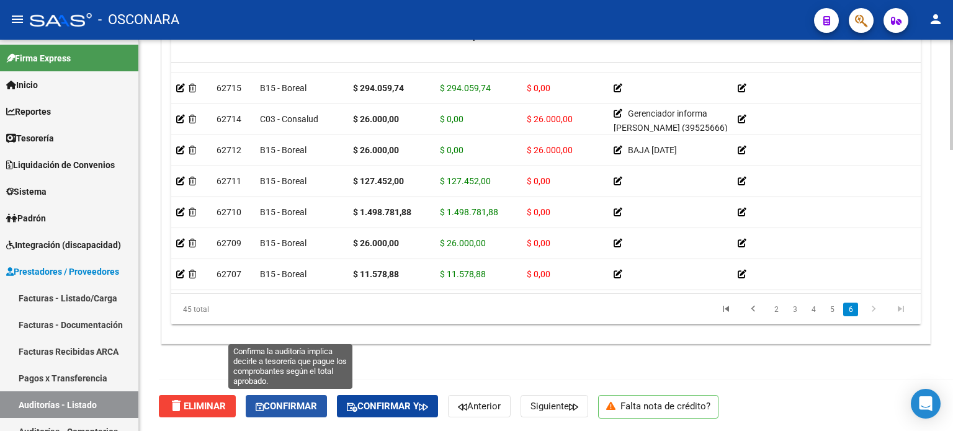
click at [275, 401] on span "Confirmar" at bounding box center [286, 406] width 61 height 11
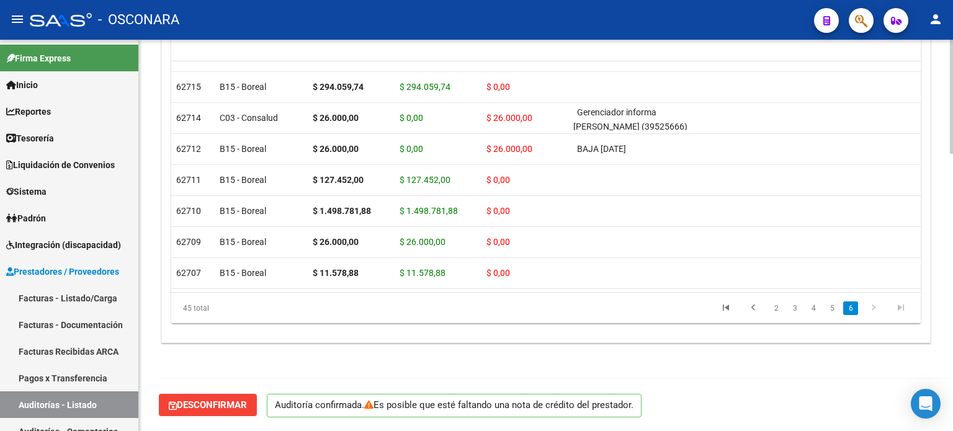
scroll to position [950, 0]
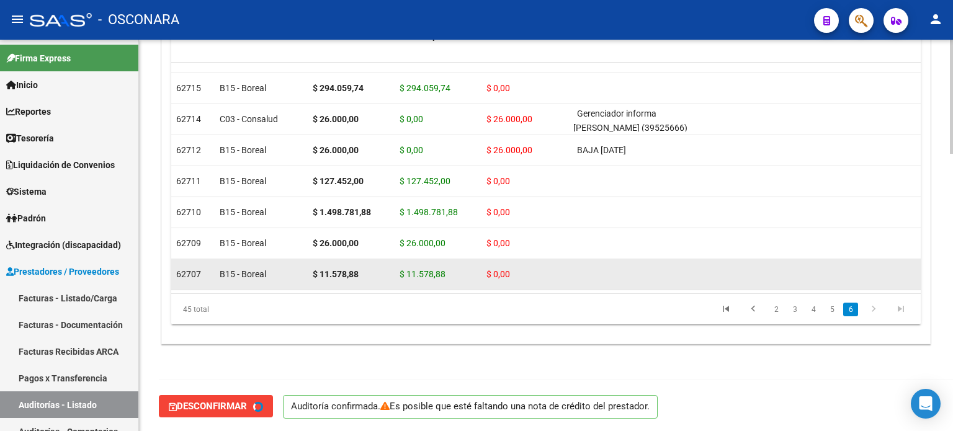
type input "202509"
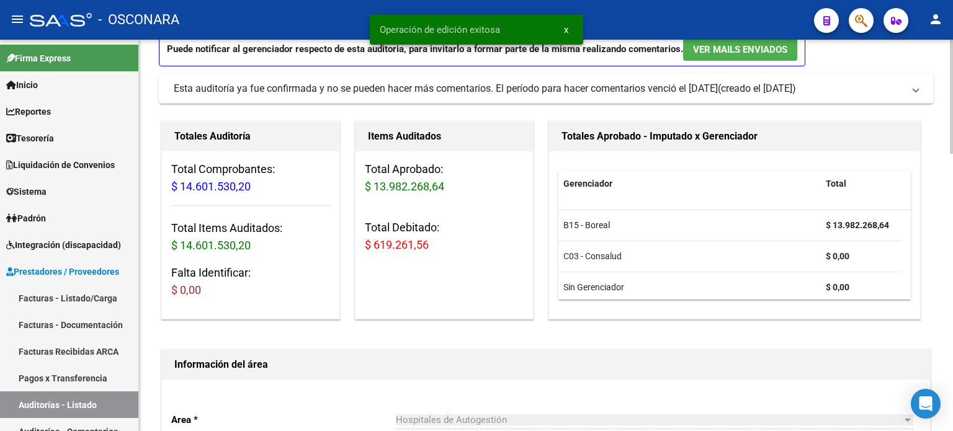
scroll to position [0, 0]
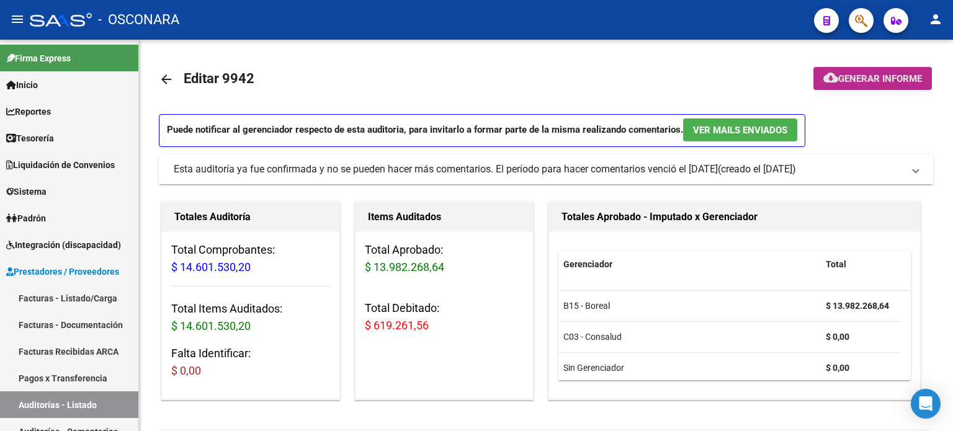
click at [873, 78] on span "Generar informe" at bounding box center [880, 78] width 84 height 11
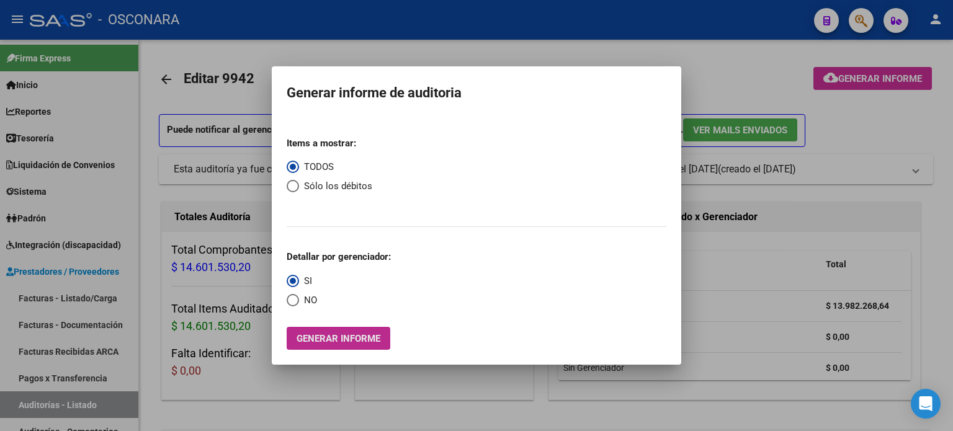
click at [320, 339] on span "Generar informe" at bounding box center [338, 338] width 84 height 11
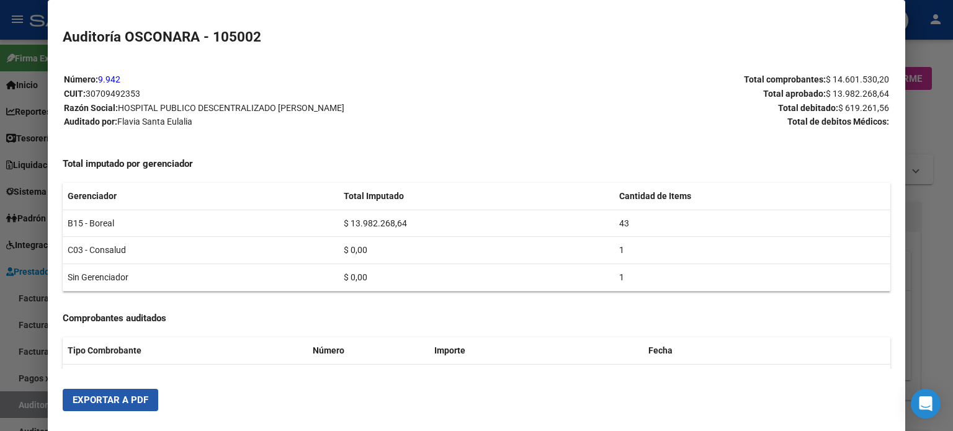
click at [112, 407] on button "Exportar a PDF" at bounding box center [111, 400] width 96 height 22
